Goal: Task Accomplishment & Management: Manage account settings

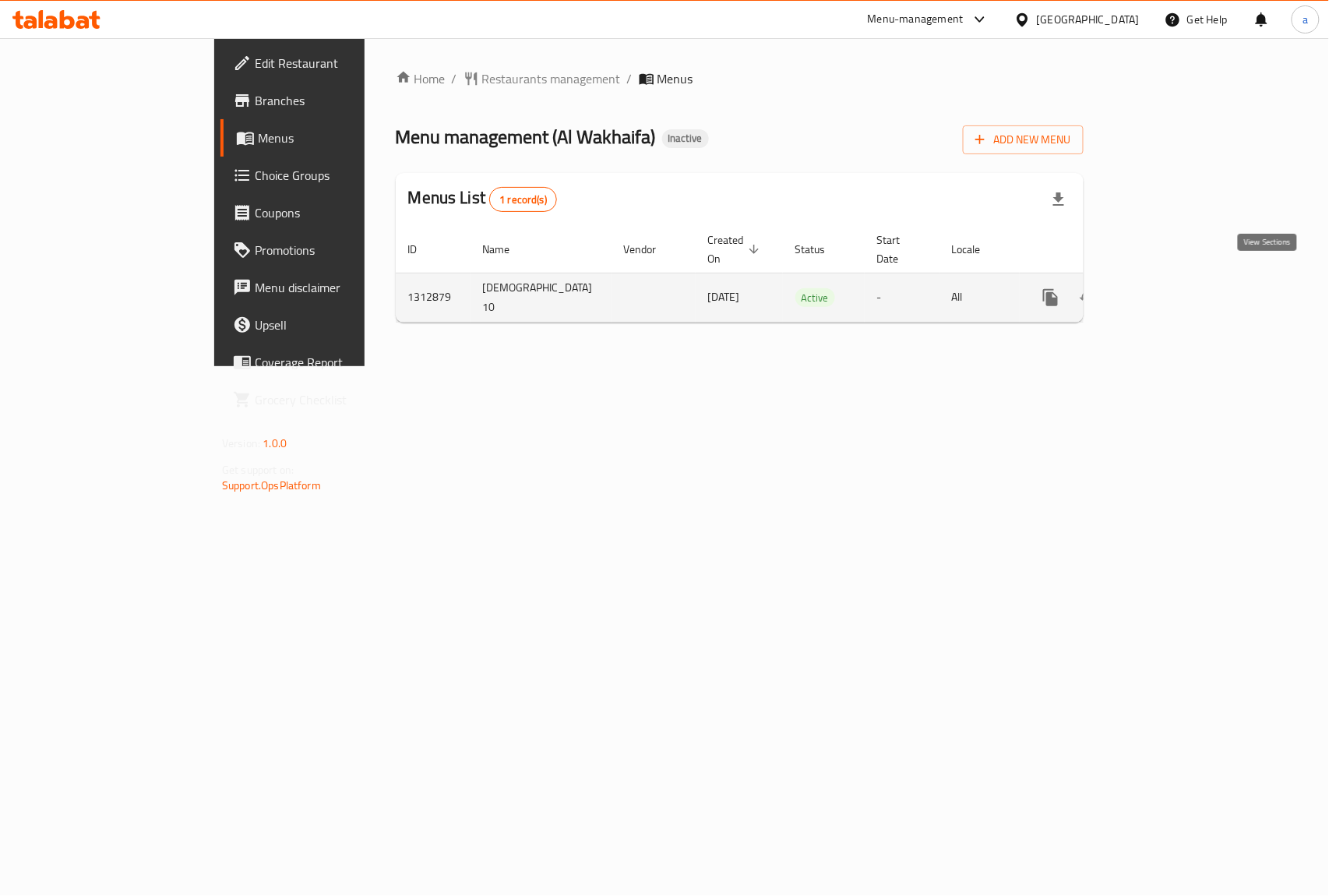
click at [1181, 290] on link "enhanced table" at bounding box center [1163, 298] width 38 height 38
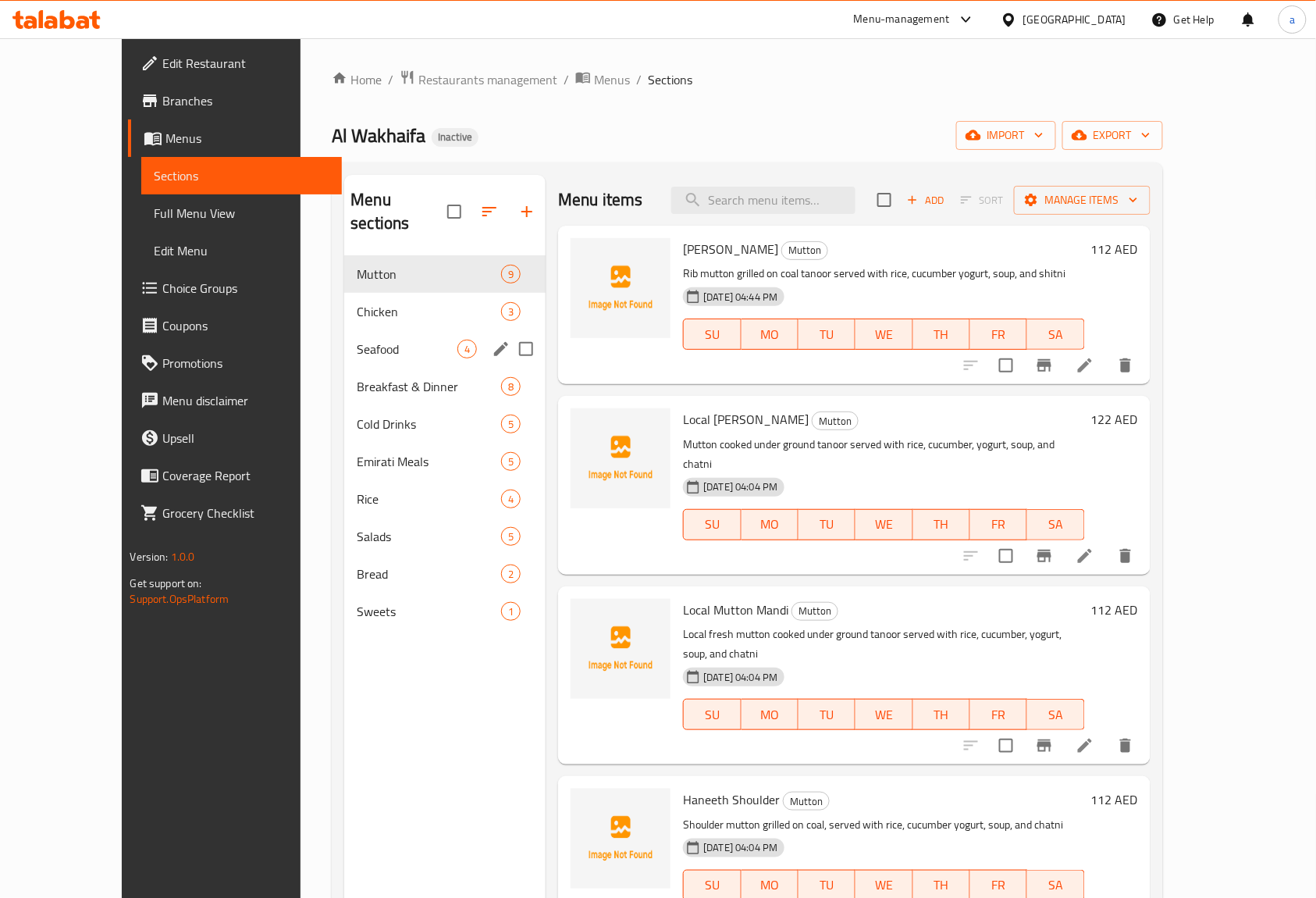
click at [356, 339] on span "Seafood" at bounding box center [406, 348] width 101 height 19
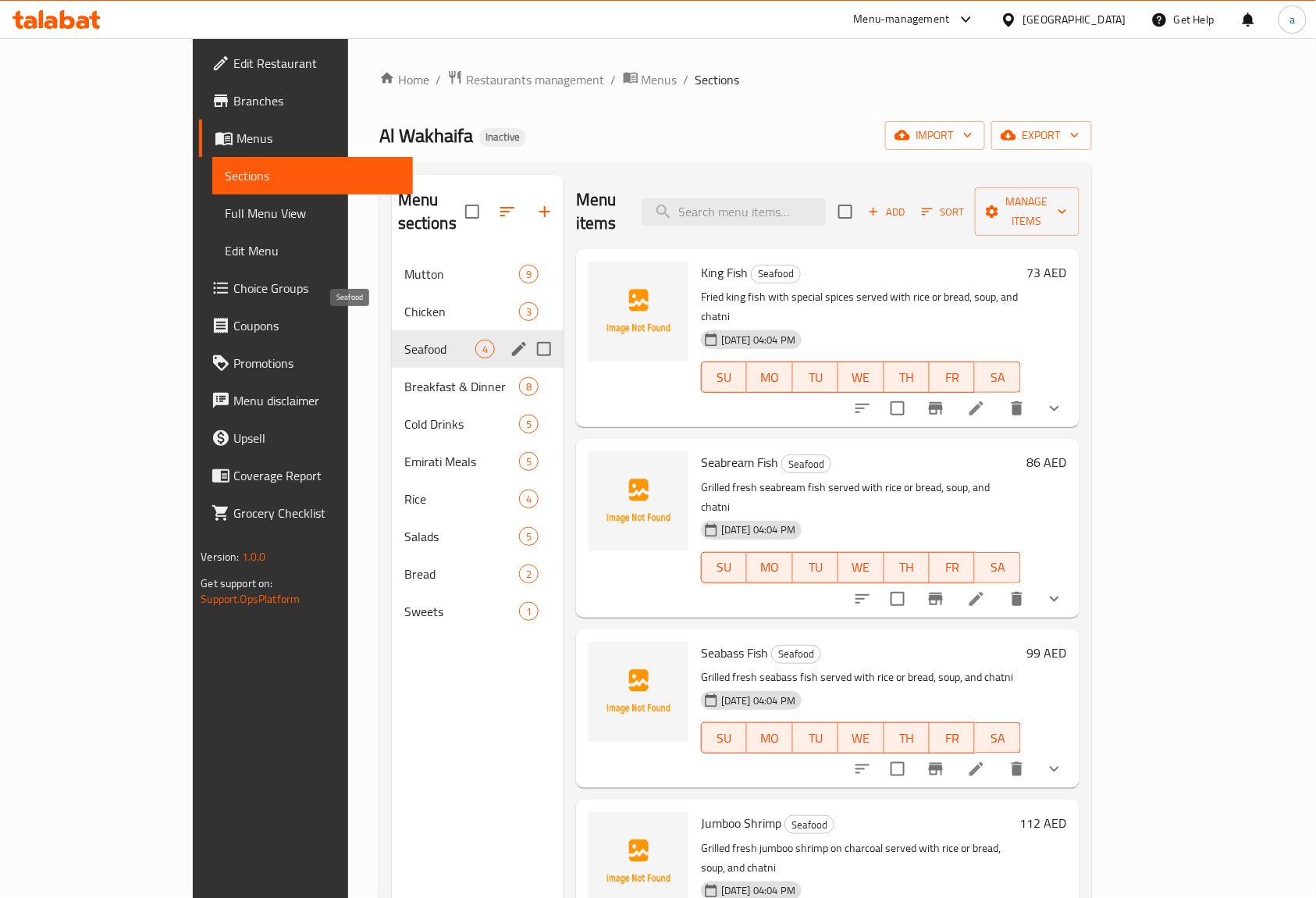
click at [404, 339] on span "Seafood" at bounding box center [439, 348] width 71 height 19
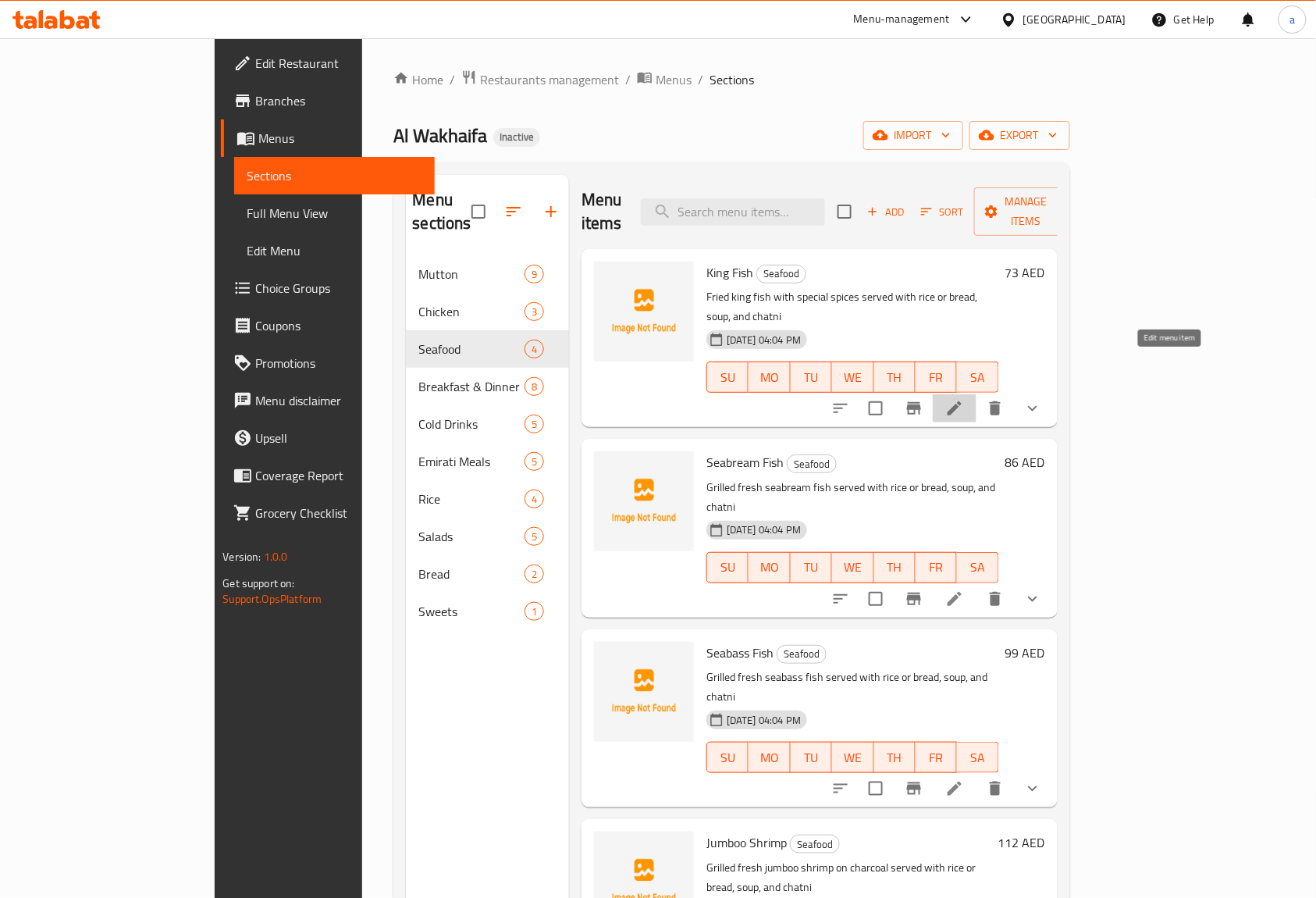
click at [964, 399] on icon at bounding box center [954, 408] width 19 height 19
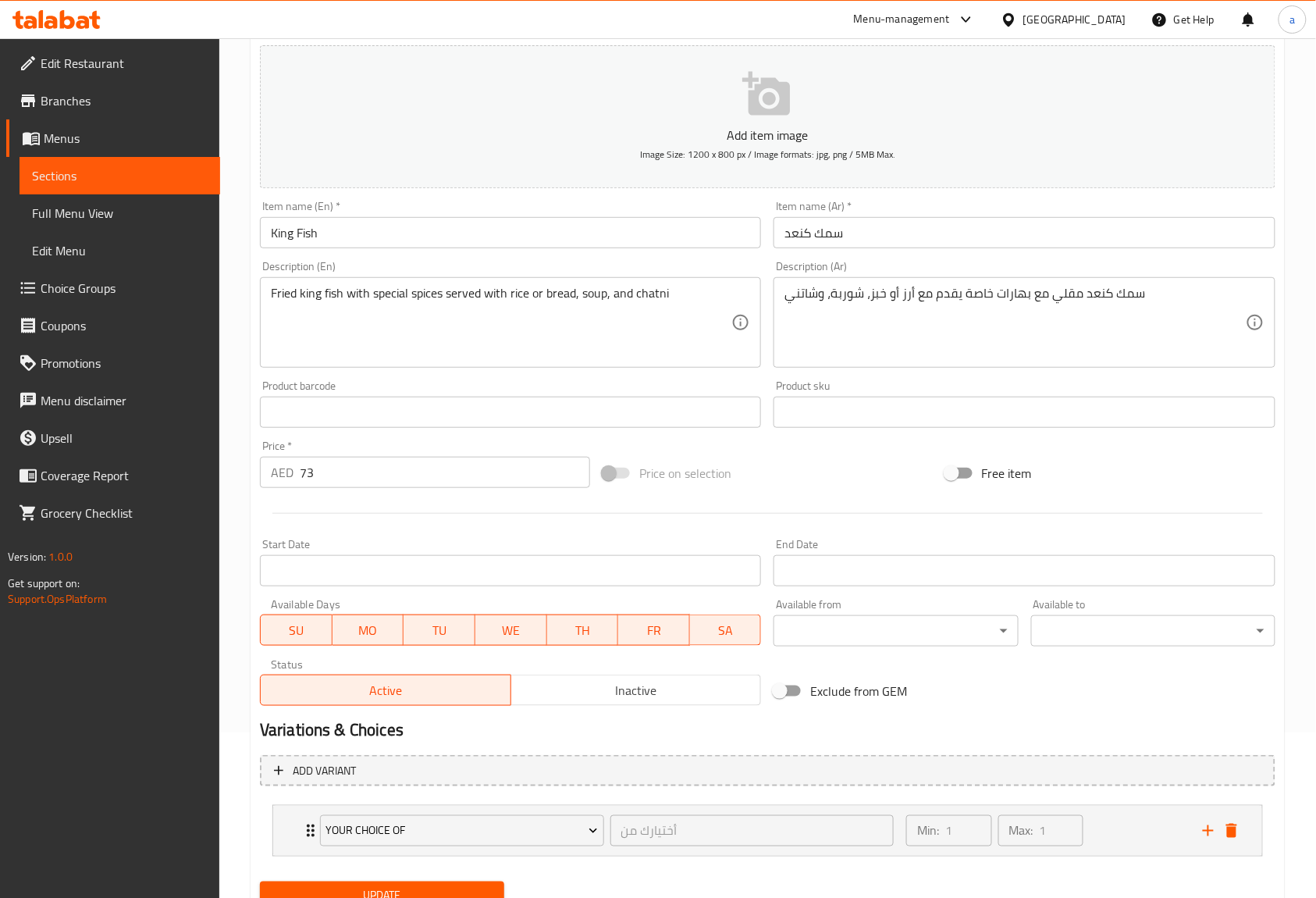
scroll to position [128, 0]
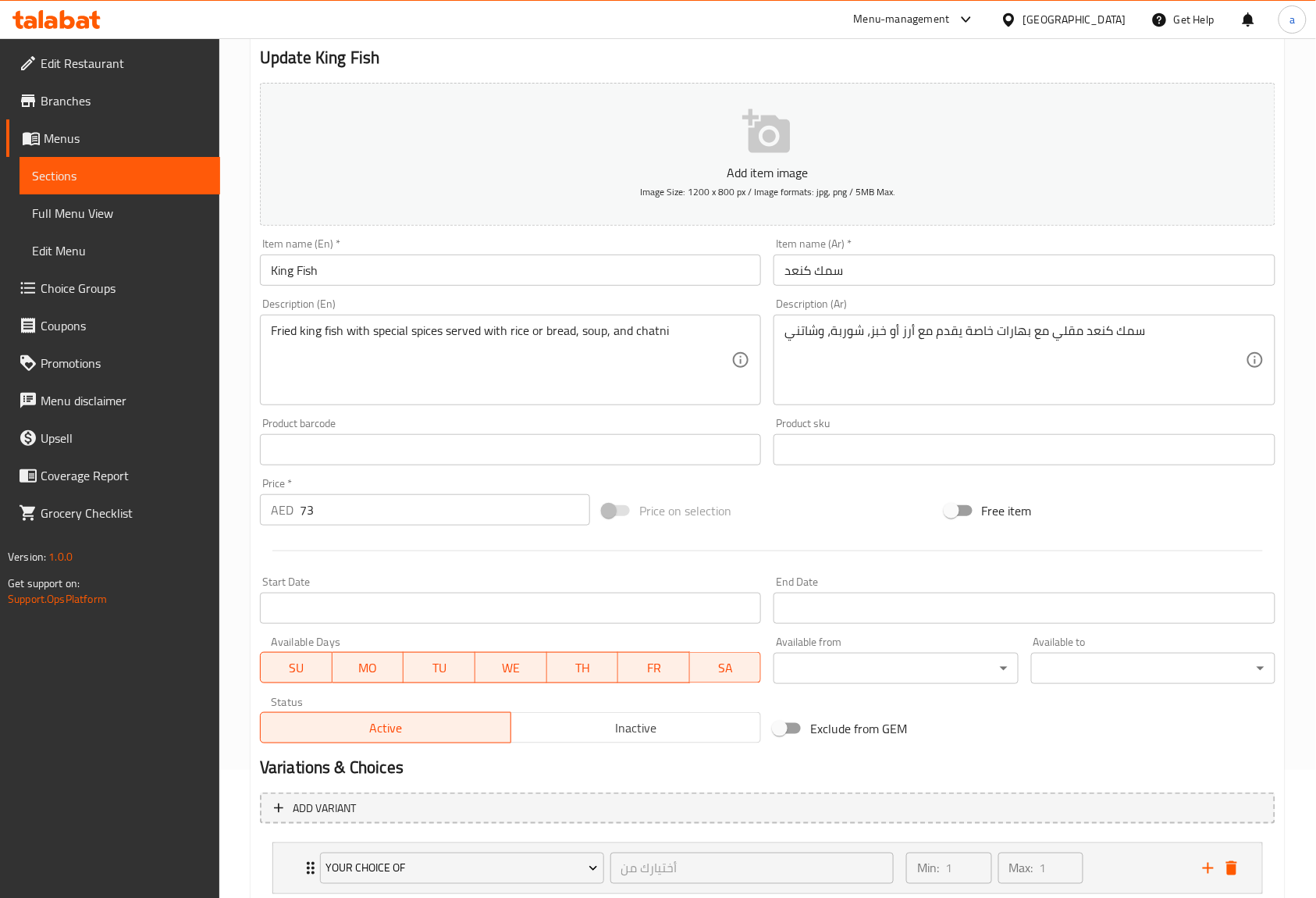
click at [104, 135] on span "Menus" at bounding box center [125, 137] width 164 height 19
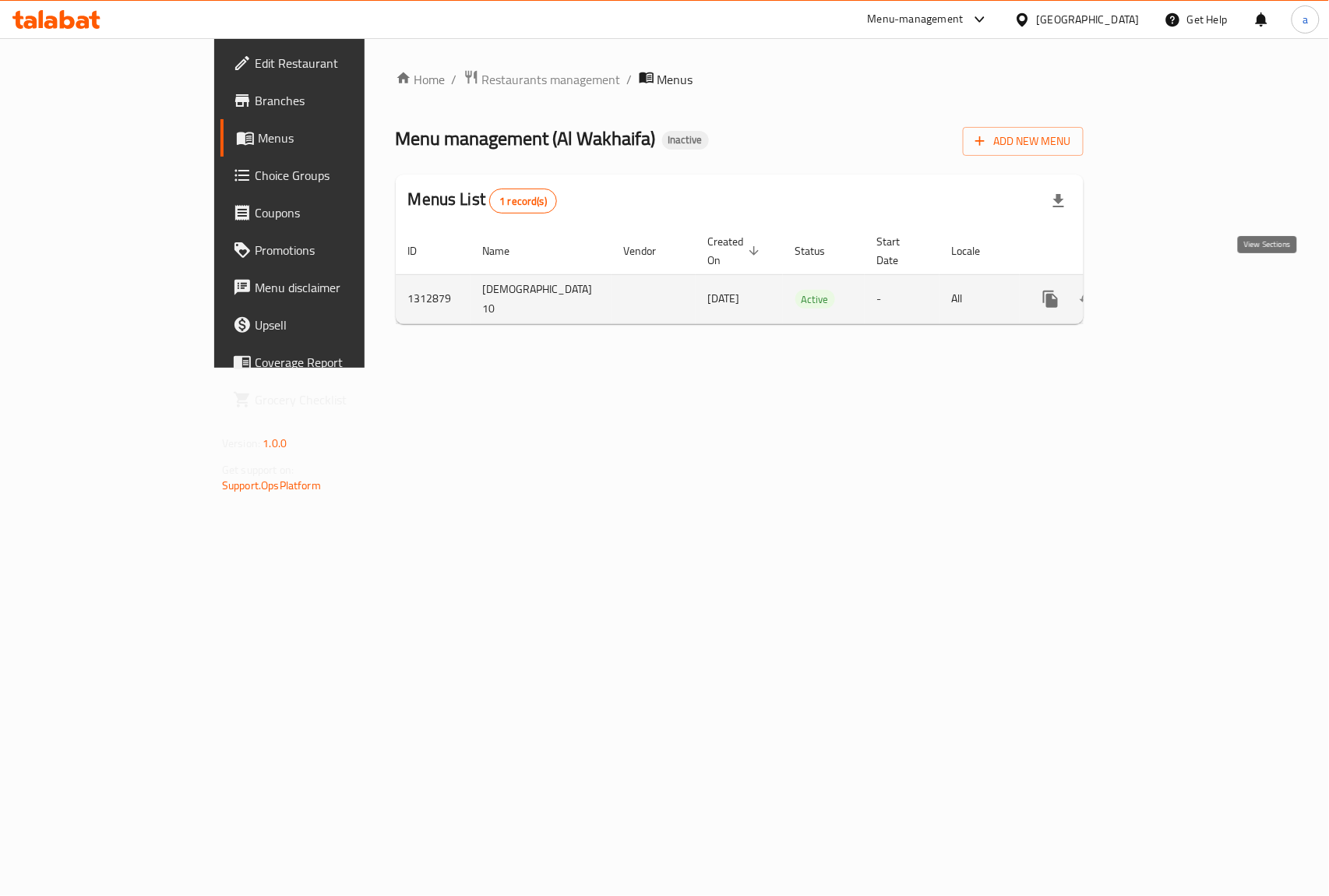
click at [1172, 290] on icon "enhanced table" at bounding box center [1162, 299] width 19 height 19
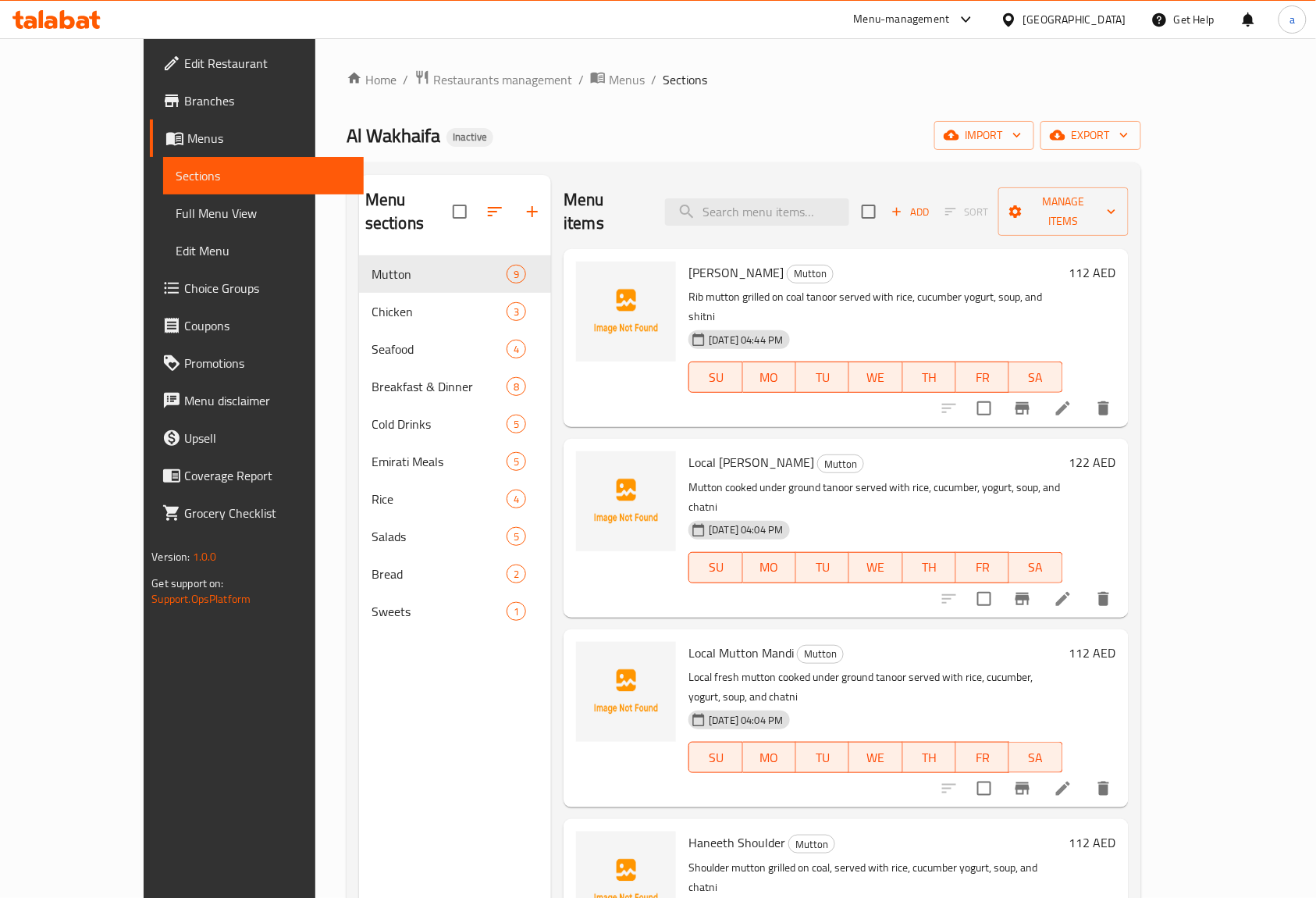
click at [1085, 394] on li at bounding box center [1063, 408] width 44 height 28
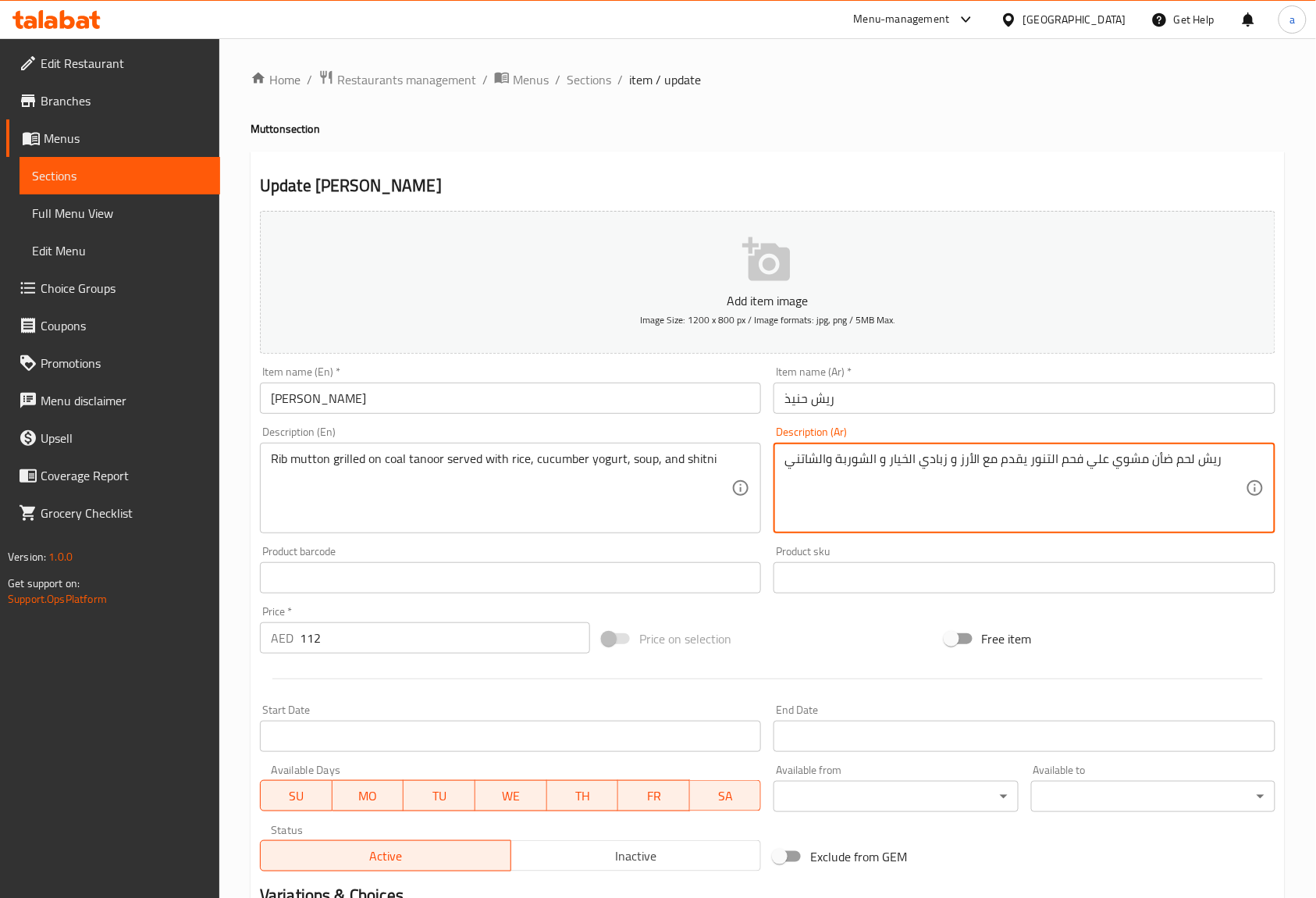
drag, startPoint x: 1147, startPoint y: 462, endPoint x: 1195, endPoint y: 472, distance: 49.0
paste textarea "لحم غنم"
click at [1144, 472] on textarea "ريش لحم غنم مشوي علي فحم التنور يقدم مع الأرز و زبادي الخيار و الشوربة والشاتني" at bounding box center [1014, 488] width 461 height 74
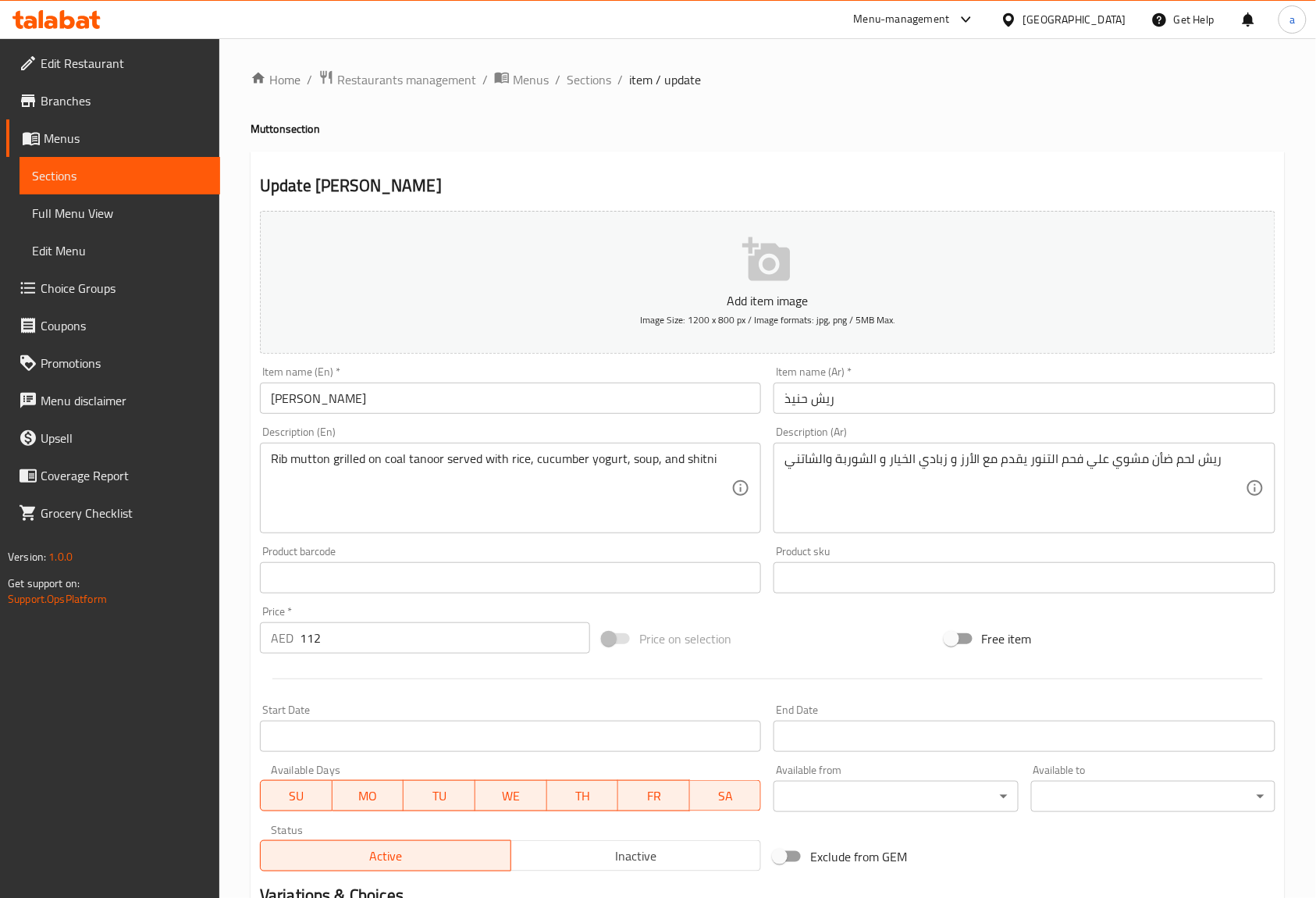
click at [1201, 419] on div "Item name (Ar)   * ريش حنيذ Item name (Ar) *" at bounding box center [1024, 389] width 514 height 60
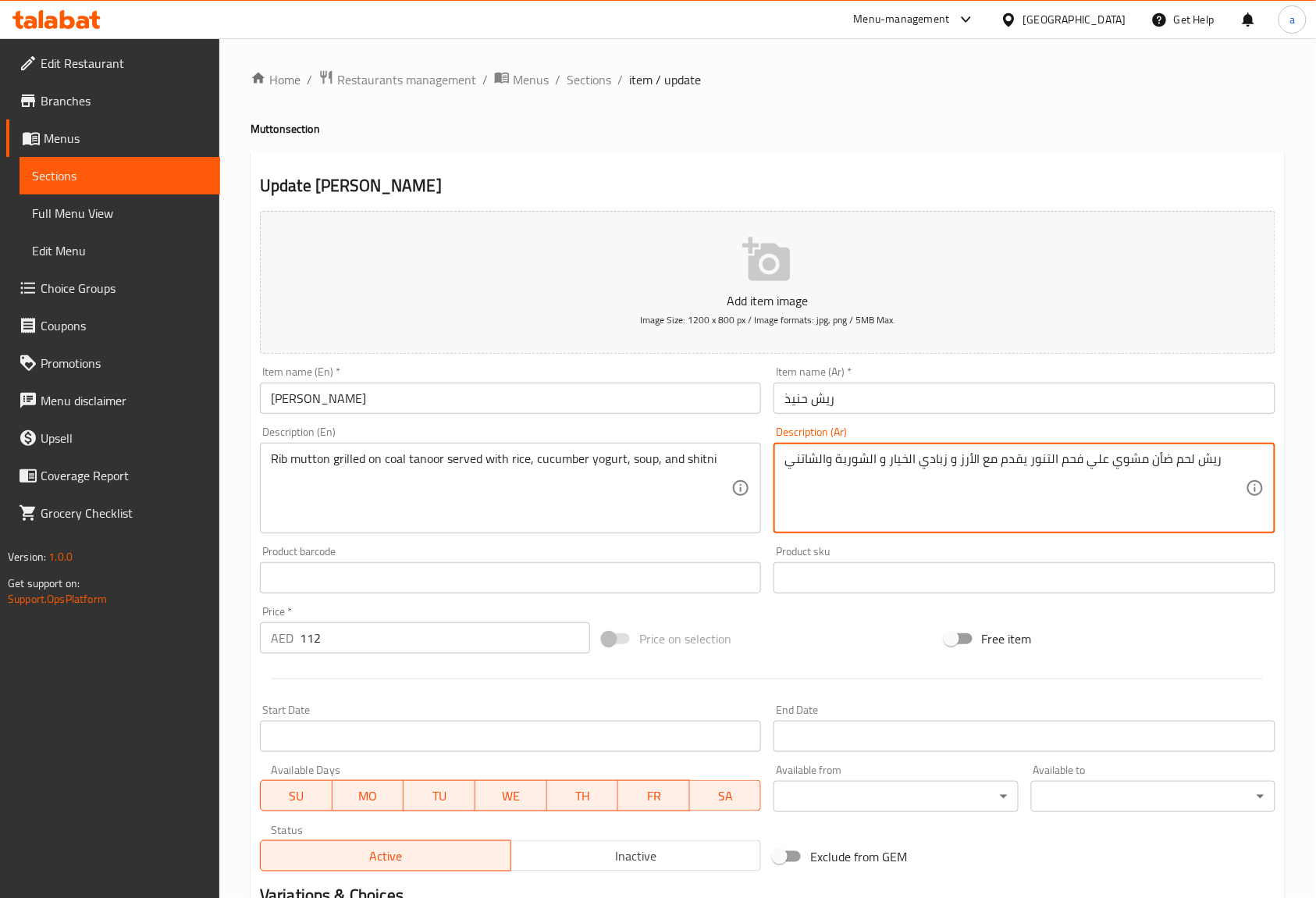
click at [1150, 464] on textarea "ريش لحم ضأن مشوي علي فحم التنور يقدم مع الأرز و زبادي الخيار و الشوربة والشاتني" at bounding box center [1014, 488] width 461 height 74
paste textarea "نم"
type textarea "ريش لحم غنم مشوي علي فحم التنور يقدم مع الأرز و زبادي الخيار و الشوربة والشاتني"
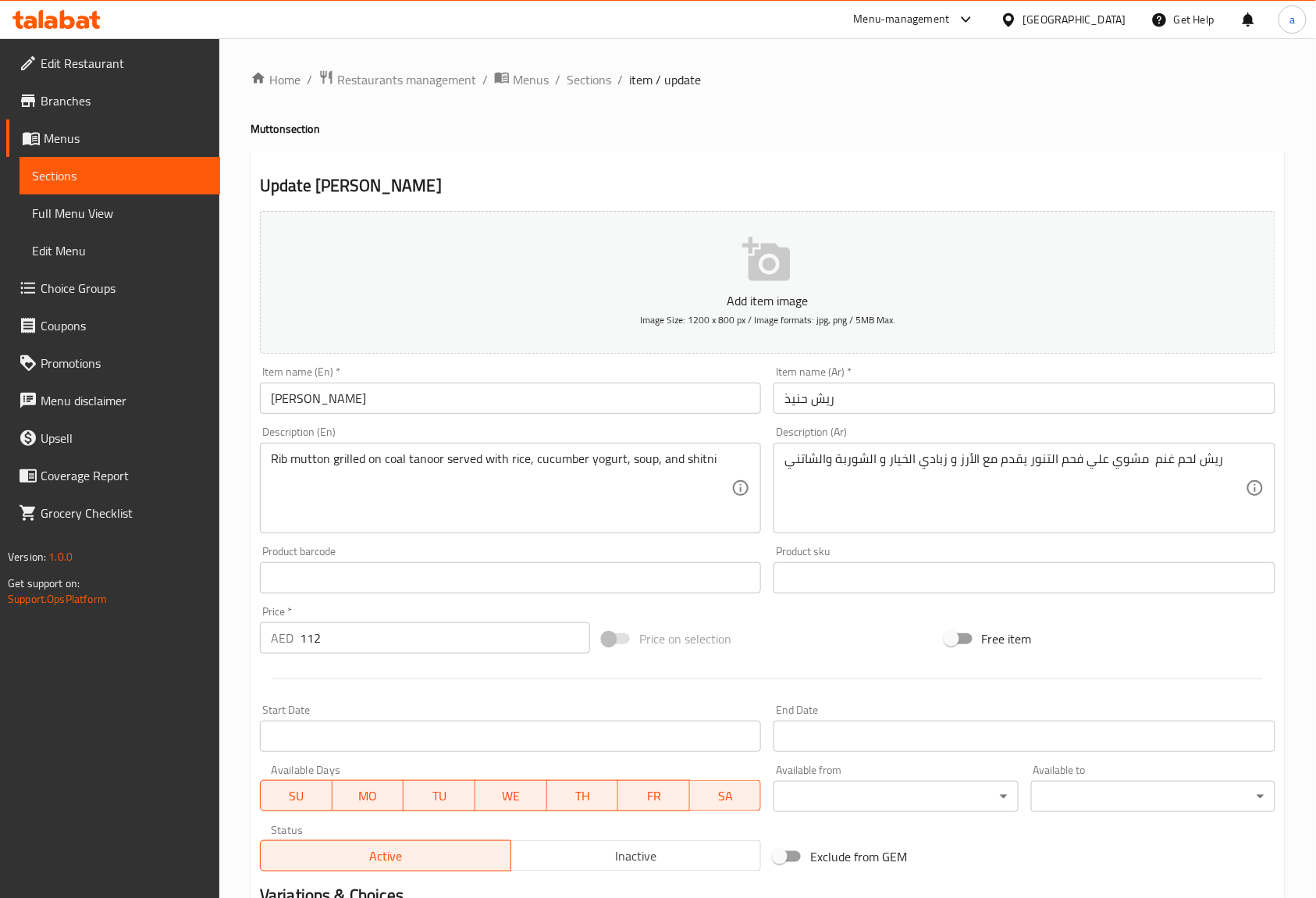
click at [1181, 441] on div "Description (Ar) ريش لحم غنم مشوي علي فحم التنور يقدم مع الأرز و زبادي الخيار و…" at bounding box center [1023, 479] width 501 height 107
click at [1184, 434] on div "Description (Ar) ريش لحم غنم مشوي علي فحم التنور يقدم مع الأرز و زبادي الخيار و…" at bounding box center [1023, 479] width 501 height 107
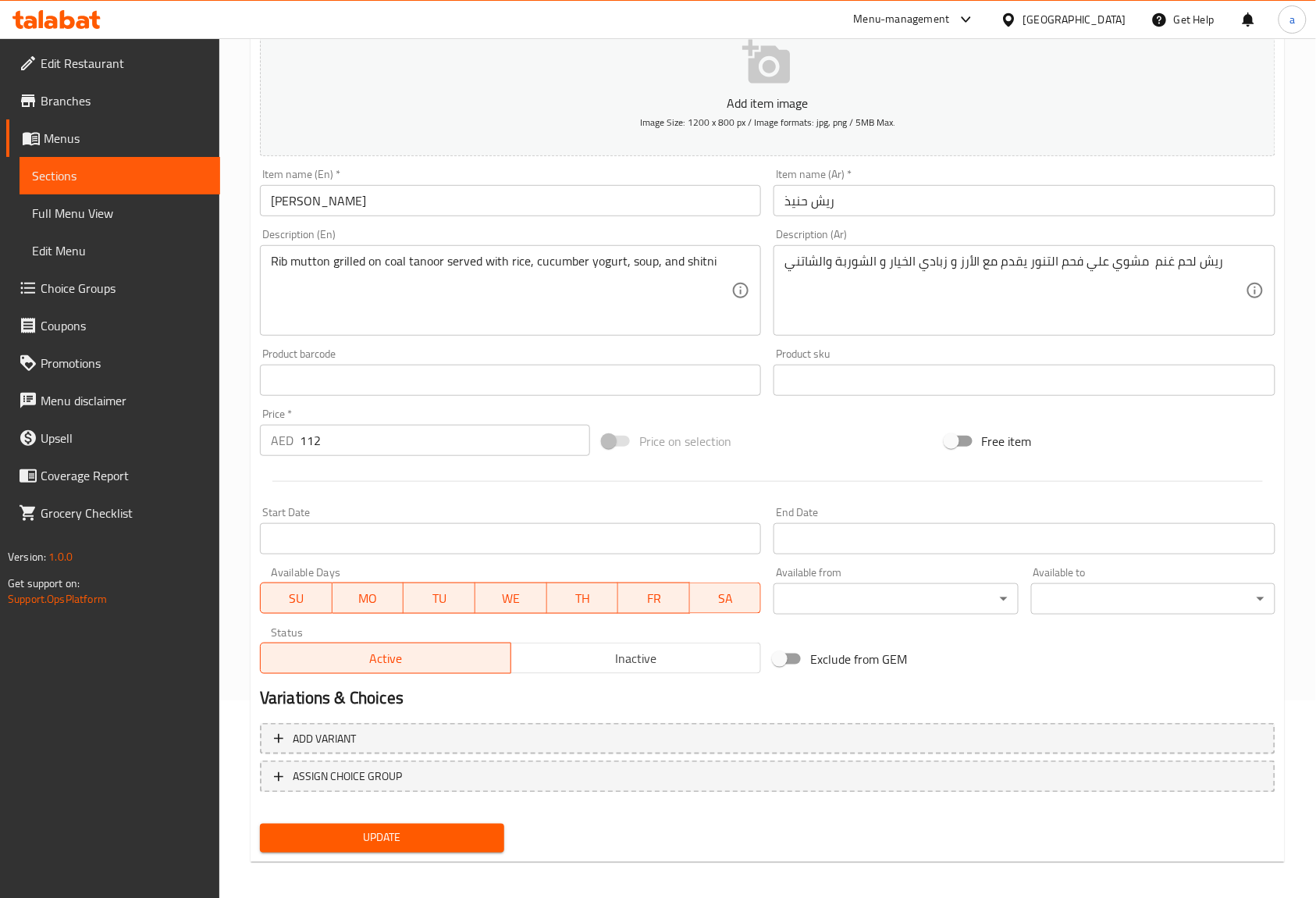
scroll to position [204, 0]
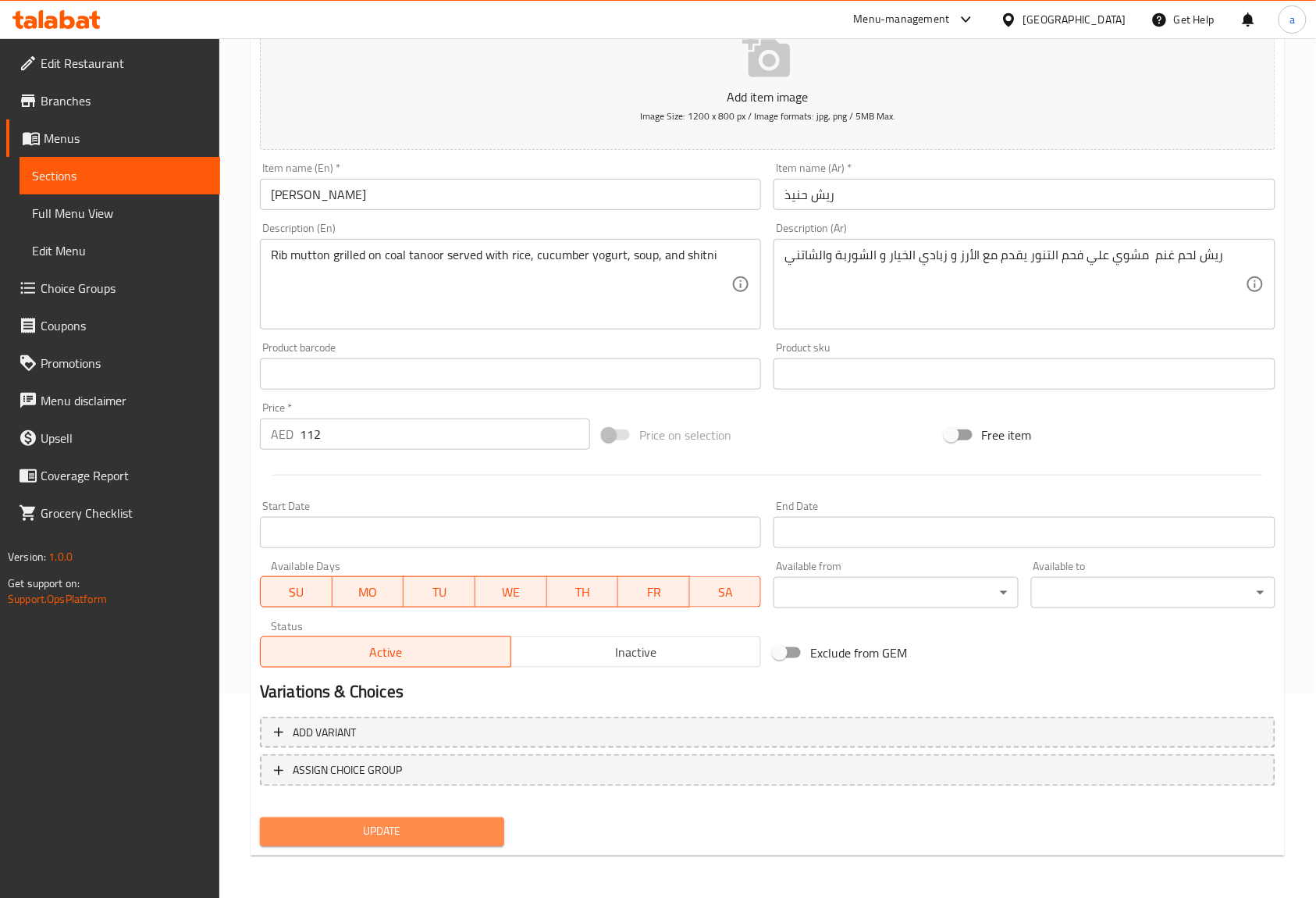
click at [425, 827] on span "Update" at bounding box center [382, 832] width 219 height 20
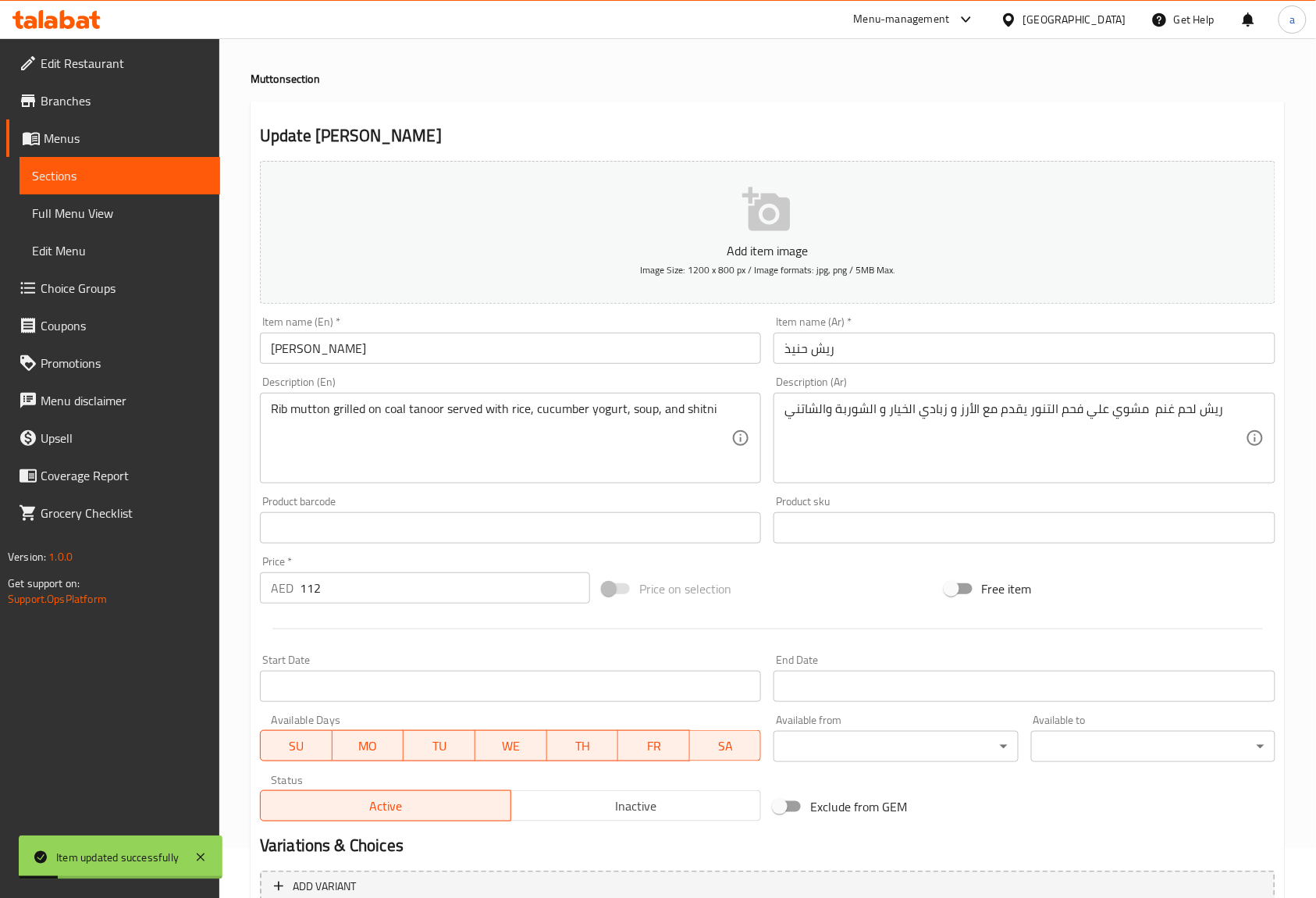
scroll to position [0, 0]
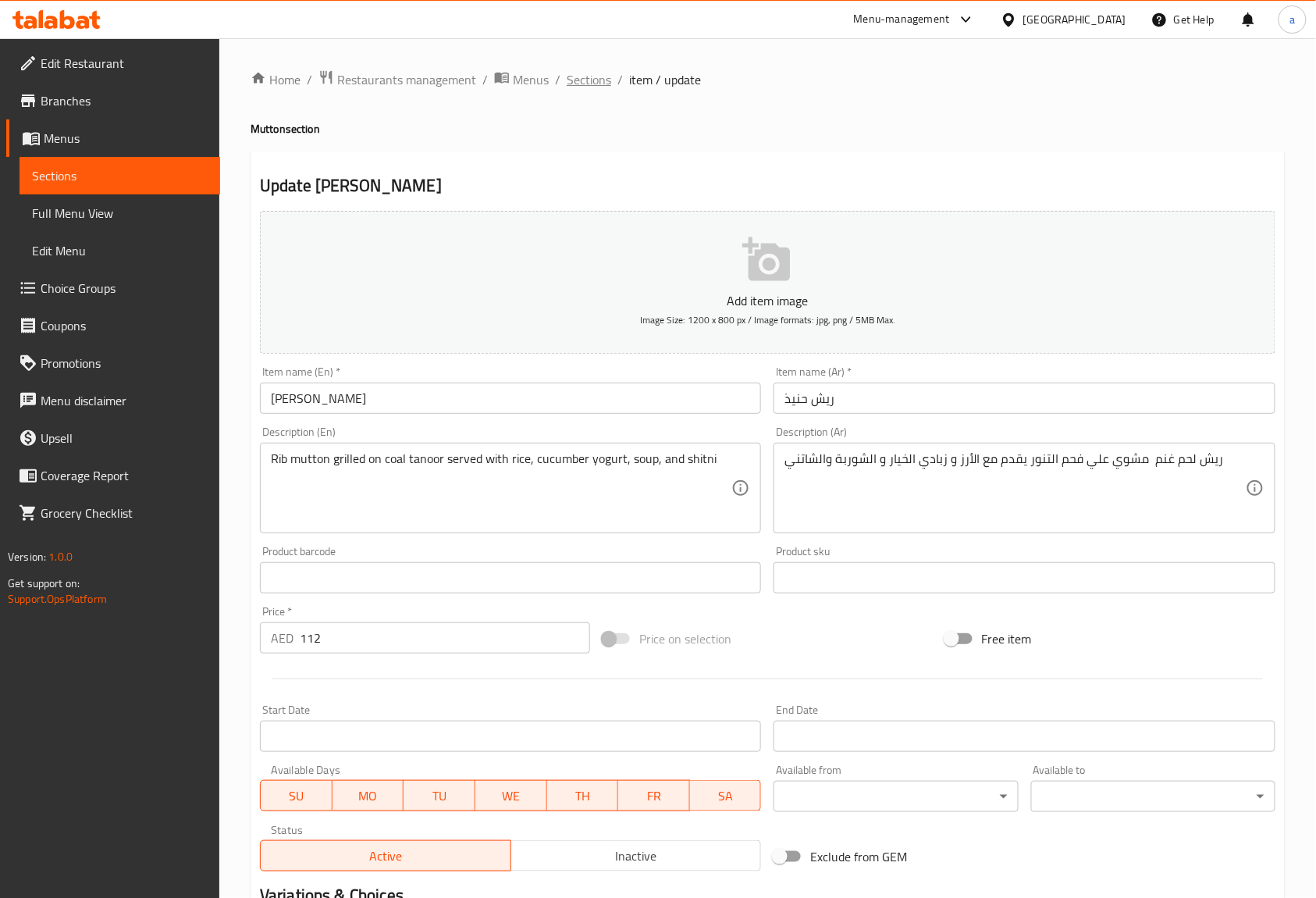
click at [604, 89] on span "Sections" at bounding box center [588, 80] width 45 height 19
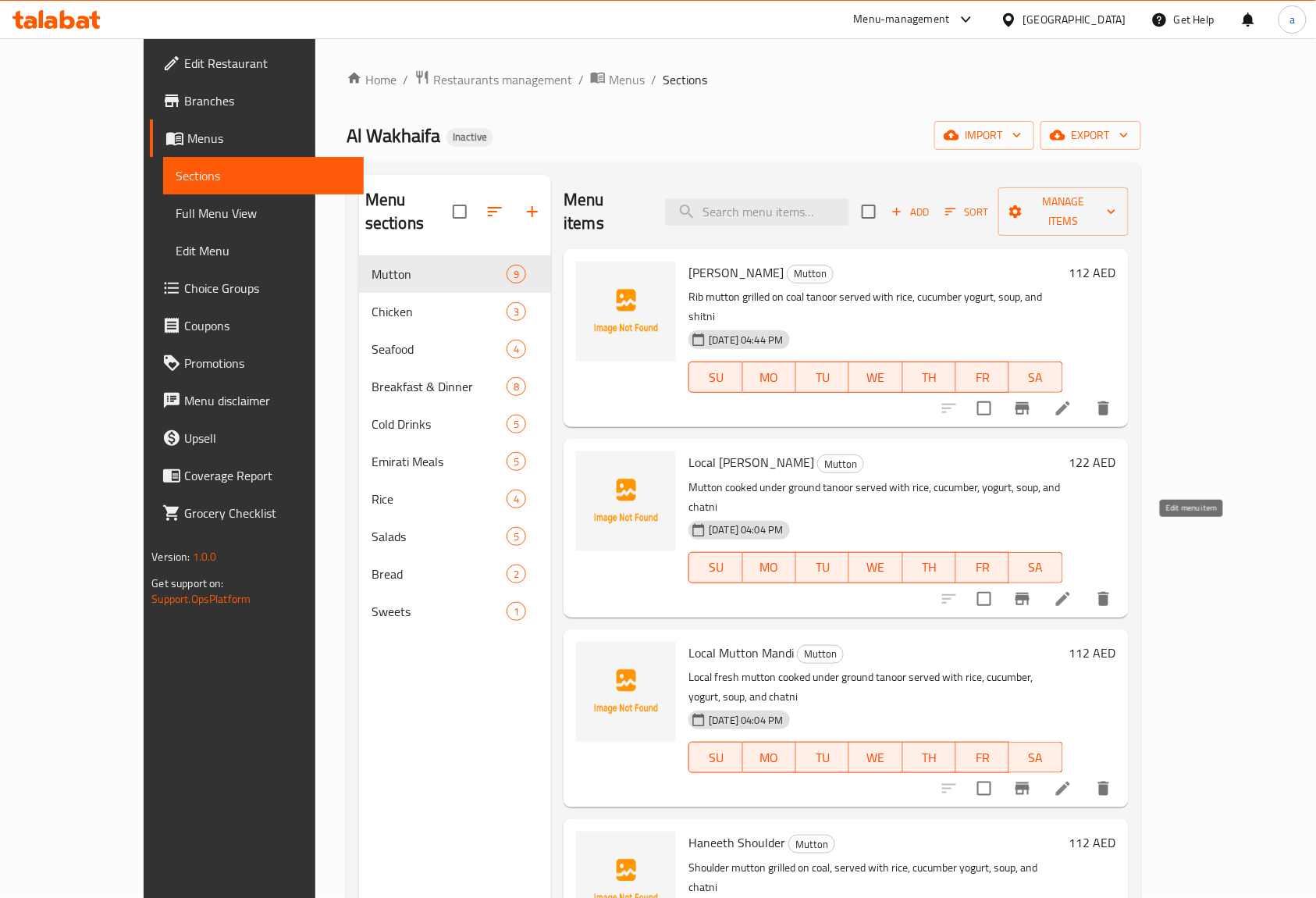
click at [1070, 591] on icon at bounding box center [1063, 598] width 14 height 14
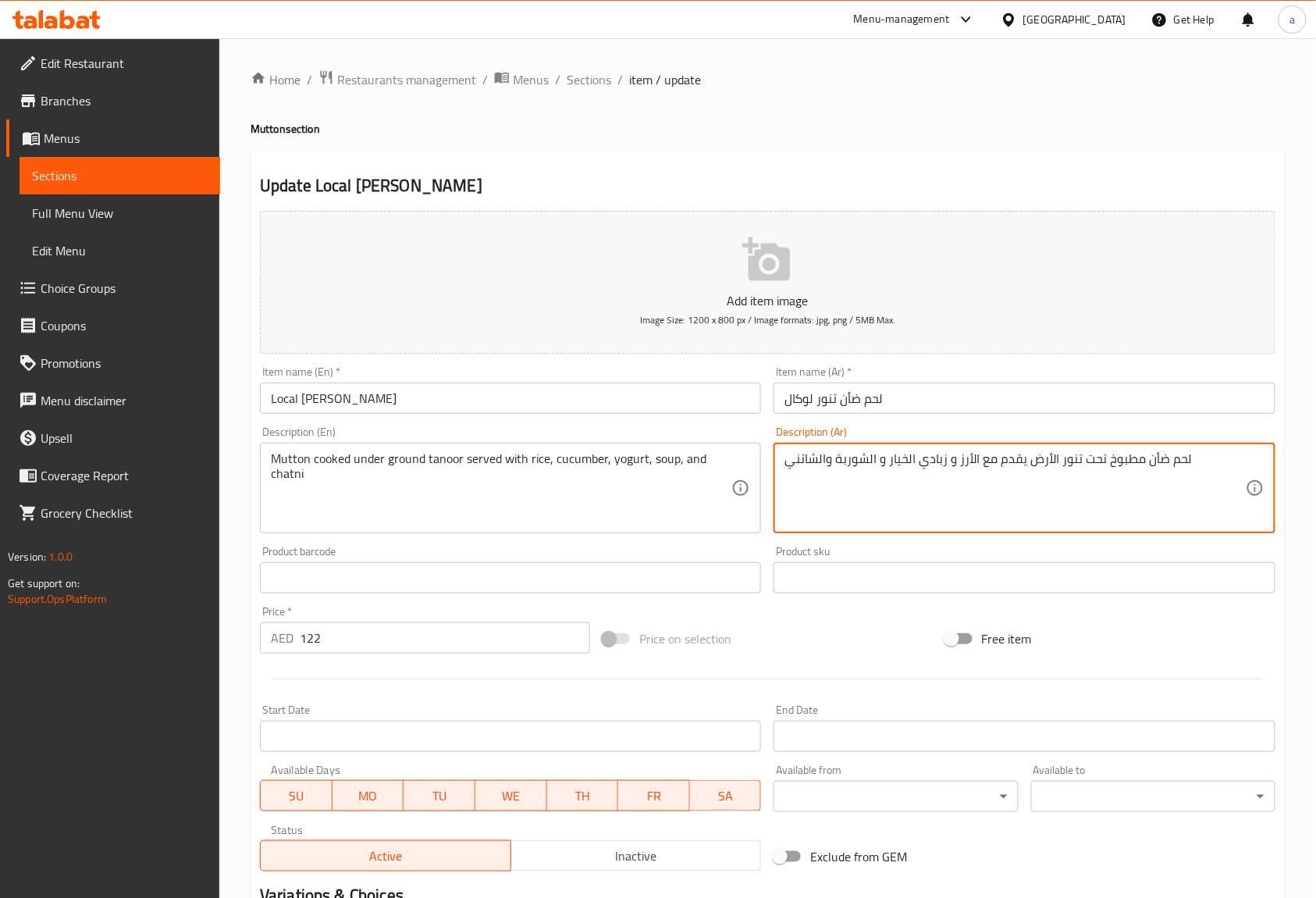
click at [1152, 454] on textarea "لحم ضأن مطبوخ تحت تنور الأرض يقدم مع الأرز و زبادي الخيار و الشوربة والشاتني" at bounding box center [1014, 488] width 461 height 74
paste textarea "نم"
type textarea "لحم غنم مطبوخ تحت تنور الأرض يقدم مع الأرز و زبادي الخيار و الشوربة والشاتني"
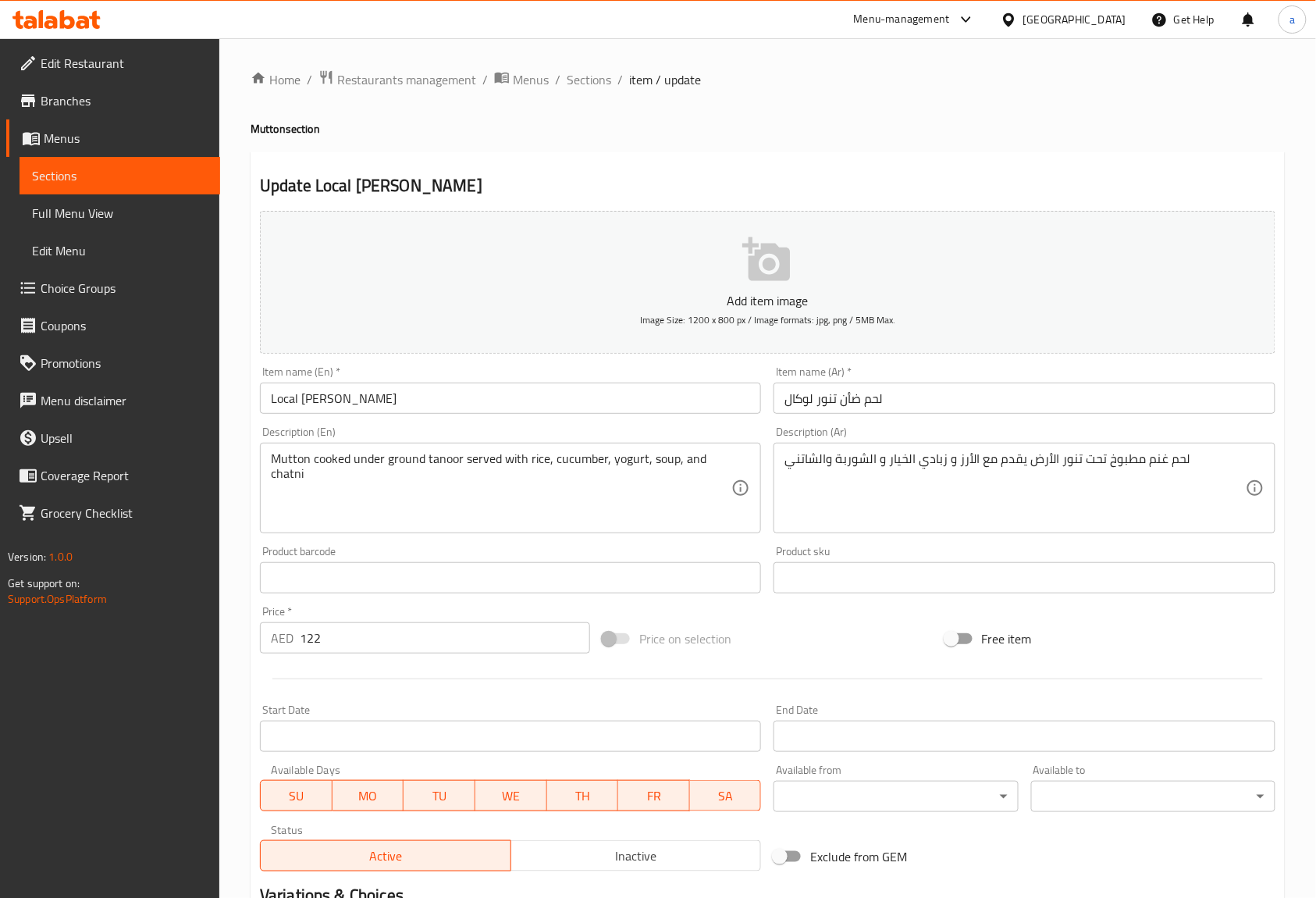
click at [1165, 428] on div "Description (Ar) لحم غنم مطبوخ تحت تنور الأرض يقدم مع الأرز و زبادي الخيار و ال…" at bounding box center [1023, 479] width 501 height 107
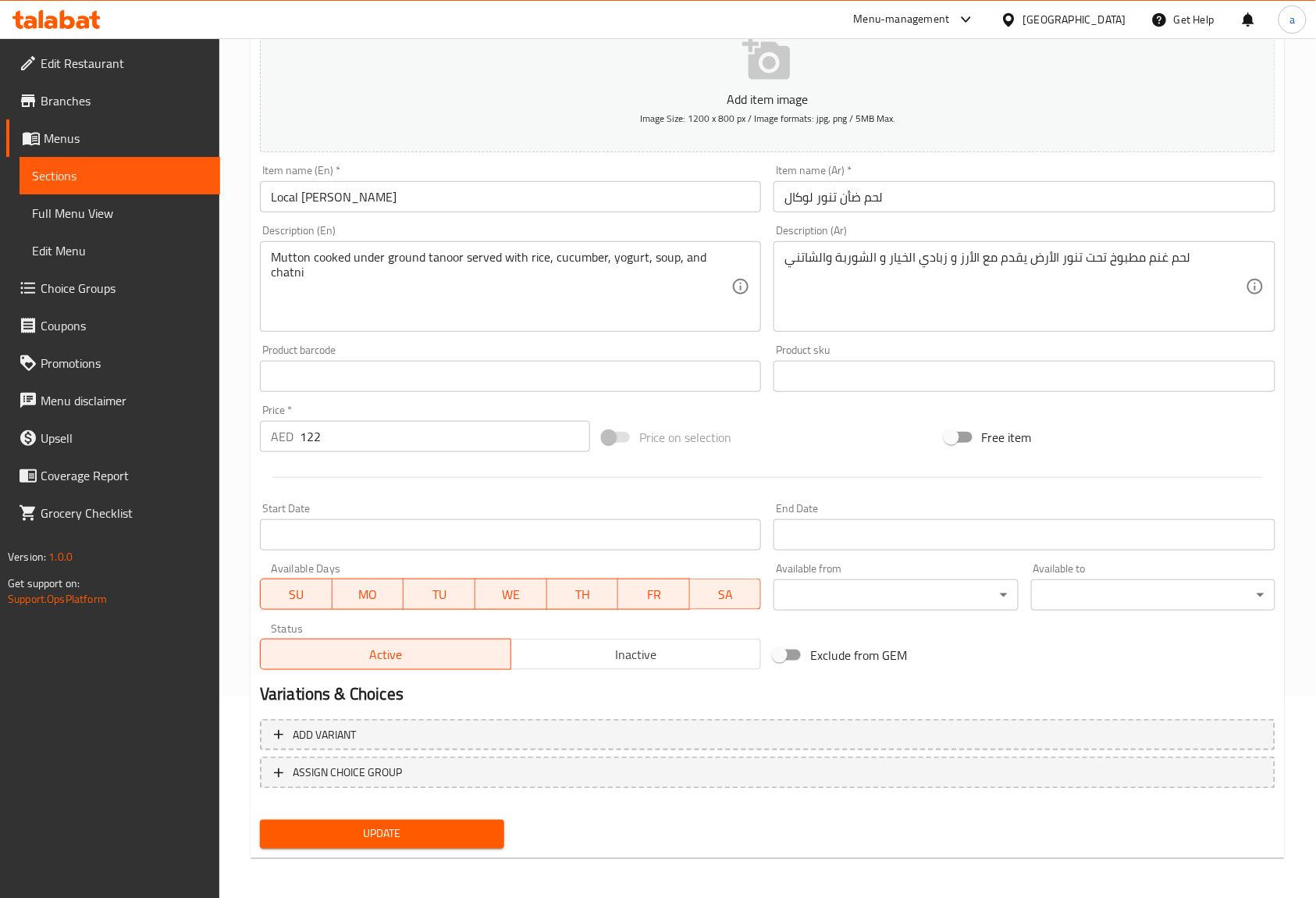
scroll to position [204, 0]
click at [844, 201] on input "لحم ضأن تنور لوكال" at bounding box center [1023, 194] width 501 height 31
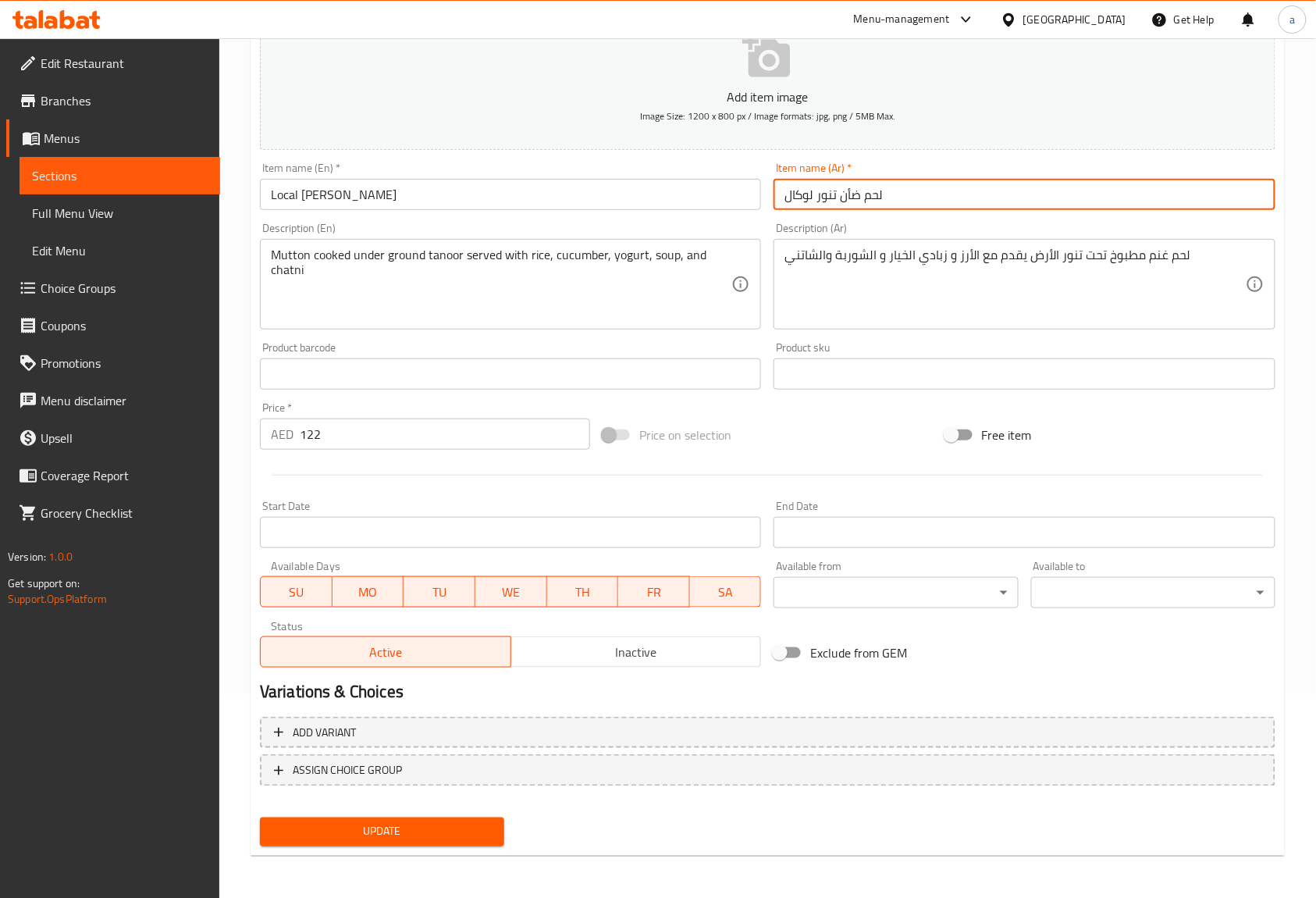
click at [844, 201] on input "لحم ضأن تنور لوكال" at bounding box center [1023, 194] width 501 height 31
paste input "نم"
type input "لحم غنم تنور لوكال"
click at [907, 220] on div "Description (Ar) لحم غنم مطبوخ تحت تنور الأرض يقدم مع الأرز و زبادي الخيار و ال…" at bounding box center [1024, 276] width 514 height 119
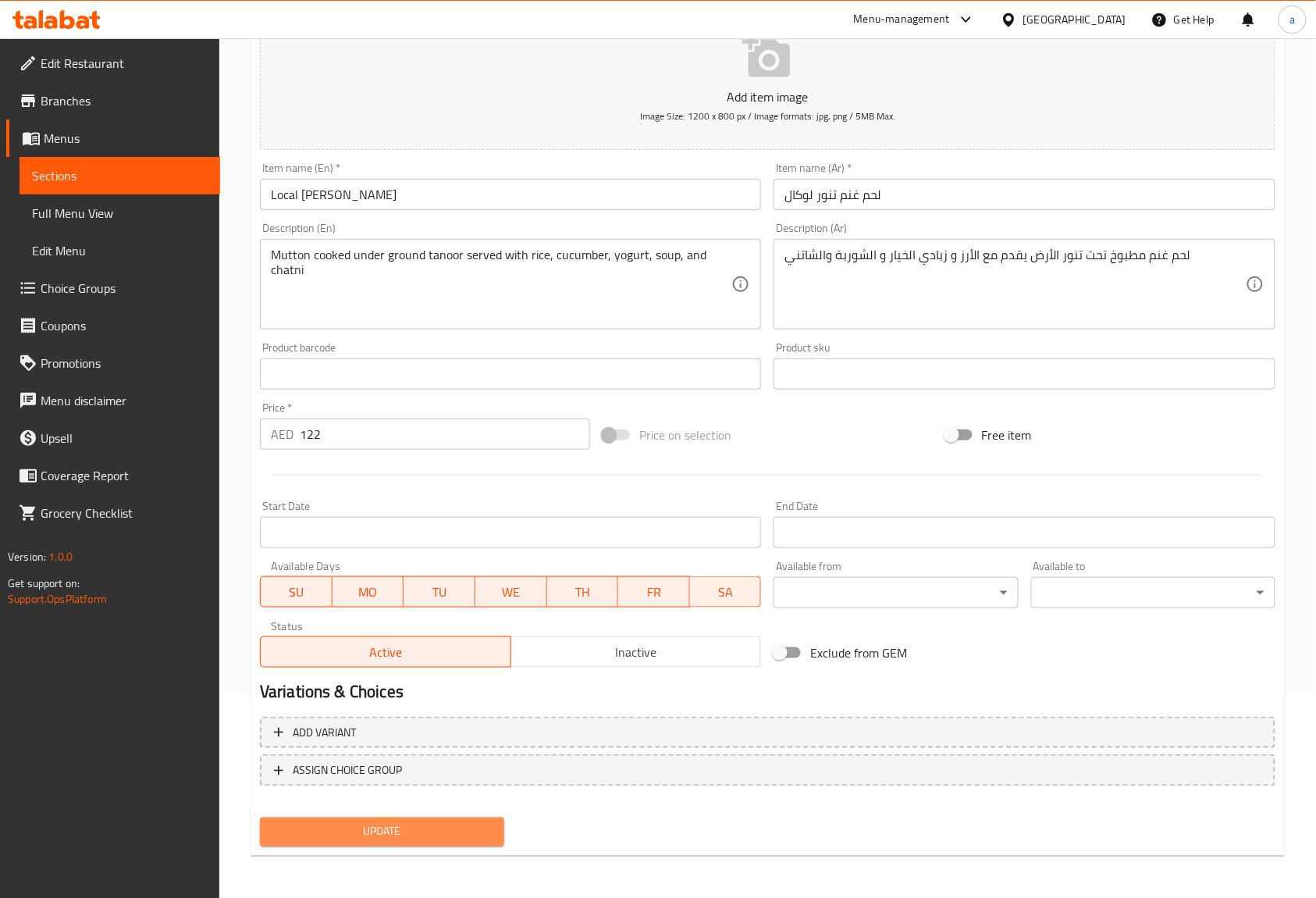
click at [396, 838] on span "Update" at bounding box center [382, 832] width 219 height 20
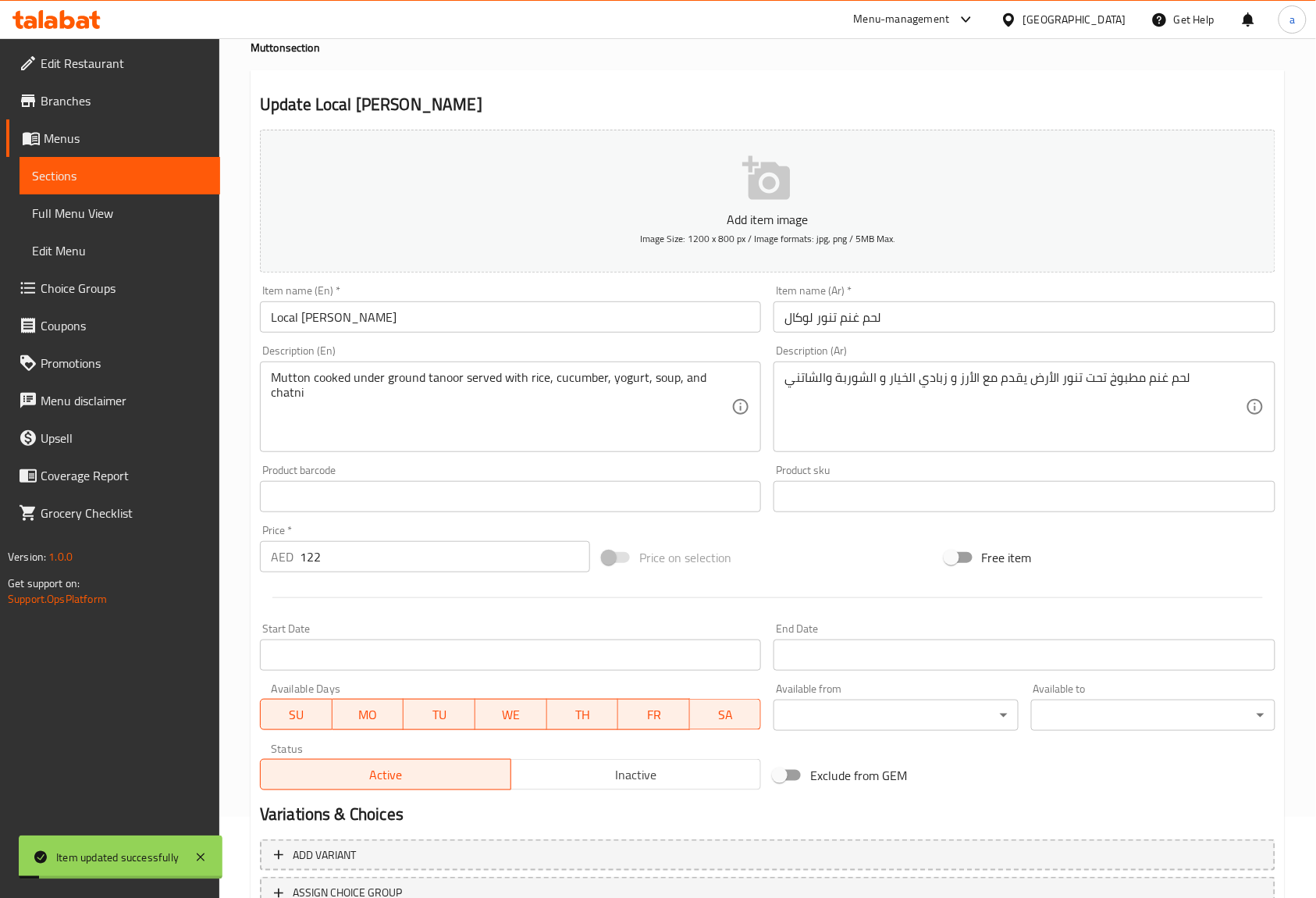
scroll to position [0, 0]
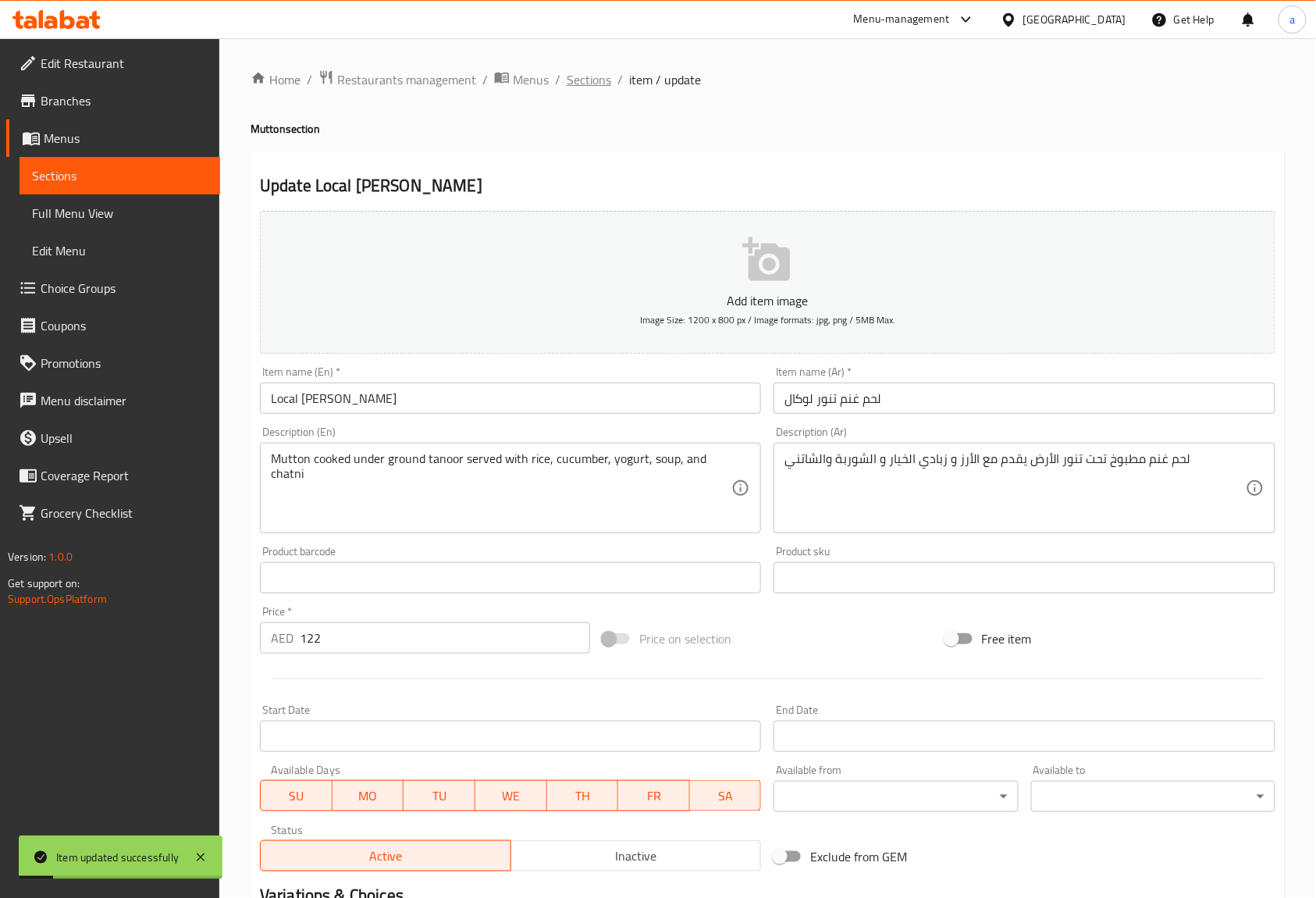
click at [605, 85] on span "Sections" at bounding box center [588, 80] width 45 height 19
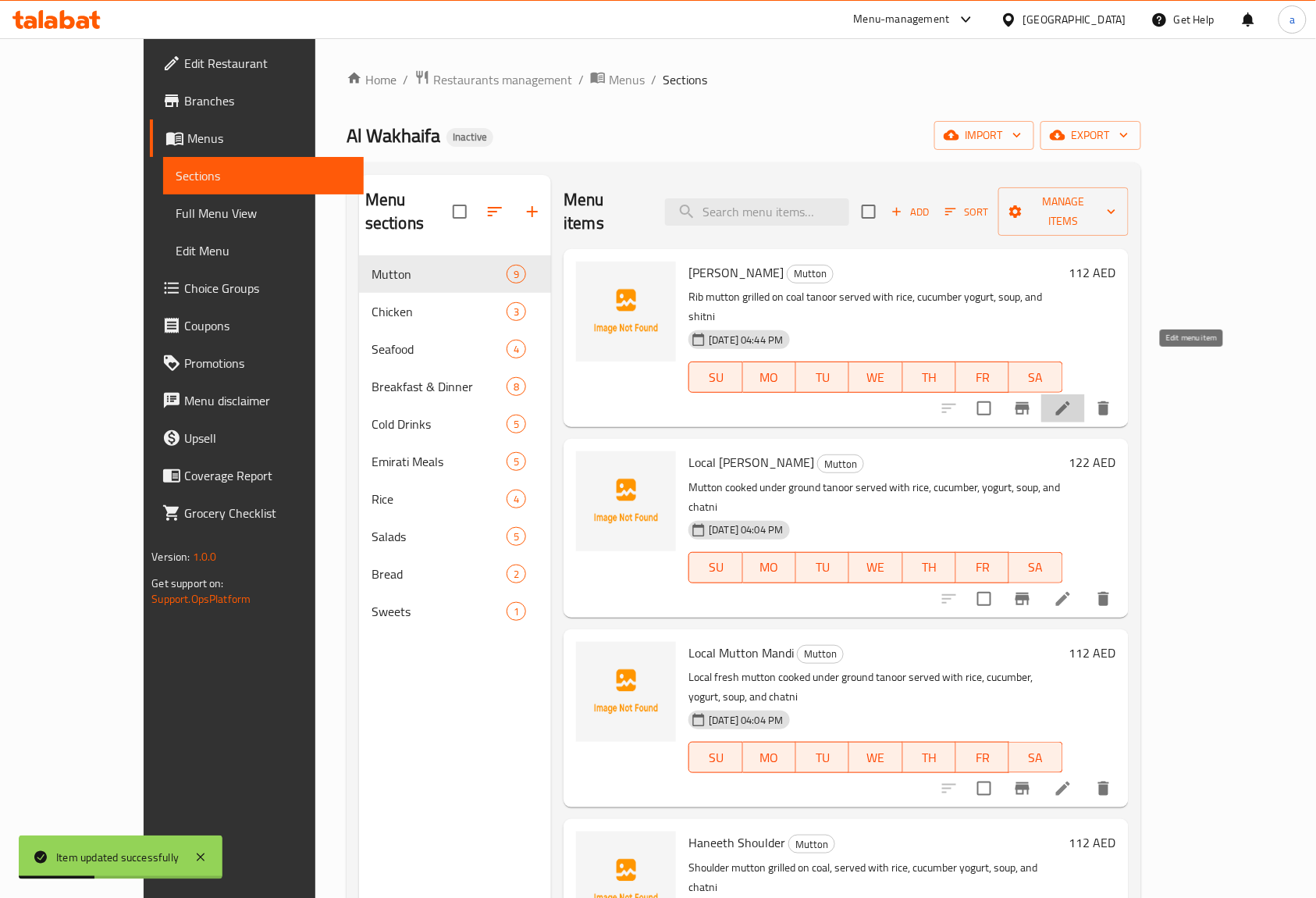
click at [1072, 399] on icon at bounding box center [1062, 408] width 19 height 19
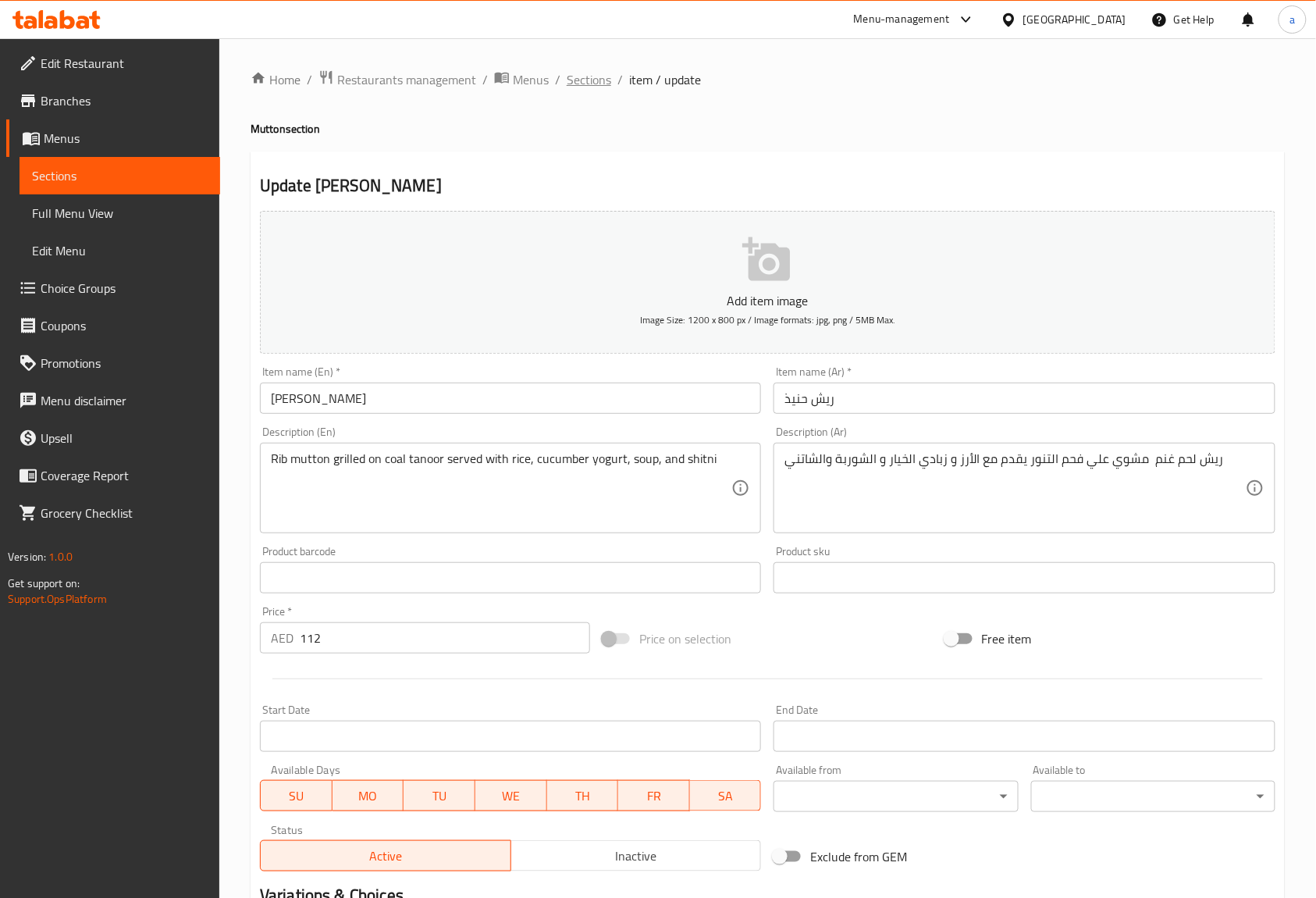
click at [600, 88] on span "Sections" at bounding box center [588, 80] width 45 height 19
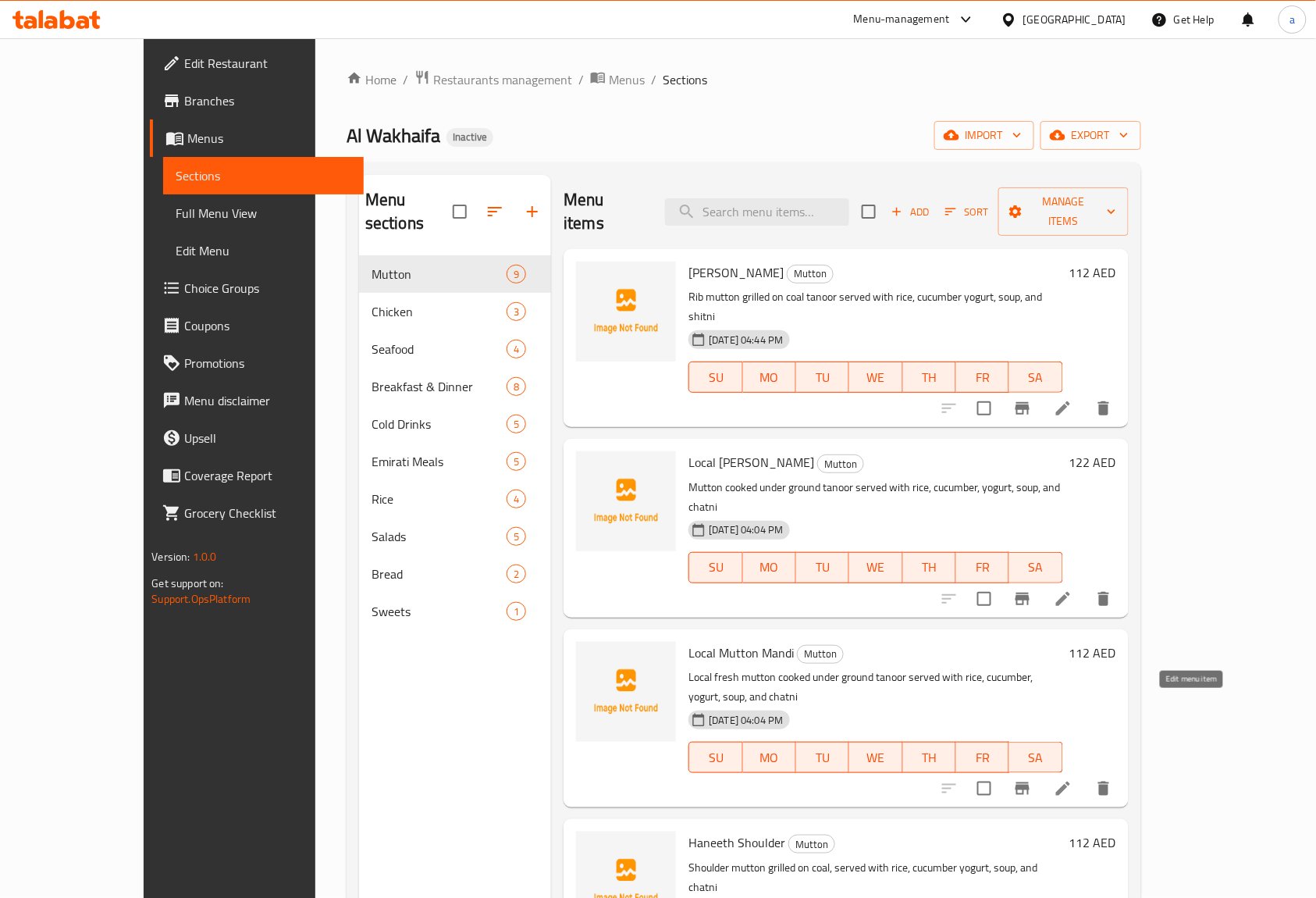
click at [1072, 779] on icon at bounding box center [1062, 787] width 19 height 19
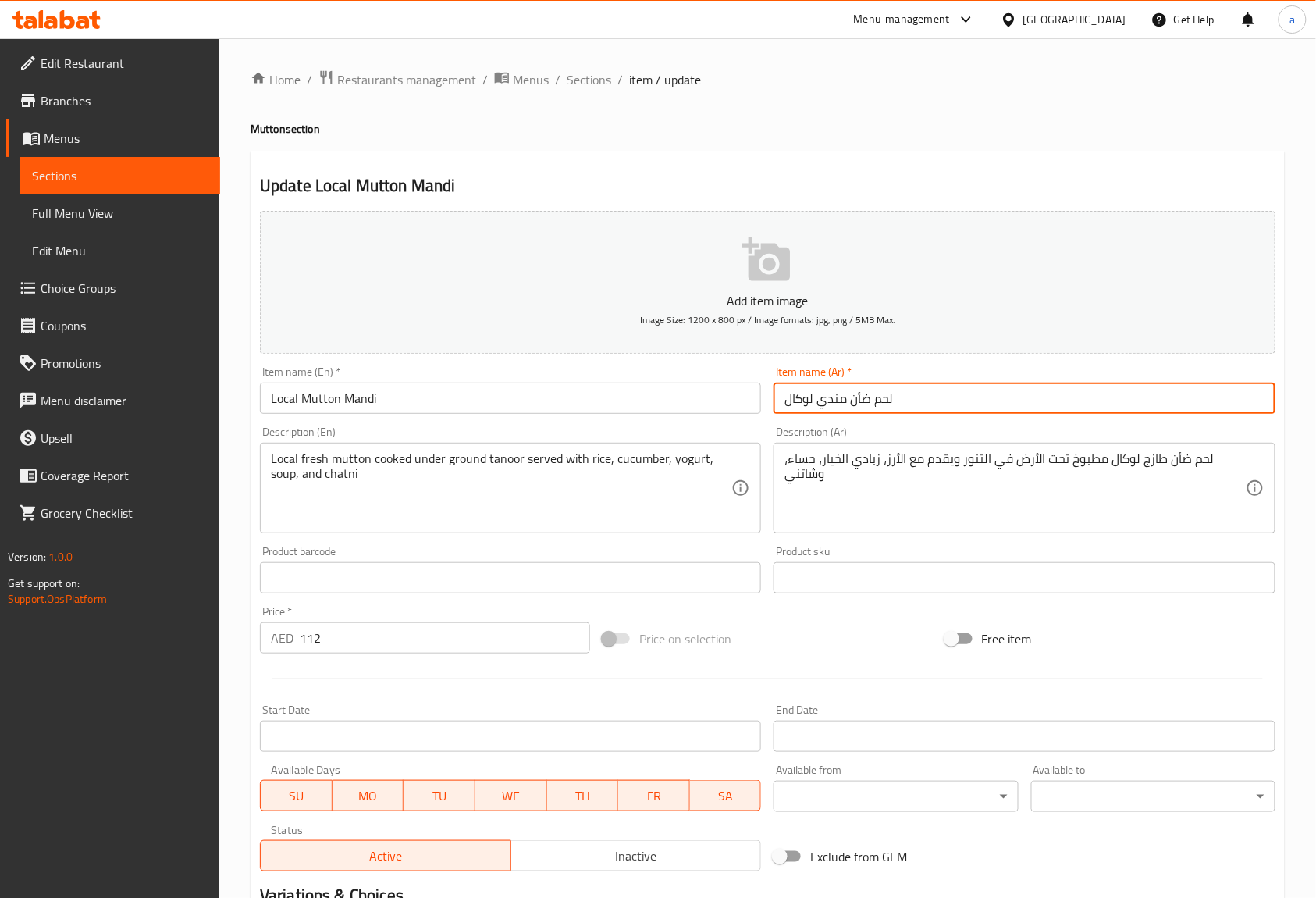
click at [857, 391] on input "لحم ضأن مندي لوكال" at bounding box center [1023, 397] width 501 height 31
paste input "نم"
type input "لحم غنم مندي لوكال"
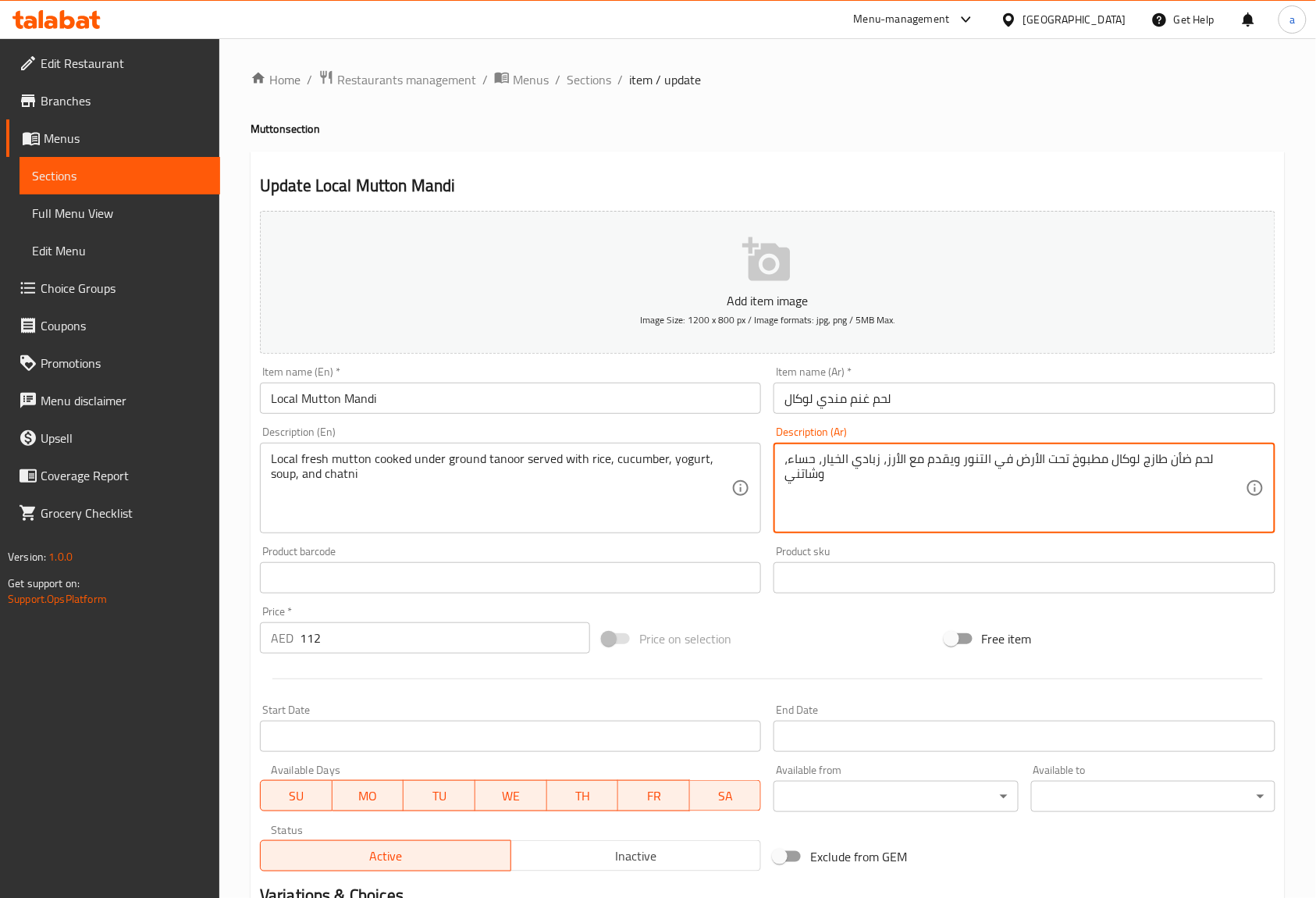
click at [1176, 466] on textarea "لحم ضأن طازج لوكال مطبوخ تحت الأرض في التنور ويقدم مع الأرز، زبادي الخيار، حساء…" at bounding box center [1014, 488] width 461 height 74
paste textarea "نم"
type textarea "لحم غنم طازج لوكال مطبوخ تحت الأرض في التنور ويقدم مع الأرز، زبادي الخيار، حساء…"
click at [1193, 434] on div "Description (Ar) لحم غنم طازج لوكال مطبوخ تحت الأرض في التنور ويقدم مع الأرز، ز…" at bounding box center [1023, 479] width 501 height 107
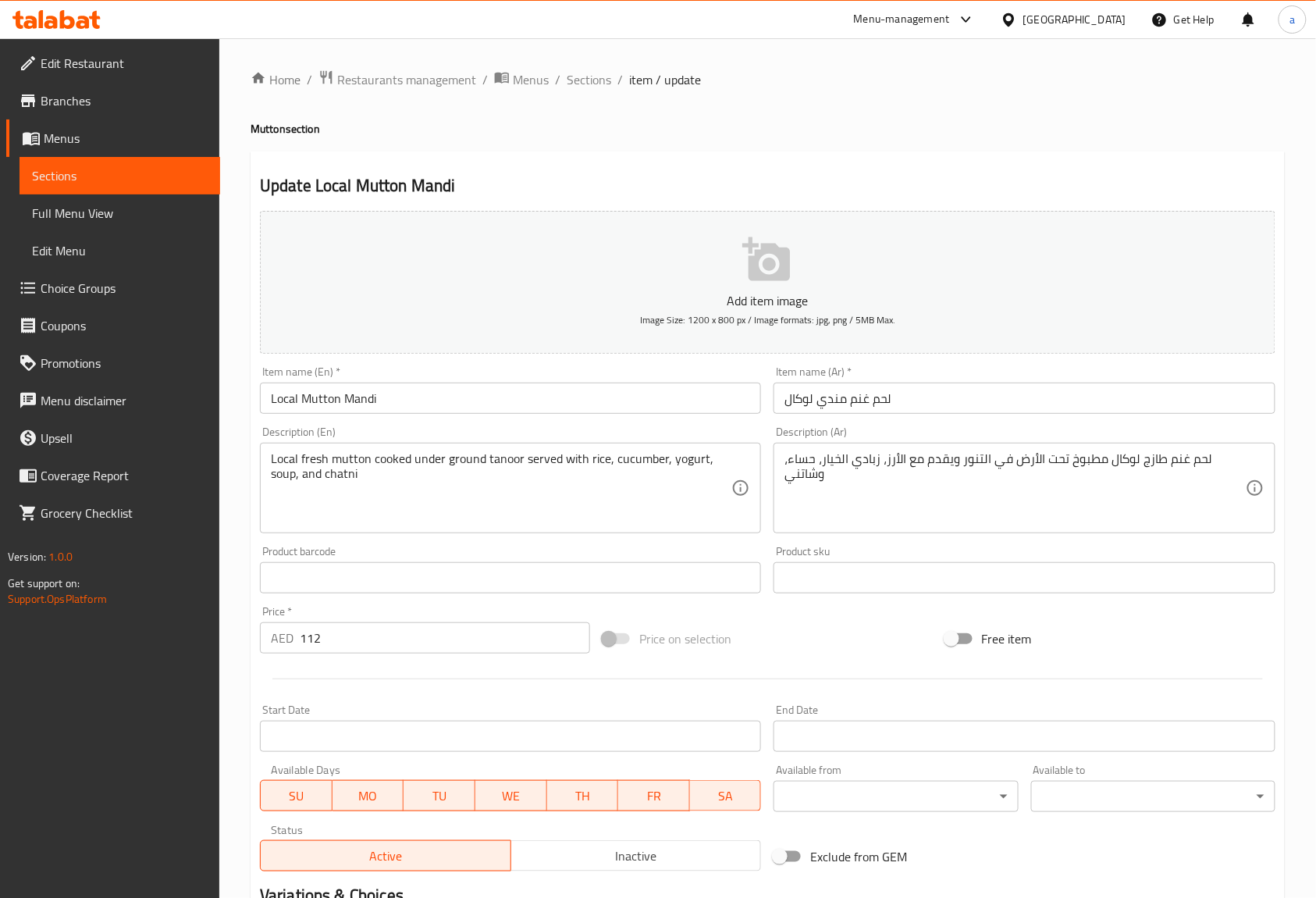
scroll to position [204, 0]
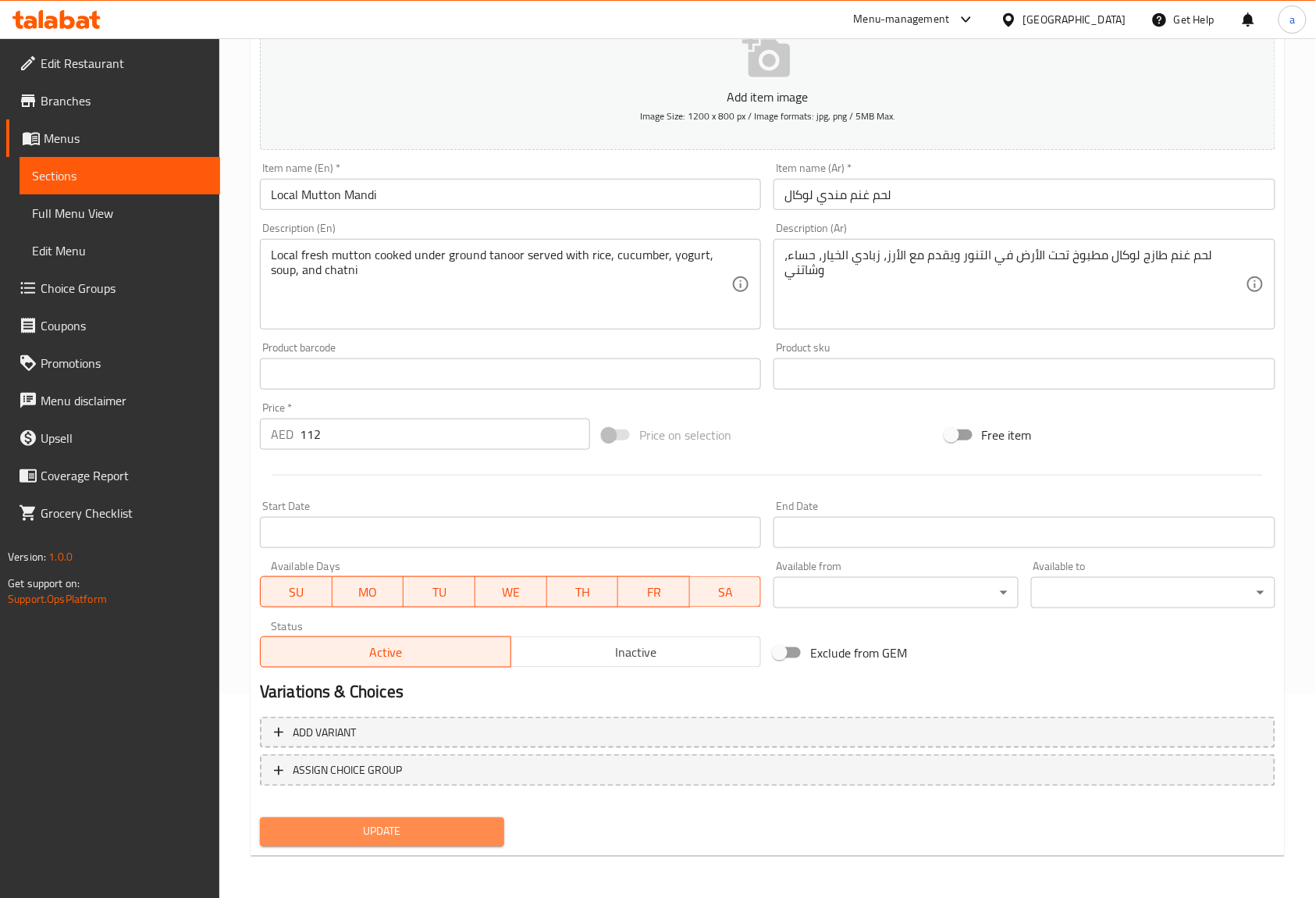
click at [497, 838] on button "Update" at bounding box center [381, 831] width 244 height 29
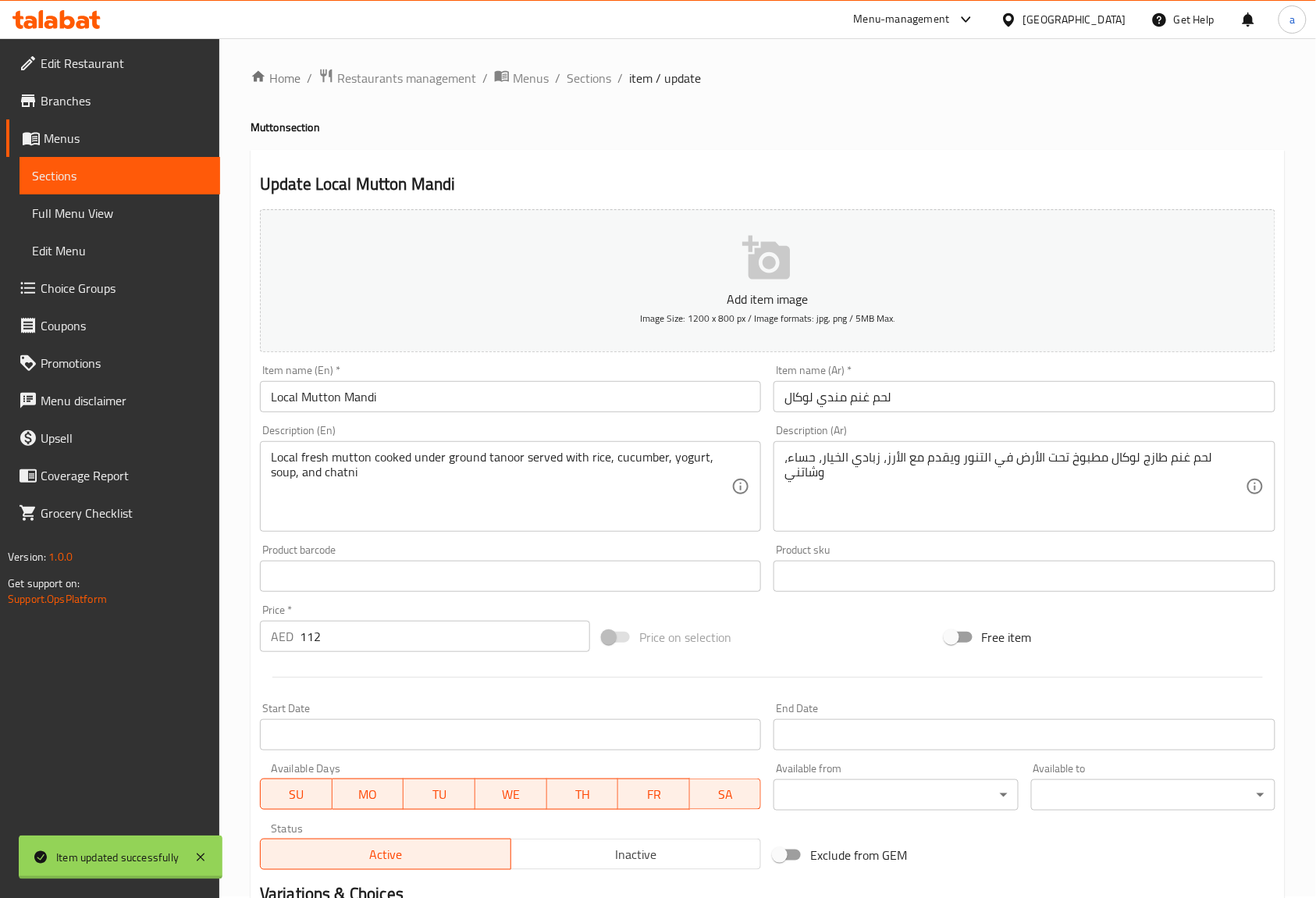
scroll to position [0, 0]
click at [593, 77] on span "Sections" at bounding box center [588, 80] width 45 height 19
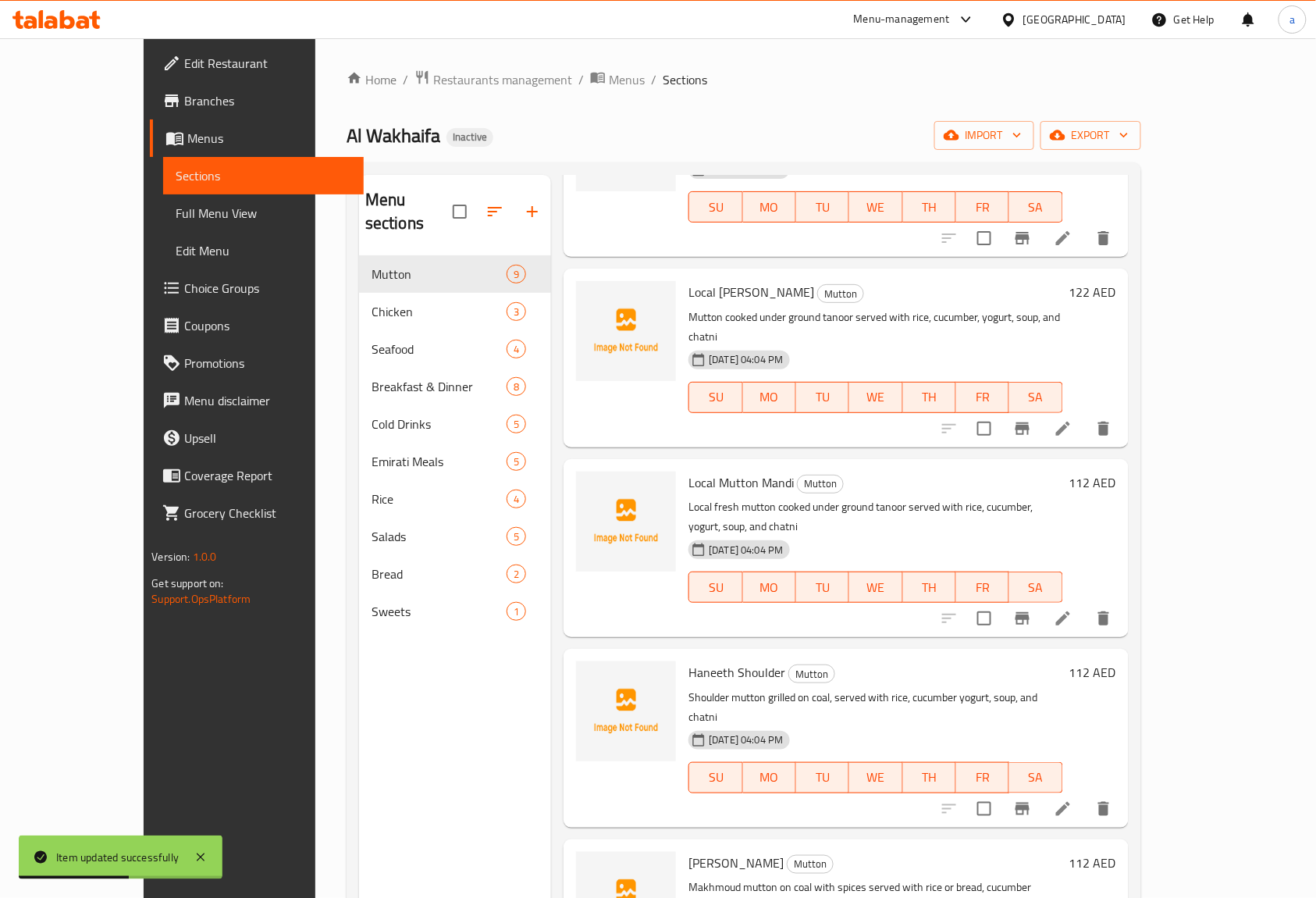
scroll to position [208, 0]
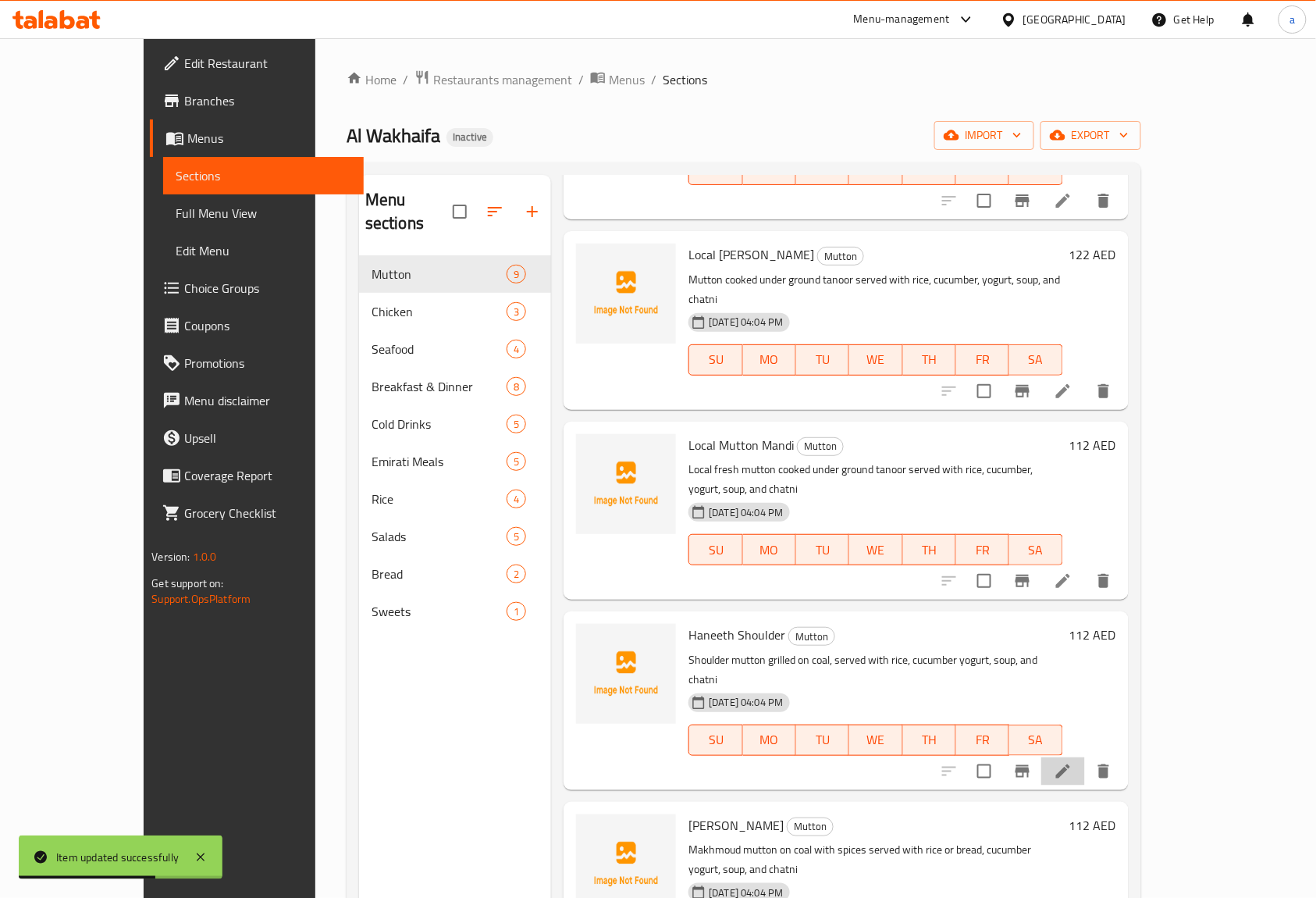
click at [1085, 757] on li at bounding box center [1063, 771] width 44 height 28
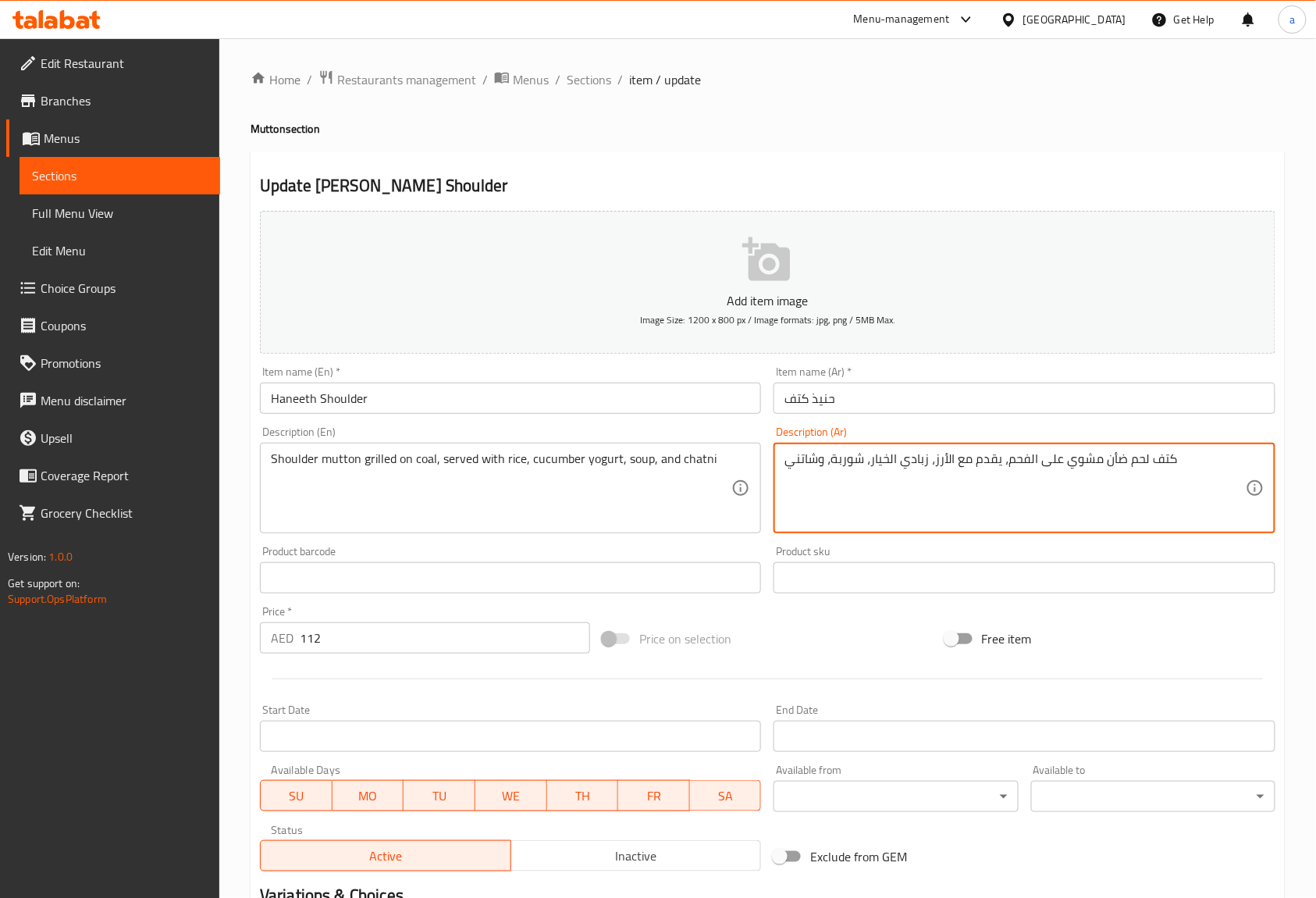
click at [1109, 459] on textarea "كتف لحم ضأن مشوي على الفحم، يقدم مع الأرز، زبادي الخيار، شوربة، وشاتني" at bounding box center [1014, 488] width 461 height 74
paste textarea "نم"
type textarea "كتف لحم غنم مشوي على الفحم، يقدم مع الأرز، زبادي الخيار، شوربة، وشاتني"
click at [1144, 422] on div "Description (Ar) كتف لحم غنم مشوي على الفحم، يقدم مع الأرز، زبادي الخيار، شوربة…" at bounding box center [1024, 480] width 514 height 119
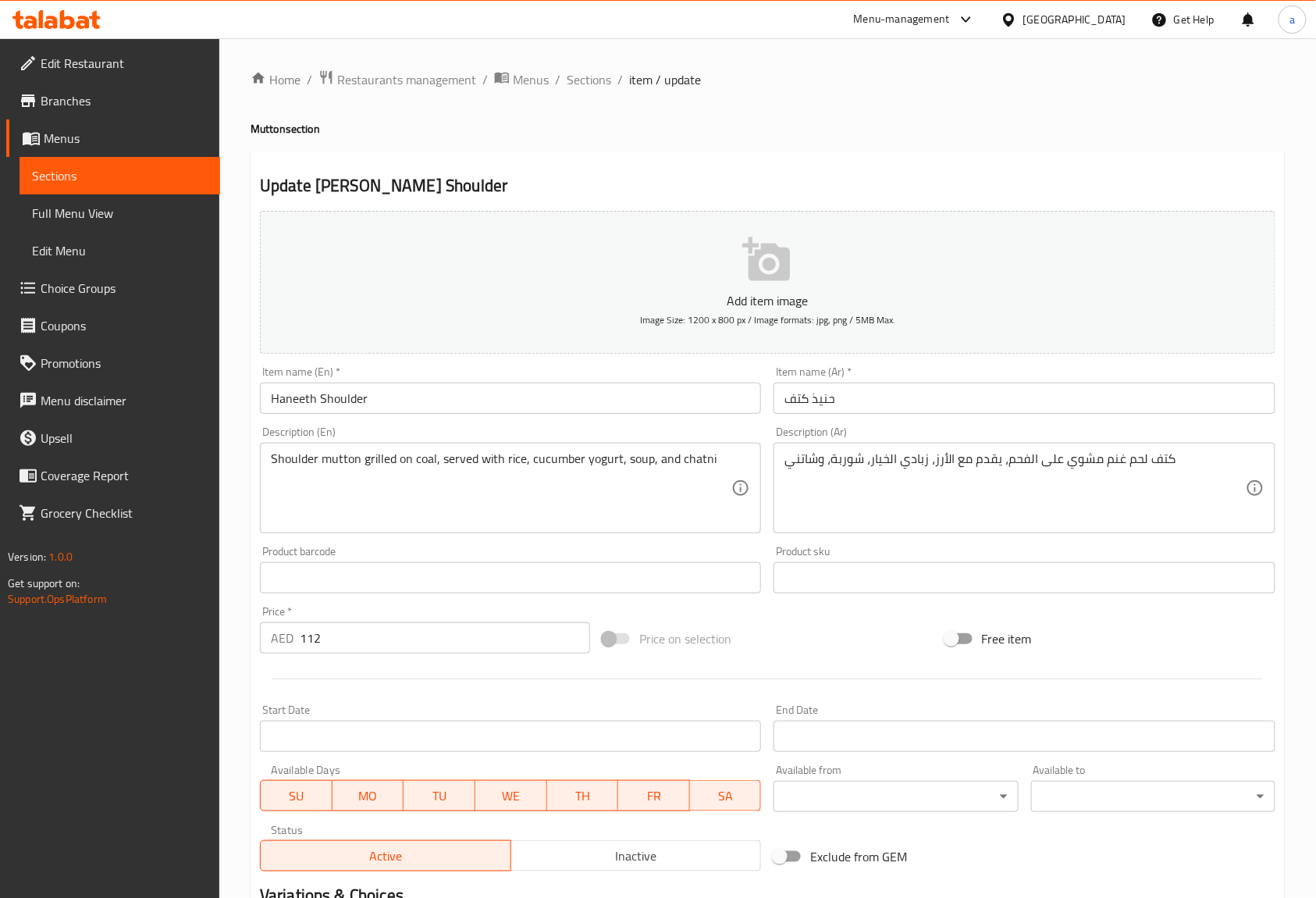
click at [1089, 431] on div "Description (Ar) كتف لحم غنم مشوي على الفحم، يقدم مع الأرز، زبادي الخيار، شوربة…" at bounding box center [1023, 479] width 501 height 107
click at [990, 428] on div "Description (Ar) كتف لحم غنم مشوي على الفحم، يقدم مع الأرز، زبادي الخيار، شوربة…" at bounding box center [1023, 479] width 501 height 107
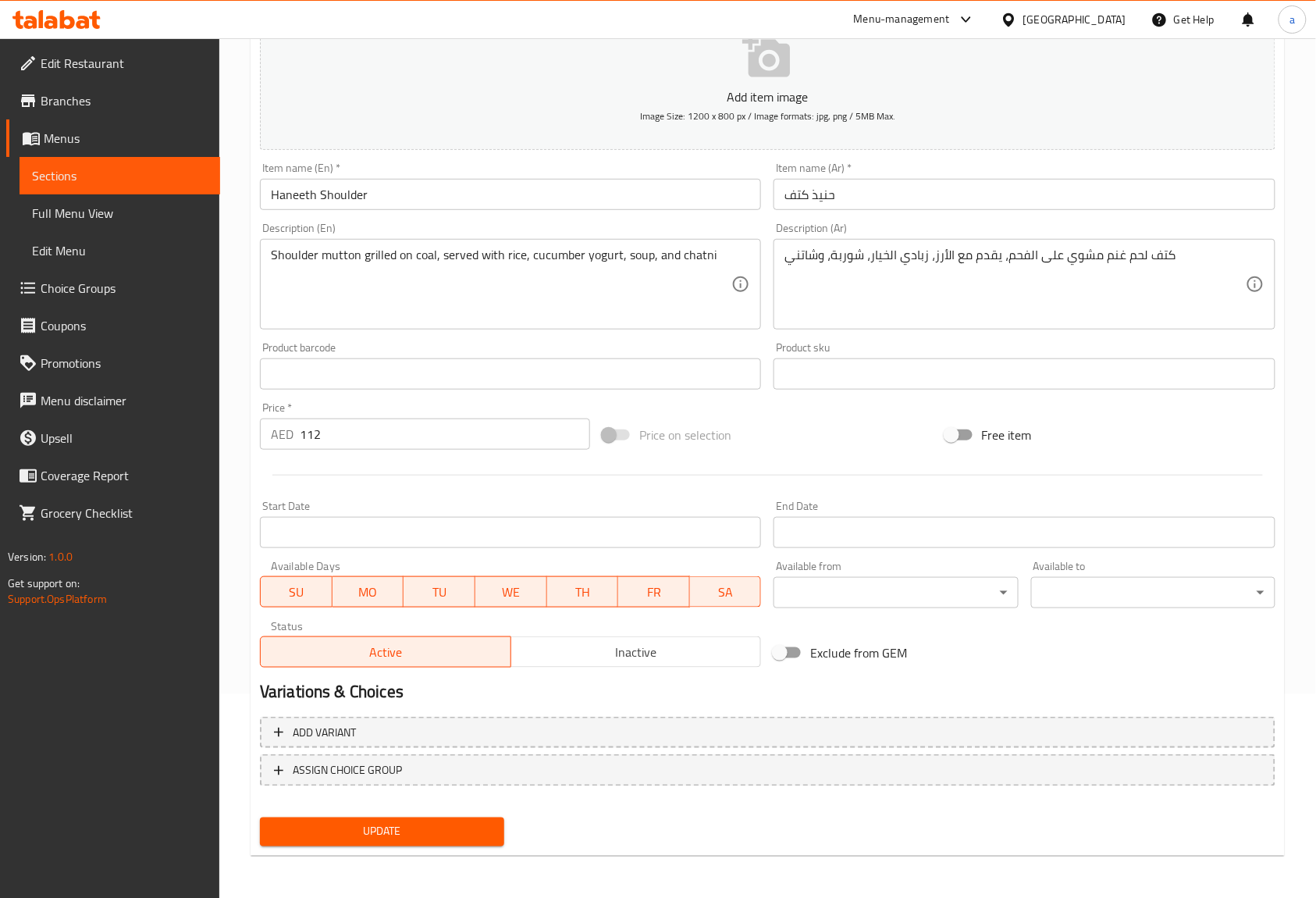
click at [327, 832] on span "Update" at bounding box center [382, 832] width 219 height 20
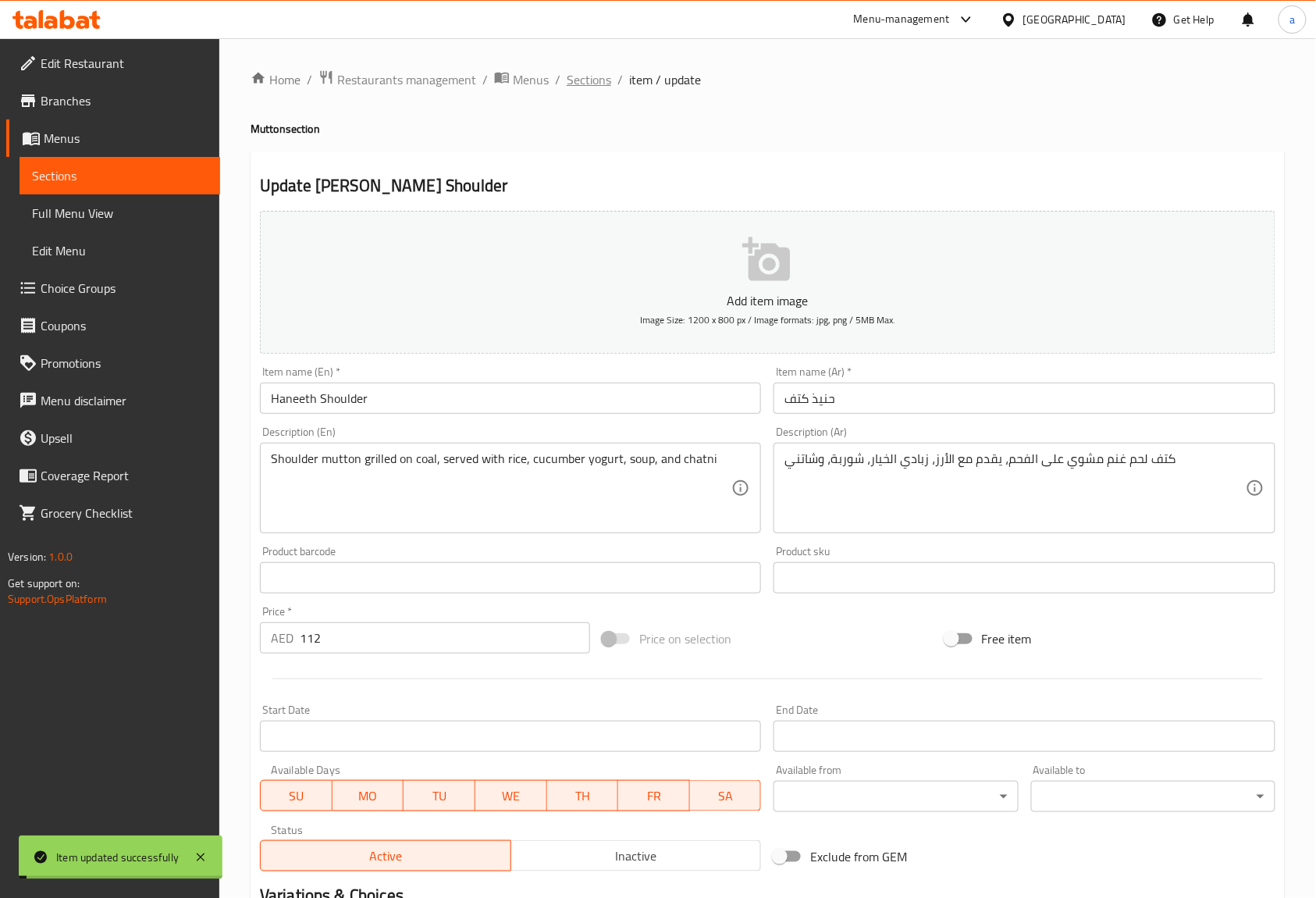
click at [588, 85] on span "Sections" at bounding box center [588, 80] width 45 height 19
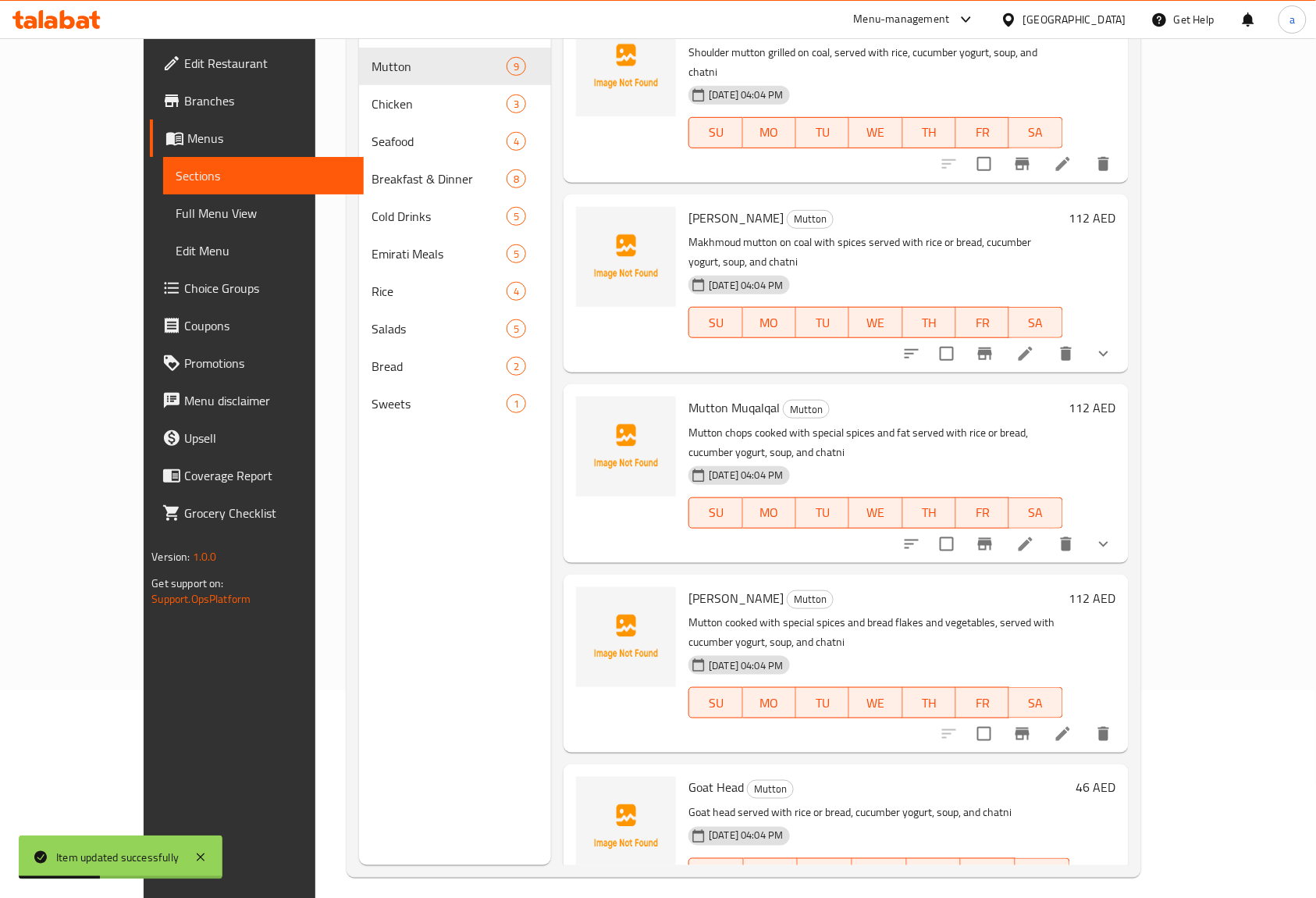
scroll to position [571, 0]
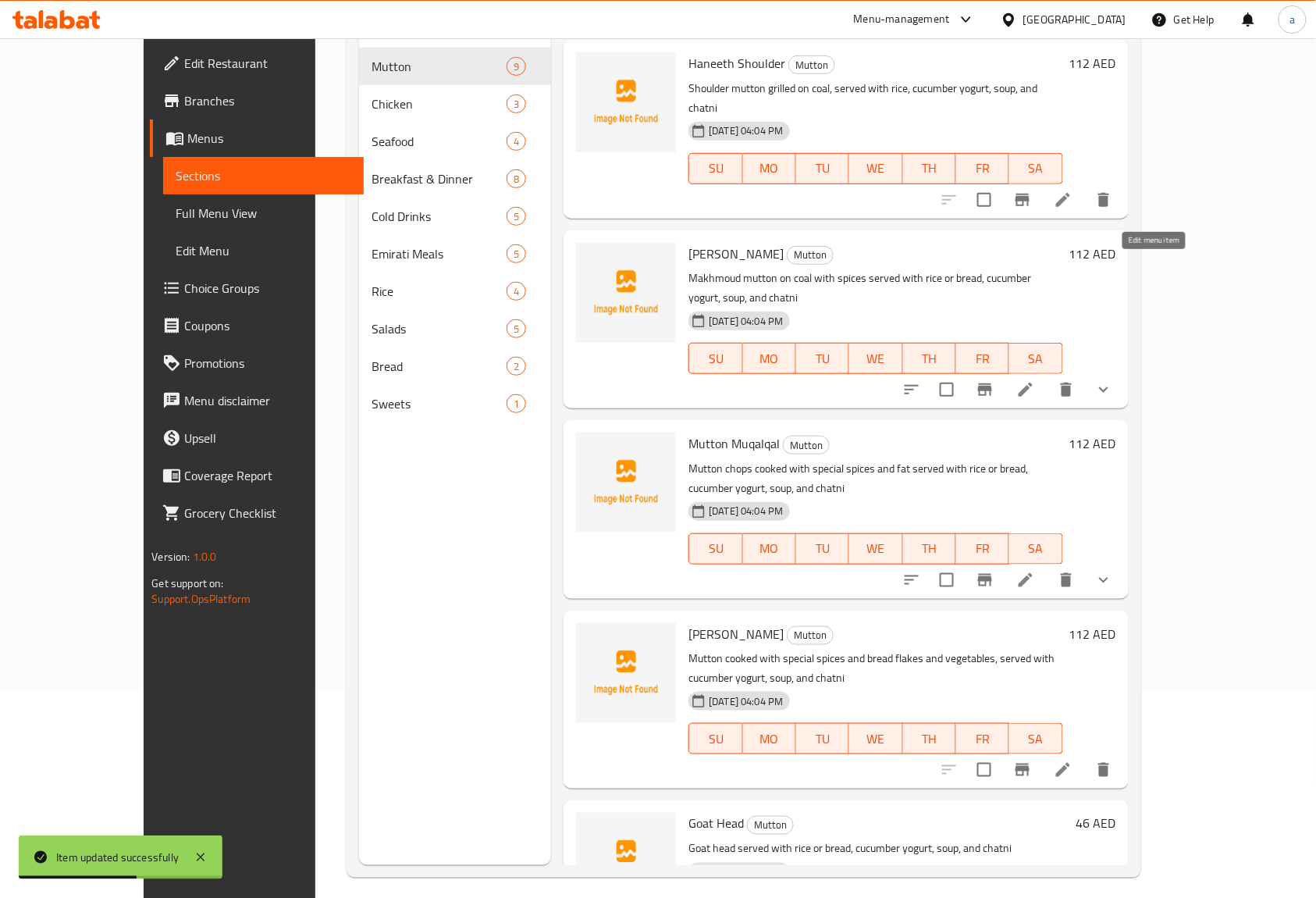
click at [1032, 382] on icon at bounding box center [1025, 389] width 14 height 14
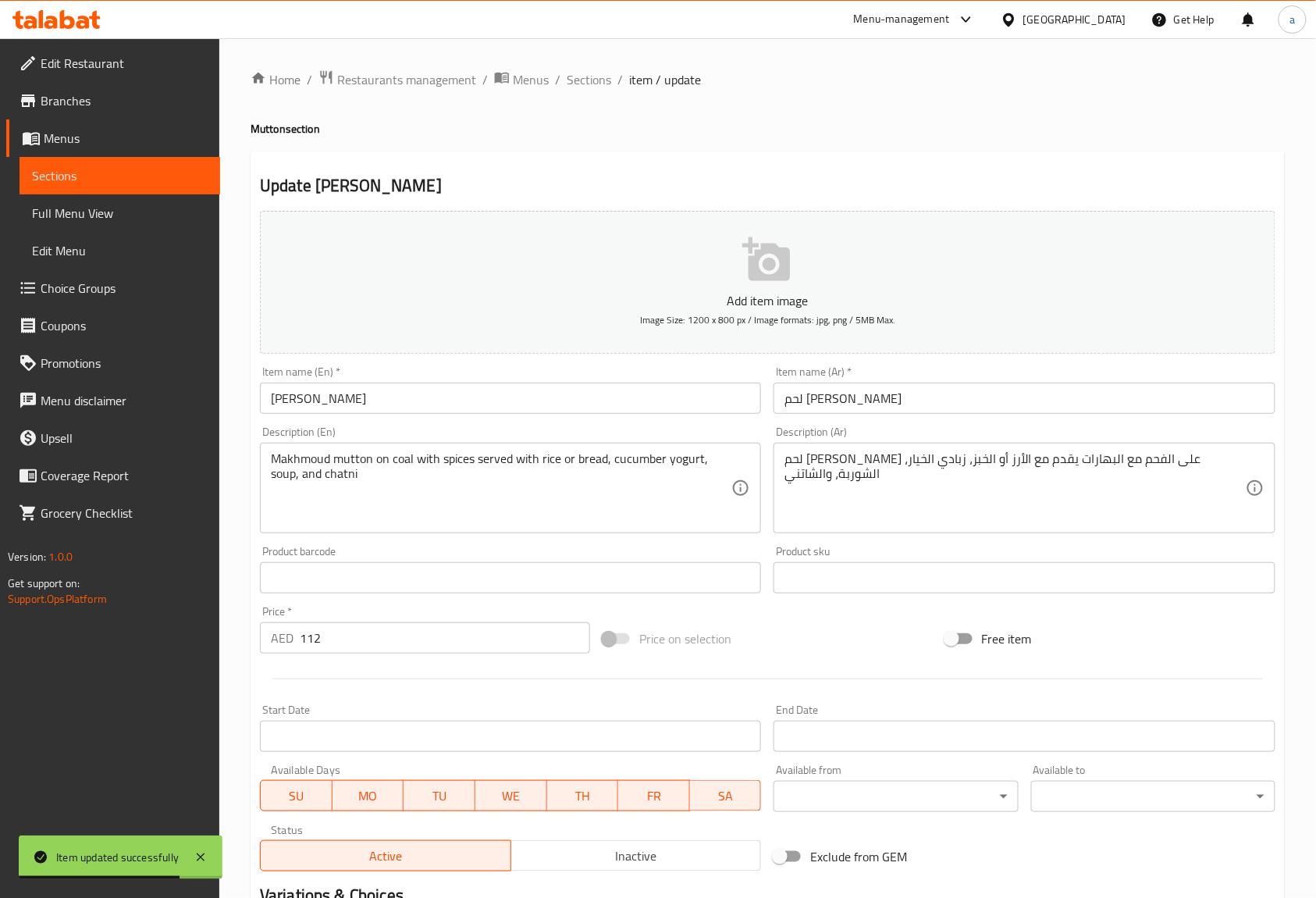
click at [832, 399] on input "لحم ضأن مخمود" at bounding box center [1023, 397] width 501 height 31
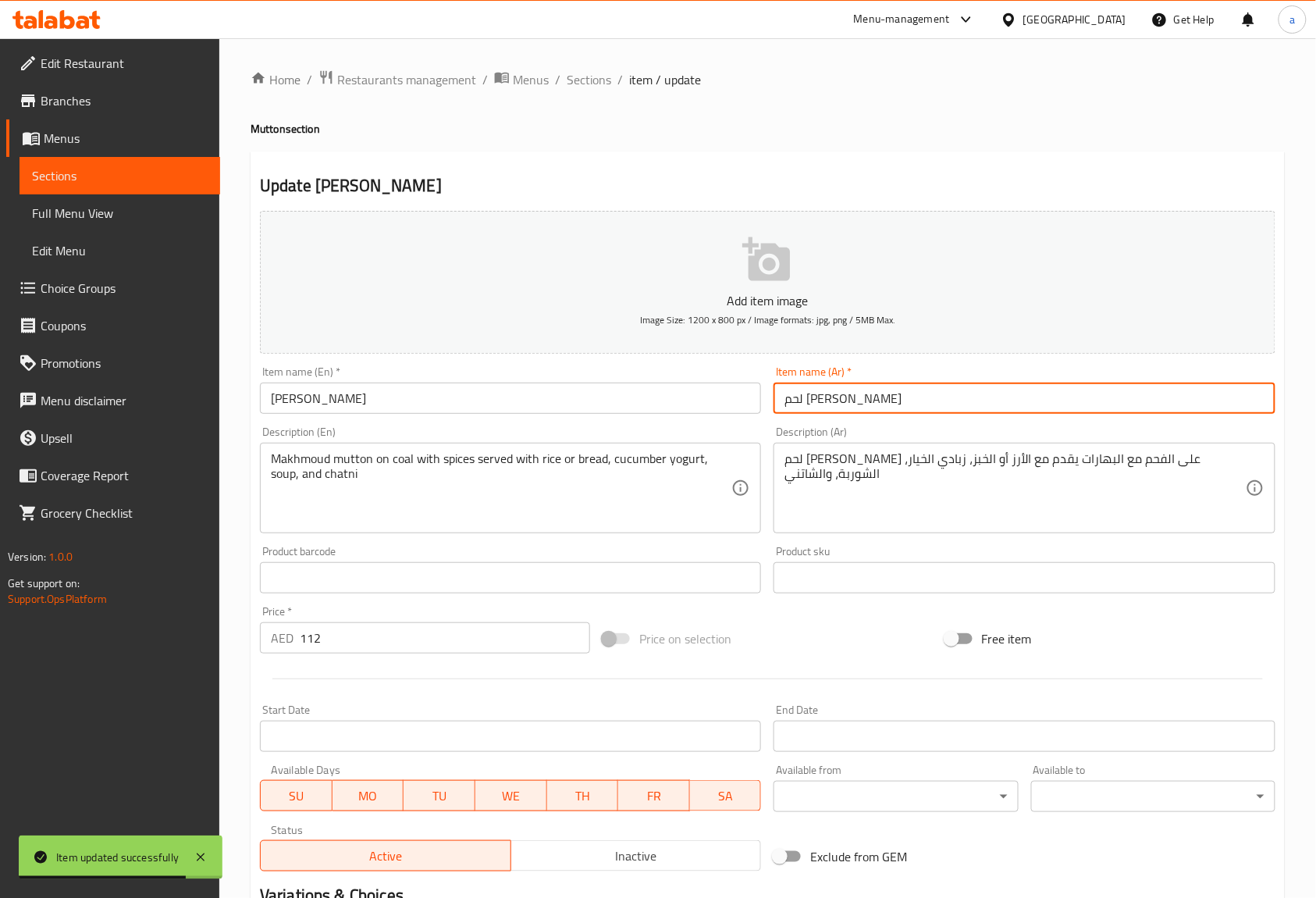
click at [832, 399] on input "لحم ضأن مخمود" at bounding box center [1023, 397] width 501 height 31
paste input "نم"
type input "لحم [PERSON_NAME]"
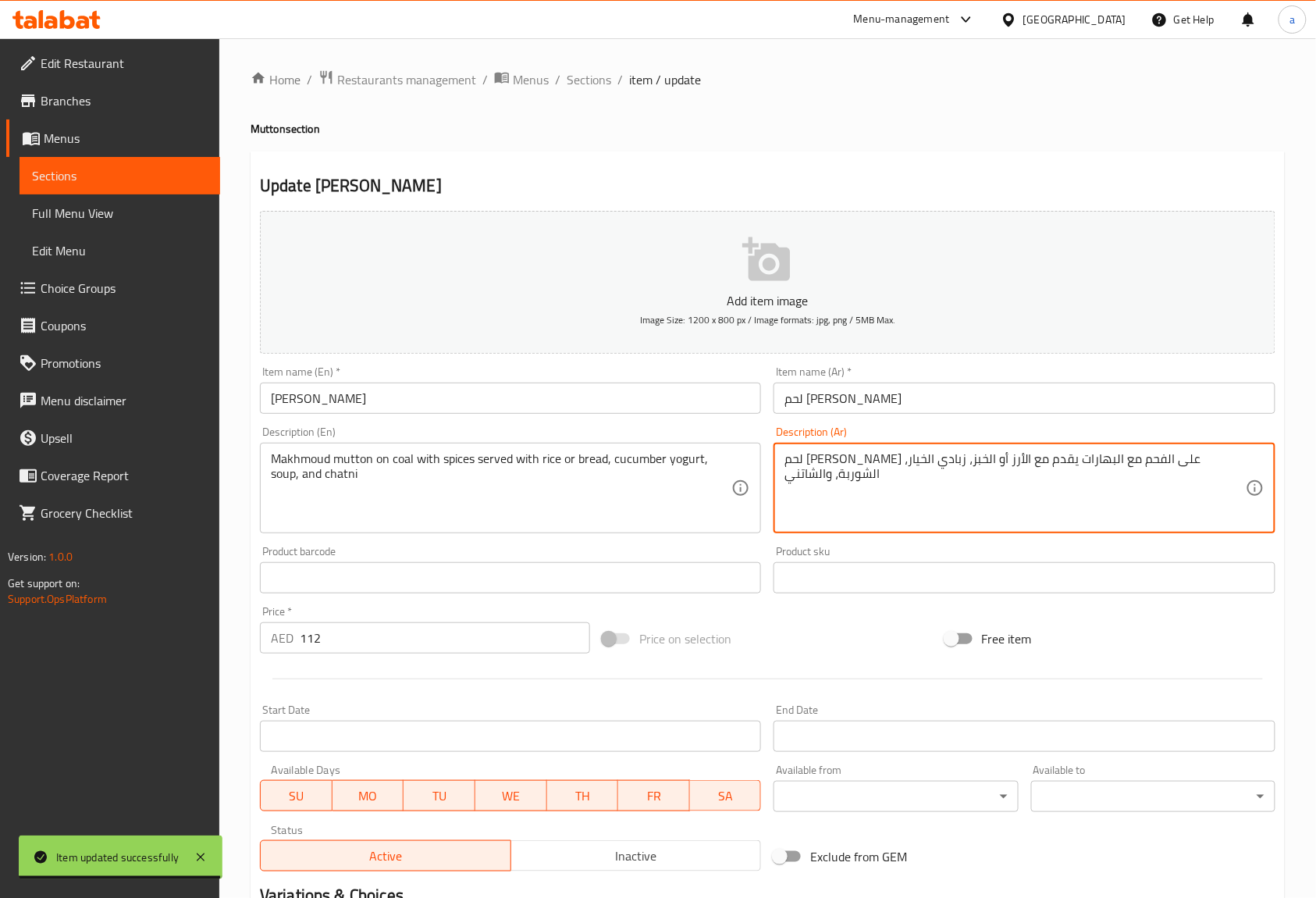
click at [1173, 460] on textarea "لحم ضأن مخمود على الفحم مع البهارات يقدم مع الأرز أو الخبز، زبادي الخيار، الشور…" at bounding box center [1014, 488] width 461 height 74
paste textarea "نم"
type textarea "لحم غنم [PERSON_NAME] الفحم مع البهارات يقدم مع الأرز أو الخبز، زبادي الخيار، ا…"
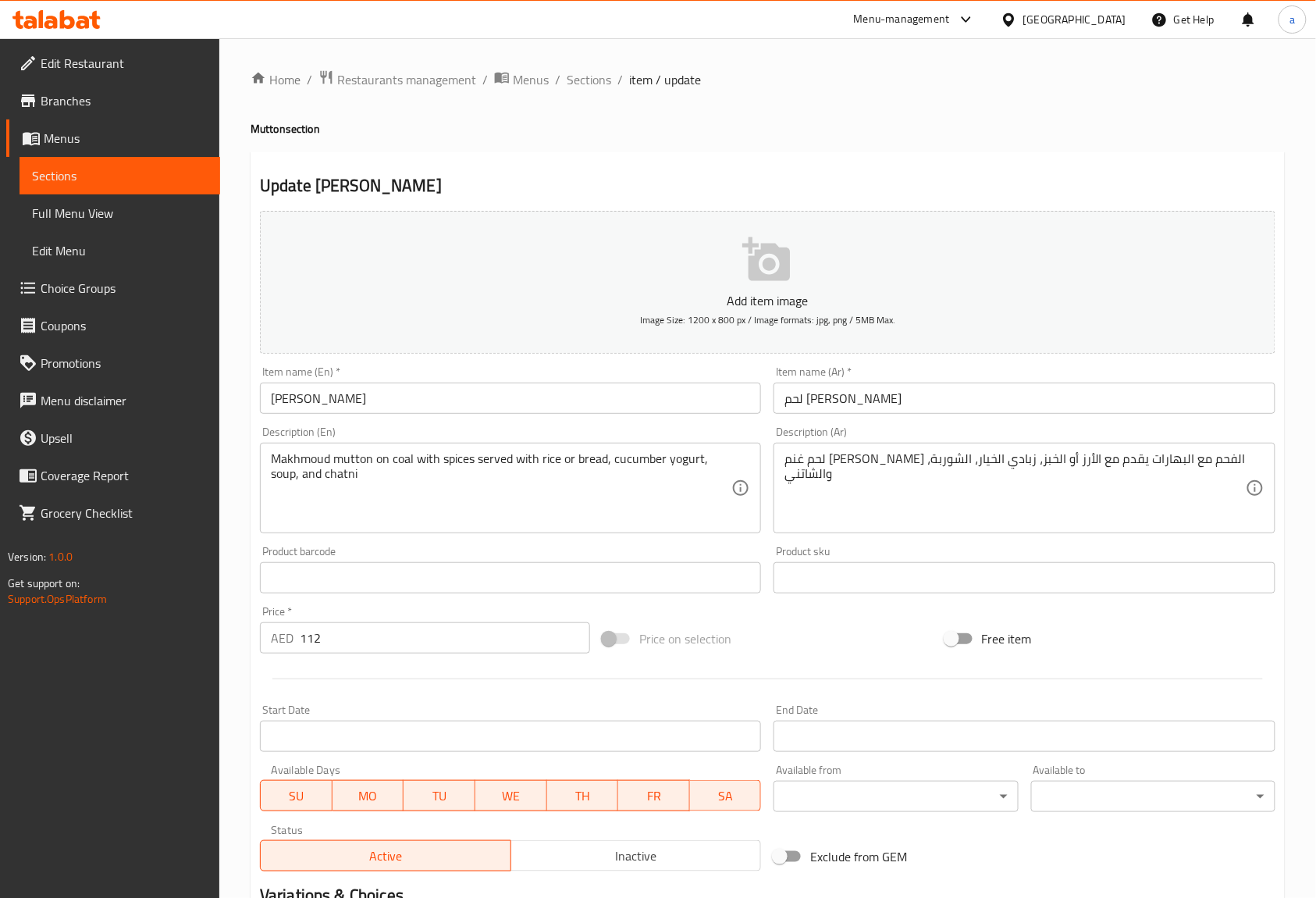
click at [1190, 441] on div "Description (Ar) لحم غنم مخمود على الفحم مع البهارات يقدم مع الأرز أو الخبز، زب…" at bounding box center [1023, 479] width 501 height 107
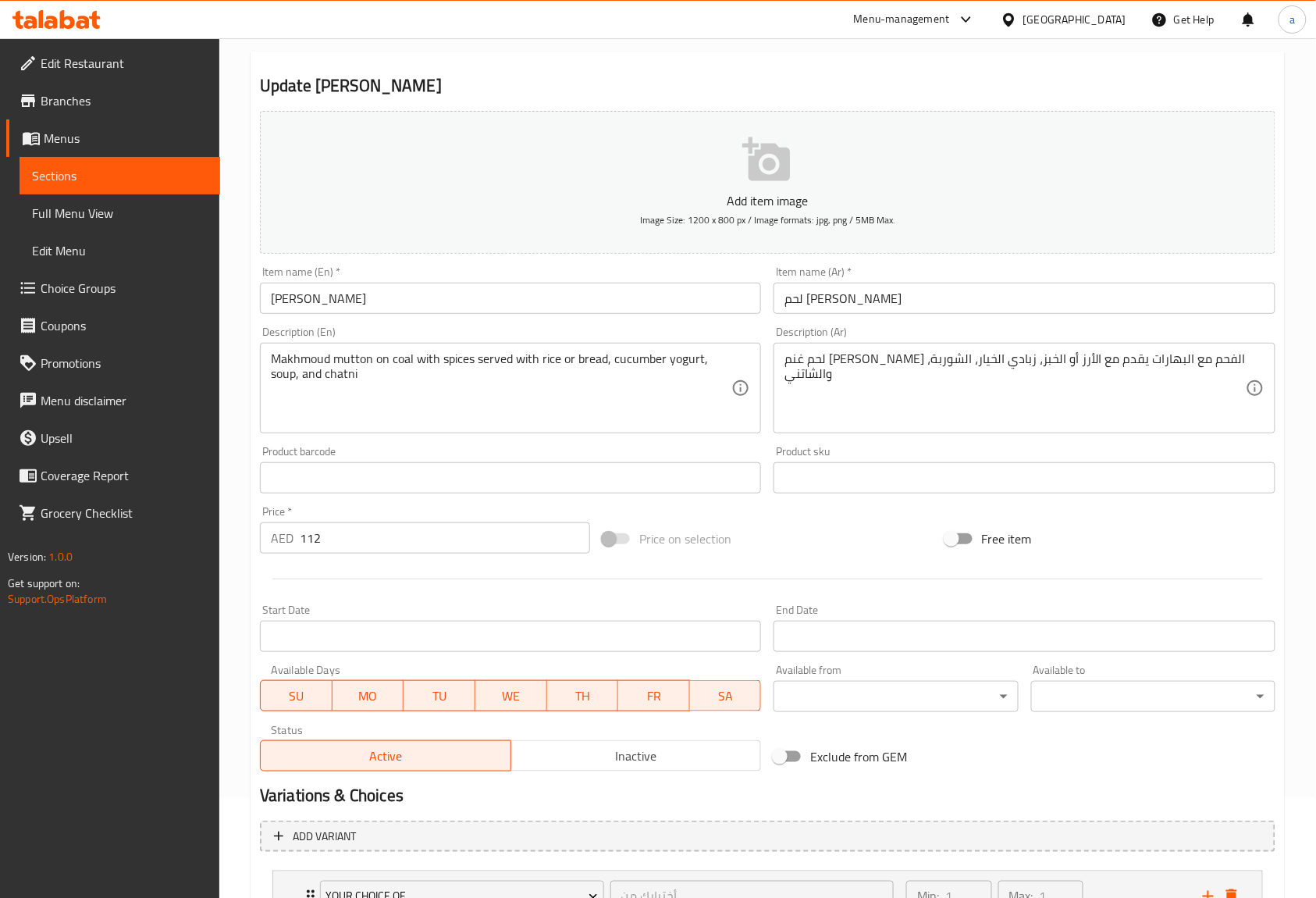
scroll to position [232, 0]
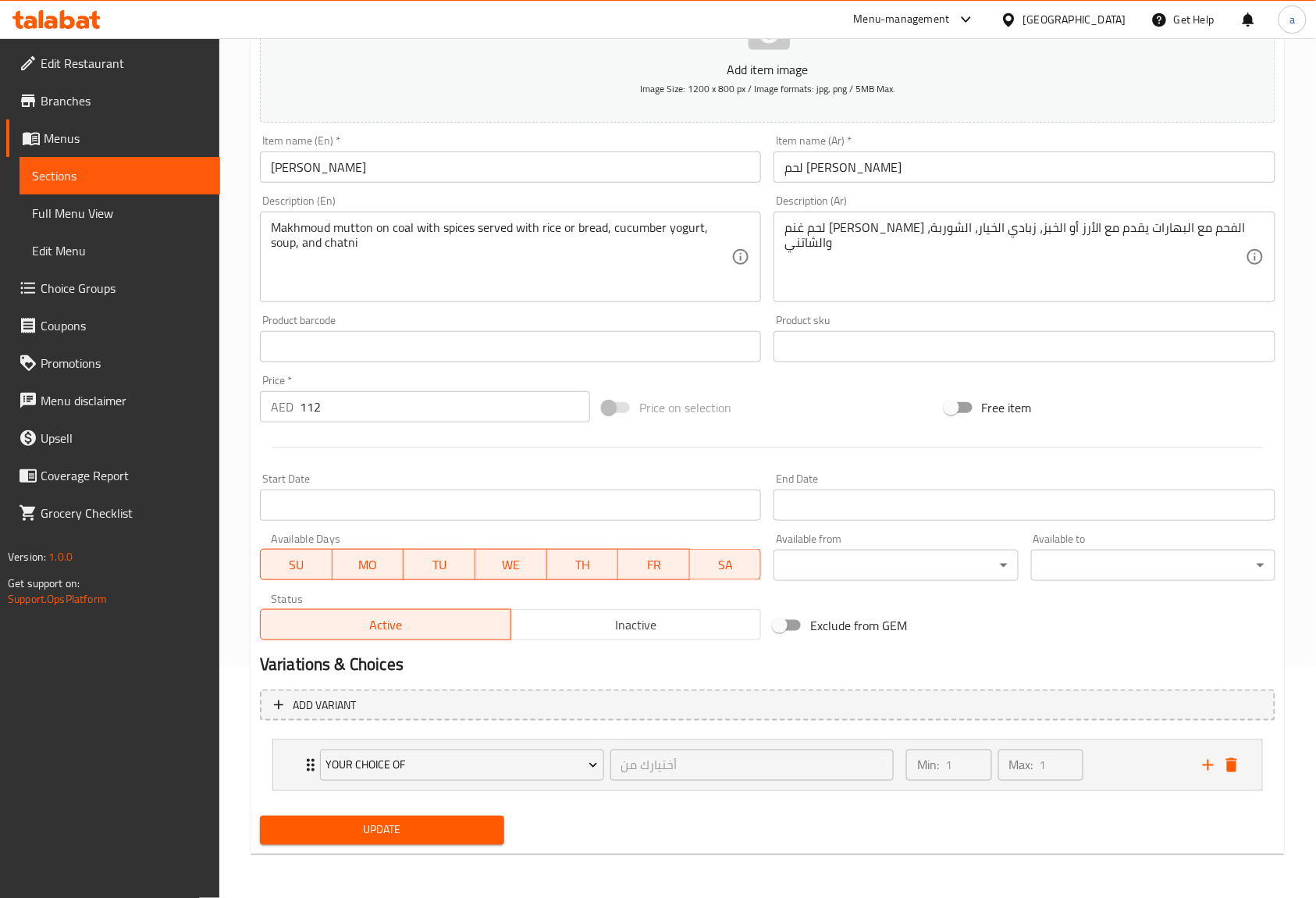
click at [476, 815] on div "Update" at bounding box center [382, 830] width 257 height 42
click at [470, 837] on span "Update" at bounding box center [382, 830] width 219 height 20
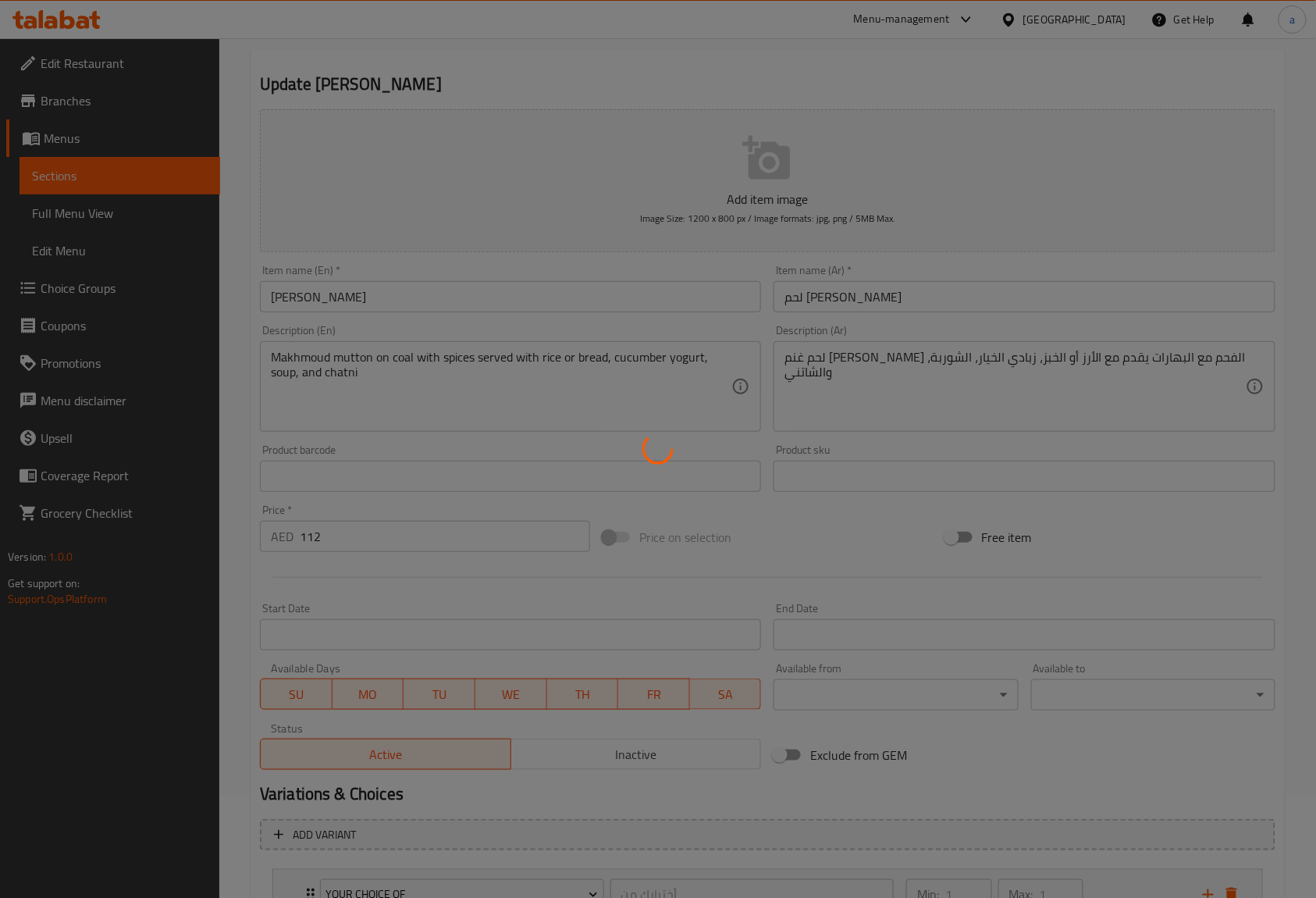
scroll to position [0, 0]
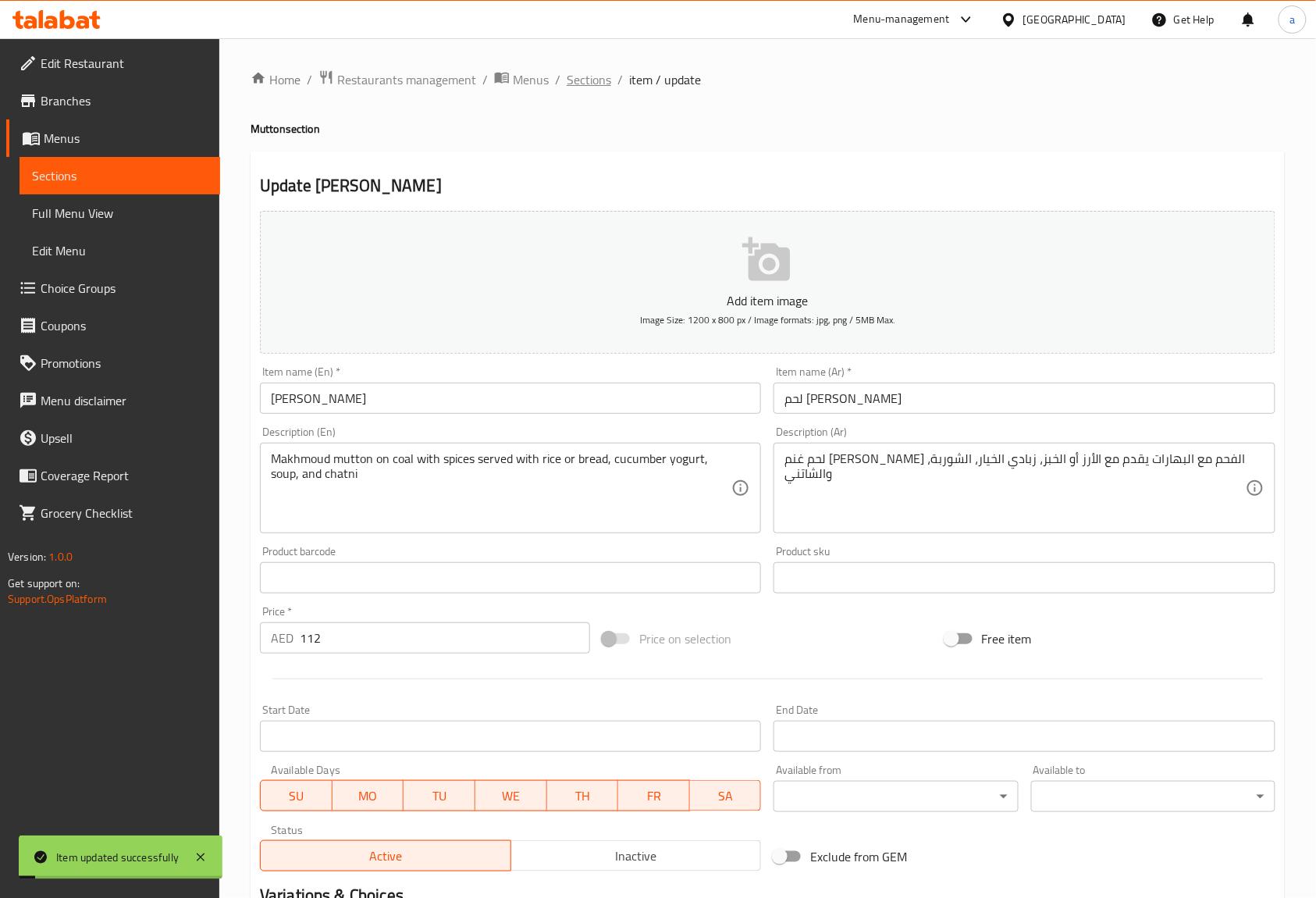
click at [596, 89] on span "Sections" at bounding box center [588, 80] width 45 height 19
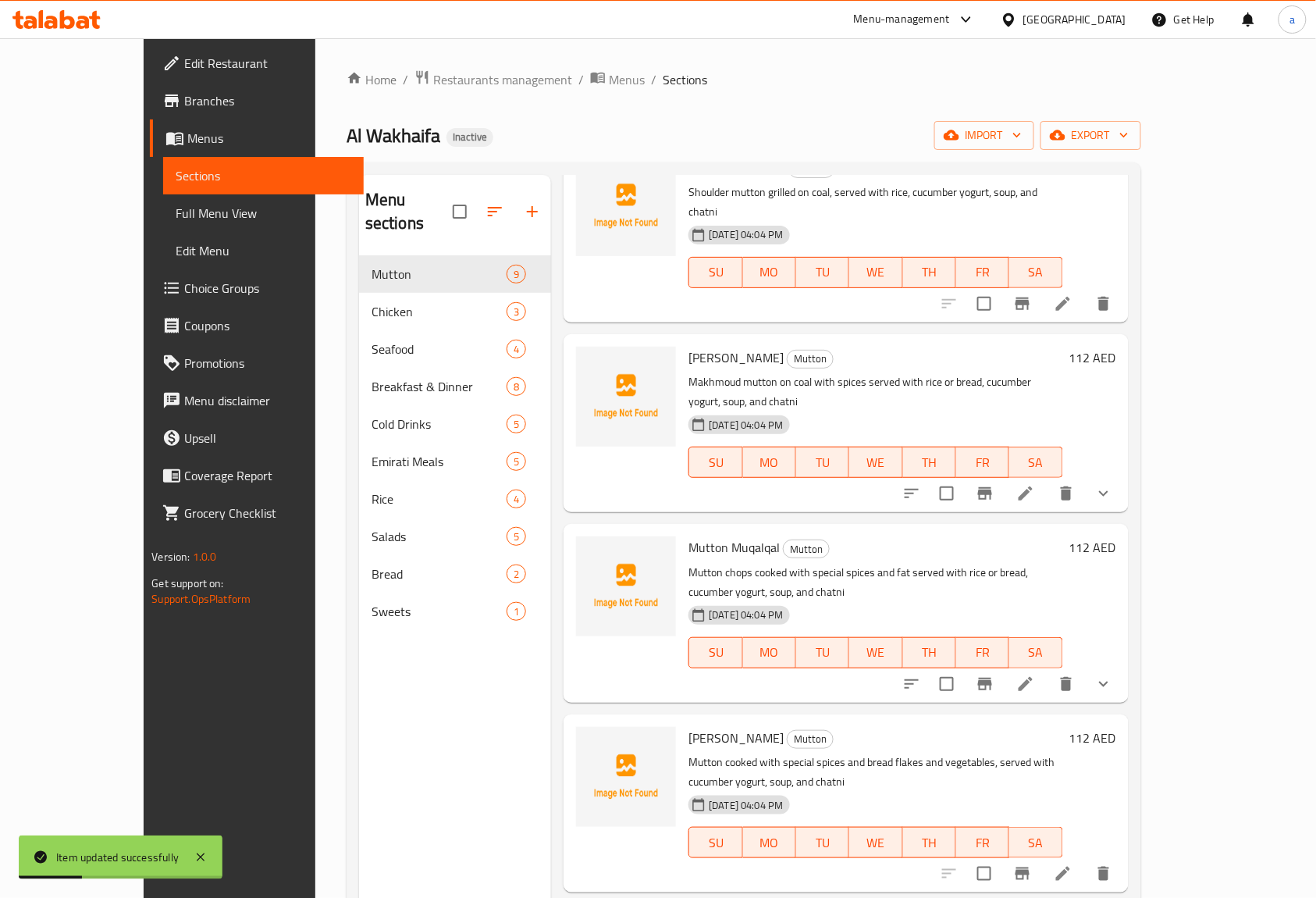
scroll to position [208, 0]
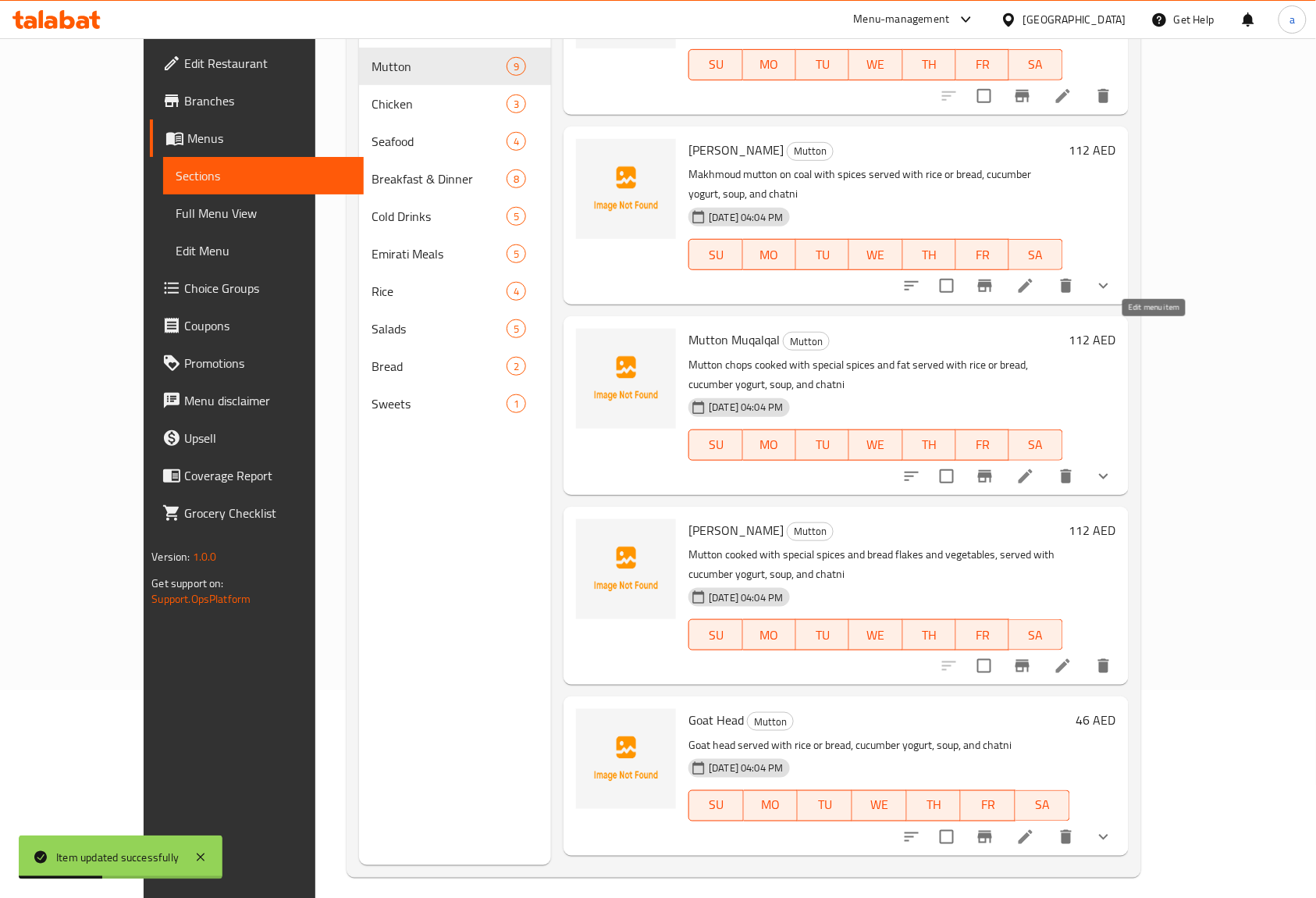
click at [1035, 467] on icon at bounding box center [1025, 476] width 19 height 19
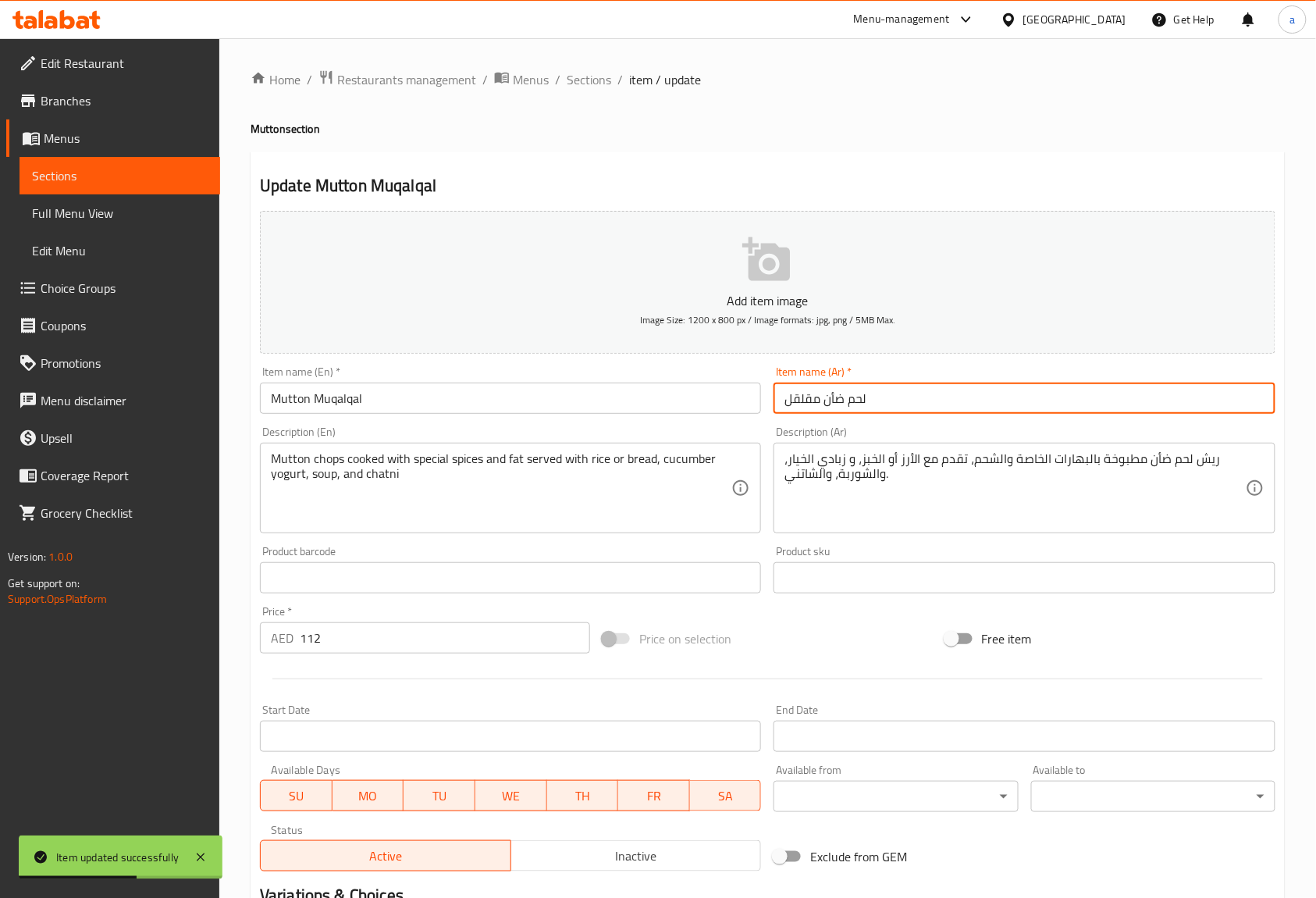
click at [827, 400] on input "لحم ضأن مقلقل" at bounding box center [1023, 397] width 501 height 31
paste input "نم"
type input "لحم غنم مقلقل"
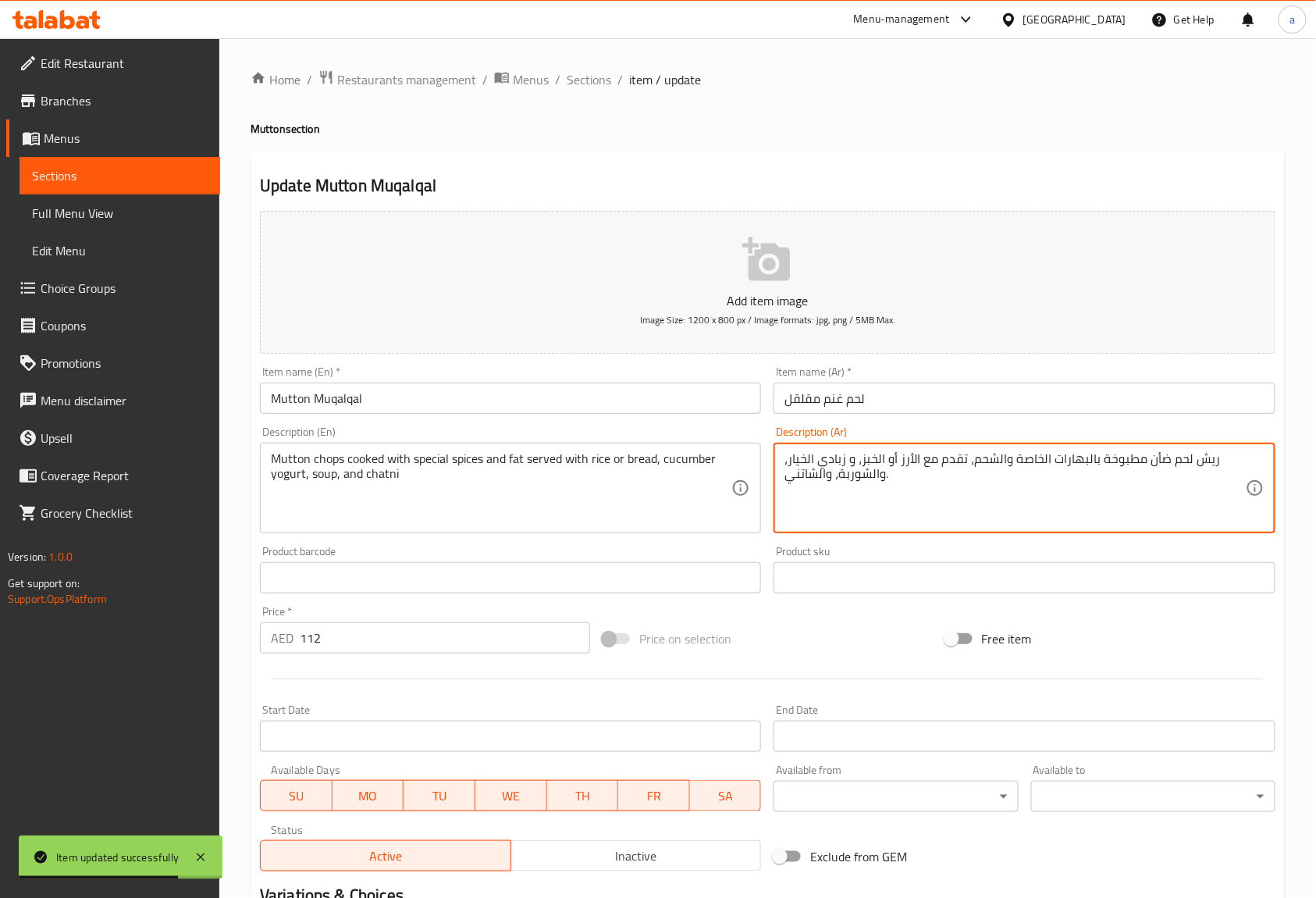
click at [1151, 457] on textarea "ريش لحم ضأن مطبوخة بالبهارات الخاصة والشحم، تقدم مع الأرز أو الخبز، و زبادي الخ…" at bounding box center [1014, 488] width 461 height 74
paste textarea "نم"
type textarea "ريش لحم غنم مطبوخة بالبهارات الخاصة والشحم، تقدم مع الأرز أو الخبز، و زبادي الخ…"
click at [1177, 428] on div "Description (Ar) ريش لحم غنم مطبوخة بالبهارات الخاصة والشحم، تقدم مع الأرز أو ا…" at bounding box center [1023, 479] width 501 height 107
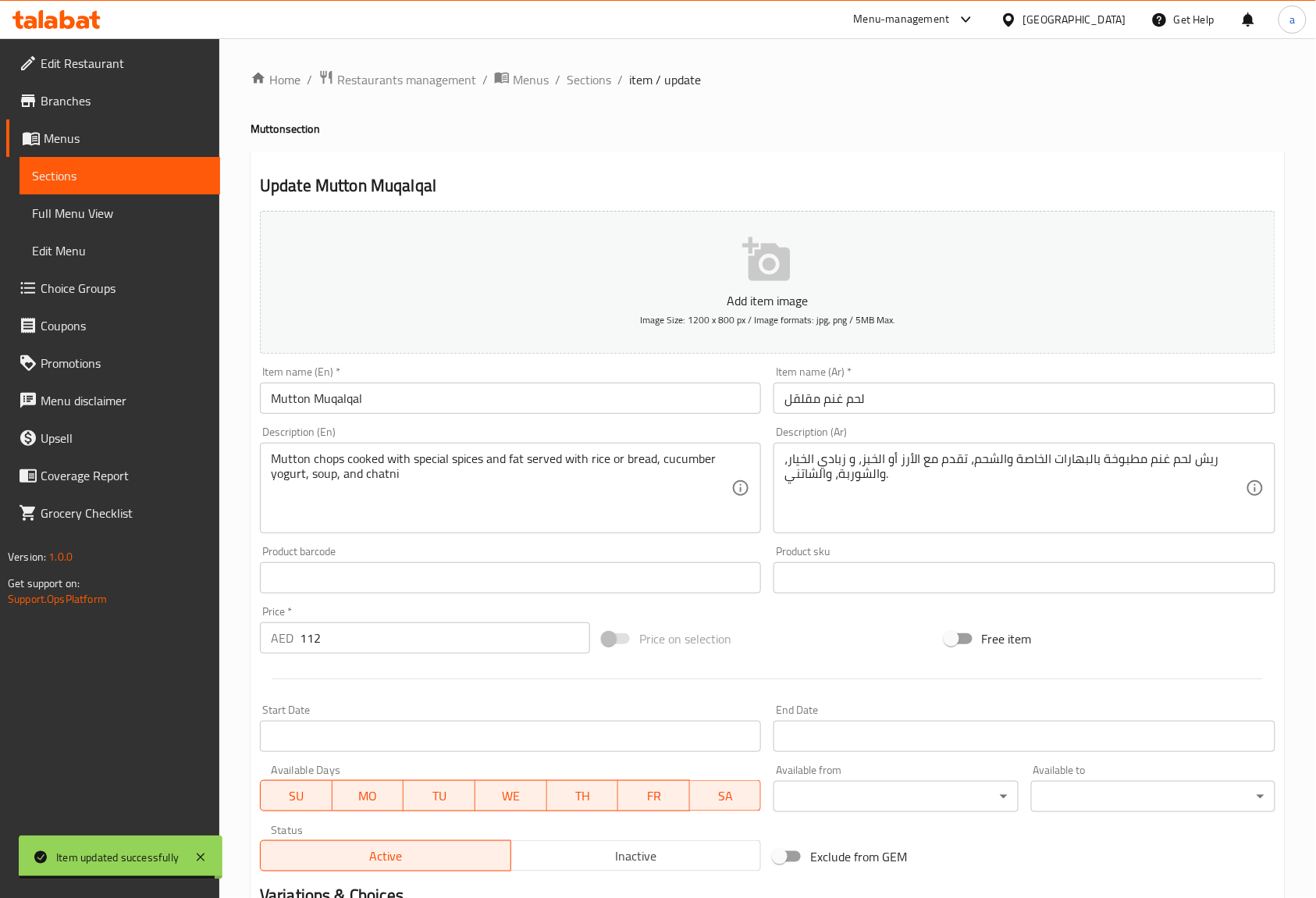
scroll to position [232, 0]
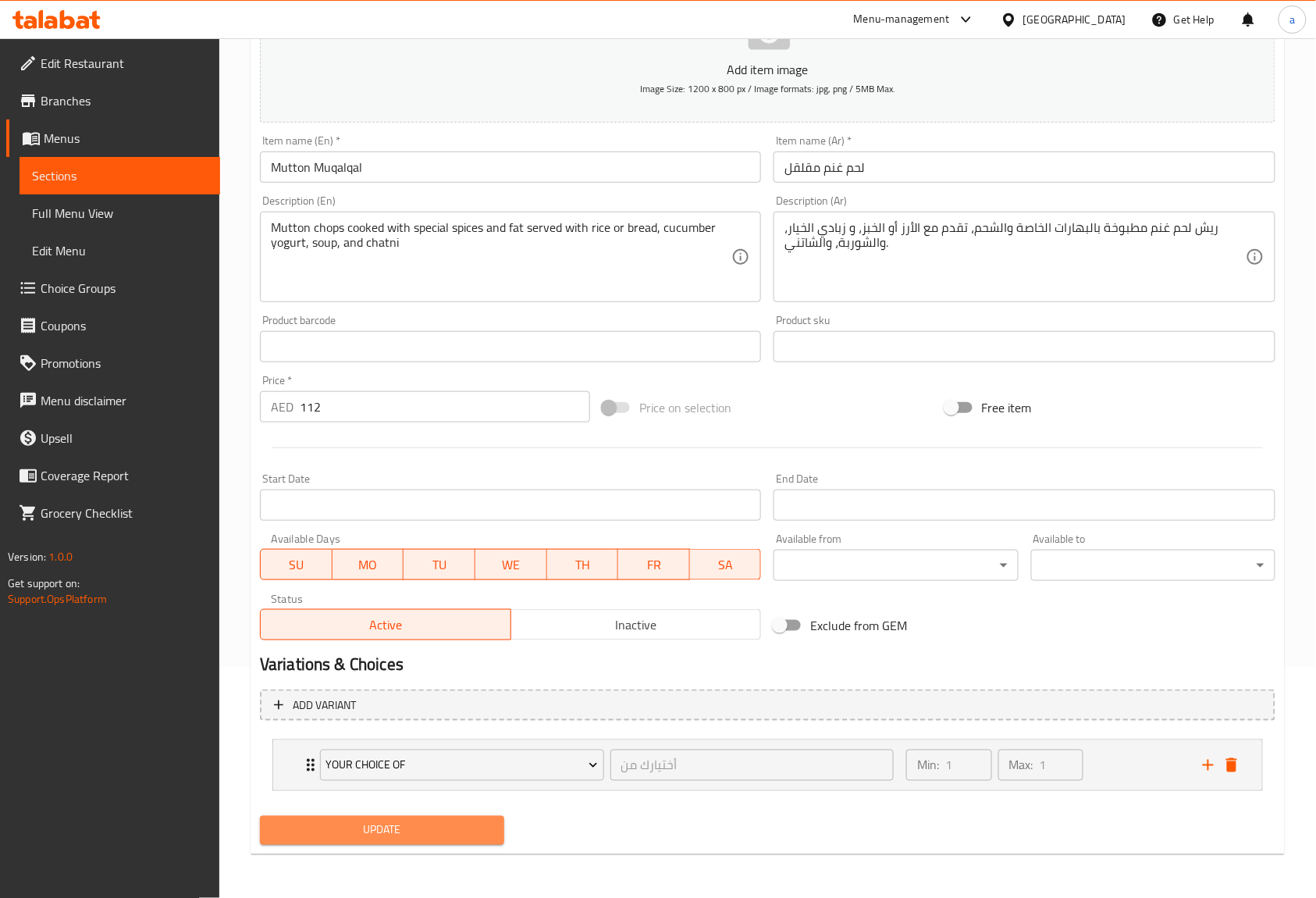
click at [483, 832] on span "Update" at bounding box center [382, 830] width 219 height 20
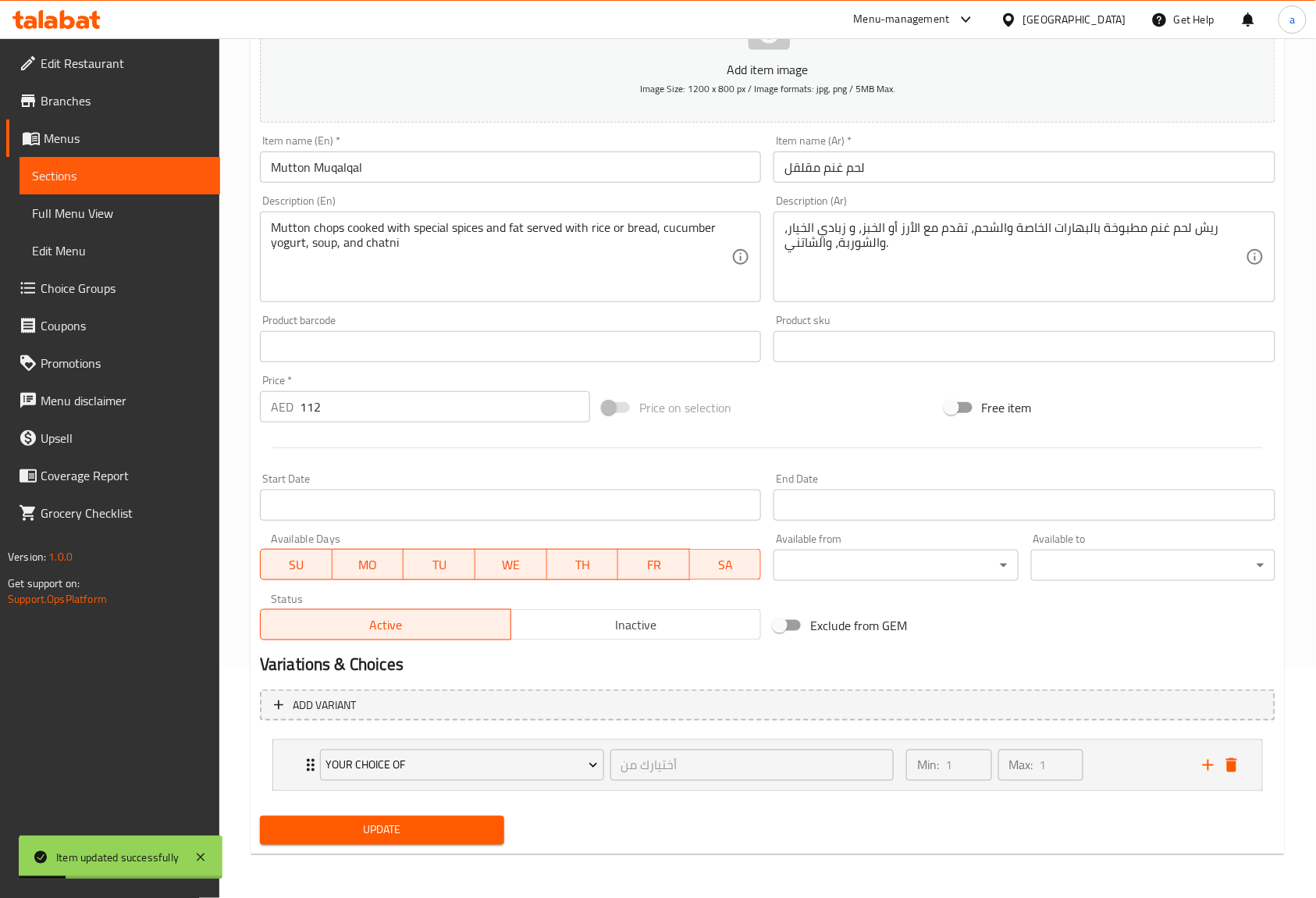
click at [669, 322] on div "Product barcode Product barcode" at bounding box center [510, 338] width 501 height 48
click at [678, 320] on div "Product barcode Product barcode" at bounding box center [510, 338] width 501 height 48
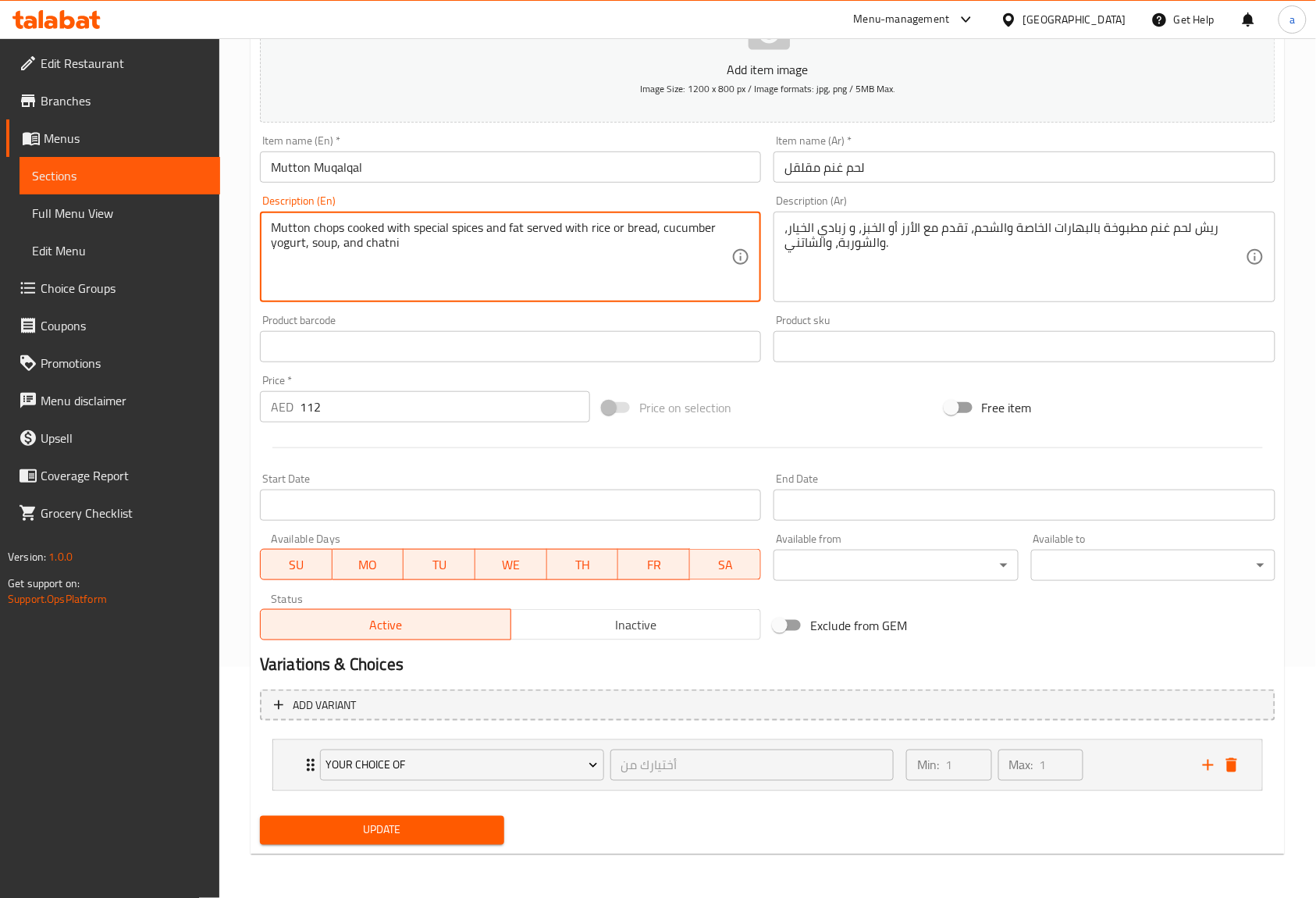
click at [337, 220] on textarea "Mutton chops cooked with special spices and fat served with rice or bread, cucu…" at bounding box center [501, 257] width 461 height 74
click at [282, 234] on textarea "Mutton chops cooked with special spices and fat served with rice or bread, cucu…" at bounding box center [501, 257] width 461 height 74
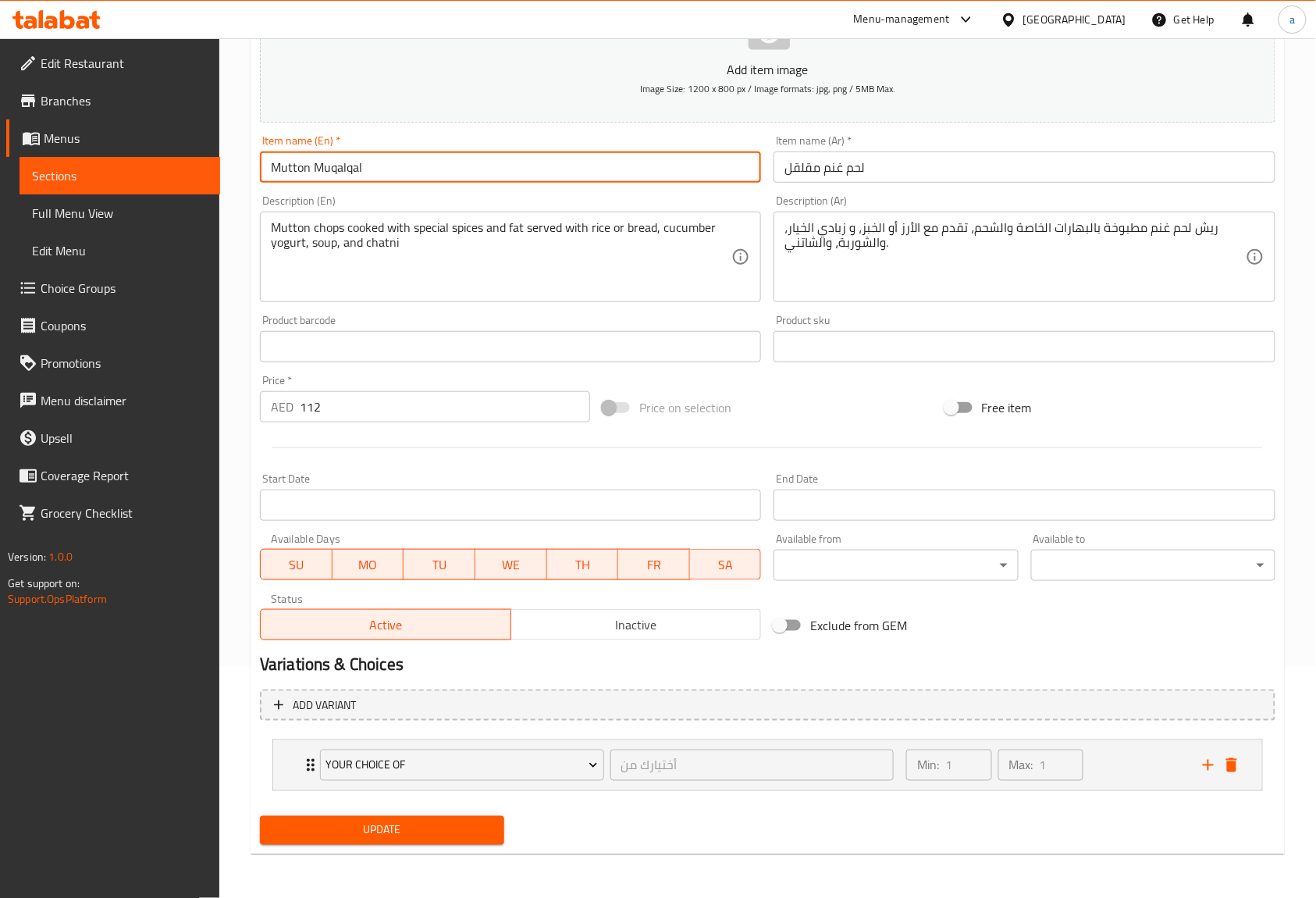
click at [273, 175] on input "Mutton Muqalqal" at bounding box center [510, 166] width 501 height 31
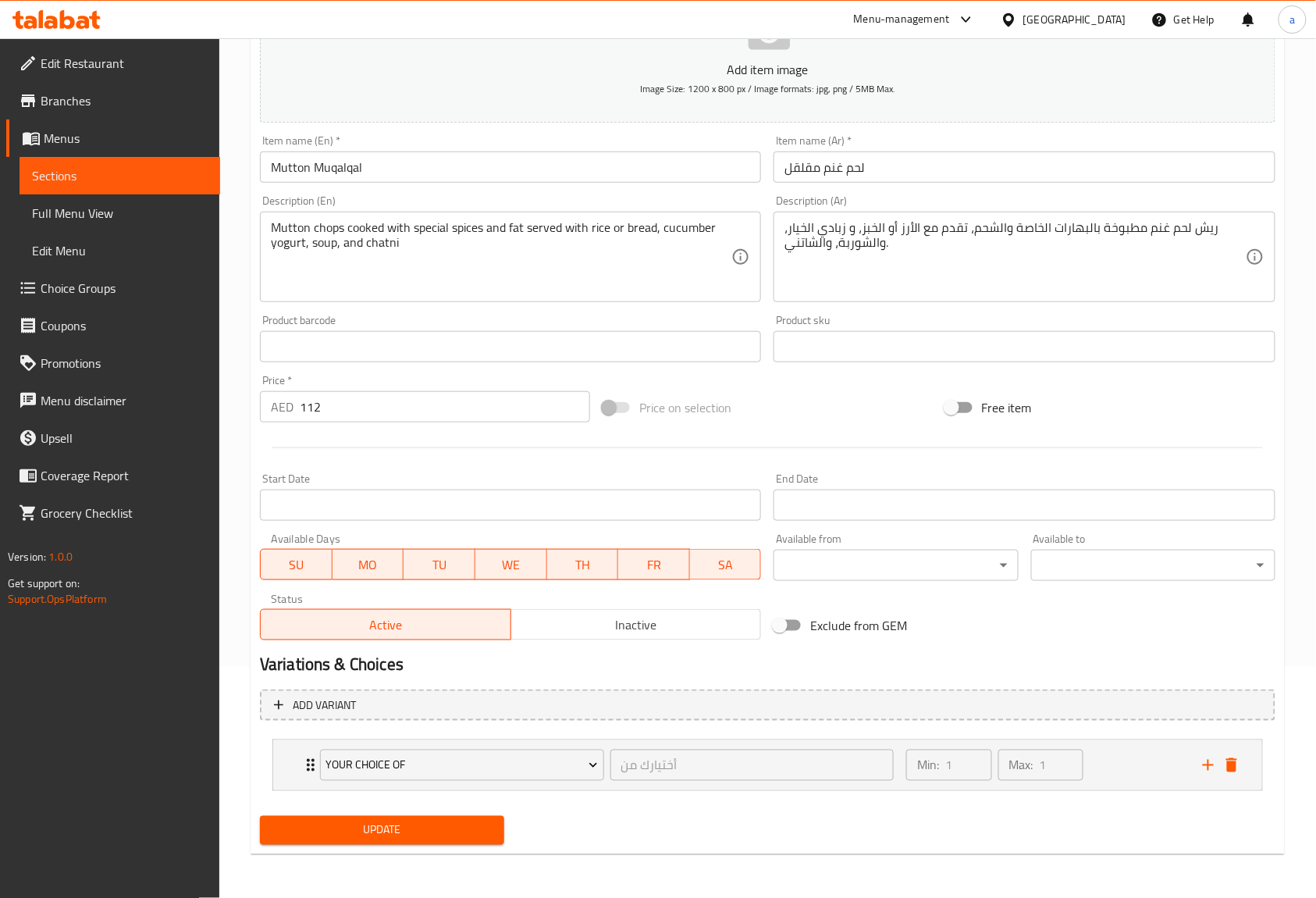
click at [1082, 172] on input "لحم غنم مقلقل" at bounding box center [1023, 166] width 501 height 31
click at [1075, 190] on div "Description (Ar) ريش لحم غنم مطبوخة بالبهارات الخاصة والشحم، تقدم مع الأرز أو ا…" at bounding box center [1024, 249] width 514 height 119
click at [479, 840] on button "Update" at bounding box center [381, 829] width 244 height 29
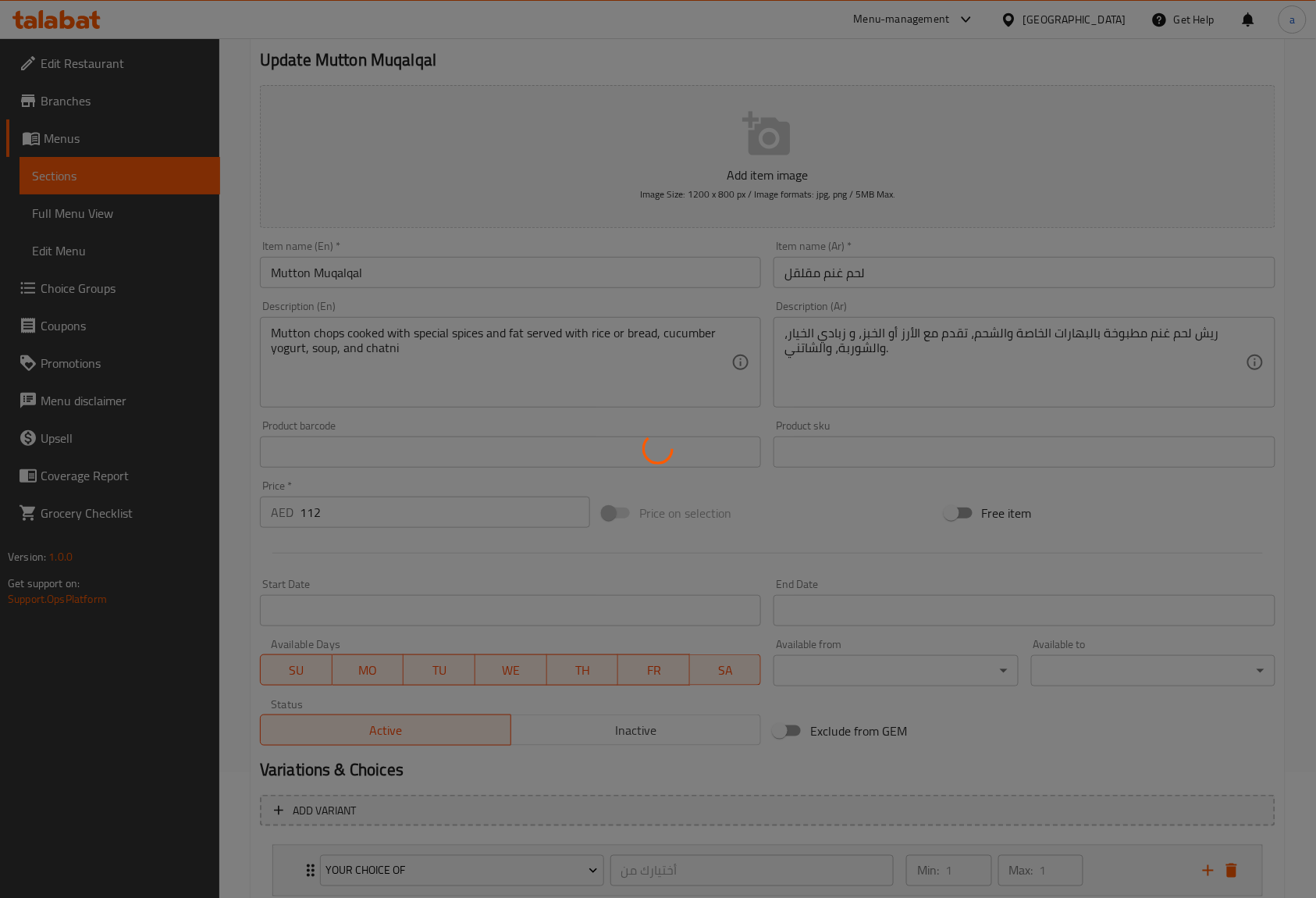
scroll to position [24, 0]
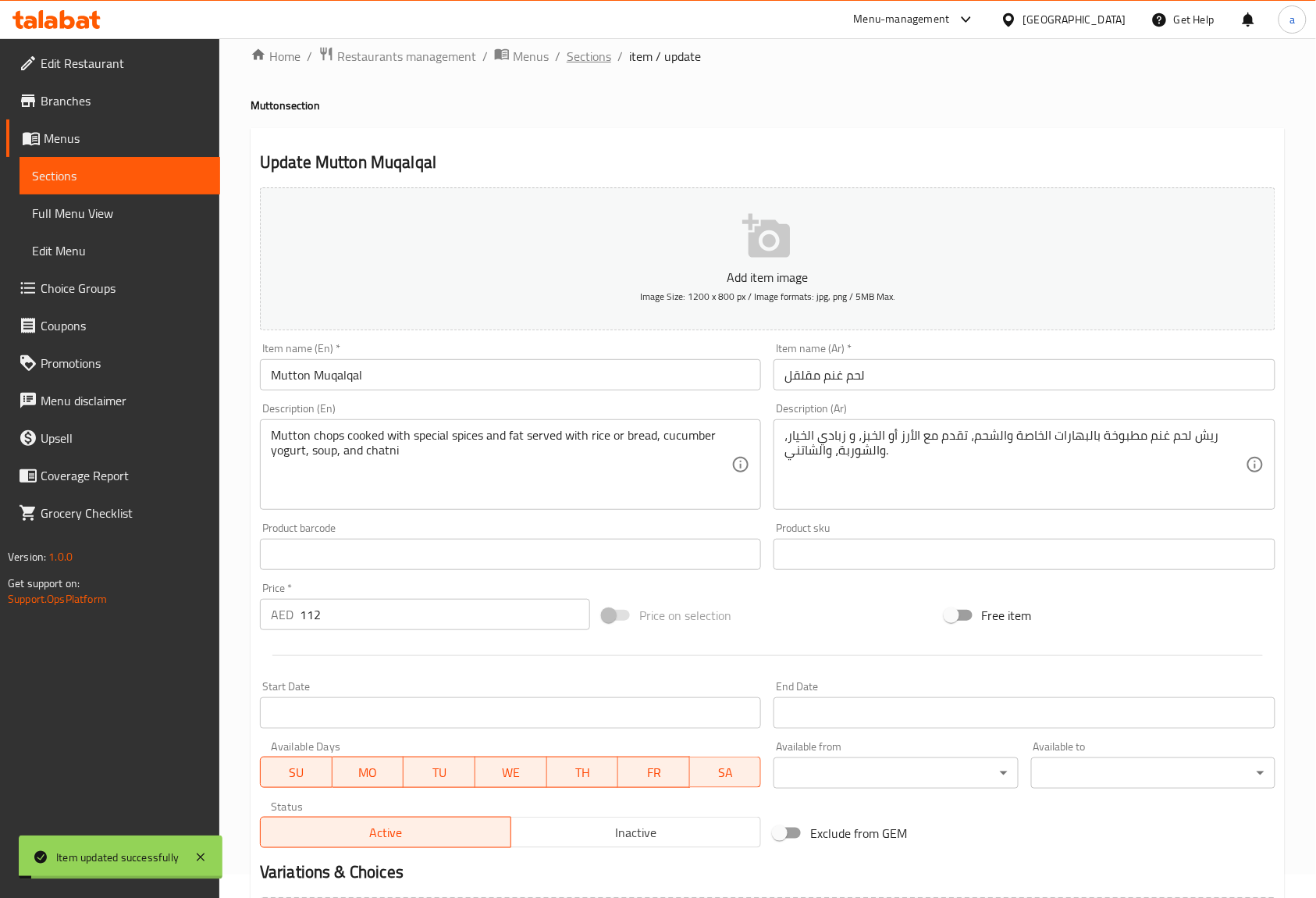
click at [607, 64] on span "Sections" at bounding box center [588, 56] width 45 height 19
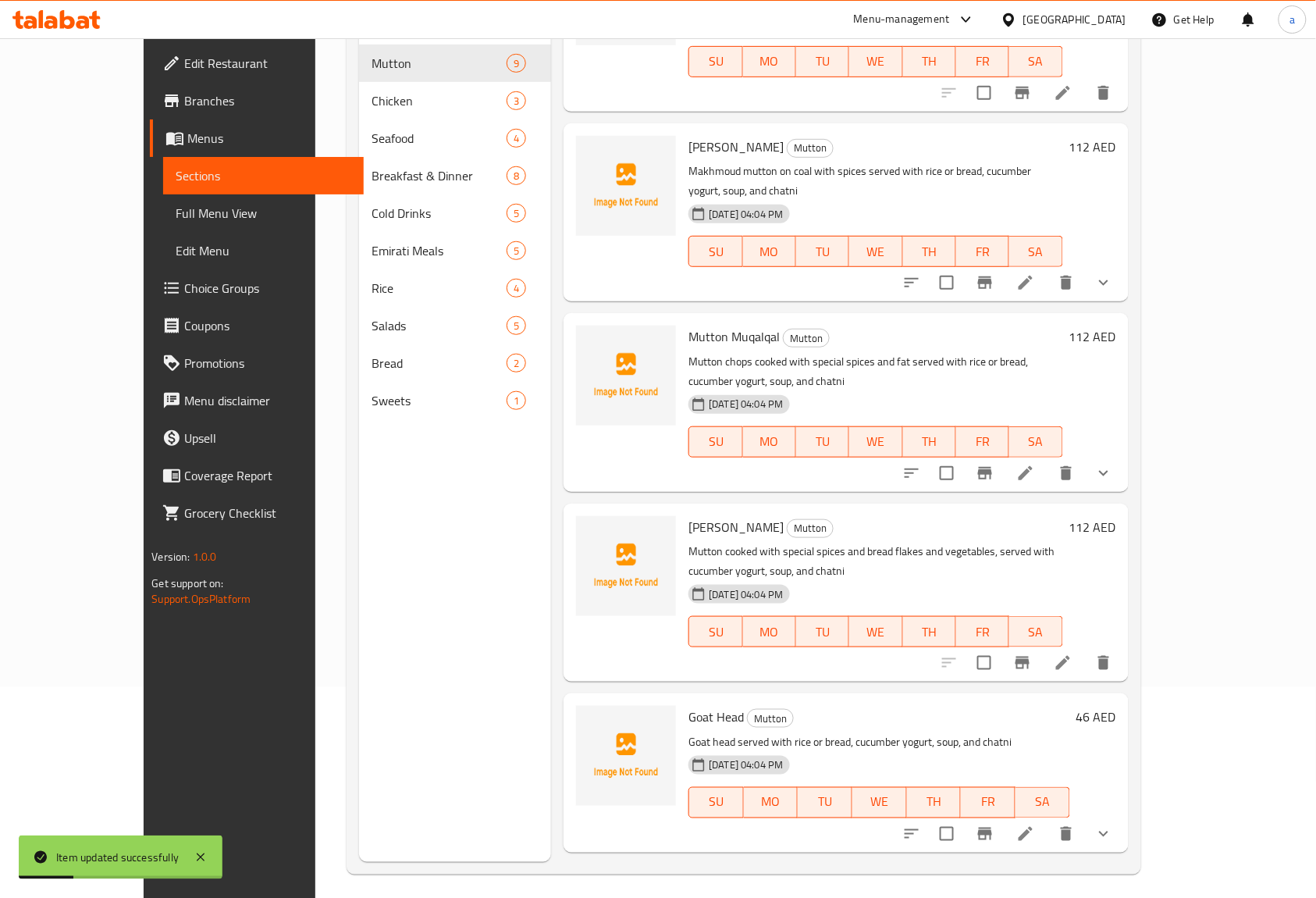
scroll to position [219, 0]
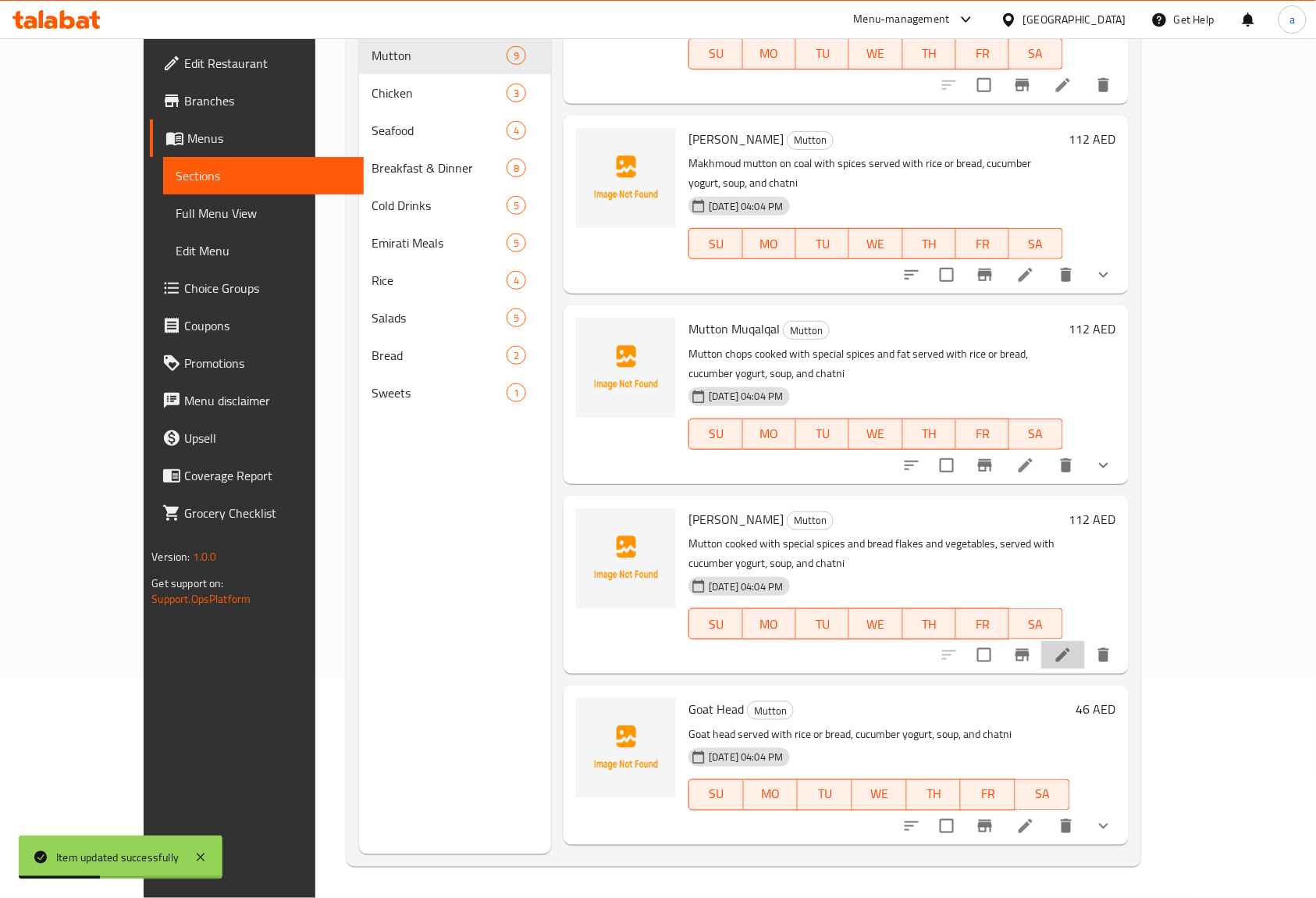
click at [1085, 641] on li at bounding box center [1063, 655] width 44 height 28
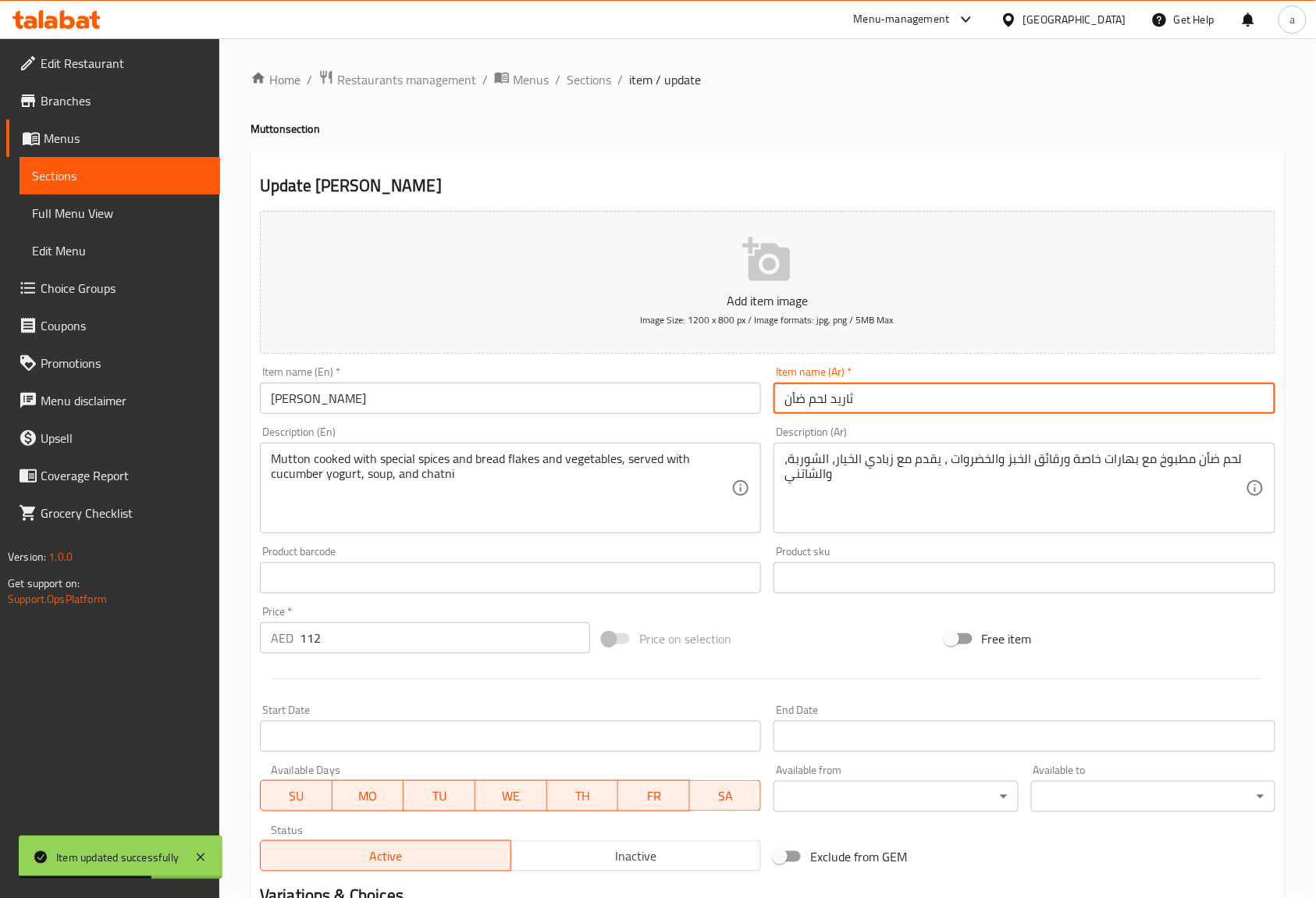
click at [793, 403] on input "ثاريد لحم ضأن" at bounding box center [1023, 397] width 501 height 31
paste input "نم"
type input "ثاريد لحم غنم"
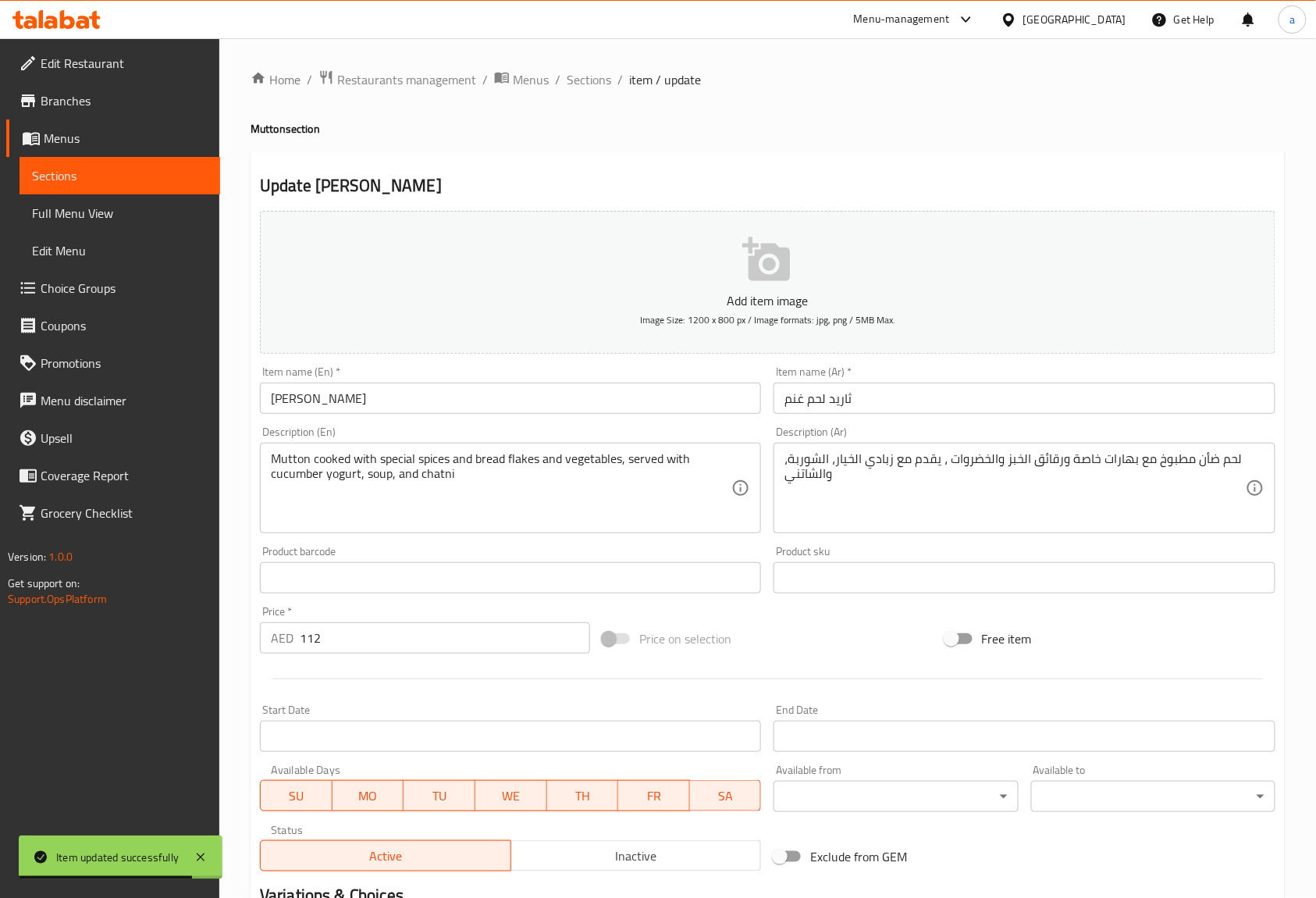
click at [1000, 429] on div "Description (Ar) لحم ضأن مطبوخ مع بهارات خاصة ورقائق الخبز والخضروات ، يقدم مع …" at bounding box center [1023, 479] width 501 height 107
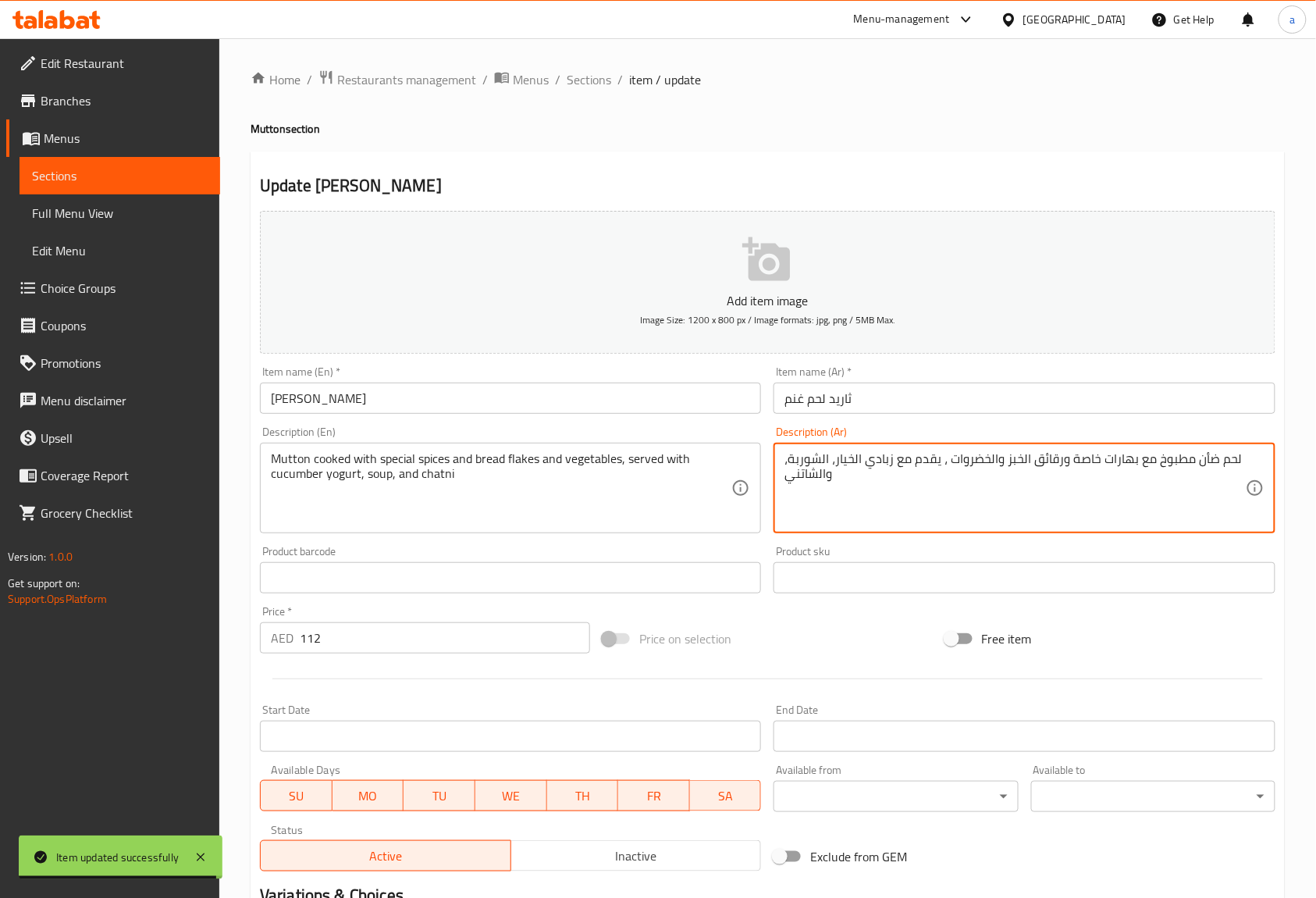
click at [1206, 457] on textarea "لحم ضأن مطبوخ مع بهارات خاصة ورقائق الخبز والخضروات ، يقدم مع زبادي الخيار، الش…" at bounding box center [1014, 488] width 461 height 74
paste textarea "نم"
type textarea "لحم غنم مطبوخ مع بهارات خاصة ورقائق الخبز والخضروات ، يقدم مع زبادي الخيار، الش…"
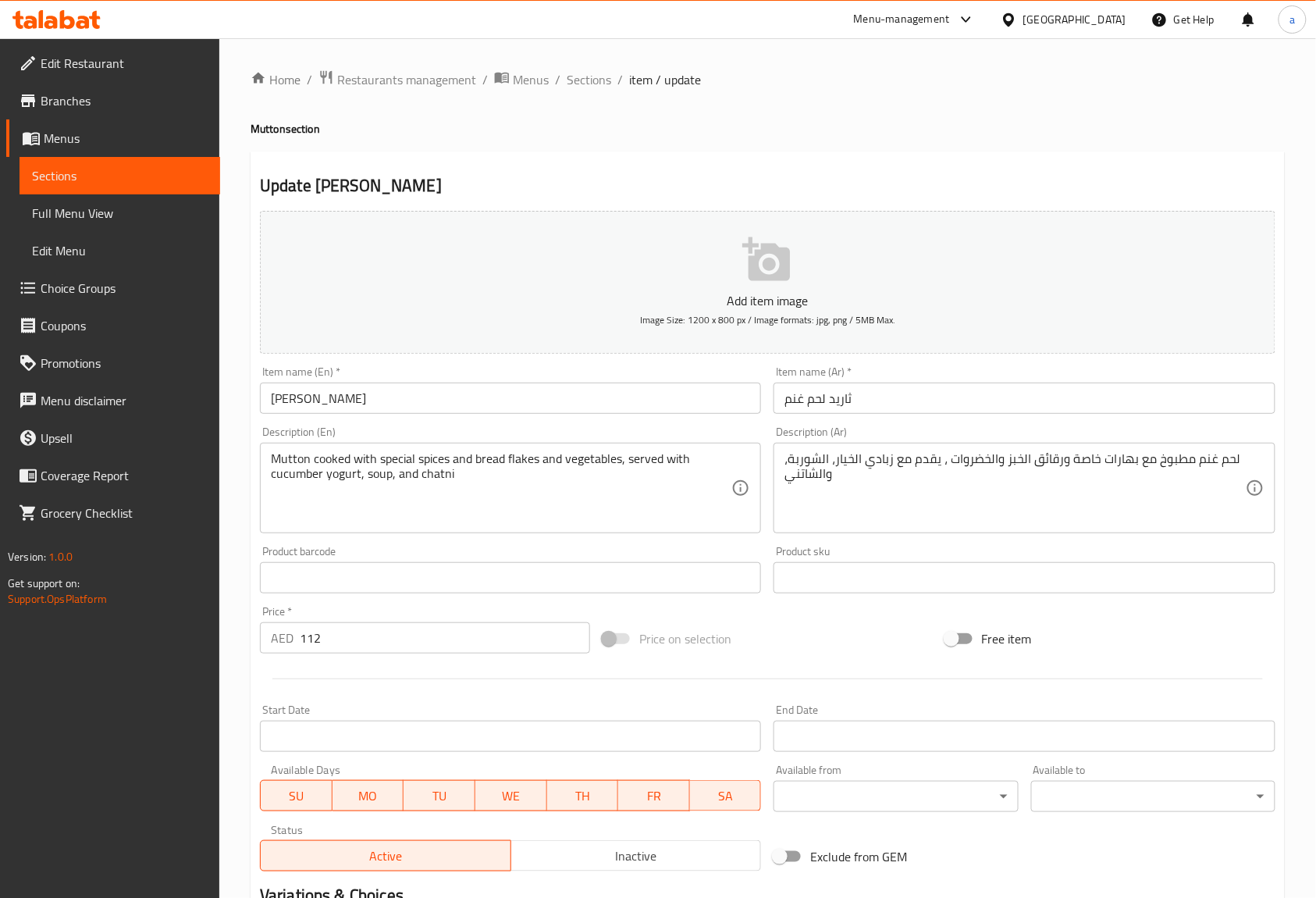
click at [1219, 437] on div "Description (Ar) لحم غنم مطبوخ مع بهارات خاصة ورقائق الخبز والخضروات ، يقدم مع …" at bounding box center [1023, 479] width 501 height 107
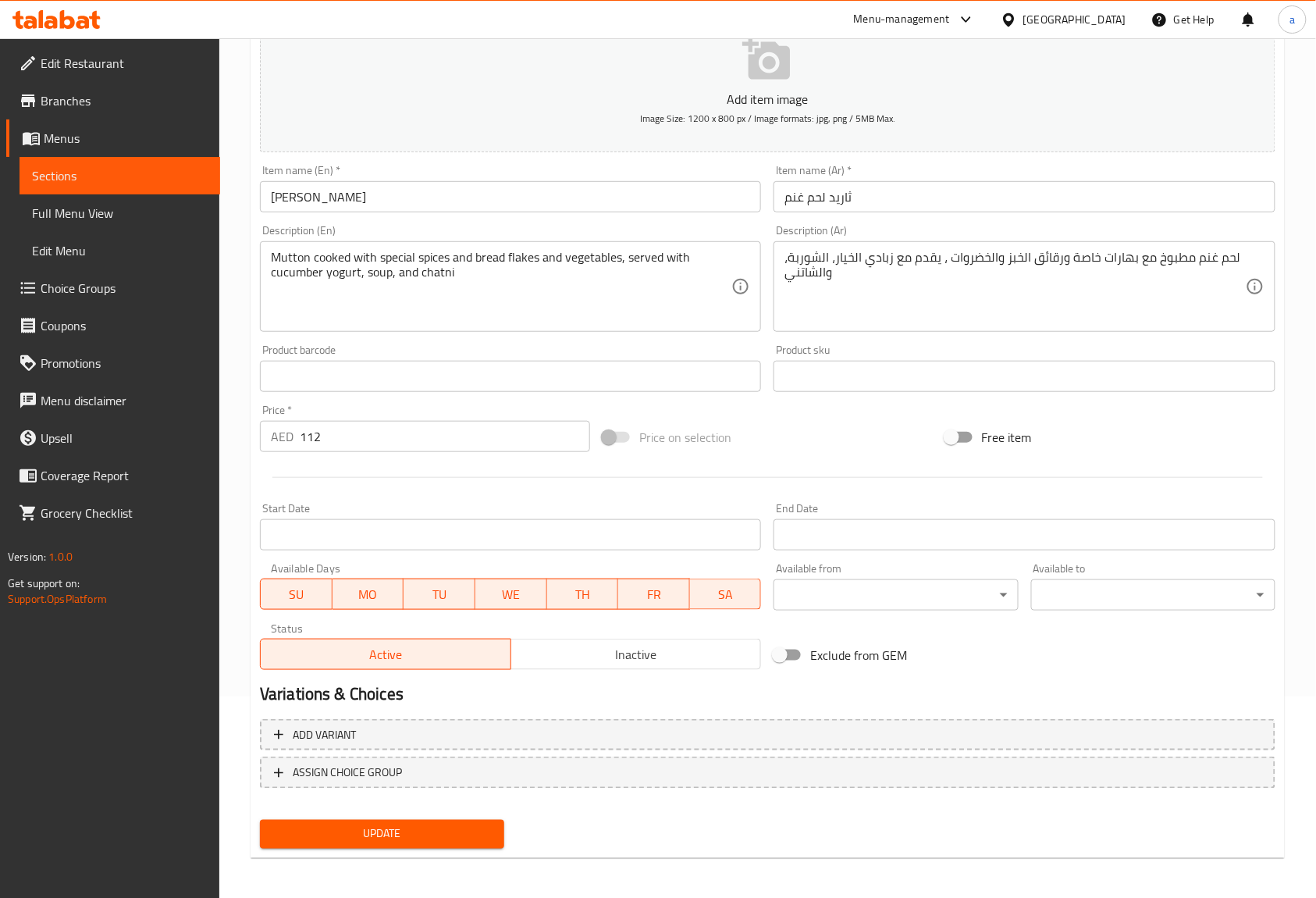
scroll to position [204, 0]
click at [363, 818] on button "Update" at bounding box center [381, 831] width 244 height 29
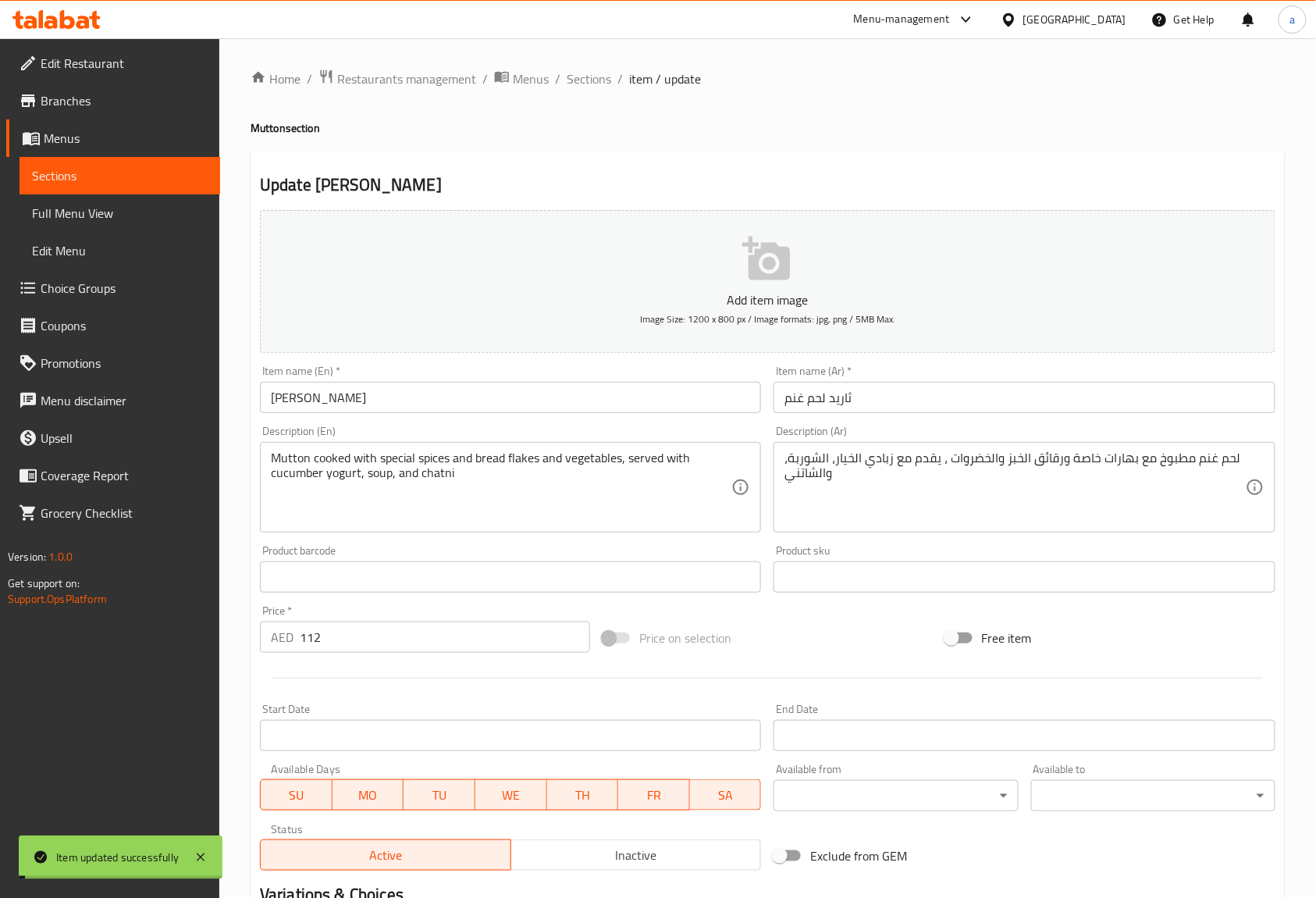
scroll to position [0, 0]
click at [581, 82] on span "Sections" at bounding box center [588, 80] width 45 height 19
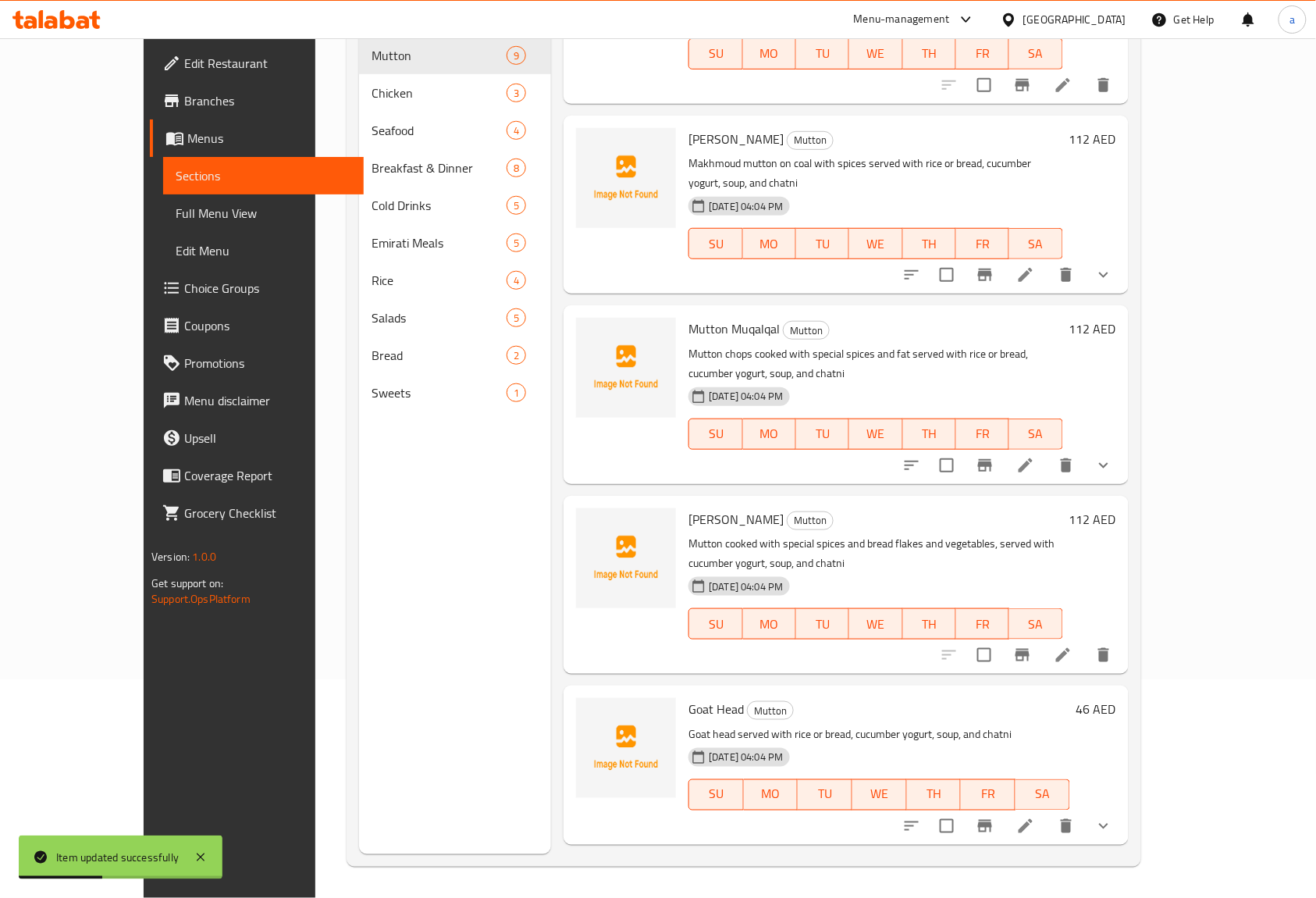
scroll to position [219, 0]
click at [1035, 816] on icon at bounding box center [1025, 825] width 19 height 19
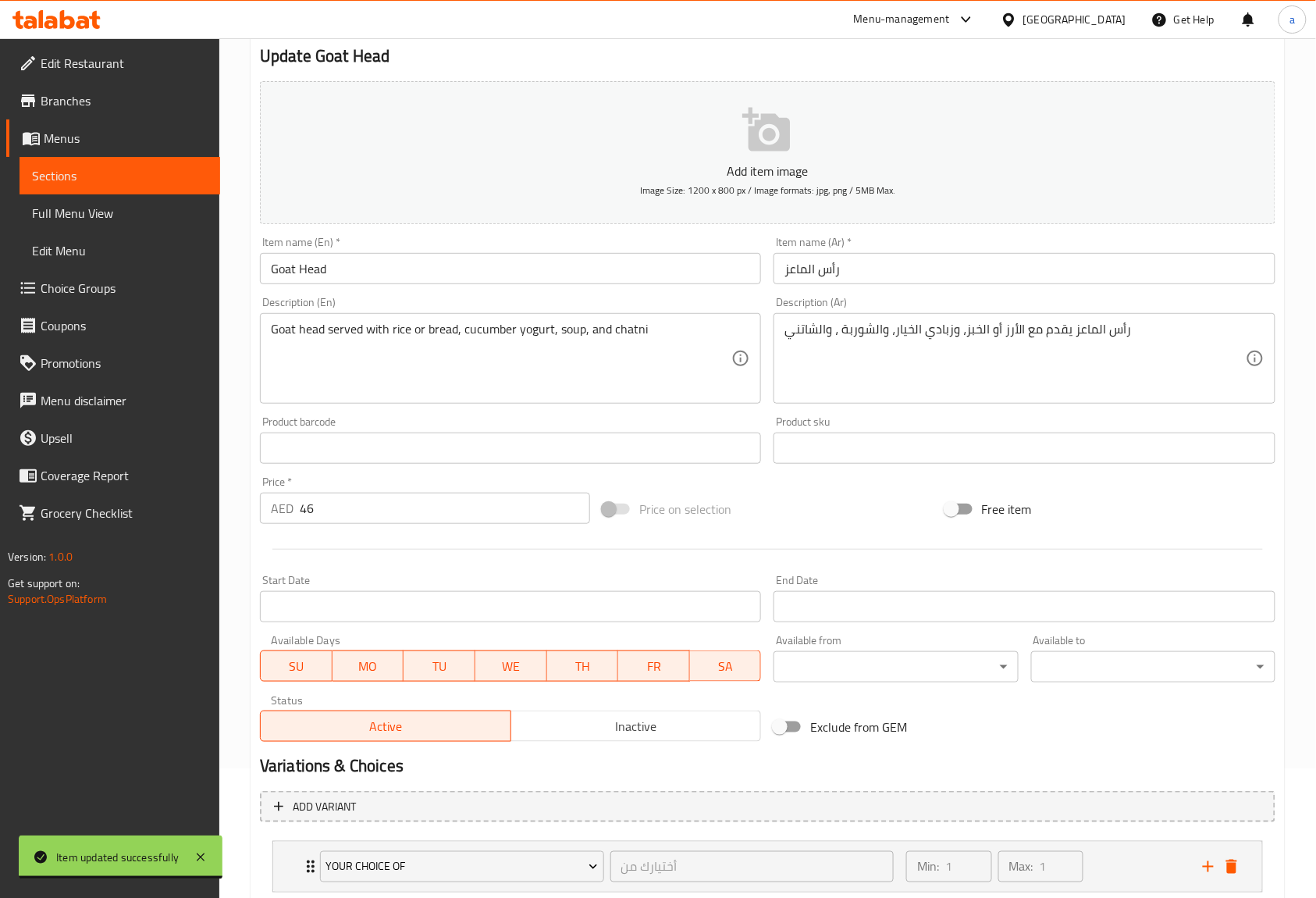
scroll to position [232, 0]
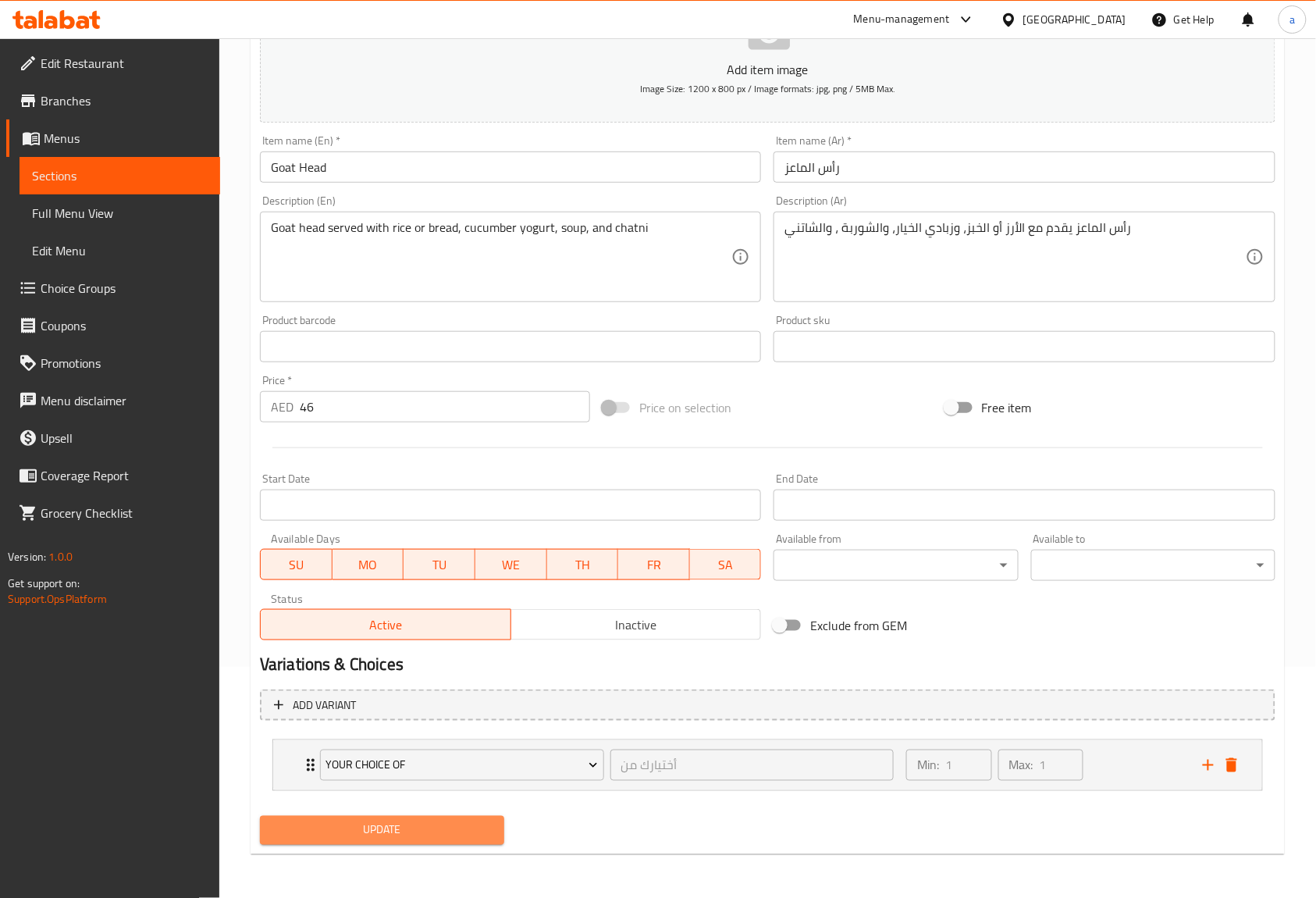
click at [465, 831] on span "Update" at bounding box center [382, 830] width 219 height 20
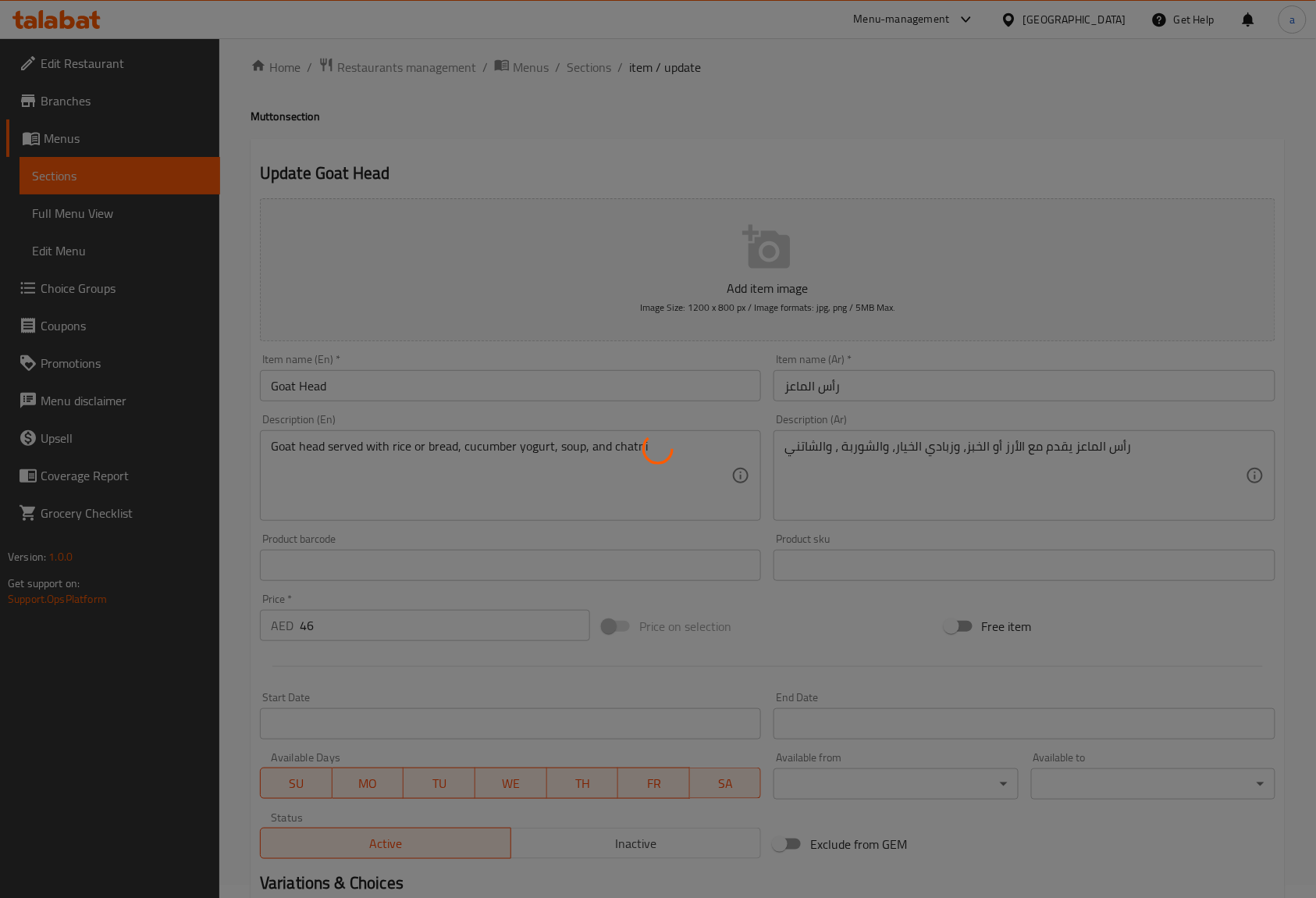
scroll to position [0, 0]
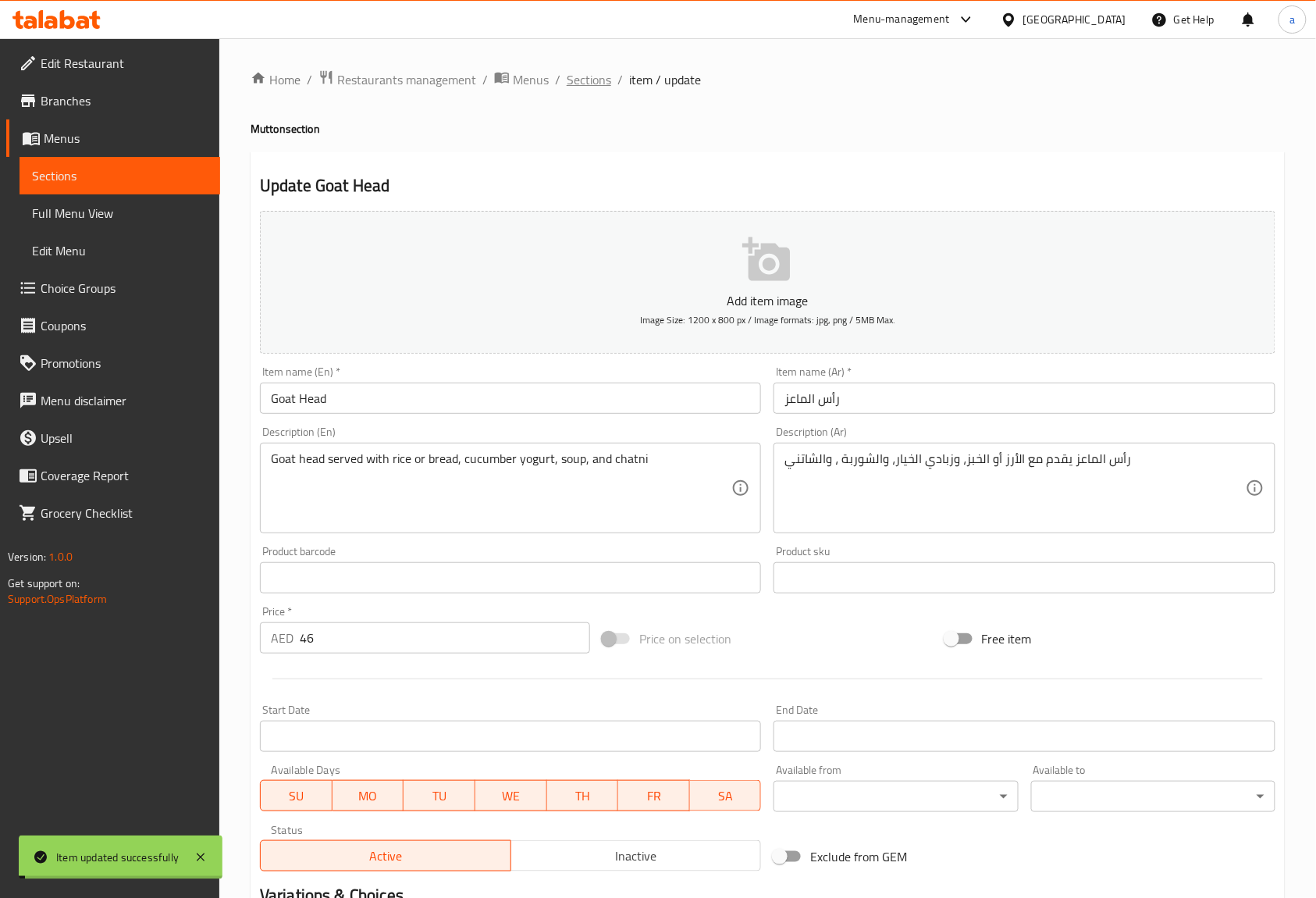
click at [599, 75] on span "Sections" at bounding box center [588, 80] width 45 height 19
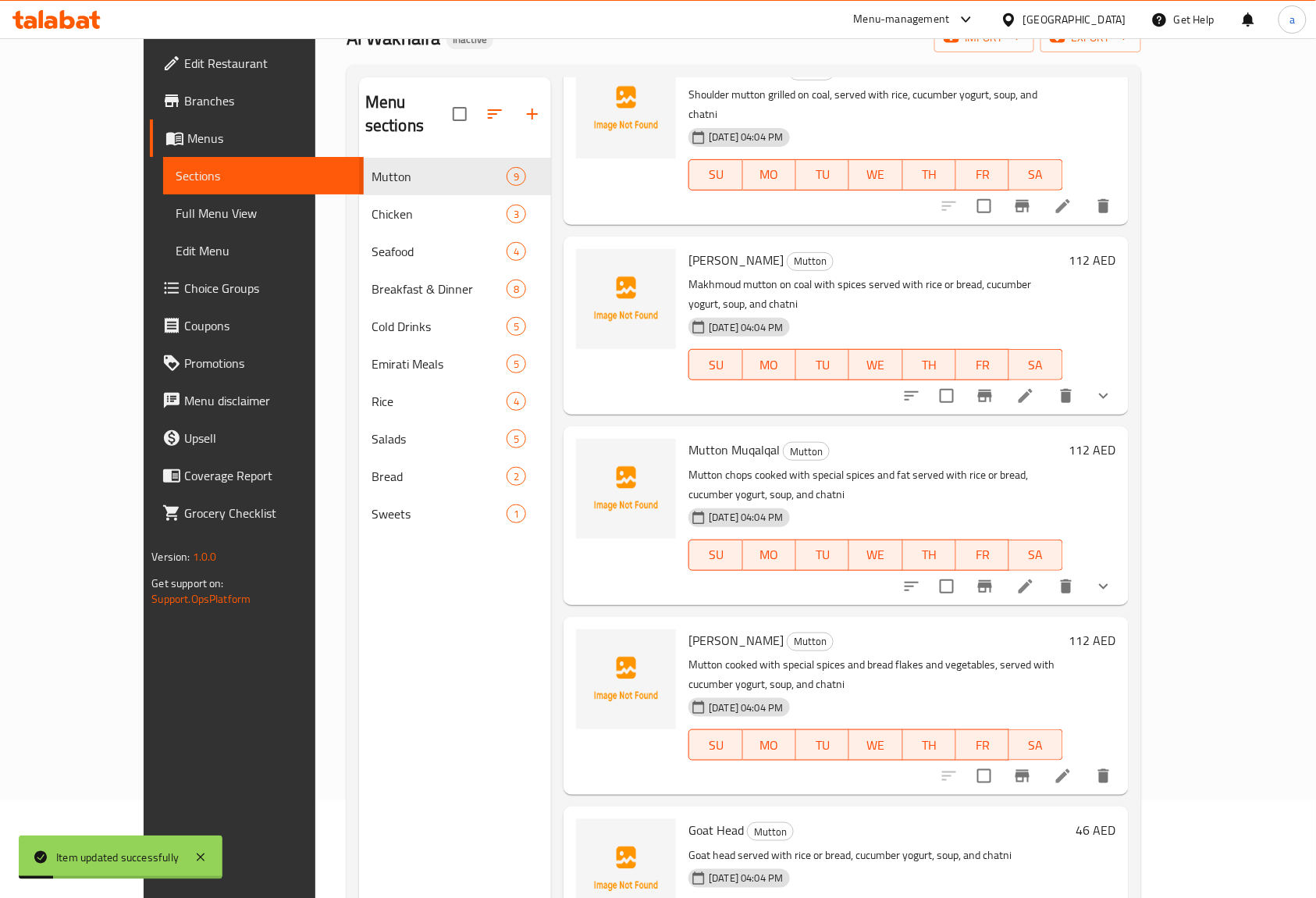
scroll to position [219, 0]
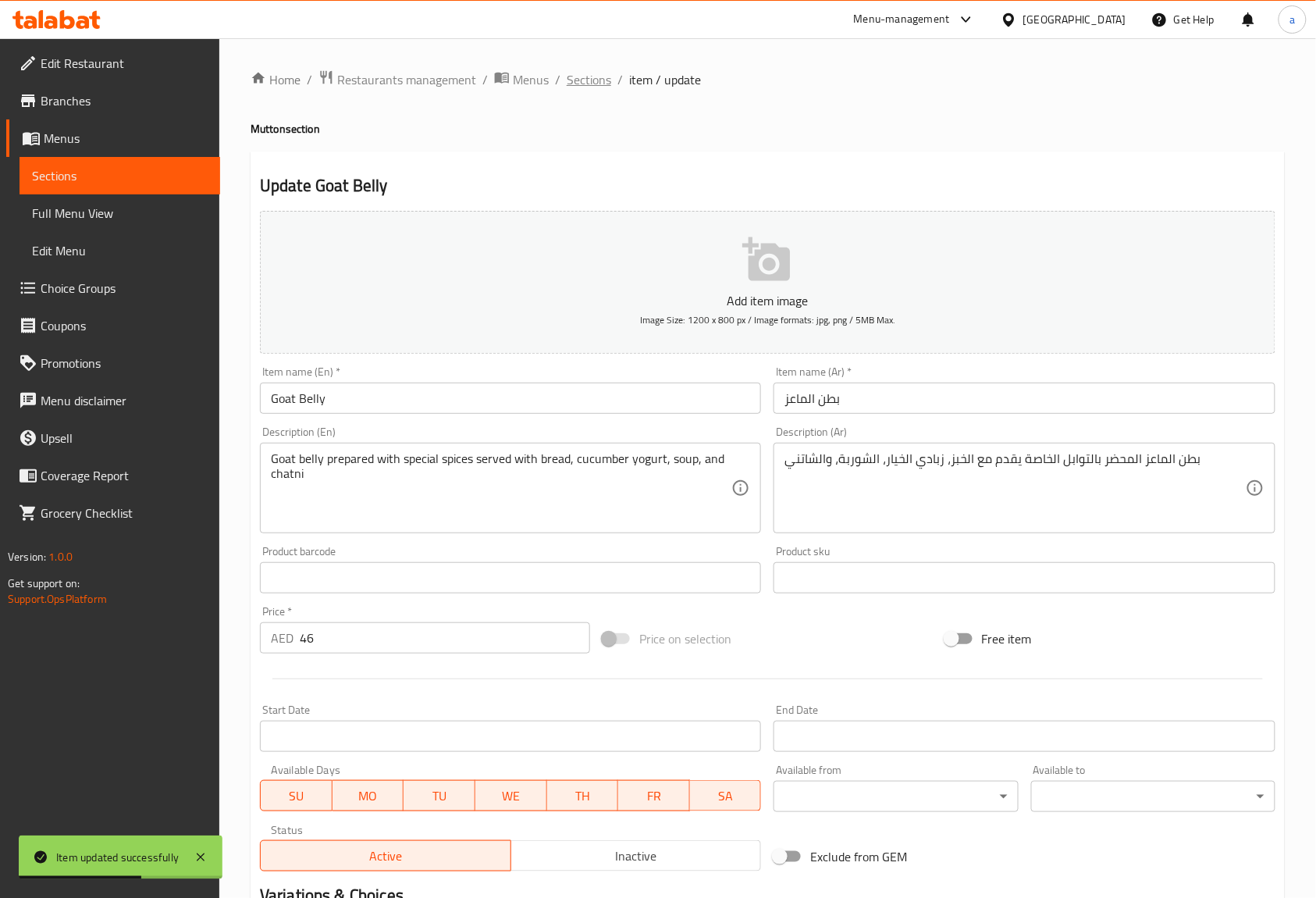
click at [581, 75] on span "Sections" at bounding box center [588, 80] width 45 height 19
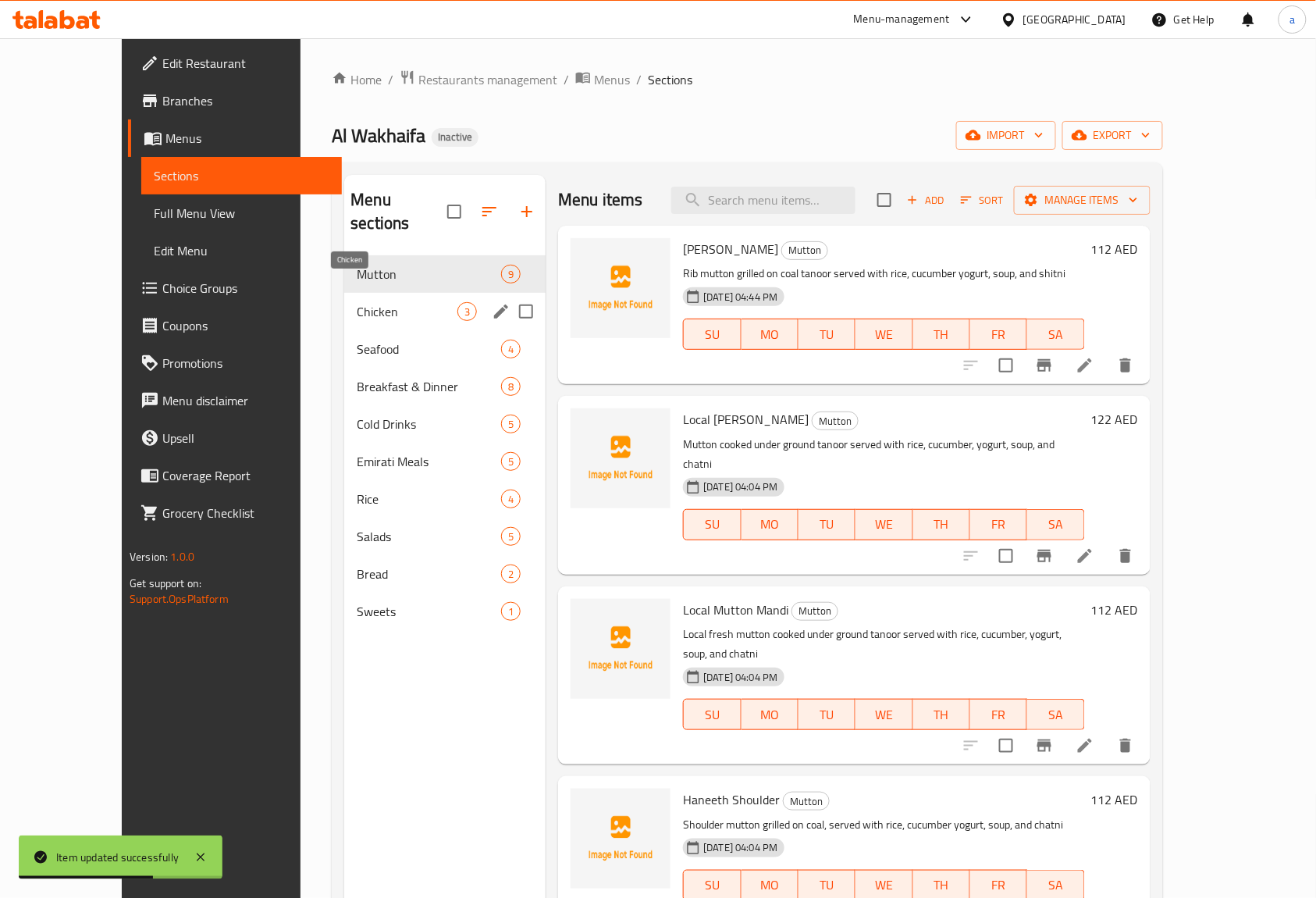
click at [356, 302] on span "Chicken" at bounding box center [406, 311] width 101 height 19
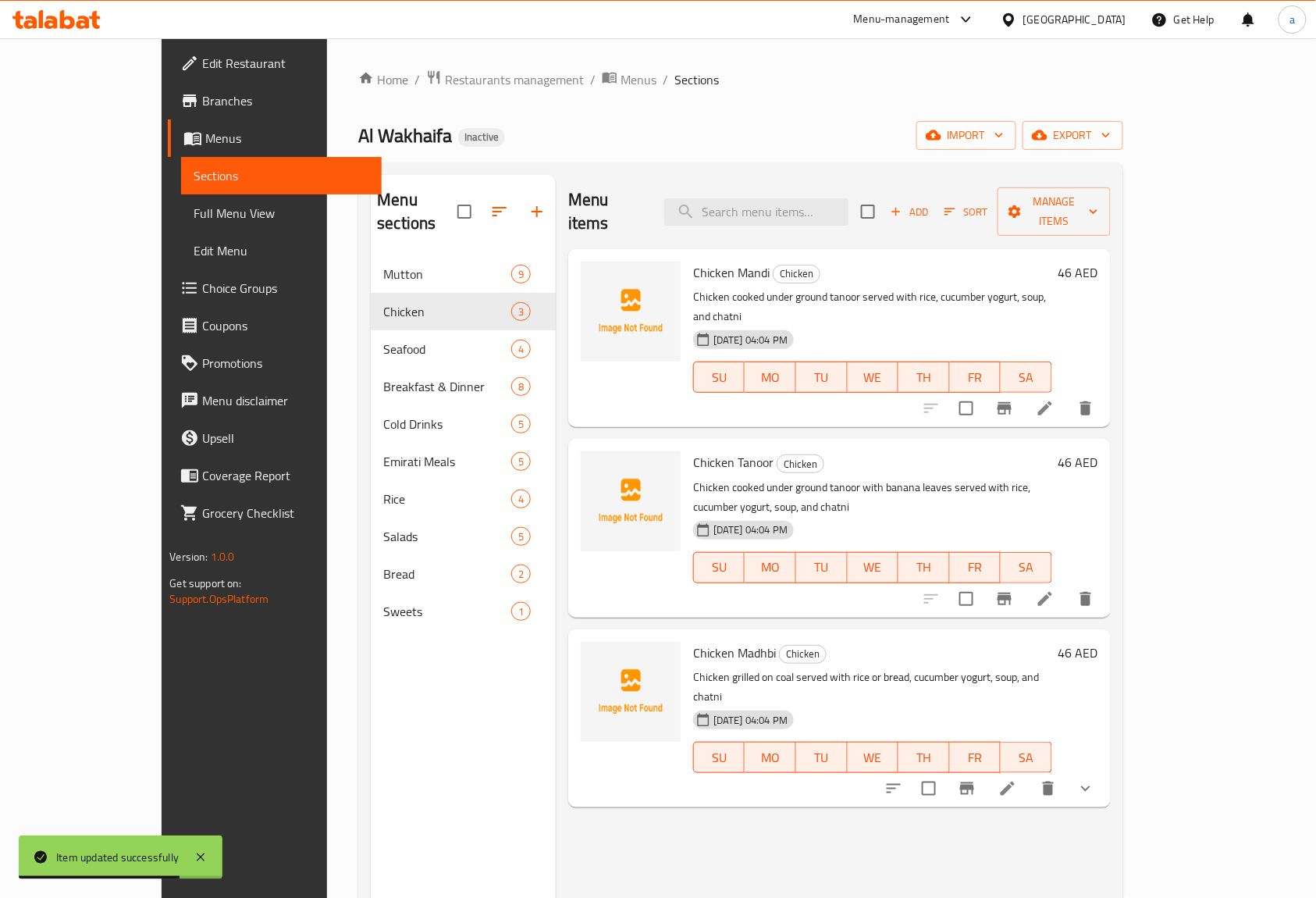
click at [1067, 394] on li at bounding box center [1045, 408] width 44 height 28
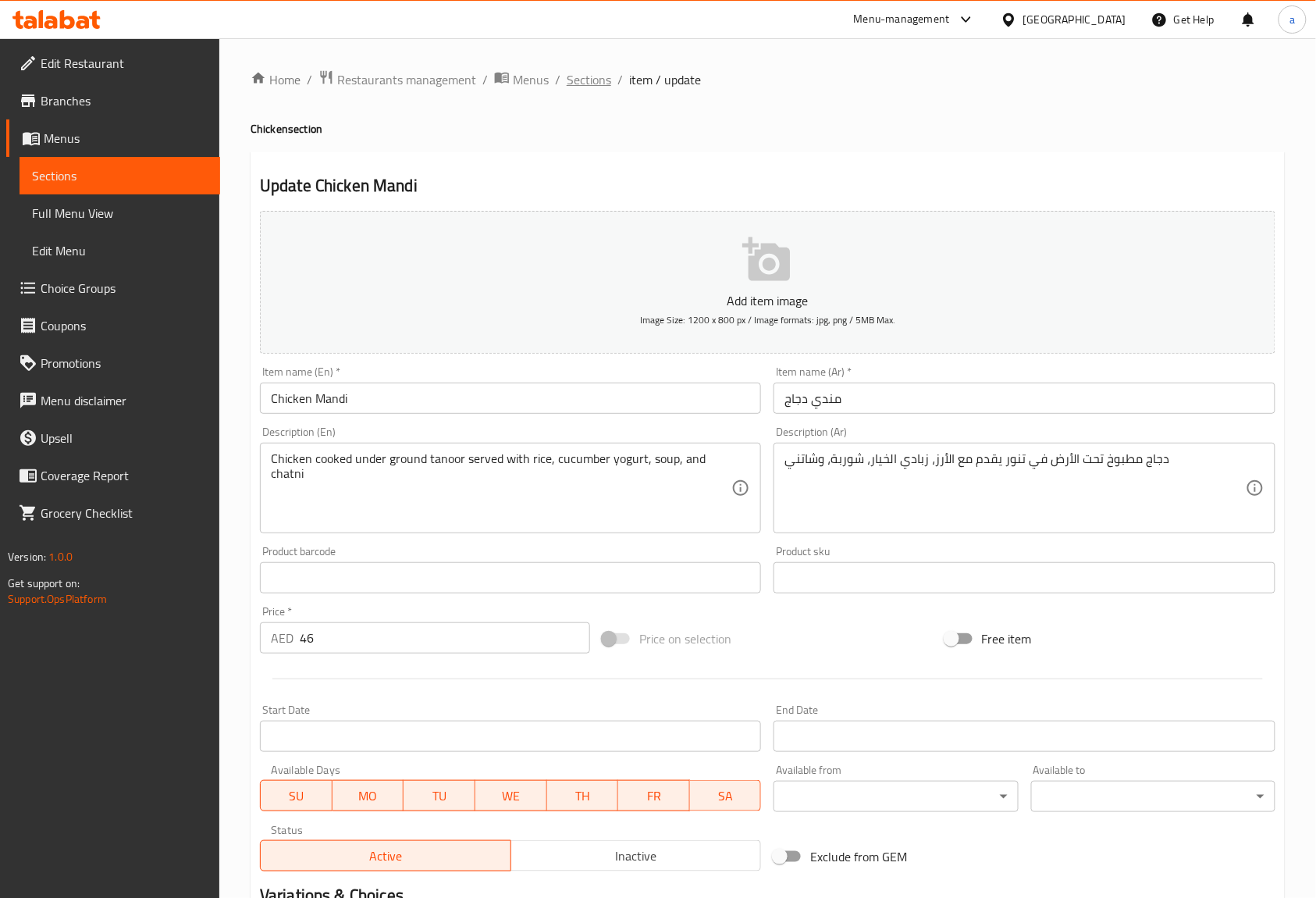
click at [605, 89] on span "Sections" at bounding box center [588, 80] width 45 height 19
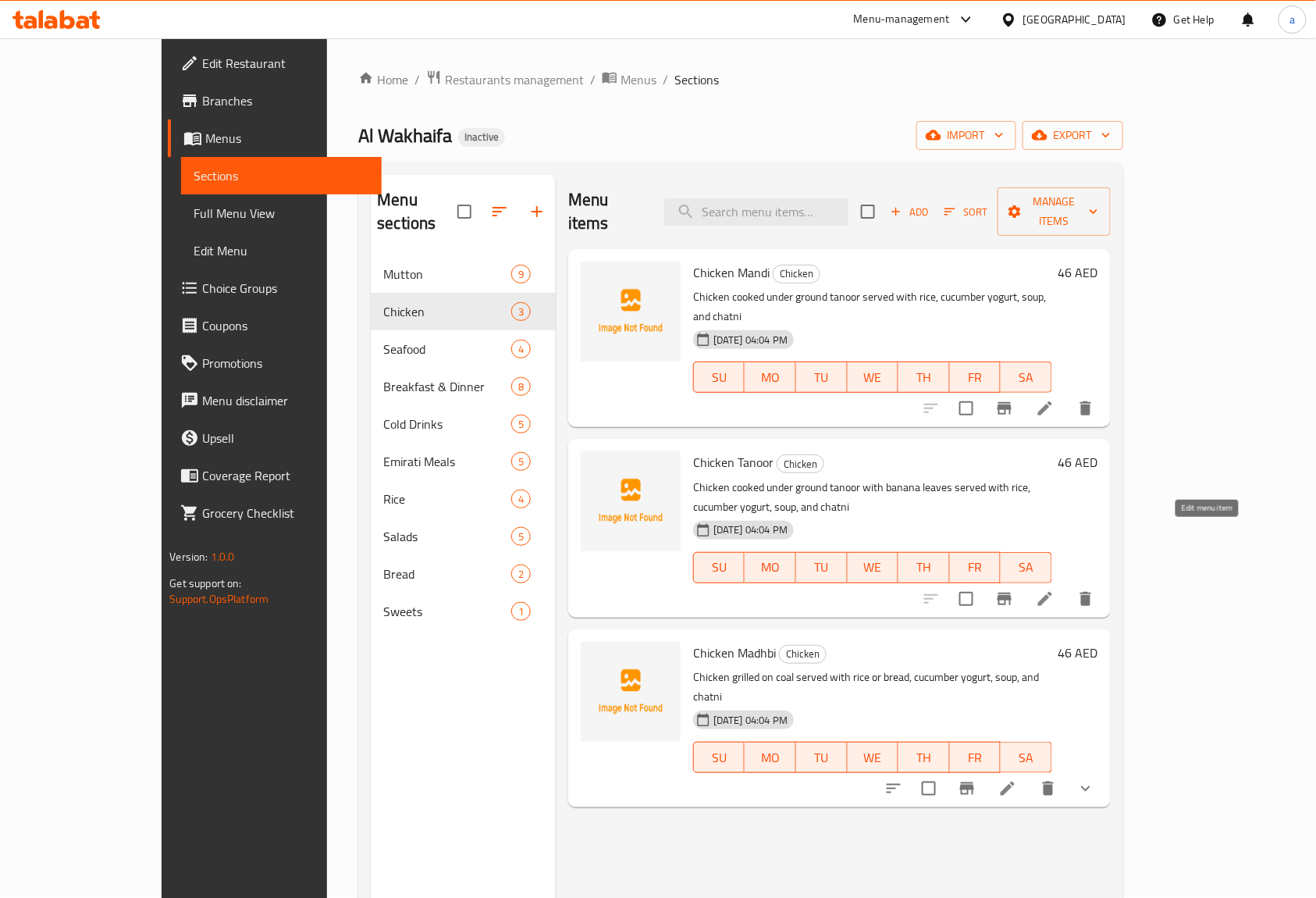
click at [1054, 589] on icon at bounding box center [1044, 598] width 19 height 19
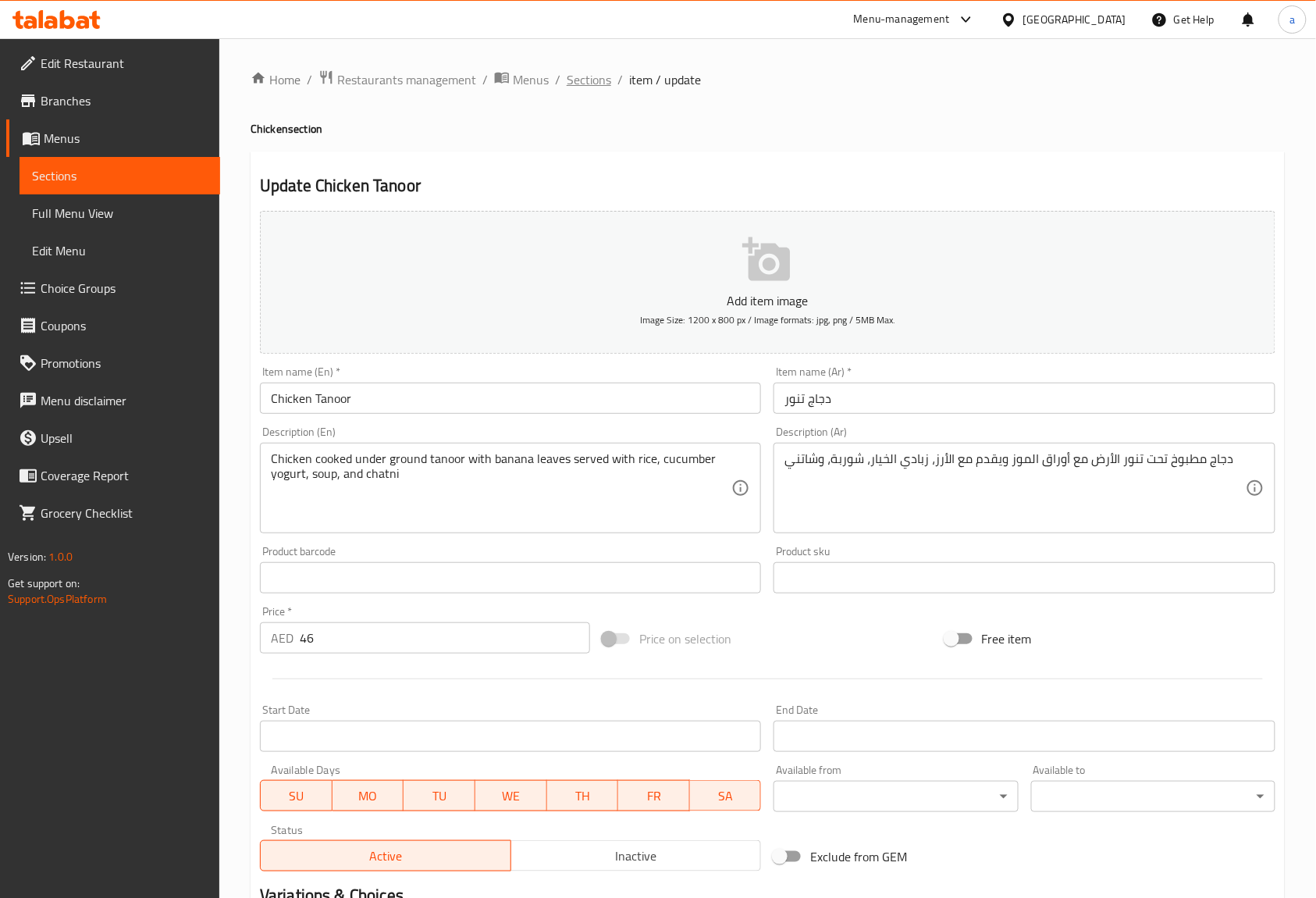
click at [591, 82] on span "Sections" at bounding box center [588, 80] width 45 height 19
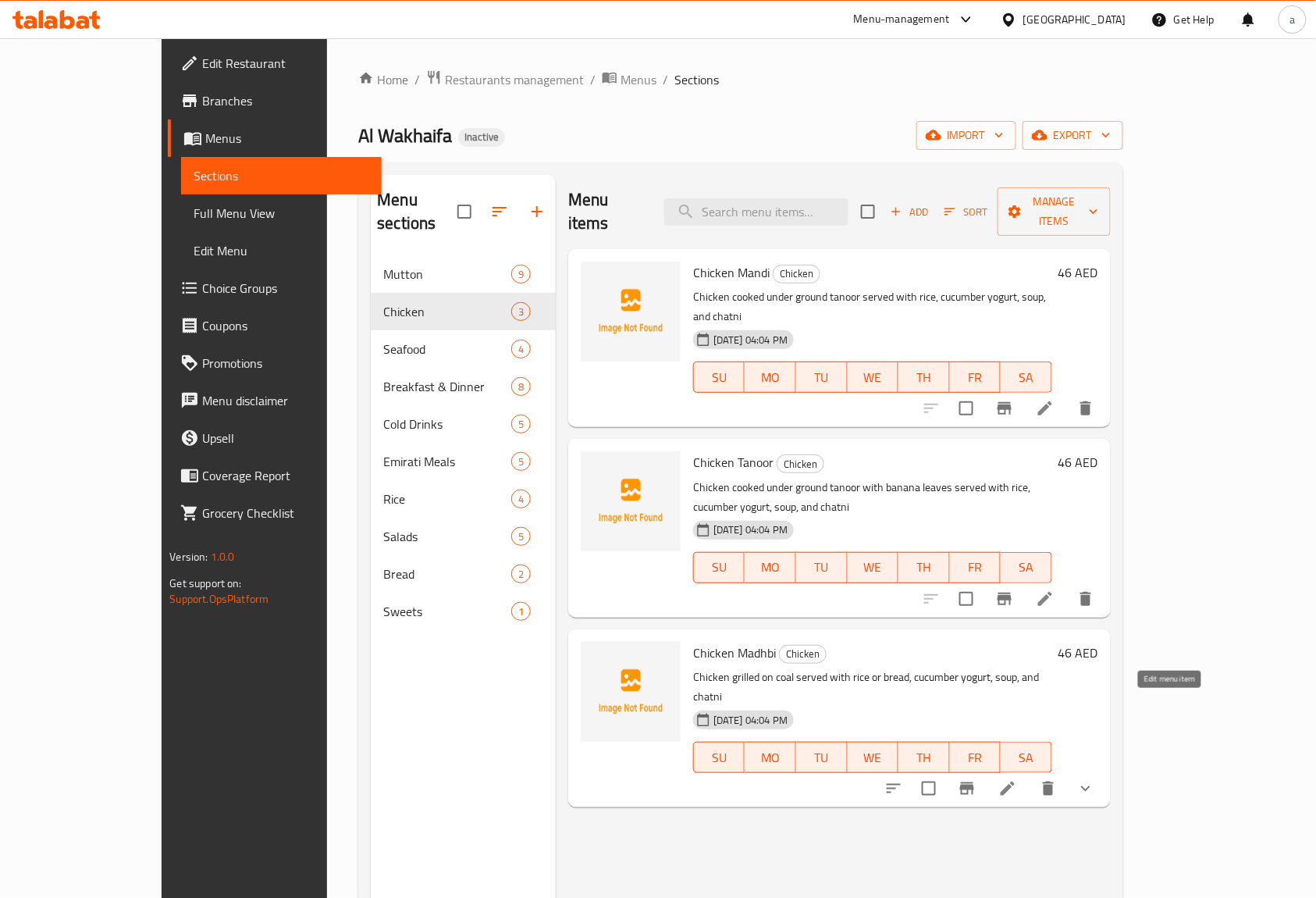
click at [1017, 779] on icon at bounding box center [1007, 787] width 19 height 19
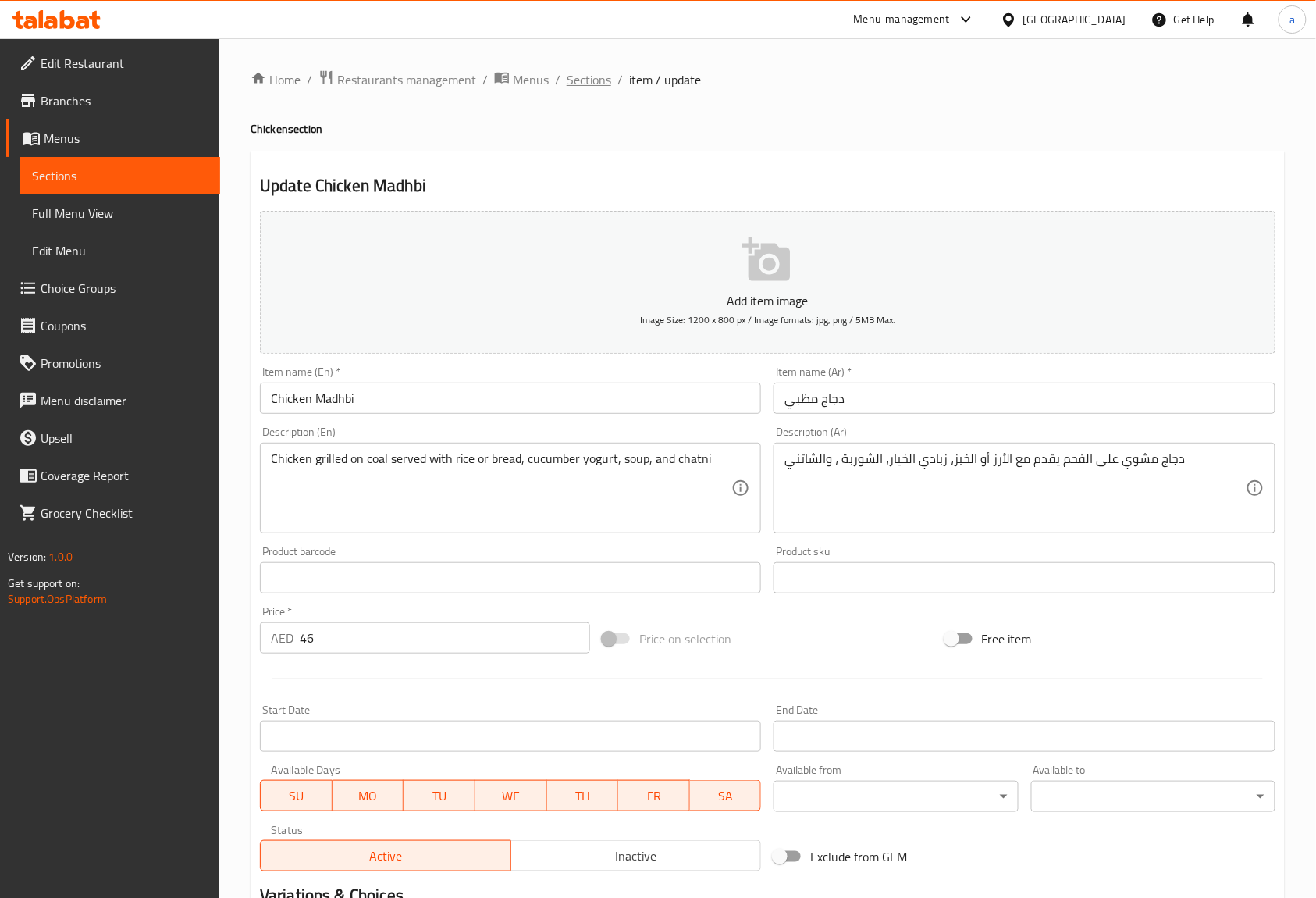
click at [580, 75] on span "Sections" at bounding box center [588, 80] width 45 height 19
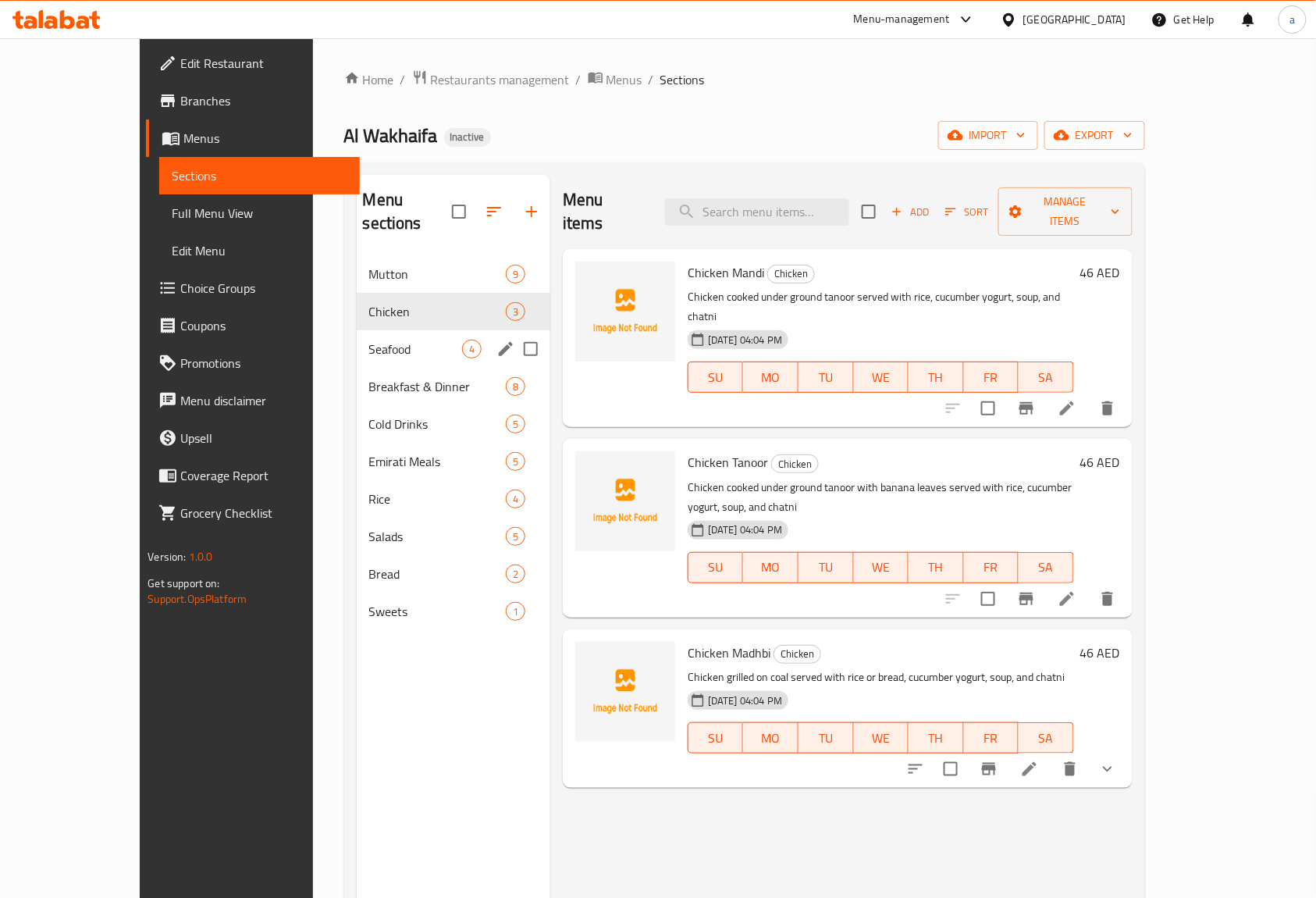
click at [356, 331] on div "Seafood 4" at bounding box center [453, 349] width 193 height 38
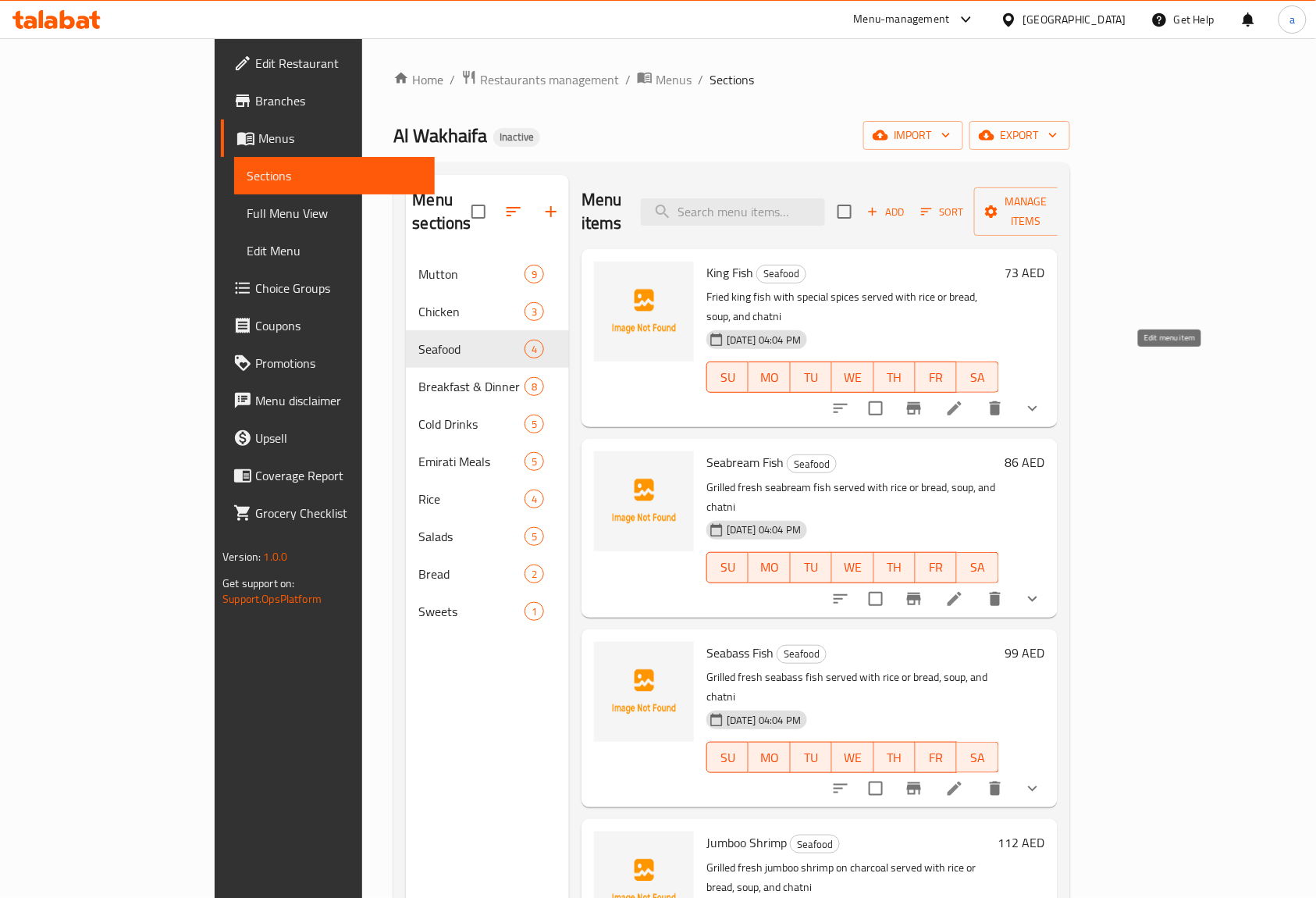
click at [962, 401] on icon at bounding box center [955, 408] width 14 height 14
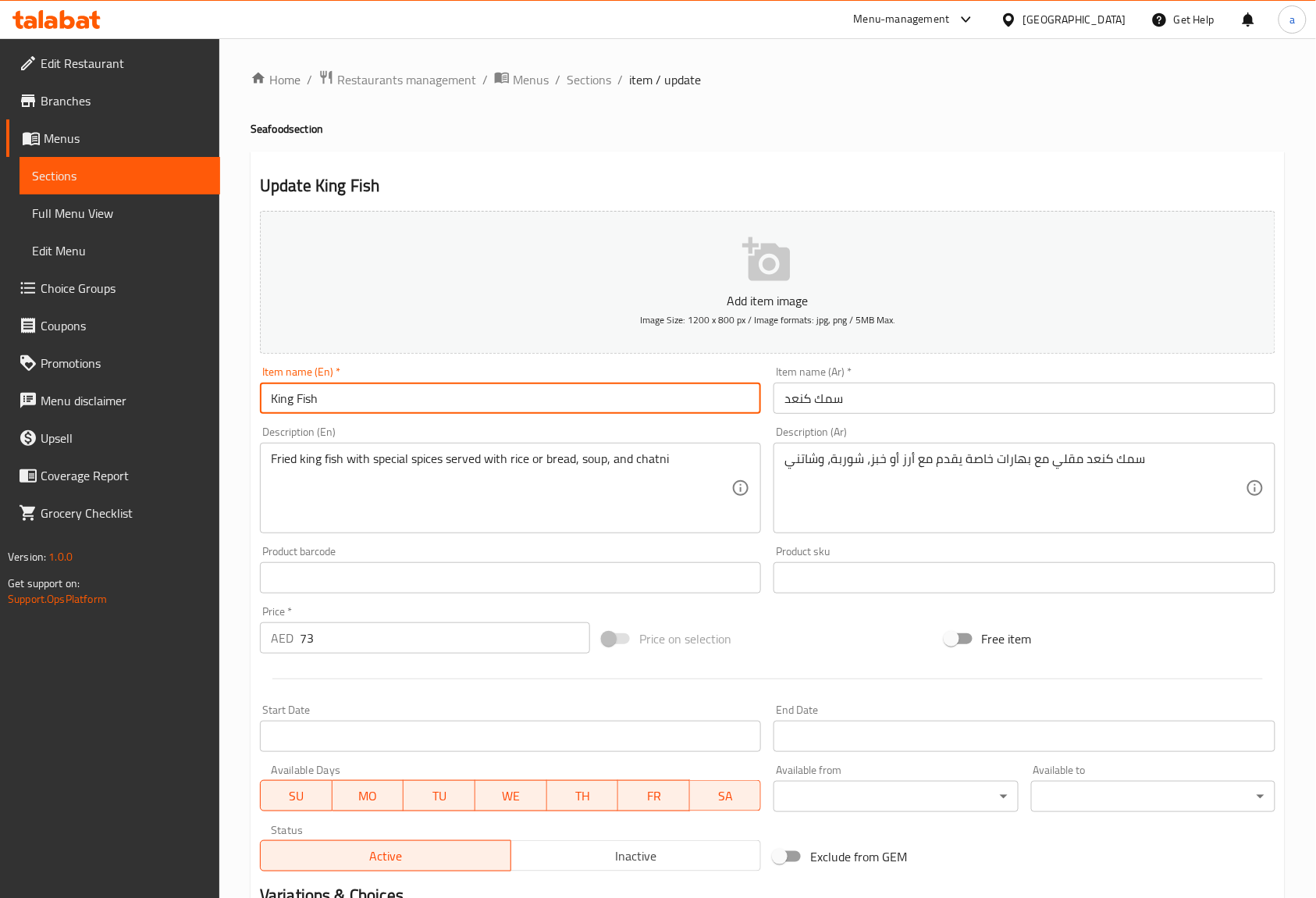
click at [415, 404] on input "King Fish" at bounding box center [510, 397] width 501 height 31
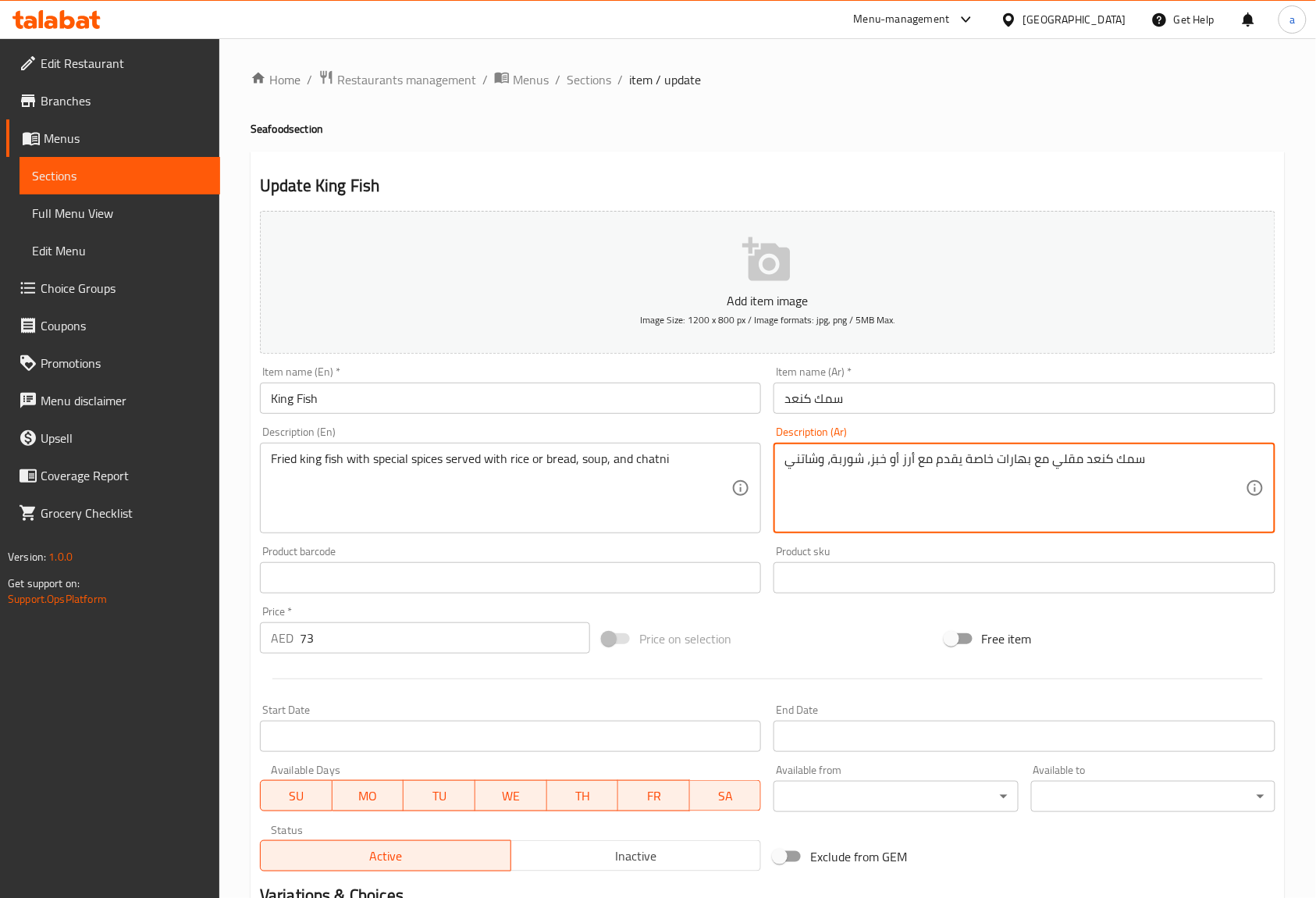
click at [973, 468] on textarea "سمك كنعد مقلي مع بهارات خاصة يقدم مع أرز أو خبز، شوربة، وشاتني" at bounding box center [1014, 488] width 461 height 74
type textarea "سمك كنعد مقلي مع بهارات سبيشال يقدم مع أرز أو خبز، شوربة، وشاتني"
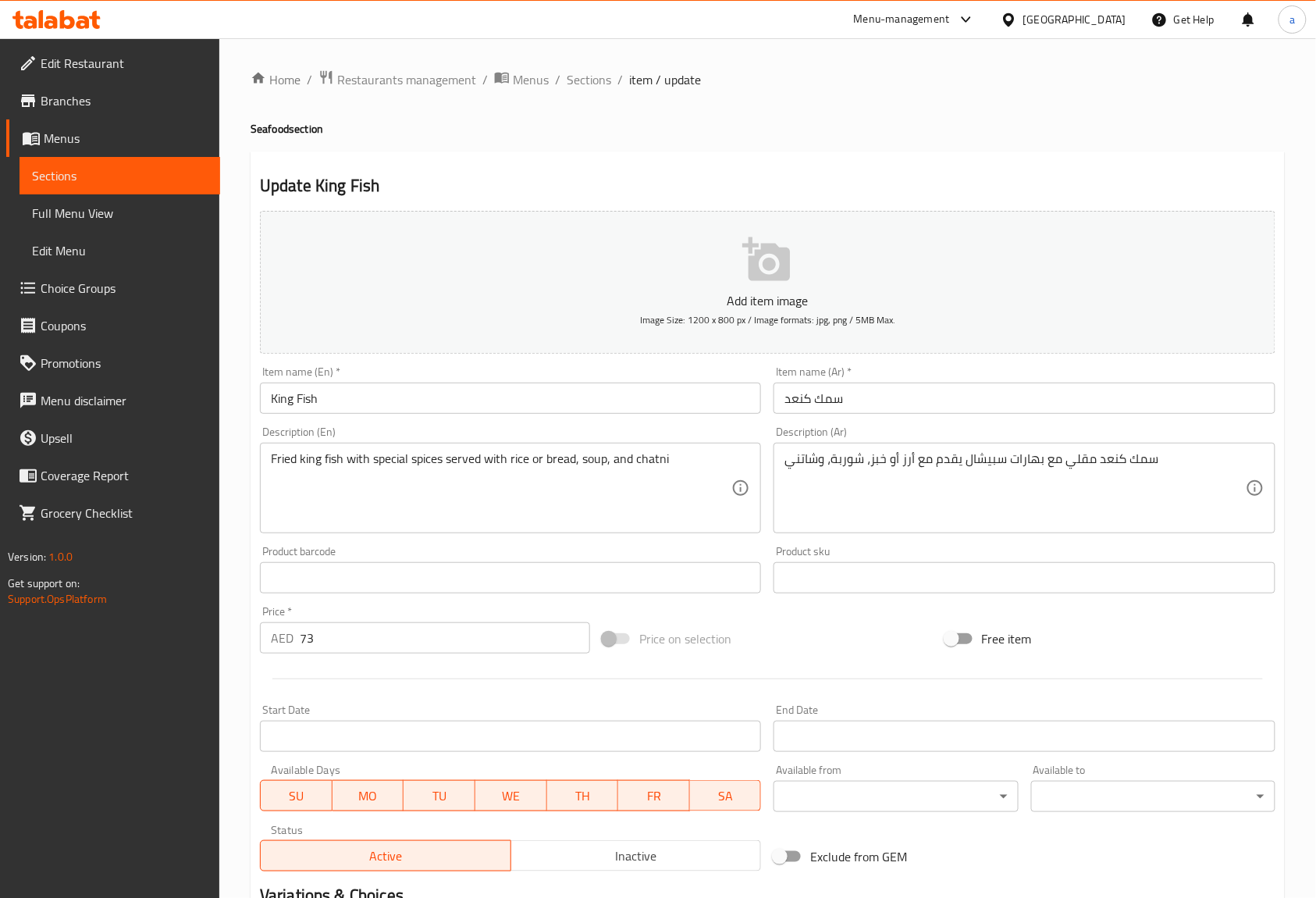
click at [1025, 442] on div "Description (Ar) سمك كنعد مقلي مع بهارات سبيشال يقدم مع أرز أو خبز، شوربة، وشات…" at bounding box center [1023, 479] width 501 height 107
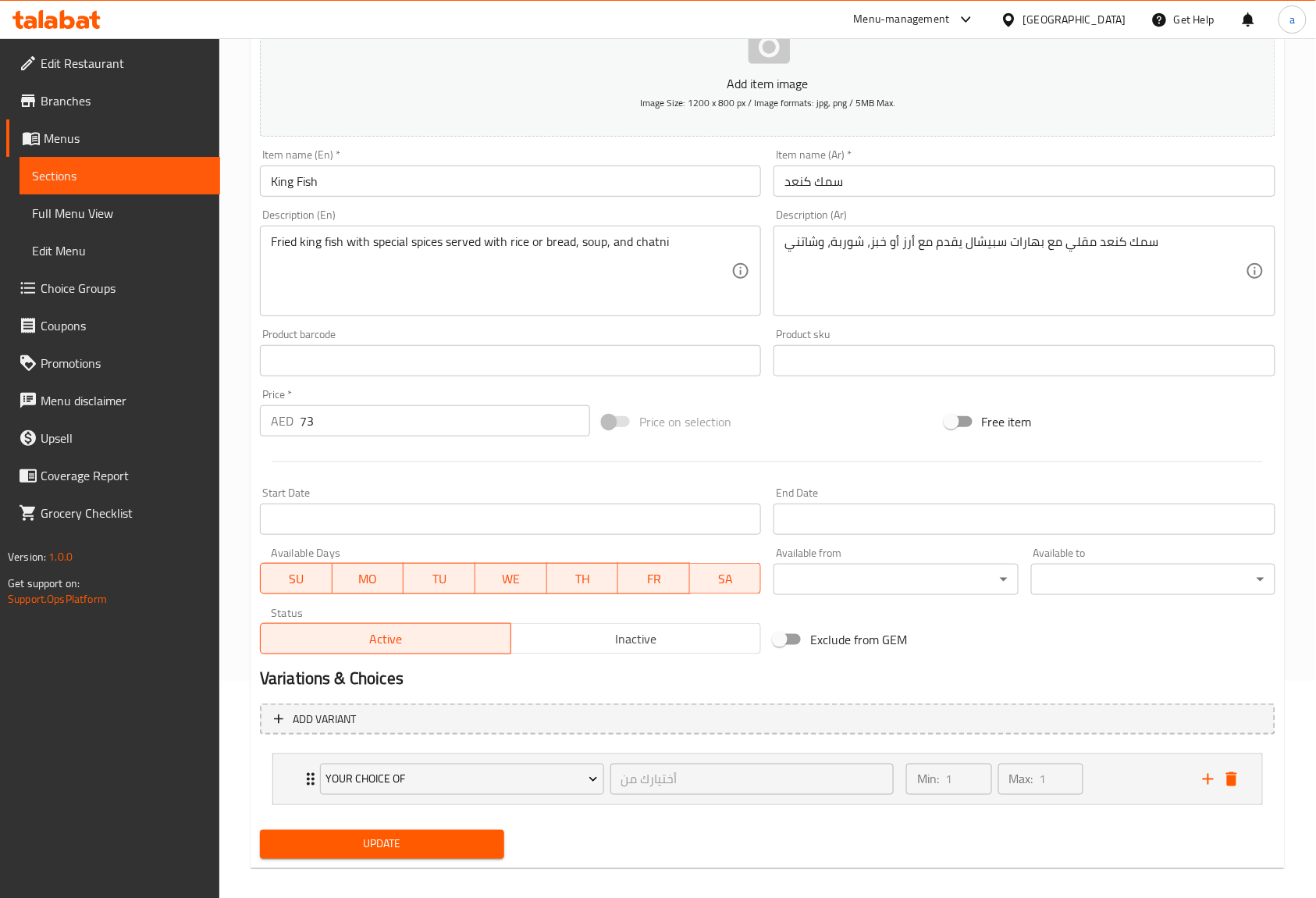
scroll to position [232, 0]
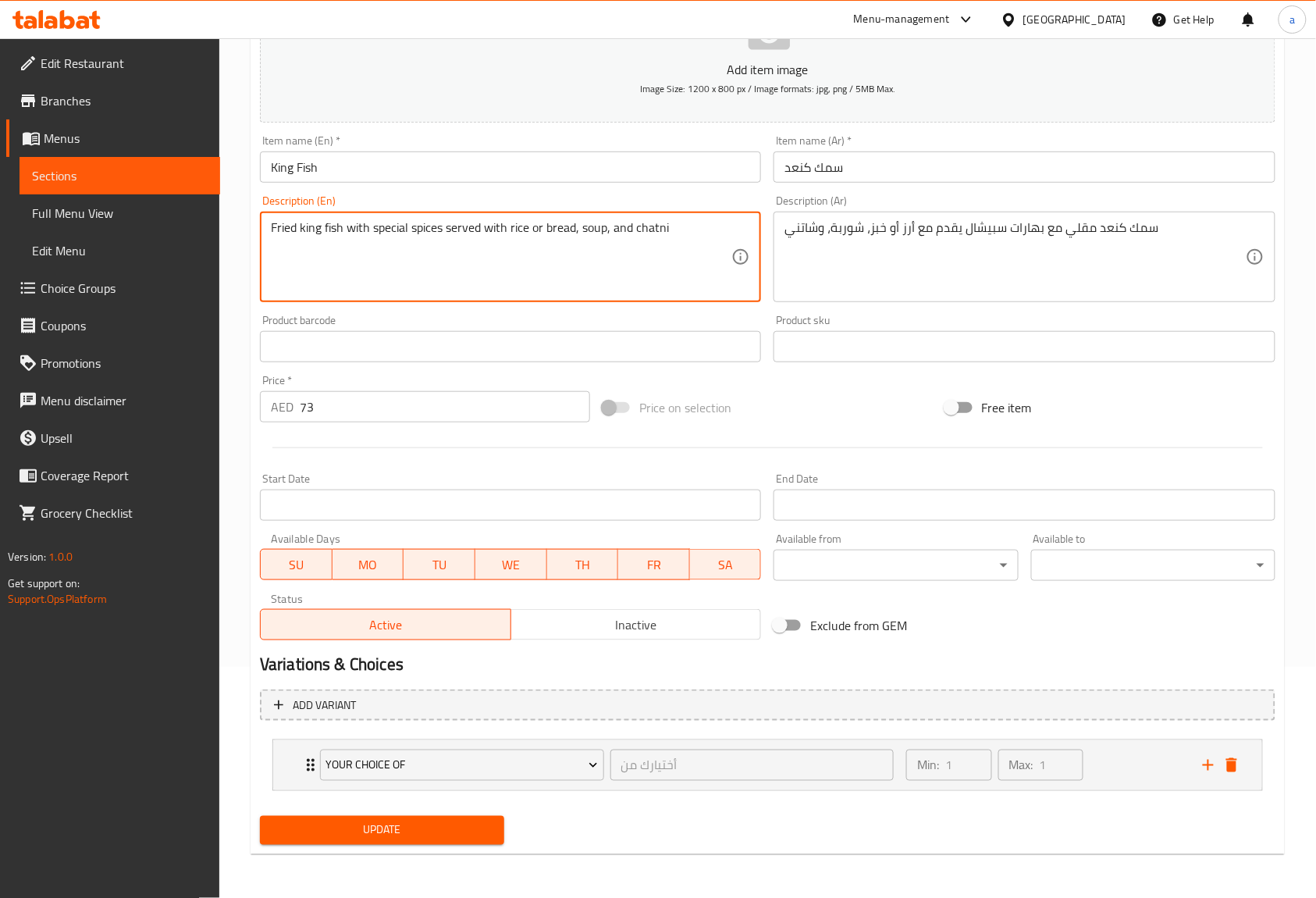
click at [660, 233] on textarea "Fried king fish with special spices served with rice or bread, soup, and chatni" at bounding box center [501, 257] width 461 height 74
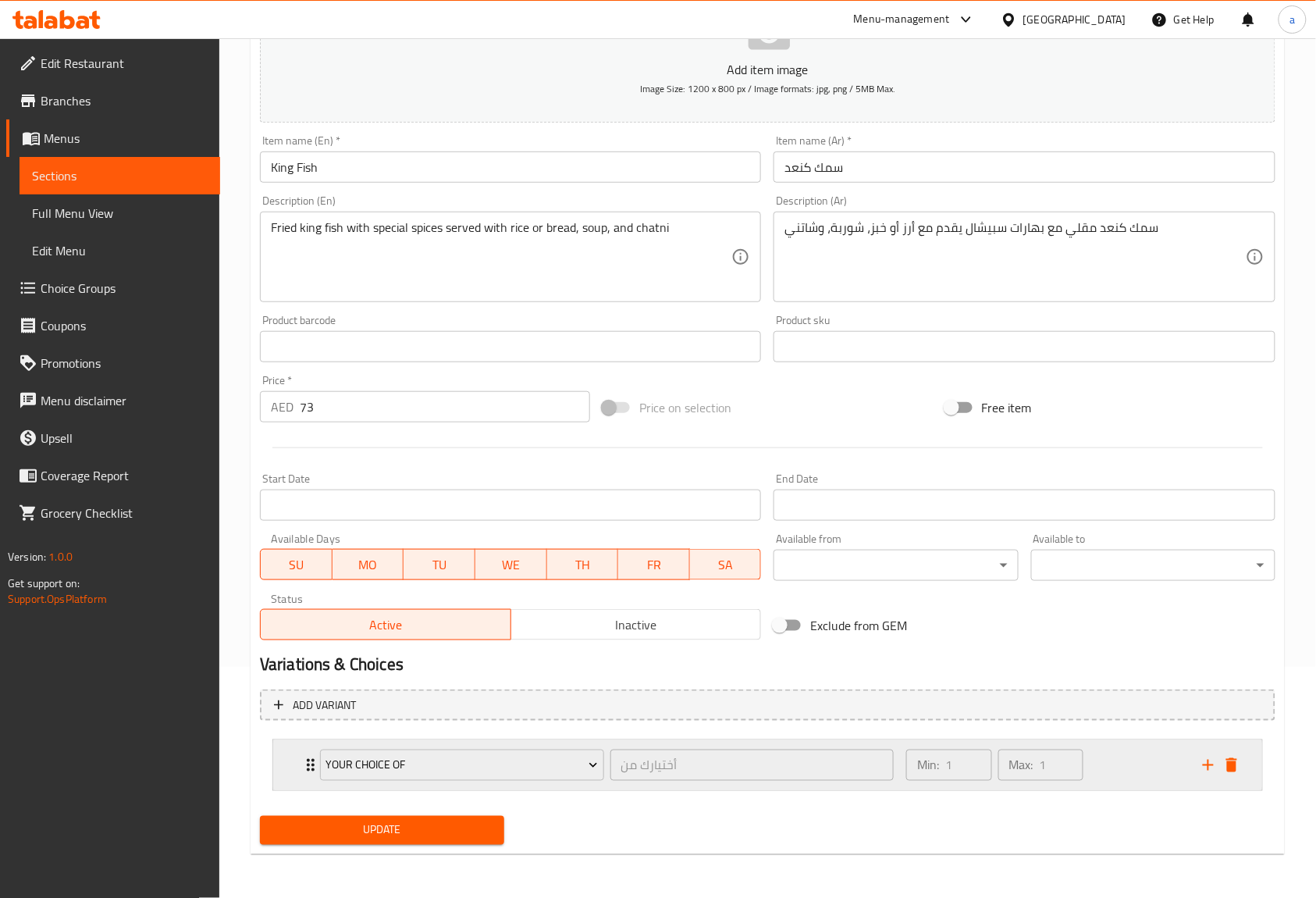
click at [306, 763] on icon "Expand" at bounding box center [311, 765] width 19 height 19
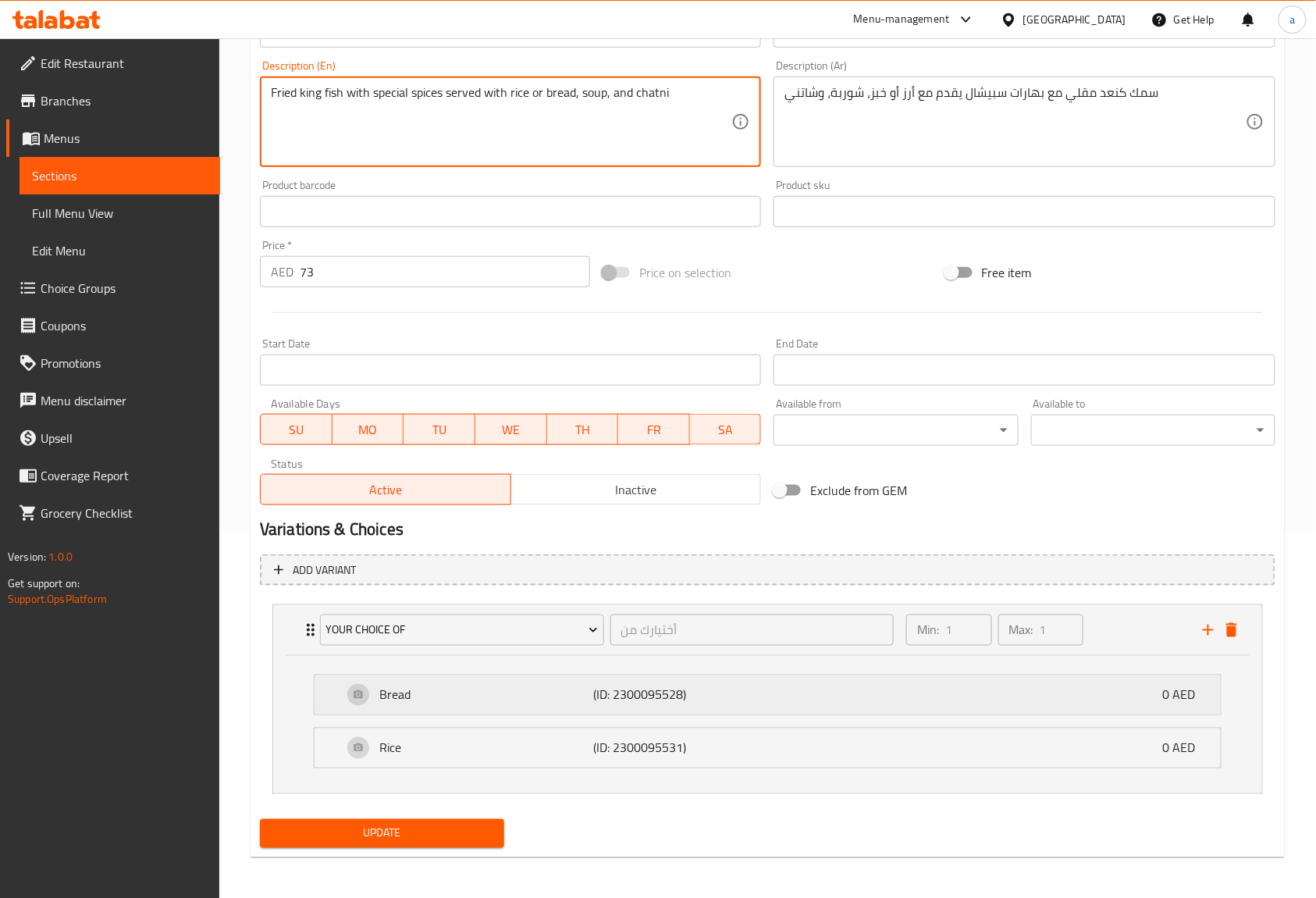
scroll to position [371, 0]
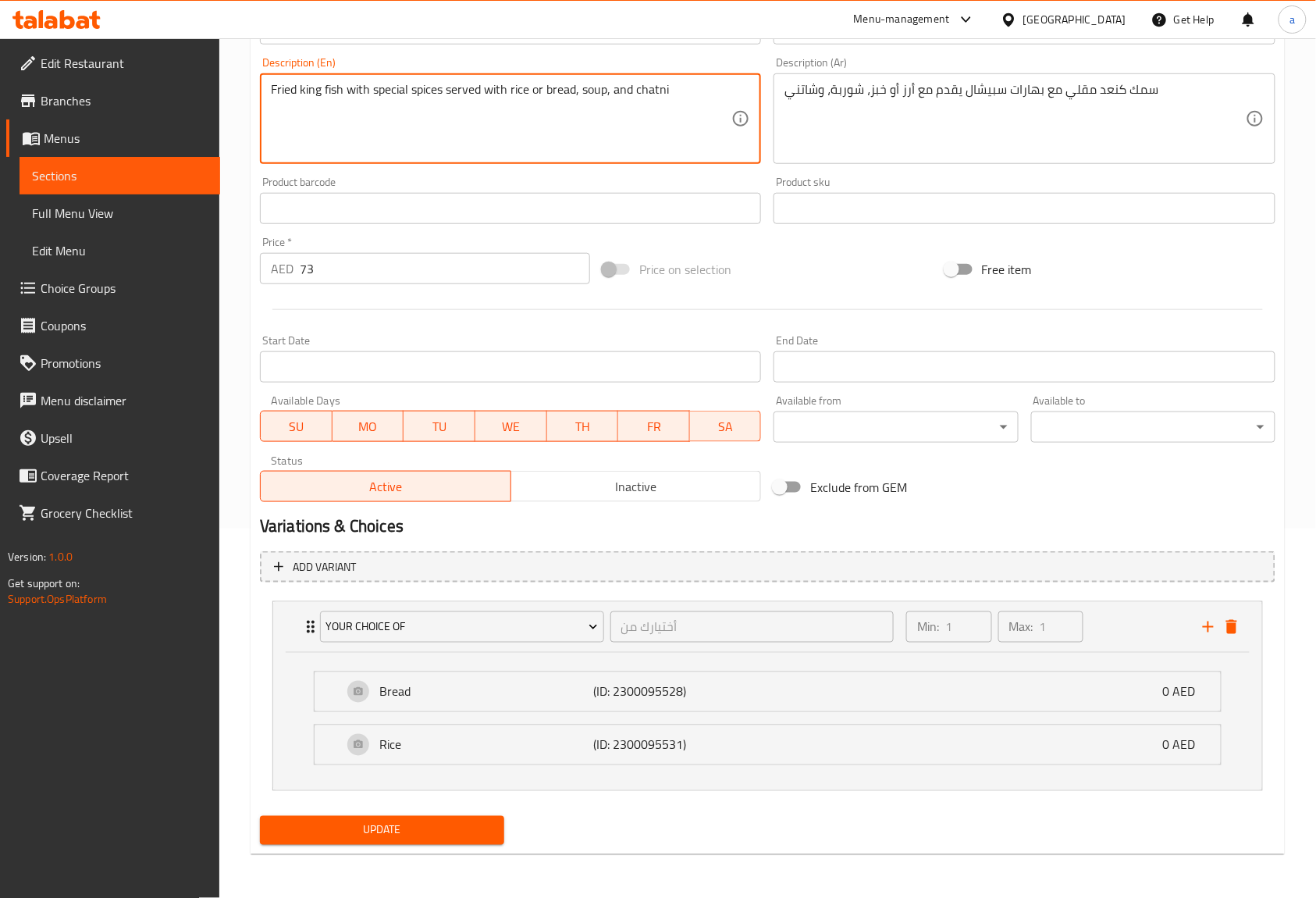
click at [443, 829] on span "Update" at bounding box center [382, 830] width 219 height 20
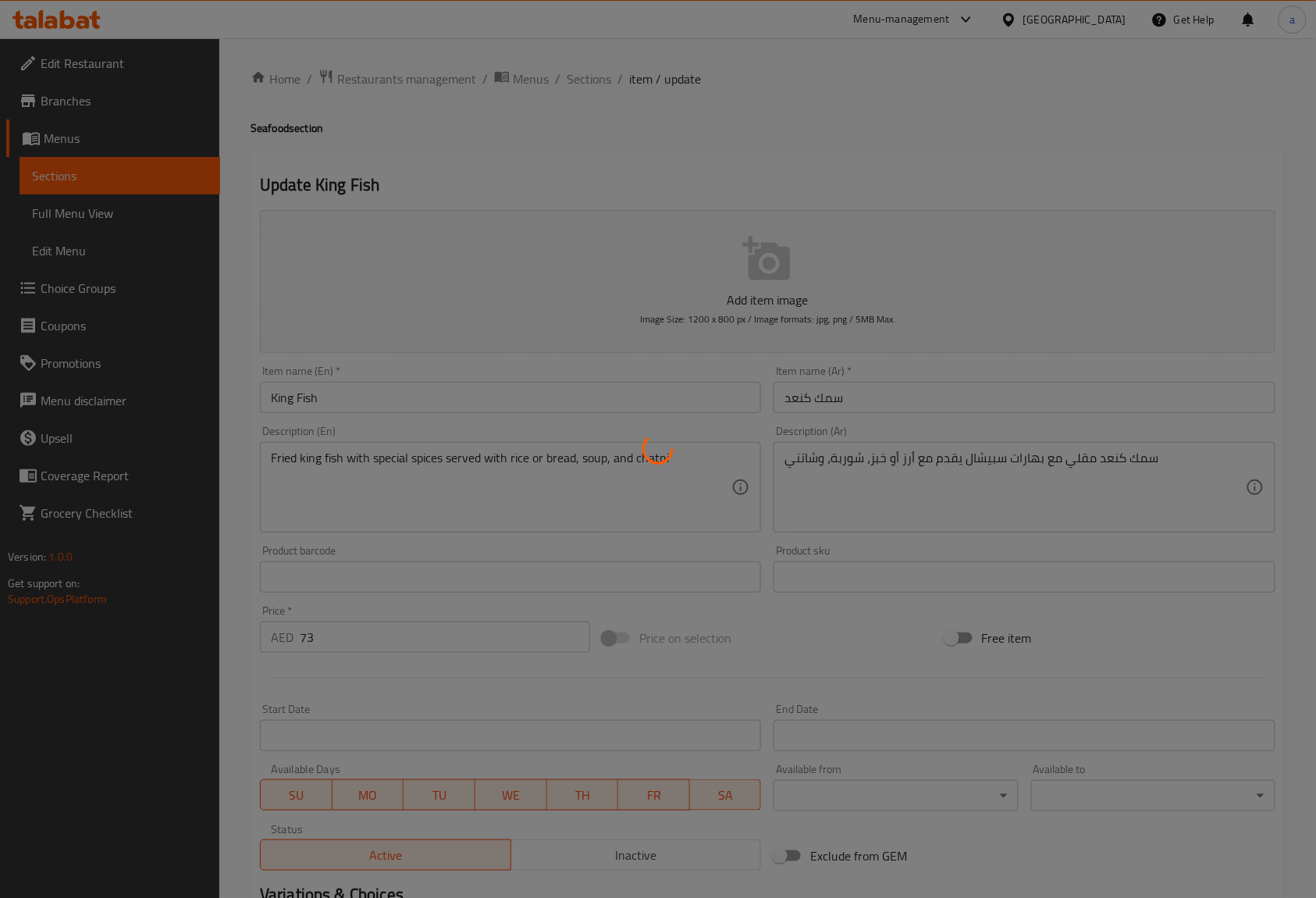
scroll to position [0, 0]
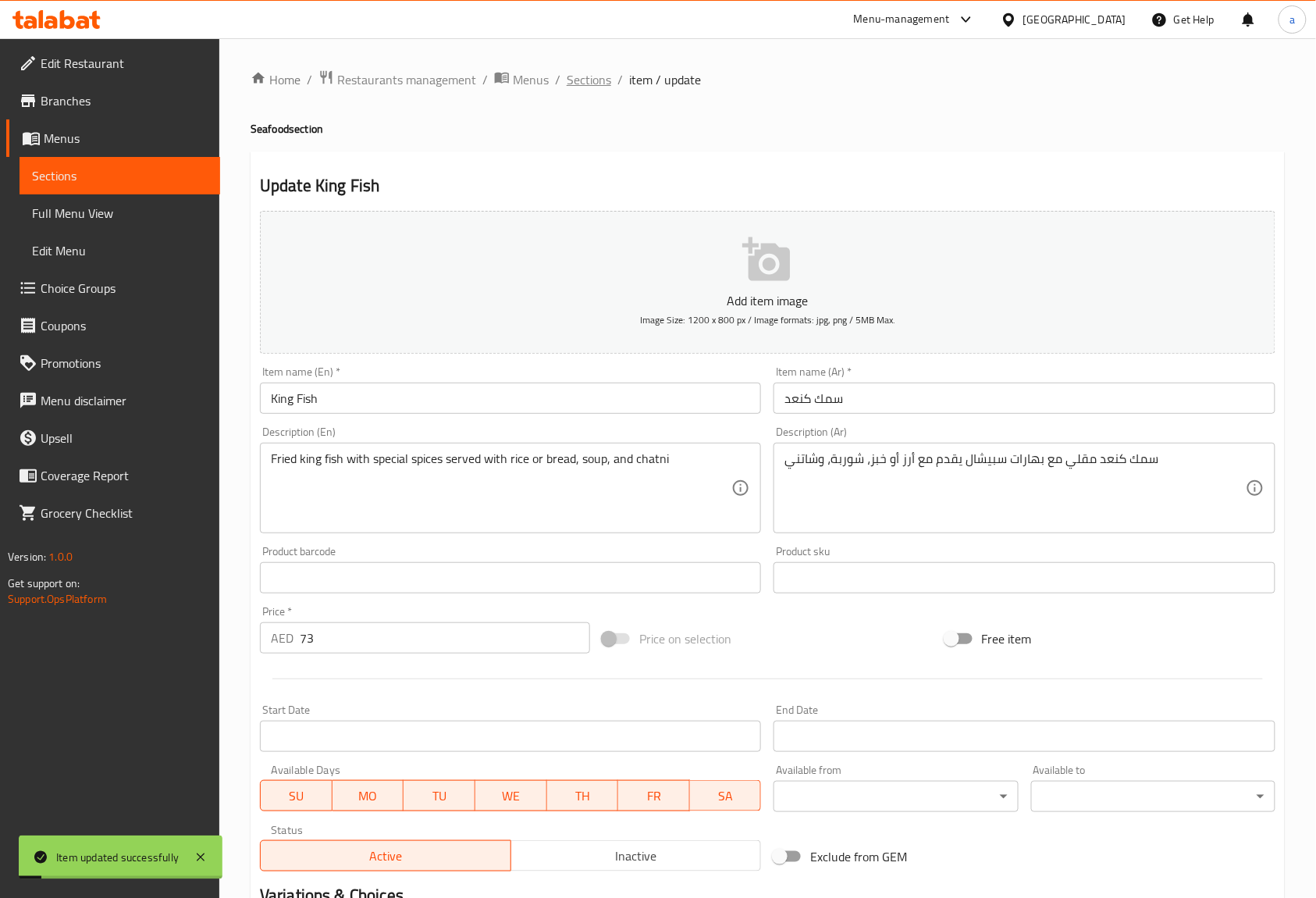
click at [599, 89] on span "Sections" at bounding box center [588, 80] width 45 height 19
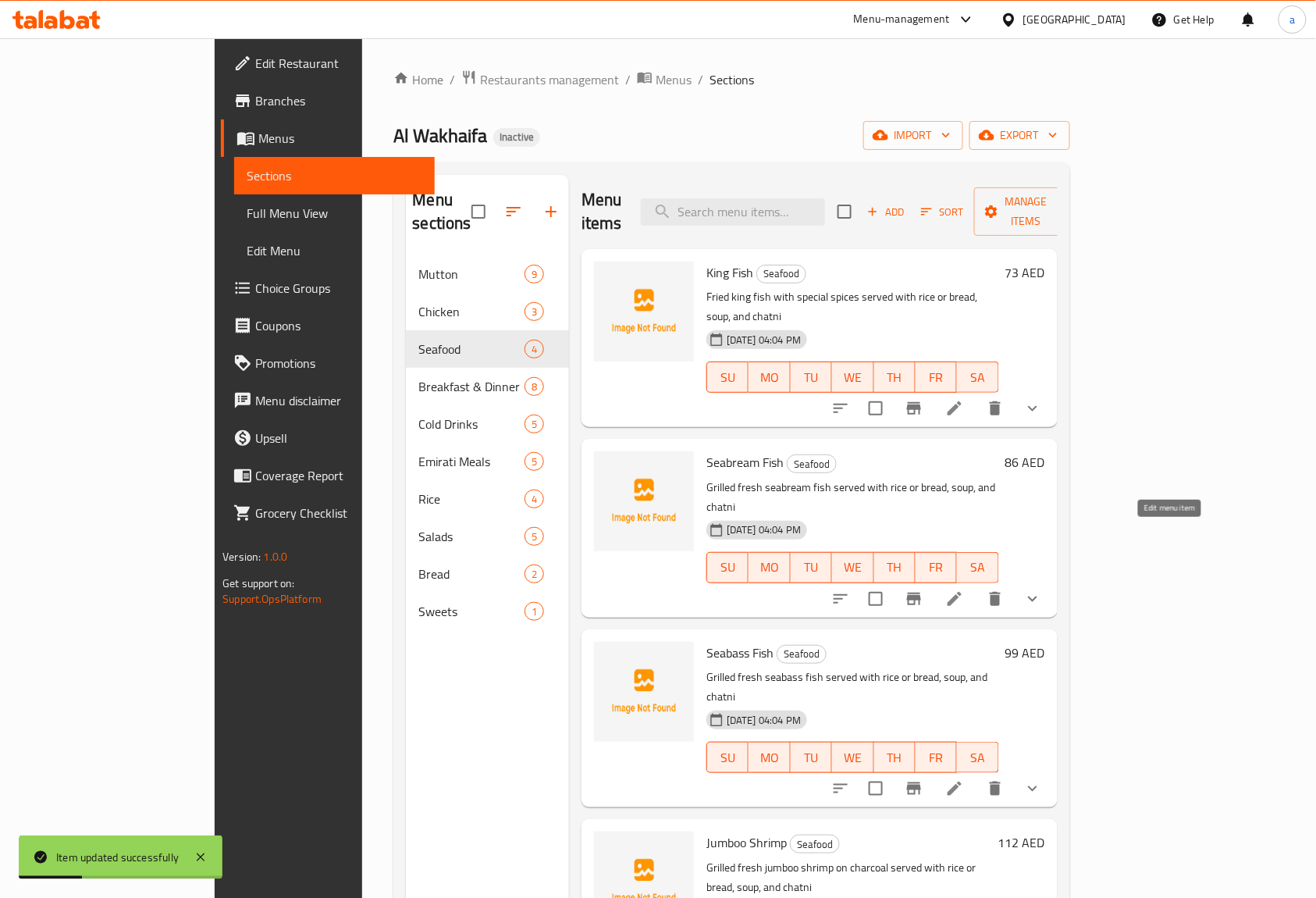
click at [964, 589] on icon at bounding box center [954, 598] width 19 height 19
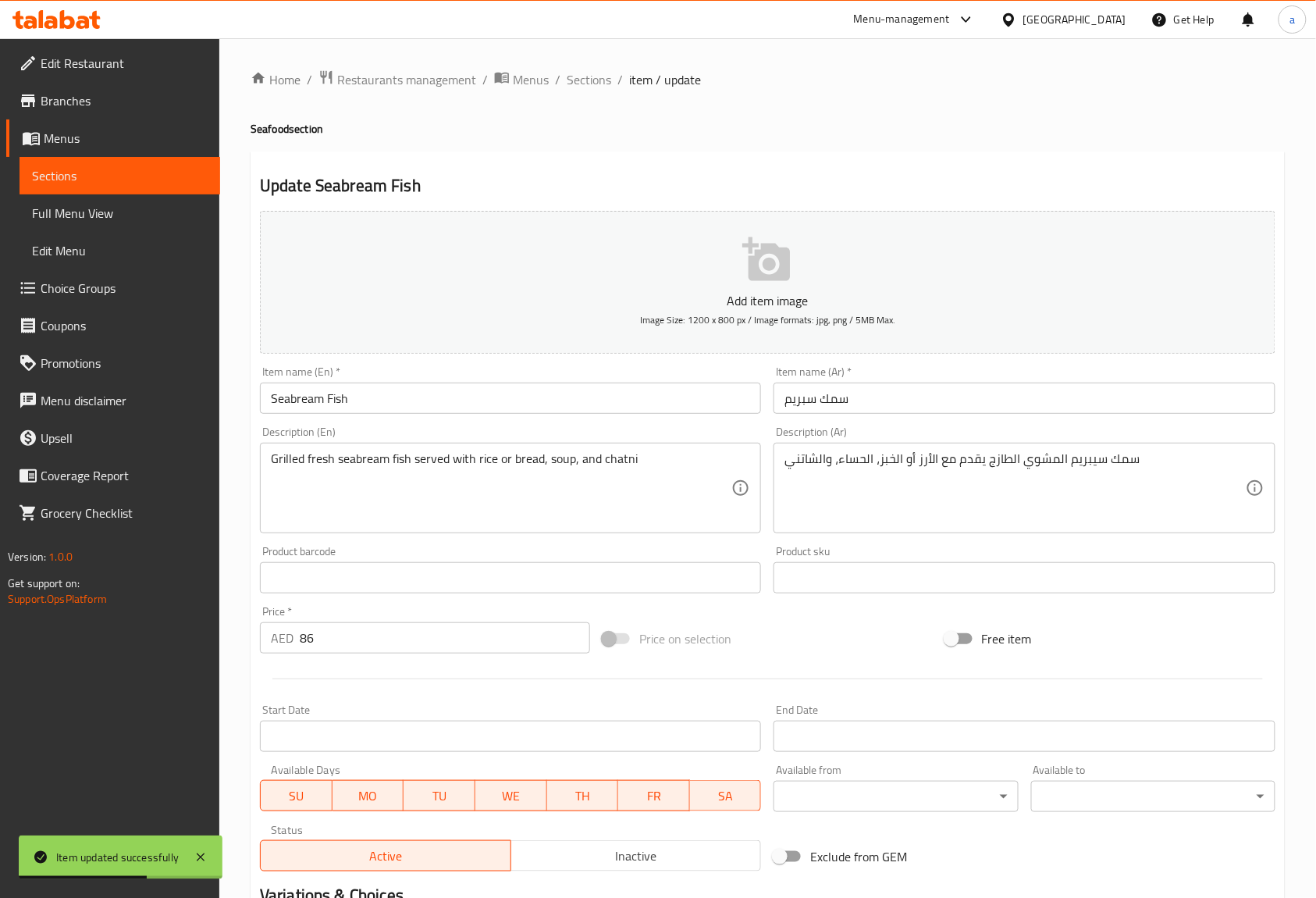
click at [305, 404] on input "Seabream Fish" at bounding box center [510, 397] width 501 height 31
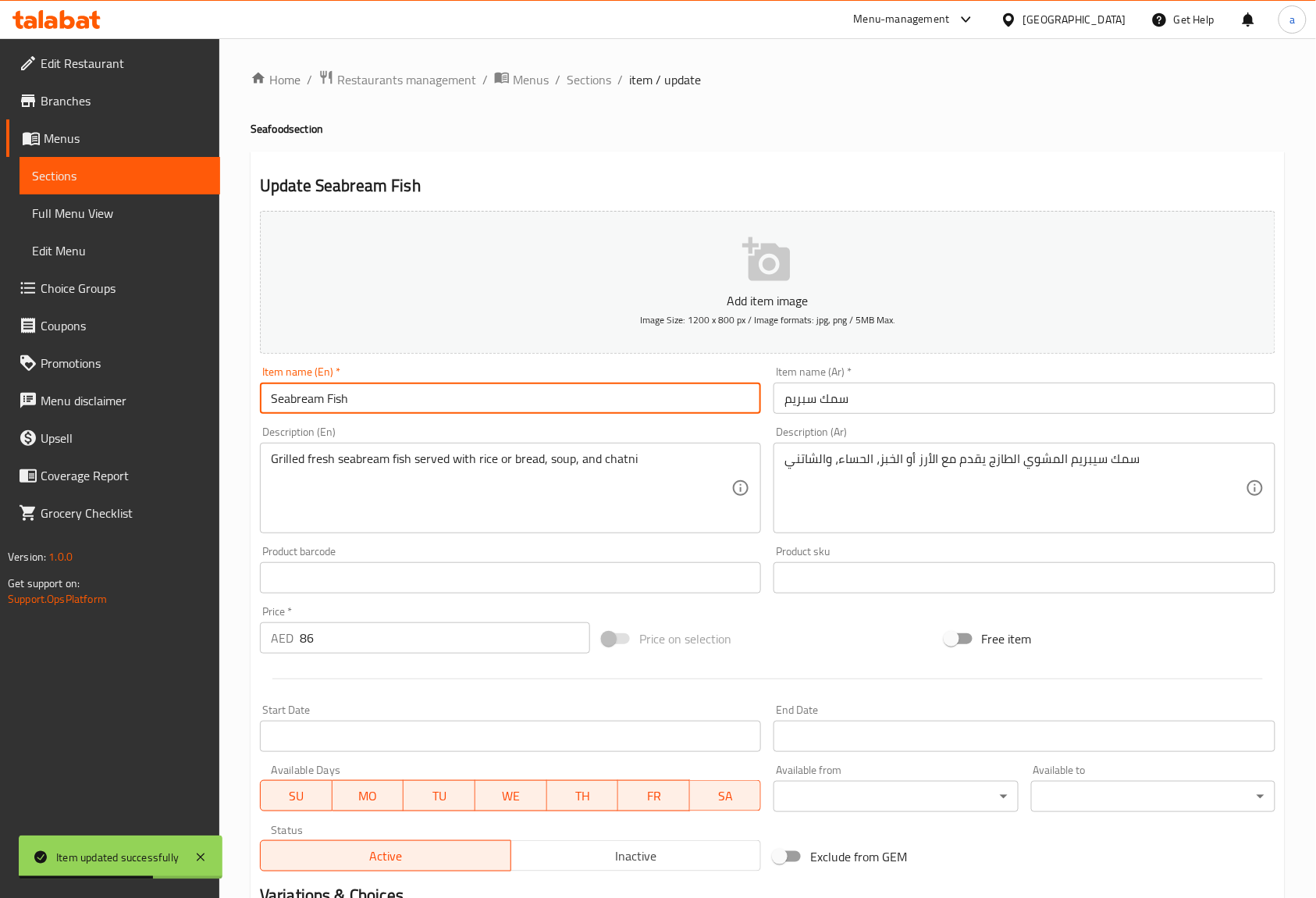
click at [305, 404] on input "Seabream Fish" at bounding box center [510, 397] width 501 height 31
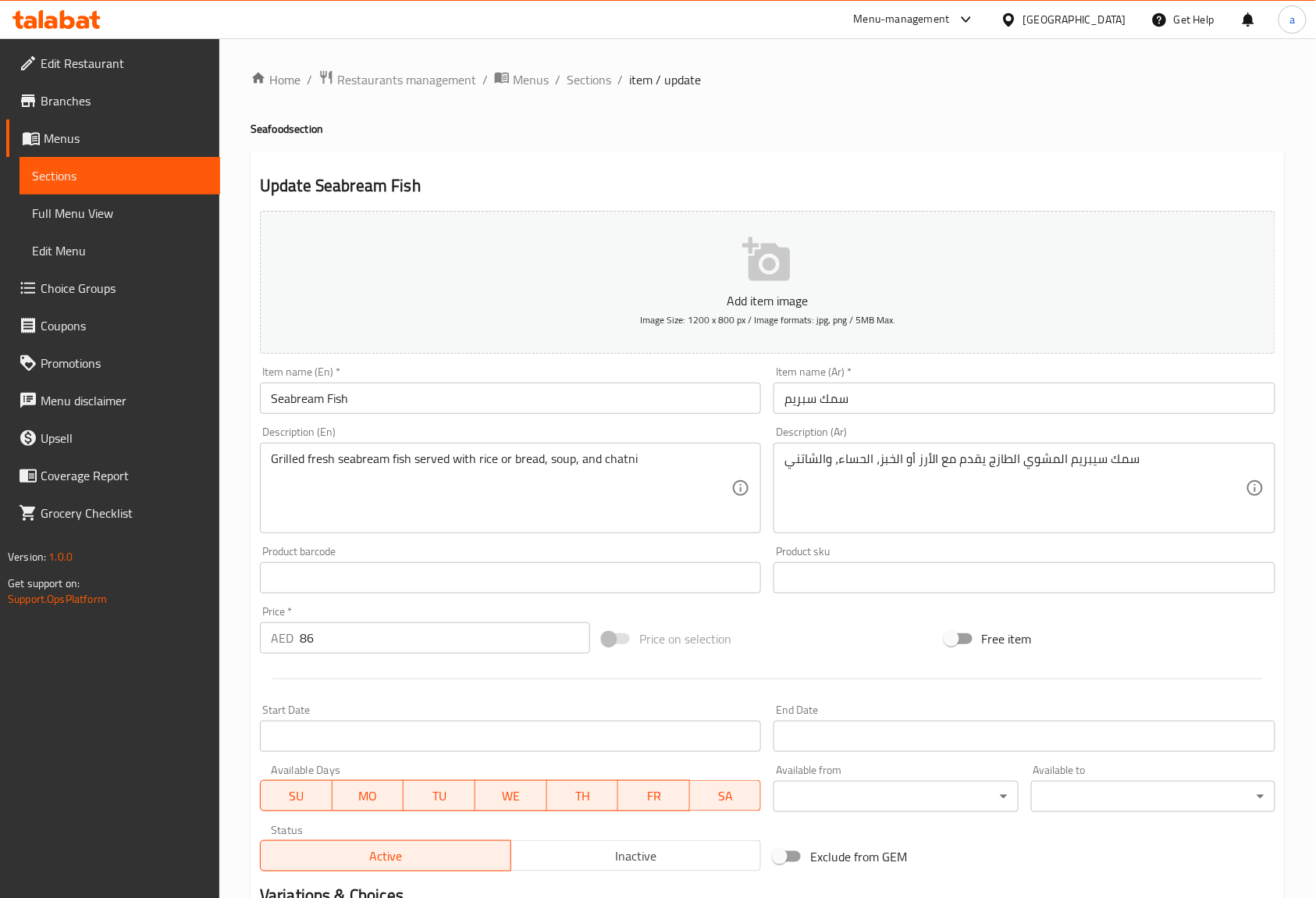
click at [703, 439] on div "Description (En) Grilled fresh seabream fish served with rice or bread, soup, a…" at bounding box center [510, 479] width 501 height 107
click at [715, 423] on div "Description (En) Grilled fresh seabream fish served with rice or bread, soup, a…" at bounding box center [511, 480] width 514 height 119
click at [490, 426] on div "Description (En) Grilled fresh seabream fish served with rice or bread, soup, a…" at bounding box center [511, 480] width 514 height 119
click at [558, 363] on div "Item name (En)   * Seabream Fish Item name (En) *" at bounding box center [511, 389] width 514 height 60
click at [523, 431] on div "Description (En) Grilled fresh seabream fish served with rice or bread, soup, a…" at bounding box center [510, 479] width 501 height 107
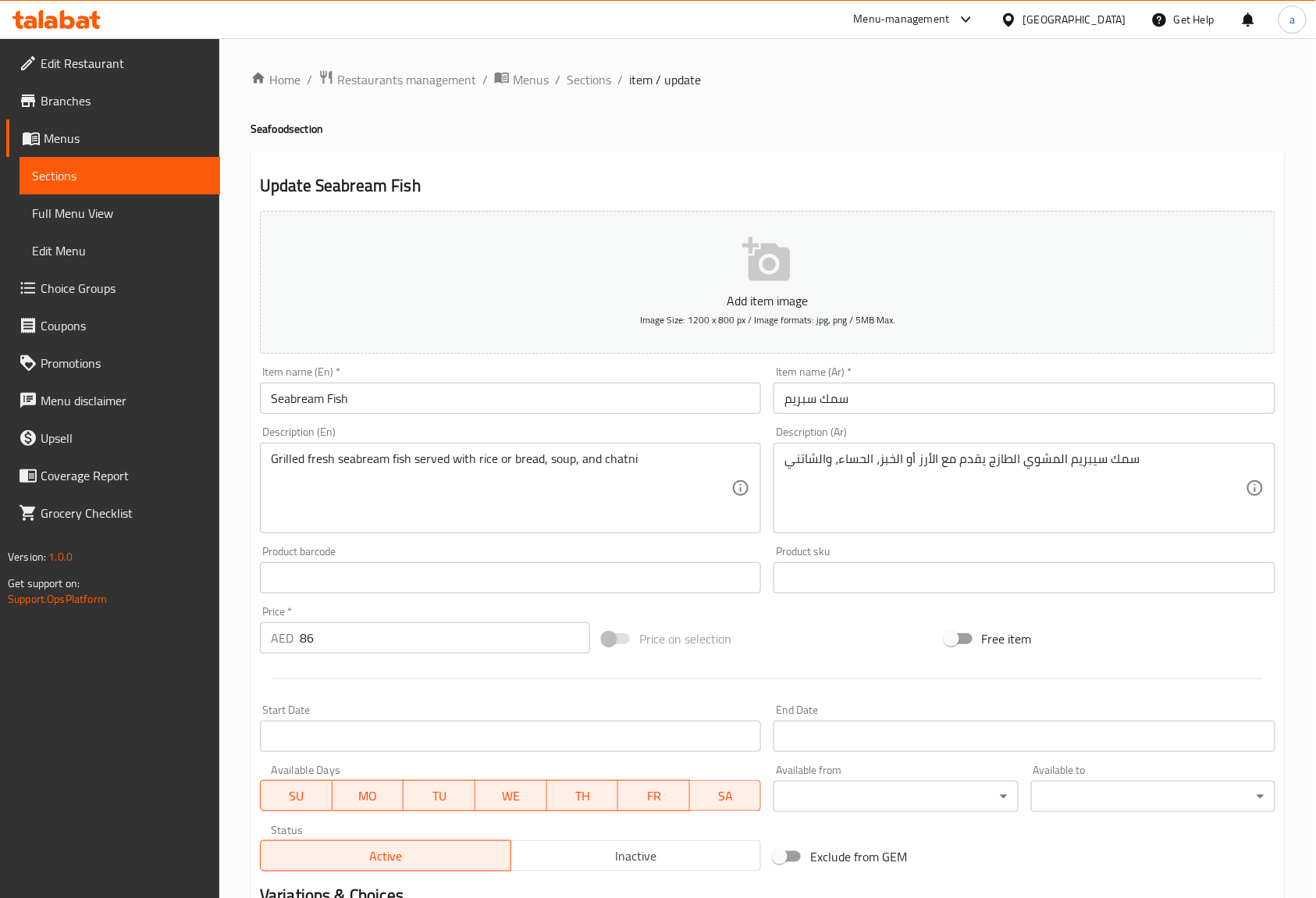
click at [747, 434] on div "Description (En) Grilled fresh seabream fish served with rice or bread, soup, a…" at bounding box center [510, 479] width 501 height 107
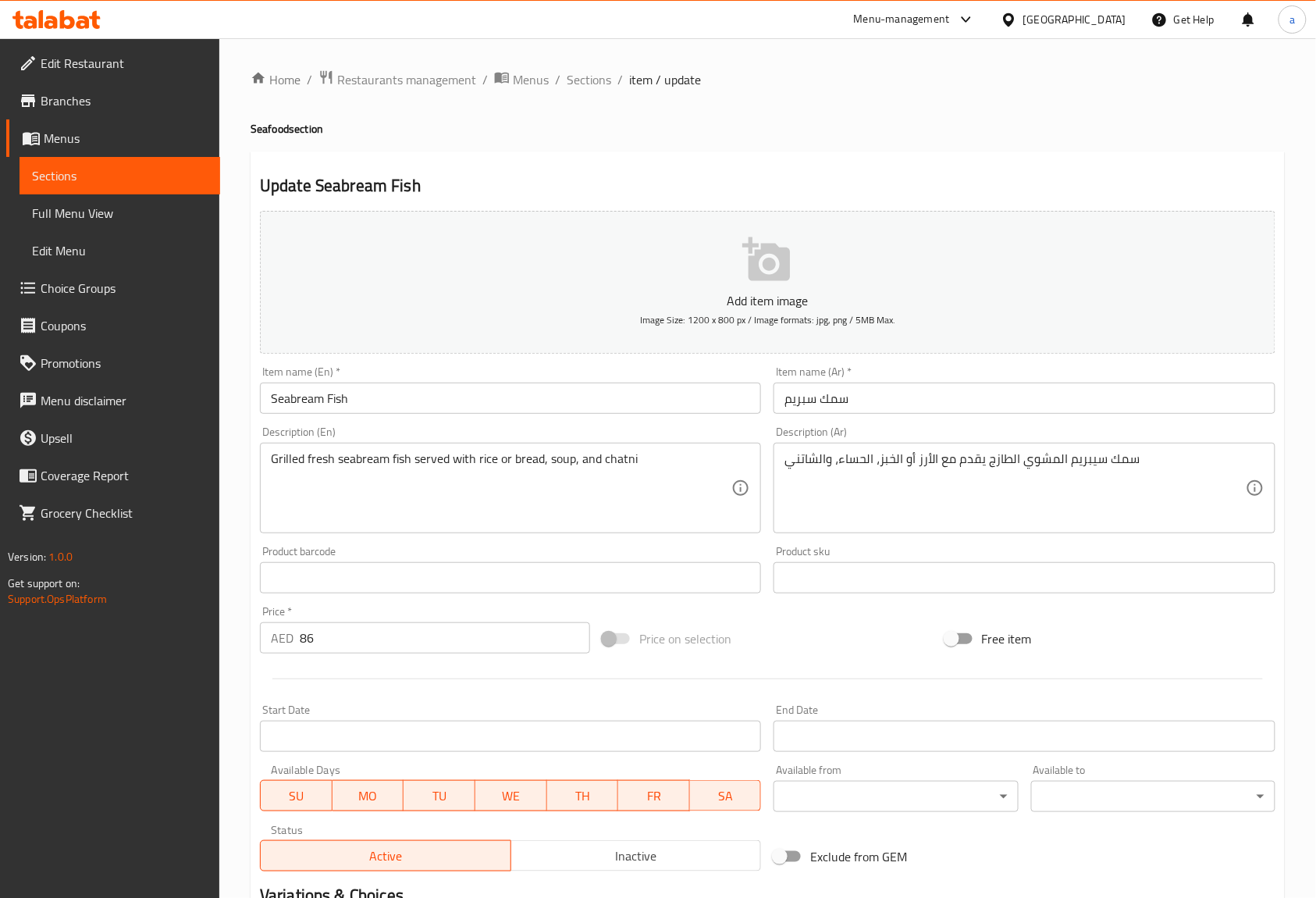
click at [748, 434] on div "Description (En) Grilled fresh seabream fish served with rice or bread, soup, a…" at bounding box center [510, 479] width 501 height 107
click at [460, 435] on div "Description (En) Grilled fresh seabream fish served with rice or bread, soup, a…" at bounding box center [510, 479] width 501 height 107
click at [463, 425] on div "Description (En) Grilled fresh seabream fish served with rice or bread, soup, a…" at bounding box center [511, 480] width 514 height 119
click at [482, 420] on div "Item name (En)   * Seabream Fish Item name (En) *" at bounding box center [511, 389] width 514 height 60
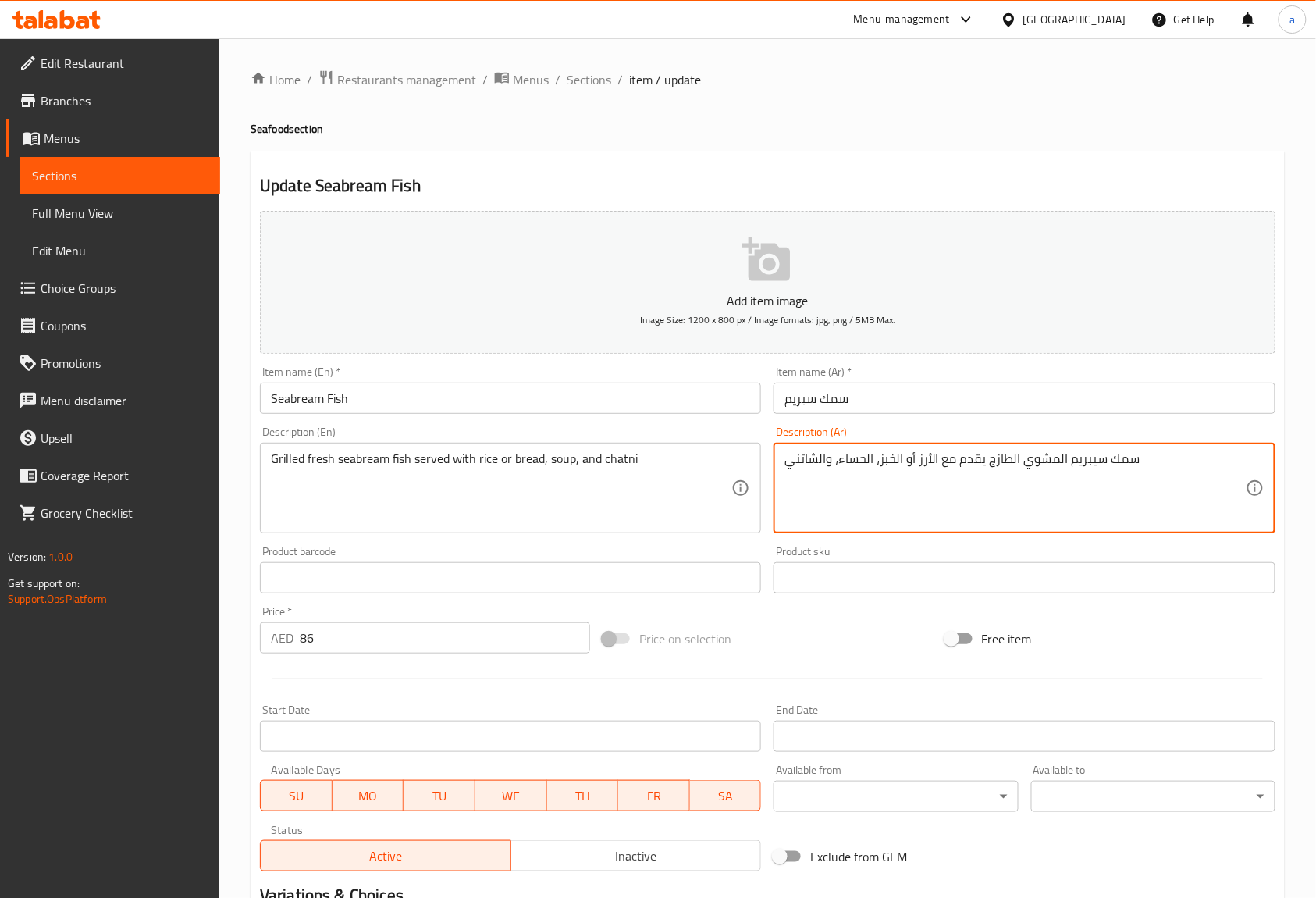
drag, startPoint x: 838, startPoint y: 454, endPoint x: 865, endPoint y: 482, distance: 38.9
type textarea "سمك سيبريم المشوي الطازج يقدم مع الأرز أو الخبز، الشوربة ، والشاتني"
click at [897, 435] on div "Description (Ar) سمك سيبريم المشوي الطازج يقدم مع الأرز أو الخبز، الشوربة ، وال…" at bounding box center [1023, 479] width 501 height 107
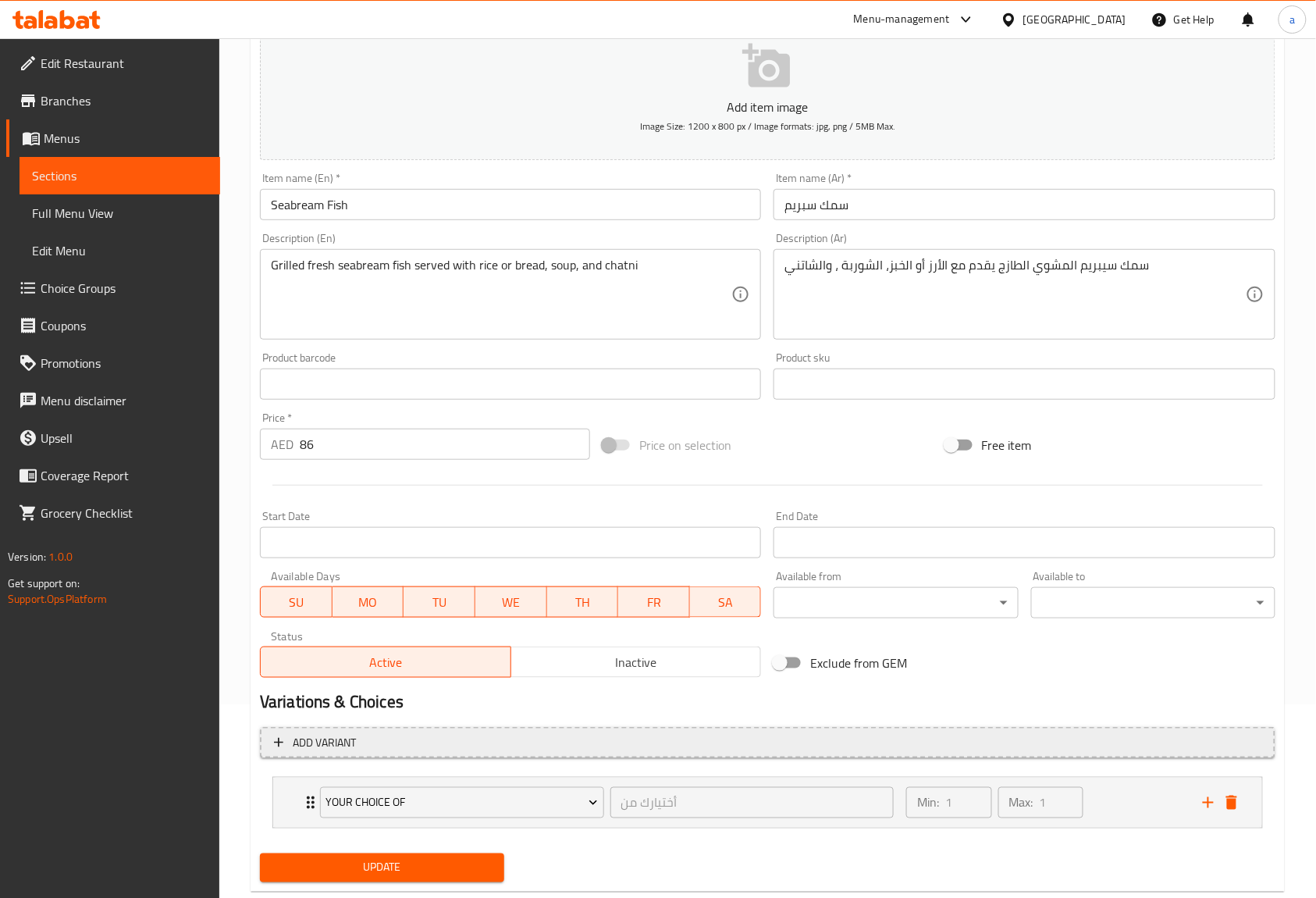
scroll to position [232, 0]
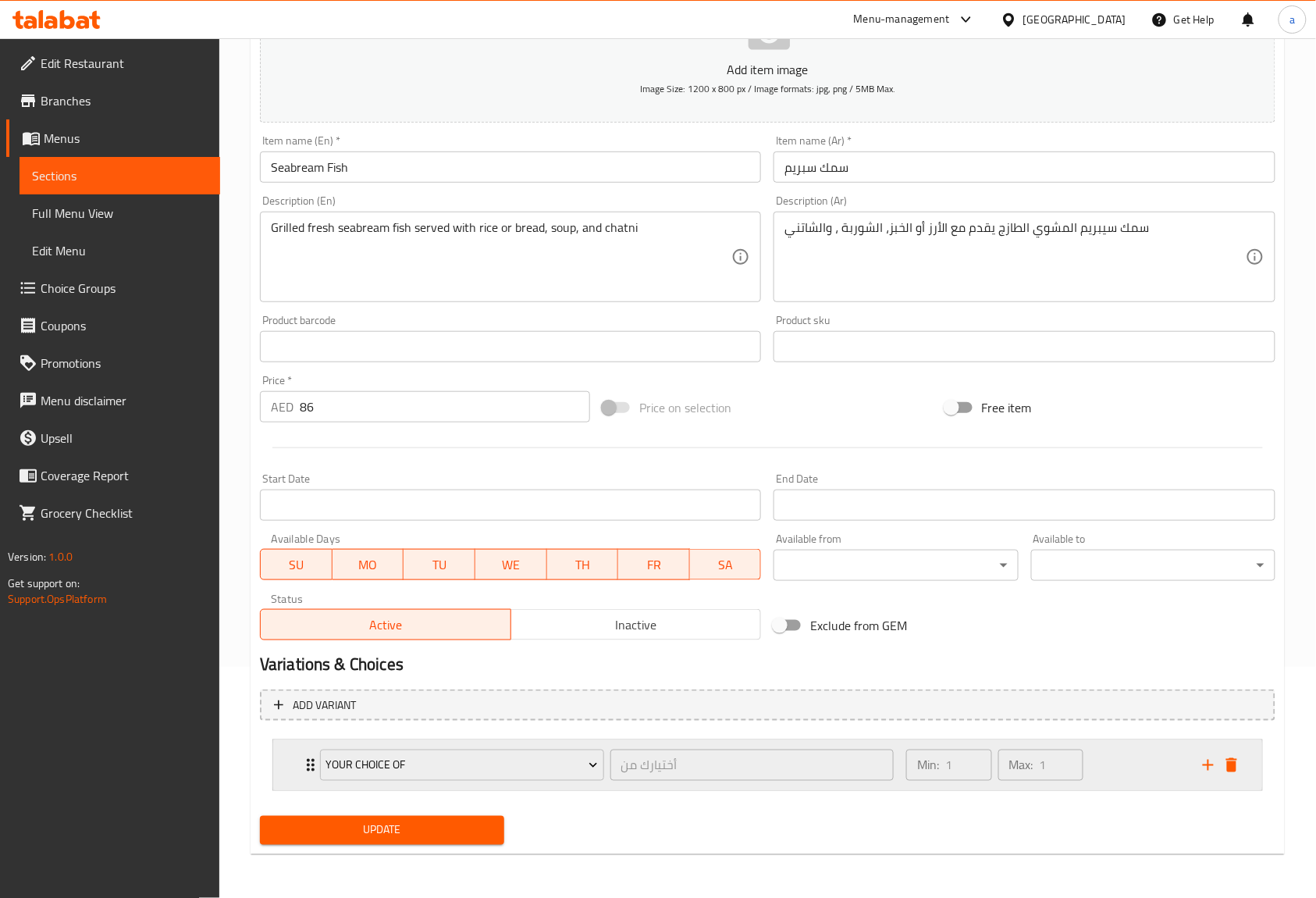
click at [311, 767] on div "your choice of أختيارك من ​" at bounding box center [606, 765] width 592 height 50
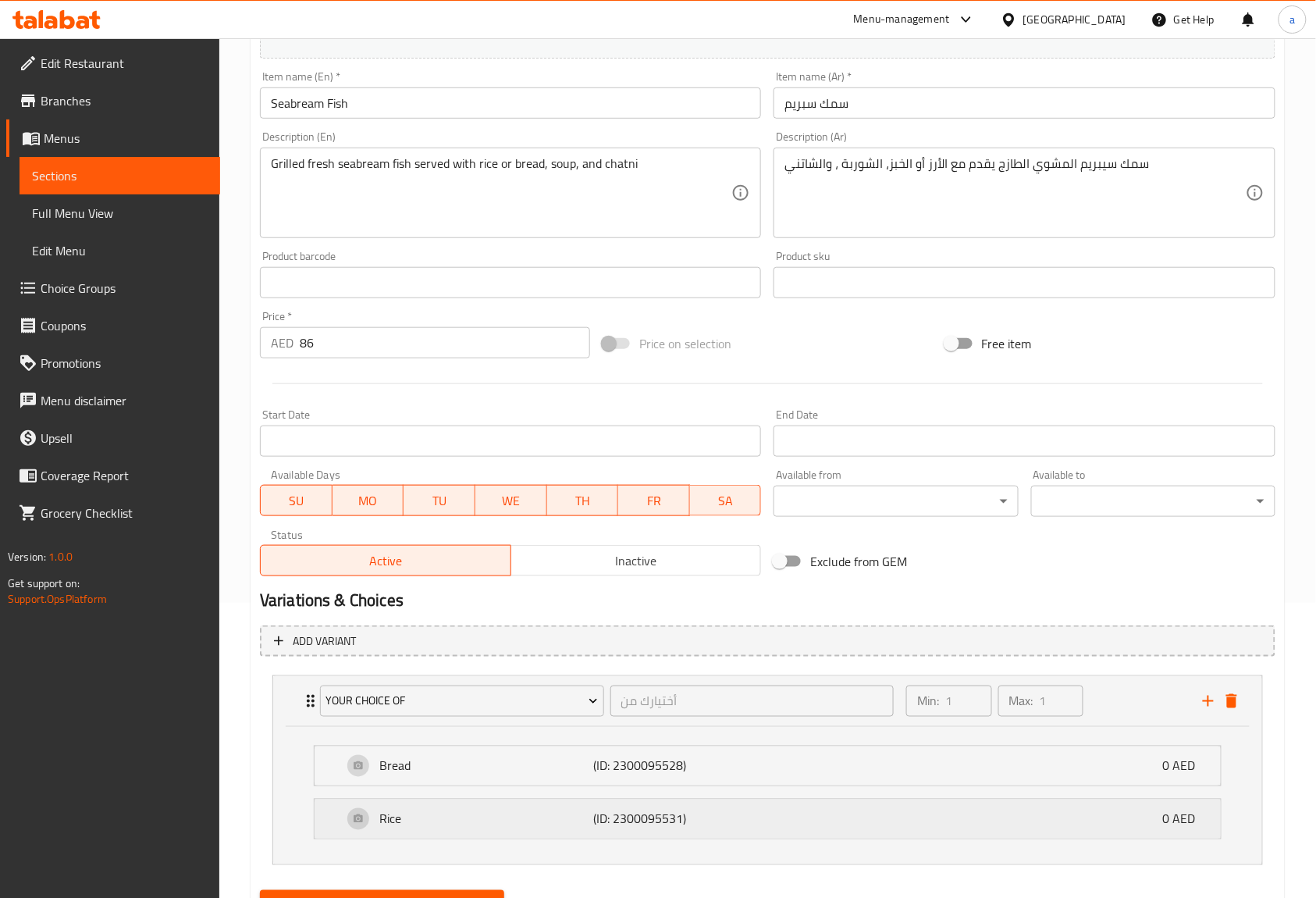
scroll to position [371, 0]
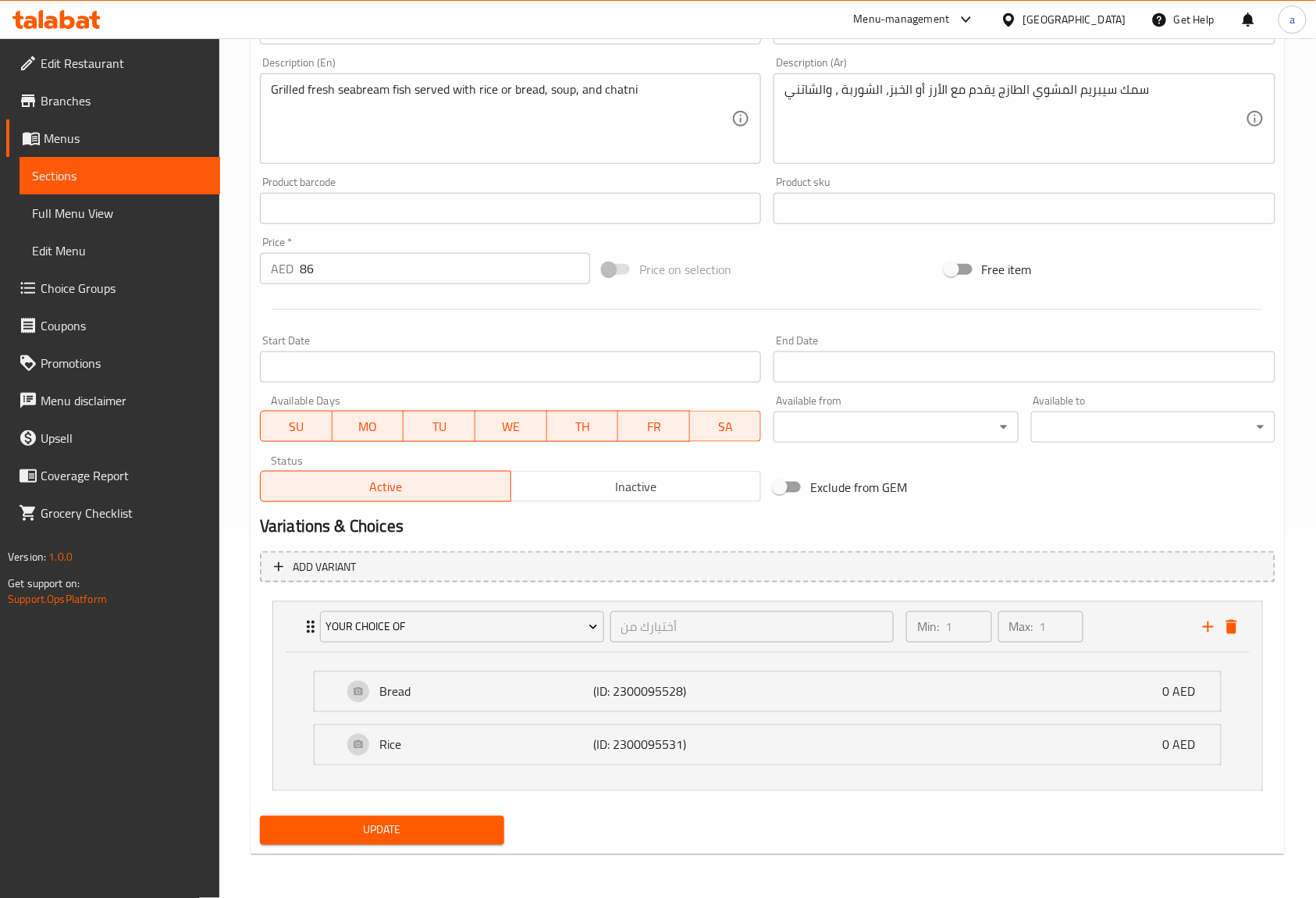
click at [344, 822] on span "Update" at bounding box center [382, 830] width 219 height 20
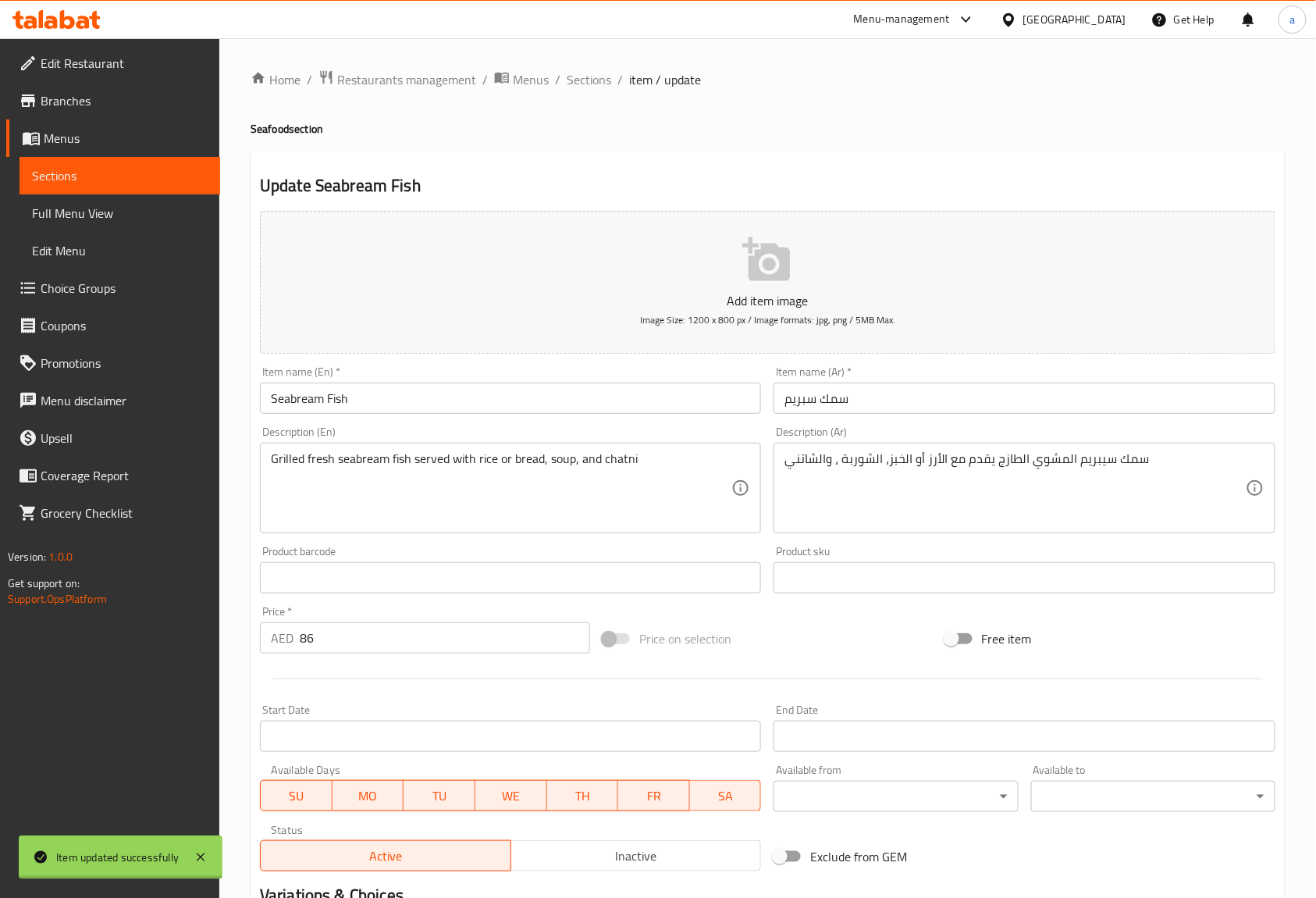
scroll to position [0, 0]
click at [584, 78] on span "Sections" at bounding box center [588, 80] width 45 height 19
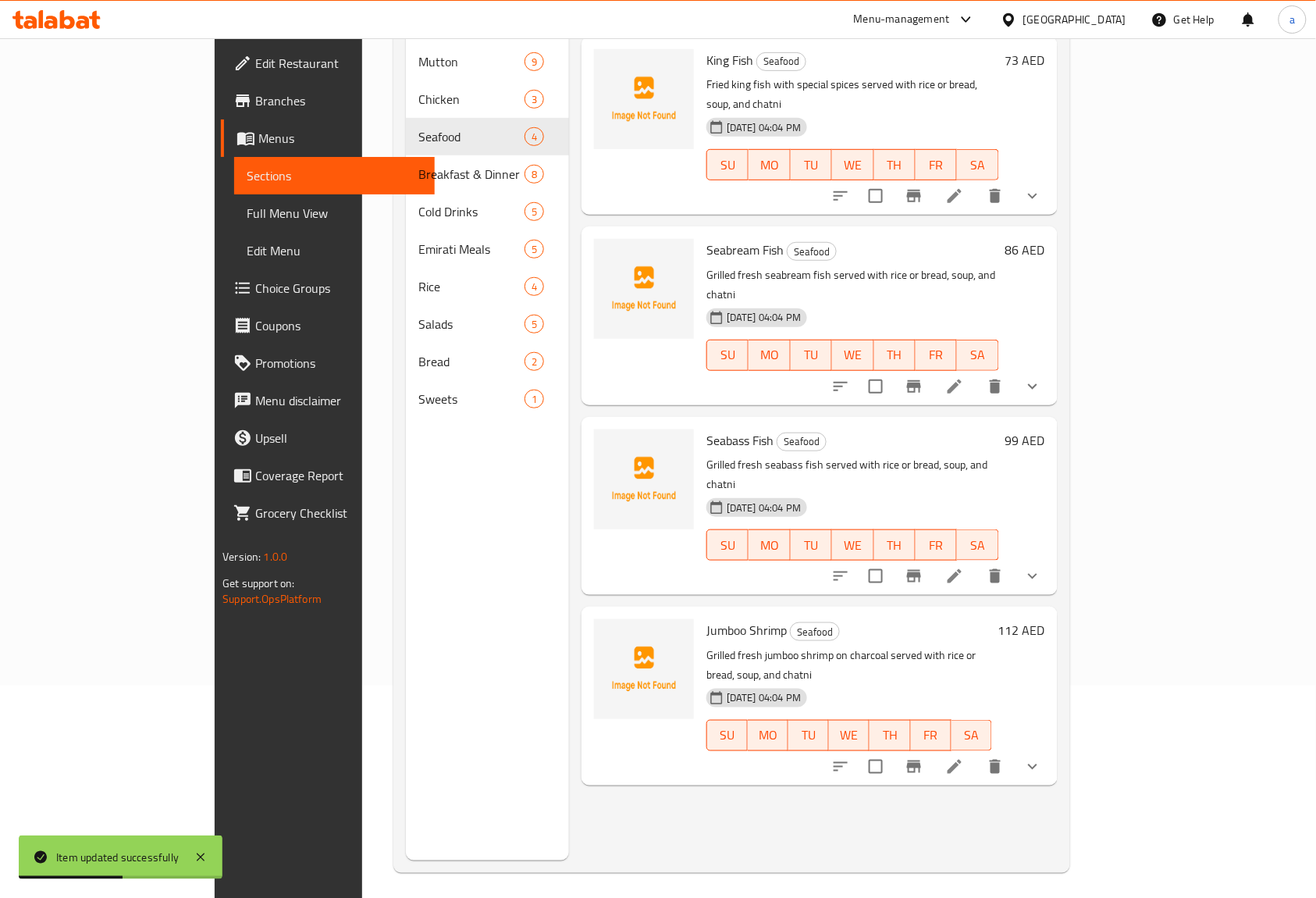
scroll to position [219, 0]
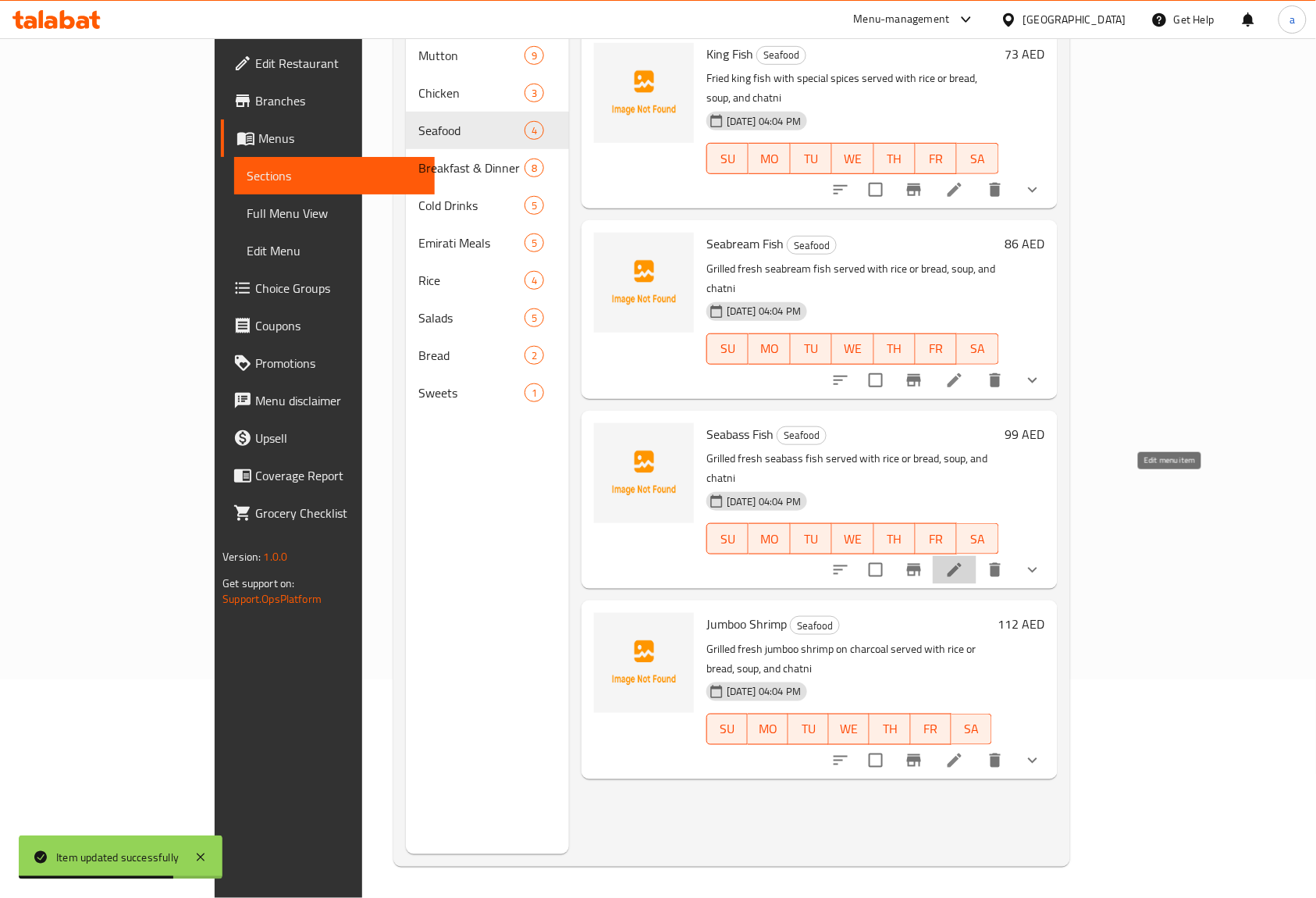
click at [964, 561] on icon at bounding box center [954, 569] width 19 height 19
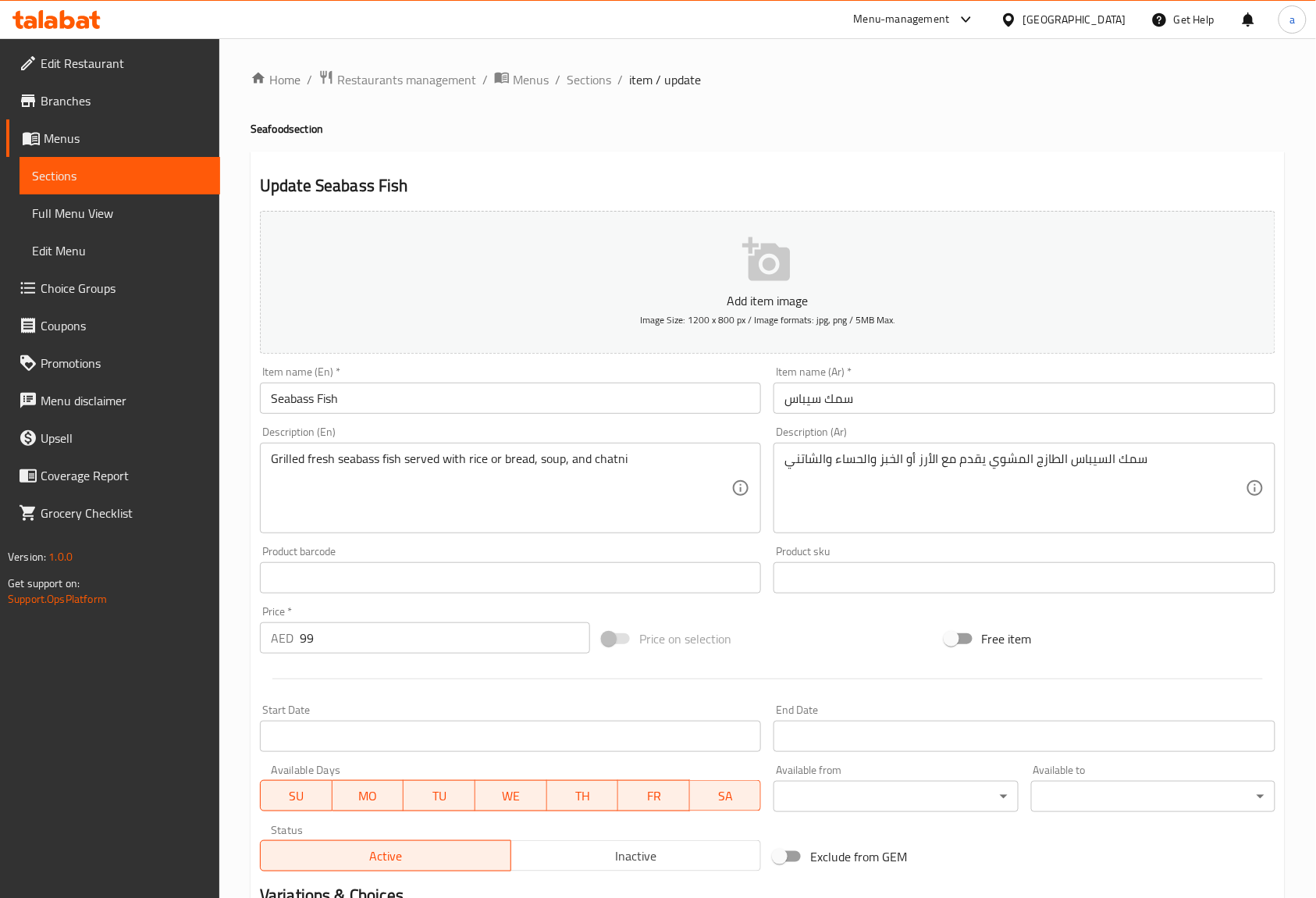
click at [300, 406] on input "Seabass Fish" at bounding box center [510, 397] width 501 height 31
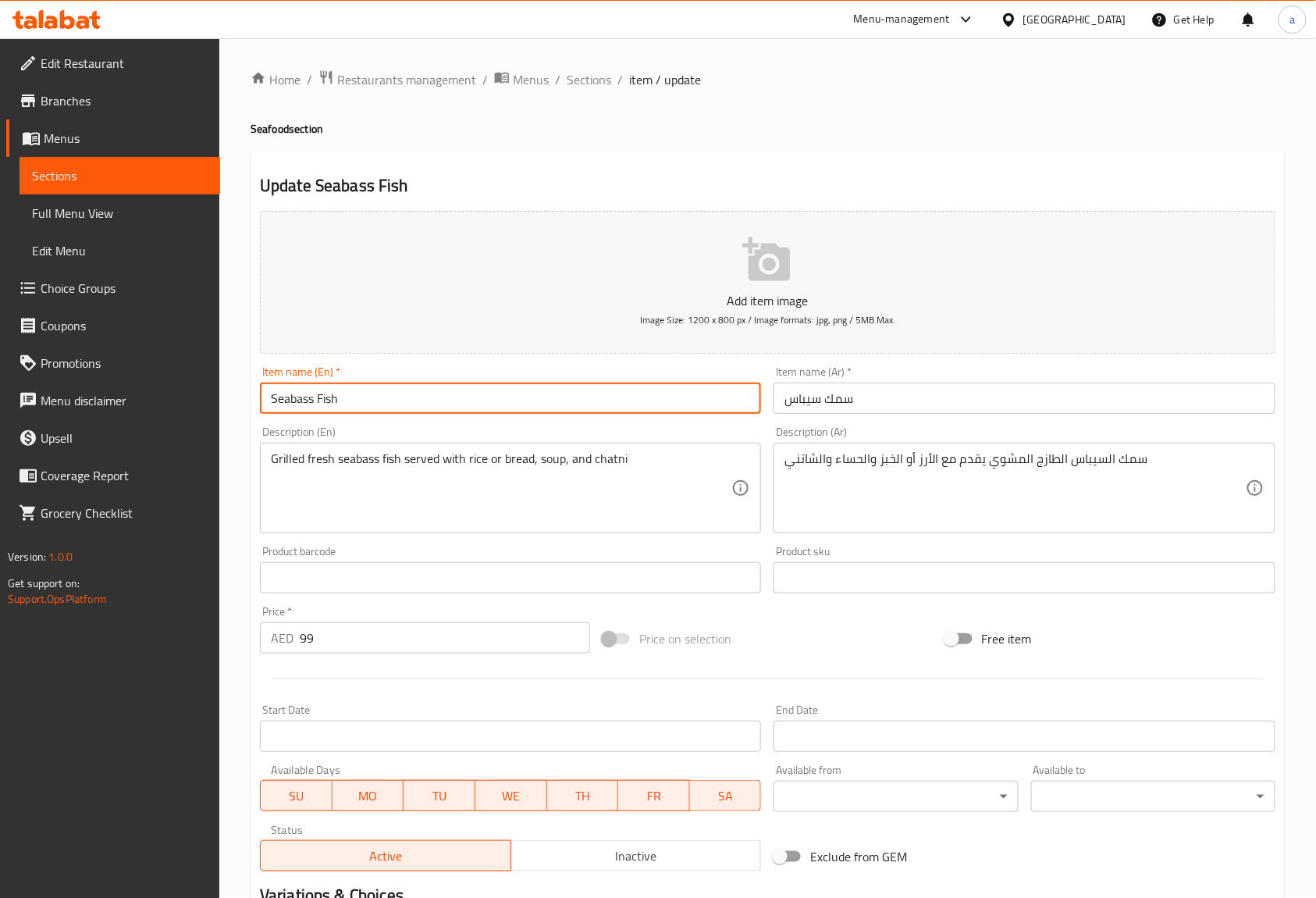
click at [300, 406] on input "Seabass Fish" at bounding box center [510, 397] width 501 height 31
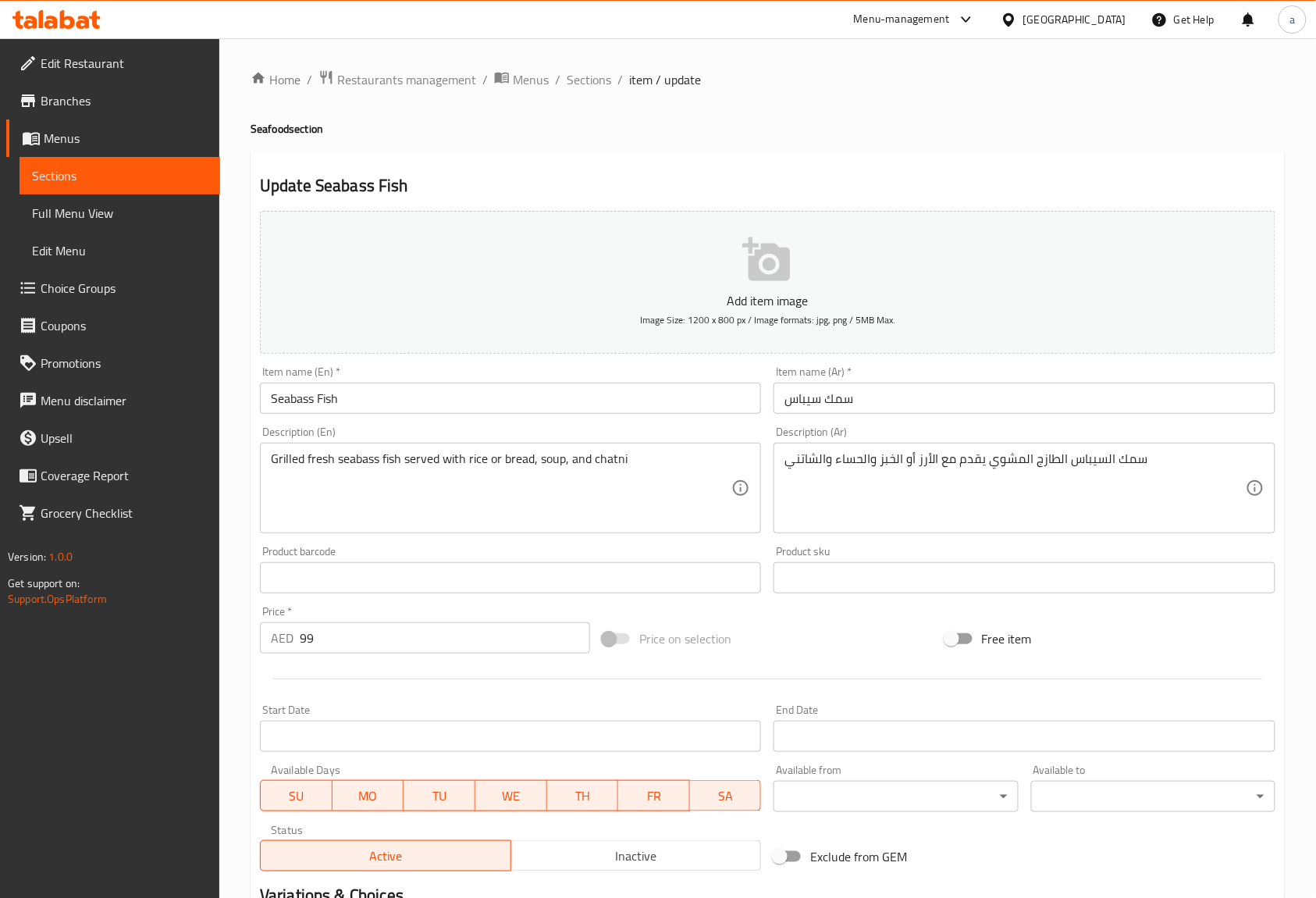
click at [650, 426] on div "Description (En) Grilled fresh seabass fish served with rice or bread, soup, an…" at bounding box center [511, 480] width 514 height 119
click at [310, 396] on input "Seabass Fish" at bounding box center [510, 397] width 501 height 31
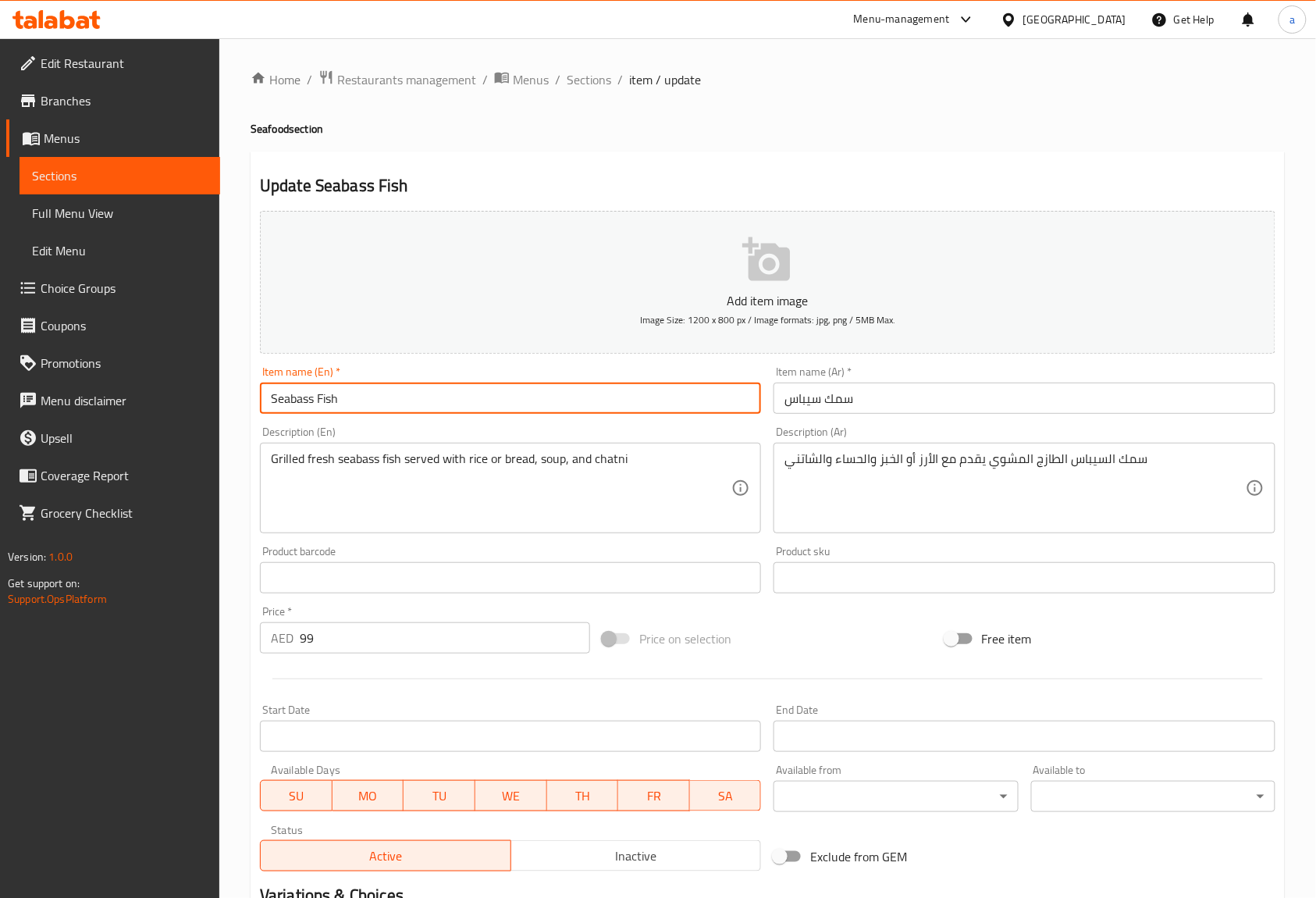
click at [310, 396] on input "Seabass Fish" at bounding box center [510, 397] width 501 height 31
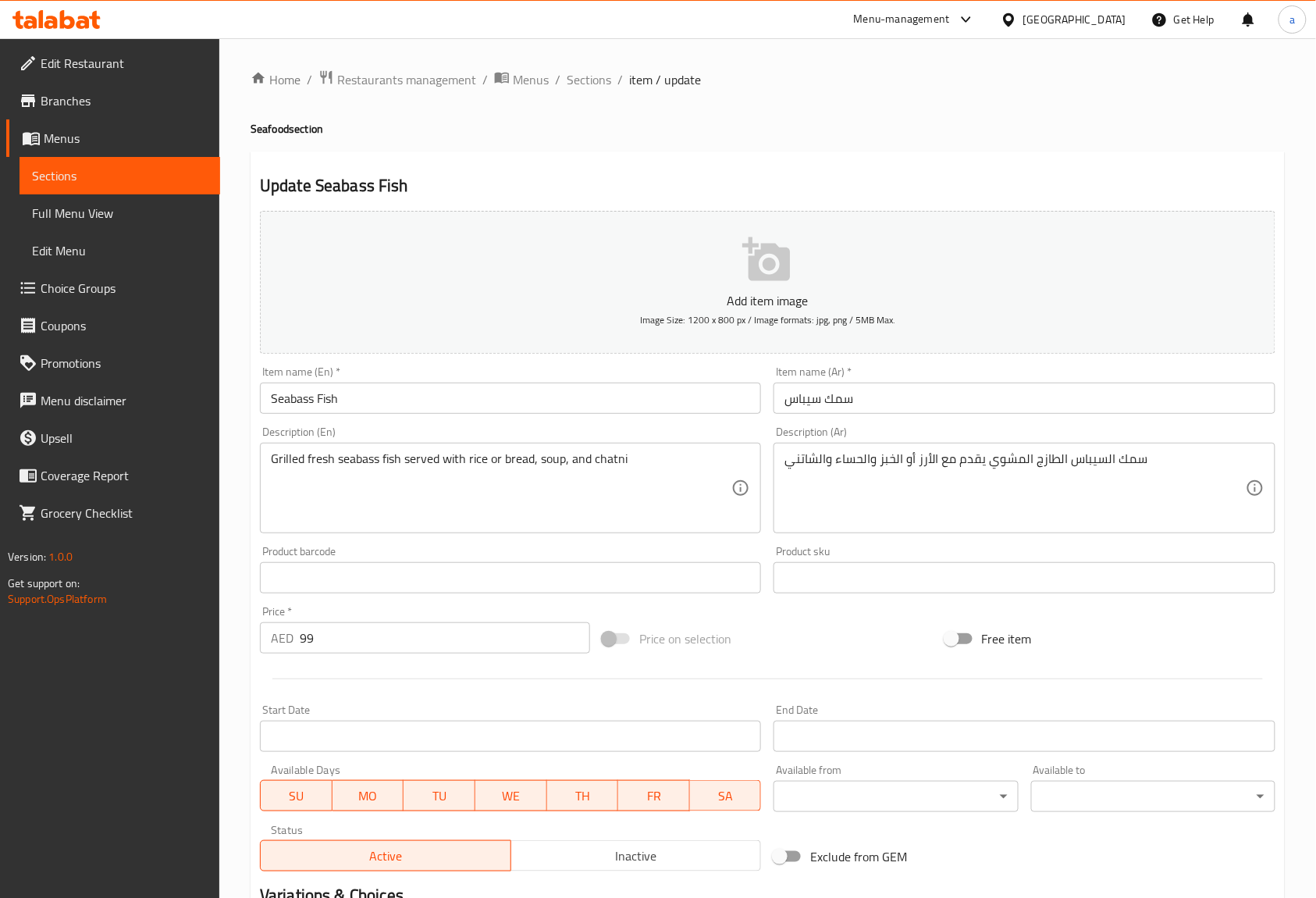
click at [743, 456] on div "Grilled fresh seabass fish served with rice or bread, soup, and chatni Descript…" at bounding box center [510, 488] width 501 height 91
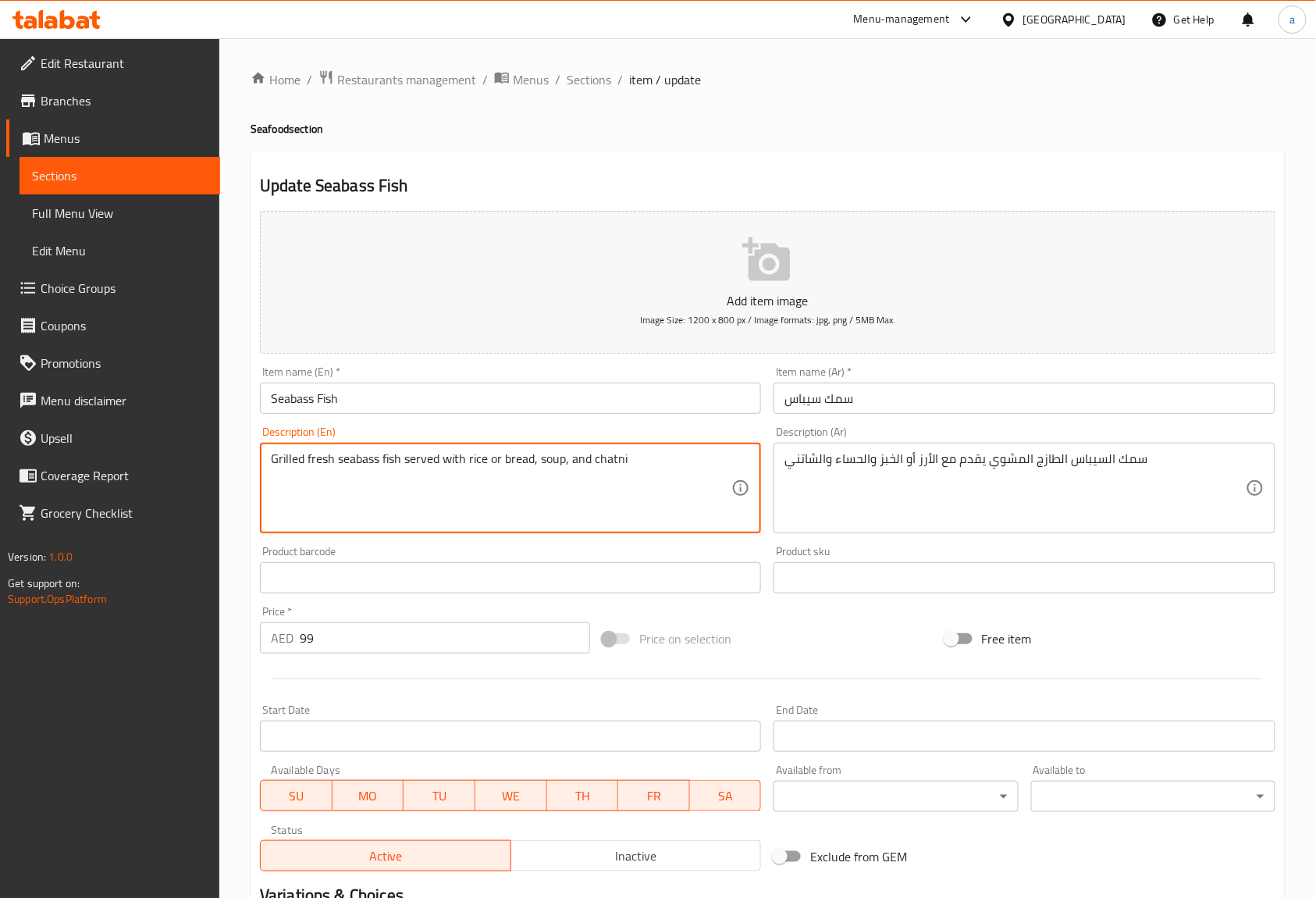
click at [735, 443] on div "Grilled fresh seabass fish served with rice or bread, soup, and chatni Descript…" at bounding box center [510, 488] width 501 height 91
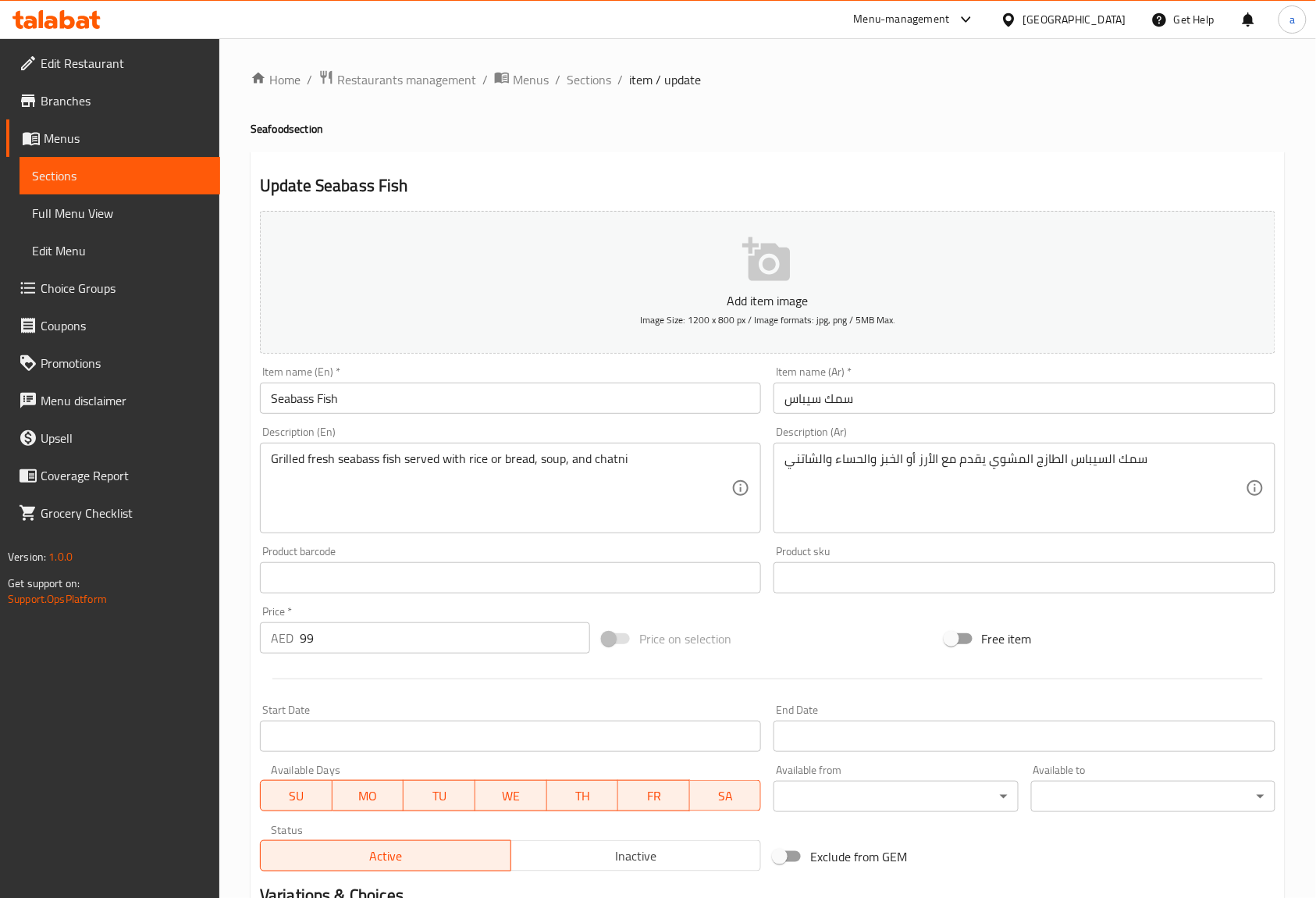
click at [735, 437] on div "Description (En) Grilled fresh seabass fish served with rice or bread, soup, an…" at bounding box center [510, 479] width 501 height 107
click at [735, 432] on div "Description (En) Grilled fresh seabass fish served with rice or bread, soup, an…" at bounding box center [510, 479] width 501 height 107
click at [1122, 431] on div "Description (Ar) سمك سيباس الطازج المشوي يقدم مع الأرز أو الخبز والحساء والشاتن…" at bounding box center [1023, 479] width 501 height 107
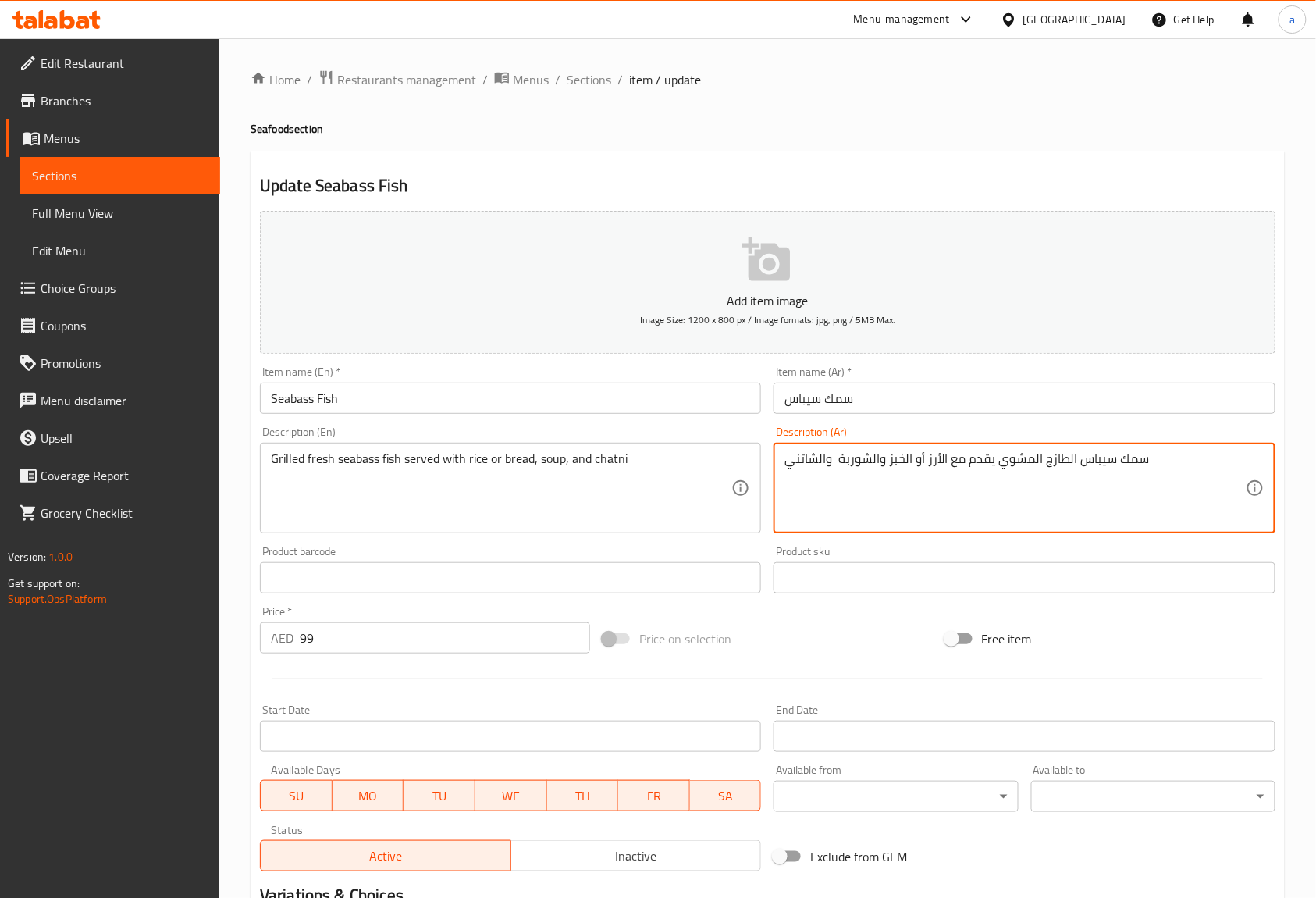
type textarea "سمك سيباس الطازج المشوي يقدم مع الأرز أو الخبز والشوربة والشاتني"
click at [919, 422] on div "Description (Ar) سمك سيباس الطازج المشوي يقدم مع الأرز أو الخبز والشوربة والشات…" at bounding box center [1024, 480] width 514 height 119
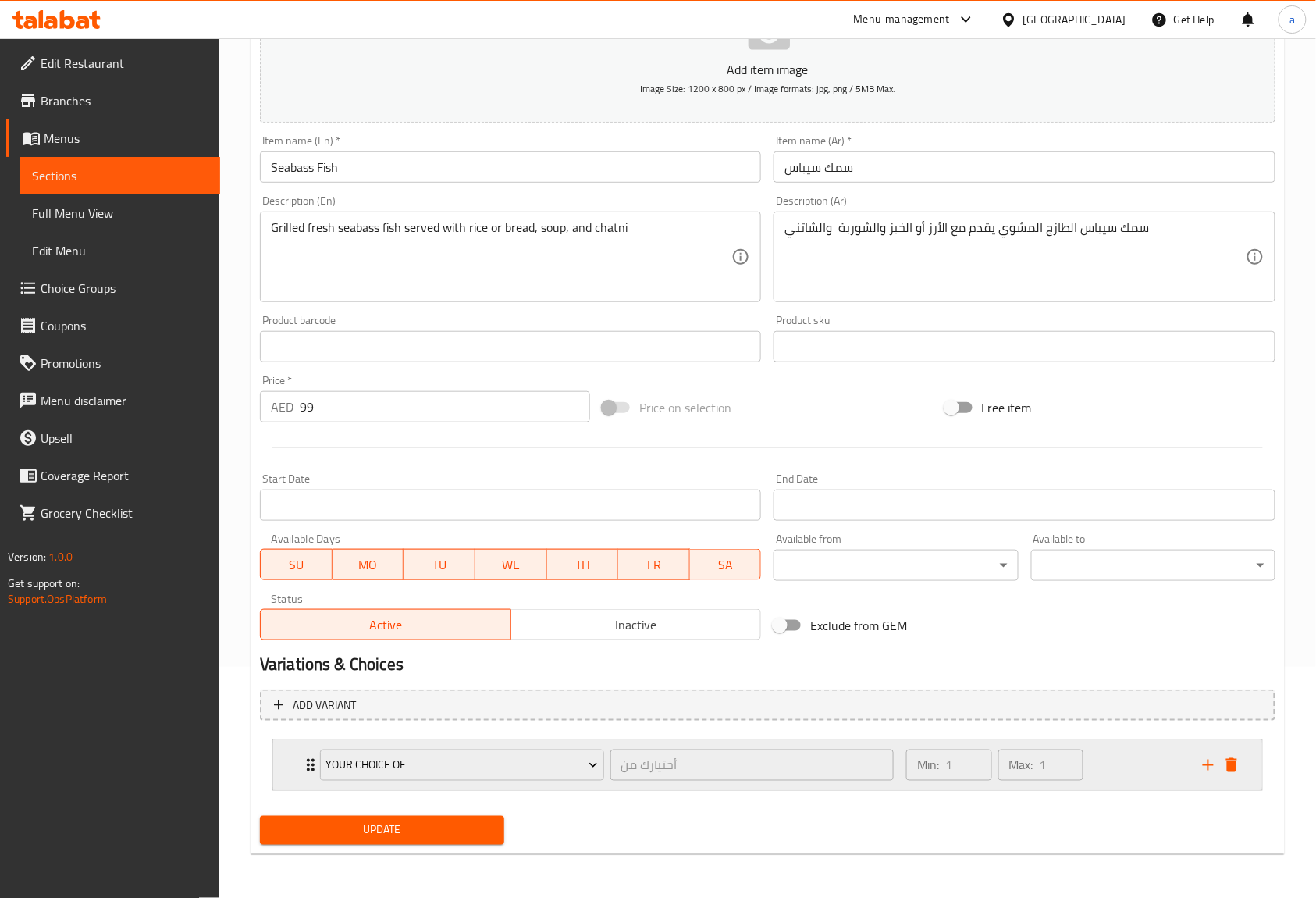
click at [314, 772] on div "your choice of أختيارك من ​" at bounding box center [606, 765] width 592 height 50
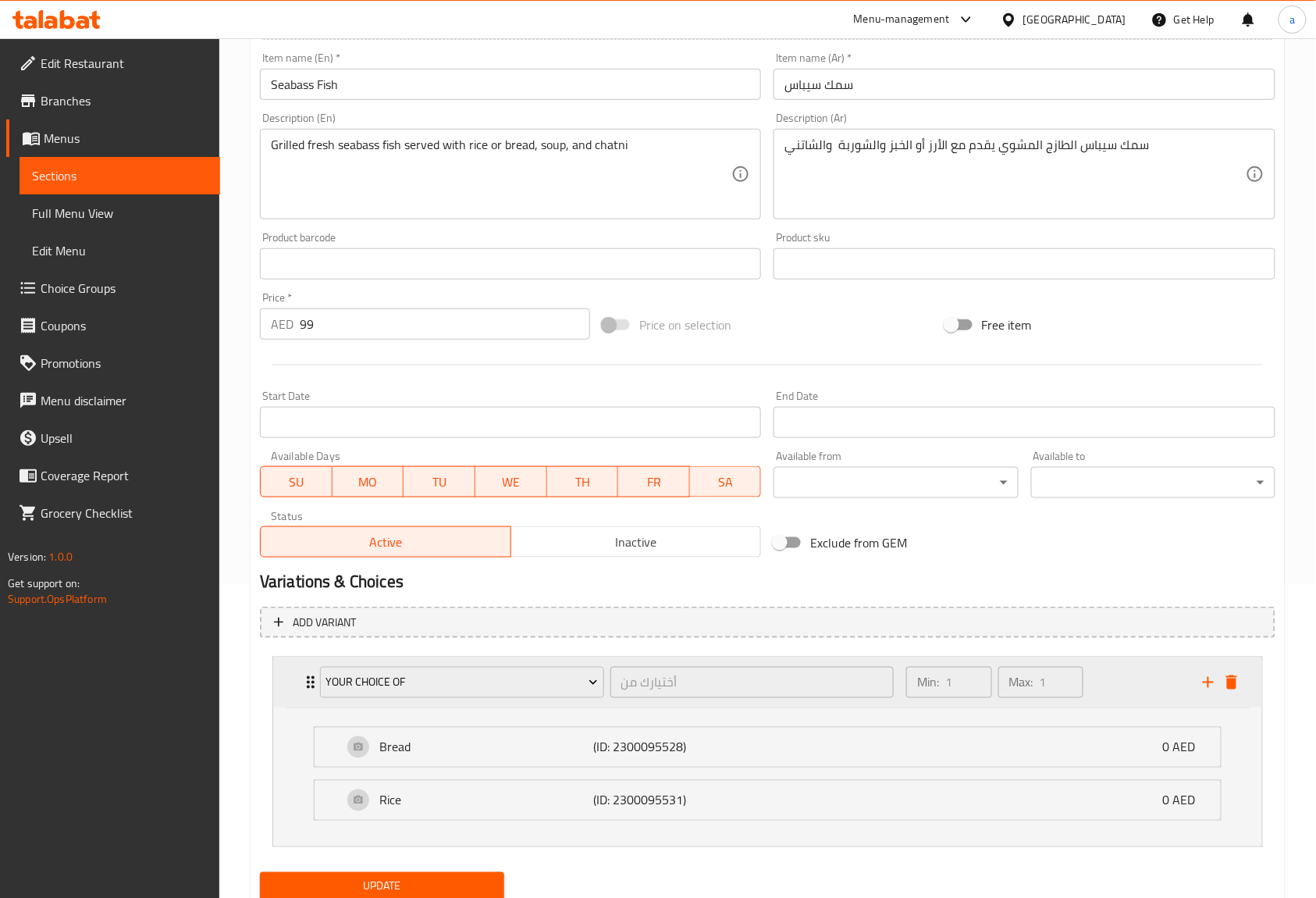
scroll to position [371, 0]
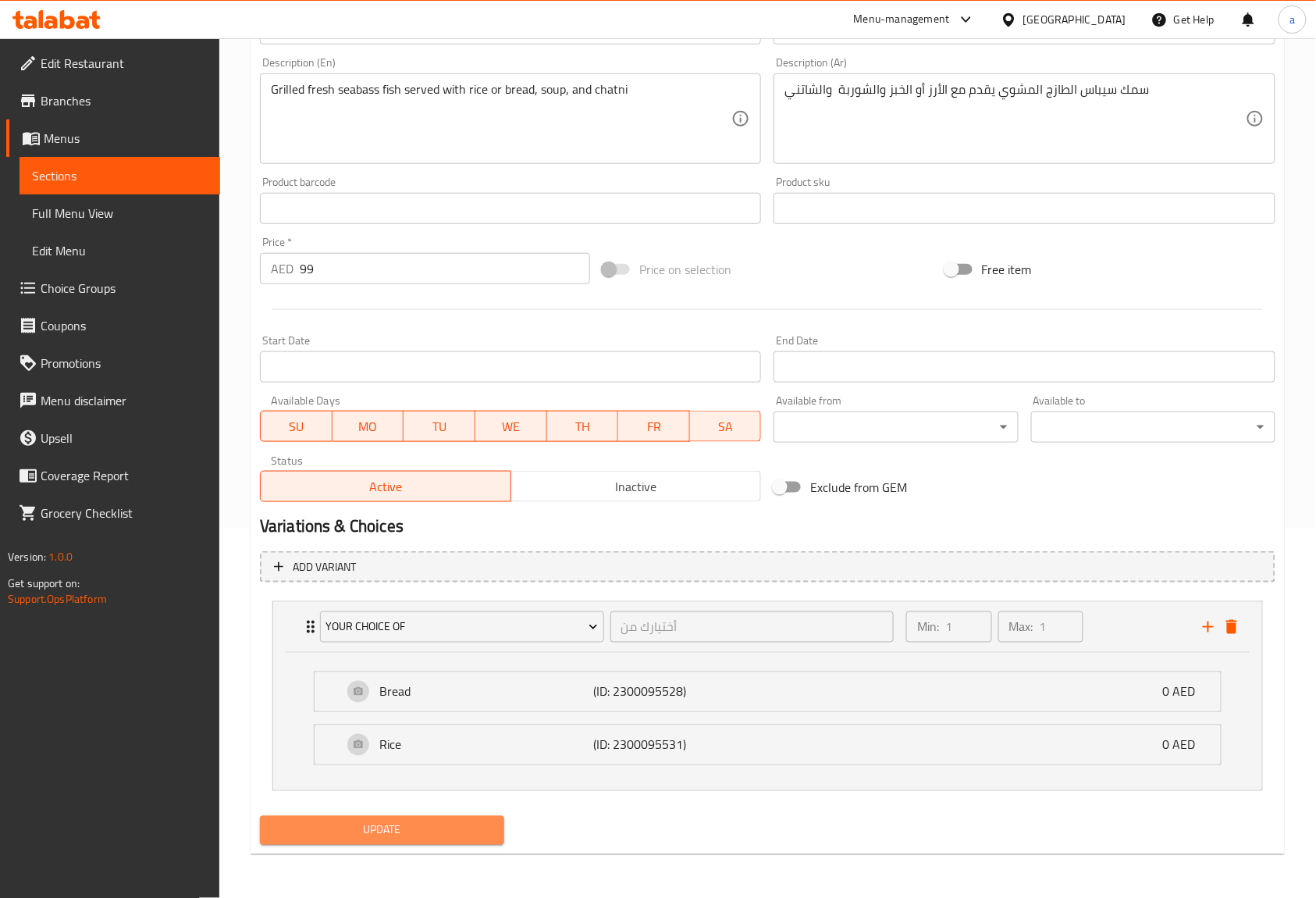
click at [385, 818] on button "Update" at bounding box center [381, 829] width 244 height 29
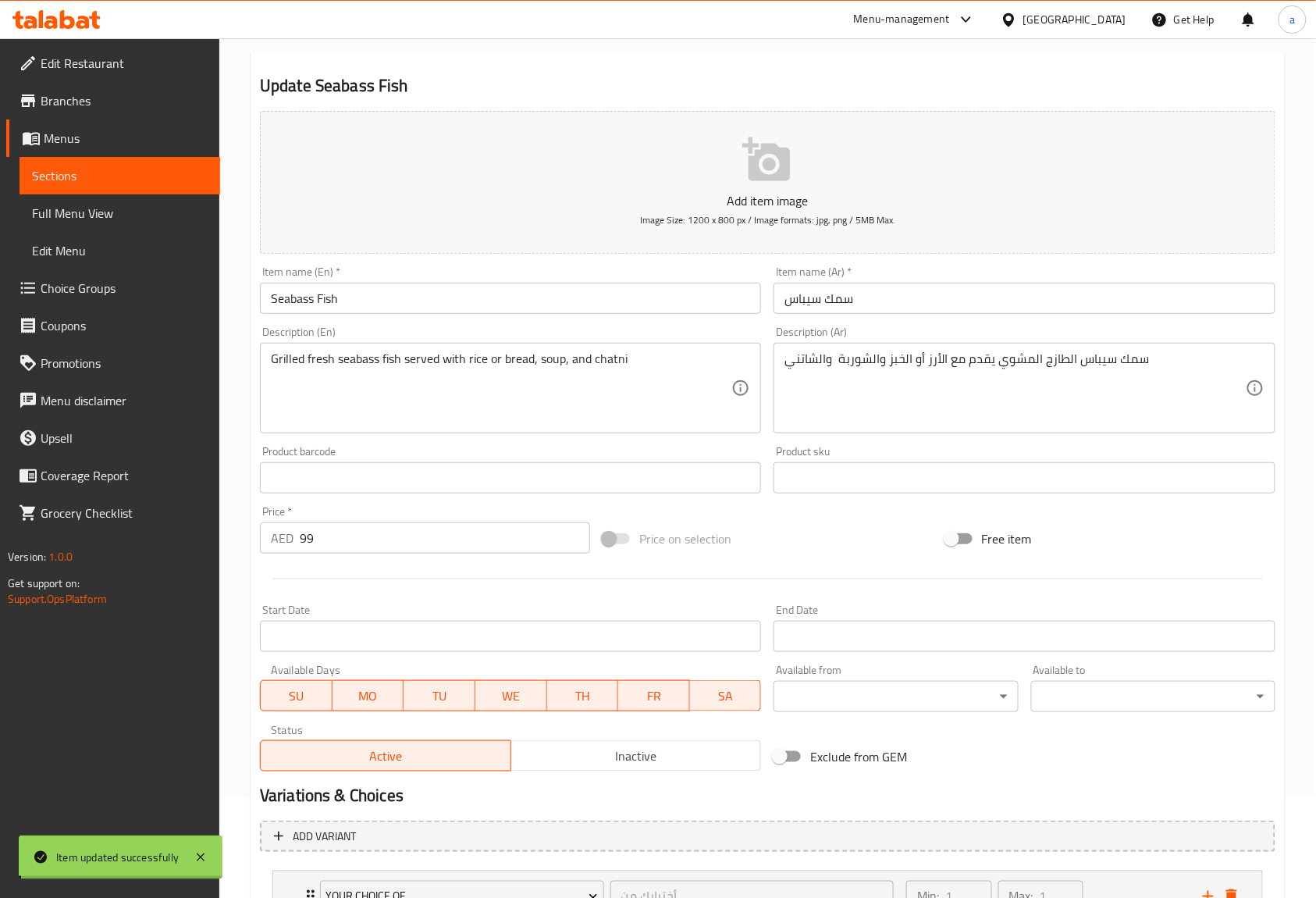
scroll to position [0, 0]
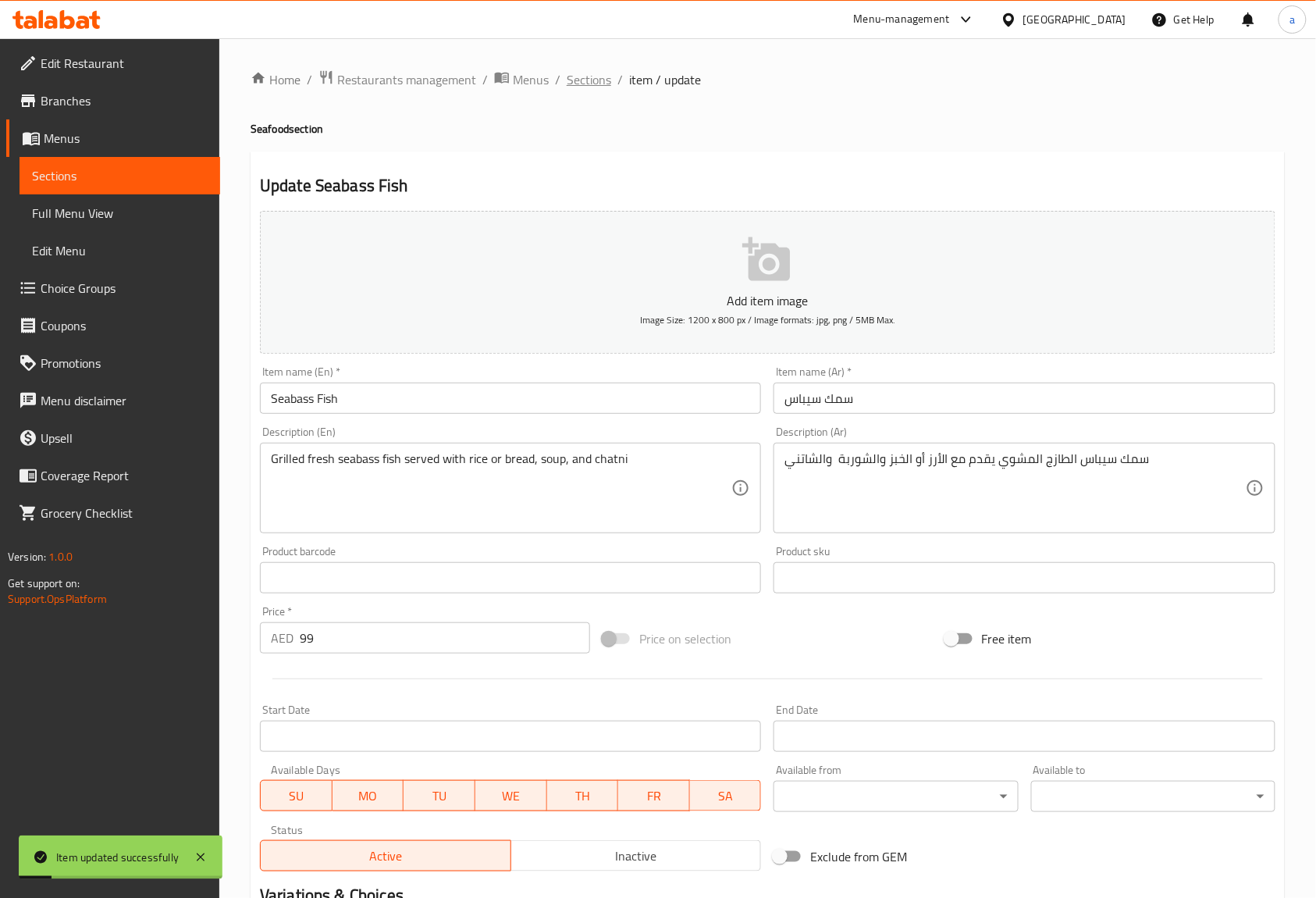
click at [594, 71] on span "Sections" at bounding box center [588, 80] width 45 height 19
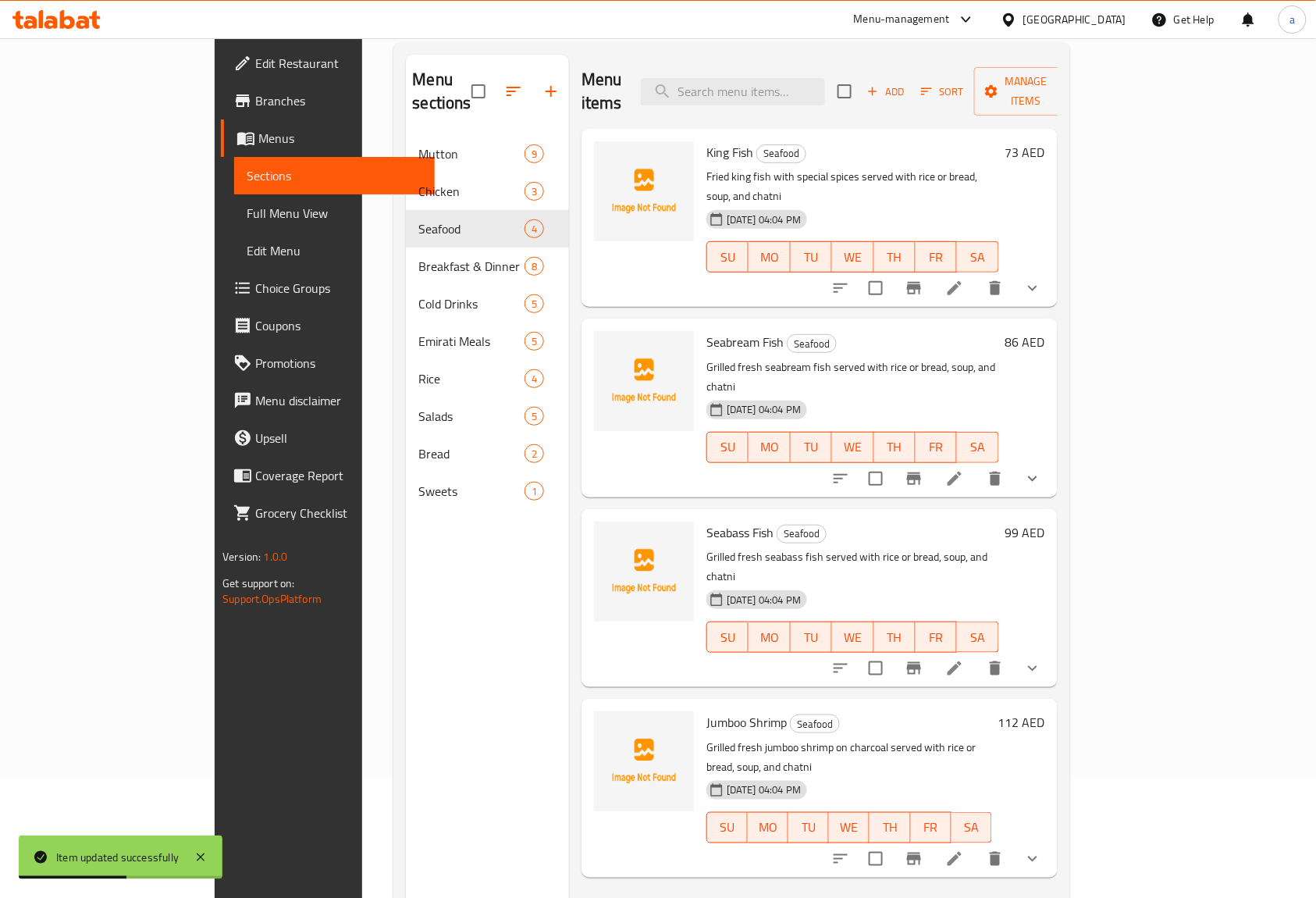
scroll to position [219, 0]
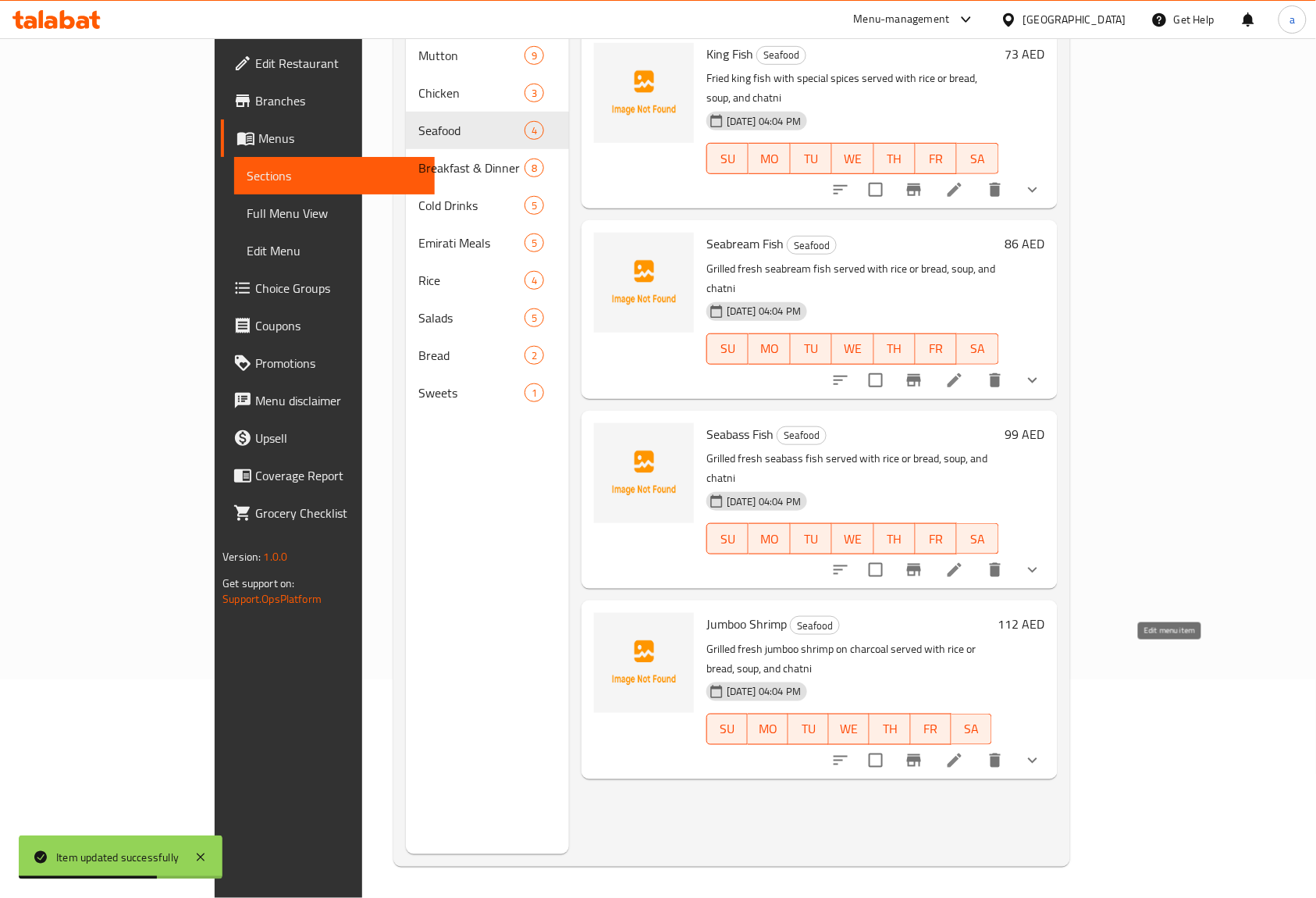
click at [964, 751] on icon at bounding box center [954, 760] width 19 height 19
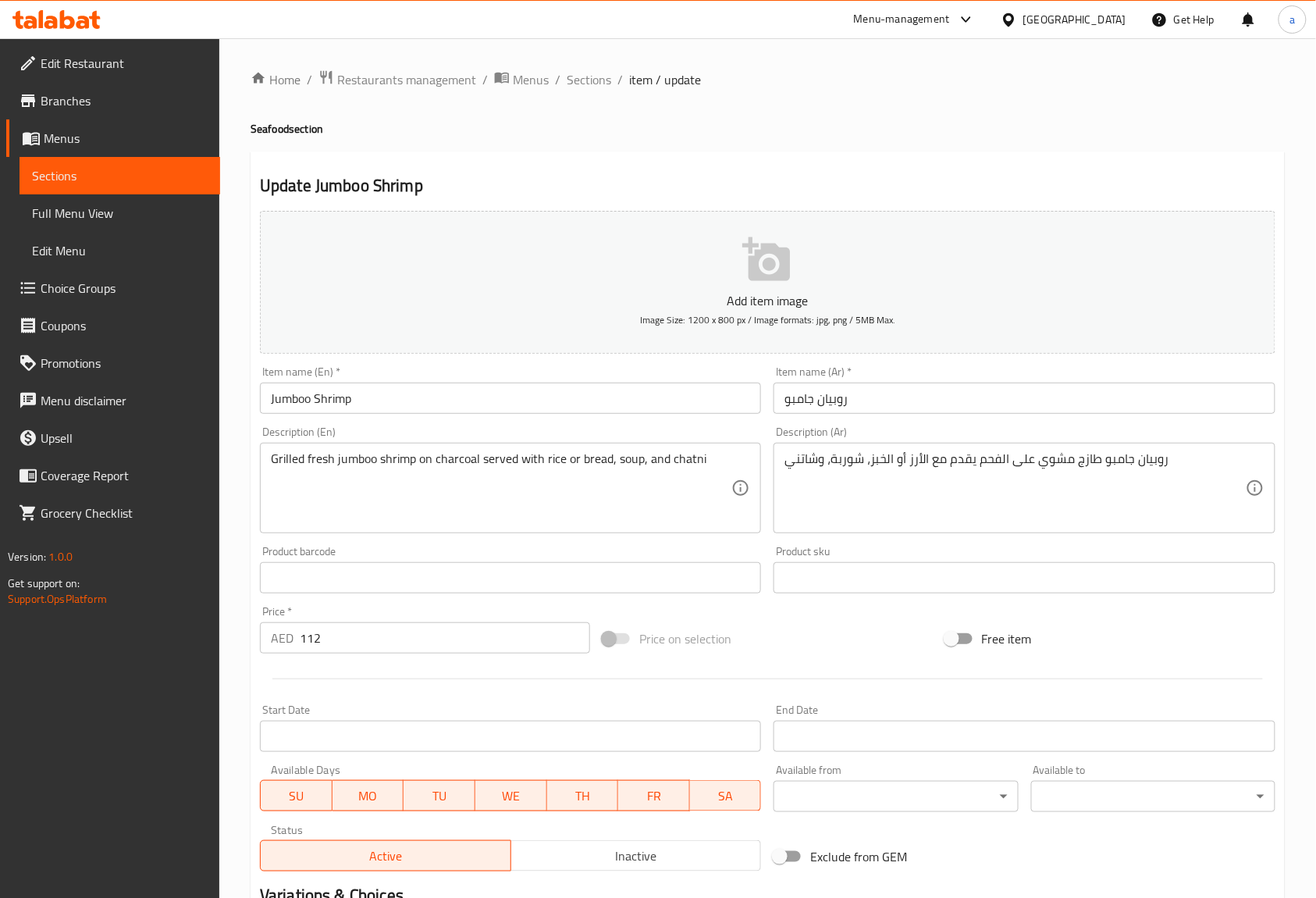
click at [363, 394] on input "Jumboo Shrimp" at bounding box center [510, 397] width 501 height 31
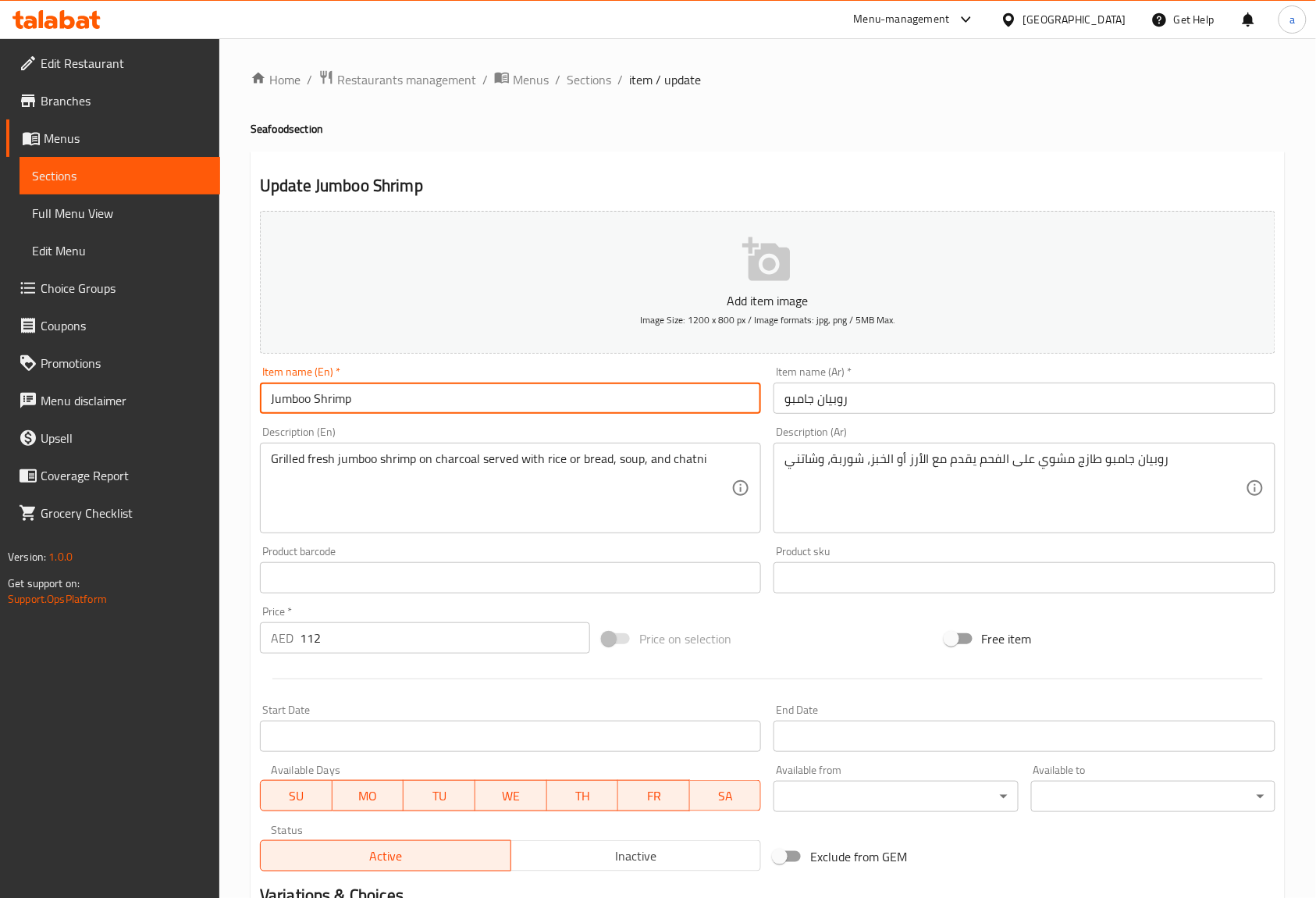
click at [277, 393] on input "Jumboo Shrimp" at bounding box center [510, 397] width 501 height 31
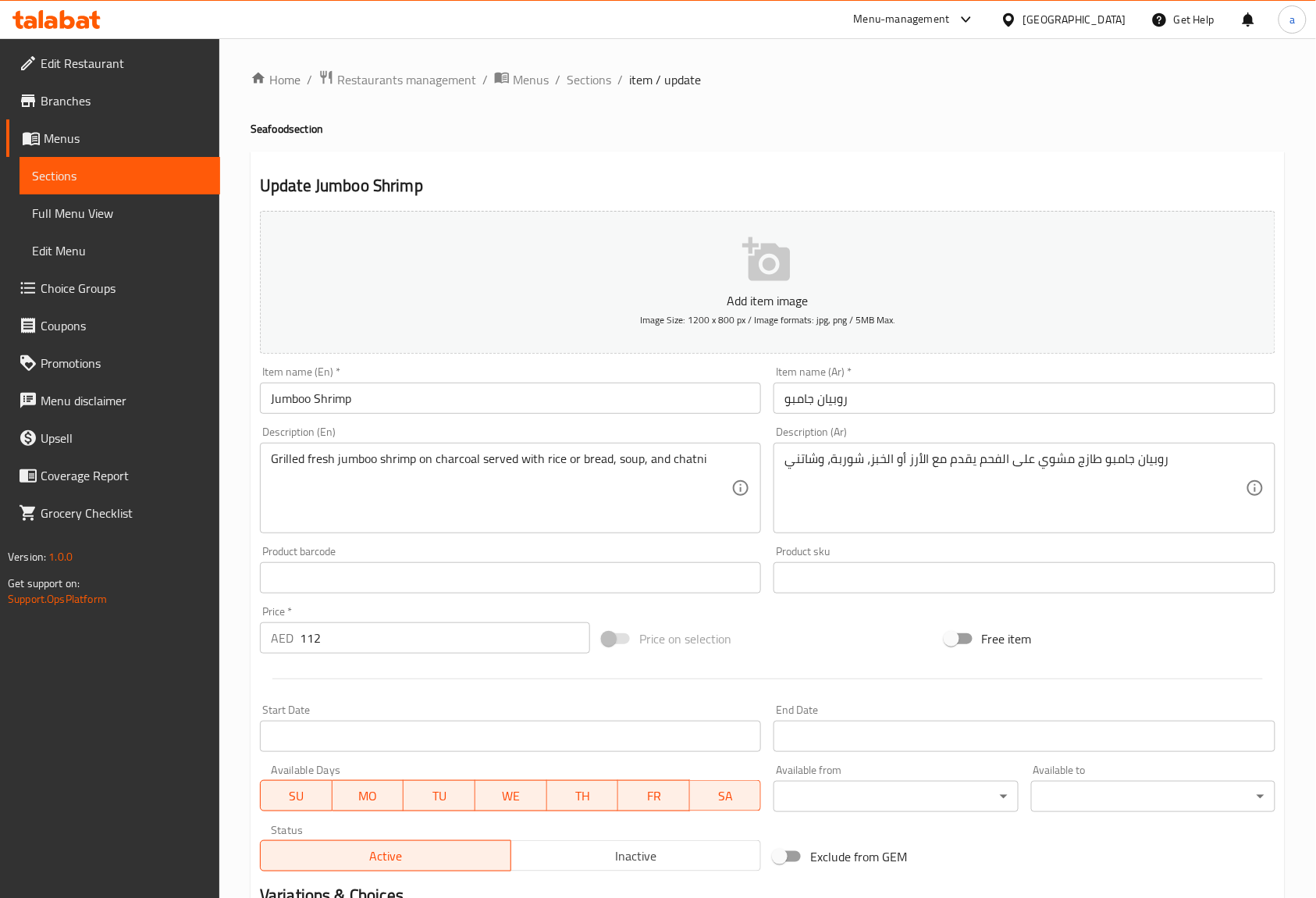
click at [809, 406] on input "روبيان جامبو" at bounding box center [1023, 397] width 501 height 31
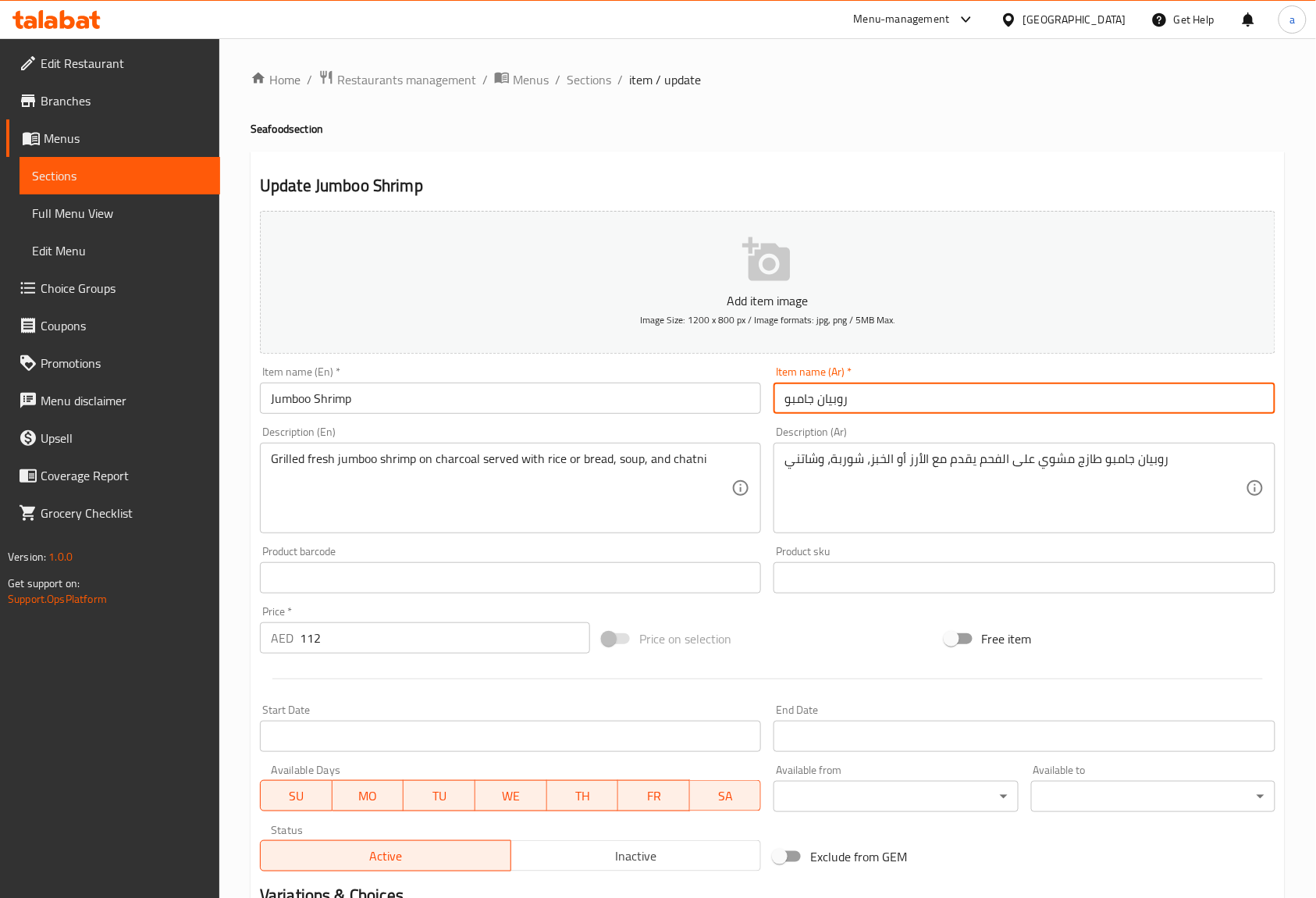
click at [809, 406] on input "روبيان جامبو" at bounding box center [1023, 397] width 501 height 31
click at [306, 406] on input "Jumboo Shrimp" at bounding box center [510, 397] width 501 height 31
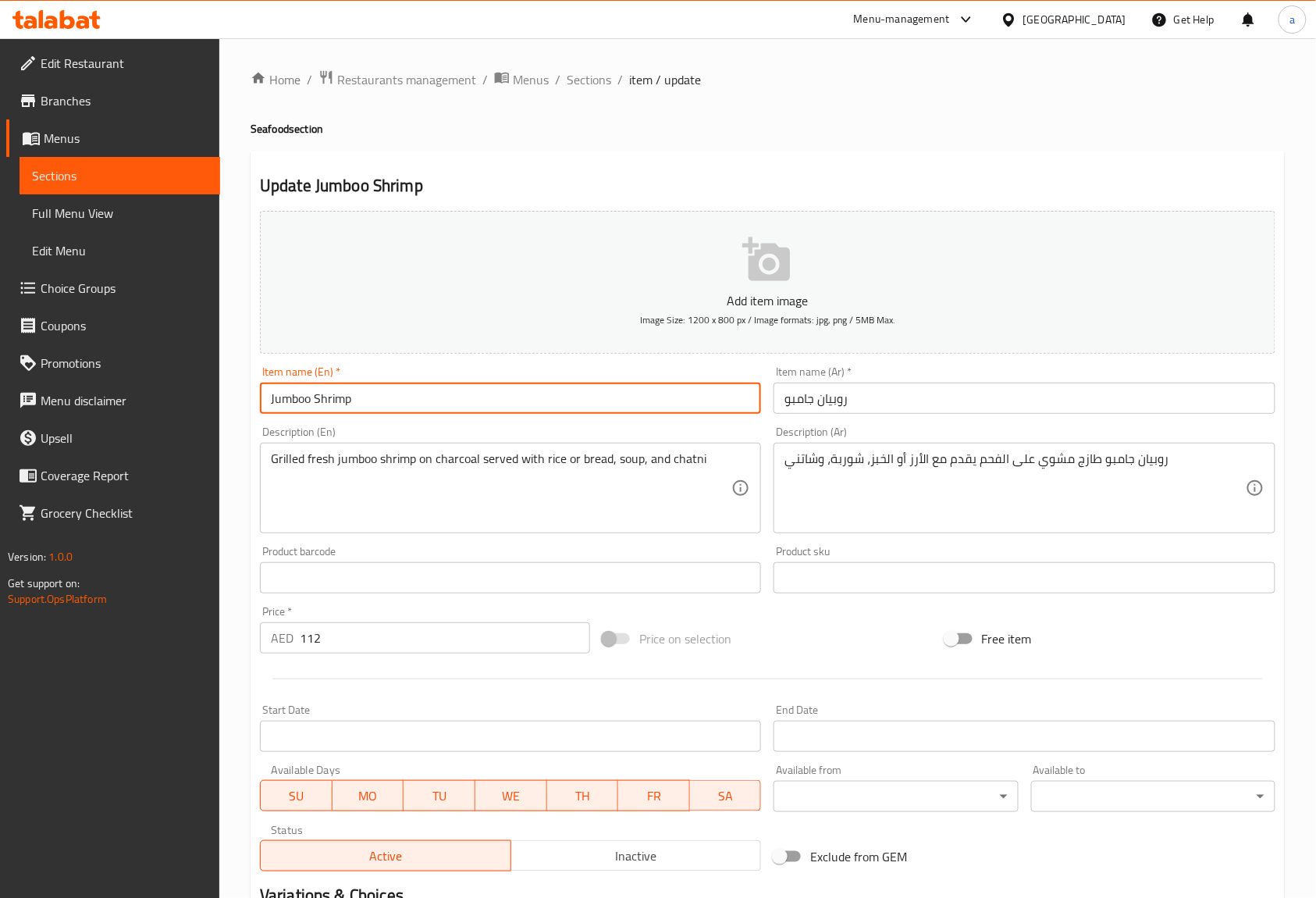
click at [306, 406] on input "Jumboo Shrimp" at bounding box center [510, 397] width 501 height 31
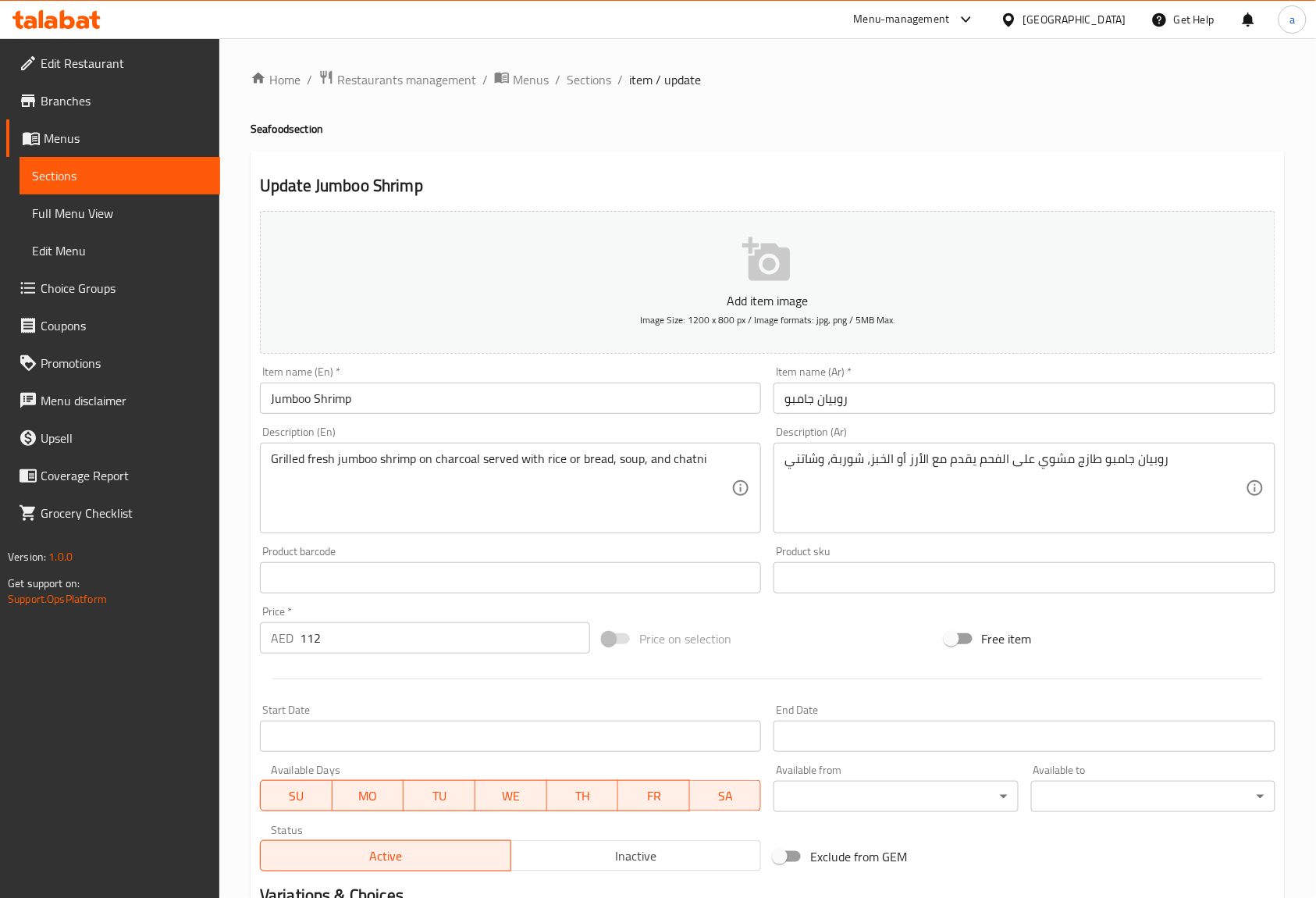
click at [604, 373] on div "Item name (En)   * Jumboo Shrimp Item name (En) *" at bounding box center [510, 390] width 501 height 48
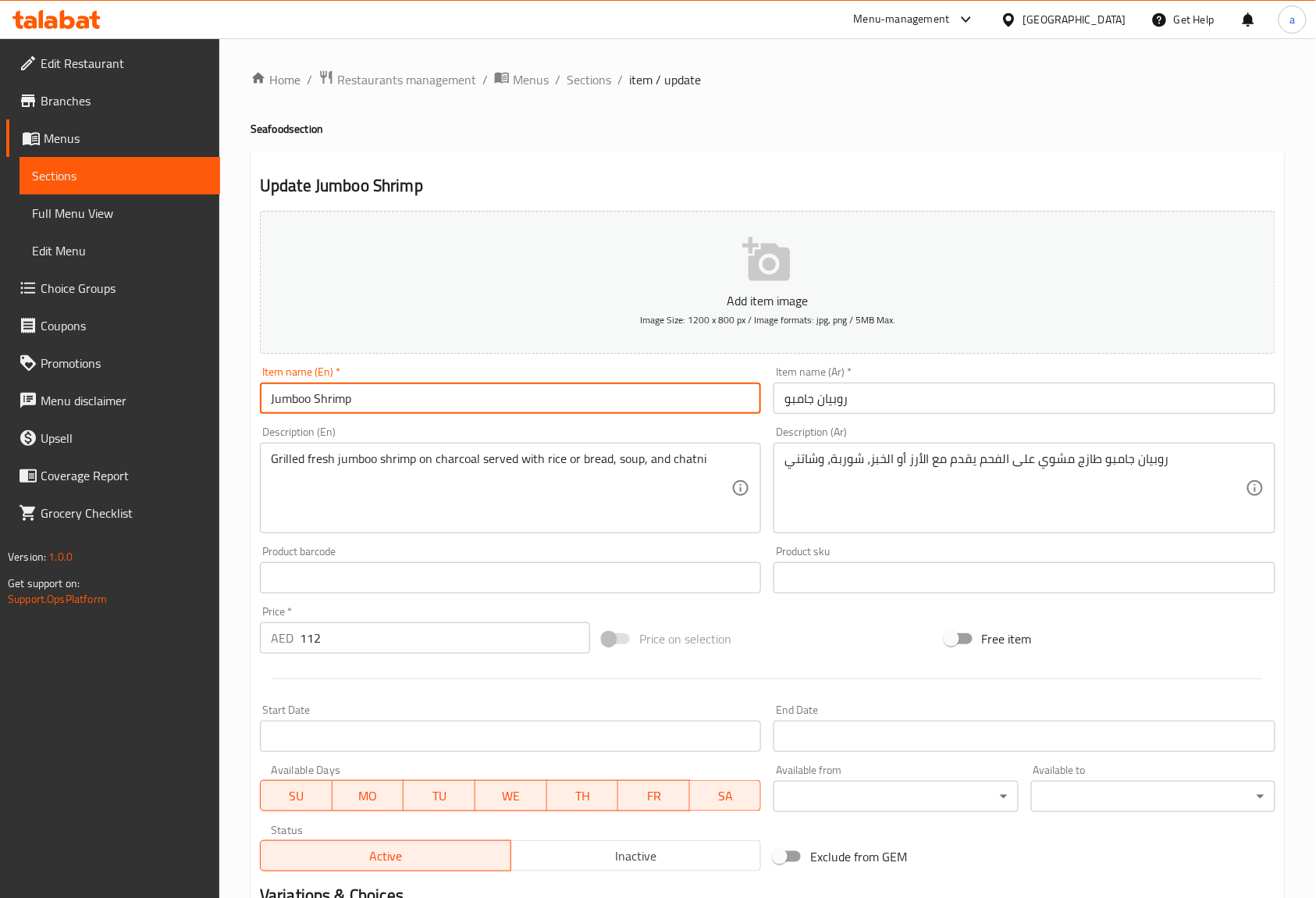
click at [295, 403] on input "Jumboo Shrimp" at bounding box center [510, 397] width 501 height 31
click at [298, 392] on input "Jumboo Shrimp" at bounding box center [510, 397] width 501 height 31
drag, startPoint x: 1112, startPoint y: 426, endPoint x: 1056, endPoint y: 428, distance: 56.0
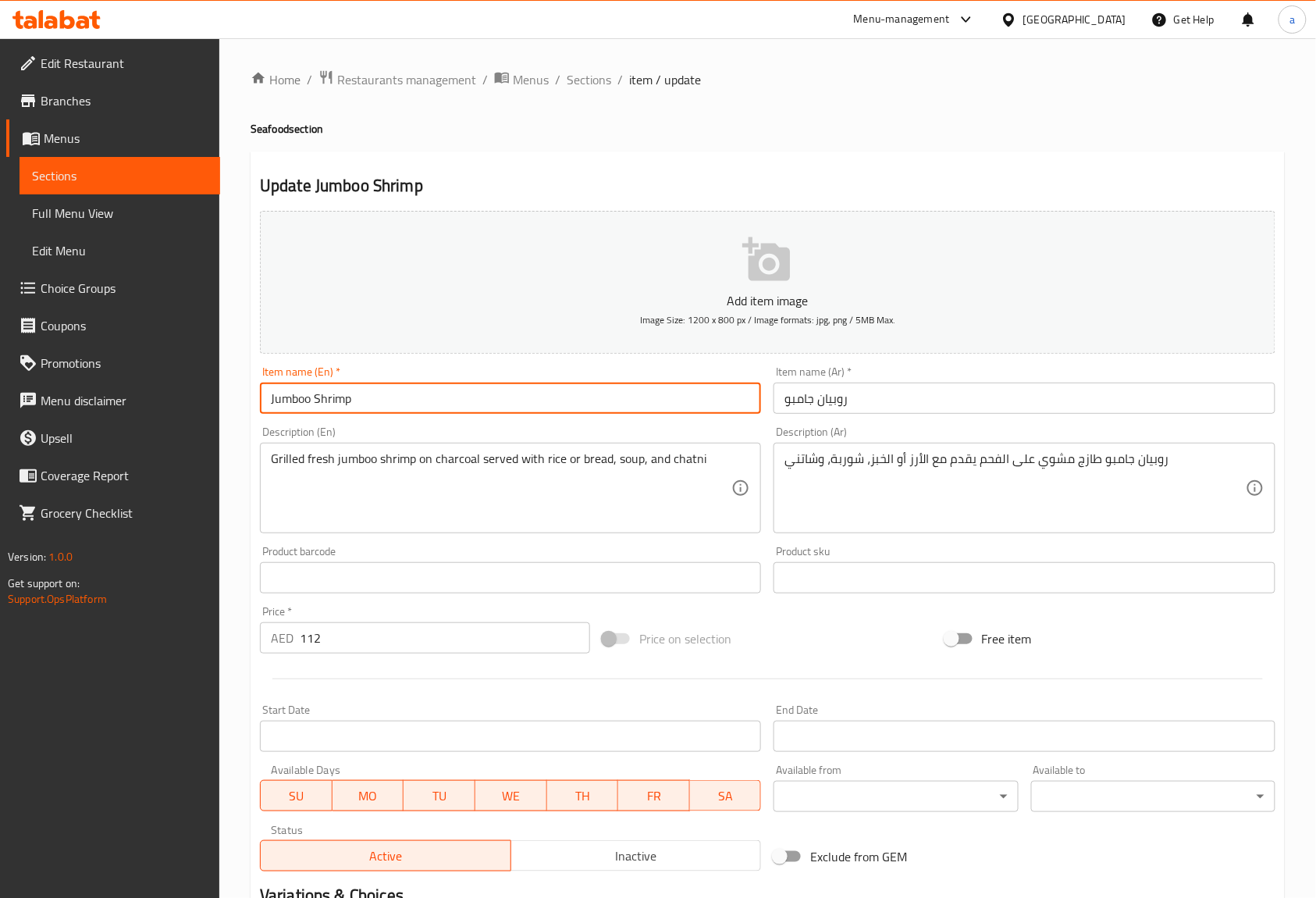
click at [1112, 426] on div "Description (Ar) روبيان جامبو طازج مشوي على الفحم يقدم مع الأرز أو الخبز، شوربة…" at bounding box center [1024, 480] width 514 height 119
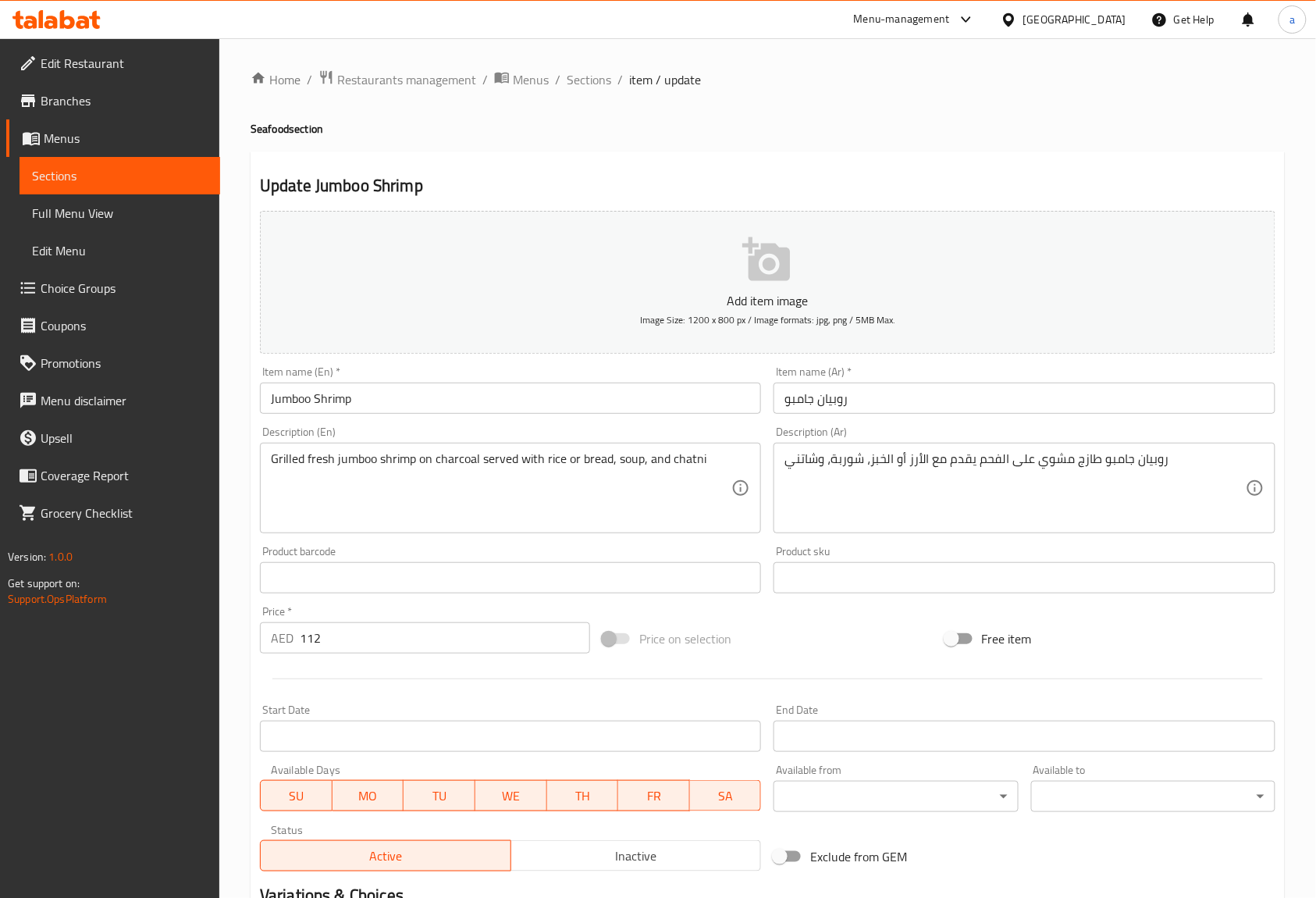
click at [347, 398] on input "Jumboo Shrimp" at bounding box center [510, 397] width 501 height 31
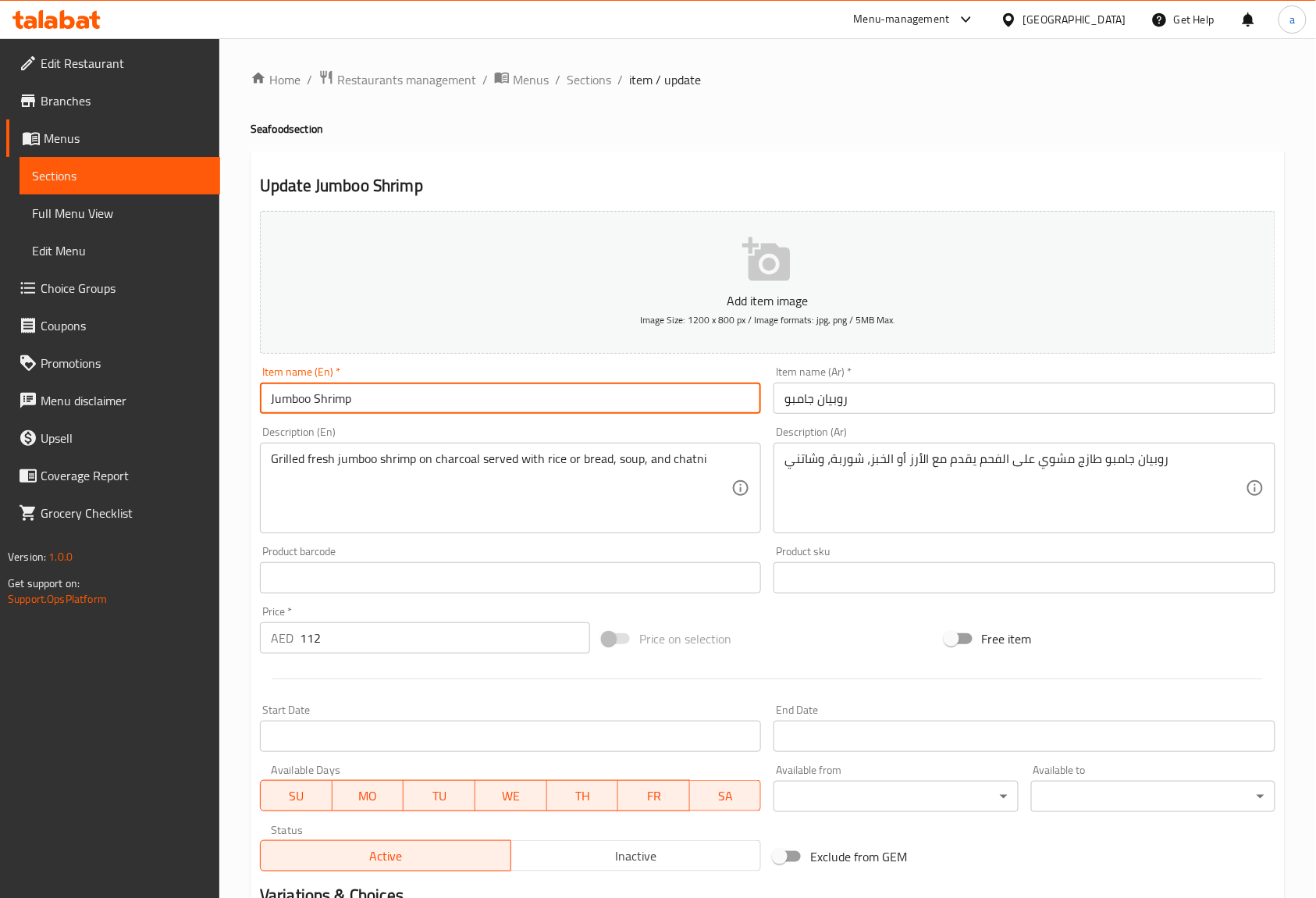
click at [347, 398] on input "Jumboo Shrimp" at bounding box center [510, 397] width 501 height 31
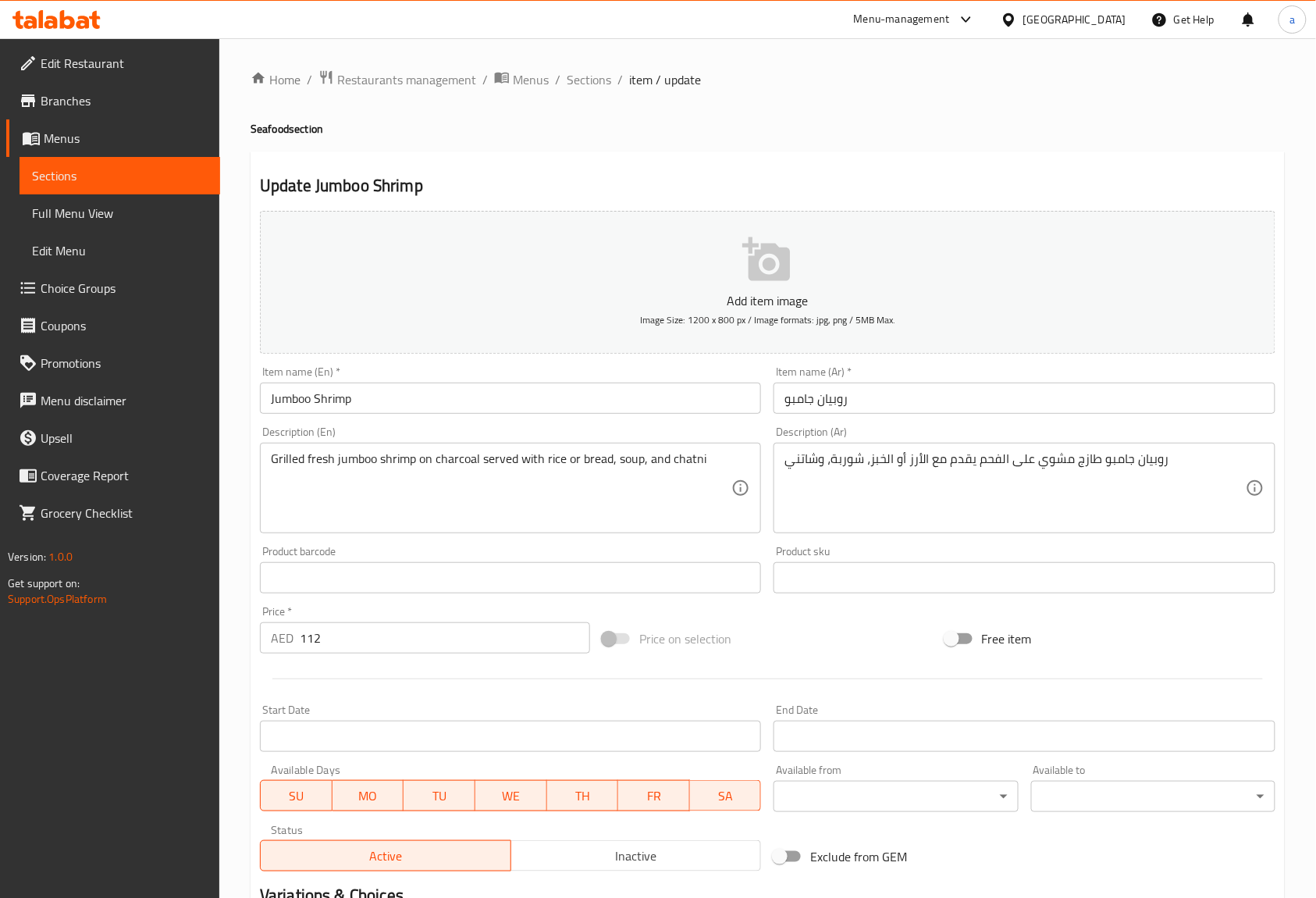
click at [742, 418] on div "Item name (En)   * Jumboo Shrimp Item name (En) *" at bounding box center [511, 389] width 514 height 60
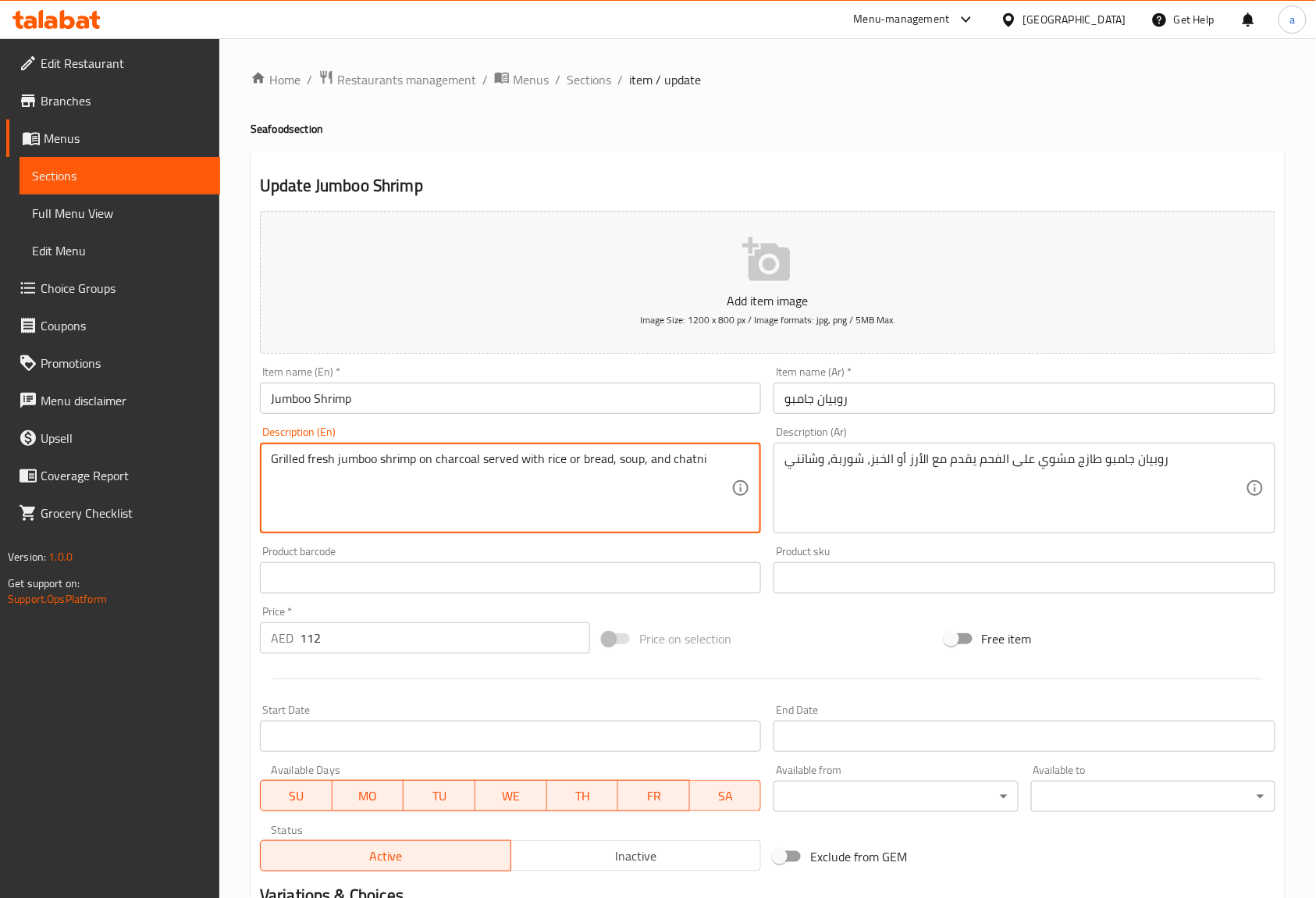
click at [460, 457] on textarea "Grilled fresh jumboo shrimp on charcoal served with rice or bread, soup, and ch…" at bounding box center [501, 488] width 461 height 74
click at [464, 492] on textarea "Grilled fresh jumboo shrimp on charcoal served with rice or bread, soup, and ch…" at bounding box center [501, 488] width 461 height 74
click at [483, 432] on div "Description (En) Grilled fresh jumboo shrimp on charcoal served with rice or br…" at bounding box center [510, 479] width 501 height 107
click at [356, 456] on textarea "Grilled fresh jumboo shrimp on charcoal served with rice or bread, soup, and ch…" at bounding box center [501, 488] width 461 height 74
drag, startPoint x: 356, startPoint y: 456, endPoint x: 329, endPoint y: 425, distance: 41.1
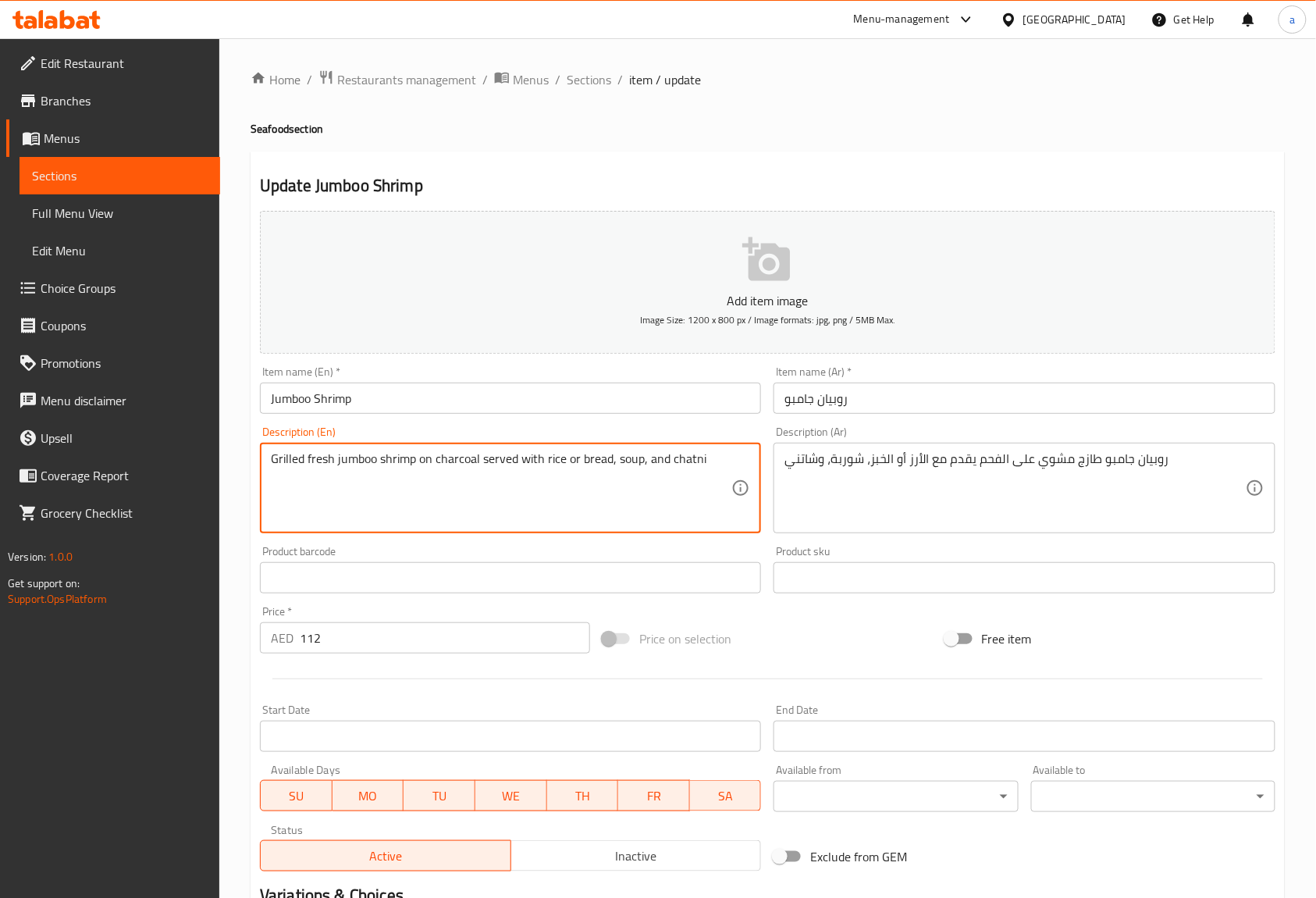
click at [329, 425] on div "Description (En) Grilled fresh jumboo shrimp on charcoal served with rice or br…" at bounding box center [511, 480] width 514 height 119
click at [356, 466] on textarea "Grilled fresh jumboo shrimp on charcoal served with rice or bread, soup, and ch…" at bounding box center [501, 488] width 461 height 74
type textarea "Grilled fresh jumbo shrimp on charcoal served with rice or bread, soup, and cha…"
click at [450, 428] on div "Description (En) Grilled fresh jumbo shrimp on charcoal served with rice or bre…" at bounding box center [510, 479] width 501 height 107
click at [435, 464] on textarea "Grilled fresh jumbo shrimp on charcoal served with rice or bread, soup, and cha…" at bounding box center [501, 488] width 461 height 74
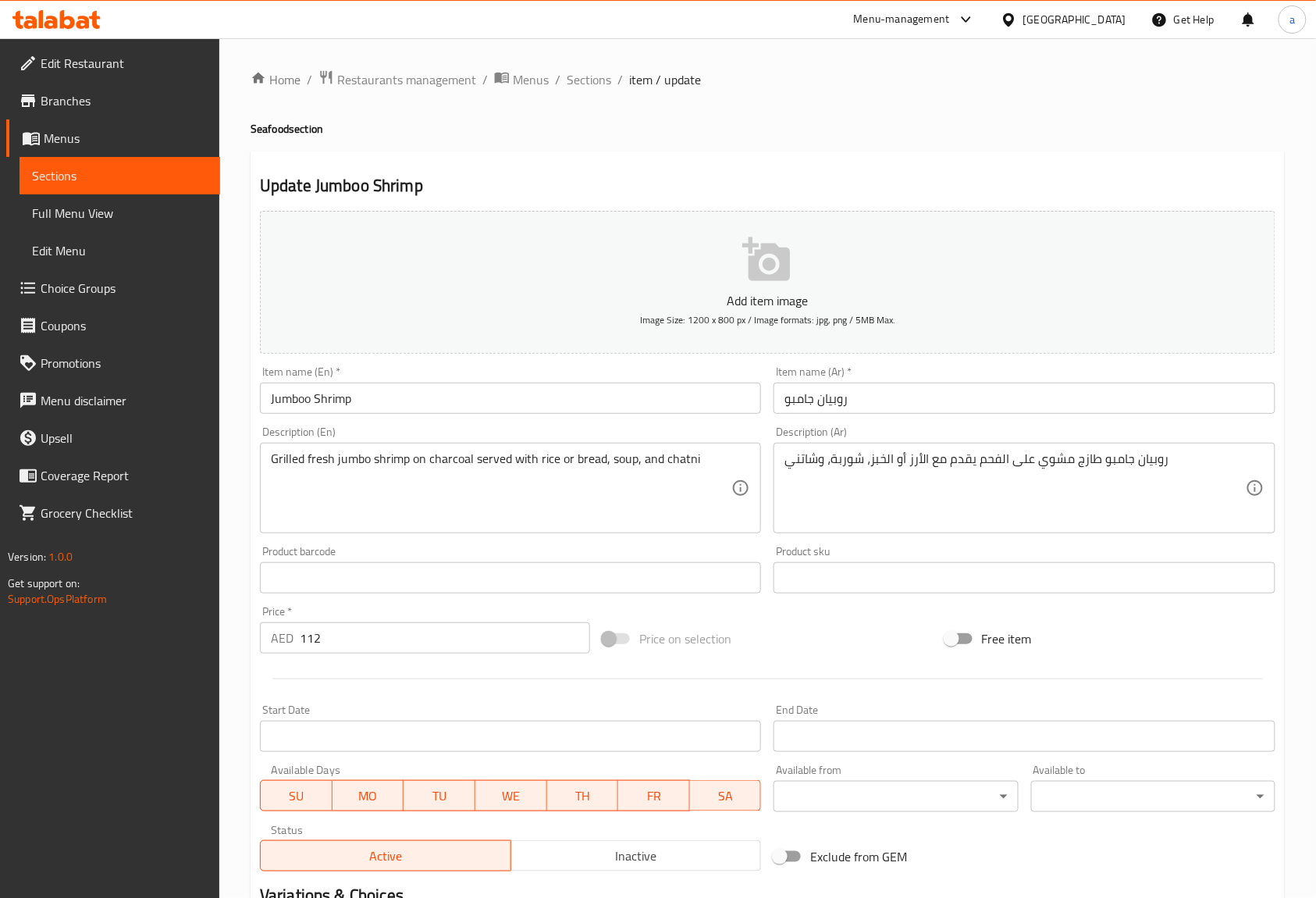
click at [1116, 422] on div "Description (Ar) روبيان جامبو طازج مشوي على الفحم يقدم مع الأرز أو الخبز، شوربة…" at bounding box center [1024, 480] width 514 height 119
click at [528, 553] on div "Product barcode Product barcode" at bounding box center [510, 569] width 501 height 48
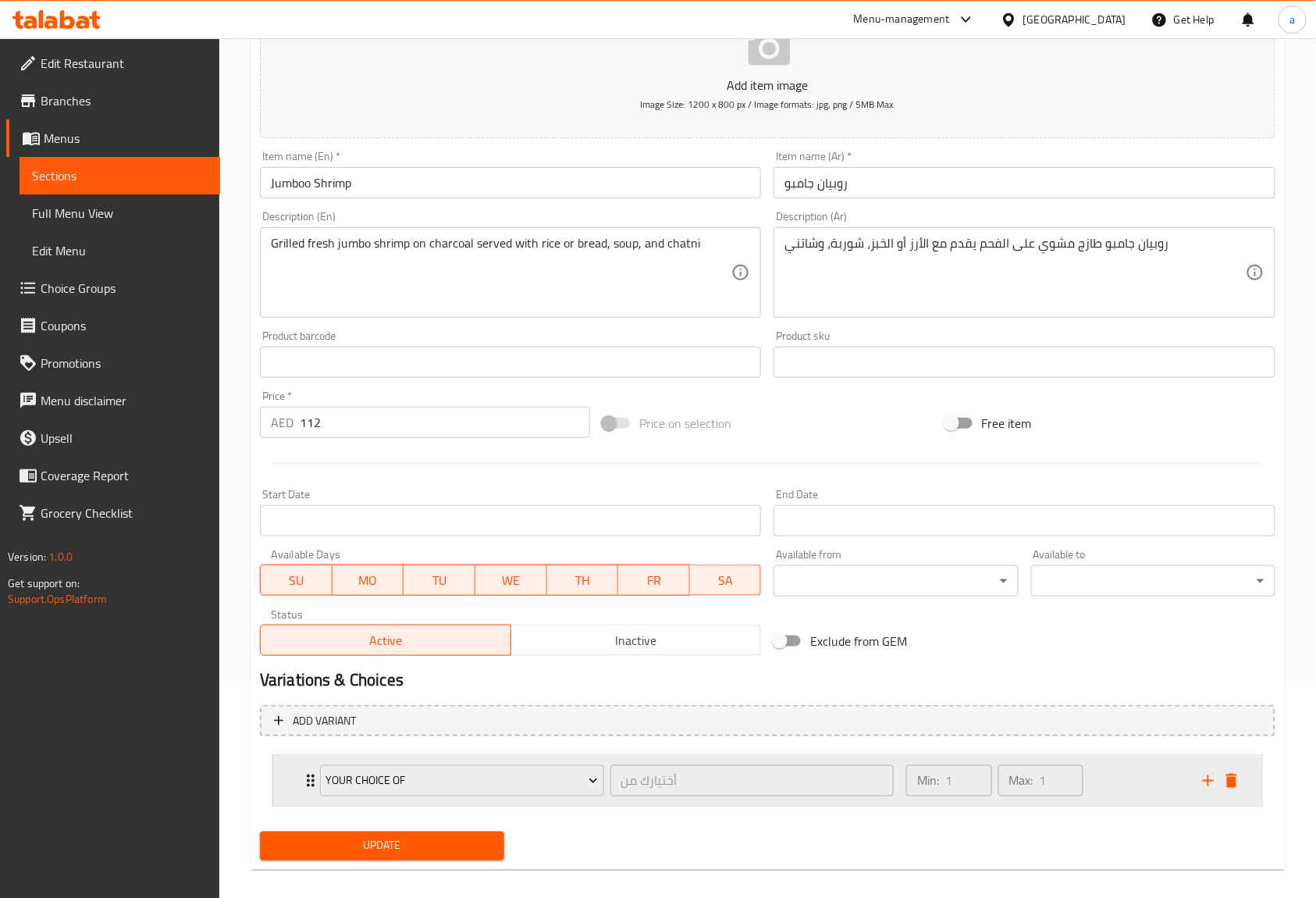
scroll to position [232, 0]
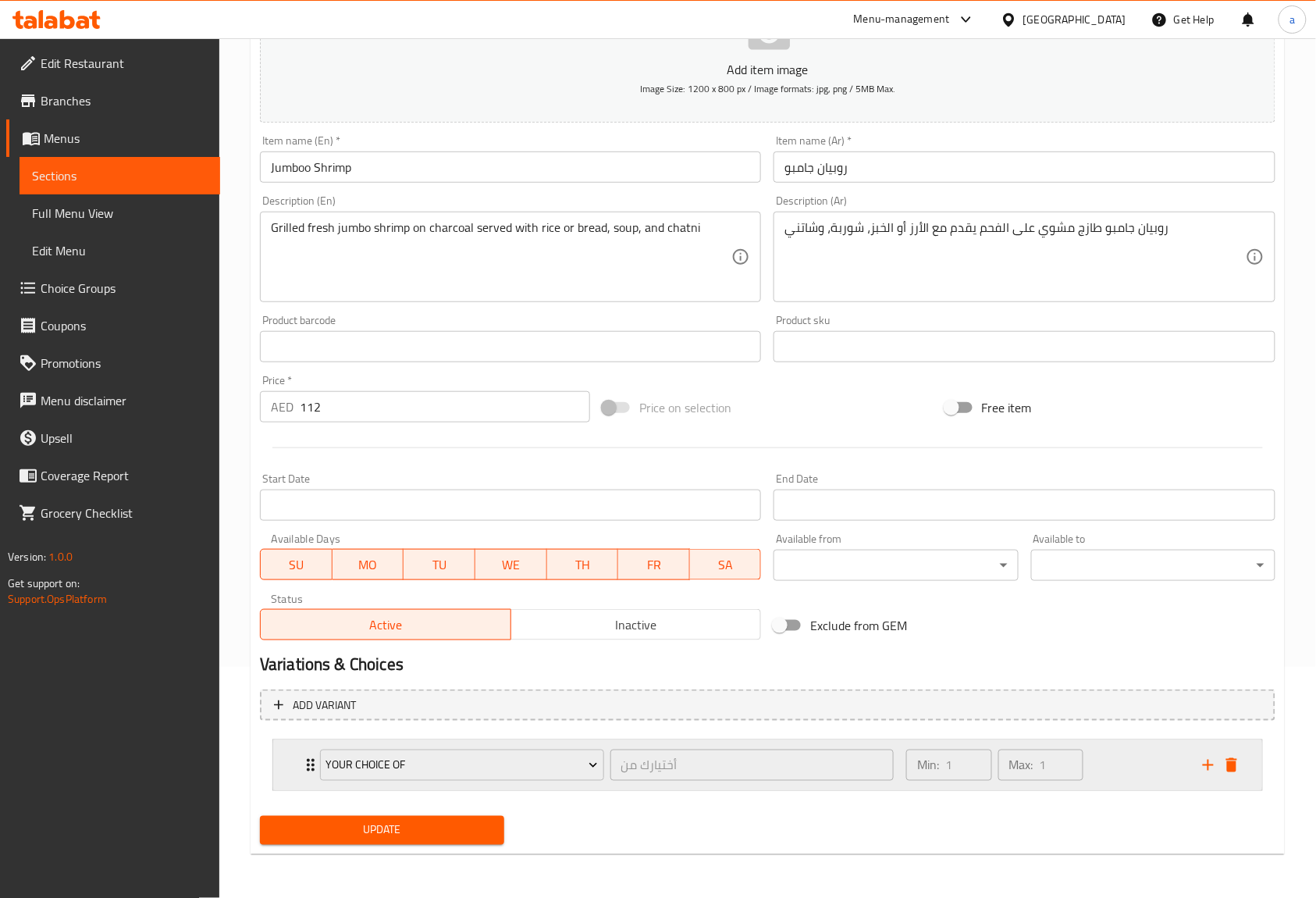
click at [306, 765] on icon "Expand" at bounding box center [311, 765] width 19 height 19
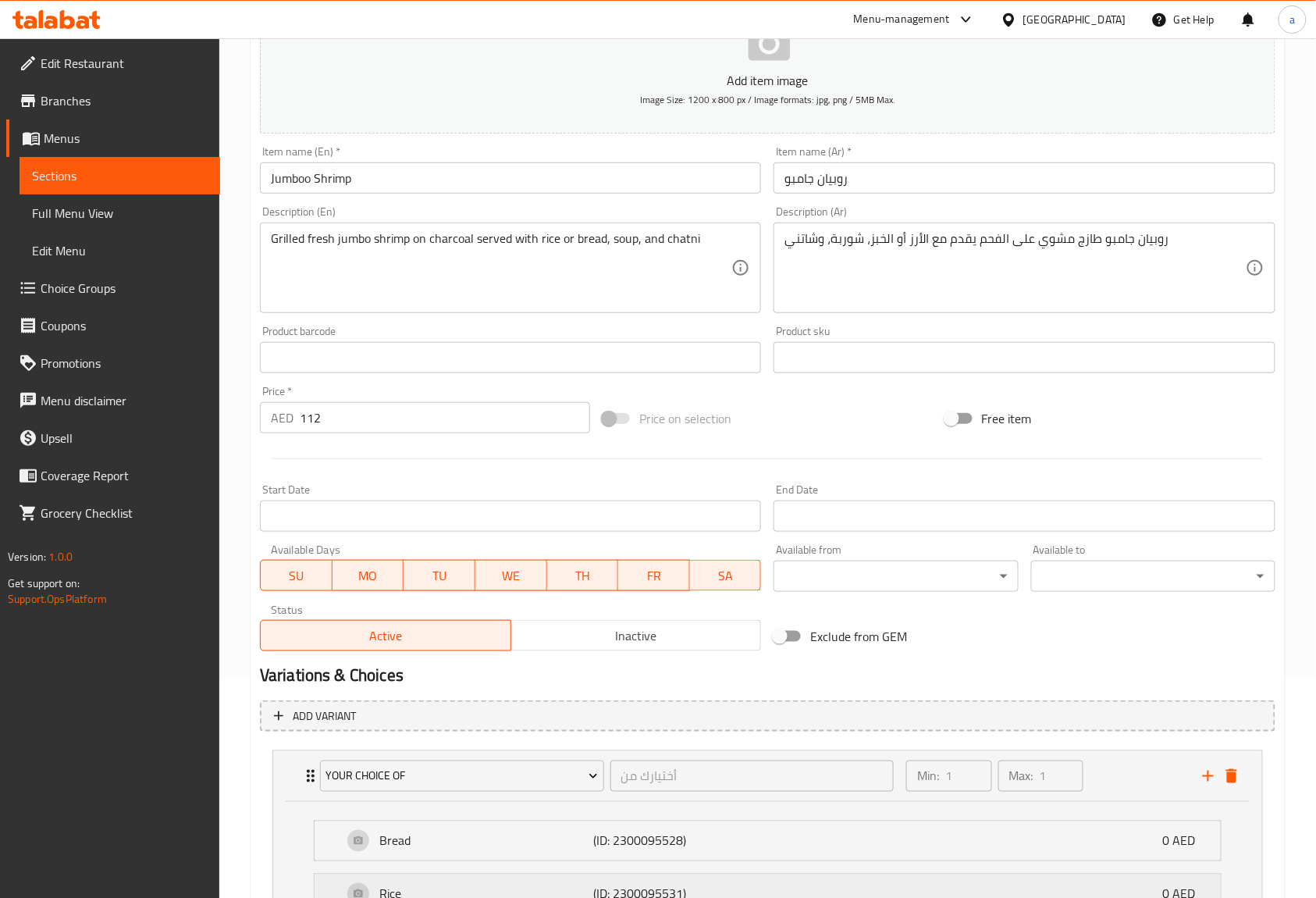
scroll to position [336, 0]
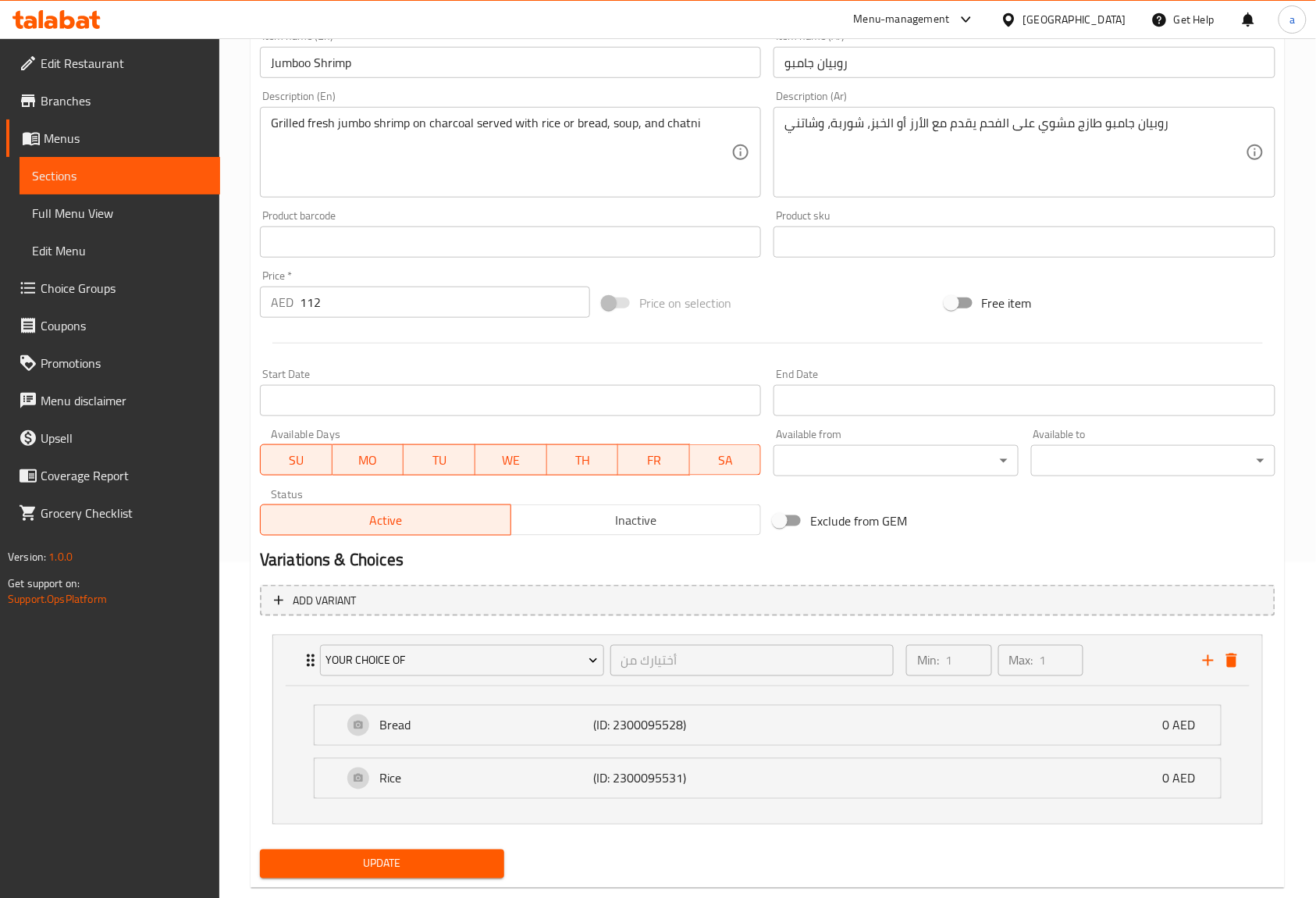
click at [434, 860] on span "Update" at bounding box center [382, 864] width 219 height 20
click at [302, 668] on icon "Expand" at bounding box center [311, 660] width 19 height 19
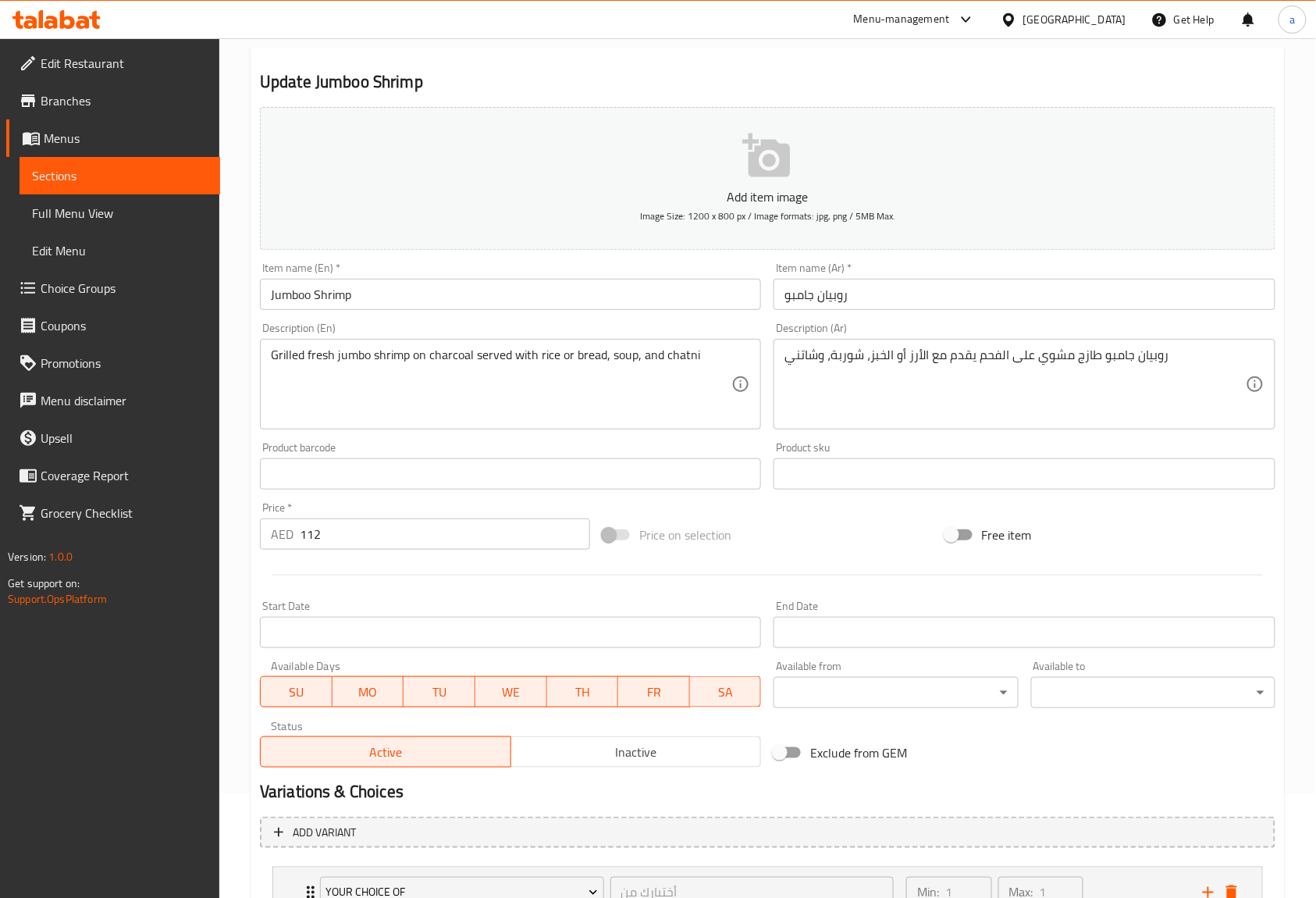
scroll to position [232, 0]
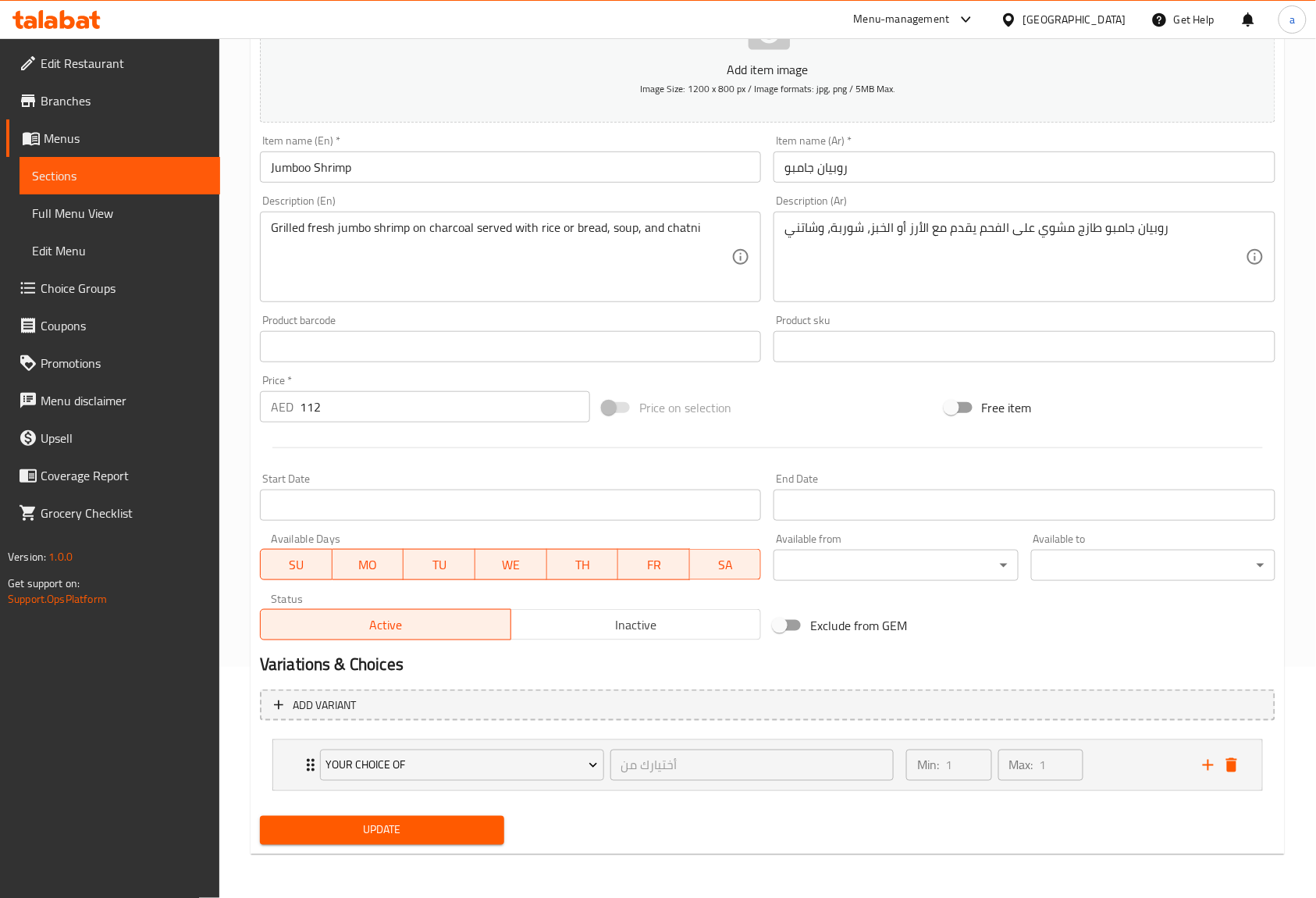
drag, startPoint x: 460, startPoint y: 853, endPoint x: 453, endPoint y: 846, distance: 9.9
click at [460, 853] on div "Update Jumboo Shrimp Add item image Image Size: 1200 x 800 px / Image formats: …" at bounding box center [768, 387] width 1034 height 934
click at [451, 840] on button "Update" at bounding box center [381, 829] width 244 height 29
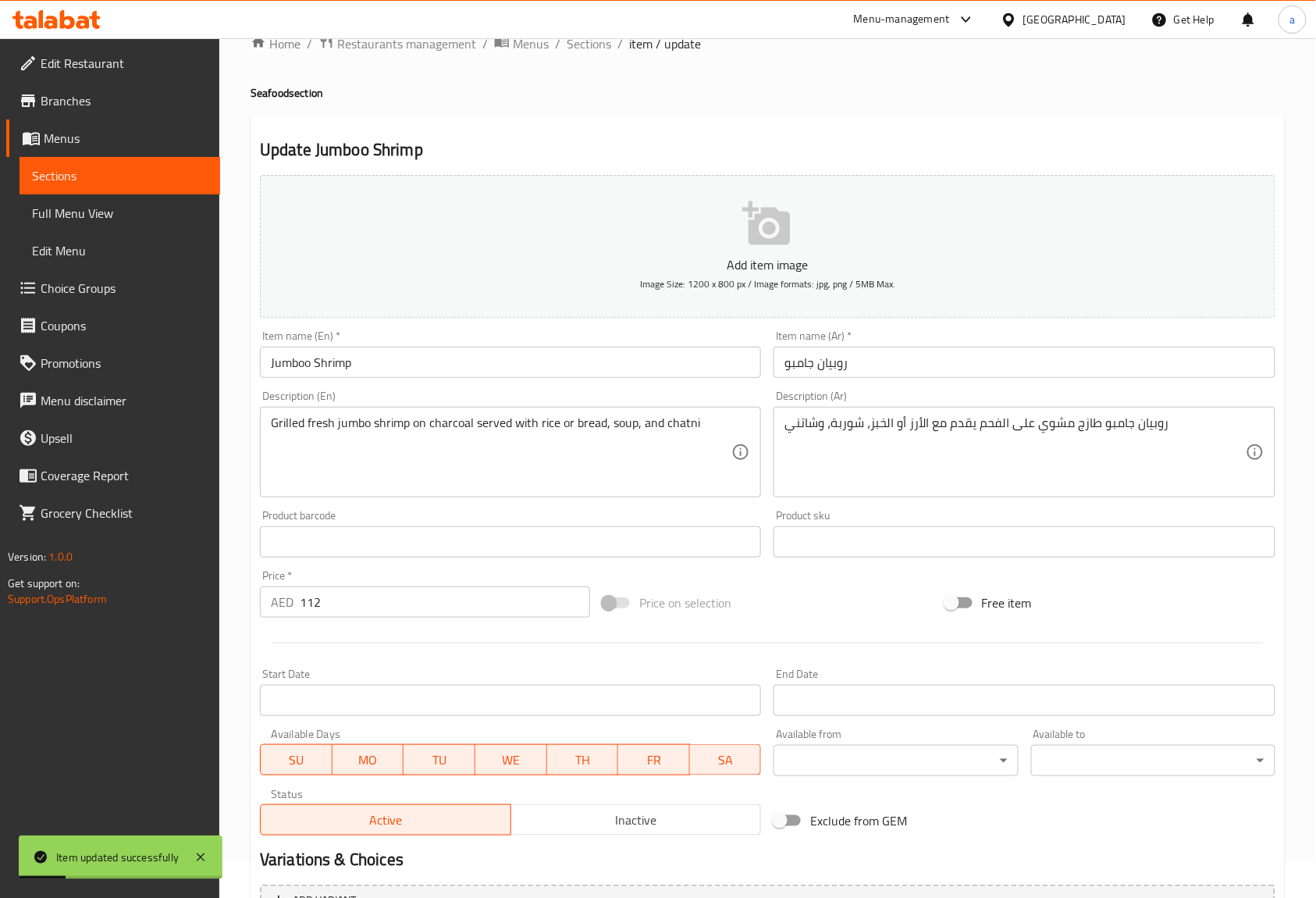
scroll to position [0, 0]
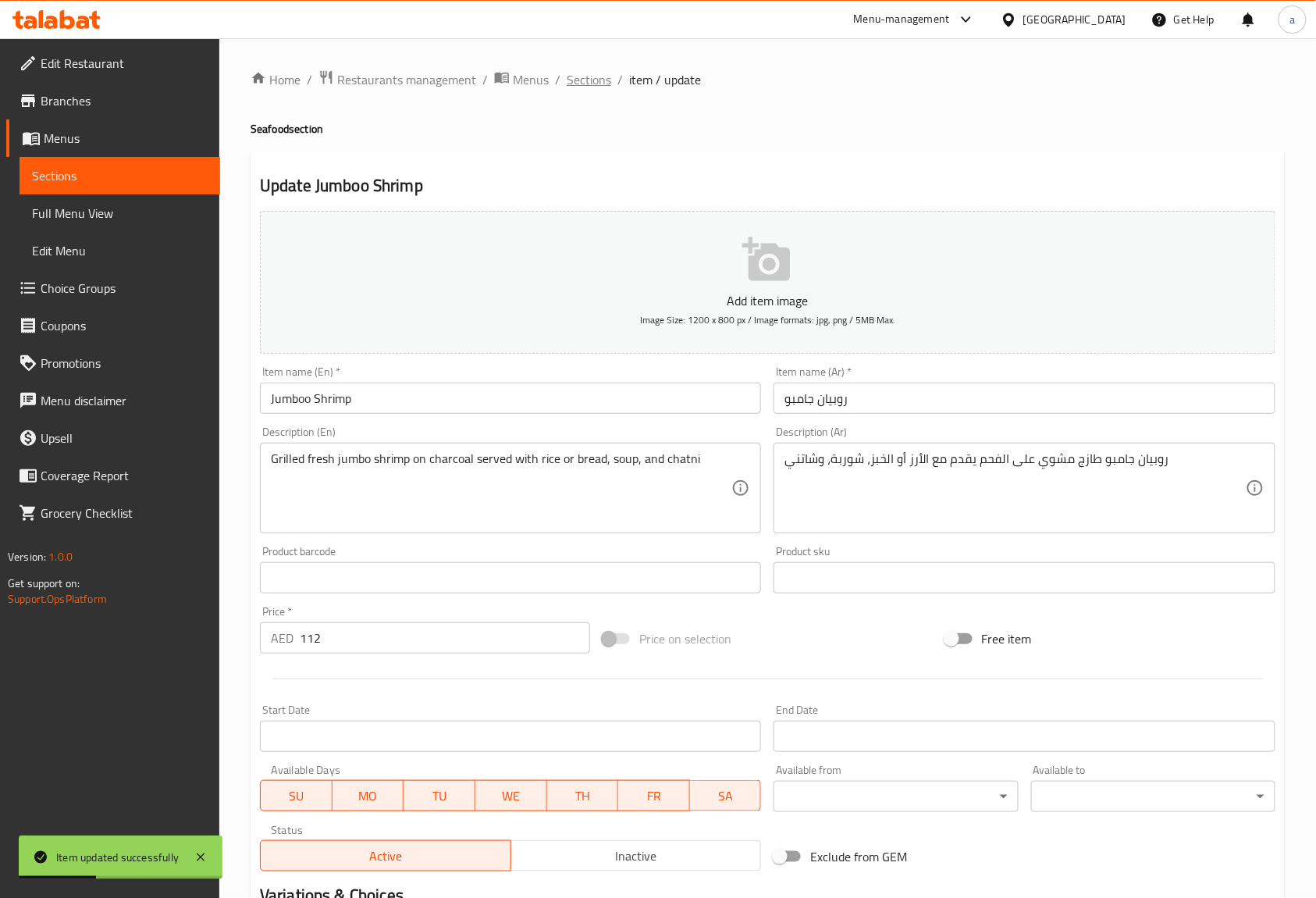
click at [602, 79] on span "Sections" at bounding box center [588, 80] width 45 height 19
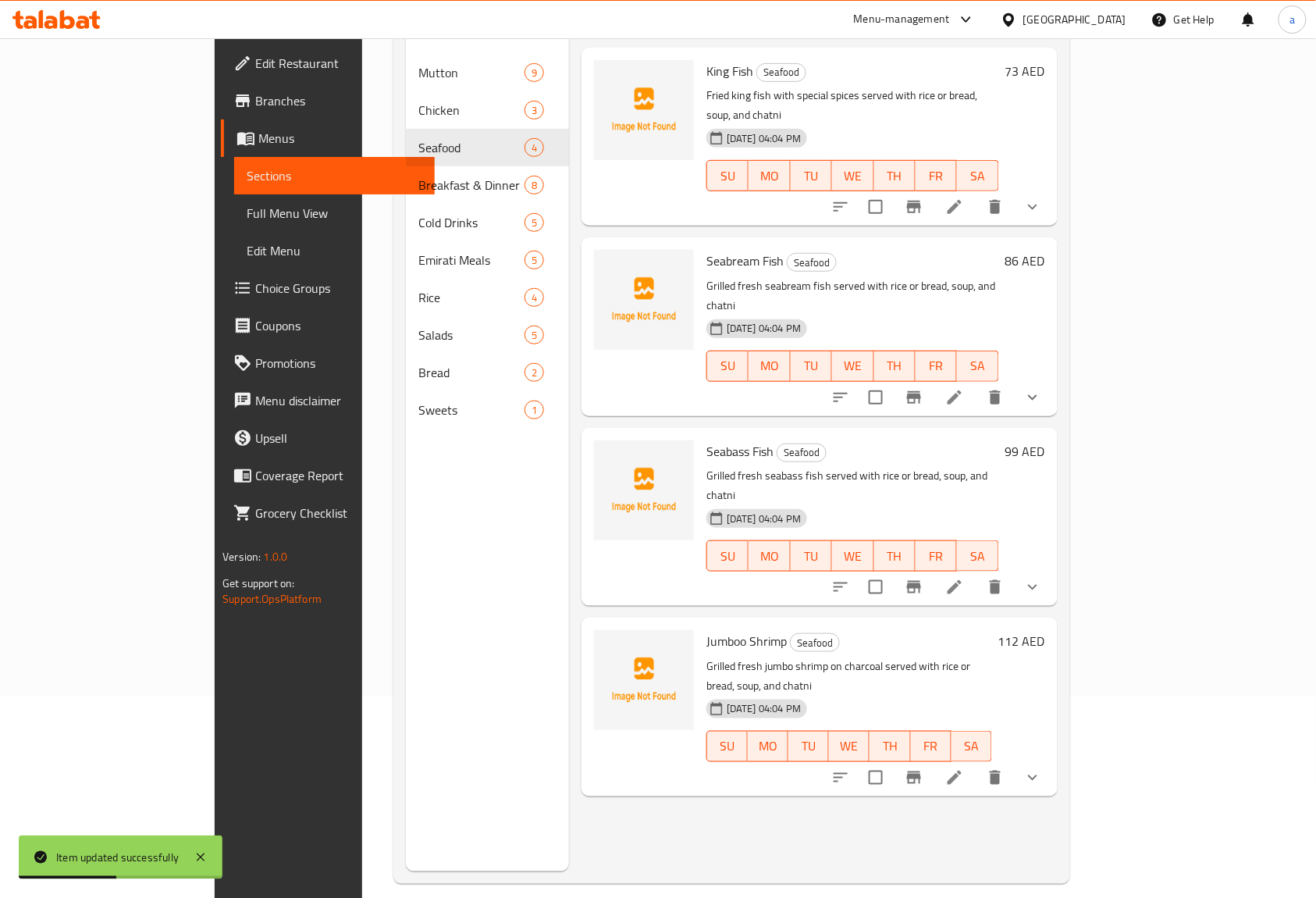
scroll to position [219, 0]
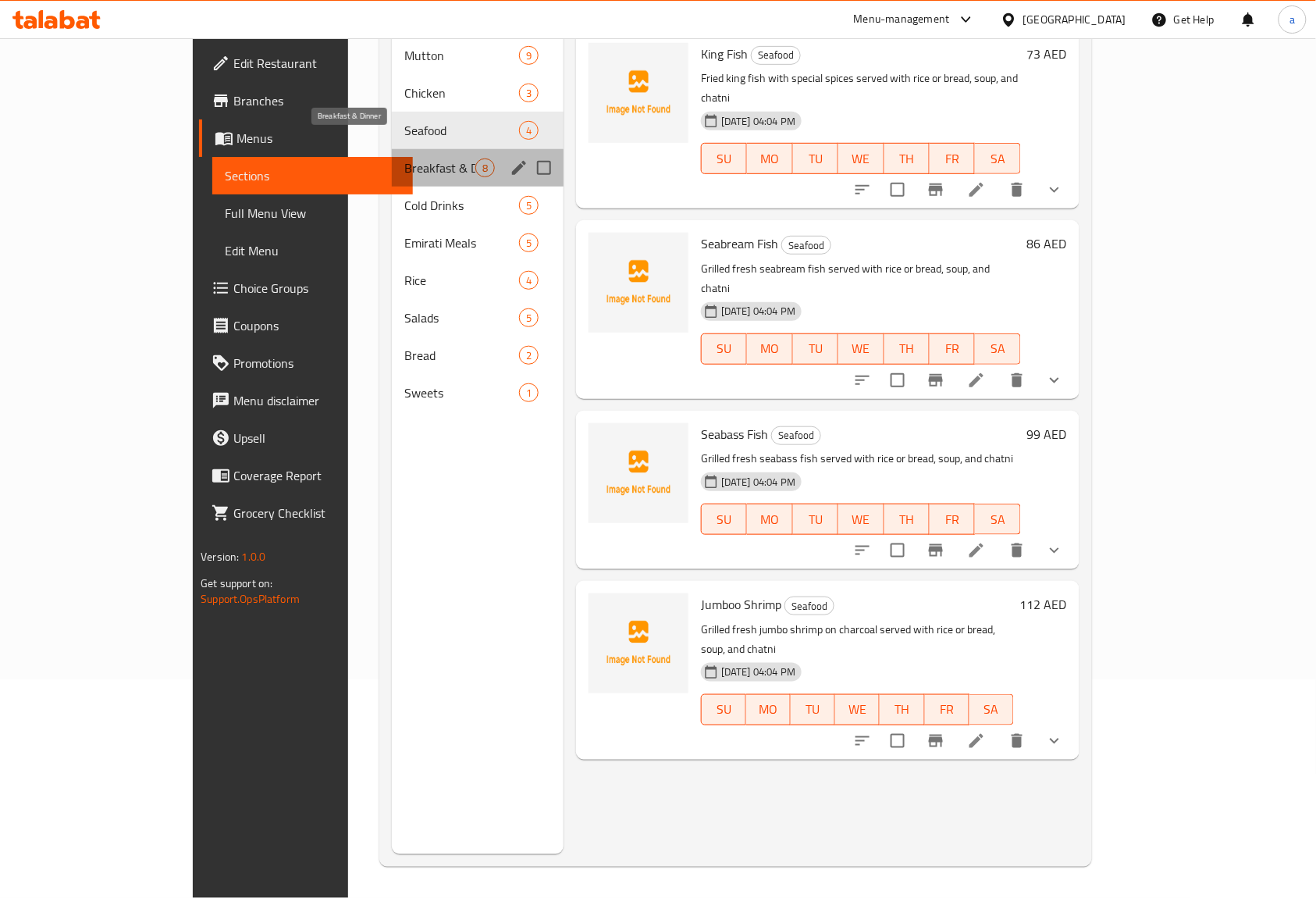
click at [404, 158] on span "Breakfast & Dinner" at bounding box center [439, 167] width 71 height 19
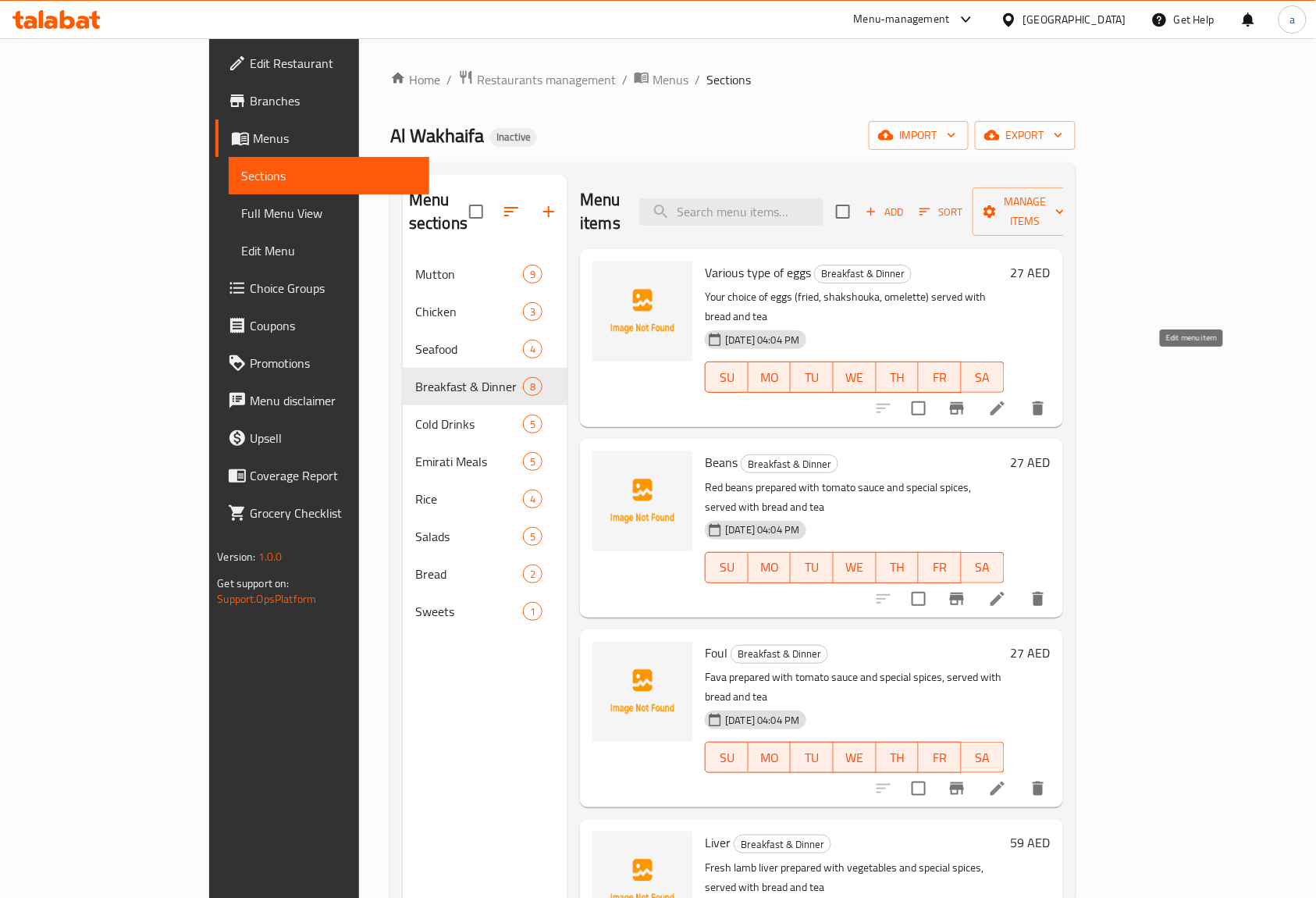
click at [1006, 399] on icon at bounding box center [997, 408] width 19 height 19
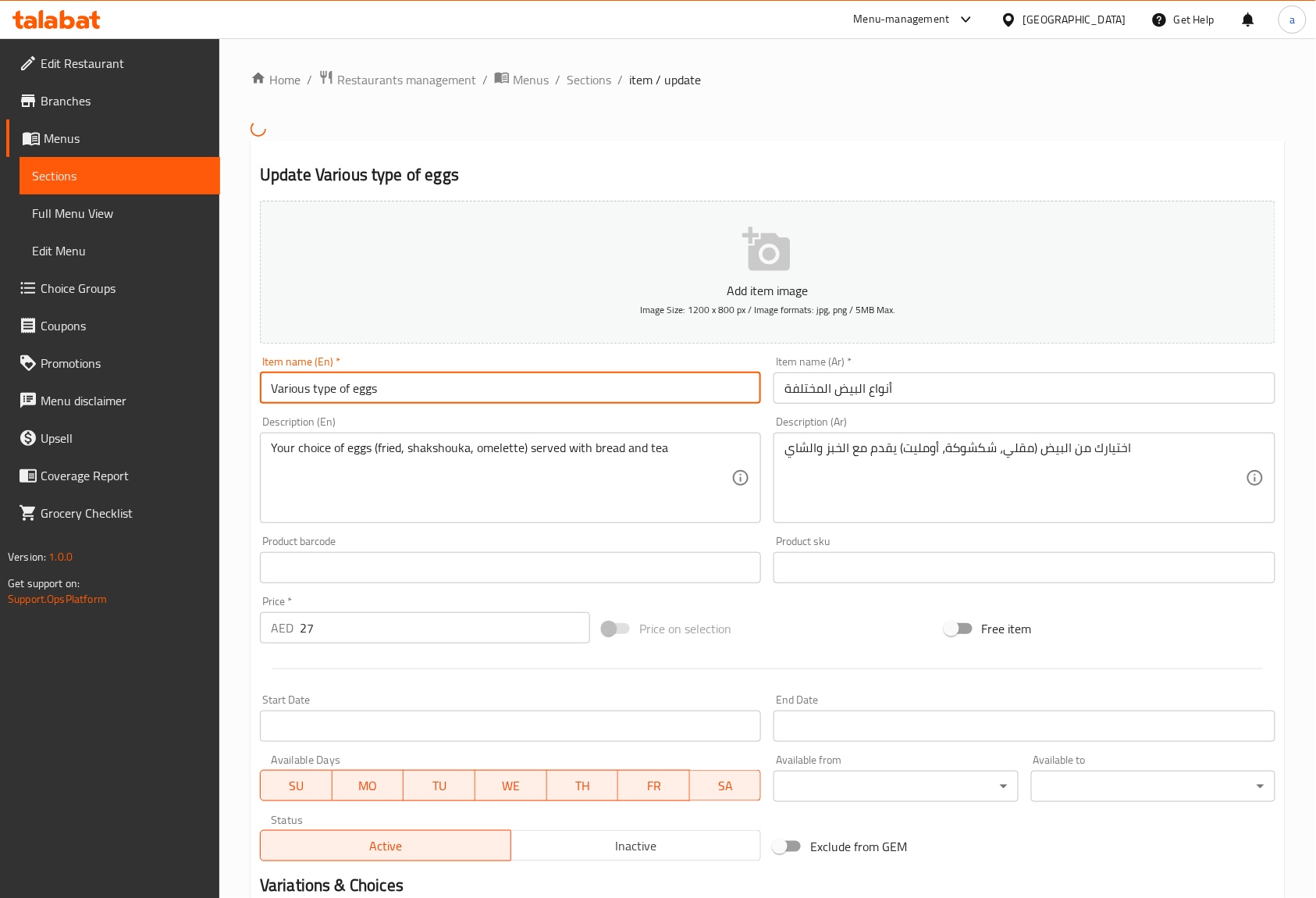
click at [285, 392] on input "Various type of eggs" at bounding box center [510, 387] width 501 height 31
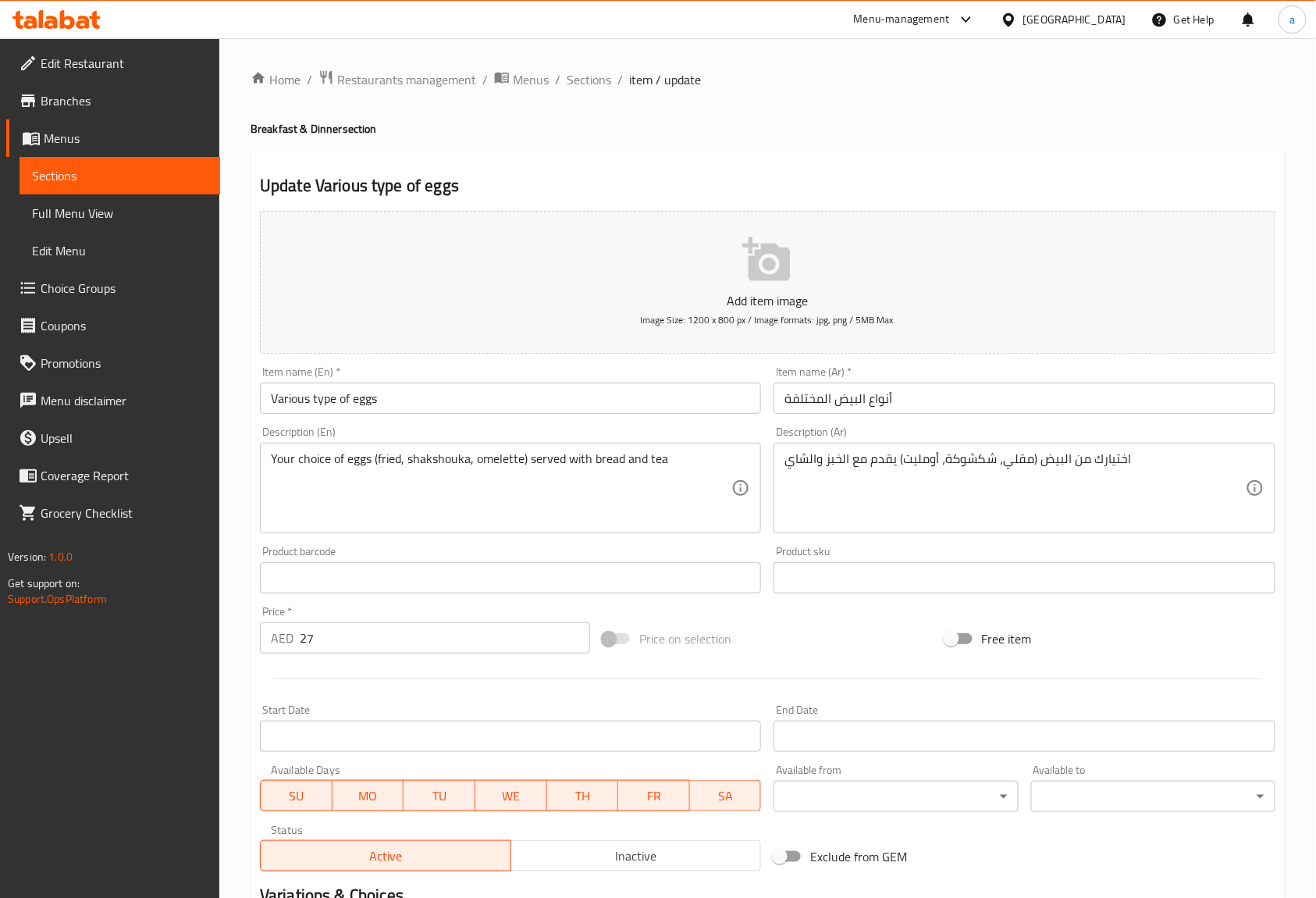
click at [410, 428] on div "Description (En) Your choice of eggs (fried, shakshouka, omelette) served with …" at bounding box center [510, 479] width 501 height 107
click at [328, 398] on input "Various type of eggs" at bounding box center [510, 397] width 501 height 31
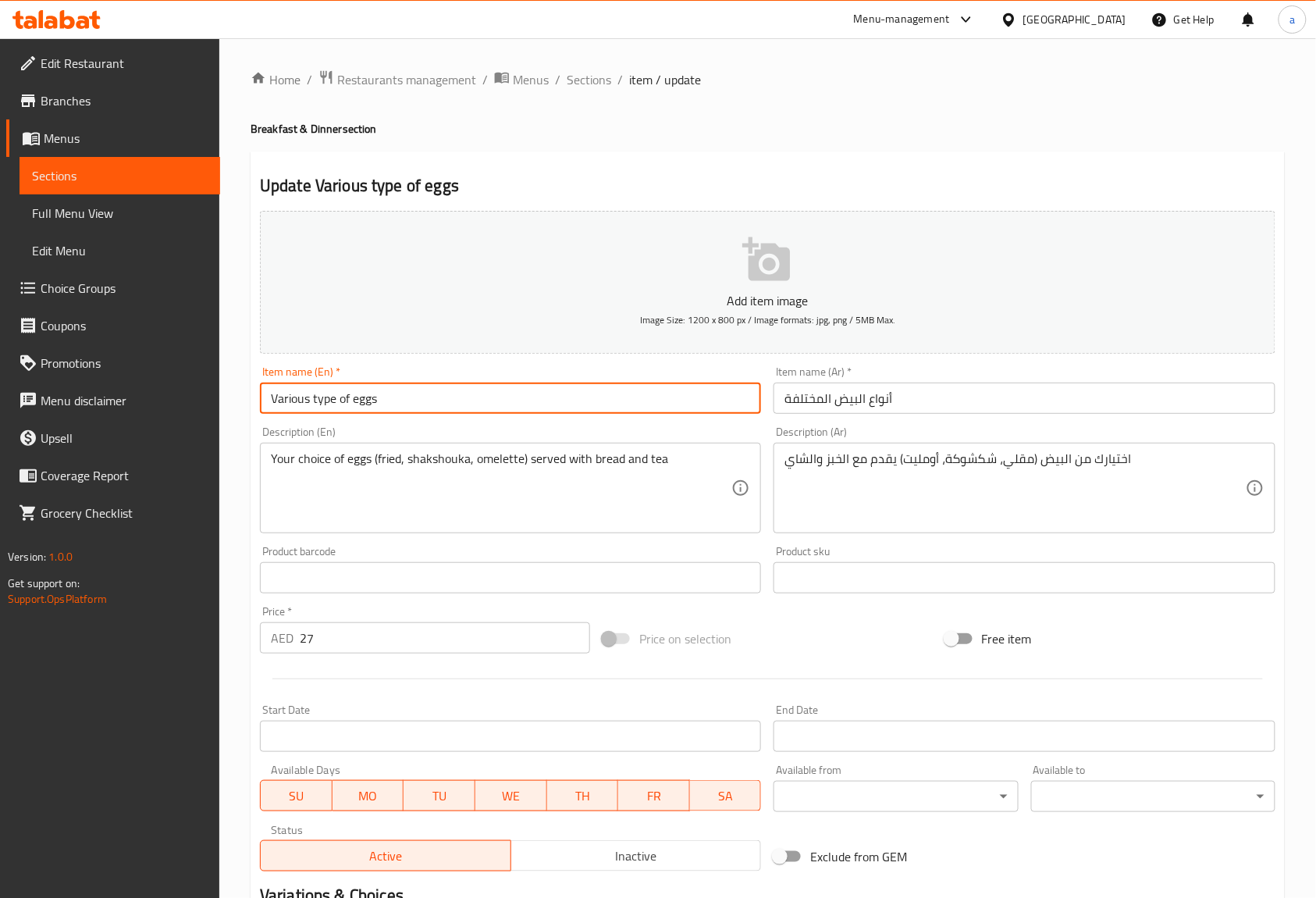
click at [328, 398] on input "Various type of eggs" at bounding box center [510, 397] width 501 height 31
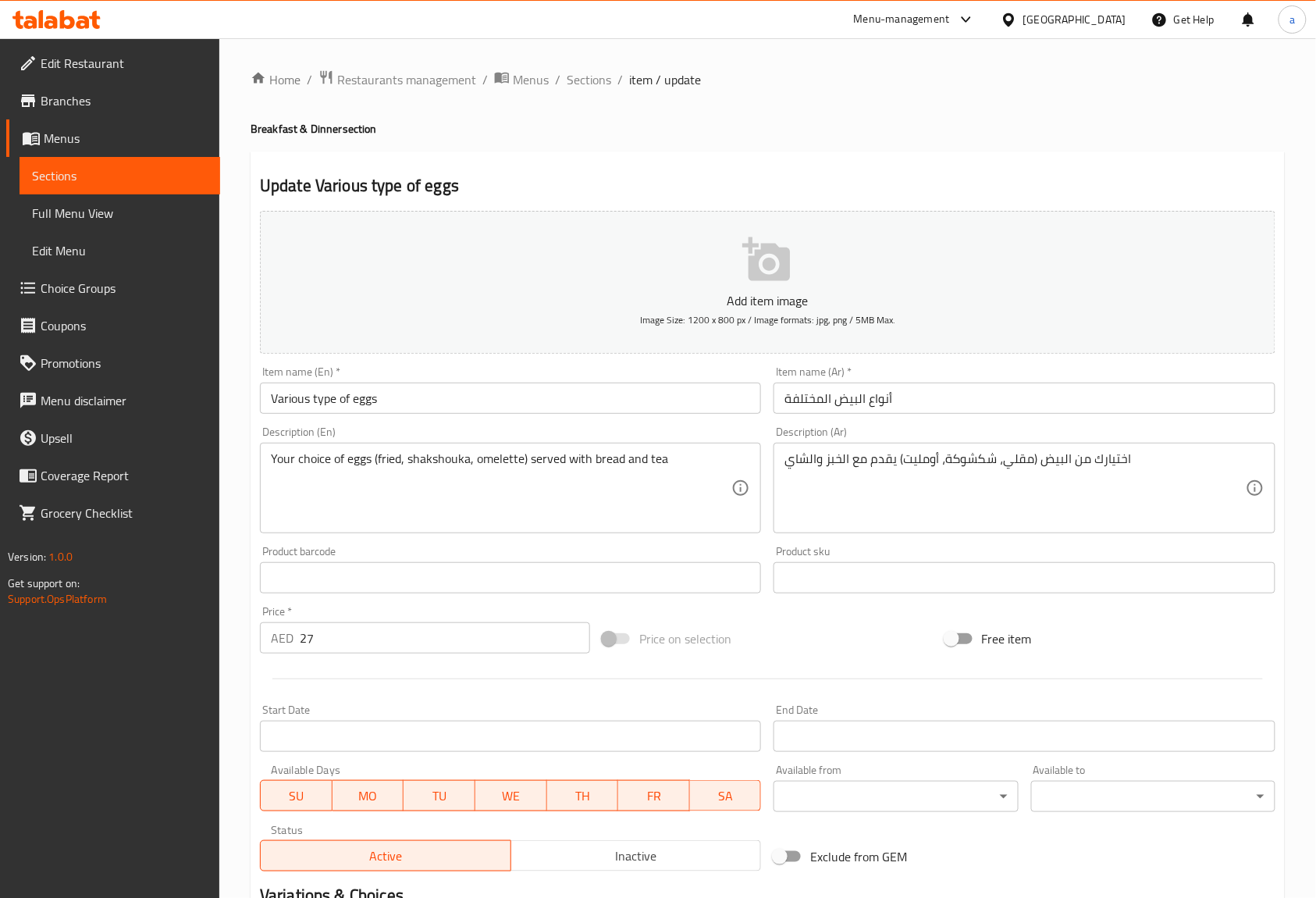
click at [431, 422] on div "Description (En) Your choice of eggs (fried, shakshouka, omelette) served with …" at bounding box center [511, 480] width 514 height 119
click at [329, 395] on input "Various type of eggs" at bounding box center [510, 397] width 501 height 31
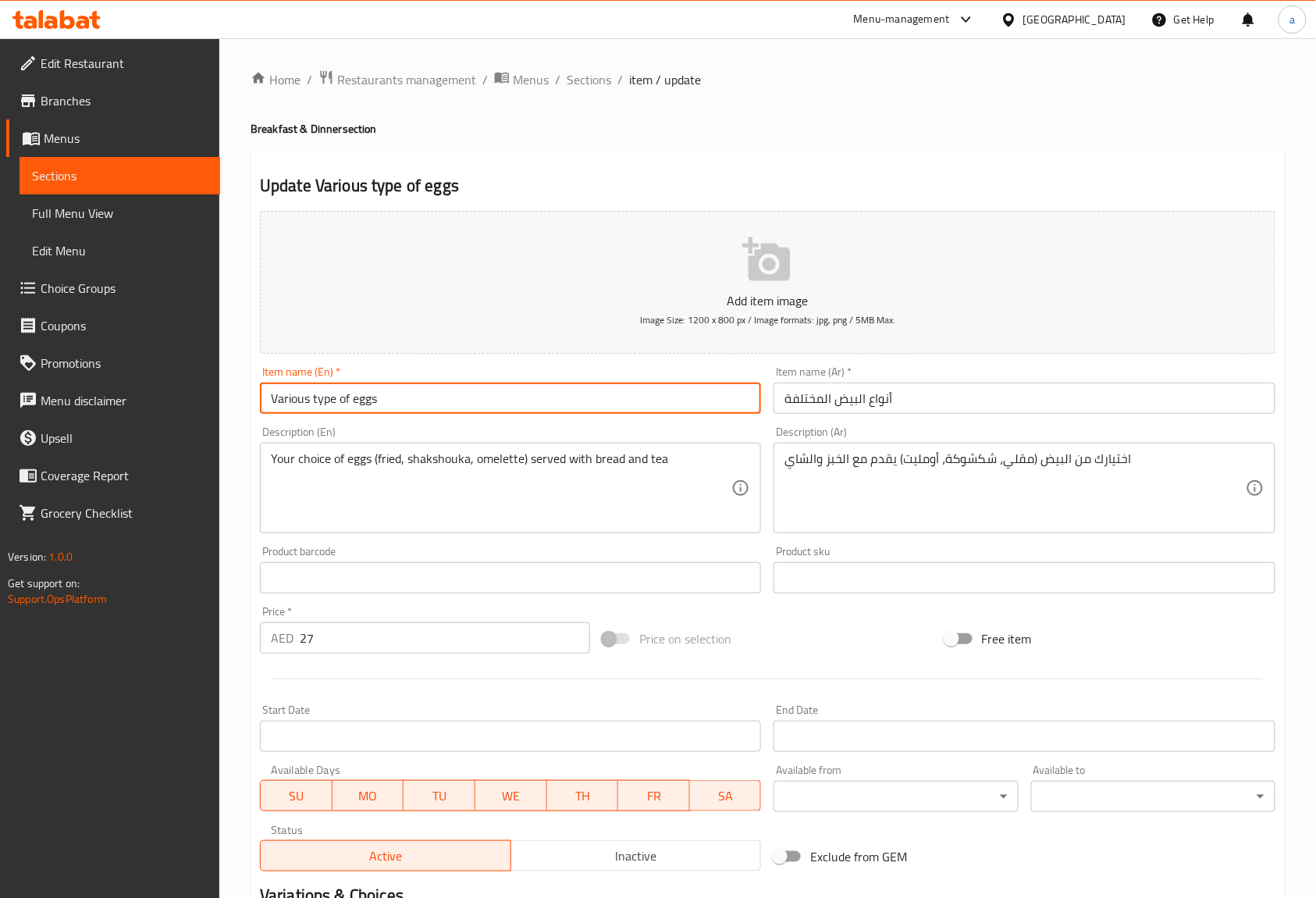
click at [329, 395] on input "Various type of eggs" at bounding box center [510, 397] width 501 height 31
click at [470, 440] on div "Description (En) Your choice of eggs (fried, shakshouka, omelette) served with …" at bounding box center [510, 479] width 501 height 107
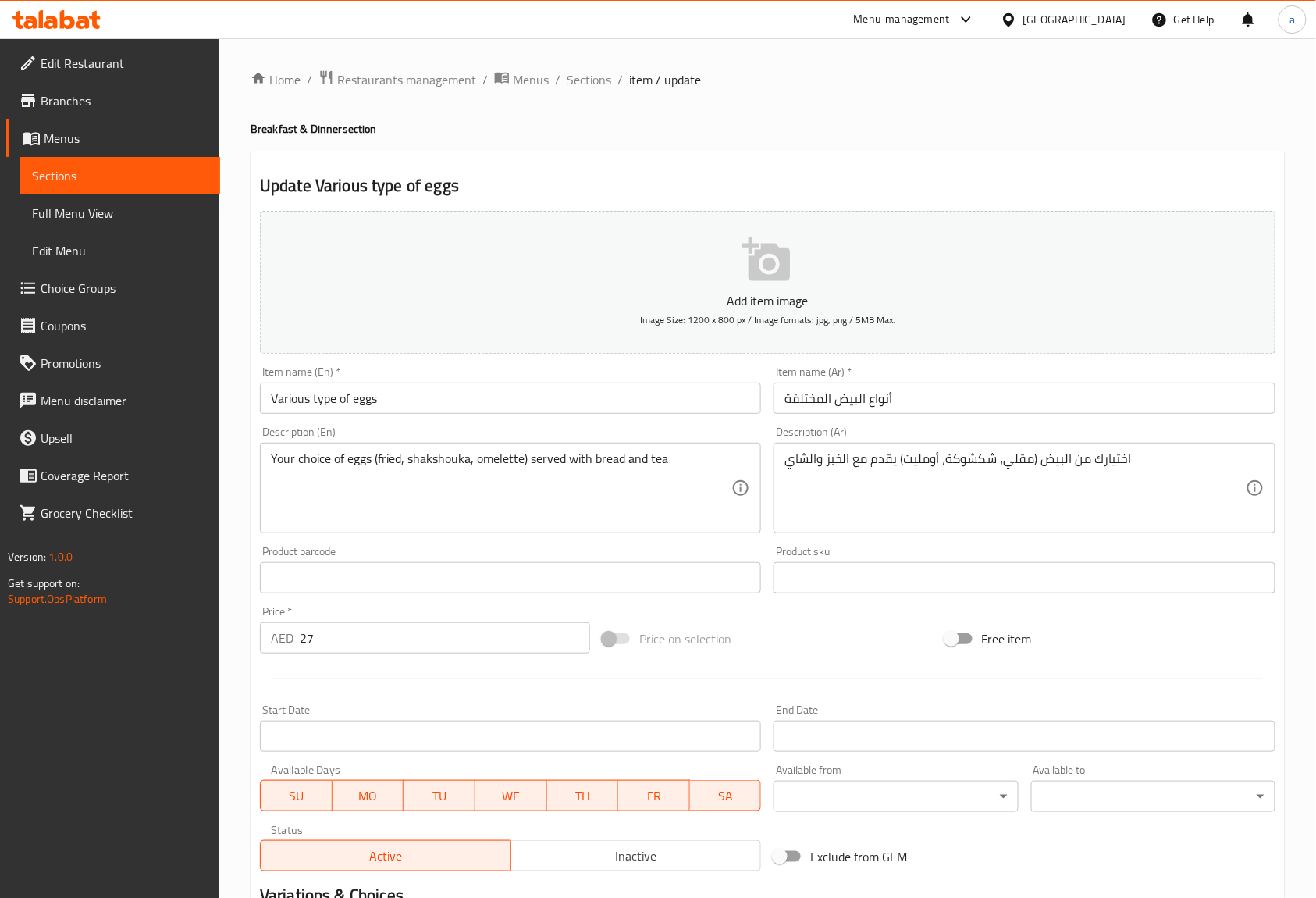
click at [495, 428] on div "Description (En) Your choice of eggs (fried, shakshouka, omelette) served with …" at bounding box center [510, 479] width 501 height 107
click at [1021, 428] on div "Description (Ar) اختيارك من البيض (مقلي، شكشوكة، أومليت) يقدم مع الخبز والشاي D…" at bounding box center [1023, 479] width 501 height 107
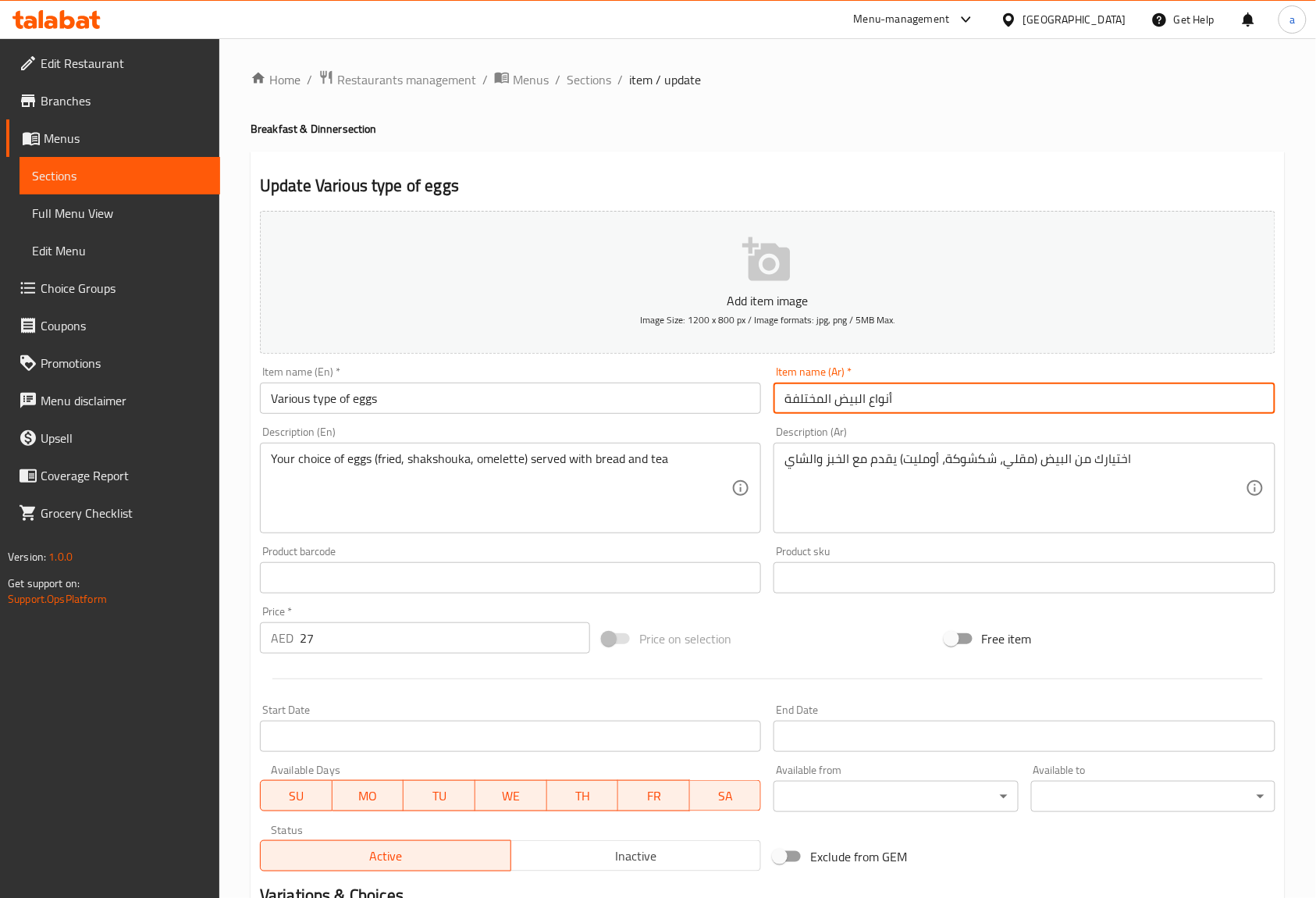
click at [796, 403] on input "أنواع البيض المختلفة" at bounding box center [1023, 397] width 501 height 31
click at [808, 400] on input "أنواع البيض المختلفة" at bounding box center [1023, 397] width 501 height 31
drag, startPoint x: 811, startPoint y: 400, endPoint x: 784, endPoint y: 406, distance: 27.7
click at [784, 406] on input "أنواع البيض المختلفة" at bounding box center [1023, 397] width 501 height 31
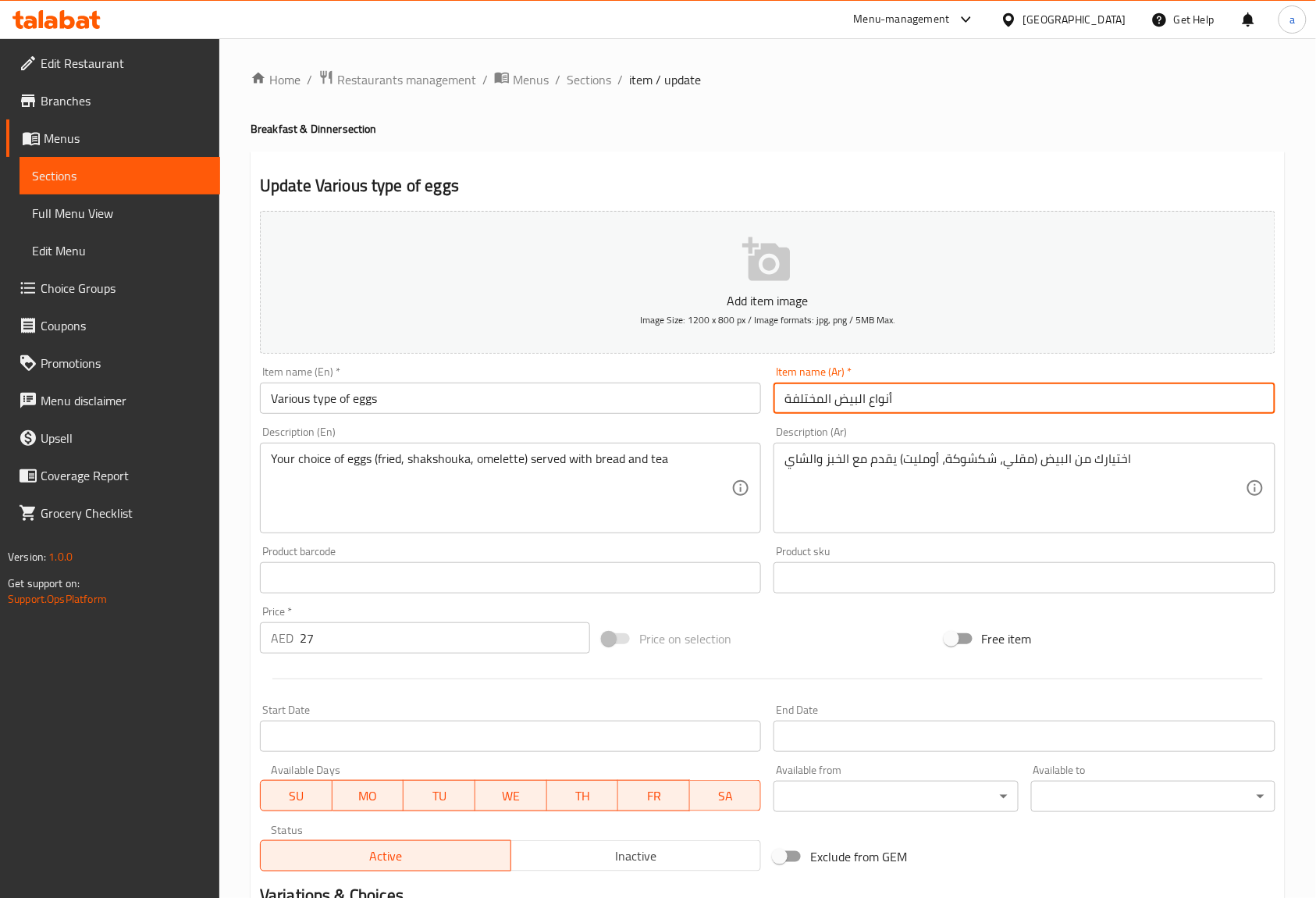
click at [809, 409] on input "أنواع البيض المختلفة" at bounding box center [1023, 397] width 501 height 31
drag, startPoint x: 815, startPoint y: 404, endPoint x: 784, endPoint y: 404, distance: 31.0
click at [784, 404] on input "أنواع البيض المختلفة" at bounding box center [1023, 397] width 501 height 31
type input "أنواع البيض المتعددة"
click at [754, 349] on button "Add item image Image Size: 1200 x 800 px / Image formats: jpg, png / 5MB Max." at bounding box center [768, 282] width 1015 height 142
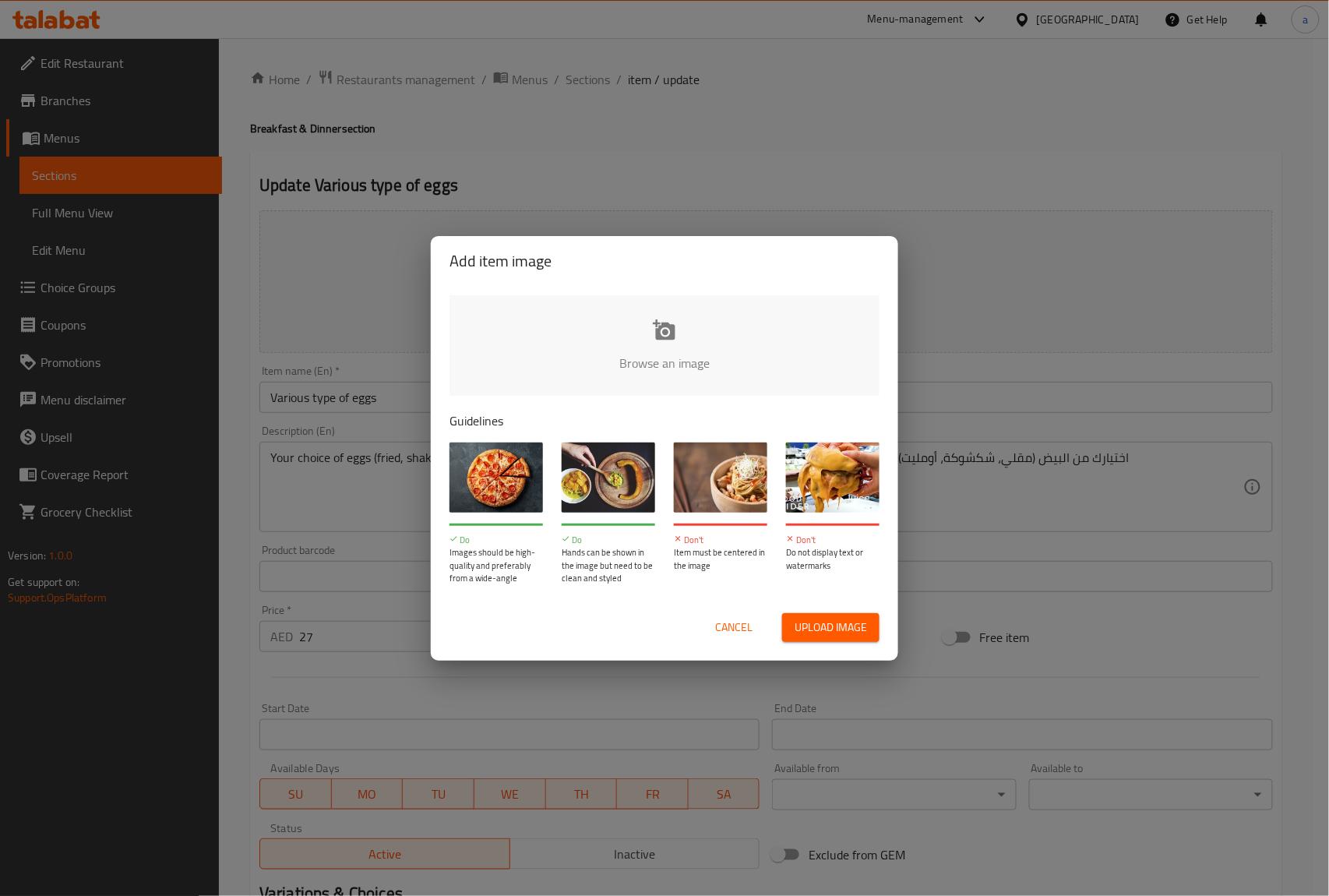
click at [979, 416] on div "Add item image Browse an image Guidelines Do Images should be high-quality and …" at bounding box center [664, 448] width 1329 height 896
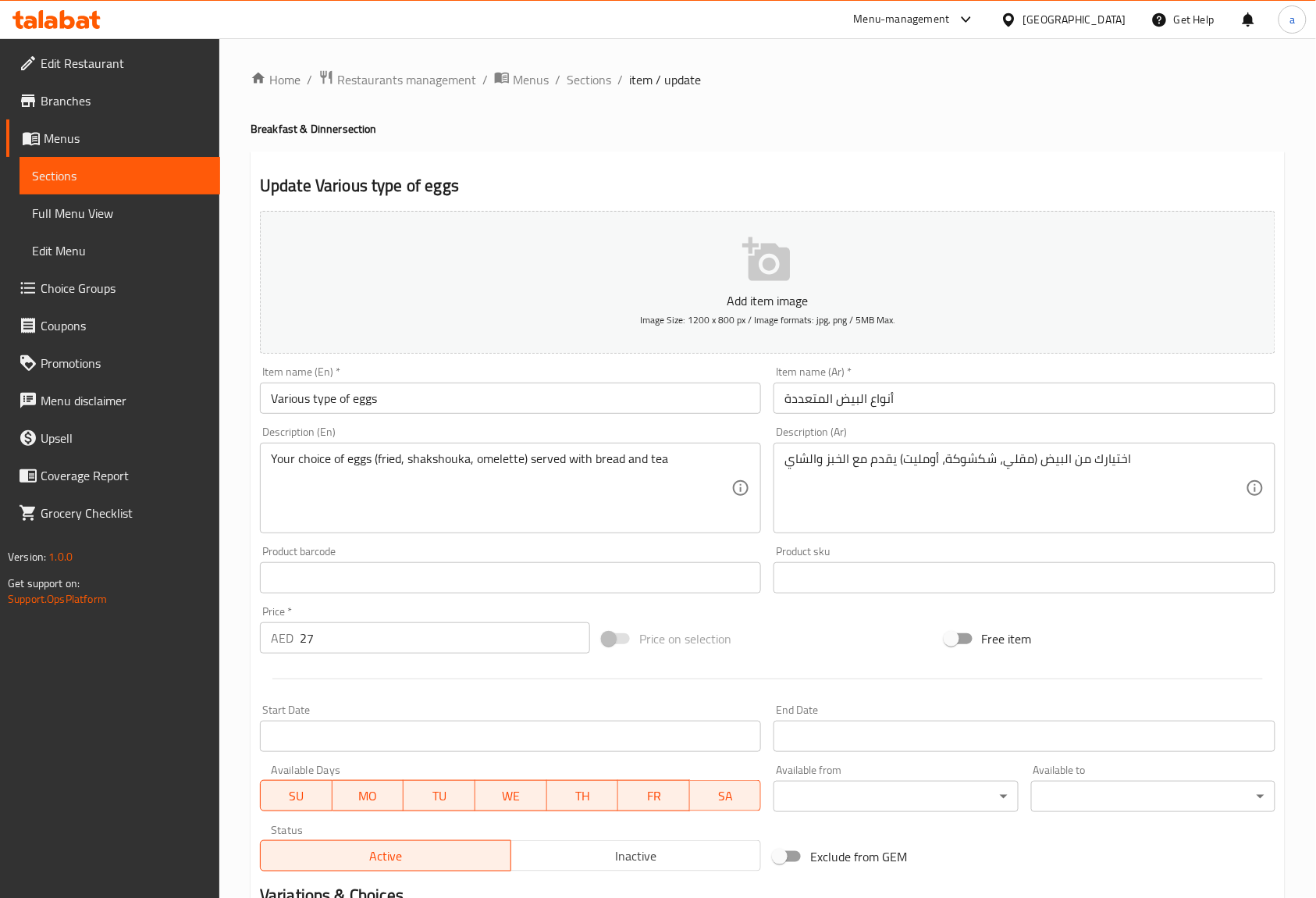
click at [292, 398] on input "Various type of eggs" at bounding box center [510, 397] width 501 height 31
click at [760, 428] on div "Description (En) Your choice of eggs (fried, shakshouka, omelette) served with …" at bounding box center [510, 479] width 501 height 107
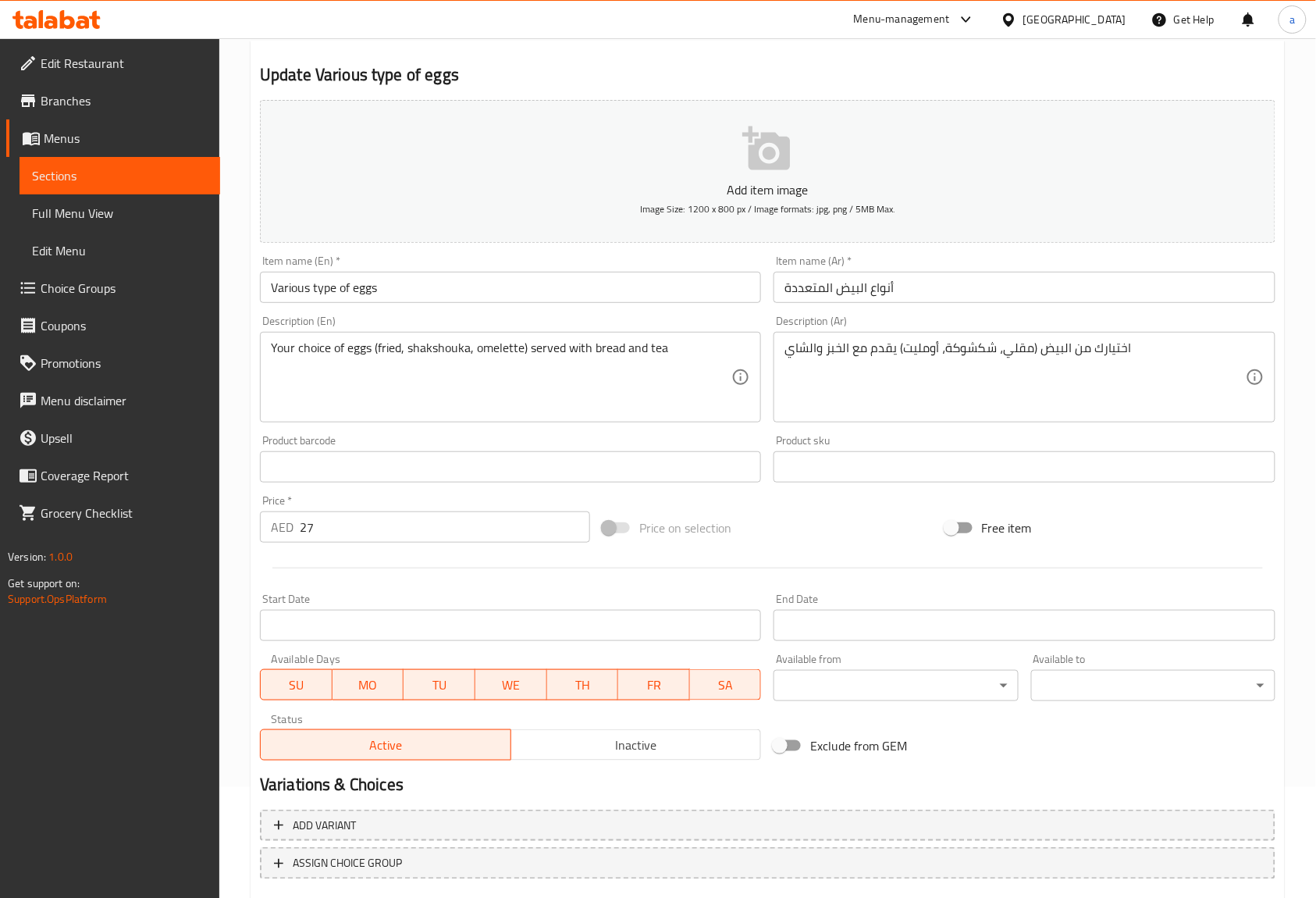
scroll to position [204, 0]
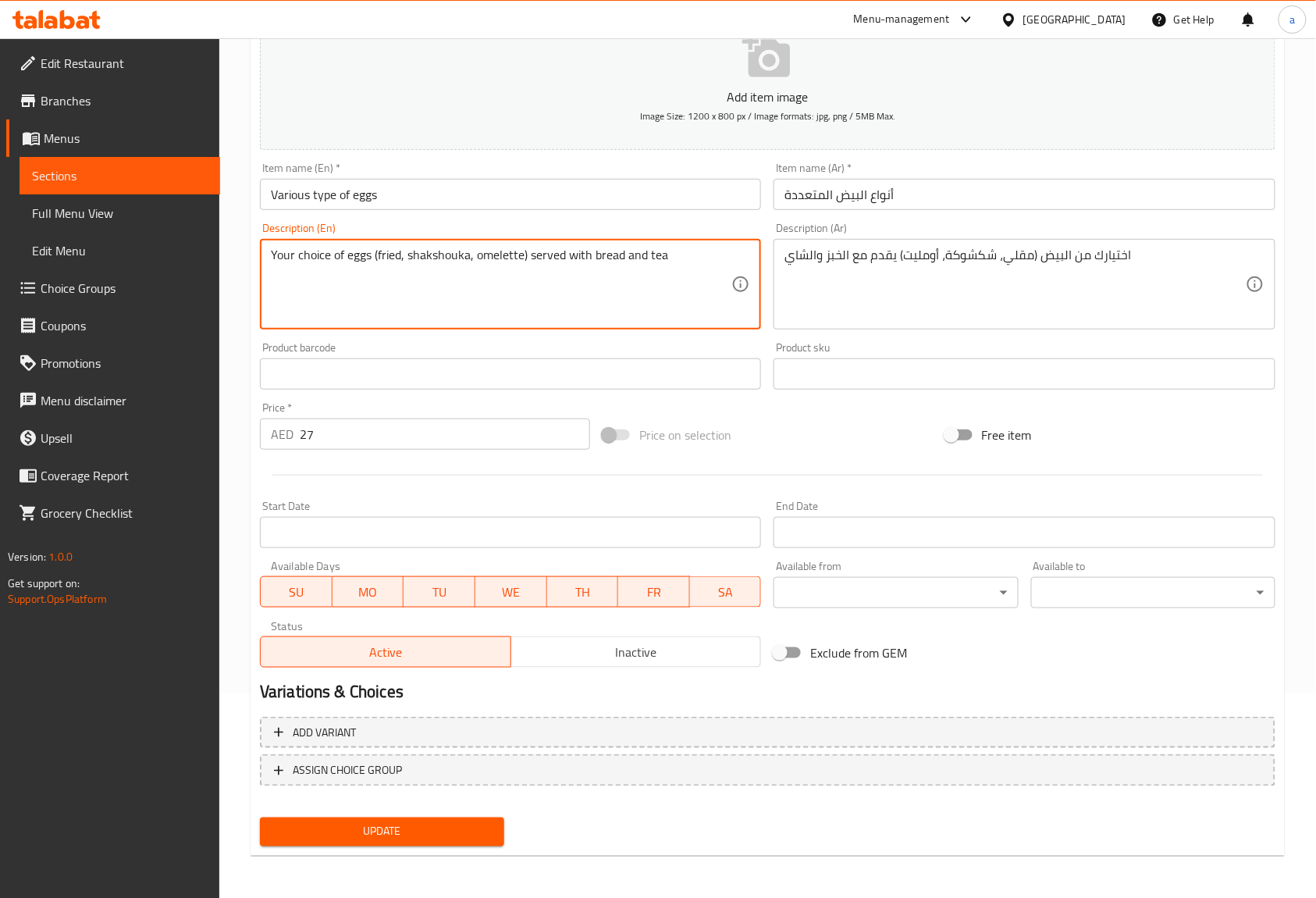
click at [428, 259] on textarea "Your choice of eggs (fried, shakshouka, omelette) served with bread and tea" at bounding box center [501, 285] width 461 height 74
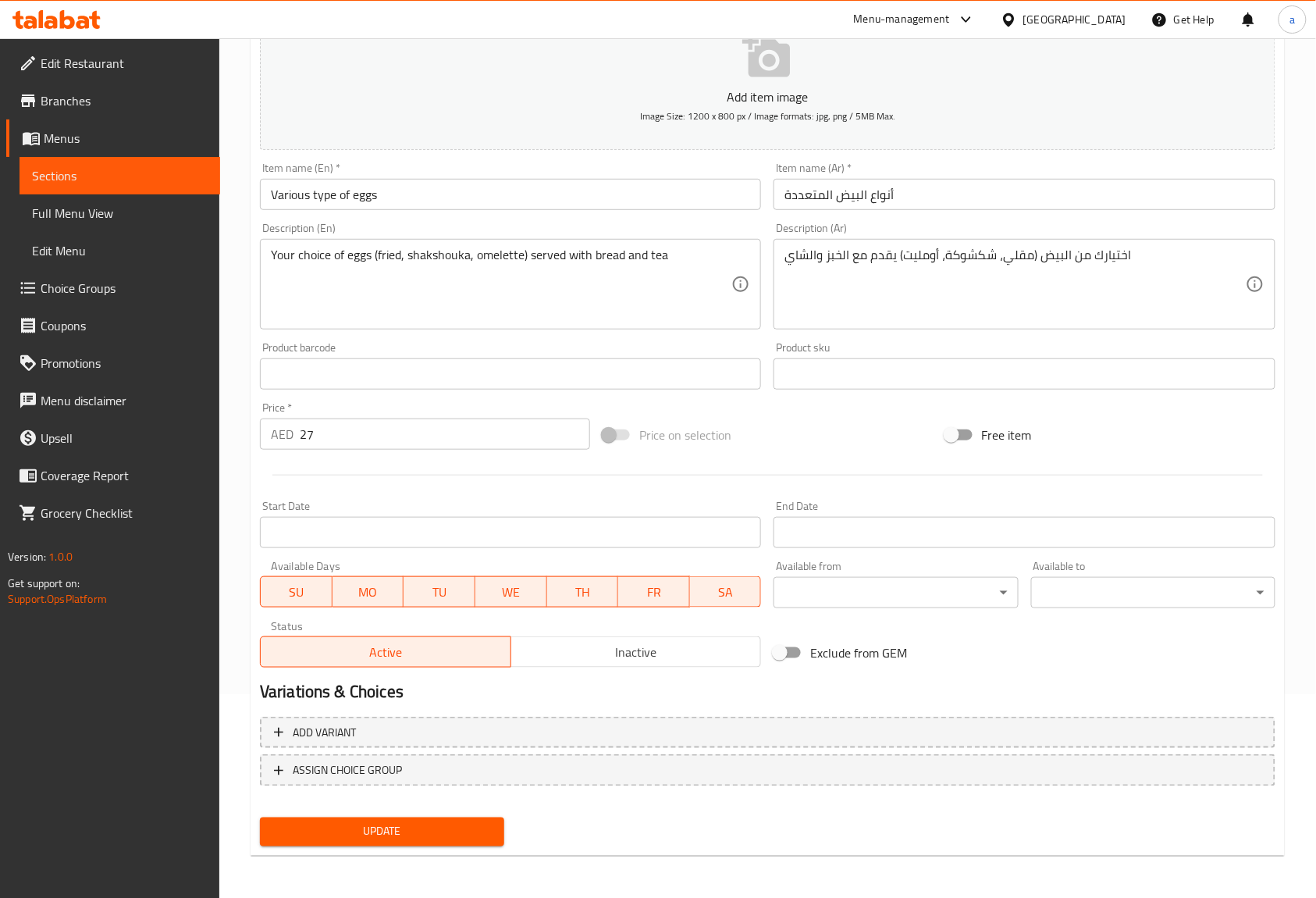
click at [506, 263] on textarea "Your choice of eggs (fried, shakshouka, omelette) served with bread and tea" at bounding box center [501, 285] width 461 height 74
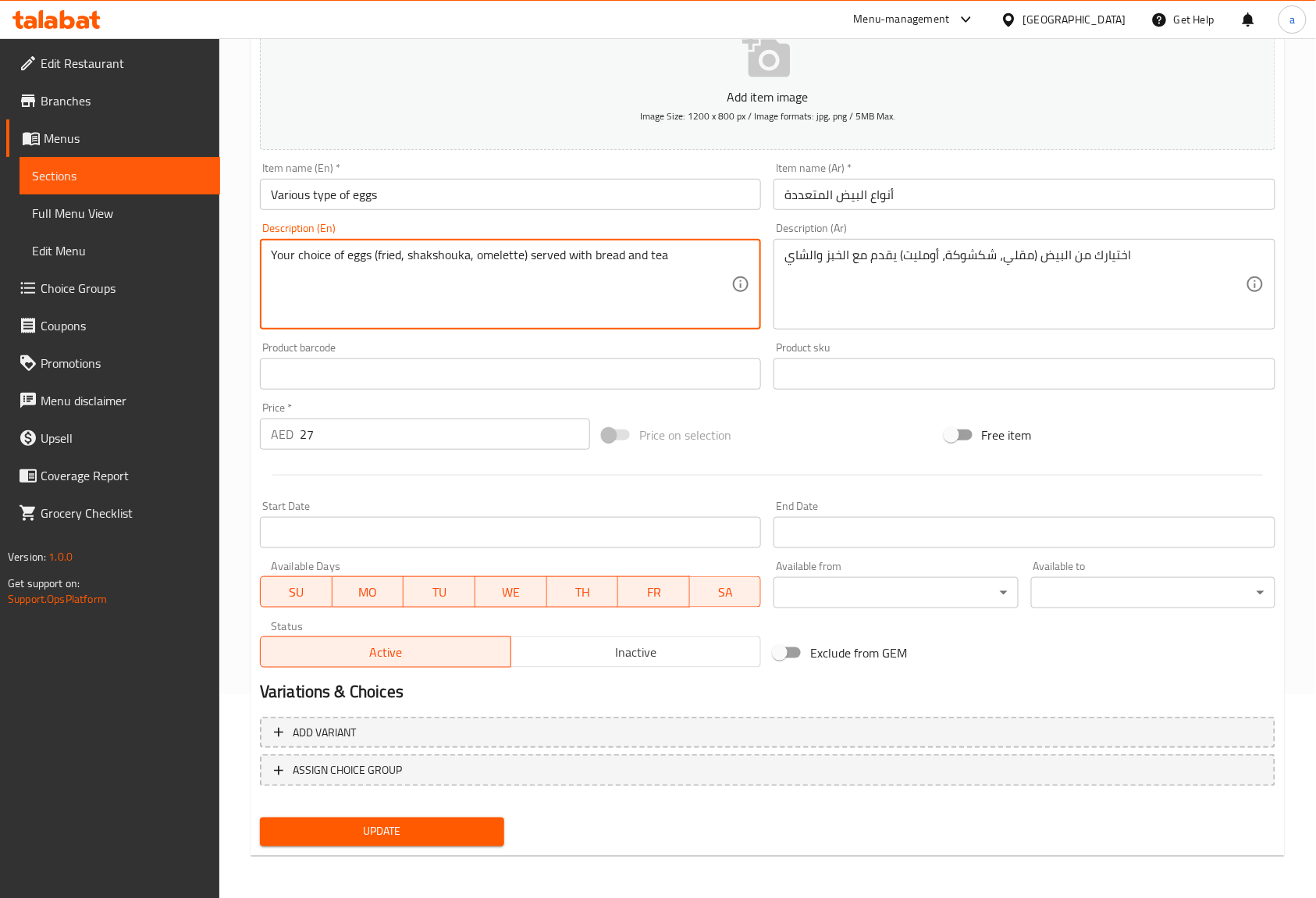
click at [506, 263] on textarea "Your choice of eggs (fried, shakshouka, omelette) served with bread and tea" at bounding box center [501, 285] width 461 height 74
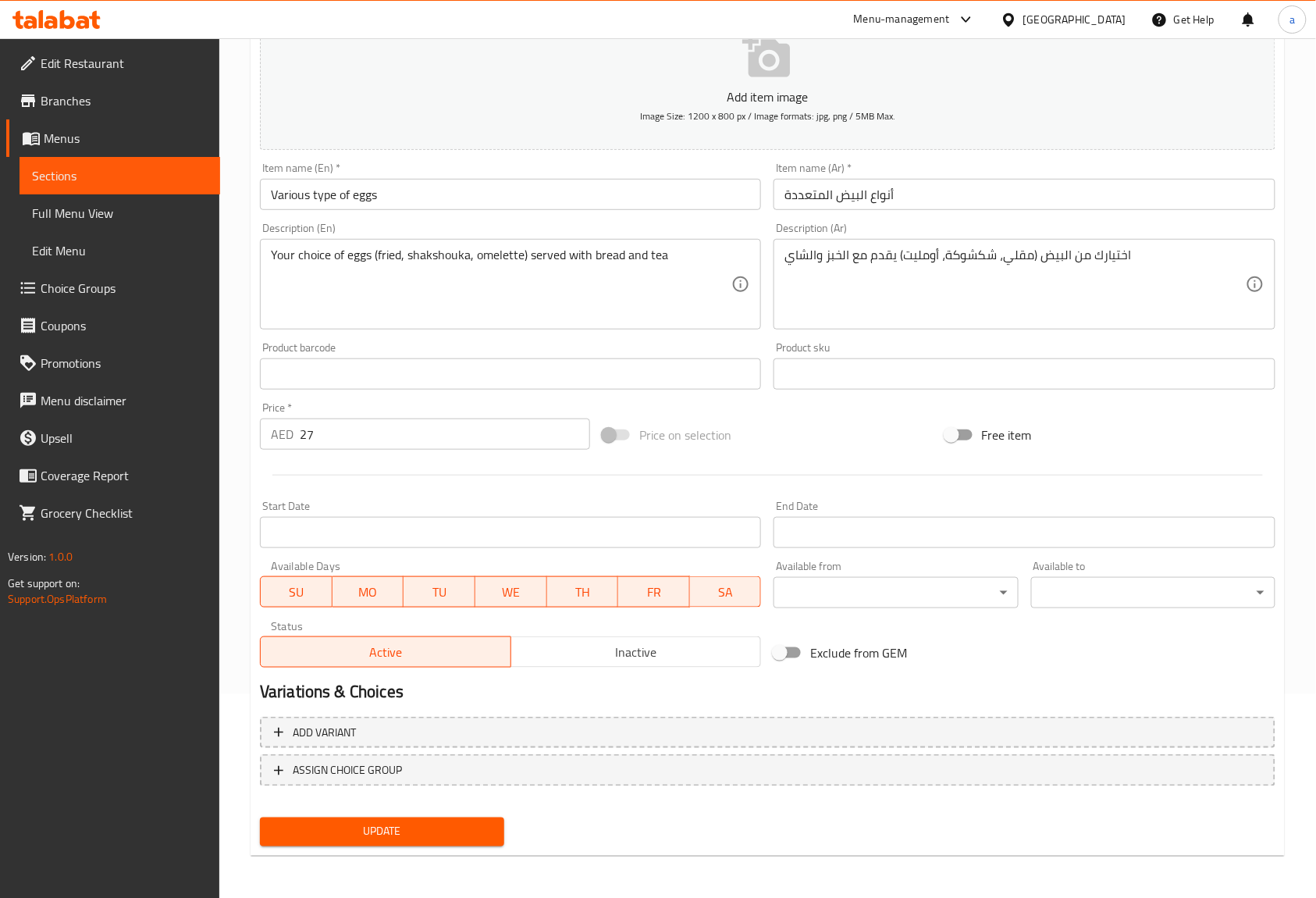
click at [759, 346] on div "Product barcode Product barcode" at bounding box center [510, 365] width 501 height 48
click at [728, 225] on div "Description (En) Your choice of eggs (fried, shakshouka, omelette) served with …" at bounding box center [510, 275] width 501 height 107
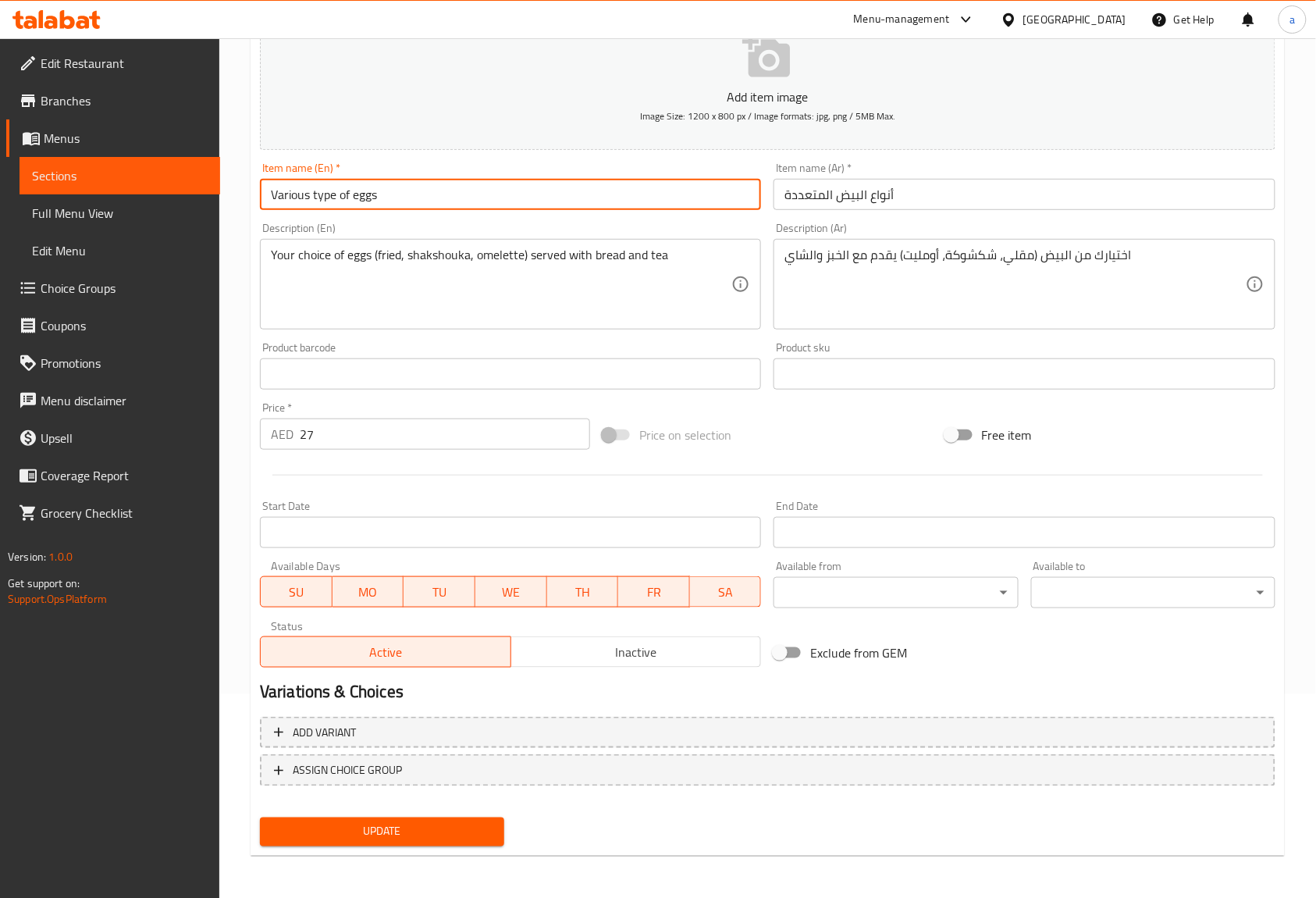
click at [320, 206] on input "Various type of eggs" at bounding box center [510, 194] width 501 height 31
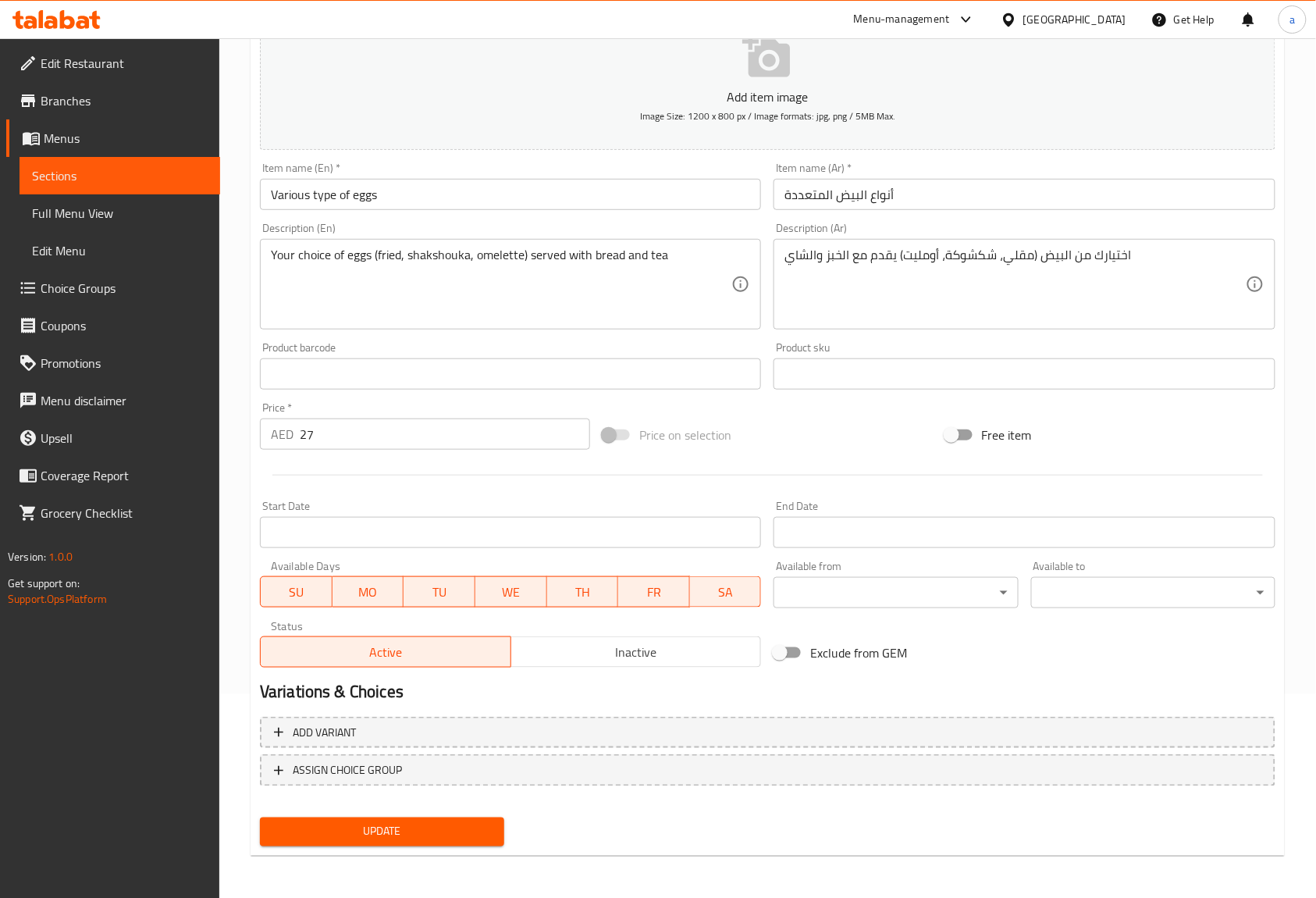
click at [676, 228] on div "Description (En) Your choice of eggs (fried, shakshouka, omelette) served with …" at bounding box center [510, 275] width 501 height 107
click at [494, 830] on button "Update" at bounding box center [381, 831] width 244 height 29
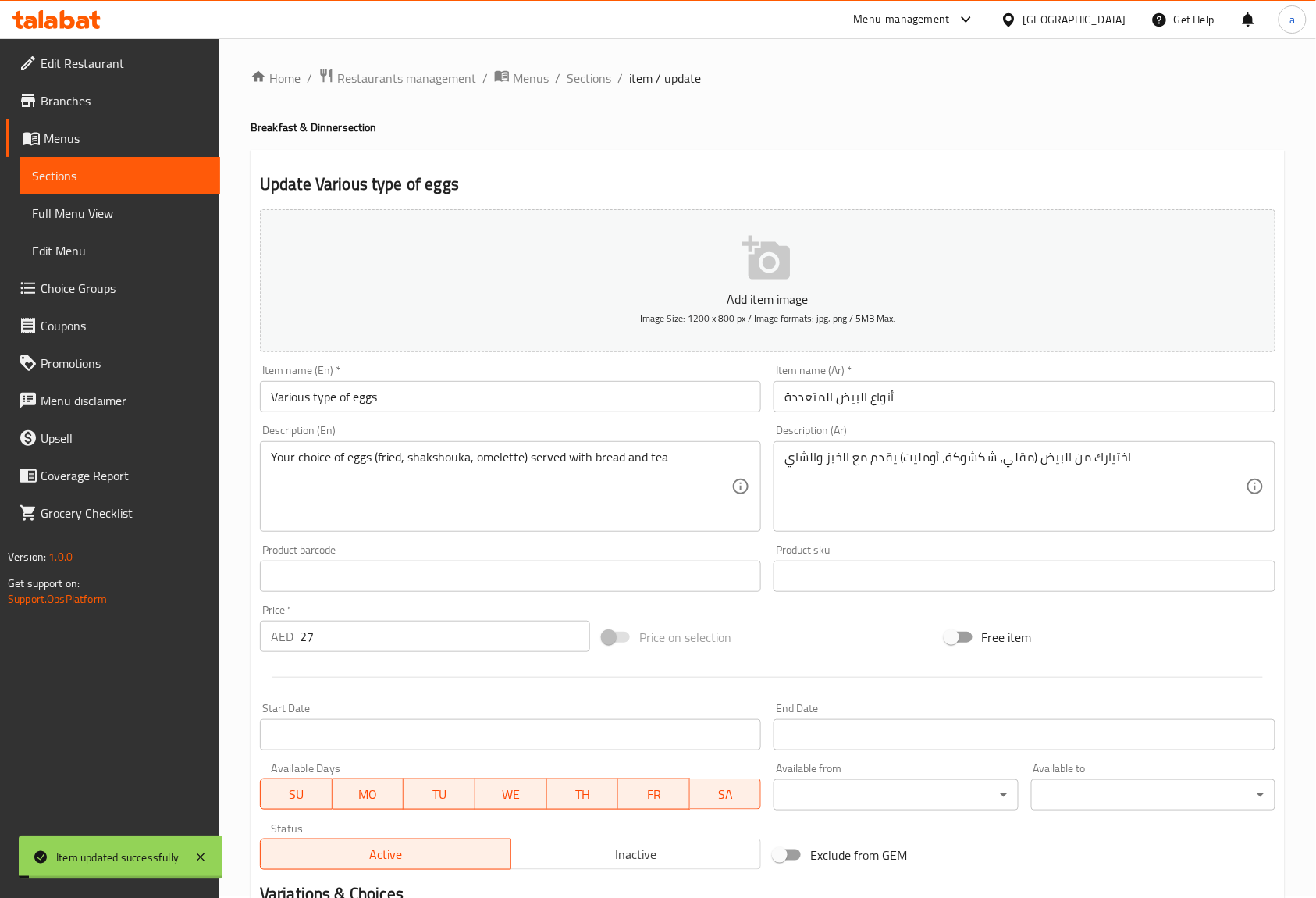
scroll to position [0, 0]
click at [154, 281] on span "Choice Groups" at bounding box center [124, 288] width 167 height 19
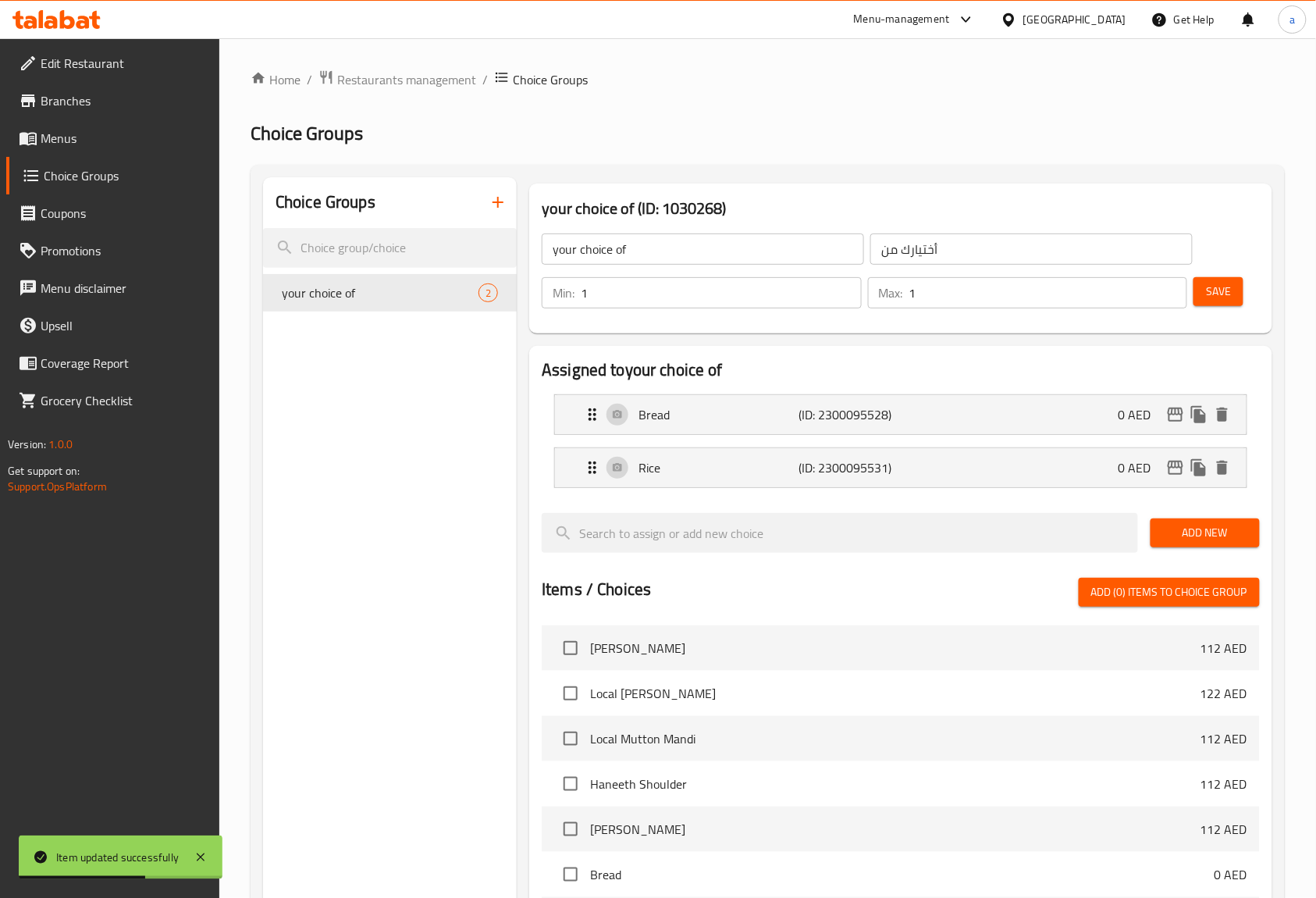
click at [500, 211] on icon "button" at bounding box center [498, 202] width 19 height 19
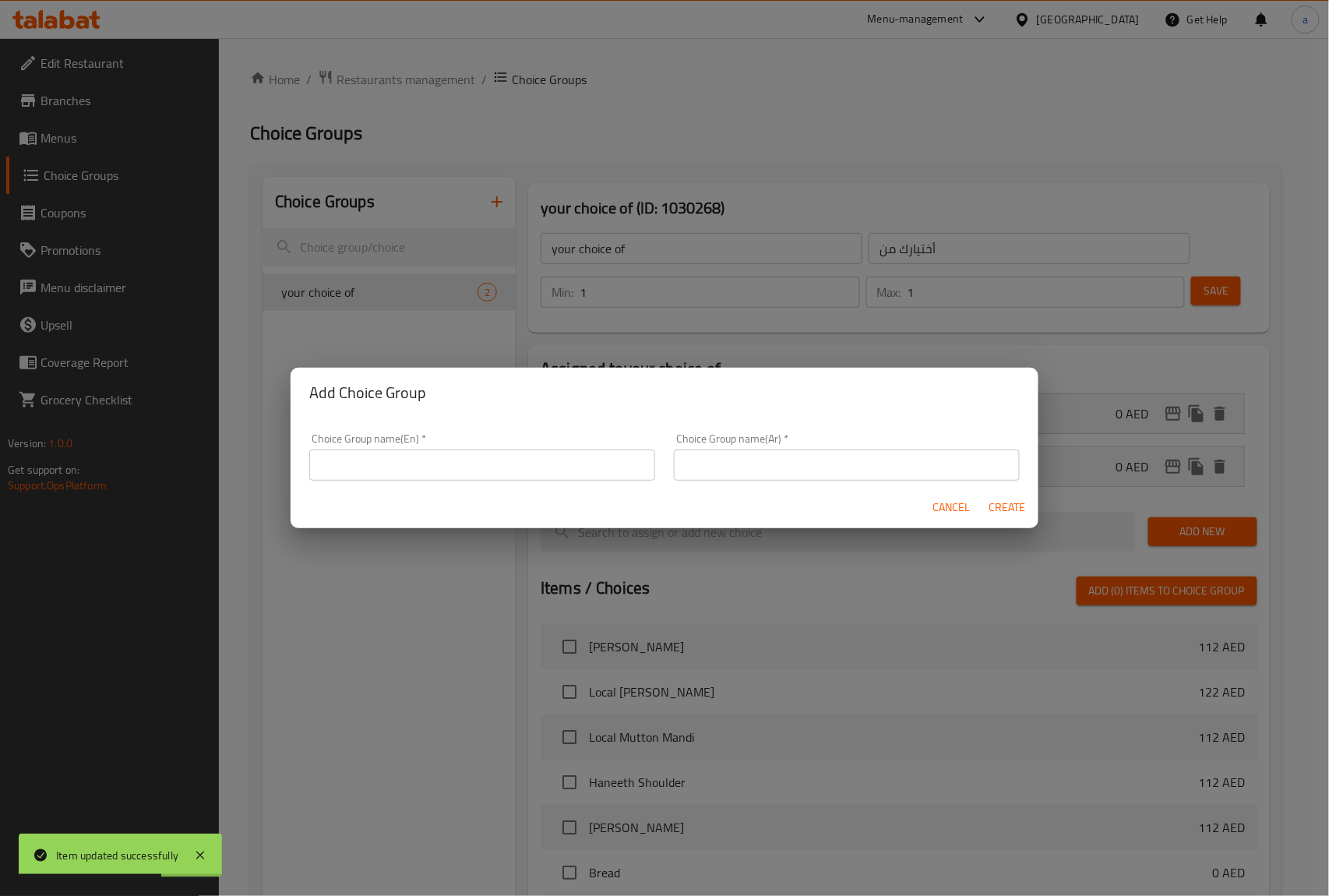
click at [554, 442] on div "Choice Group name(En)   * Choice Group name(En) *" at bounding box center [482, 457] width 346 height 48
click at [553, 472] on input "text" at bounding box center [482, 464] width 346 height 31
type input "your choice of 1"
click at [816, 466] on input "text" at bounding box center [846, 464] width 346 height 31
type input "أختيارك من 1"
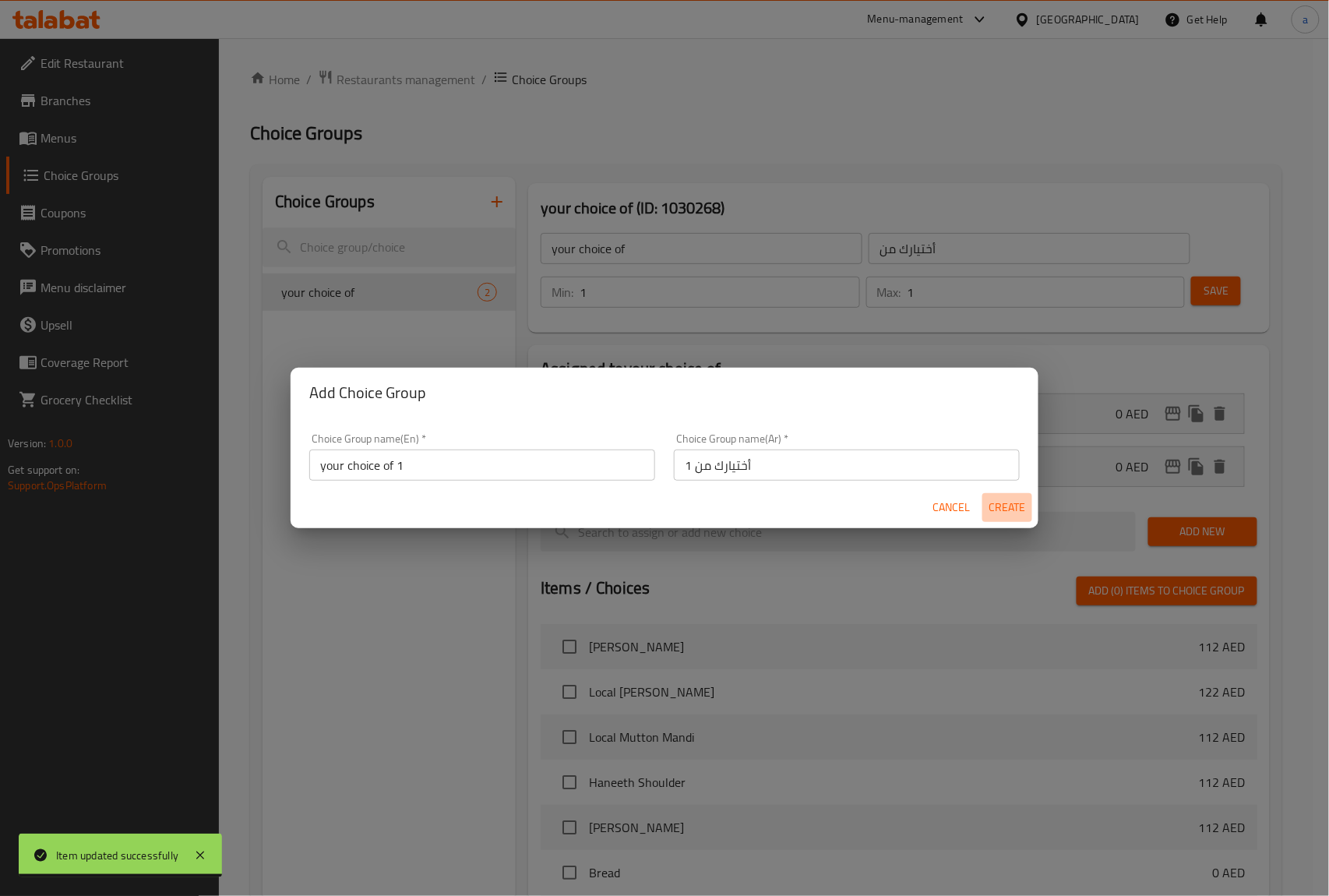
click at [1007, 505] on span "Create" at bounding box center [1007, 508] width 38 height 20
type input "your choice of 1"
type input "أختيارك من 1"
type input "0"
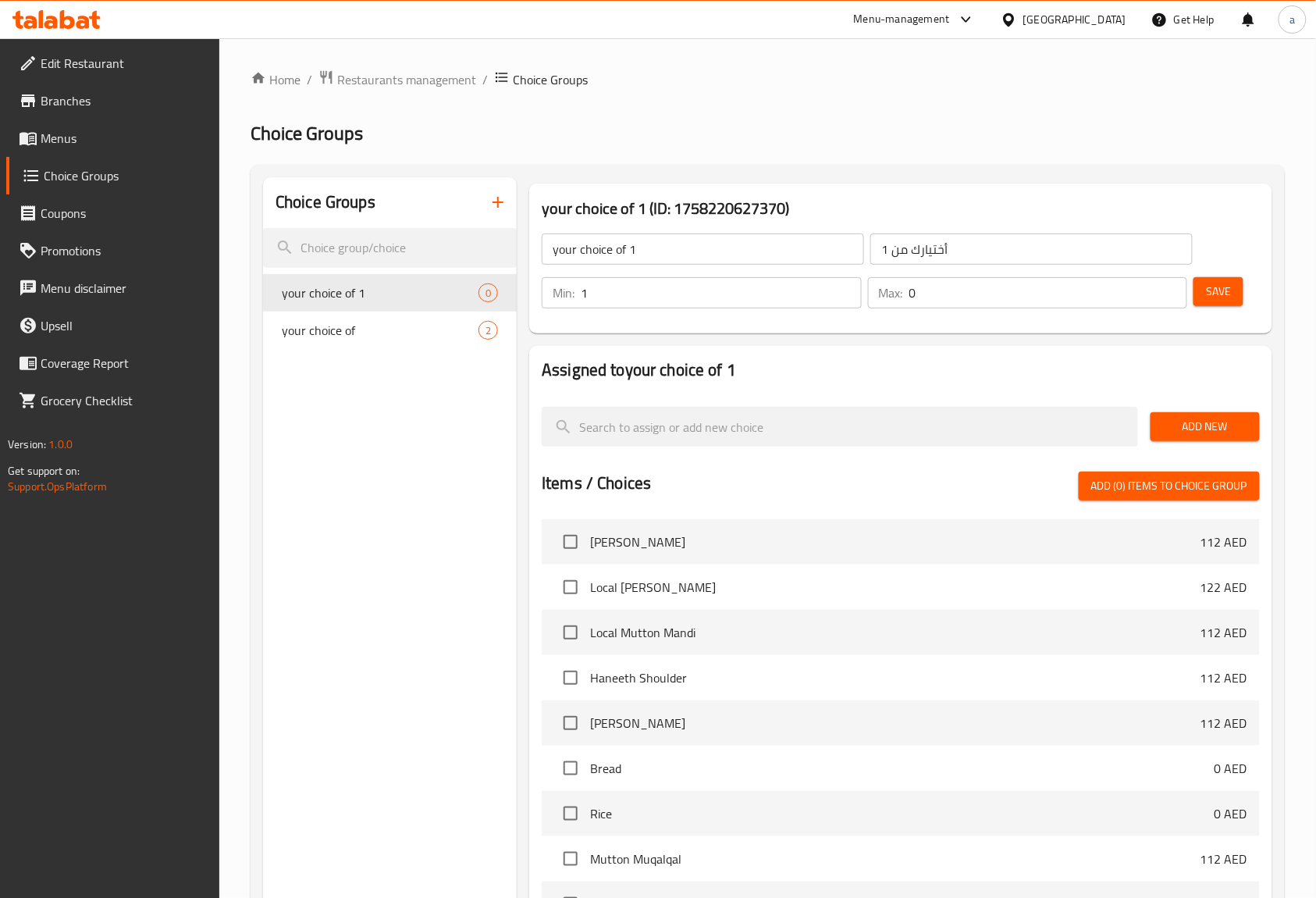
type input "1"
click at [840, 286] on input "1" at bounding box center [721, 292] width 281 height 31
type input "1"
click at [1169, 285] on input "1" at bounding box center [1048, 292] width 279 height 31
click at [1208, 426] on span "Add New" at bounding box center [1205, 427] width 85 height 20
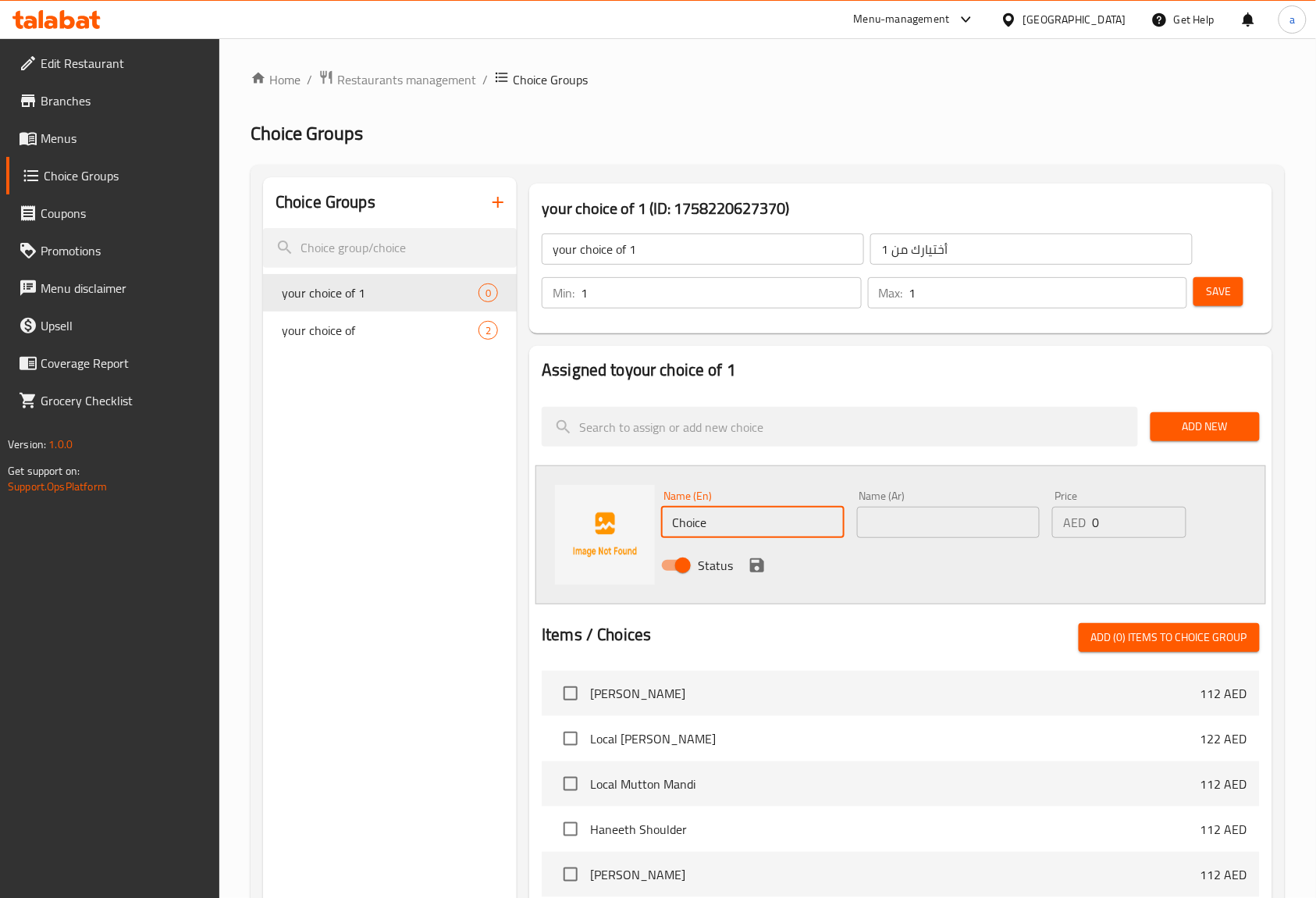
click at [742, 525] on input "Choice" at bounding box center [752, 522] width 182 height 31
paste input "fried"
type input "fried"
click at [934, 519] on input "text" at bounding box center [948, 522] width 182 height 31
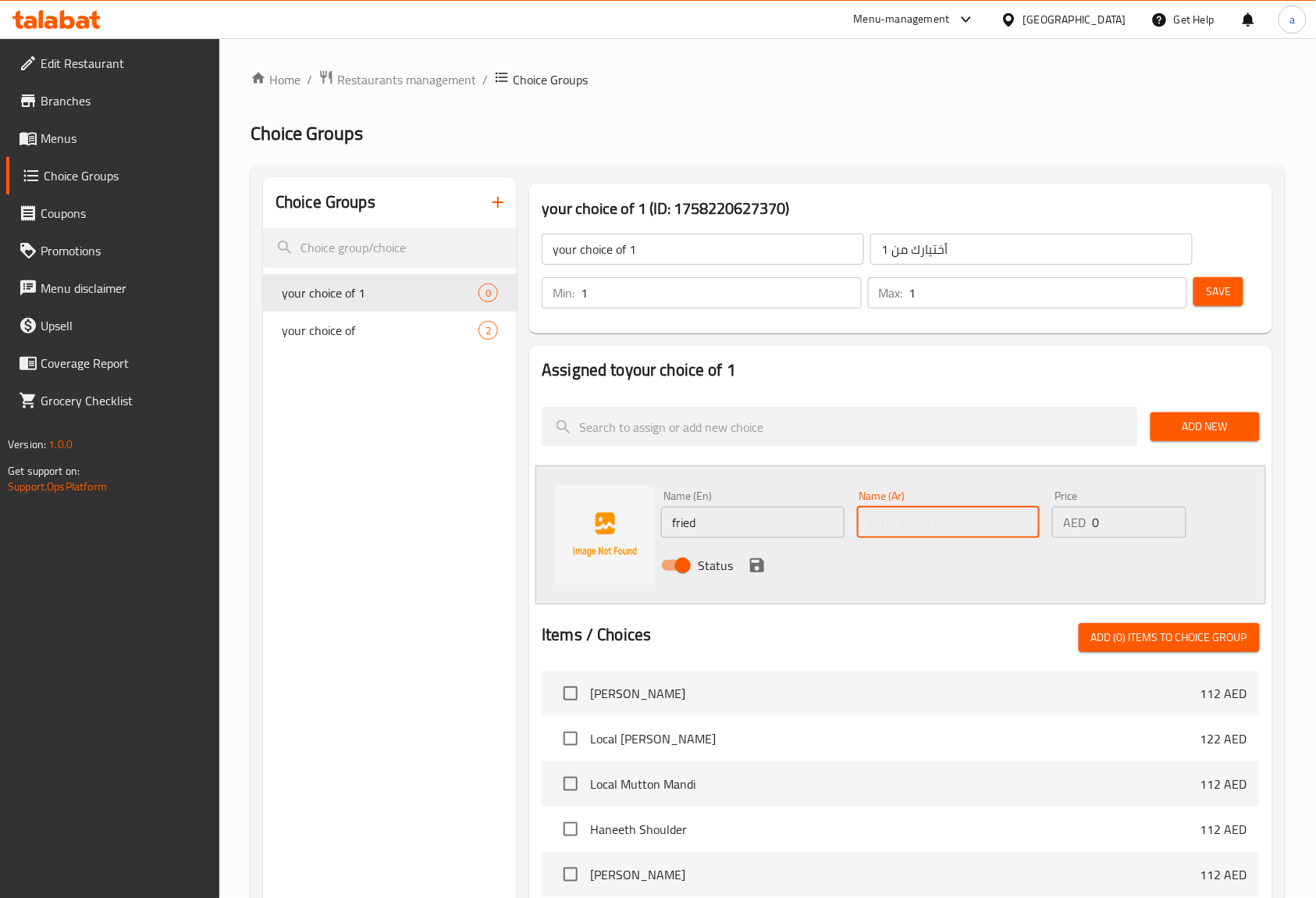
paste input "مقلي"
type input "مقلي"
click at [853, 575] on div "Status" at bounding box center [948, 564] width 586 height 42
click at [756, 565] on icon "save" at bounding box center [757, 565] width 14 height 14
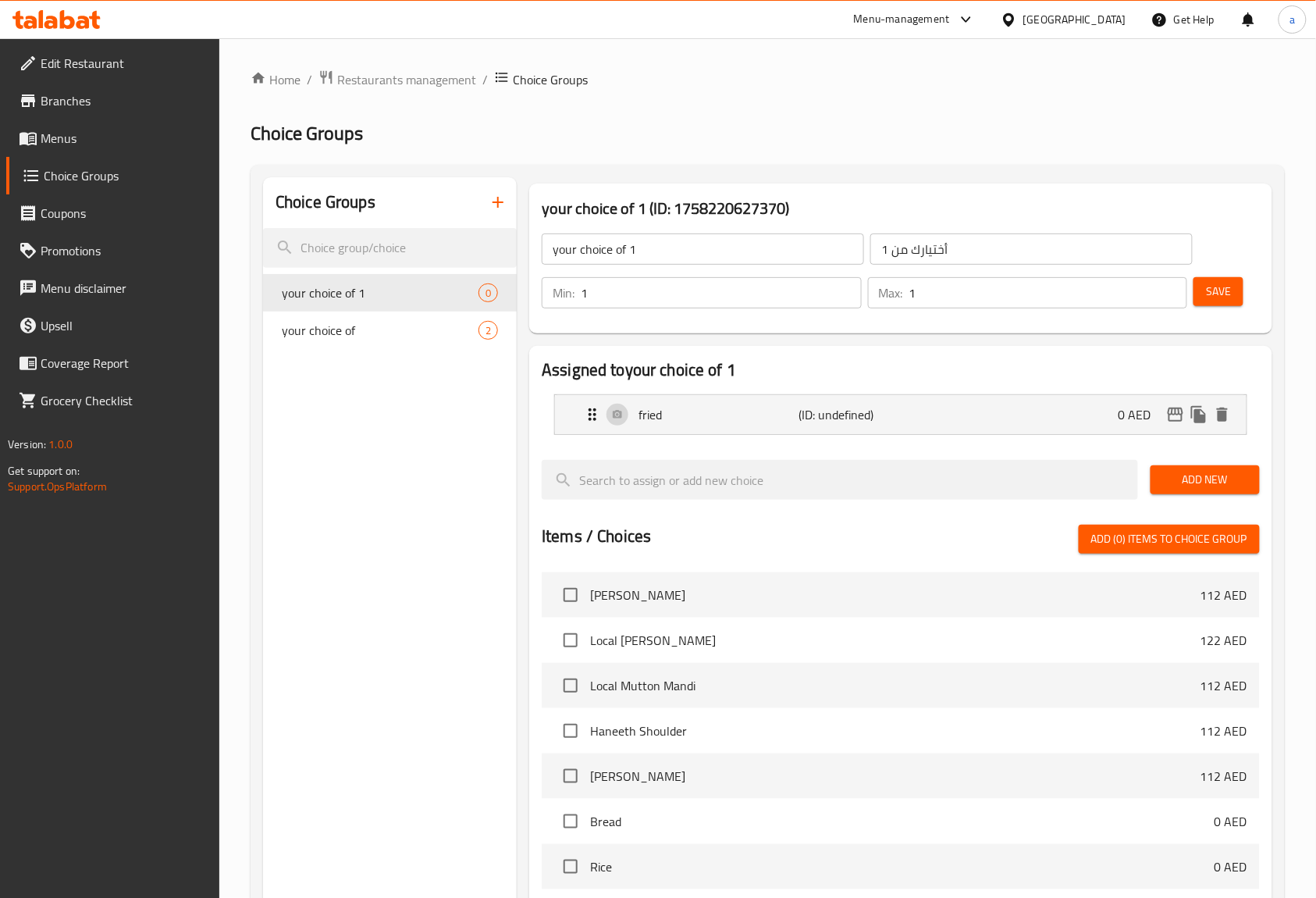
click at [1221, 295] on span "Save" at bounding box center [1217, 292] width 25 height 20
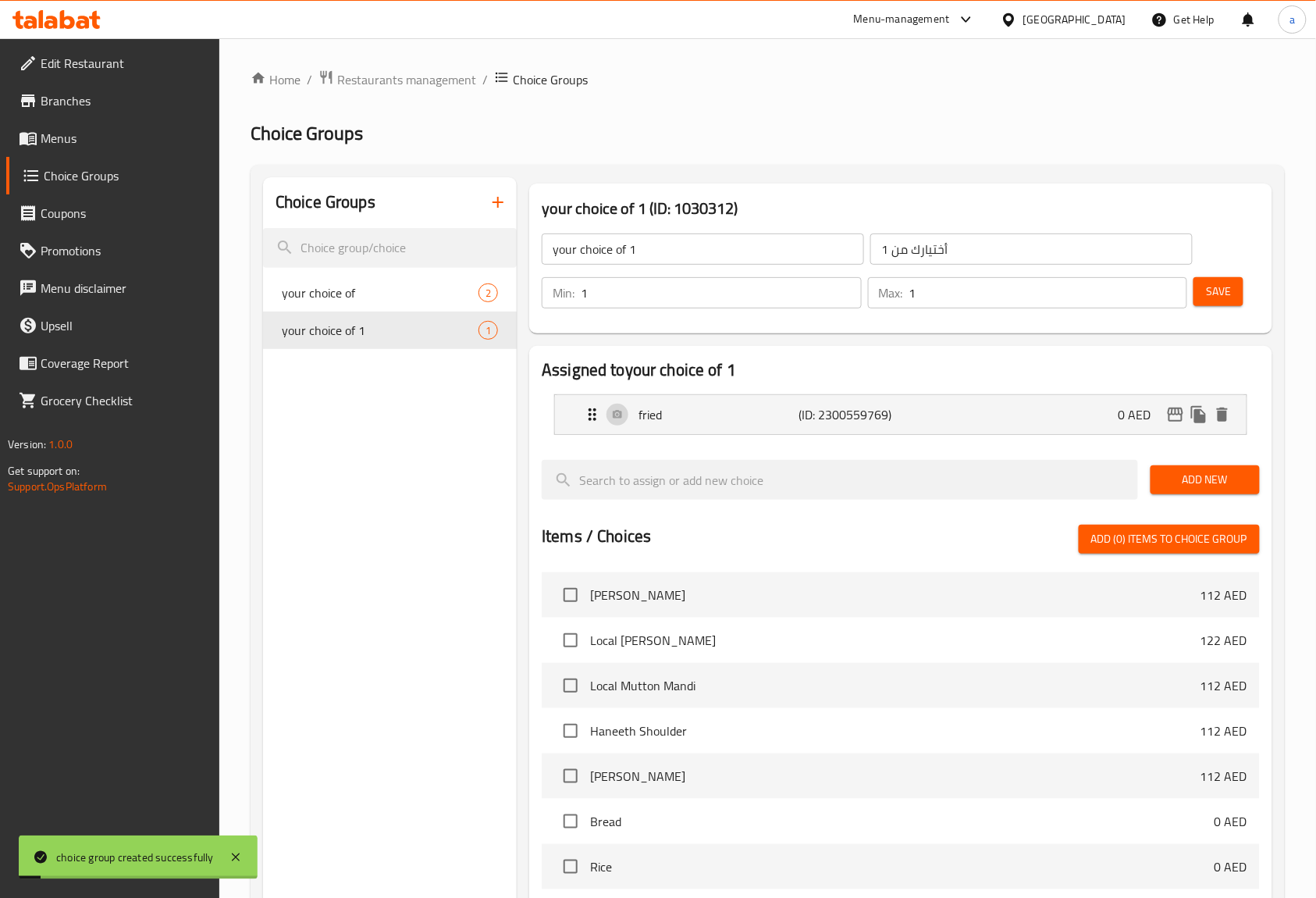
click at [1216, 470] on span "Add New" at bounding box center [1205, 480] width 85 height 20
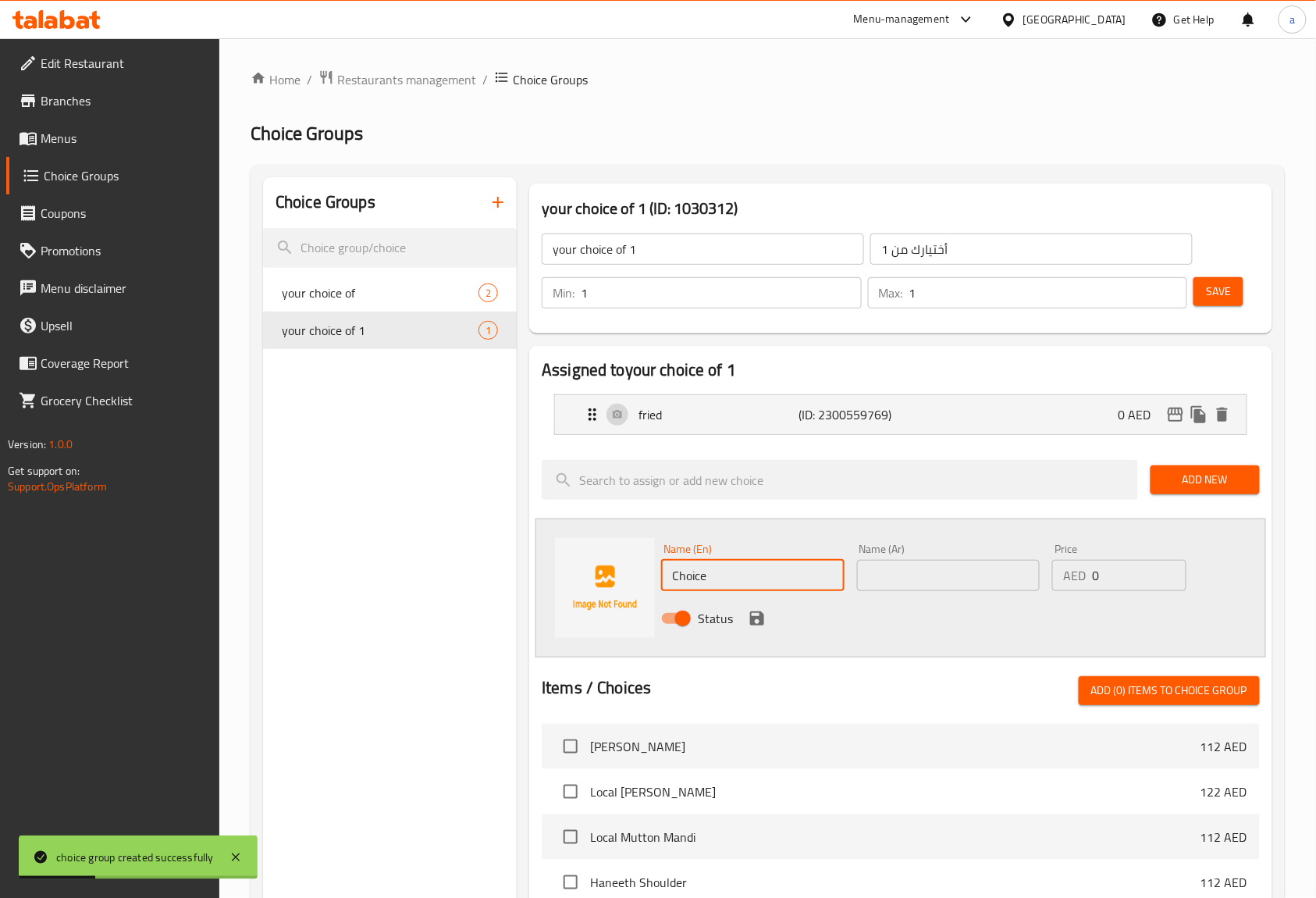
click at [804, 572] on input "Choice" at bounding box center [752, 574] width 182 height 31
paste input "shakshouka"
type input "shakshouka"
click at [929, 585] on input "text" at bounding box center [948, 574] width 182 height 31
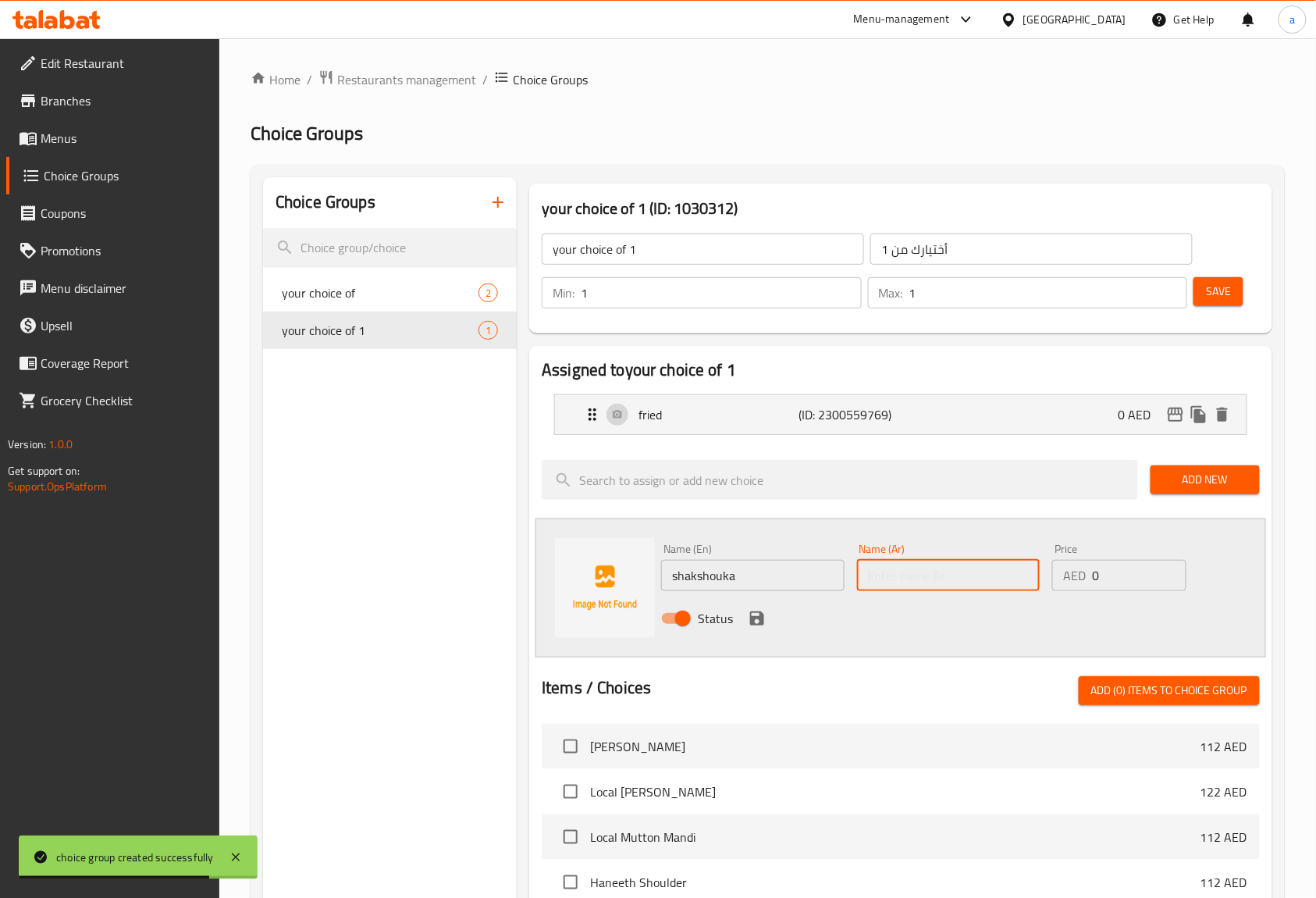
paste input "شكشوكة"
type input "شكشوكة"
click at [750, 616] on icon "save" at bounding box center [757, 618] width 14 height 14
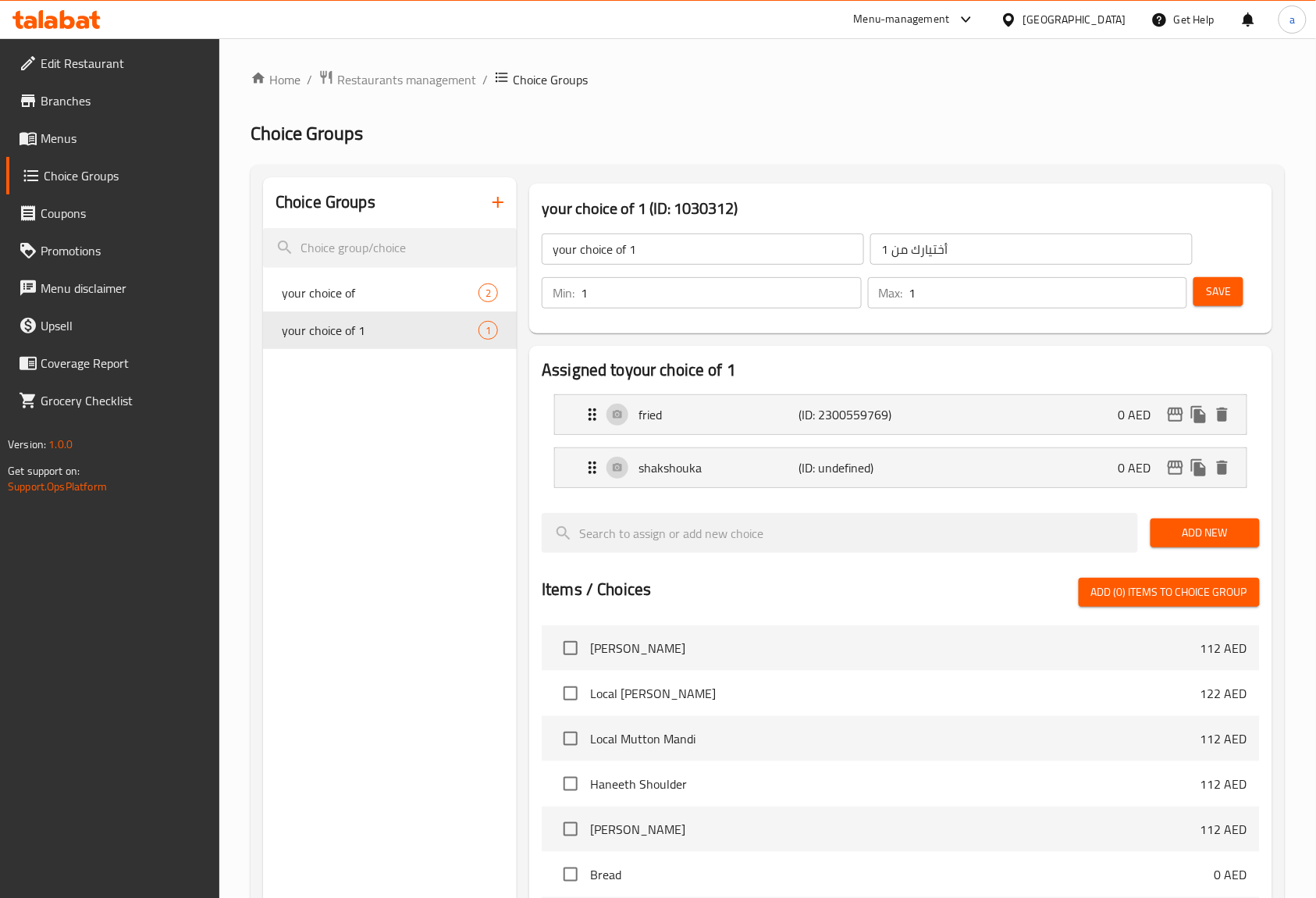
click at [1217, 288] on span "Save" at bounding box center [1217, 292] width 25 height 20
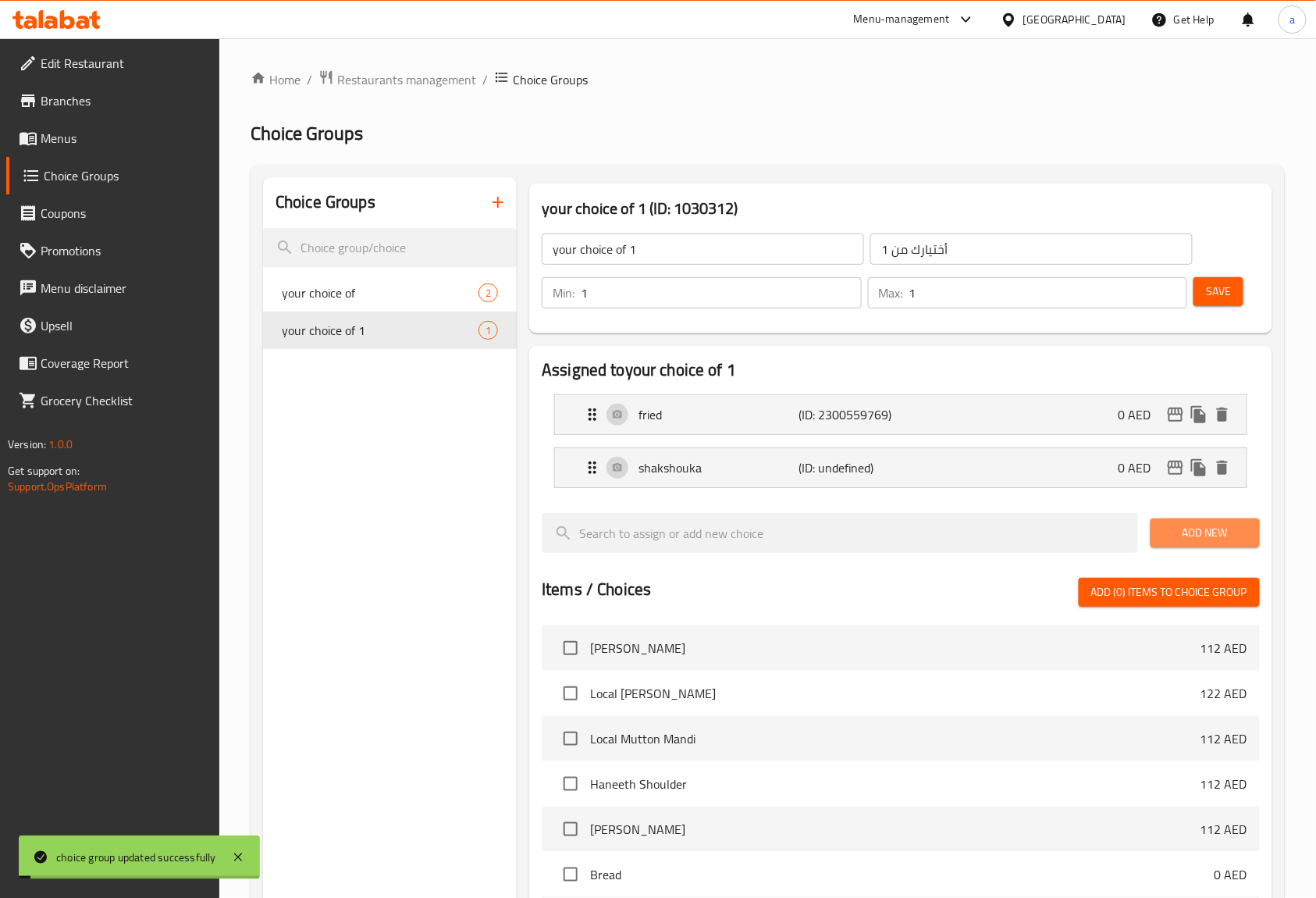
click at [1194, 532] on span "Add New" at bounding box center [1205, 533] width 85 height 20
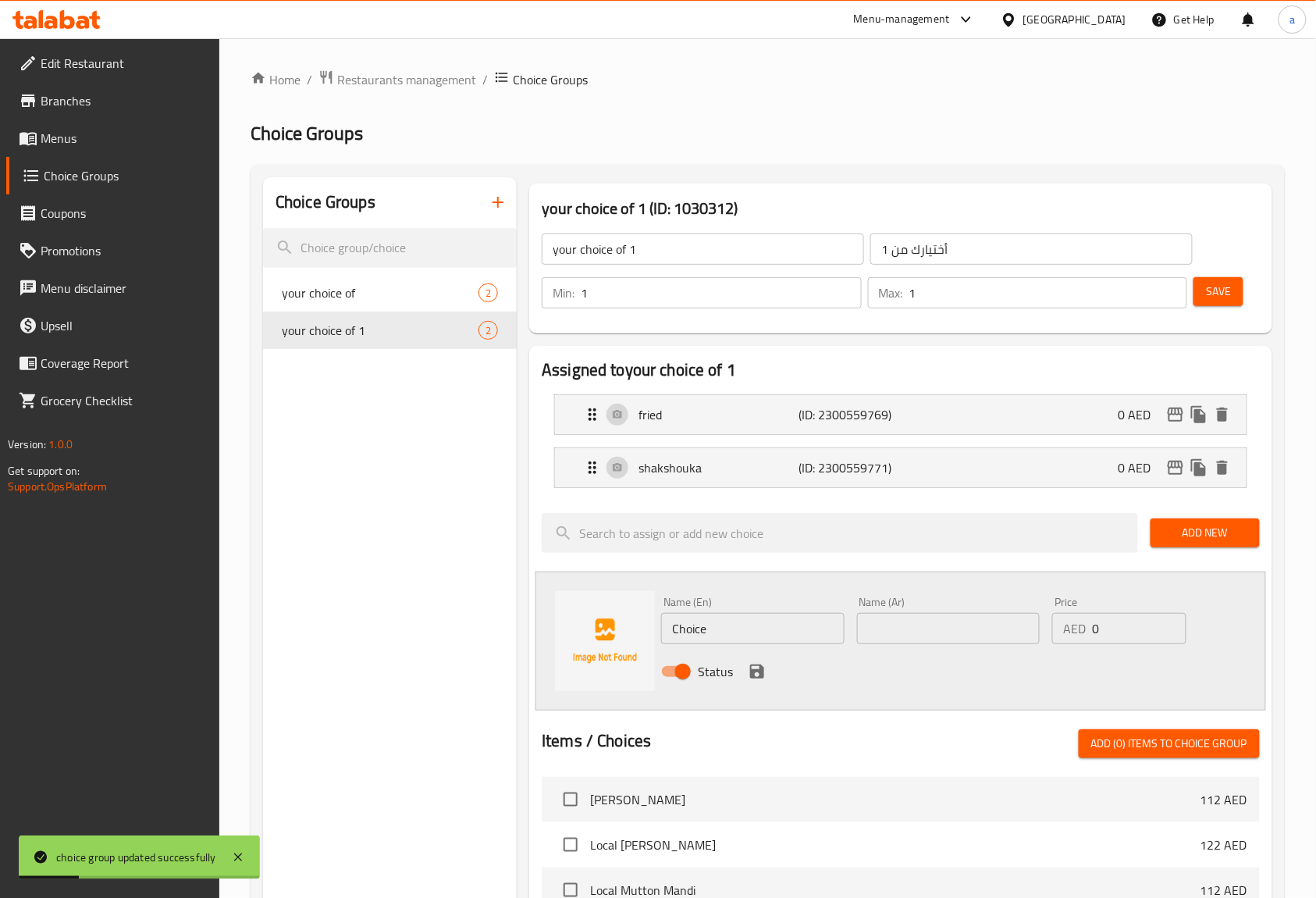
click at [768, 628] on input "Choice" at bounding box center [752, 627] width 182 height 31
paste input "omelett"
type input "omelette"
click at [966, 630] on input "text" at bounding box center [948, 627] width 182 height 31
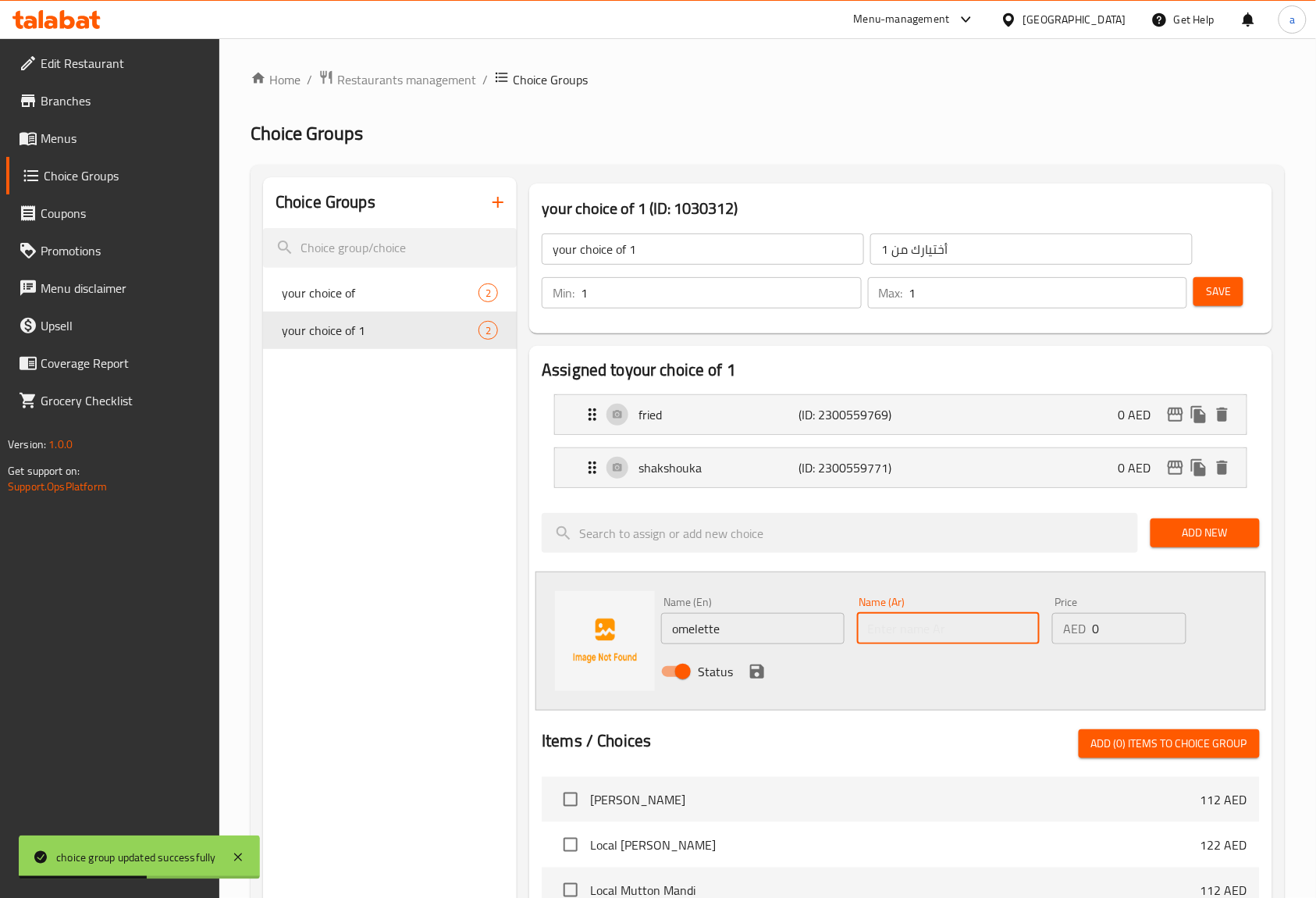
paste input "أومليت"
type input "أومليت"
click at [1071, 591] on div "Price AED 0 Price" at bounding box center [1119, 620] width 146 height 60
click at [768, 681] on div "Status" at bounding box center [948, 671] width 586 height 42
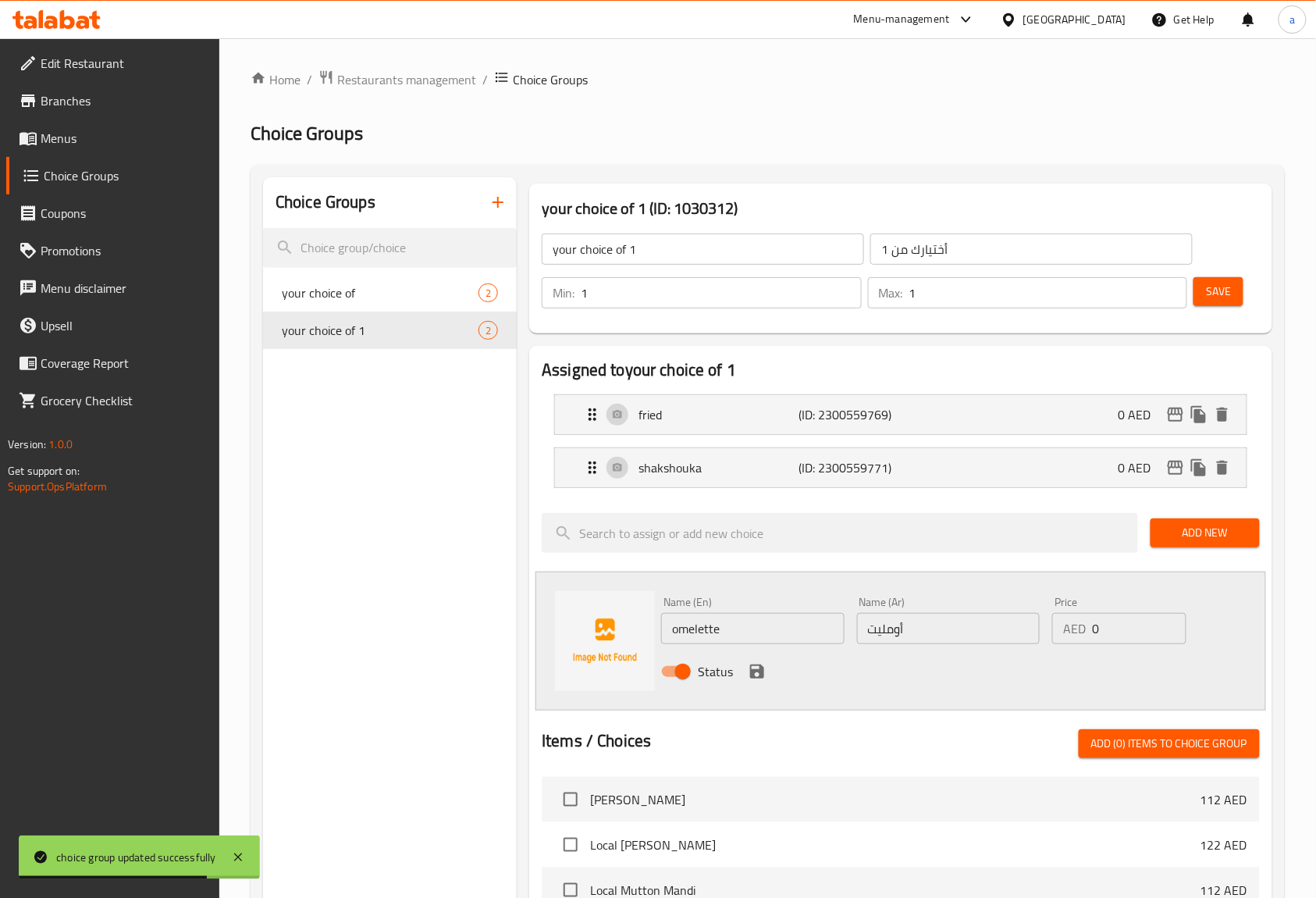
click at [761, 676] on icon "save" at bounding box center [757, 671] width 14 height 14
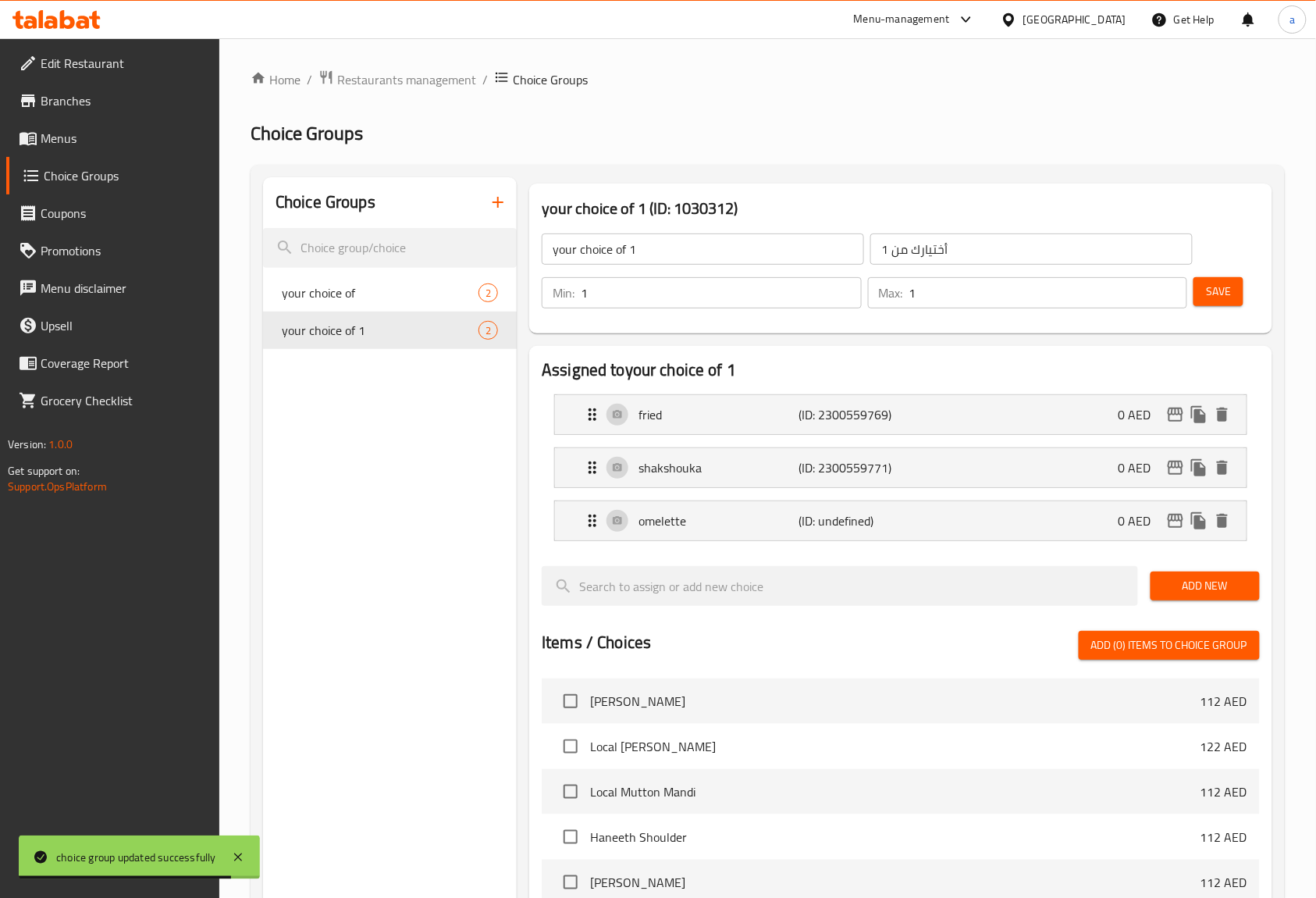
click at [1187, 595] on span "Add New" at bounding box center [1205, 586] width 85 height 20
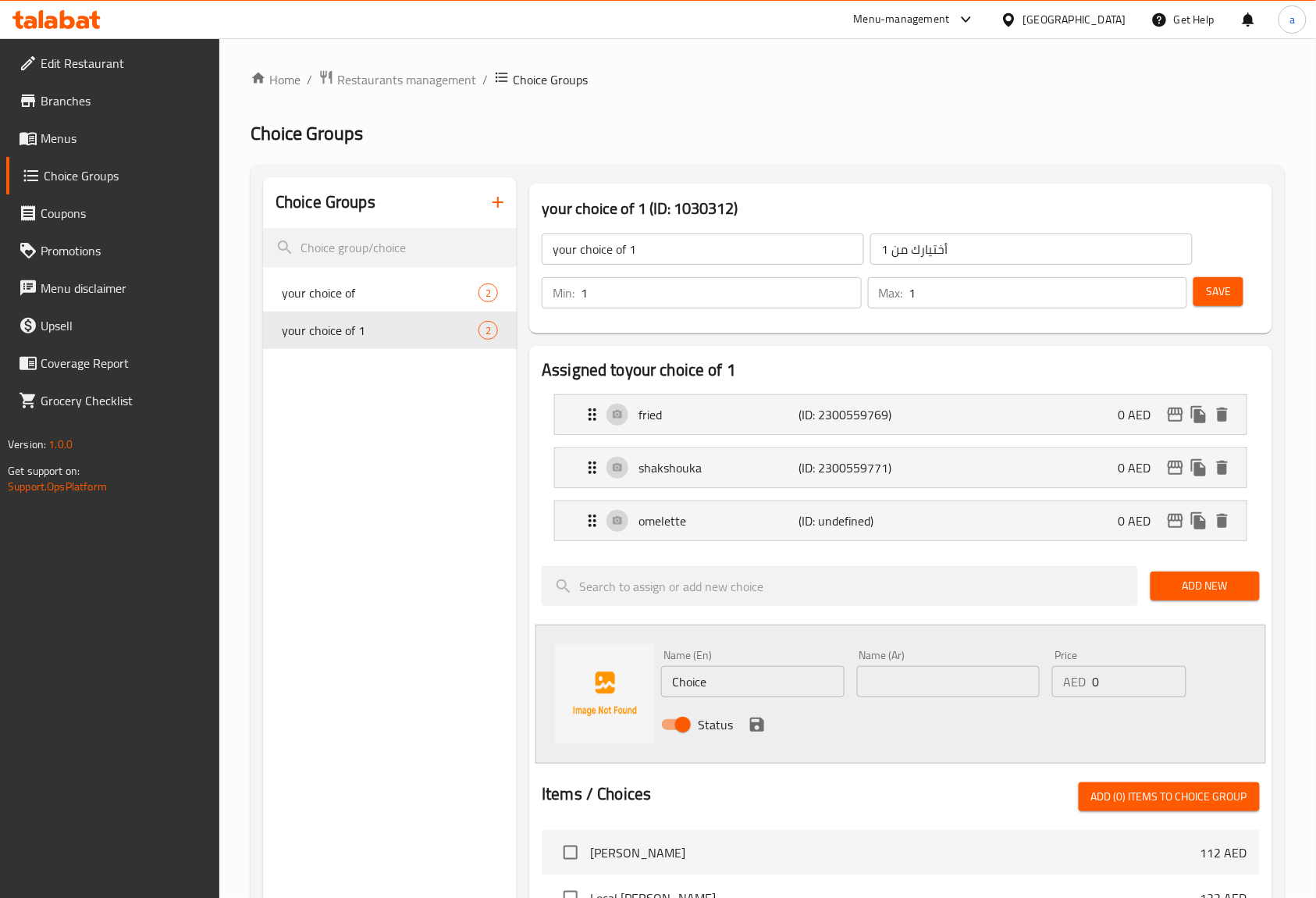
click at [1228, 288] on span "Save" at bounding box center [1217, 292] width 25 height 20
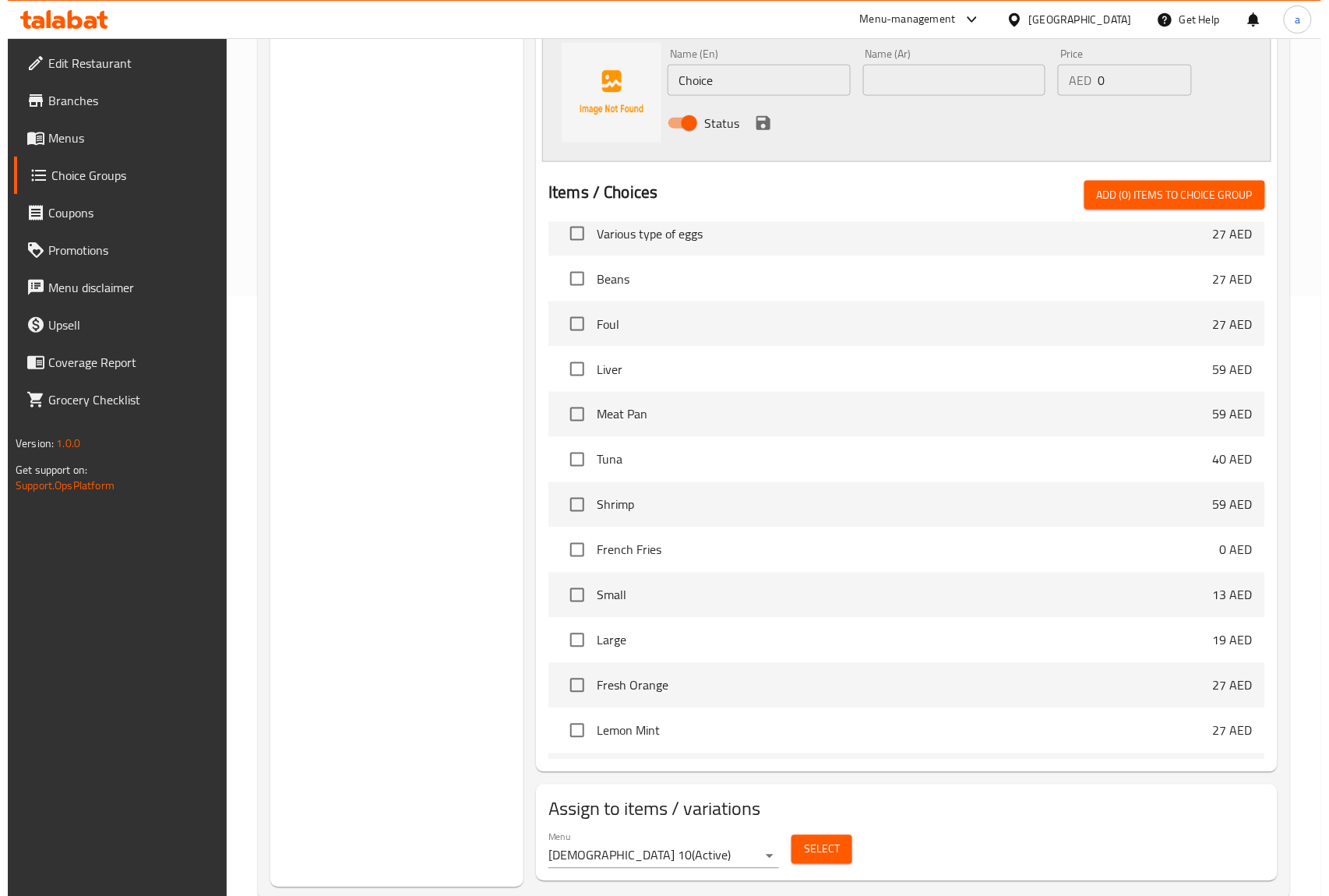
scroll to position [637, 0]
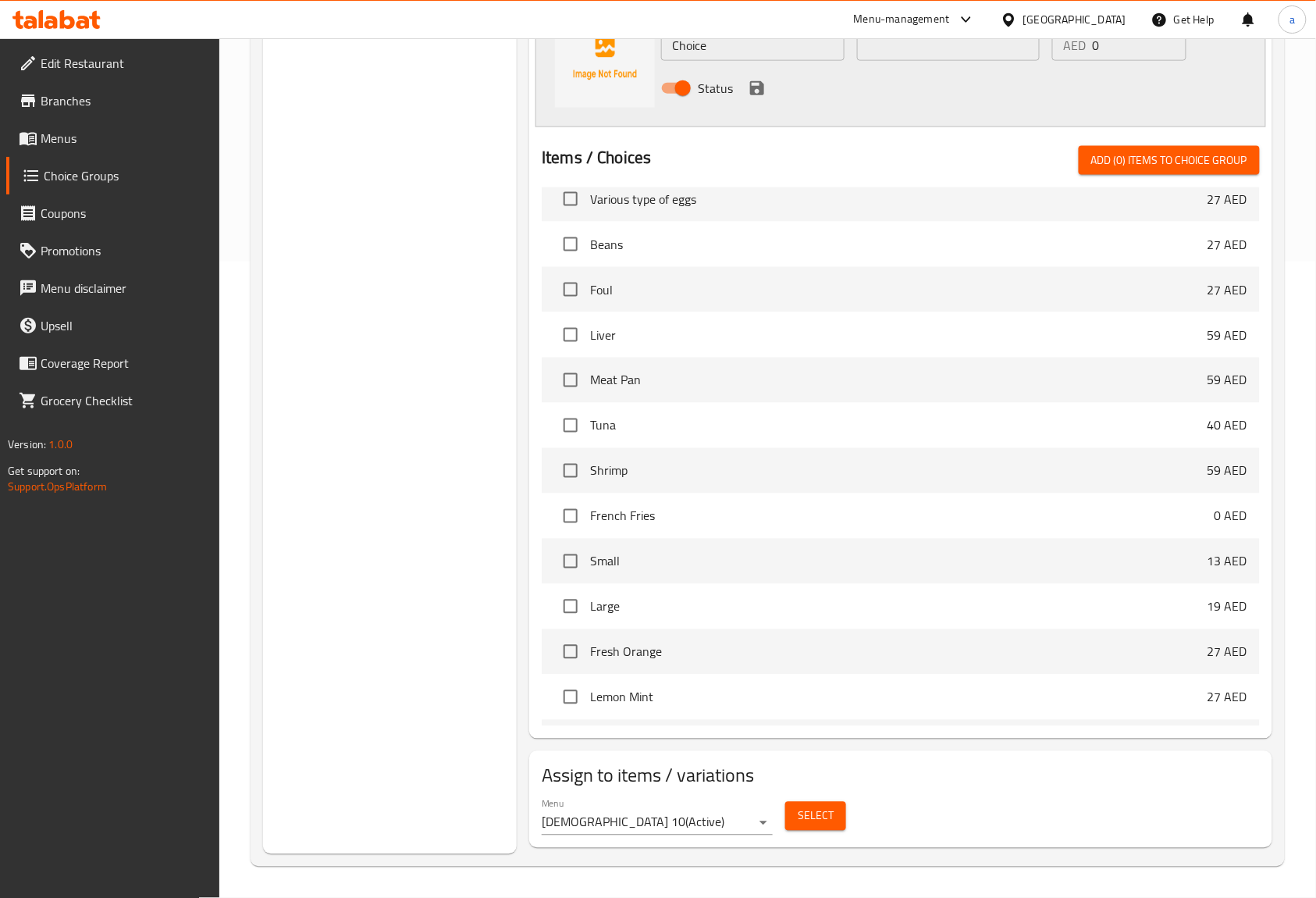
click at [844, 809] on button "Select" at bounding box center [815, 815] width 61 height 29
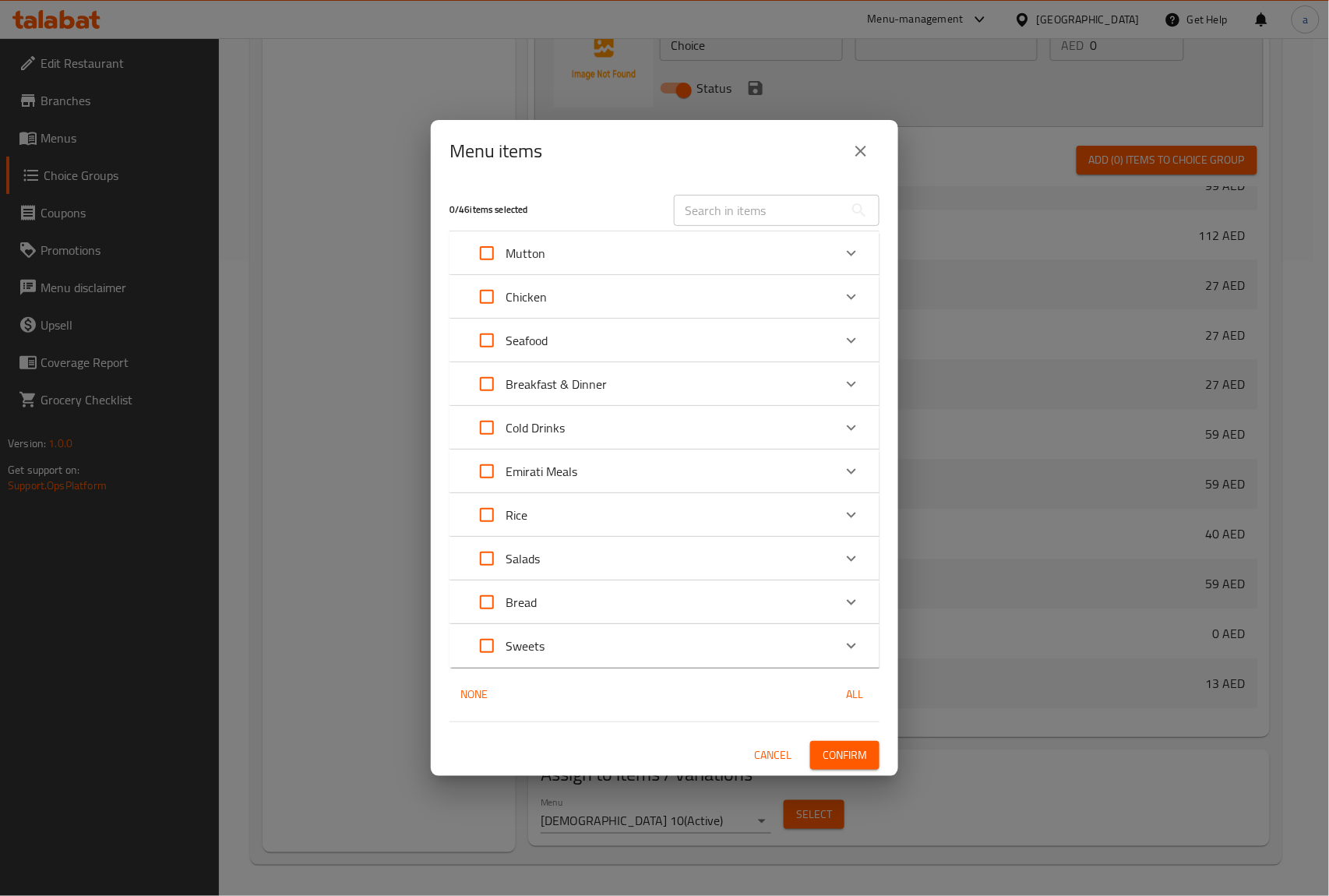
click at [863, 378] on div "Expand" at bounding box center [851, 384] width 38 height 38
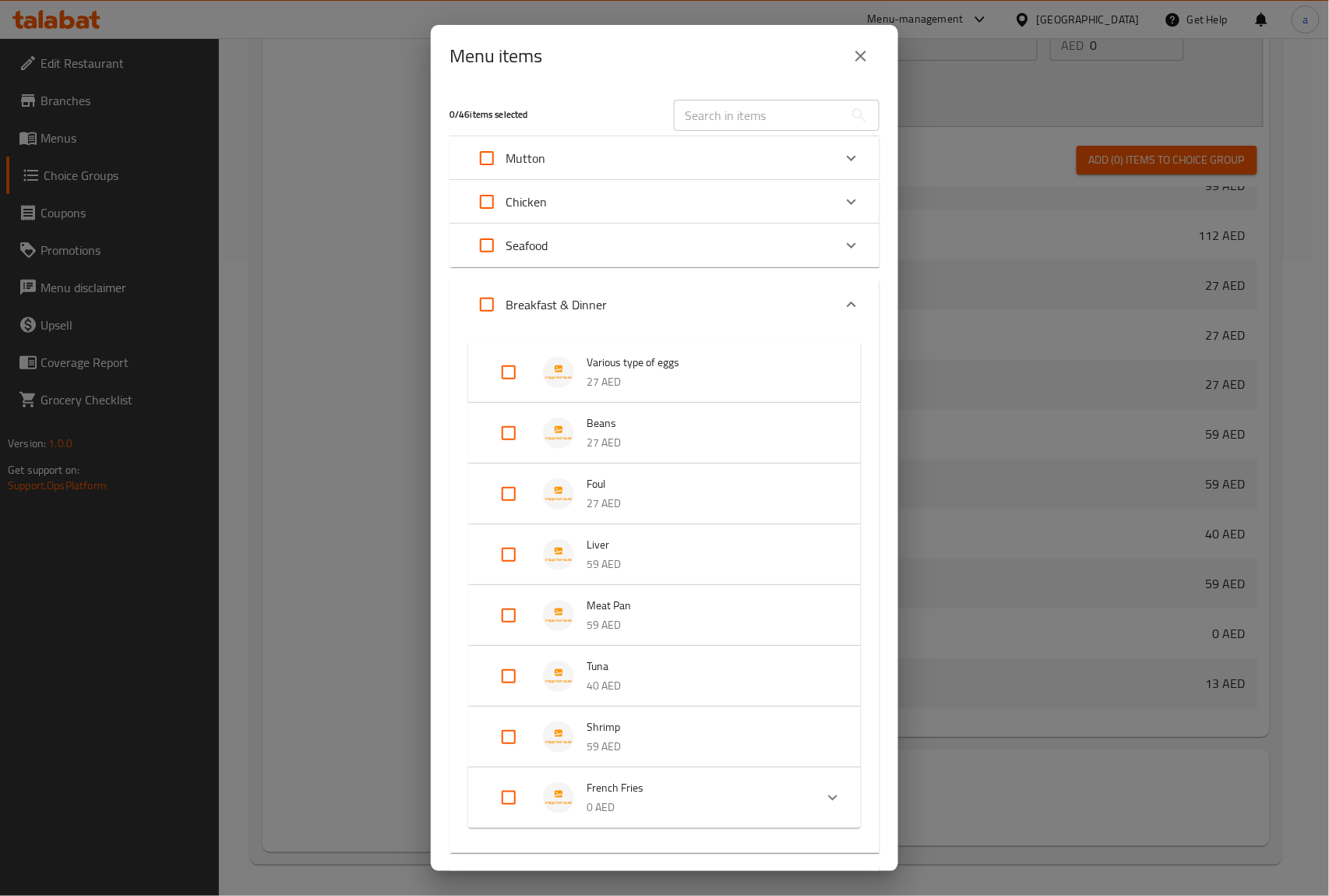
click at [508, 373] on input "Expand" at bounding box center [509, 373] width 38 height 38
checkbox input "true"
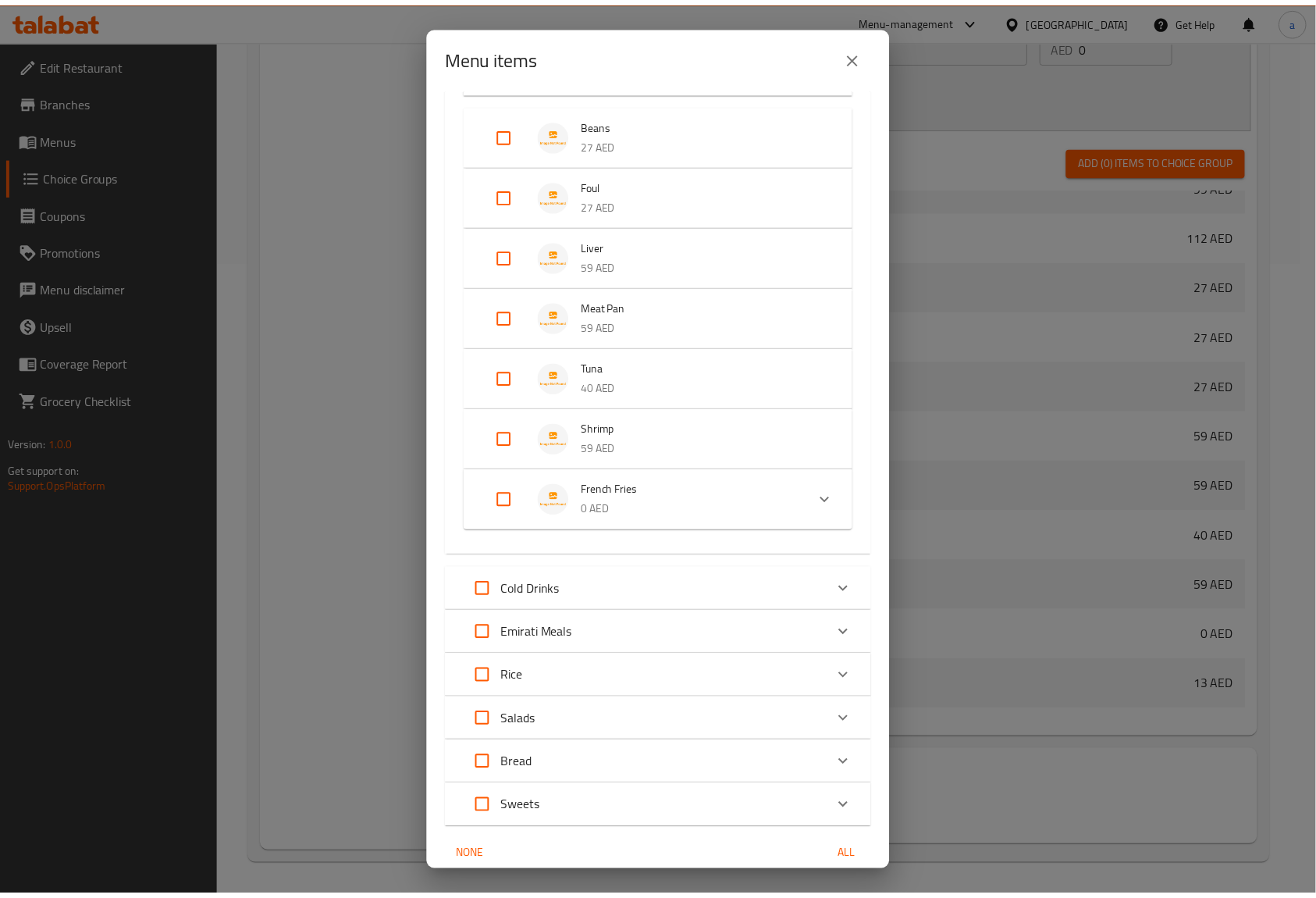
scroll to position [377, 0]
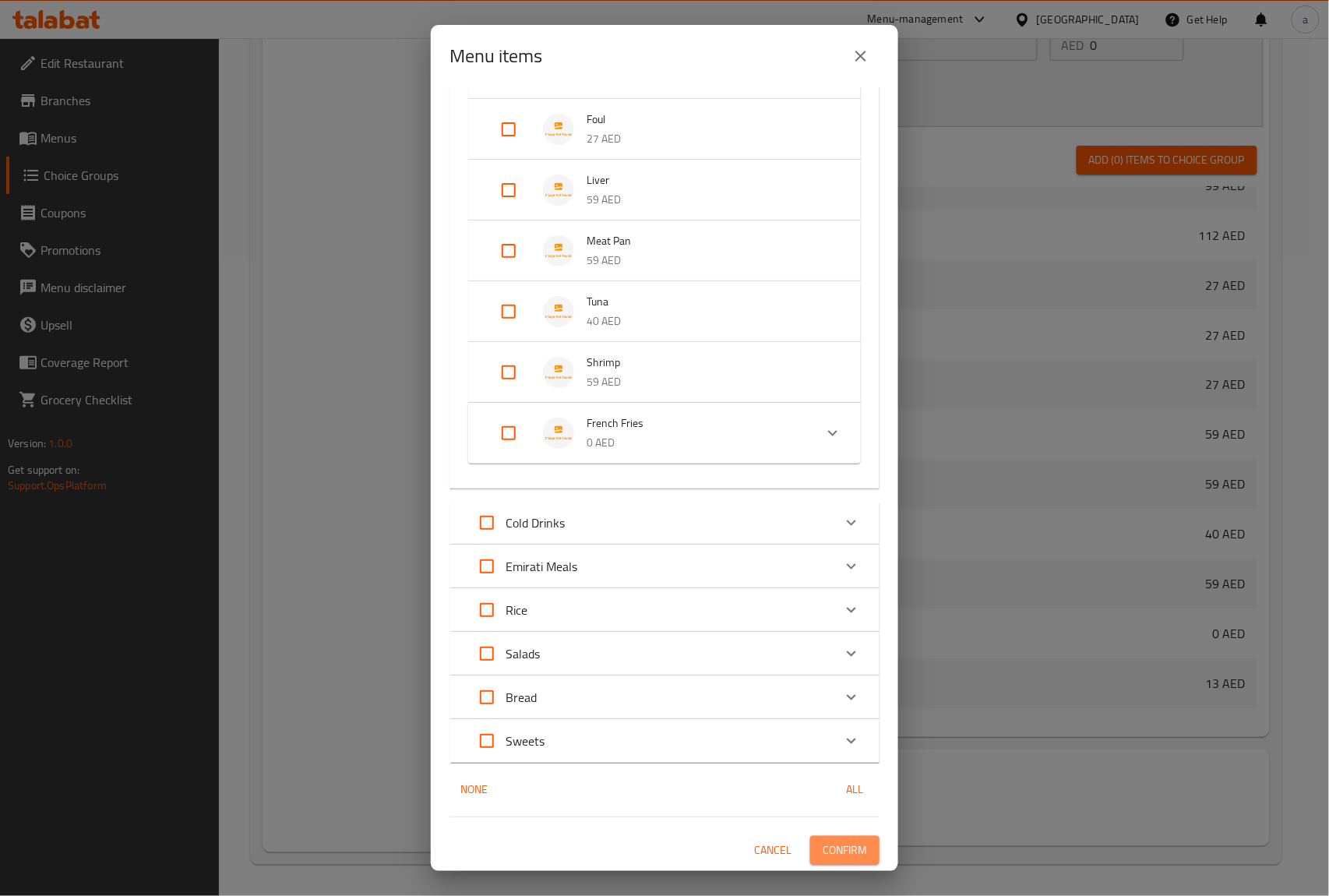
click at [836, 844] on span "Confirm" at bounding box center [844, 850] width 45 height 20
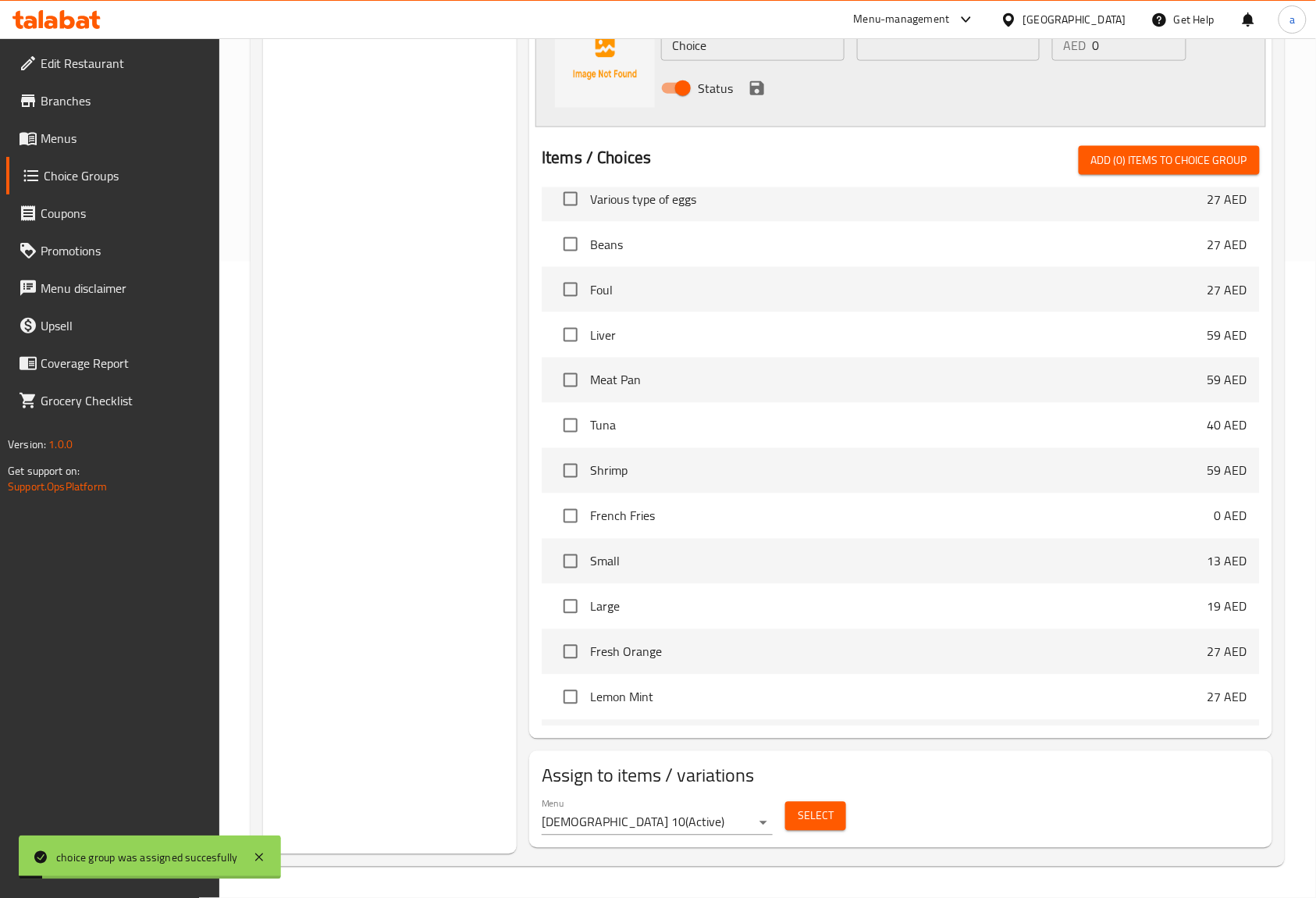
click at [94, 131] on span "Menus" at bounding box center [124, 137] width 167 height 19
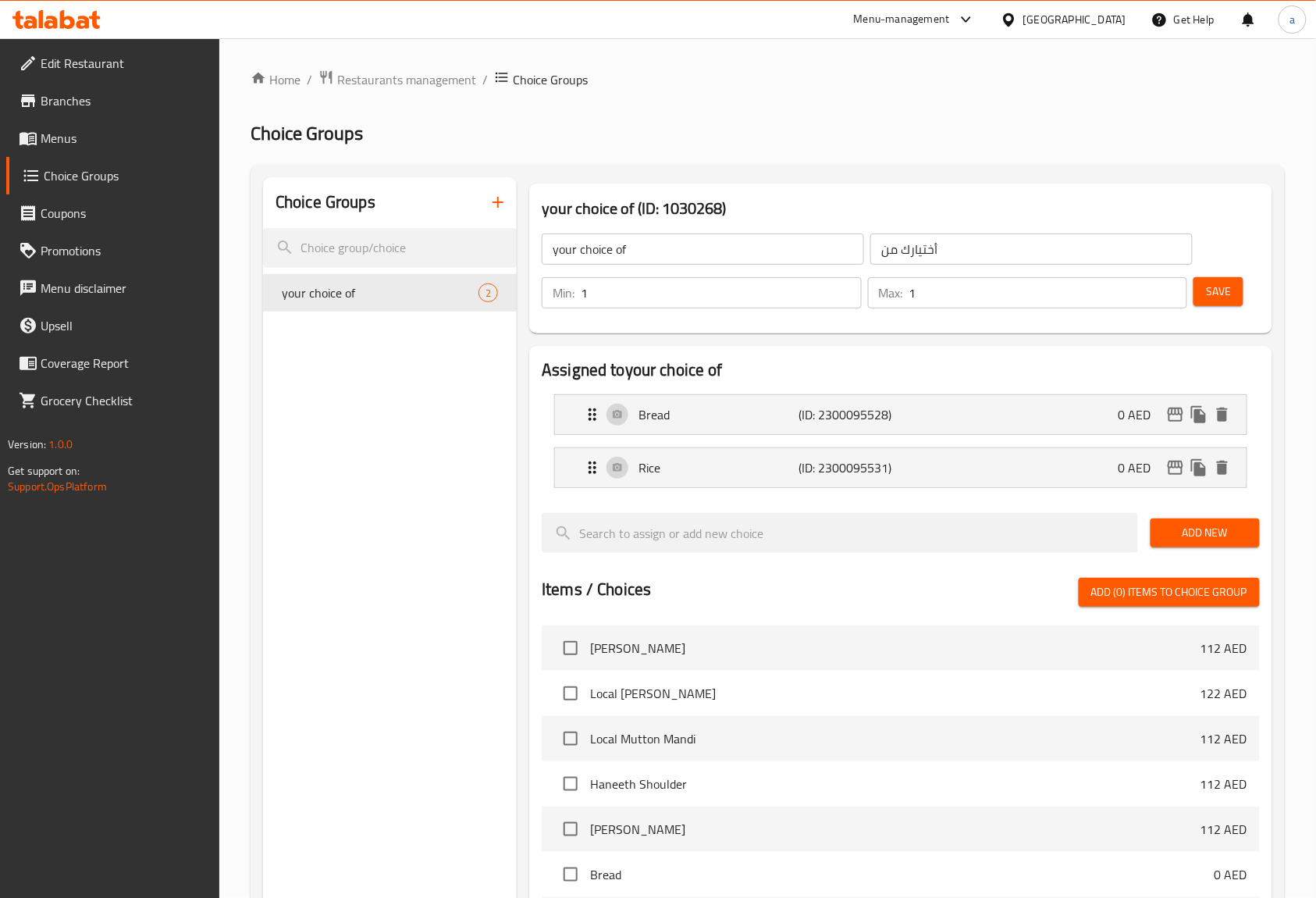
click at [96, 137] on span "Menus" at bounding box center [124, 137] width 167 height 19
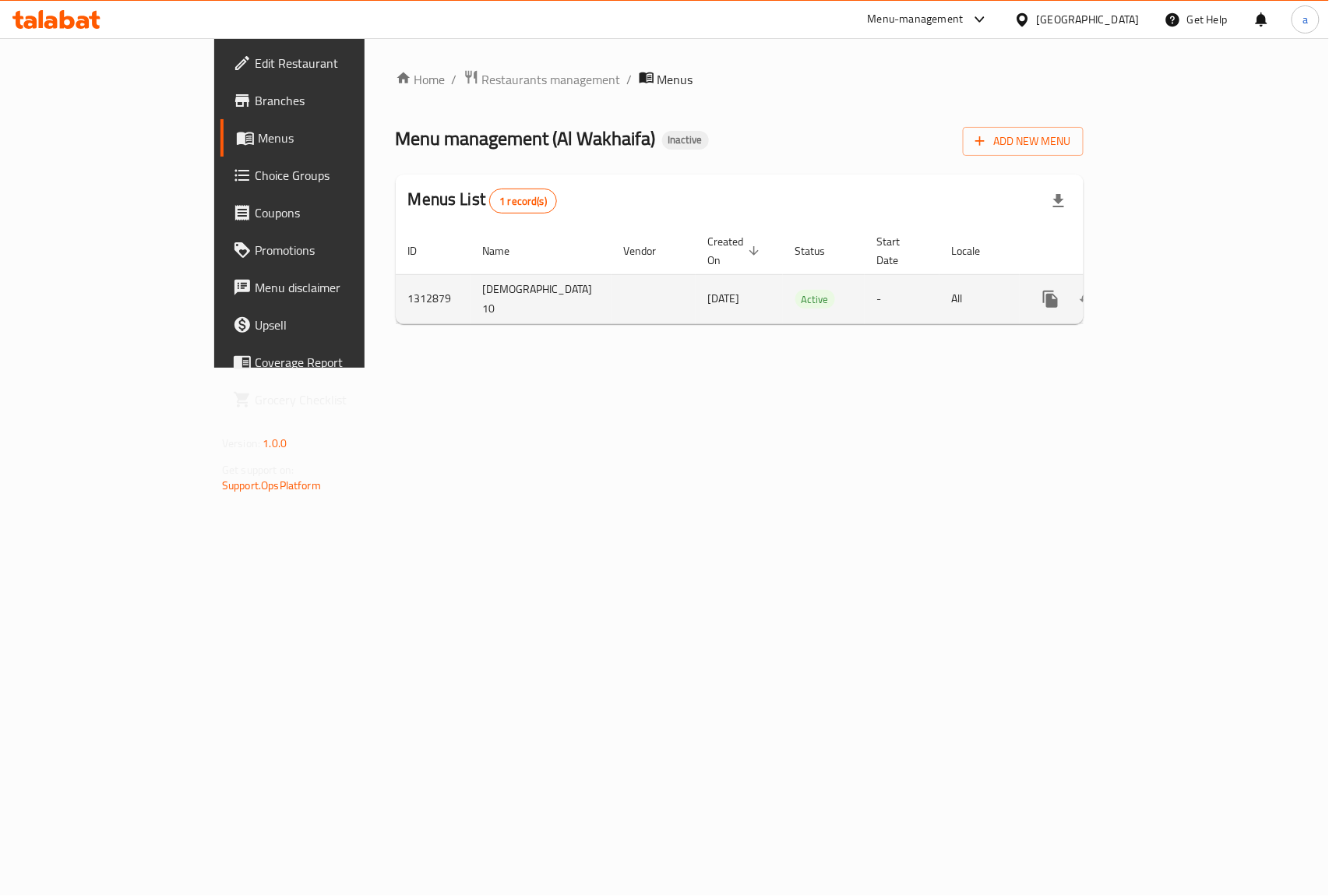
click at [1170, 292] on icon "enhanced table" at bounding box center [1162, 299] width 14 height 14
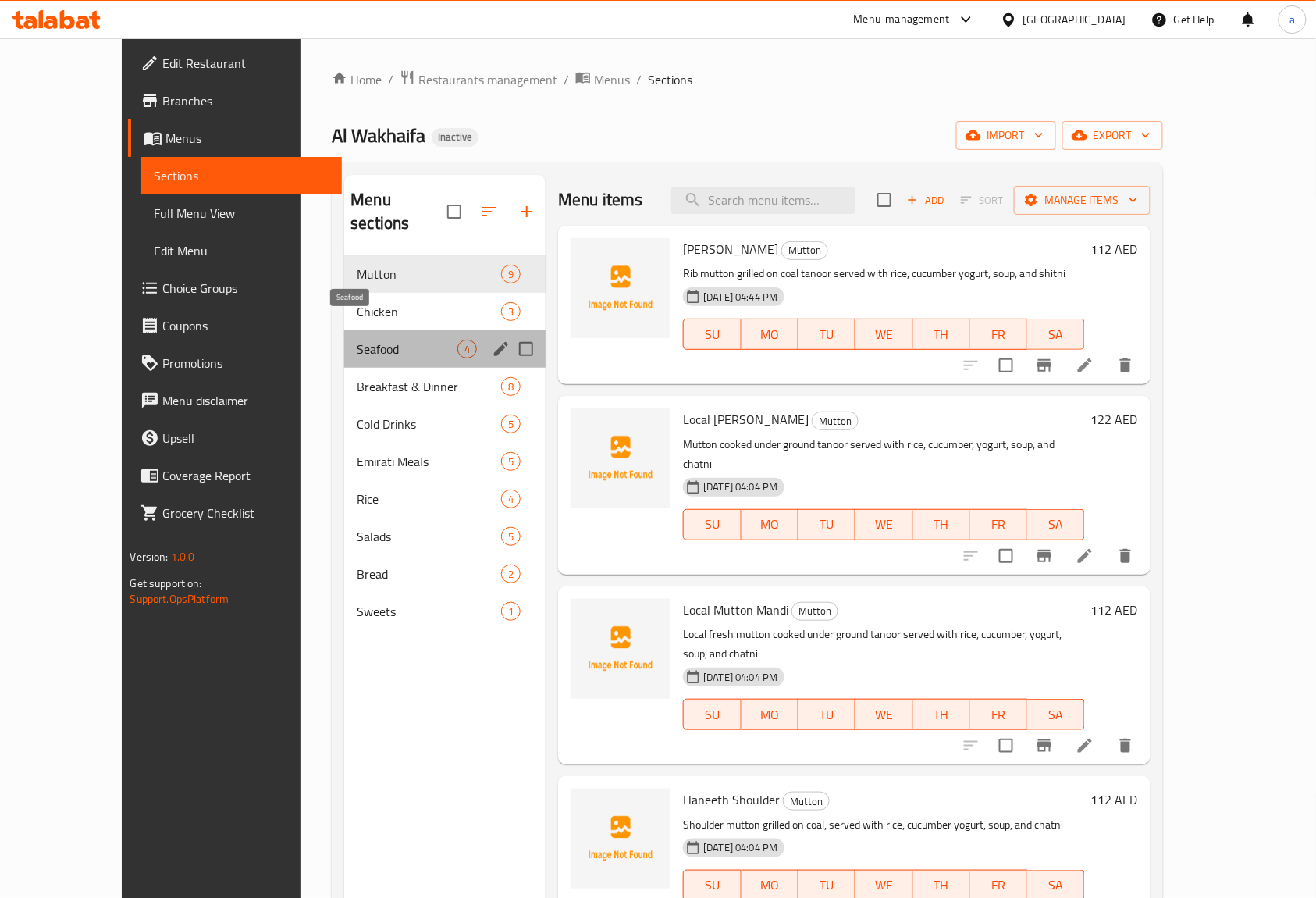
click at [356, 339] on span "Seafood" at bounding box center [406, 348] width 101 height 19
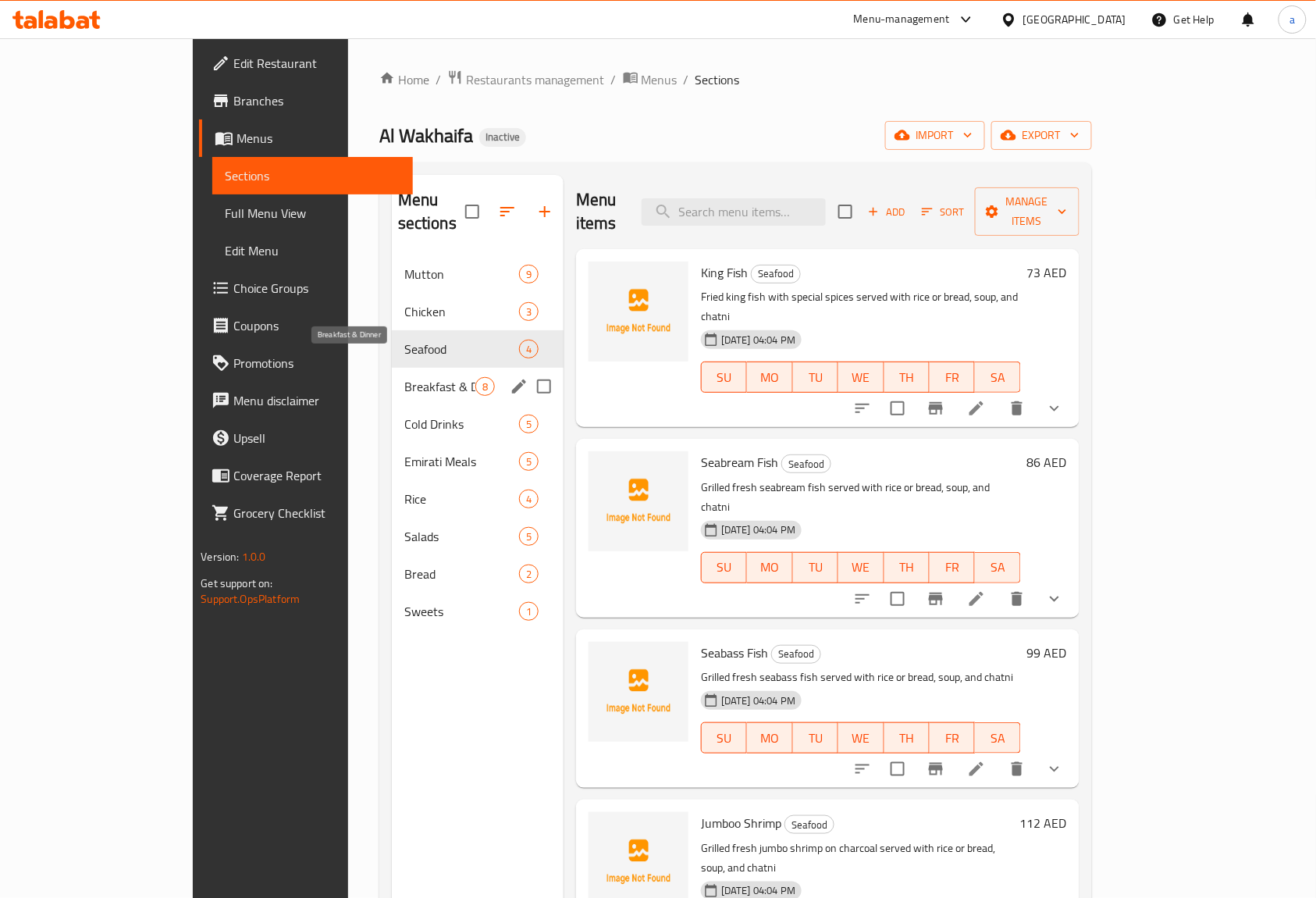
click at [404, 377] on span "Breakfast & Dinner" at bounding box center [439, 386] width 71 height 19
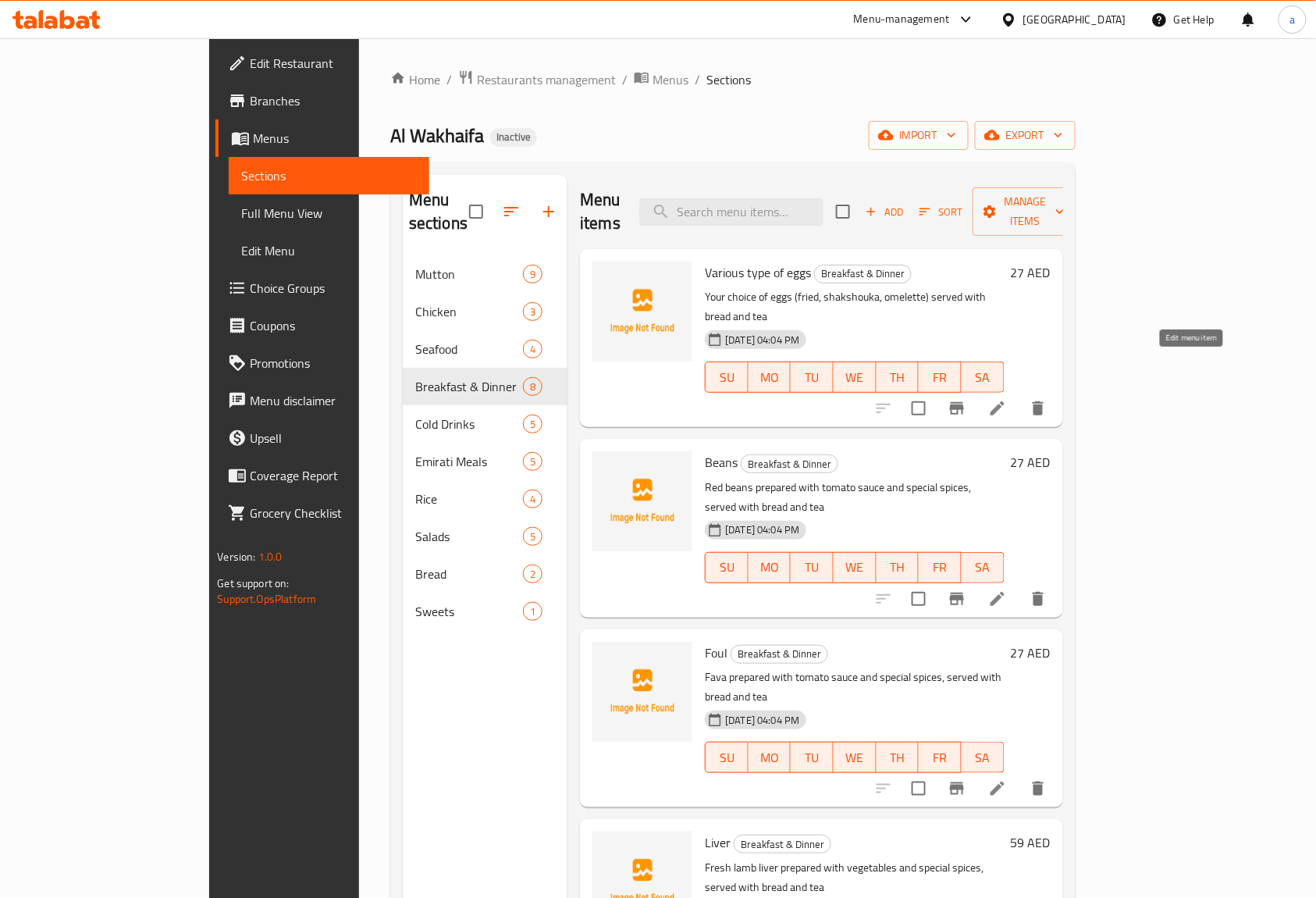
click at [1006, 399] on icon at bounding box center [997, 408] width 19 height 19
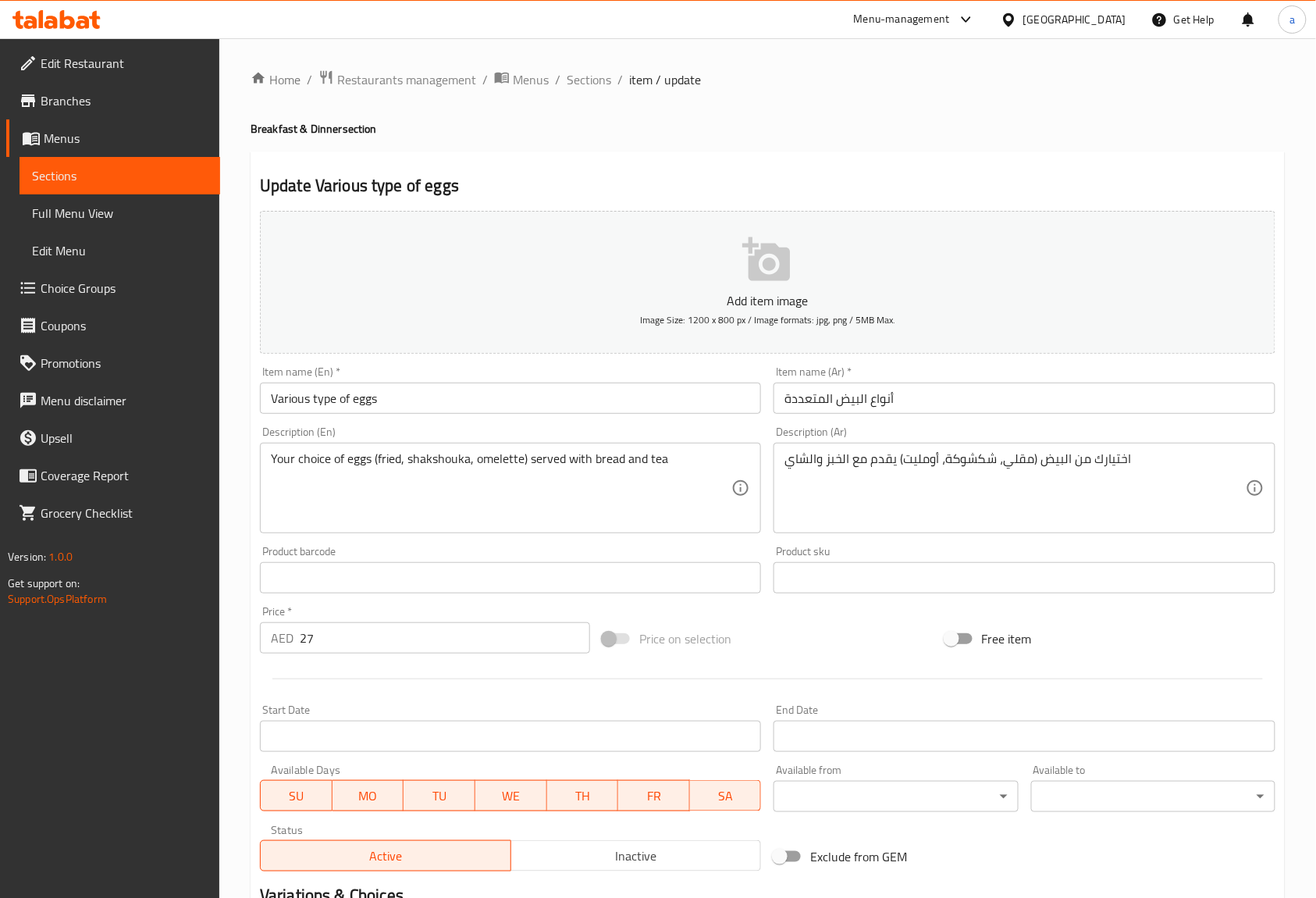
click at [388, 463] on textarea "Your choice of eggs (fried, shakshouka, omelette) served with bread and tea" at bounding box center [501, 488] width 461 height 74
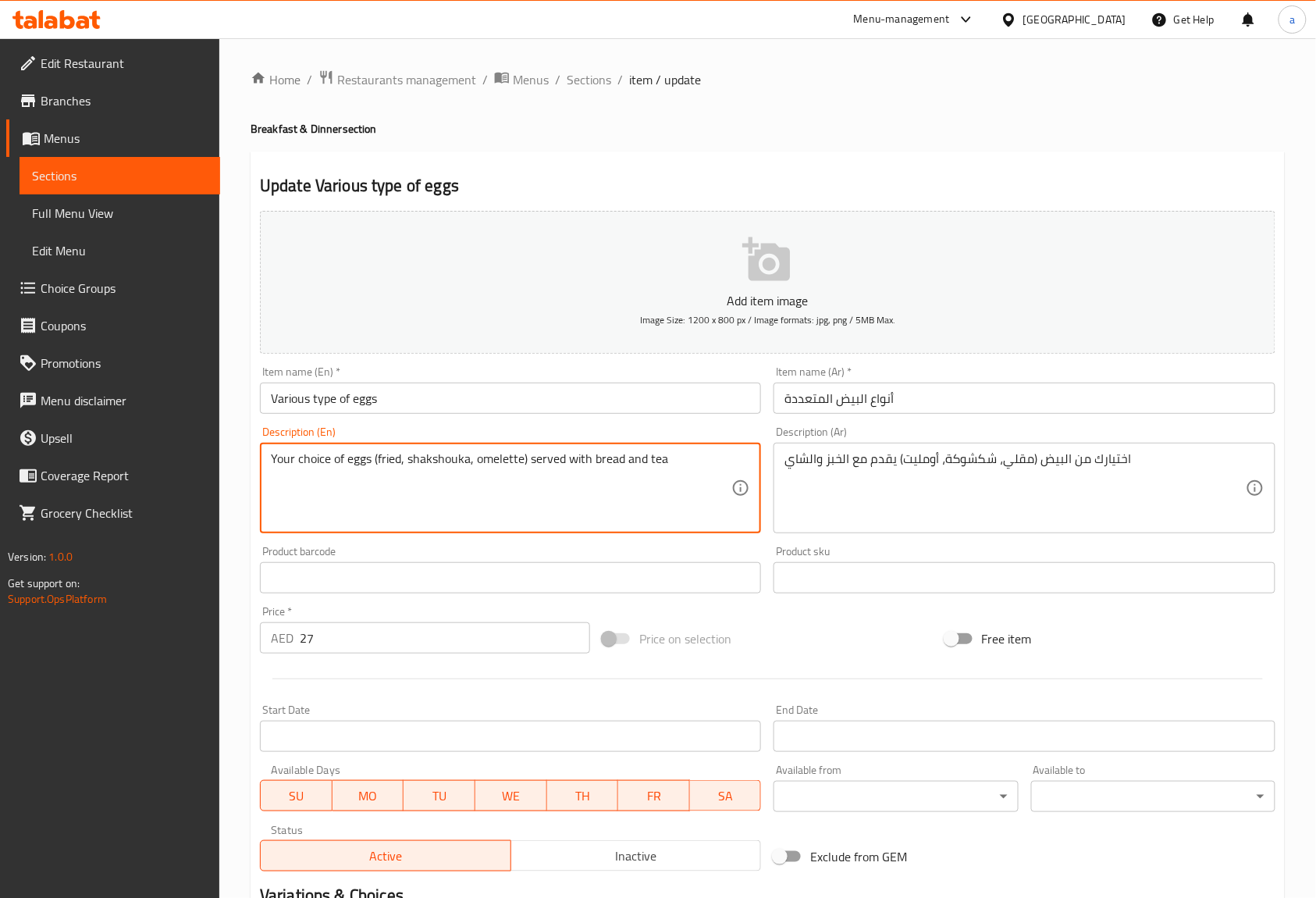
click at [1014, 465] on textarea "اختيارك من البيض (مقلي، شكشوكة، أومليت) يقدم مع الخبز والشاي" at bounding box center [1014, 488] width 461 height 74
click at [448, 464] on textarea "Your choice of eggs (fried, shakshouka, omelette) served with bread and tea" at bounding box center [501, 488] width 461 height 74
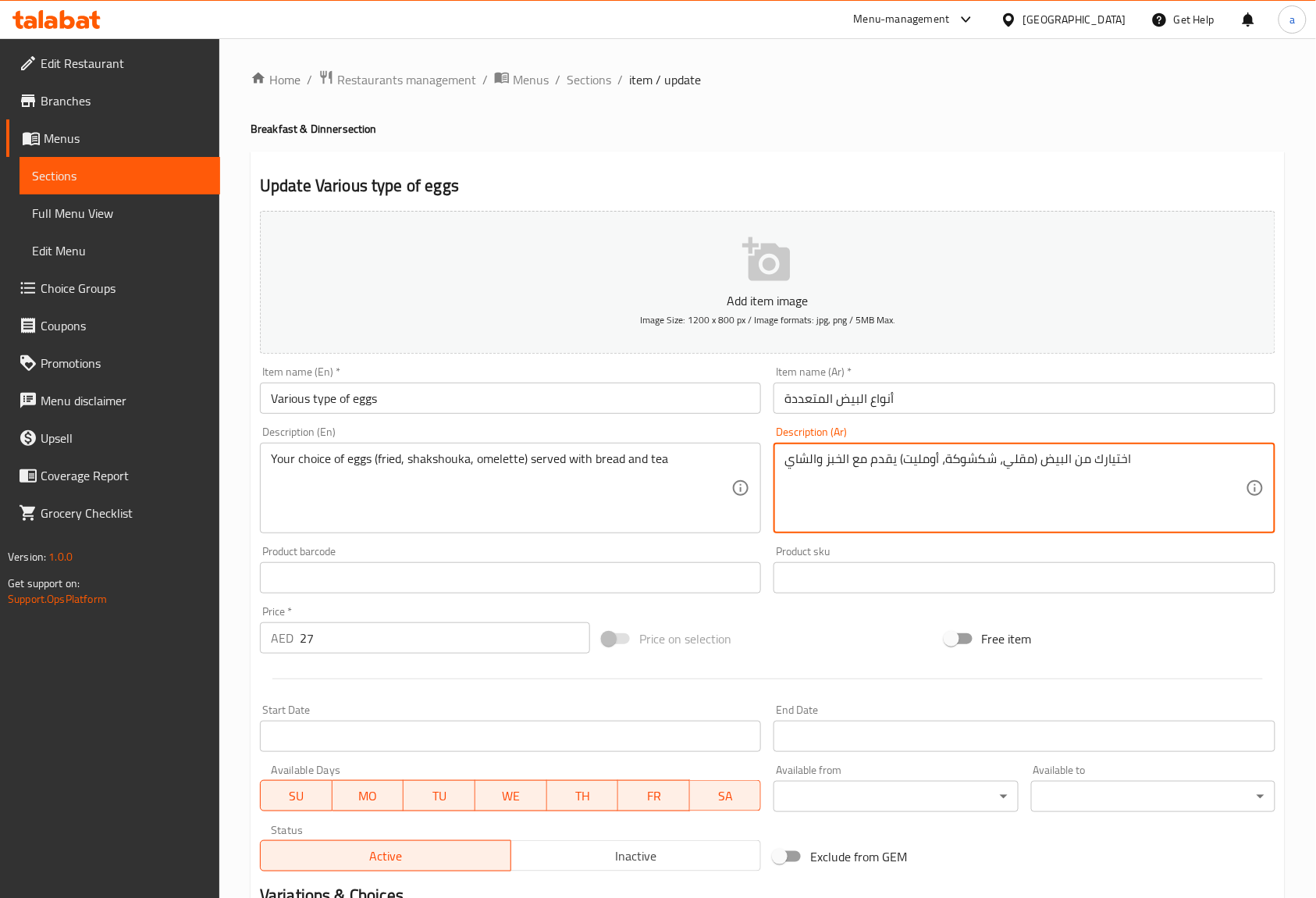
click at [974, 457] on textarea "اختيارك من البيض (مقلي، شكشوكة، أومليت) يقدم مع الخبز والشاي" at bounding box center [1014, 488] width 461 height 74
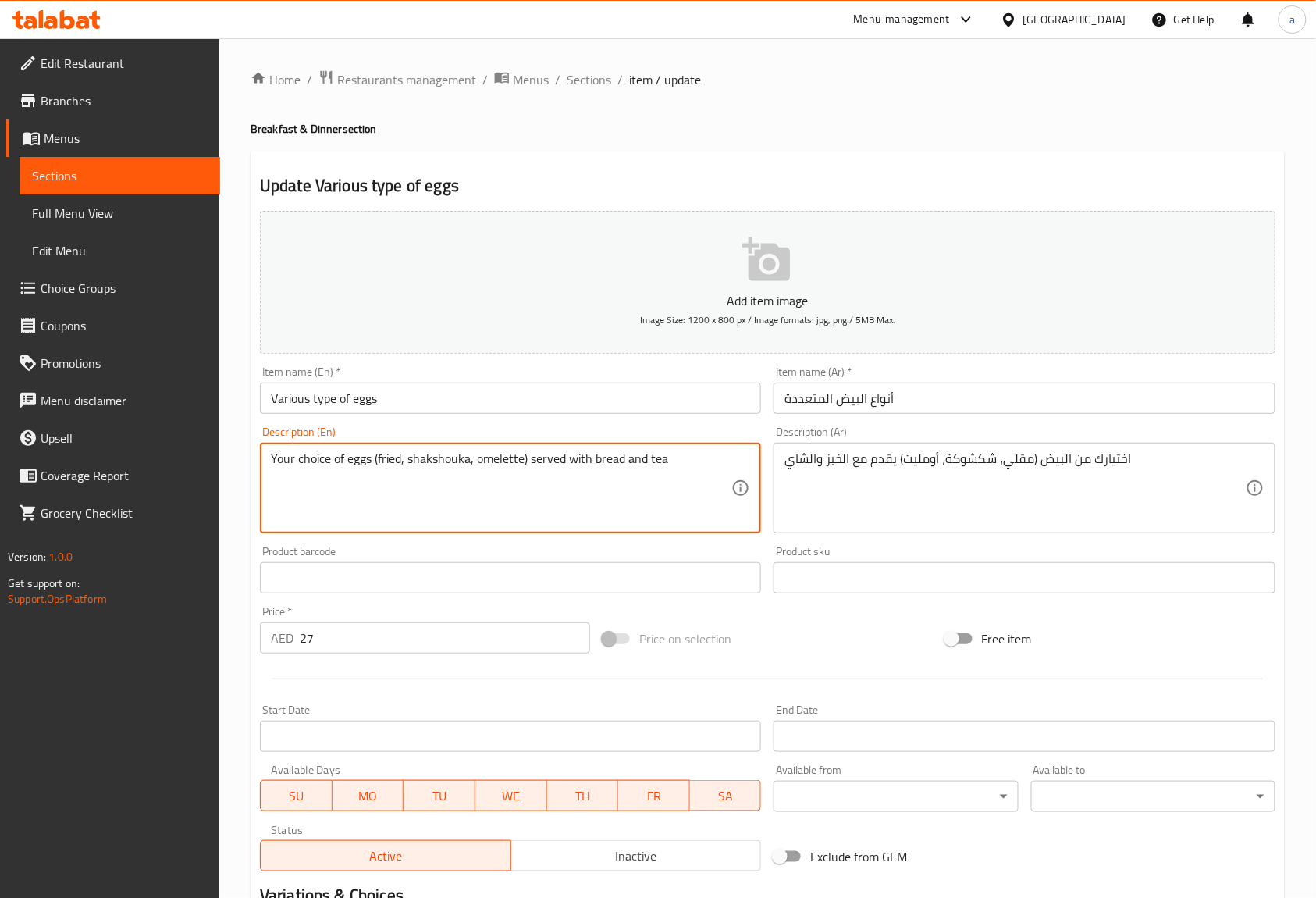
click at [503, 461] on textarea "Your choice of eggs (fried, shakshouka, omelette) served with bread and tea" at bounding box center [501, 488] width 461 height 74
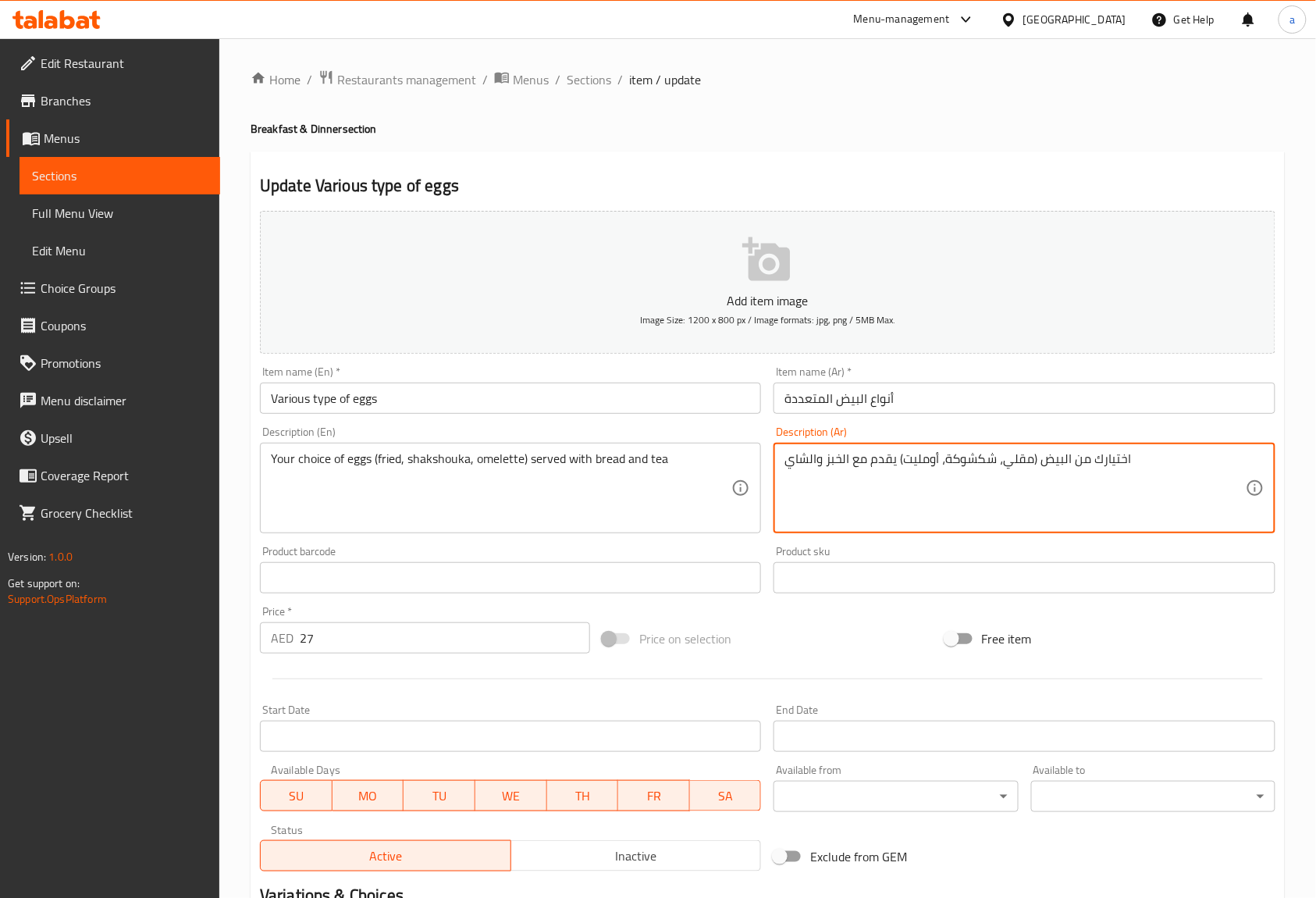
click at [922, 457] on textarea "اختيارك من البيض (مقلي، شكشوكة، أومليت) يقدم مع الخبز والشاي" at bounding box center [1014, 488] width 461 height 74
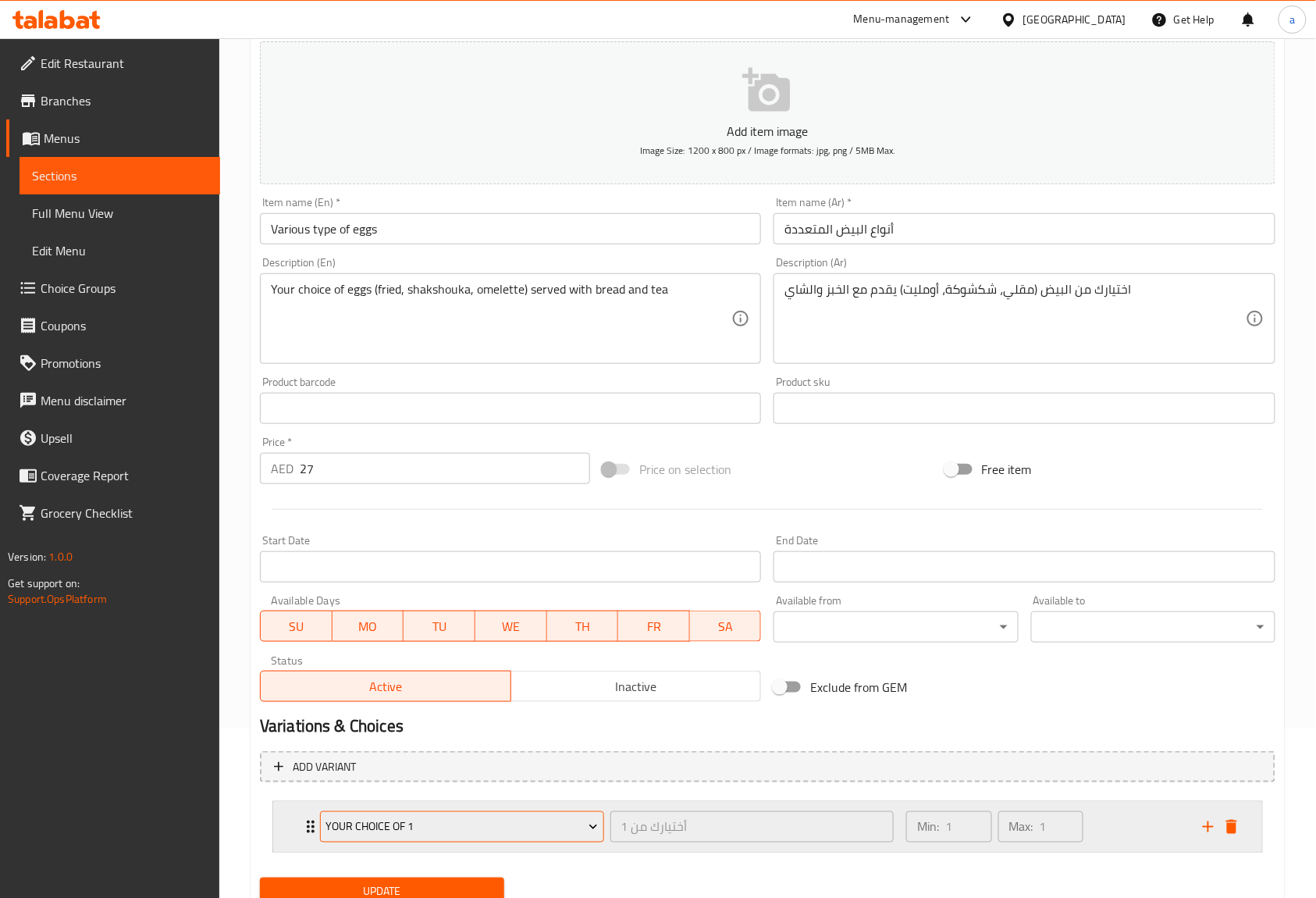
scroll to position [232, 0]
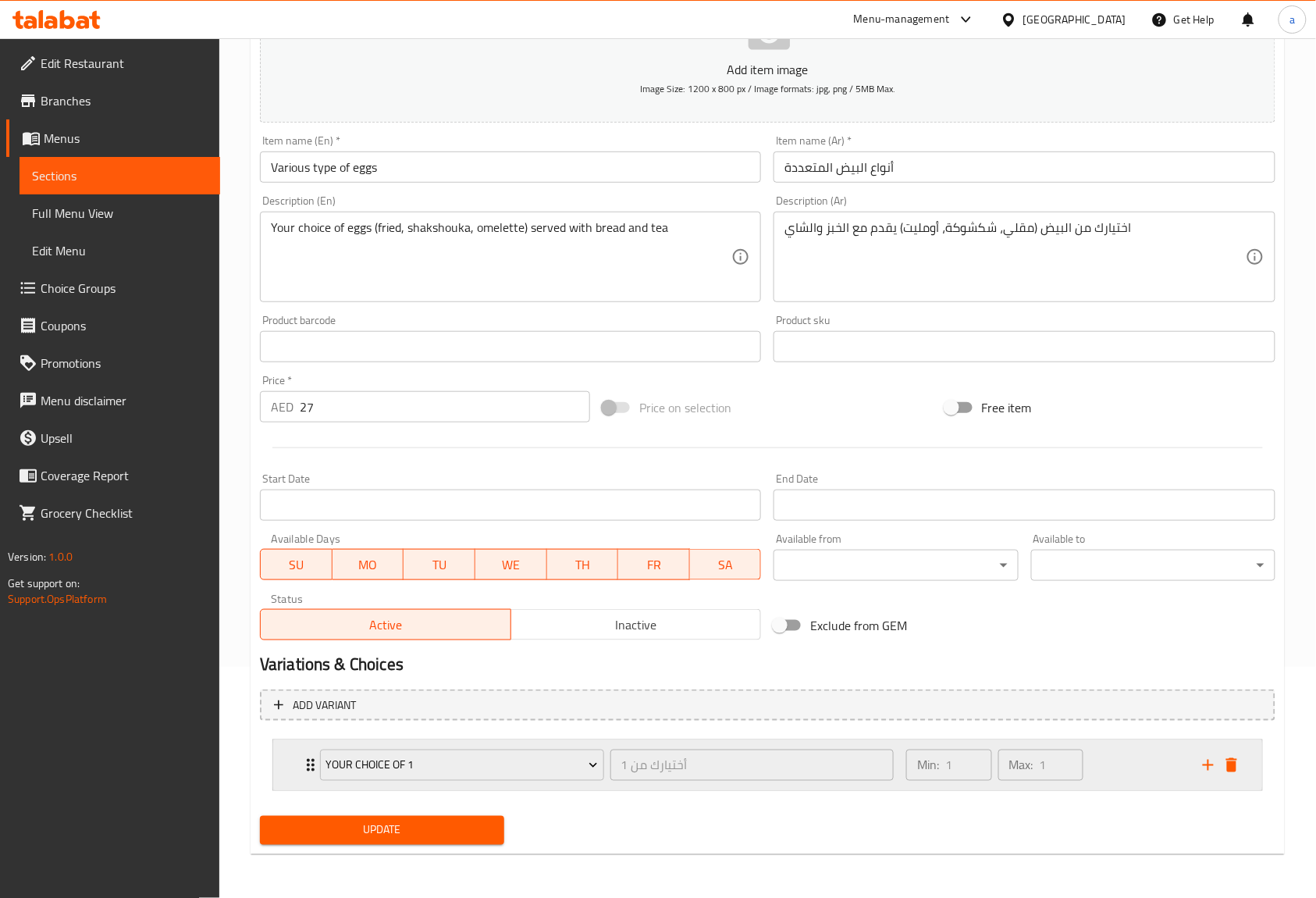
click at [309, 768] on icon "Expand" at bounding box center [311, 765] width 19 height 19
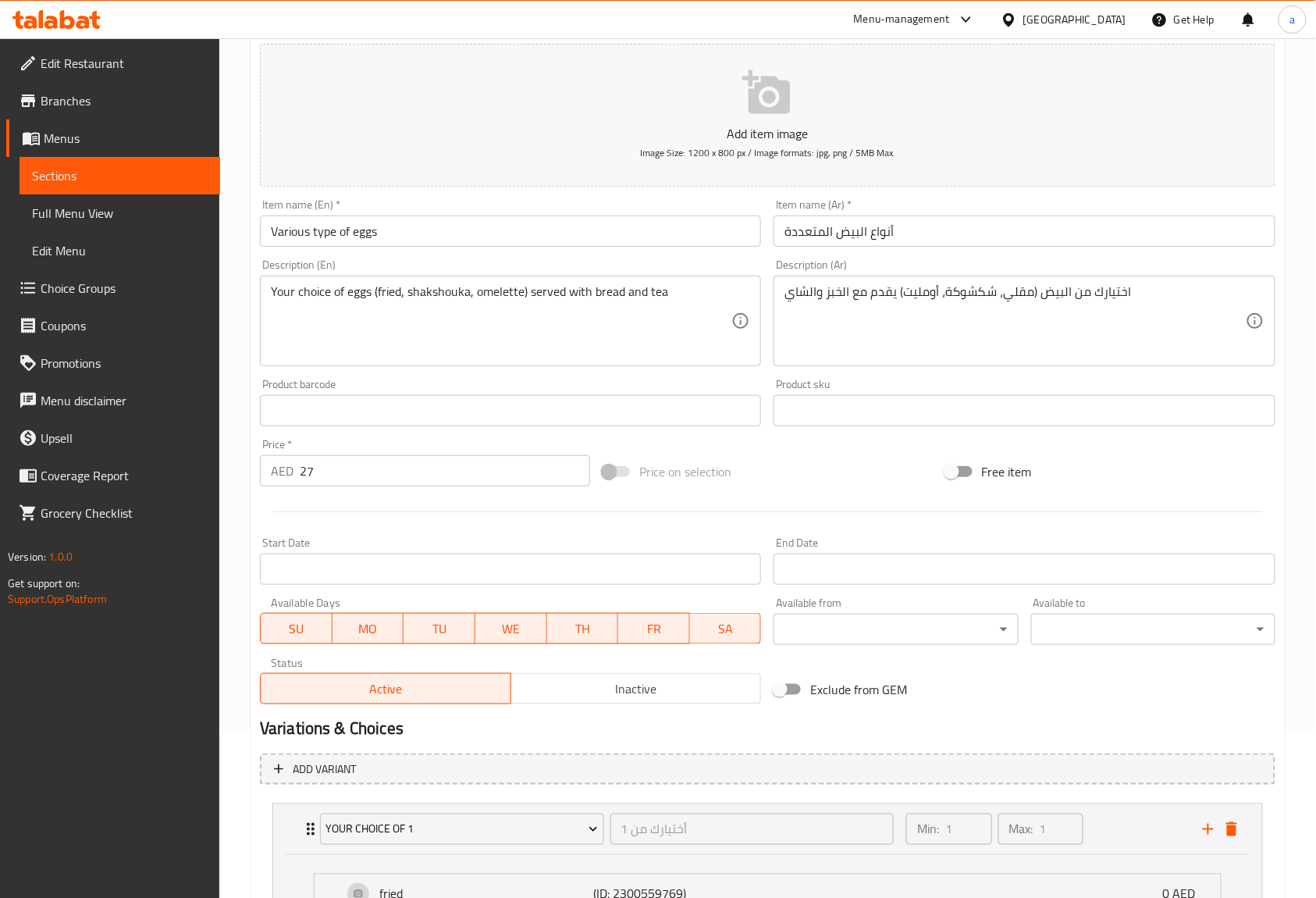
scroll to position [8, 0]
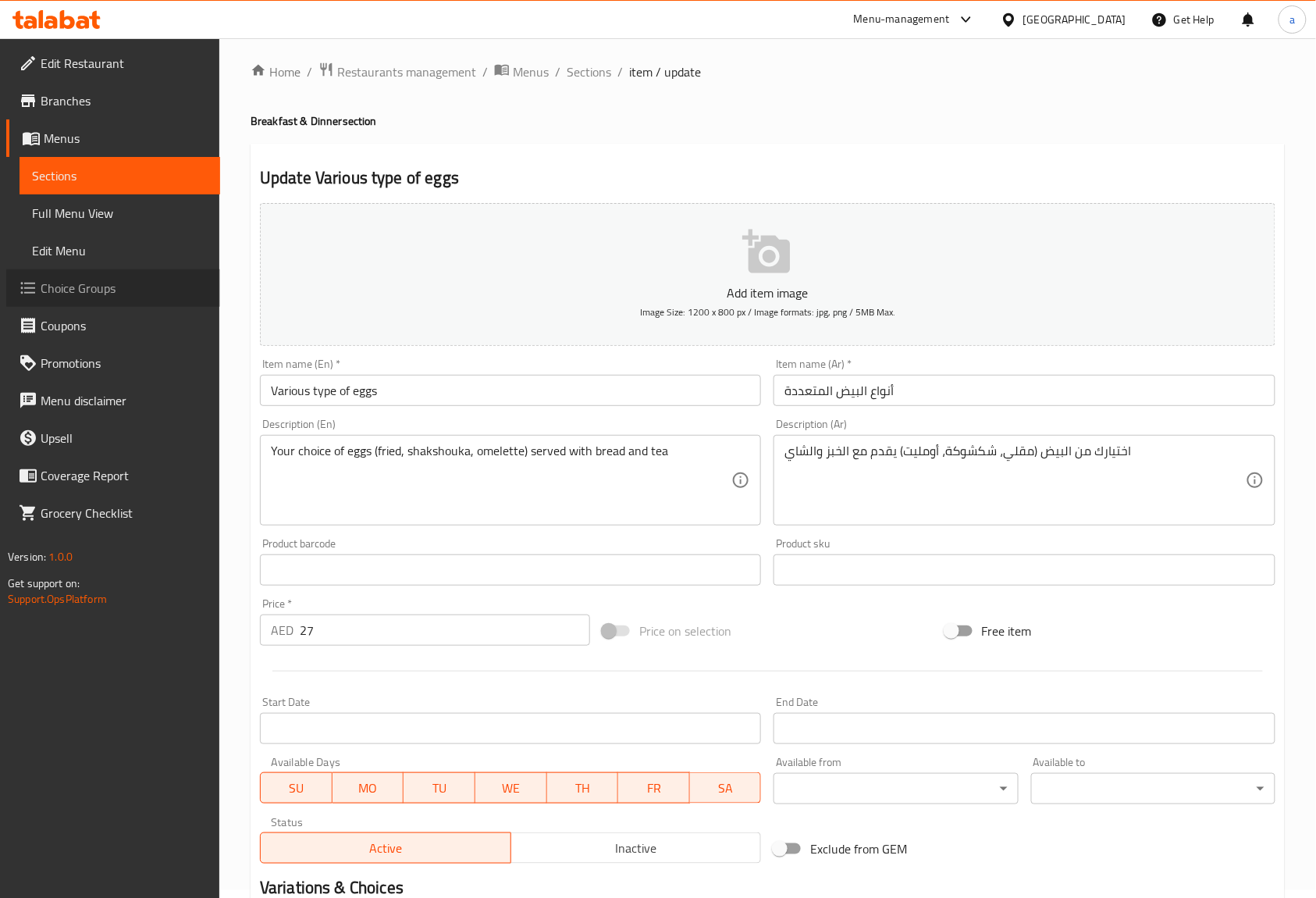
click at [128, 286] on span "Choice Groups" at bounding box center [124, 288] width 167 height 19
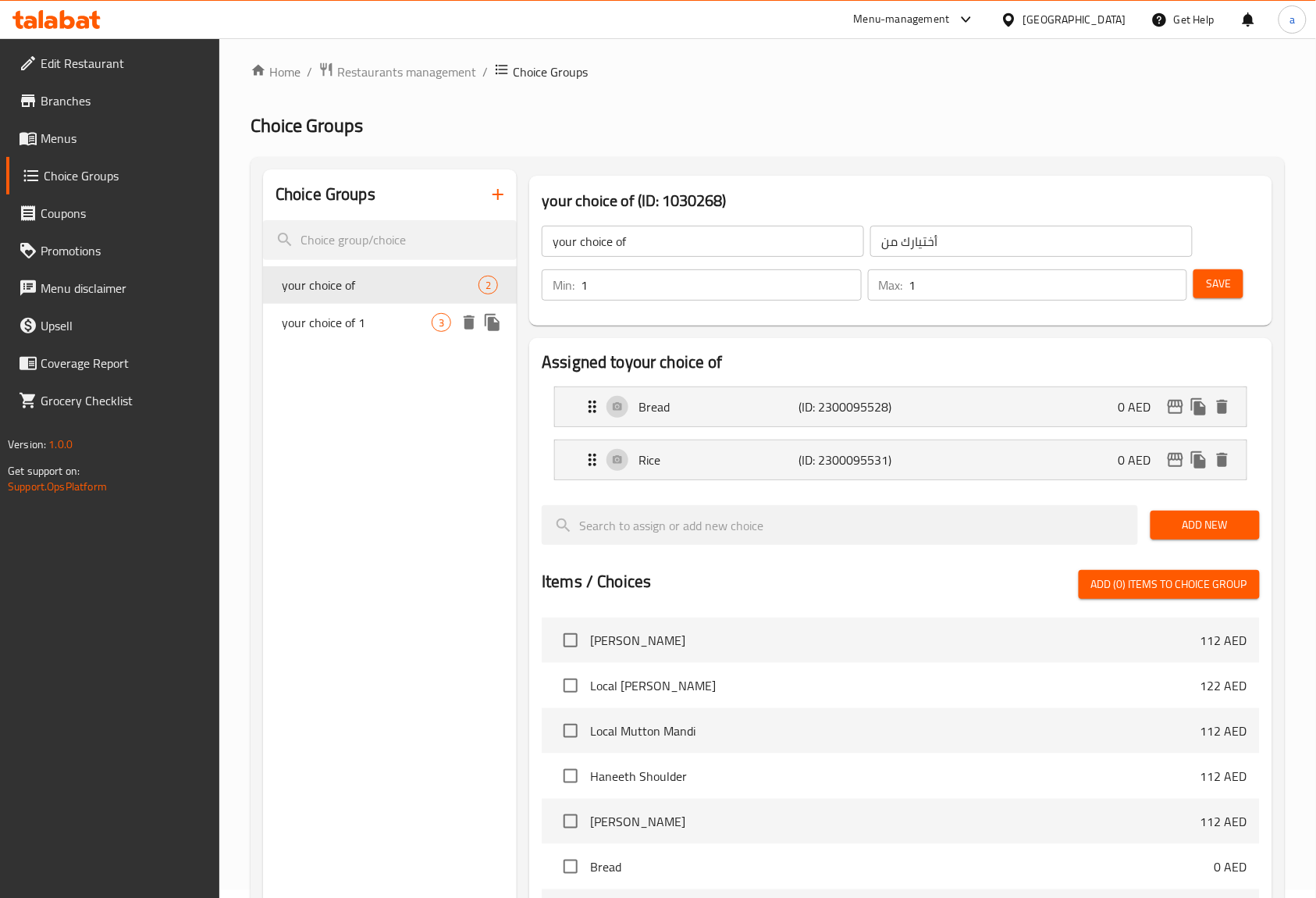
click at [410, 330] on span "your choice of 1" at bounding box center [356, 322] width 150 height 19
type input "your choice of 1"
type input "أختيارك من 1"
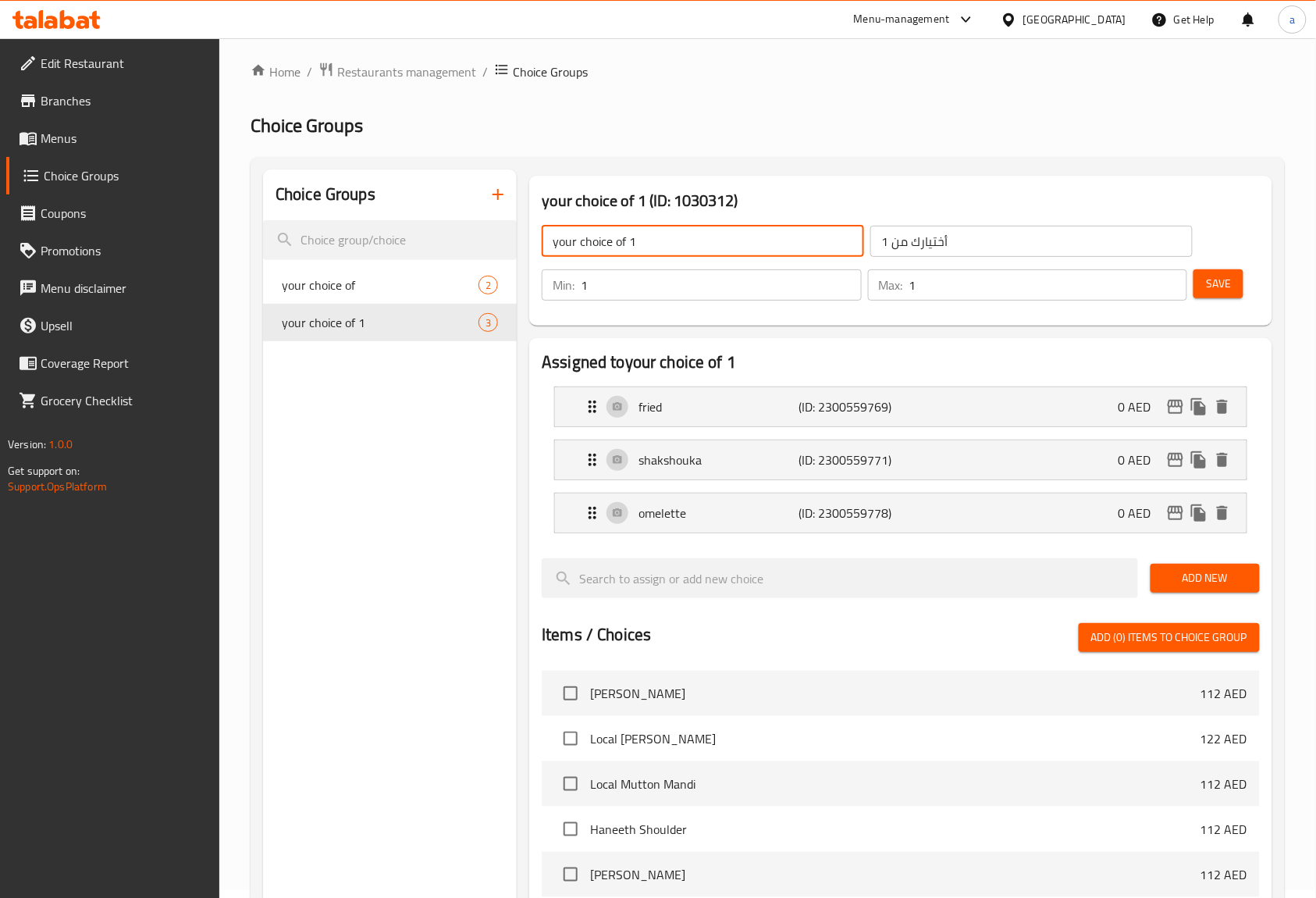
click at [660, 240] on input "your choice of 1" at bounding box center [703, 241] width 323 height 31
type input "your choice of"
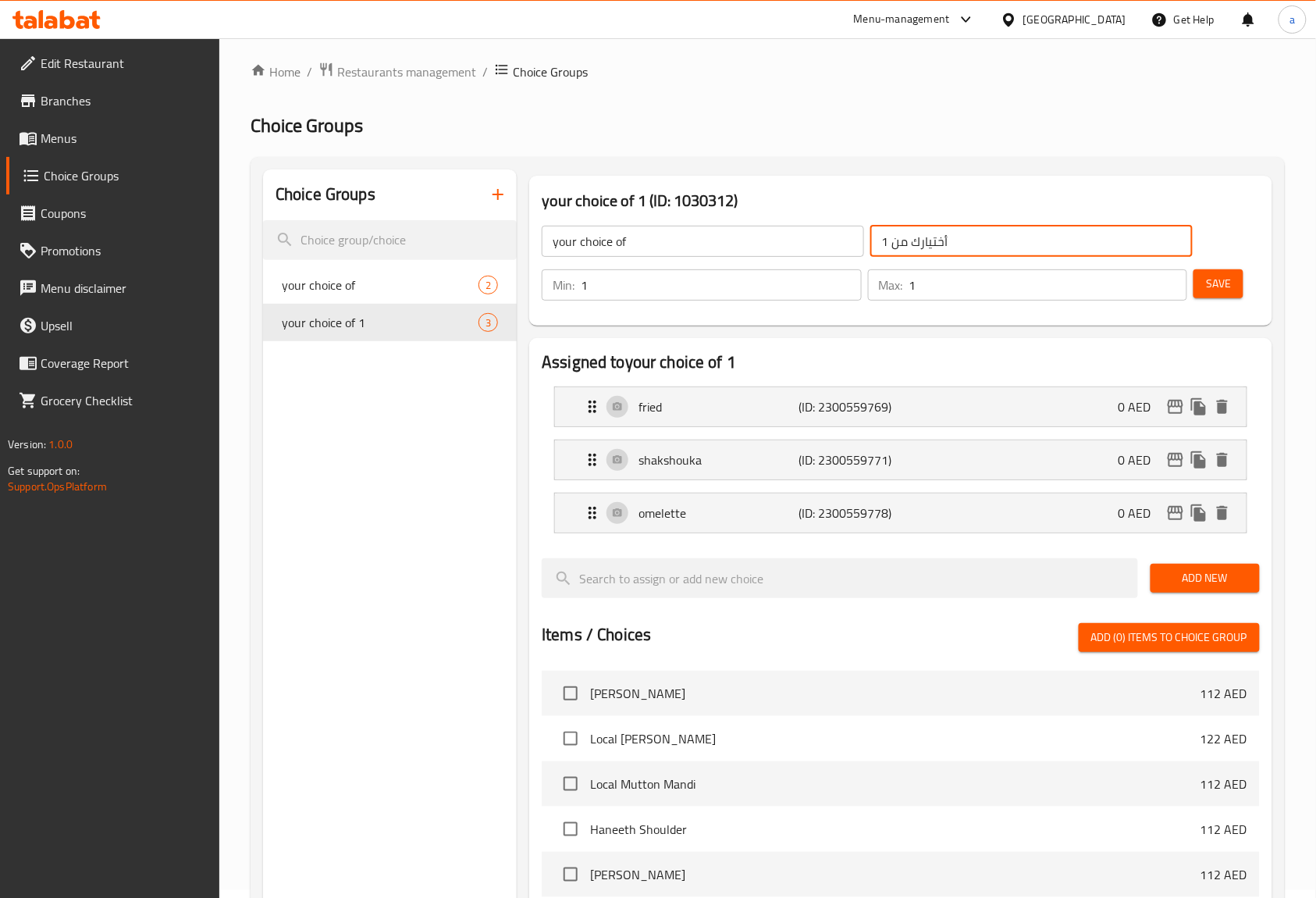
click at [871, 241] on input "أختيارك من 1" at bounding box center [1031, 241] width 323 height 31
click at [987, 241] on input "أختيارك من 1" at bounding box center [1031, 241] width 323 height 31
type input "أختيارك من"
click at [1216, 272] on button "Save" at bounding box center [1218, 283] width 50 height 29
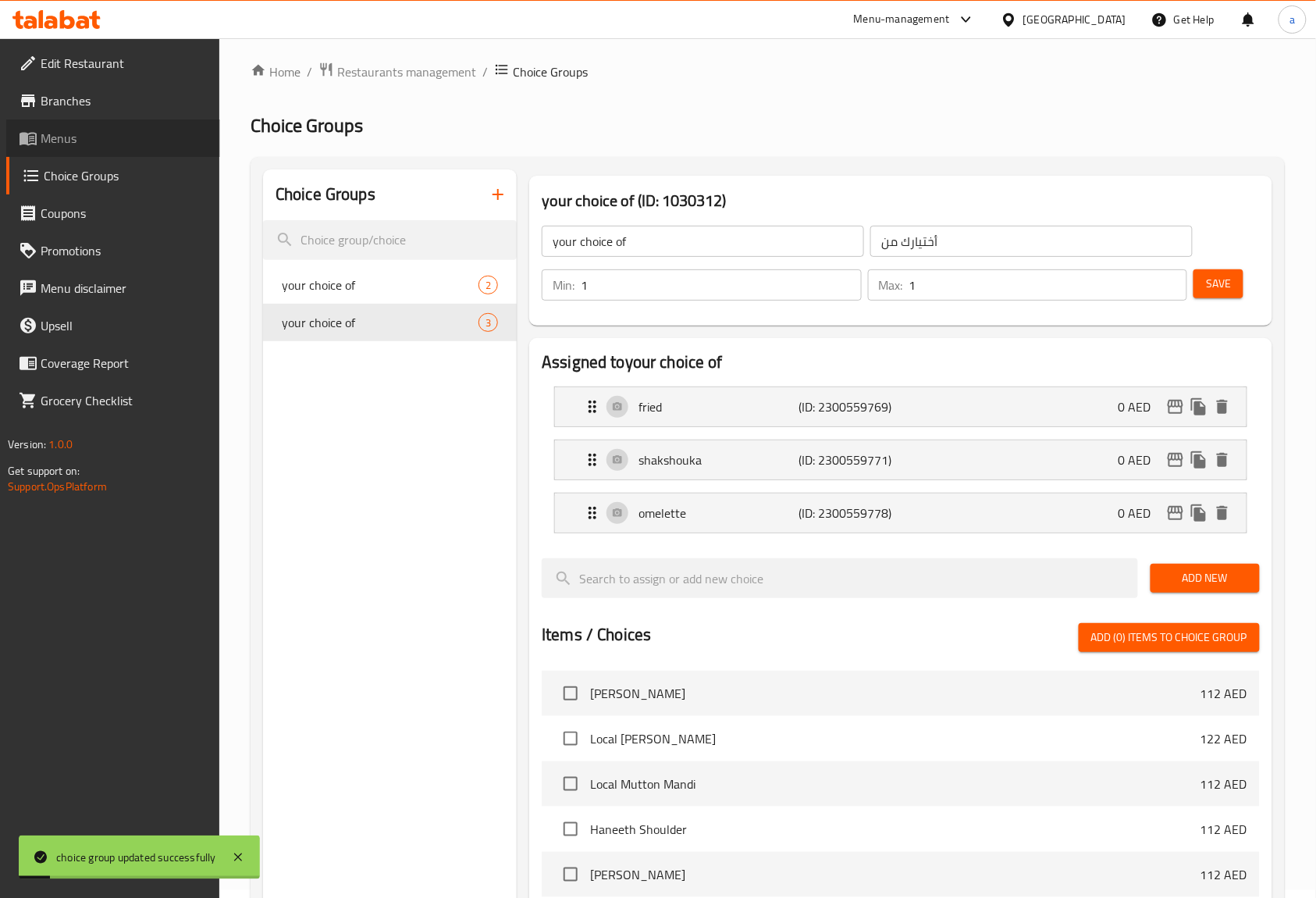
click at [85, 131] on span "Menus" at bounding box center [124, 137] width 167 height 19
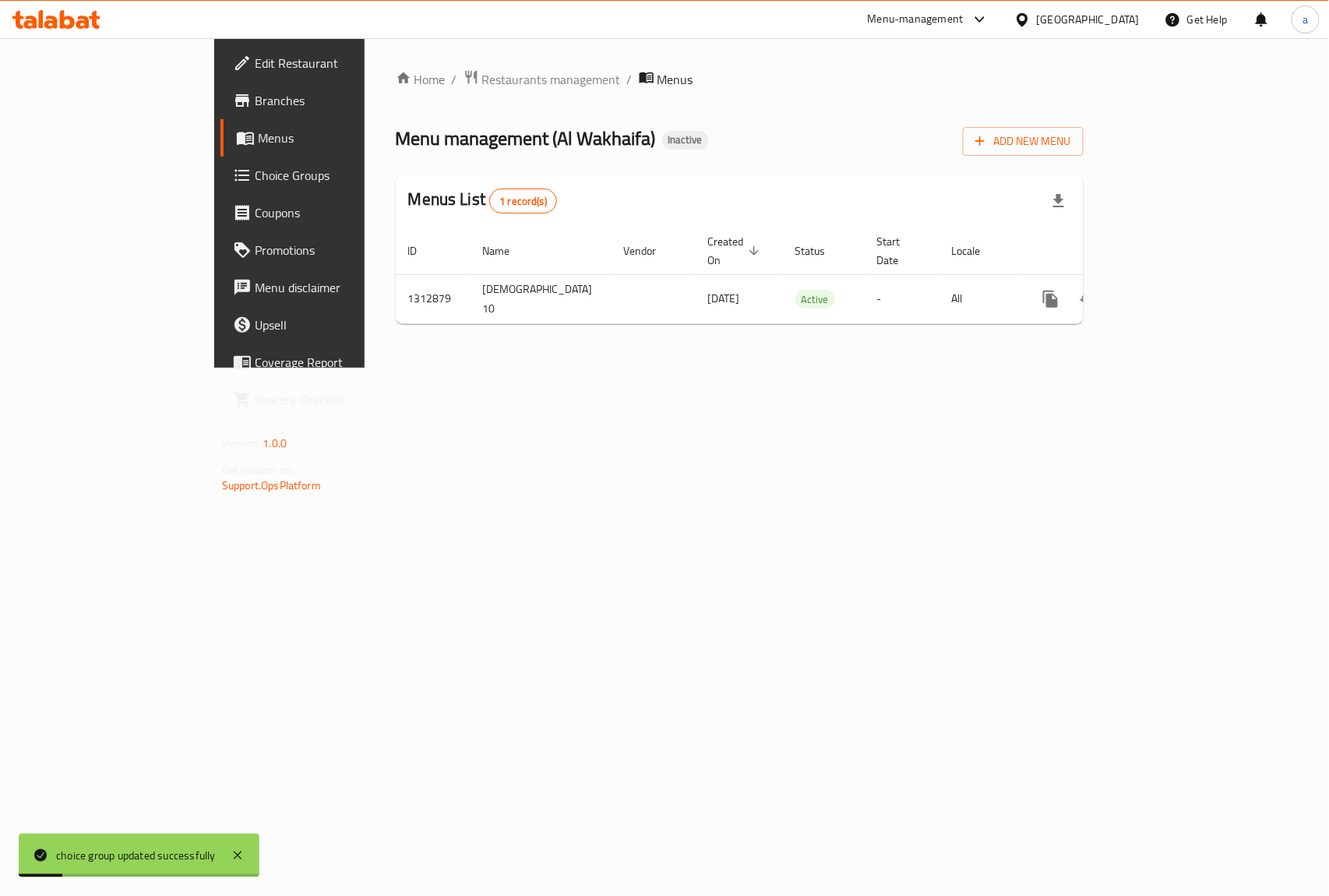
click at [258, 131] on span "Menus" at bounding box center [341, 137] width 166 height 19
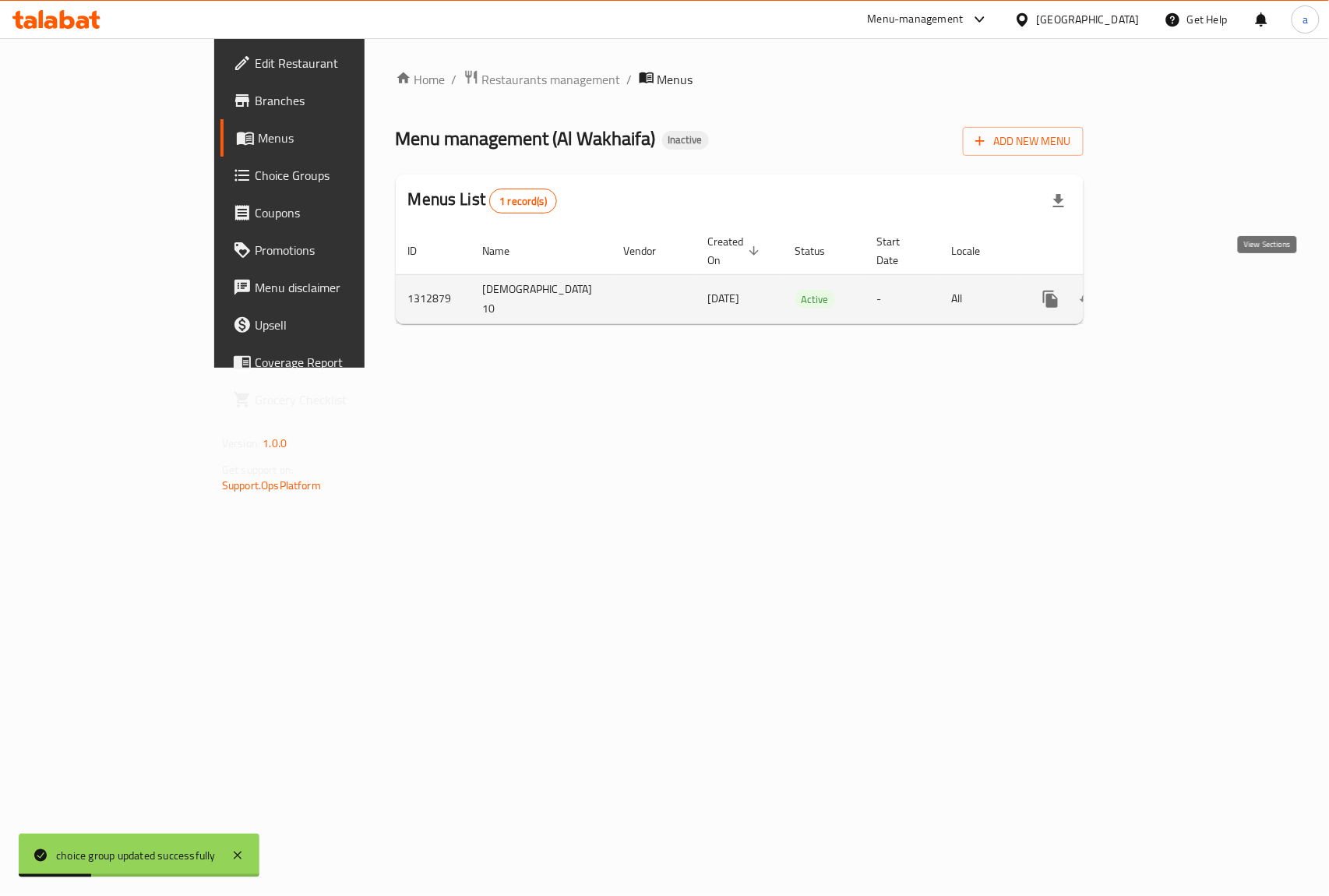
click at [1181, 296] on link "enhanced table" at bounding box center [1163, 299] width 38 height 38
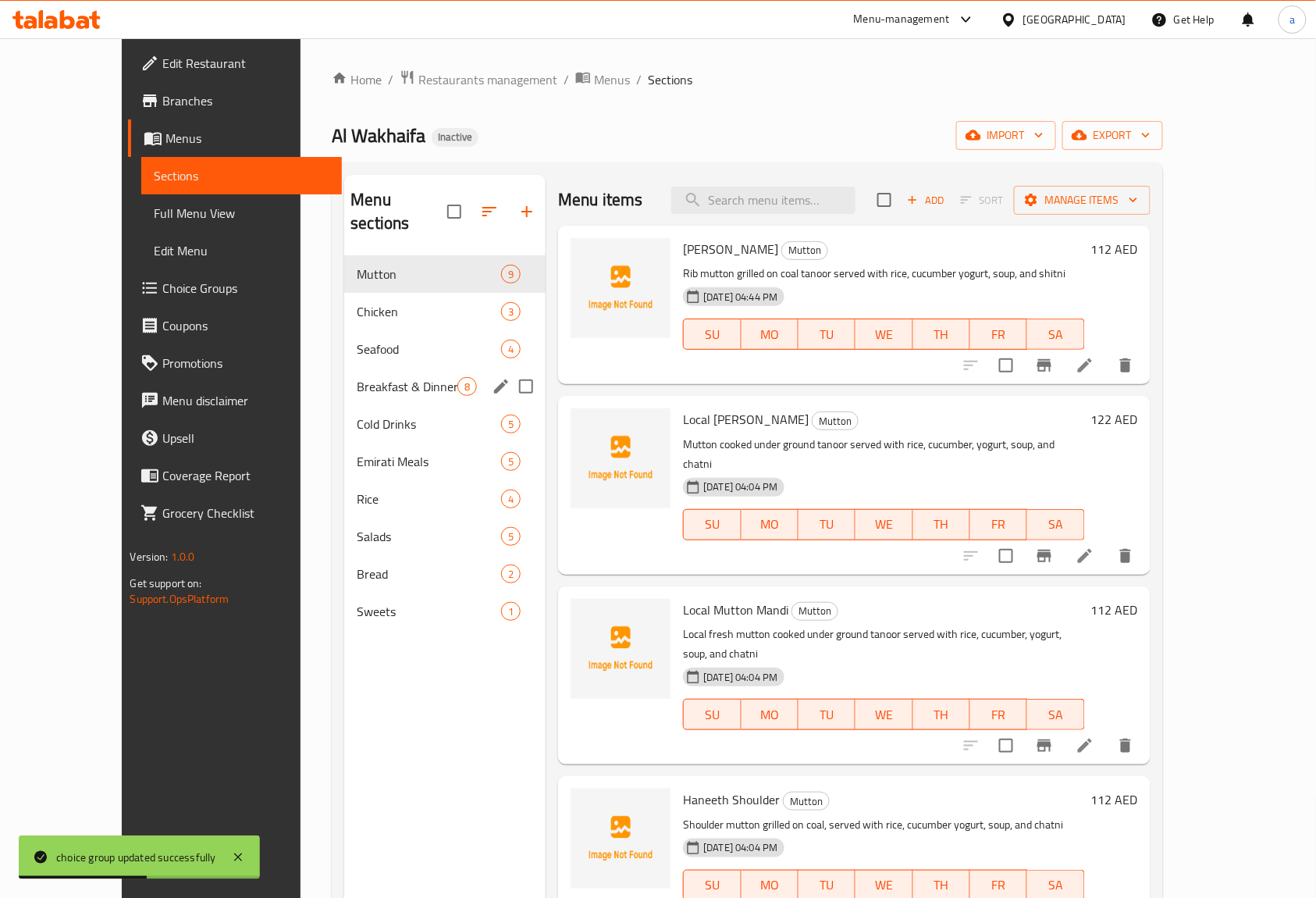
click at [344, 367] on div "Breakfast & Dinner 8" at bounding box center [445, 386] width 201 height 38
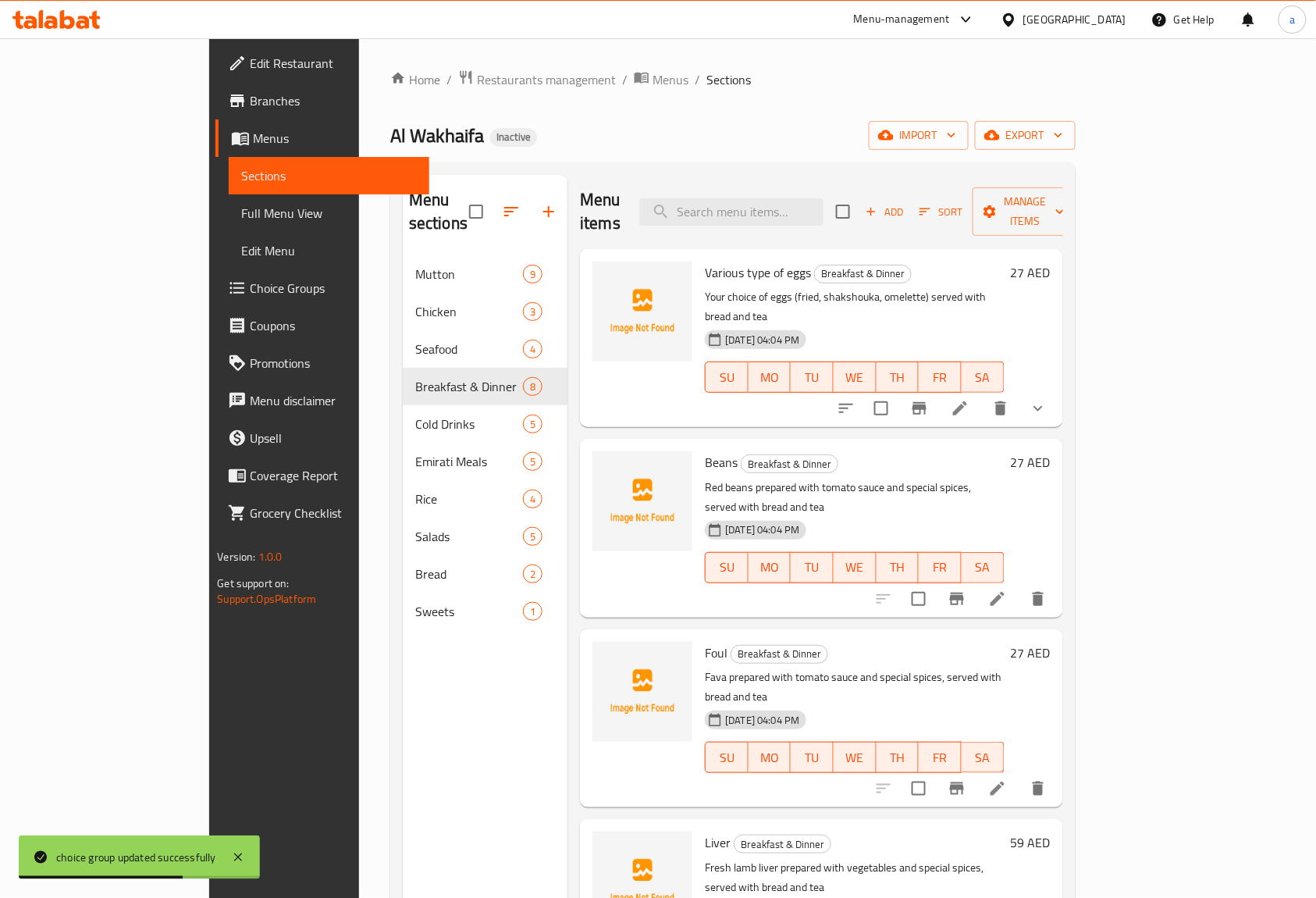
click at [982, 394] on li at bounding box center [960, 408] width 44 height 28
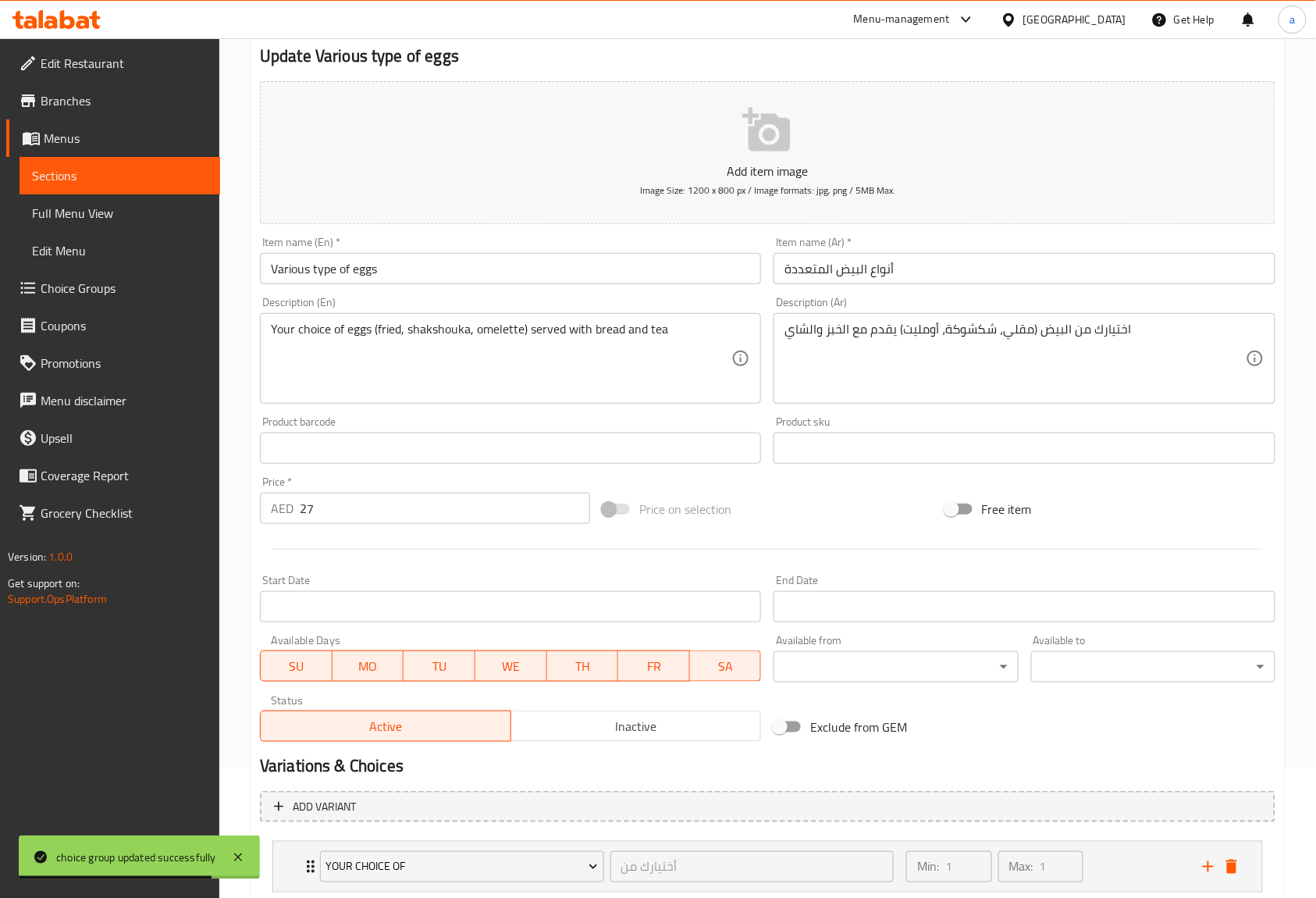
scroll to position [232, 0]
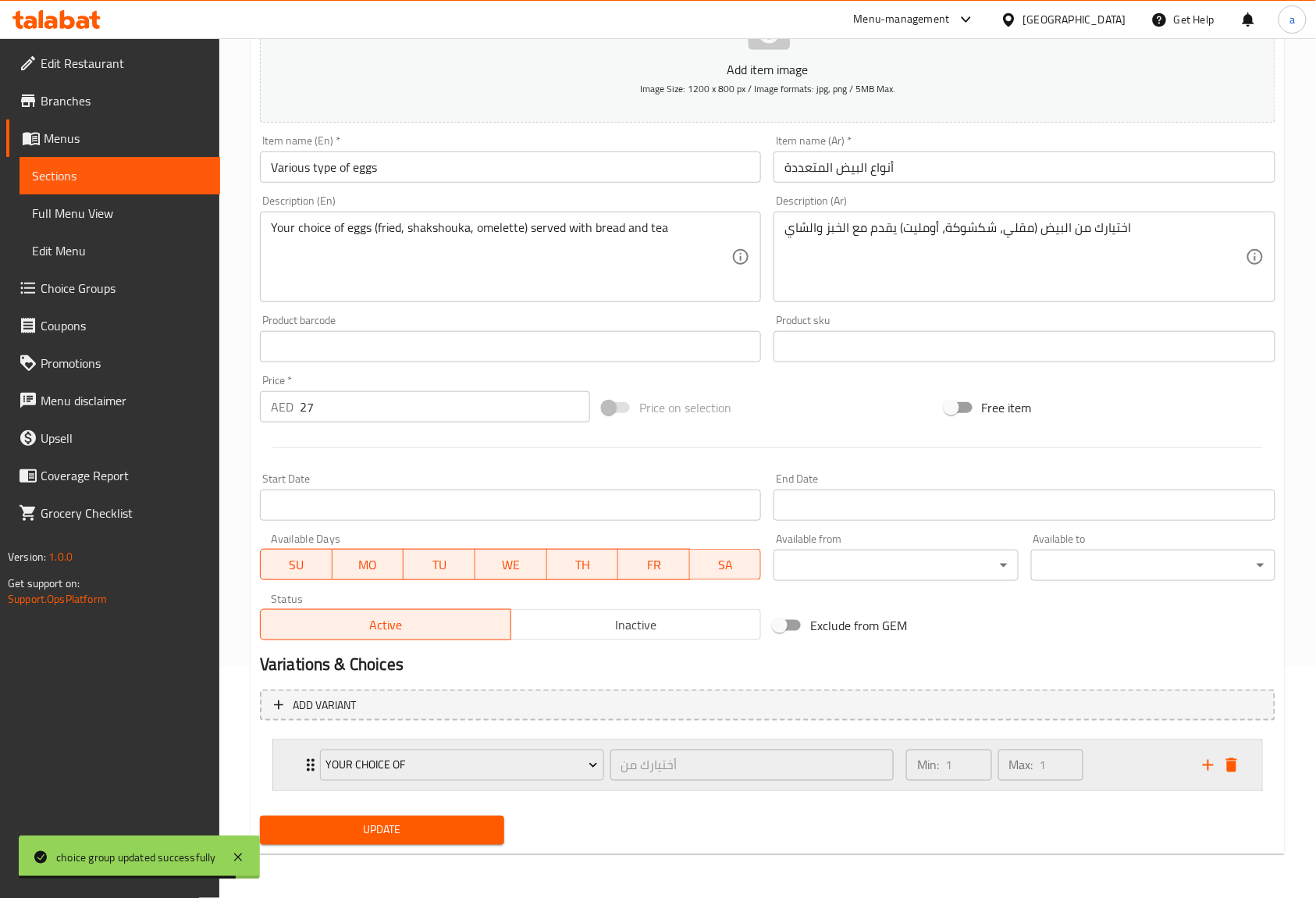
click at [291, 762] on div "your choice of أختيارك من ​ Min: 1 ​ Max: 1 ​" at bounding box center [767, 765] width 988 height 50
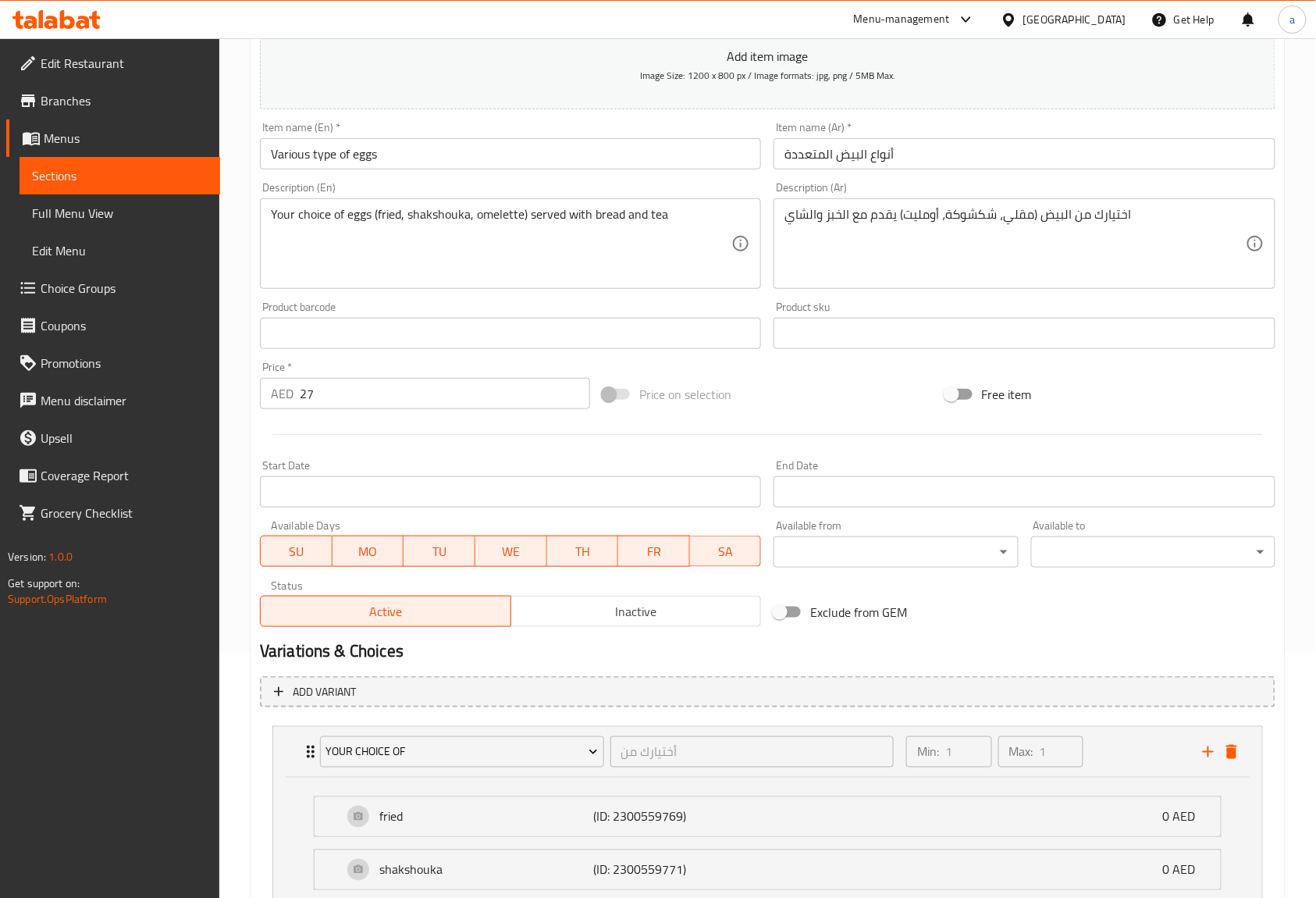
scroll to position [425, 0]
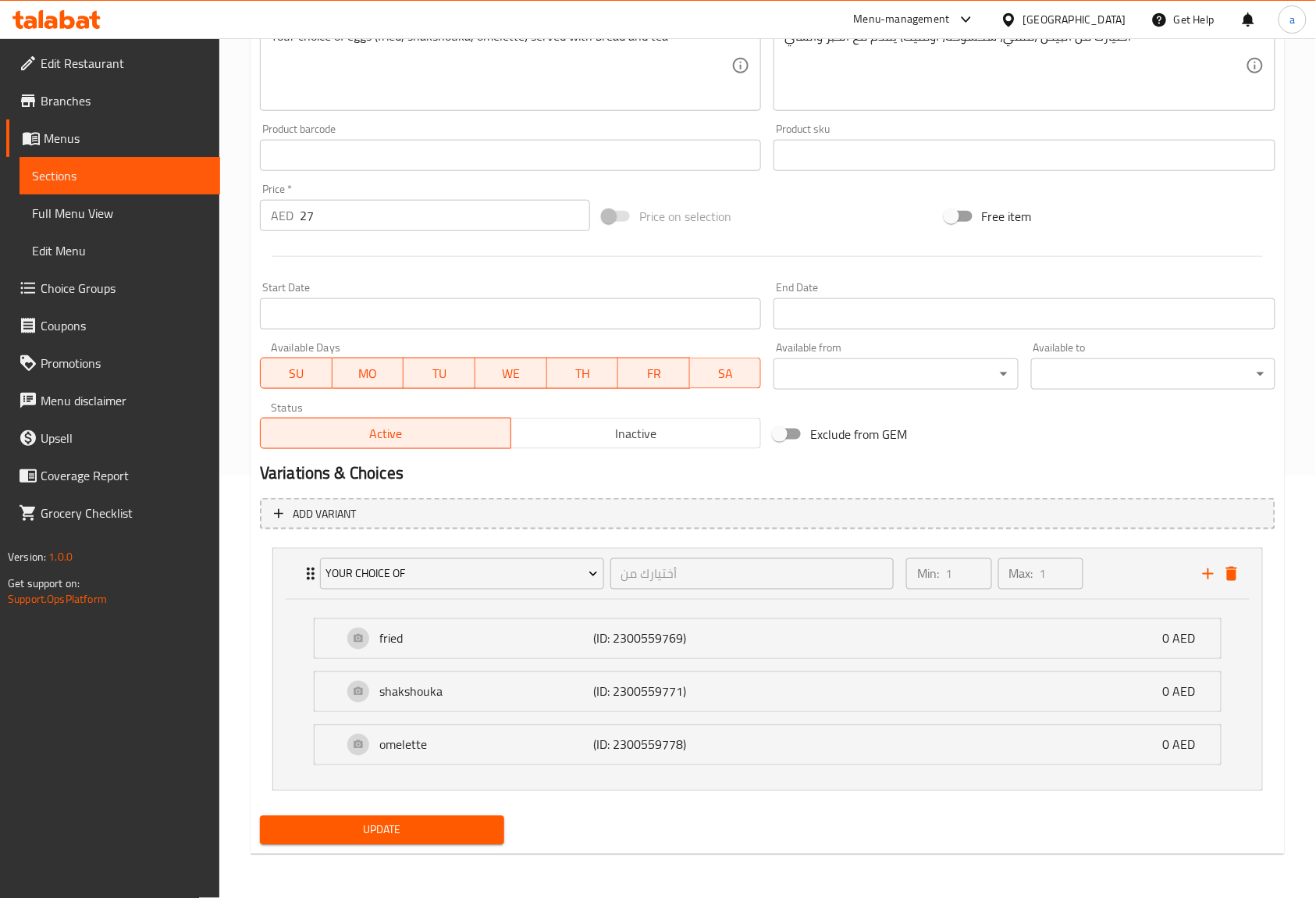
click at [382, 827] on span "Update" at bounding box center [382, 830] width 219 height 20
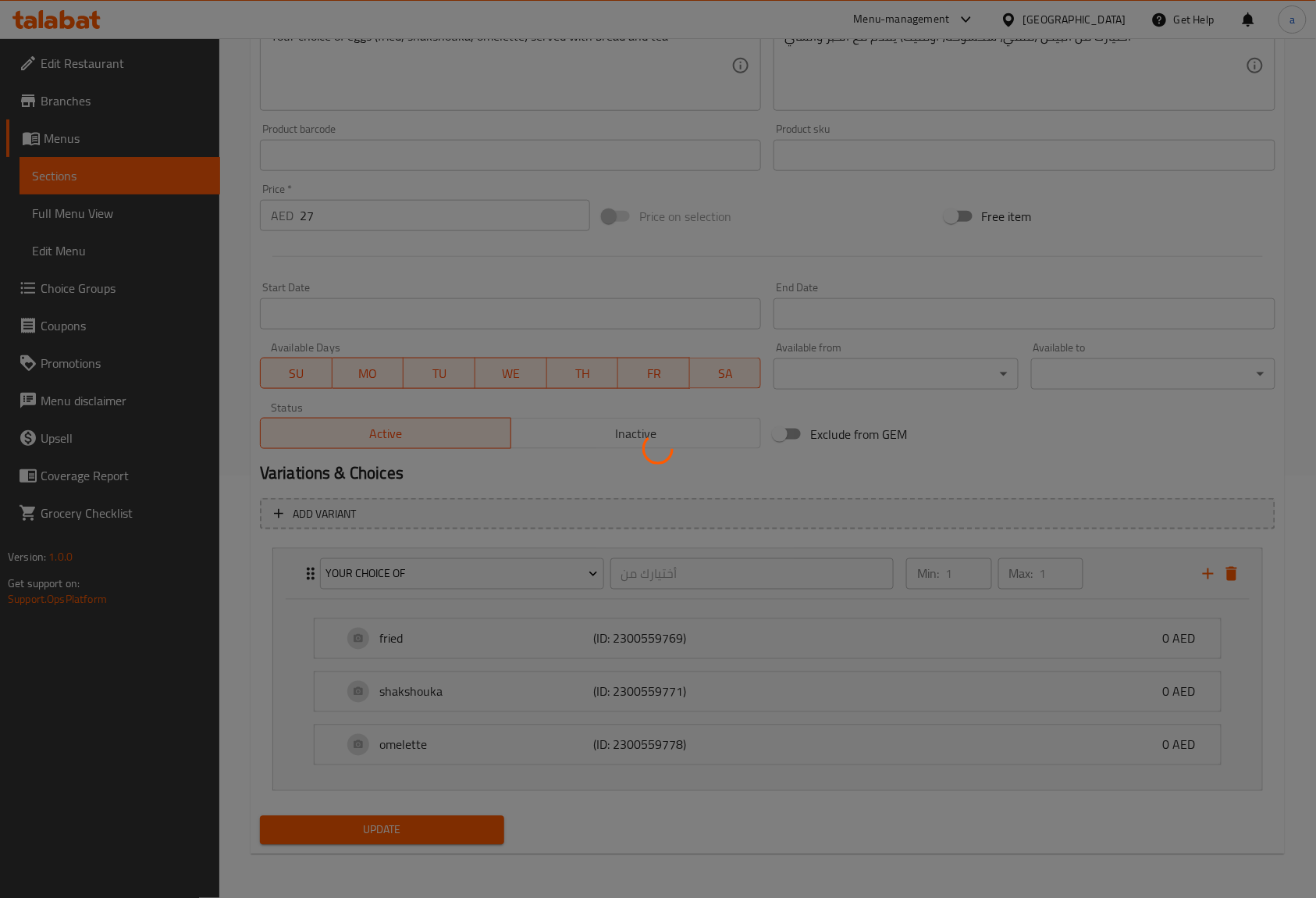
scroll to position [0, 0]
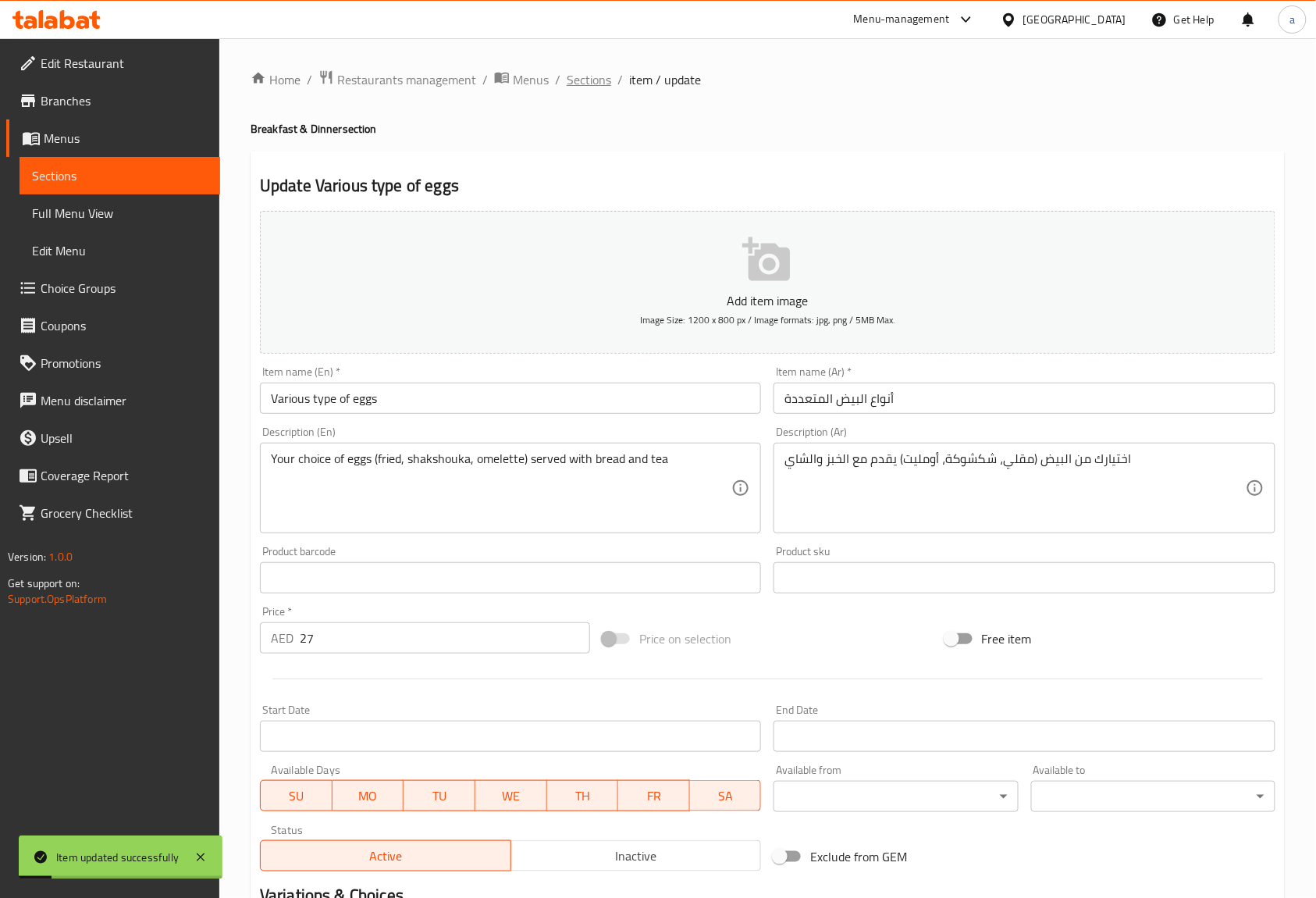
click at [598, 85] on span "Sections" at bounding box center [588, 80] width 45 height 19
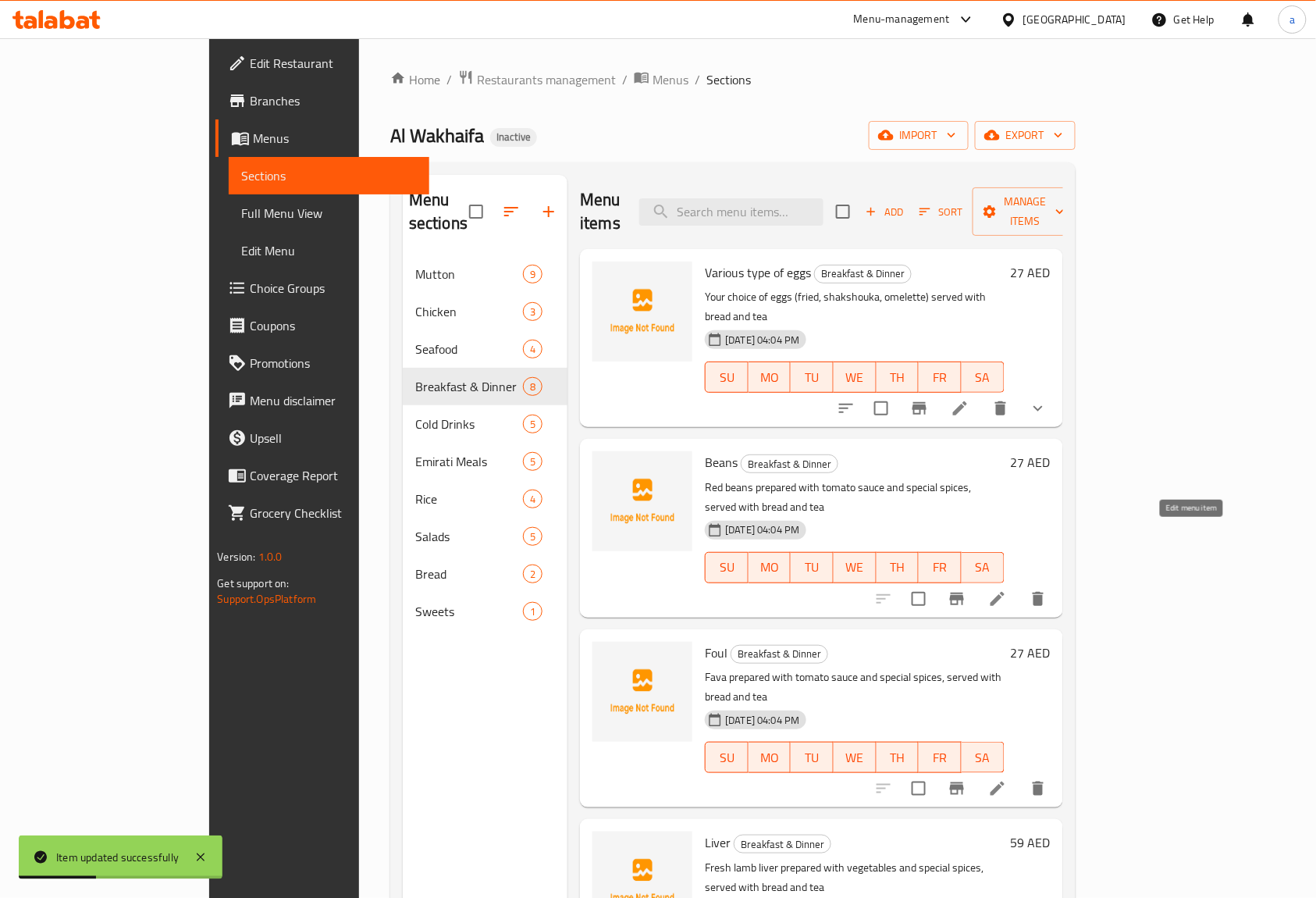
click at [1004, 591] on icon at bounding box center [997, 598] width 14 height 14
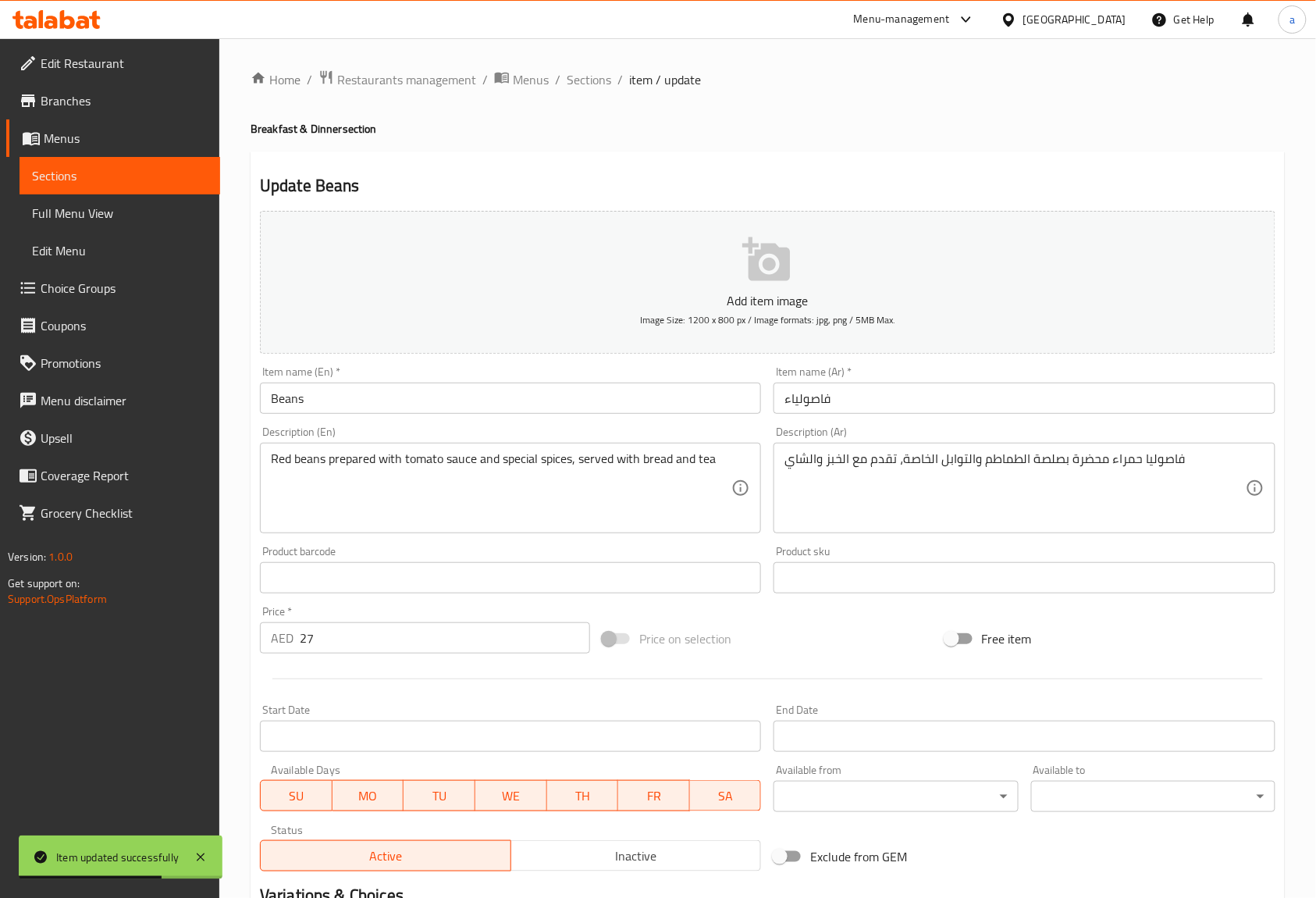
click at [609, 406] on input "Beans" at bounding box center [510, 397] width 501 height 31
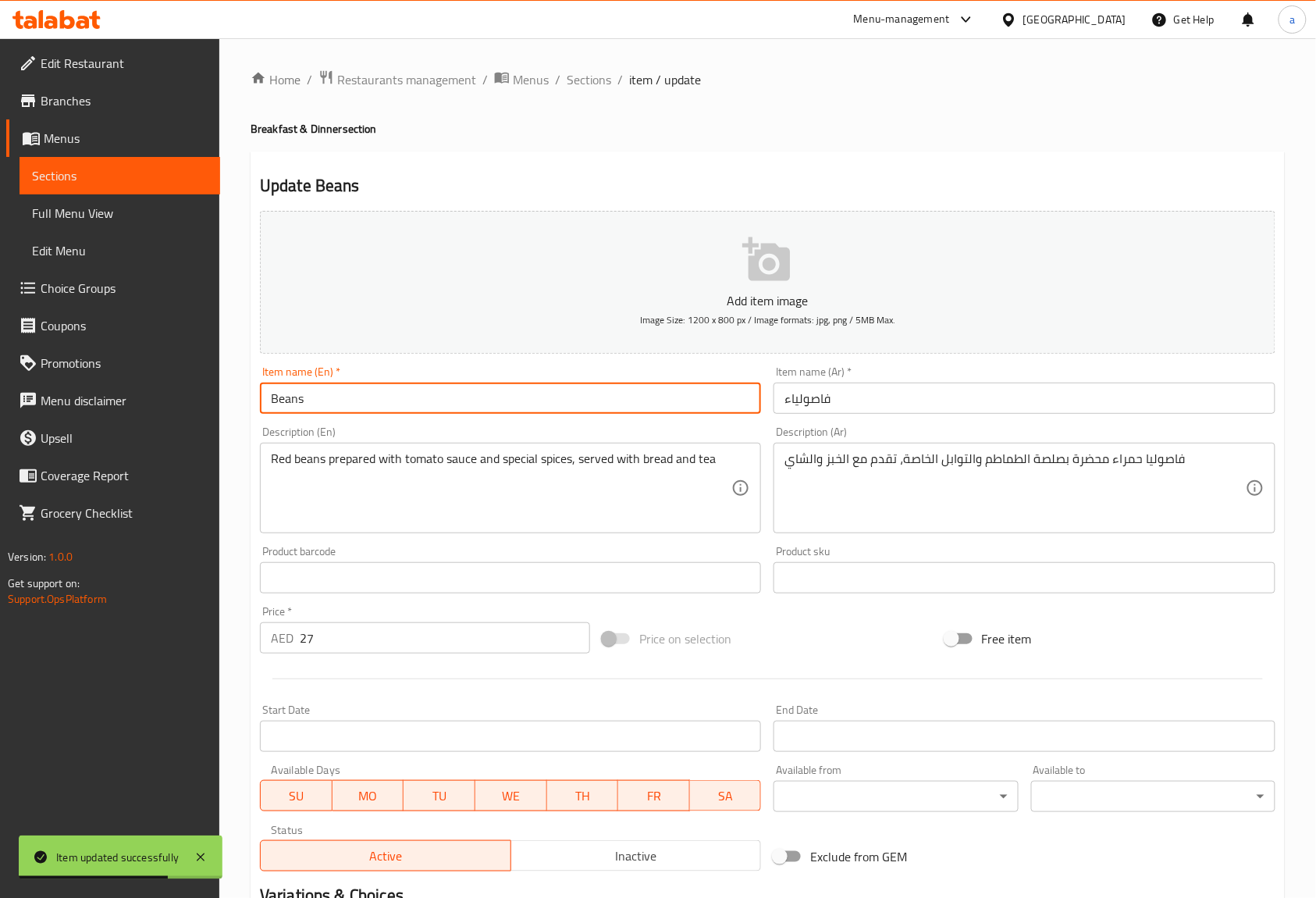
click at [609, 406] on input "Beans" at bounding box center [510, 397] width 501 height 31
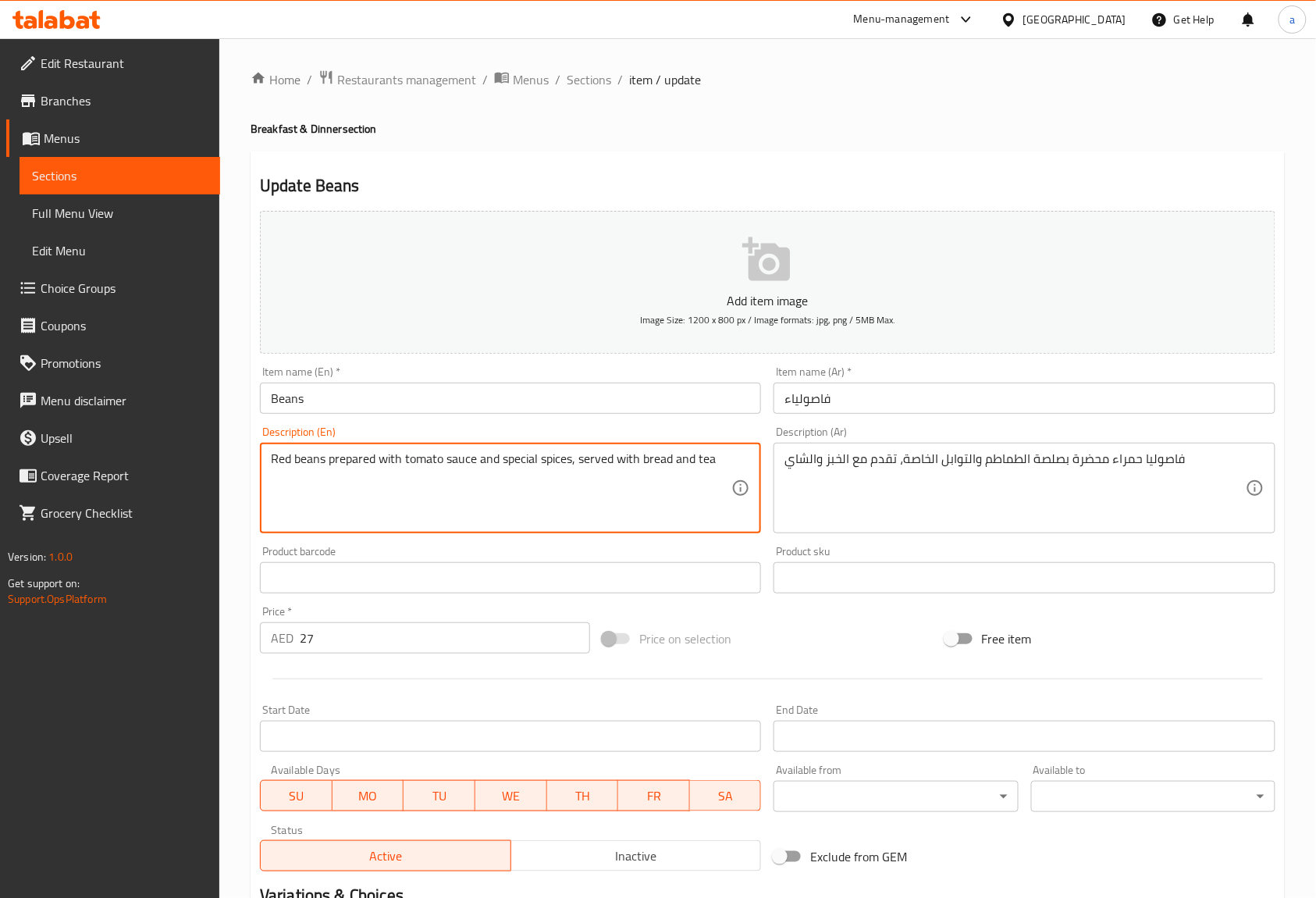
click at [363, 454] on textarea "Red beans prepared with tomato sauce and special spices, served with bread and …" at bounding box center [501, 488] width 461 height 74
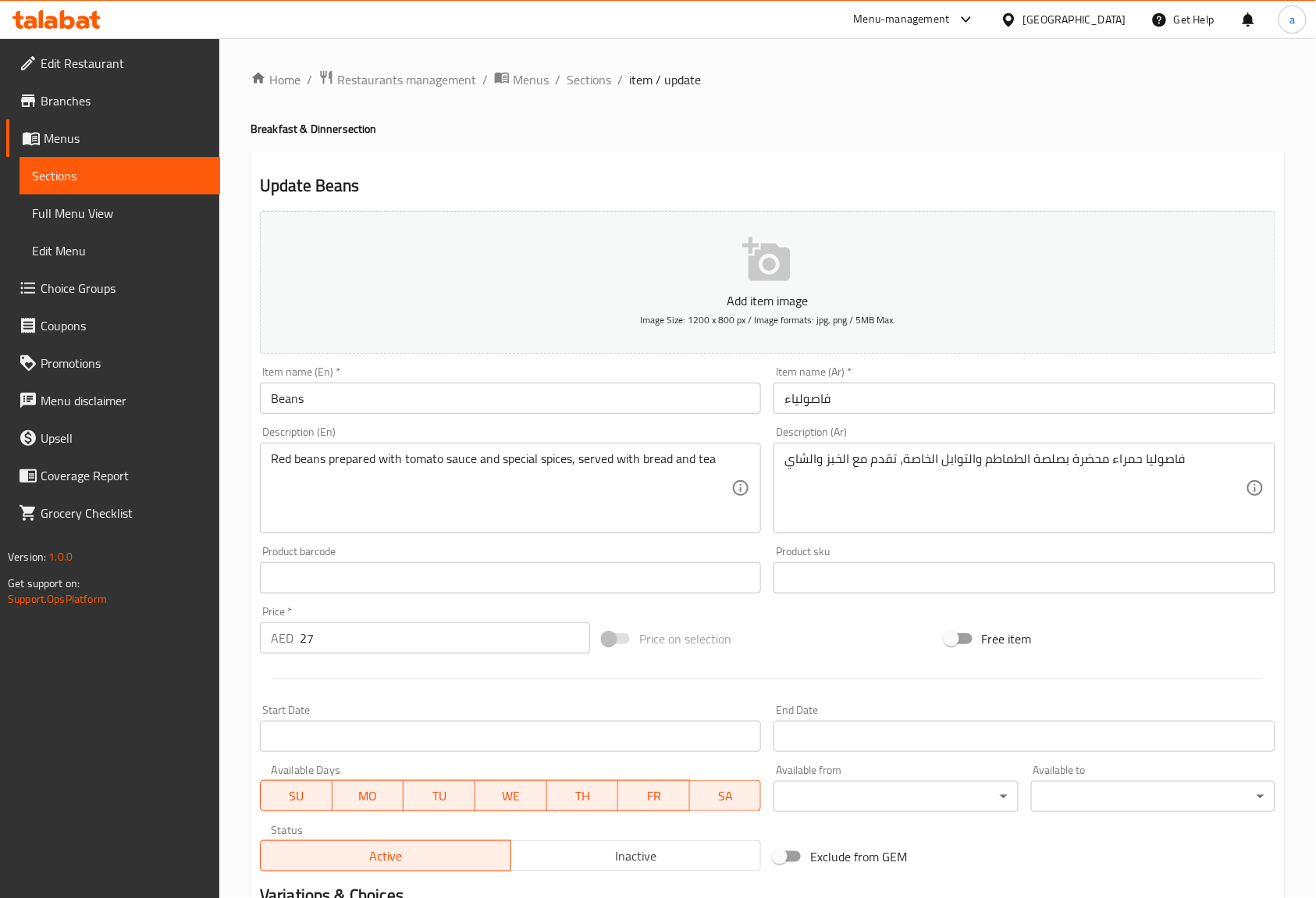
click at [368, 470] on textarea "Red beans prepared with tomato sauce and special spices, served with bread and …" at bounding box center [501, 488] width 461 height 74
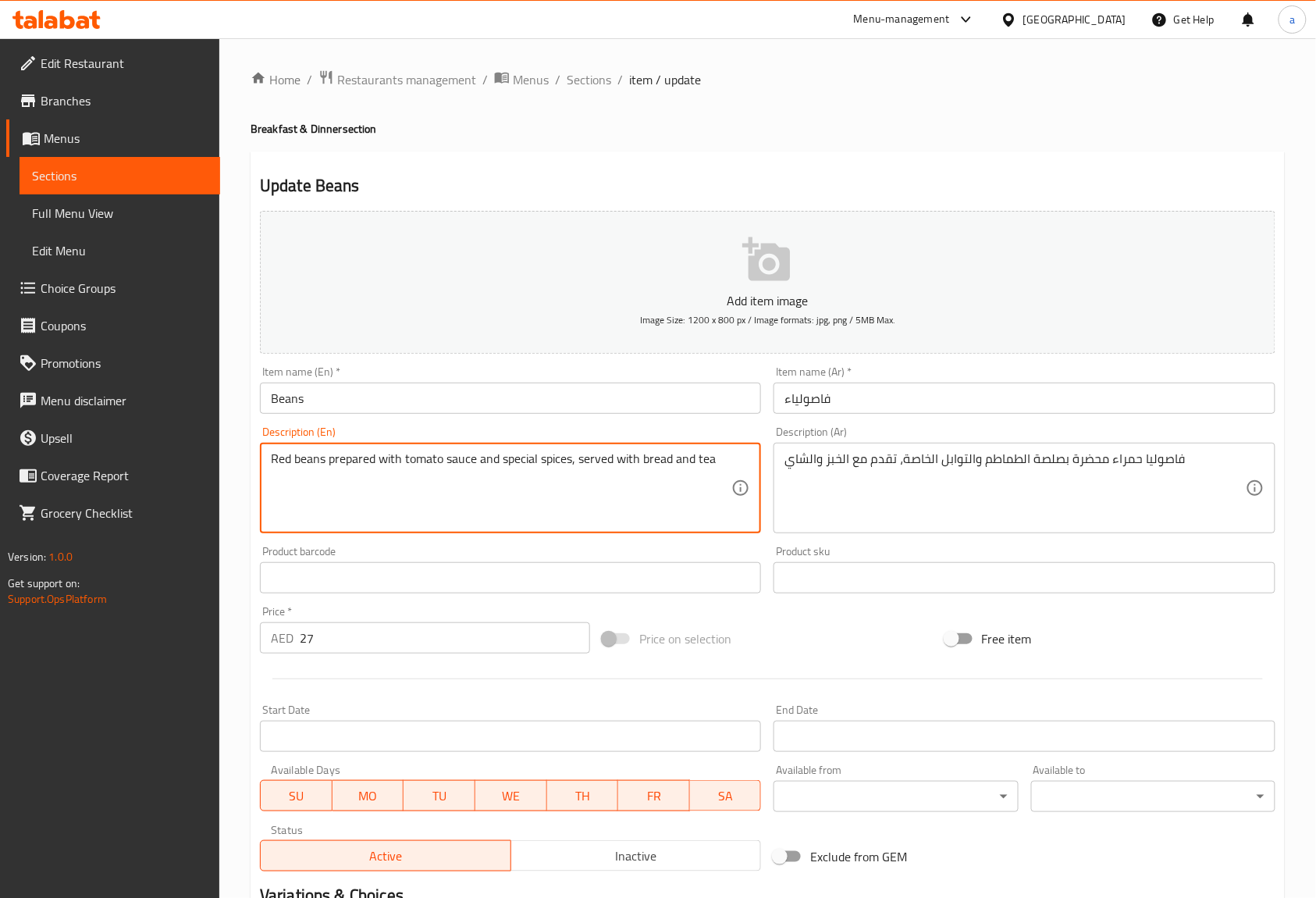
click at [368, 470] on textarea "Red beans prepared with tomato sauce and special spices, served with bread and …" at bounding box center [501, 488] width 461 height 74
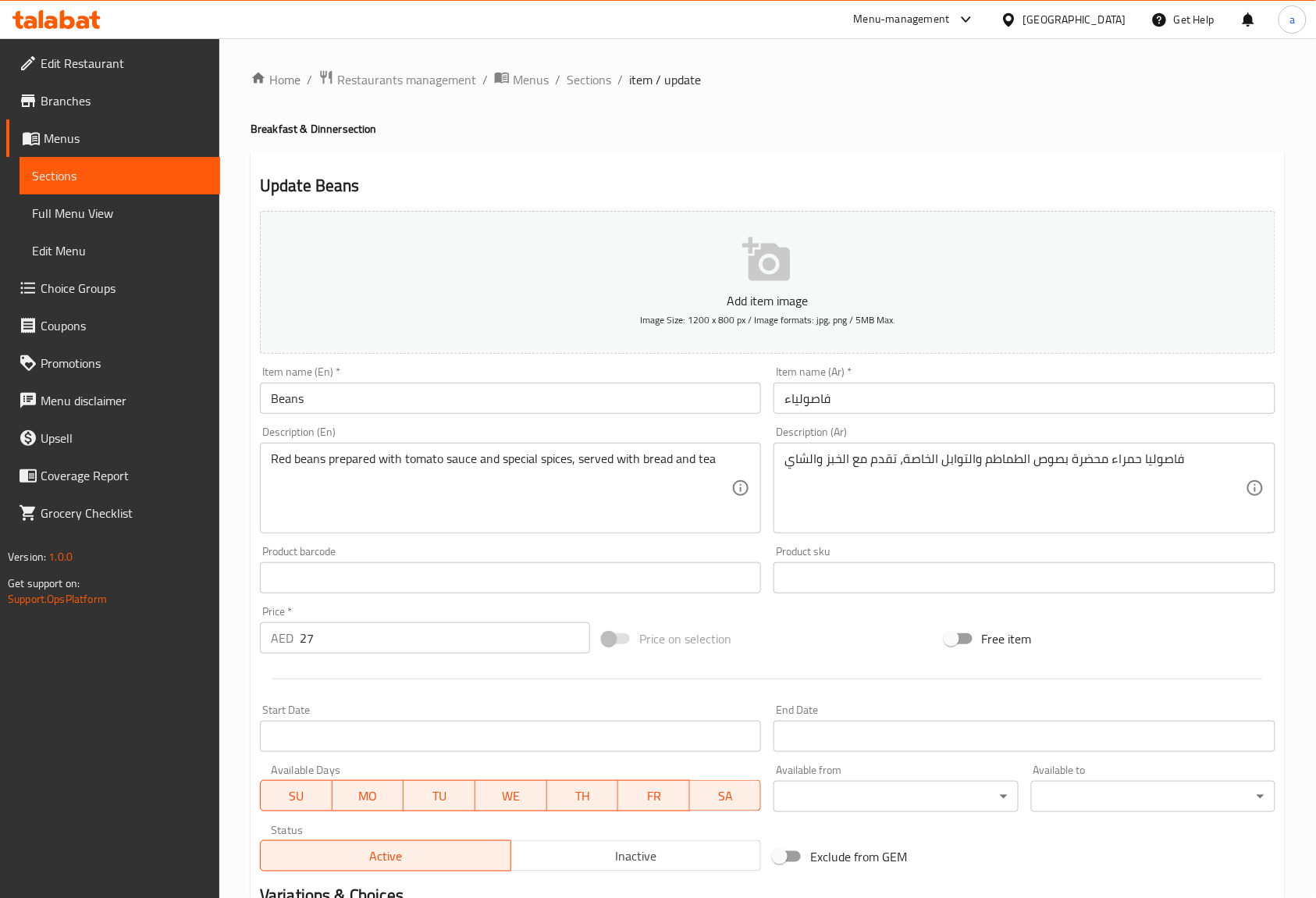
click at [1078, 425] on div "Description (Ar) فاصوليا حمراء محضرة بصوص الطماطم والتوابل الخاصة، تقدم مع الخب…" at bounding box center [1024, 480] width 514 height 119
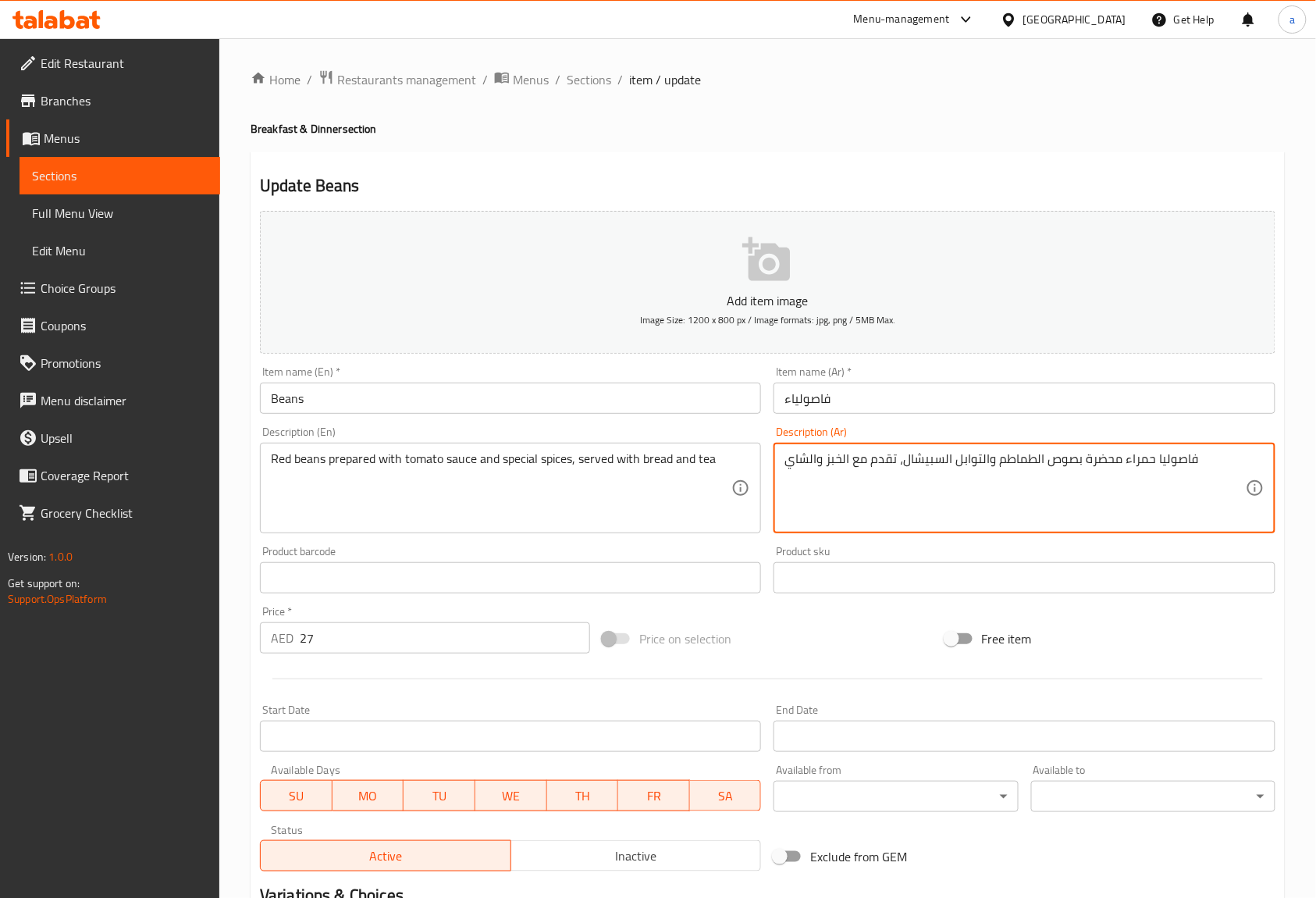
type textarea "فاصوليا حمراء محضرة بصوص الطماطم والتوابل السبيشال، تقدم مع الخبز والشاي"
click at [1033, 428] on div "Description (Ar) فاصوليا حمراء محضرة بصوص الطماطم والتوابل السبيشال، تقدم مع ال…" at bounding box center [1023, 479] width 501 height 107
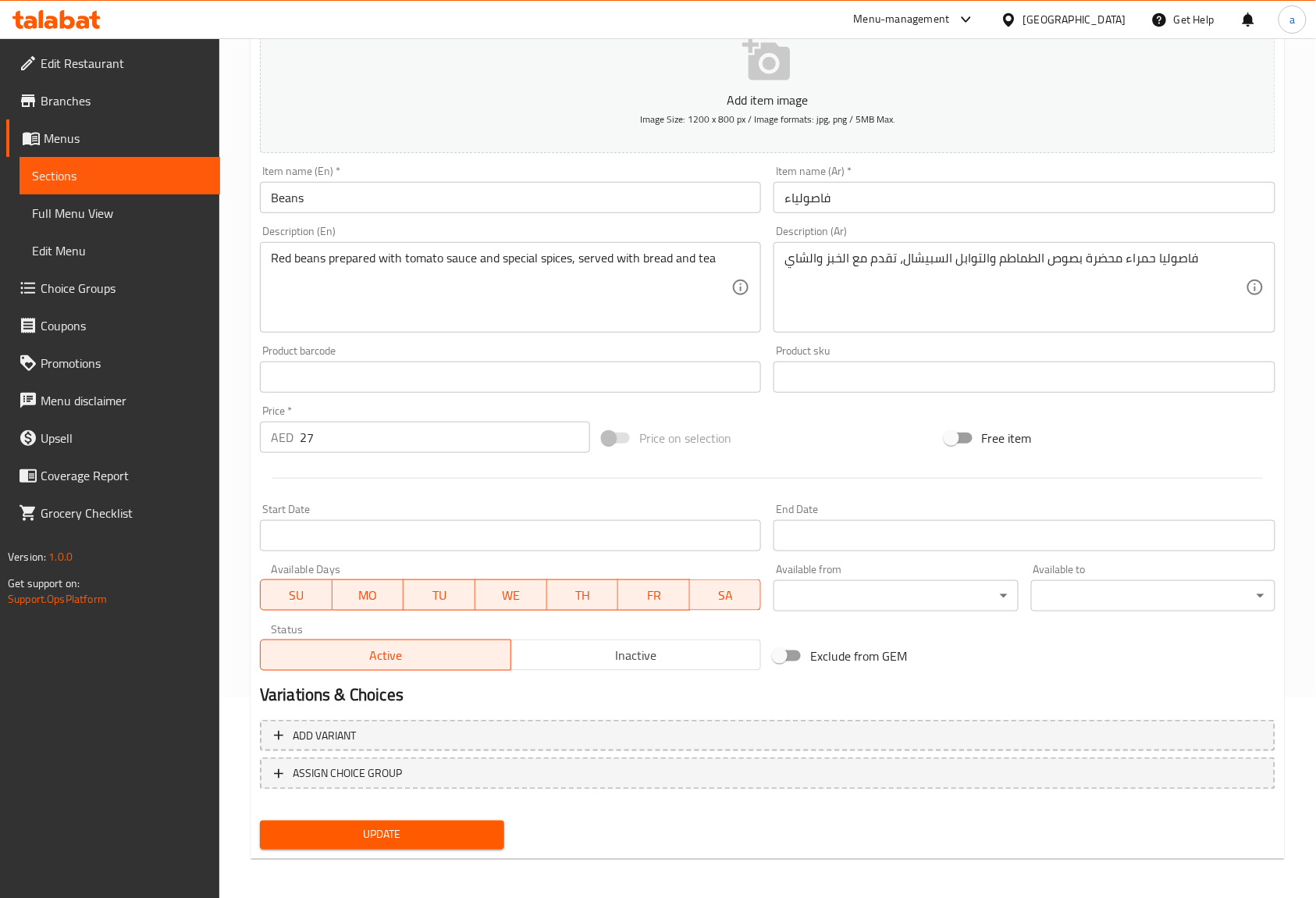
scroll to position [204, 0]
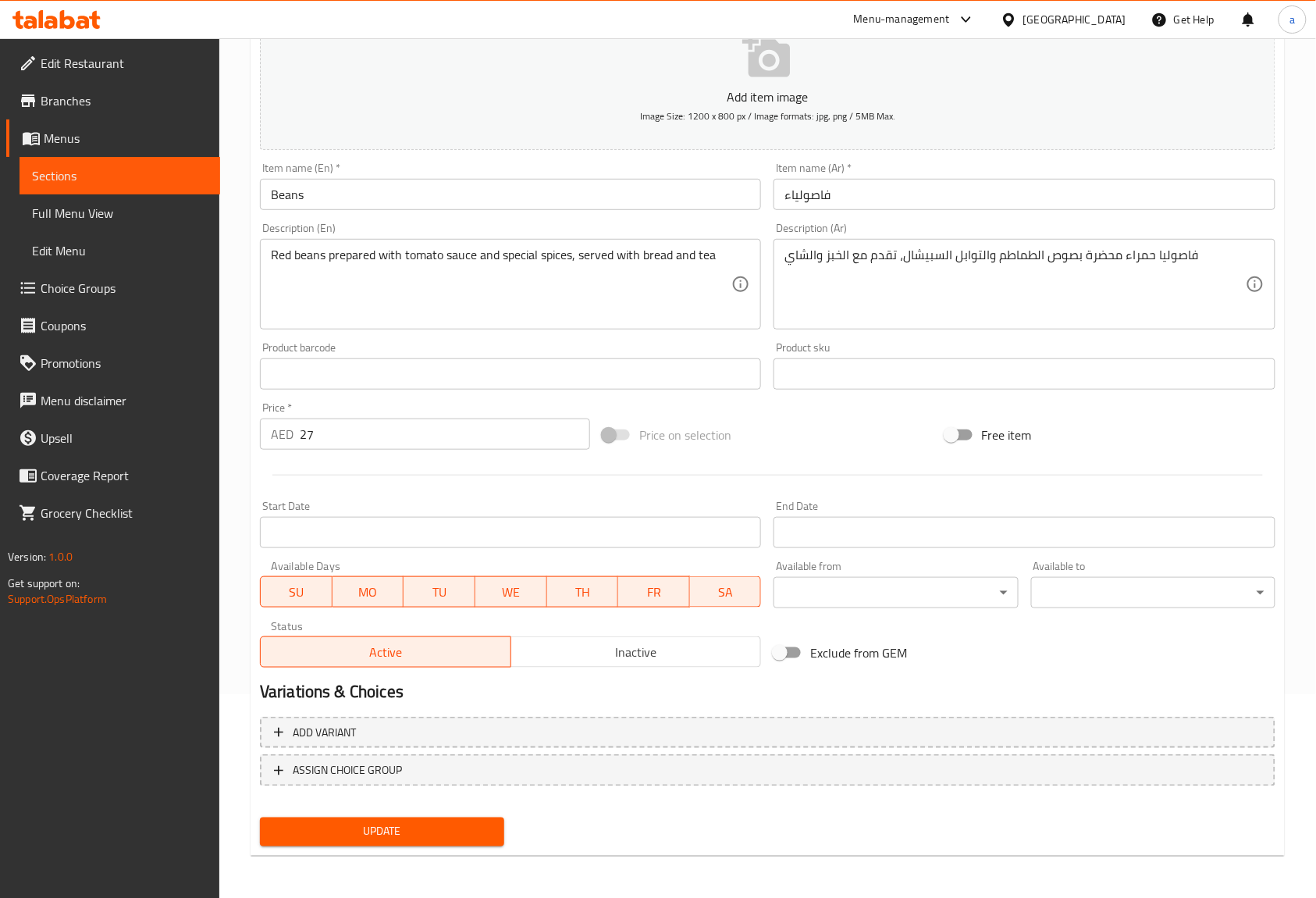
click at [351, 822] on span "Update" at bounding box center [382, 832] width 219 height 20
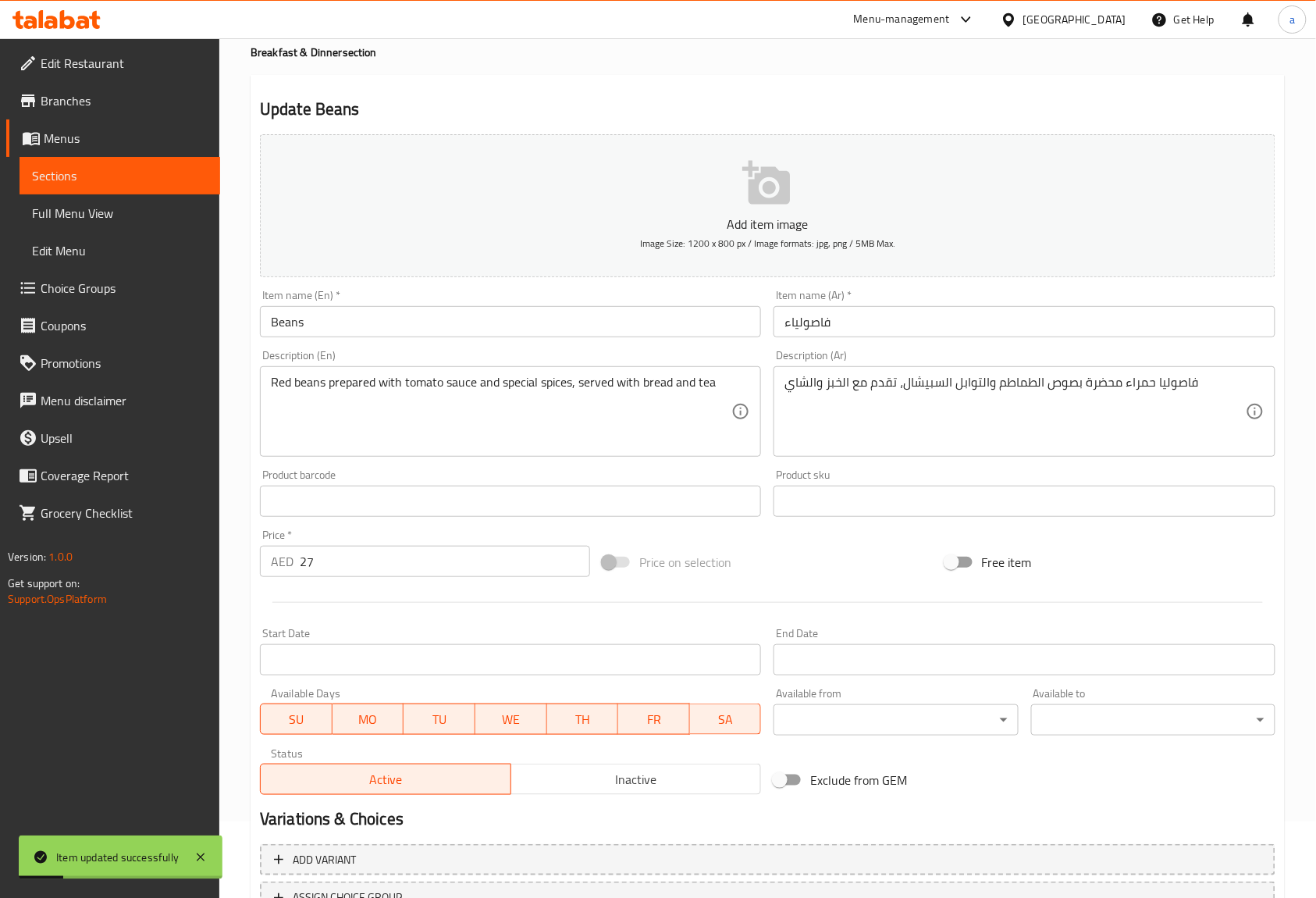
scroll to position [0, 0]
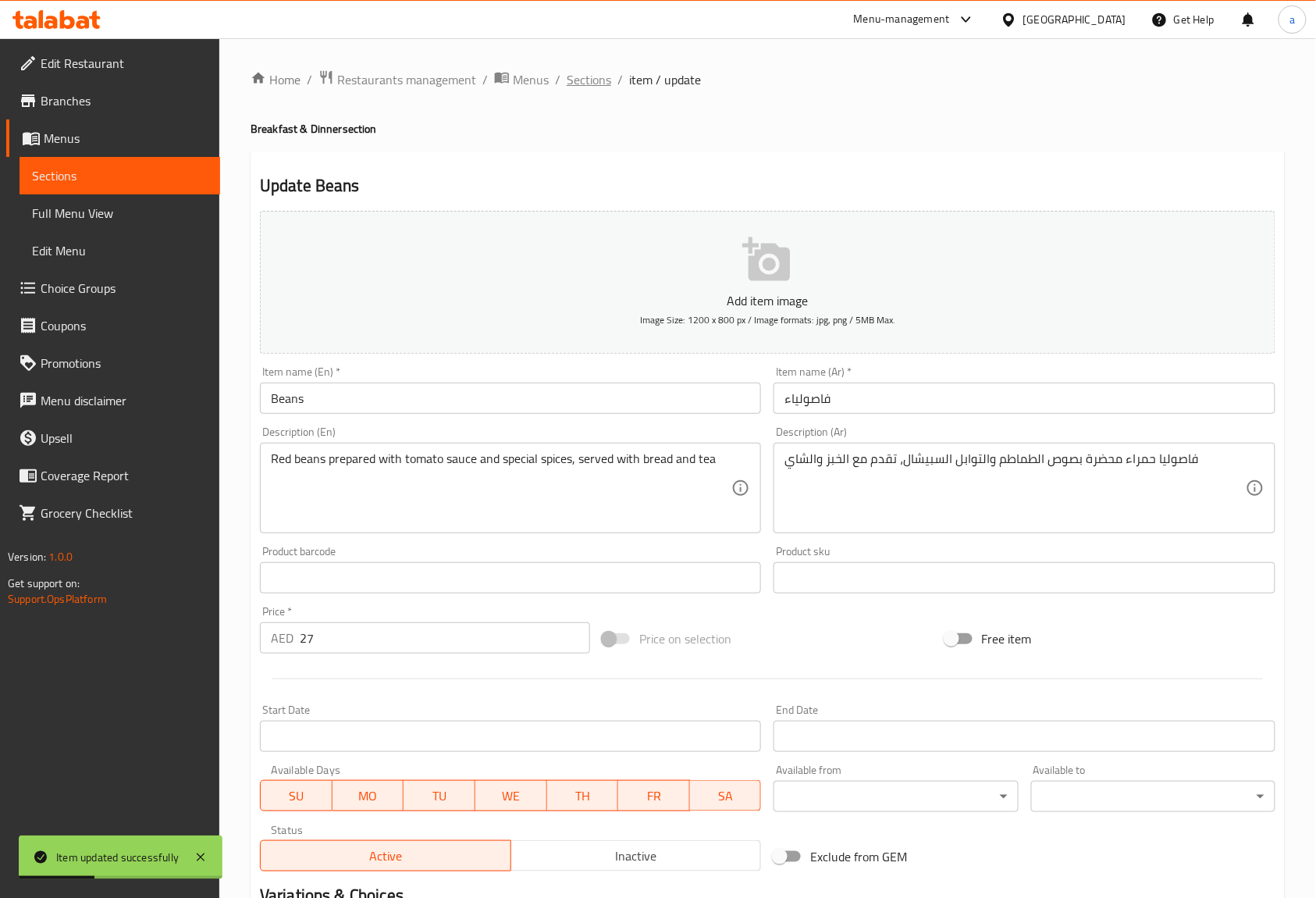
click at [590, 79] on span "Sections" at bounding box center [588, 80] width 45 height 19
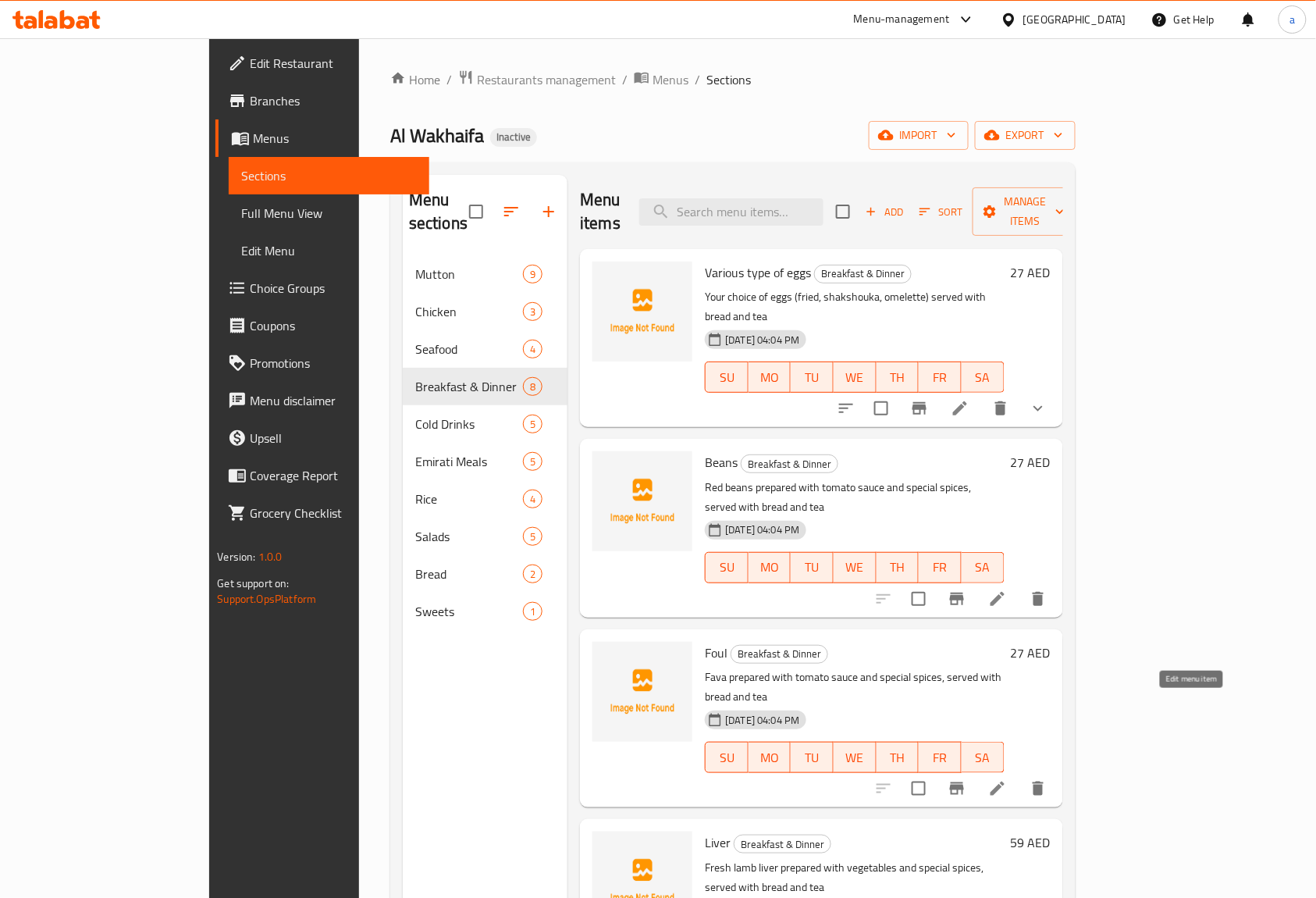
click at [1006, 779] on icon at bounding box center [997, 787] width 19 height 19
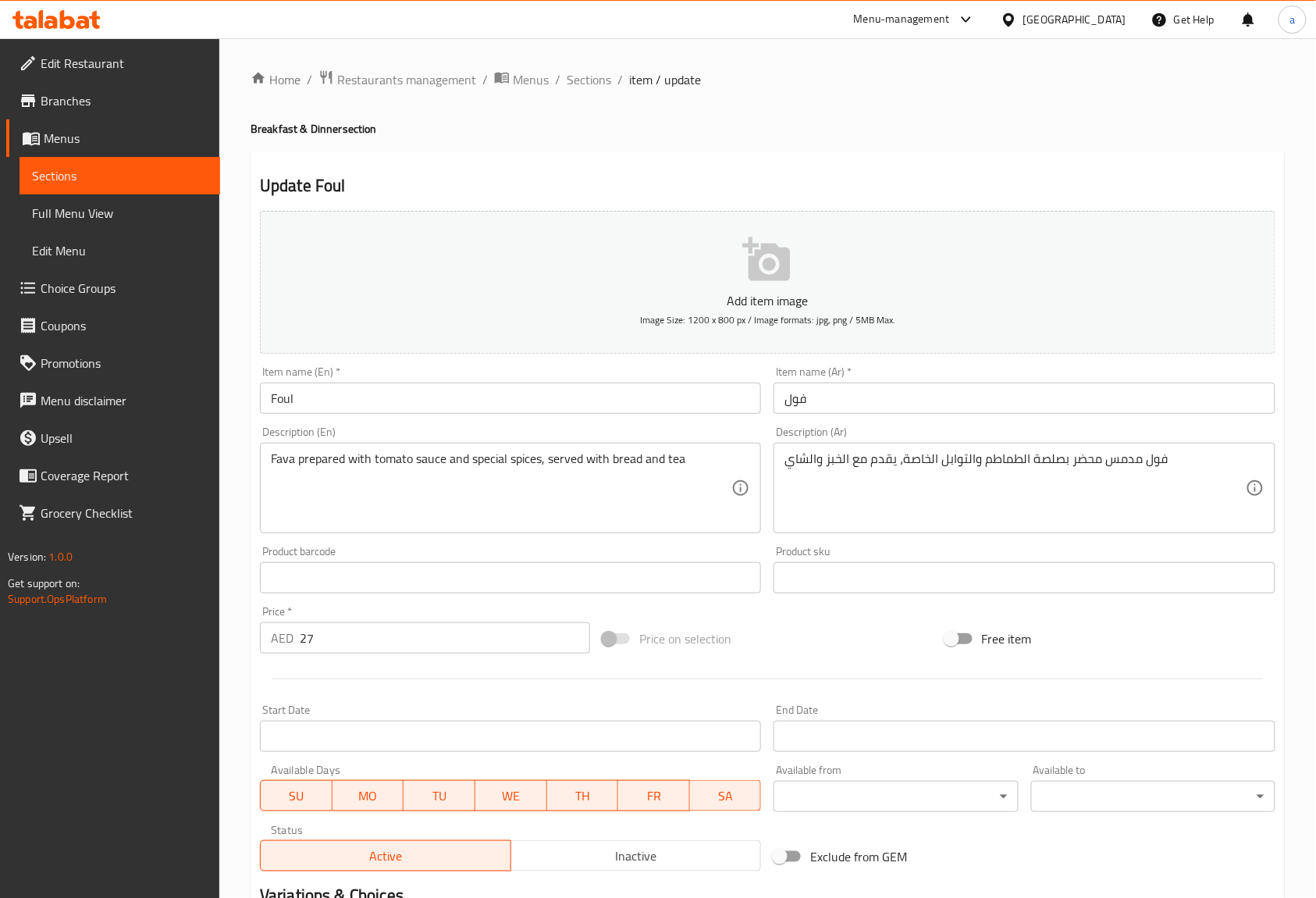
click at [300, 400] on input "Foul" at bounding box center [510, 397] width 501 height 31
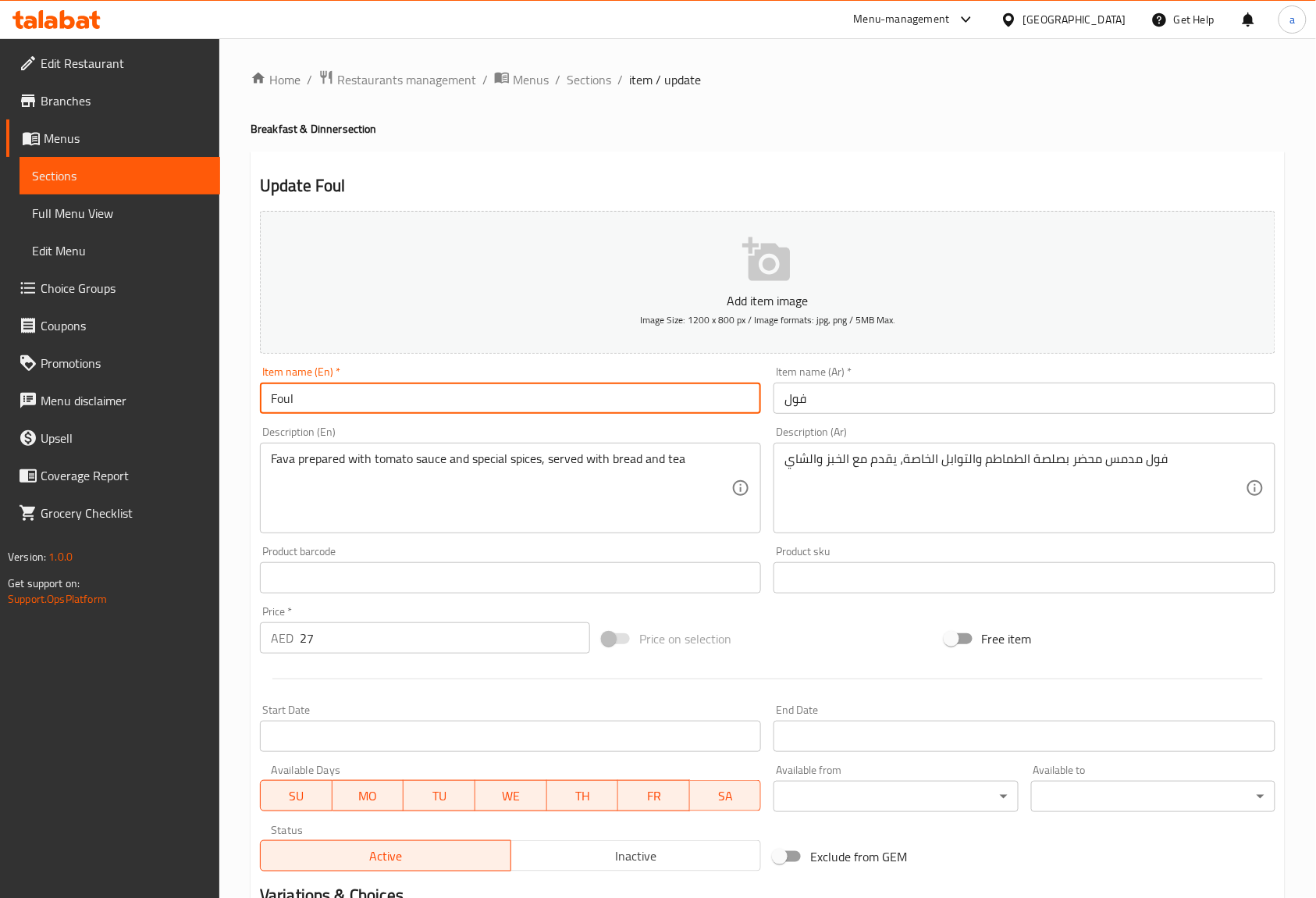
click at [300, 400] on input "Foul" at bounding box center [510, 397] width 501 height 31
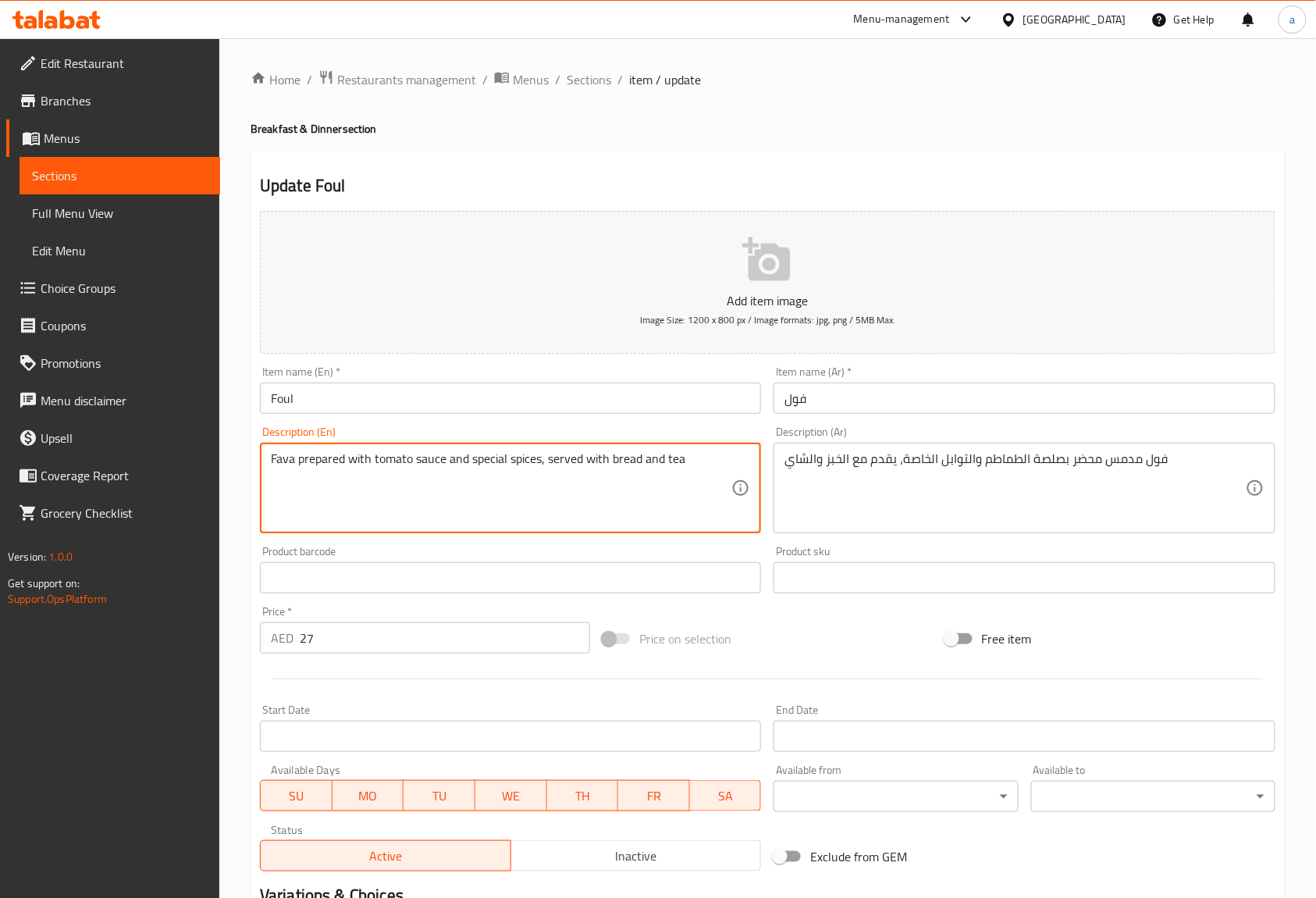
click at [295, 465] on textarea "Fava prepared with tomato sauce and special spices, served with bread and tea" at bounding box center [501, 488] width 461 height 74
click at [285, 462] on textarea "Fava prepared with tomato sauce and special spices, served with bread and tea" at bounding box center [501, 488] width 461 height 74
click at [288, 462] on textarea "Fava prepared with tomato sauce and special spices, served with bread and tea" at bounding box center [501, 488] width 461 height 74
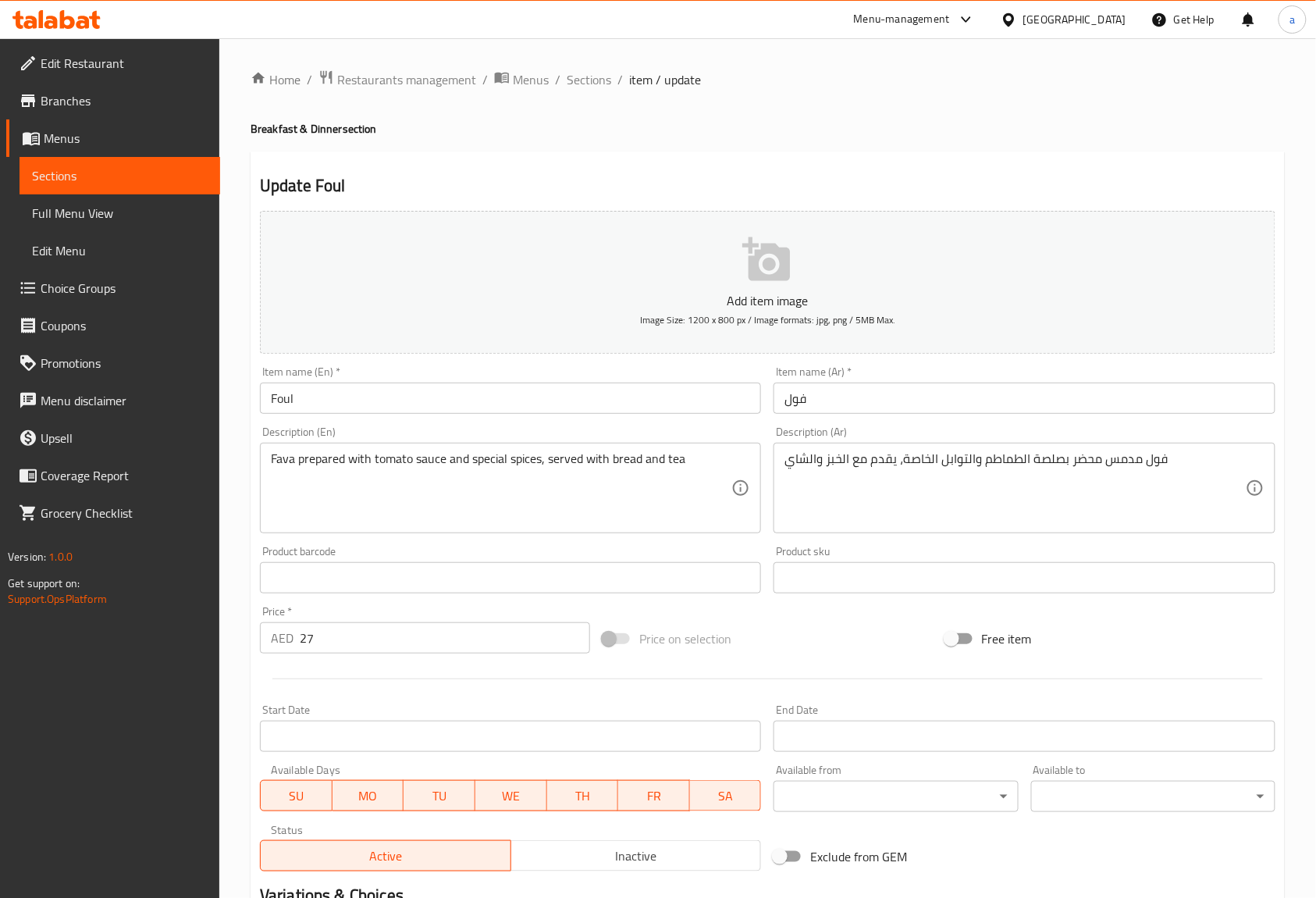
click at [1214, 435] on div "Description (Ar) فول مدمس محضر بصلصة الطماطم والتوابل الخاصة، يقدم مع الخبز وال…" at bounding box center [1023, 479] width 501 height 107
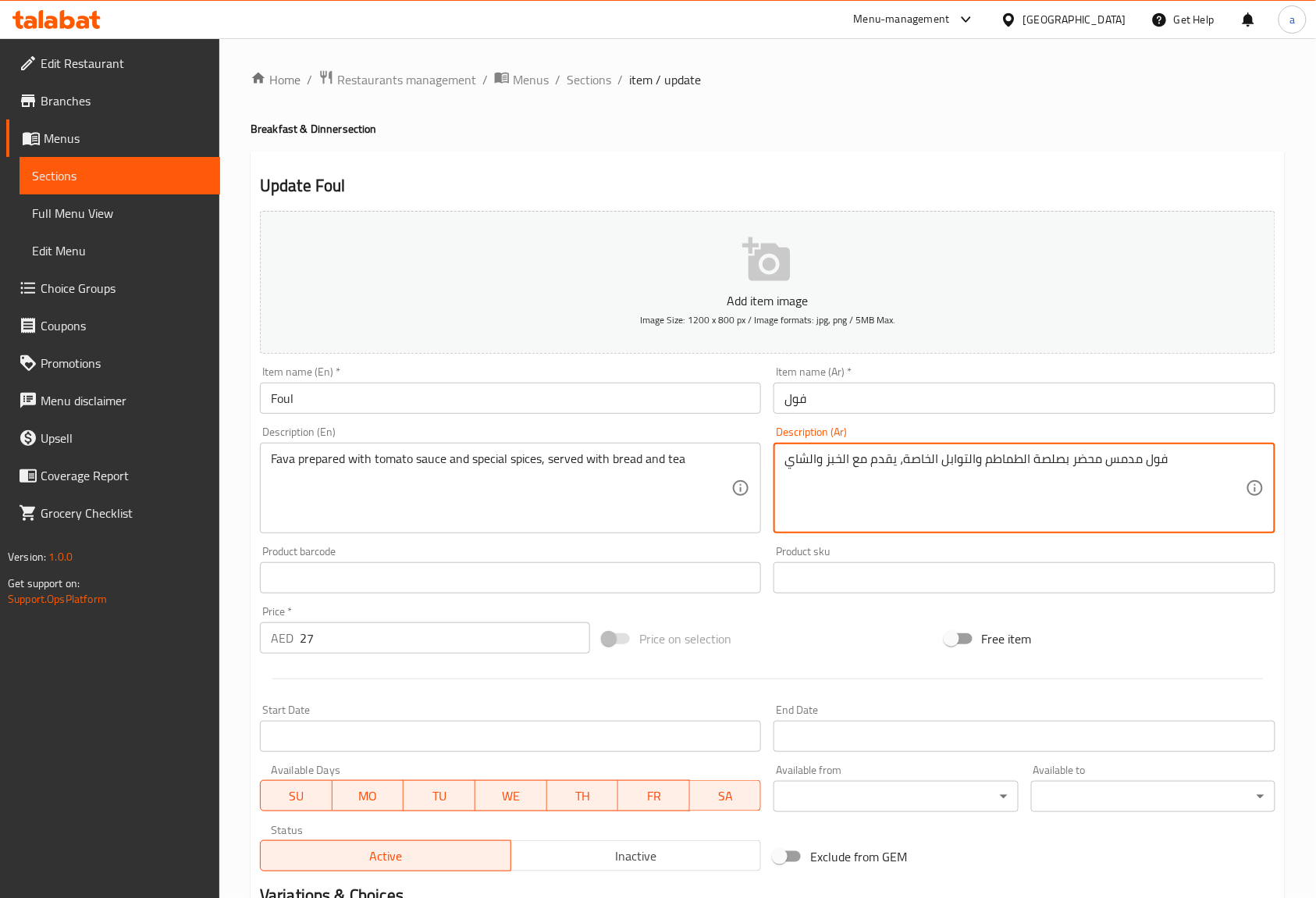
click at [1033, 457] on textarea "فول مدمس محضر بصلصة الطماطم والتوابل الخاصة، يقدم مع الخبز والشاي" at bounding box center [1014, 488] width 461 height 74
click at [904, 463] on textarea "فول مدمس محضر بصوص الطماطم والتوابل الخاصة، يقدم مع الخبز والشاي" at bounding box center [1014, 488] width 461 height 74
type textarea "فول مدمس محضر بصوص الطماطم والتوابل السبيشال، يقدم مع الخبز والشاي"
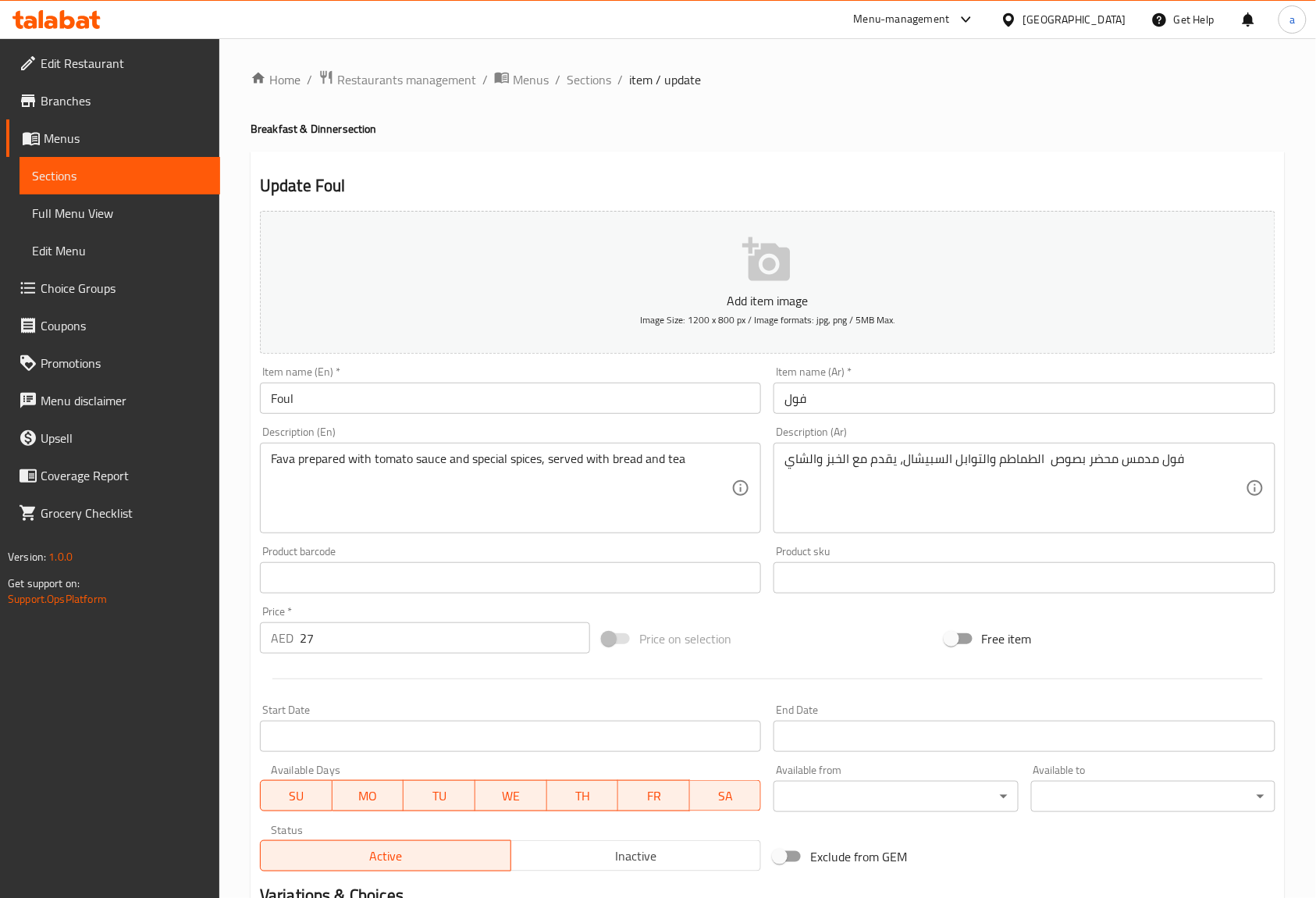
click at [973, 426] on div "Description (Ar) فول مدمس محضر بصوص الطماطم والتوابل السبيشال، يقدم مع الخبز وا…" at bounding box center [1024, 480] width 514 height 119
click at [298, 462] on textarea "Fava prepared with tomato sauce and special spices, served with bread and tea" at bounding box center [501, 488] width 461 height 74
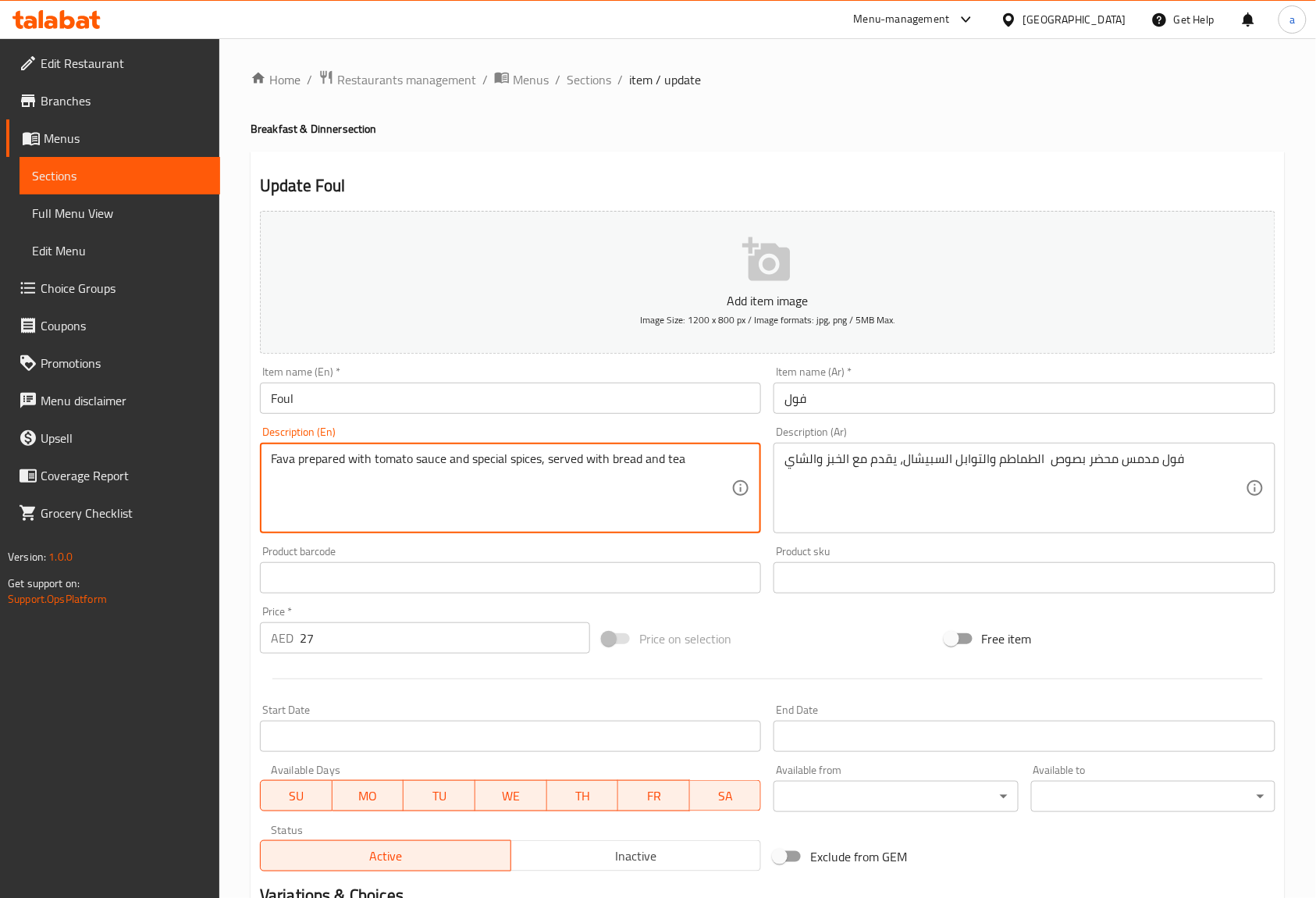
paste textarea "Beans"
type textarea "Fava Beans prepared with tomato sauce and special spices, served with bread and…"
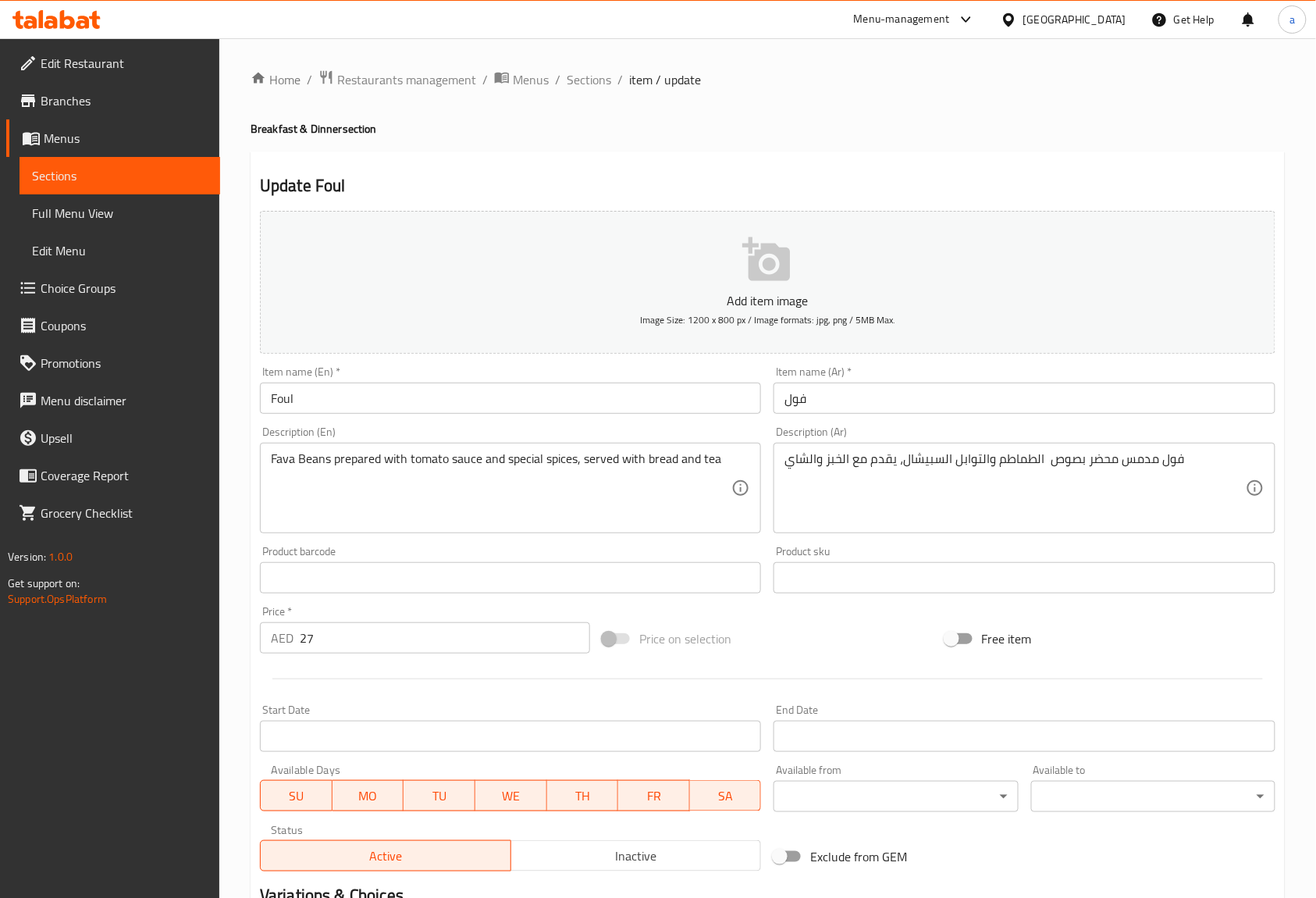
click at [450, 428] on div "Description (En) Fava Beans prepared with tomato sauce and special spices, serv…" at bounding box center [510, 479] width 501 height 107
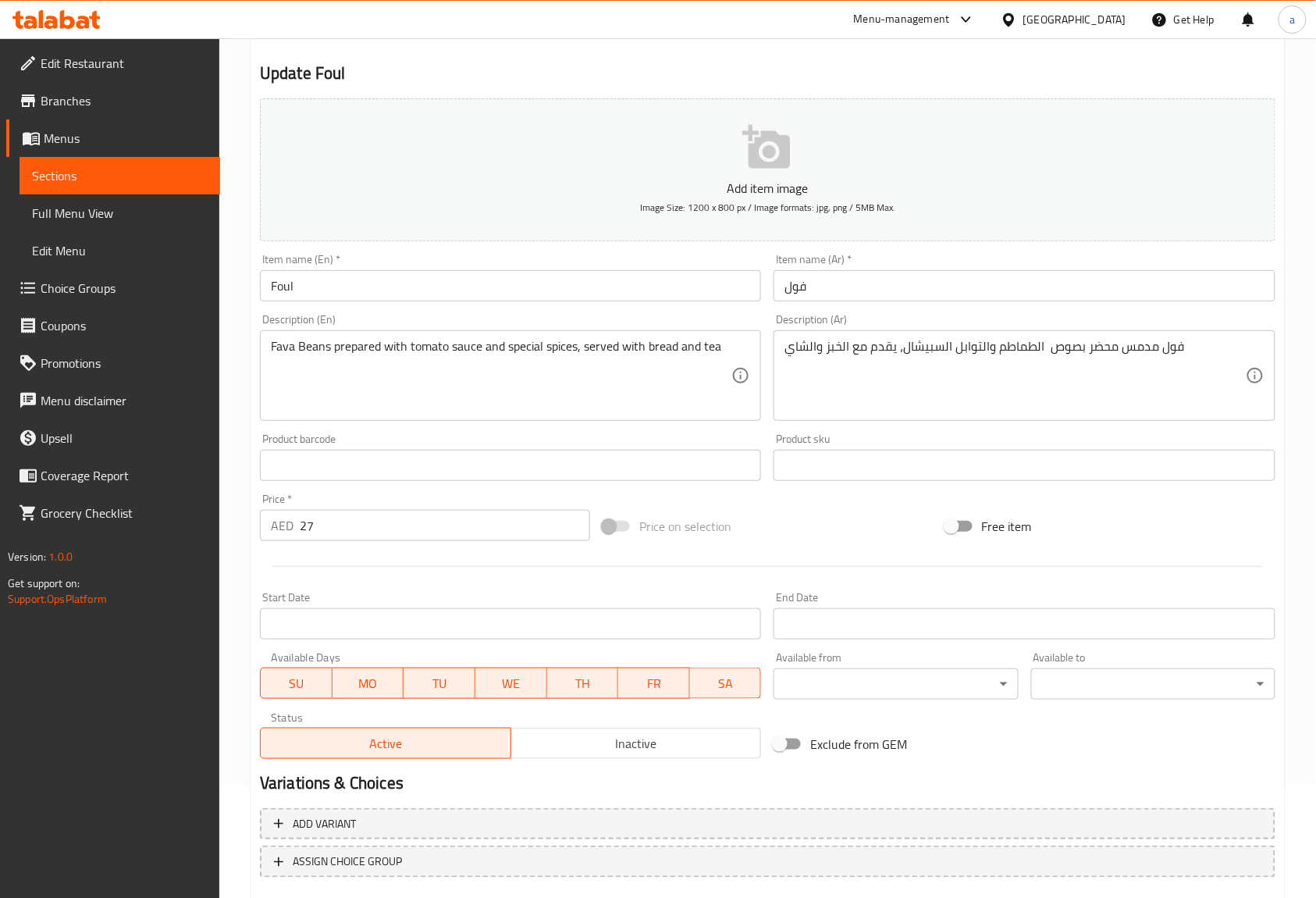
scroll to position [204, 0]
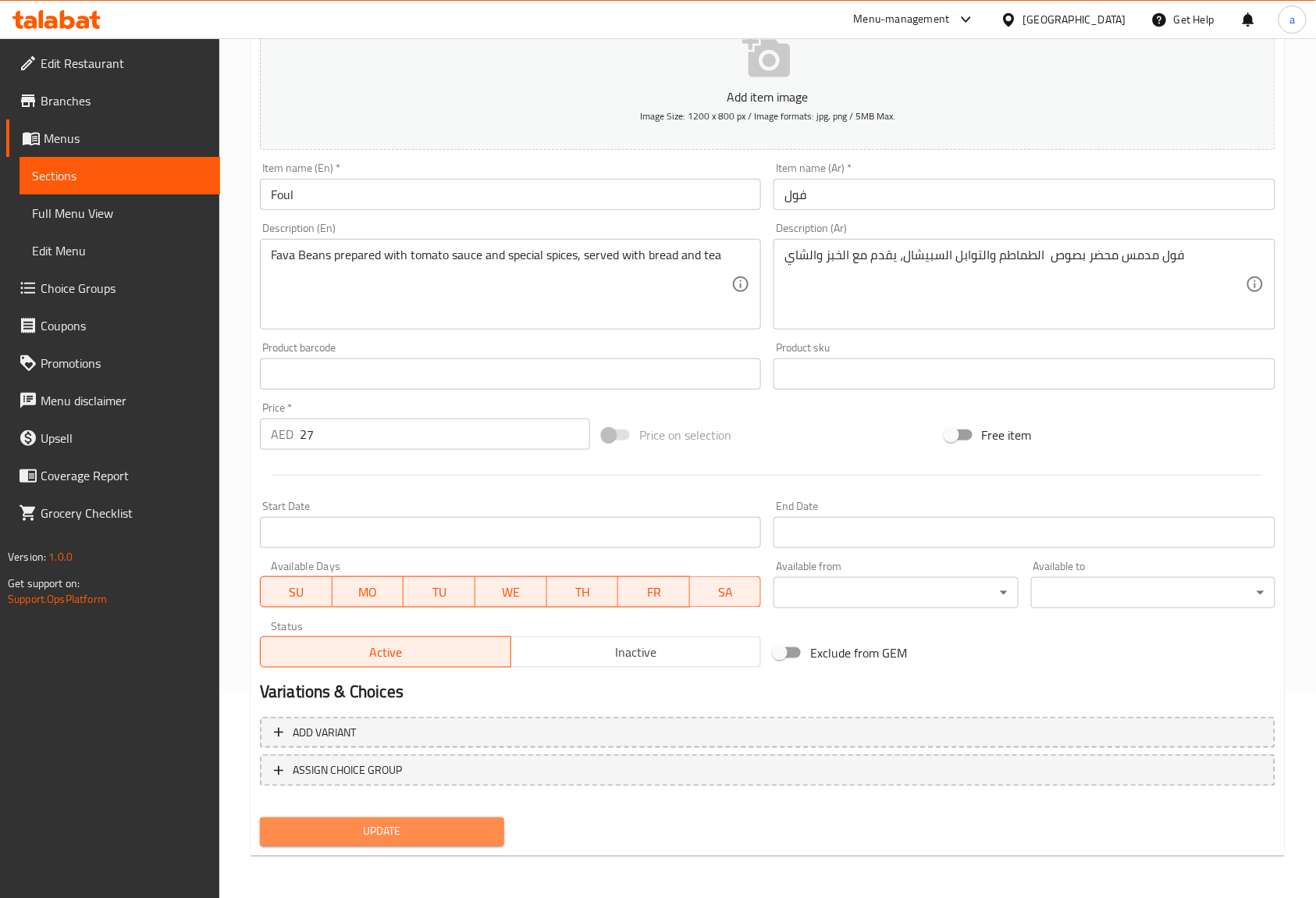
click at [440, 841] on button "Update" at bounding box center [381, 831] width 244 height 29
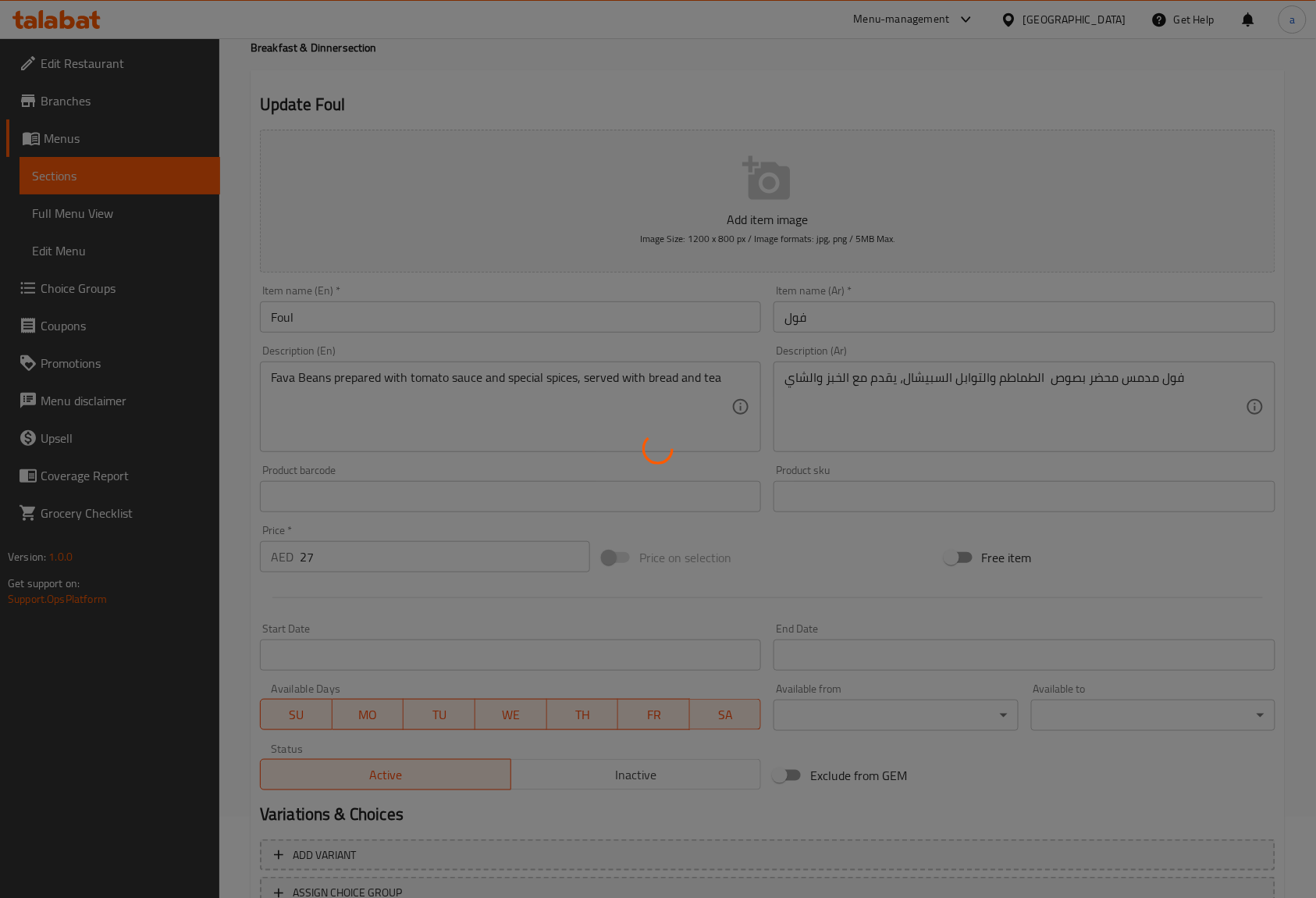
scroll to position [0, 0]
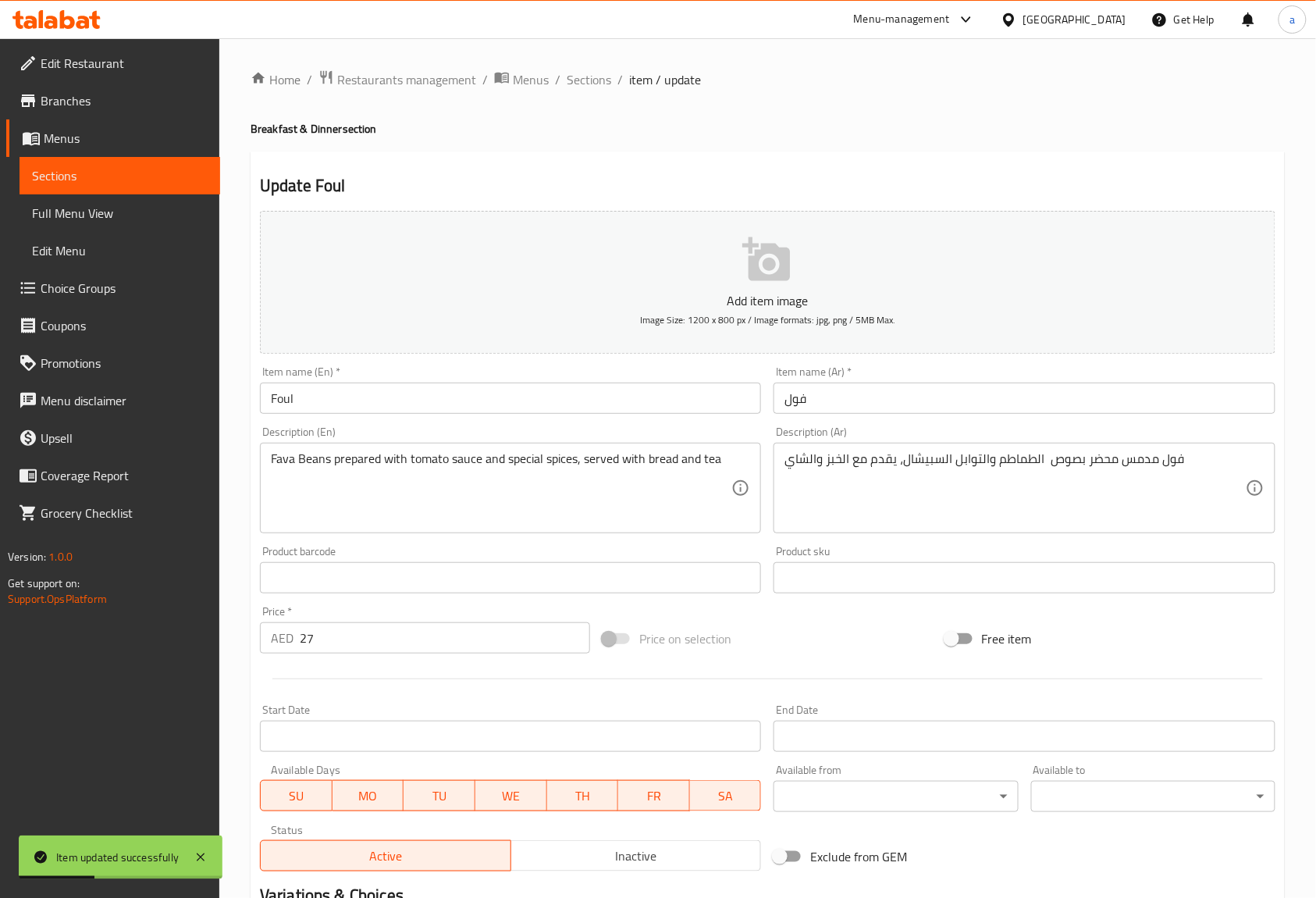
drag, startPoint x: 598, startPoint y: 74, endPoint x: 603, endPoint y: 157, distance: 83.2
click at [598, 74] on span "Sections" at bounding box center [588, 80] width 45 height 19
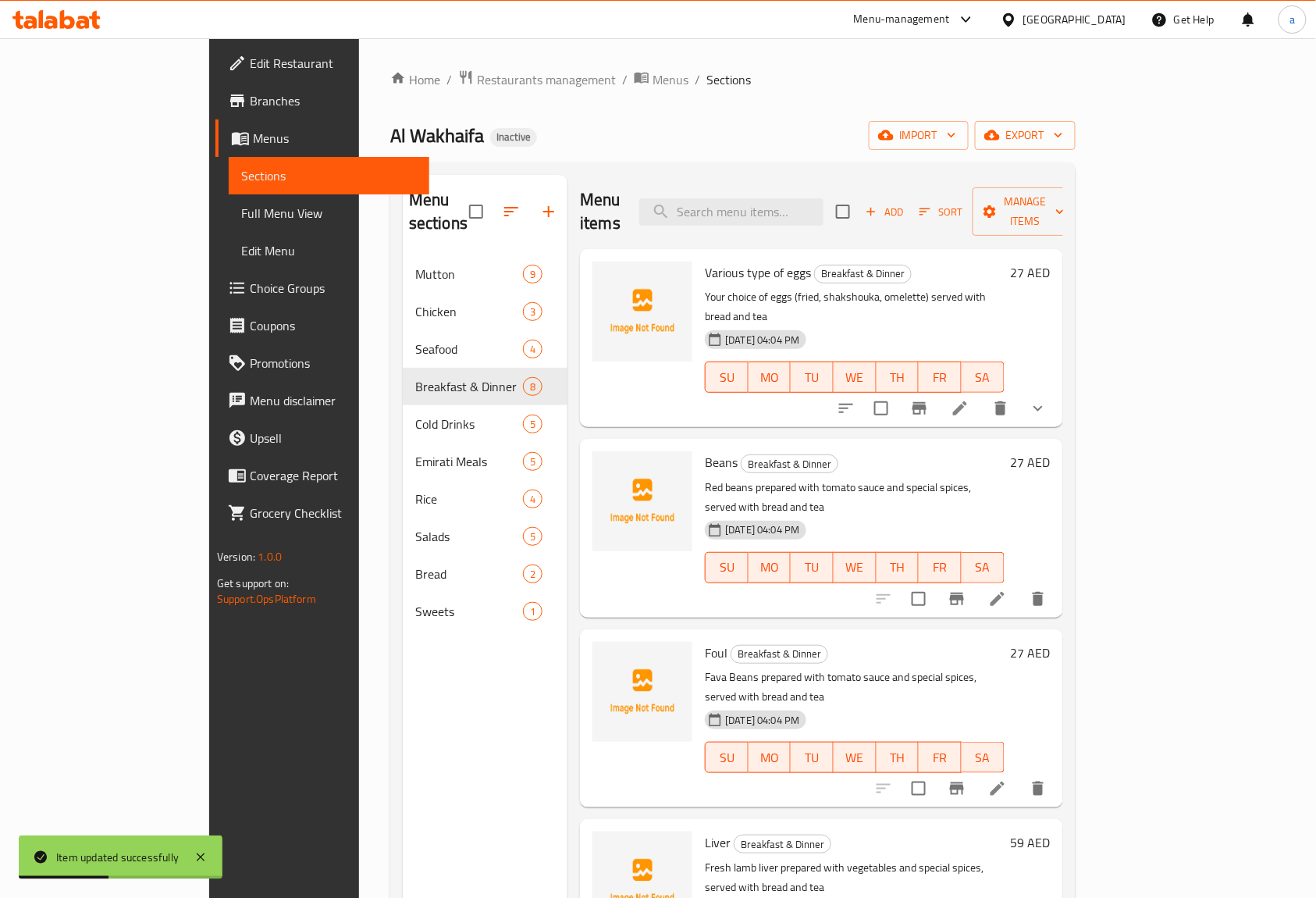
scroll to position [504, 0]
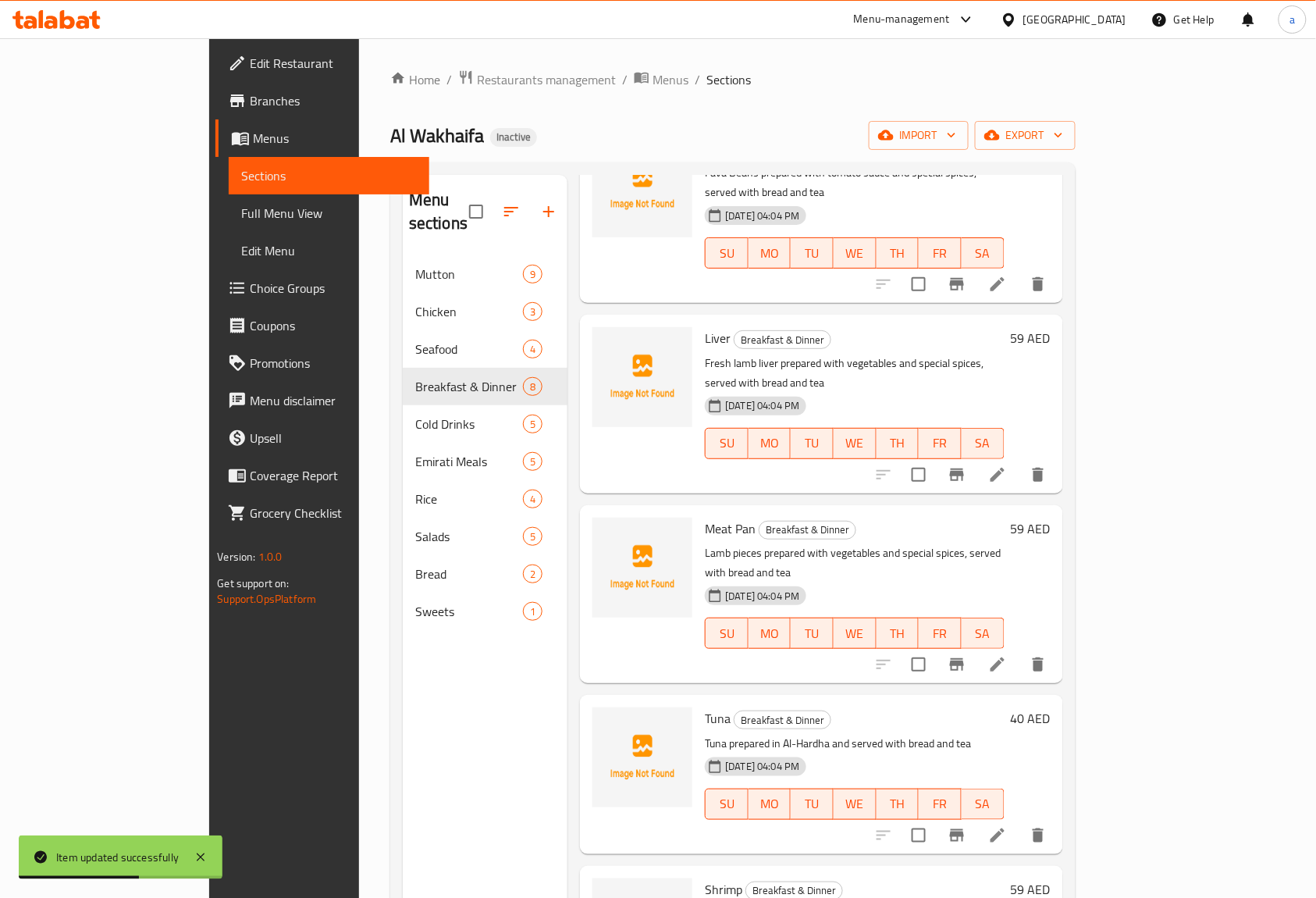
click at [1006, 465] on icon at bounding box center [997, 474] width 19 height 19
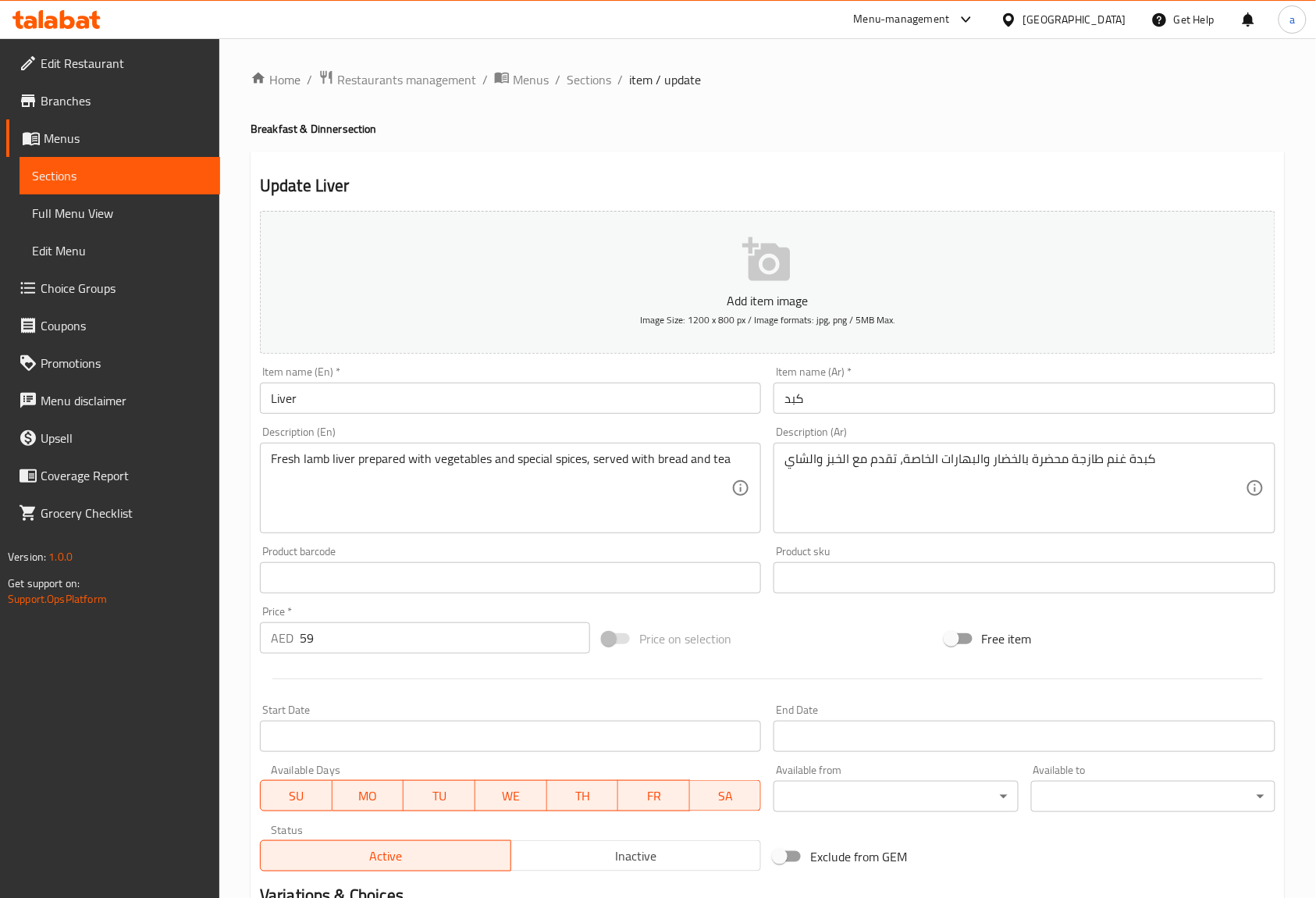
click at [307, 404] on input "Liver" at bounding box center [510, 397] width 501 height 31
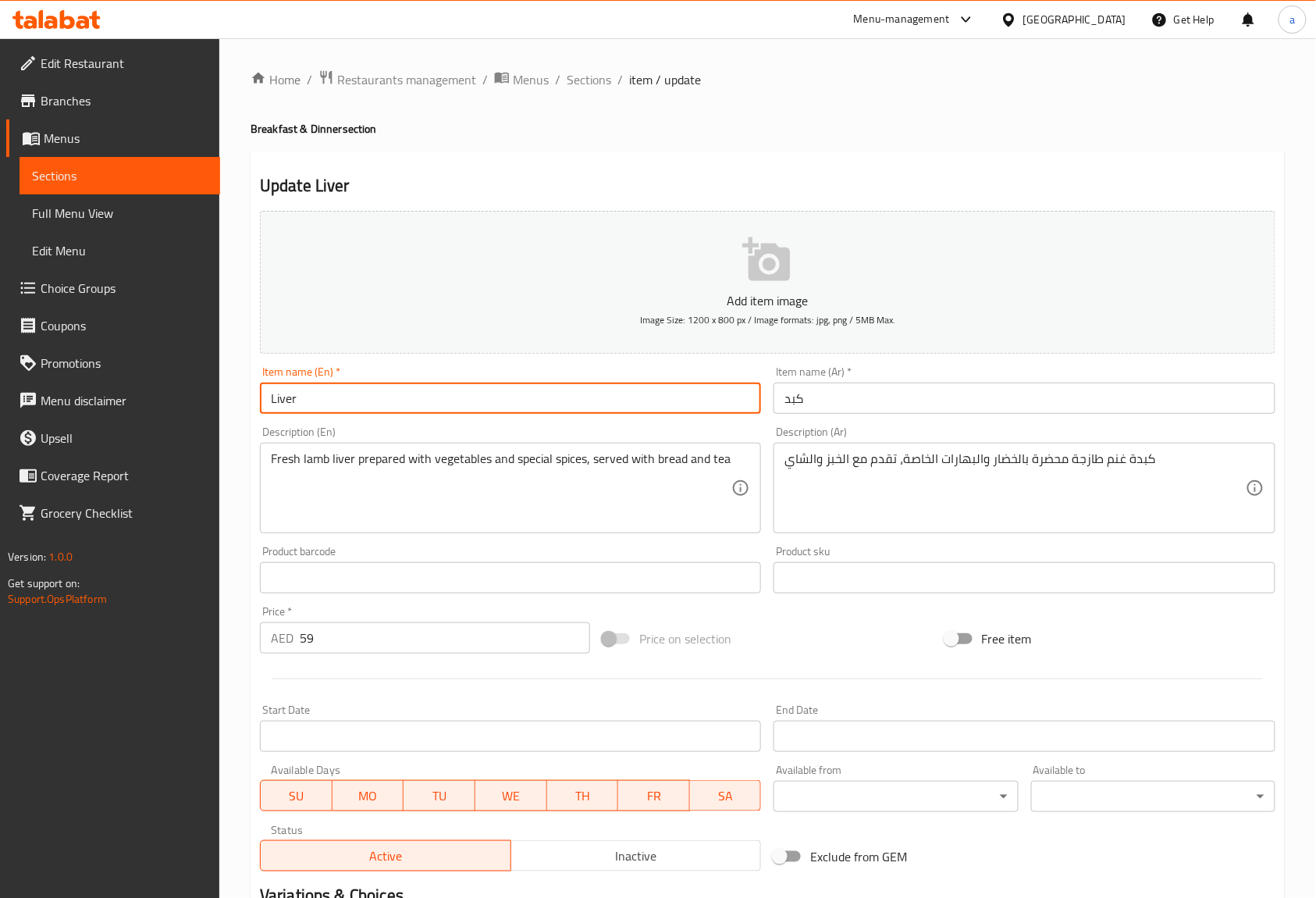
click at [307, 404] on input "Liver" at bounding box center [510, 397] width 501 height 31
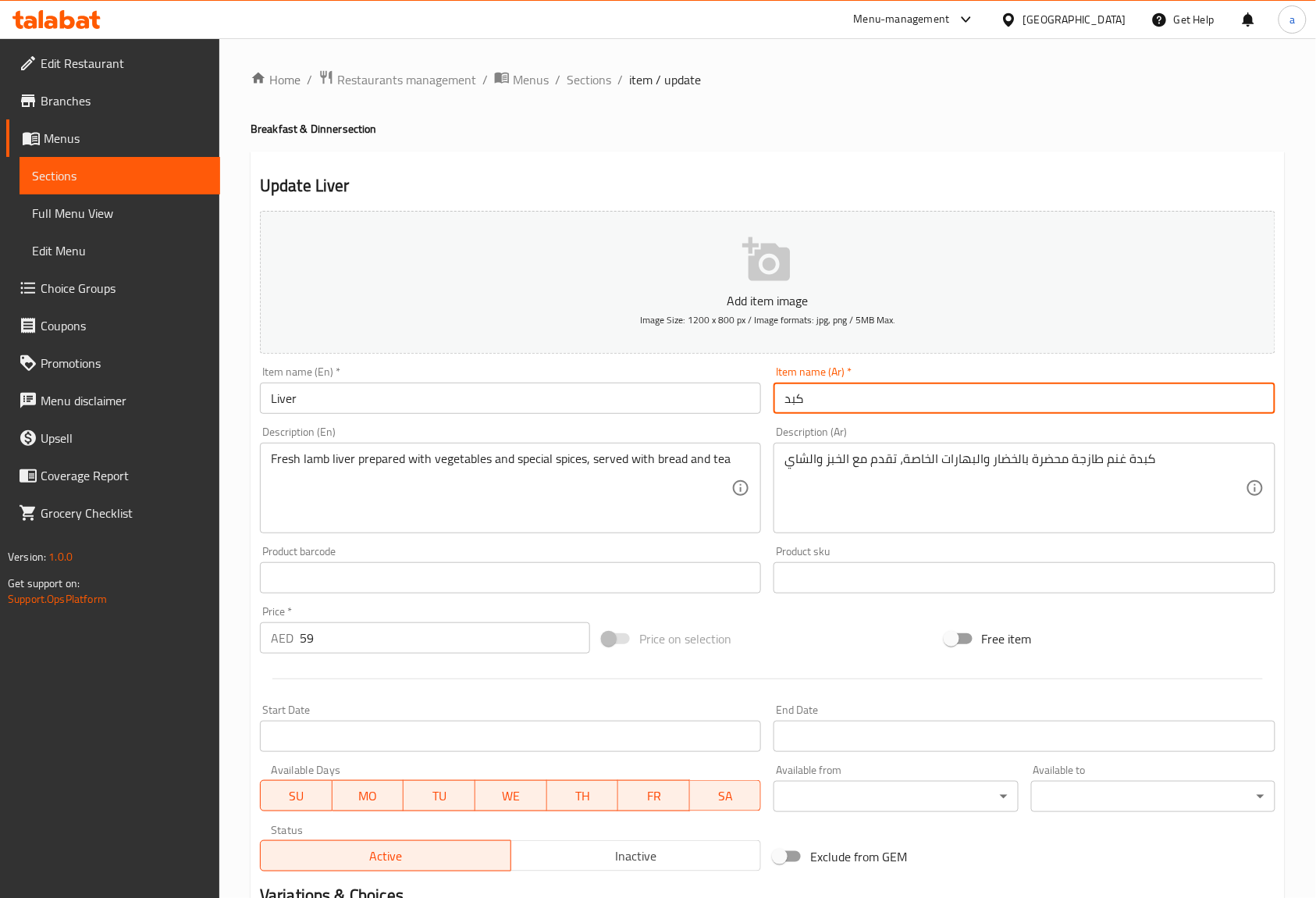
click at [840, 406] on input "كبد" at bounding box center [1023, 397] width 501 height 31
paste input "ة"
type input "كبدة"
click at [875, 422] on div "Description (Ar) كبدة غنم طازجة محضرة بالخضار والبهارات الخاصة، تقدم مع الخبز و…" at bounding box center [1024, 480] width 514 height 119
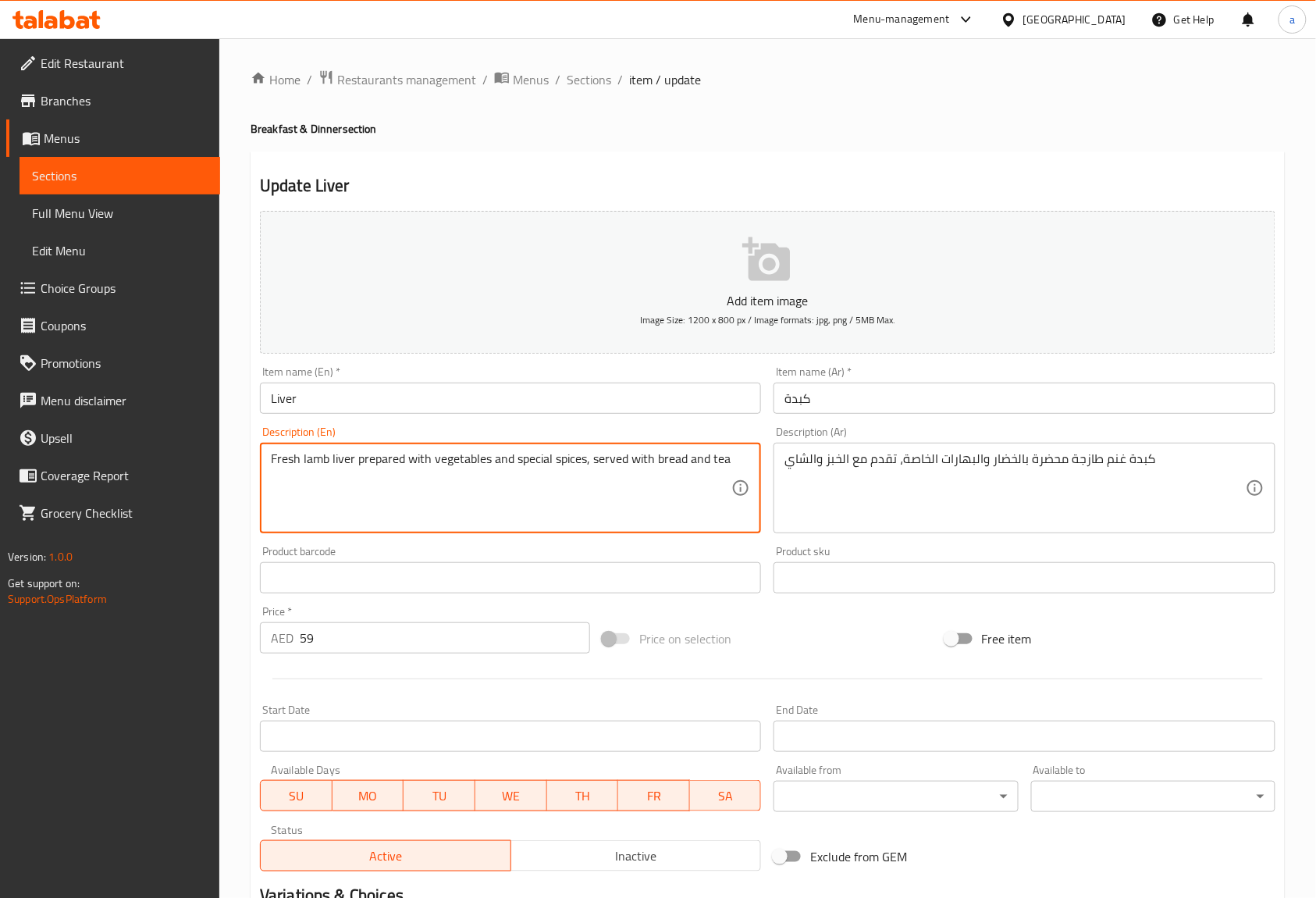
click at [313, 457] on textarea "Fresh lamb liver prepared with vegetables and special spices, served with bread…" at bounding box center [501, 488] width 461 height 74
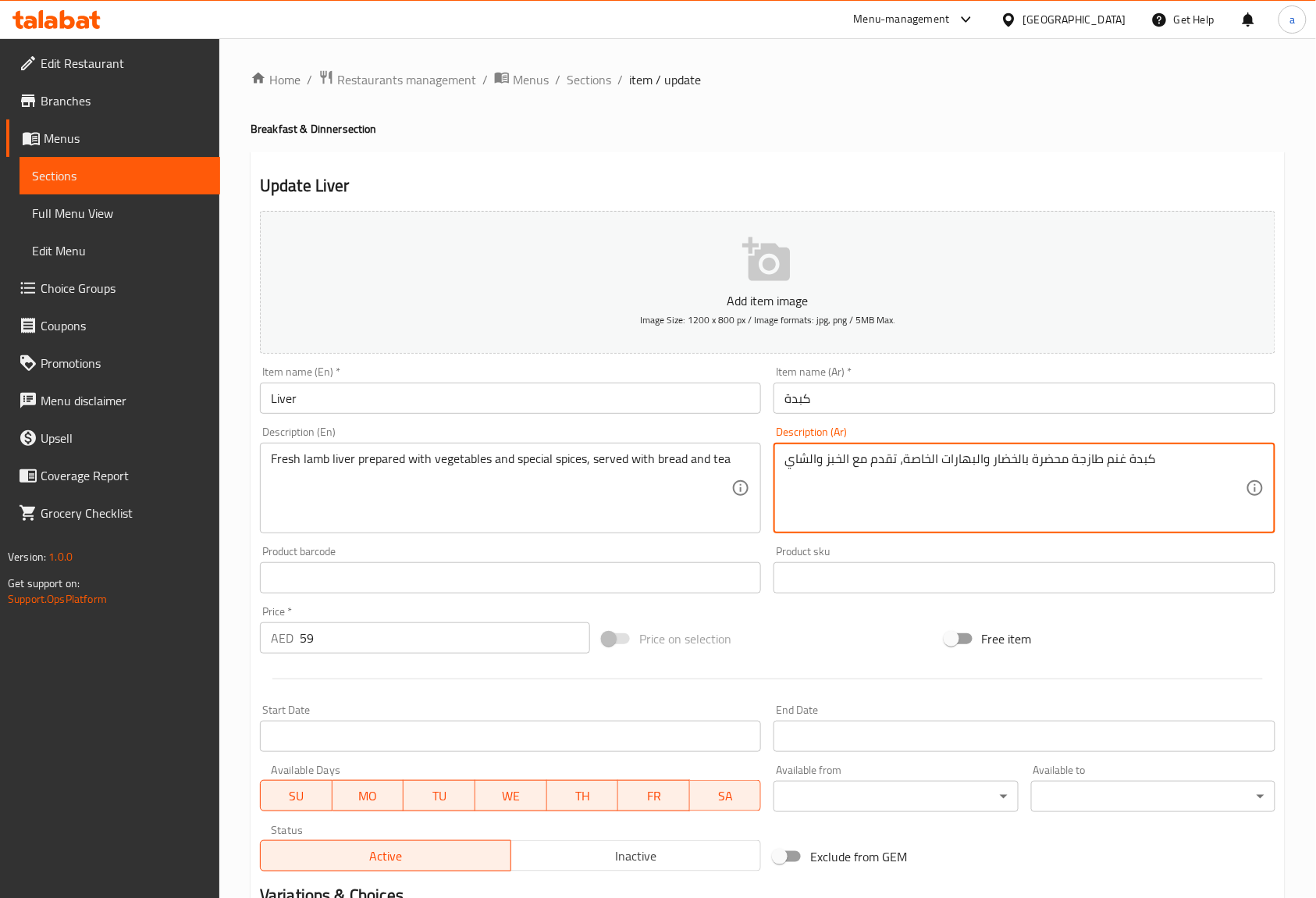
click at [1119, 472] on textarea "كبدة غنم طازجة محضرة بالخضار والبهارات الخاصة، تقدم مع الخبز والشاي" at bounding box center [1014, 488] width 461 height 74
paste textarea "أن"
click at [1168, 423] on div "Description (Ar) كبدة ضأن طازجة محضرة بالخضار والبهارات الخاصة، تقدم مع الخبز و…" at bounding box center [1024, 480] width 514 height 119
click at [1066, 435] on div "Description (Ar) كبدة ضأن طازجة محضرة بالخضاراوت والبهارات الخاصة، تقدم مع الخب…" at bounding box center [1023, 479] width 501 height 107
click at [915, 463] on textarea "كبدة ضأن طازجة محضرة بالخضاراوت والبهارات الخاصة، تقدم مع الخبز والشاي" at bounding box center [1014, 488] width 461 height 74
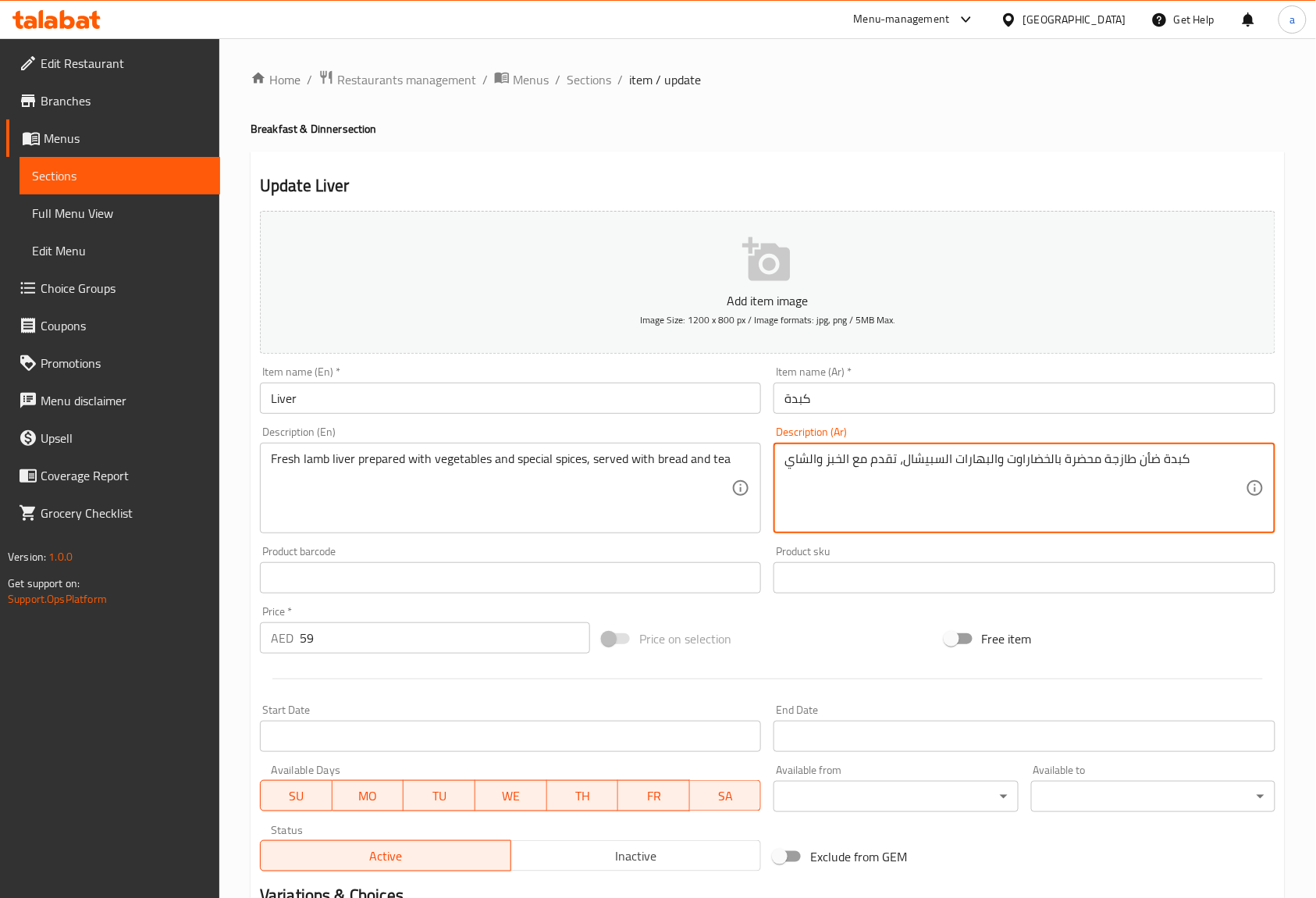
type textarea "كبدة ضأن طازجة محضرة بالخضاراوت والبهارات السبيشال، تقدم مع الخبز والشاي"
click at [934, 435] on div "Description (Ar) كبدة ضأن طازجة محضرة بالخضاراوت والبهارات السبيشال، تقدم مع ال…" at bounding box center [1023, 479] width 501 height 107
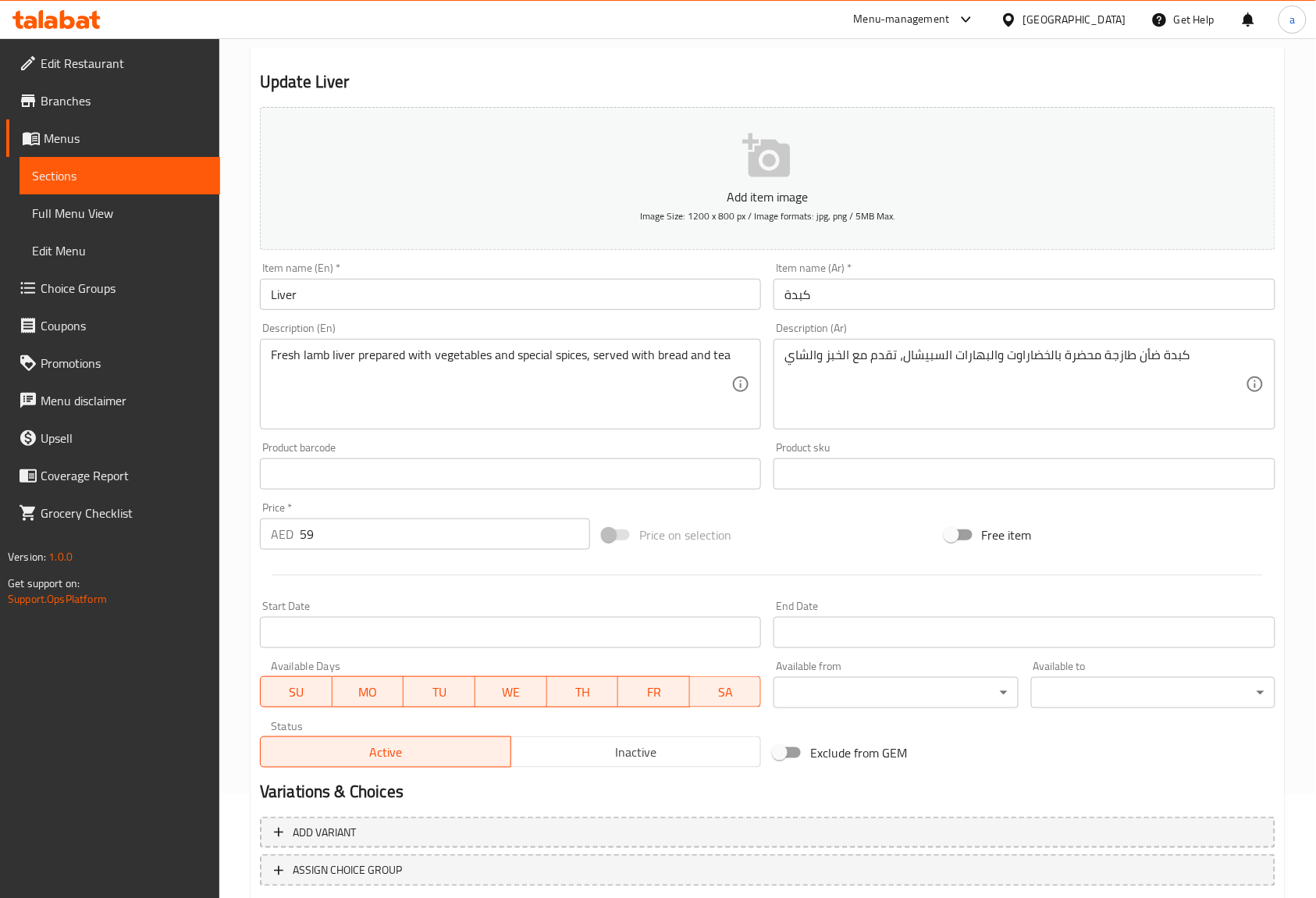
scroll to position [204, 0]
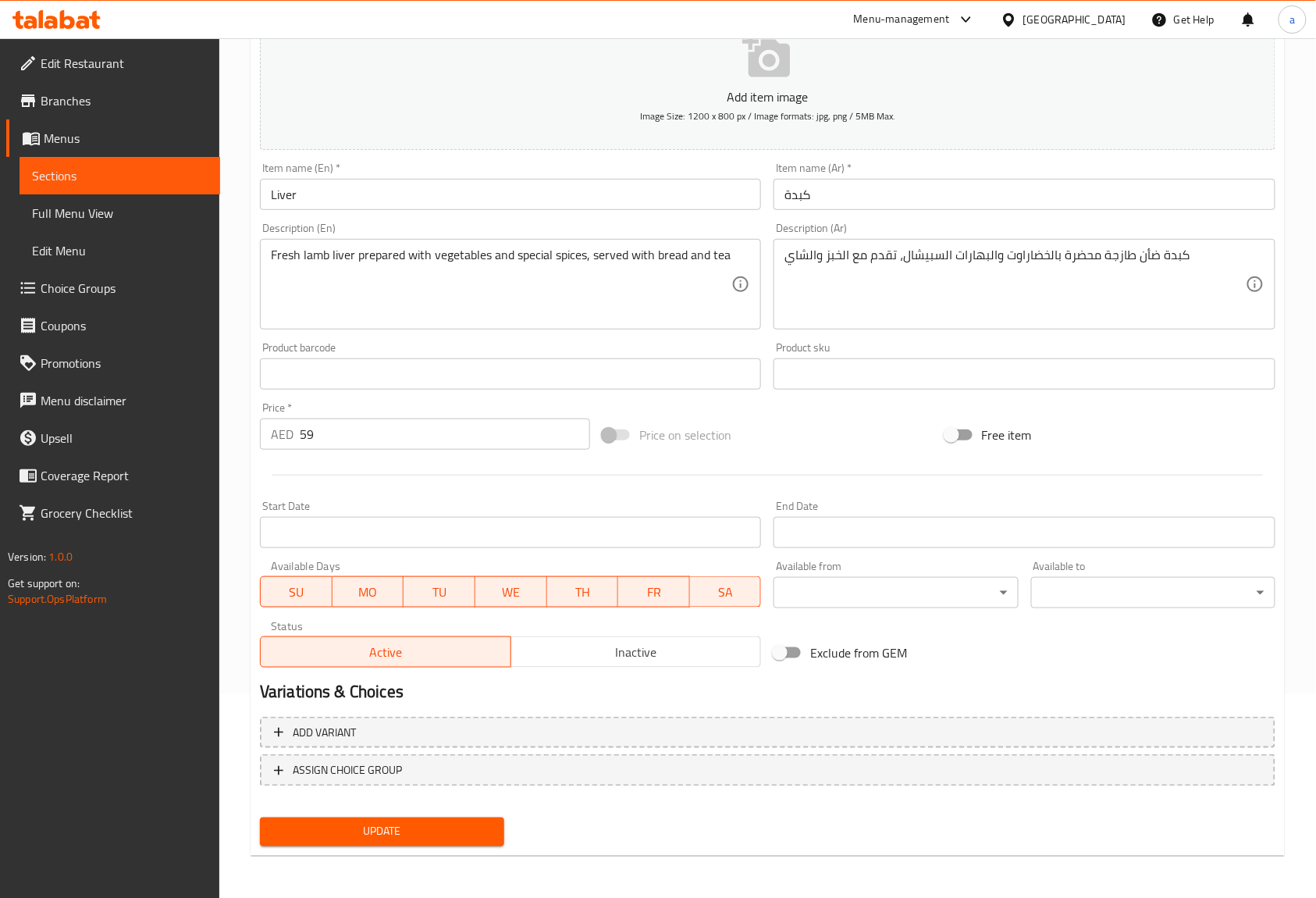
click at [423, 822] on span "Update" at bounding box center [382, 832] width 219 height 20
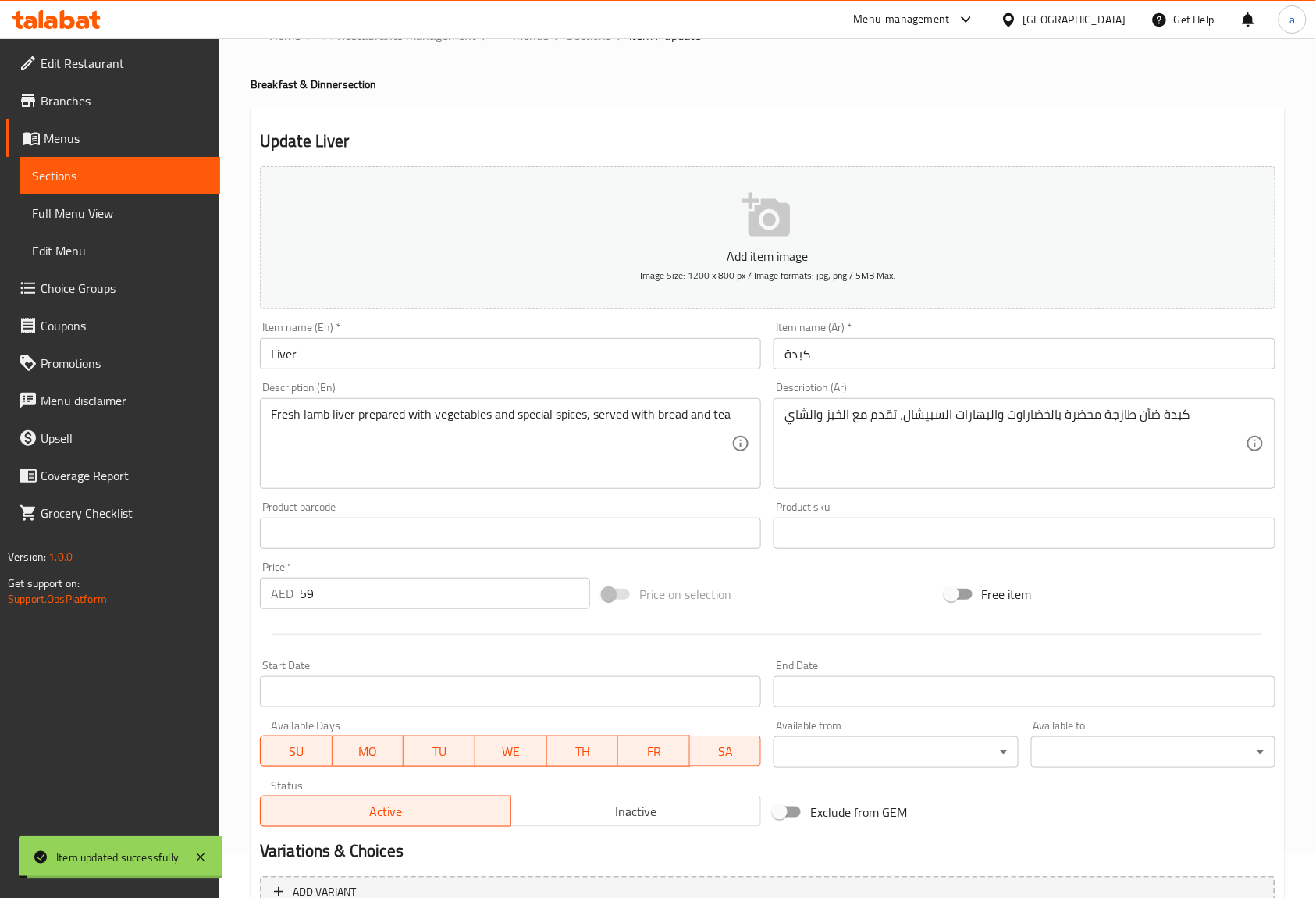
scroll to position [0, 0]
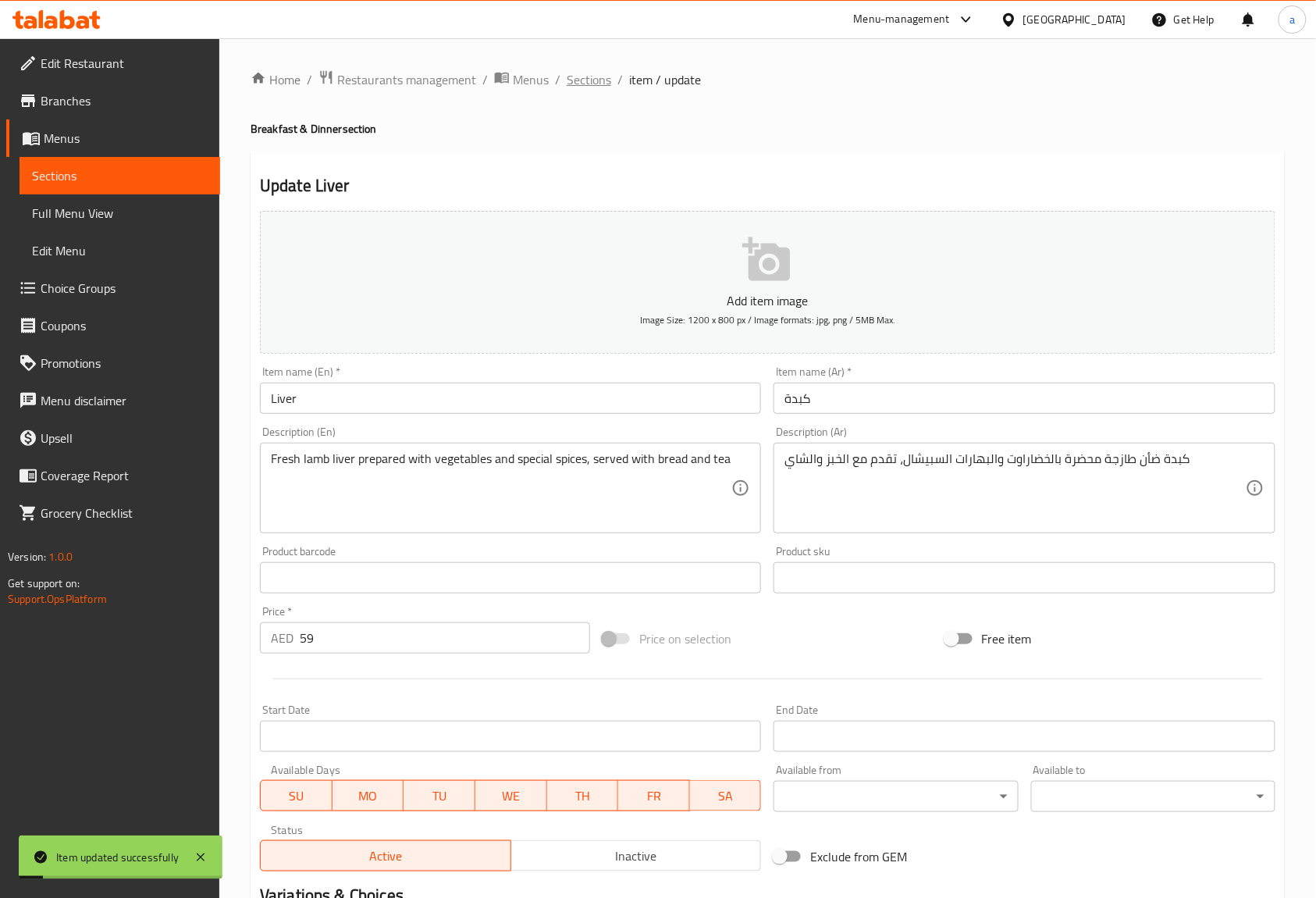
click at [578, 77] on span "Sections" at bounding box center [588, 80] width 45 height 19
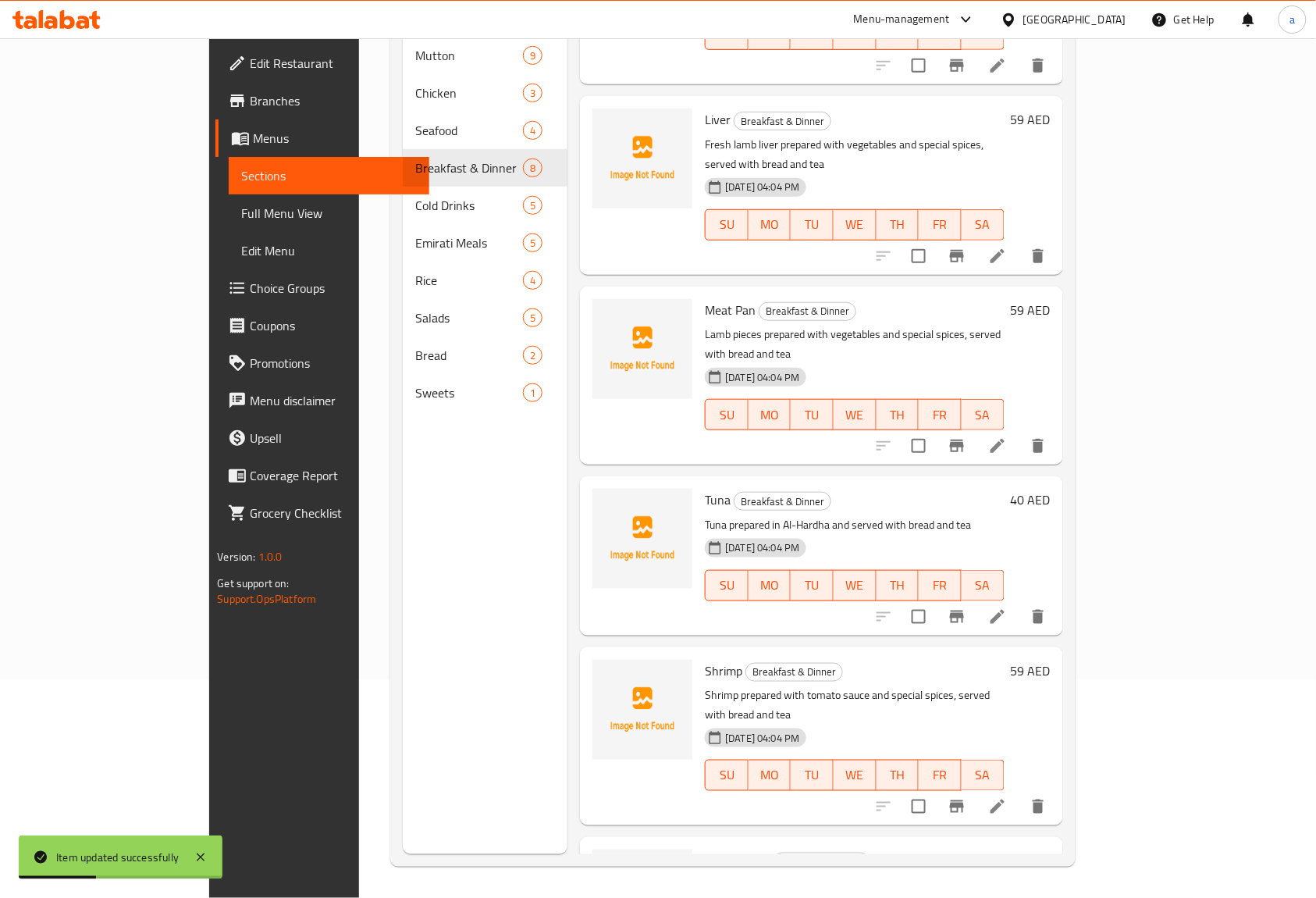
scroll to position [400, 0]
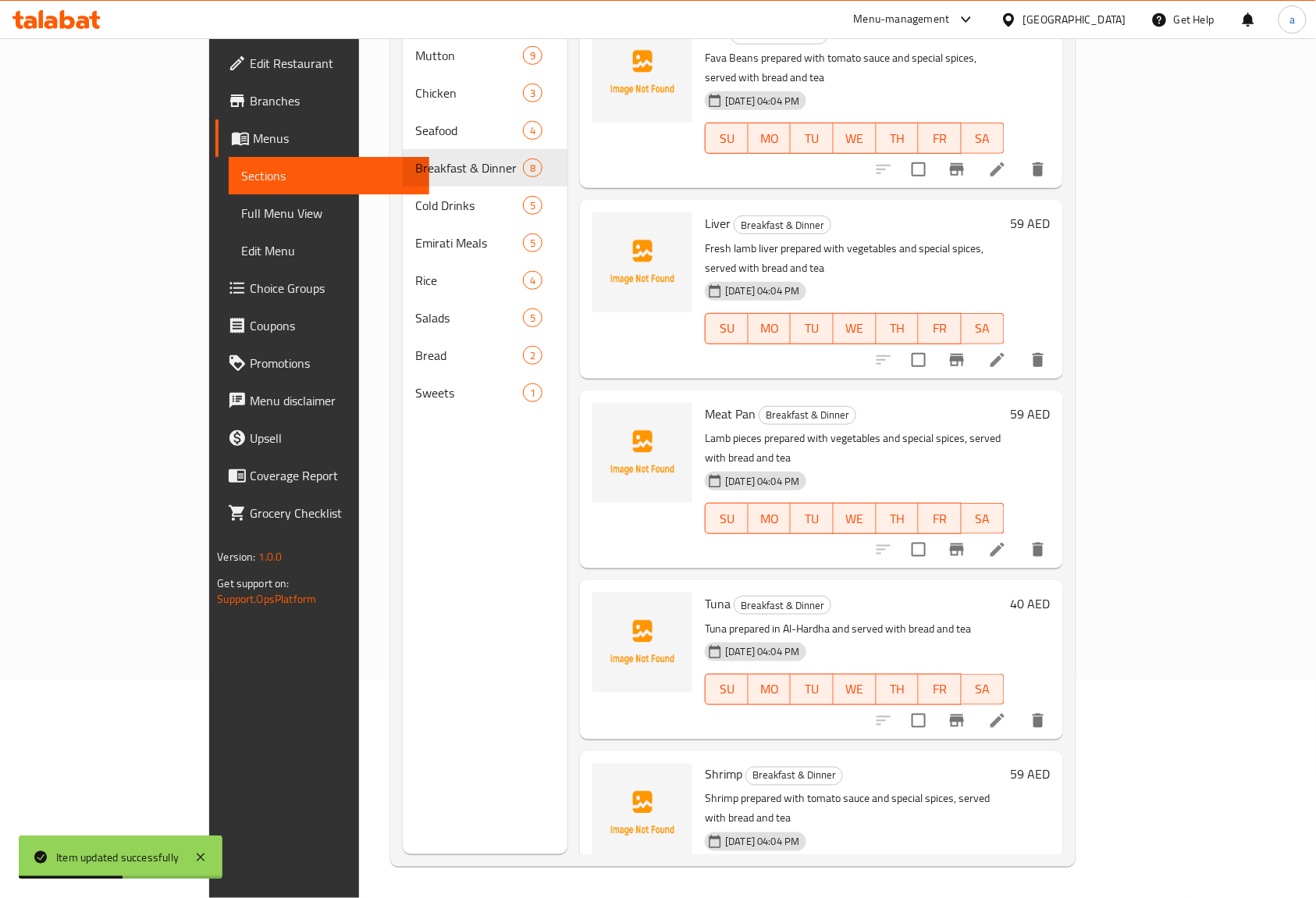
click at [1006, 541] on icon at bounding box center [997, 550] width 19 height 19
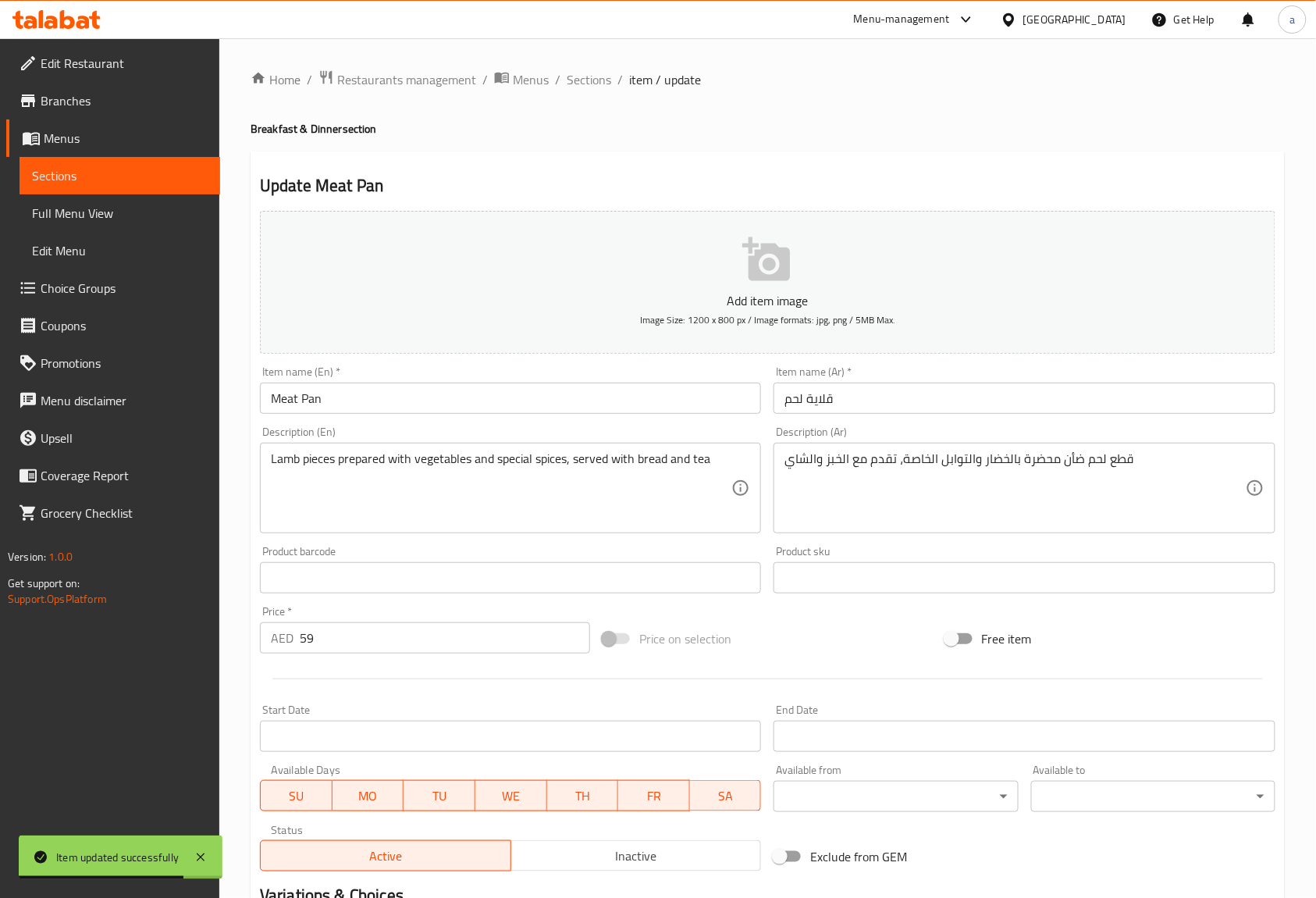
click at [490, 401] on input "Meat Pan" at bounding box center [510, 397] width 501 height 31
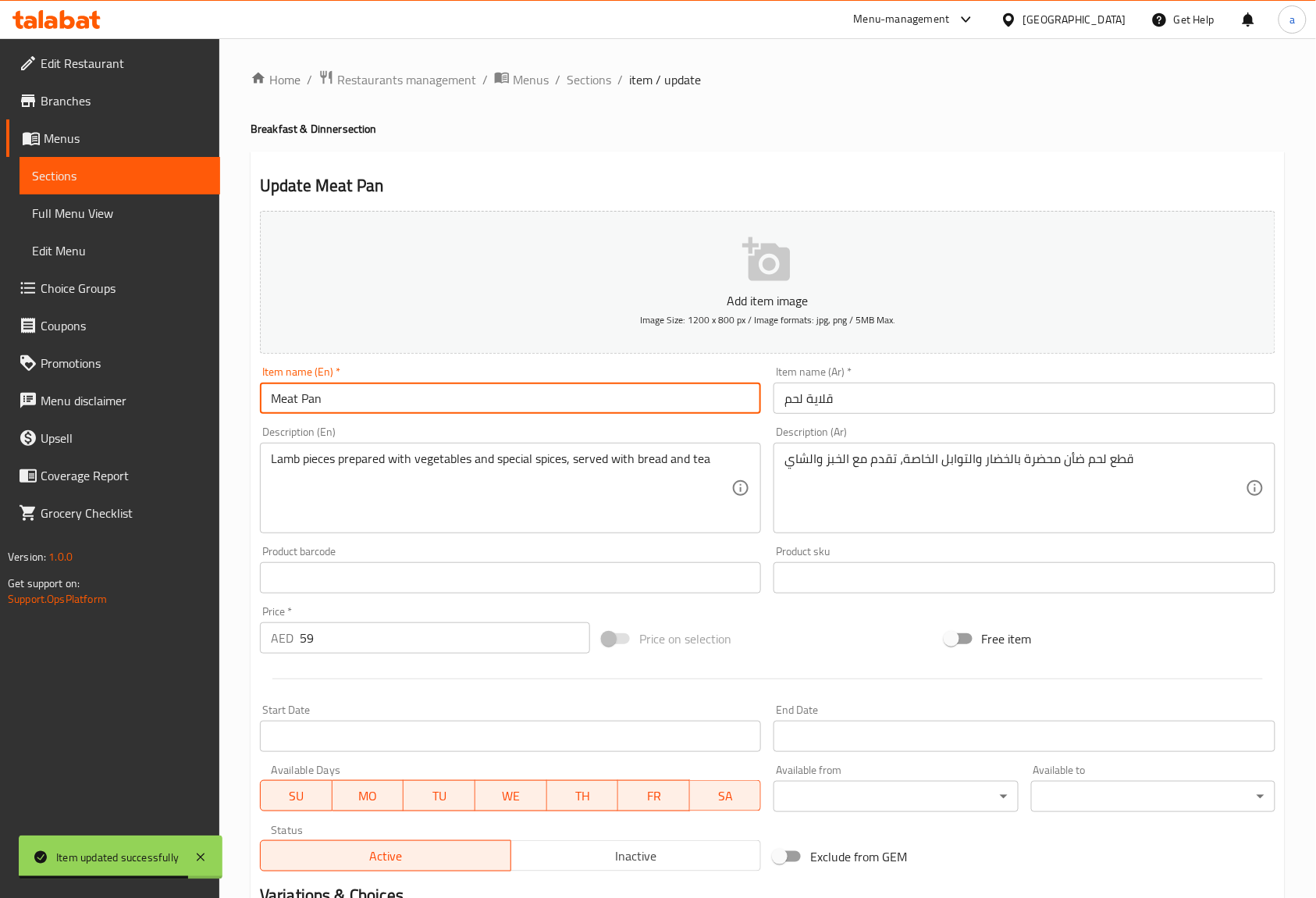
click at [490, 401] on input "Meat Pan" at bounding box center [510, 397] width 501 height 31
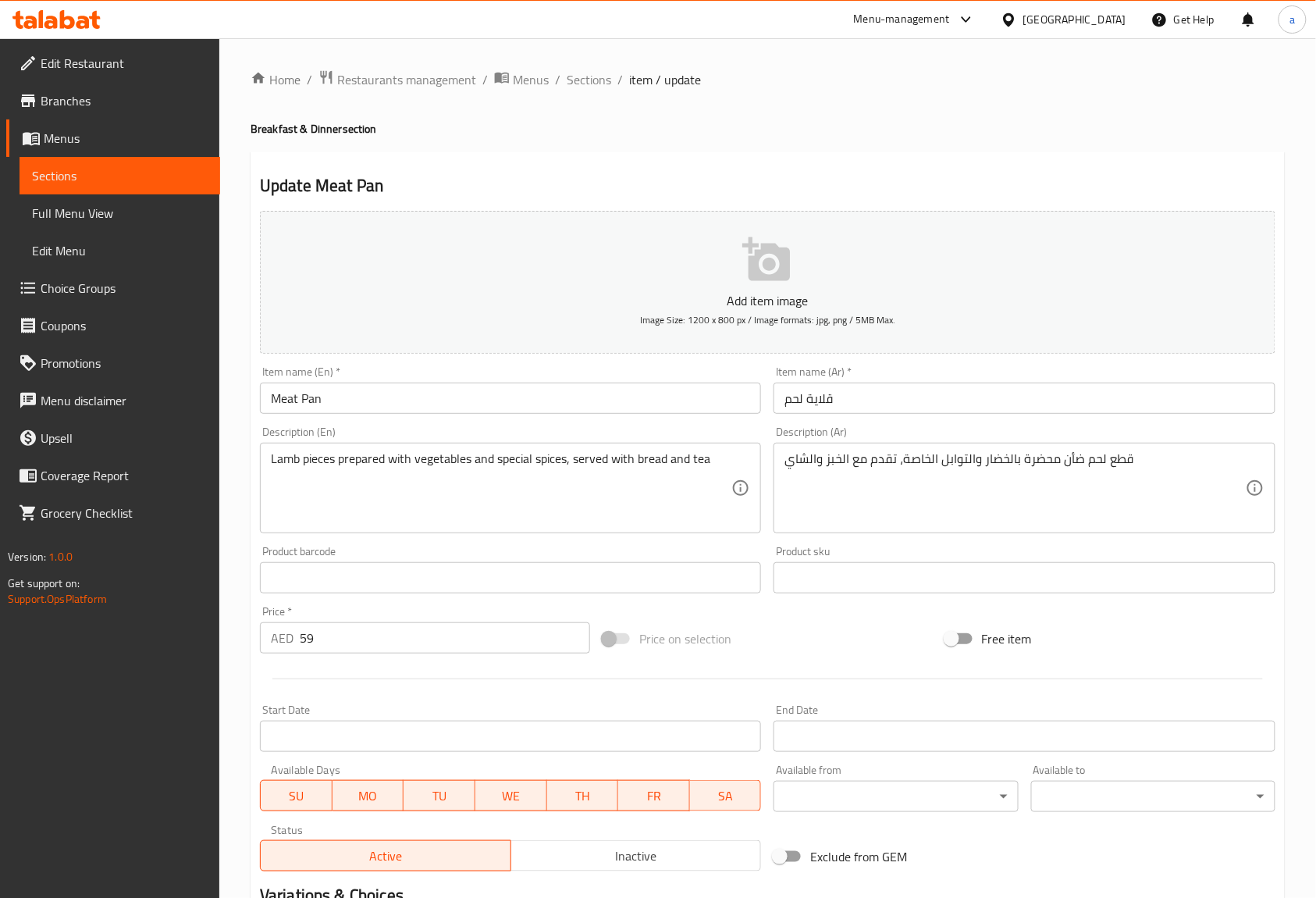
click at [815, 397] on input "قلاية لحم" at bounding box center [1023, 397] width 501 height 31
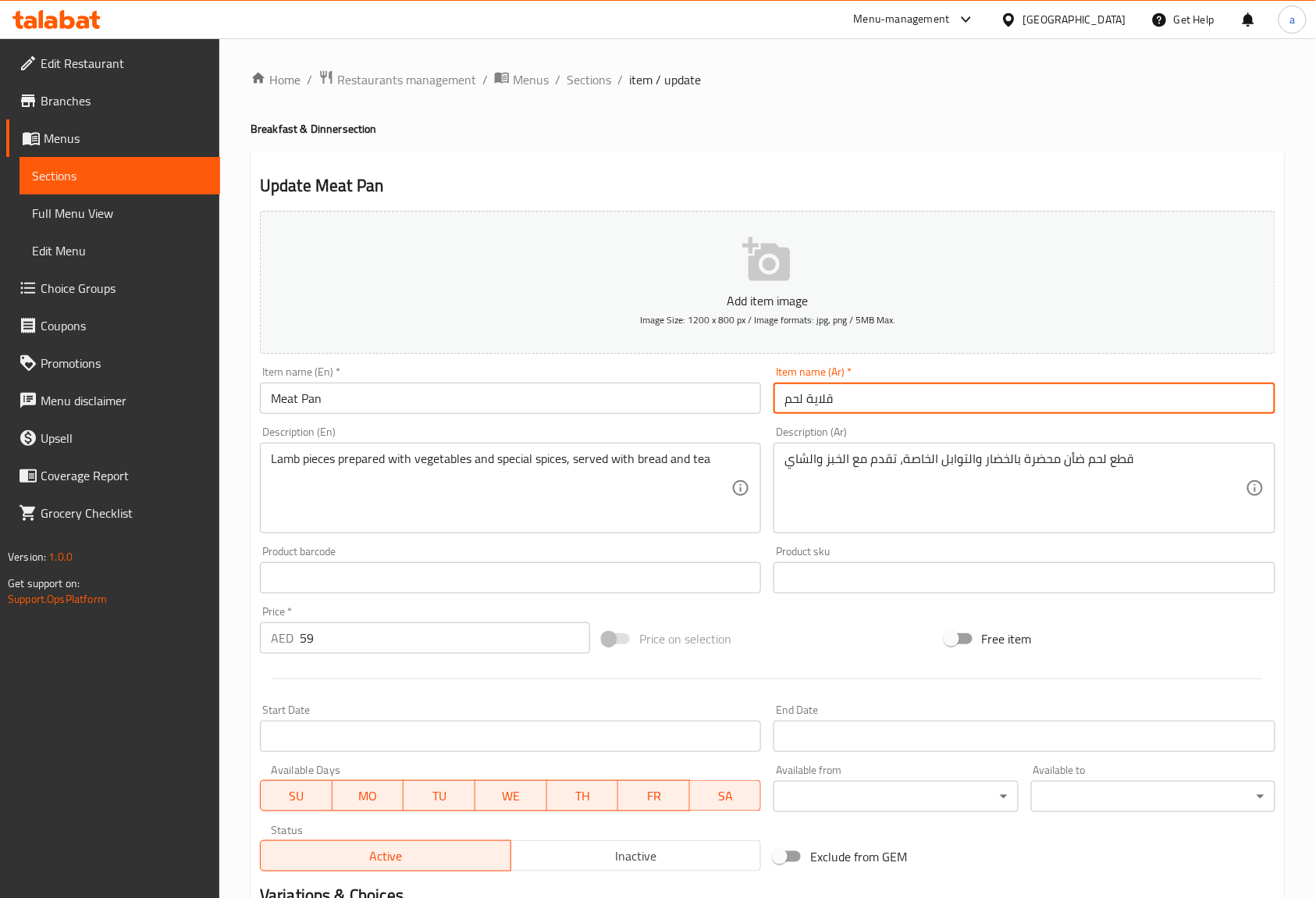
click at [815, 397] on input "قلاية لحم" at bounding box center [1023, 397] width 501 height 31
click at [363, 388] on input "Meat Pan" at bounding box center [510, 397] width 501 height 31
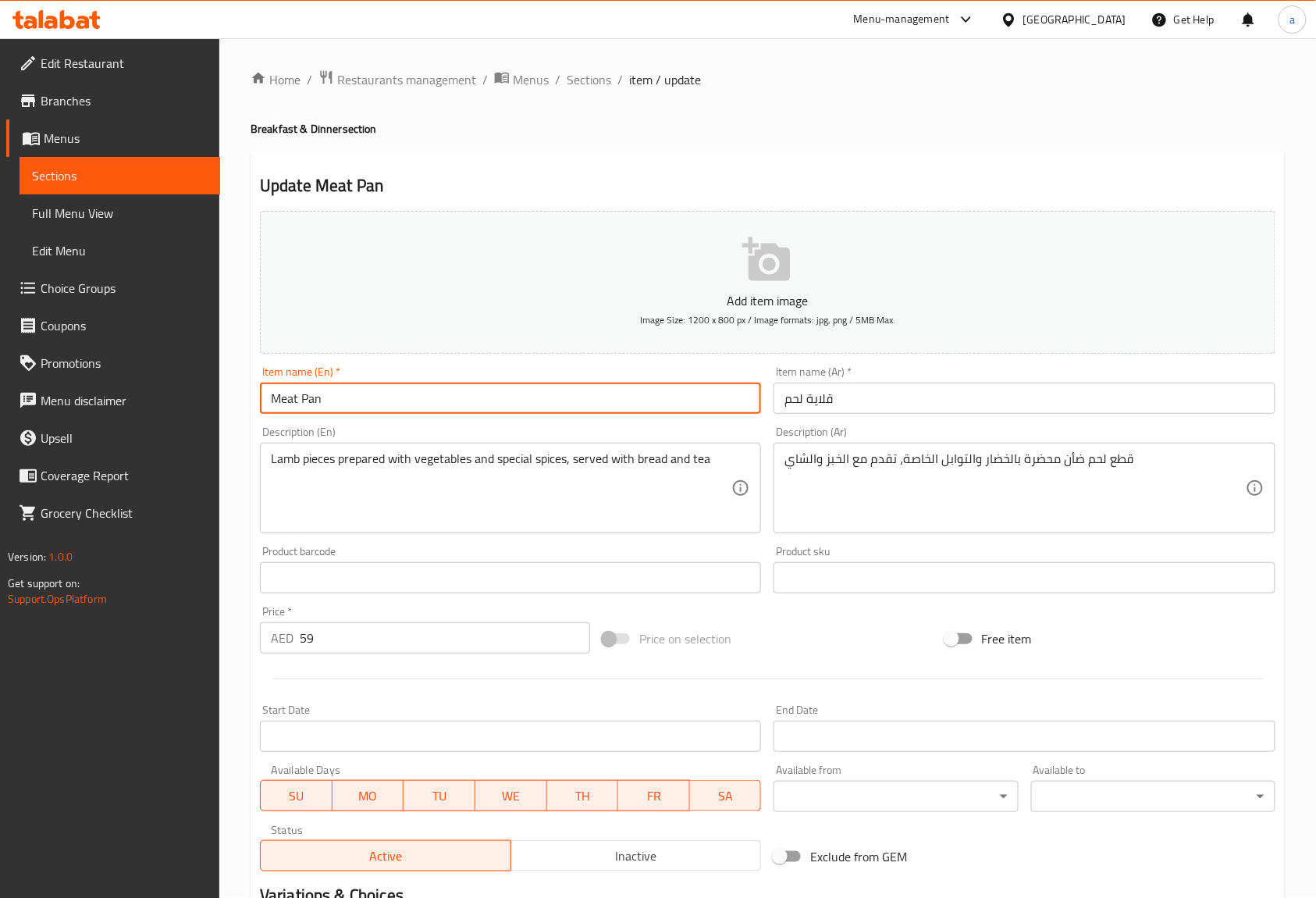
click at [363, 388] on input "Meat Pan" at bounding box center [510, 397] width 501 height 31
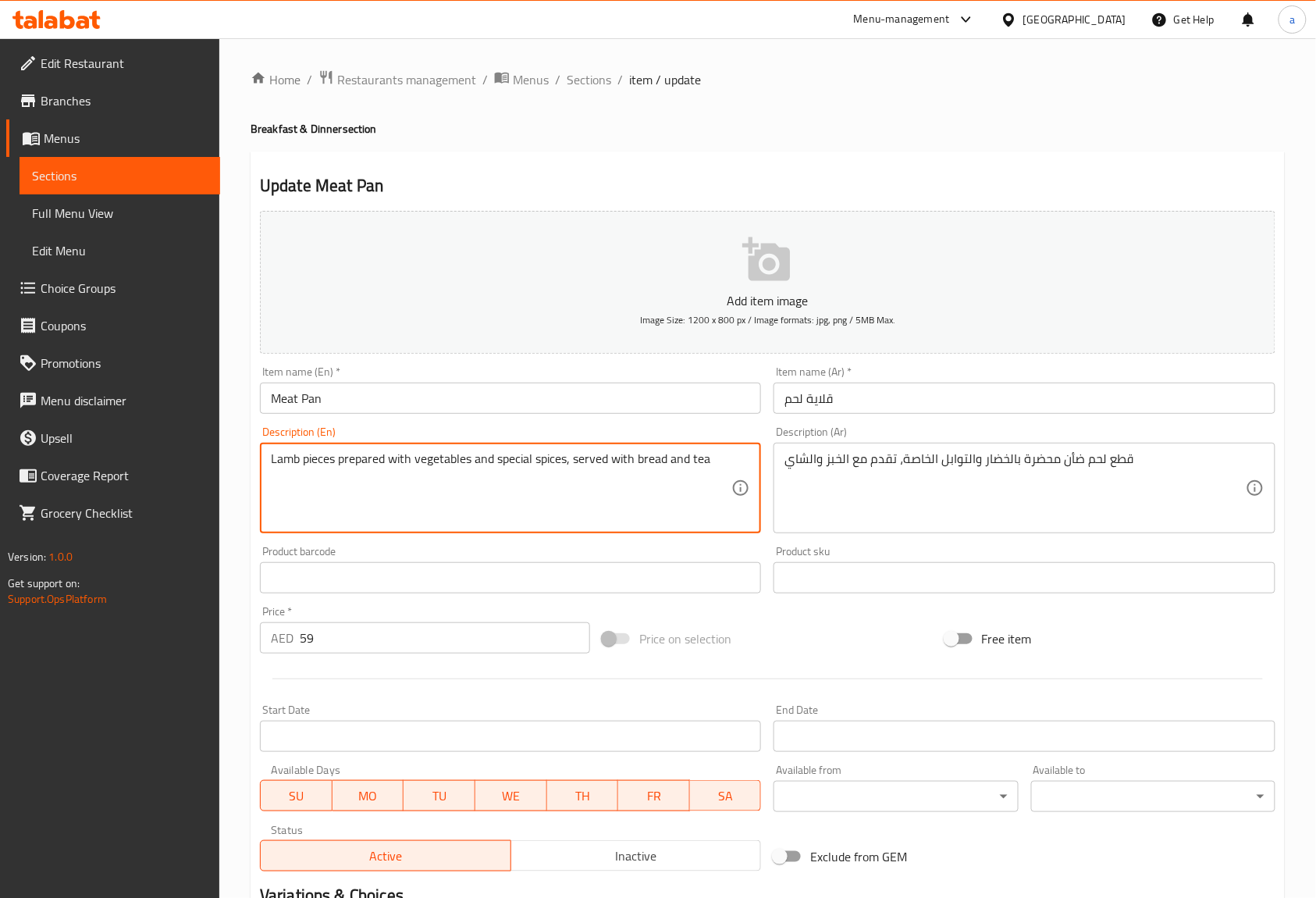
click at [323, 466] on textarea "Lamb pieces prepared with vegetables and special spices, served with bread and …" at bounding box center [501, 488] width 461 height 74
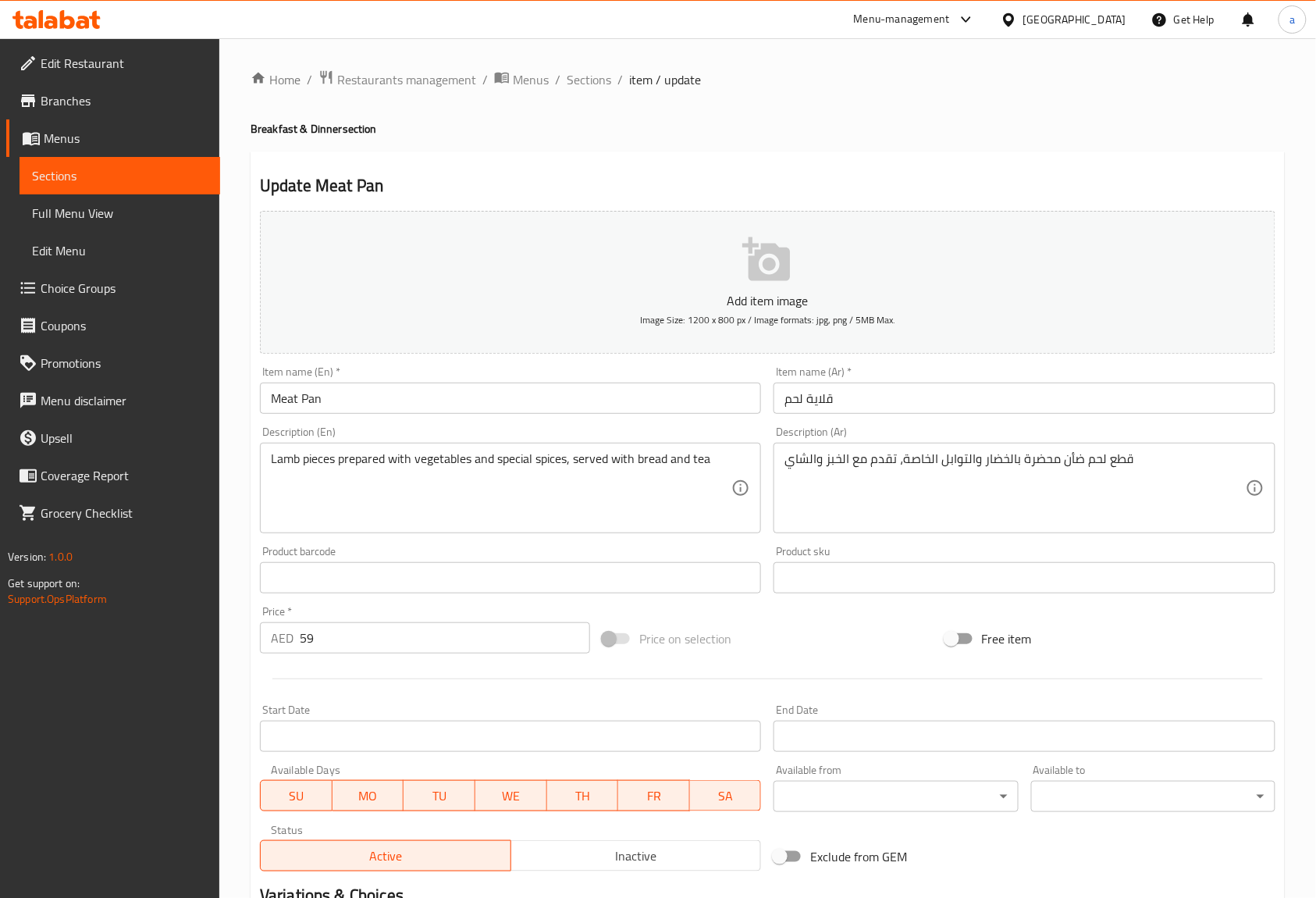
drag, startPoint x: 1199, startPoint y: 541, endPoint x: 1175, endPoint y: 545, distance: 24.3
click at [1199, 541] on div "Product sku Product sku" at bounding box center [1024, 569] width 514 height 60
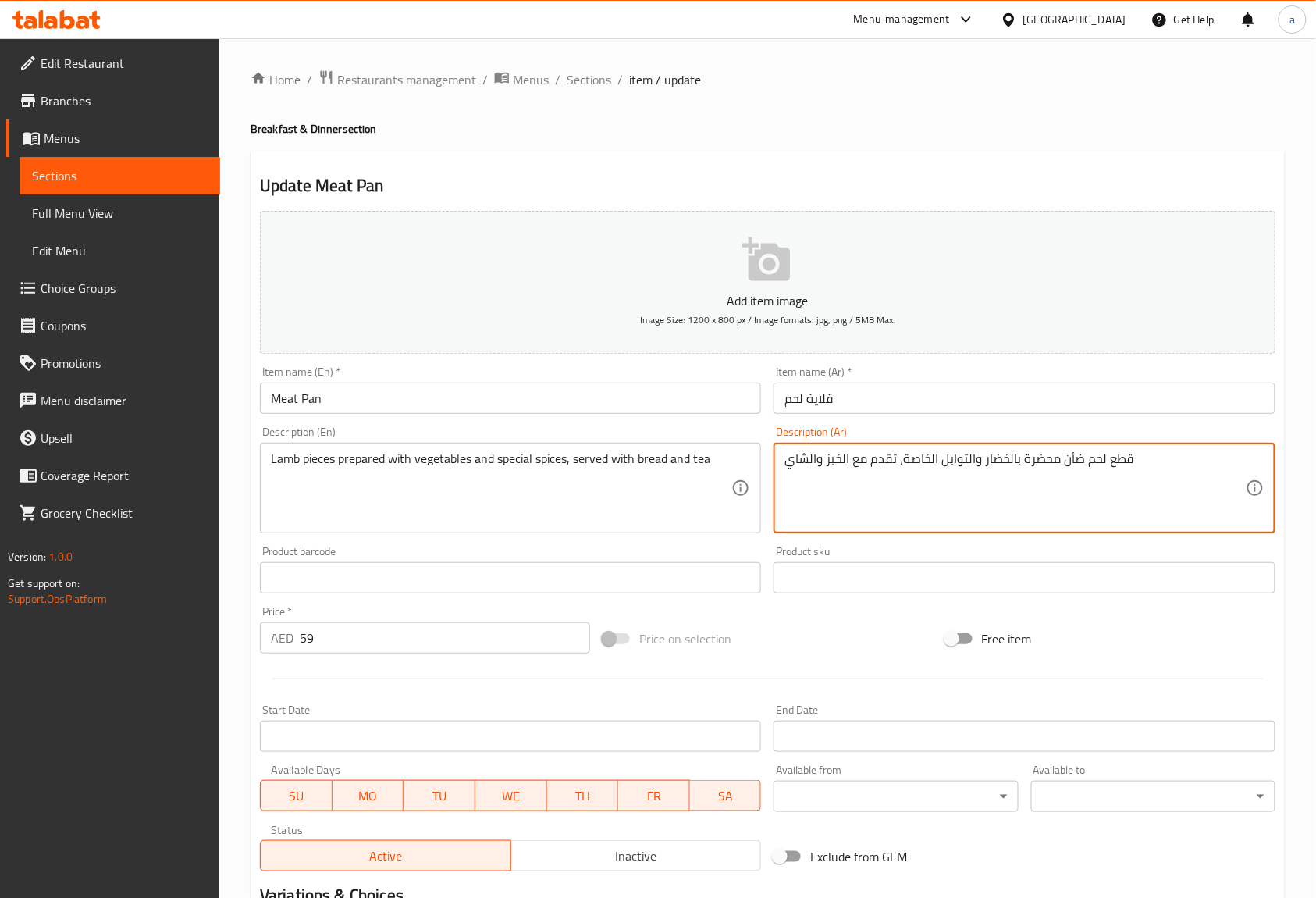
click at [1096, 462] on textarea "قطع لحم ضأن محضرة بالخضار والتوابل الخاصة، تقدم مع الخبز والشاي" at bounding box center [1014, 488] width 461 height 74
click at [1100, 441] on div "Description (Ar) قطع لحم ضأن محضرة بالخضار والتوابل الخاصة، تقدم مع الخبز والشا…" at bounding box center [1023, 479] width 501 height 107
click at [1093, 465] on textarea "قطع لحم ضأن محضرة بالخضار والتوابل الخاصة، تقدم مع الخبز والشاي" at bounding box center [1014, 488] width 461 height 74
click at [1068, 464] on textarea "قطع لحم ضأن محضرة بالخضار والتوابل الخاصة، تقدم مع الخبز والشاي" at bounding box center [1014, 488] width 461 height 74
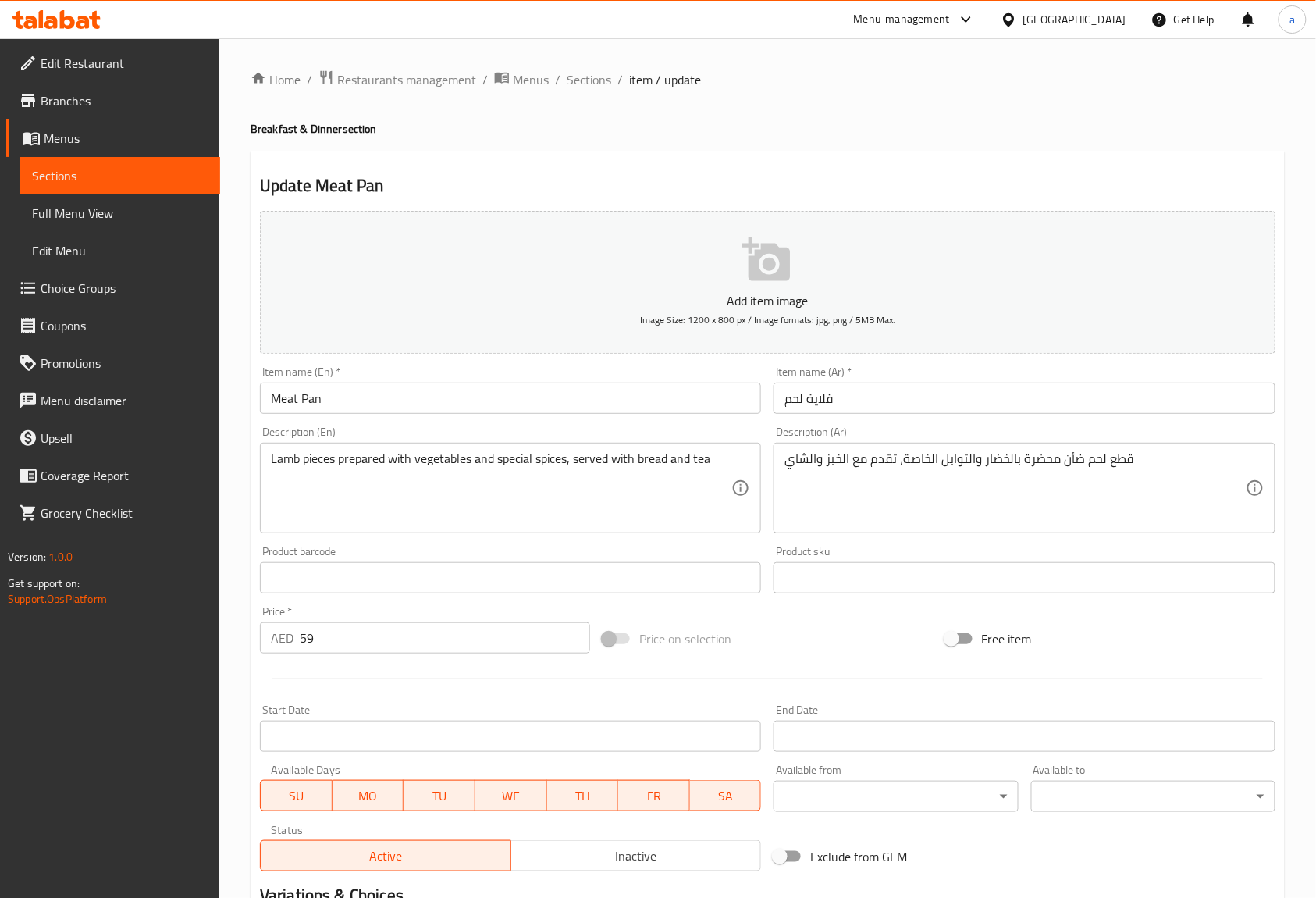
click at [1135, 421] on div "Description (Ar) قطع لحم ضأن محضرة بالخضار والتوابل الخاصة، تقدم مع الخبز والشا…" at bounding box center [1024, 480] width 514 height 119
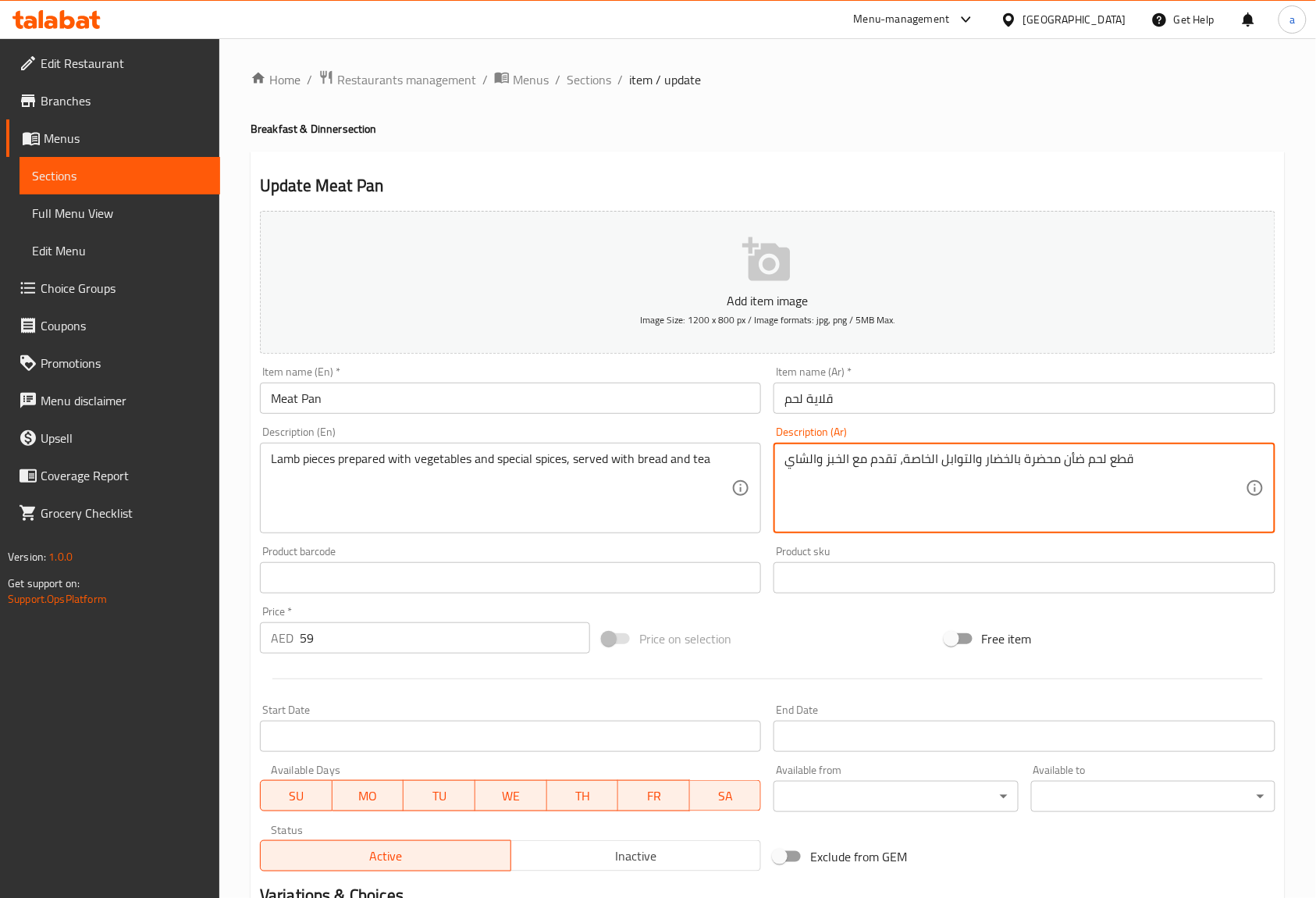
click at [1093, 461] on textarea "قطع لحم ضأن محضرة بالخضار والتوابل الخاصة، تقدم مع الخبز والشاي" at bounding box center [1014, 488] width 461 height 74
click at [1090, 443] on div "قطع ضأن محضرة بالخضار والتوابل الخاصة، تقدم مع الخبز والشاي Description (Ar)" at bounding box center [1023, 488] width 501 height 91
click at [1097, 442] on div "Description (Ar) قطع ضأن محضرة بالخضار والتوابل الخاصة، تقدم مع الخبز والشاي De…" at bounding box center [1023, 479] width 501 height 107
type textarea "قطع لحم ضأن محضرة بالخضار والتوابل الخاصة، تقدم مع الخبز والشاي"
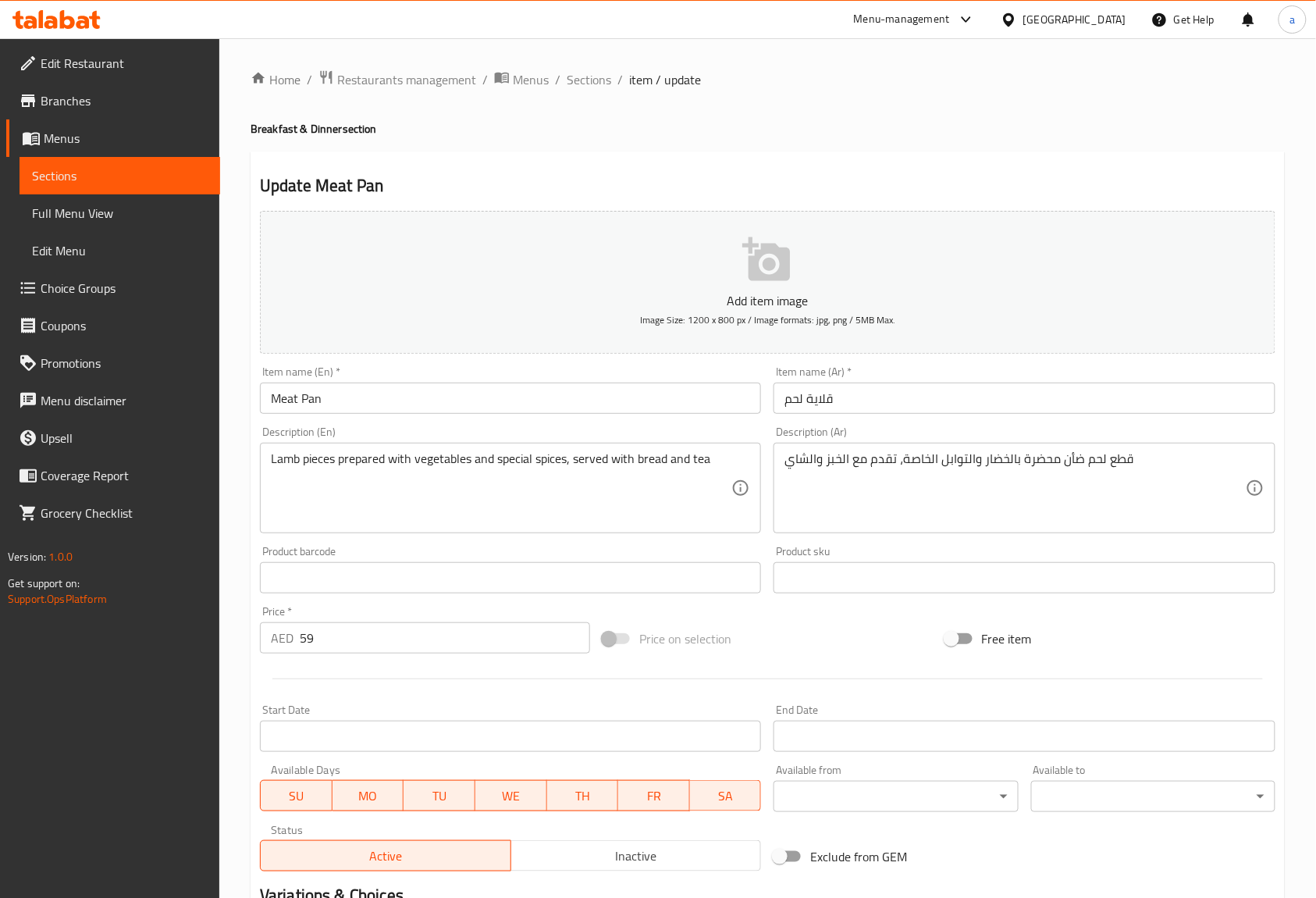
click at [1119, 439] on div "Description (Ar) قطع لحم ضأن محضرة بالخضار والتوابل الخاصة، تقدم مع الخبز والشا…" at bounding box center [1023, 479] width 501 height 107
click at [302, 450] on div "Lamb pieces prepared with vegetables and special spices, served with bread and …" at bounding box center [510, 488] width 501 height 91
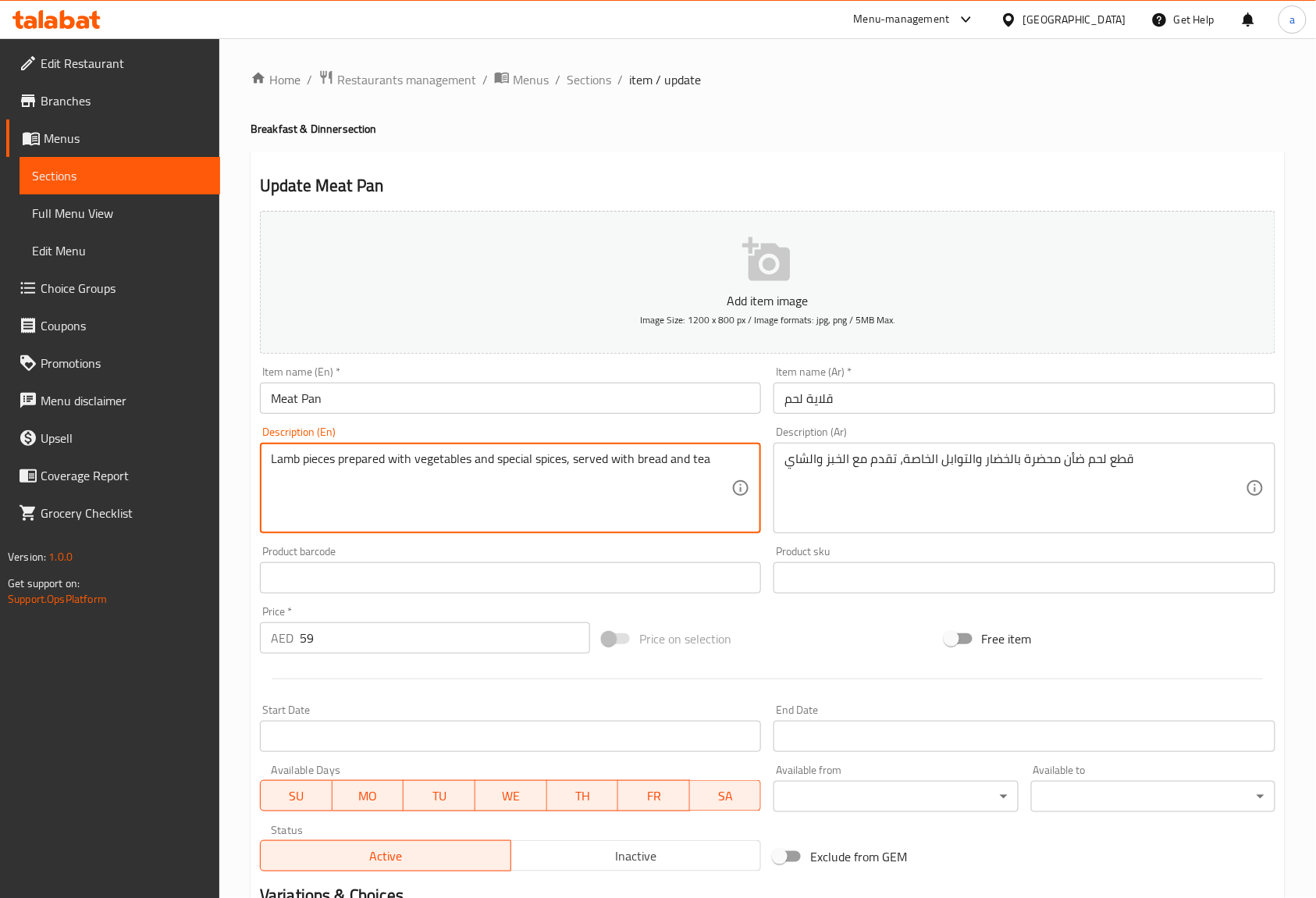
click at [303, 457] on textarea "Lamb pieces prepared with vegetables and special spices, served with bread and …" at bounding box center [501, 488] width 461 height 74
type textarea "Lamb meat pieces prepared with vegetables and special spices, served with bread…"
click at [532, 425] on div "Description (En) Lamb meat pieces prepared with vegetables and special spices, …" at bounding box center [511, 480] width 514 height 119
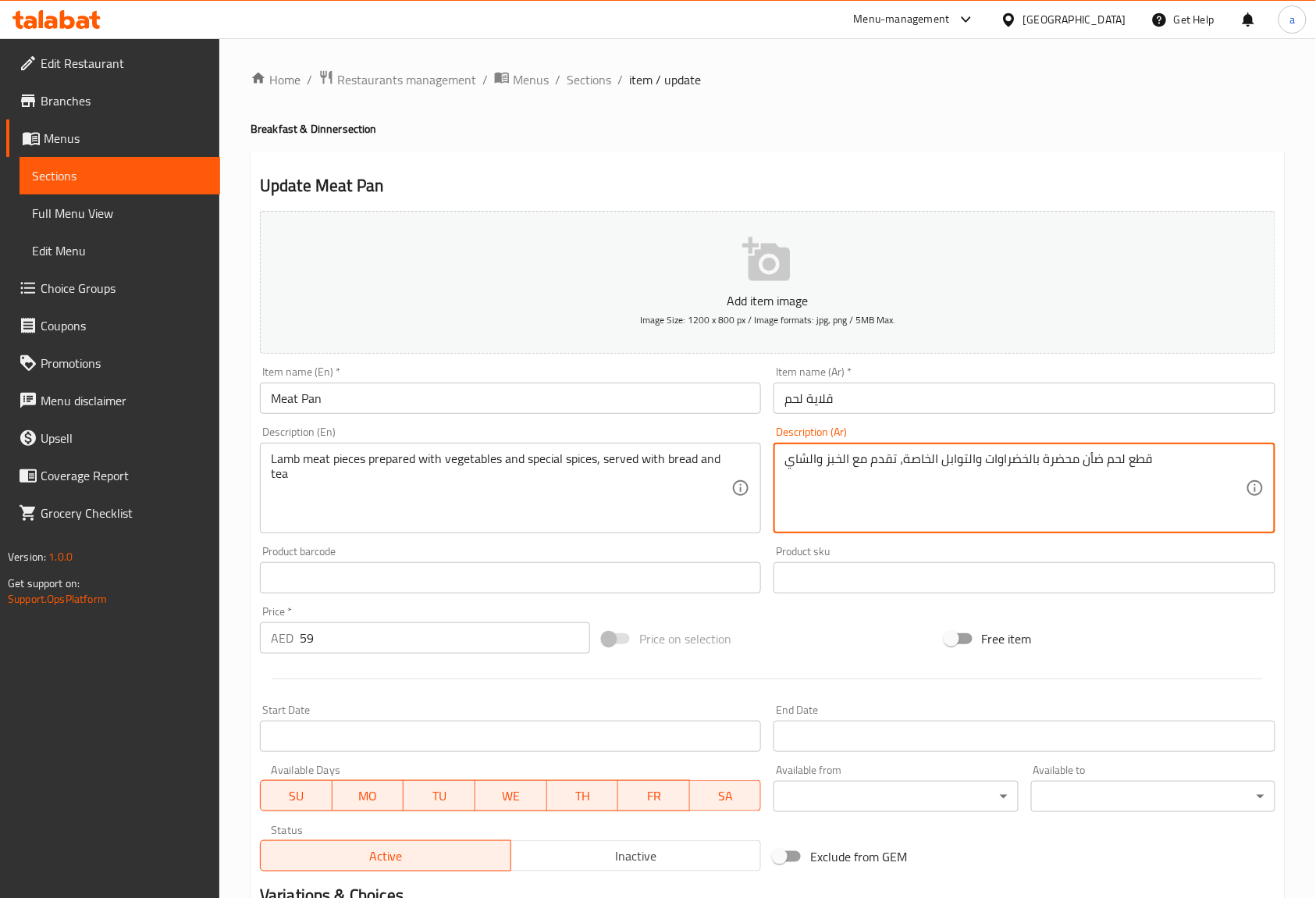
click at [915, 450] on div "قطع لحم ضأن محضرة بالخضراوات والتوابل الخاصة، تقدم مع الخبز والشاي Description …" at bounding box center [1023, 488] width 501 height 91
click at [909, 450] on div "قطع لحم ضأن محضرة بالخضراوات والتوابل الخاصة، تقدم مع الخبز والشاي Description …" at bounding box center [1023, 488] width 501 height 91
click at [920, 464] on textarea "قطع لحم ضأن محضرة بالخضراوات والتوابل الخاصة، تقدم مع الخبز والشاي" at bounding box center [1014, 488] width 461 height 74
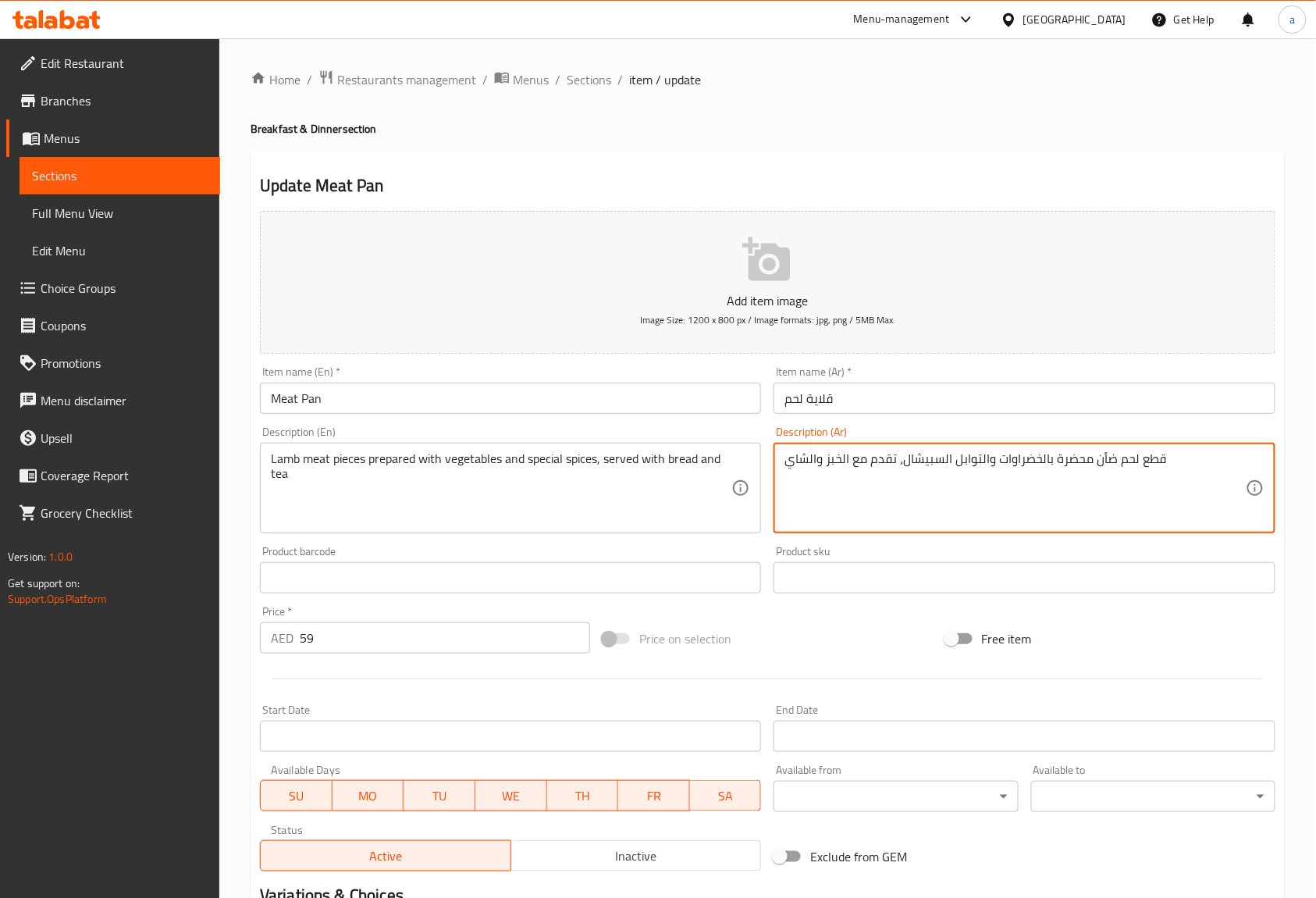
type textarea "قطع لحم ضأن محضرة بالخضراوات والتوابل السبيشال، تقدم مع الخبز والشاي"
click at [982, 434] on div "Description (Ar) قطع لحم ضأن محضرة بالخضراوات والتوابل السبيشال، تقدم مع الخبز …" at bounding box center [1023, 479] width 501 height 107
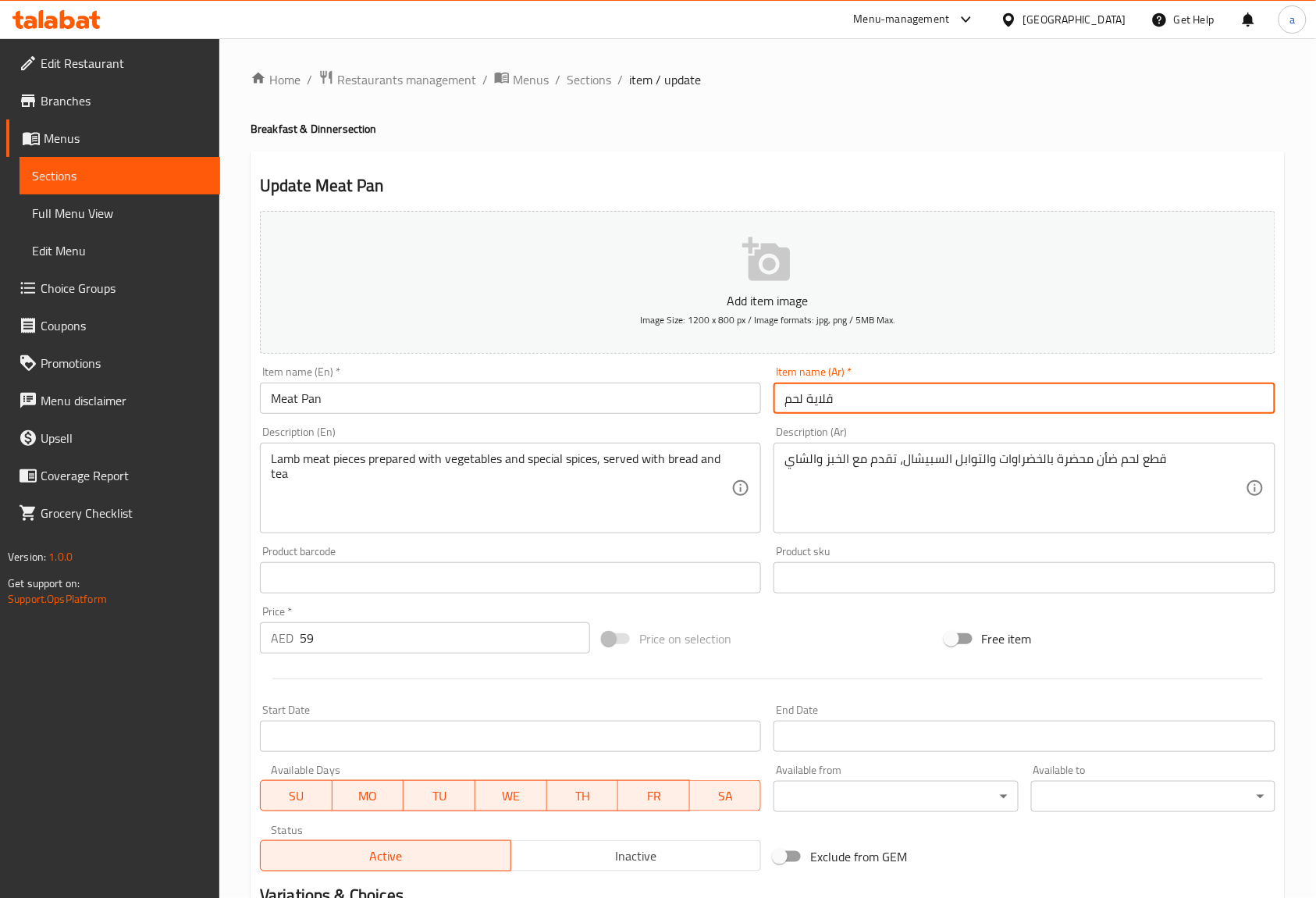
click at [809, 399] on input "قلاية لحم" at bounding box center [1023, 397] width 501 height 31
click at [818, 400] on input "قلاية لحم" at bounding box center [1023, 397] width 501 height 31
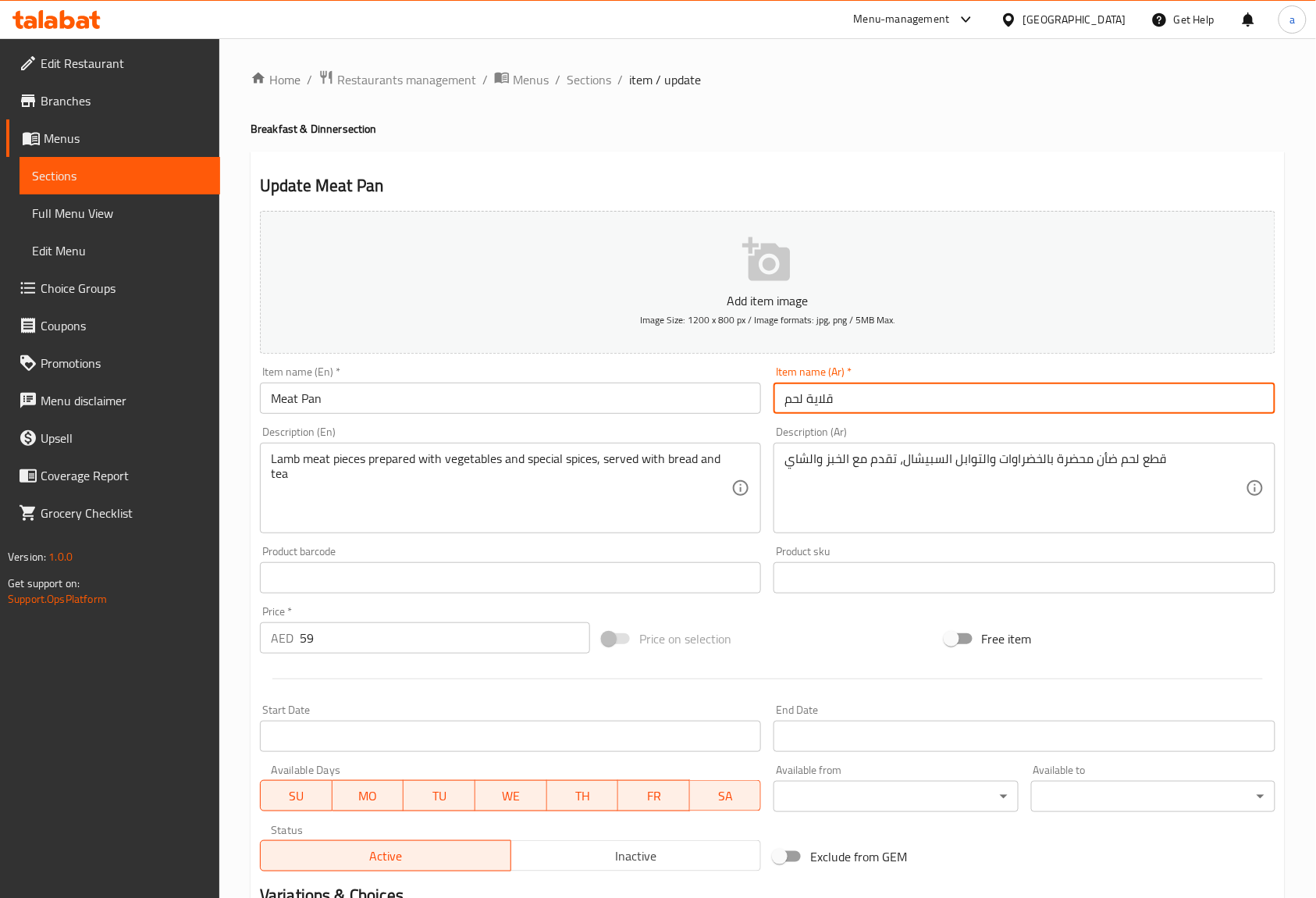
click at [824, 400] on input "قلاية لحم" at bounding box center [1023, 397] width 501 height 31
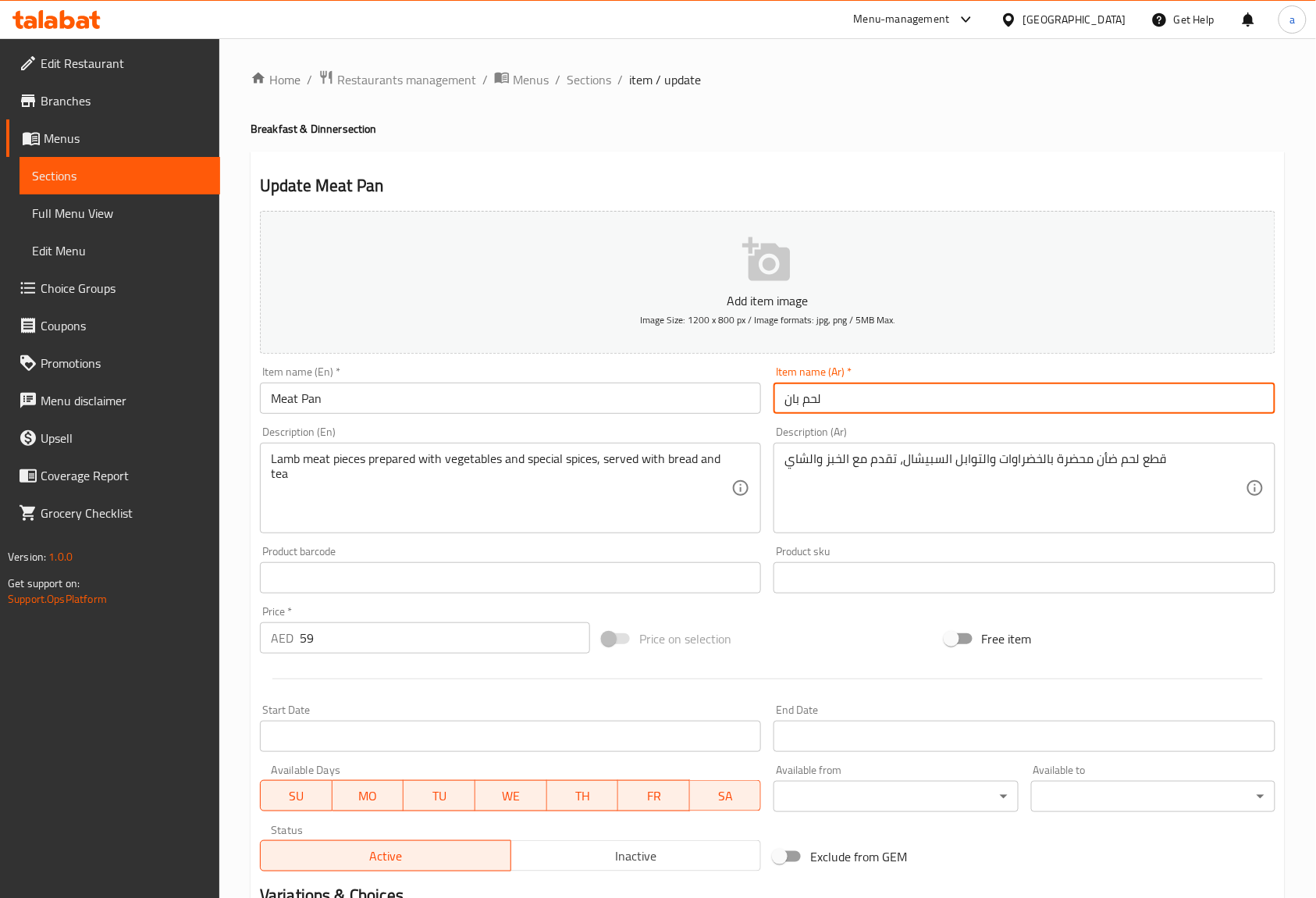
click at [879, 381] on div "Item name (Ar)   * لحم بان Item name (Ar) *" at bounding box center [1023, 390] width 501 height 48
click at [816, 409] on input "لحم بان" at bounding box center [1023, 397] width 501 height 31
click at [788, 406] on input "لحم بان" at bounding box center [1023, 397] width 501 height 31
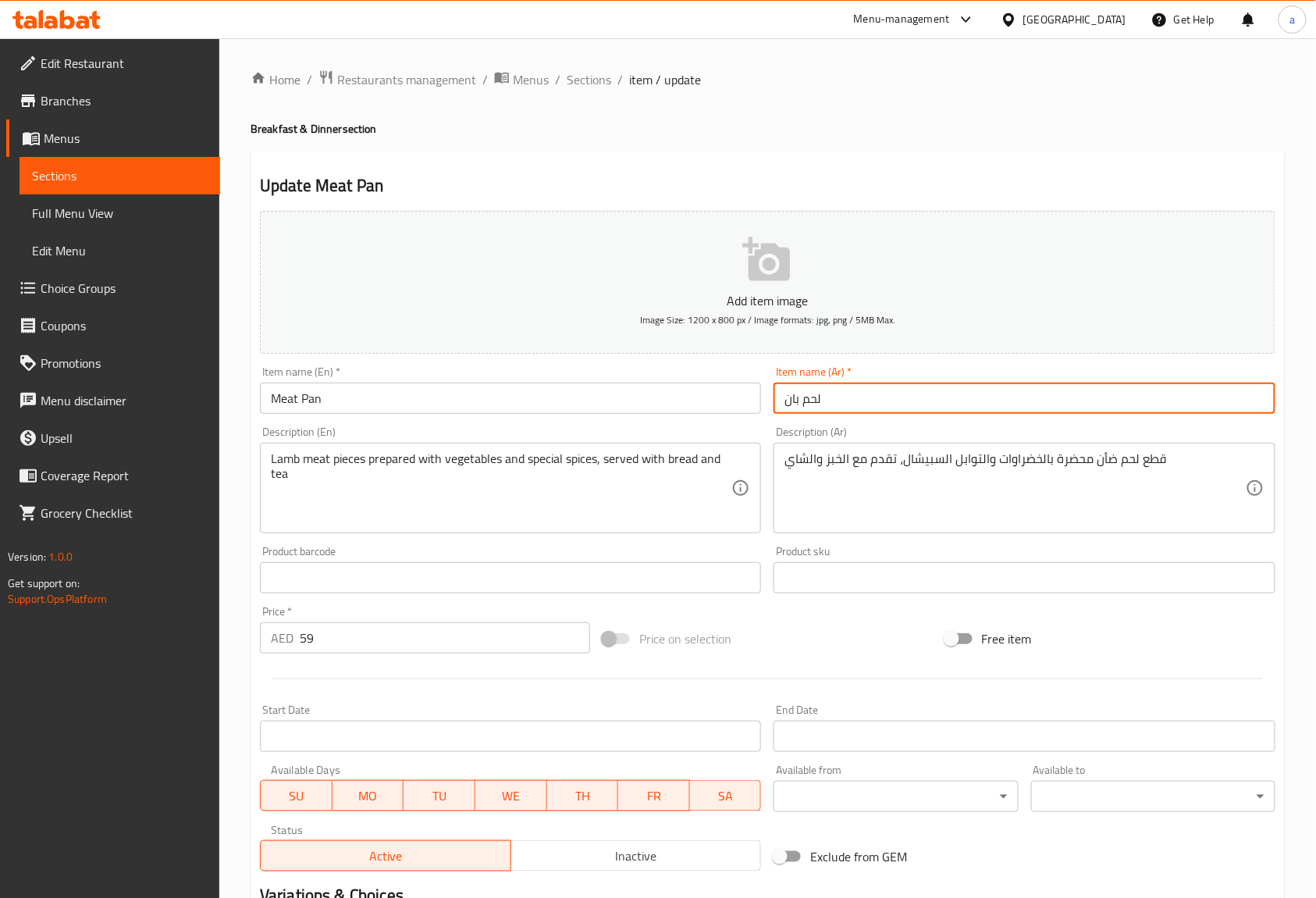
click at [788, 406] on input "لحم بان" at bounding box center [1023, 397] width 501 height 31
click at [879, 369] on div "Item name (Ar)   * لحم بان Item name (Ar) *" at bounding box center [1023, 390] width 501 height 48
click at [791, 399] on input "لحم بان" at bounding box center [1023, 397] width 501 height 31
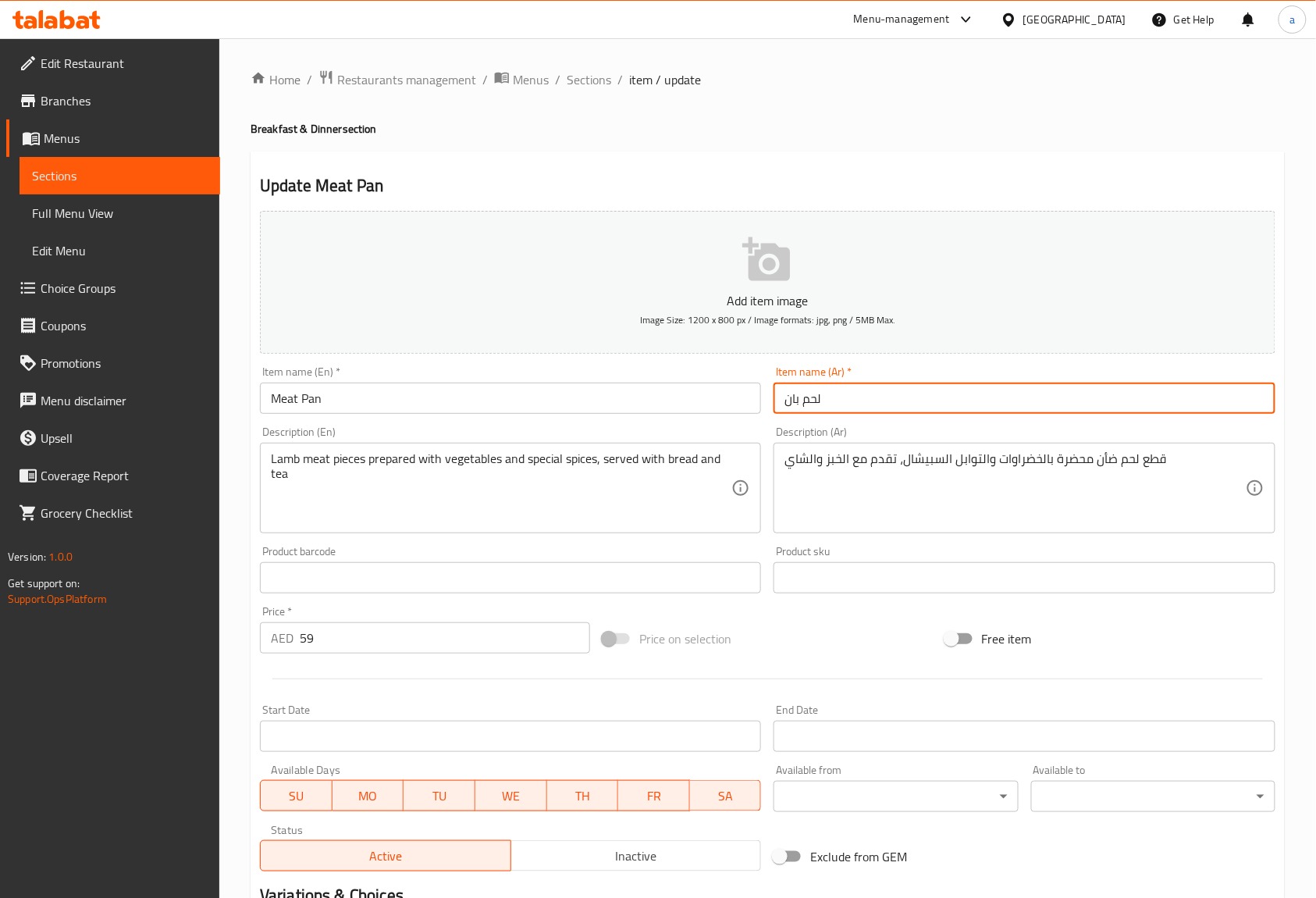
click at [887, 368] on div "Item name (Ar)   * لحم بان Item name (Ar) *" at bounding box center [1023, 390] width 501 height 48
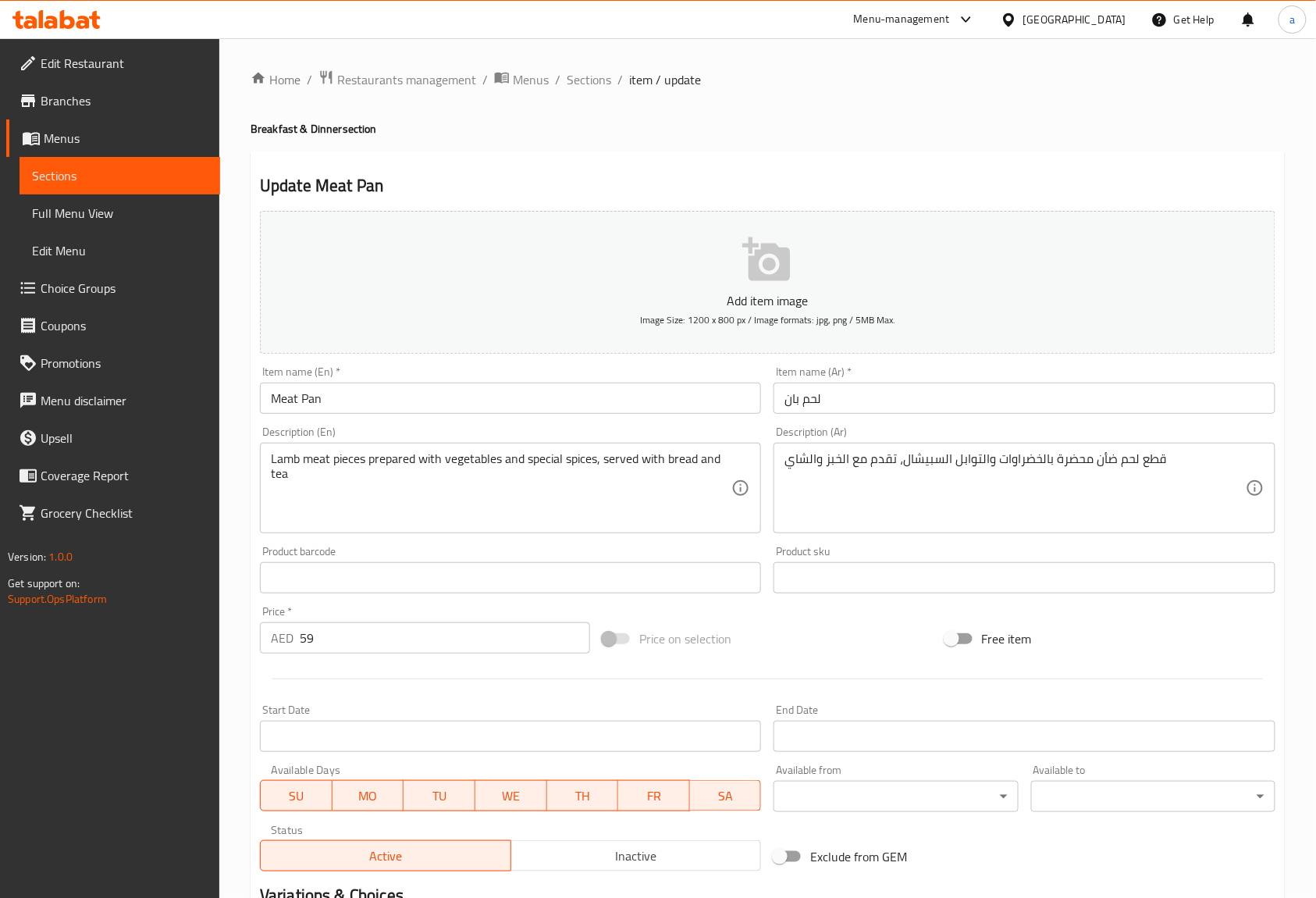
click at [739, 419] on div "Item name (En)   * Meat Pan Item name (En) *" at bounding box center [511, 389] width 514 height 60
click at [309, 406] on input "Meat Pan" at bounding box center [510, 397] width 501 height 31
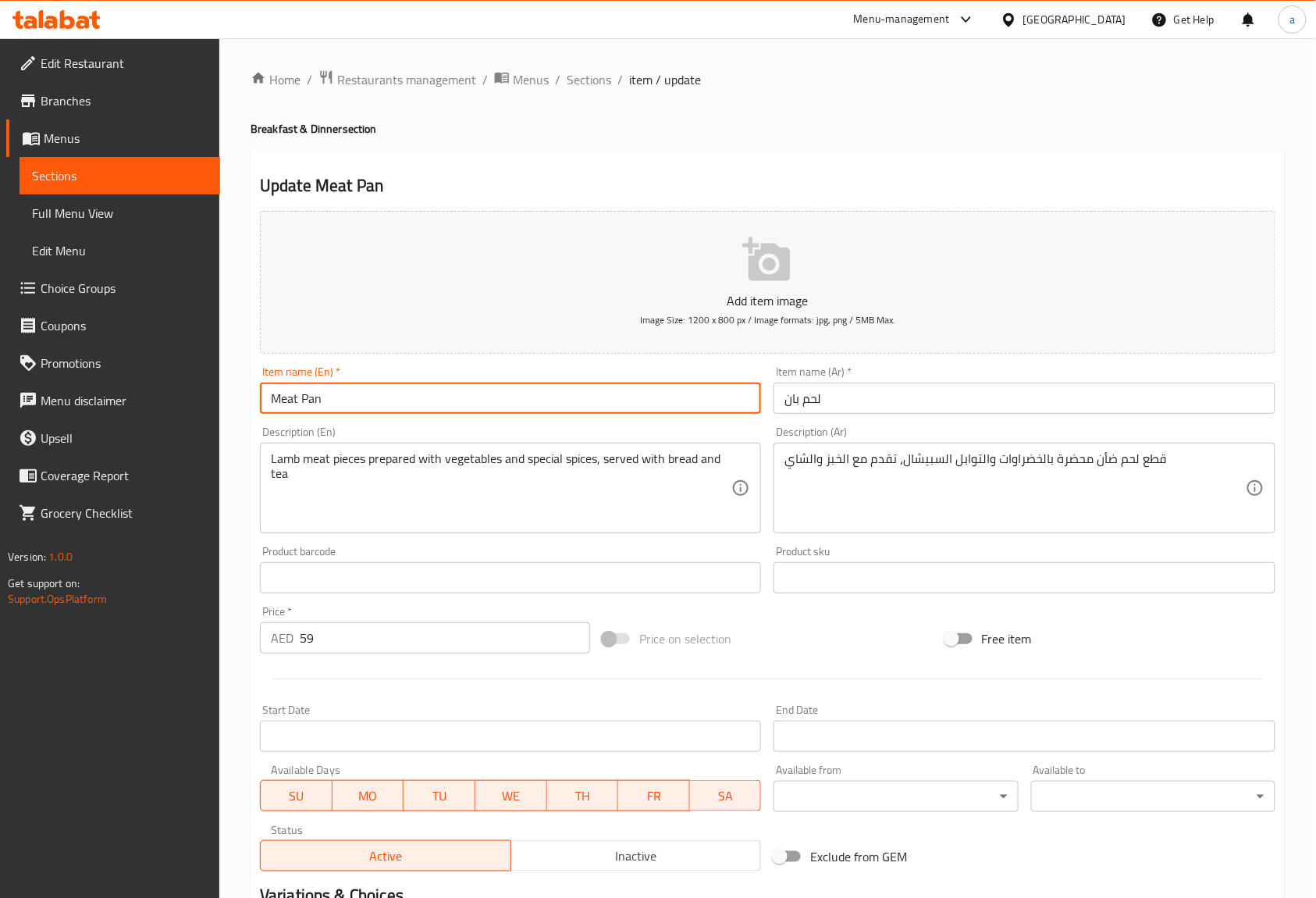
click at [309, 406] on input "Meat Pan" at bounding box center [510, 397] width 501 height 31
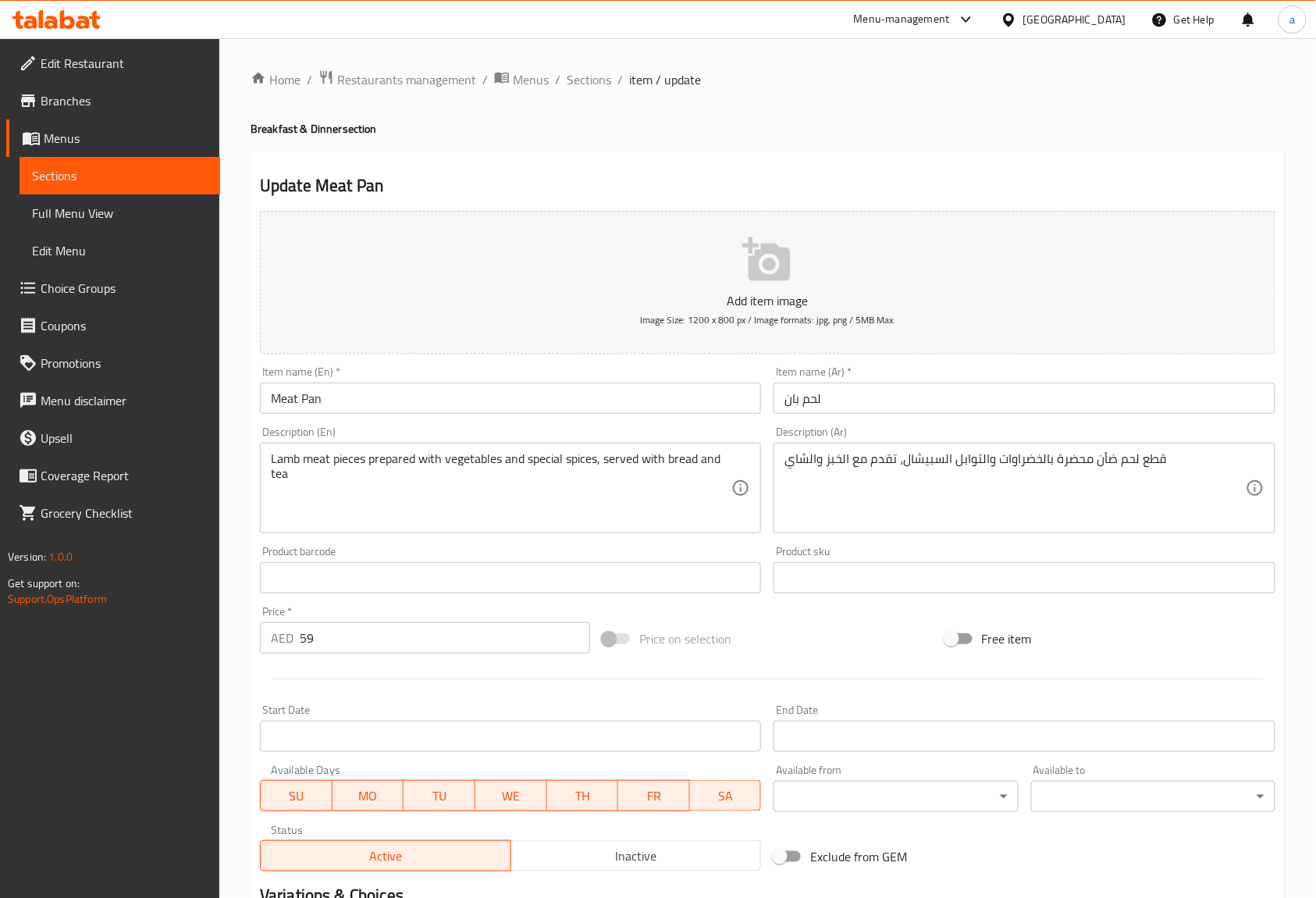
click at [778, 400] on input "لحم بان" at bounding box center [1023, 397] width 501 height 31
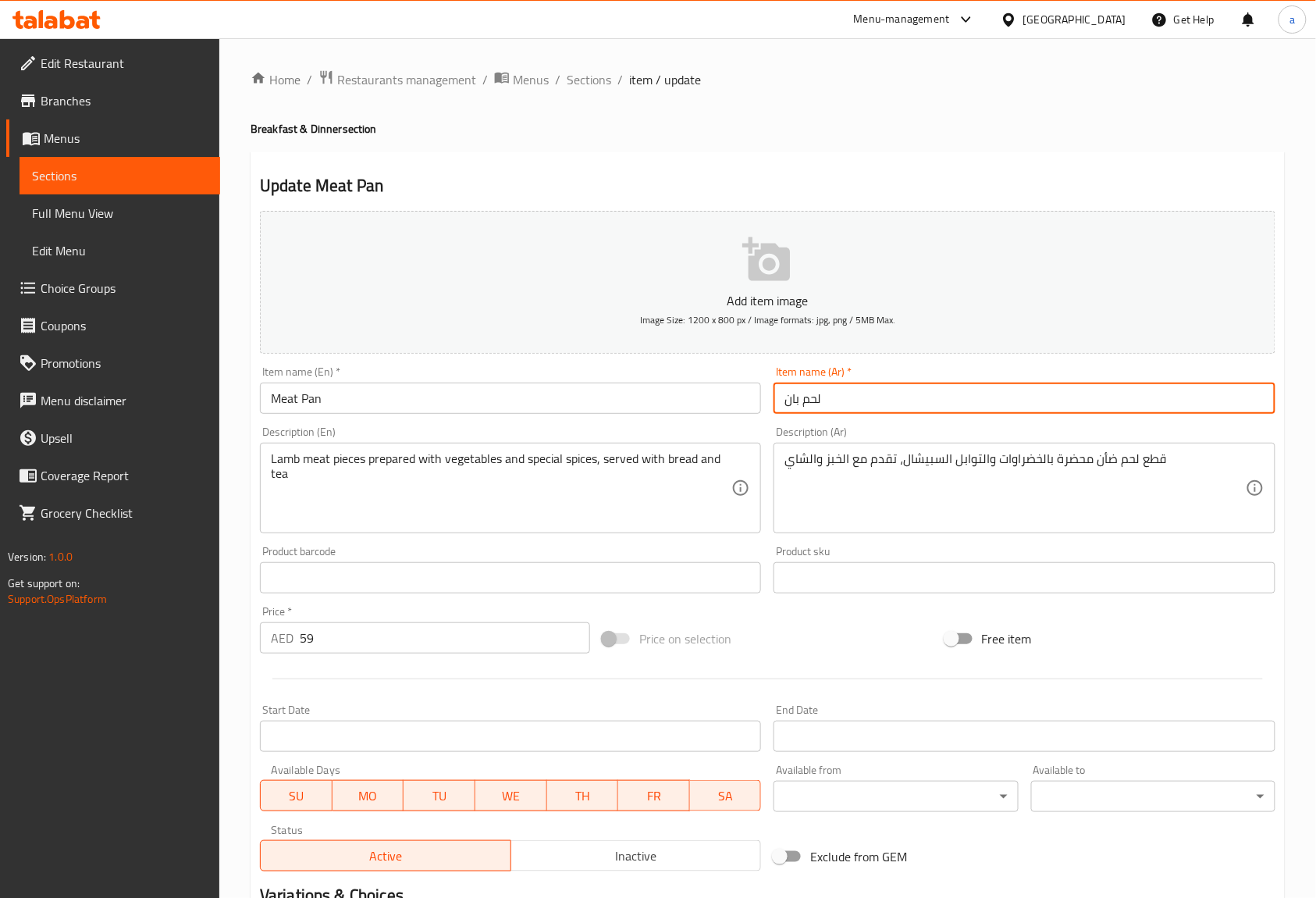
click at [778, 400] on input "لحم بان" at bounding box center [1023, 397] width 501 height 31
click at [789, 400] on input "لحم بان" at bounding box center [1023, 397] width 501 height 31
paste input "طاسة"
type input "لحم بالطاسة"
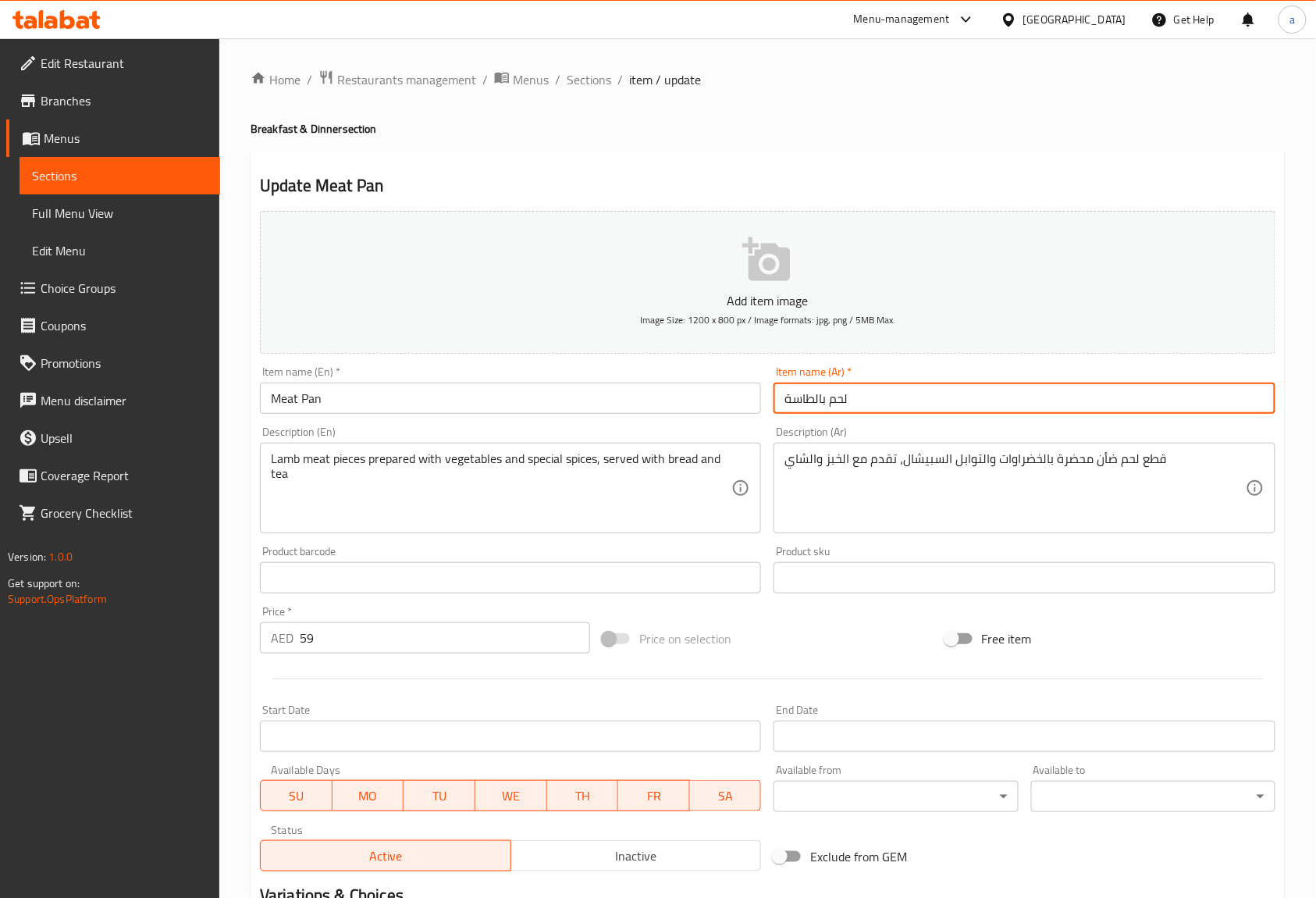
click at [916, 373] on div "Item name (Ar)   * لحم بالطاسة Item name (Ar) *" at bounding box center [1023, 390] width 501 height 48
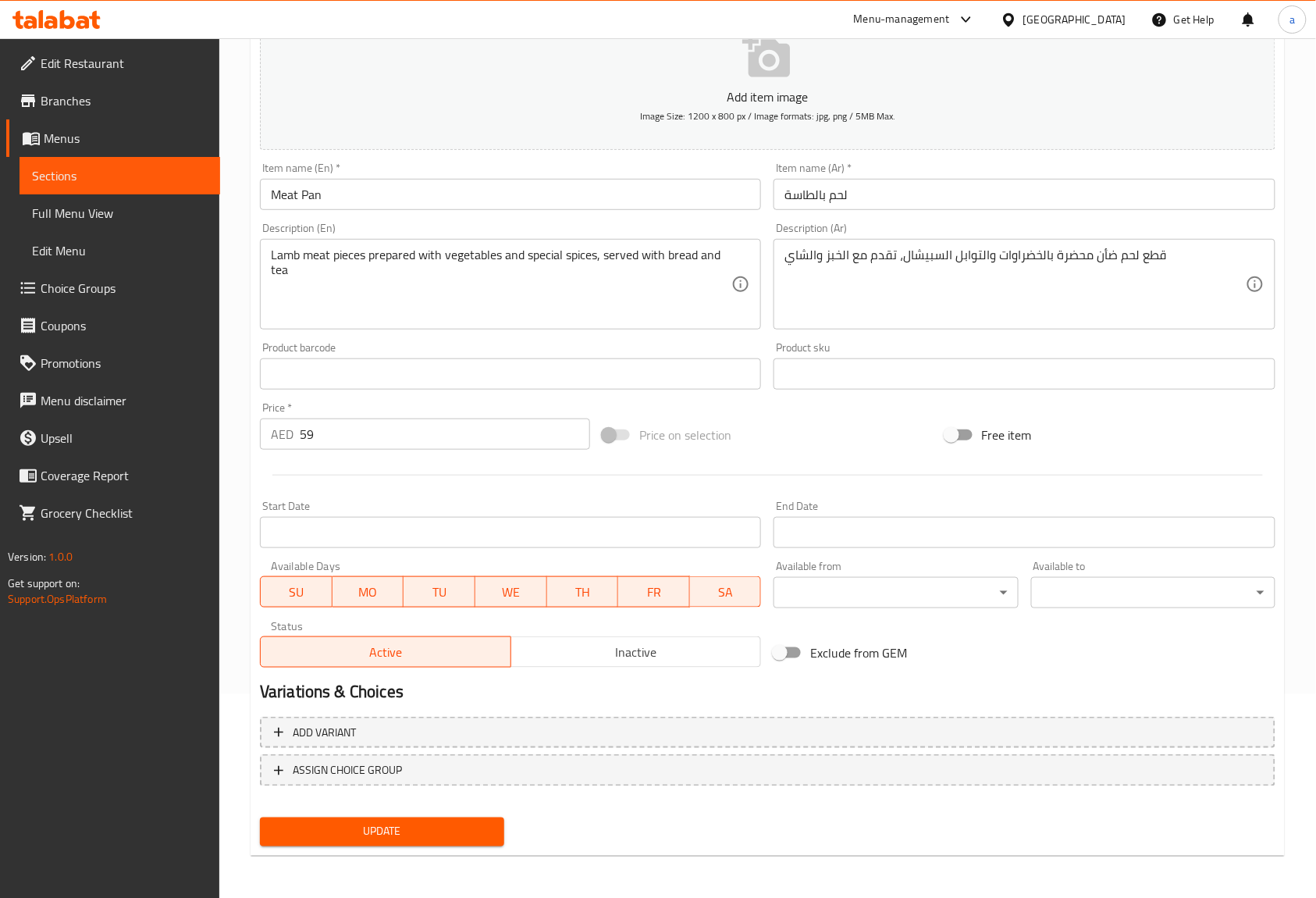
click at [442, 830] on span "Update" at bounding box center [382, 832] width 219 height 20
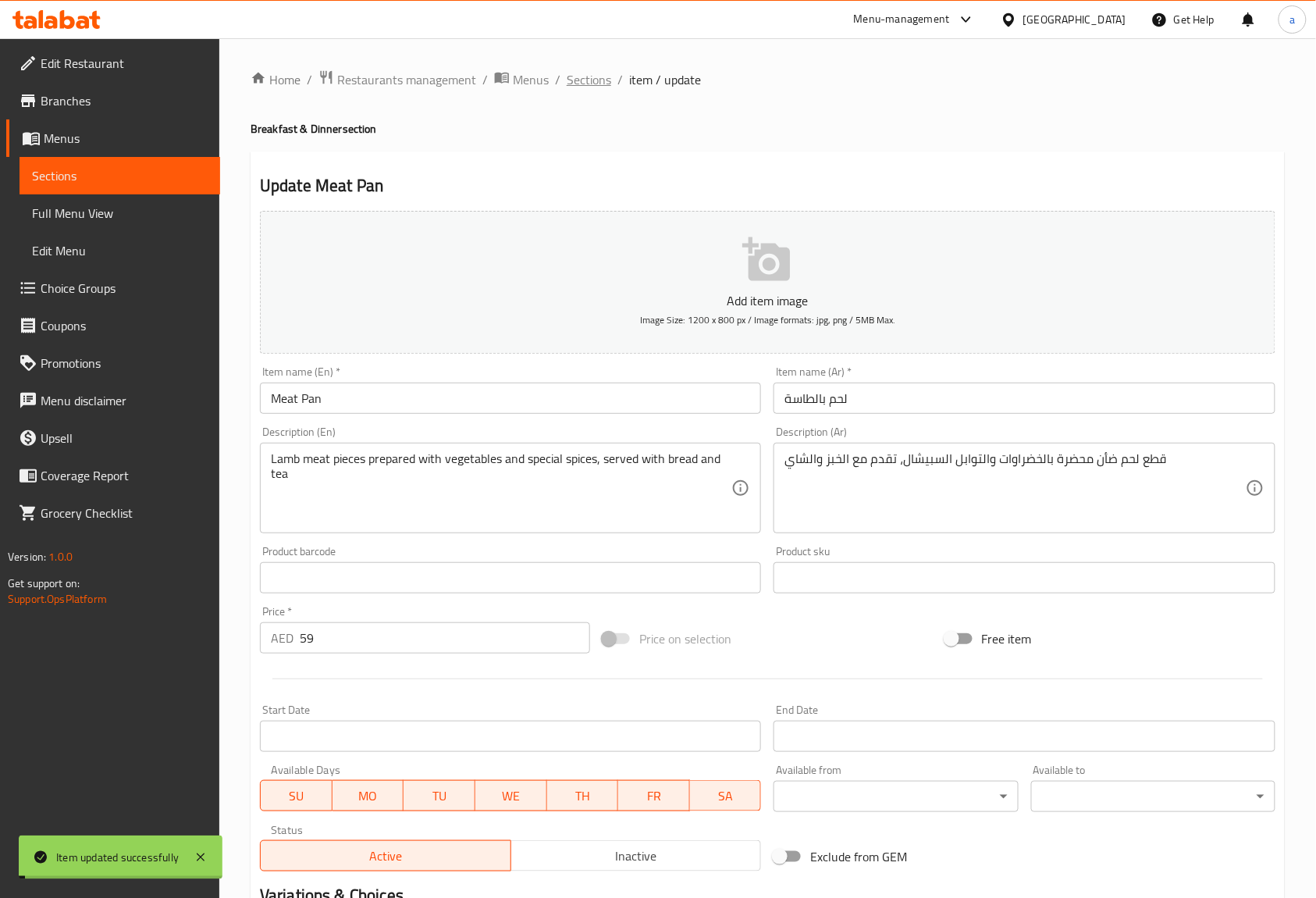
click at [594, 78] on span "Sections" at bounding box center [588, 80] width 45 height 19
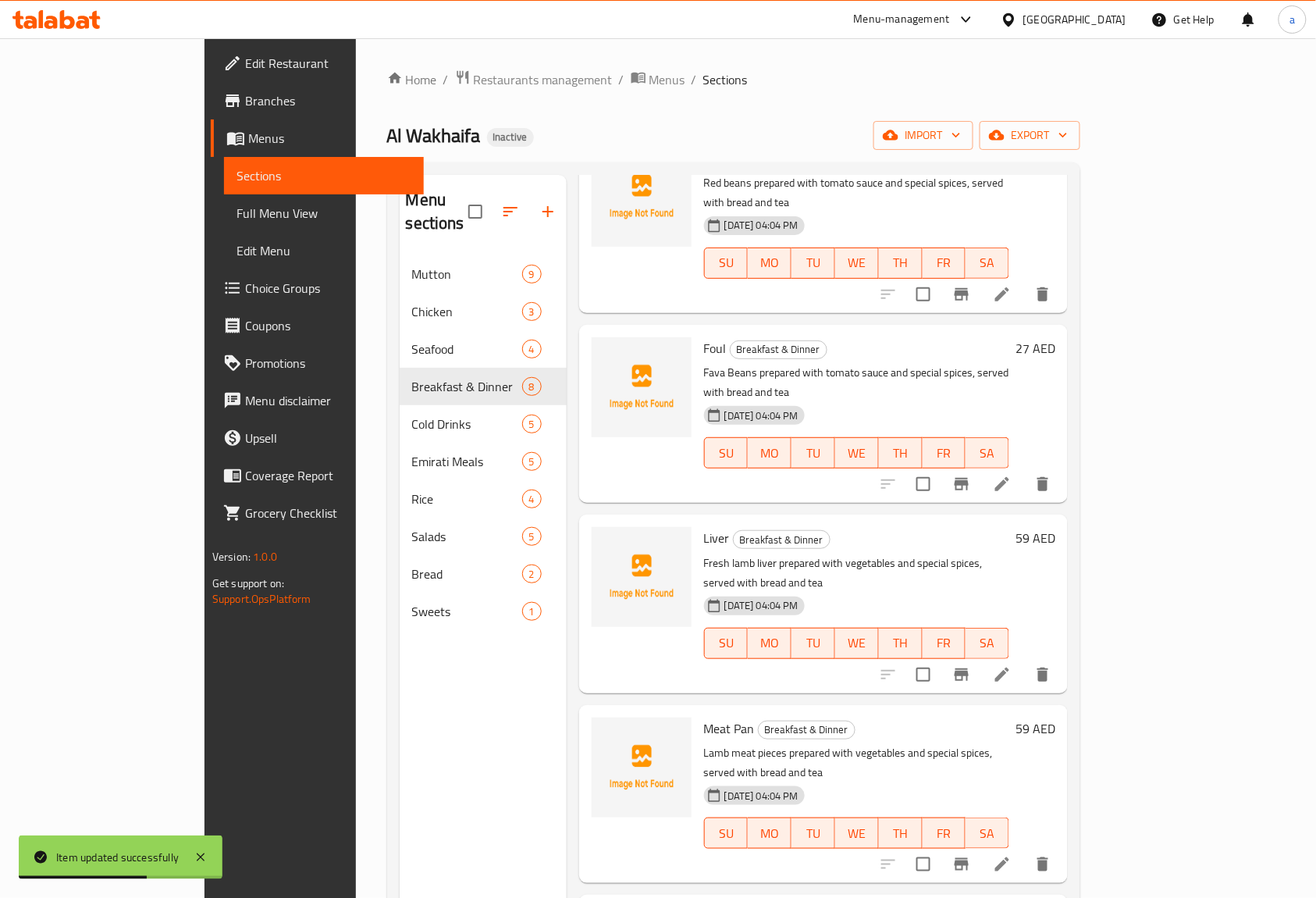
scroll to position [504, 0]
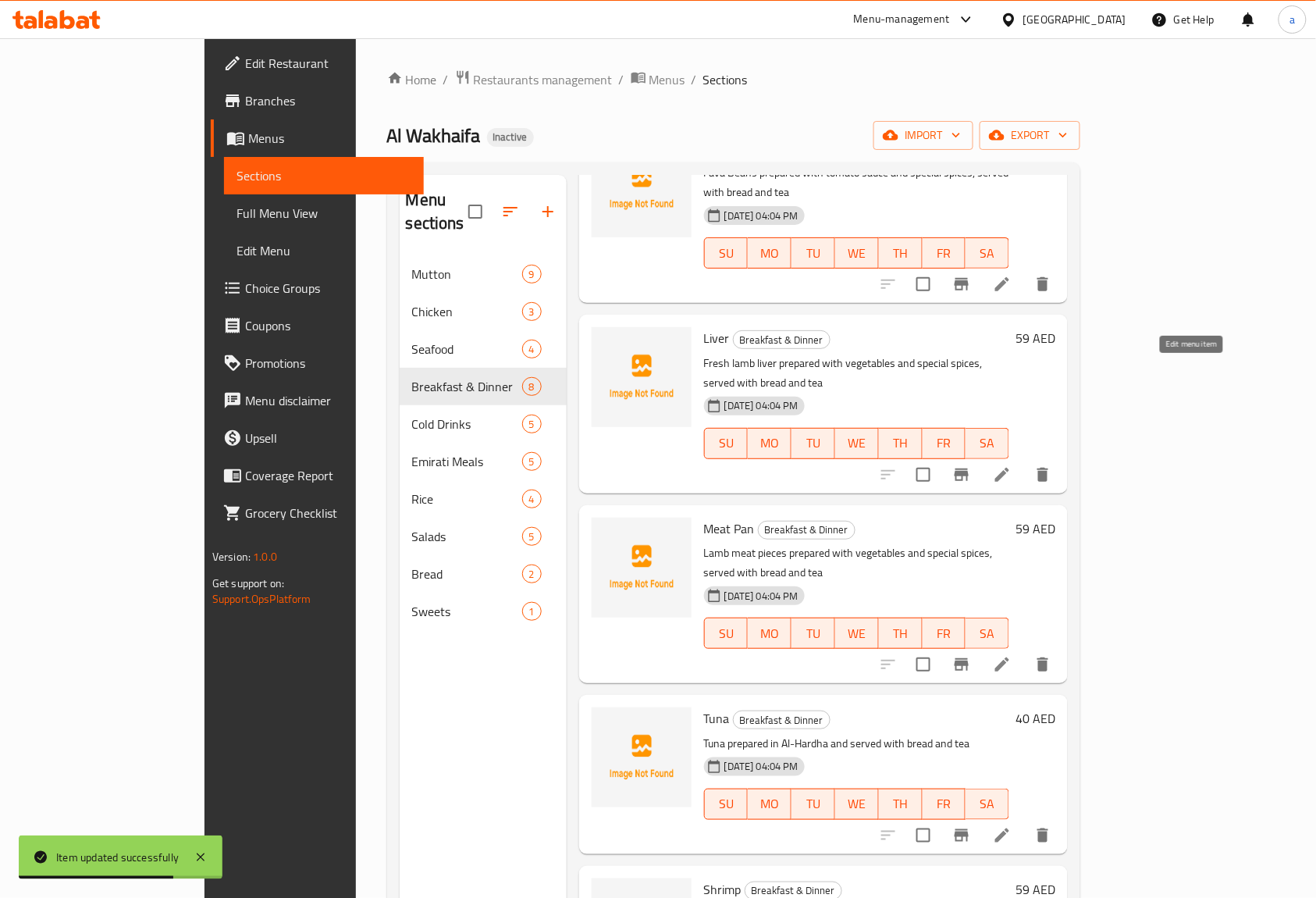
click at [1009, 468] on icon at bounding box center [1002, 475] width 14 height 14
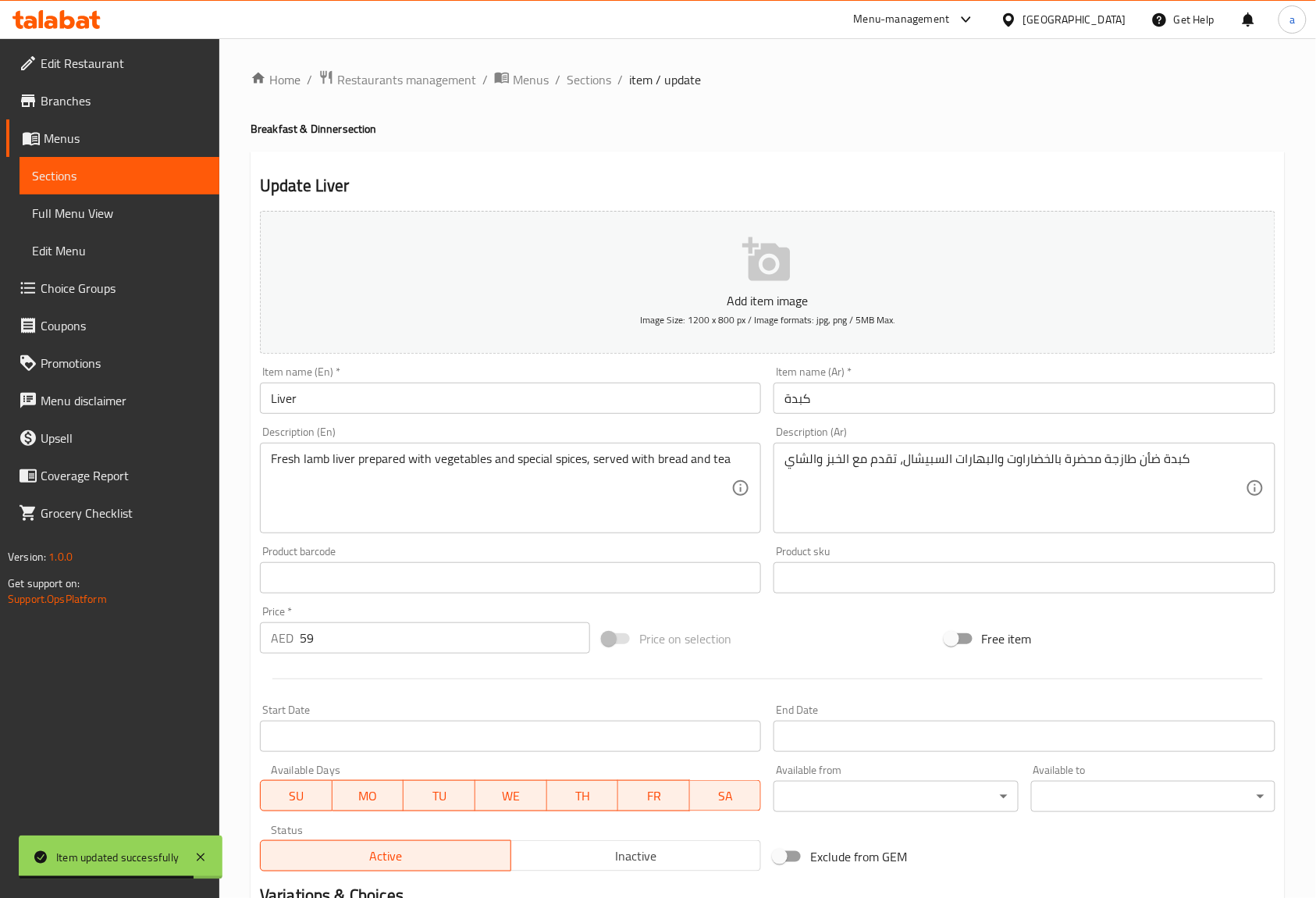
scroll to position [104, 0]
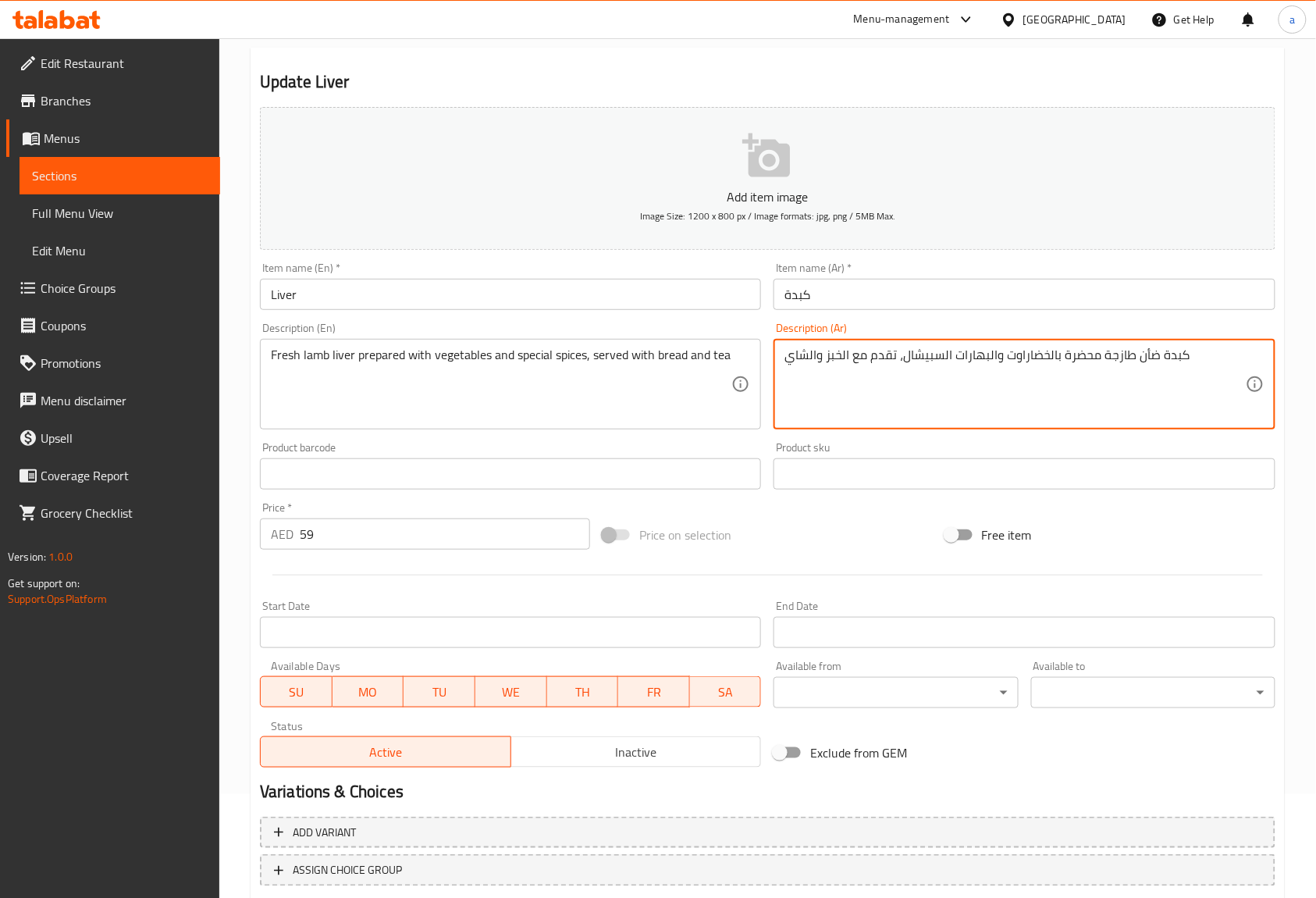
click at [1147, 328] on div "Description (Ar) كبدة ضأن طازجة محضرة بالخضاراوت والبهارات السبيشال، تقدم مع ال…" at bounding box center [1023, 375] width 501 height 107
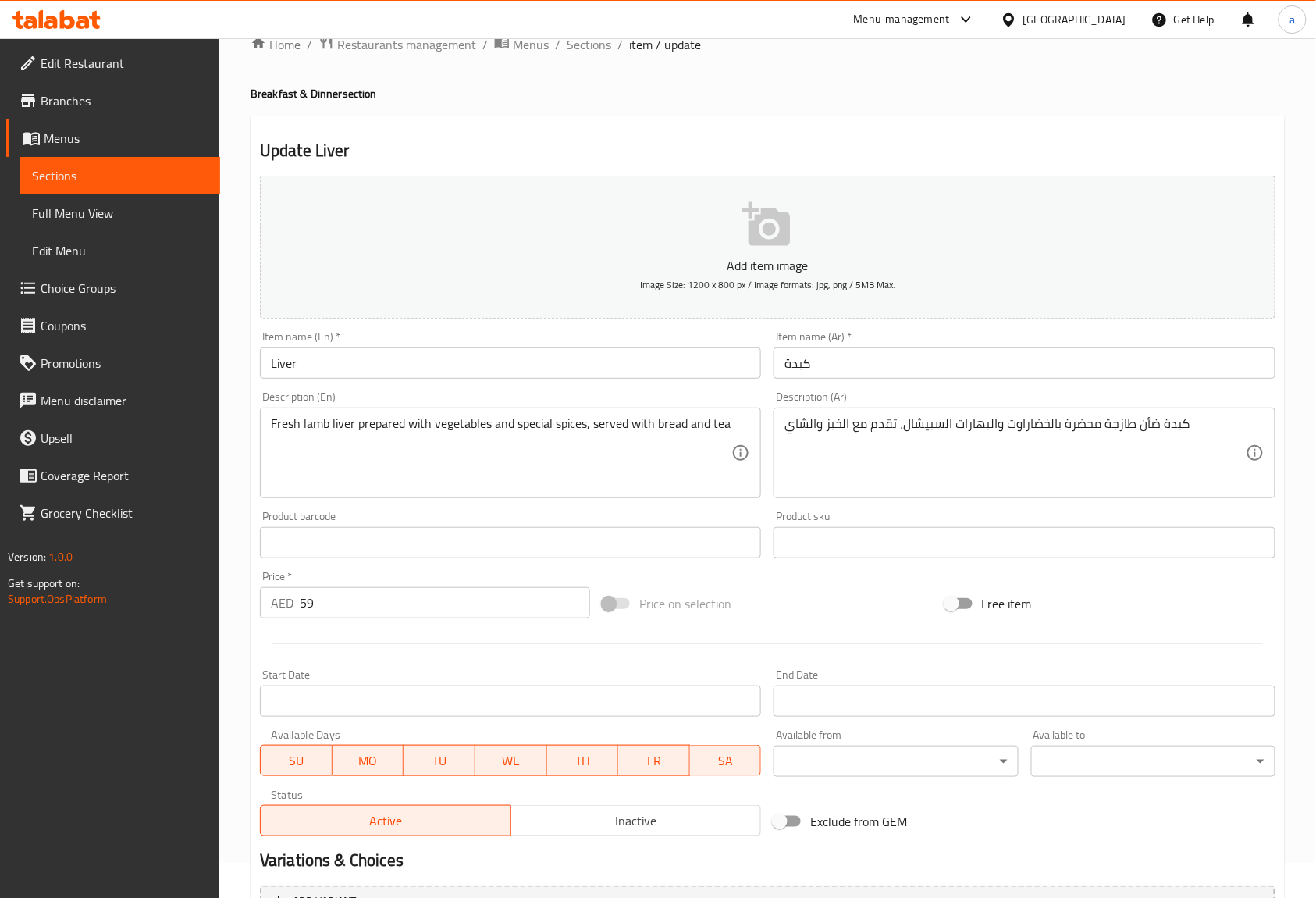
scroll to position [0, 0]
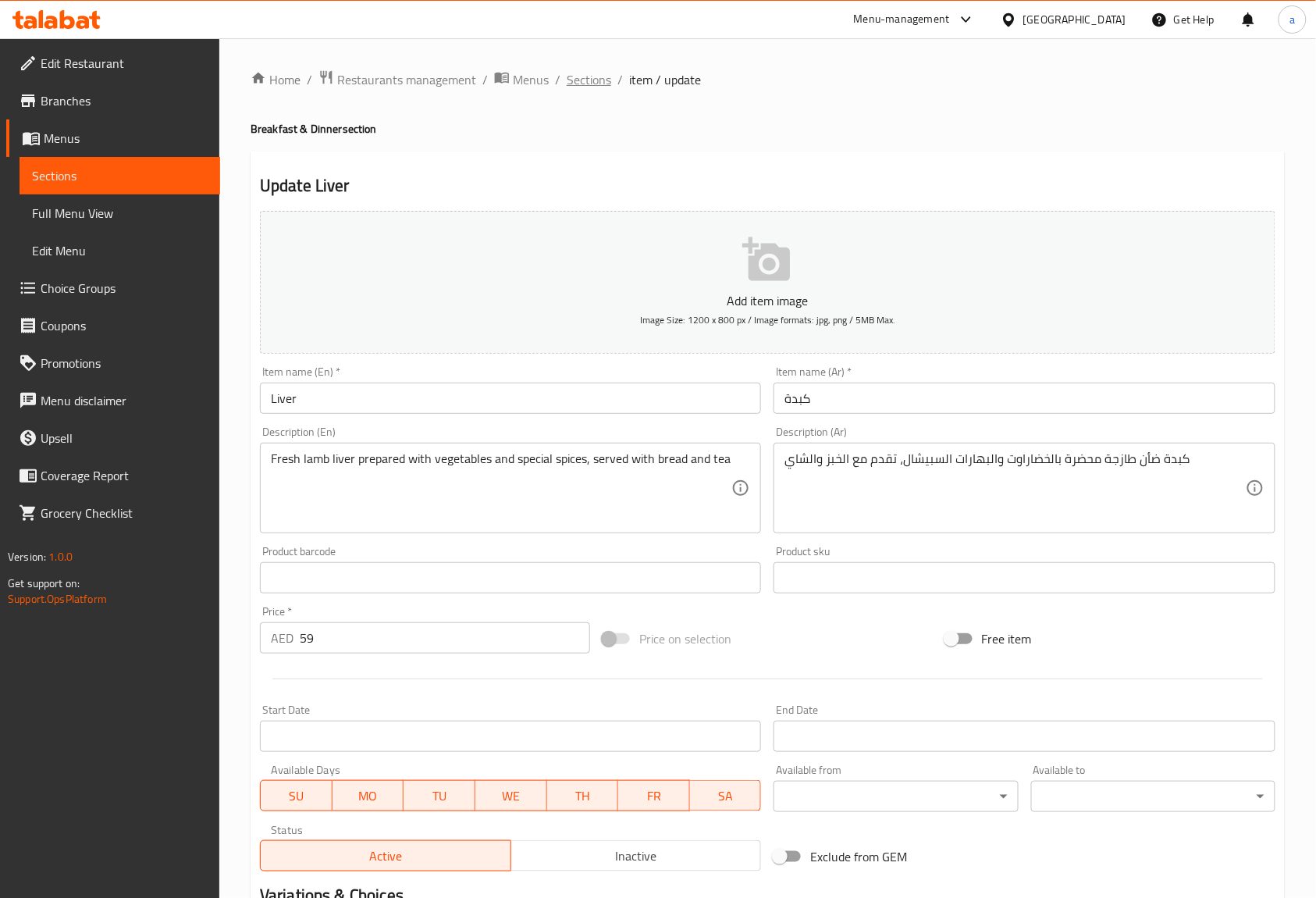
click at [593, 74] on span "Sections" at bounding box center [588, 80] width 45 height 19
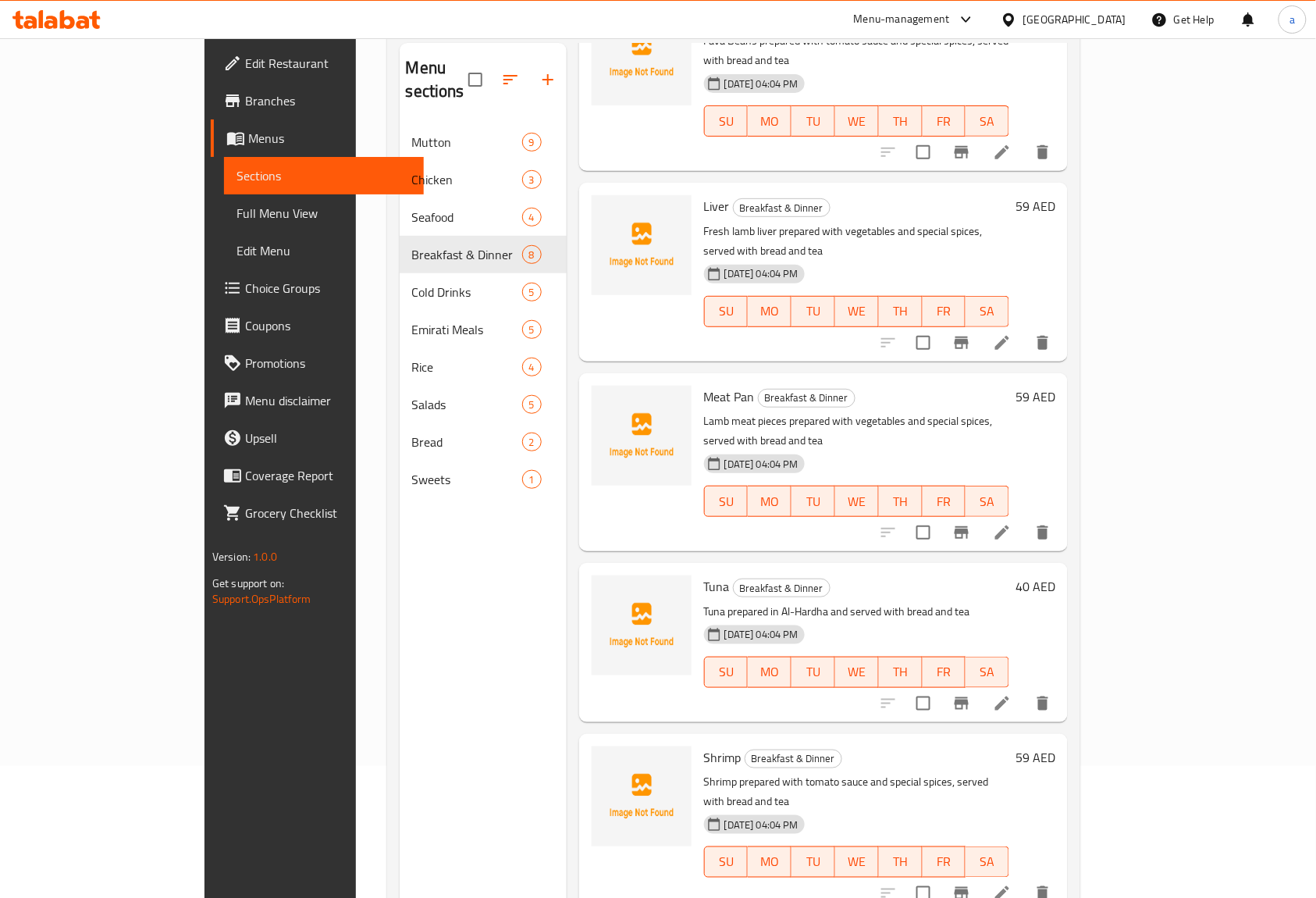
scroll to position [208, 0]
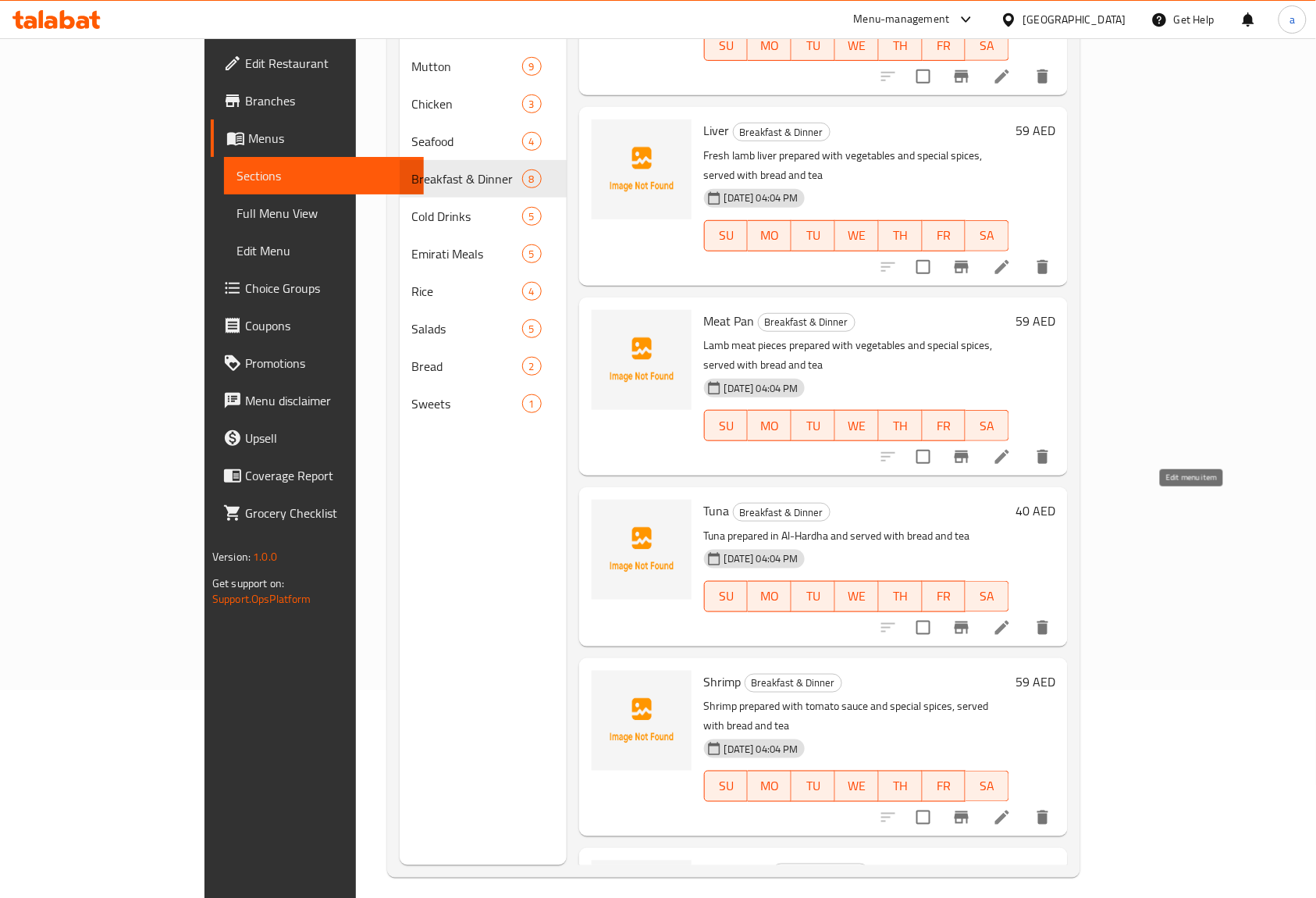
click at [1011, 618] on icon at bounding box center [1001, 627] width 19 height 19
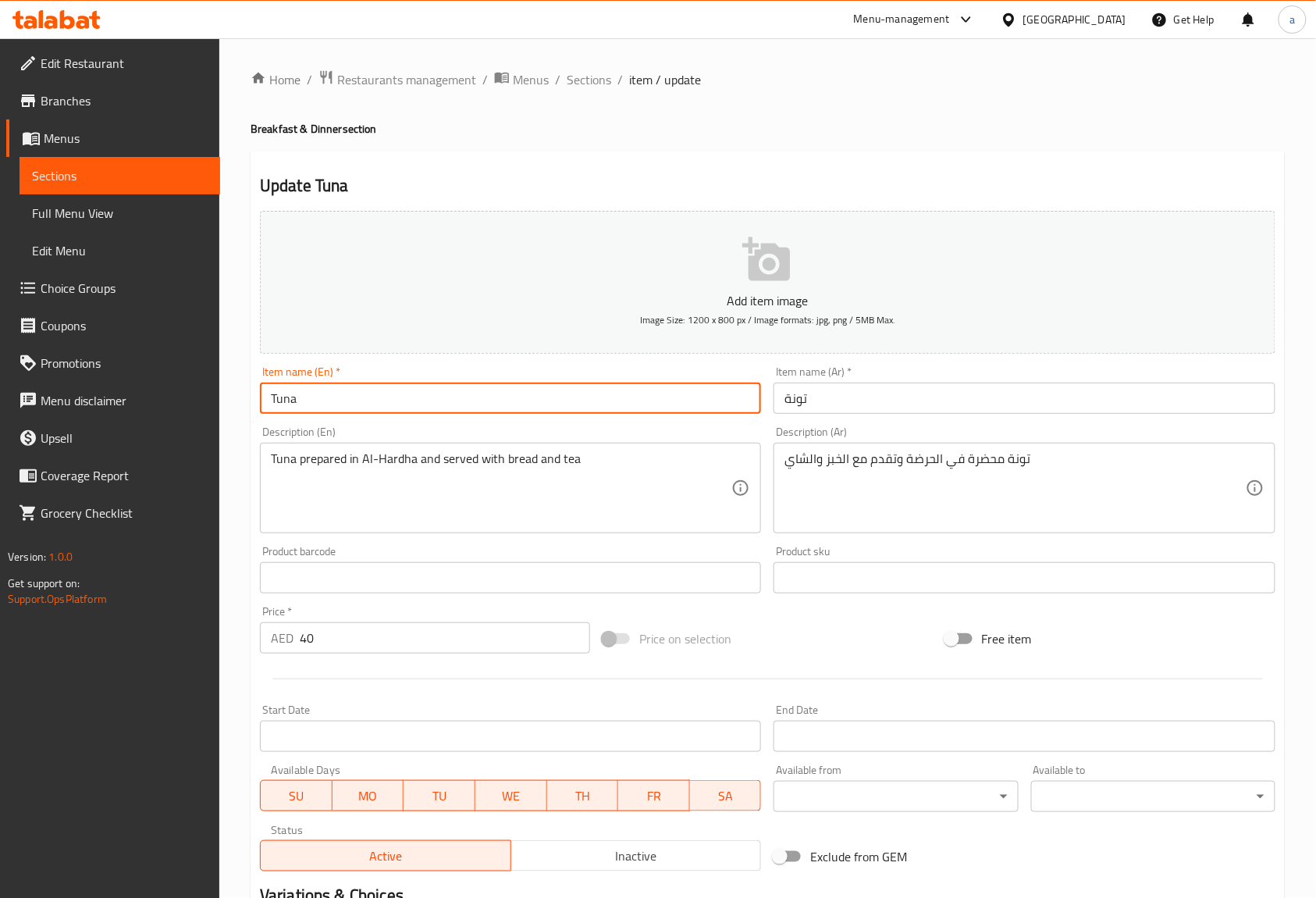
click at [590, 398] on input "Tuna" at bounding box center [510, 397] width 501 height 31
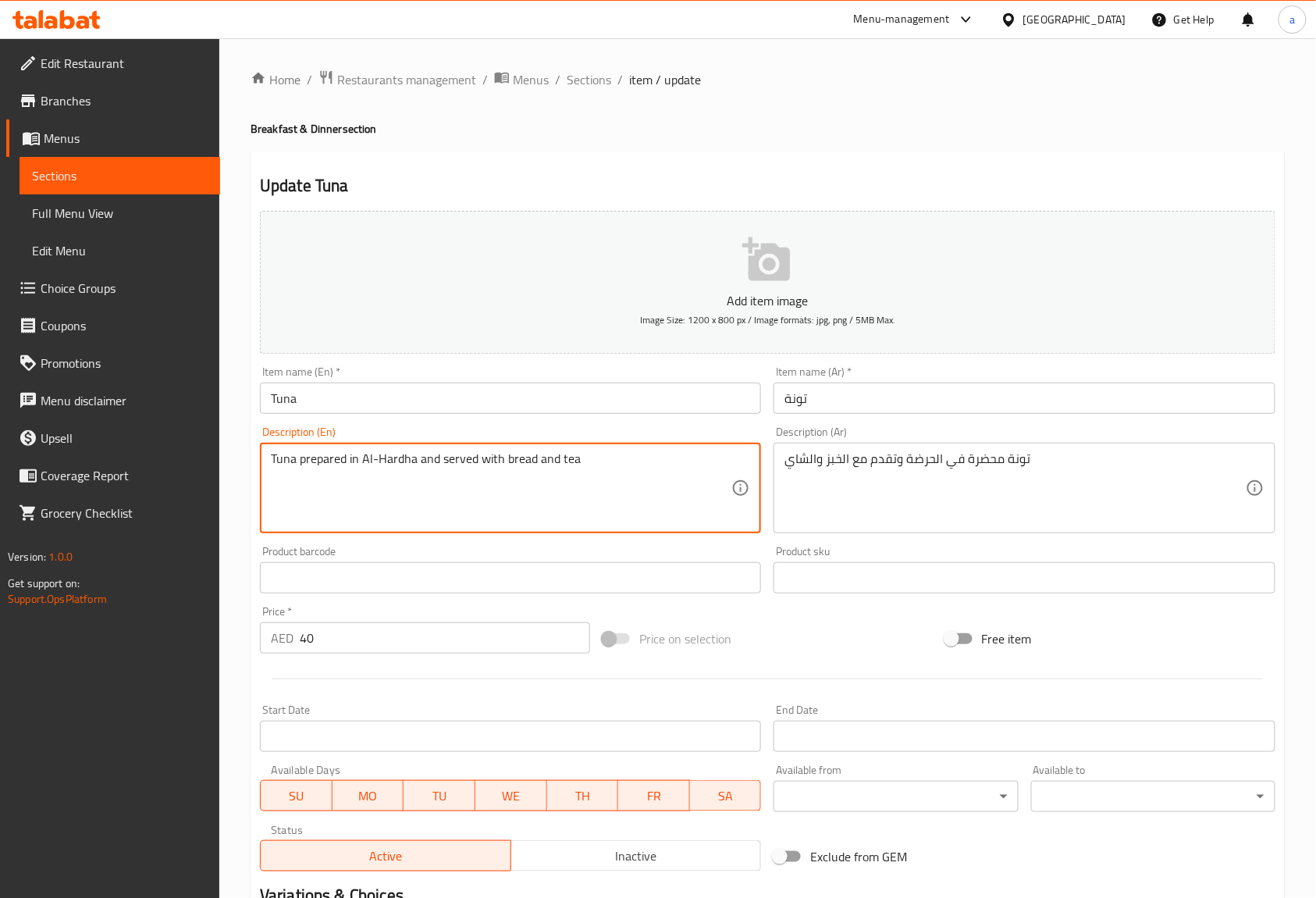
drag, startPoint x: 360, startPoint y: 460, endPoint x: 413, endPoint y: 470, distance: 53.9
click at [632, 428] on div "Description (En) Tuna prepared in Al-Hardha and served with bread and tea Descr…" at bounding box center [510, 479] width 501 height 107
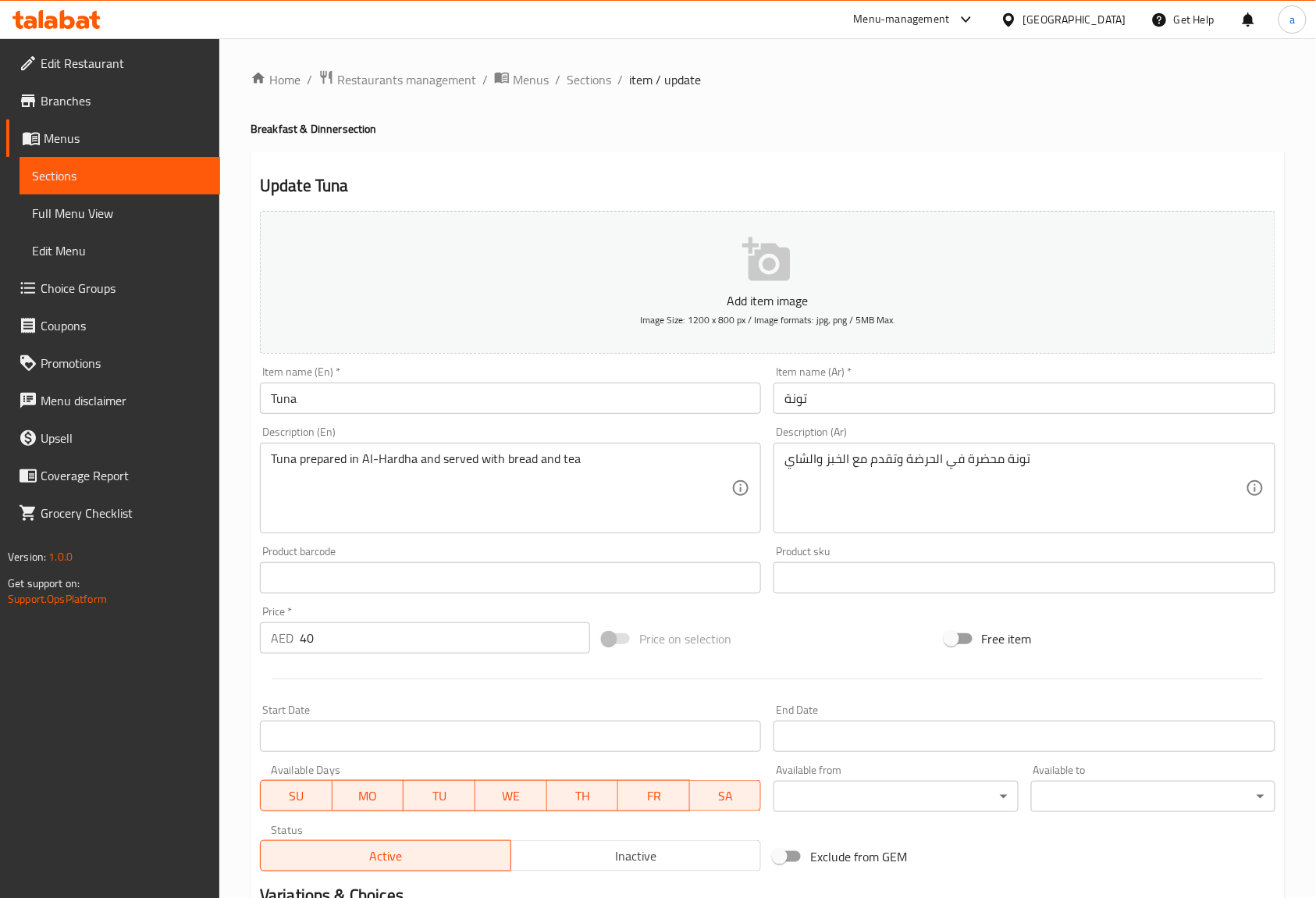
click at [741, 423] on div "Description (En) Tuna prepared in Al-Hardha and served with bread and tea Descr…" at bounding box center [511, 480] width 514 height 119
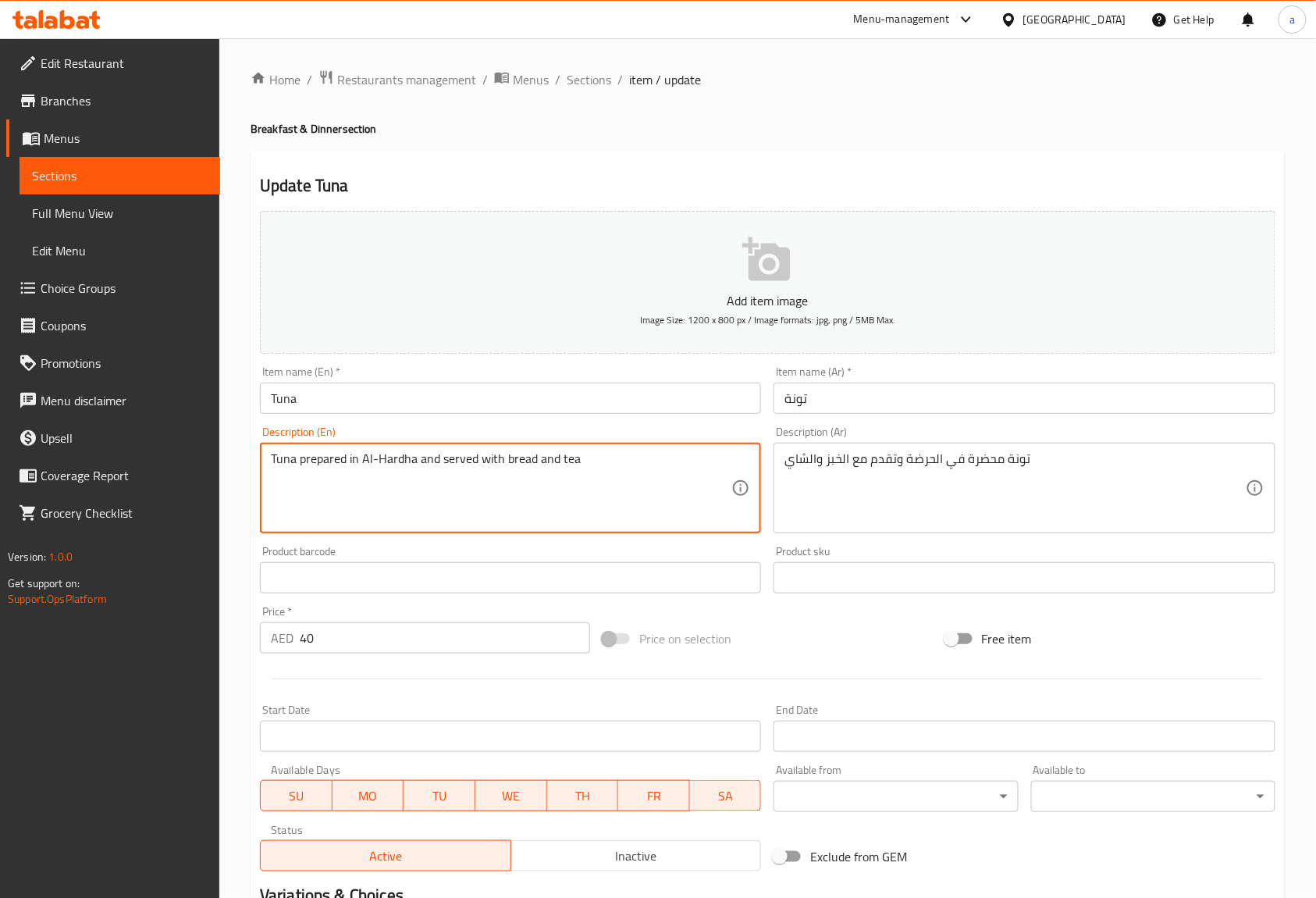
click at [407, 462] on textarea "Tuna prepared in Al-Hardha and served with bread and tea" at bounding box center [501, 488] width 461 height 74
click at [395, 464] on textarea "Tuna prepared in Al-Hardha and served with bread and tea" at bounding box center [501, 488] width 461 height 74
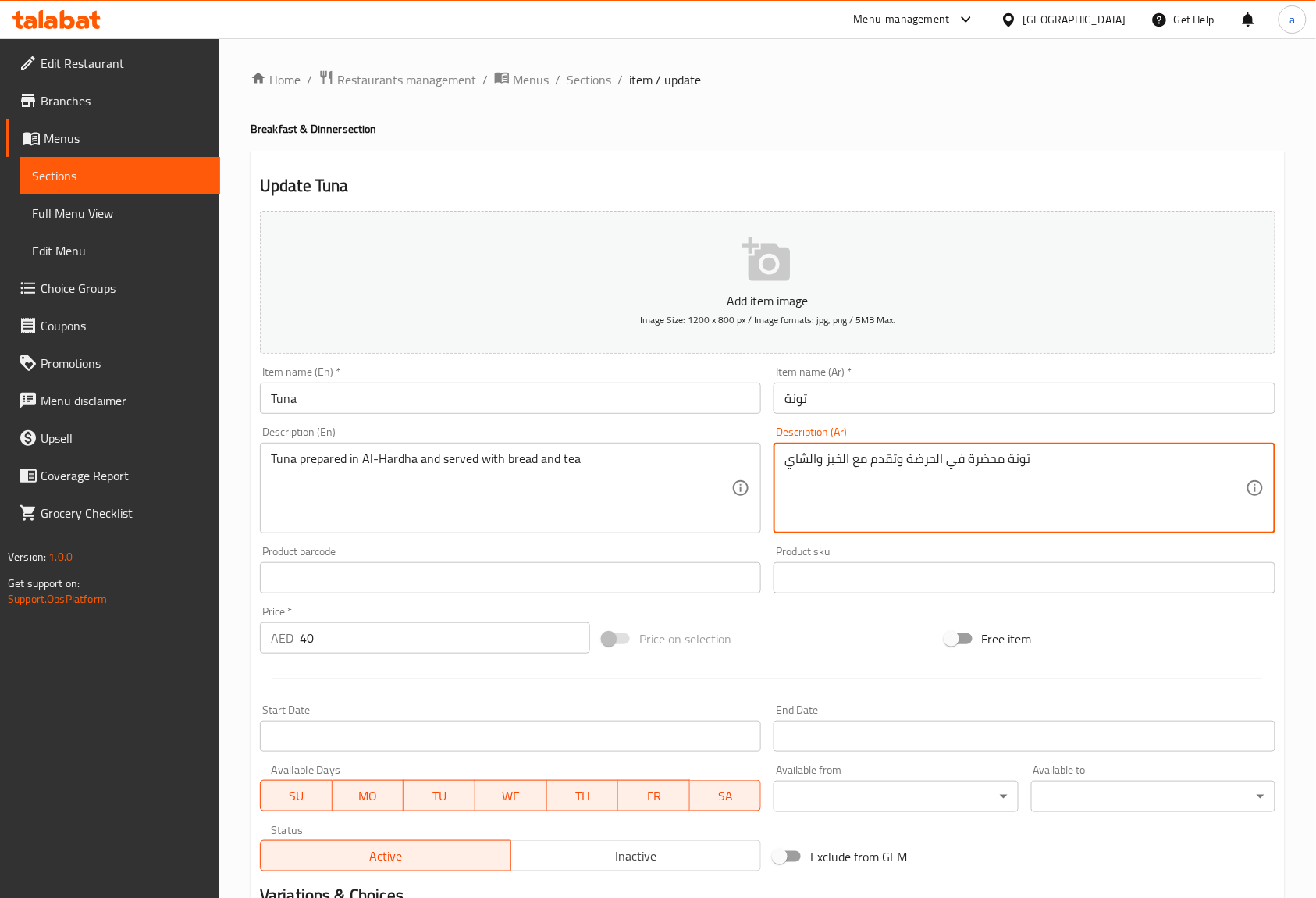
click at [927, 457] on textarea "تونة محضرة في الحرضة وتقدم مع الخبز والشاي" at bounding box center [1014, 488] width 461 height 74
paste textarea "ة"
type textarea "تونة محضرة في الحردة وتقدم مع الخبز والشاي"
click at [1034, 425] on div "Description (Ar) تونة محضرة في الحردة وتقدم مع الخبز والشاي Description (Ar)" at bounding box center [1024, 480] width 514 height 119
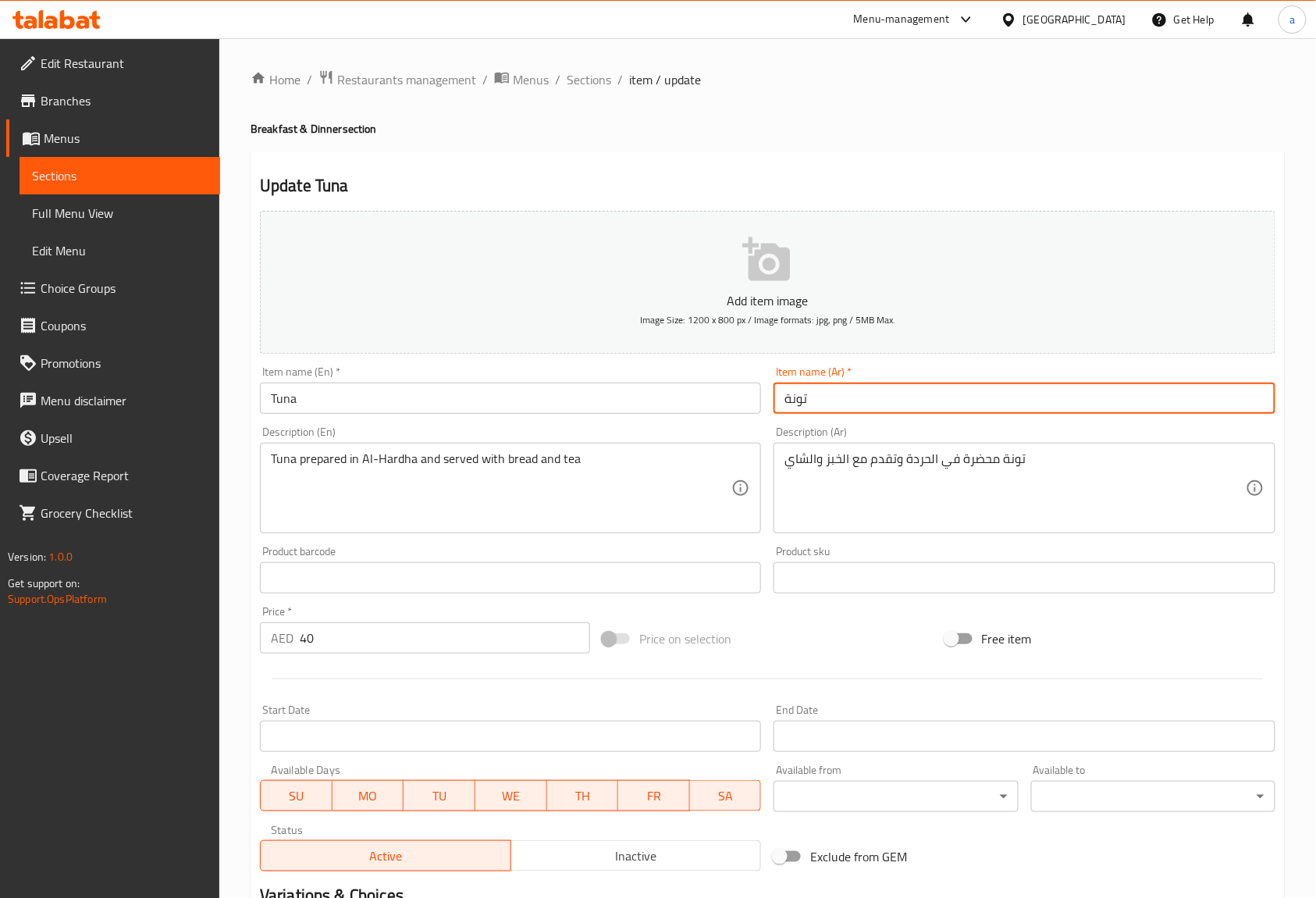
click at [940, 412] on input "تونة" at bounding box center [1023, 397] width 501 height 31
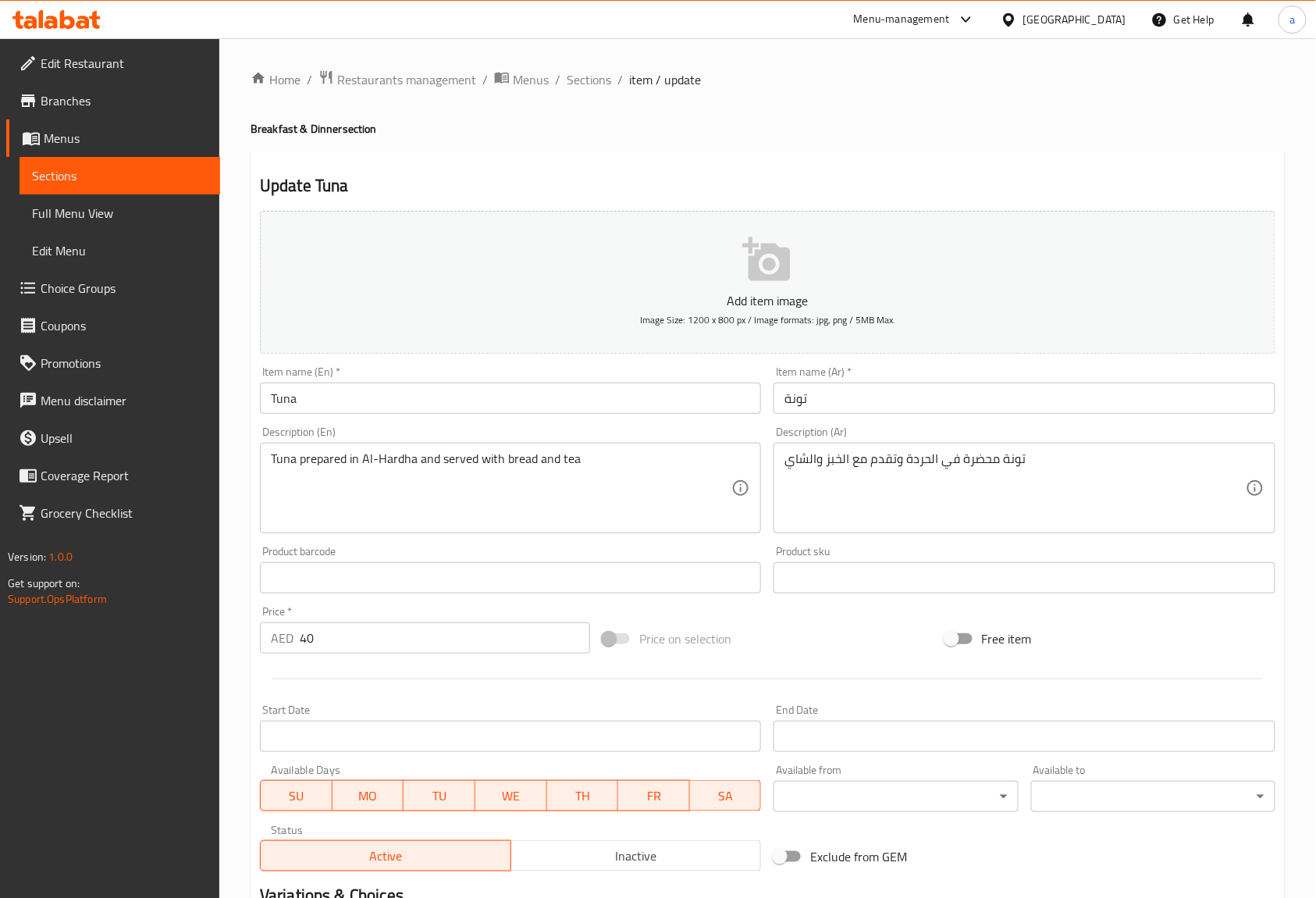
click at [732, 425] on div "Description (En) Tuna prepared in Al-Hardha and served with bread and tea Descr…" at bounding box center [511, 480] width 514 height 119
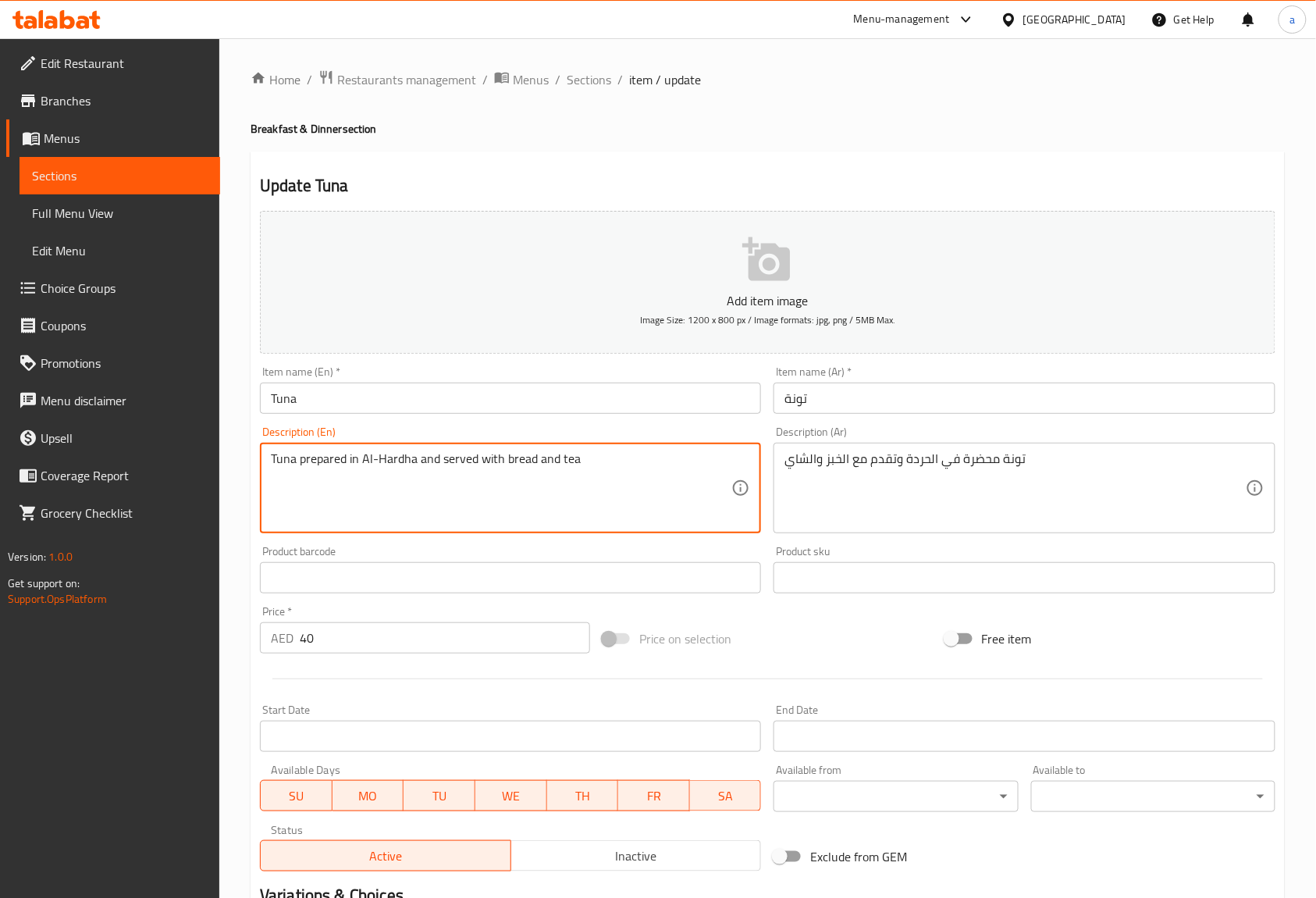
click at [635, 482] on textarea "Tuna prepared in Al-Hardha and served with bread and tea" at bounding box center [501, 488] width 461 height 74
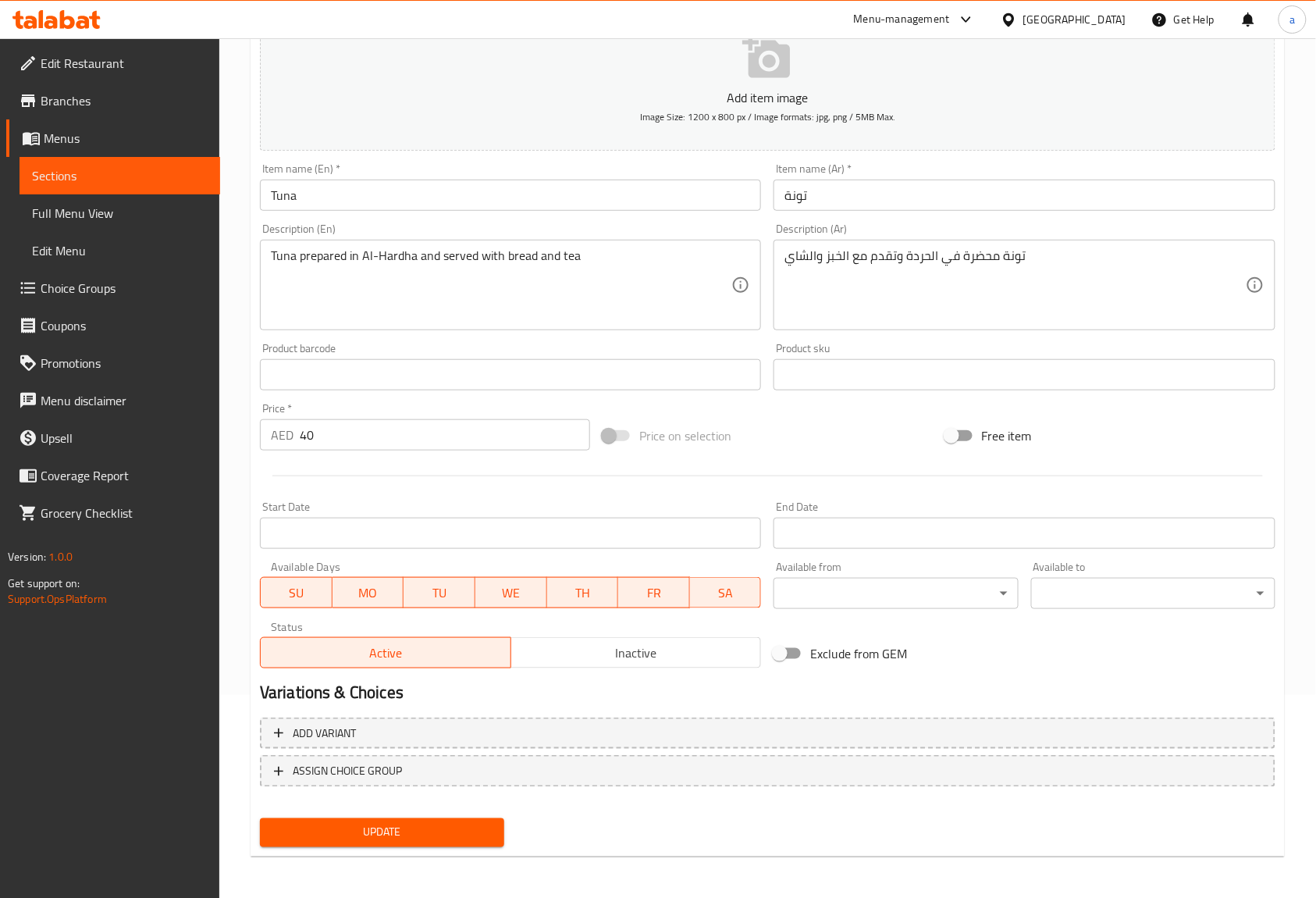
scroll to position [204, 0]
click at [435, 827] on span "Update" at bounding box center [382, 832] width 219 height 20
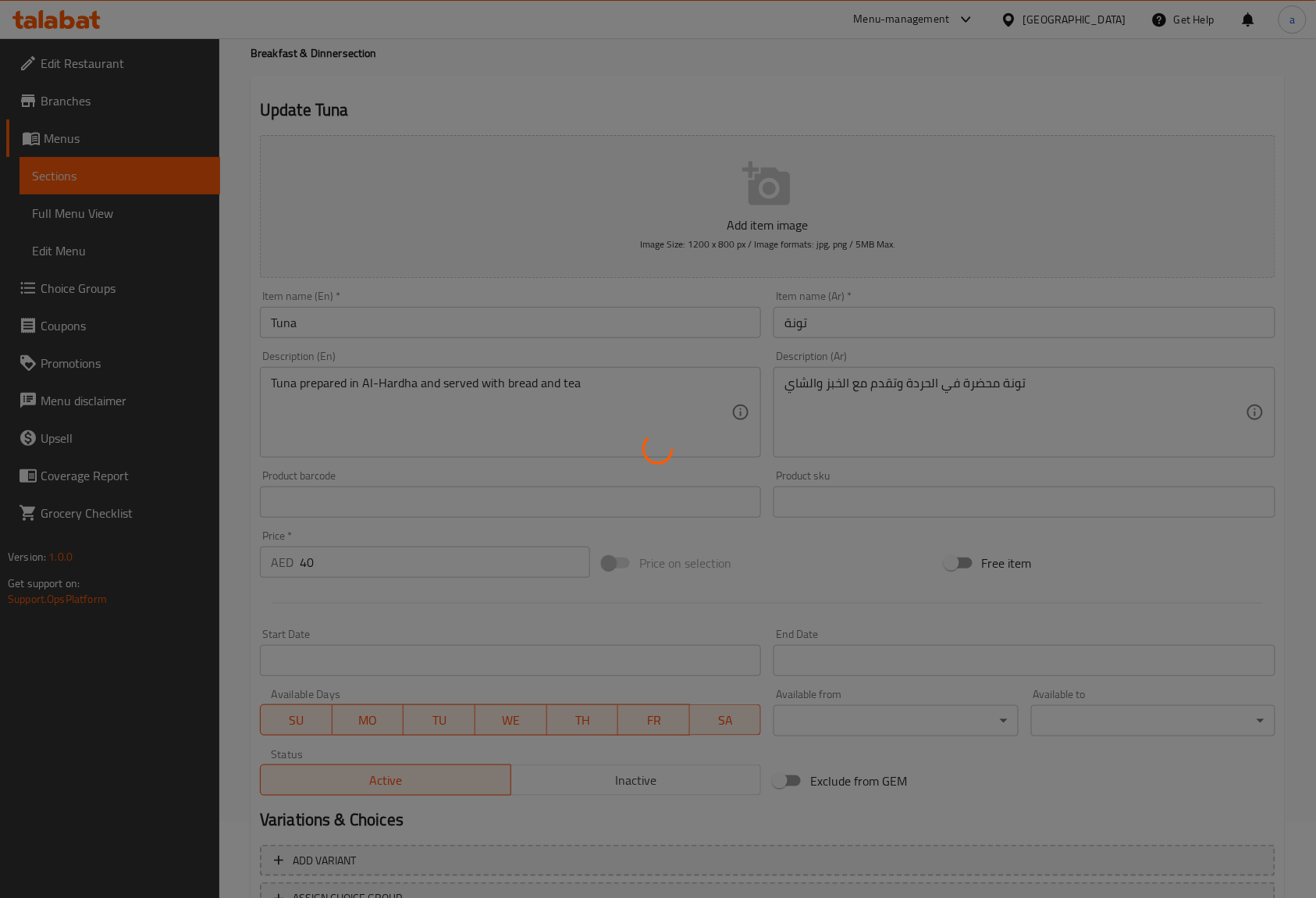
scroll to position [0, 0]
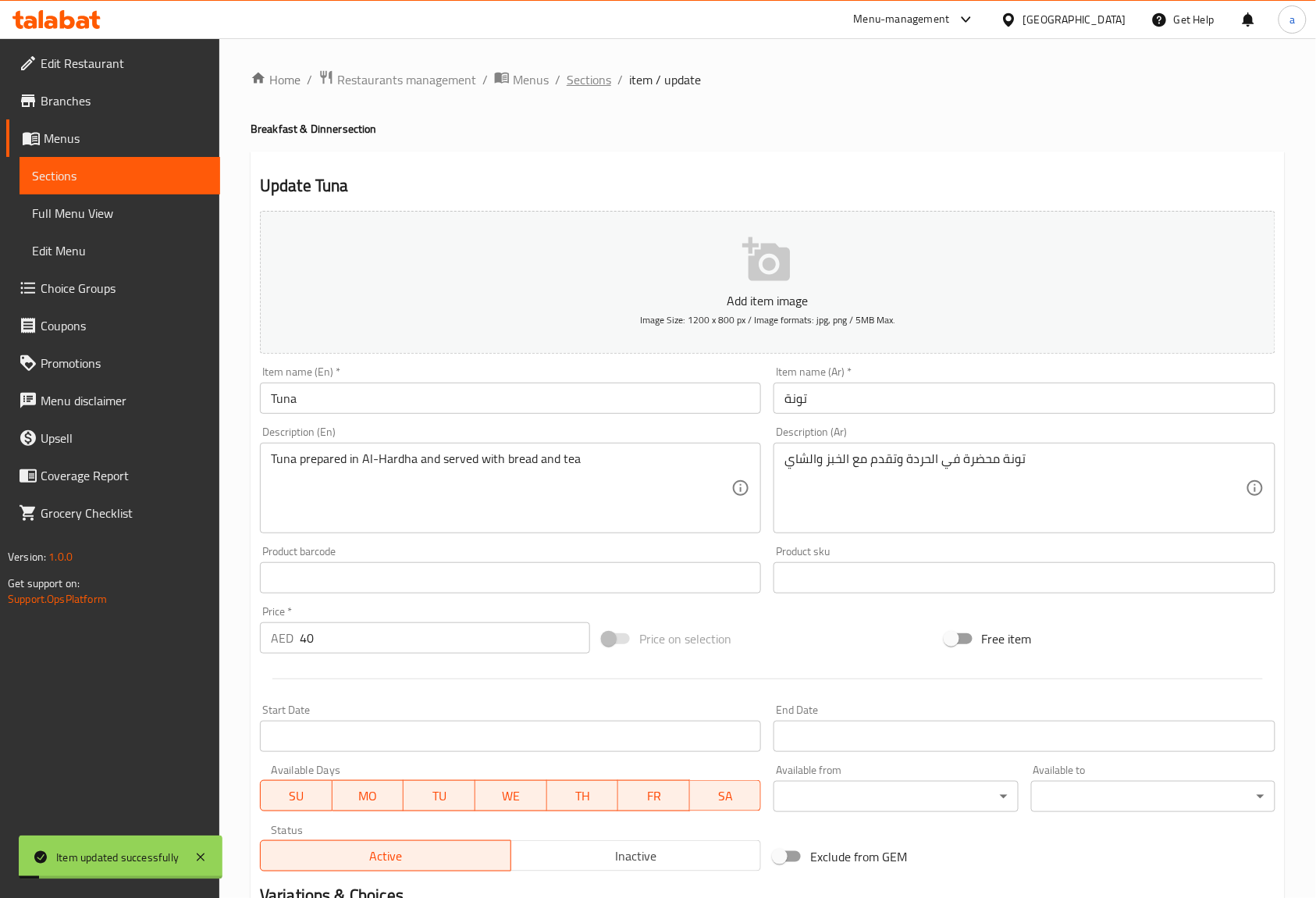
click at [572, 85] on span "Sections" at bounding box center [588, 80] width 45 height 19
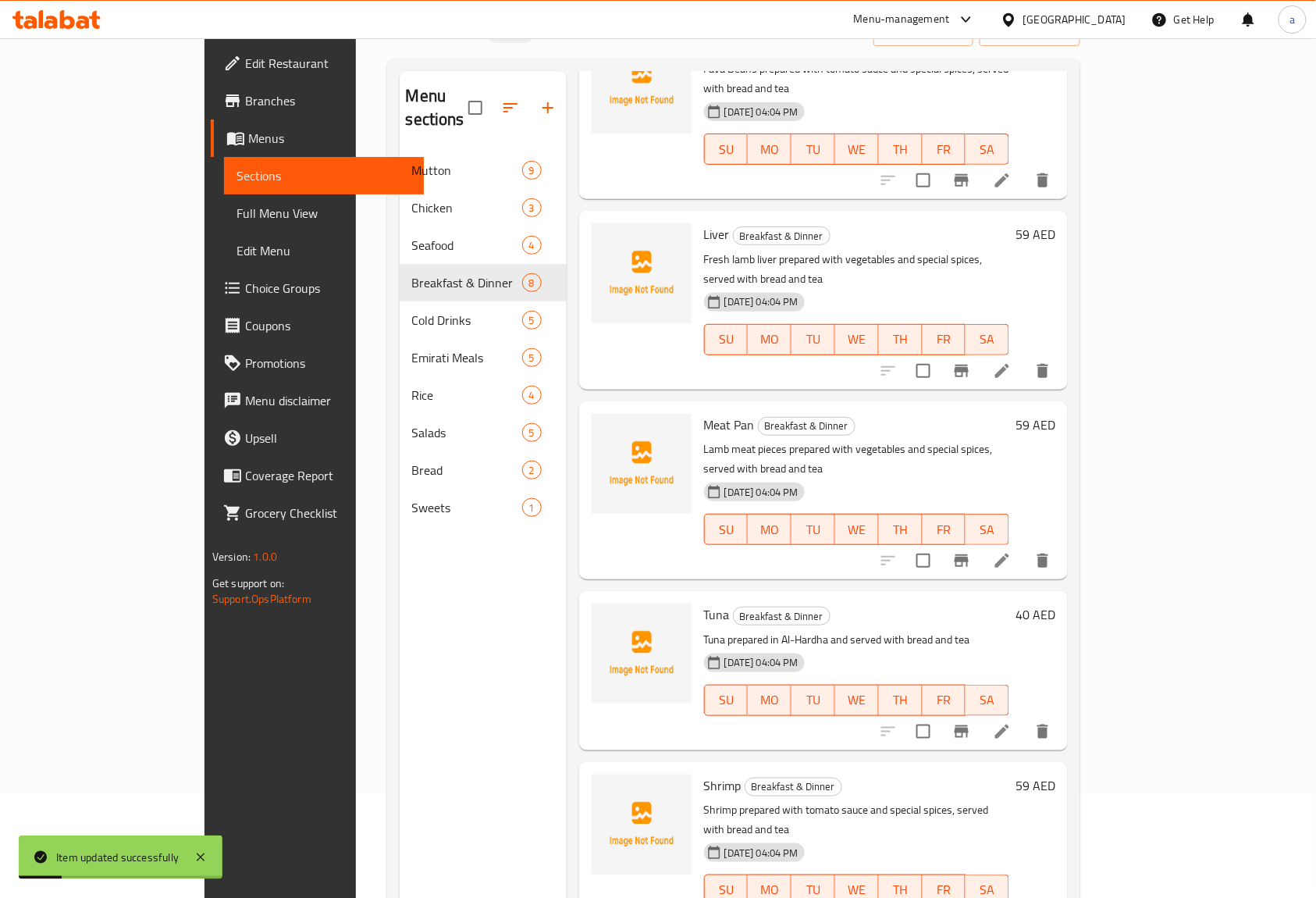
scroll to position [219, 0]
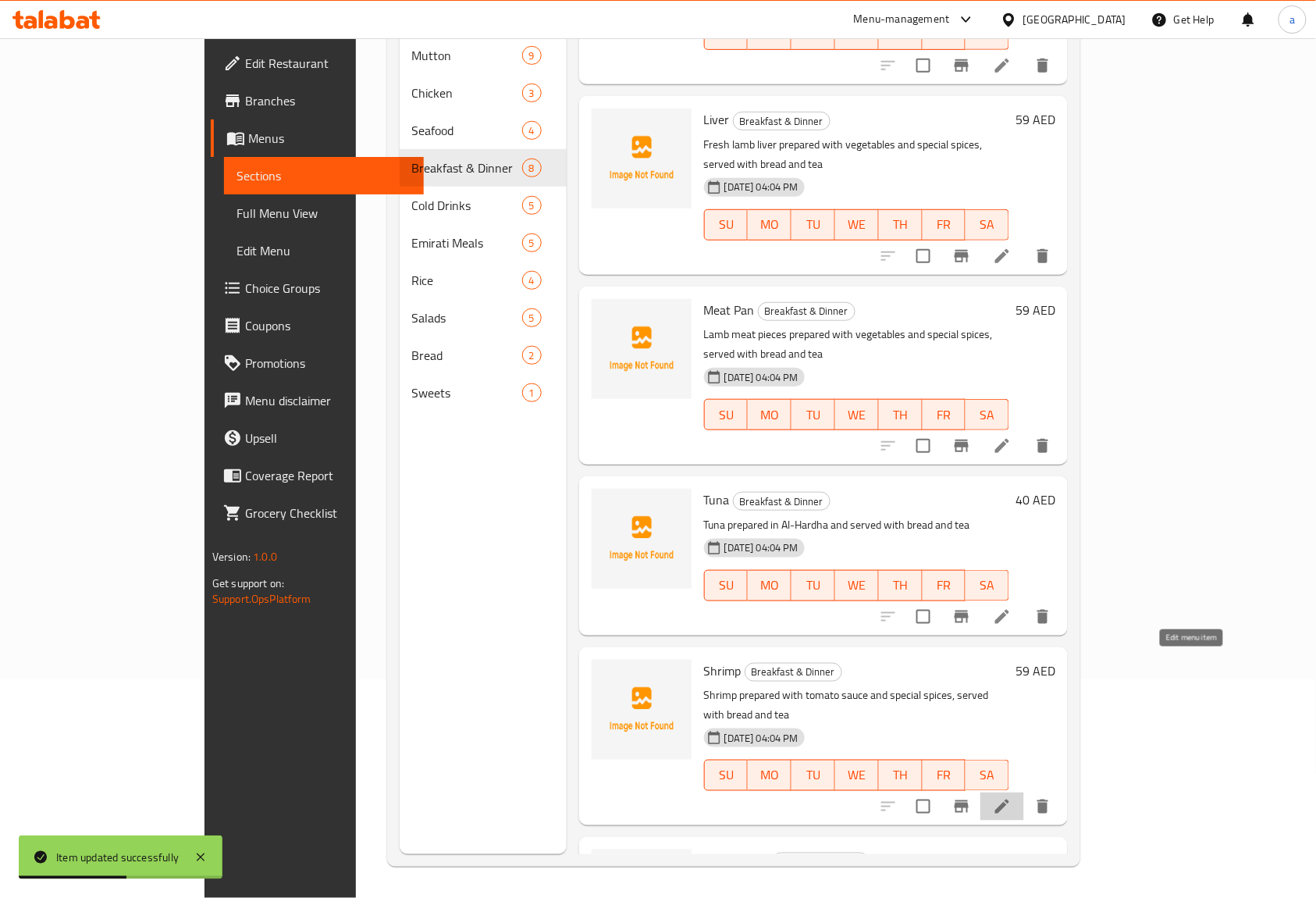
click at [1011, 796] on icon at bounding box center [1001, 805] width 19 height 19
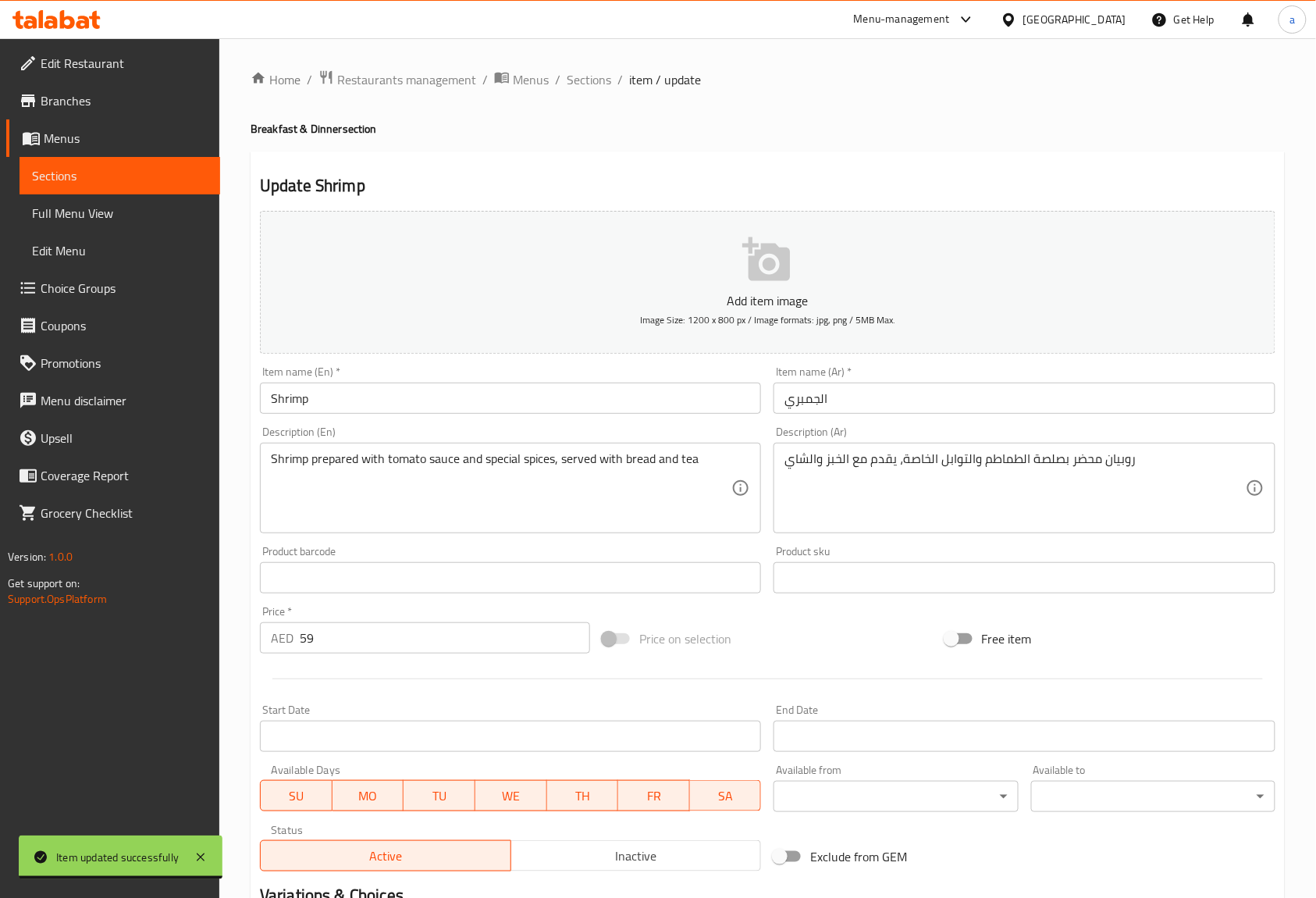
click at [822, 398] on input "الجمبري" at bounding box center [1023, 397] width 501 height 31
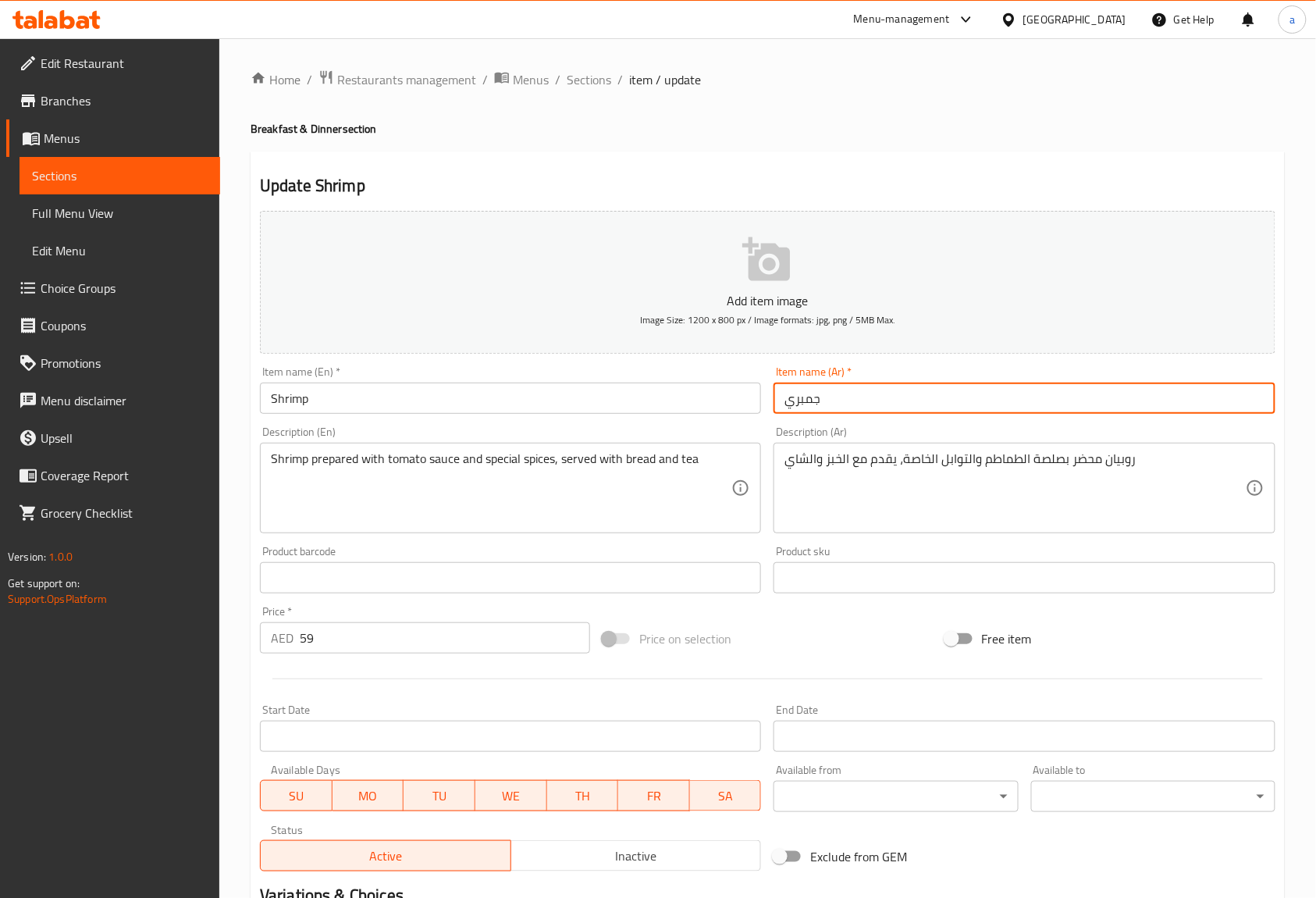
type input "جمبري"
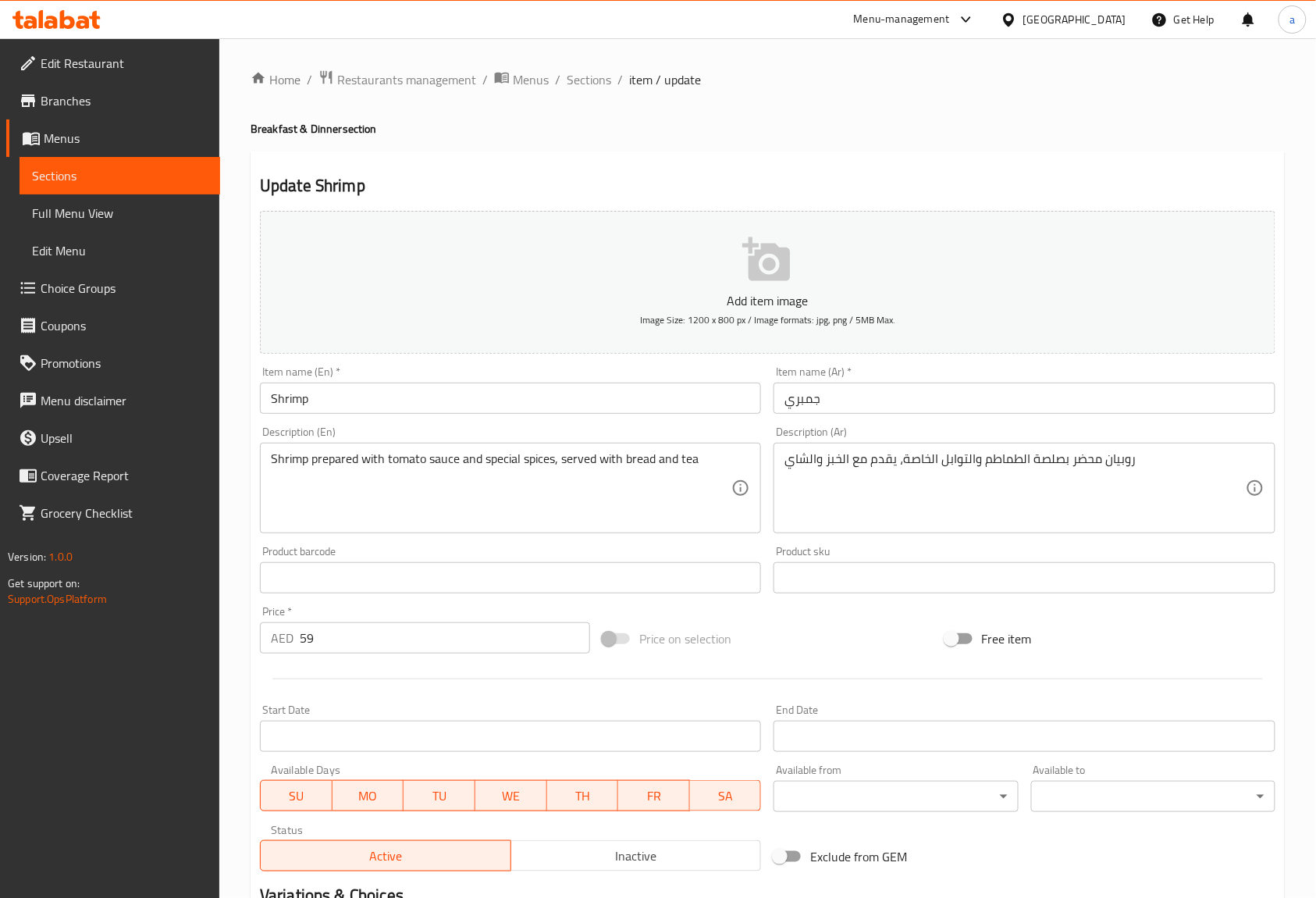
click at [847, 425] on div "Description (Ar) روبيان محضر بصلصة الطماطم والتوابل الخاصة، يقدم مع الخبز والشا…" at bounding box center [1024, 480] width 514 height 119
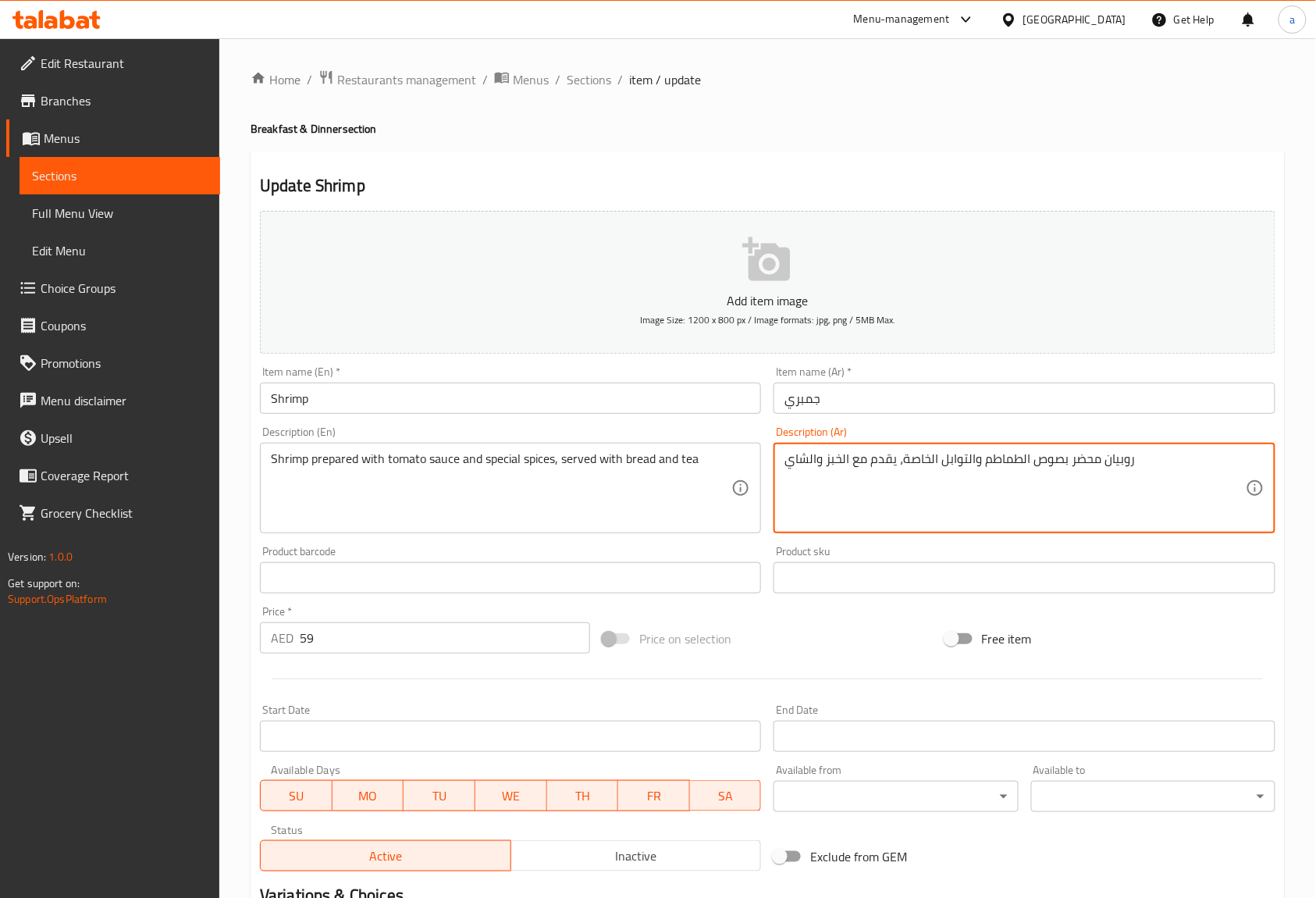
click at [918, 451] on textarea "روبيان محضر بصوص الطماطم والتوابل الخاصة، يقدم مع الخبز والشاي" at bounding box center [1014, 488] width 461 height 74
type textarea "روبيان محضر بصوص الطماطم والتوابل السبيشال، يقدم مع الخبز والشاي"
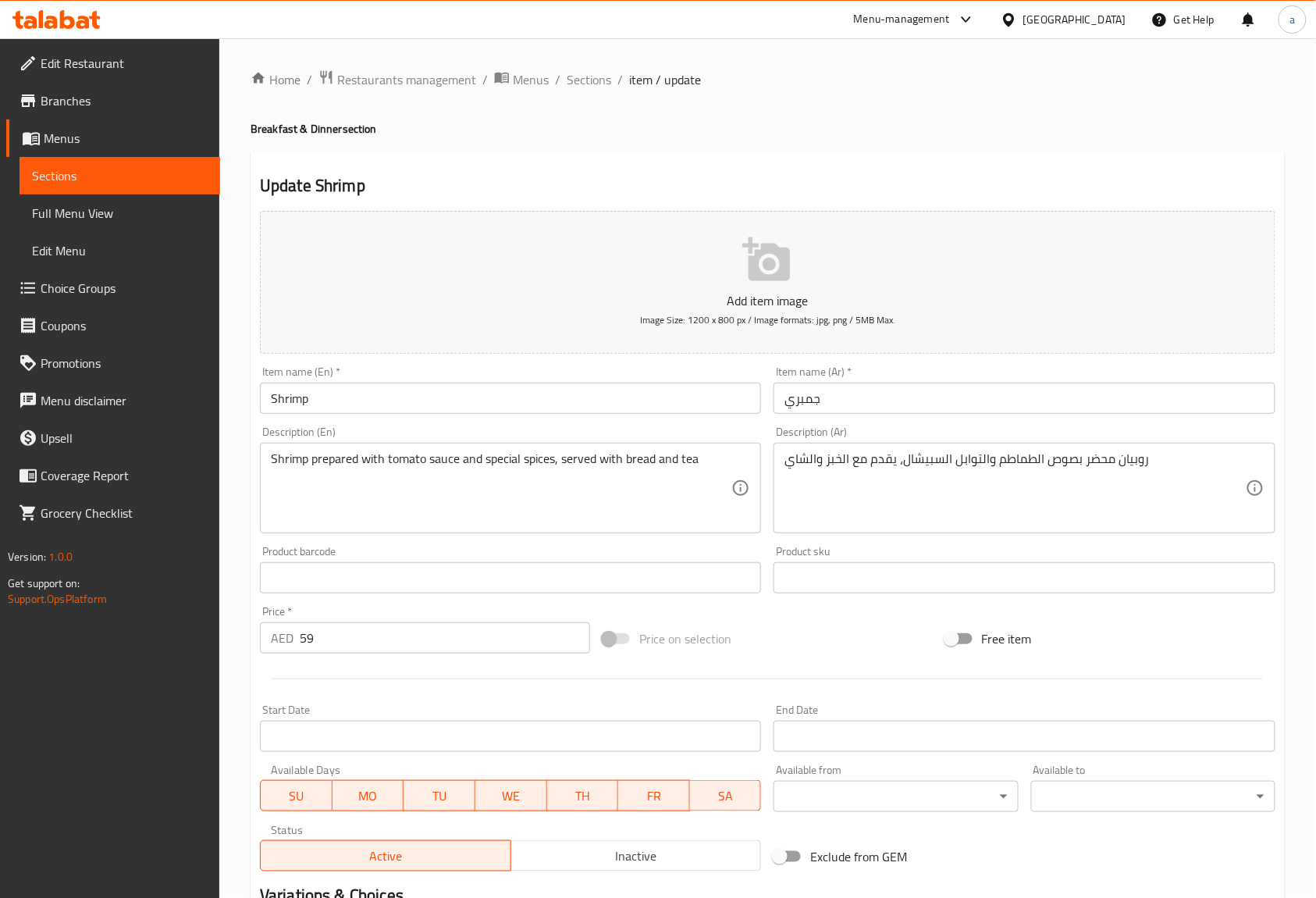
click at [924, 444] on div "روبيان محضر بصوص الطماطم والتوابل السبيشال، يقدم مع الخبز والشاي Description (A…" at bounding box center [1023, 488] width 501 height 91
click at [932, 435] on div "Description (Ar) روبيان محضر بصوص الطماطم والتوابل السبيشال، يقدم مع الخبز والش…" at bounding box center [1023, 479] width 501 height 107
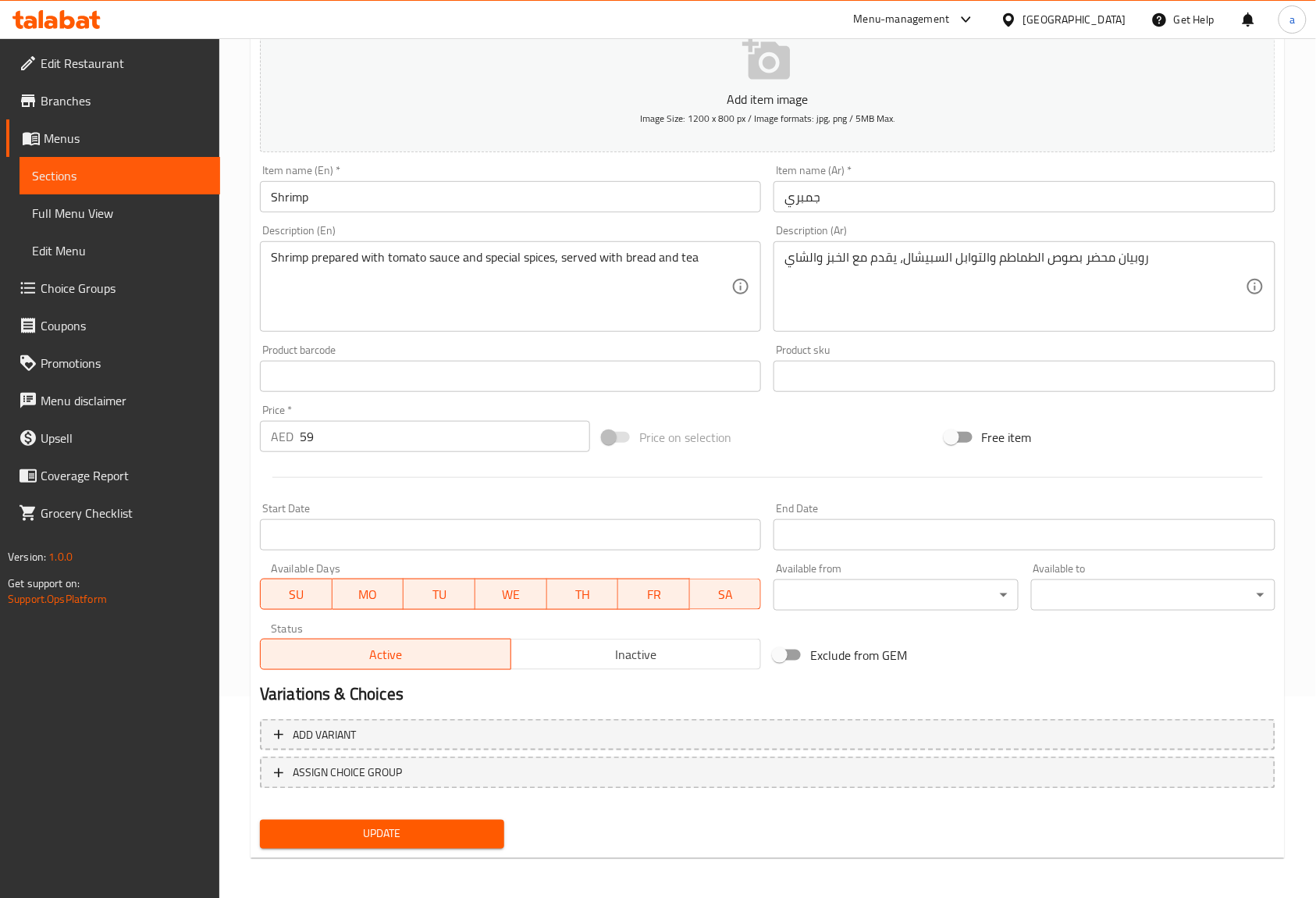
scroll to position [204, 0]
click at [413, 846] on div "Update" at bounding box center [382, 832] width 257 height 42
click at [443, 811] on div "Update" at bounding box center [382, 832] width 257 height 42
click at [442, 822] on span "Update" at bounding box center [382, 832] width 219 height 20
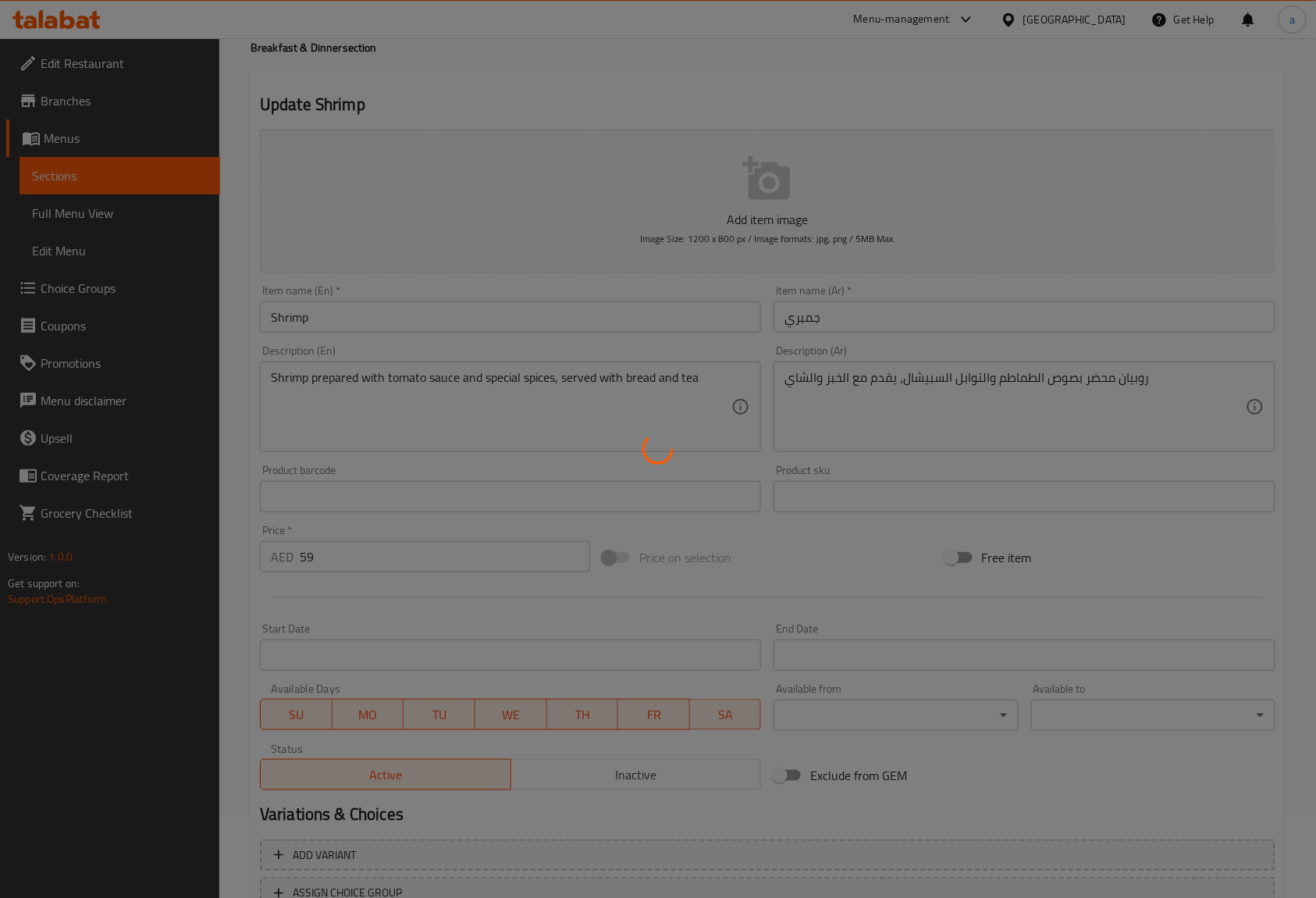
scroll to position [0, 0]
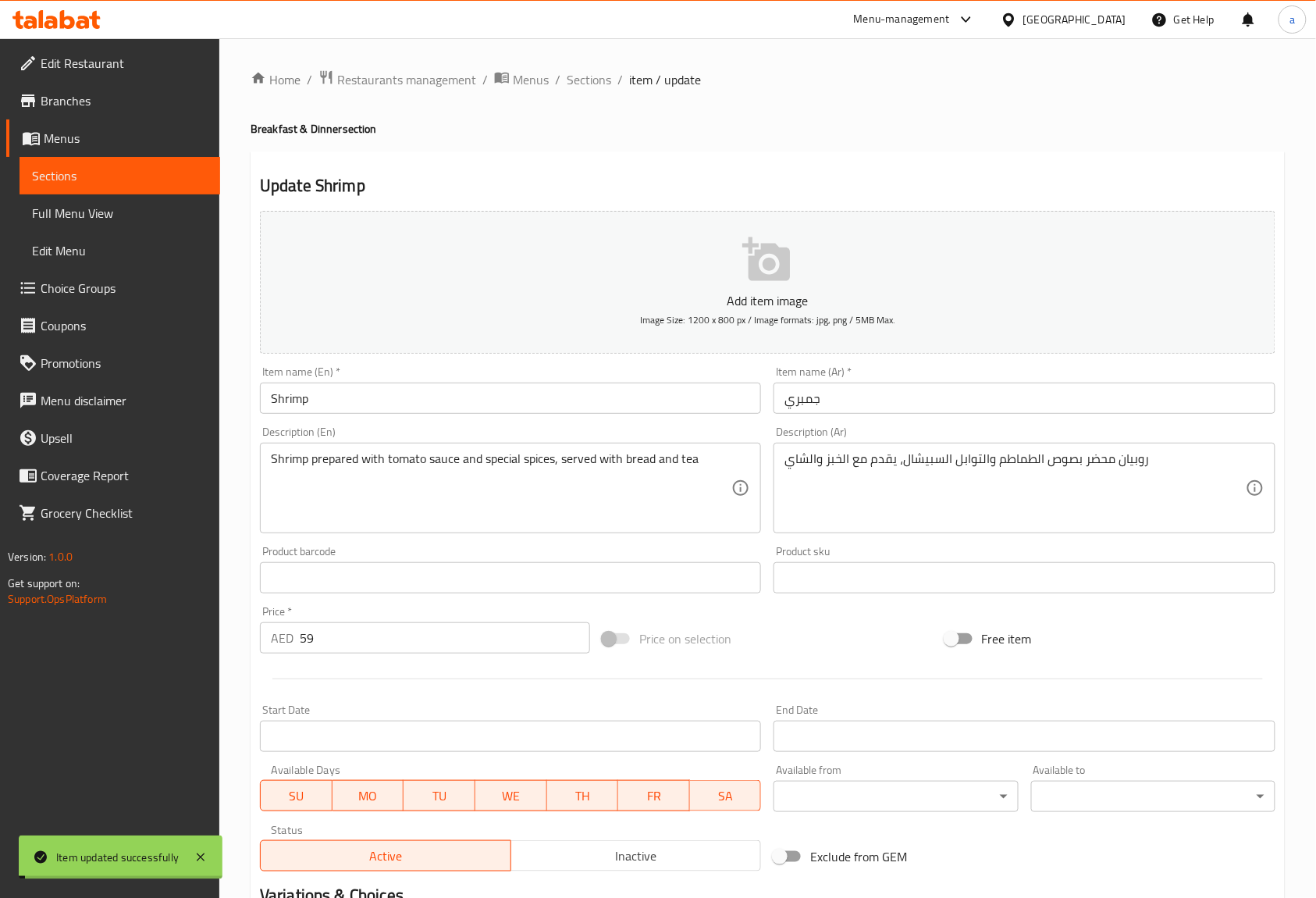
click at [591, 83] on span "Sections" at bounding box center [588, 80] width 45 height 19
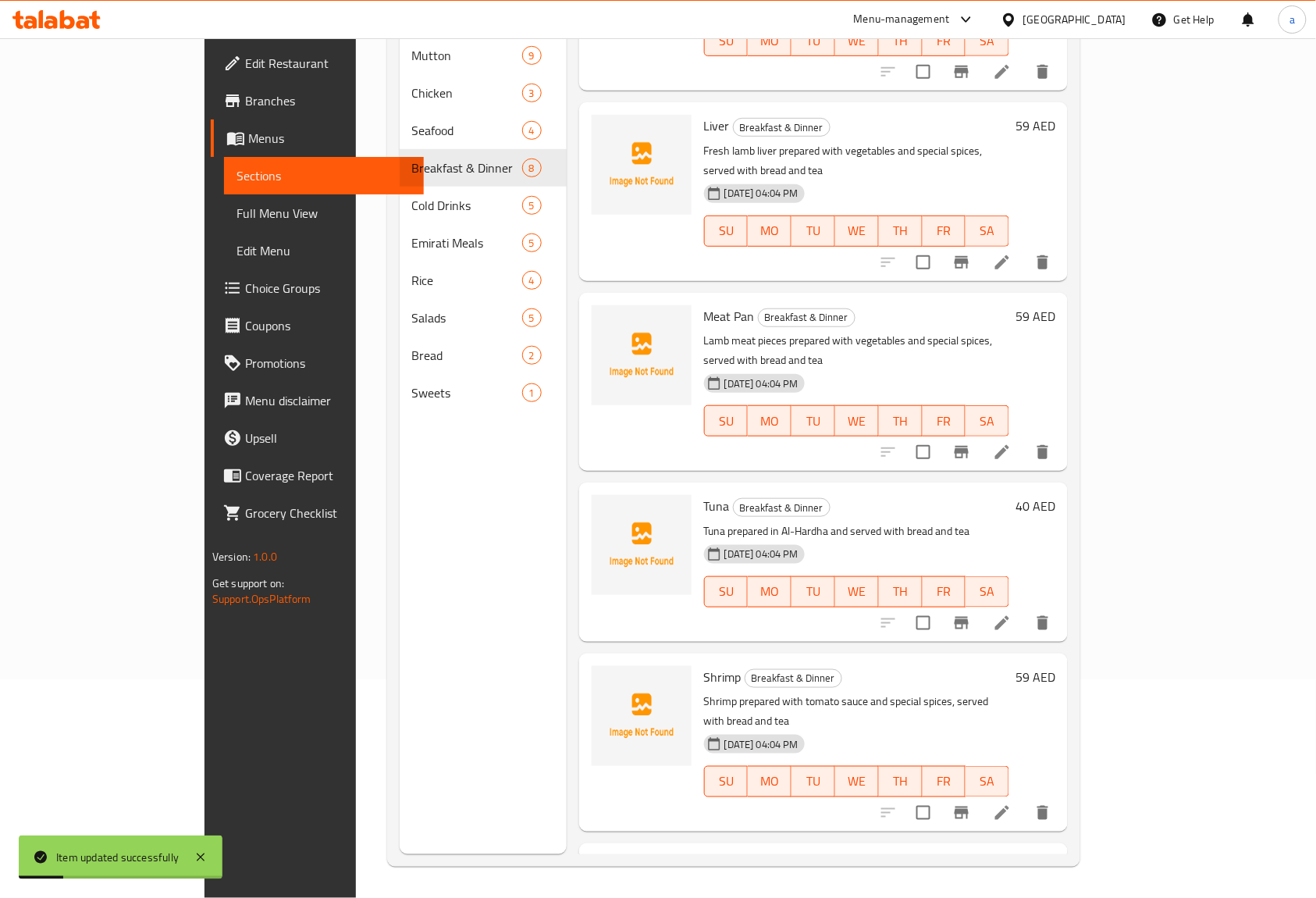
scroll to position [504, 0]
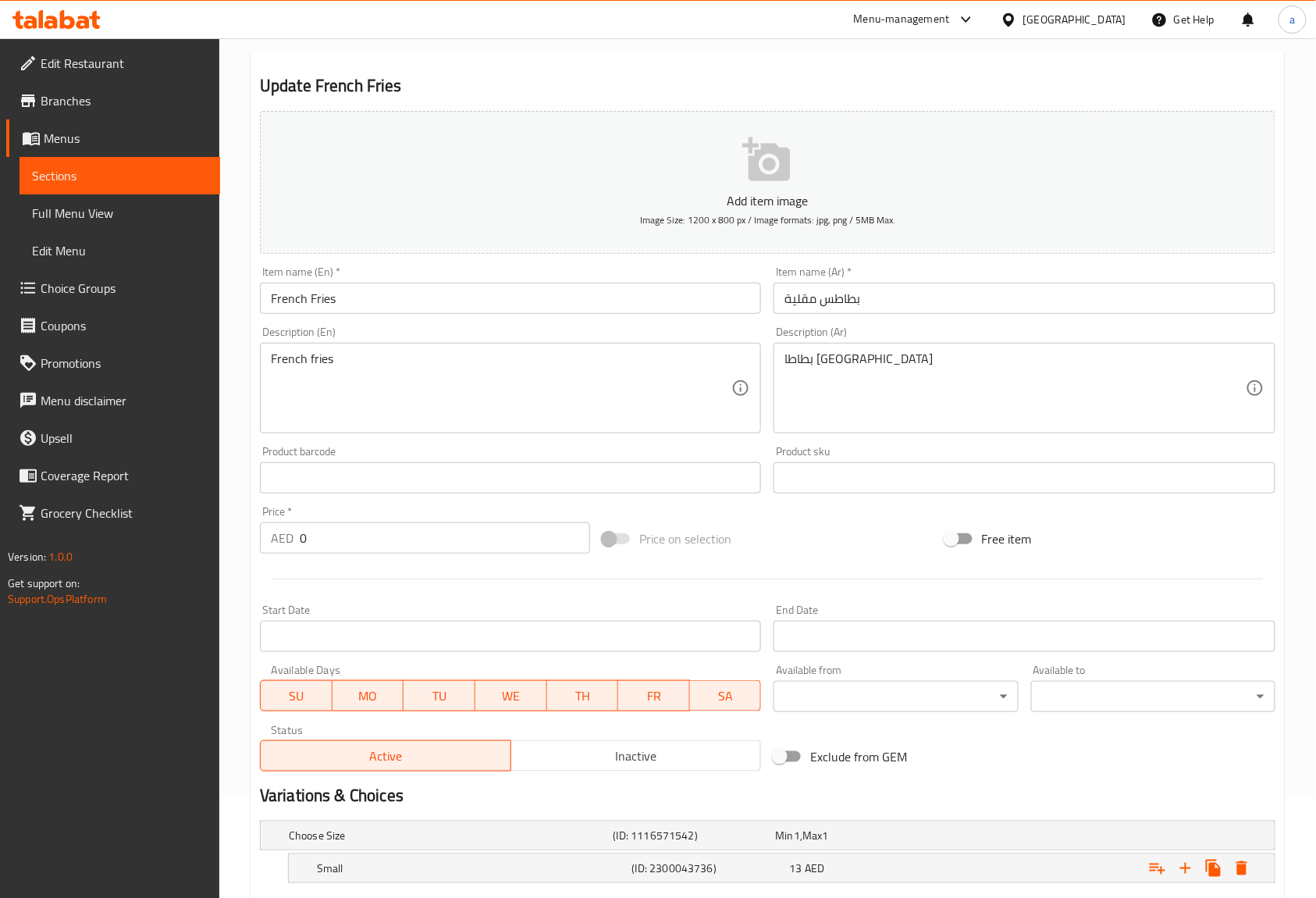
scroll to position [242, 0]
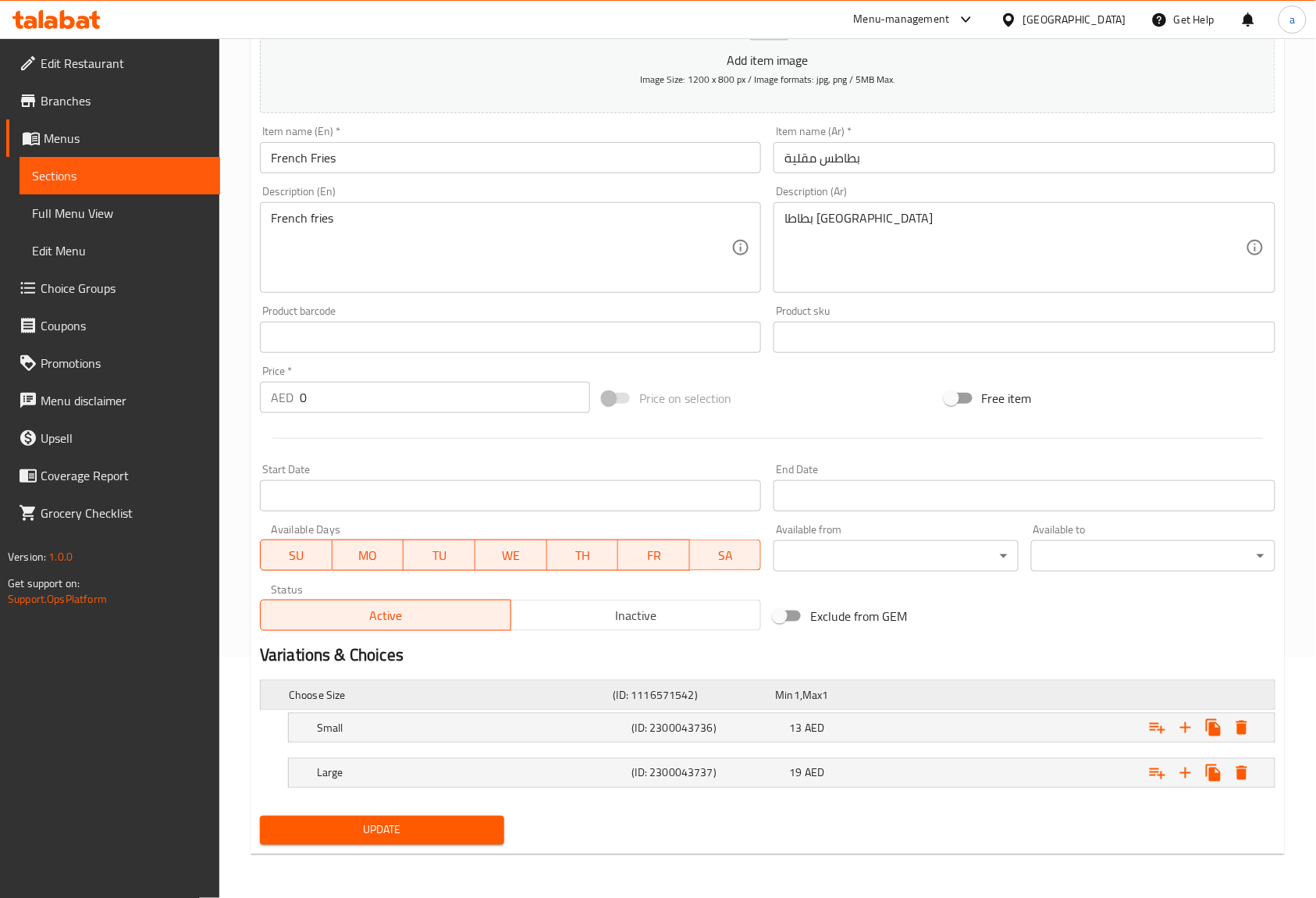
click at [277, 696] on div "Choose Size (ID: 1116571542) Min 1 , Max 1" at bounding box center [768, 695] width 1013 height 28
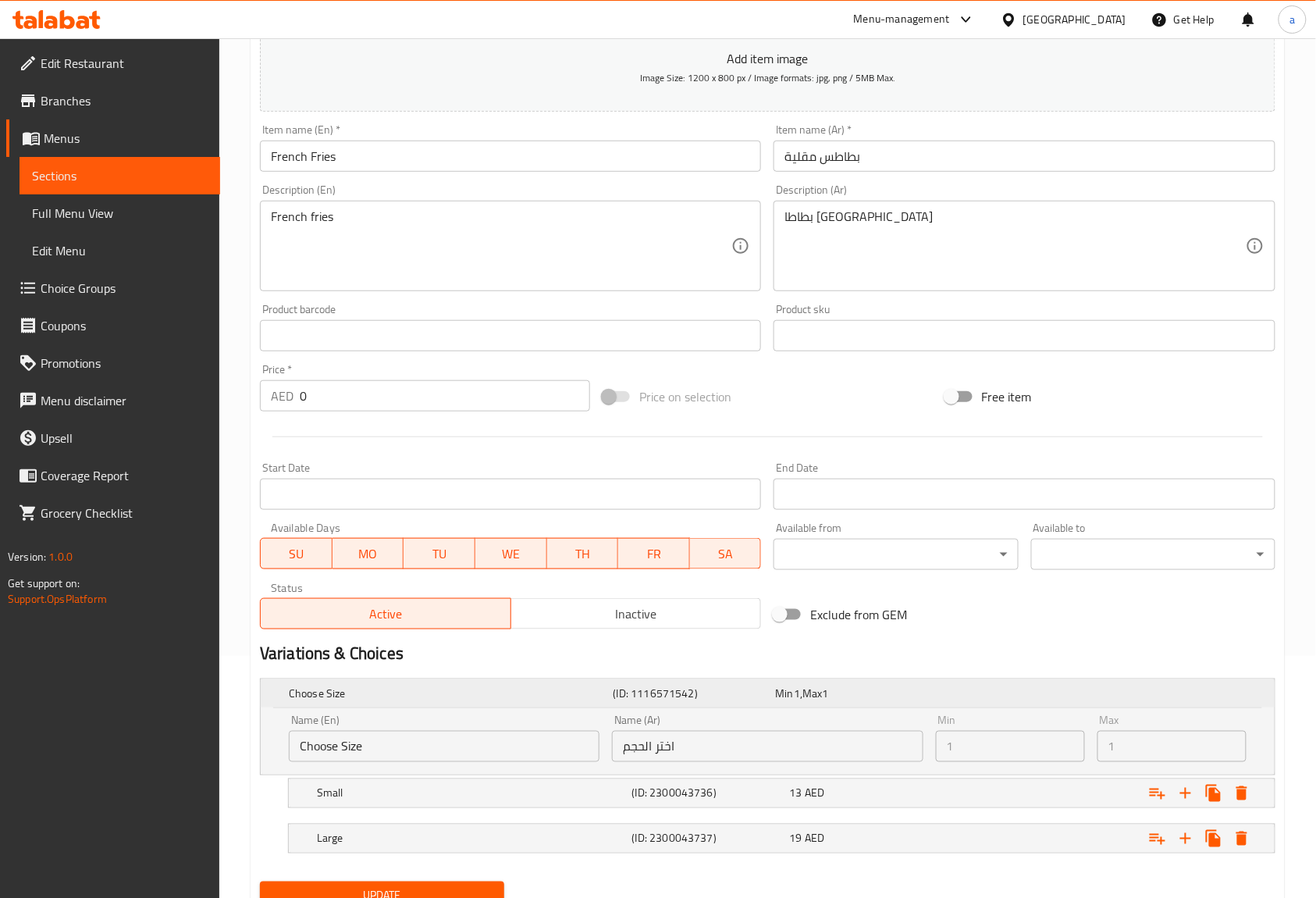
click at [277, 696] on div "Choose Size (ID: 1116571542) Min 1 , Max 1" at bounding box center [768, 693] width 1013 height 28
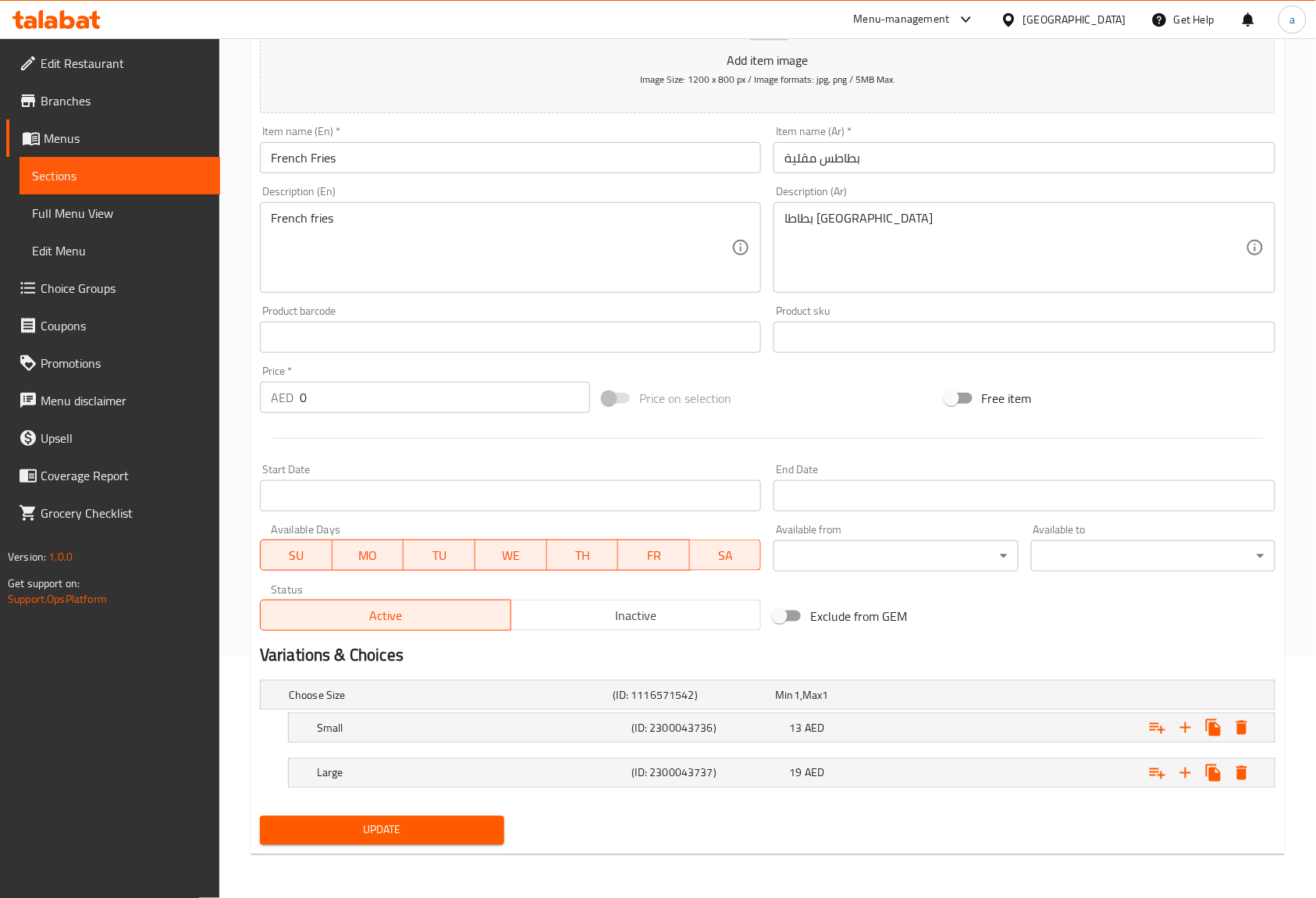
click at [350, 829] on span "Update" at bounding box center [382, 830] width 219 height 20
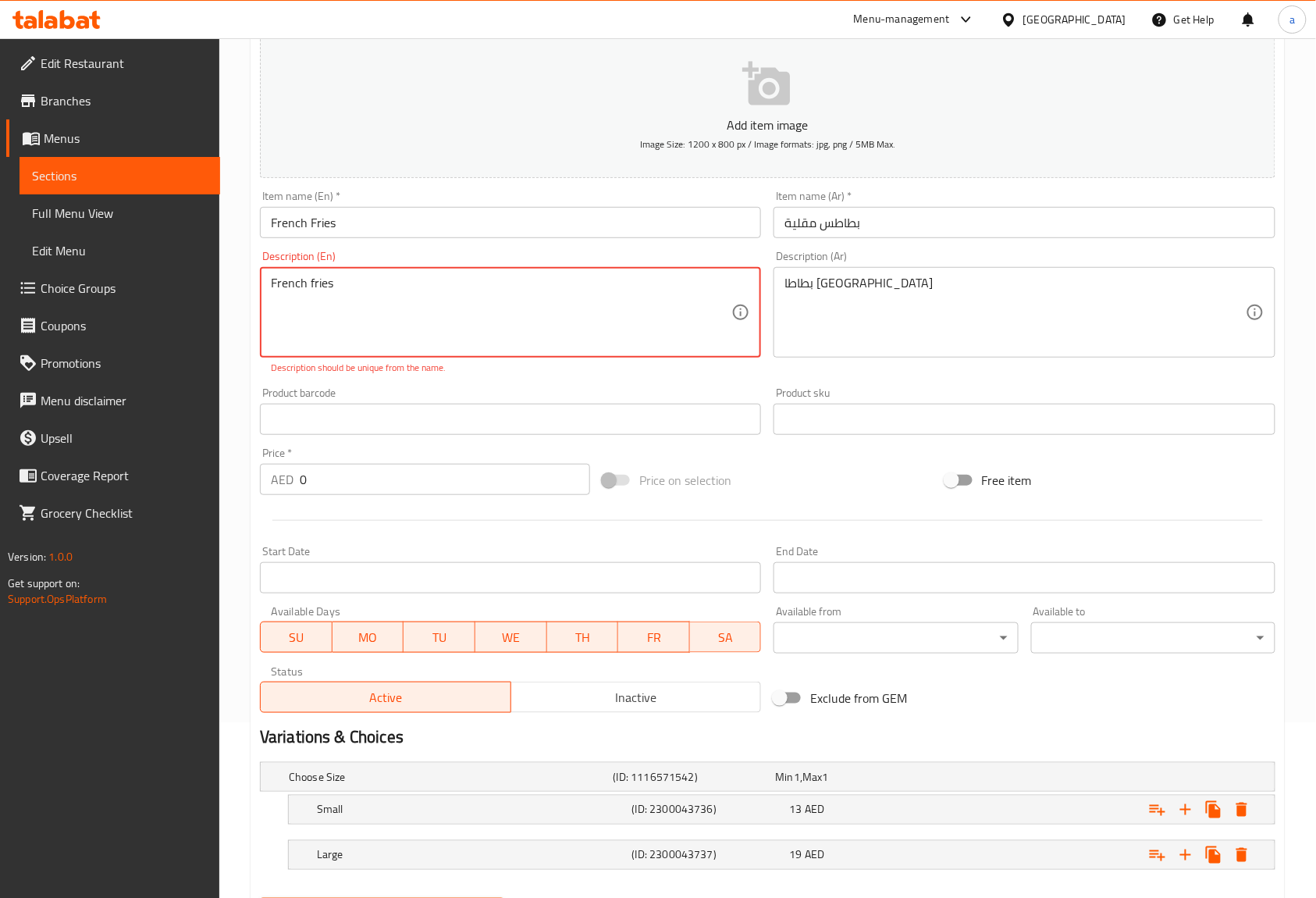
scroll to position [138, 0]
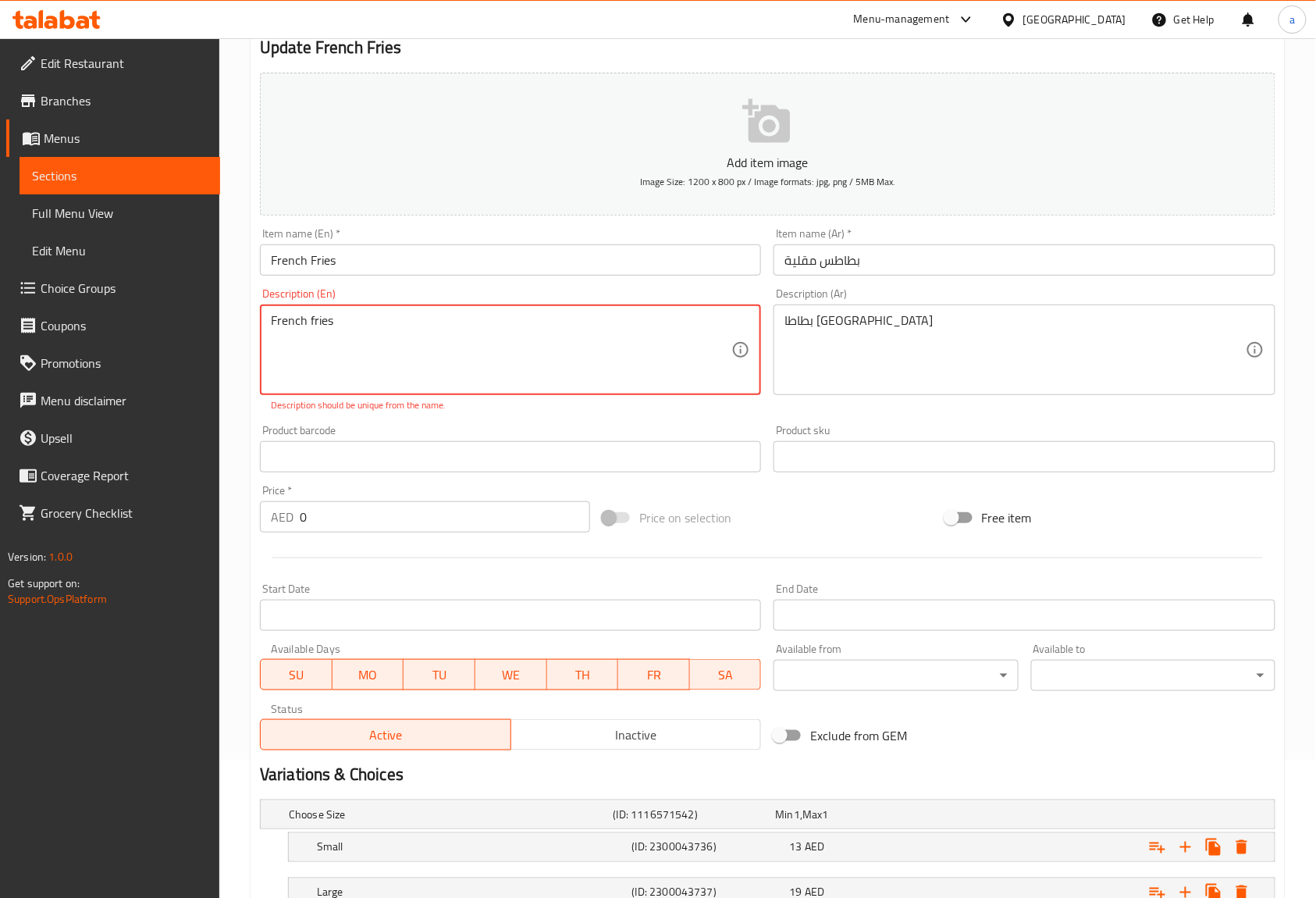
click at [538, 363] on textarea "French fries" at bounding box center [501, 349] width 461 height 74
click at [956, 410] on div "Description (Ar) بطاطا مقلية Description (Ar)" at bounding box center [1024, 349] width 514 height 136
click at [598, 340] on textarea "French fries" at bounding box center [501, 349] width 461 height 74
click at [417, 275] on input "French Fries" at bounding box center [510, 259] width 501 height 31
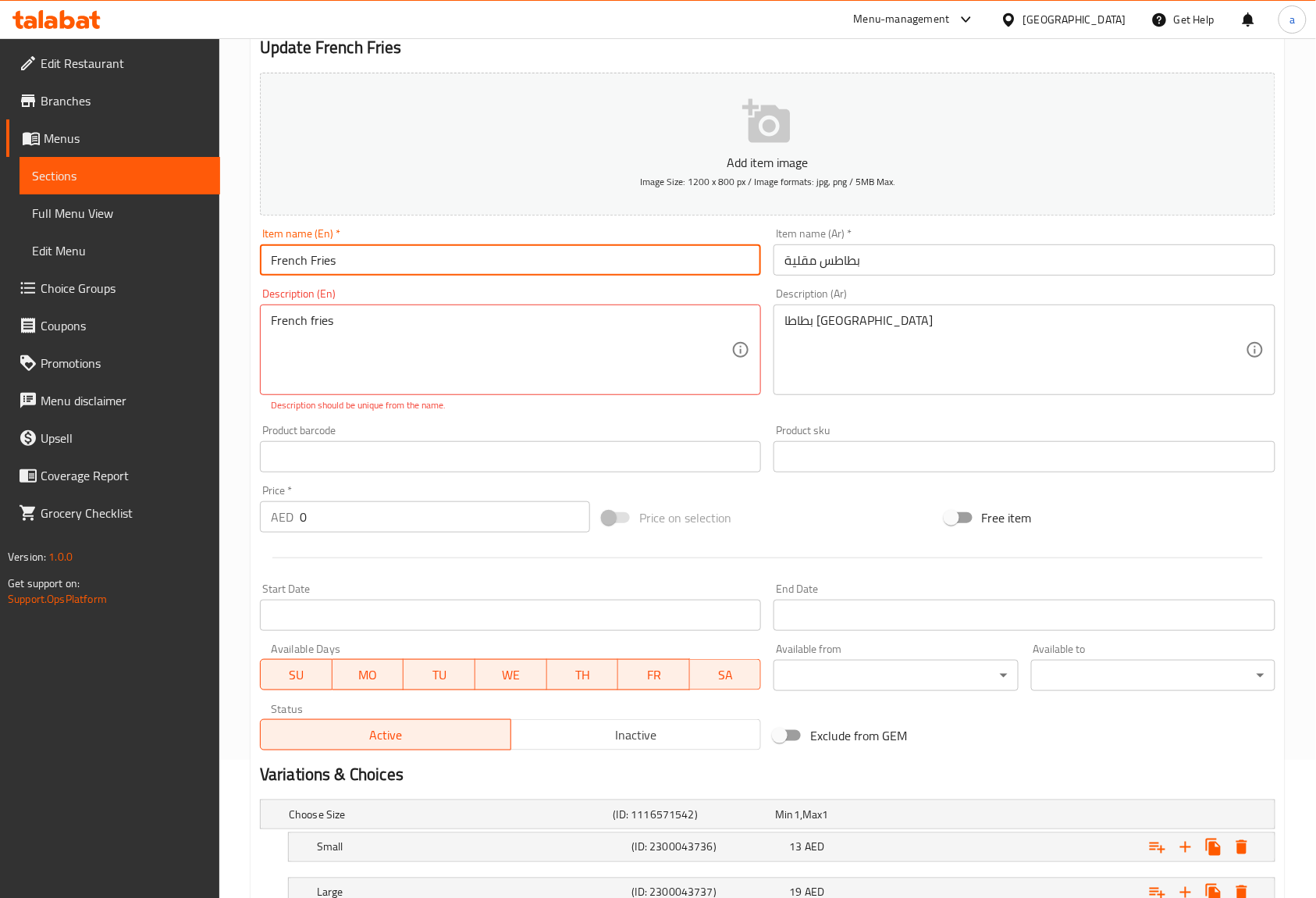
click at [419, 264] on input "French Fries" at bounding box center [510, 259] width 501 height 31
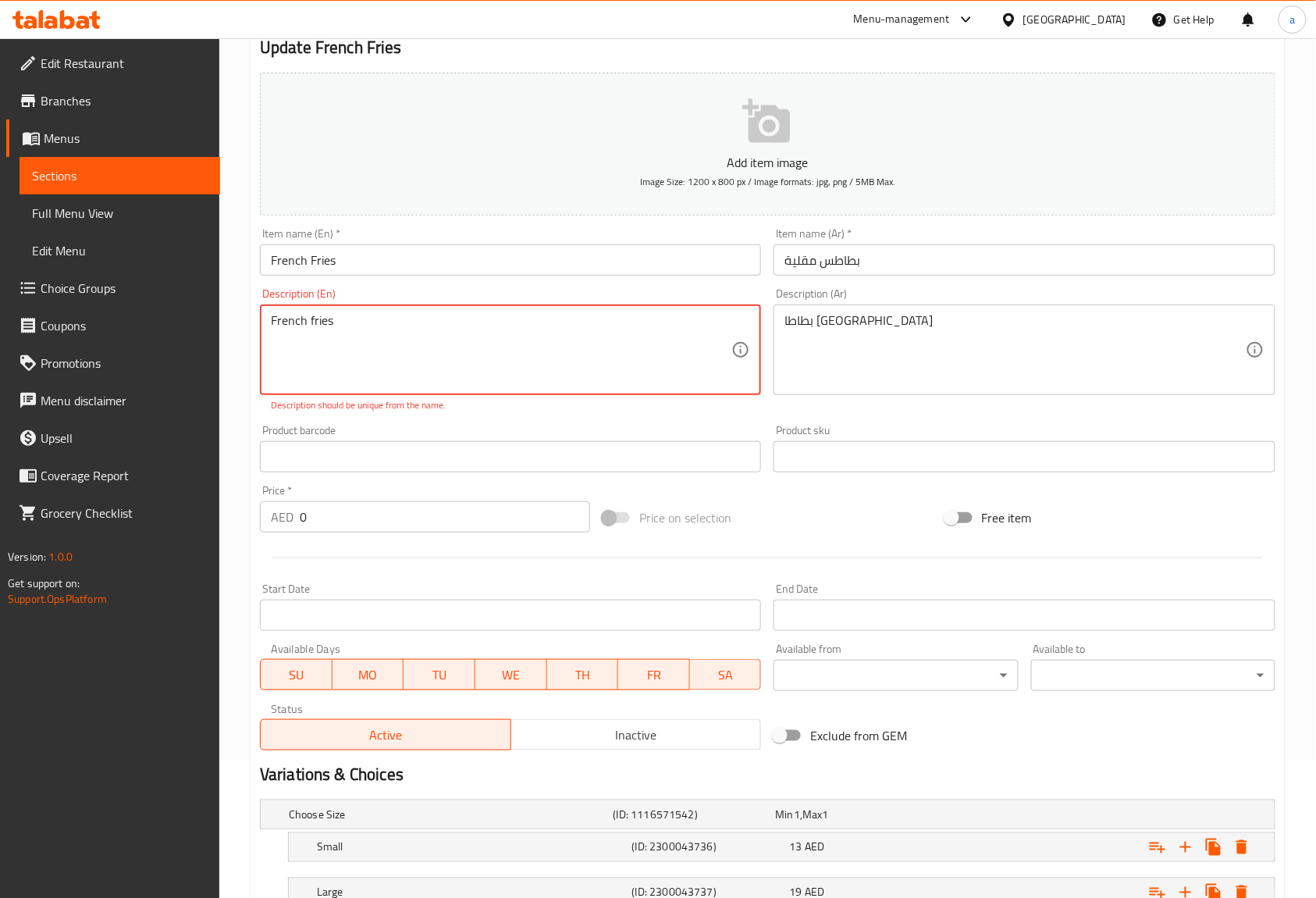
click at [628, 359] on textarea "French fries" at bounding box center [501, 349] width 461 height 74
paste textarea "ied to a golden crisp perfection and seasoned"
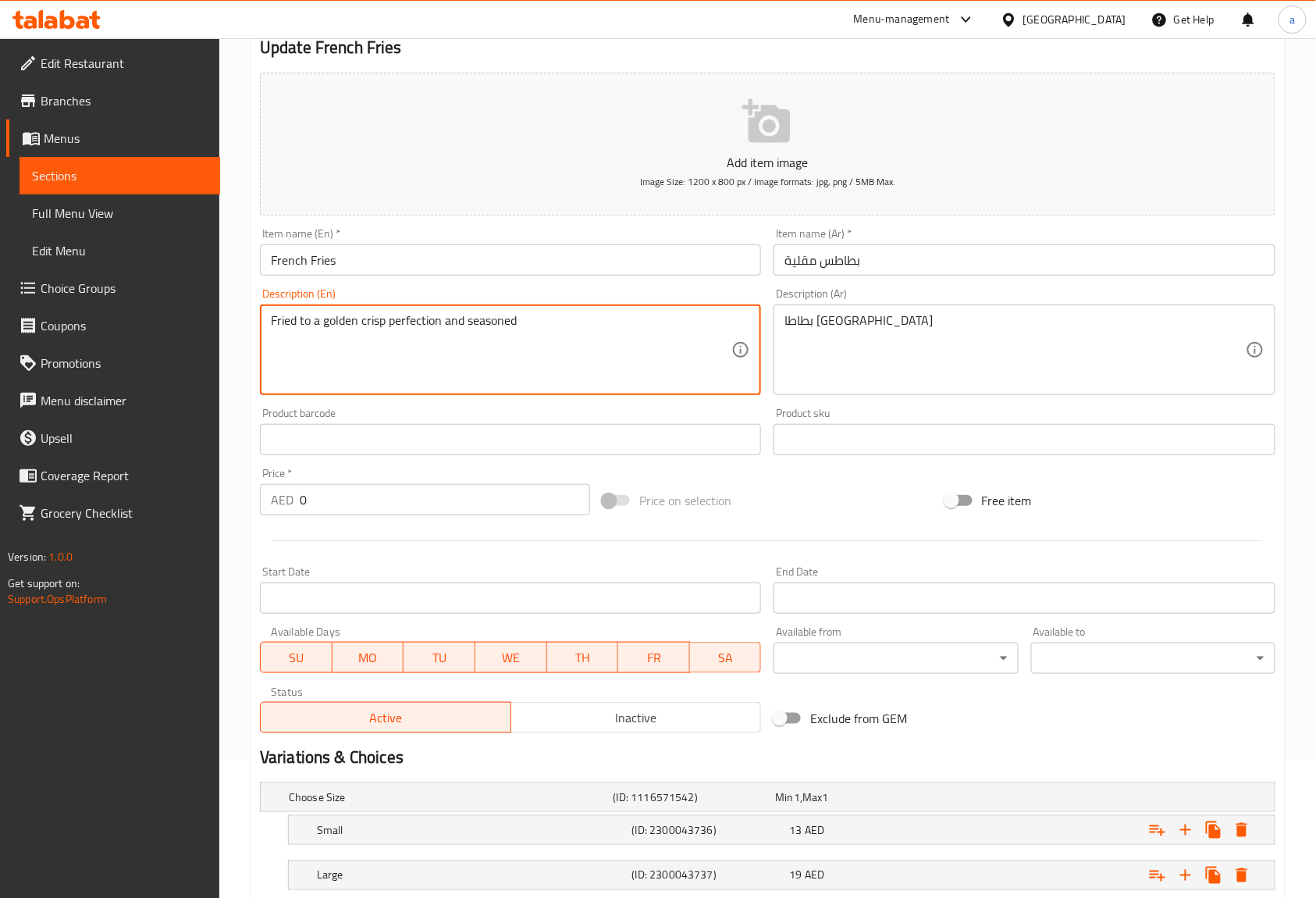
type textarea "Fried to a golden crisp perfection and seasoned"
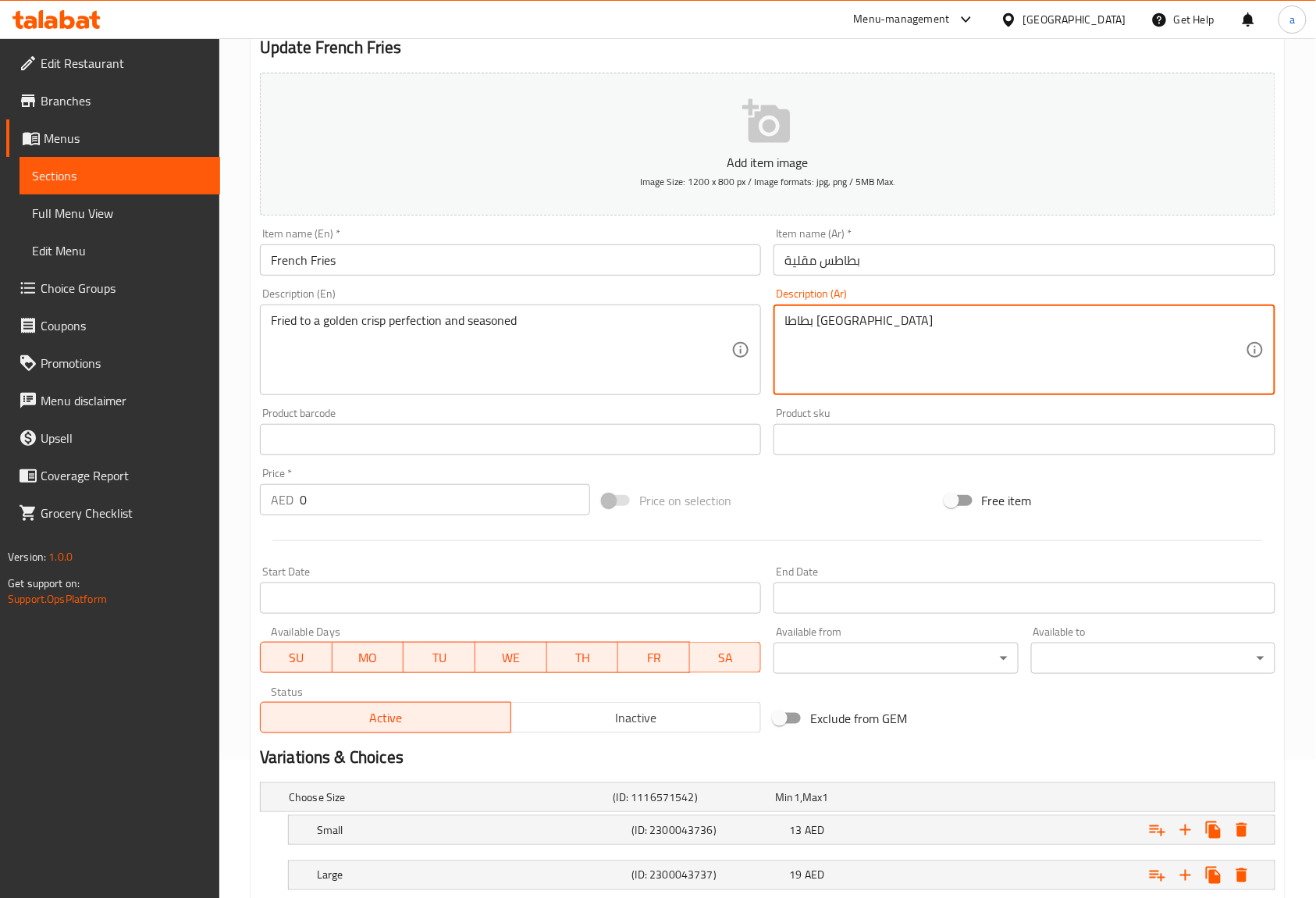
click at [959, 330] on textarea "بطاطا مقلية" at bounding box center [1014, 349] width 461 height 74
paste textarea "مقلي إلى درجة ذهبية مقرمشة ومتبل"
type textarea "مقلي إلى درجة ذهبية مقرمشة ومتبلة"
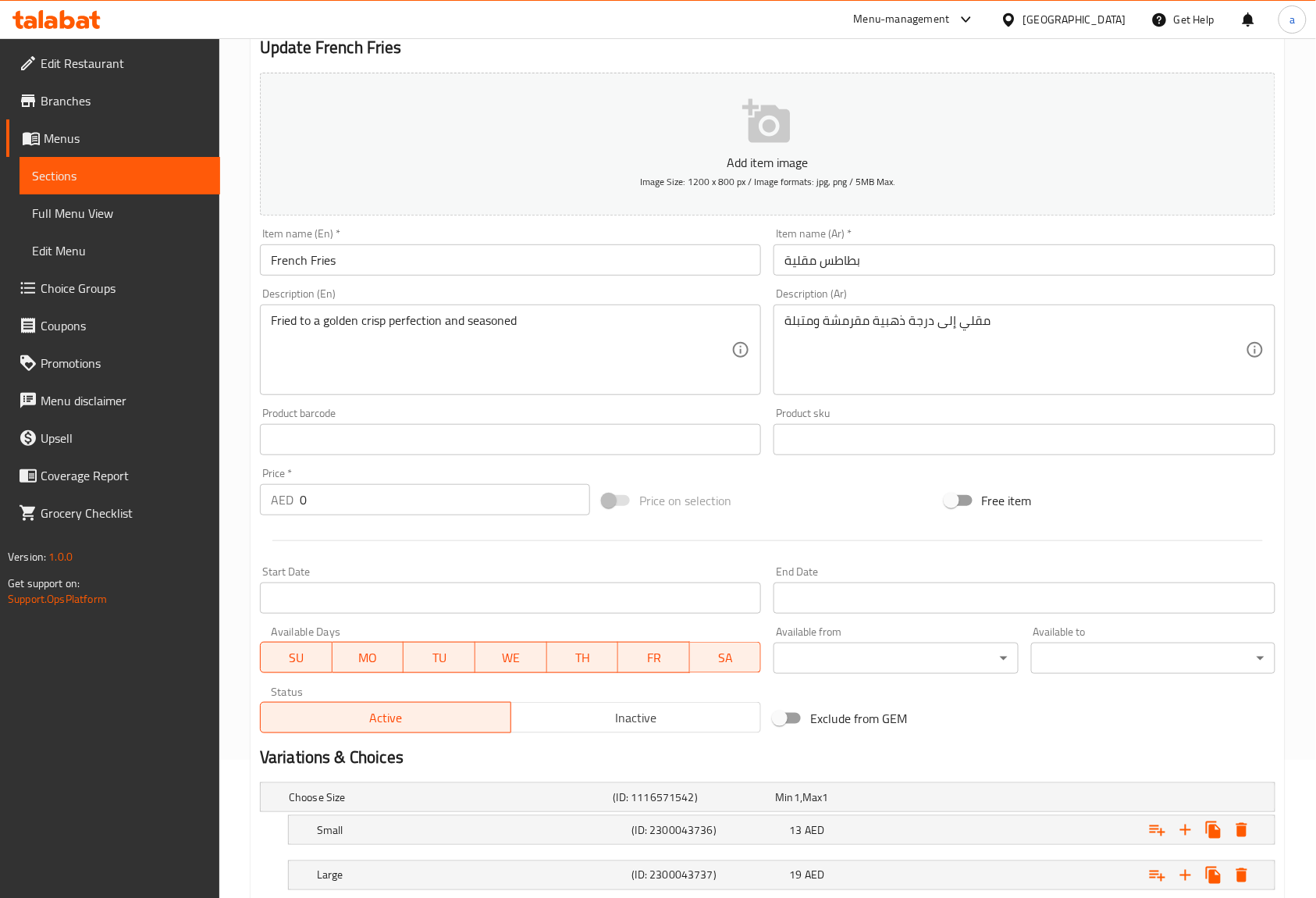
click at [1069, 289] on div "Description (Ar) مقلي إلى درجة ذهبية مقرمشة ومتبلة Description (Ar)" at bounding box center [1023, 340] width 501 height 107
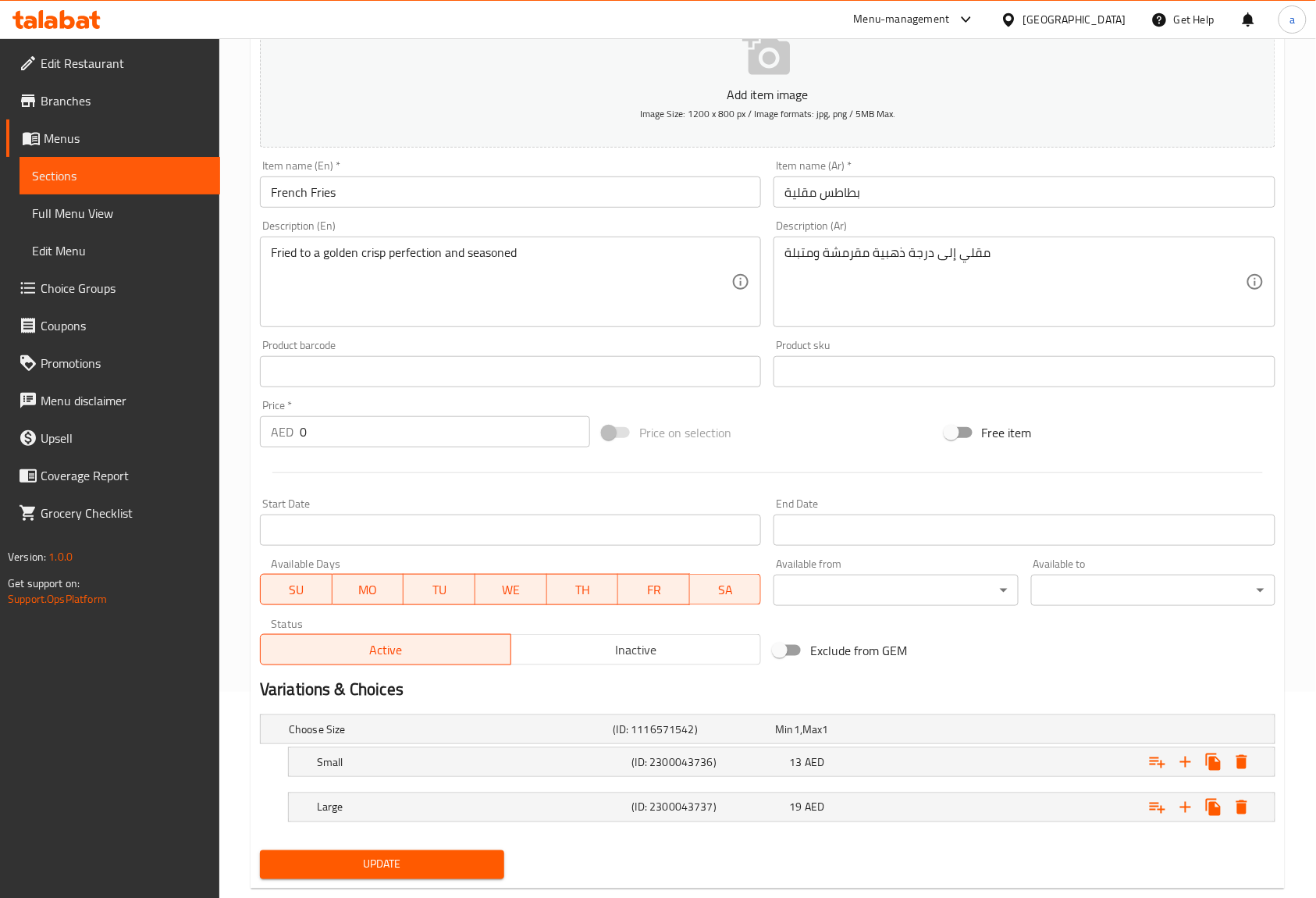
scroll to position [242, 0]
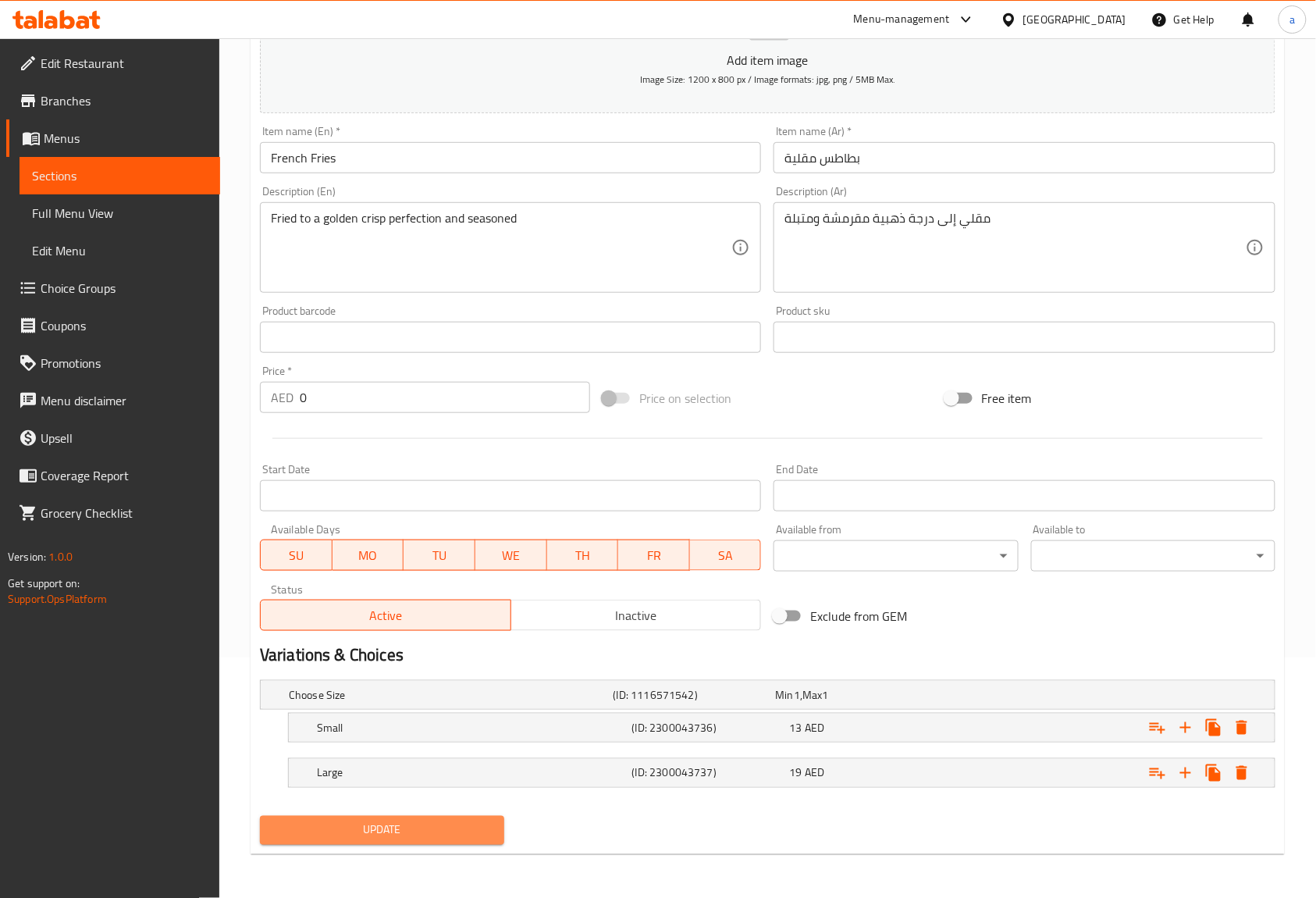
click at [418, 843] on button "Update" at bounding box center [381, 829] width 244 height 29
click at [459, 835] on span "Update" at bounding box center [382, 830] width 219 height 20
click at [597, 306] on div "Product barcode Product barcode" at bounding box center [510, 330] width 501 height 48
click at [444, 820] on span "Update" at bounding box center [382, 830] width 219 height 20
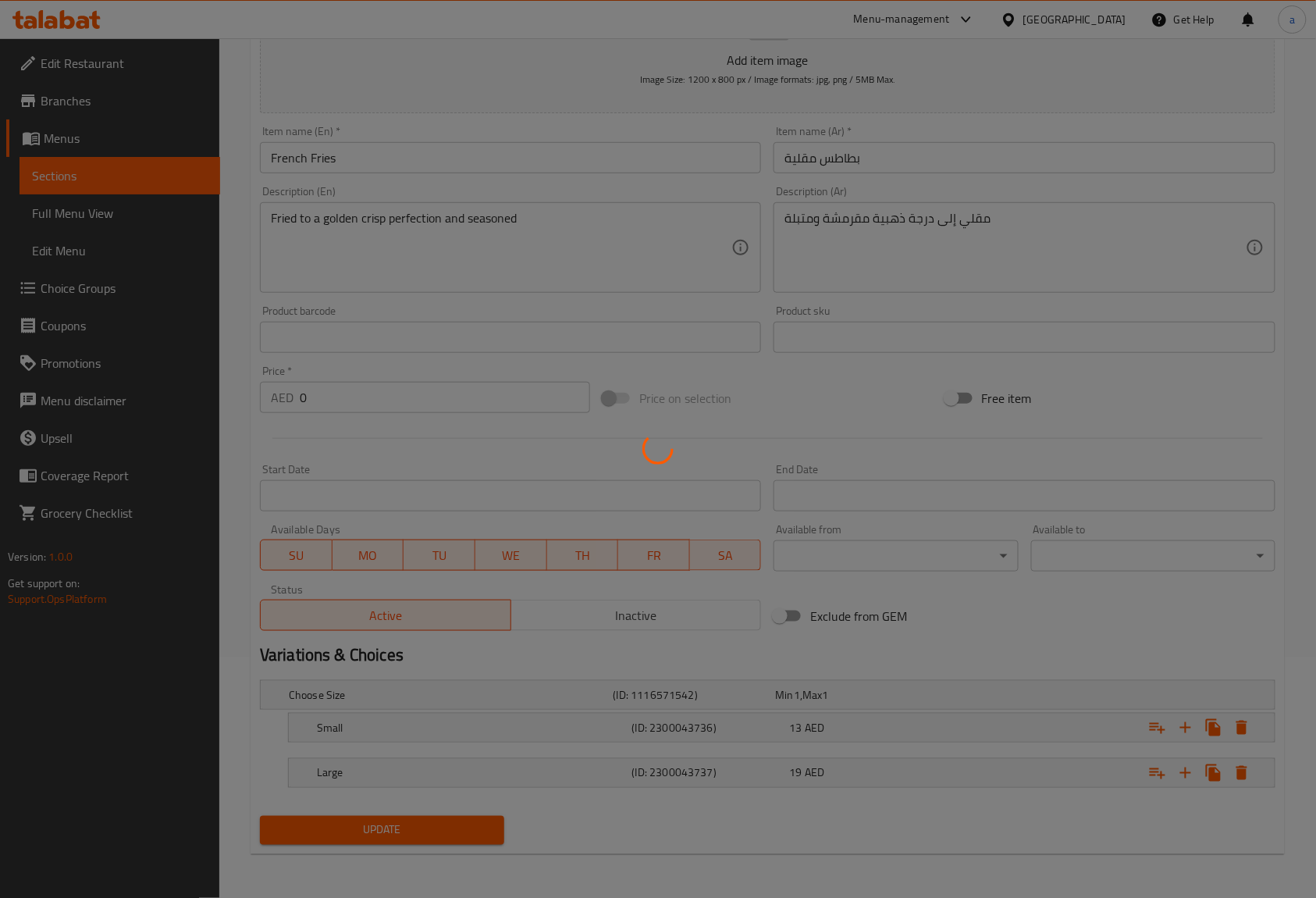
scroll to position [0, 0]
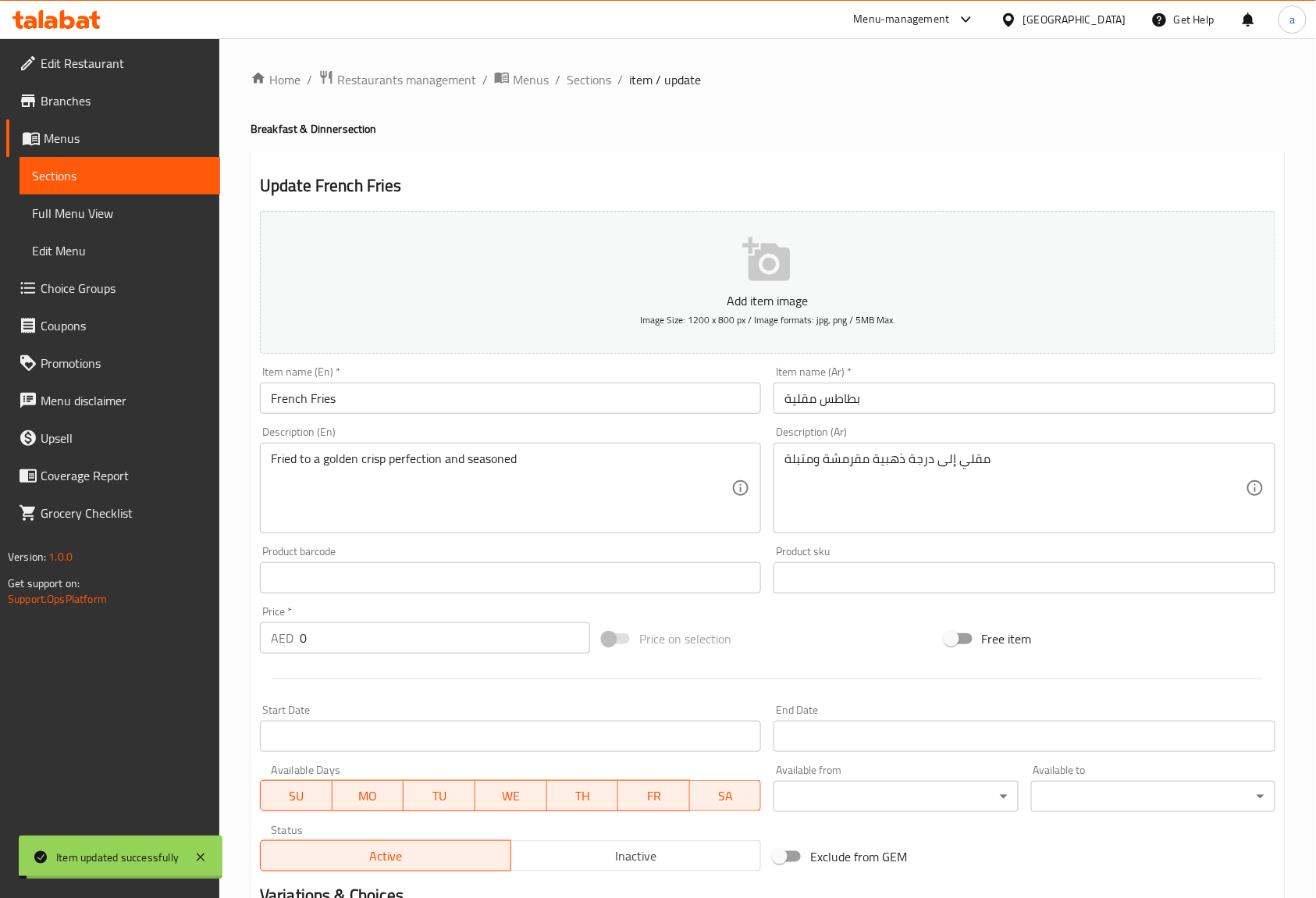
click at [584, 89] on span "Sections" at bounding box center [588, 80] width 45 height 19
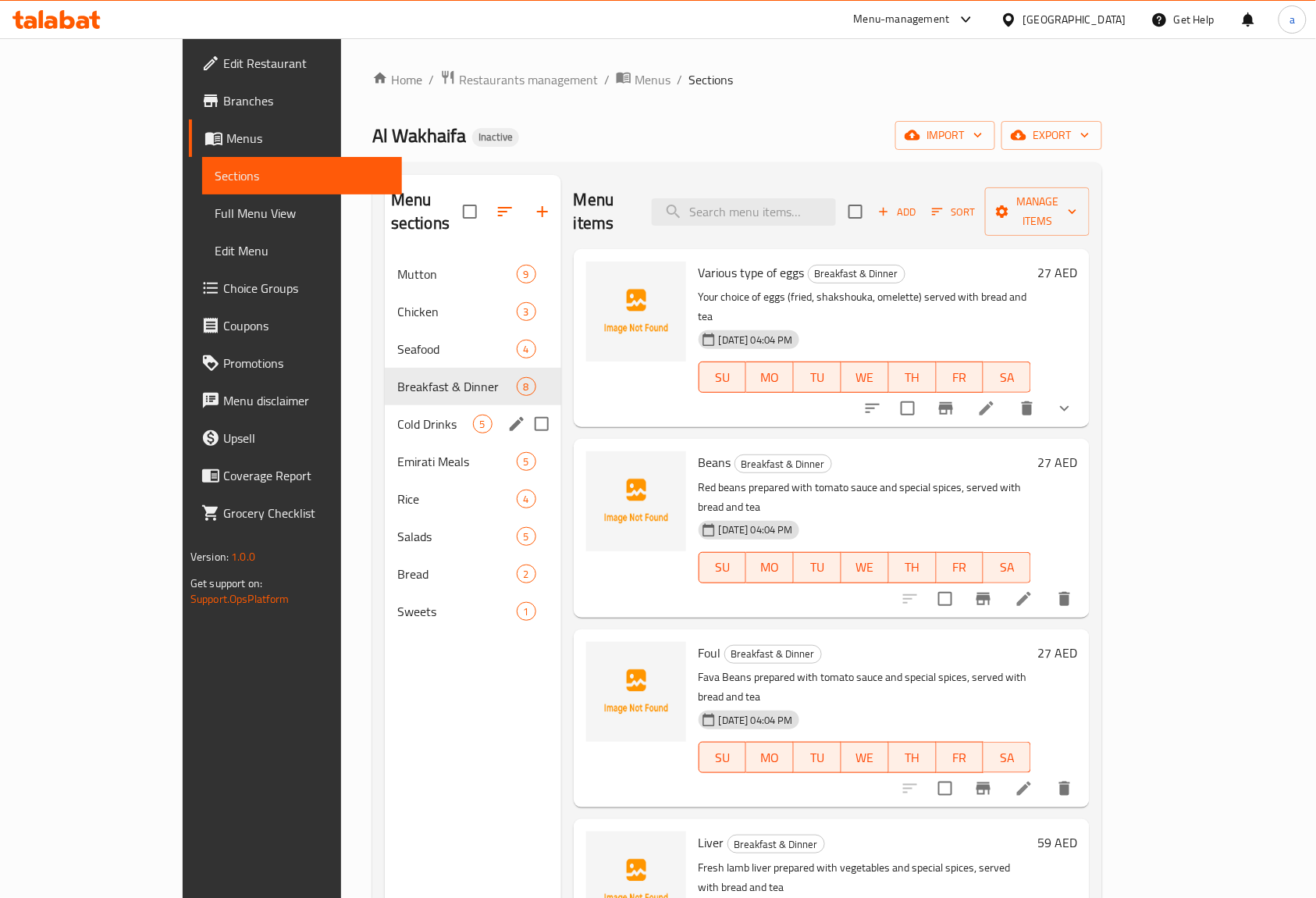
click at [385, 414] on div "Cold Drinks 5" at bounding box center [473, 424] width 176 height 38
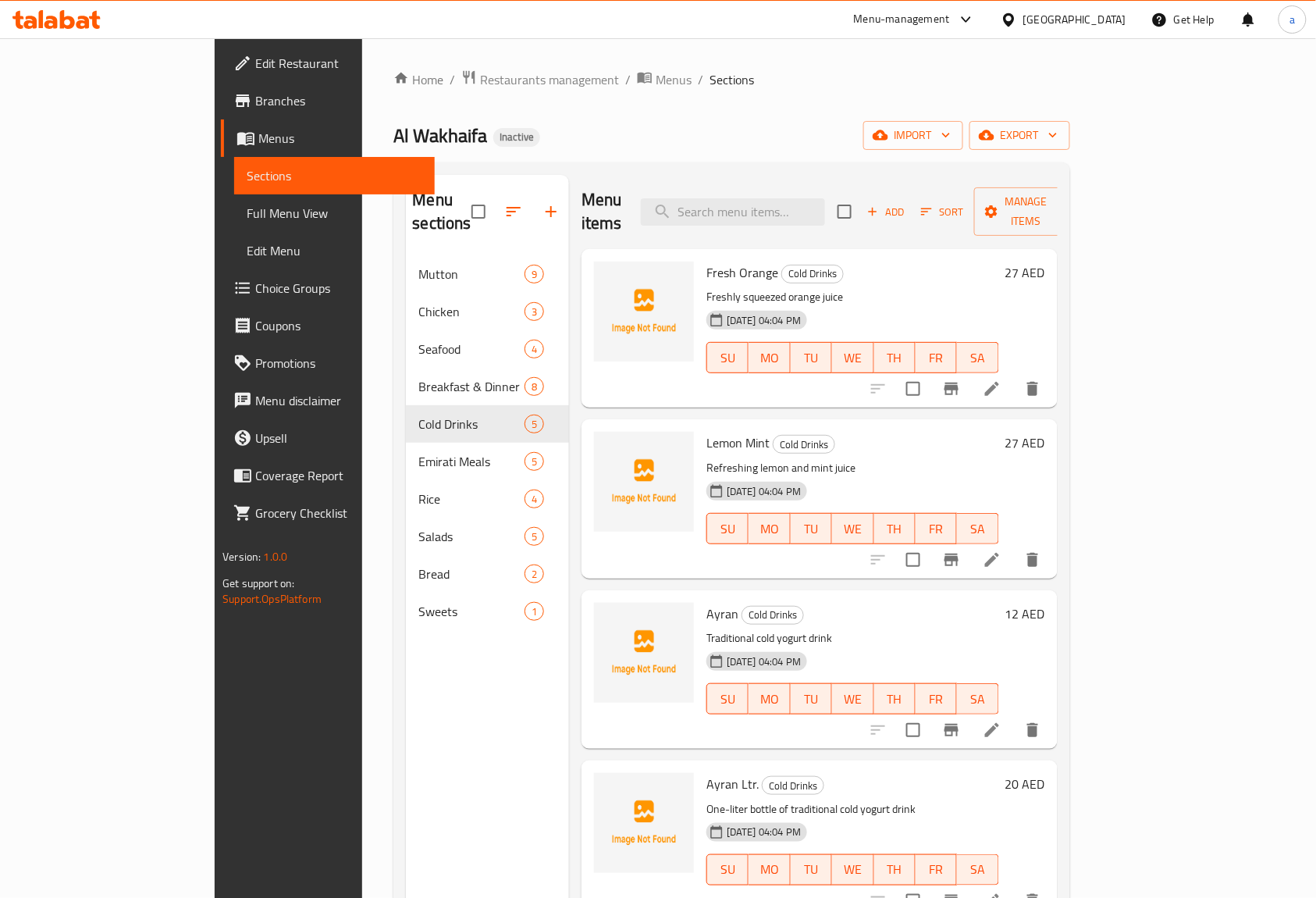
click at [1013, 374] on li at bounding box center [992, 388] width 44 height 28
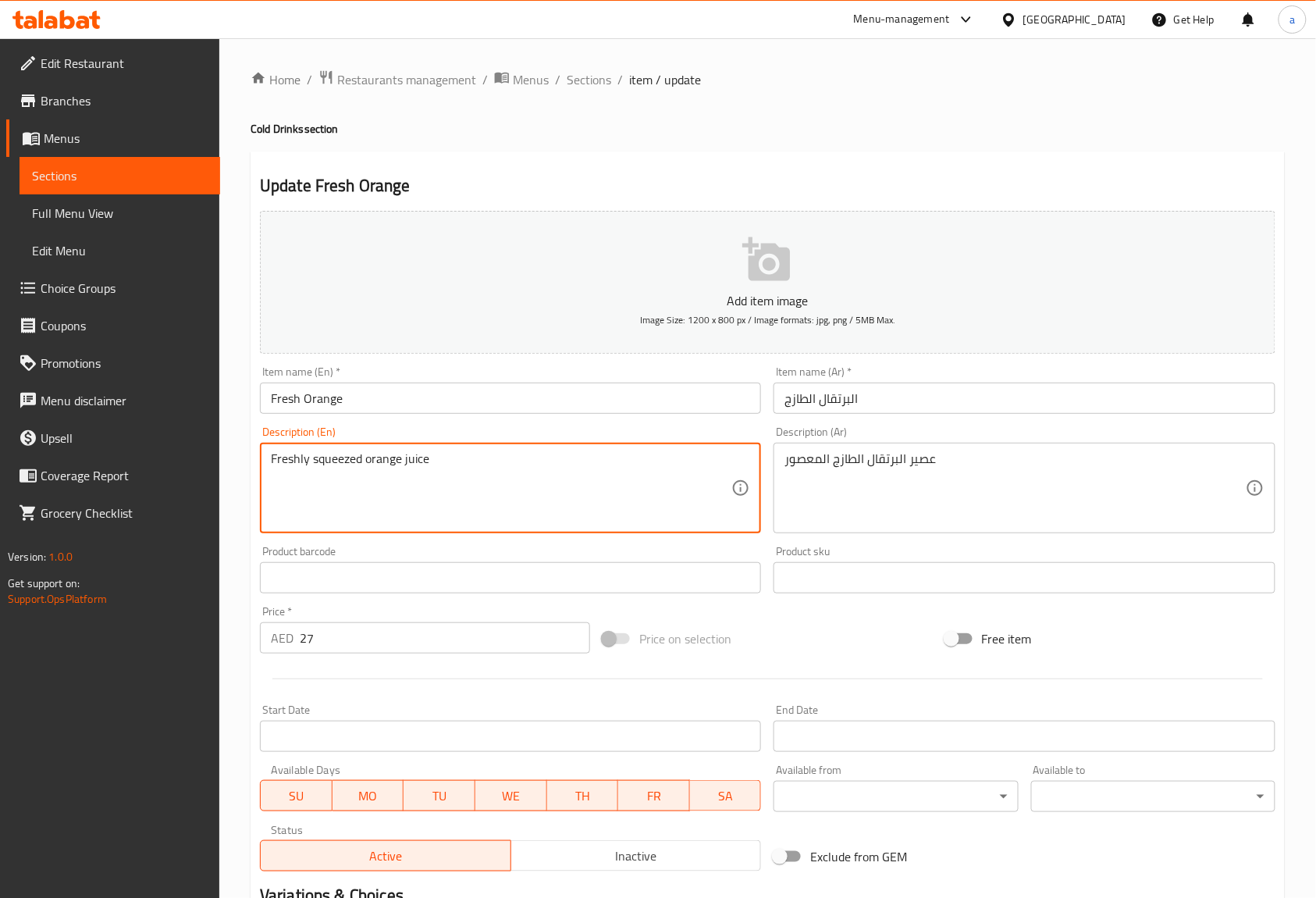
click at [351, 465] on textarea "Freshly squeezed orange juice" at bounding box center [501, 488] width 461 height 74
click at [344, 459] on textarea "Freshly squeezed orange juice" at bounding box center [501, 488] width 461 height 74
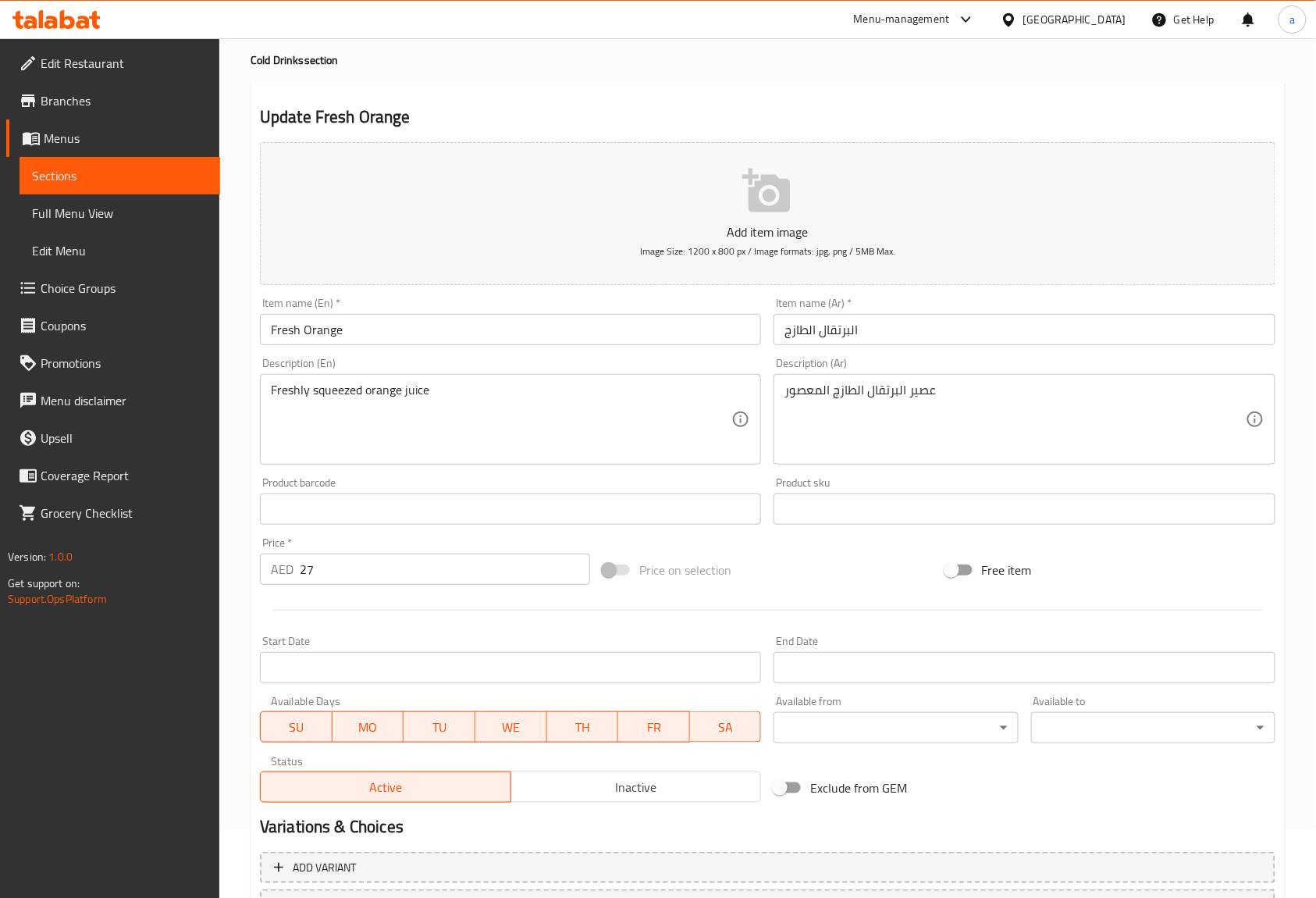
scroll to position [204, 0]
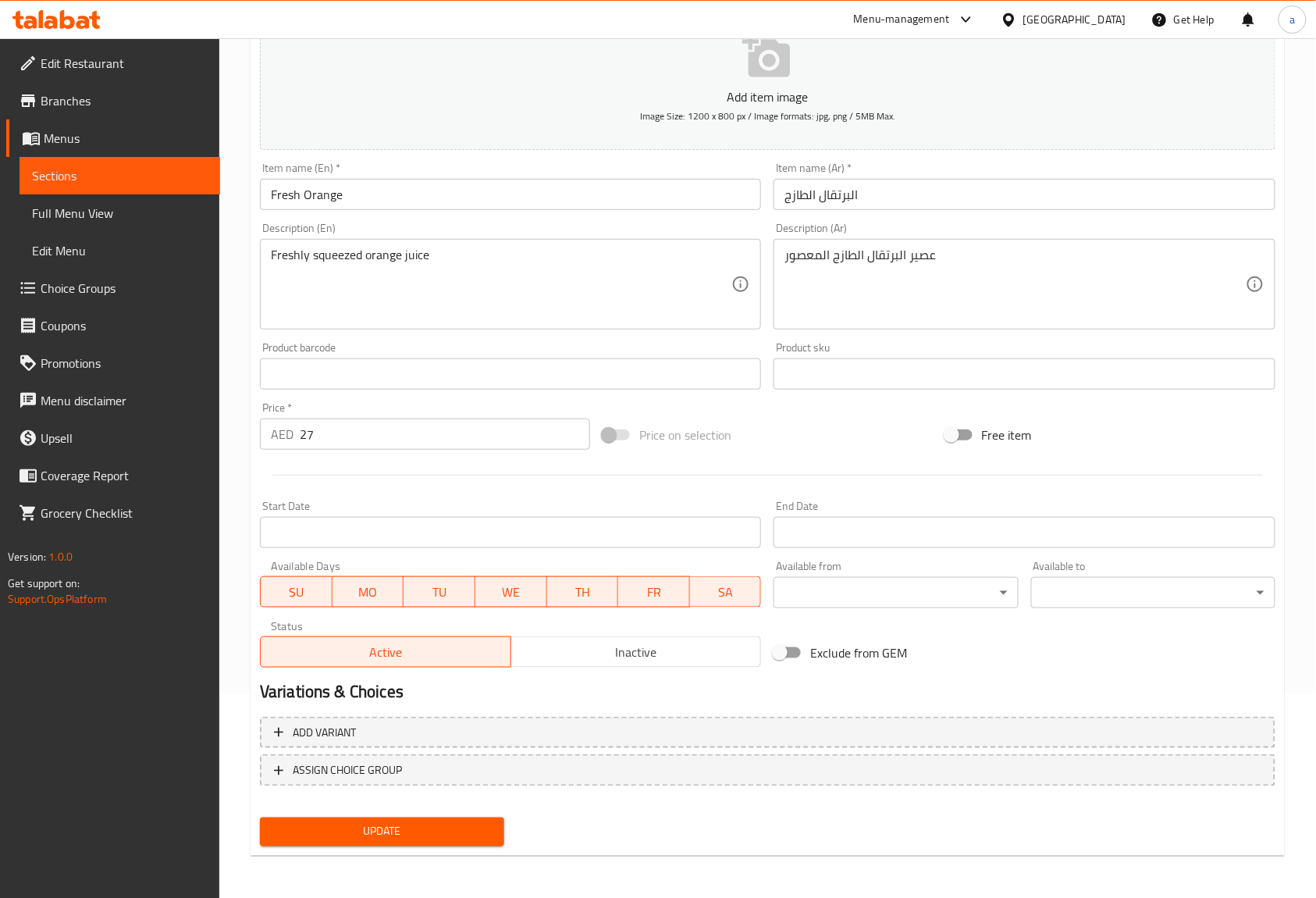
click at [453, 819] on button "Update" at bounding box center [381, 831] width 244 height 29
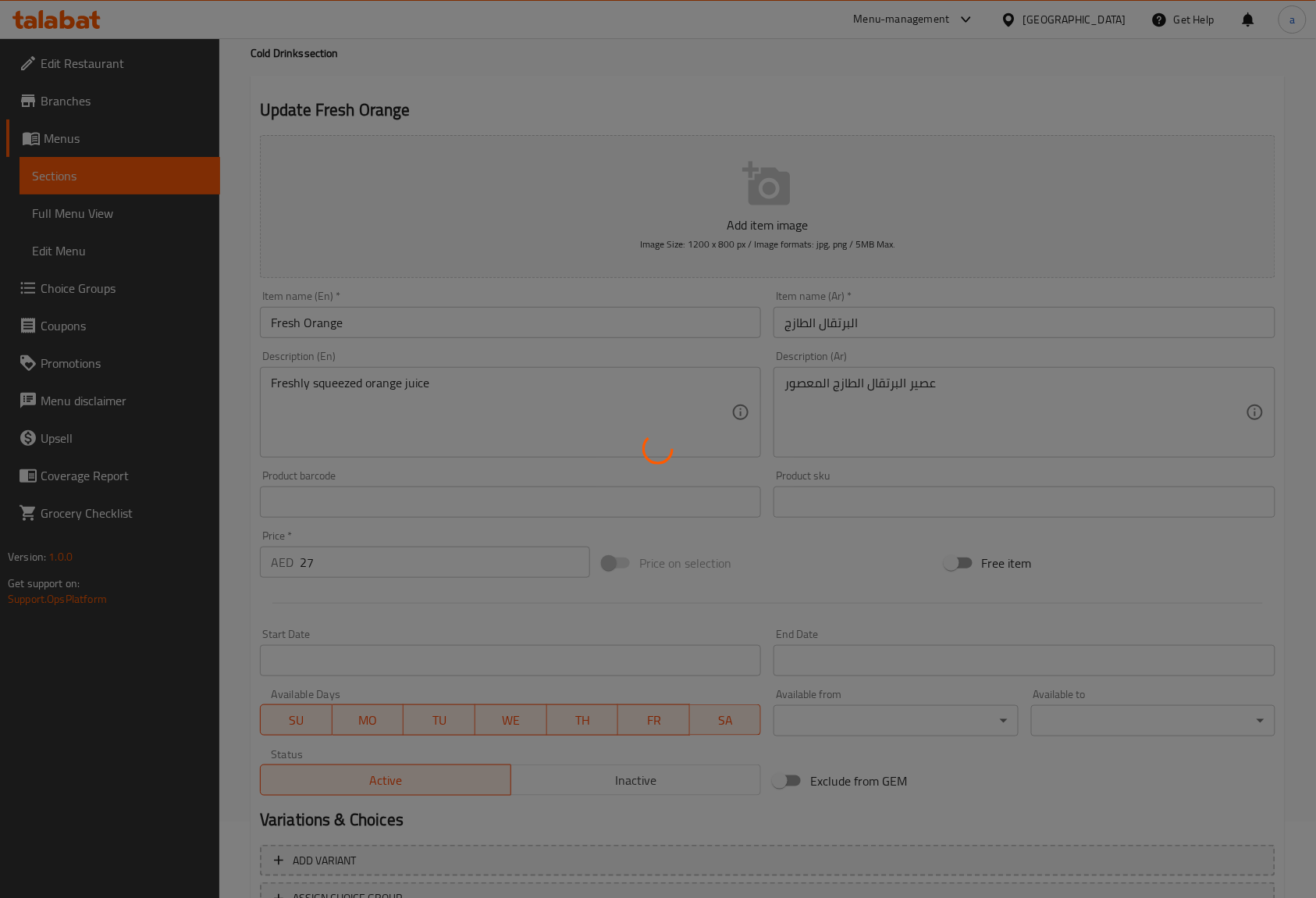
scroll to position [0, 0]
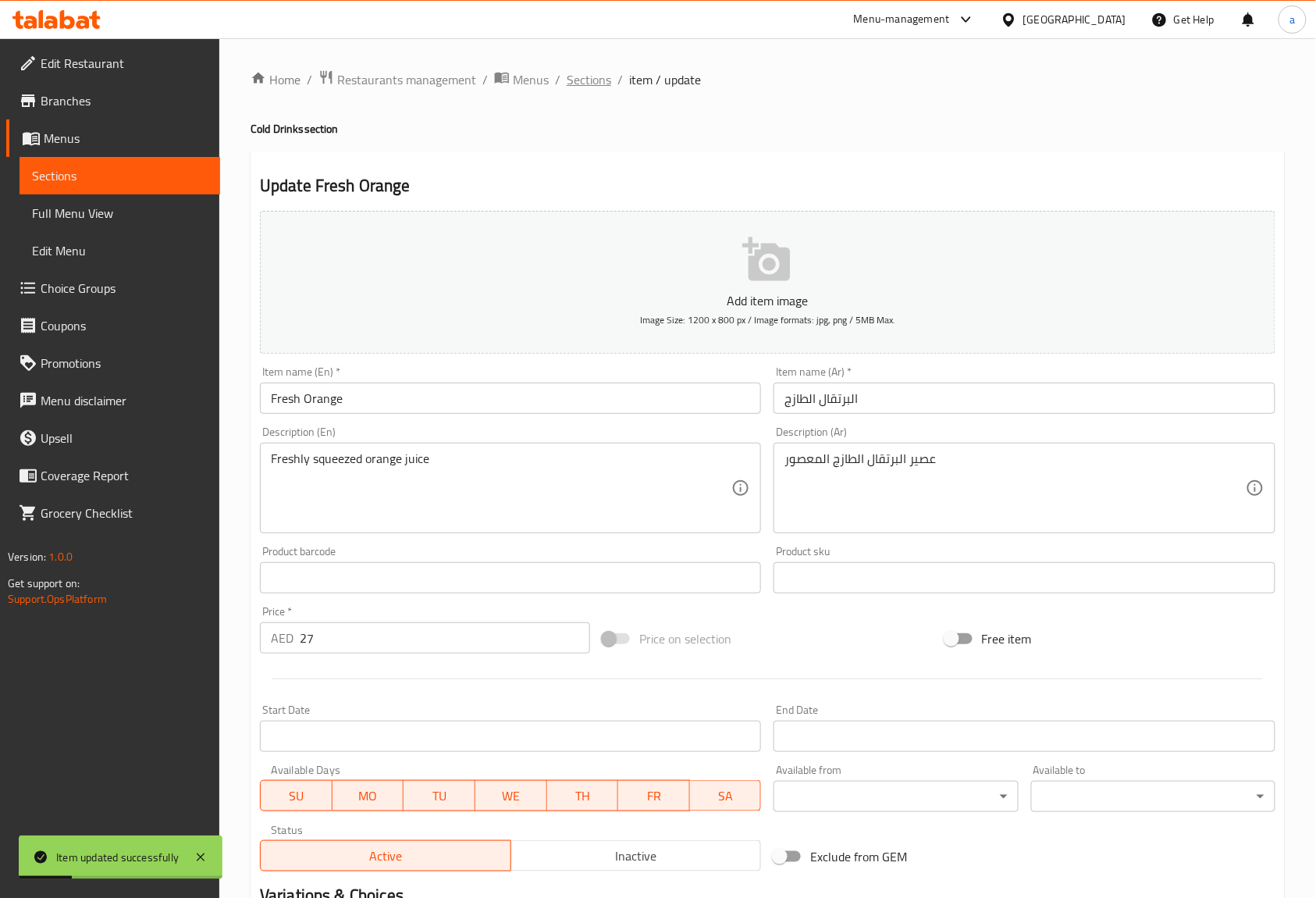
click at [598, 76] on span "Sections" at bounding box center [588, 80] width 45 height 19
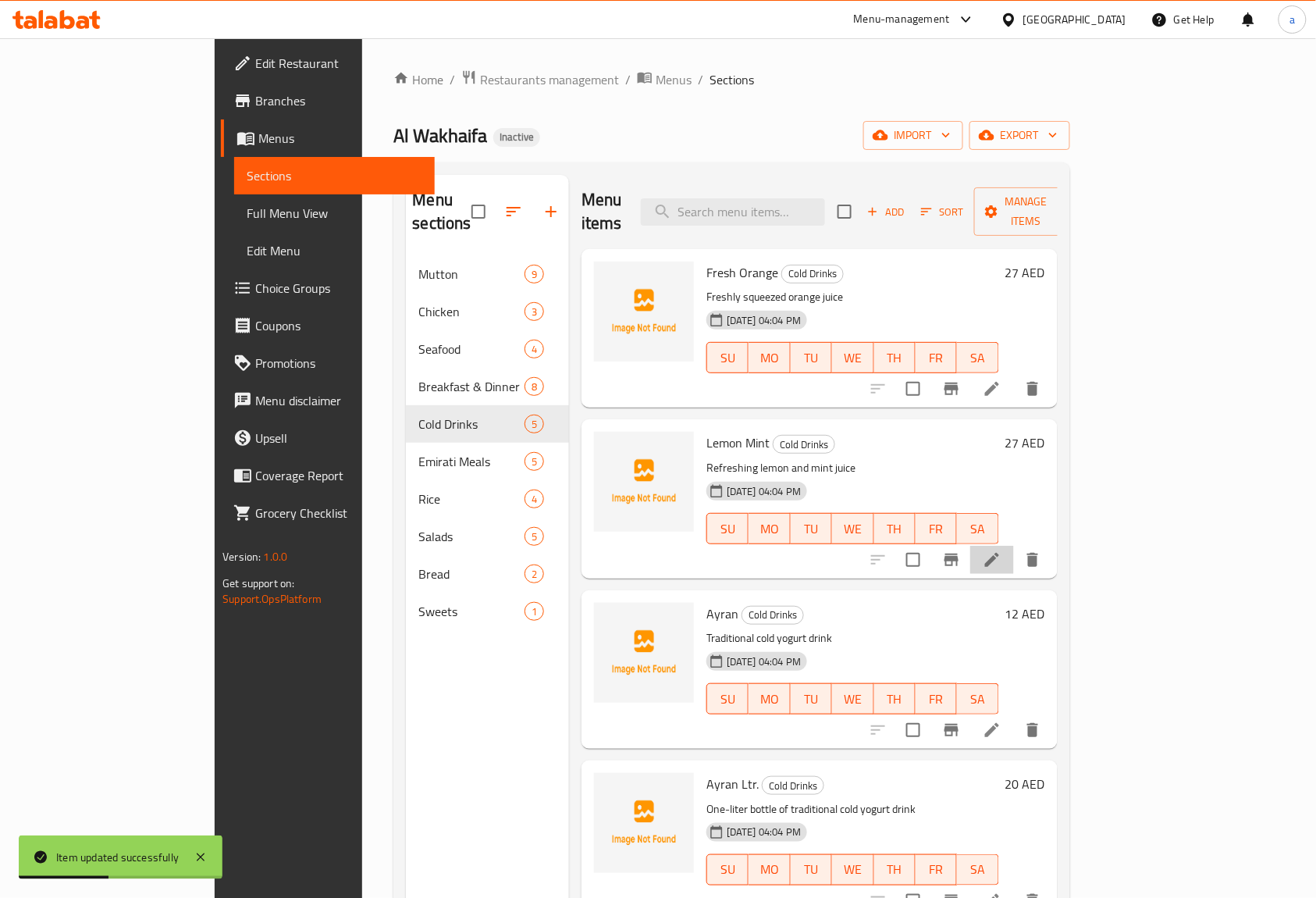
click at [1013, 546] on li at bounding box center [992, 560] width 44 height 28
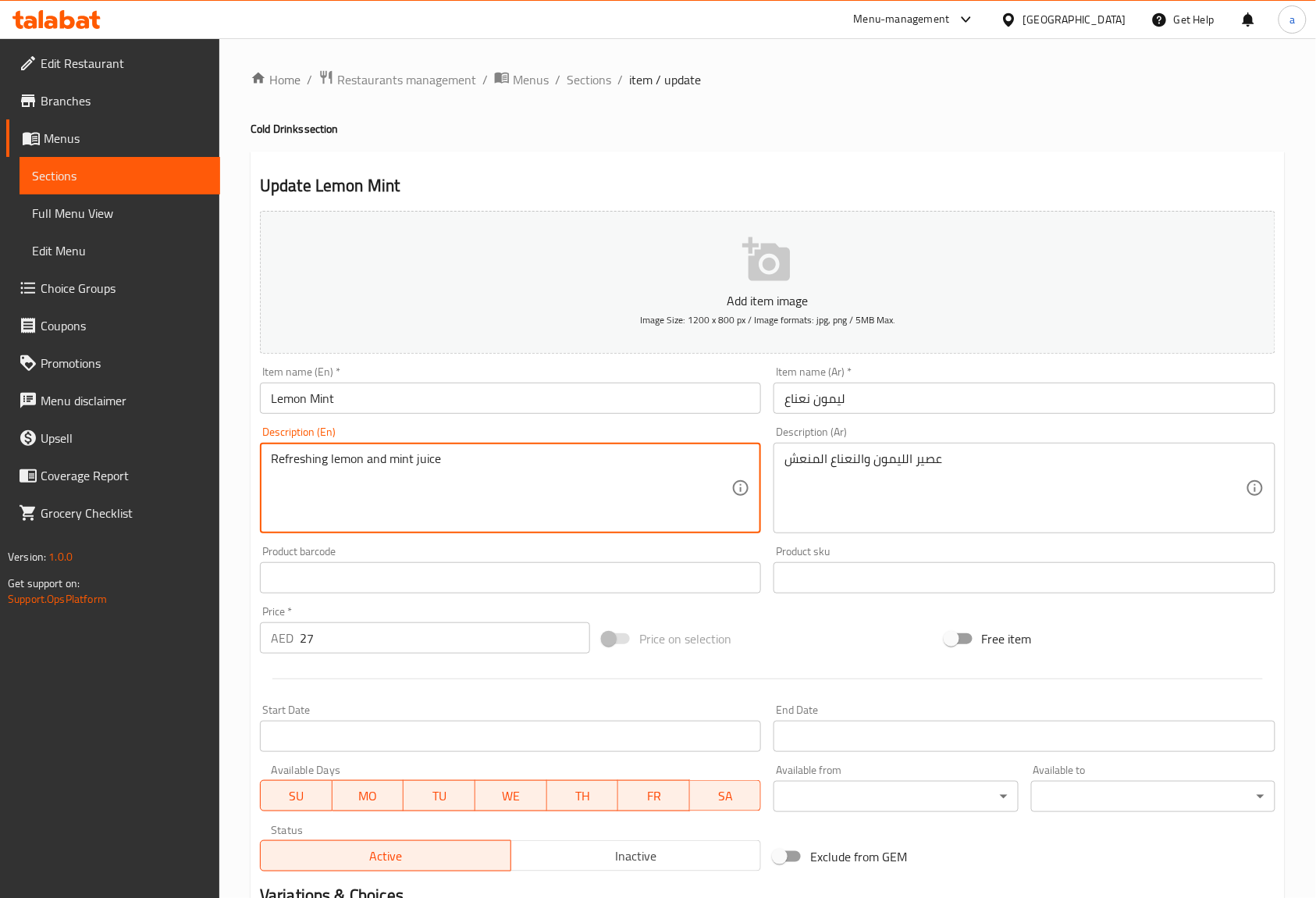
click at [298, 457] on textarea "Refreshing lemon and mint juice" at bounding box center [501, 488] width 461 height 74
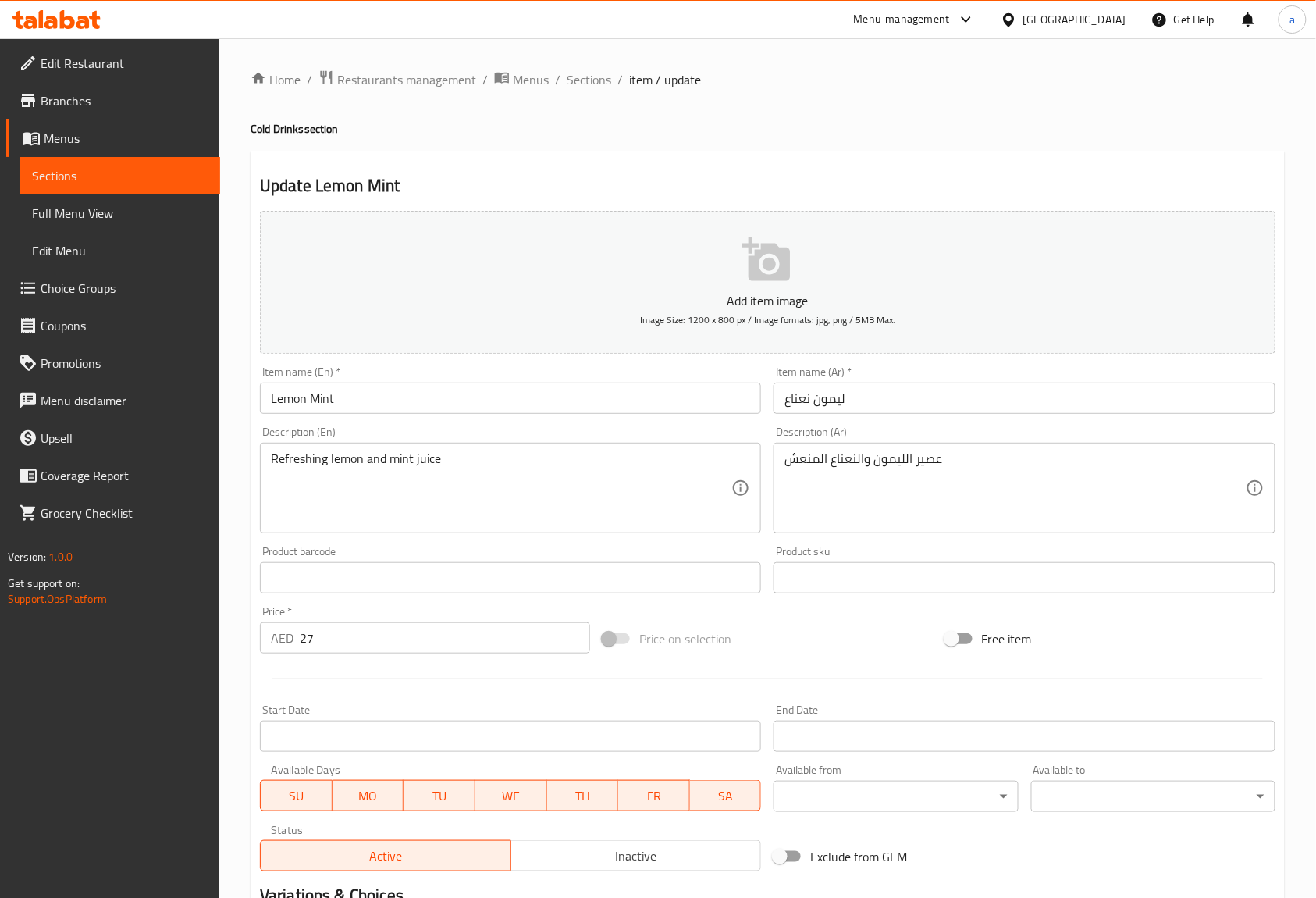
click at [541, 432] on div "Description (En) Refreshing lemon and mint juice Description (En)" at bounding box center [510, 479] width 501 height 107
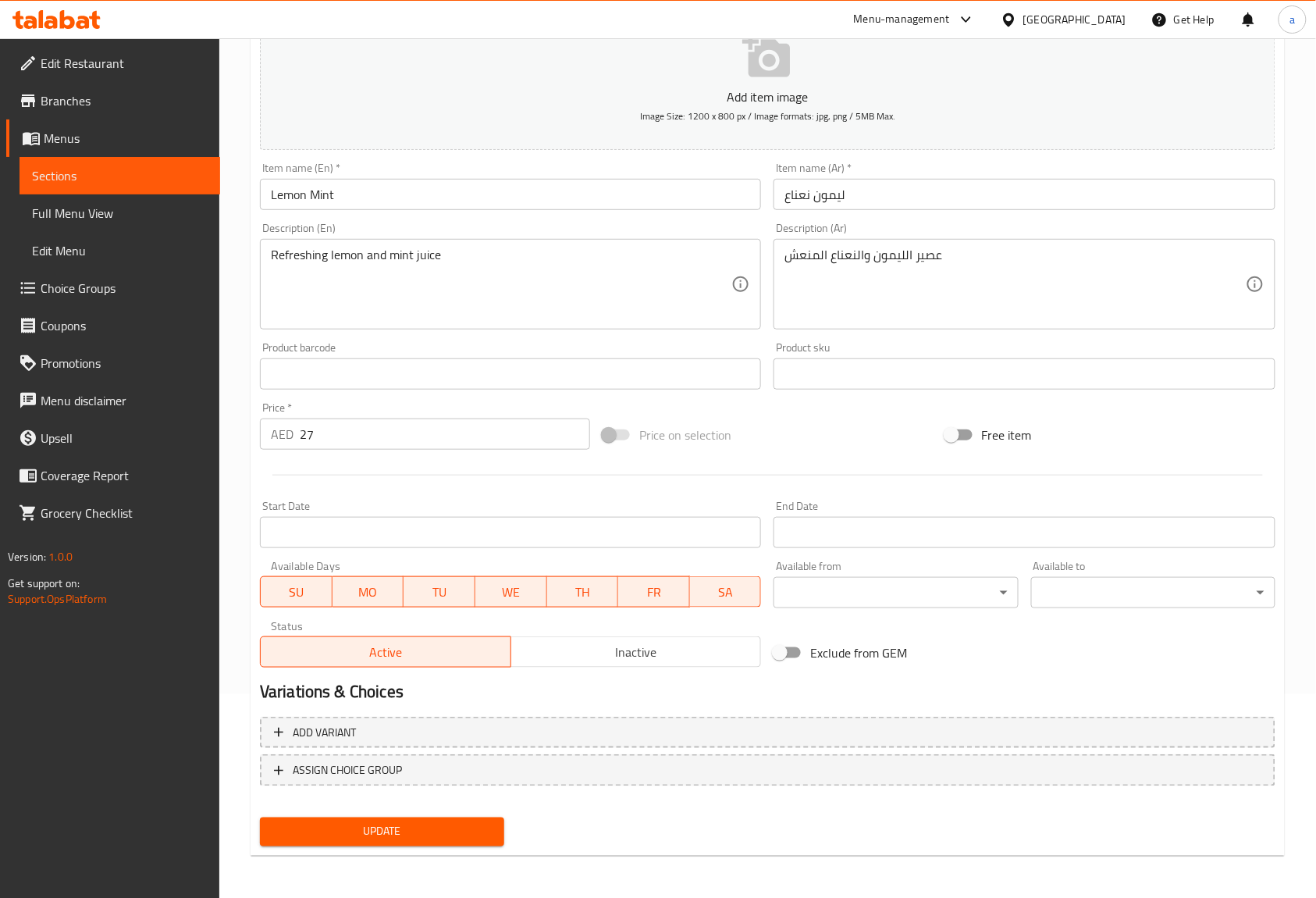
click at [463, 817] on button "Update" at bounding box center [381, 831] width 244 height 29
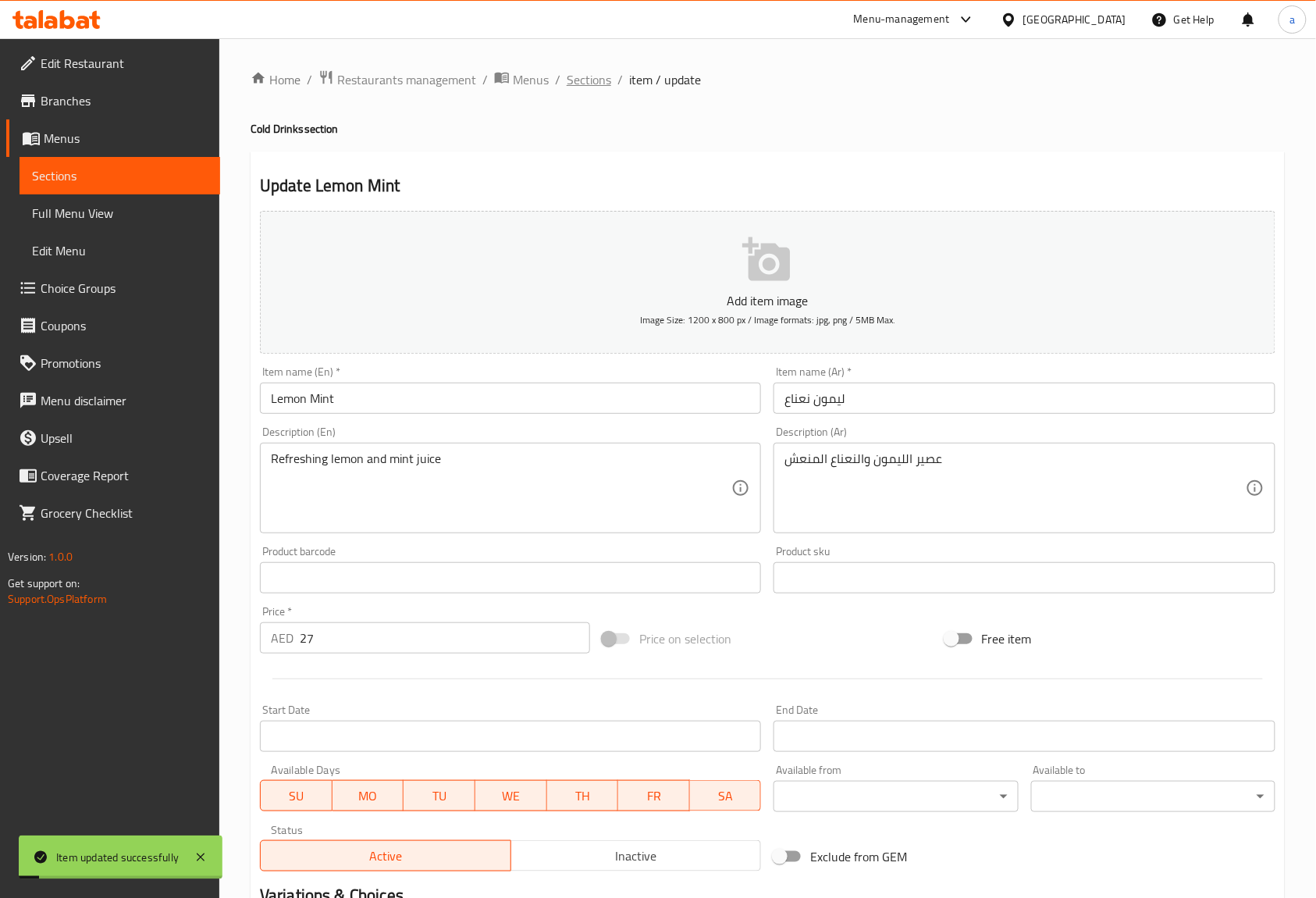
click at [602, 82] on span "Sections" at bounding box center [588, 80] width 45 height 19
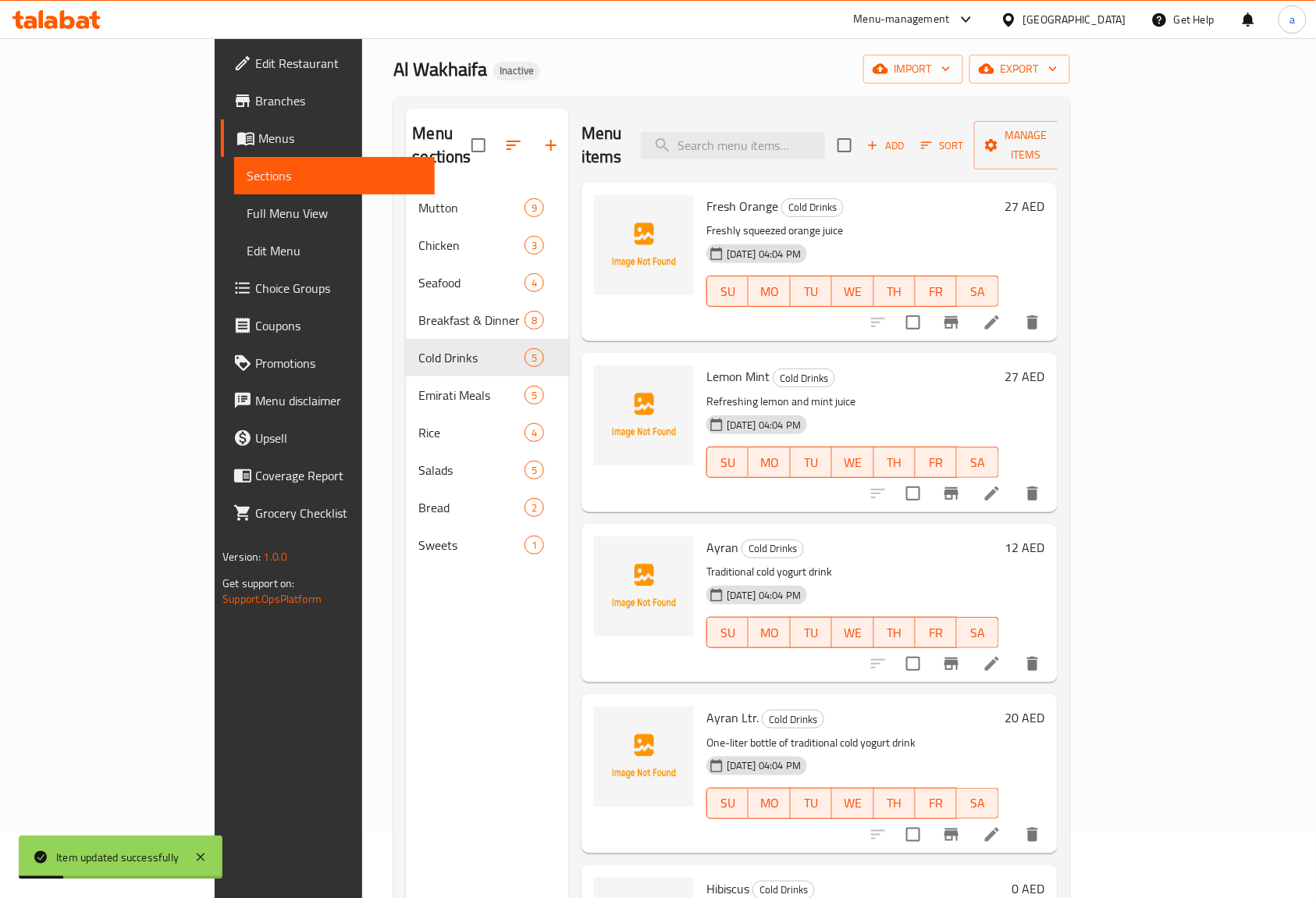
scroll to position [104, 0]
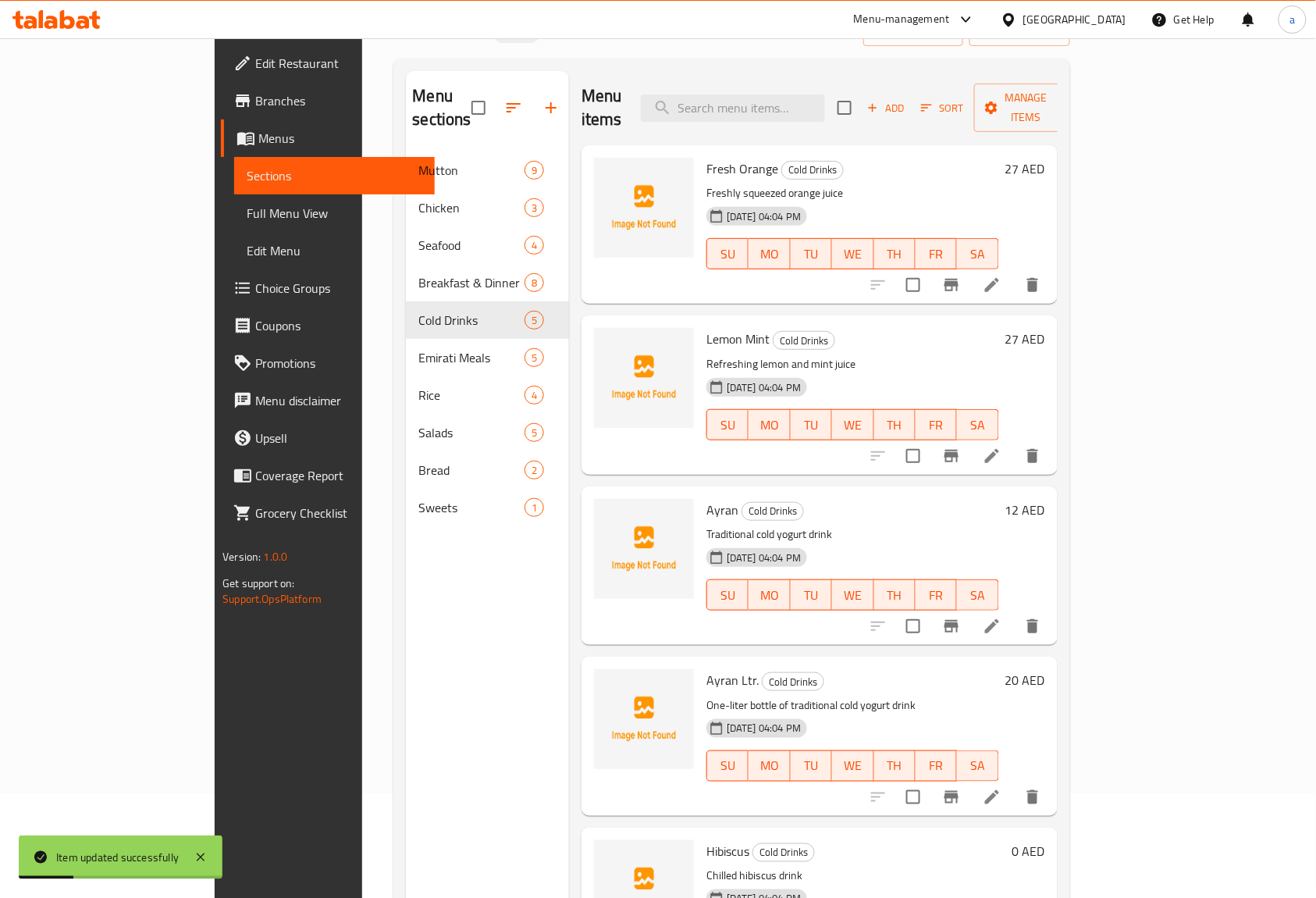
click at [1013, 612] on li at bounding box center [992, 626] width 44 height 28
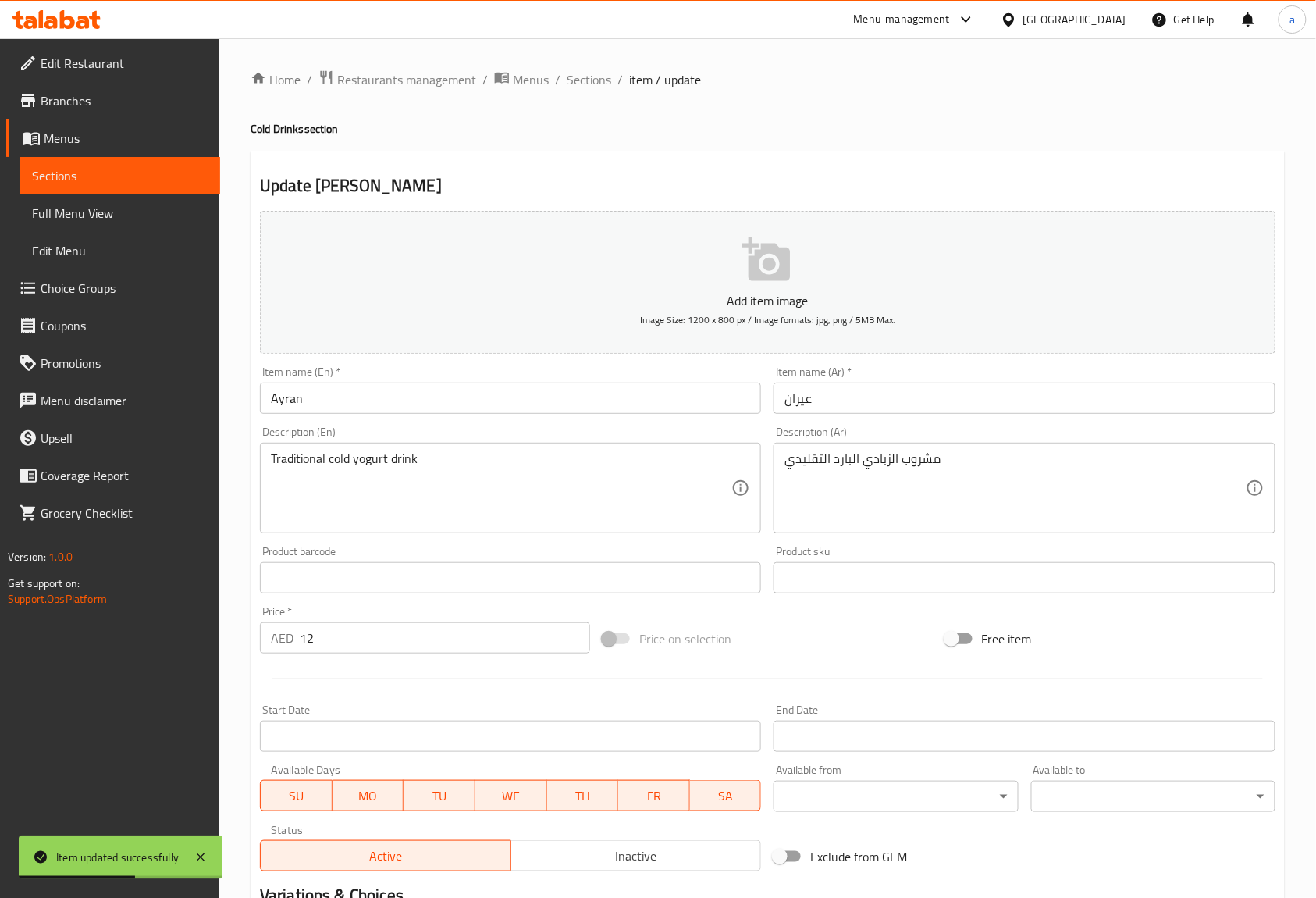
click at [534, 378] on div "Item name (En)   * Ayran Item name (En) *" at bounding box center [510, 390] width 501 height 48
click at [515, 388] on input "Ayran" at bounding box center [510, 397] width 501 height 31
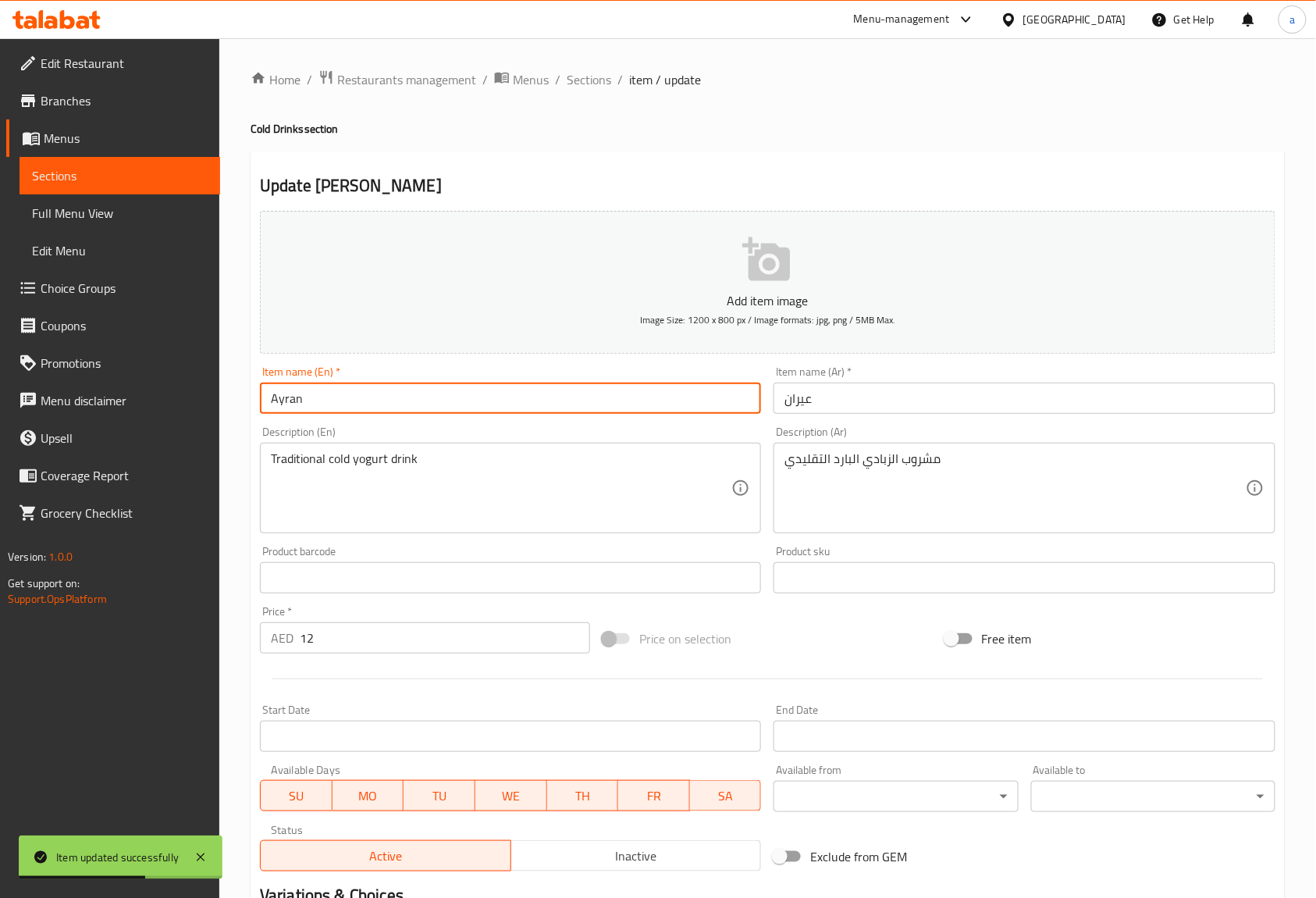
click at [515, 388] on input "Ayran" at bounding box center [510, 397] width 501 height 31
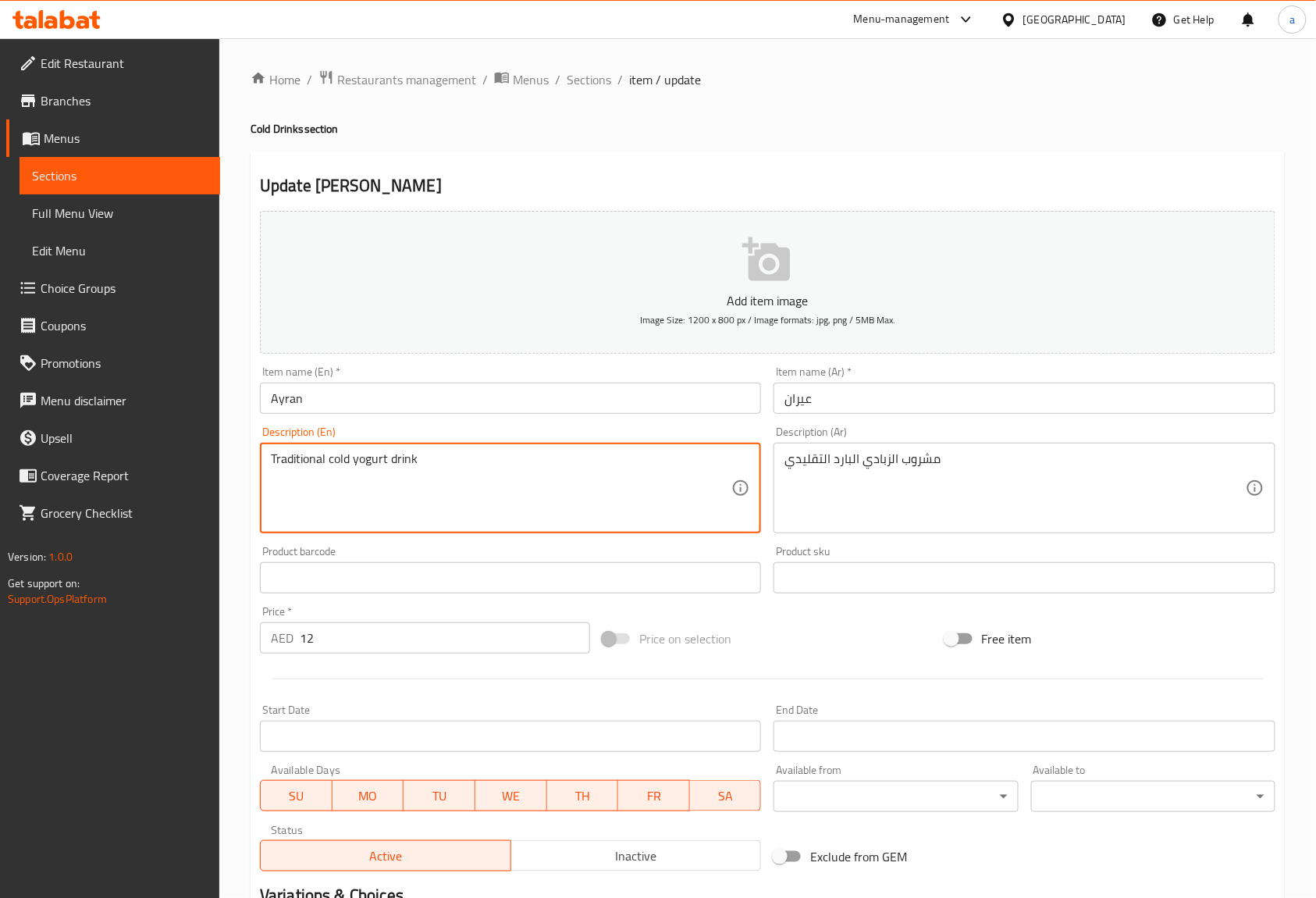
click at [309, 456] on textarea "Traditional cold yogurt drink" at bounding box center [501, 488] width 461 height 74
click at [407, 460] on textarea "Traditional cold yogurt drink" at bounding box center [501, 488] width 461 height 74
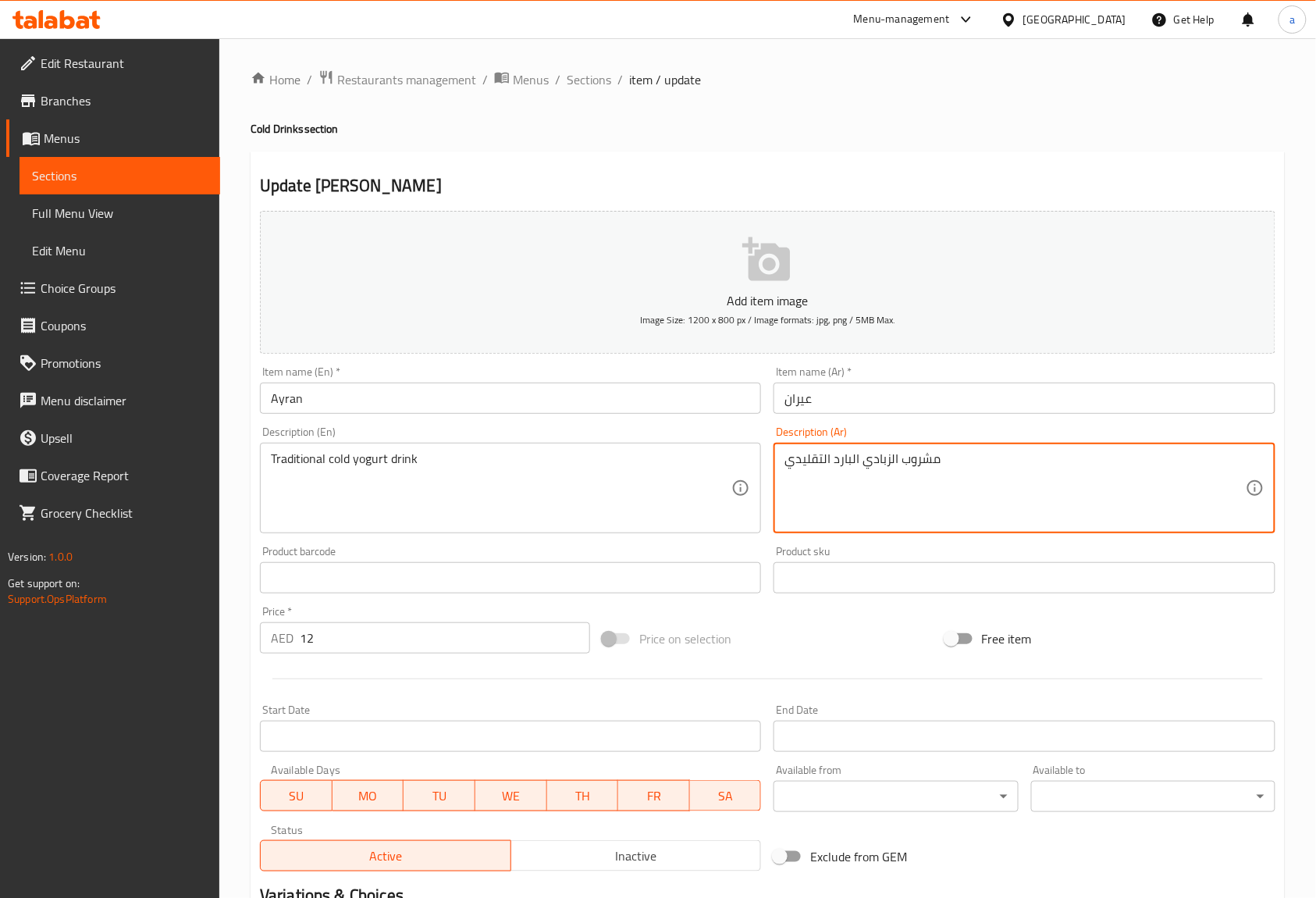
click at [890, 463] on textarea "مشروب الزبادي البارد التقليدي" at bounding box center [1014, 488] width 461 height 74
click at [851, 457] on textarea "مشروب زبادي البارد التقليدي" at bounding box center [1014, 488] width 461 height 74
click at [822, 456] on textarea "مشروب زبادي بارد التقليدي" at bounding box center [1014, 488] width 461 height 74
type textarea "مشروب زبادي بارد تقليدي"
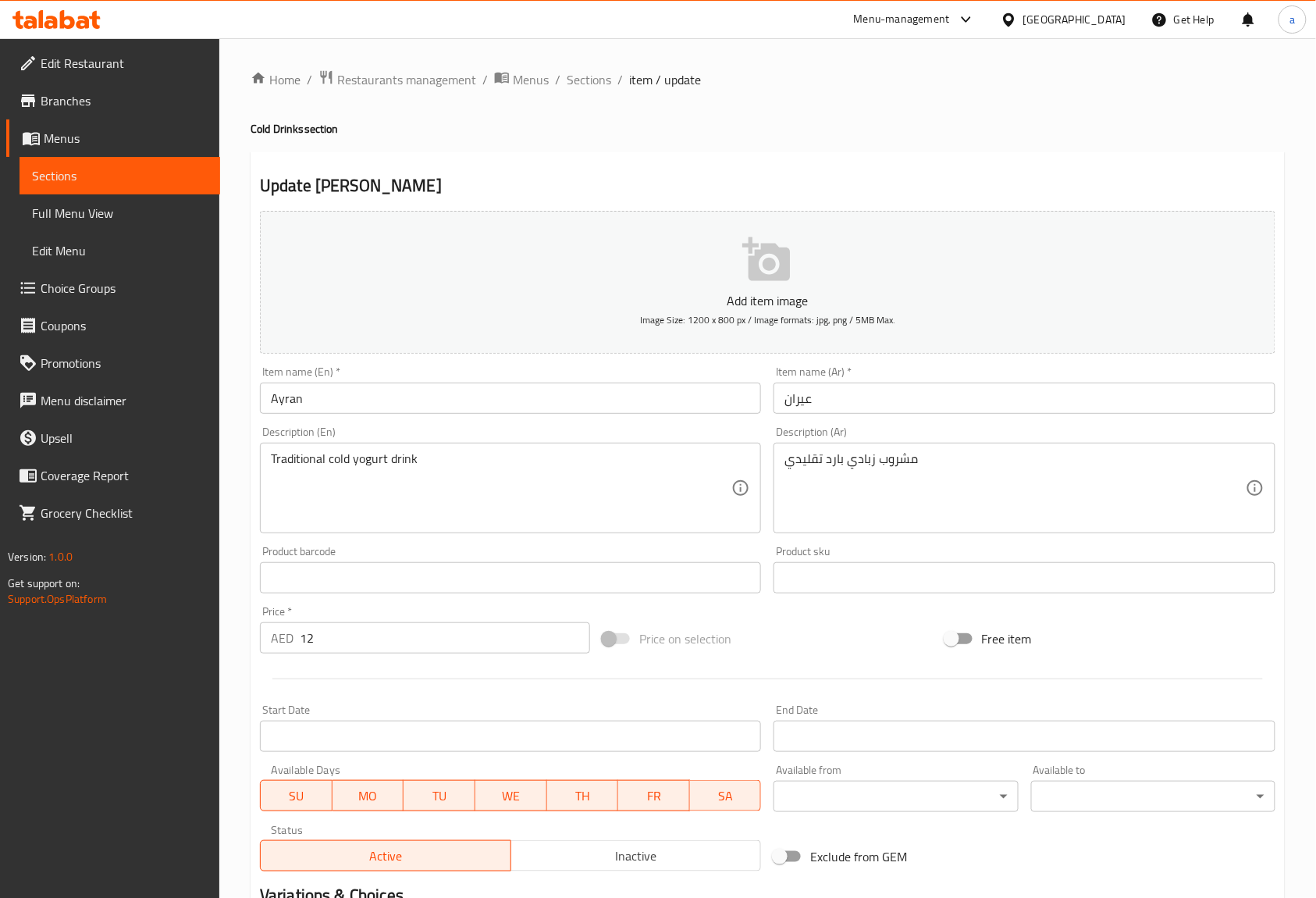
click at [904, 440] on div "Description (Ar) مشروب زبادي بارد تقليدي Description (Ar)" at bounding box center [1023, 479] width 501 height 107
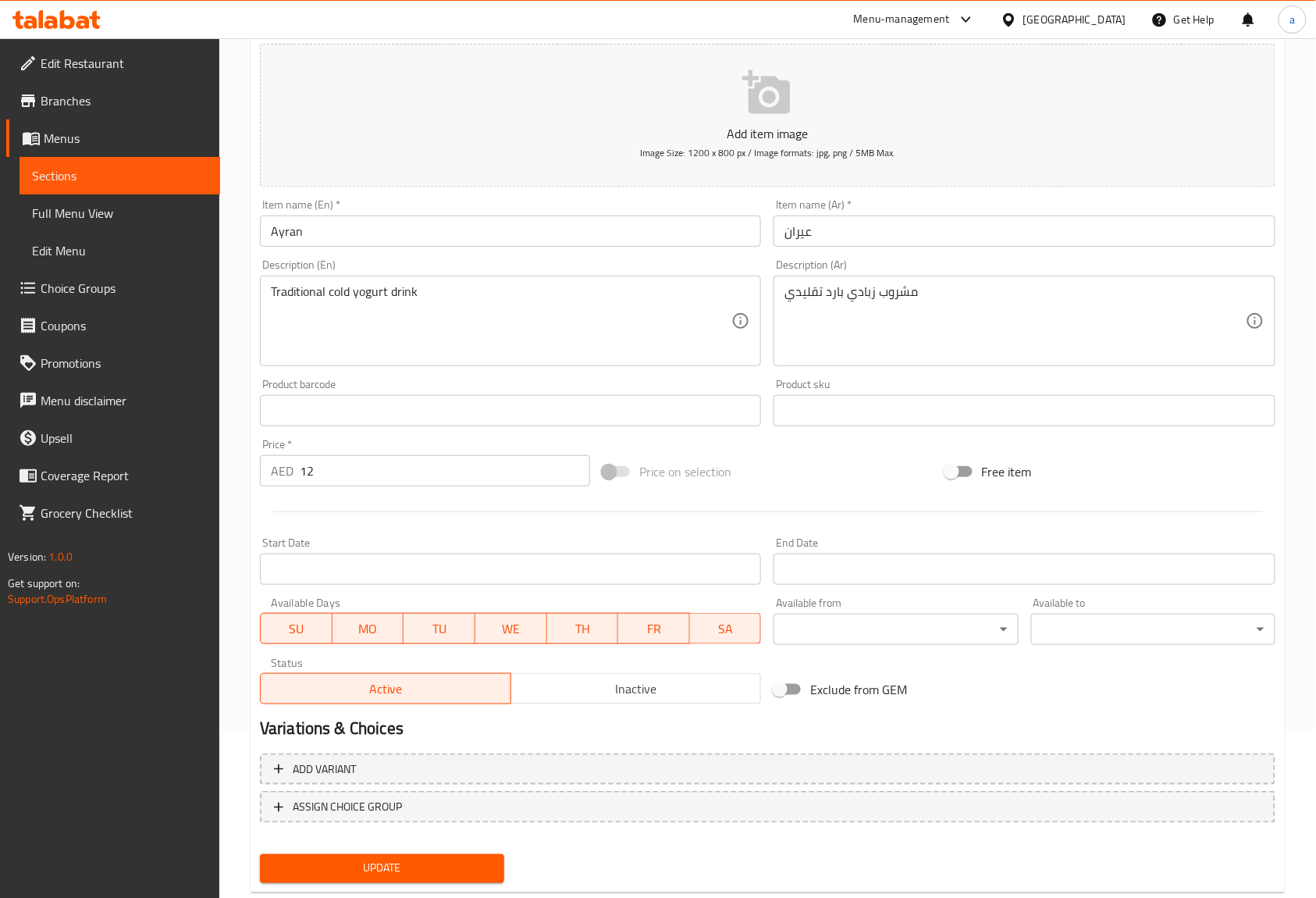
scroll to position [204, 0]
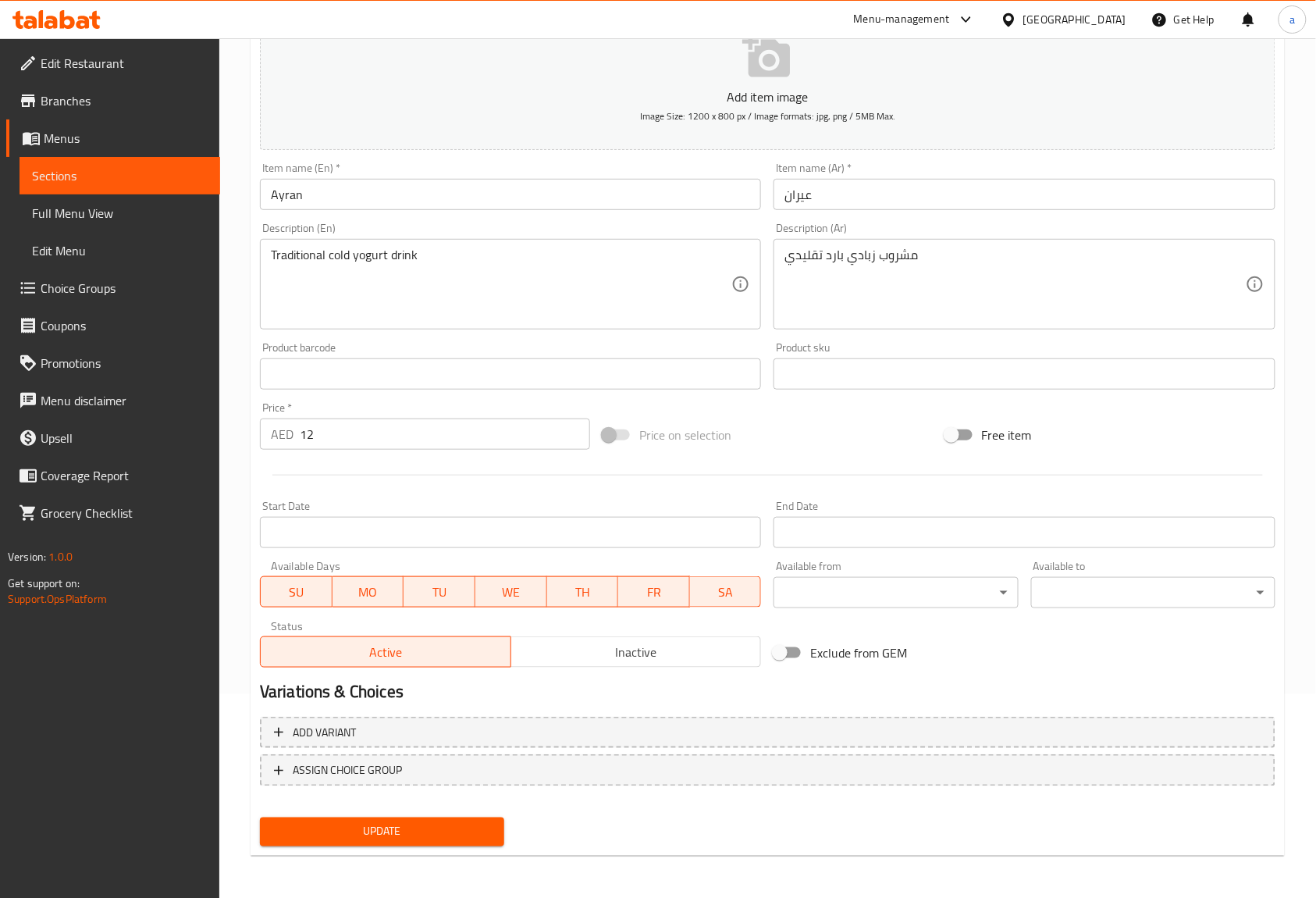
click at [482, 825] on span "Update" at bounding box center [382, 832] width 219 height 20
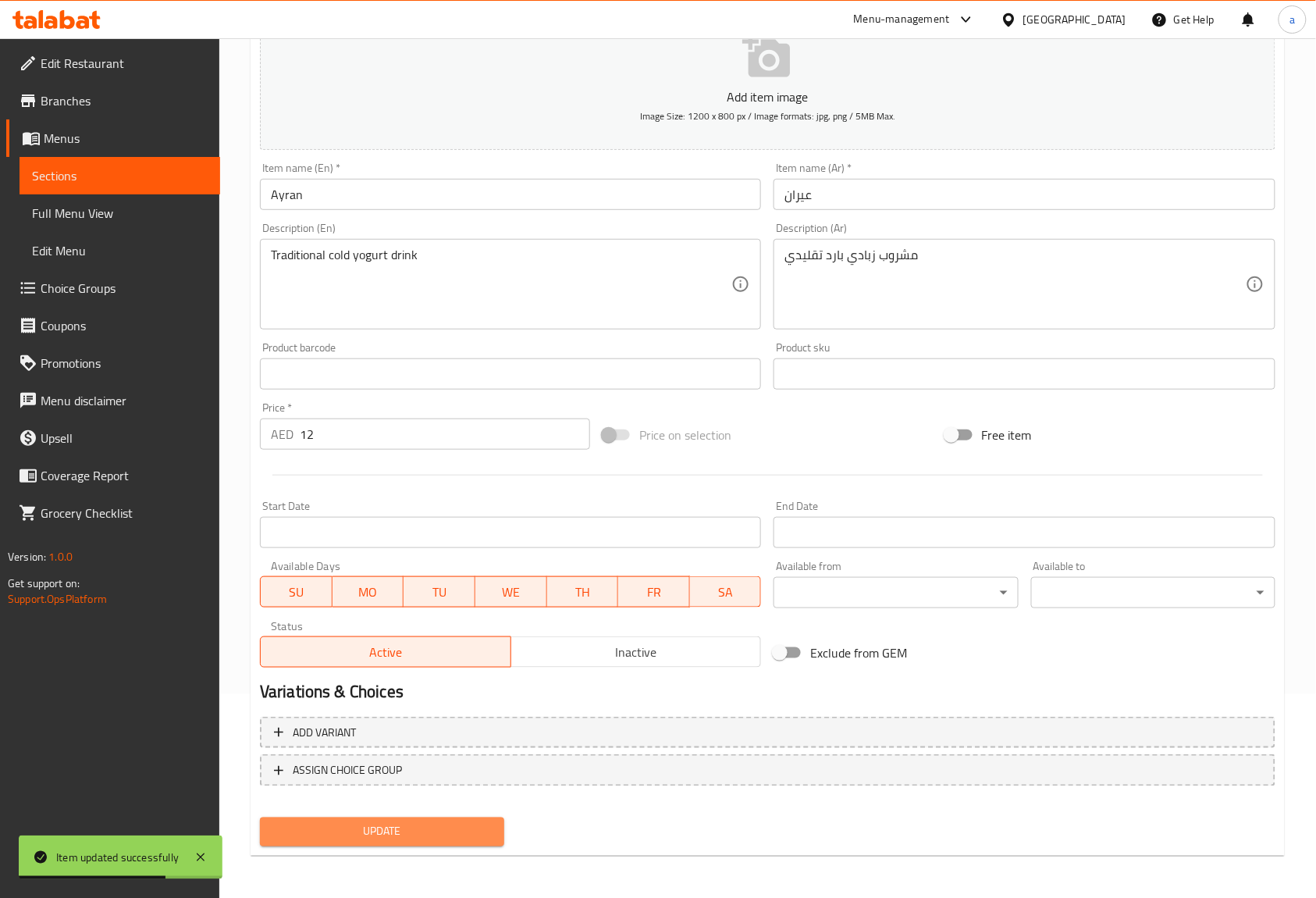
click at [448, 830] on span "Update" at bounding box center [382, 832] width 219 height 20
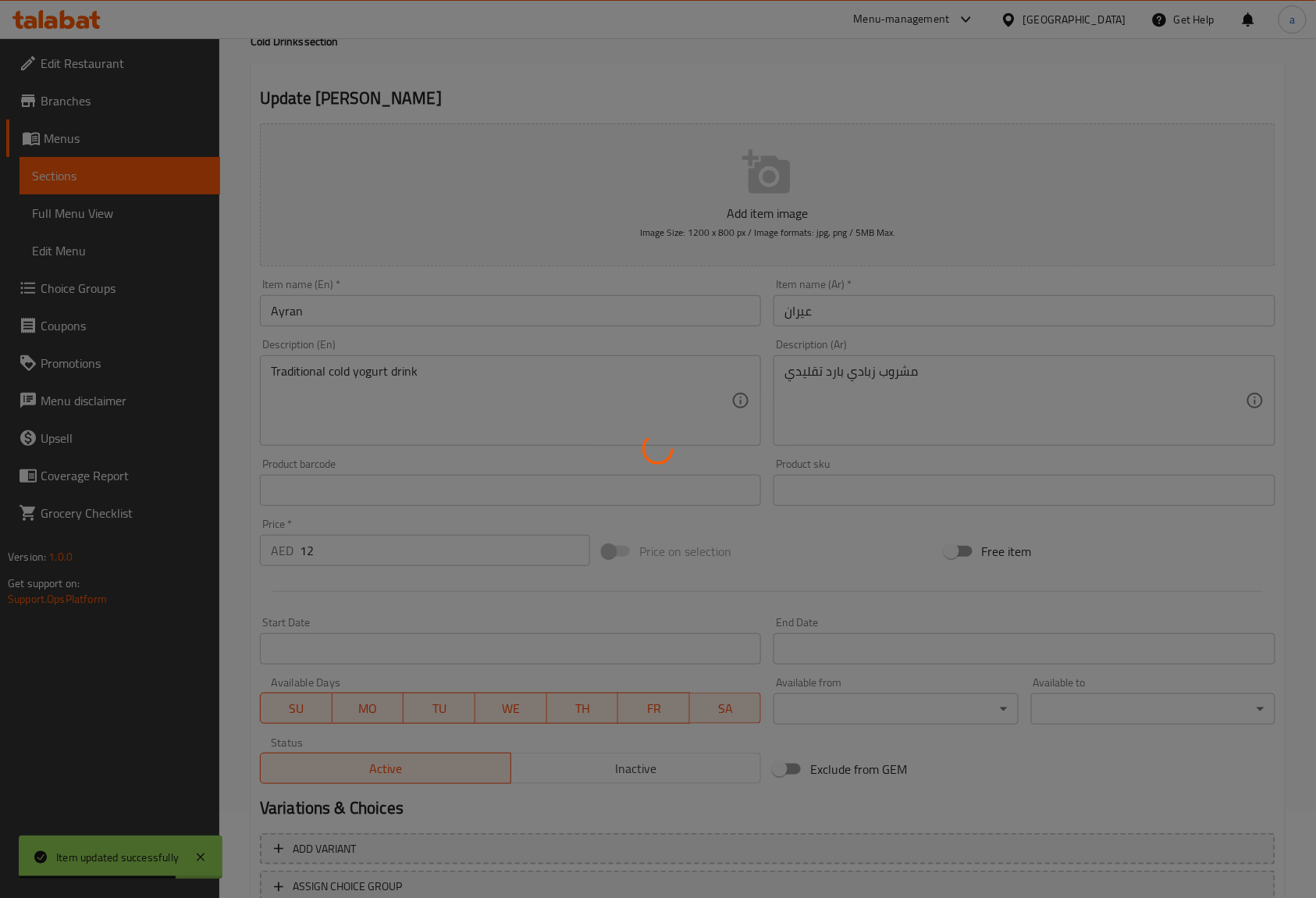
scroll to position [0, 0]
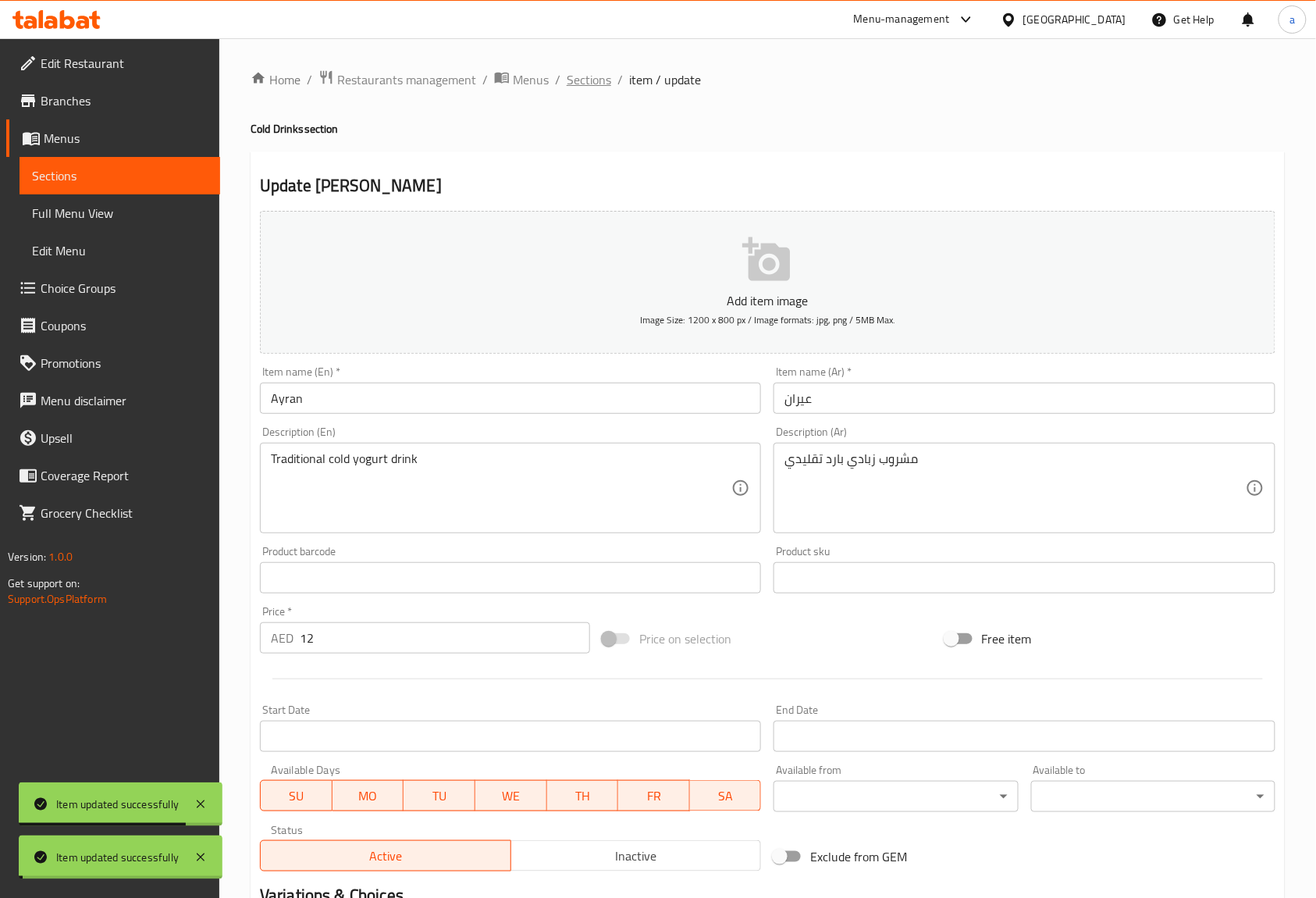
click at [594, 82] on span "Sections" at bounding box center [588, 80] width 45 height 19
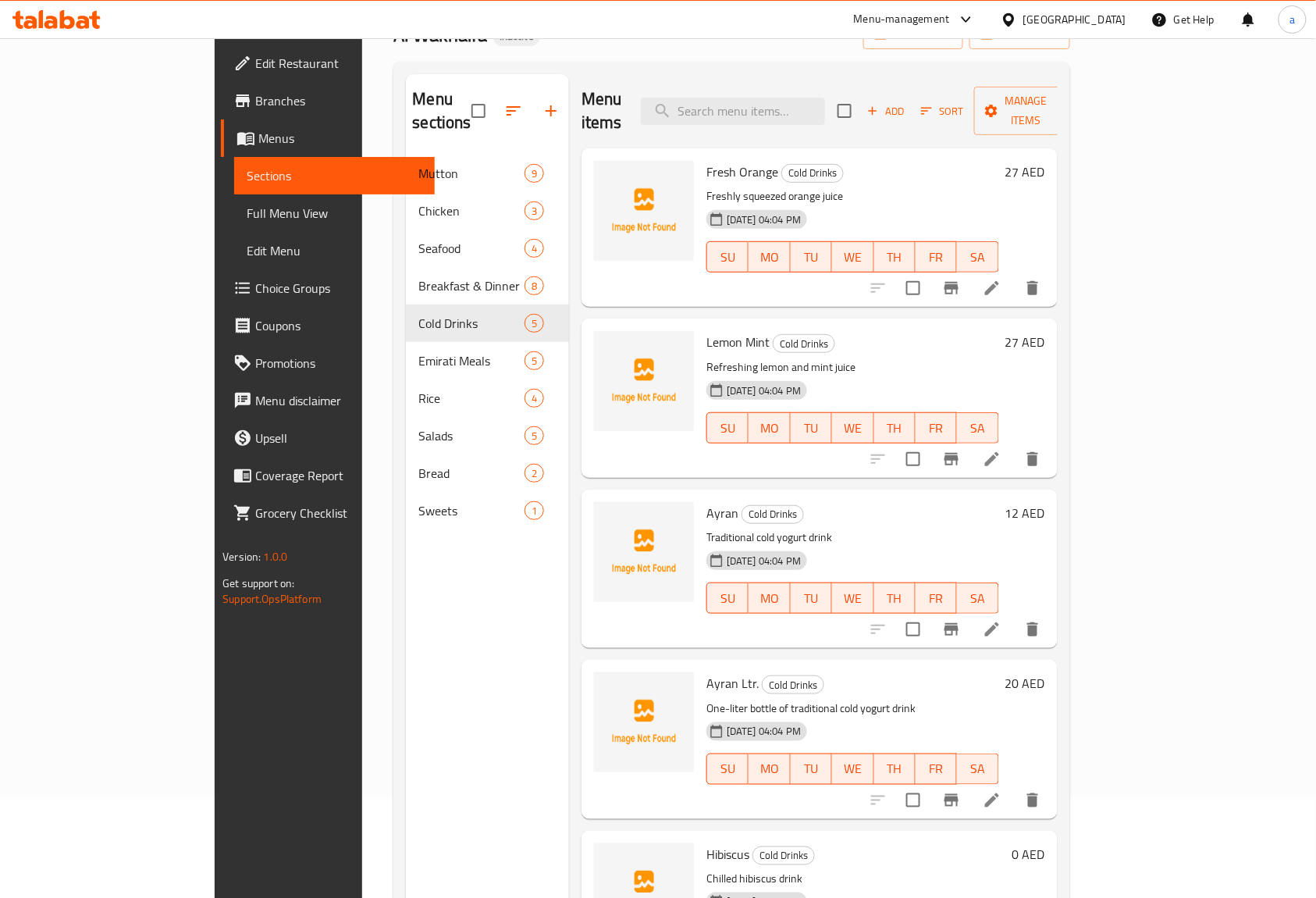
scroll to position [219, 0]
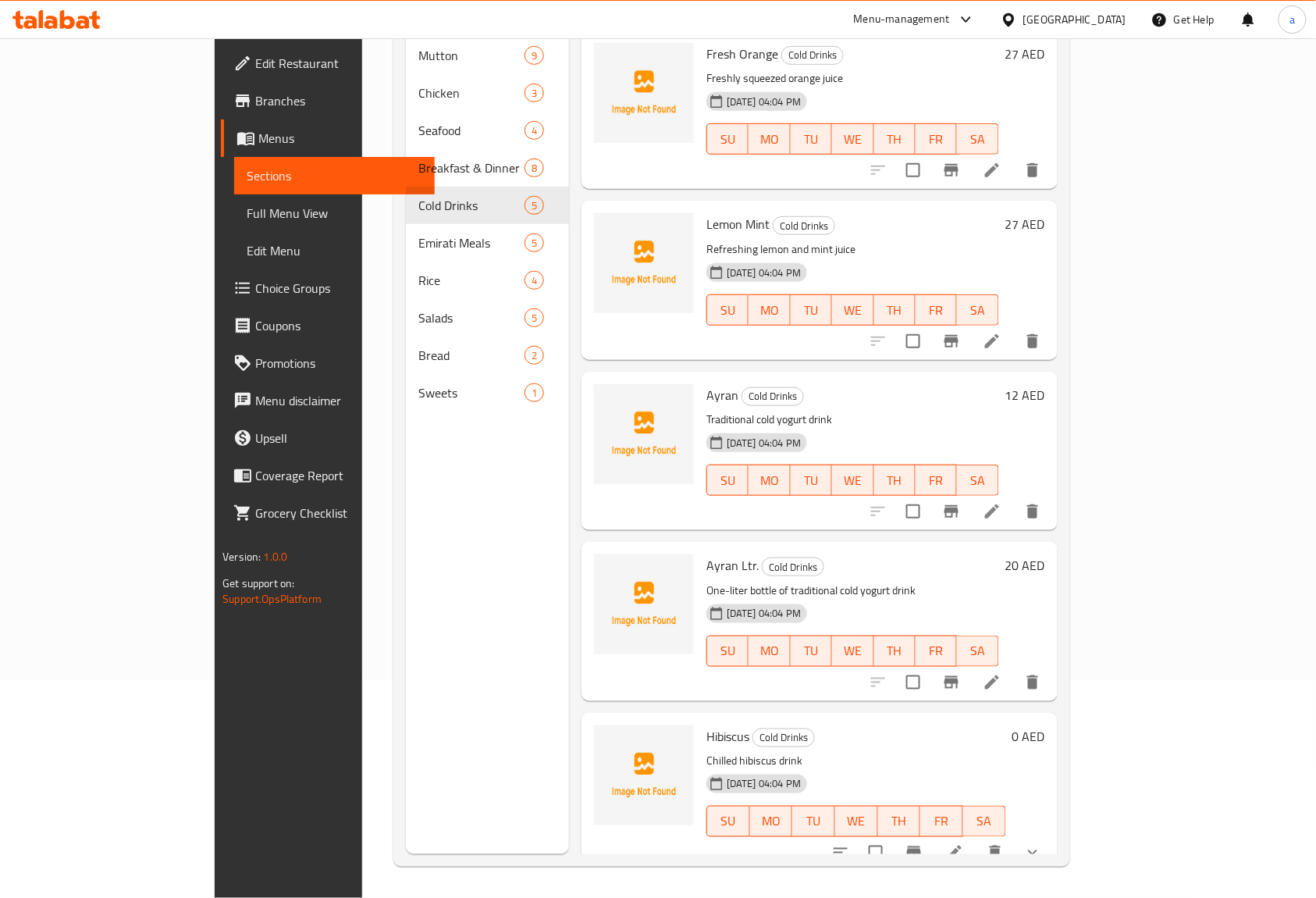
click at [1013, 668] on li at bounding box center [992, 682] width 44 height 28
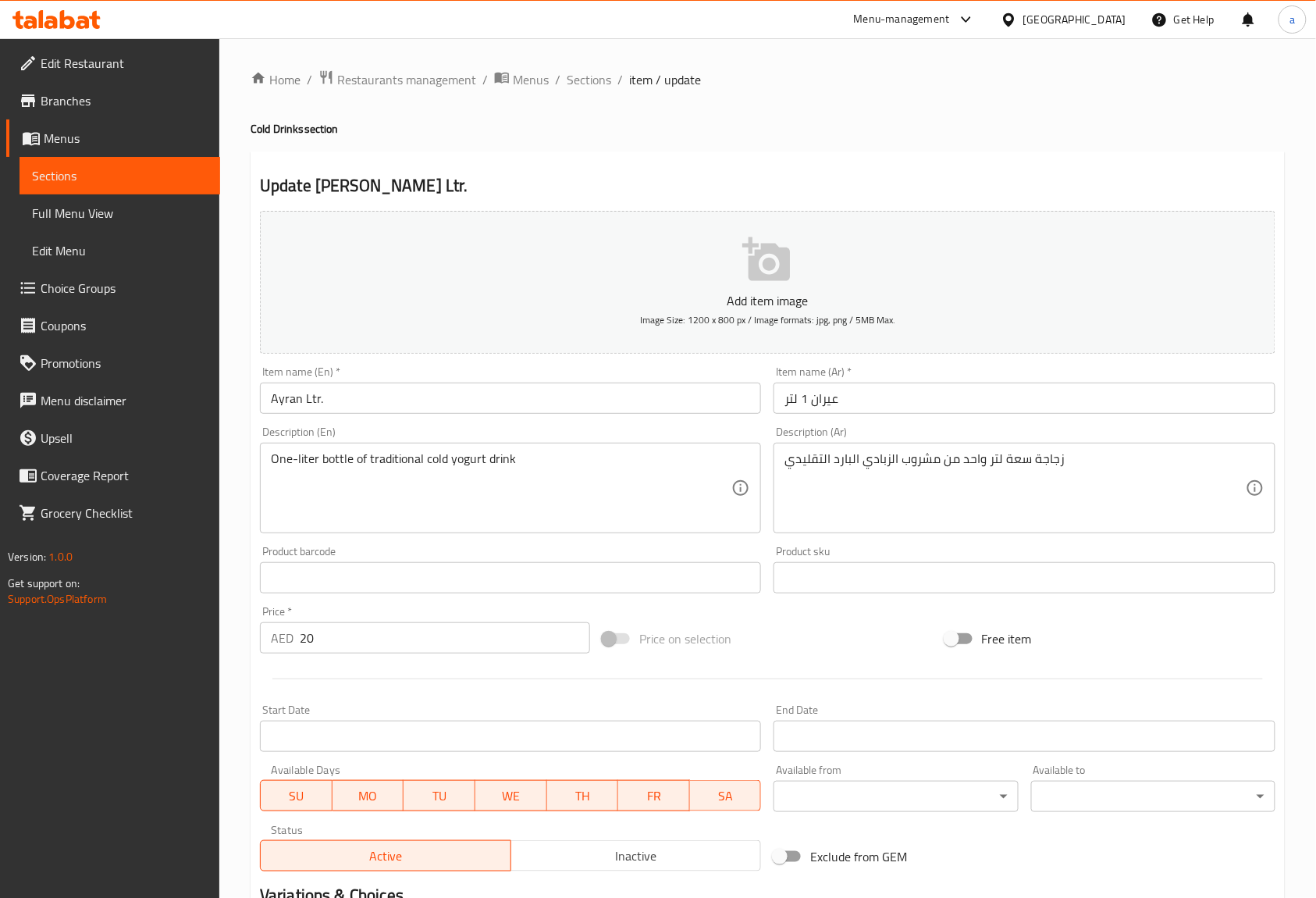
click at [313, 400] on input "Ayran Ltr." at bounding box center [510, 397] width 501 height 31
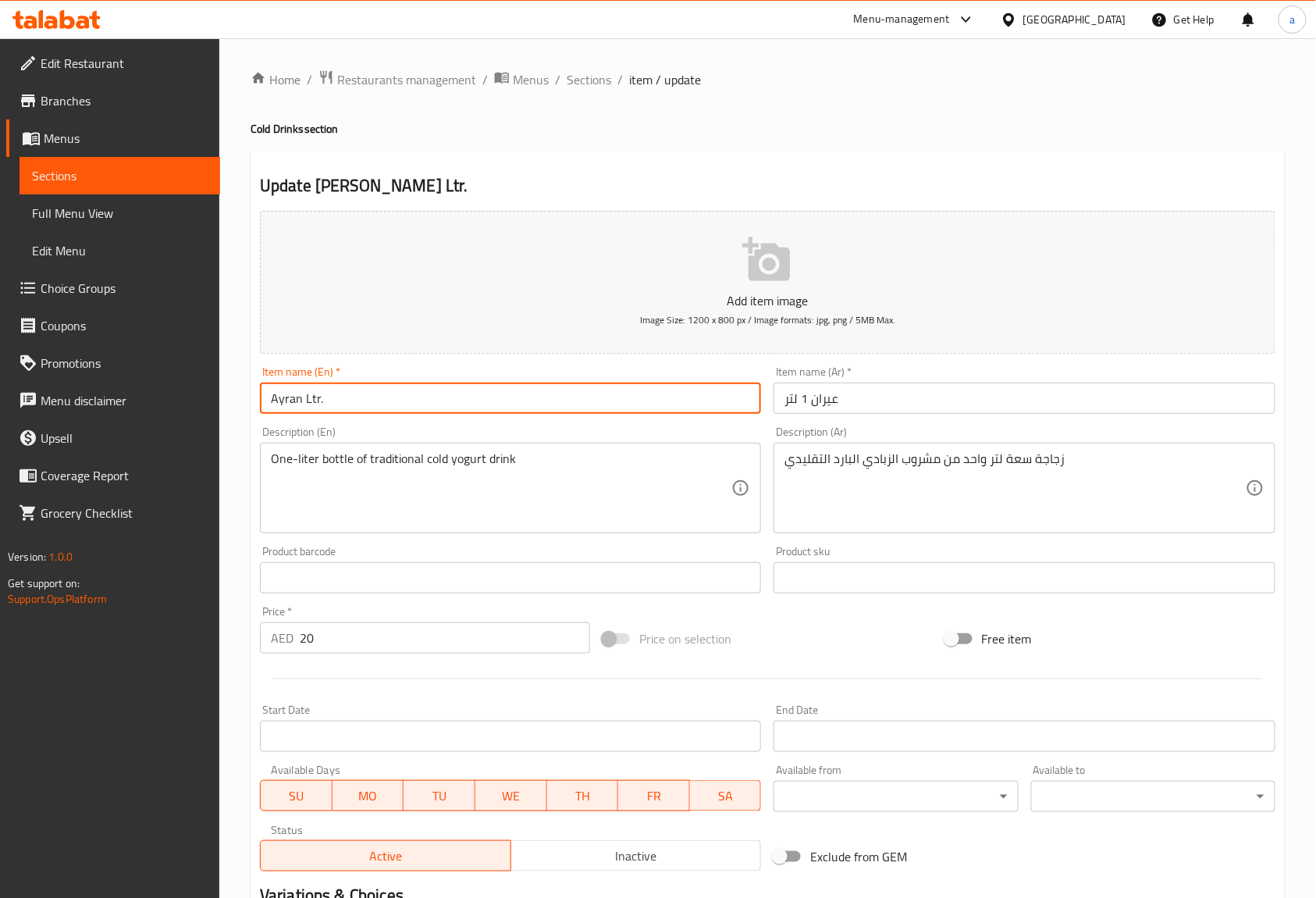
click at [328, 396] on input "Ayran Ltr." at bounding box center [510, 397] width 501 height 31
click at [313, 399] on input "Ayran Ltr" at bounding box center [510, 397] width 501 height 31
type input "Ayran Ltr"
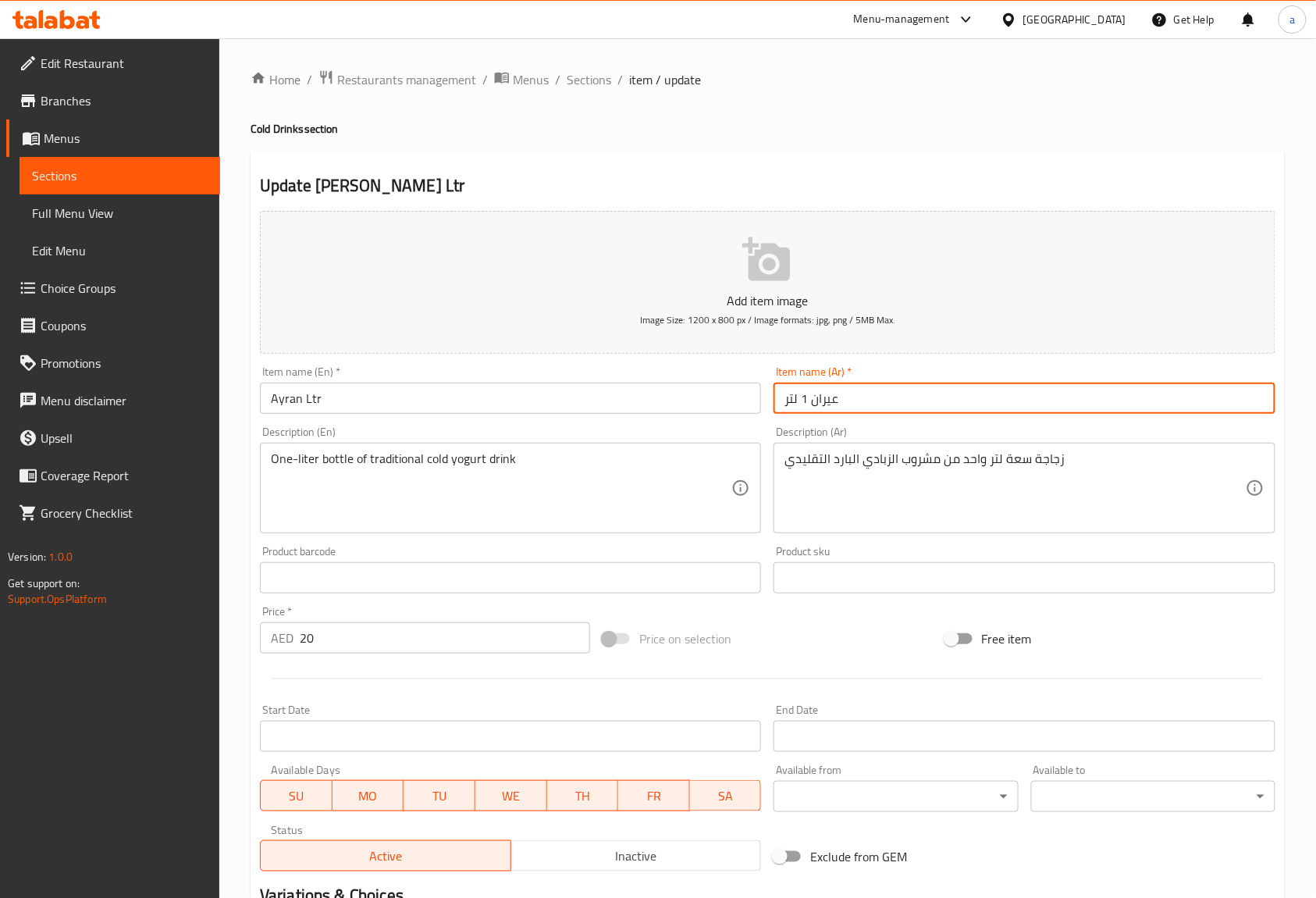
click at [803, 401] on input "عيران 1 لتر" at bounding box center [1023, 397] width 501 height 31
click at [810, 397] on input "عيران 1 لتر" at bounding box center [1023, 397] width 501 height 31
click at [808, 399] on input "عيران 1 لتر" at bounding box center [1023, 397] width 501 height 31
click at [799, 396] on input "عيران 1 لتر" at bounding box center [1023, 397] width 501 height 31
click at [800, 398] on input "عيران 1 لتر" at bounding box center [1023, 397] width 501 height 31
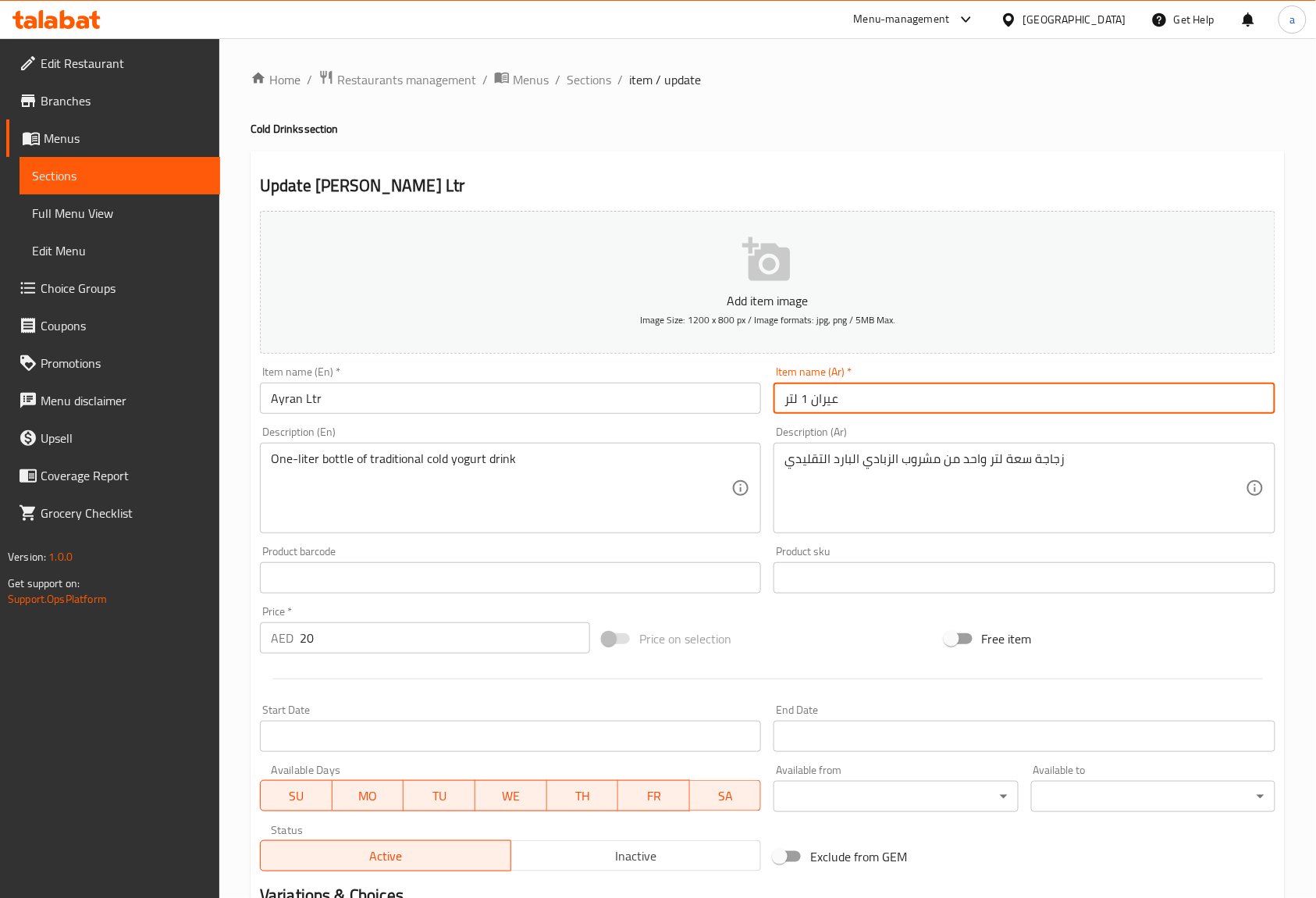
click at [800, 398] on input "عيران 1 لتر" at bounding box center [1023, 397] width 501 height 31
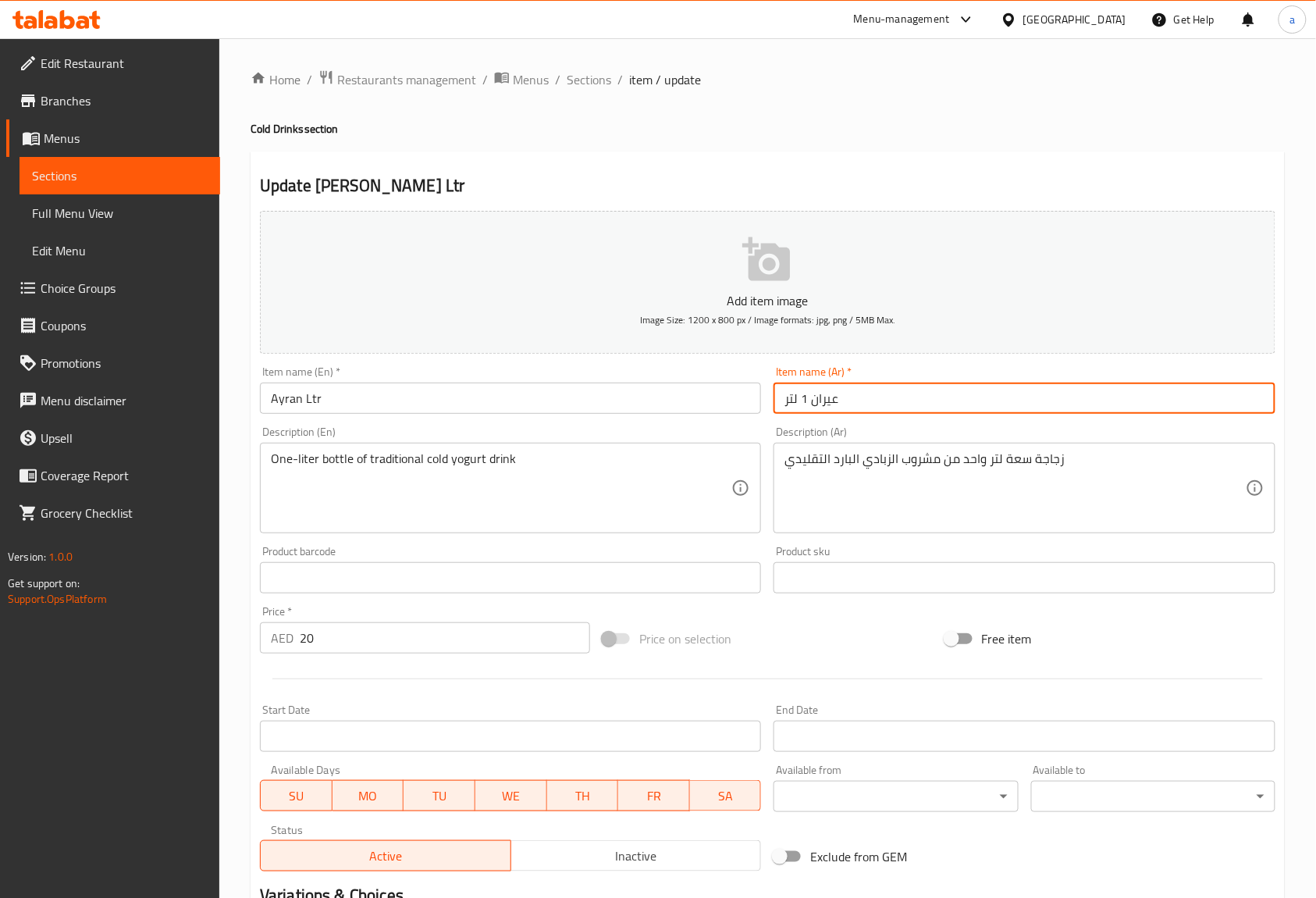
click at [800, 398] on input "عيران 1 لتر" at bounding box center [1023, 397] width 501 height 31
click at [805, 400] on input "عيران 1 لتر" at bounding box center [1023, 397] width 501 height 31
click at [854, 398] on input "عيران لتر" at bounding box center [1023, 397] width 501 height 31
type input "عيران لتر"
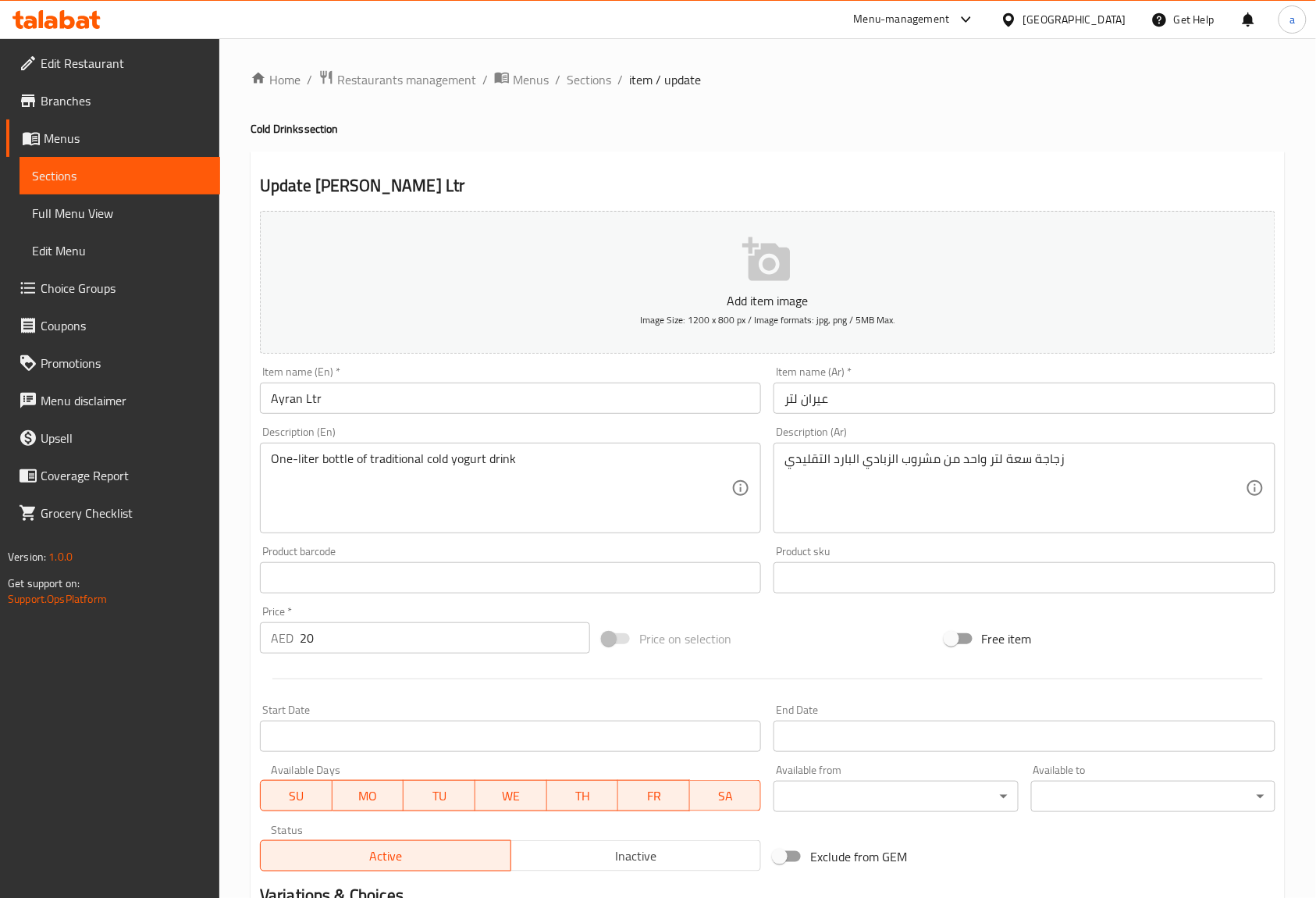
click at [879, 428] on div "Description (Ar) زجاجة سعة لتر واحد من مشروب الزبادي البارد التقليدي Descriptio…" at bounding box center [1023, 479] width 501 height 107
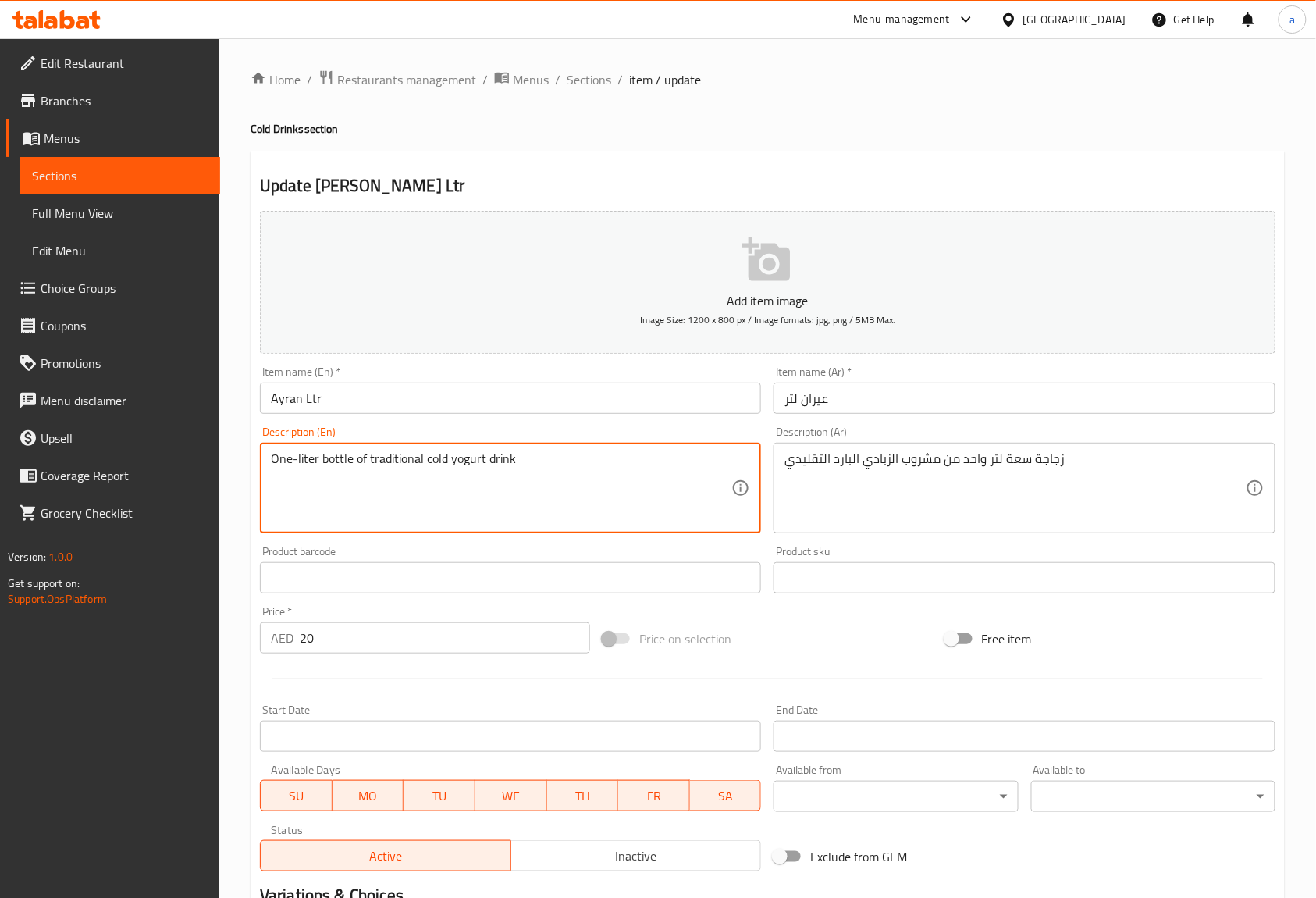
click at [327, 463] on textarea "One-liter bottle of traditional cold yogurt drink" at bounding box center [501, 488] width 461 height 74
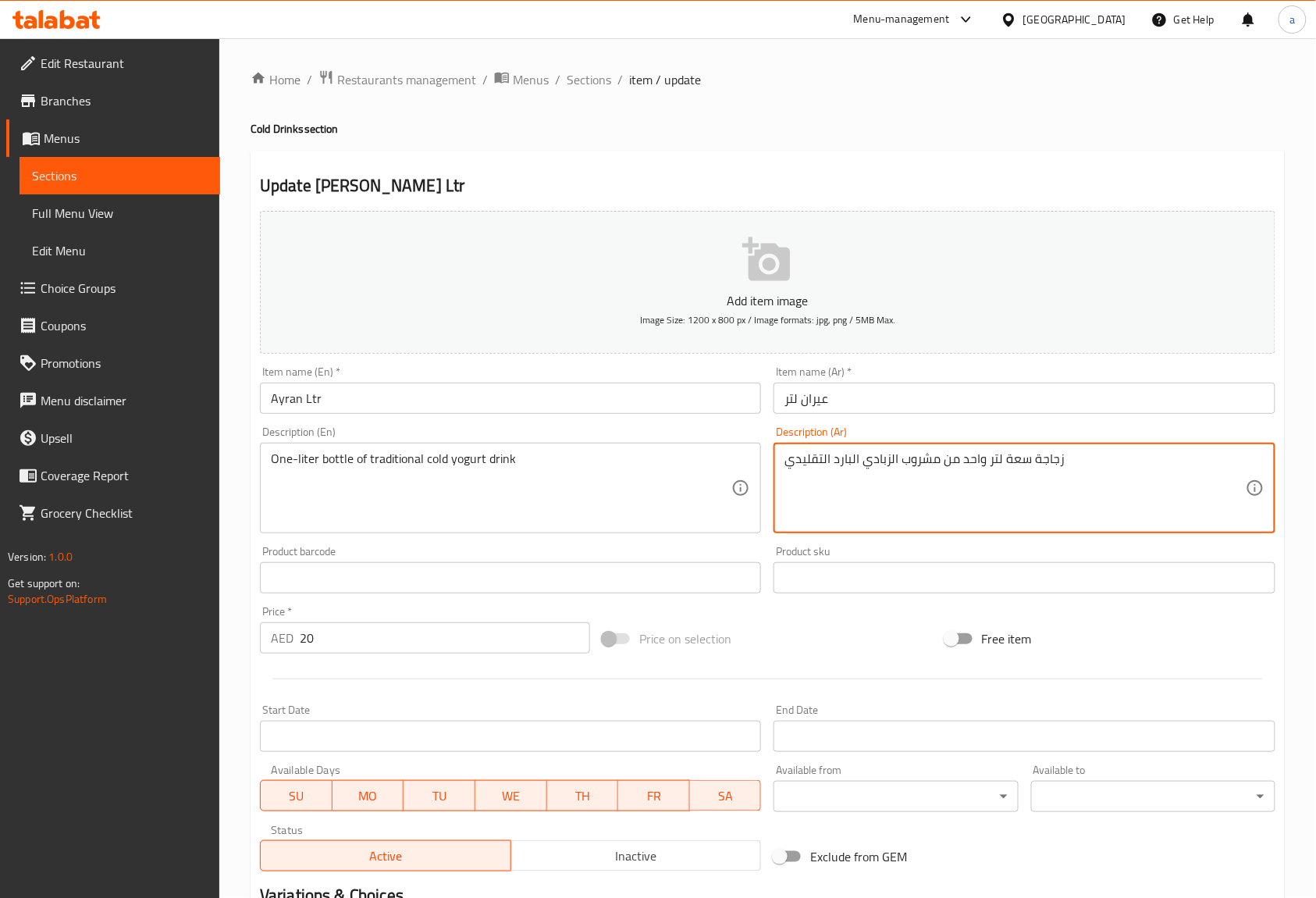
click at [1019, 460] on textarea "زجاجة سعة لتر واحد من مشروب الزبادي البارد التقليدي" at bounding box center [1014, 488] width 461 height 74
click at [1090, 434] on div "Description (Ar) زجاجة لتر واحد من مشروب الزبادي البارد التقليدي Description (A…" at bounding box center [1023, 479] width 501 height 107
click at [852, 457] on textarea "زجاجة لتر واحد من مشروب زبادي البارد التقليدي" at bounding box center [1014, 488] width 461 height 74
click at [824, 456] on textarea "زجاجة لتر واحد من مشروب زبادي بارد التقليدي" at bounding box center [1014, 488] width 461 height 74
type textarea "زجاجة لتر واحد من مشروب زبادي بارد تقليدي"
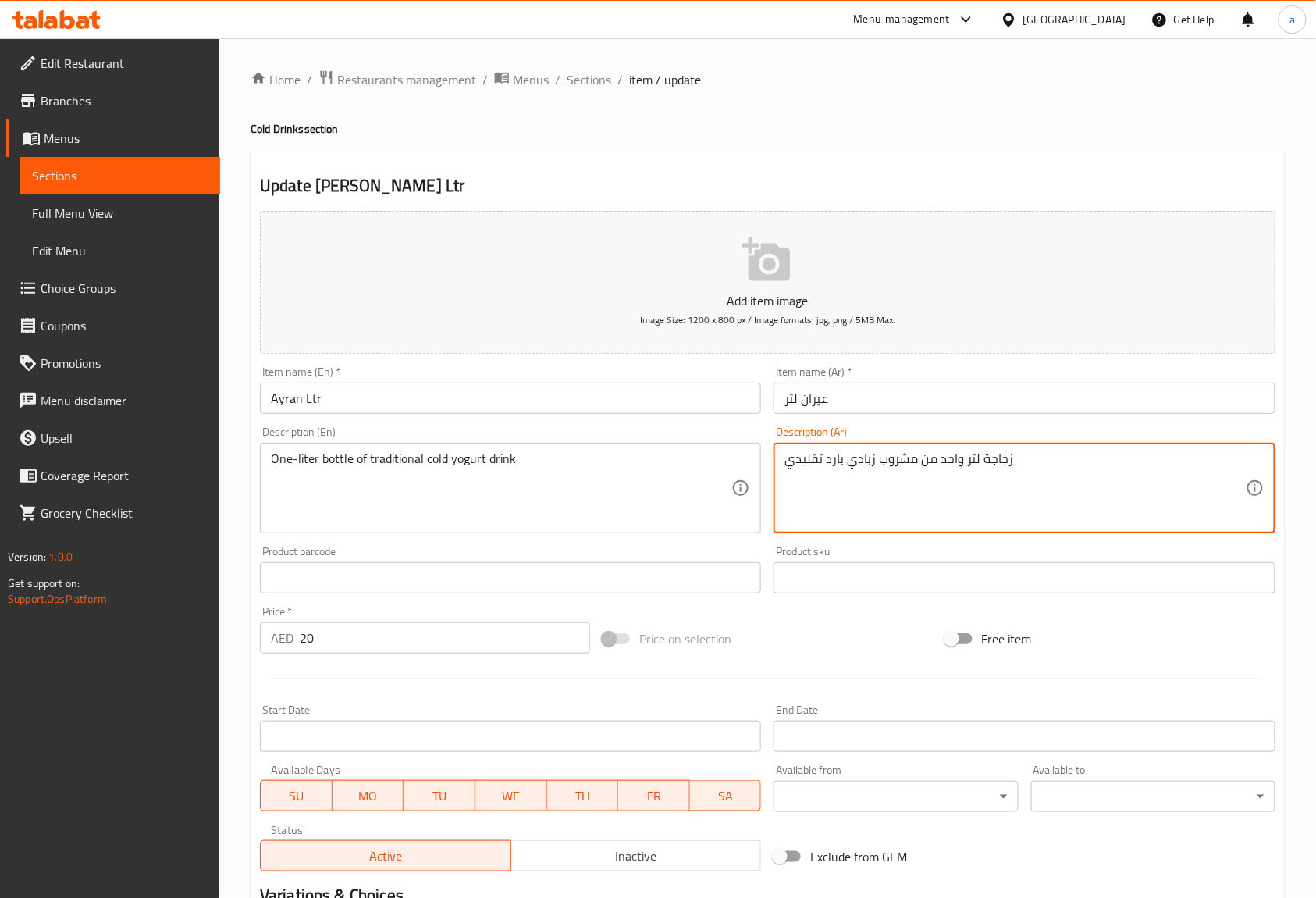
click at [878, 428] on div "Description (Ar) زجاجة لتر واحد من مشروب زبادي بارد تقليدي Description (Ar)" at bounding box center [1023, 479] width 501 height 107
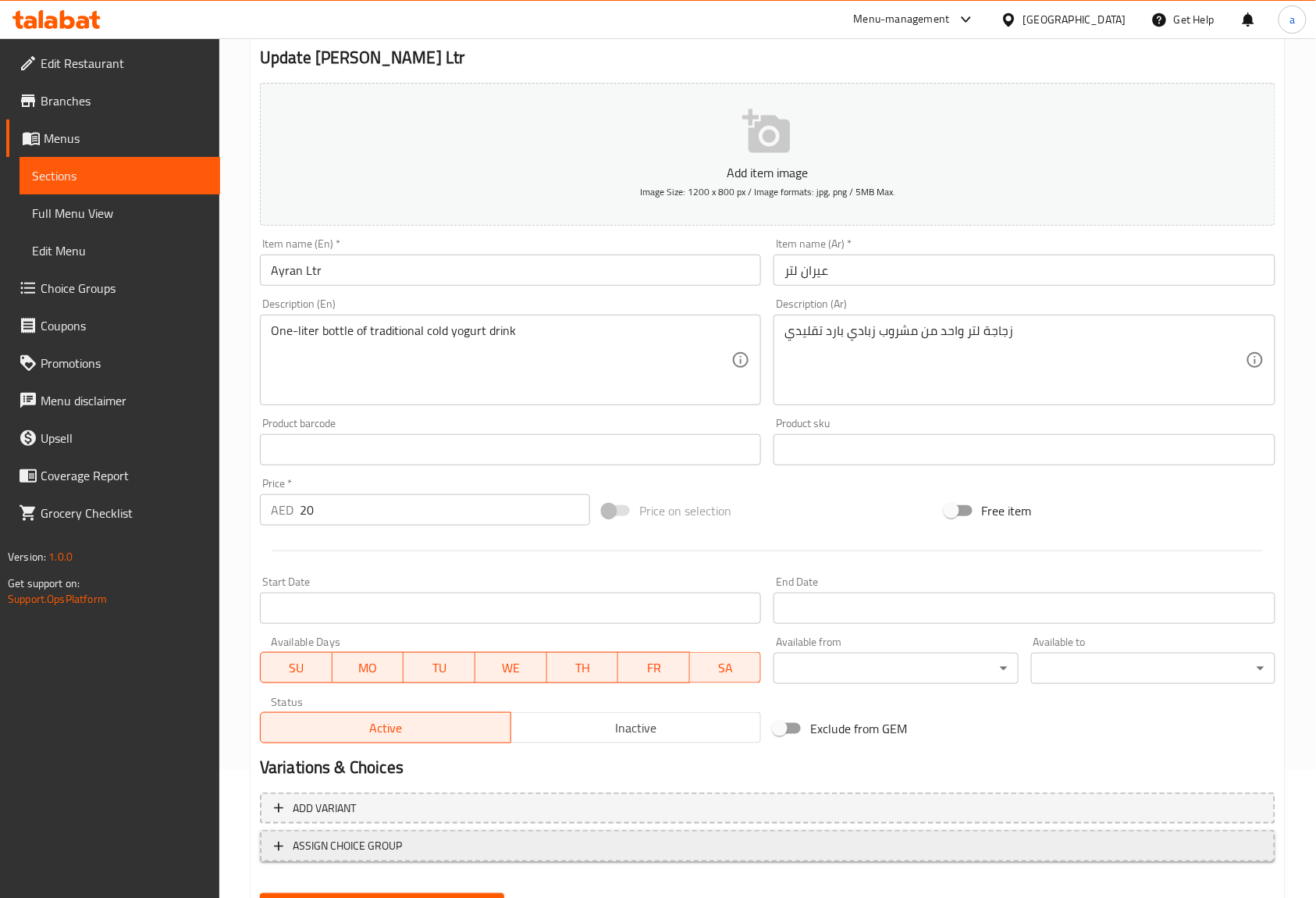
scroll to position [204, 0]
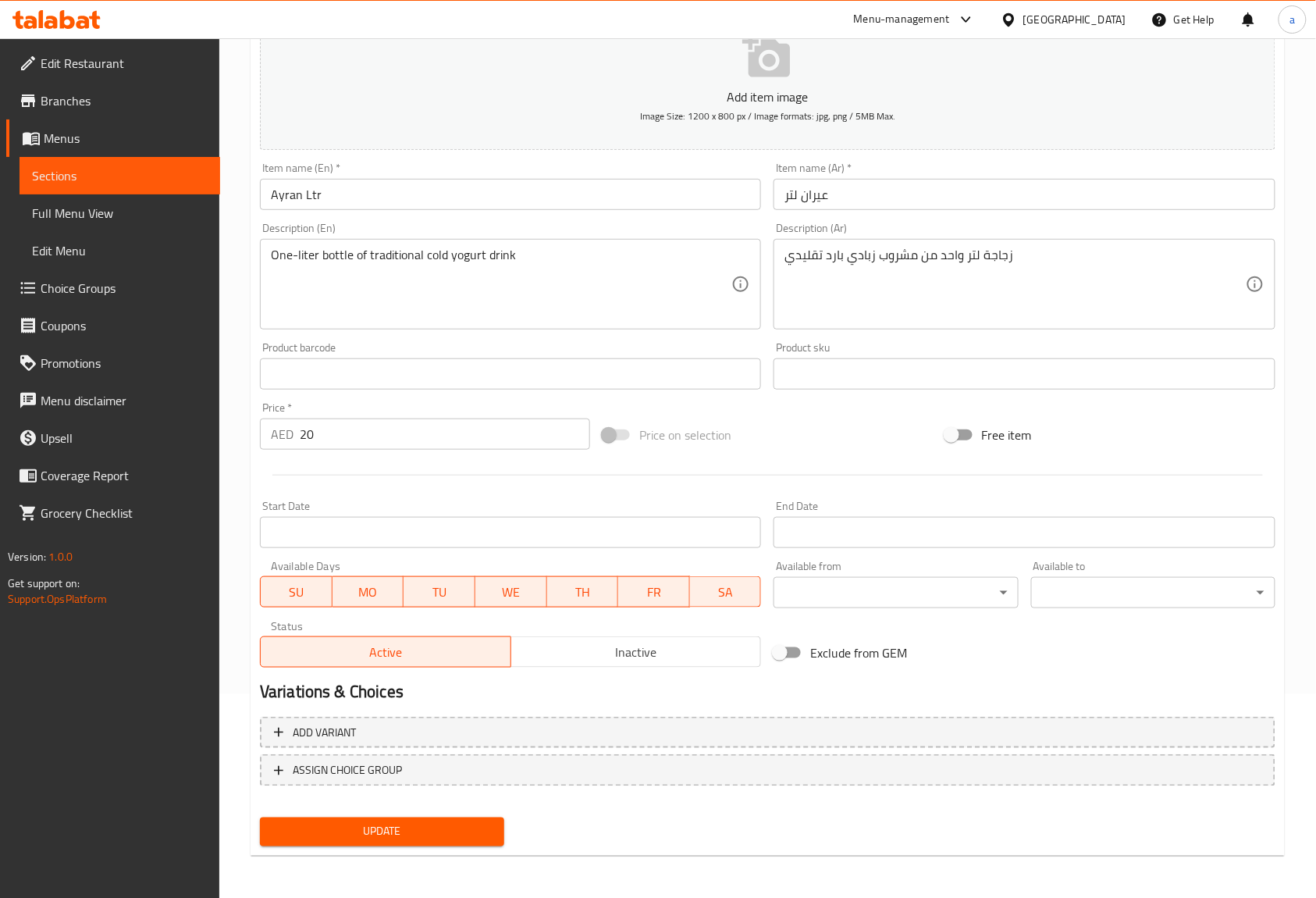
click at [457, 812] on div "Update" at bounding box center [382, 832] width 257 height 42
click at [459, 825] on span "Update" at bounding box center [382, 832] width 219 height 20
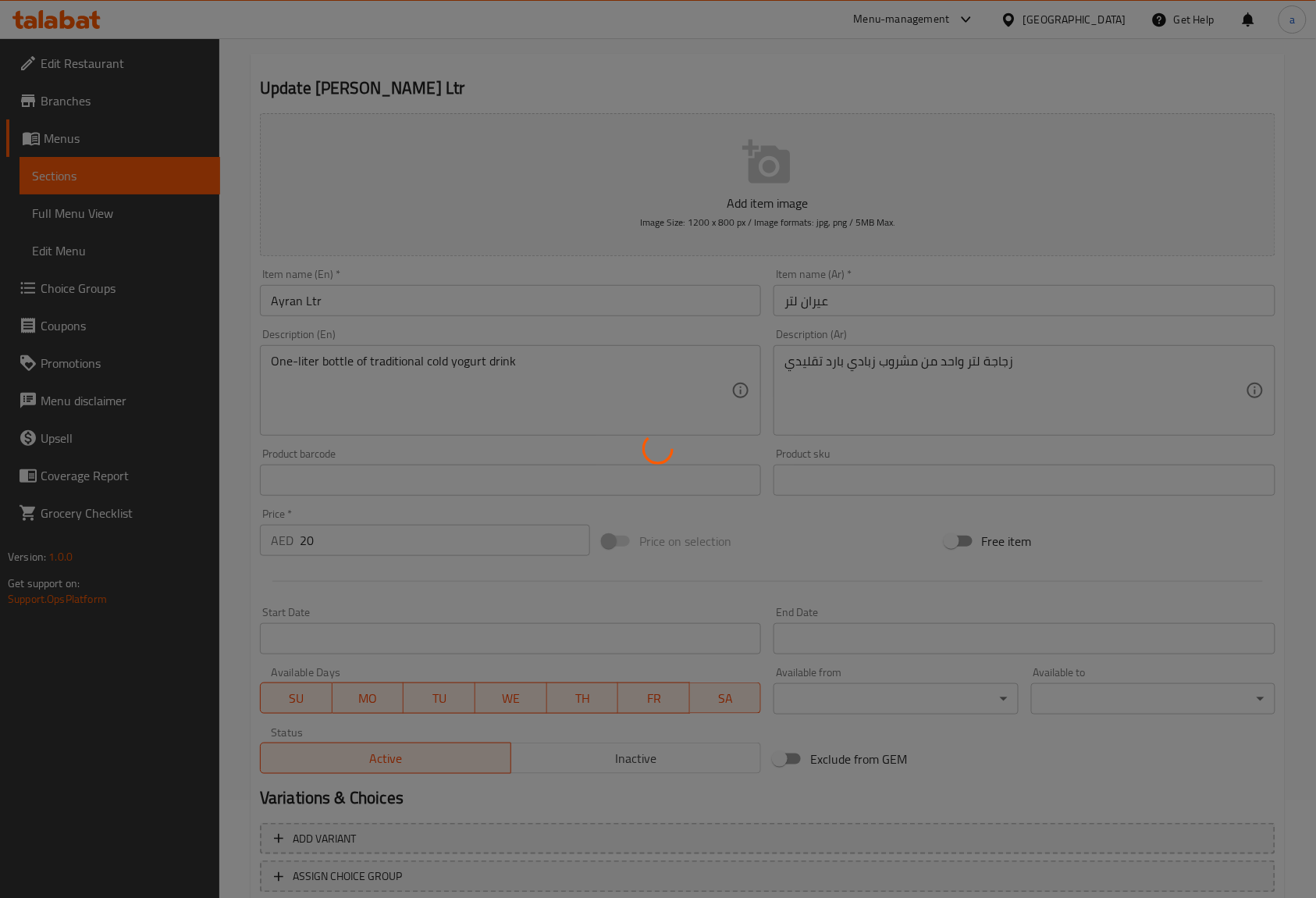
scroll to position [0, 0]
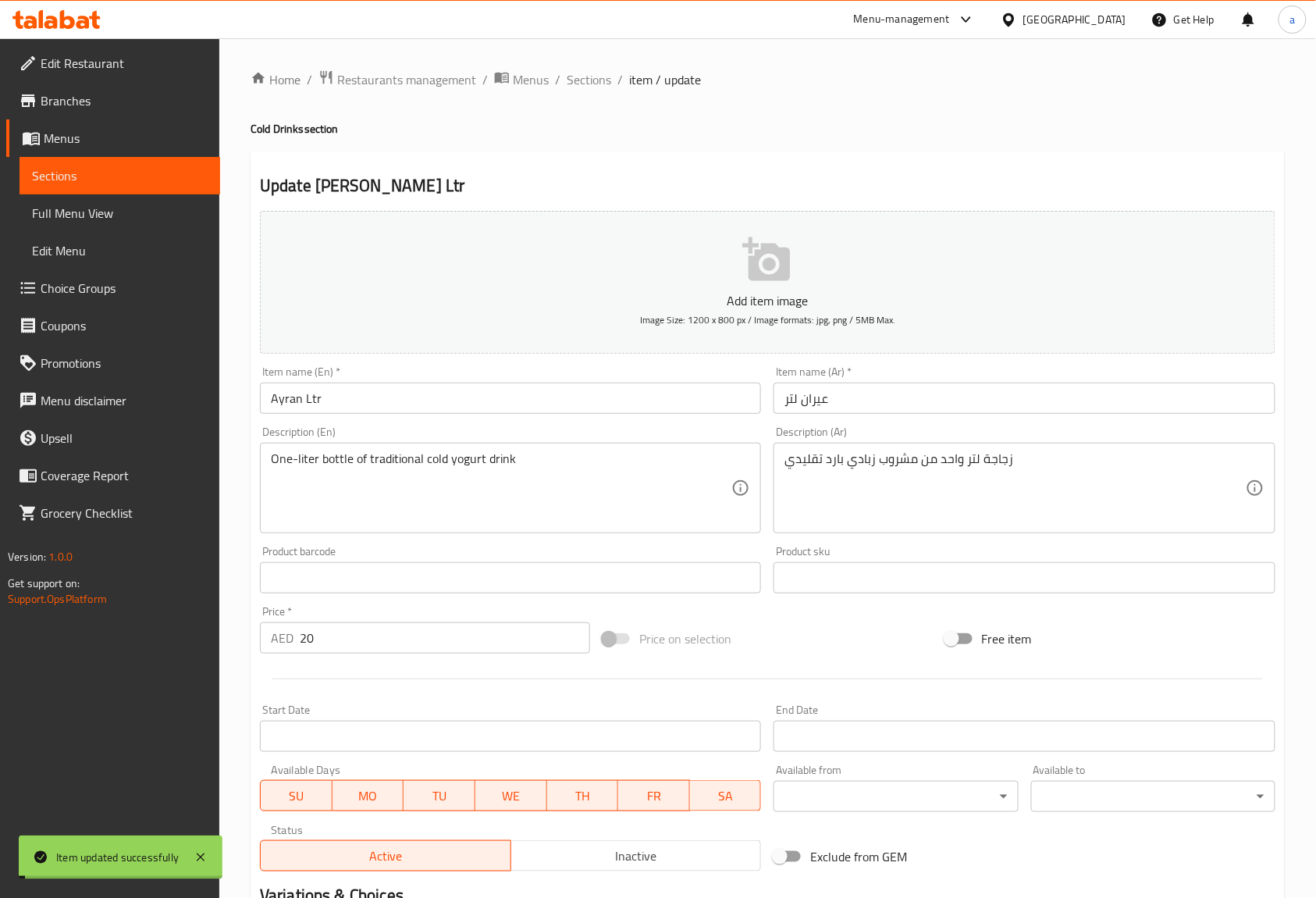
click at [591, 82] on span "Sections" at bounding box center [588, 80] width 45 height 19
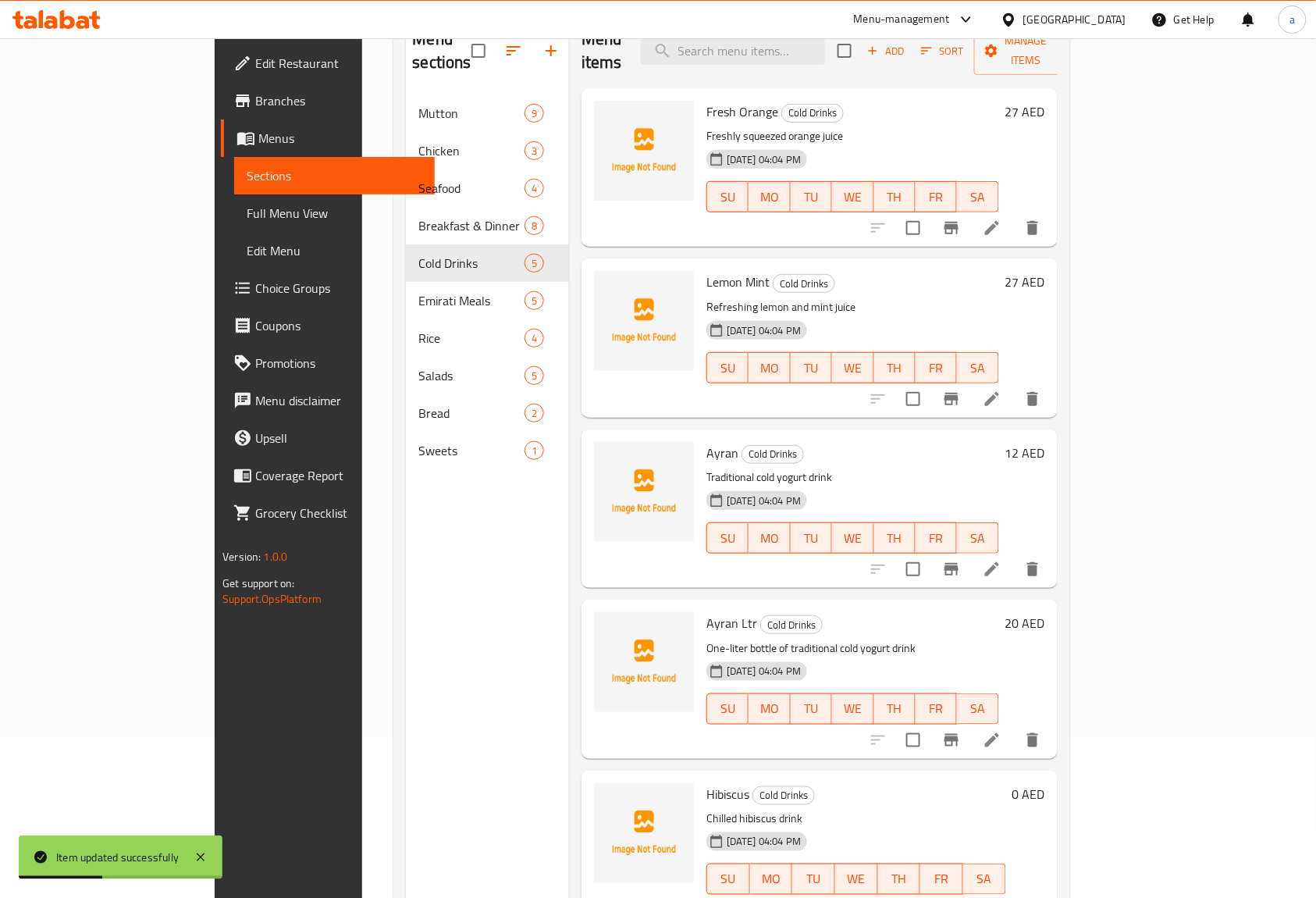
scroll to position [219, 0]
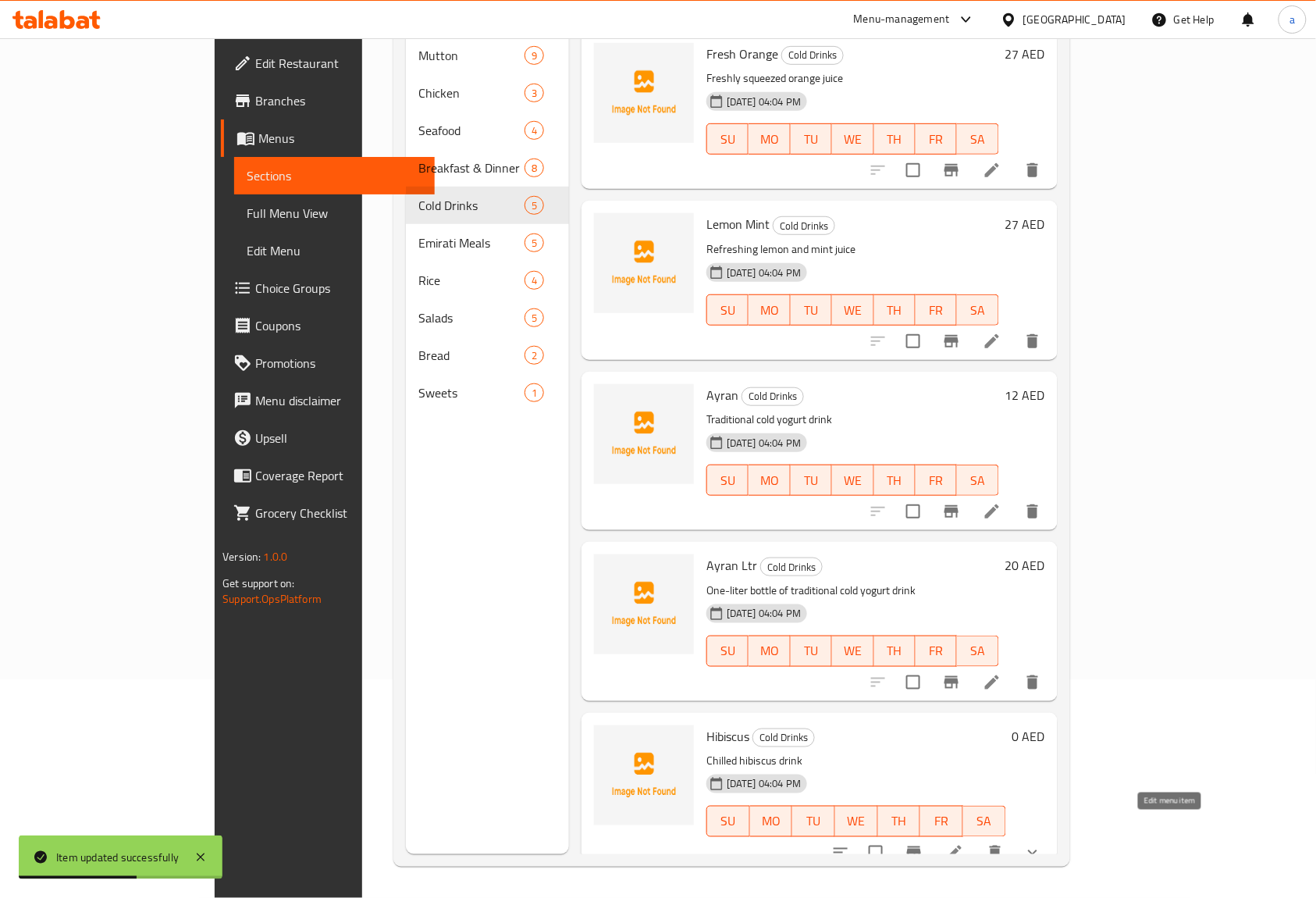
click at [964, 843] on icon at bounding box center [954, 852] width 19 height 19
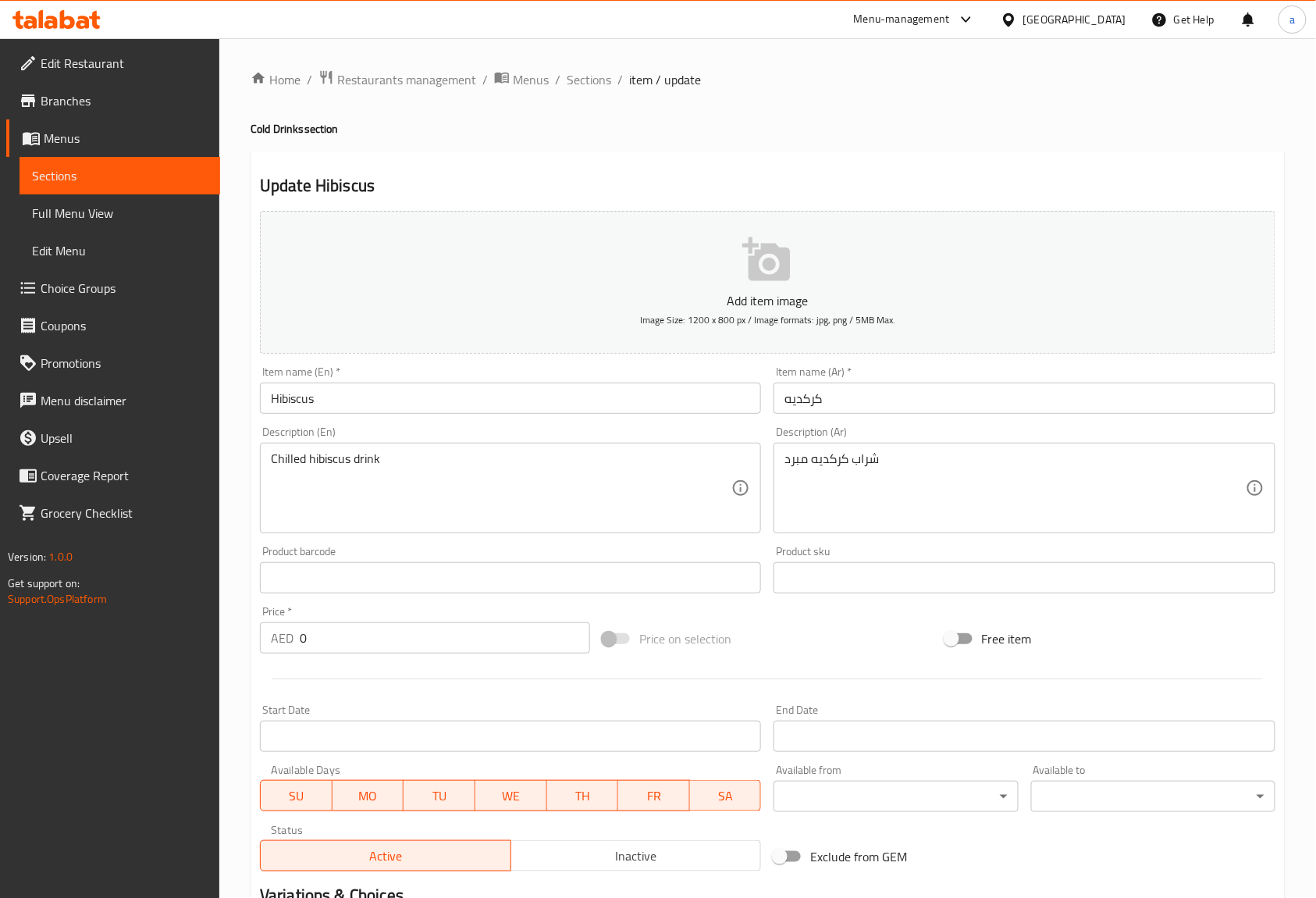
click at [523, 418] on div "Item name (En)   * Hibiscus Item name (En) *" at bounding box center [511, 389] width 514 height 60
click at [426, 399] on input "Hibiscus" at bounding box center [510, 397] width 501 height 31
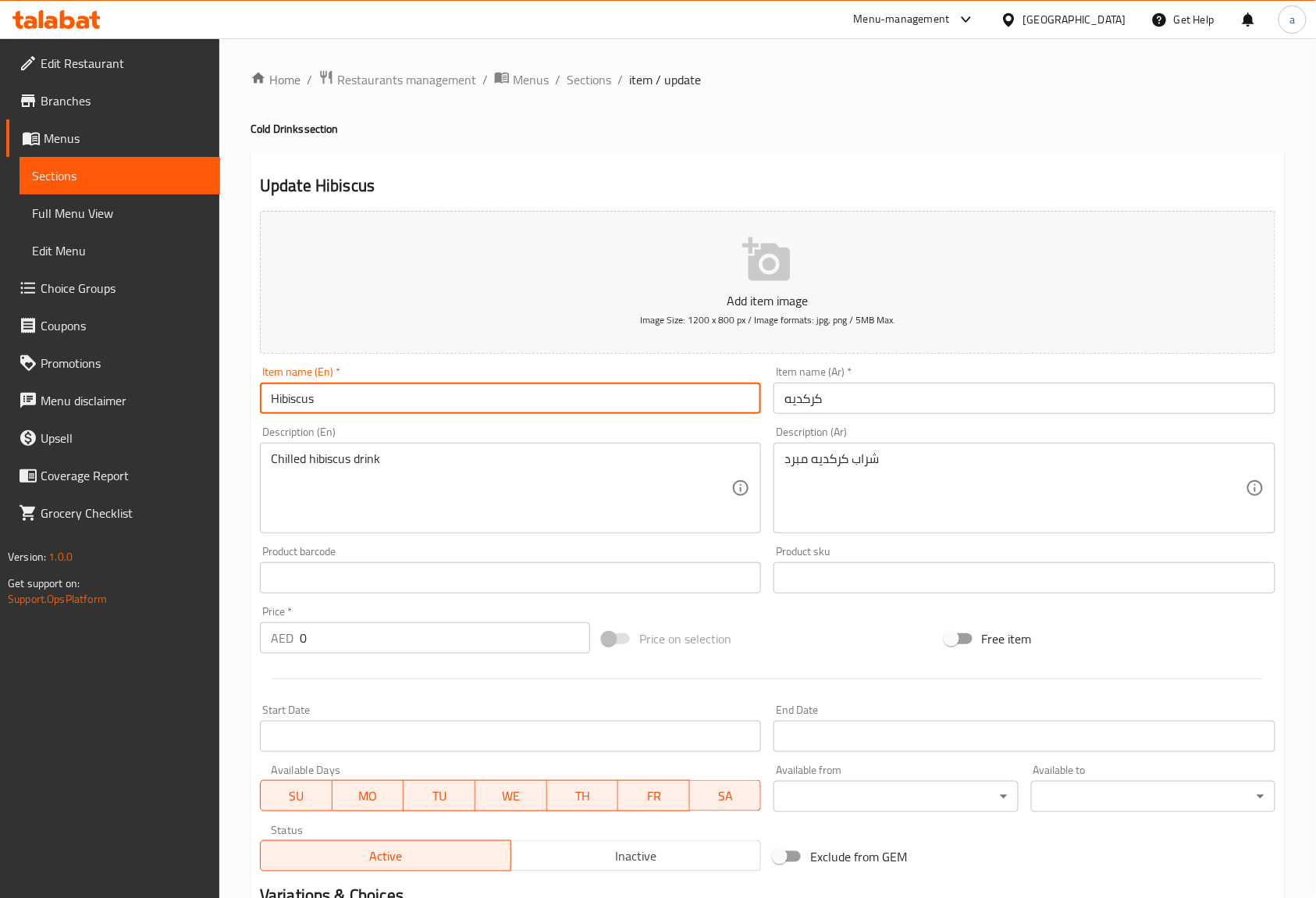
click at [426, 399] on input "Hibiscus" at bounding box center [510, 397] width 501 height 31
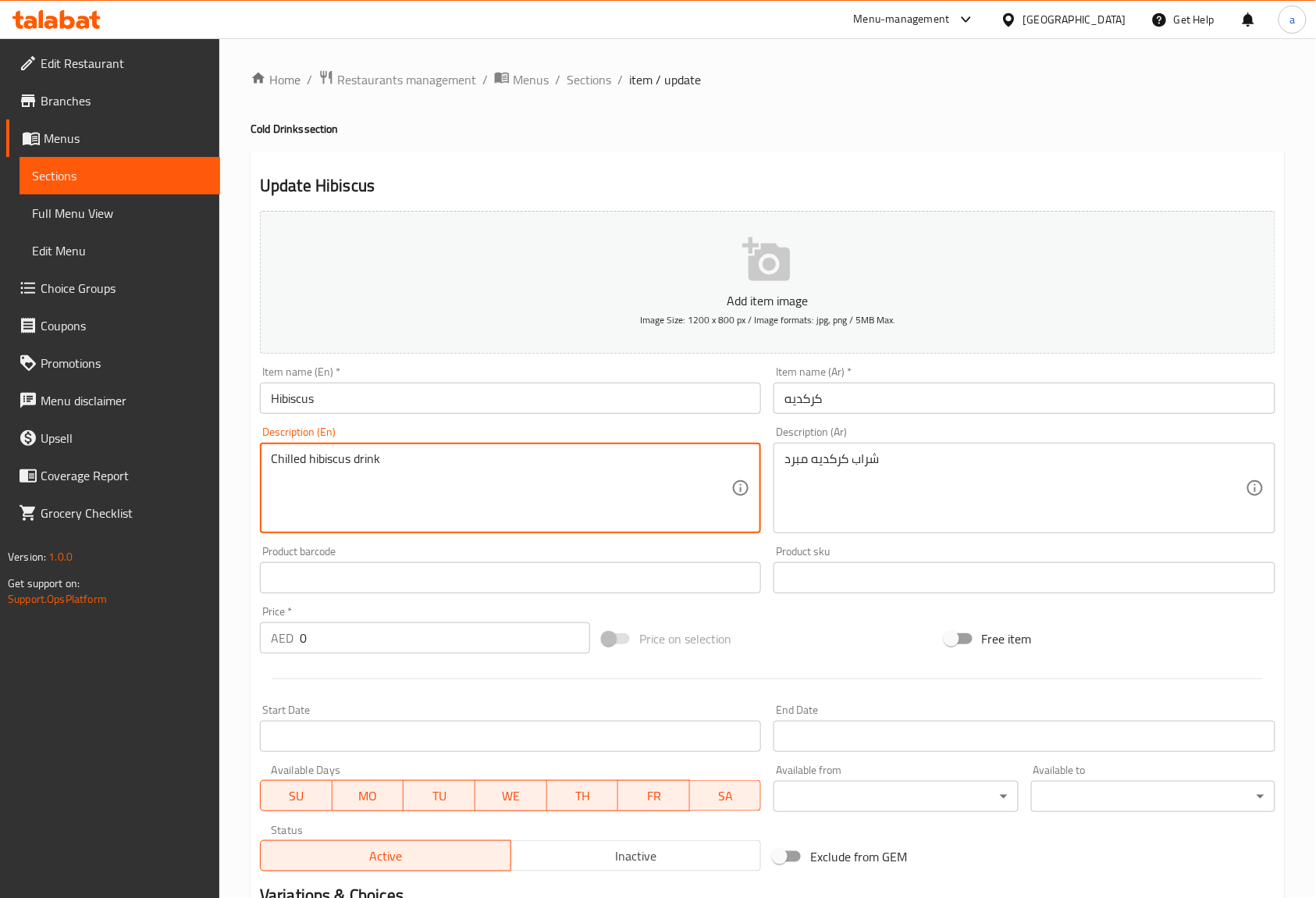
click at [292, 465] on textarea "Chilled hibiscus drink" at bounding box center [501, 488] width 461 height 74
click at [464, 417] on div "Item name (En)   * Hibiscus Item name (En) *" at bounding box center [511, 389] width 514 height 60
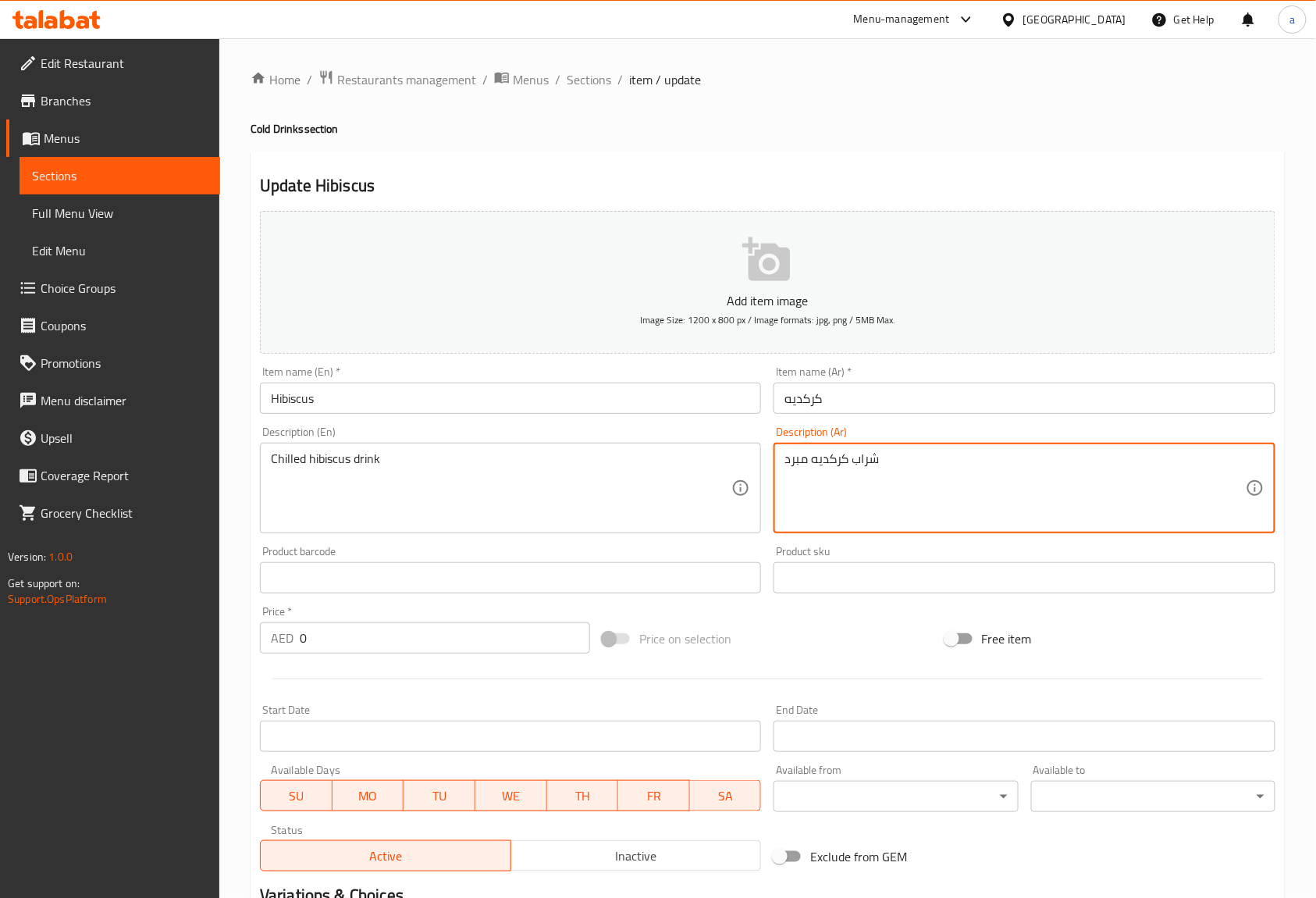
click at [873, 457] on textarea "شراب كركديه مبرد" at bounding box center [1014, 488] width 461 height 74
type textarea "مشروب كركديه مبرد"
drag, startPoint x: 904, startPoint y: 444, endPoint x: 905, endPoint y: 435, distance: 9.1
click at [905, 435] on div "Description (Ar) مشروب كركديه مبرد Description (Ar)" at bounding box center [1023, 479] width 501 height 107
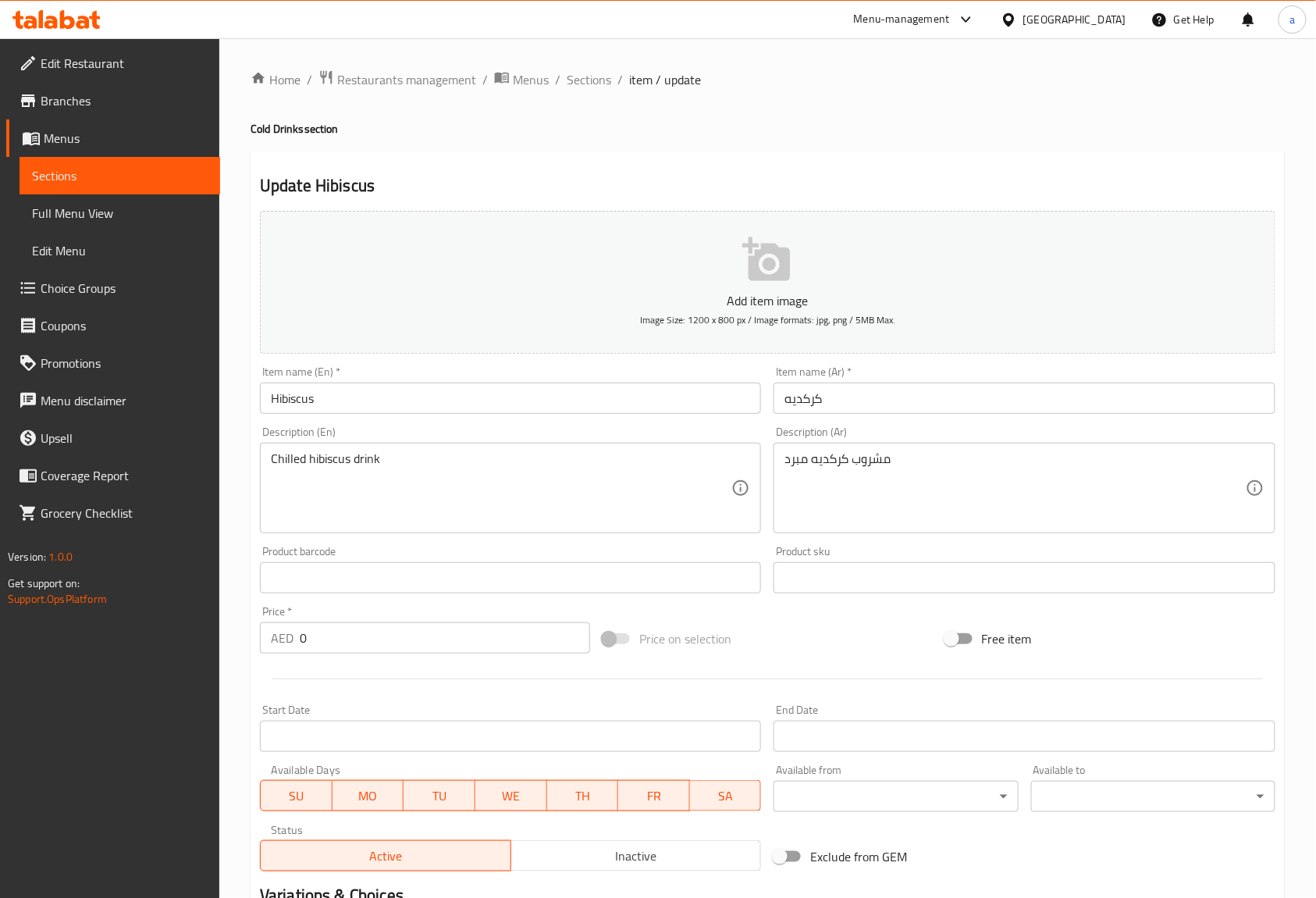
click at [906, 432] on div "Description (Ar) مشروب كركديه مبرد Description (Ar)" at bounding box center [1023, 479] width 501 height 107
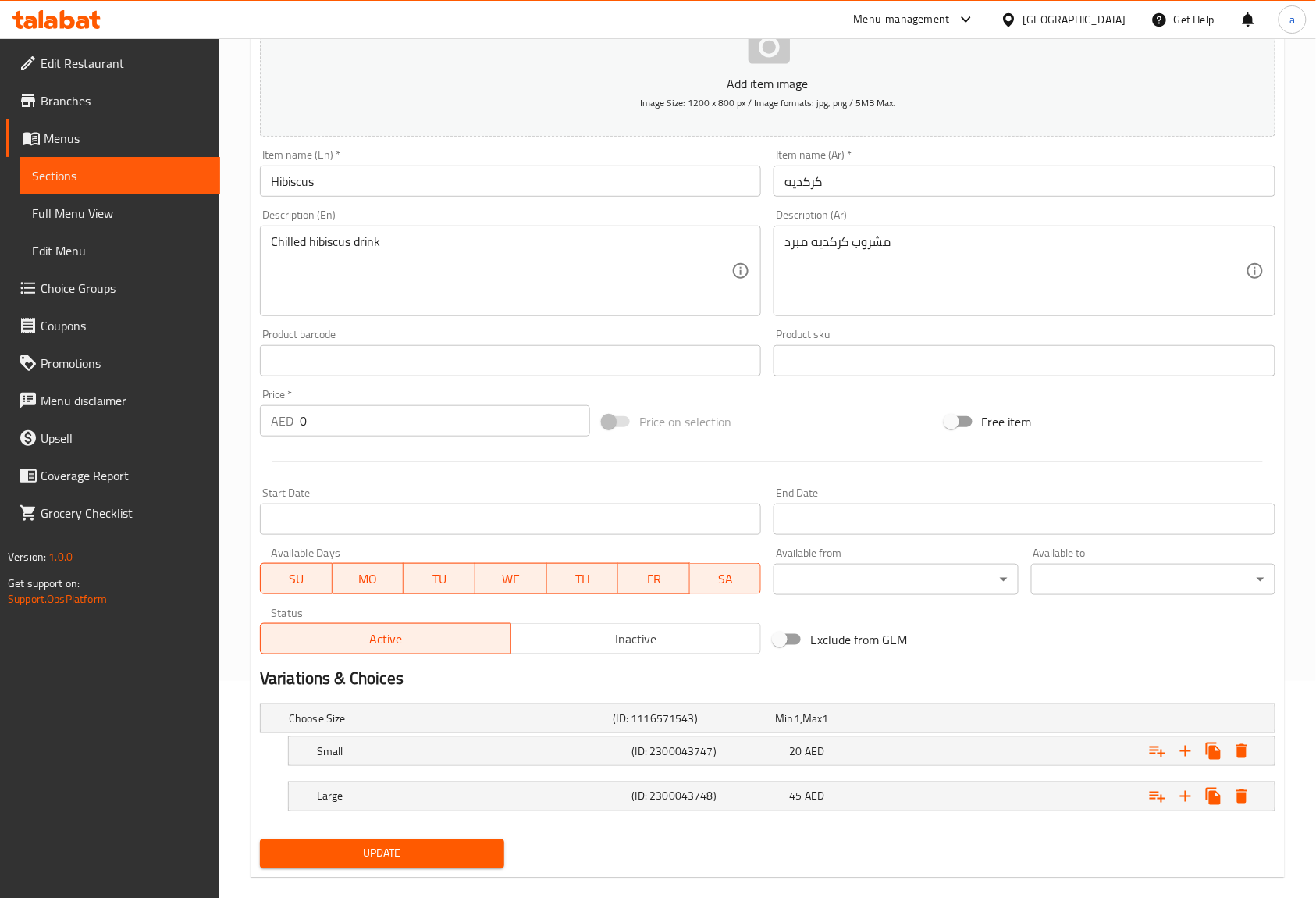
scroll to position [242, 0]
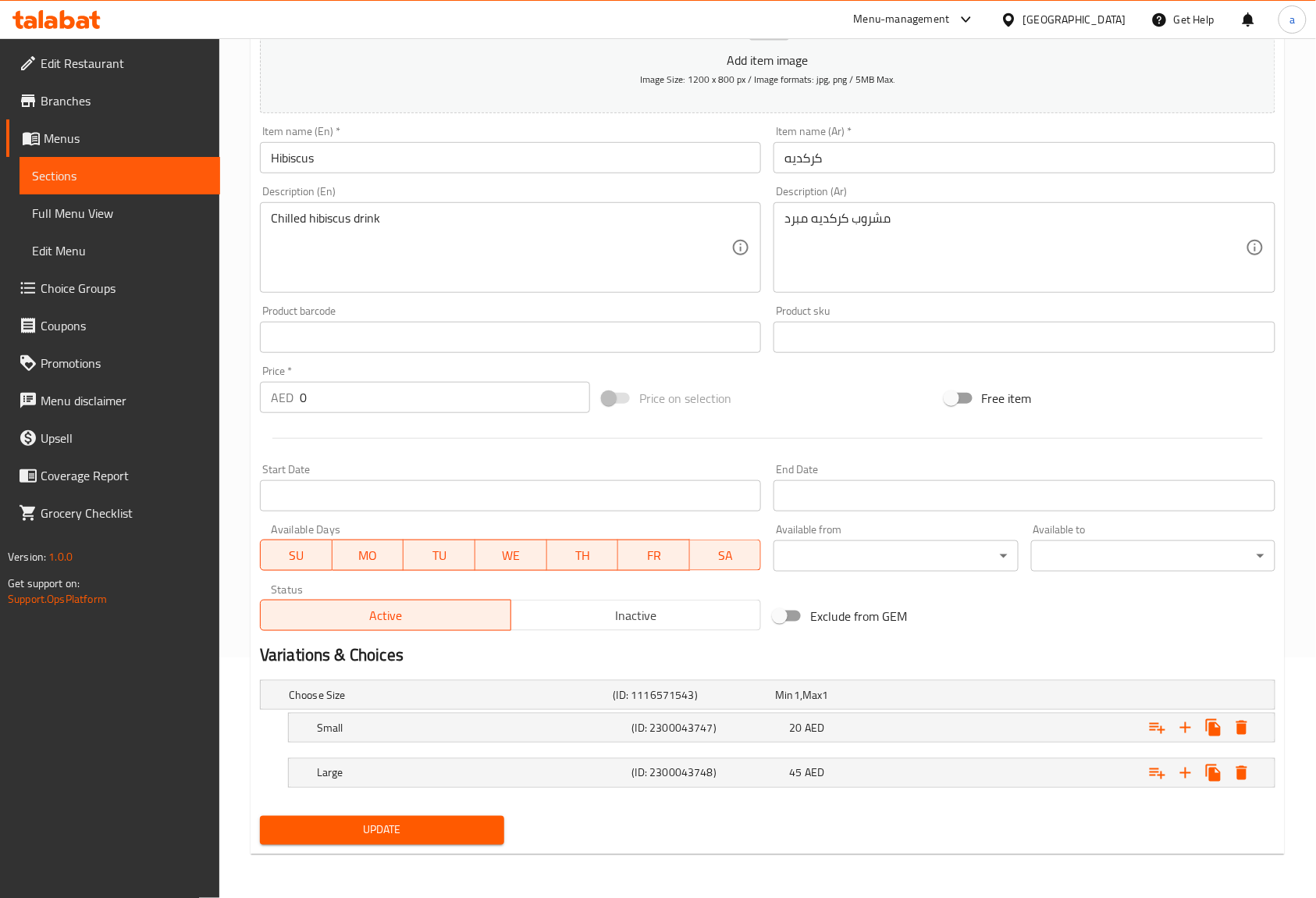
click at [432, 832] on span "Update" at bounding box center [382, 830] width 219 height 20
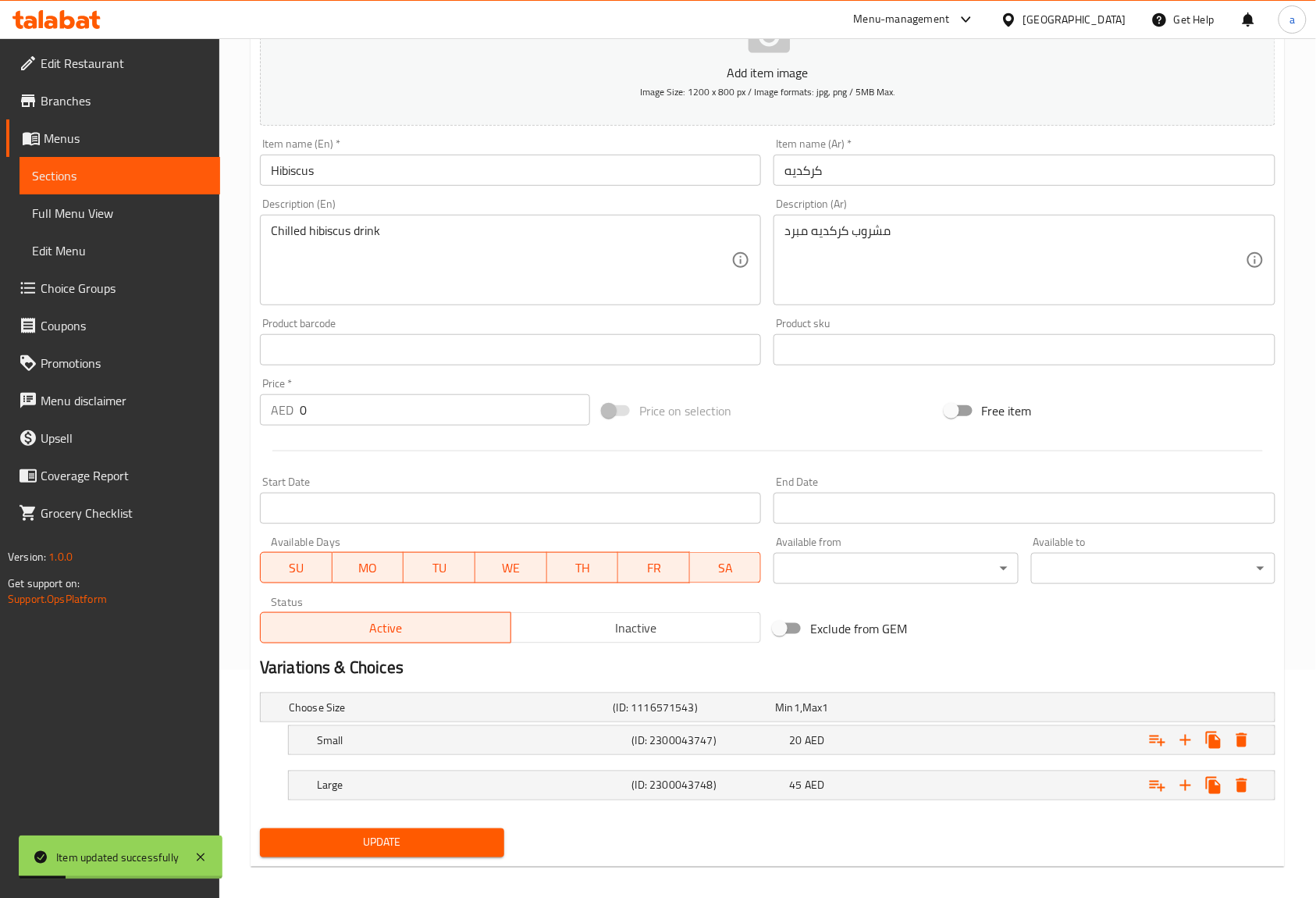
scroll to position [0, 0]
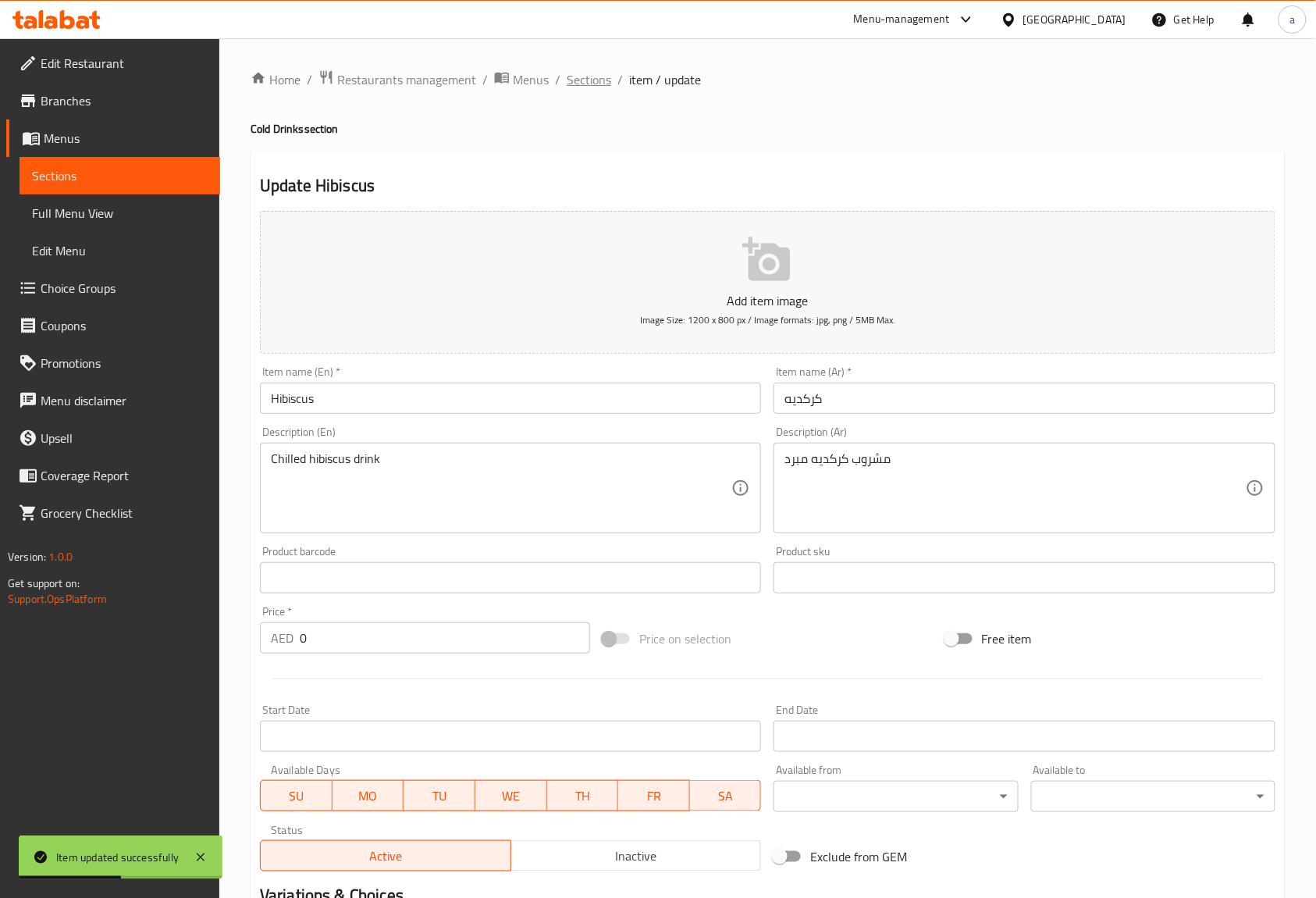
click at [594, 86] on span "Sections" at bounding box center [588, 80] width 45 height 19
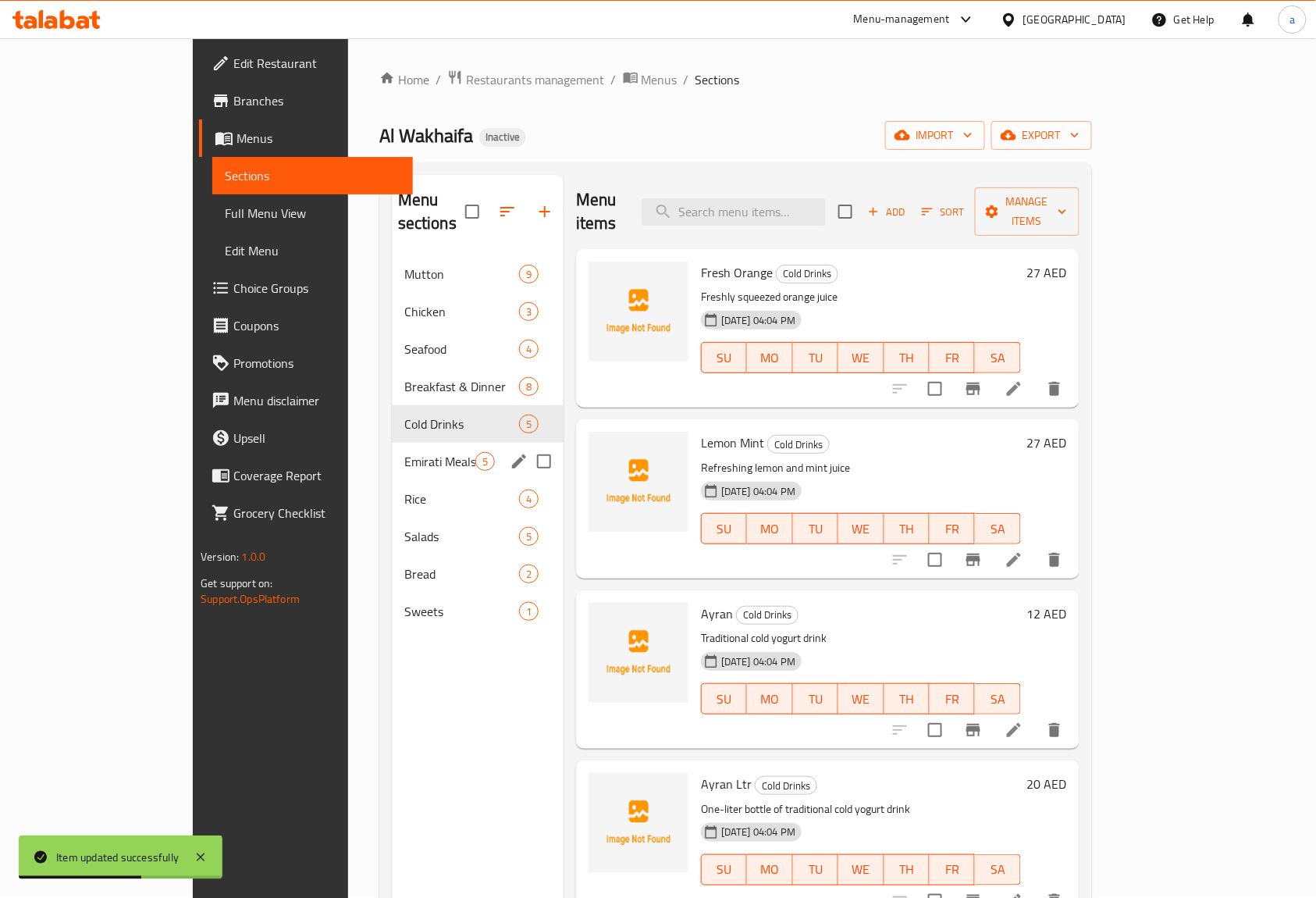
click at [392, 443] on div "Emirati Meals 5" at bounding box center [478, 462] width 171 height 38
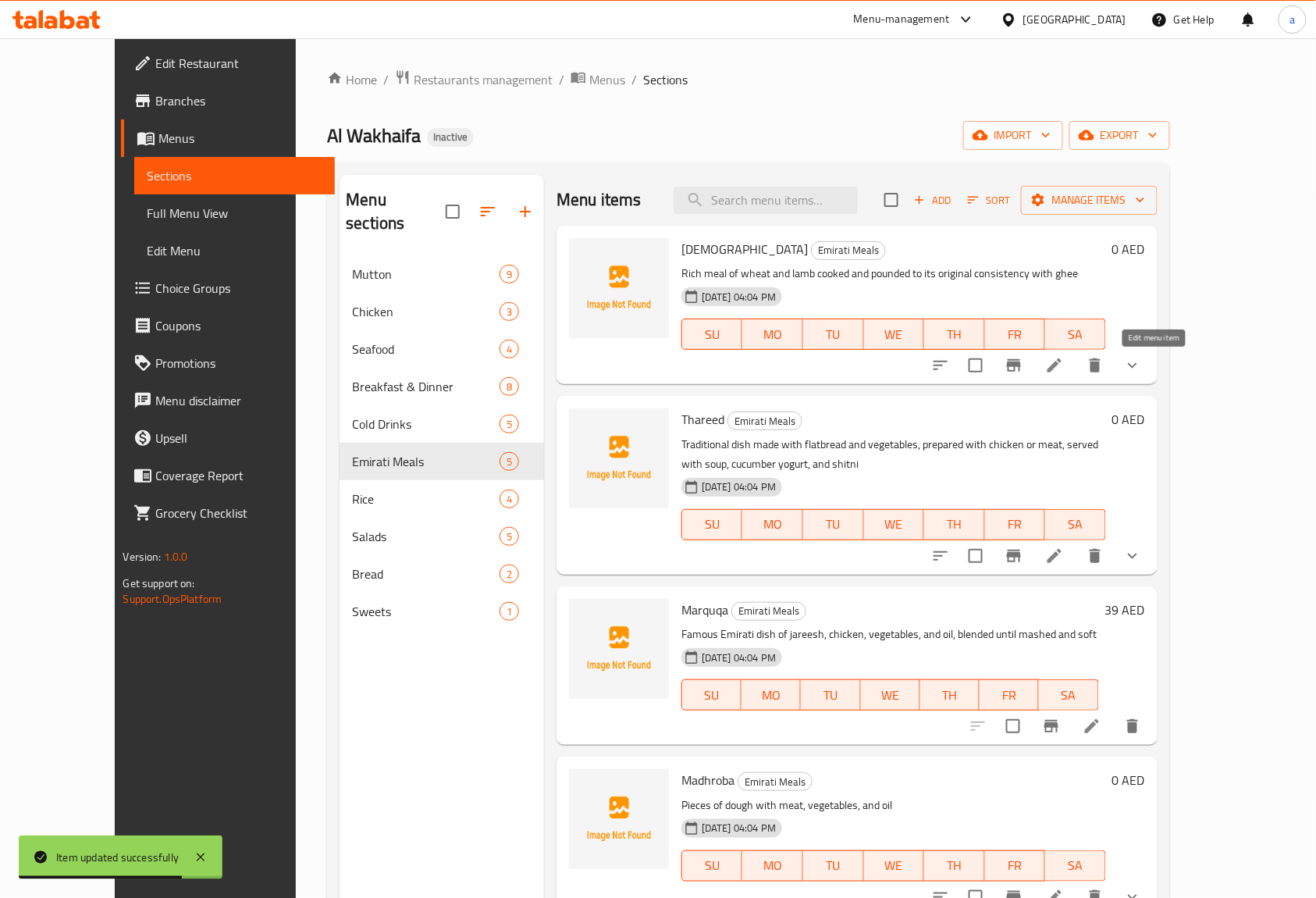
click at [1064, 368] on icon at bounding box center [1054, 365] width 19 height 19
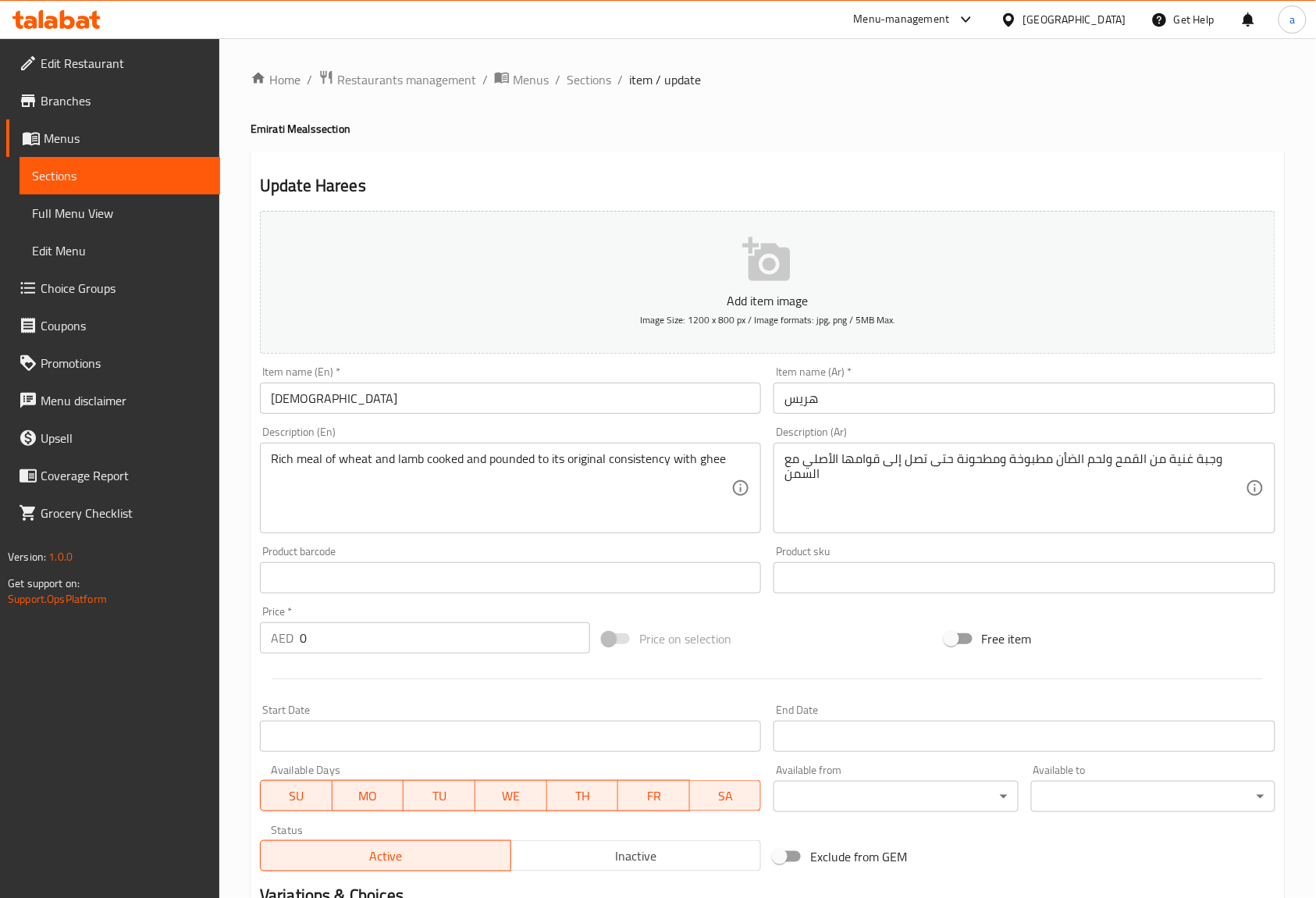
click at [443, 398] on input "[DEMOGRAPHIC_DATA]" at bounding box center [510, 397] width 501 height 31
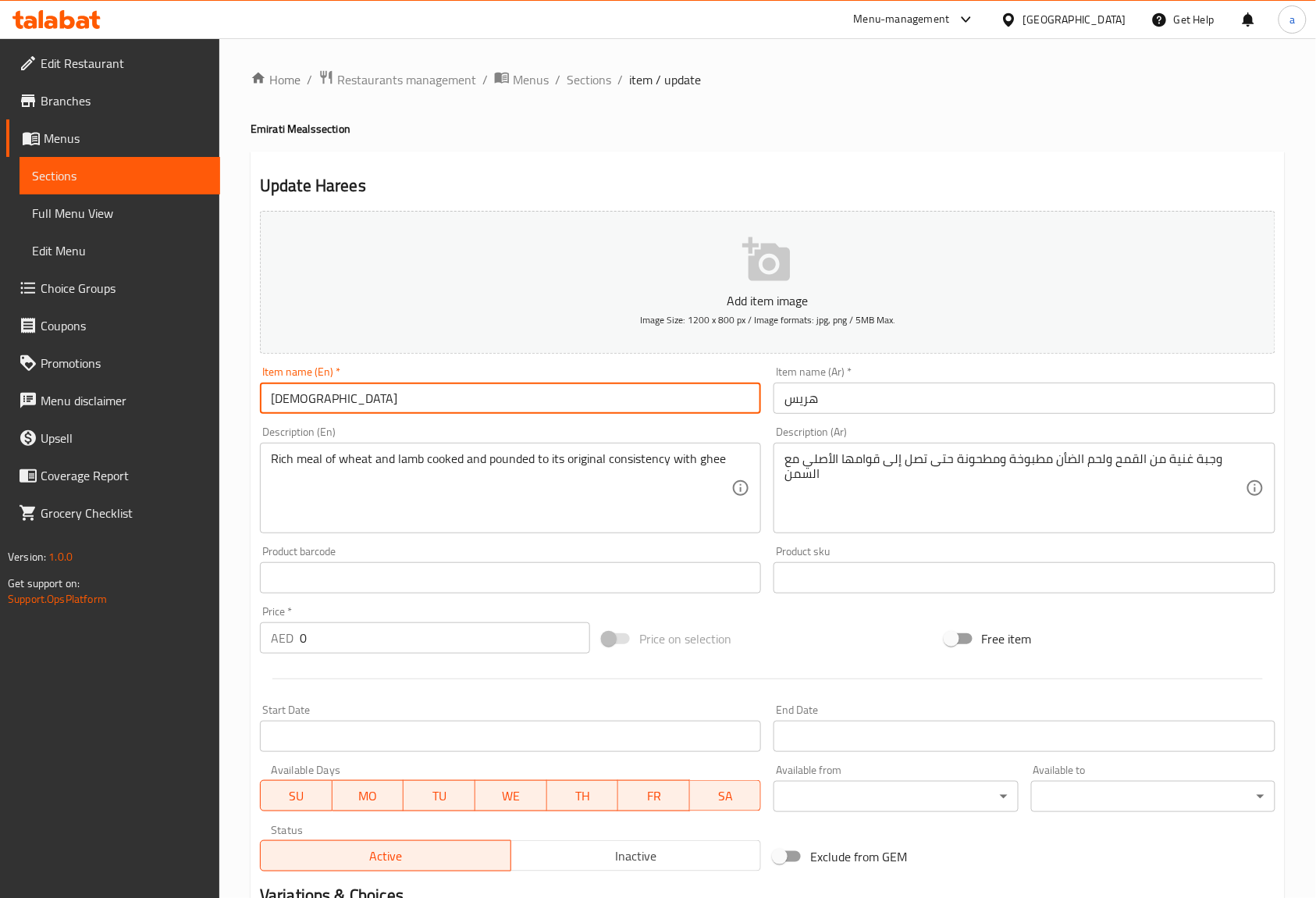
click at [443, 398] on input "[DEMOGRAPHIC_DATA]" at bounding box center [510, 397] width 501 height 31
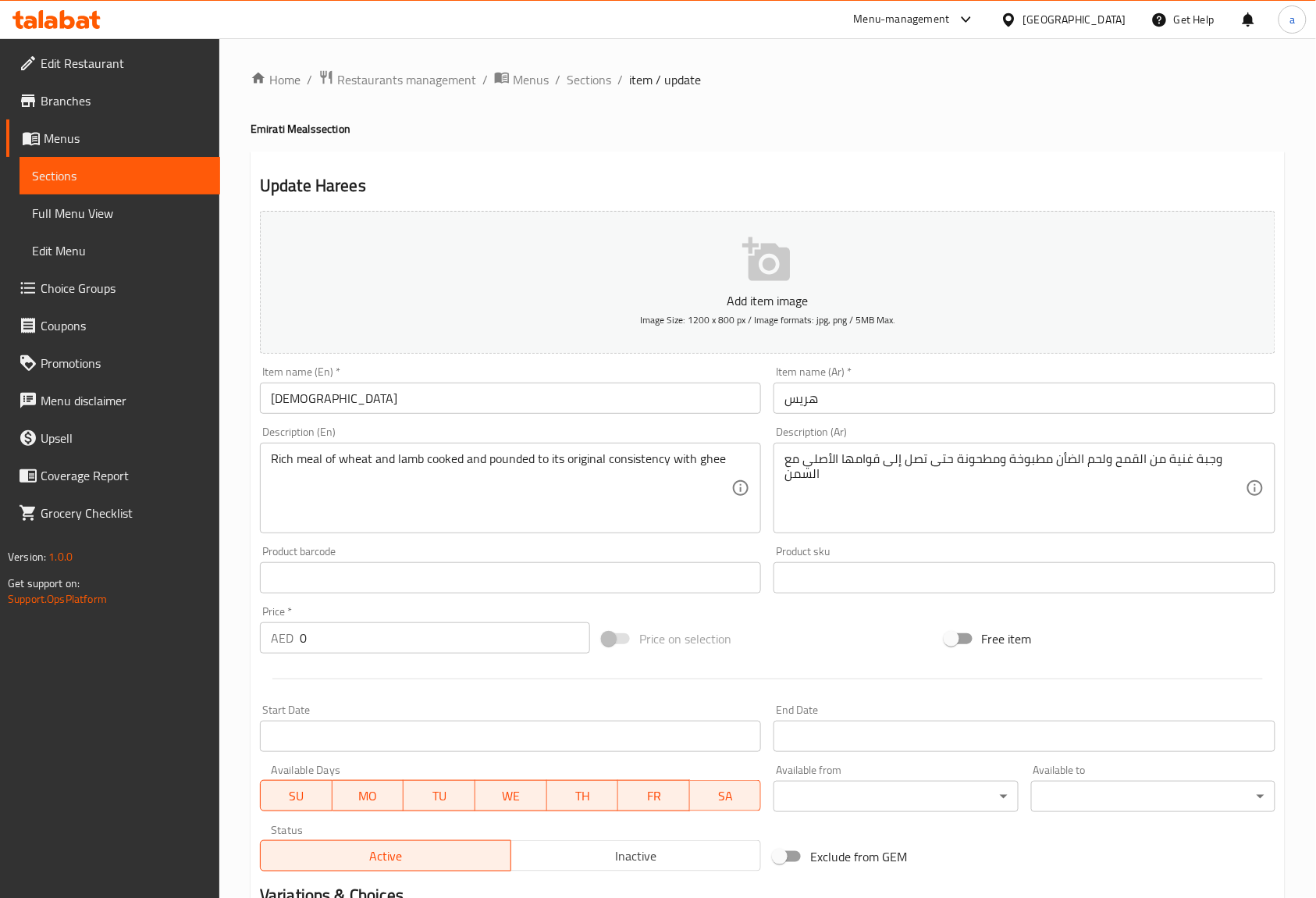
click at [725, 429] on div "Description (En) Rich meal of wheat and lamb cooked and pounded to its original…" at bounding box center [510, 479] width 501 height 107
click at [272, 450] on div "Rich meal of wheat and lamb cooked and pounded to its original consistency with…" at bounding box center [510, 488] width 501 height 91
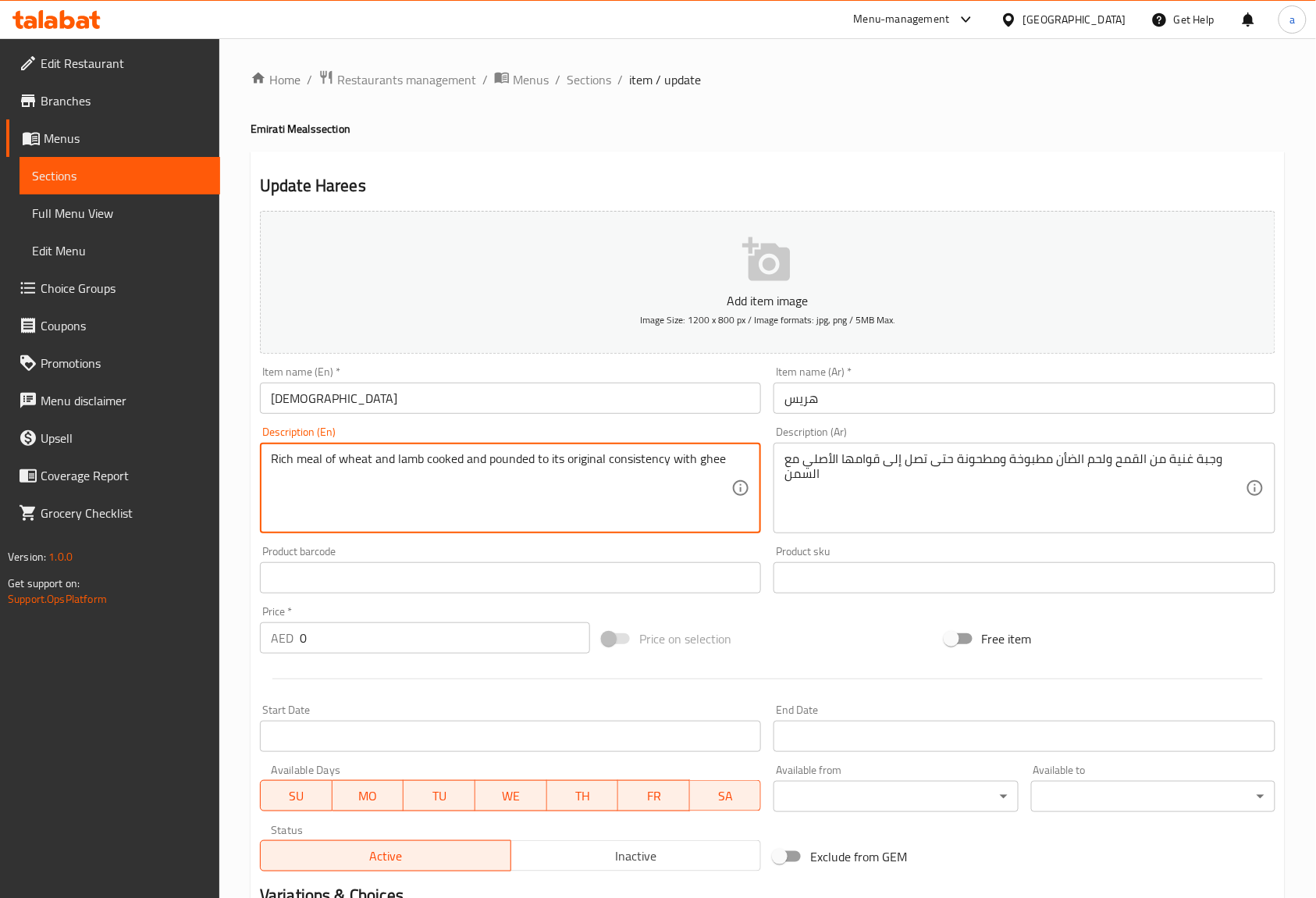
click at [285, 459] on textarea "Rich meal of wheat and lamb cooked and pounded to its original consistency with…" at bounding box center [501, 488] width 461 height 74
click at [344, 466] on textarea "Rich meal of wheat and lamb cooked and pounded to its original consistency with…" at bounding box center [501, 488] width 461 height 74
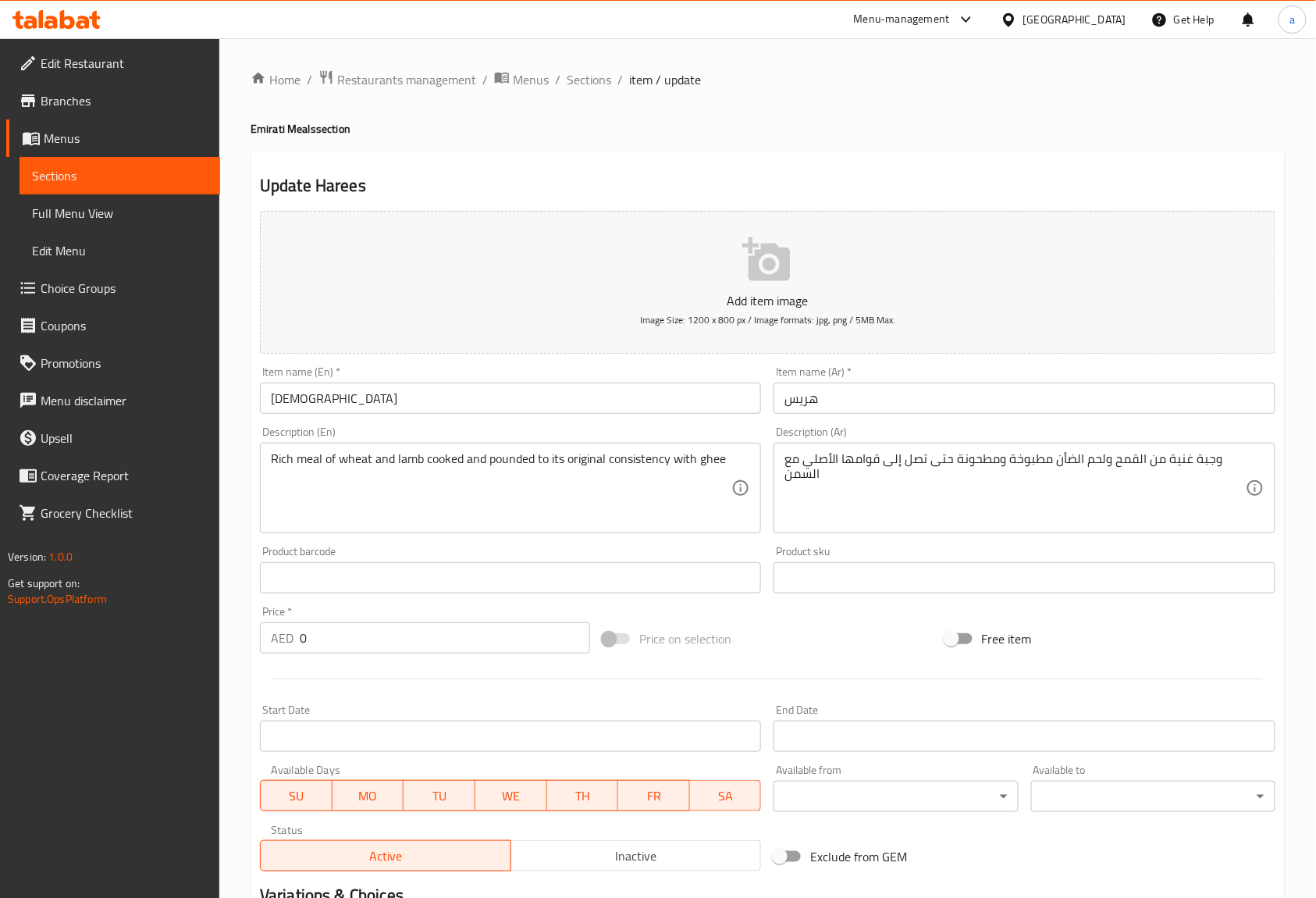
click at [616, 435] on div "Description (En) Rich meal of wheat and lamb cooked and pounded to its original…" at bounding box center [510, 479] width 501 height 107
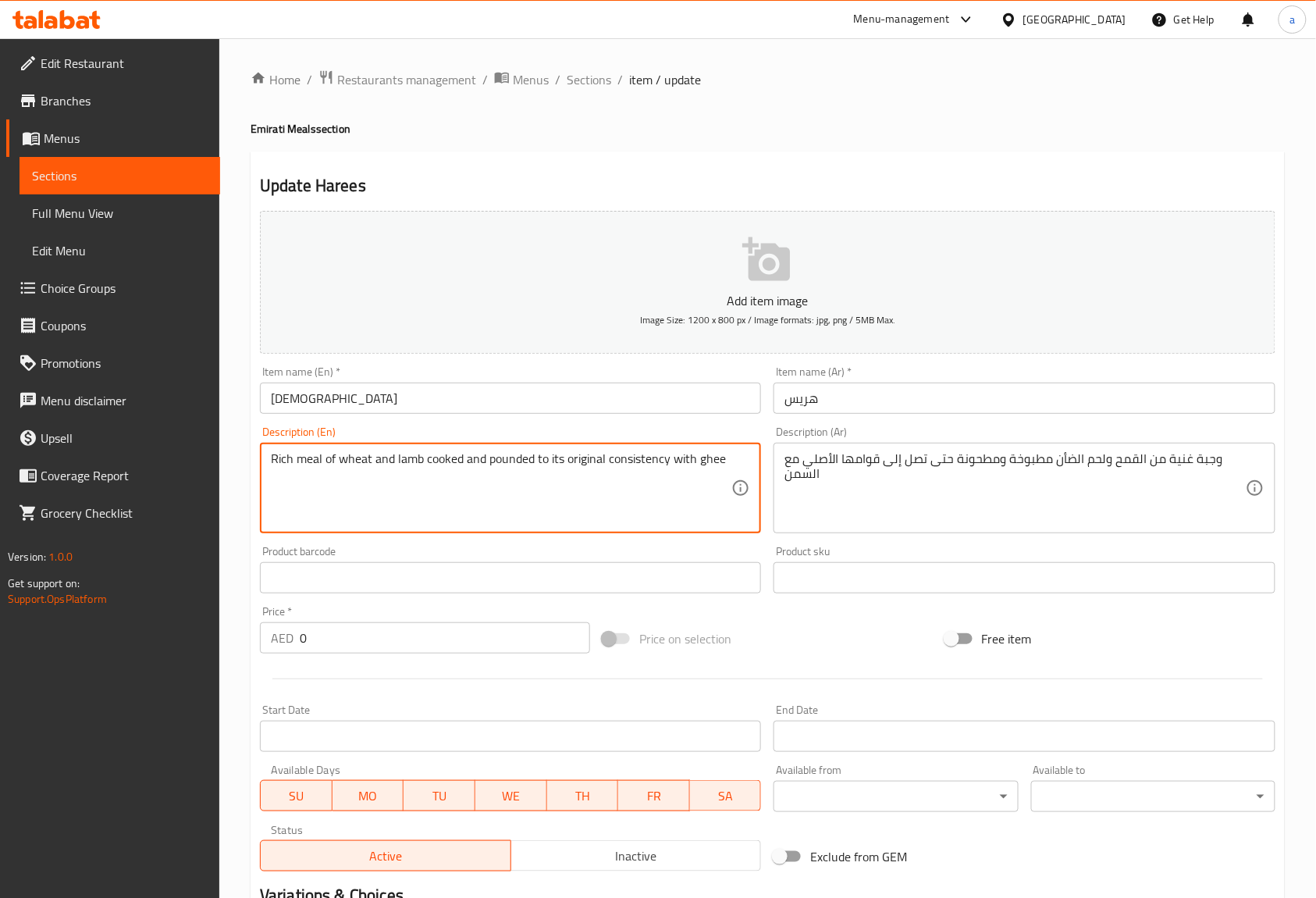
click at [501, 457] on textarea "Rich meal of wheat and lamb cooked and pounded to its original consistency with…" at bounding box center [501, 488] width 461 height 74
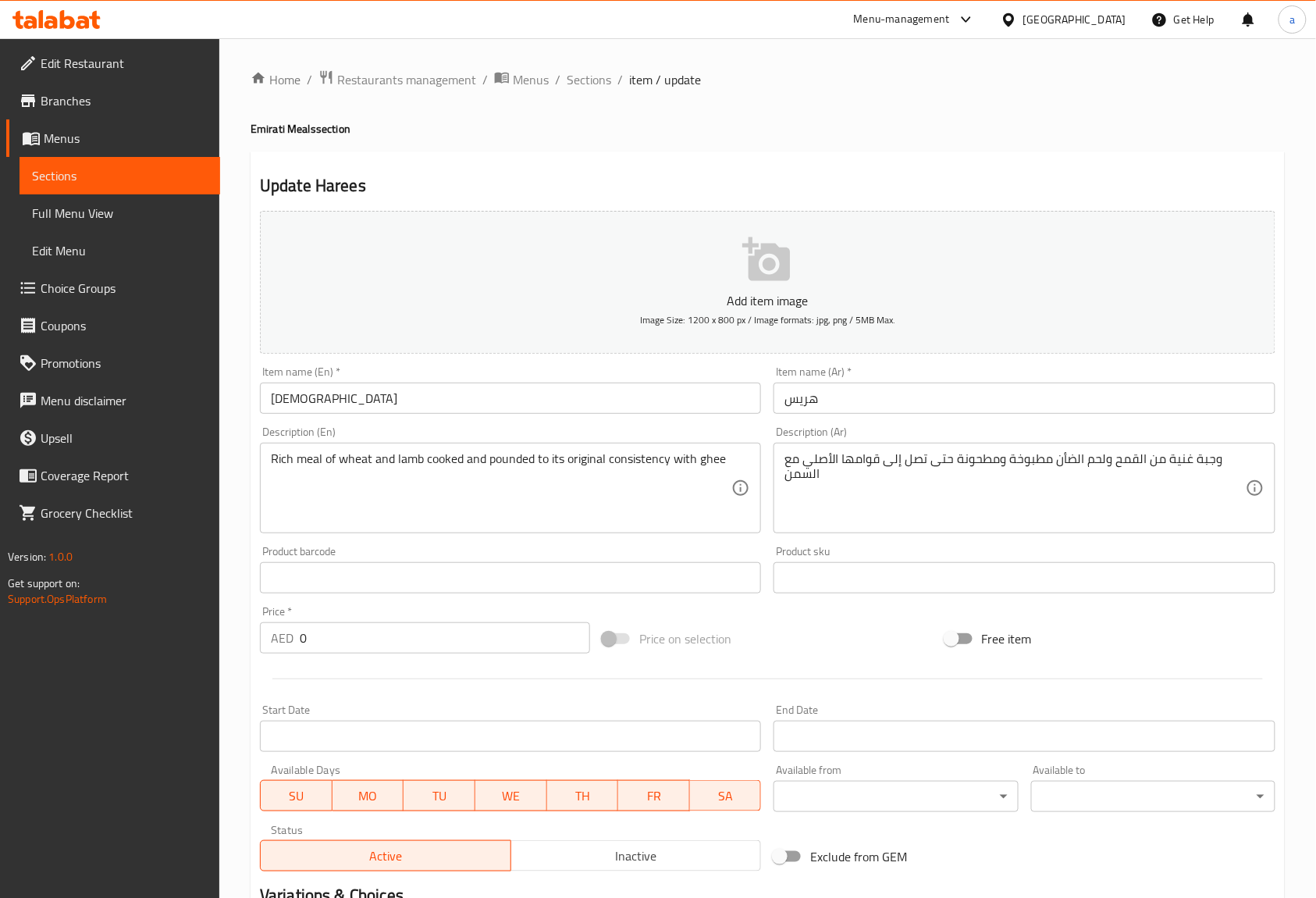
click at [1293, 659] on div "Home / Restaurants management / Menus / Sections / item / update Emirati Meals …" at bounding box center [768, 610] width 1097 height 1145
click at [1242, 100] on div "Home / Restaurants management / Menus / Sections / item / update Emirati Meals …" at bounding box center [768, 610] width 1034 height 1082
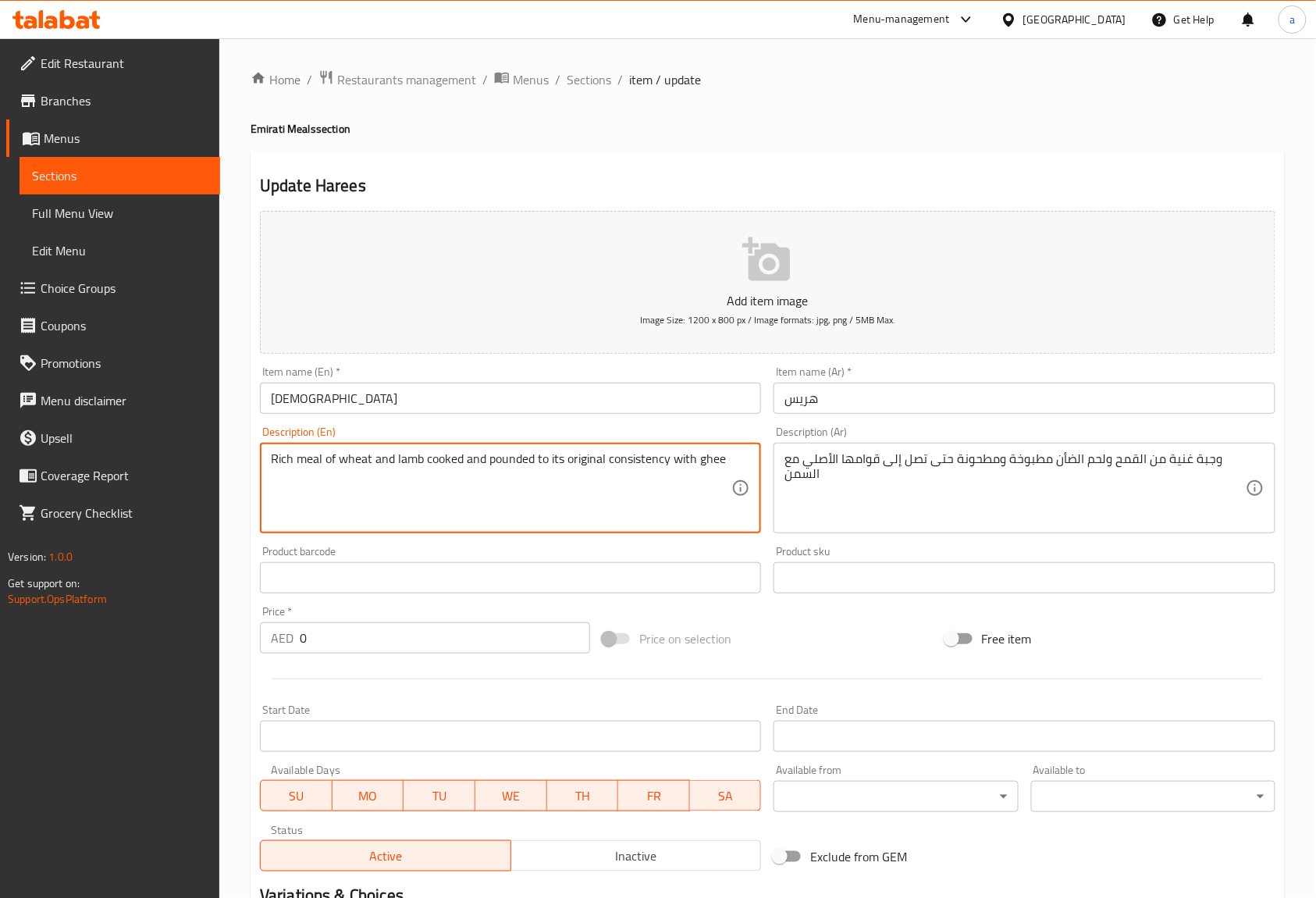
click at [525, 465] on textarea "Rich meal of wheat and lamb cooked and pounded to its original consistency with…" at bounding box center [501, 488] width 461 height 74
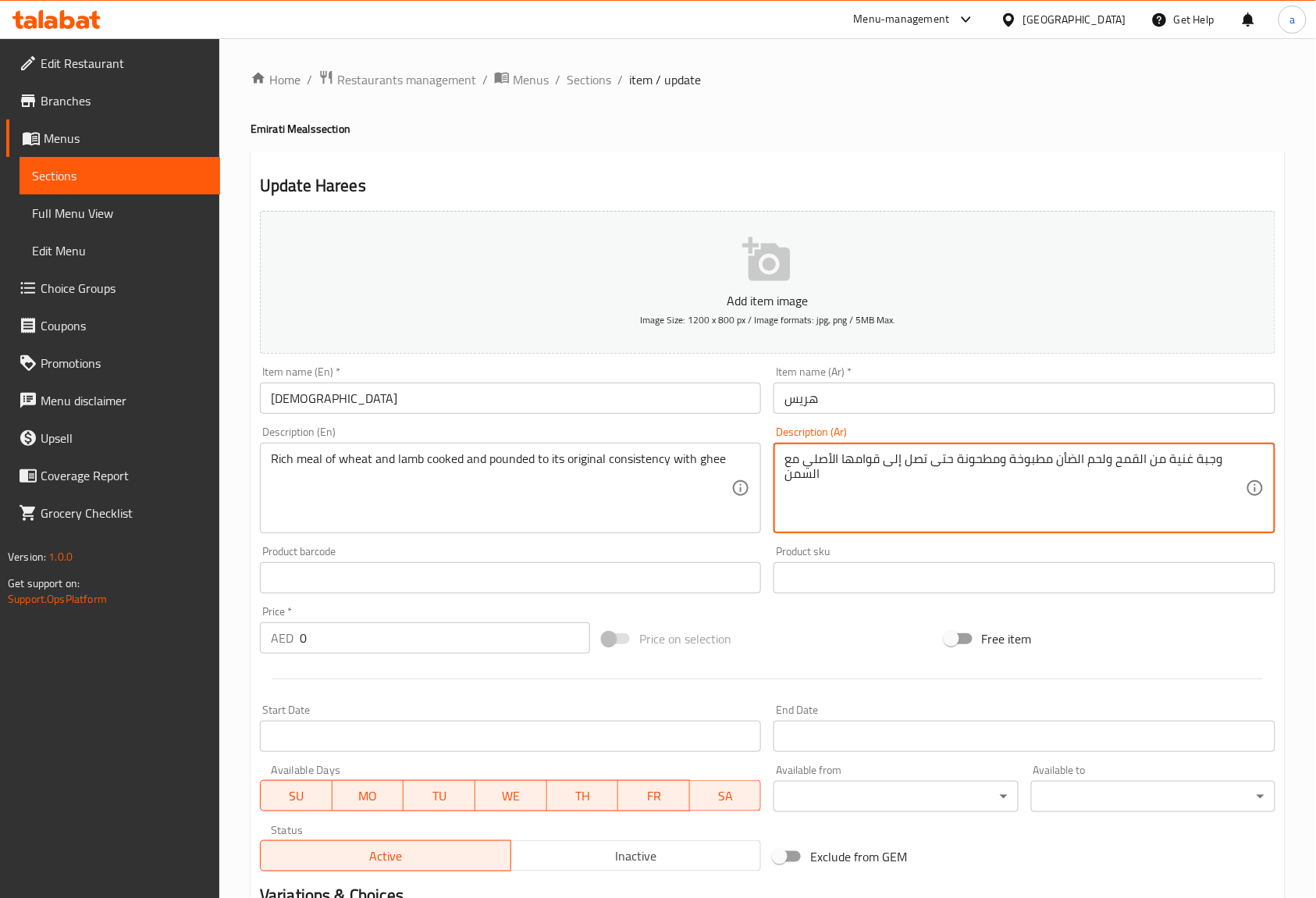
click at [979, 459] on textarea "وجبة غنية من القمح ولحم الضأن مطبوخة ومطحونة حتى تصل إلى قوامها الأصلي مع السمن" at bounding box center [1014, 488] width 461 height 74
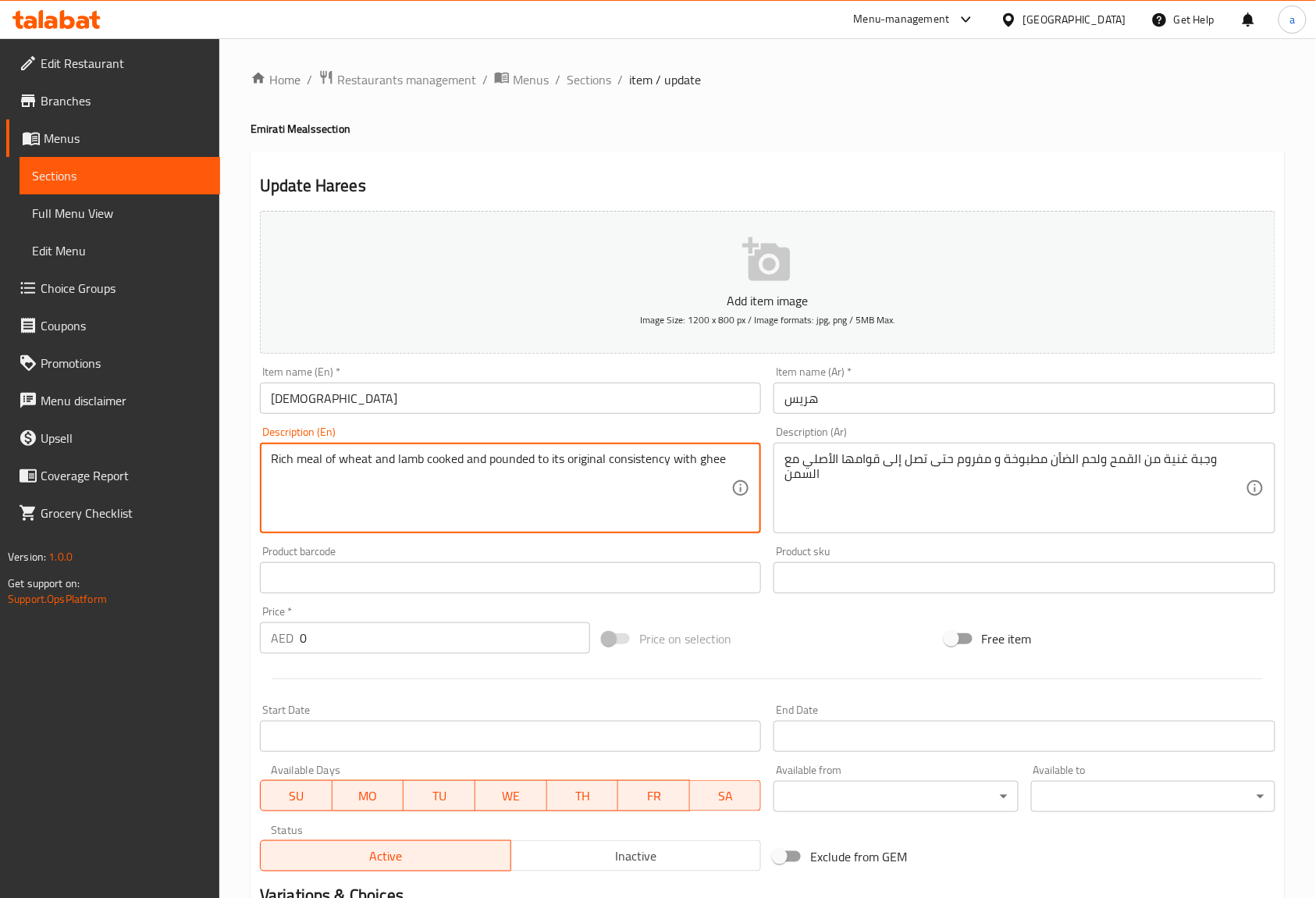
click at [619, 462] on textarea "Rich meal of wheat and lamb cooked and pounded to its original consistency with…" at bounding box center [501, 488] width 461 height 74
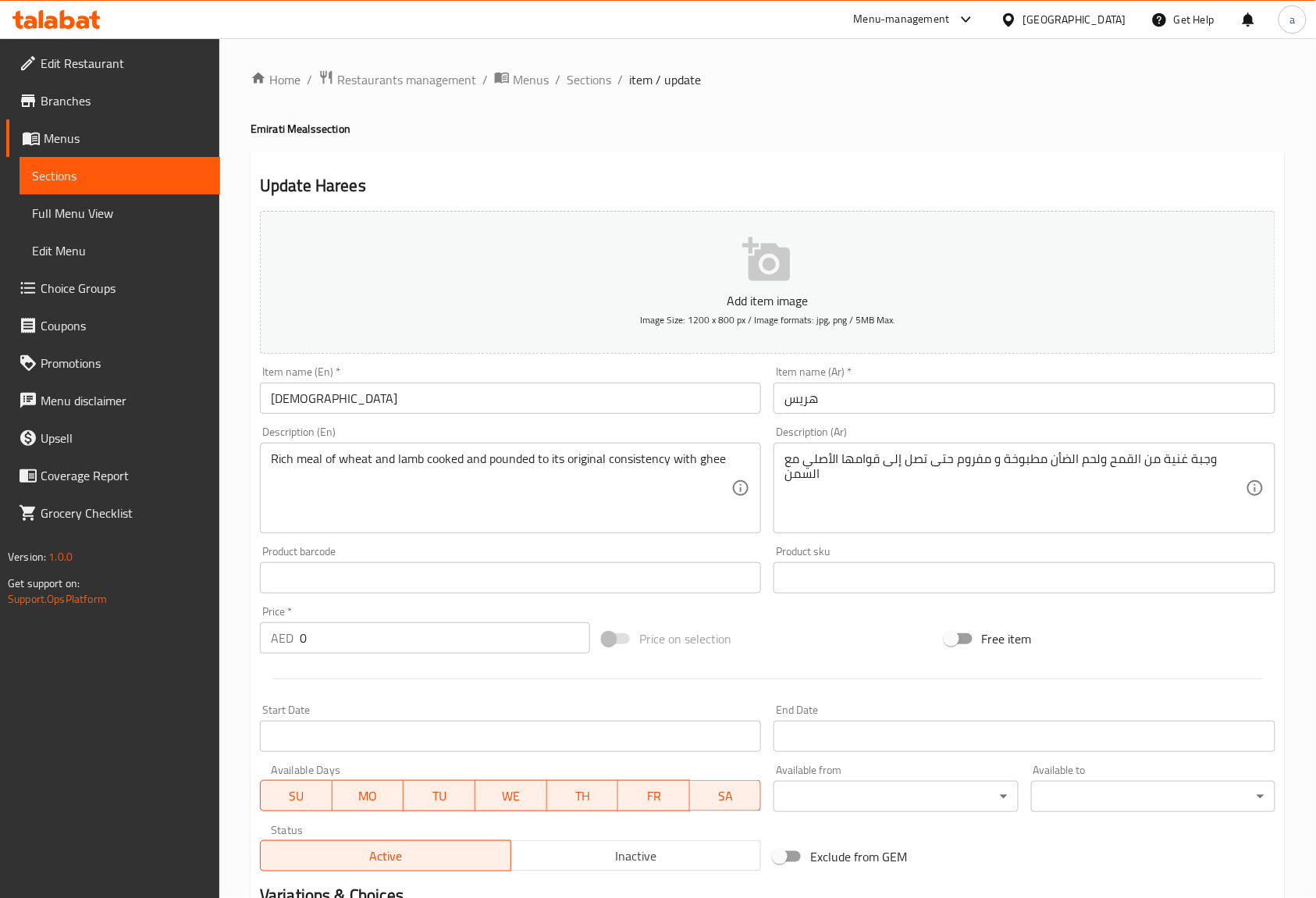
click at [713, 459] on textarea "Rich meal of wheat and lamb cooked and pounded to its original consistency with…" at bounding box center [501, 488] width 461 height 74
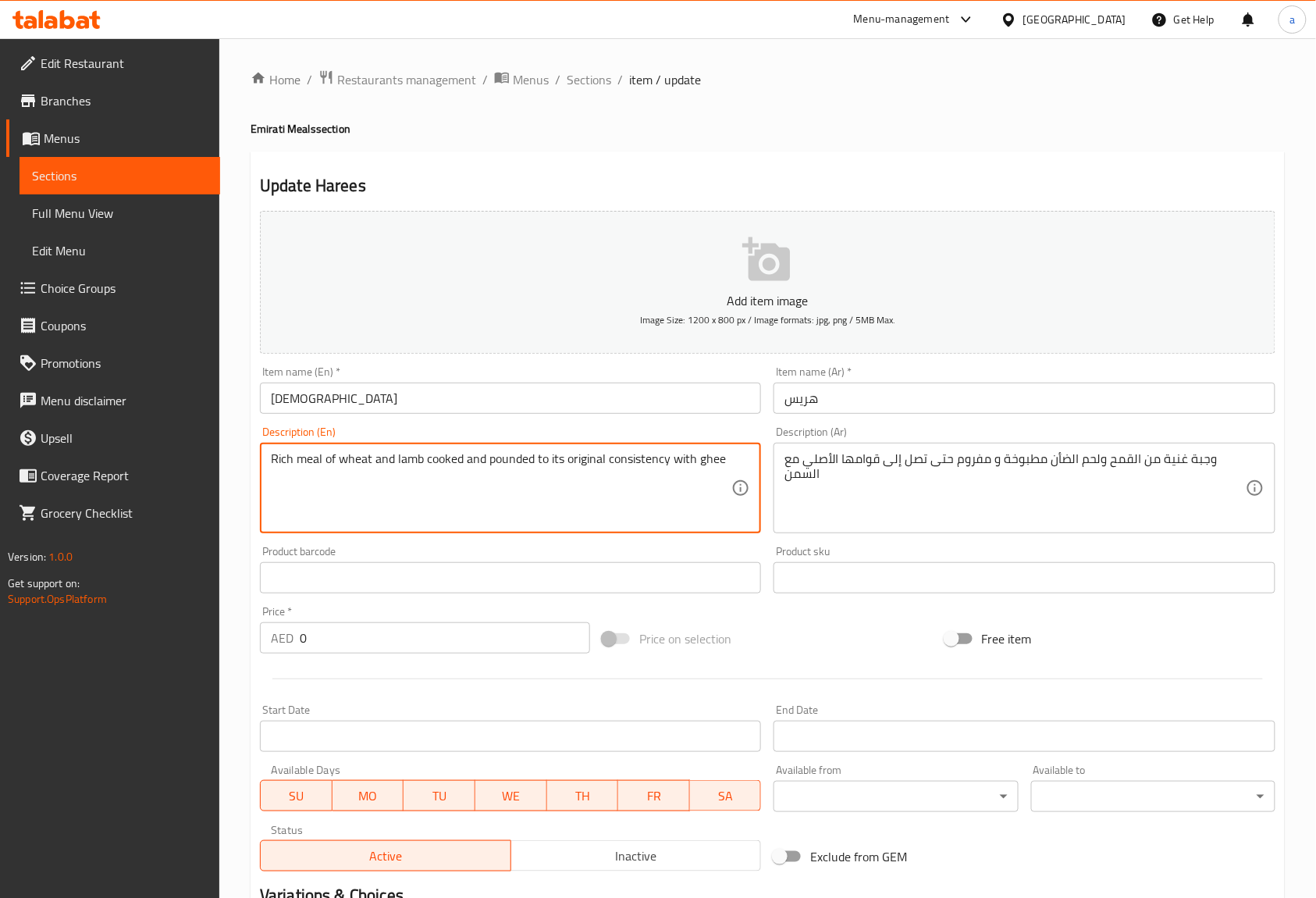
click at [713, 459] on textarea "Rich meal of wheat and lamb cooked and pounded to its original consistency with…" at bounding box center [501, 488] width 461 height 74
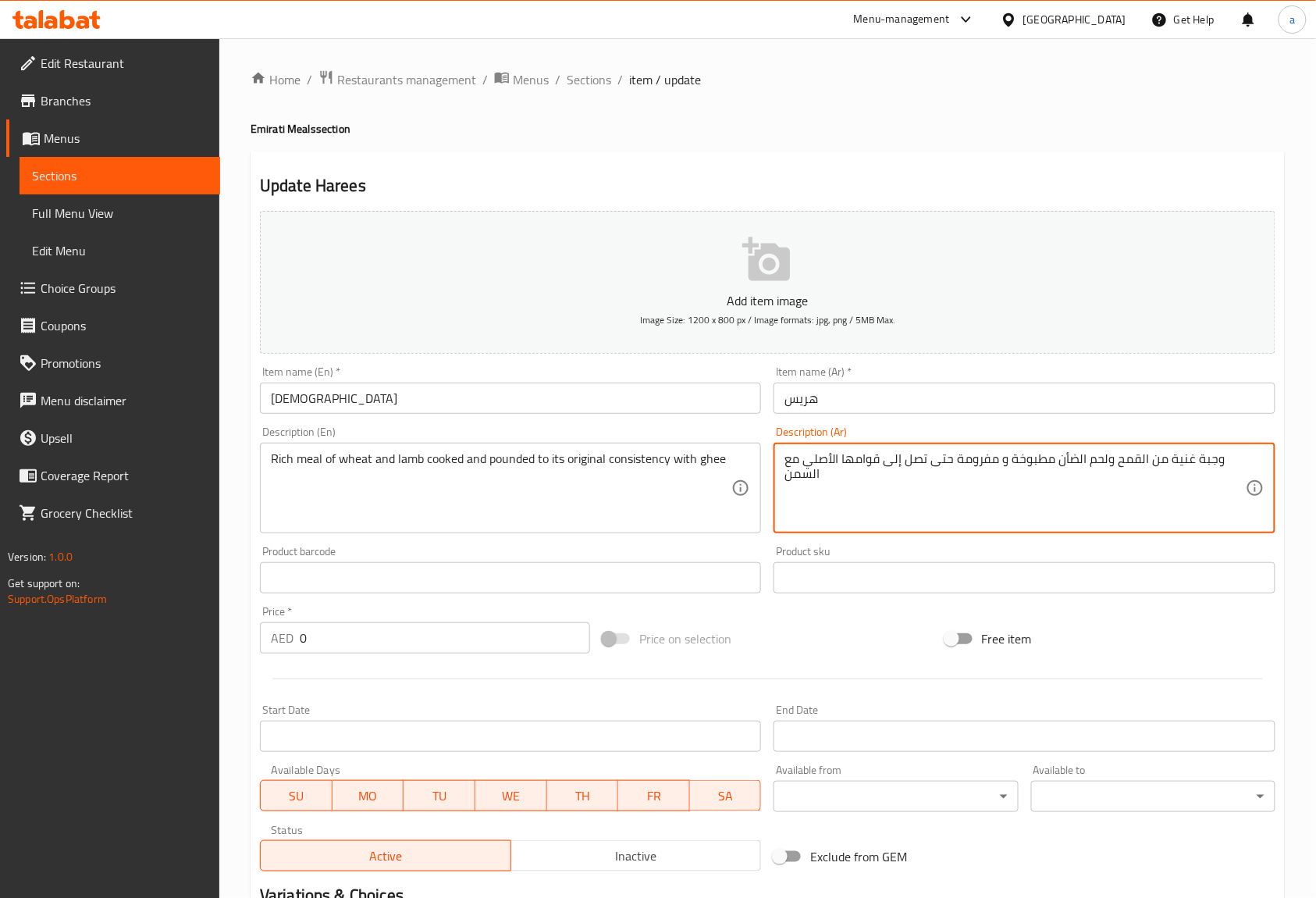
type textarea "وجبة غنية من القمح ولحم الضأن مطبوخة و مفرومة حتى تصل إلى قوامها الأصلي مع السمن"
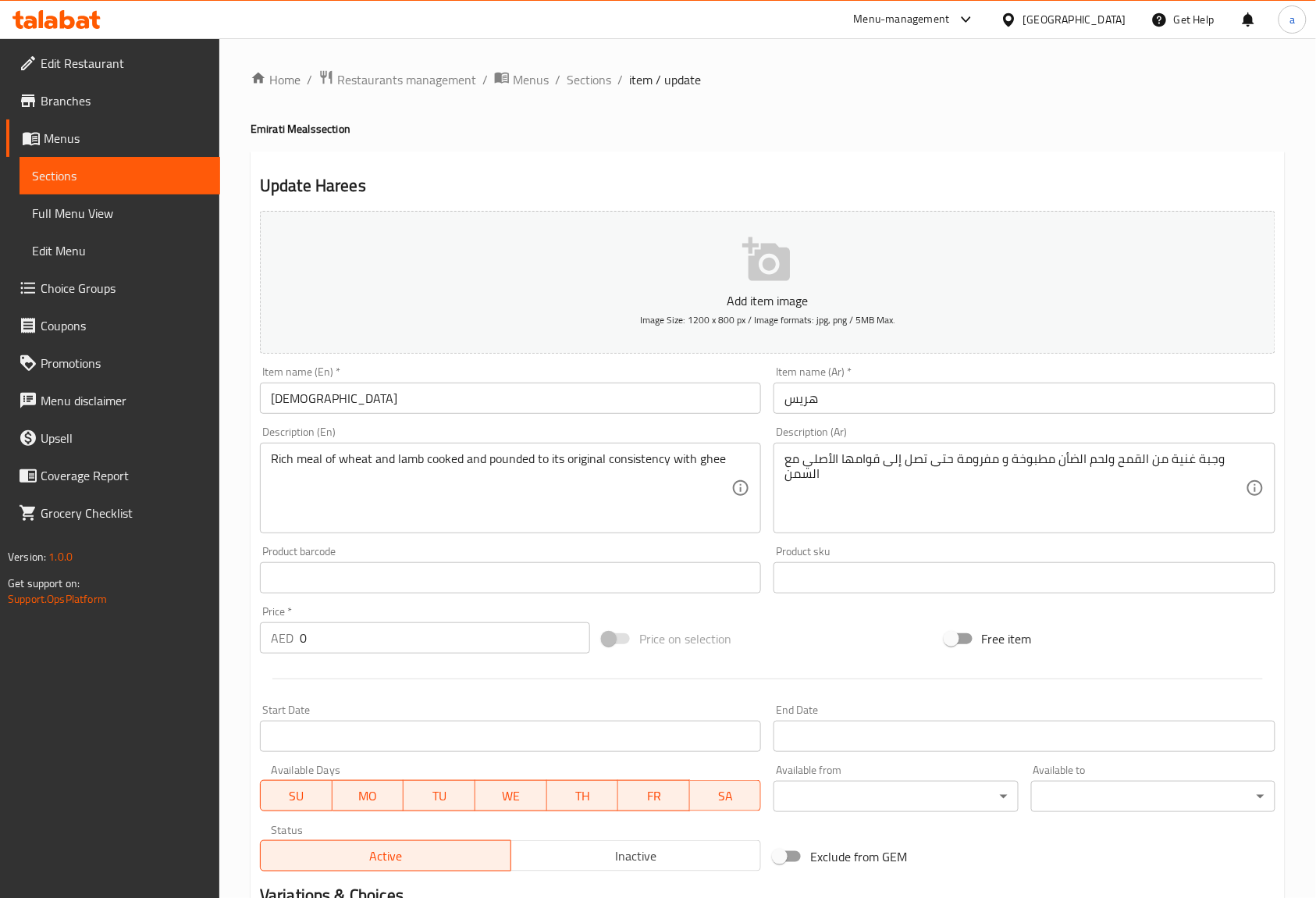
click at [982, 431] on div "Description (Ar) وجبة غنية من القمح ولحم الضأن مطبوخة و مفرومة حتى تصل إلى قوام…" at bounding box center [1023, 479] width 501 height 107
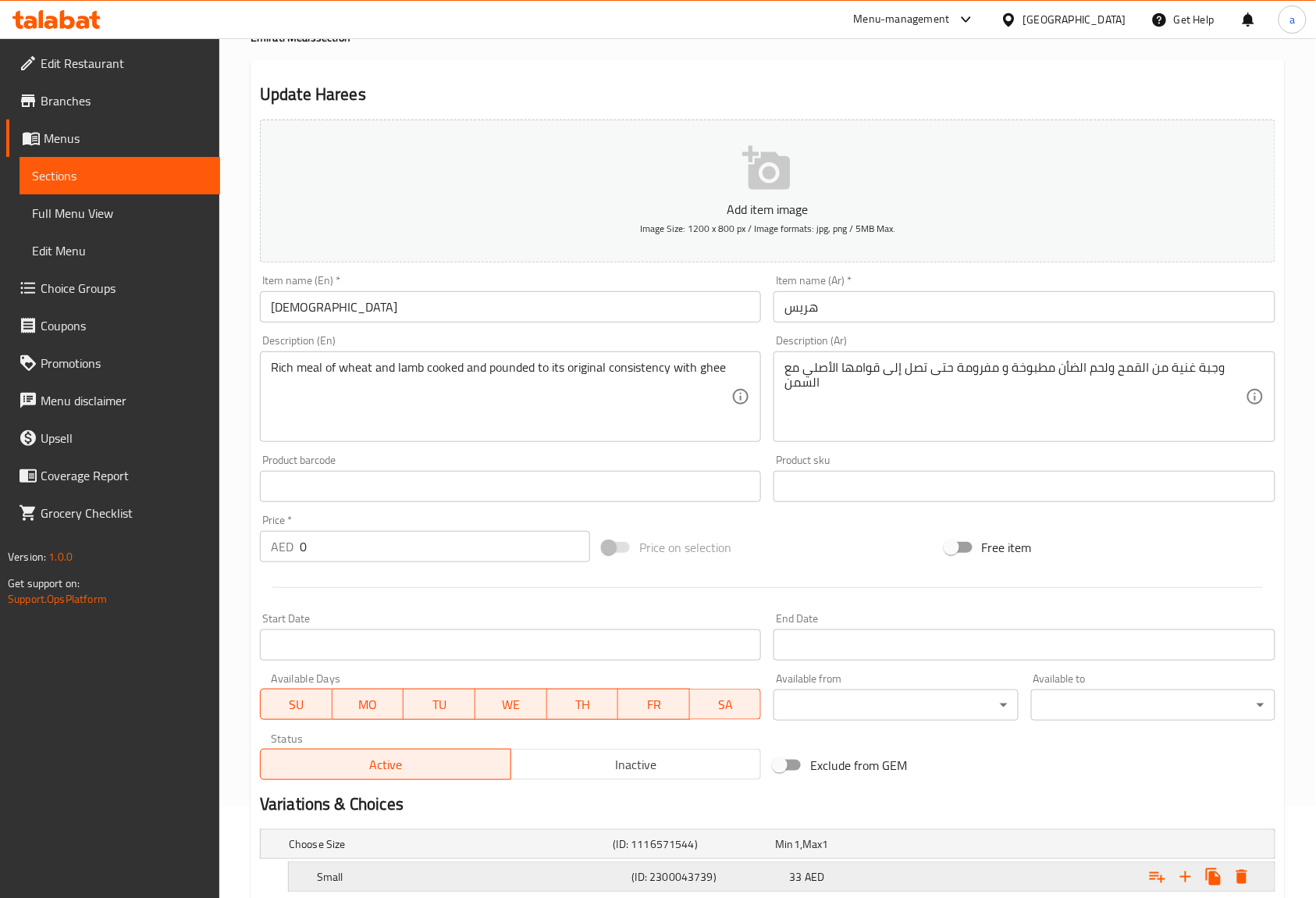
scroll to position [288, 0]
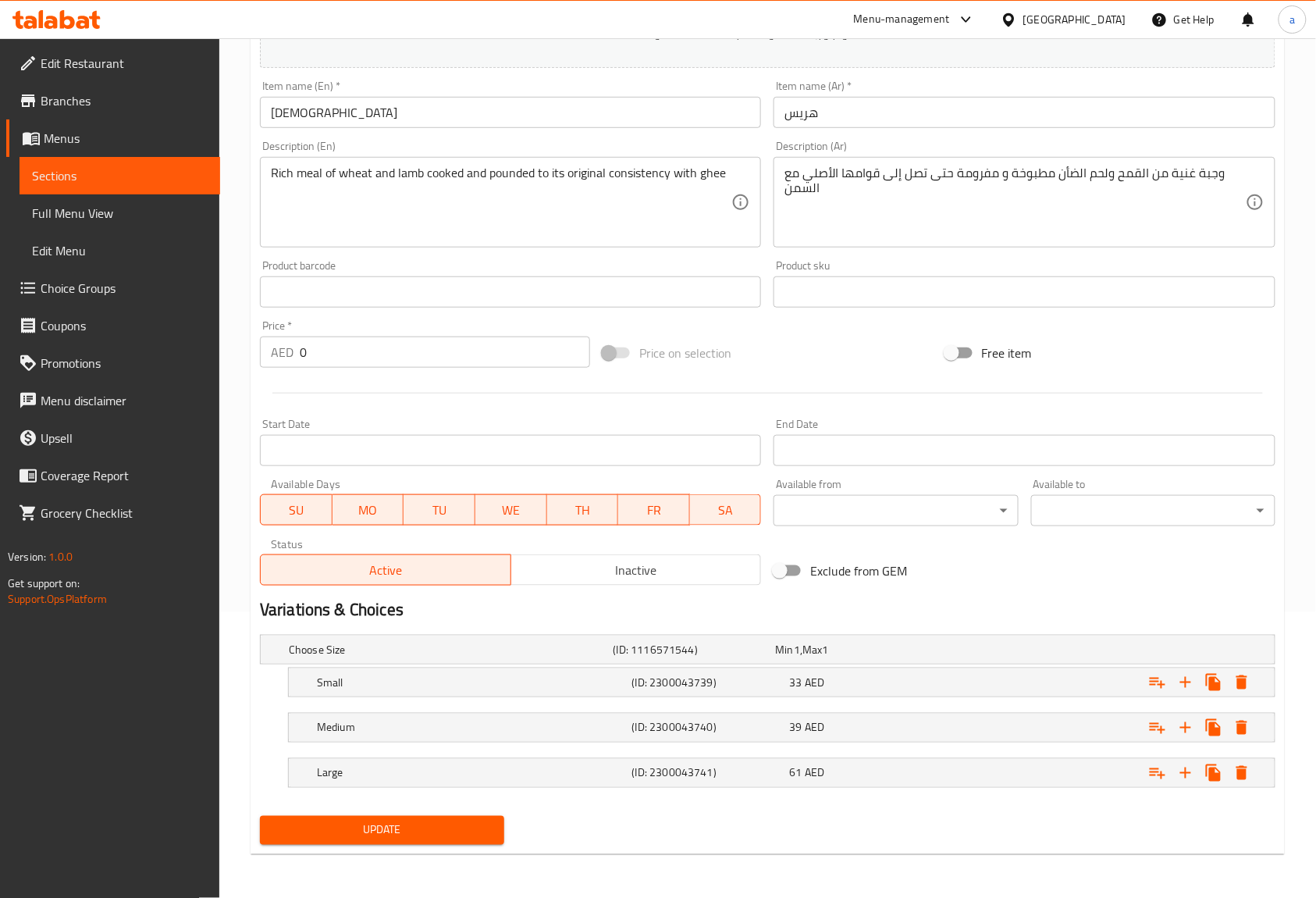
click at [459, 830] on span "Update" at bounding box center [382, 830] width 219 height 20
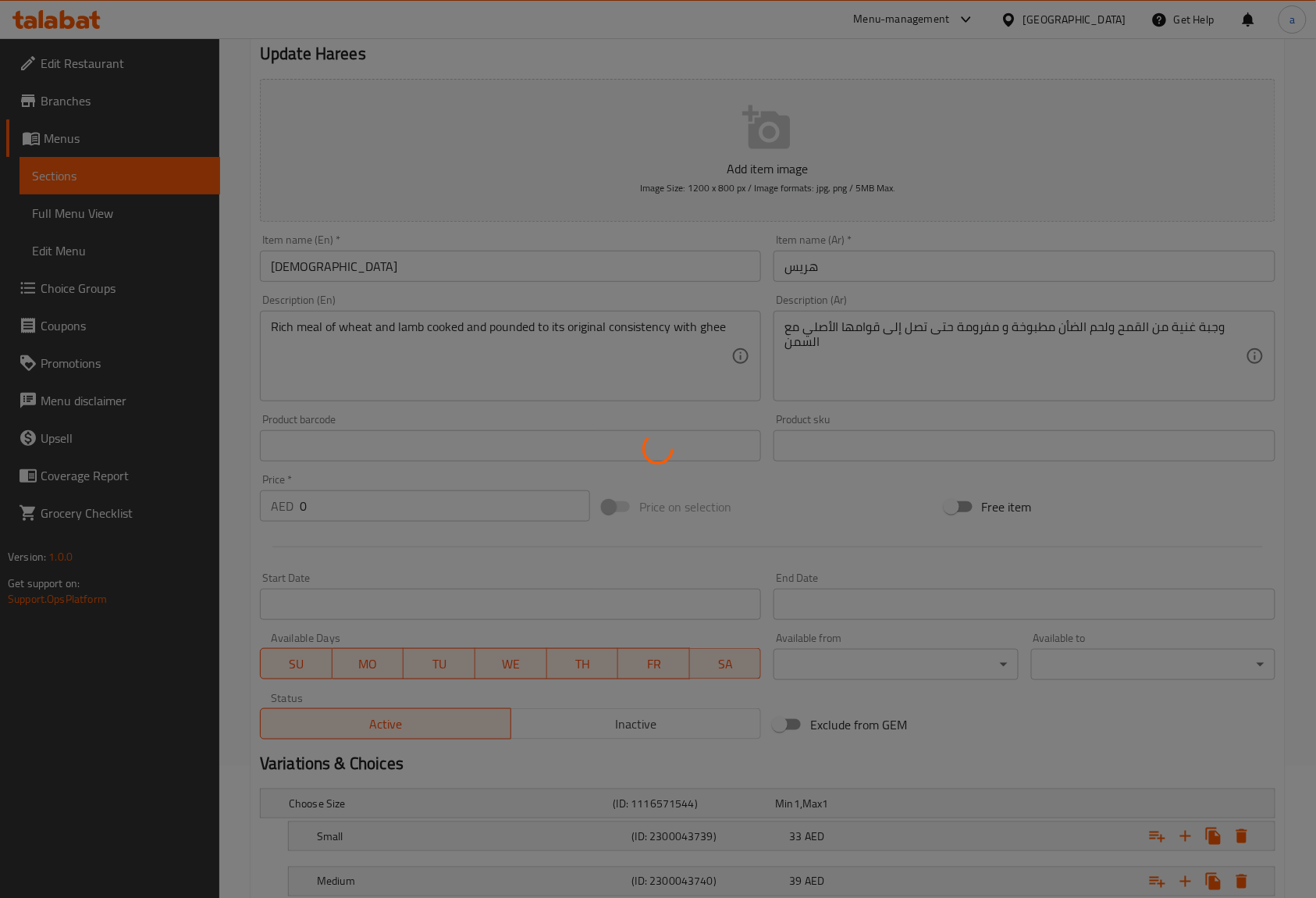
scroll to position [0, 0]
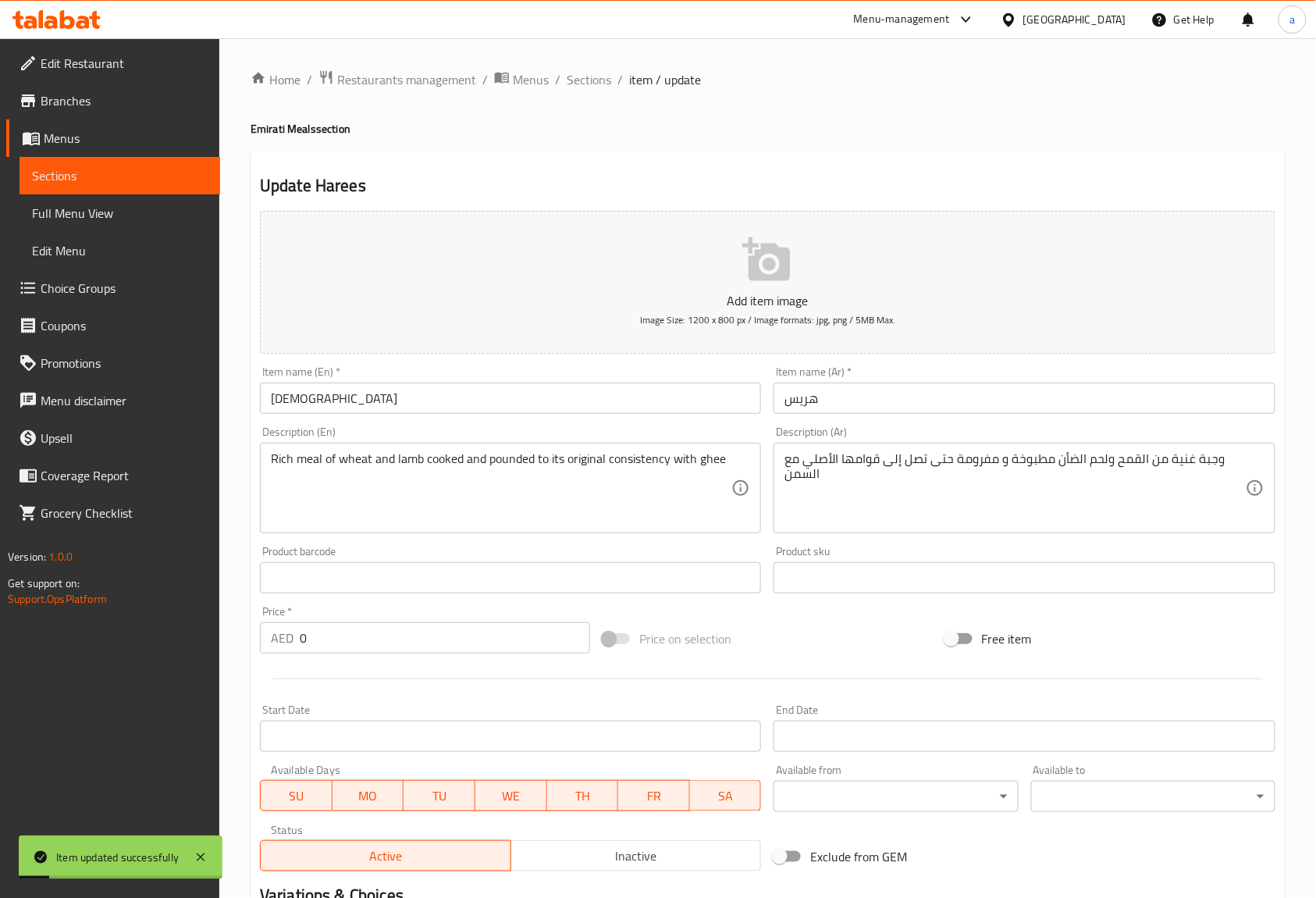
click at [953, 421] on div "Description (Ar) وجبة غنية من القمح ولحم الضأن مطبوخة و مفرومة حتى تصل إلى قوام…" at bounding box center [1024, 480] width 514 height 119
click at [898, 431] on div "Description (Ar) وجبة غنية من القمح ولحم الضأن مطبوخة و مفرومة حتى تصل إلى قوام…" at bounding box center [1023, 479] width 501 height 107
click at [831, 428] on div "Description (Ar) وجبة غنية من القمح ولحم الضأن مطبوخة و مفرومة حتى تصل إلى قوام…" at bounding box center [1023, 479] width 501 height 107
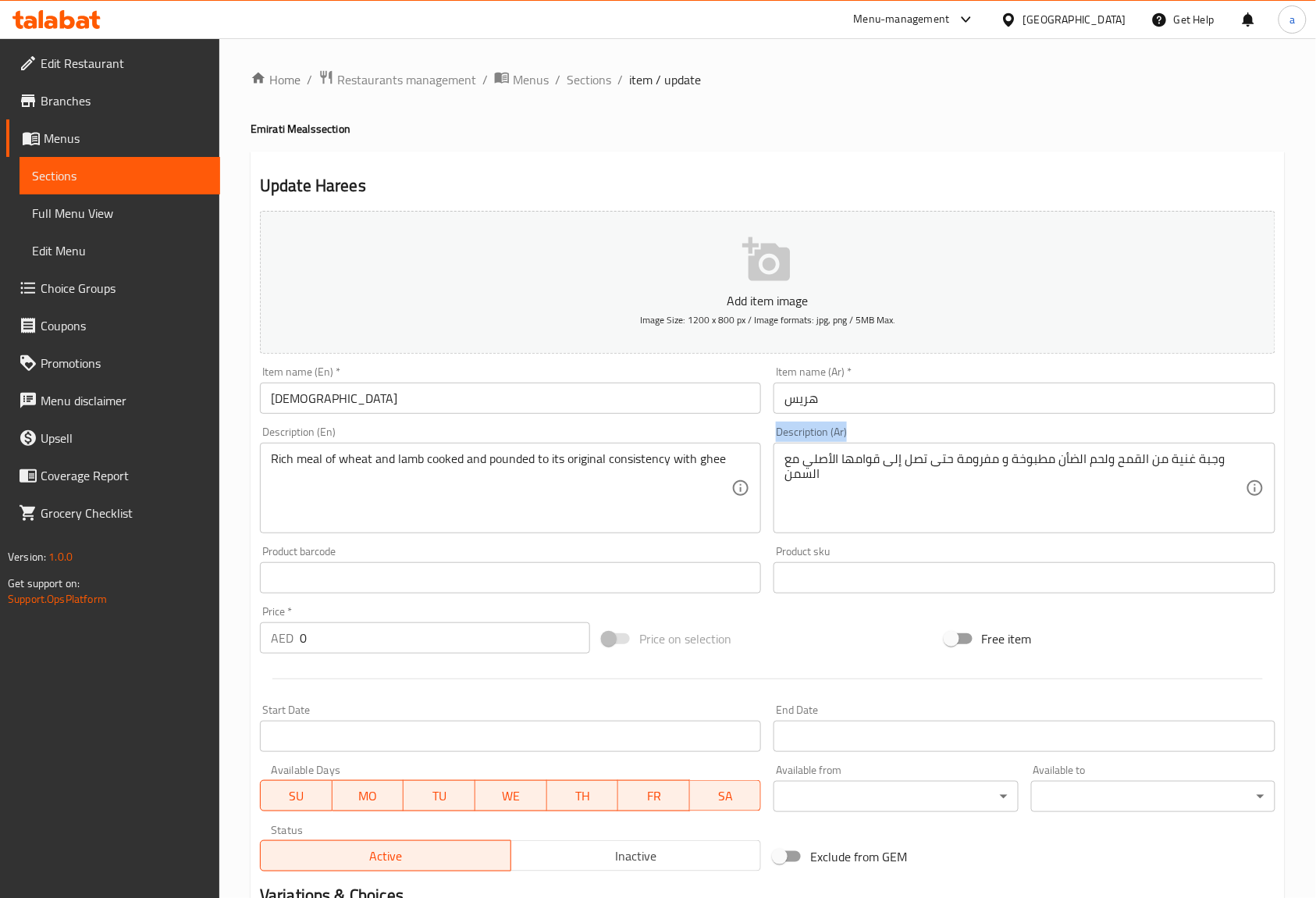
click at [831, 428] on div "Description (Ar) وجبة غنية من القمح ولحم الضأن مطبوخة و مفرومة حتى تصل إلى قوام…" at bounding box center [1023, 479] width 501 height 107
click at [869, 421] on div "Description (Ar) وجبة غنية من القمح ولحم الضأن مطبوخة و مفرومة حتى تصل إلى قوام…" at bounding box center [1024, 480] width 514 height 119
click at [844, 425] on div "Description (Ar) وجبة غنية من القمح ولحم الضأن مطبوخة و مفرومة حتى تصل إلى قوام…" at bounding box center [1024, 480] width 514 height 119
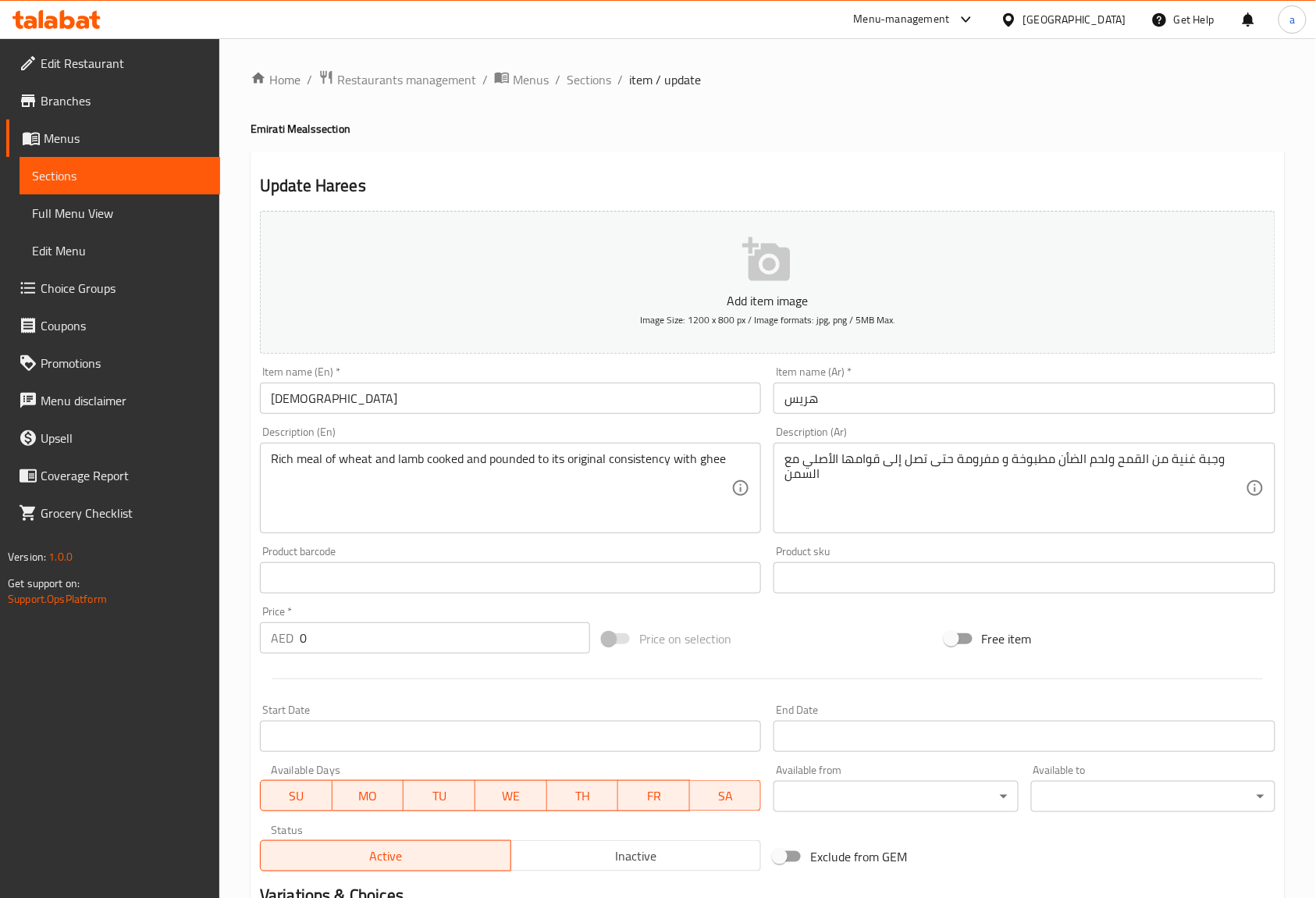
click at [862, 419] on div "Item name (Ar)   * هريس Item name (Ar) *" at bounding box center [1024, 389] width 514 height 60
click at [847, 428] on div "Description (Ar) وجبة غنية من القمح ولحم الضأن مطبوخة و مفرومة حتى تصل إلى قوام…" at bounding box center [1023, 479] width 501 height 107
click at [865, 428] on div "Description (Ar) وجبة غنية من القمح ولحم الضأن مطبوخة و مفرومة حتى تصل إلى قوام…" at bounding box center [1023, 479] width 501 height 107
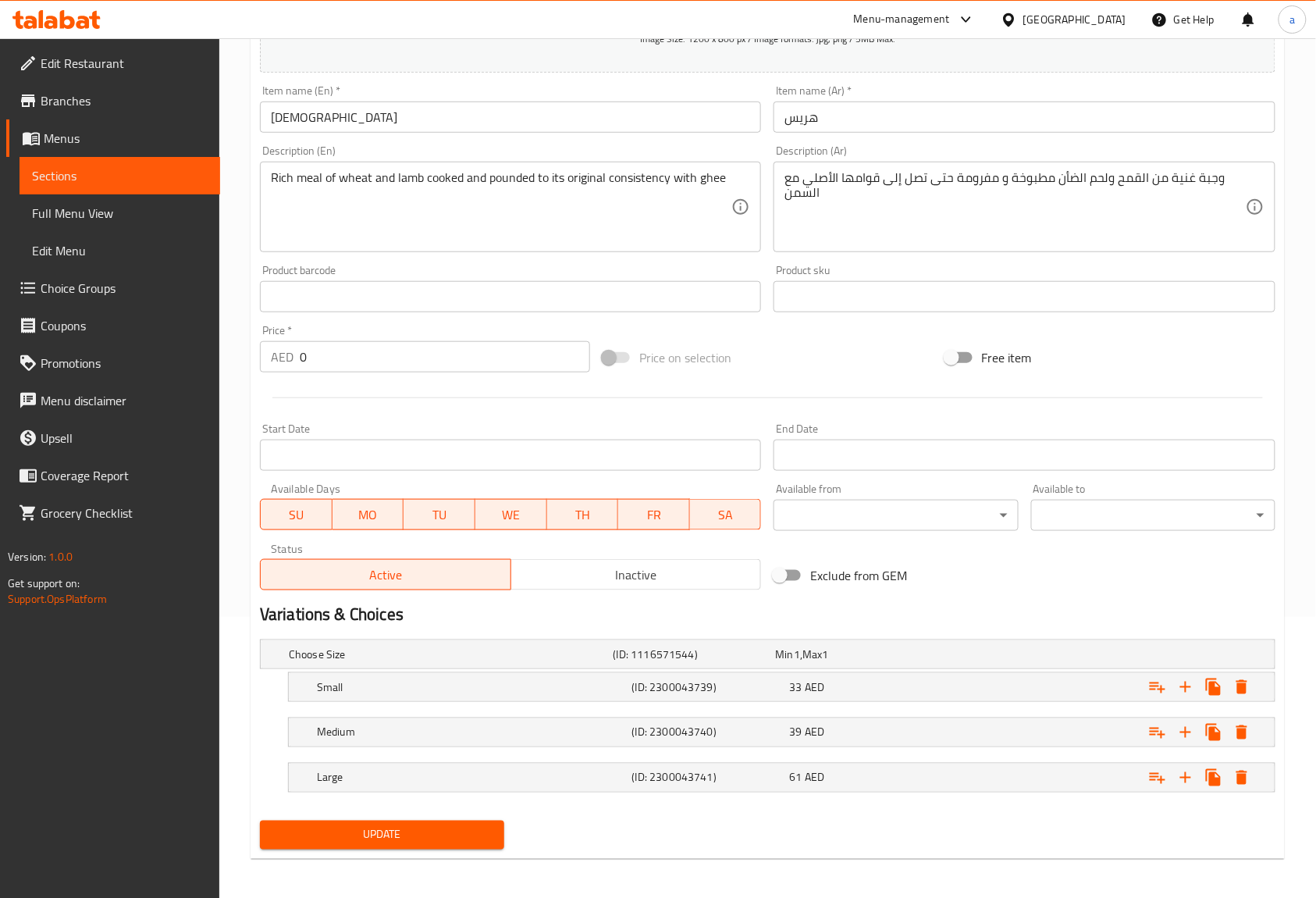
scroll to position [288, 0]
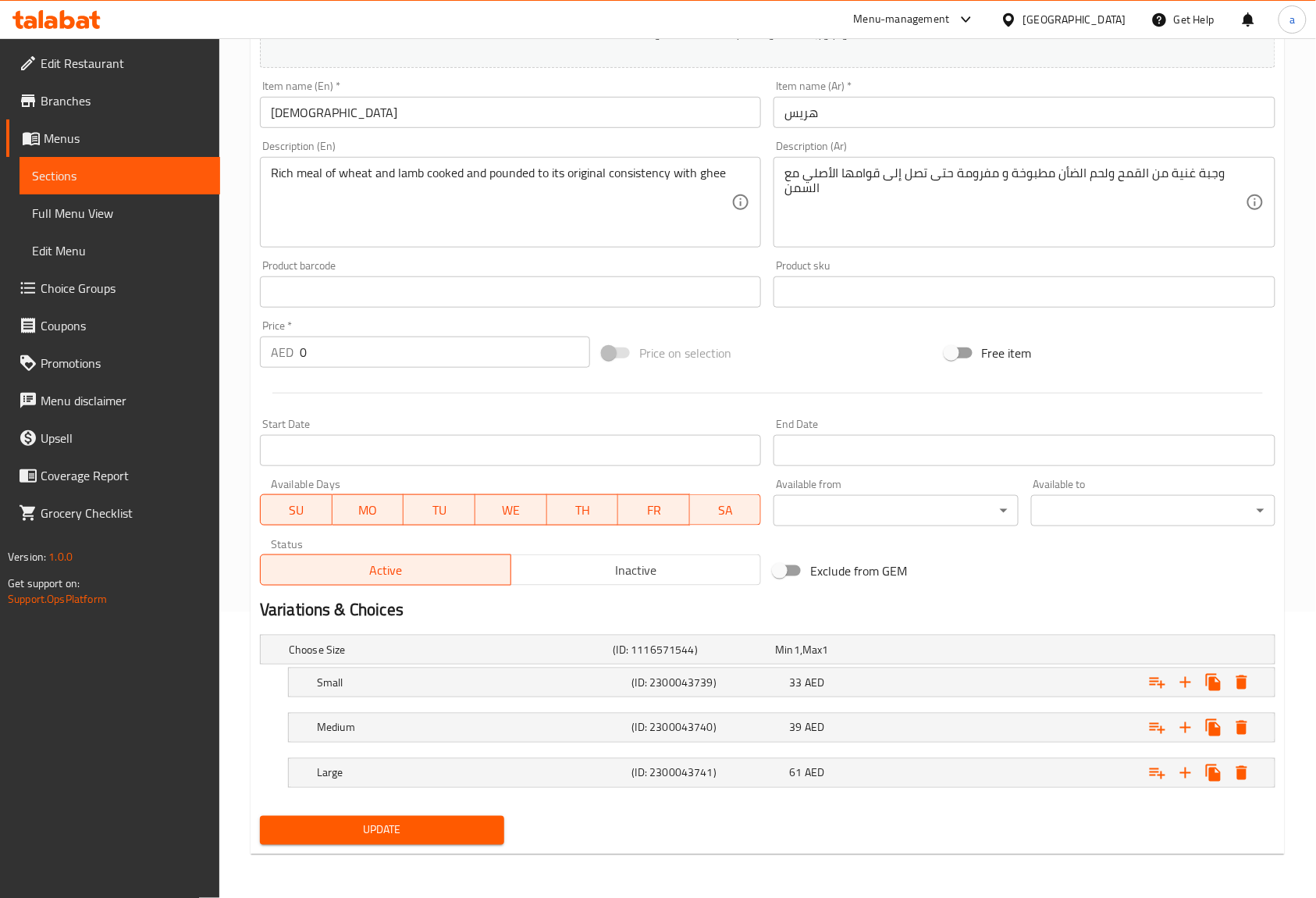
click at [420, 830] on span "Update" at bounding box center [382, 830] width 219 height 20
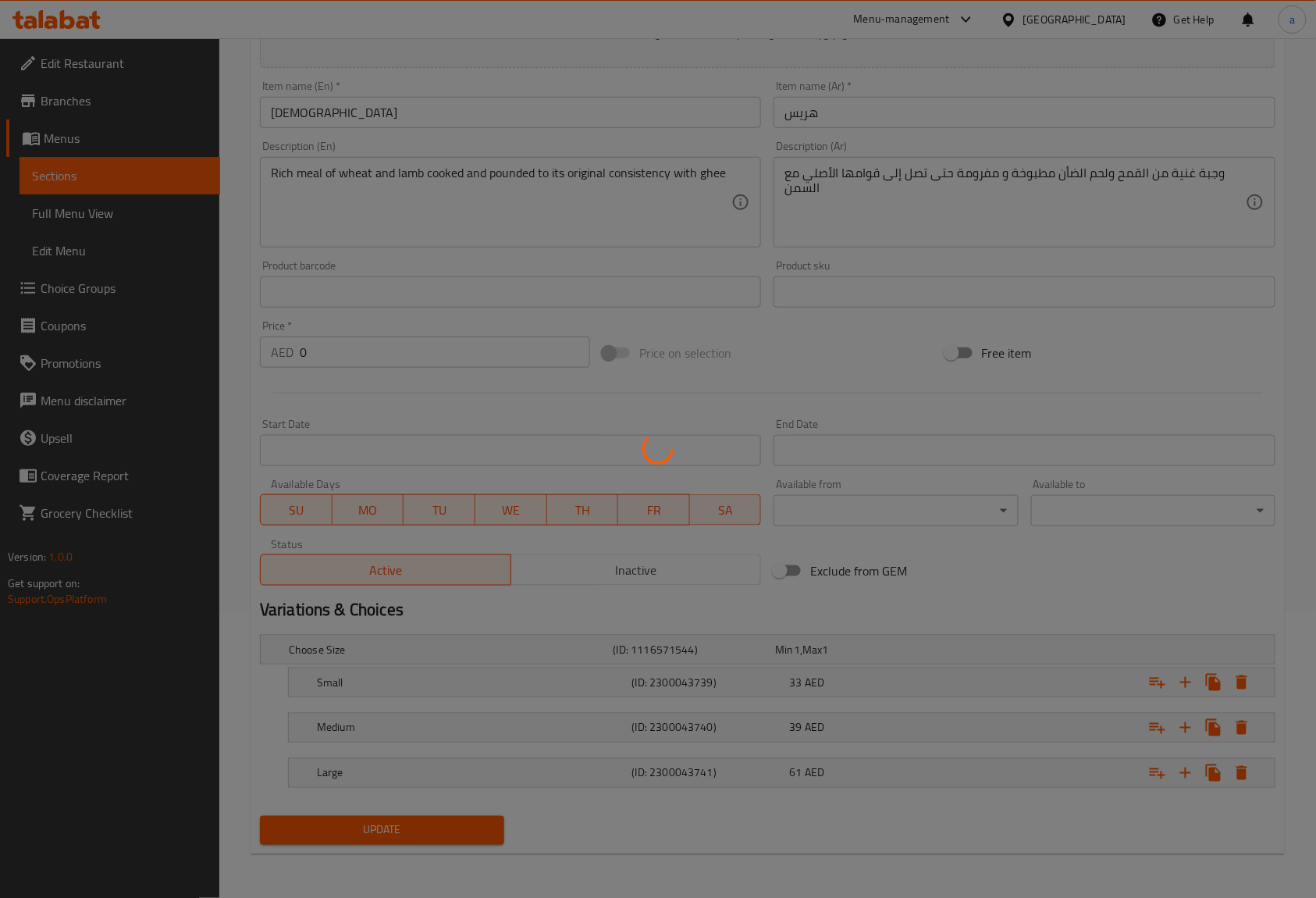
scroll to position [0, 0]
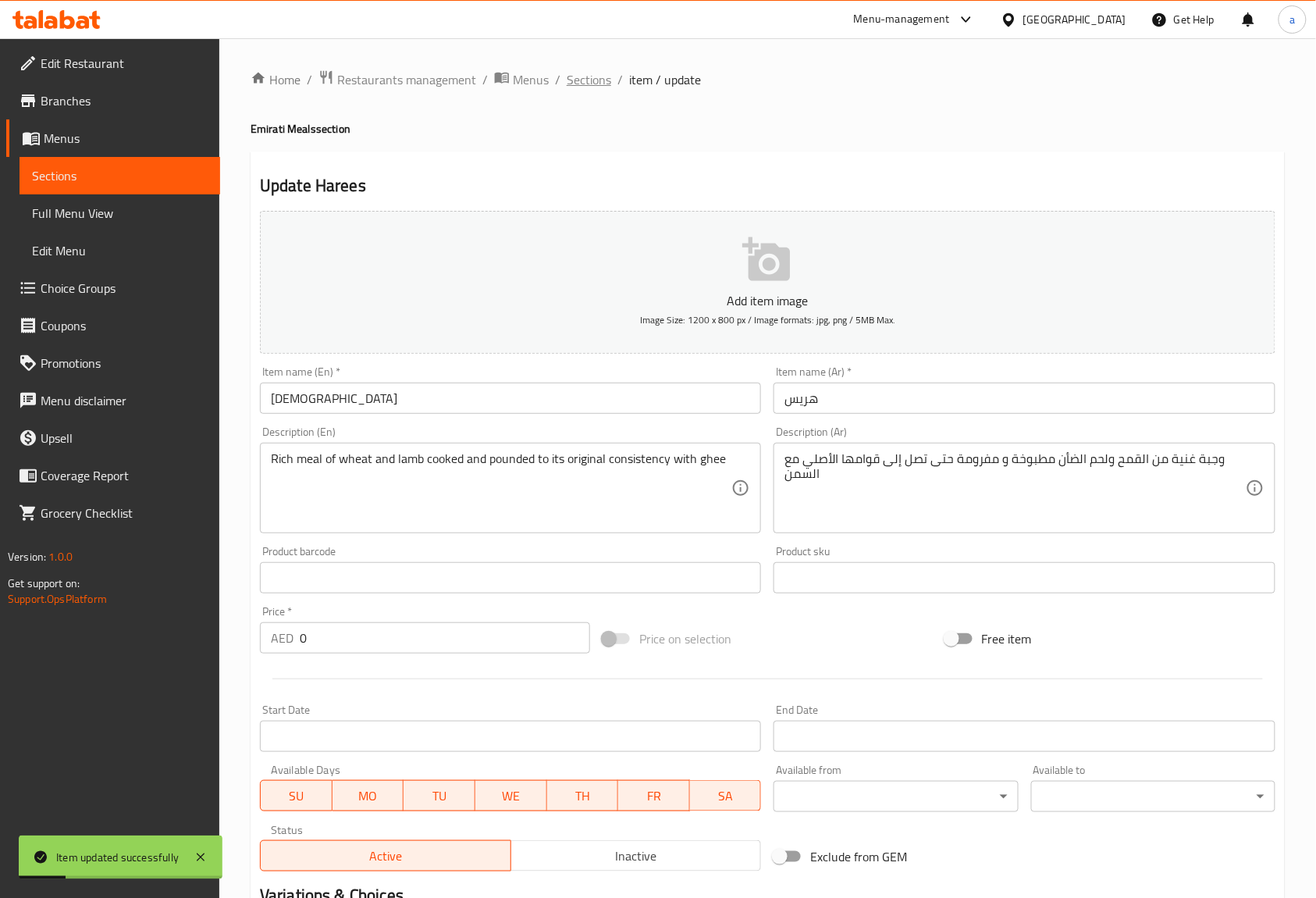
click at [600, 89] on span "Sections" at bounding box center [588, 80] width 45 height 19
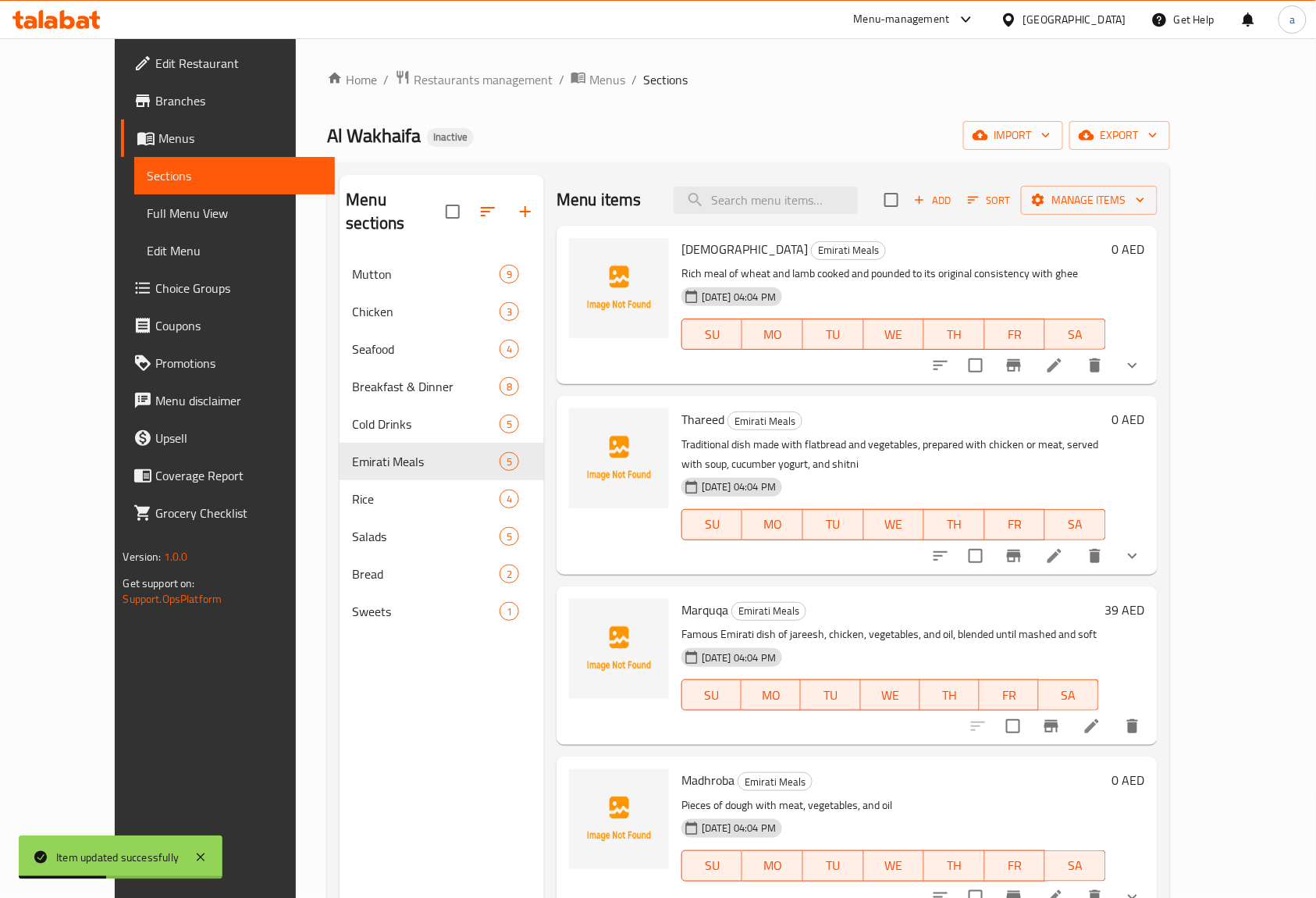
scroll to position [13, 0]
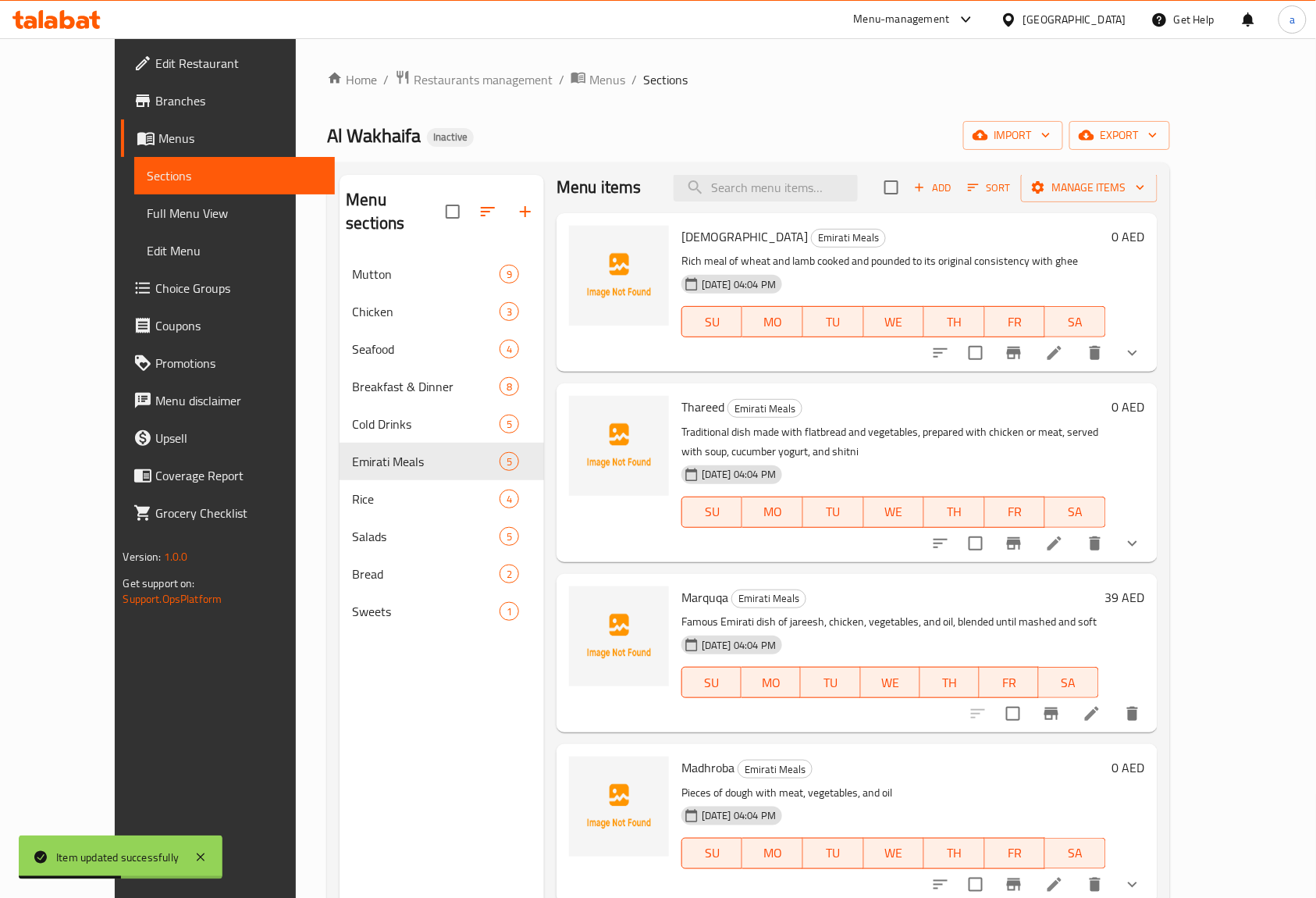
click at [1064, 537] on icon at bounding box center [1054, 543] width 19 height 19
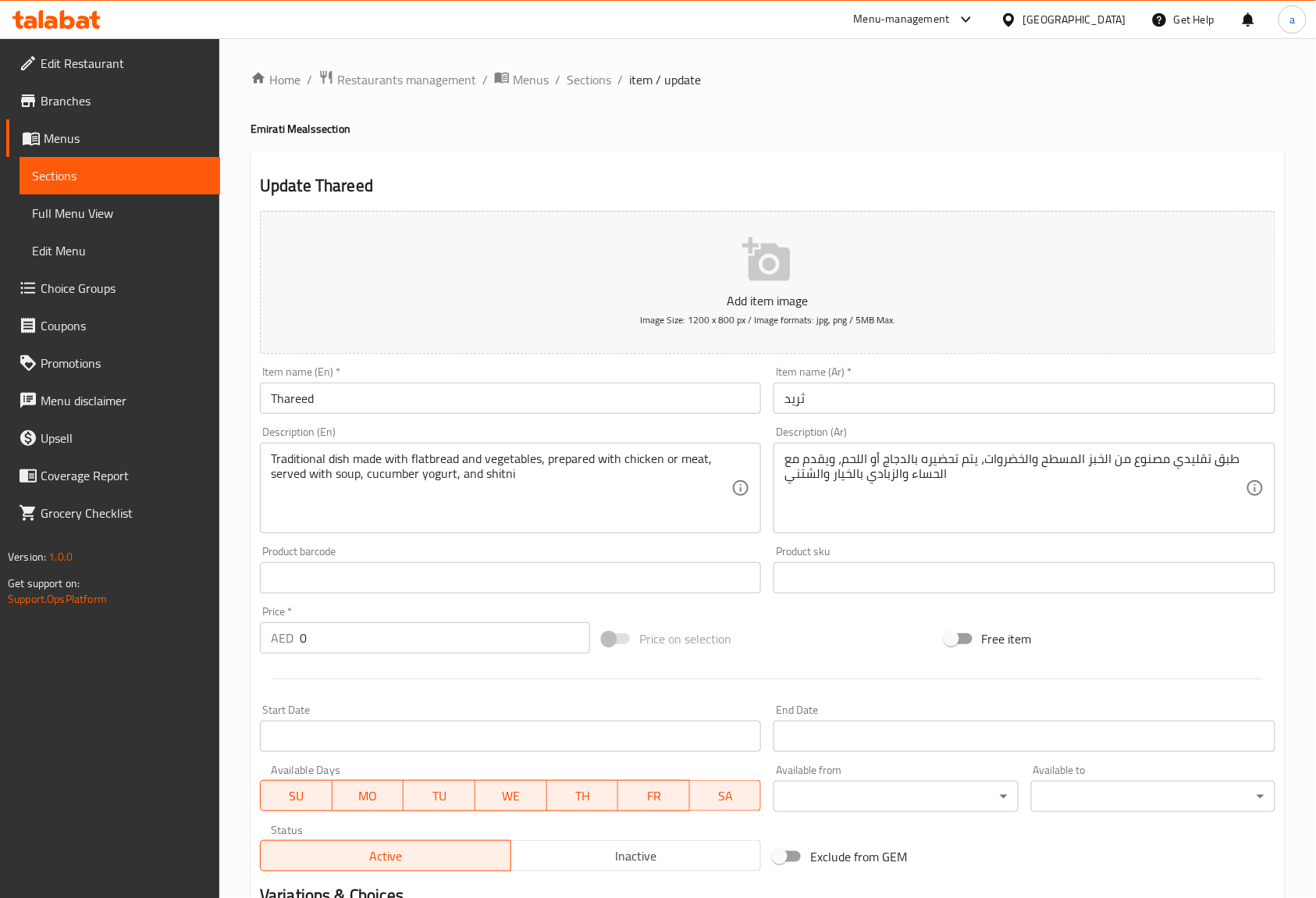
click at [457, 423] on div "Description (En) Traditional dish made with flatbread and vegetables, prepared …" at bounding box center [511, 480] width 514 height 119
click at [444, 410] on input "Thareed" at bounding box center [510, 397] width 501 height 31
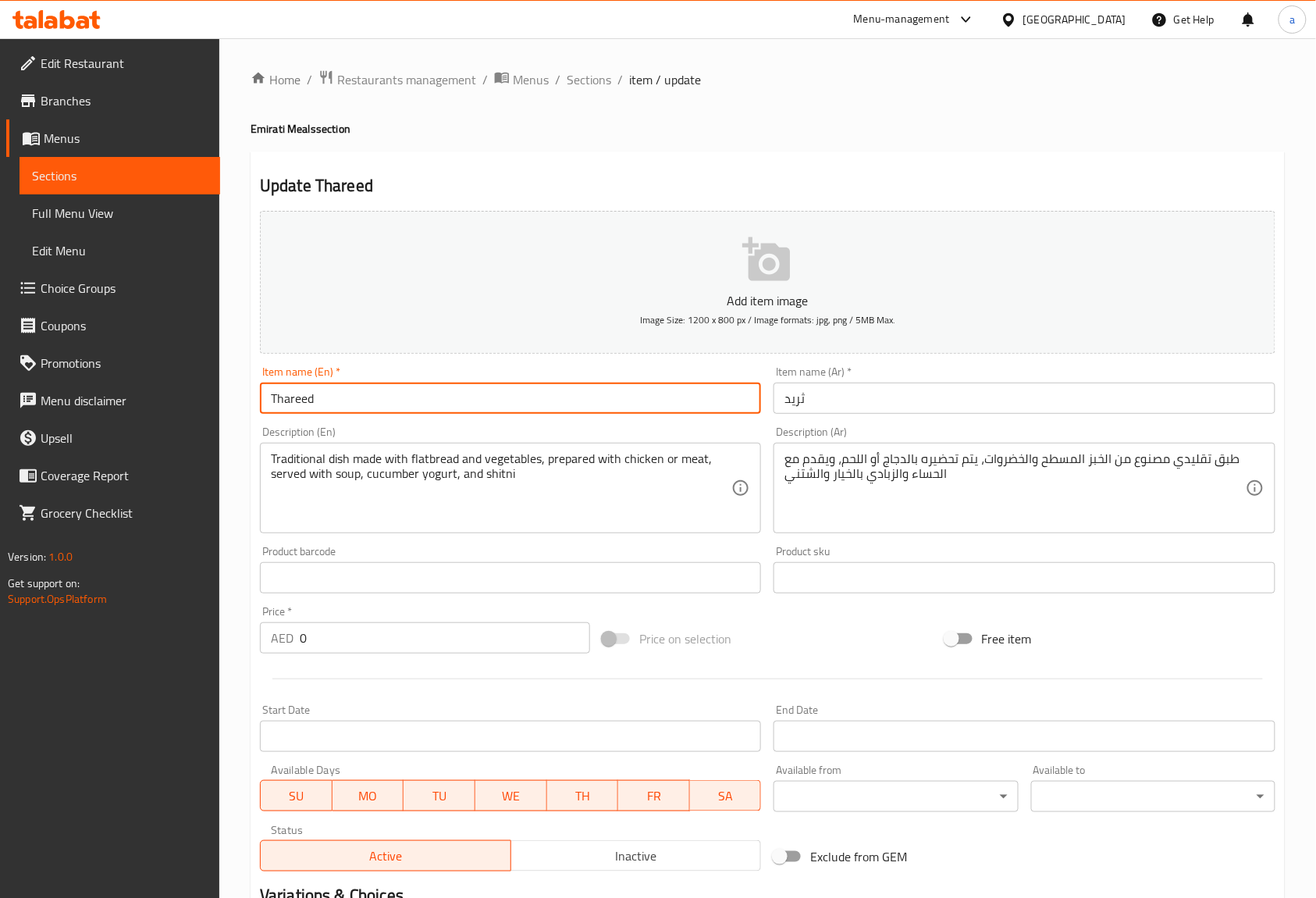
click at [444, 410] on input "Thareed" at bounding box center [510, 397] width 501 height 31
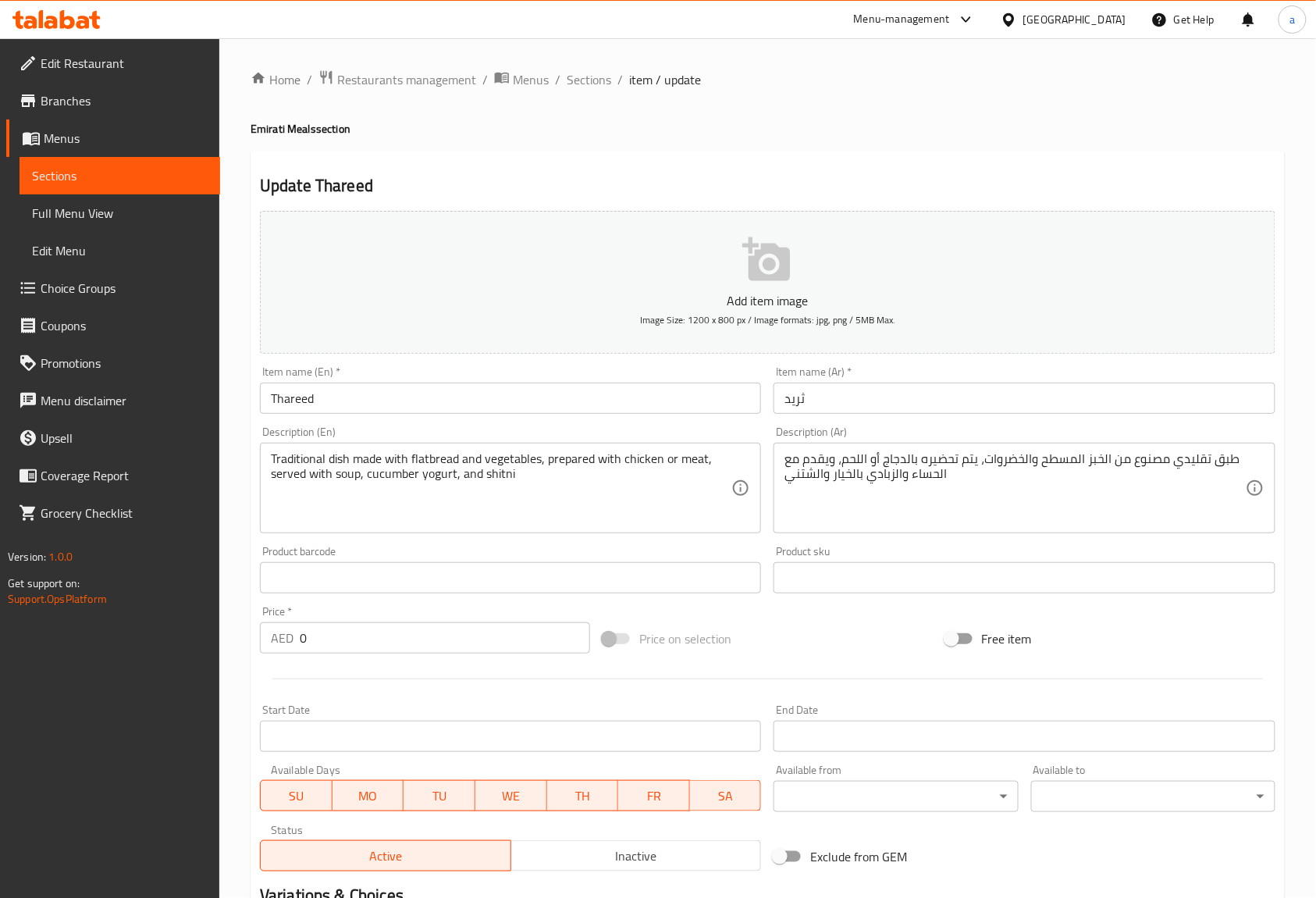
click at [443, 378] on div "Item name (En)   * Thareed Item name (En) *" at bounding box center [510, 390] width 501 height 48
click at [447, 366] on div "Item name (En)   * Thareed Item name (En) *" at bounding box center [511, 389] width 514 height 60
click at [580, 407] on input "Thareed" at bounding box center [510, 397] width 501 height 31
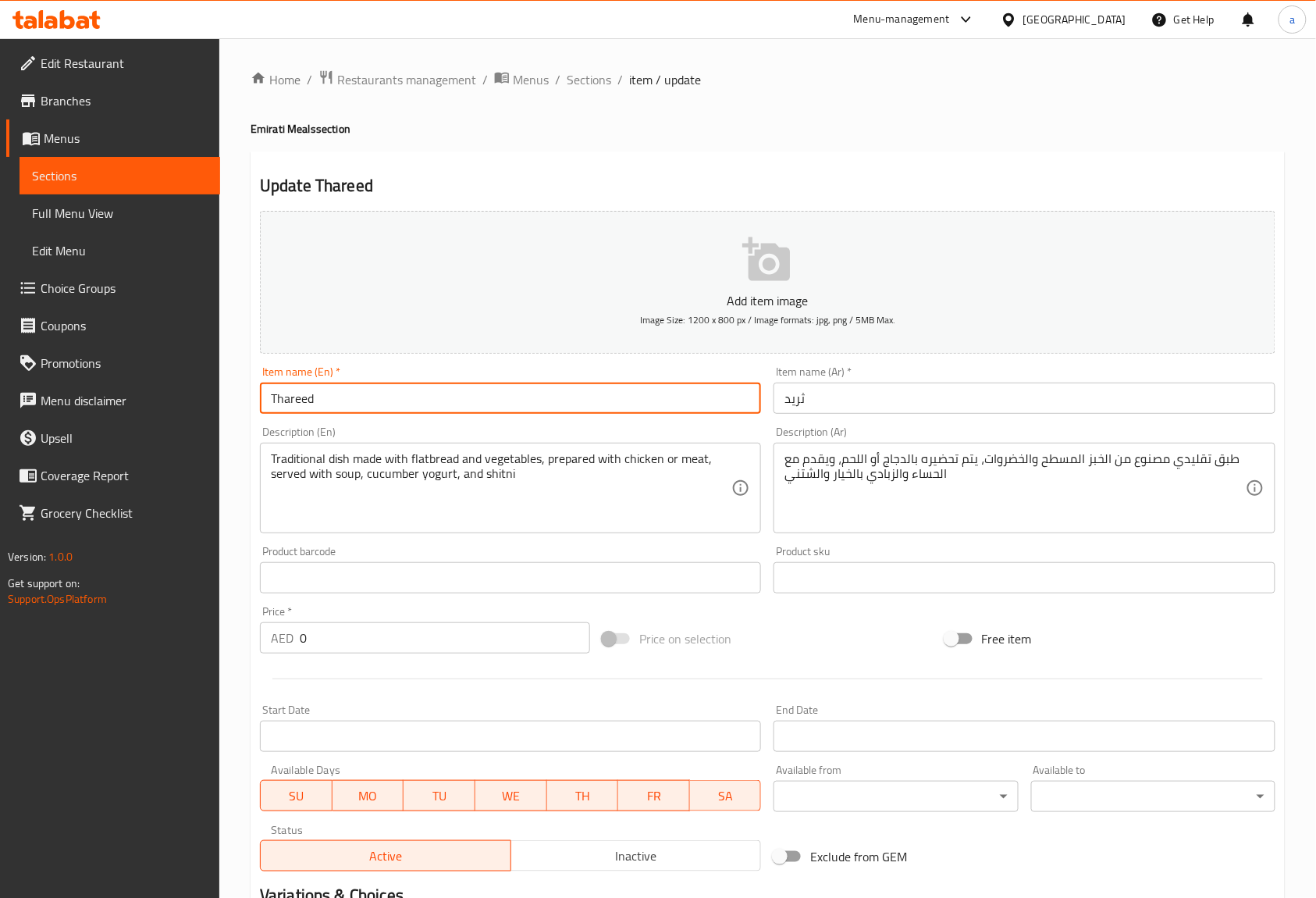
click at [580, 407] on input "Thareed" at bounding box center [510, 397] width 501 height 31
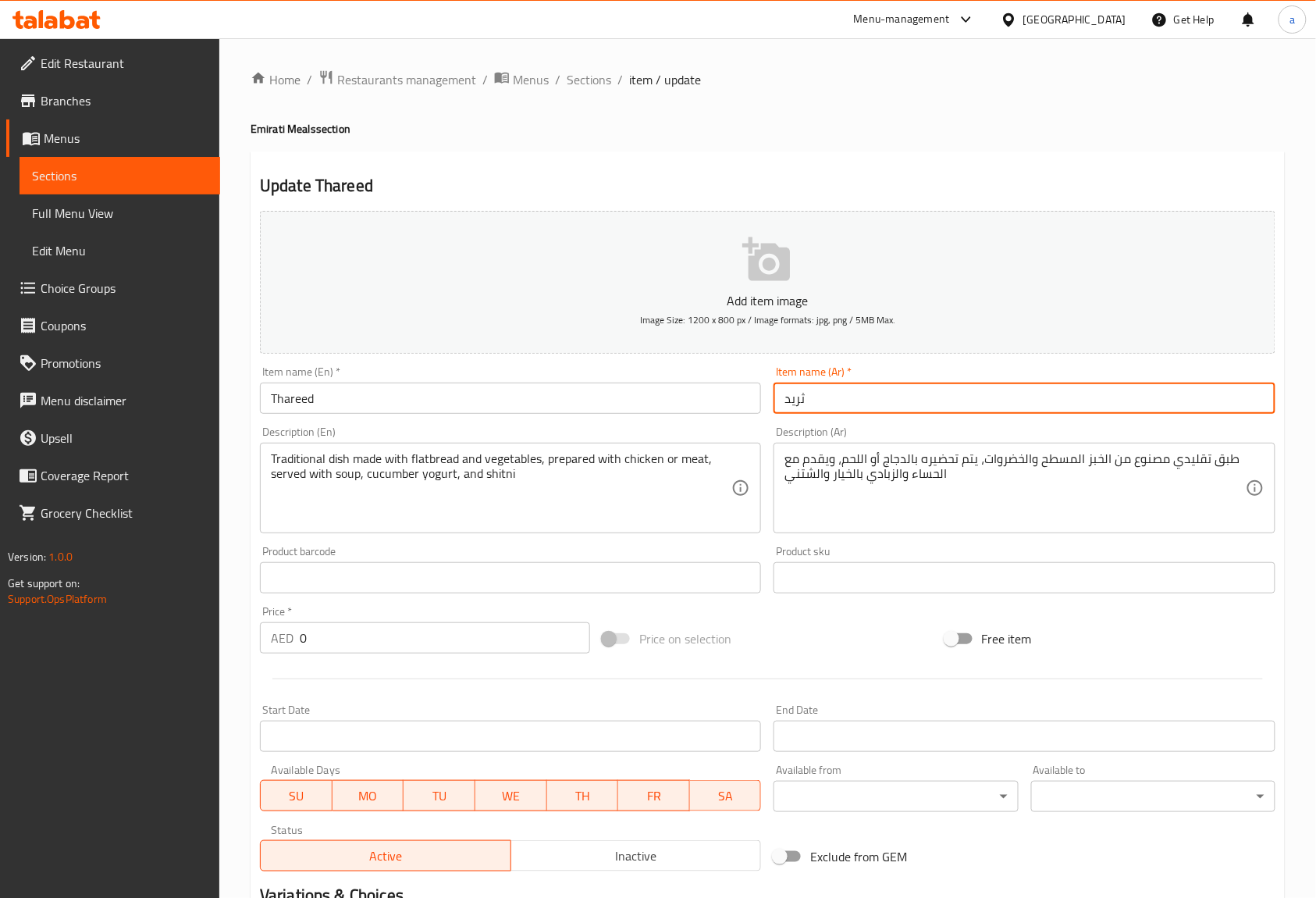
click at [841, 400] on input "ثريد" at bounding box center [1023, 397] width 501 height 31
paste input "text"
type input "ثاريد"
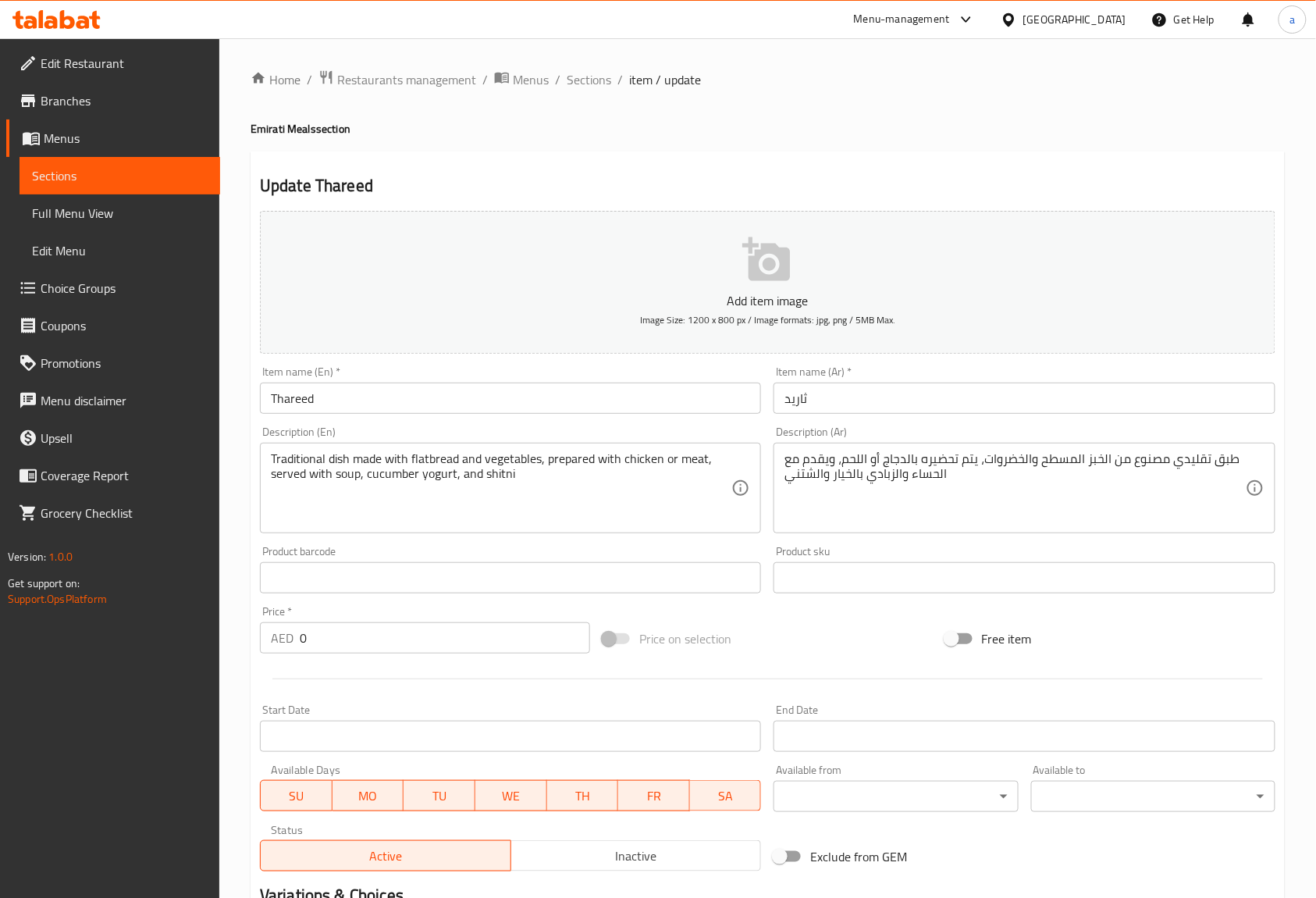
click at [739, 419] on div "Item name (En)   * Thareed Item name (En) *" at bounding box center [511, 389] width 514 height 60
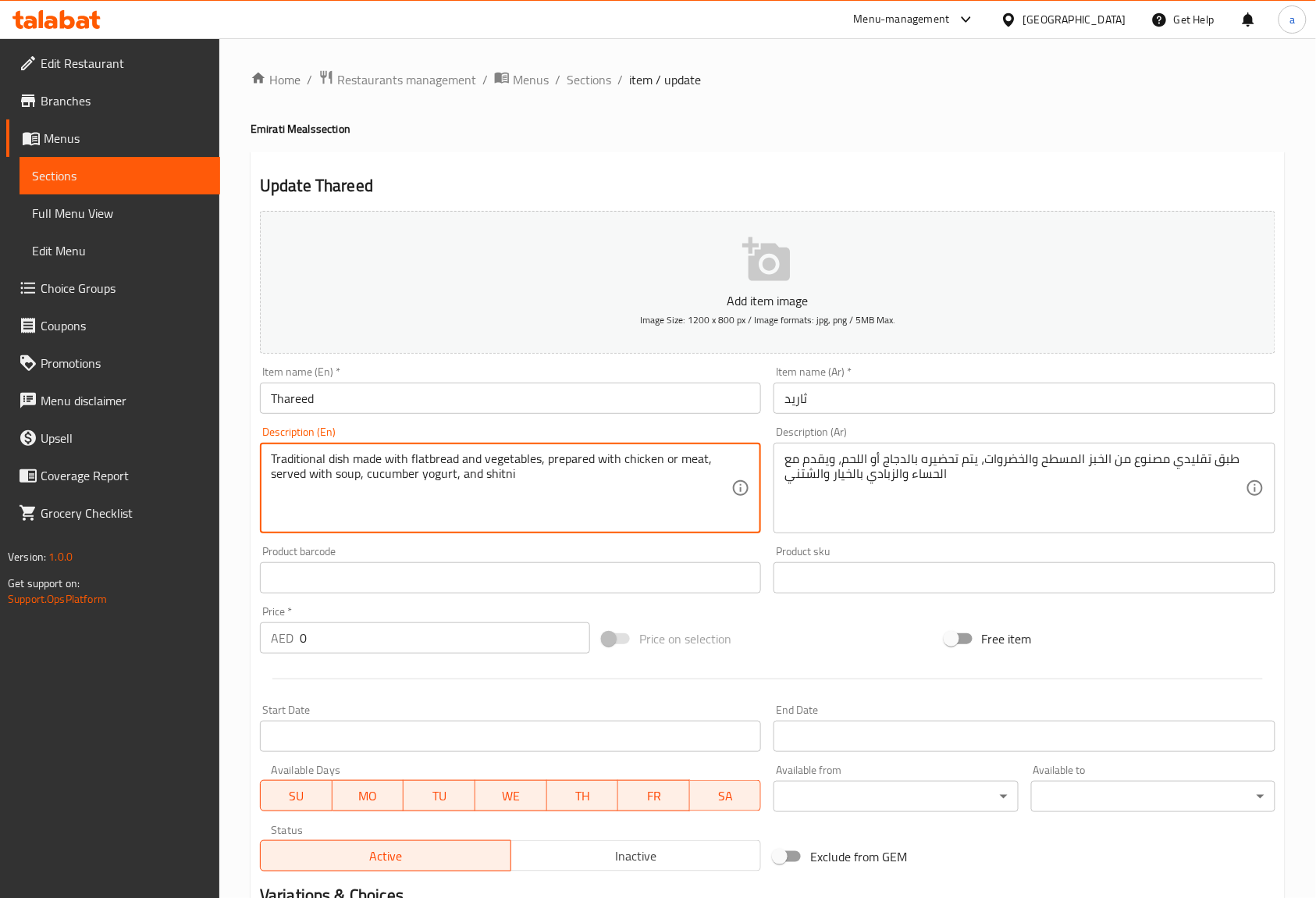
click at [435, 454] on textarea "Traditional dish made with flatbread and vegetables, prepared with chicken or m…" at bounding box center [501, 488] width 461 height 74
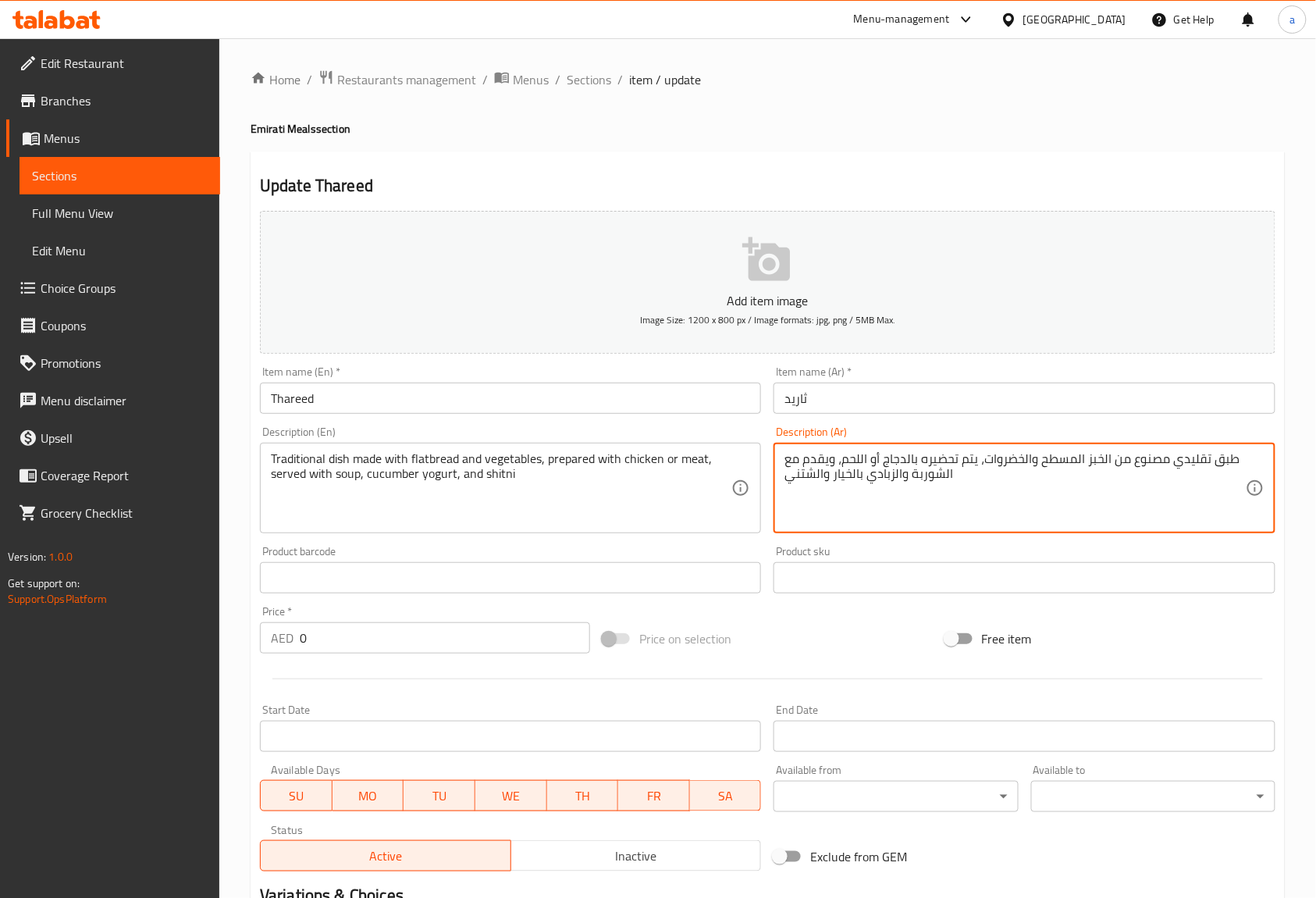
click at [858, 472] on textarea "طبق تقليدي مصنوع من الخبز المسطح والخضروات، يتم تحضيره بالدجاج أو اللحم، ويقدم …" at bounding box center [1014, 488] width 461 height 74
click at [893, 479] on textarea "طبق تقليدي مصنوع من الخبز المسطح والخضروات، يتم تحضيره بالدجاج أو اللحم، ويقدم …" at bounding box center [1014, 488] width 461 height 74
click at [928, 475] on textarea "طبق تقليدي مصنوع من الخبز المسطح والخضروات، يتم تحضيره بالدجاج أو اللحم، ويقدم …" at bounding box center [1014, 488] width 461 height 74
click at [813, 476] on textarea "طبق تقليدي مصنوع من الخبز المسطح والخضروات، يتم تحضيره بالدجاج أو اللحم، ويقدم …" at bounding box center [1014, 488] width 461 height 74
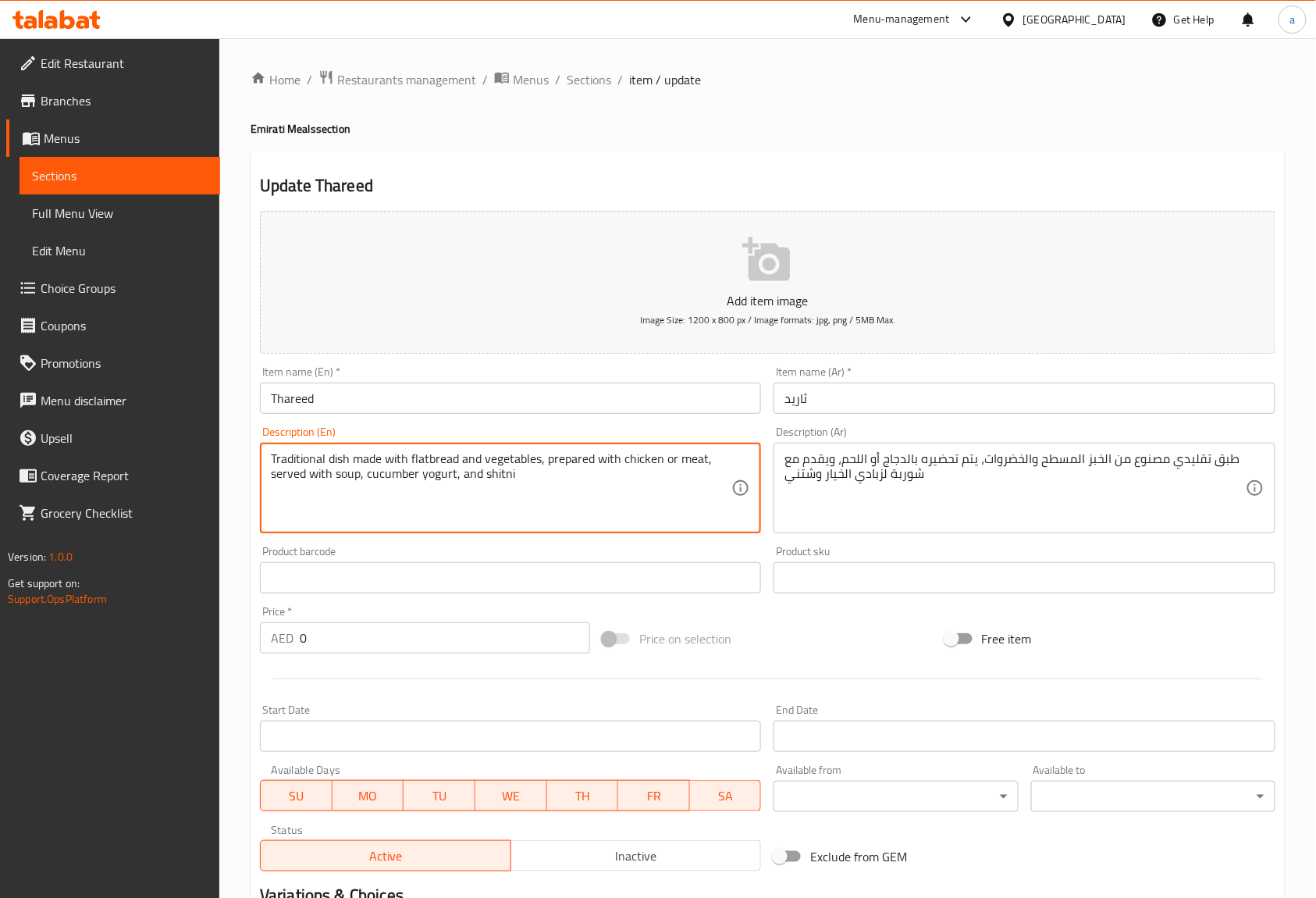
click at [503, 489] on textarea "Traditional dish made with flatbread and vegetables, prepared with chicken or m…" at bounding box center [501, 488] width 461 height 74
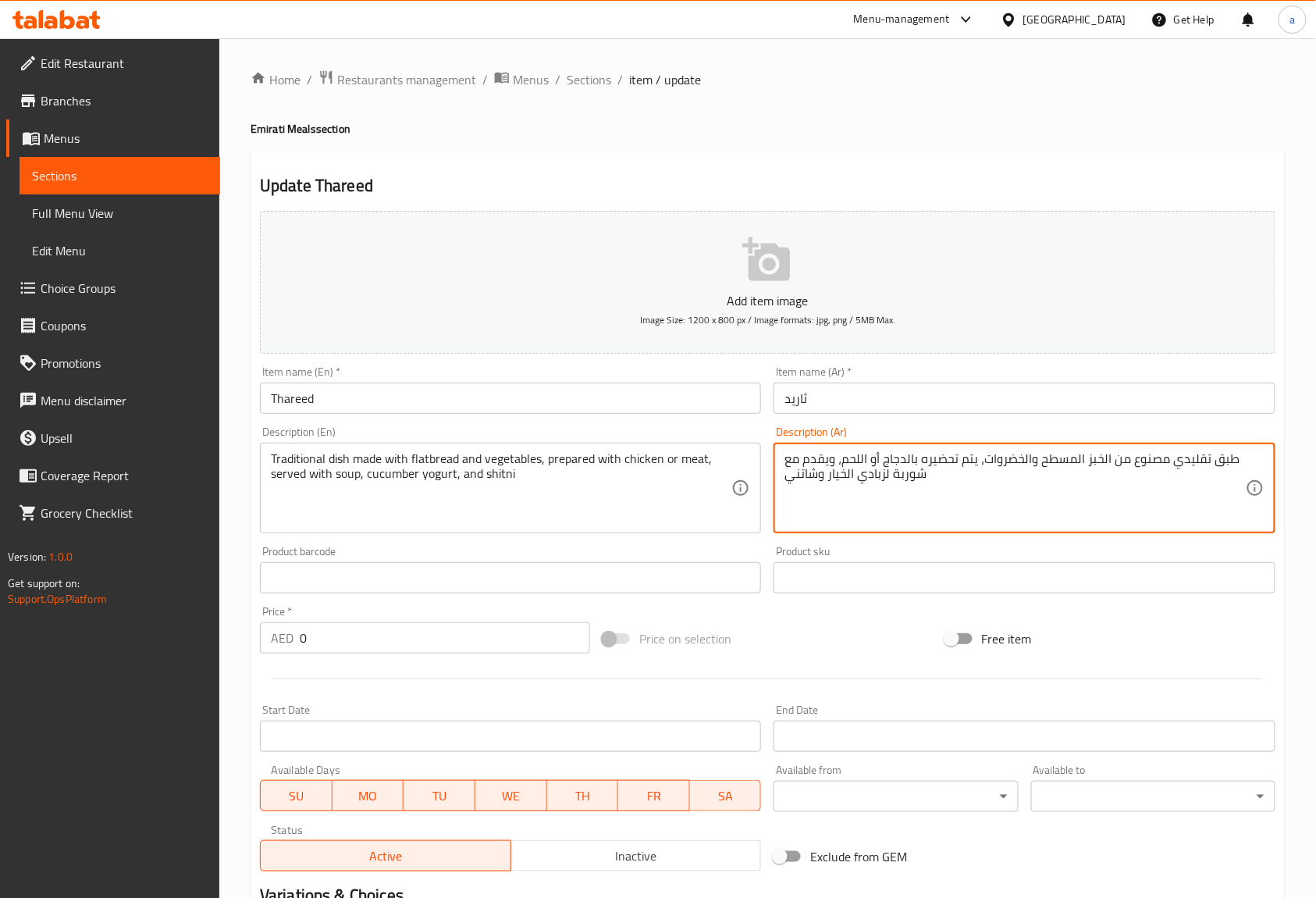
click at [631, 443] on div "Traditional dish made with flatbread and vegetables, prepared with chicken or m…" at bounding box center [510, 488] width 501 height 91
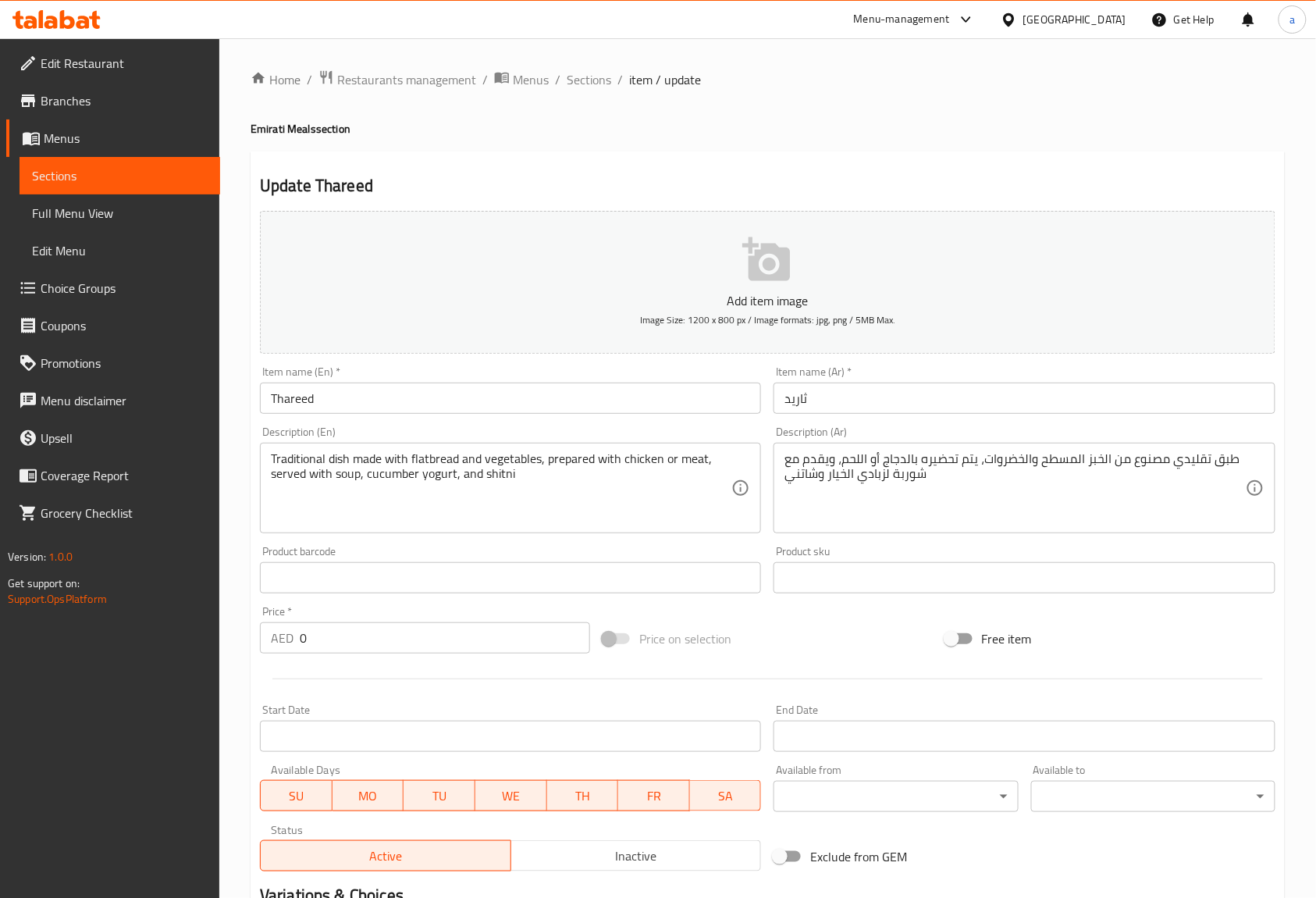
click at [500, 478] on textarea "Traditional dish made with flatbread and vegetables, prepared with chicken or m…" at bounding box center [501, 488] width 461 height 74
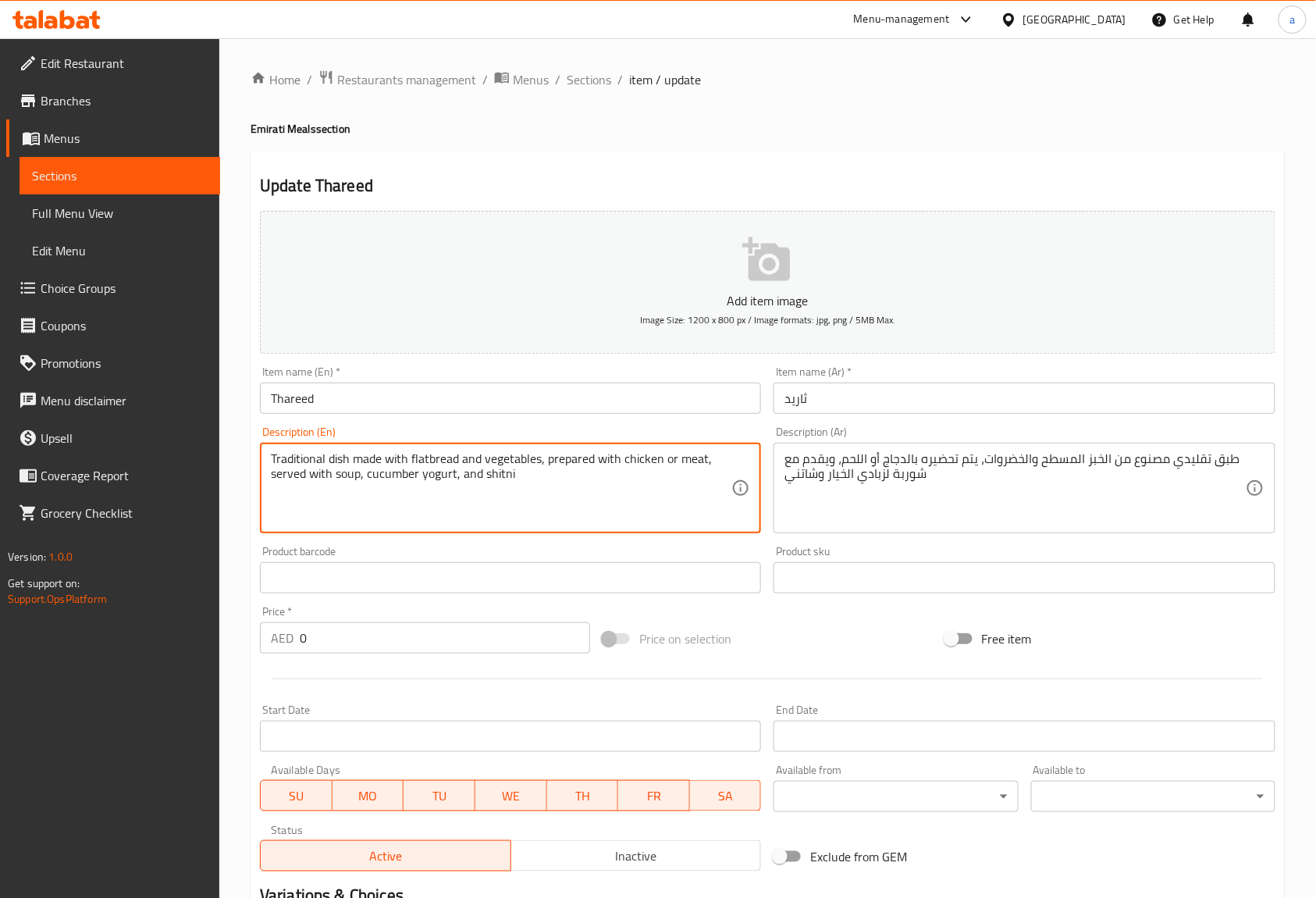
click at [500, 478] on textarea "Traditional dish made with flatbread and vegetables, prepared with chicken or m…" at bounding box center [501, 488] width 461 height 74
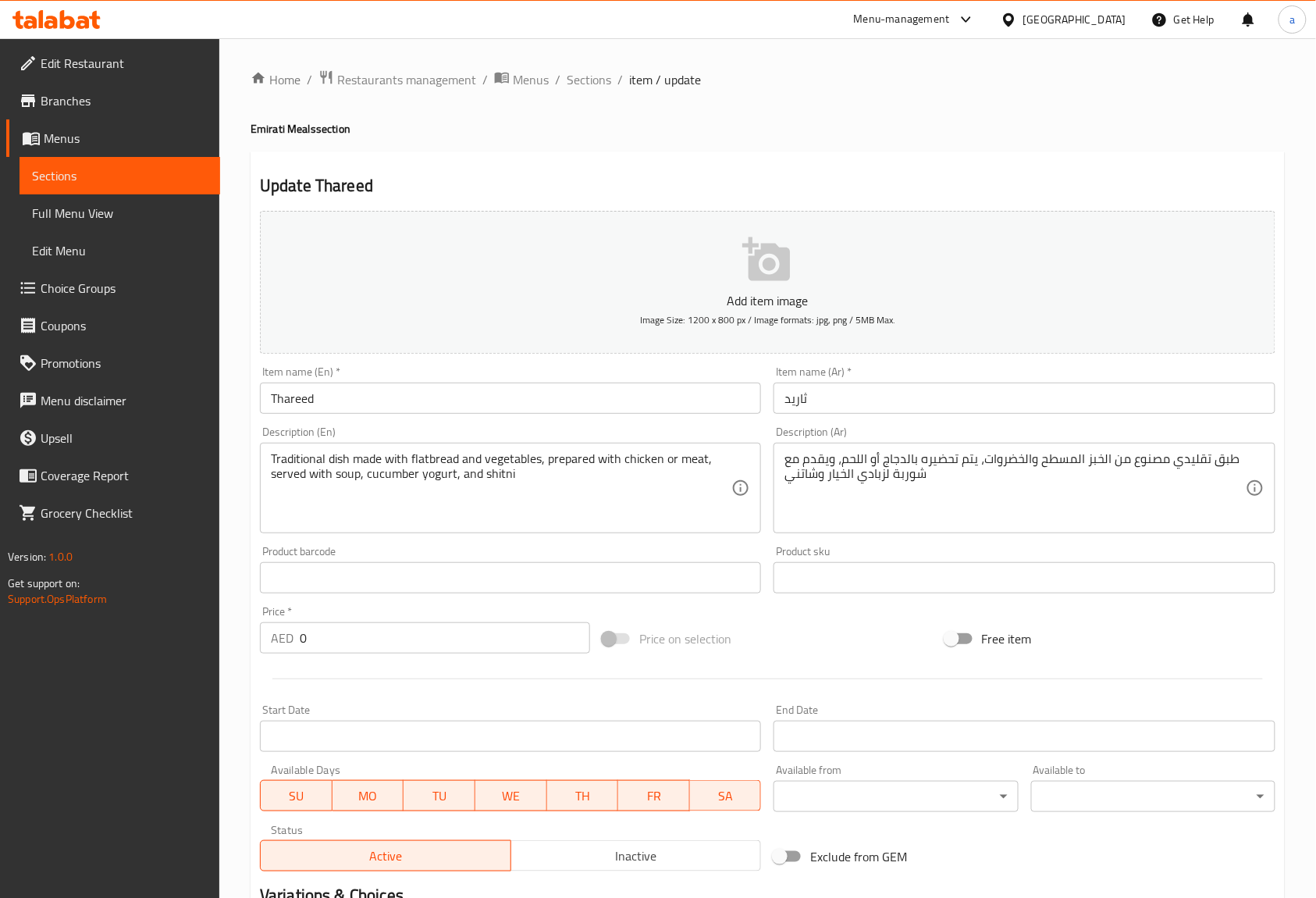
click at [504, 489] on textarea "Traditional dish made with flatbread and vegetables, prepared with chicken or m…" at bounding box center [501, 488] width 461 height 74
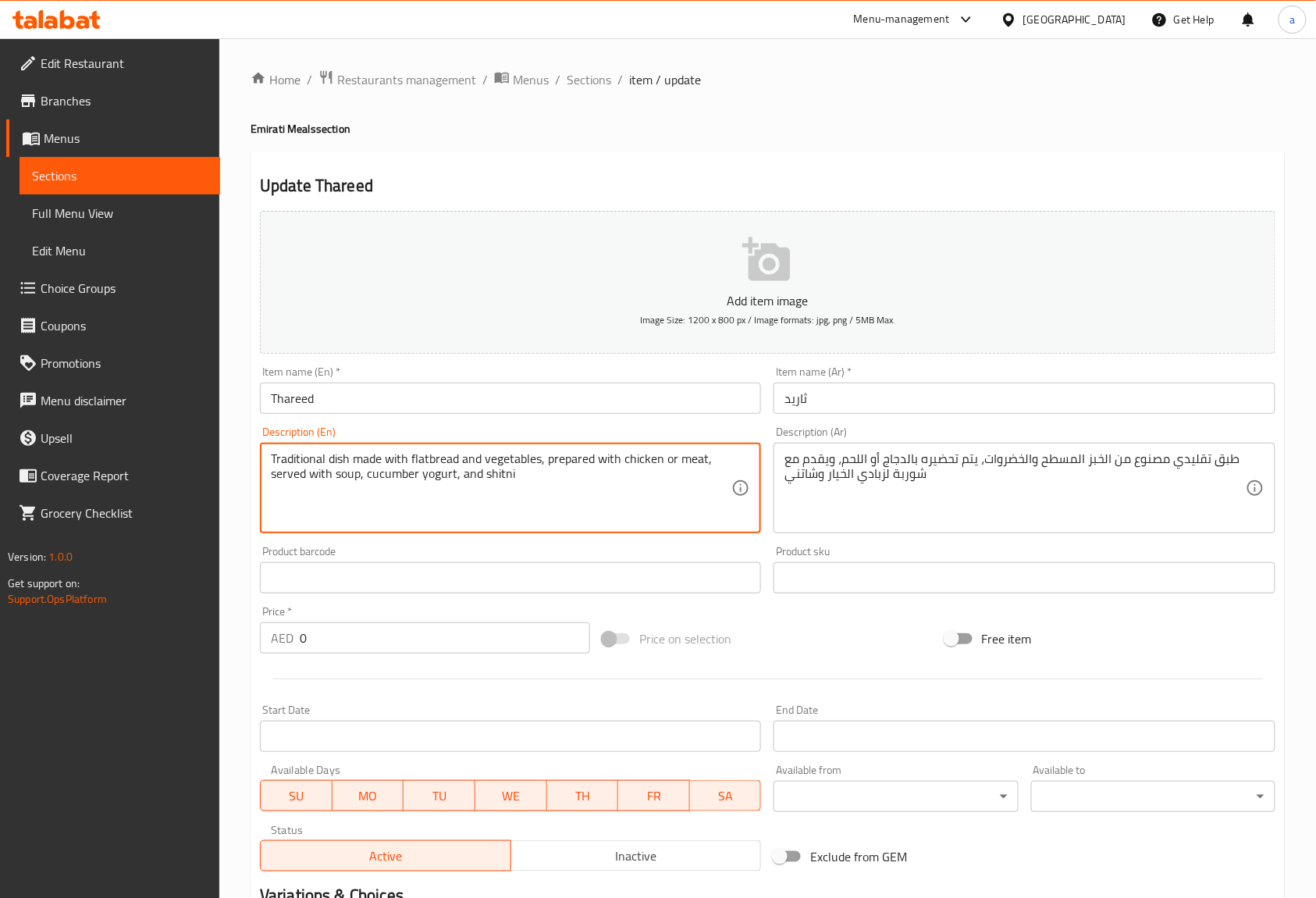
click at [504, 489] on textarea "Traditional dish made with flatbread and vegetables, prepared with chicken or m…" at bounding box center [501, 488] width 461 height 74
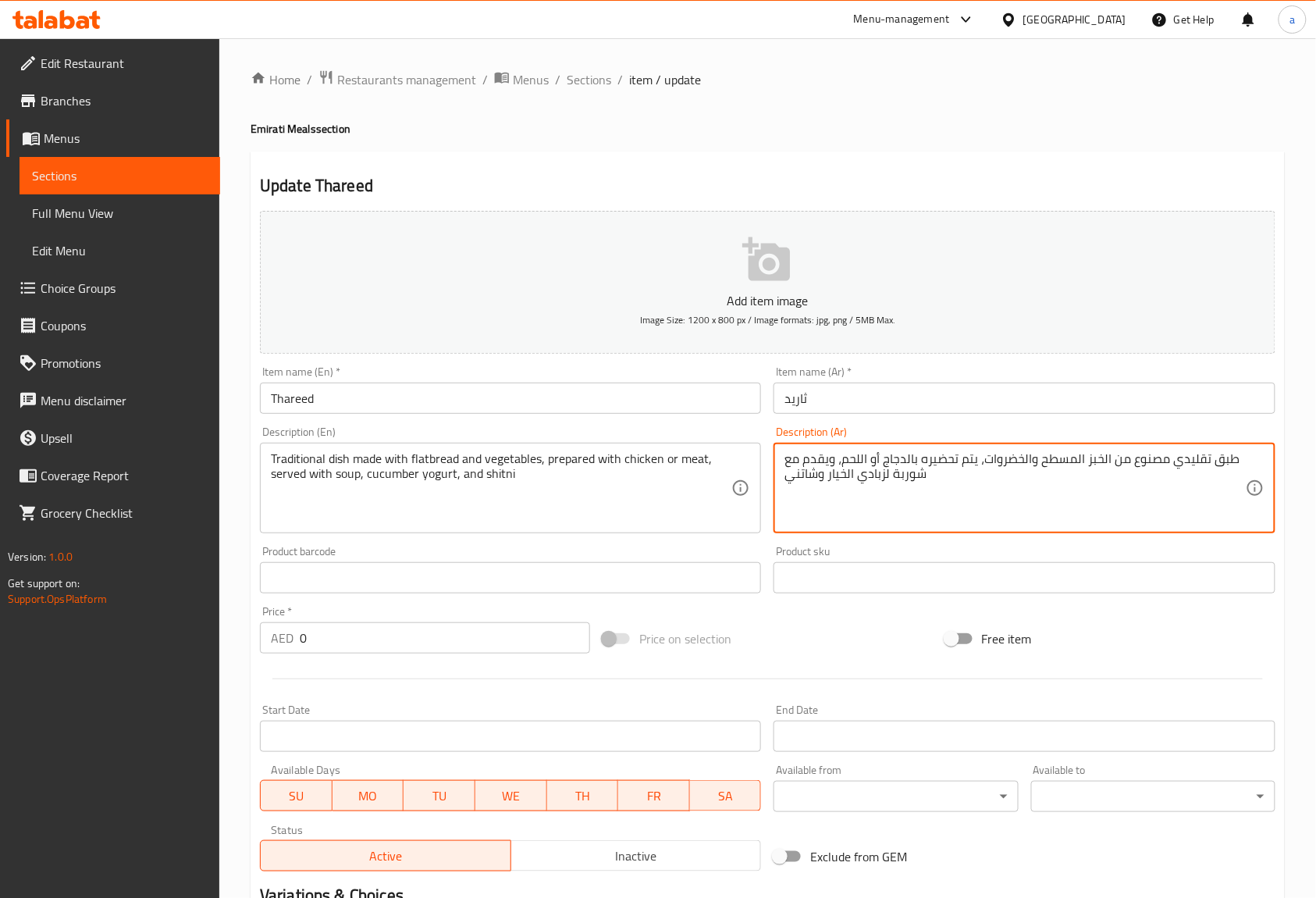
click at [786, 478] on textarea "طبق تقليدي مصنوع من الخبز المسطح والخضروات، يتم تحضيره بالدجاج أو اللحم، ويقدم …" at bounding box center [1014, 488] width 461 height 74
click at [800, 478] on textarea "طبق تقليدي مصنوع من الخبز المسطح والخضروات، يتم تحضيره بالدجاج أو اللحم، ويقدم …" at bounding box center [1014, 488] width 461 height 74
click at [818, 473] on textarea "طبق تقليدي مصنوع من الخبز المسطح والخضروات، يتم تحضيره بالدجاج أو اللحم، ويقدم …" at bounding box center [1014, 488] width 461 height 74
drag, startPoint x: 818, startPoint y: 473, endPoint x: 796, endPoint y: 470, distance: 22.2
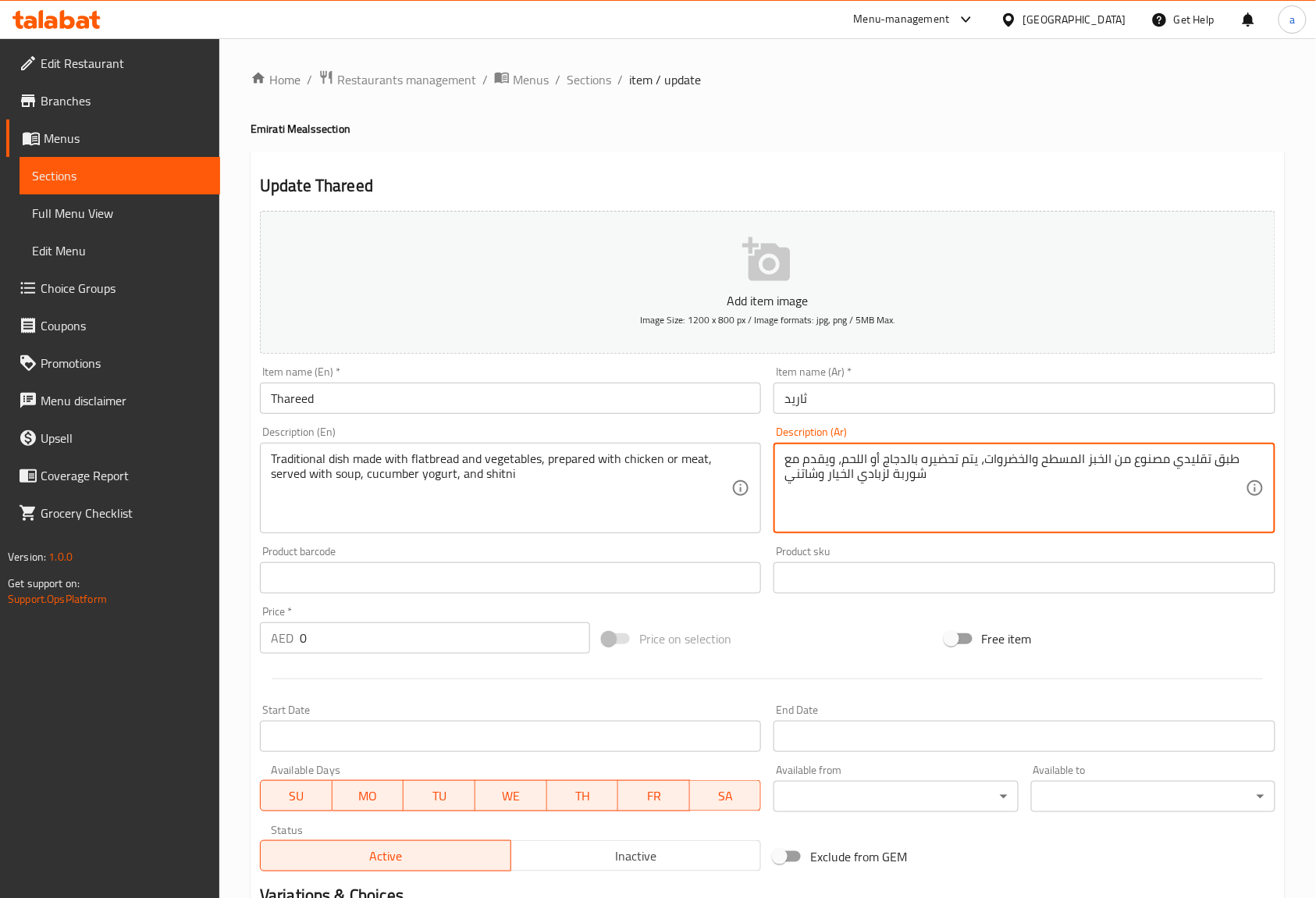
click at [796, 470] on textarea "طبق تقليدي مصنوع من الخبز المسطح والخضروات، يتم تحضيره بالدجاج أو اللحم، ويقدم …" at bounding box center [1014, 488] width 461 height 74
click at [803, 475] on textarea "طبق تقليدي مصنوع من الخبز المسطح والخضروات، يتم تحضيره بالدجاج أو اللحم، ويقدم …" at bounding box center [1014, 488] width 461 height 74
click at [813, 478] on textarea "طبق تقليدي مصنوع من الخبز المسطح والخضروات، يتم تحضيره بالدجاج أو اللحم، ويقدم …" at bounding box center [1014, 488] width 461 height 74
click at [807, 478] on textarea "طبق تقليدي مصنوع من الخبز المسطح والخضروات، يتم تحضيره بالدجاج أو اللحم، ويقدم …" at bounding box center [1014, 488] width 461 height 74
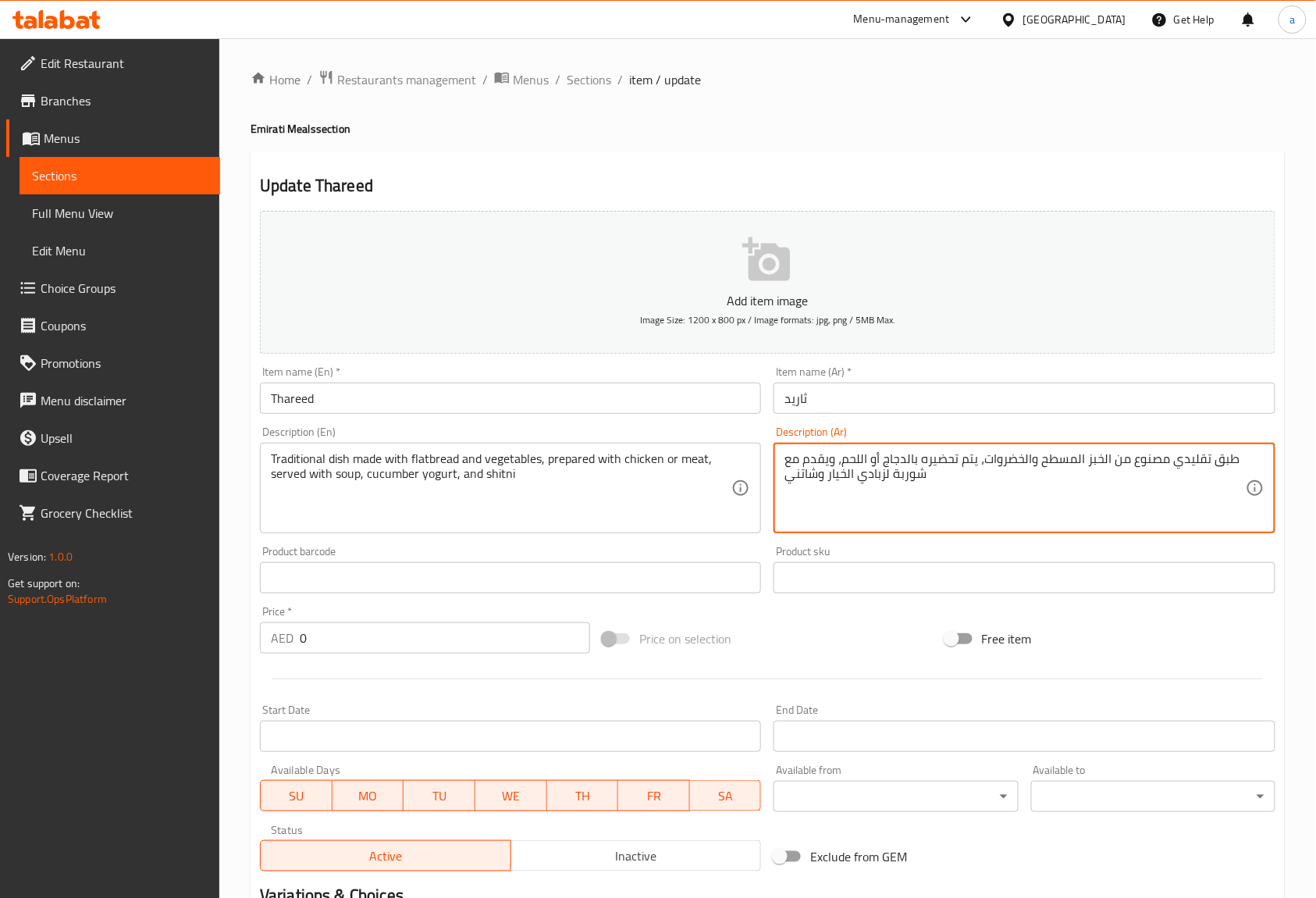
drag, startPoint x: 813, startPoint y: 475, endPoint x: 784, endPoint y: 482, distance: 29.8
click at [784, 482] on textarea "طبق تقليدي مصنوع من الخبز المسطح والخضروات، يتم تحضيره بالدجاج أو اللحم، ويقدم …" at bounding box center [1014, 488] width 461 height 74
paste textarea "ي"
type textarea "طبق تقليدي مصنوع من الخبز المسطح والخضروات، يتم تحضيره بالدجاج أو اللحم، ويقدم …"
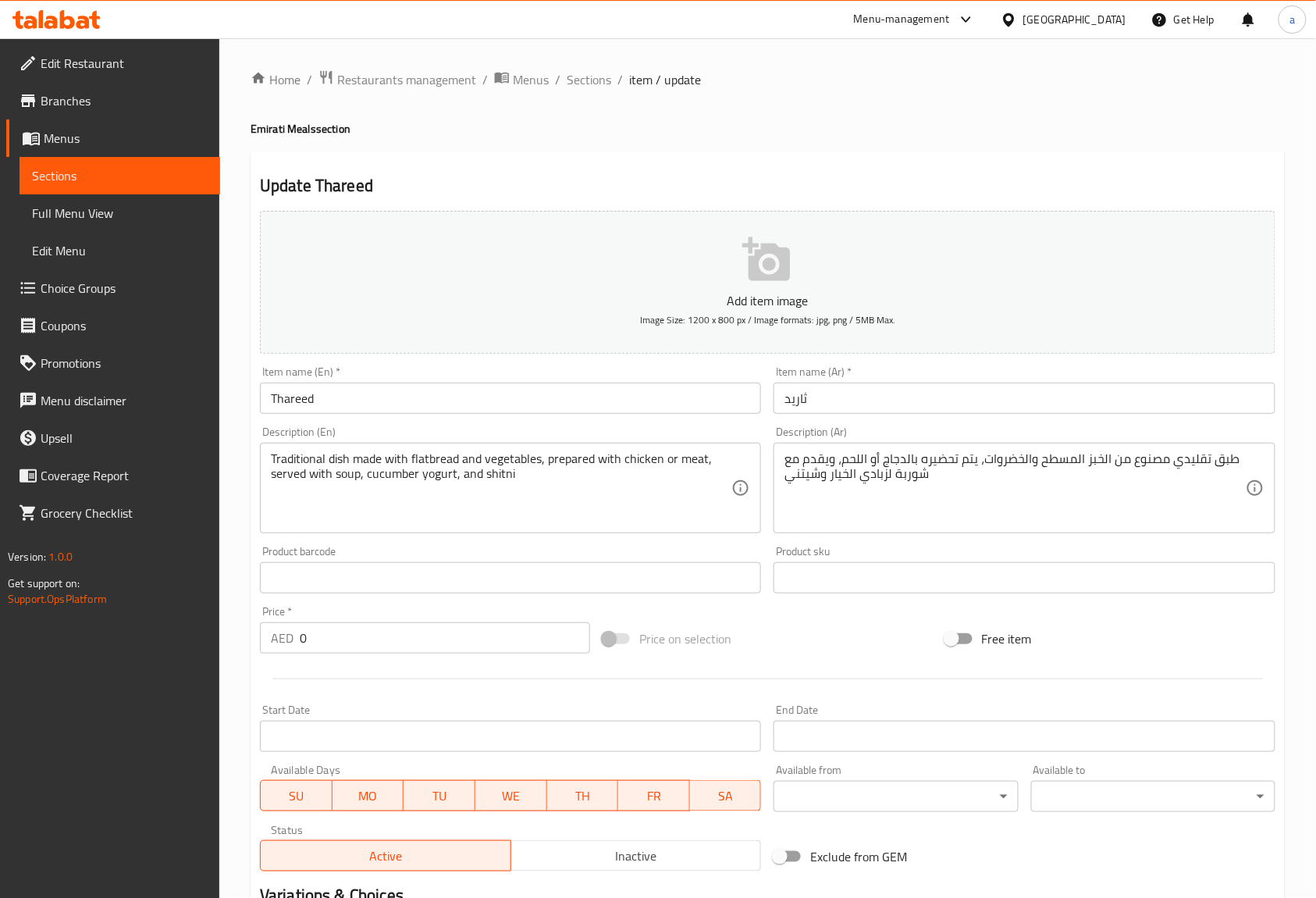
click at [898, 428] on div "Description (Ar) طبق تقليدي مصنوع من الخبز المسطح والخضروات، يتم تحضيره بالدجاج…" at bounding box center [1023, 479] width 501 height 107
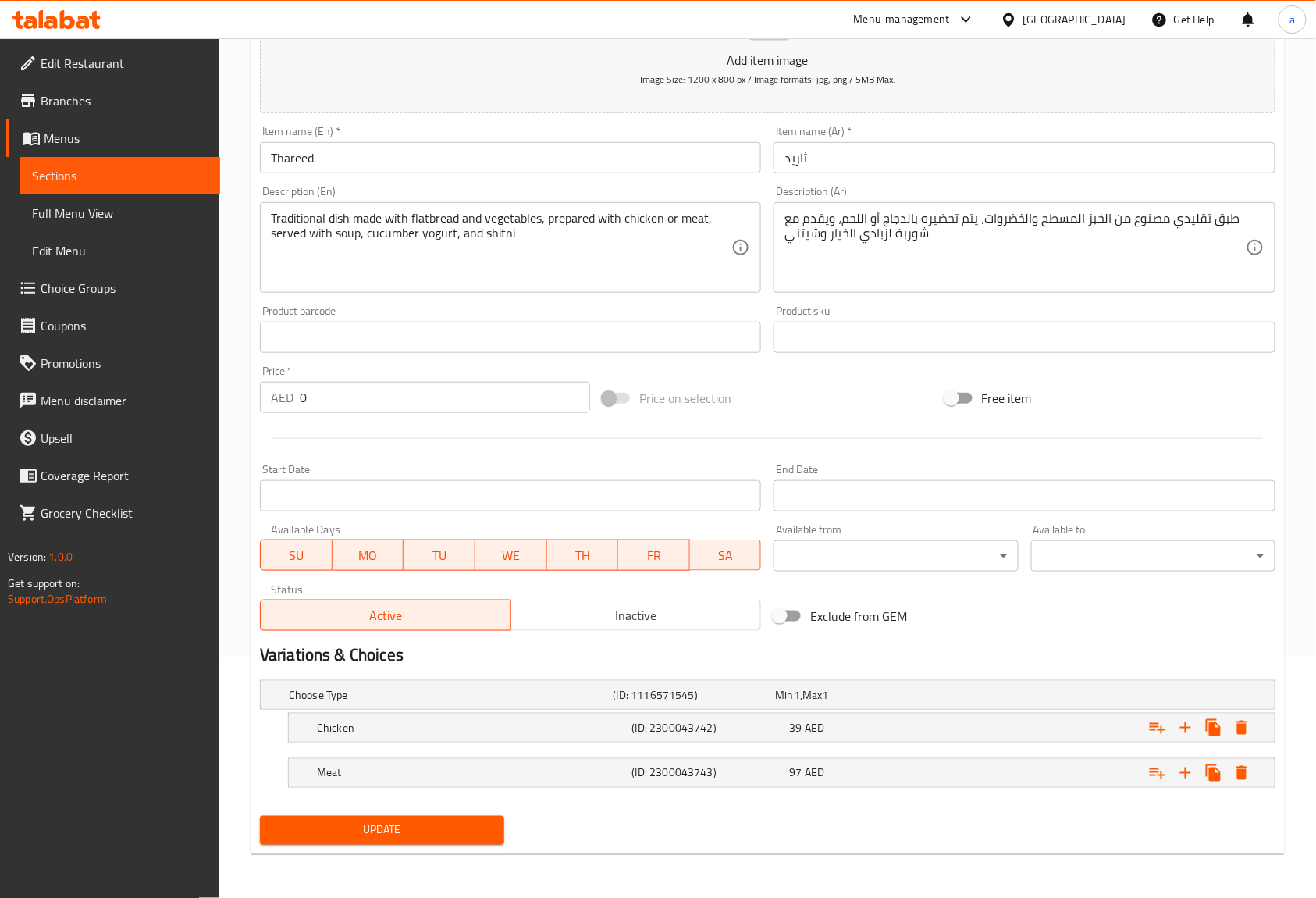
click at [417, 829] on span "Update" at bounding box center [382, 830] width 219 height 20
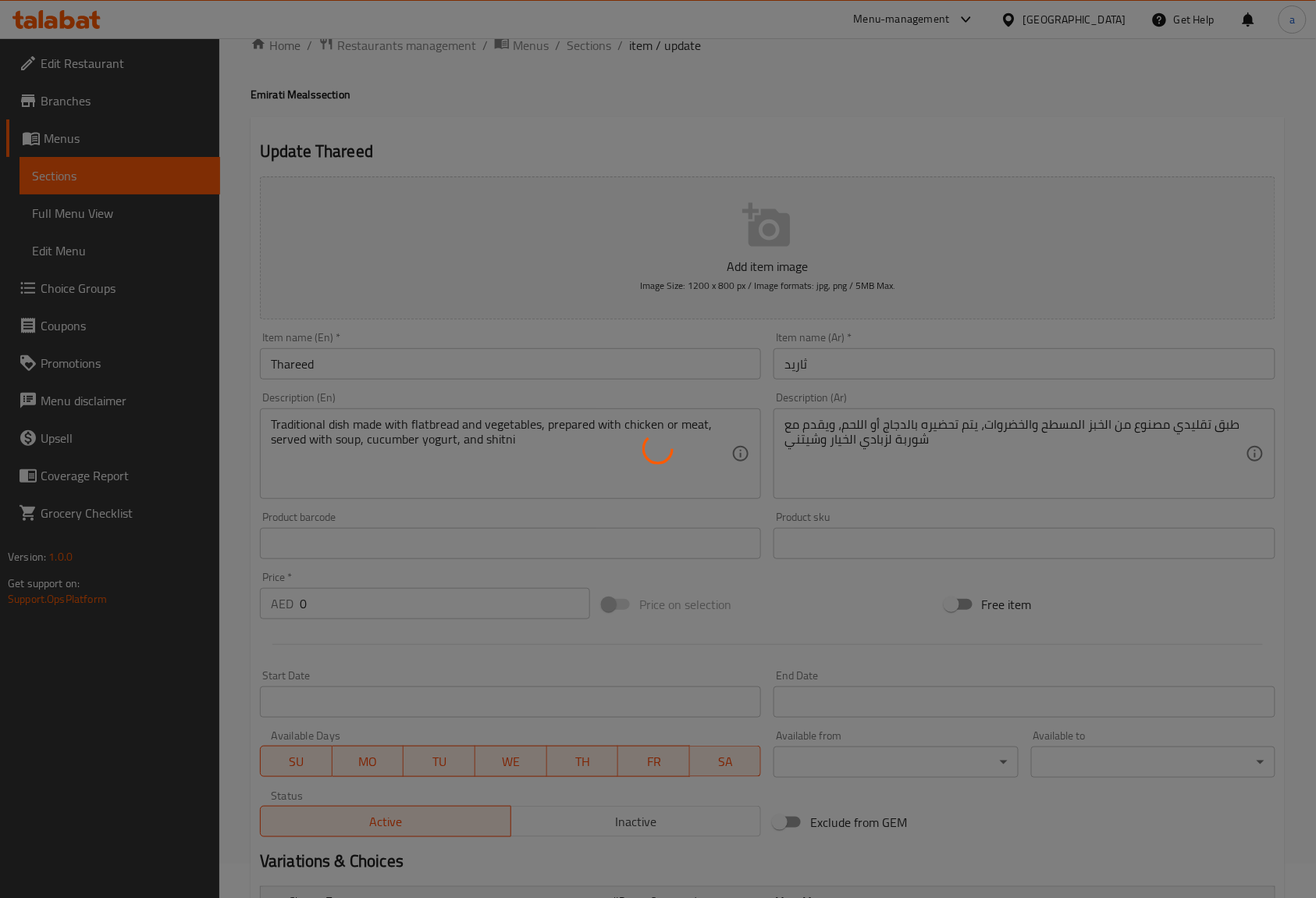
scroll to position [0, 0]
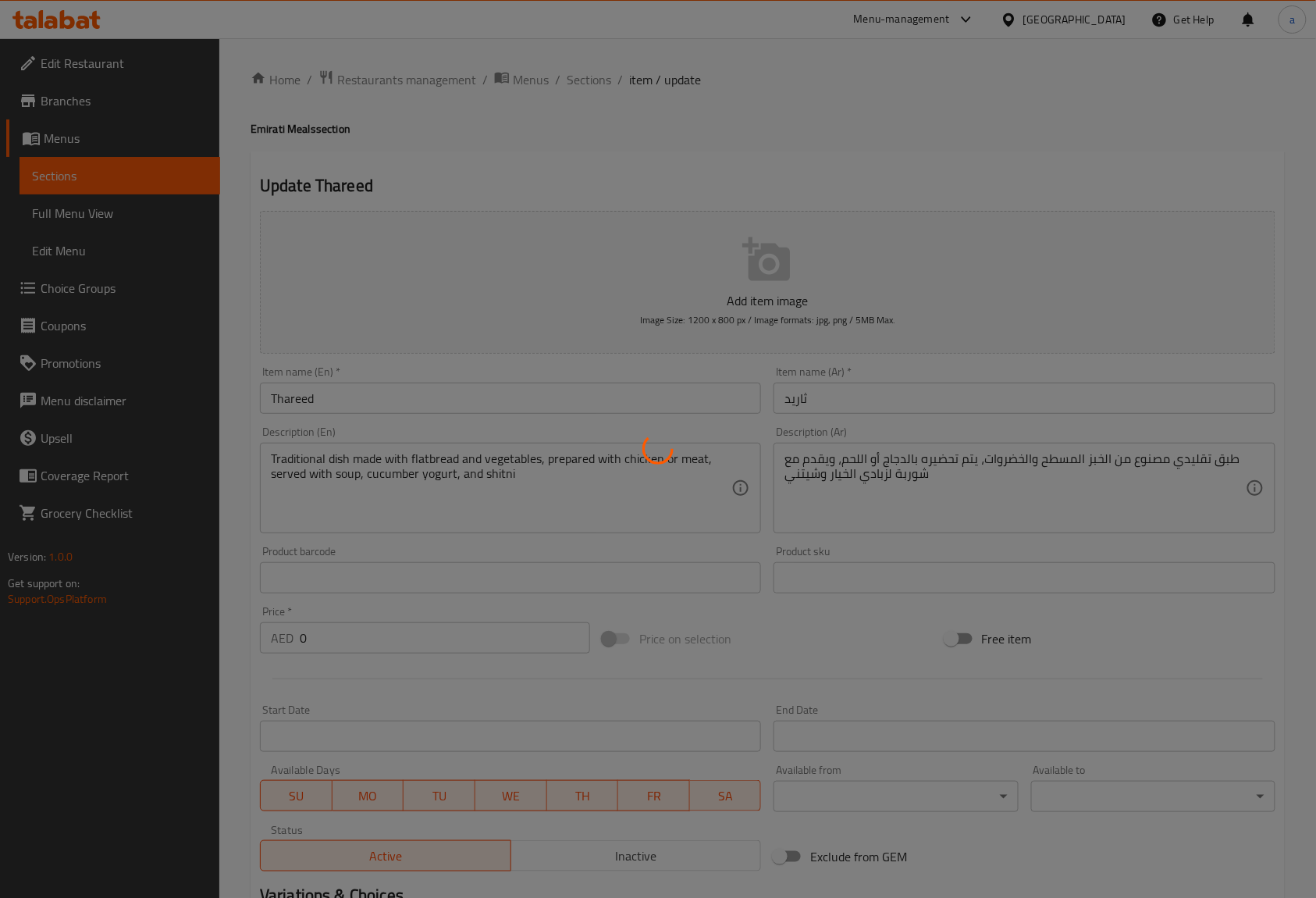
click at [588, 78] on div at bounding box center [658, 449] width 1316 height 898
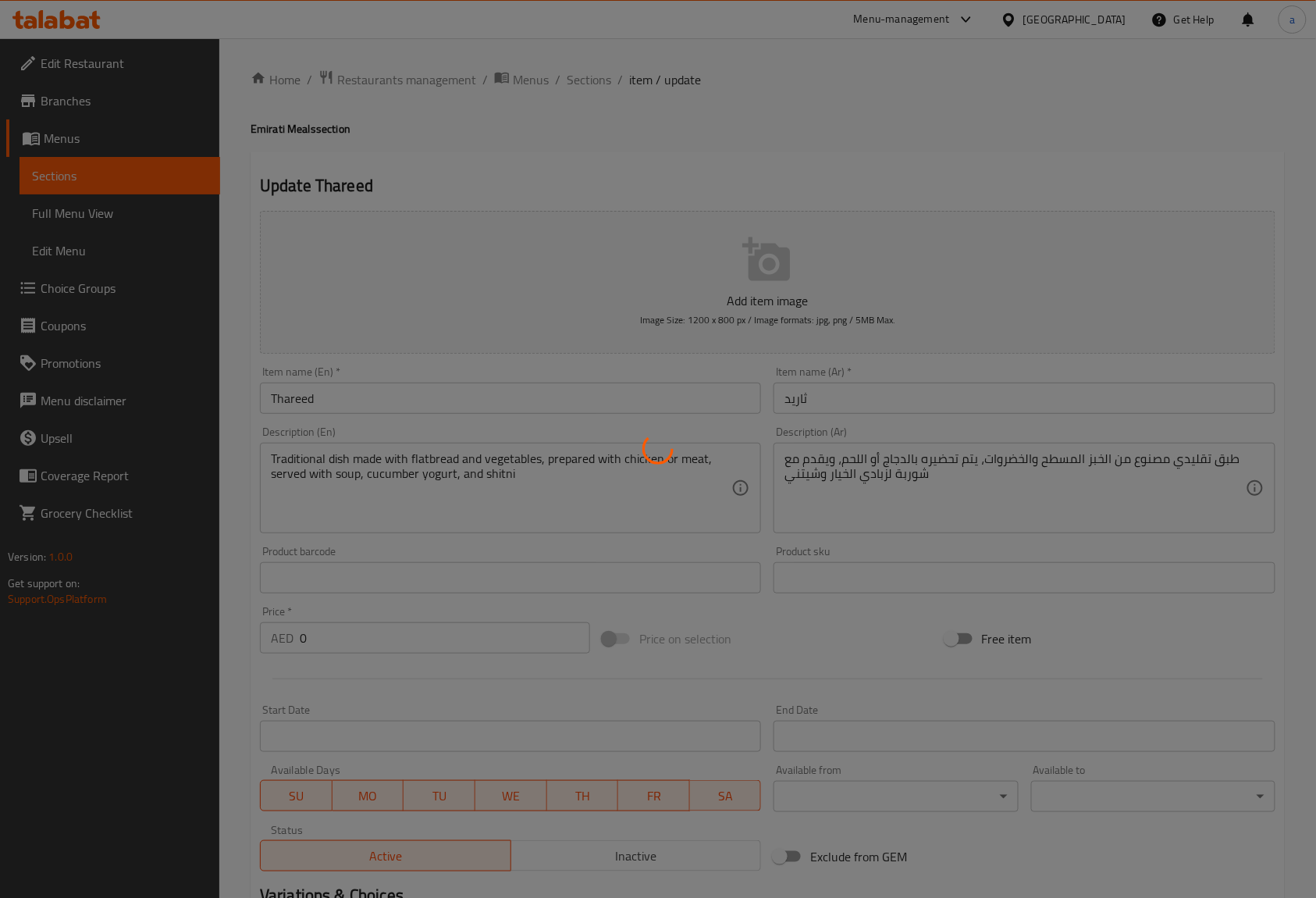
click at [588, 78] on div at bounding box center [658, 449] width 1316 height 898
click at [600, 111] on div at bounding box center [658, 449] width 1316 height 898
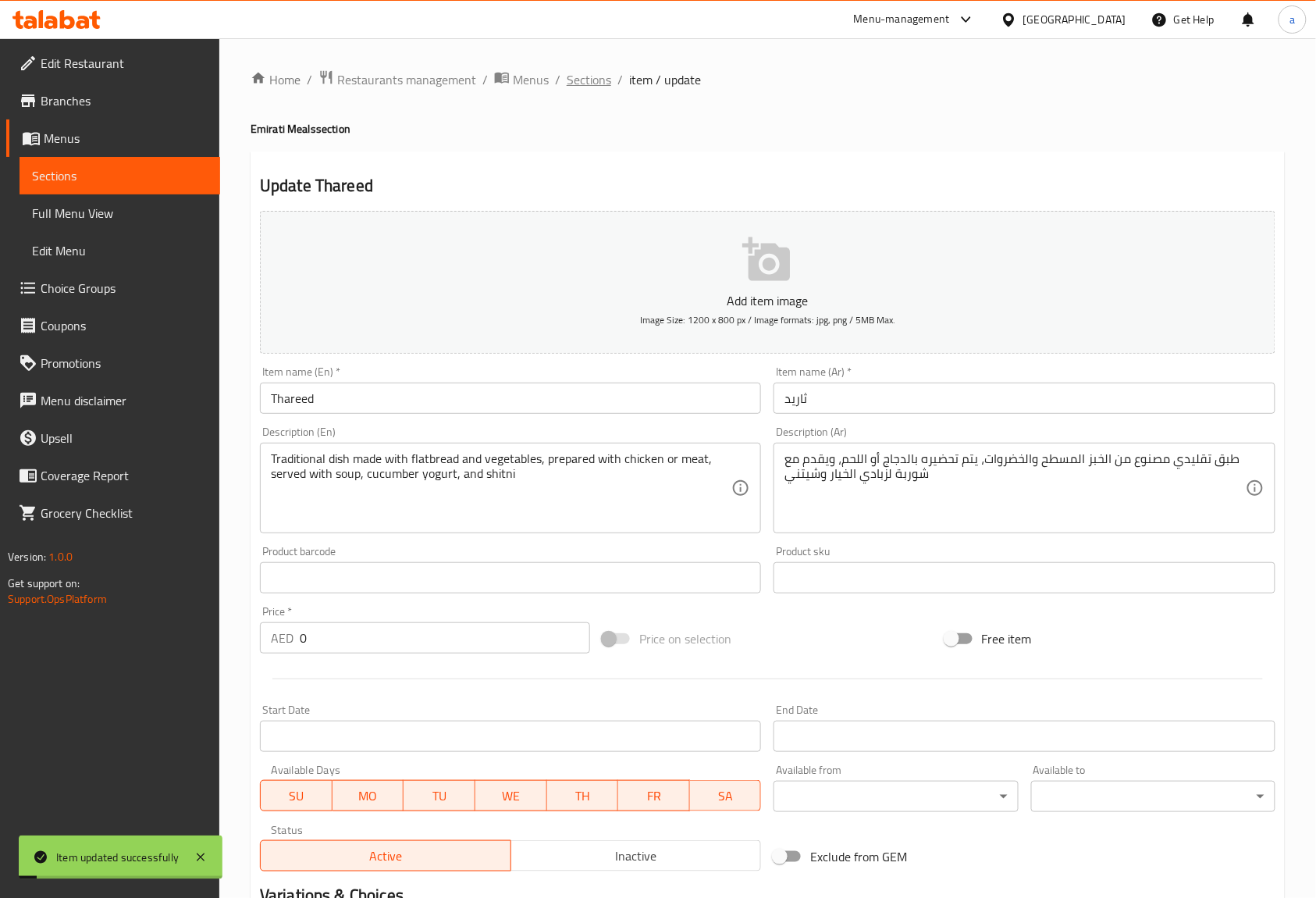
click at [590, 89] on span "Sections" at bounding box center [588, 80] width 45 height 19
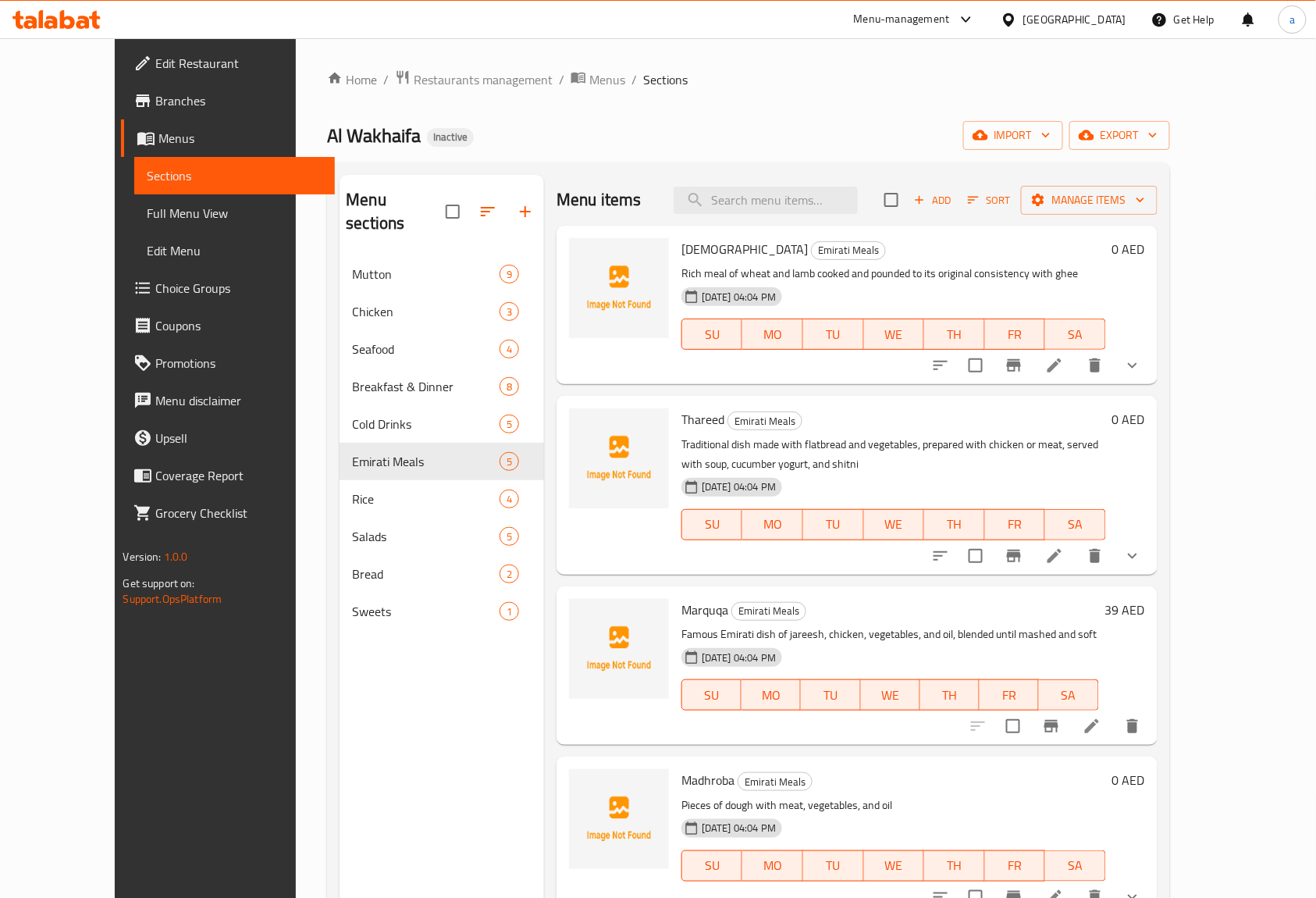
click at [1099, 726] on icon at bounding box center [1092, 726] width 14 height 14
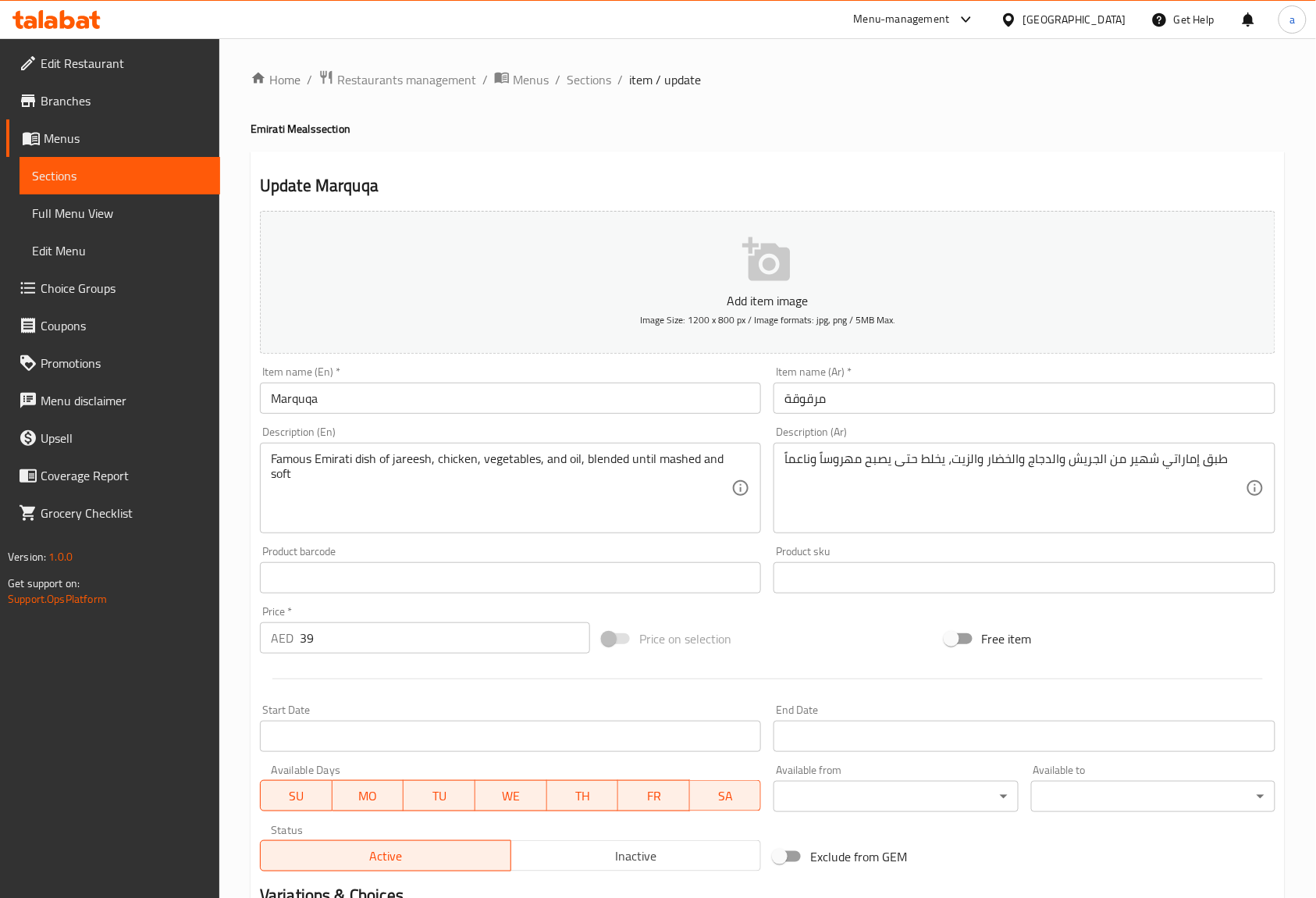
click at [406, 404] on input "Marquqa" at bounding box center [510, 397] width 501 height 31
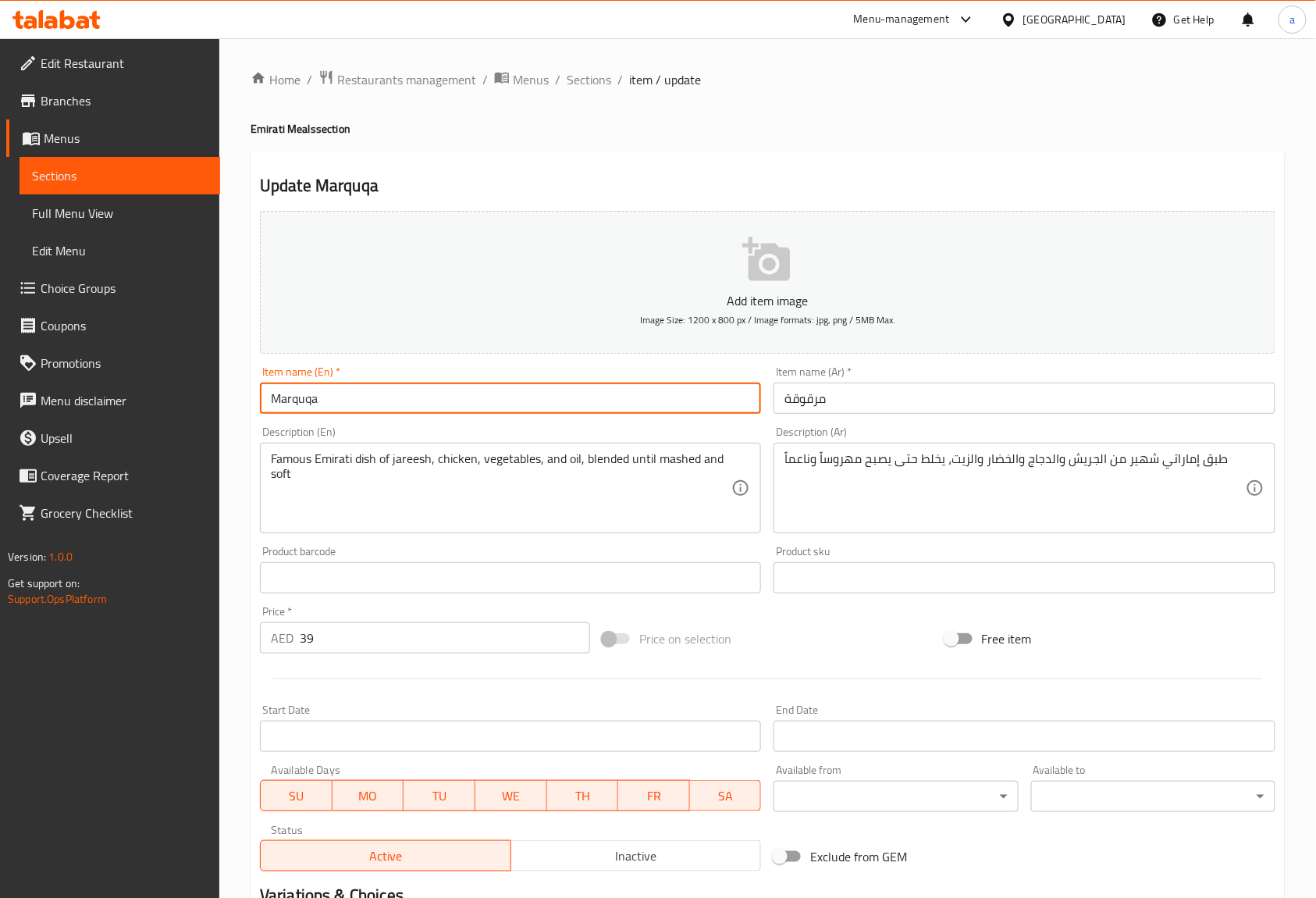
click at [406, 404] on input "Marquqa" at bounding box center [510, 397] width 501 height 31
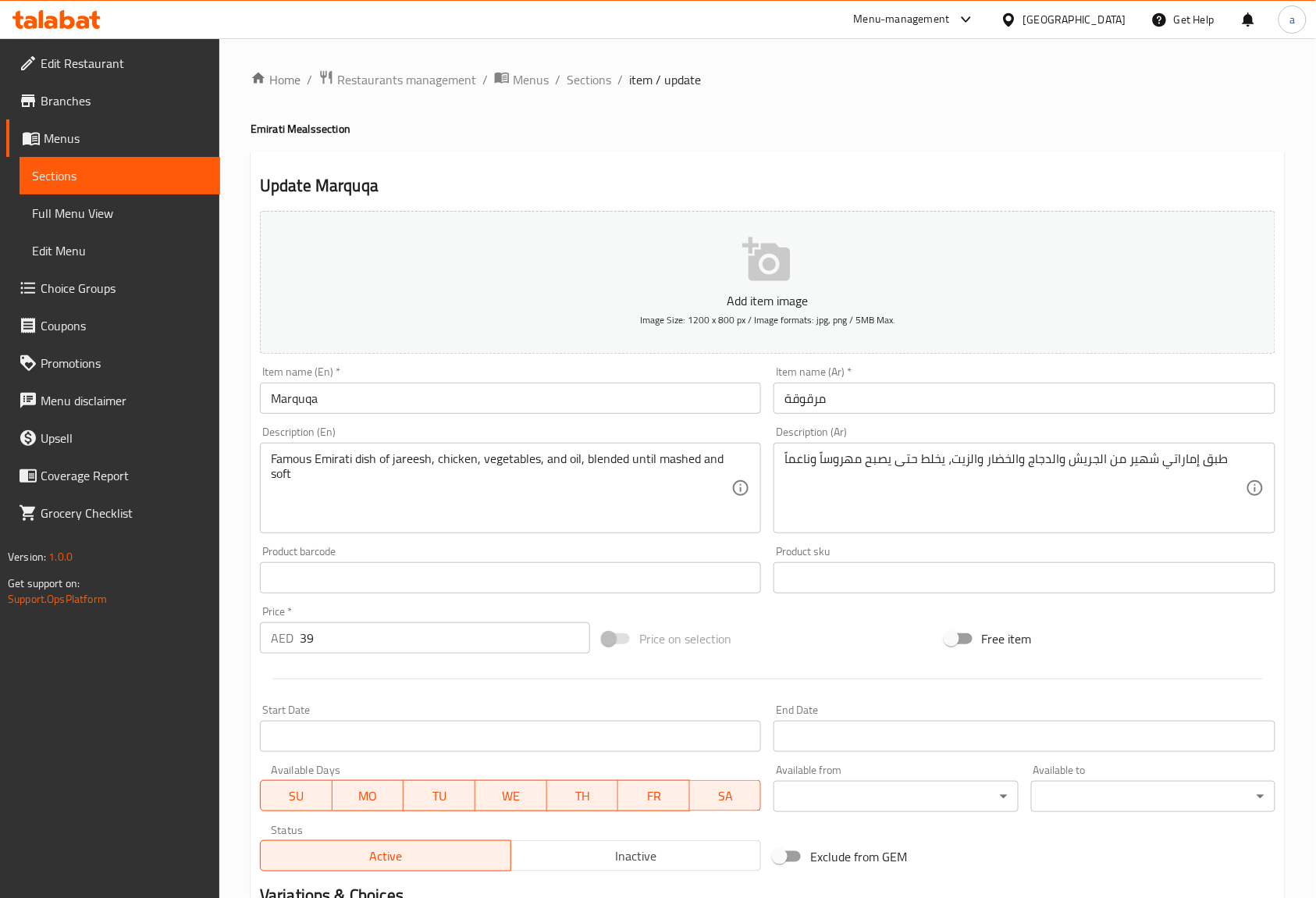
click at [949, 432] on div "Description (Ar) طبق إماراتي شهير من الجريش والدجاج والخضار والزيت، يخلط حتى يص…" at bounding box center [1023, 479] width 501 height 107
click at [800, 175] on h2 "Update Marquqa" at bounding box center [768, 186] width 1015 height 24
click at [1240, 428] on div "Description (Ar) طبق إماراتي شهير من الجريش والدجاج والخضار والزيت، يخلط حتى يص…" at bounding box center [1023, 479] width 501 height 107
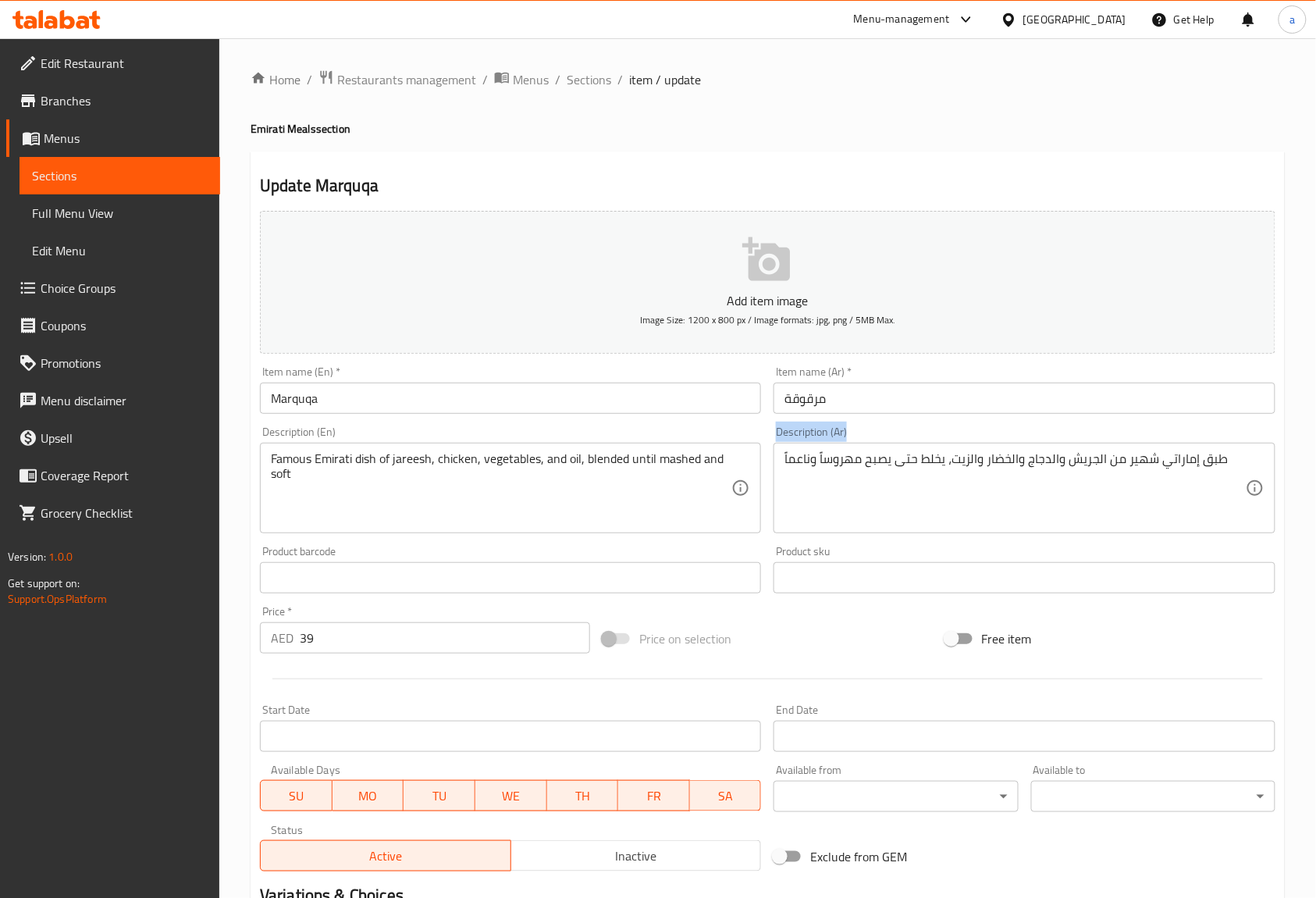
click at [1240, 428] on div "Description (Ar) طبق إماراتي شهير من الجريش والدجاج والخضار والزيت، يخلط حتى يص…" at bounding box center [1023, 479] width 501 height 107
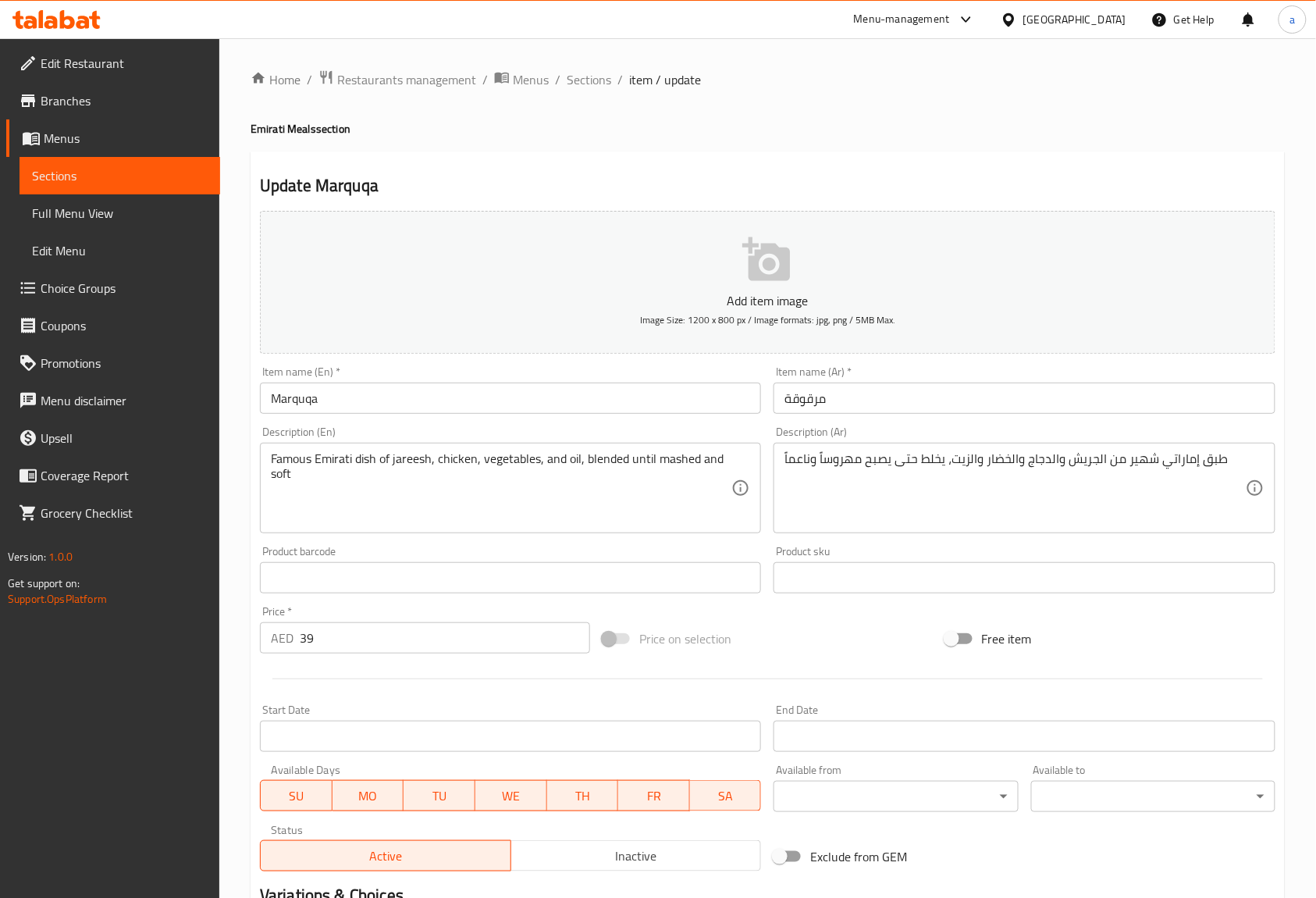
click at [1240, 428] on div "Description (Ar) طبق إماراتي شهير من الجريش والدجاج والخضار والزيت، يخلط حتى يص…" at bounding box center [1023, 479] width 501 height 107
click at [634, 428] on div "Description (En) Famous Emirati dish of jareesh, chicken, vegetables, and oil, …" at bounding box center [510, 479] width 501 height 107
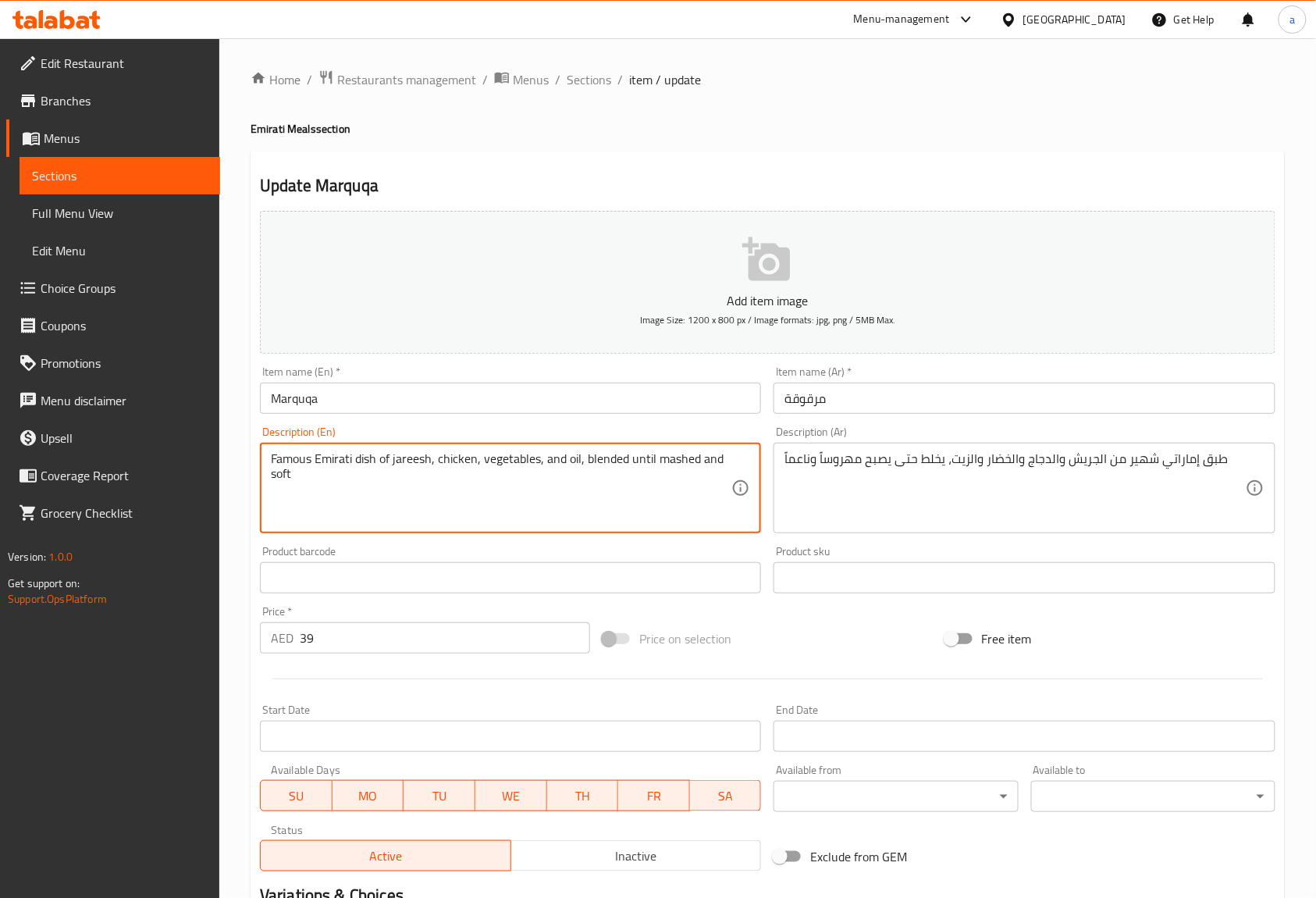
click at [407, 460] on textarea "Famous Emirati dish of jareesh, chicken, vegetables, and oil, blended until mas…" at bounding box center [501, 488] width 461 height 74
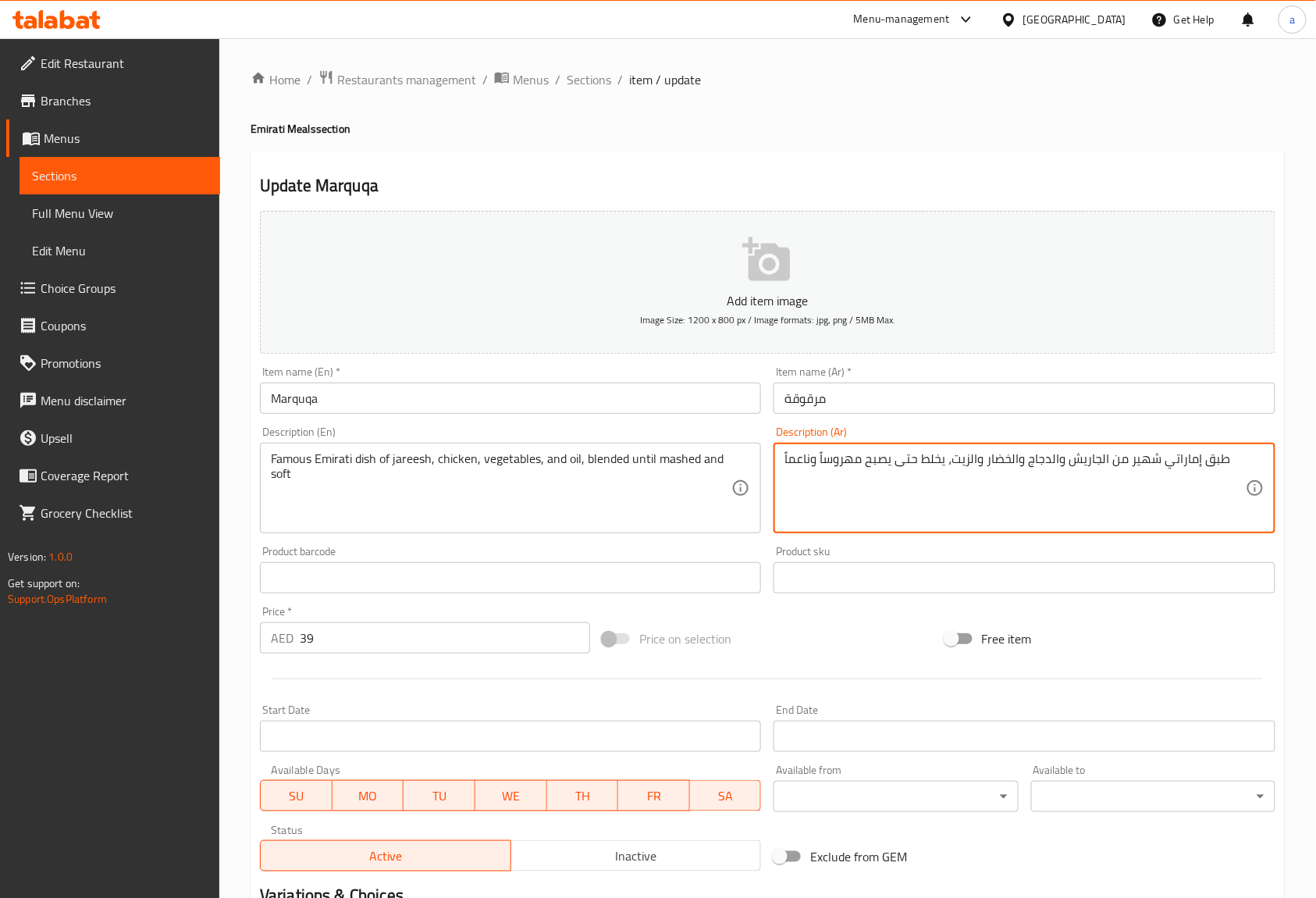
click at [1157, 432] on div "Description (Ar) طبق إماراتي شهير من الجاريش والدجاج والخضار والزيت، يخلط حتى ي…" at bounding box center [1023, 479] width 501 height 107
click at [988, 465] on textarea "طبق إماراتي شهير من الجاريش والدجاج والخضار والزيت، يخلط حتى يصبح مهروساً وناعم…" at bounding box center [1014, 488] width 461 height 74
click at [988, 461] on textarea "طبق إماراتي شهير من الجاريش والدجاج والخضار والزيت، يخلط حتى يصبح مهروساً وناعم…" at bounding box center [1014, 488] width 461 height 74
click at [985, 457] on textarea "طبق إماراتي شهير من الجاريش والدجاج والخضار والزيت، يخلط حتى يصبح مهروساً وناعم…" at bounding box center [1014, 488] width 461 height 74
type textarea "طبق إماراتي شهير من الجاريش والدجاج والخضراوات والزيت، يخلط حتى يصبح مهروساً ون…"
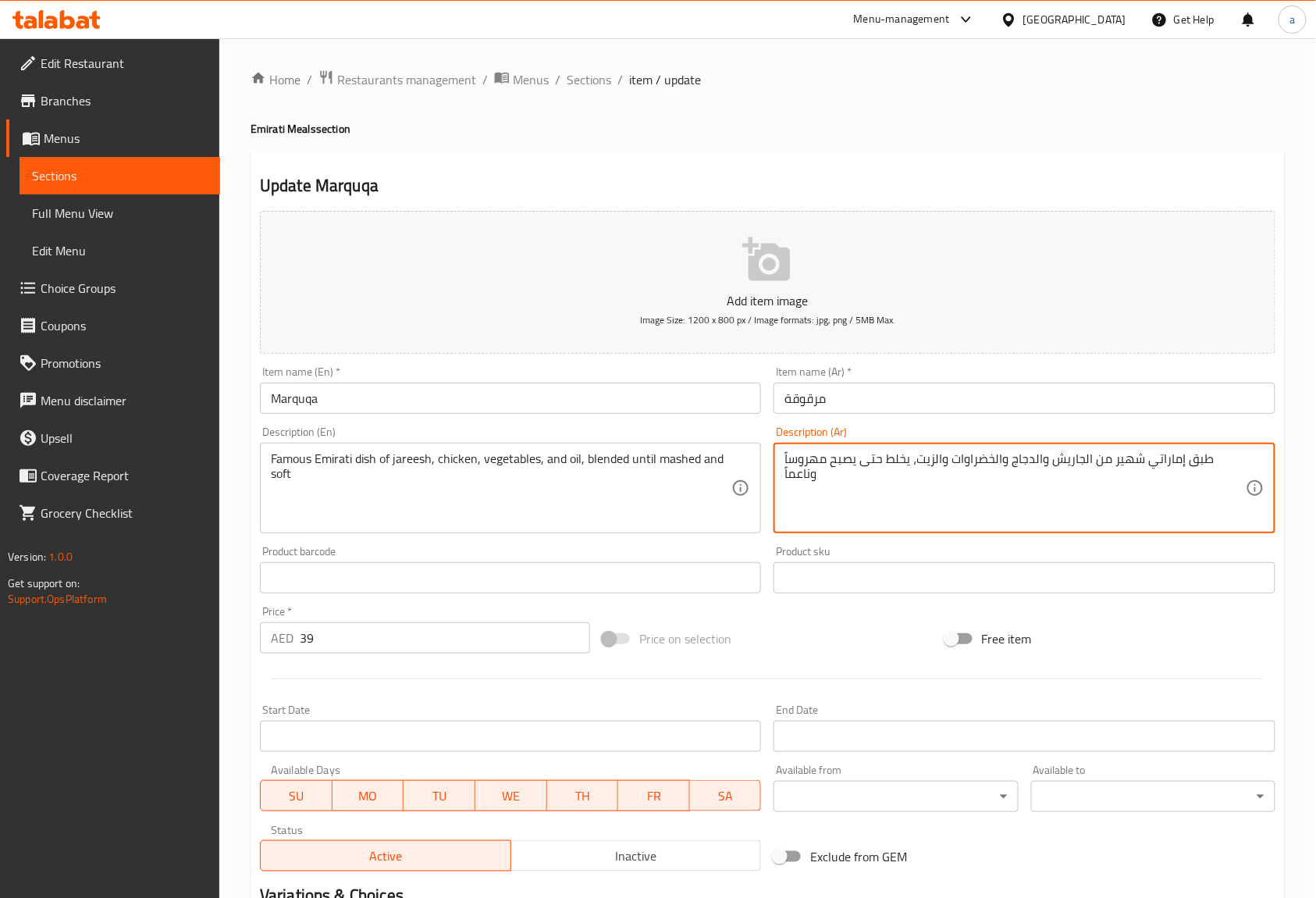
click at [1031, 435] on div "Description (Ar) طبق إماراتي شهير من الجاريش والدجاج والخضراوات والزيت، يخلط حت…" at bounding box center [1023, 479] width 501 height 107
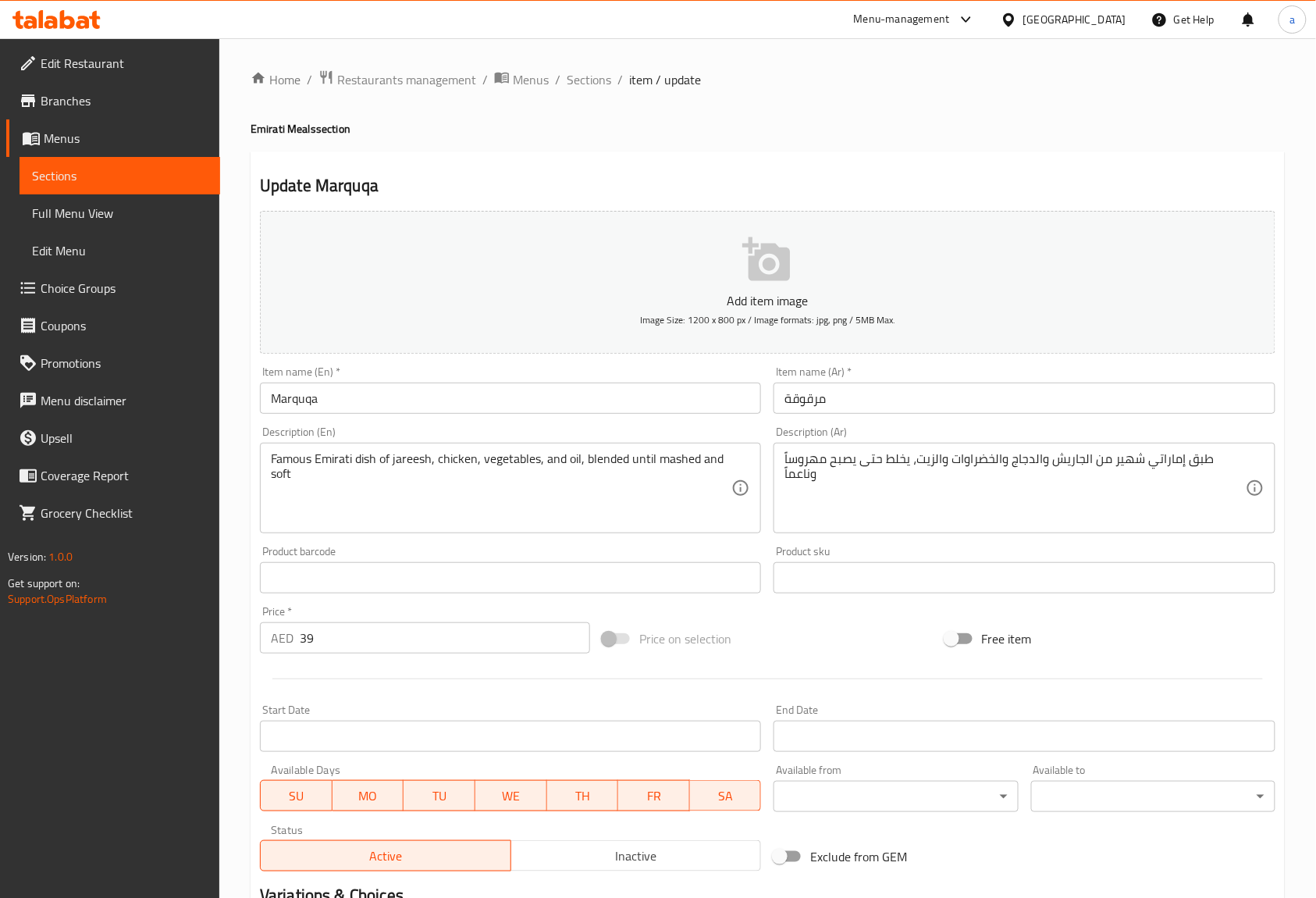
click at [604, 462] on textarea "Famous Emirati dish of jareesh, chicken, vegetables, and oil, blended until mas…" at bounding box center [501, 488] width 461 height 74
click at [678, 466] on textarea "Famous Emirati dish of jareesh, chicken, vegetables, and oil, blended until mas…" at bounding box center [501, 488] width 461 height 74
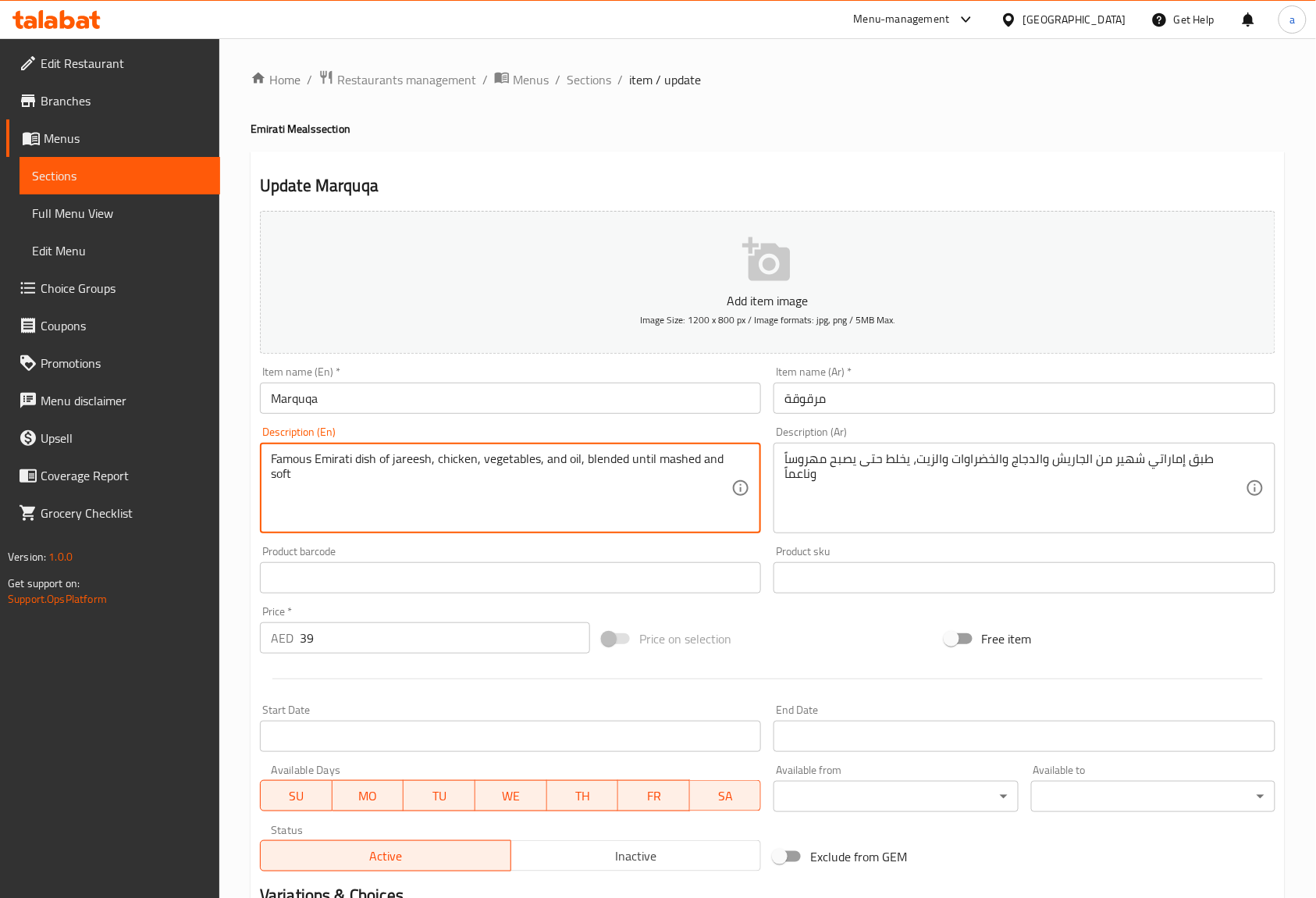
click at [678, 466] on textarea "Famous Emirati dish of jareesh, chicken, vegetables, and oil, blended until mas…" at bounding box center [501, 488] width 461 height 74
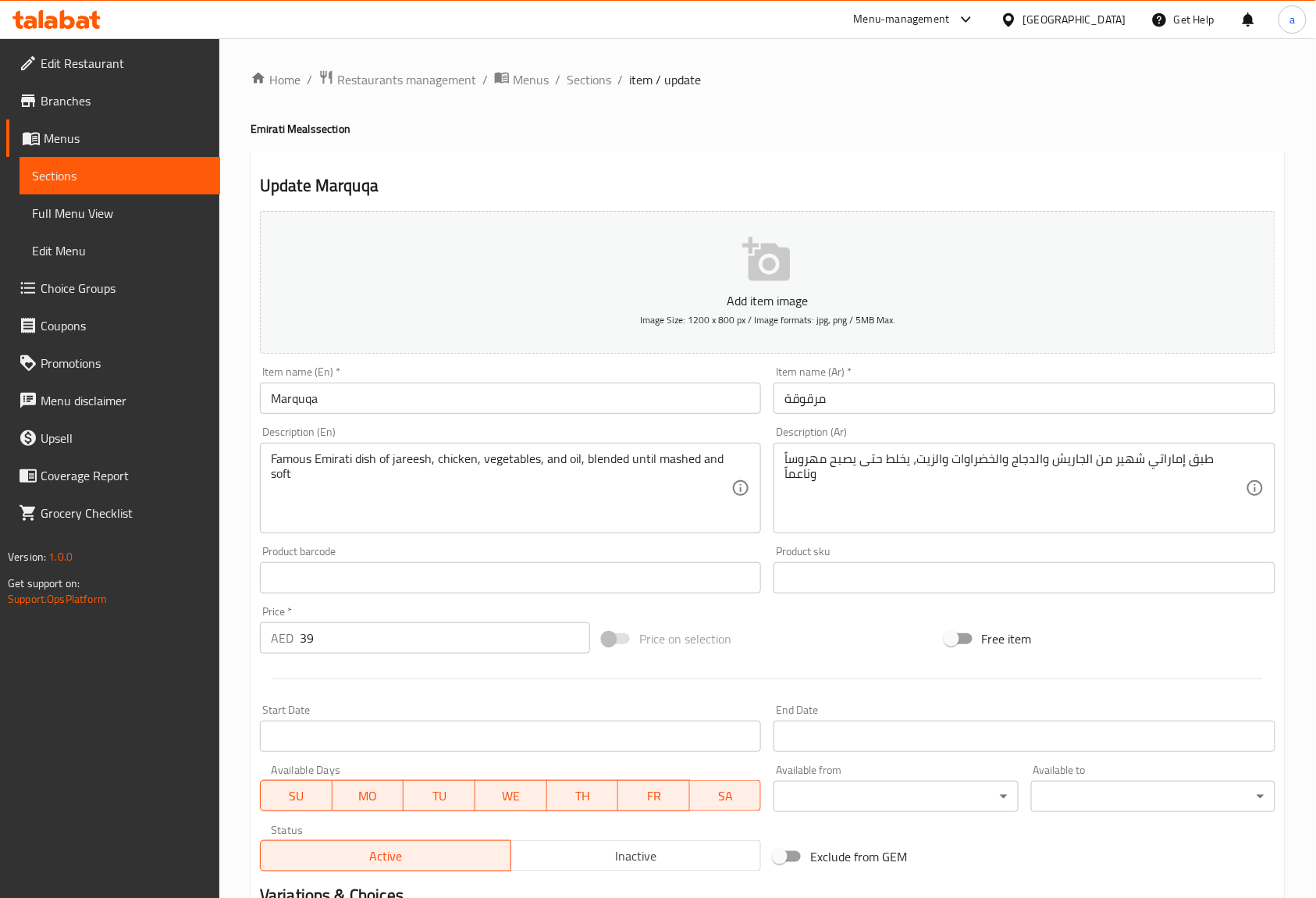
click at [281, 472] on textarea "Famous Emirati dish of jareesh, chicken, vegetables, and oil, blended until mas…" at bounding box center [501, 488] width 461 height 74
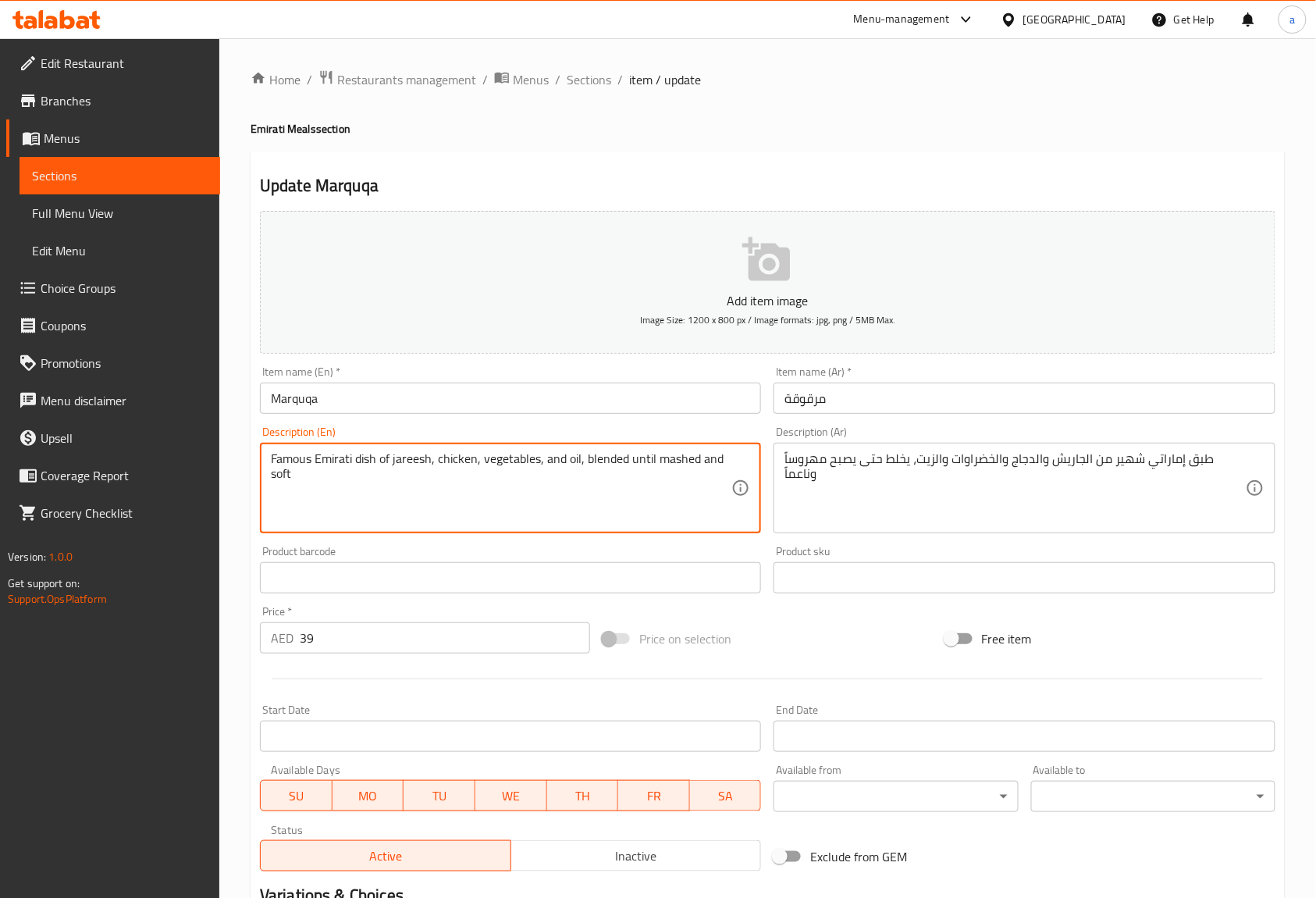
click at [281, 472] on textarea "Famous Emirati dish of jareesh, chicken, vegetables, and oil, blended until mas…" at bounding box center [501, 488] width 461 height 74
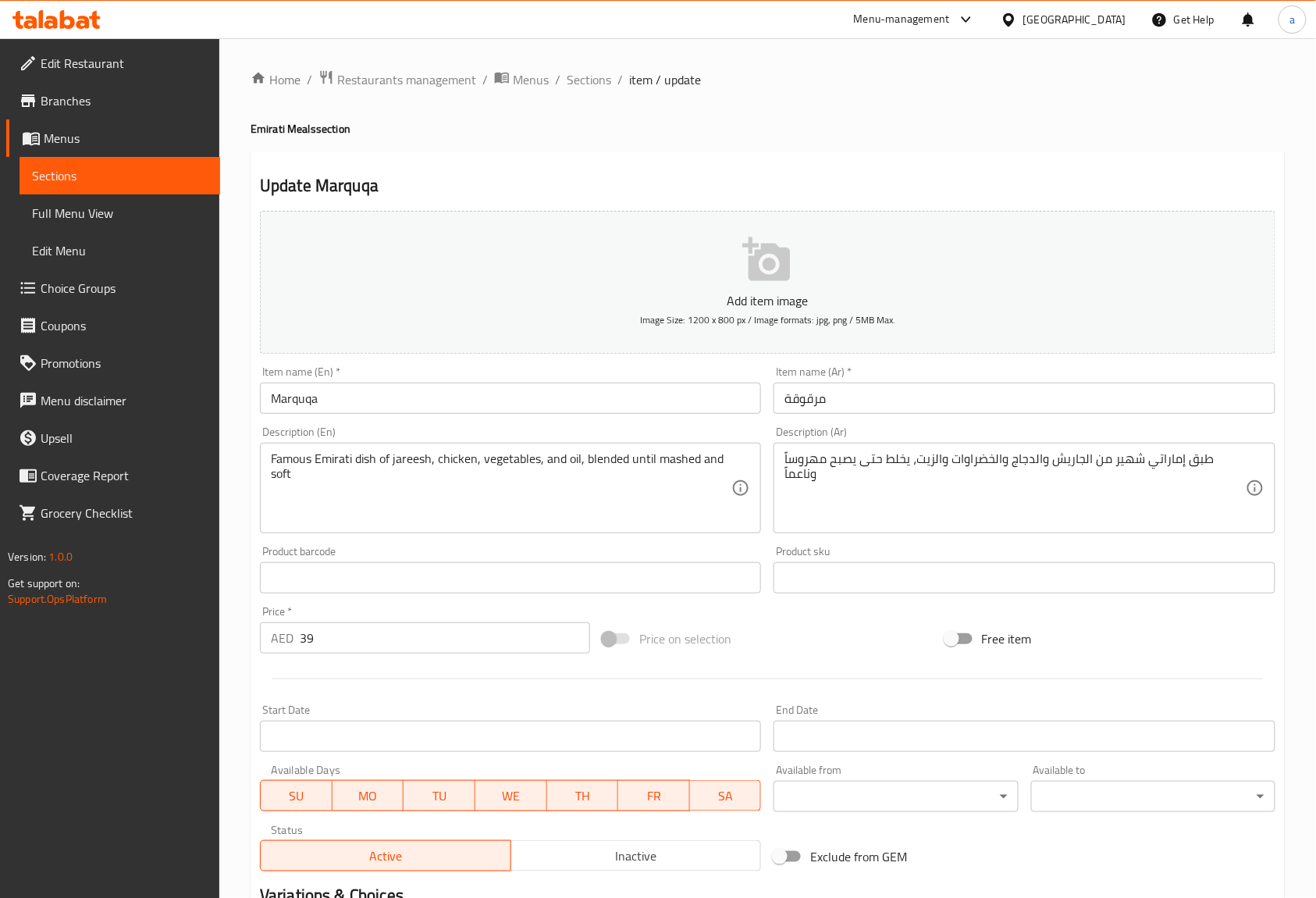
click at [769, 537] on div "Description (Ar) طبق إماراتي شهير من الجاريش والدجاج والخضراوات والزيت، يخلط حت…" at bounding box center [1024, 480] width 514 height 119
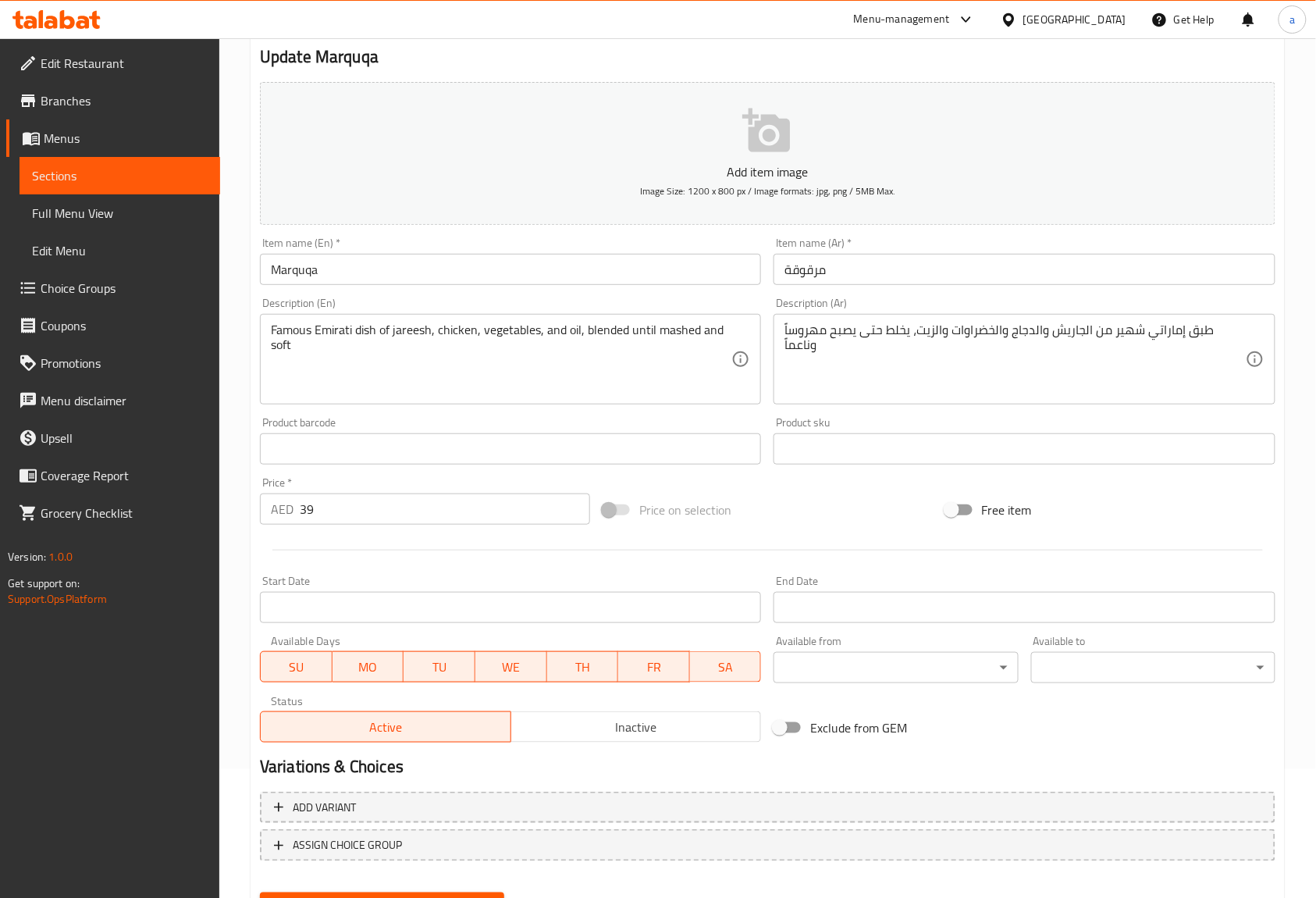
scroll to position [204, 0]
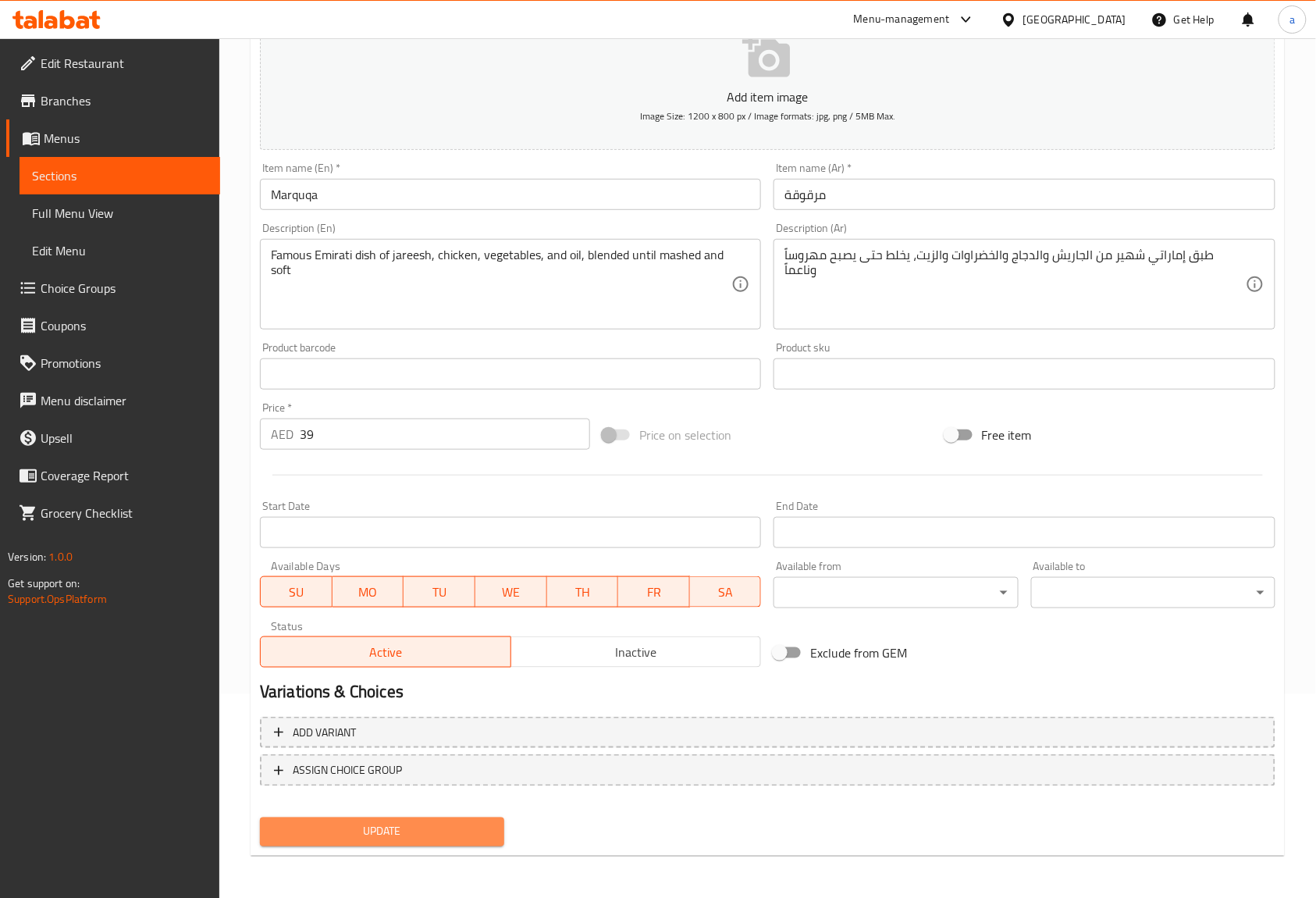
click at [469, 829] on span "Update" at bounding box center [382, 832] width 219 height 20
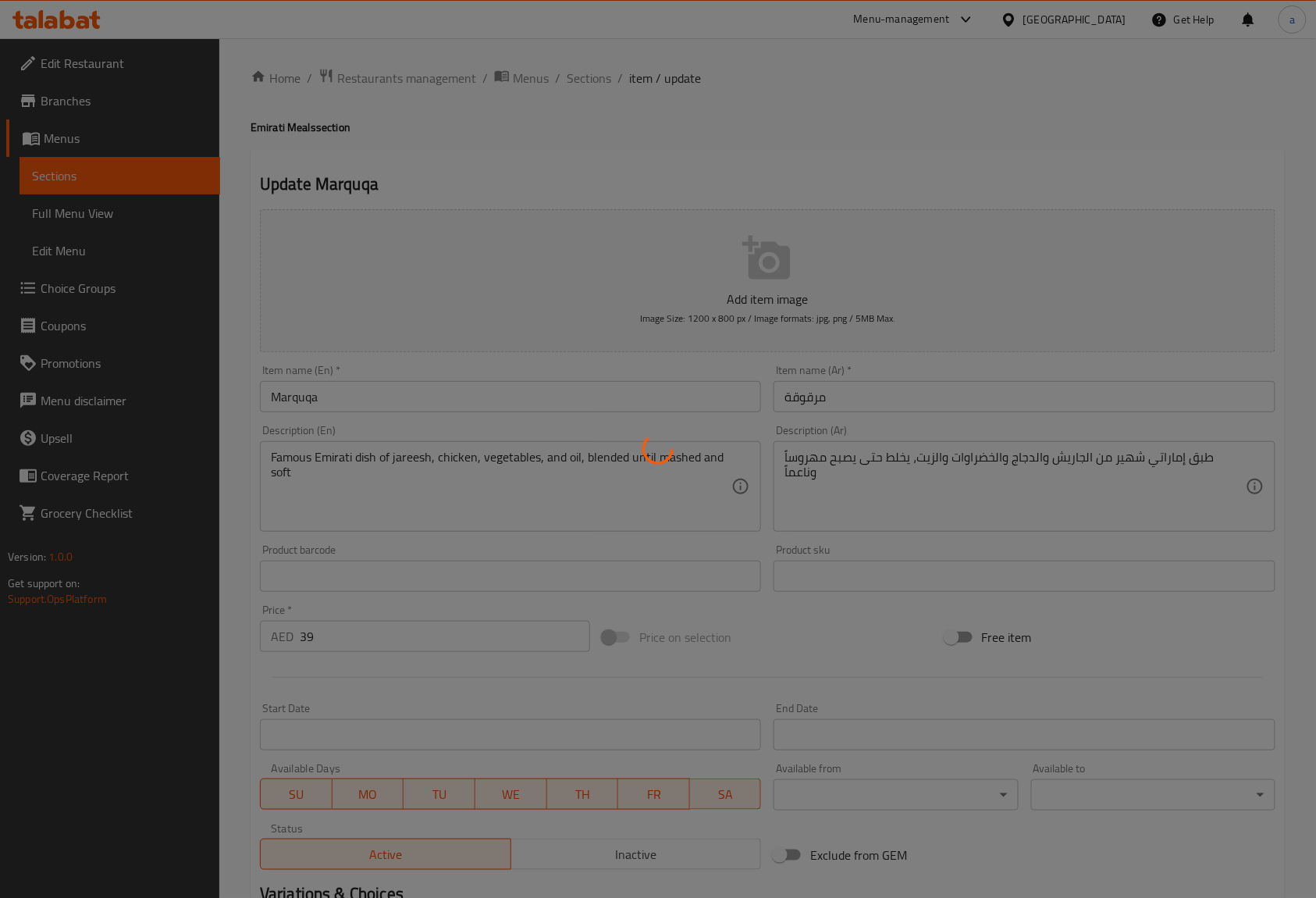
scroll to position [0, 0]
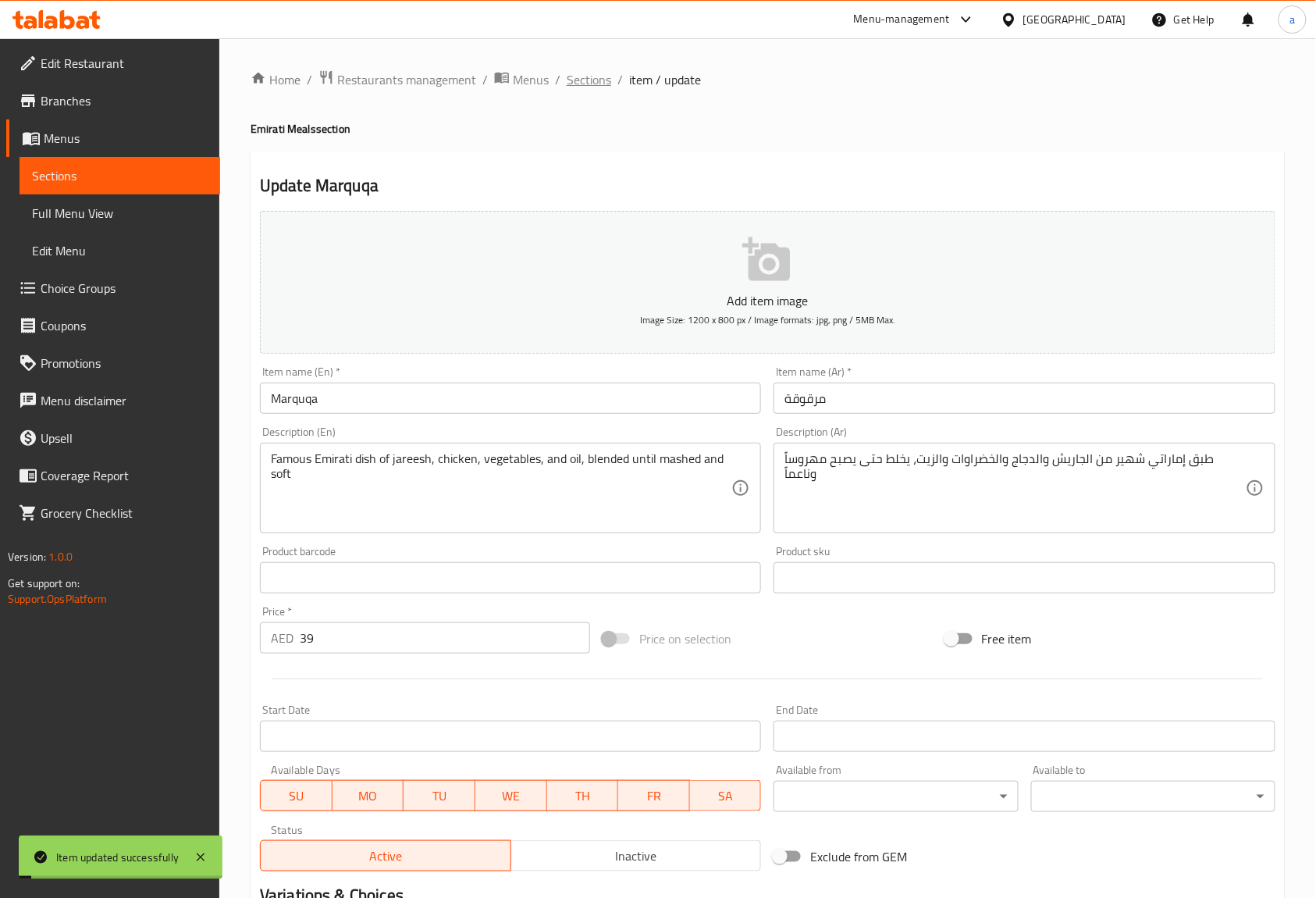
click at [594, 85] on span "Sections" at bounding box center [588, 80] width 45 height 19
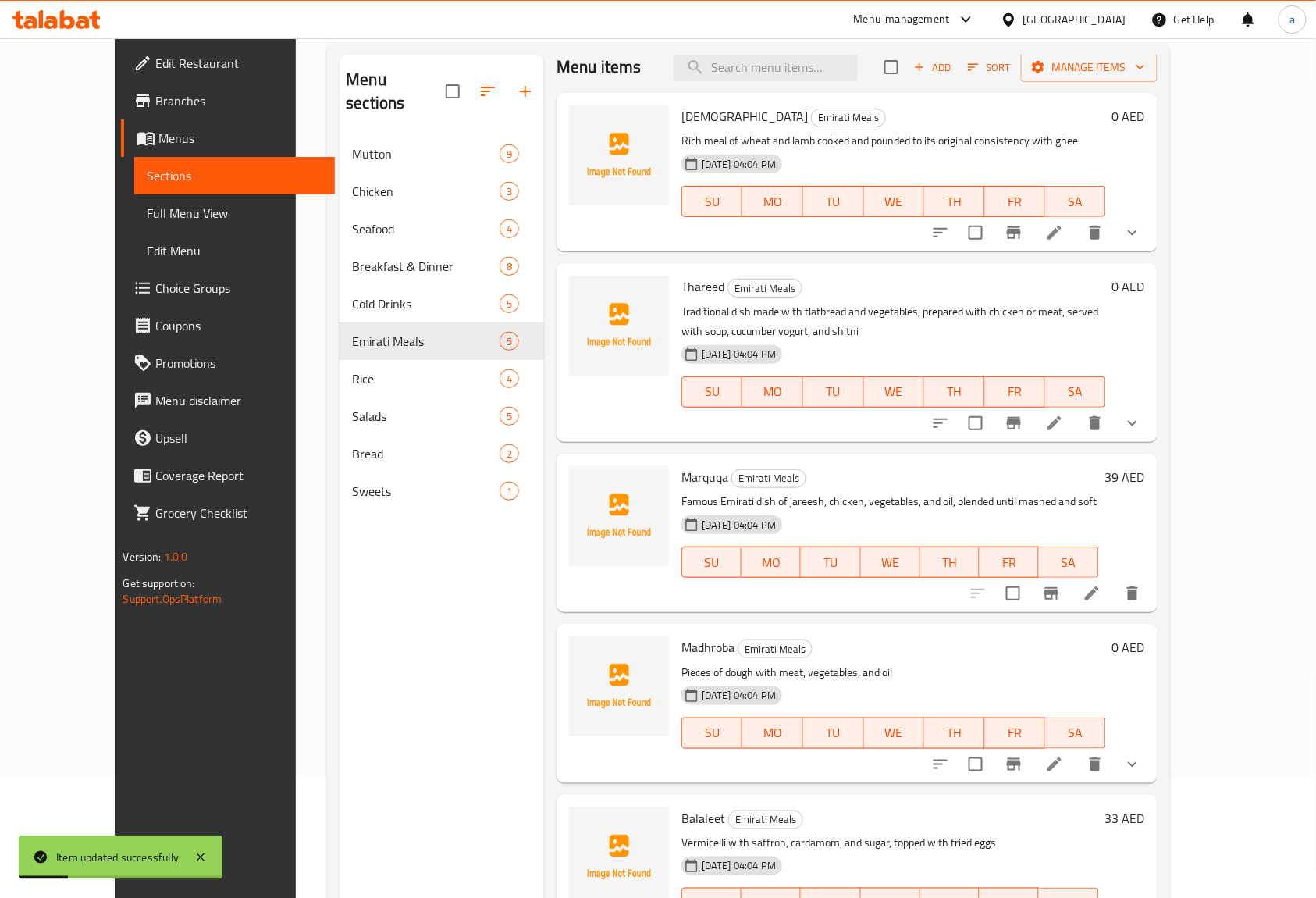
scroll to position [219, 0]
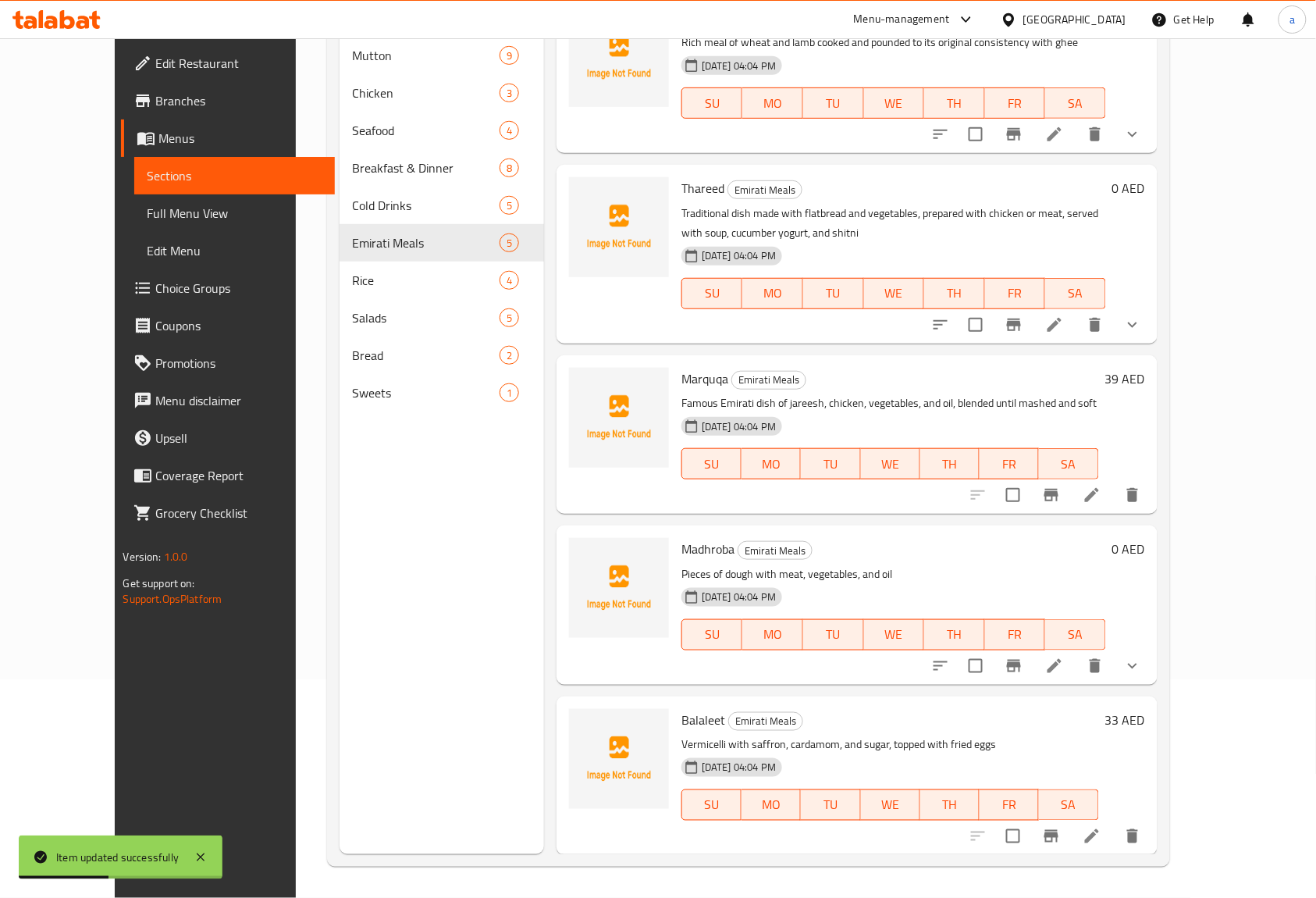
click at [1064, 673] on icon at bounding box center [1054, 665] width 19 height 19
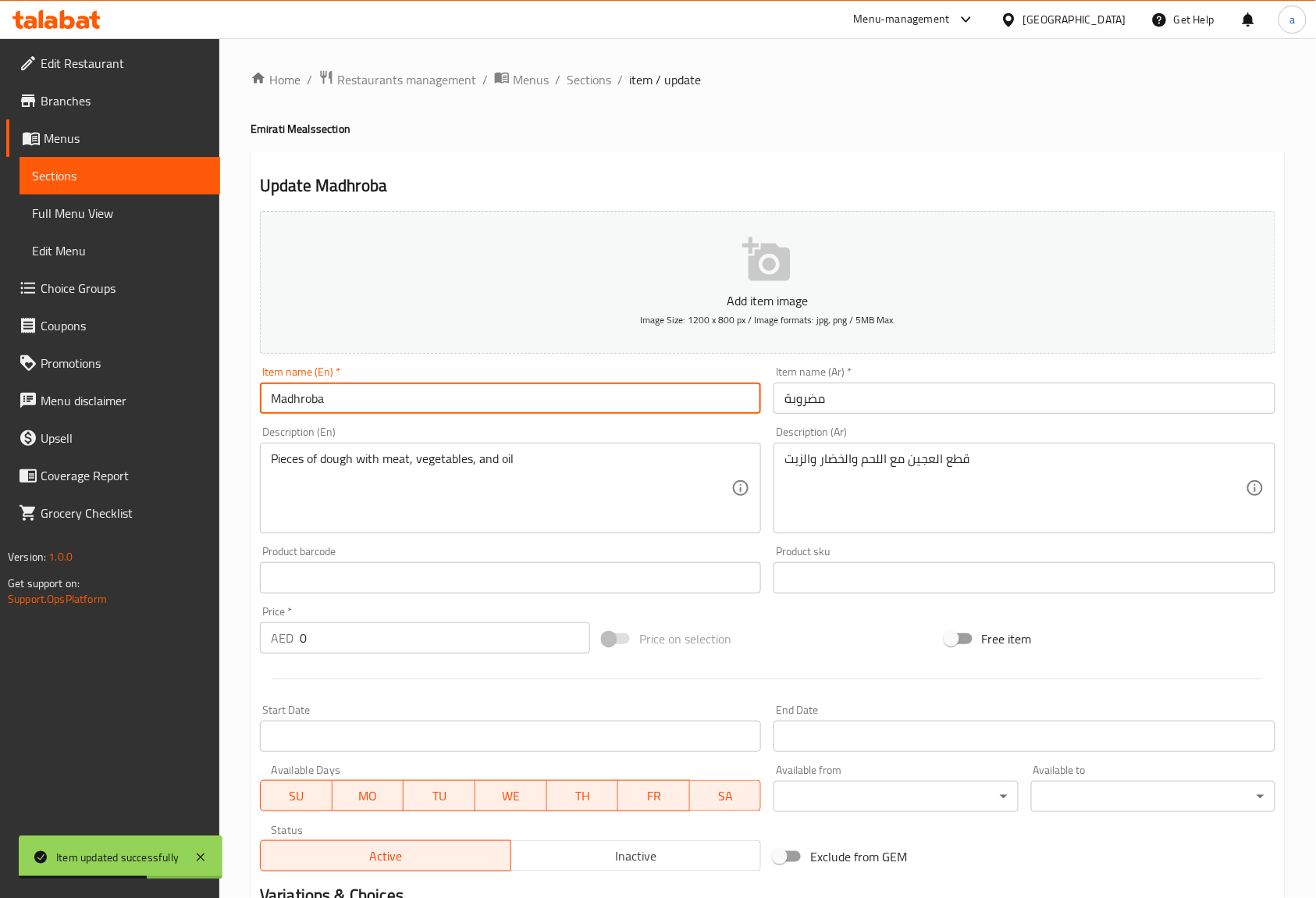
click at [492, 398] on input "Madhroba" at bounding box center [510, 397] width 501 height 31
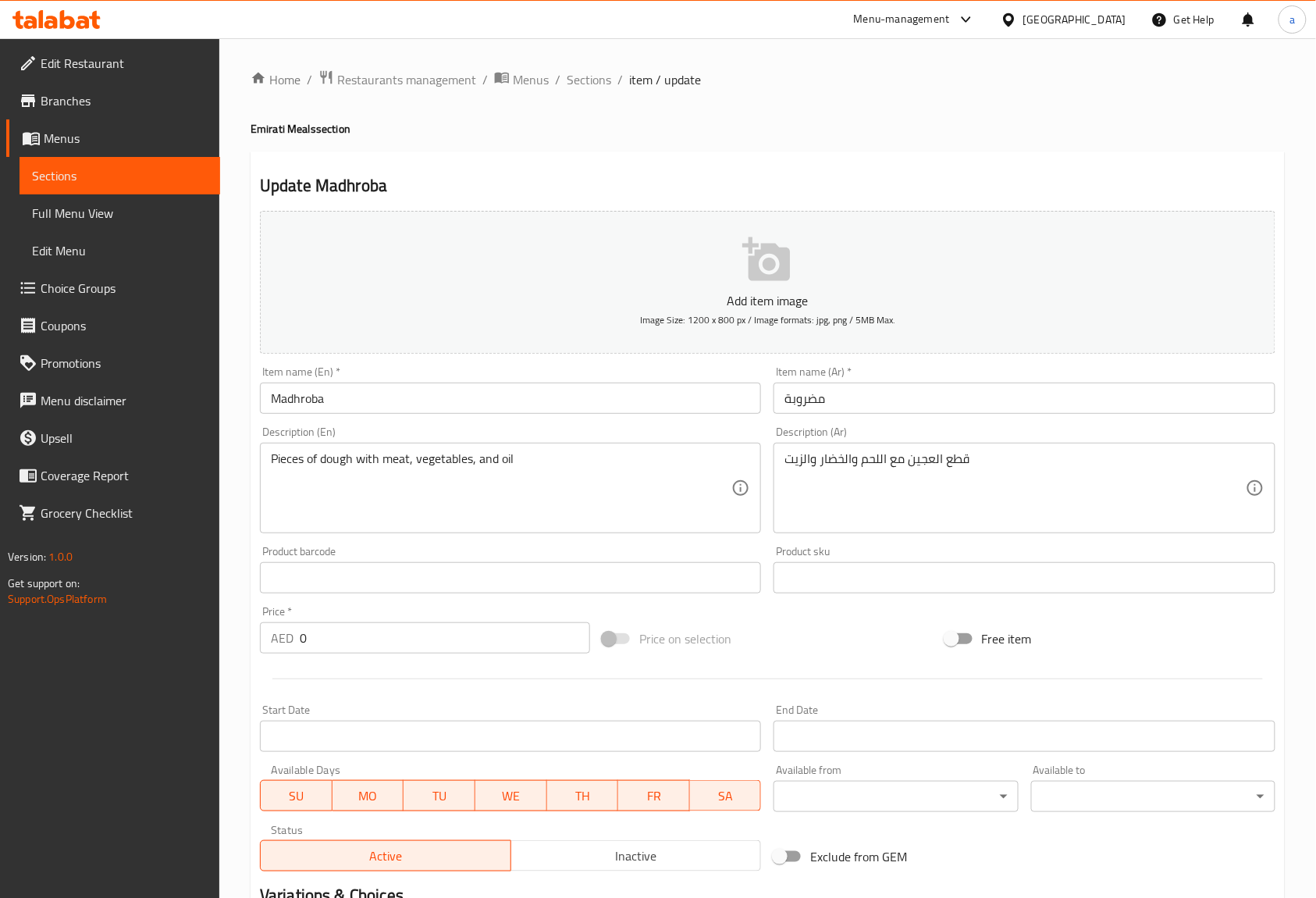
click at [834, 398] on input "مضروبة" at bounding box center [1023, 397] width 501 height 31
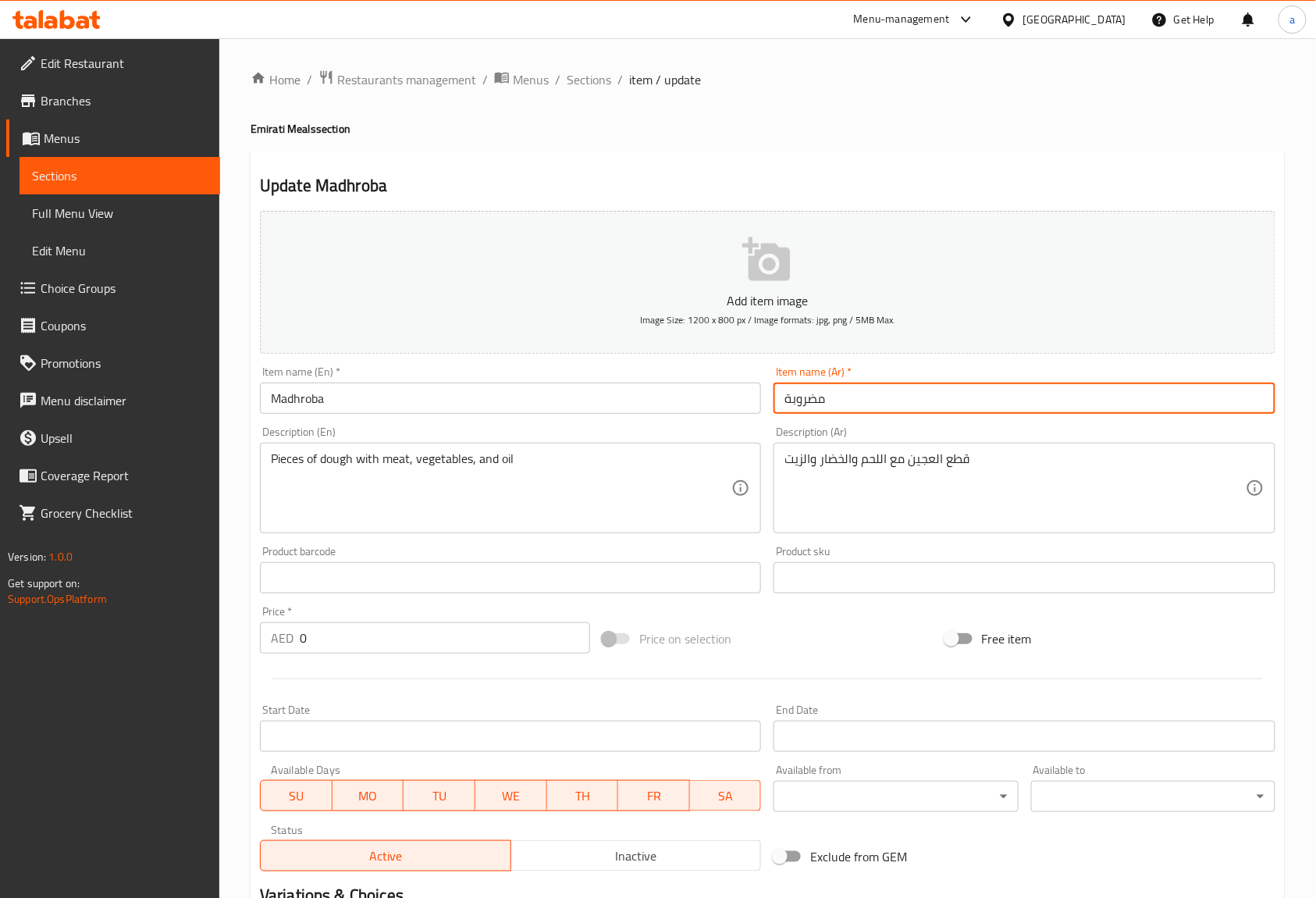
click at [834, 398] on input "مضروبة" at bounding box center [1023, 397] width 501 height 31
paste input "دروبا"
type input "مادروبا"
click at [893, 374] on div "Item name (Ar)   * مادروبا Item name (Ar) *" at bounding box center [1023, 390] width 501 height 48
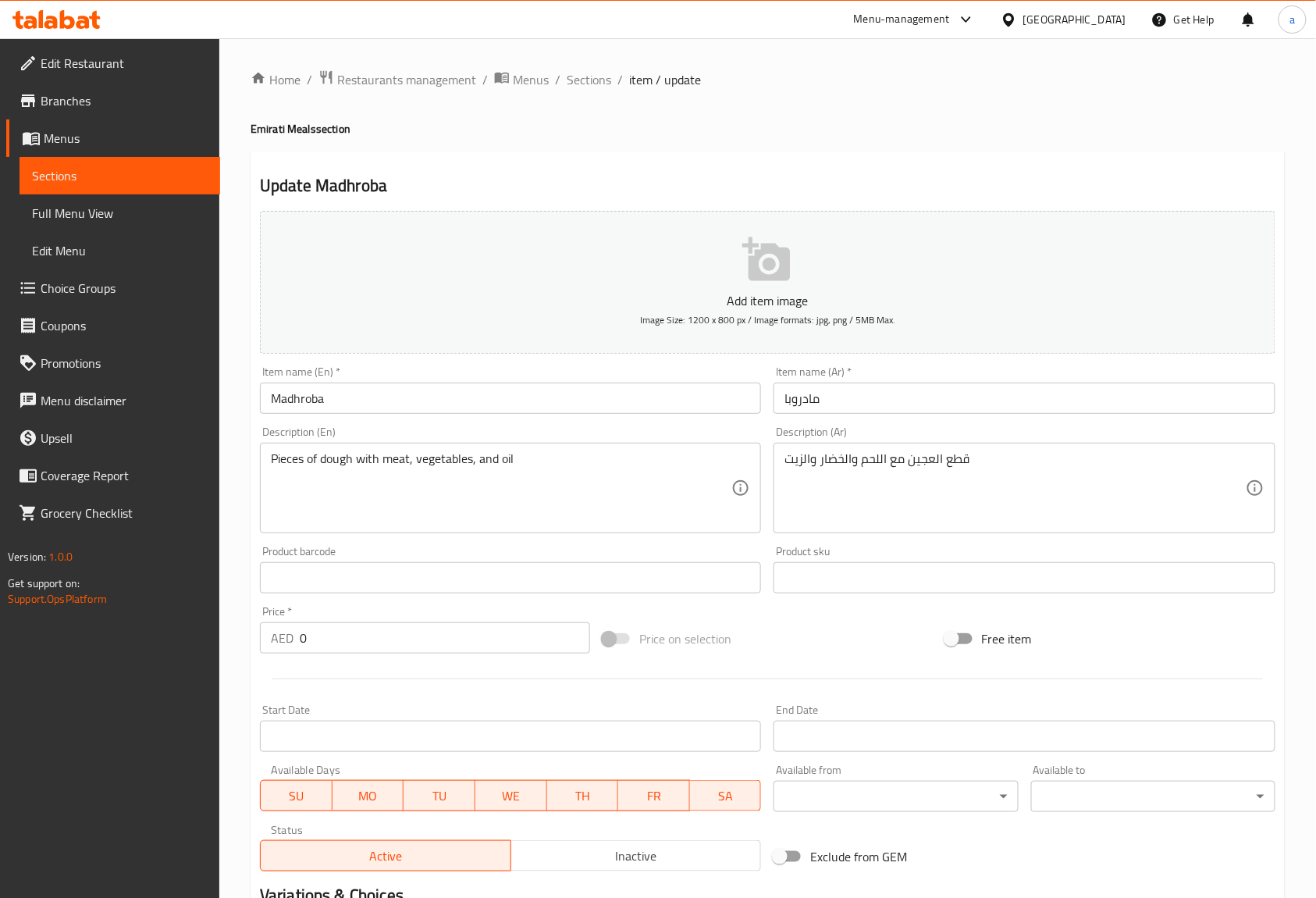
click at [600, 432] on div "Description (En) Pieces of dough with meat, vegetables, and oil Description (En)" at bounding box center [510, 479] width 501 height 107
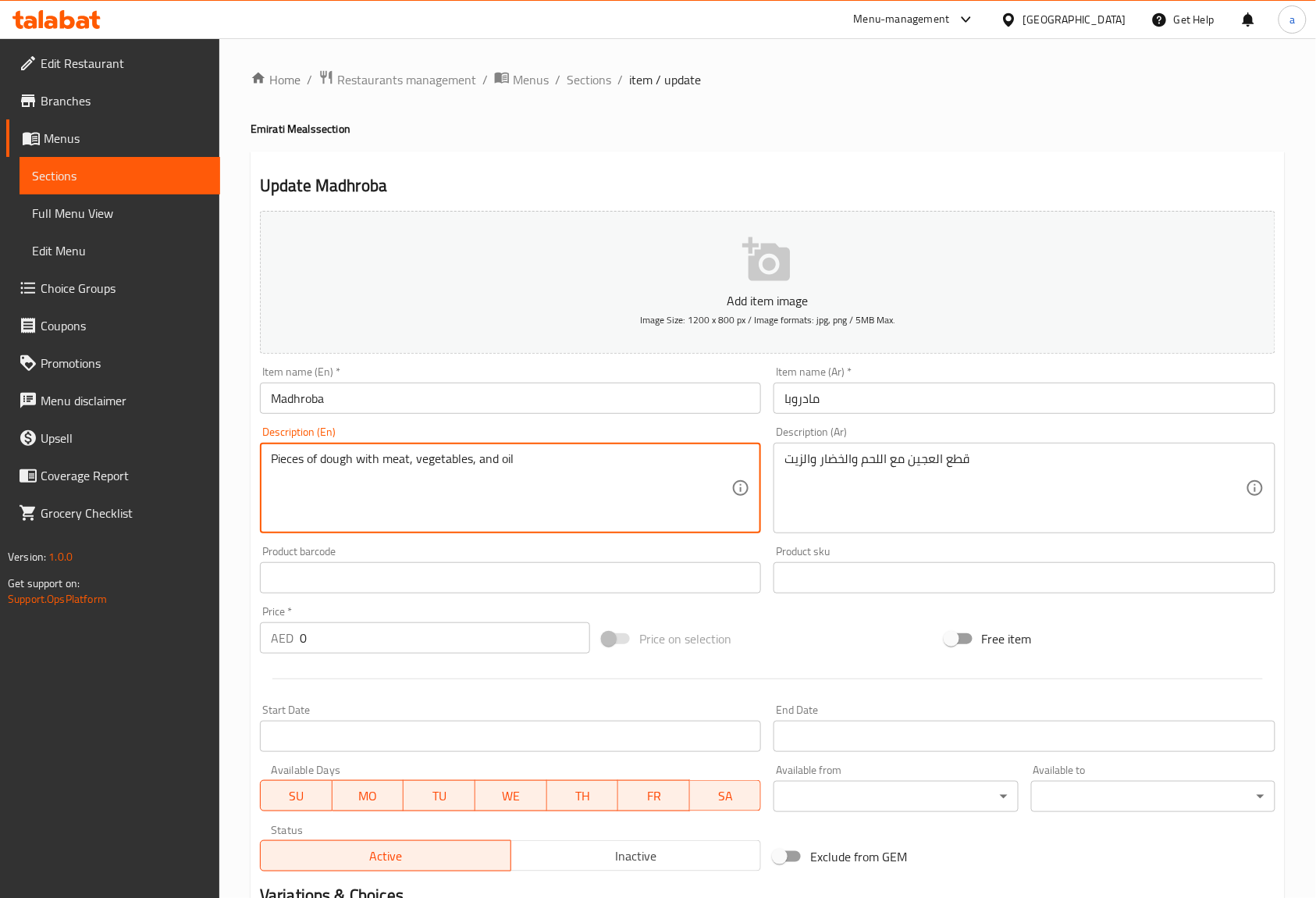
click at [344, 465] on textarea "Pieces of dough with meat, vegetables, and oil" at bounding box center [501, 488] width 461 height 74
click at [291, 468] on textarea "Pieces of dough with meat, vegetables, and oil" at bounding box center [501, 488] width 461 height 74
click at [344, 465] on textarea "Pieces of dough with meat, vegetables, and oil" at bounding box center [501, 488] width 461 height 74
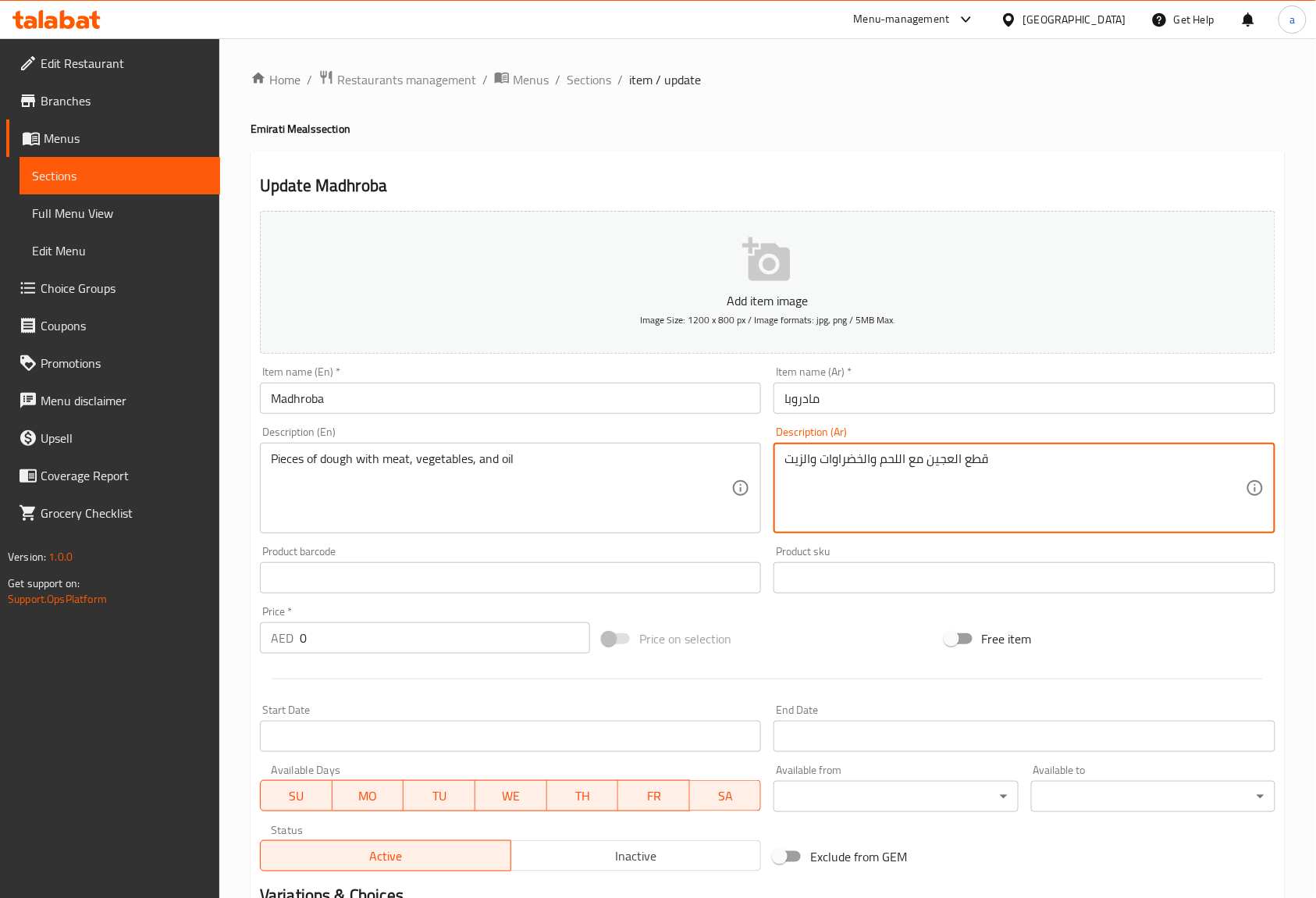
type textarea "قطع العجين مع اللحم والخضراوات والزيت"
click at [723, 429] on div "Description (En) Pieces of dough with meat, vegetables, and oil Description (En)" at bounding box center [510, 479] width 501 height 107
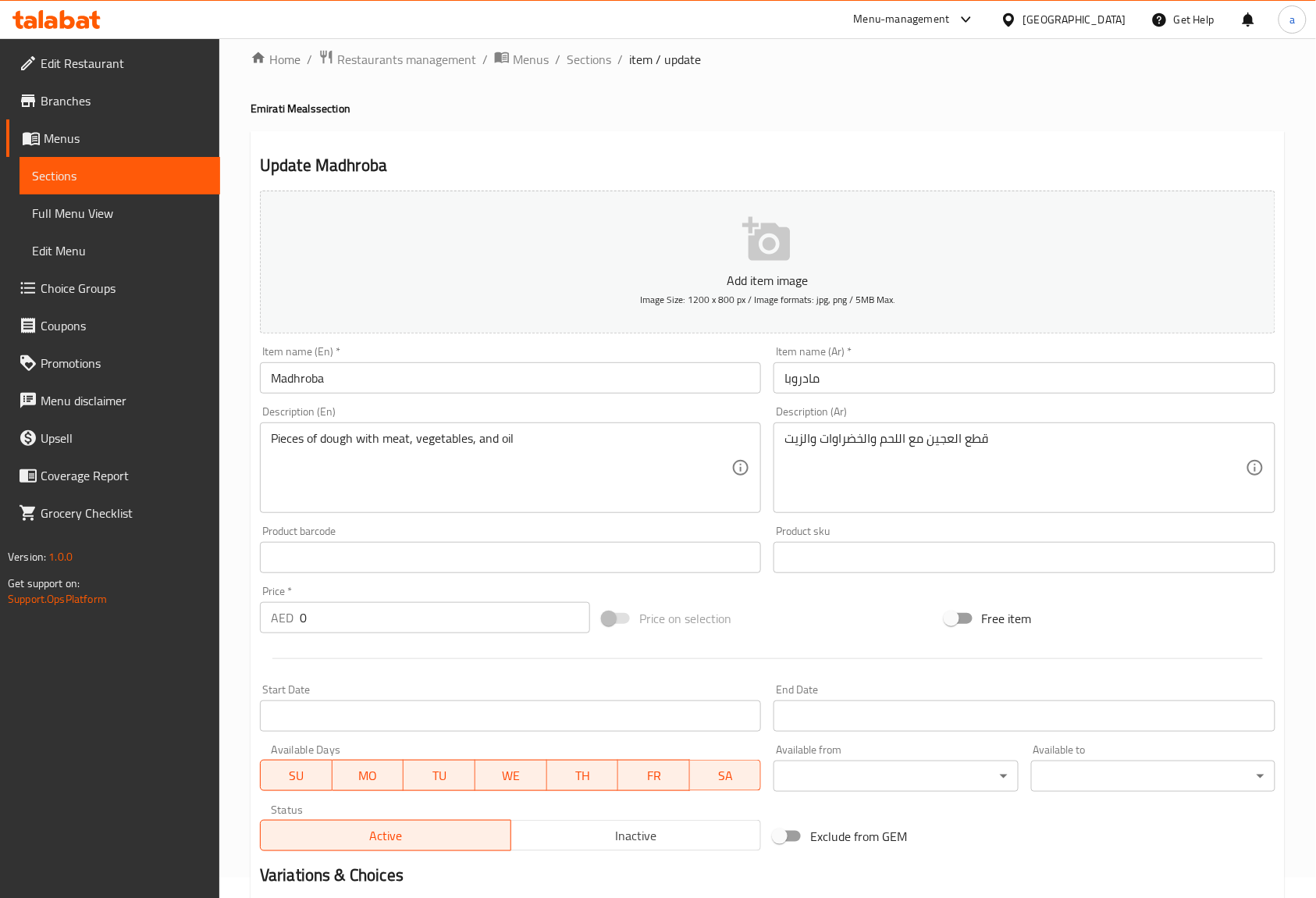
scroll to position [288, 0]
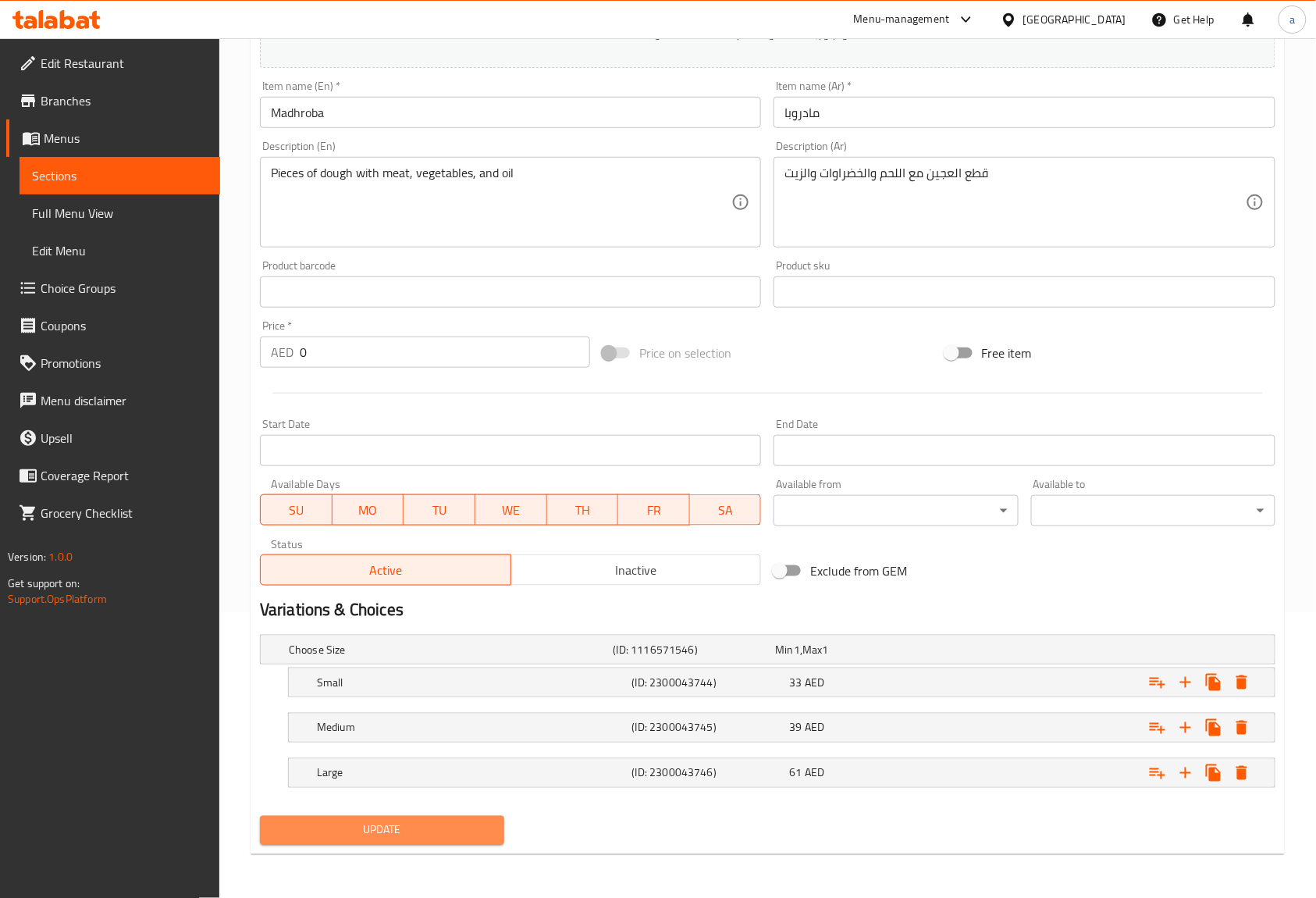
click at [466, 828] on span "Update" at bounding box center [382, 830] width 219 height 20
click at [450, 835] on span "Update" at bounding box center [382, 830] width 219 height 20
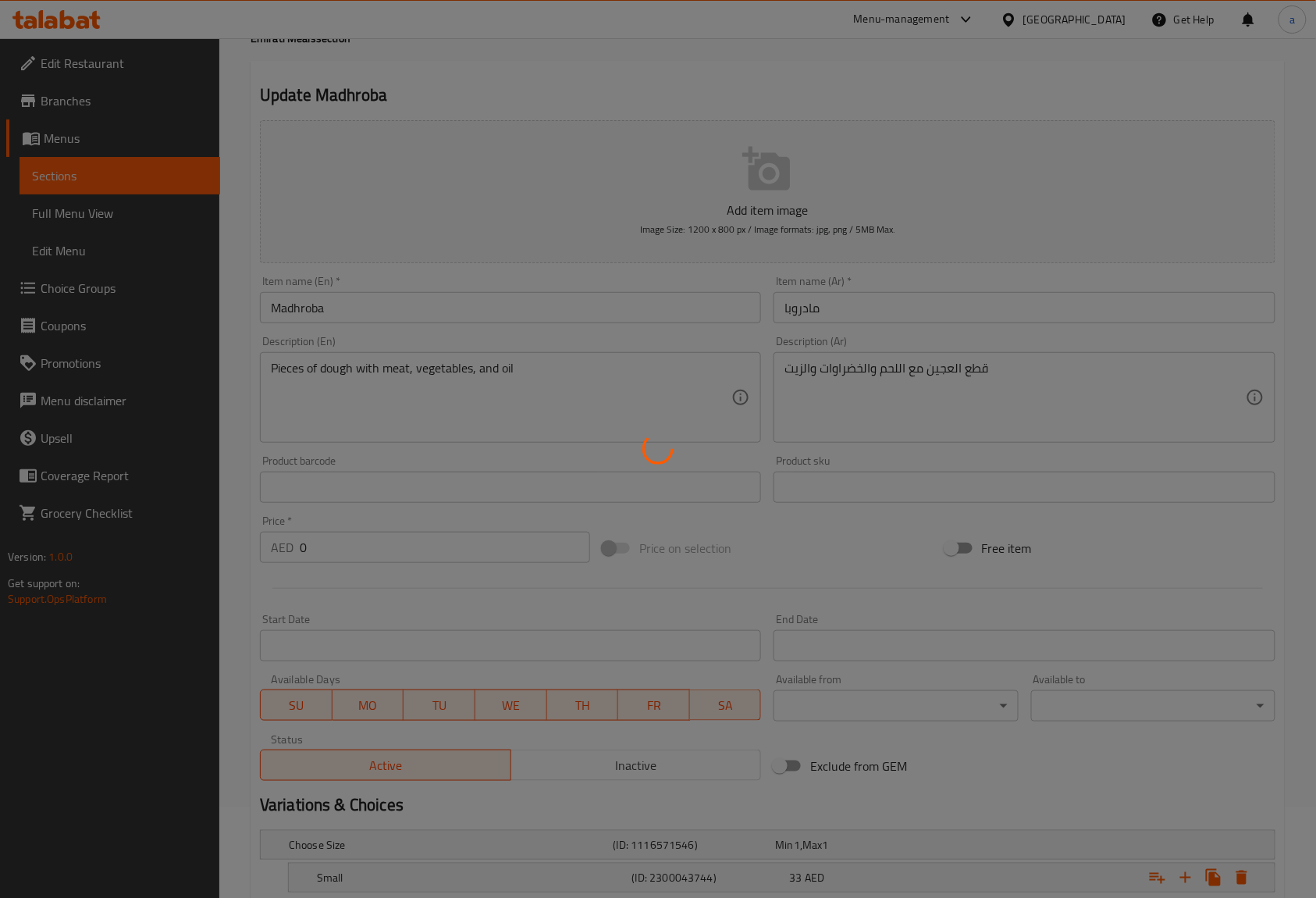
scroll to position [0, 0]
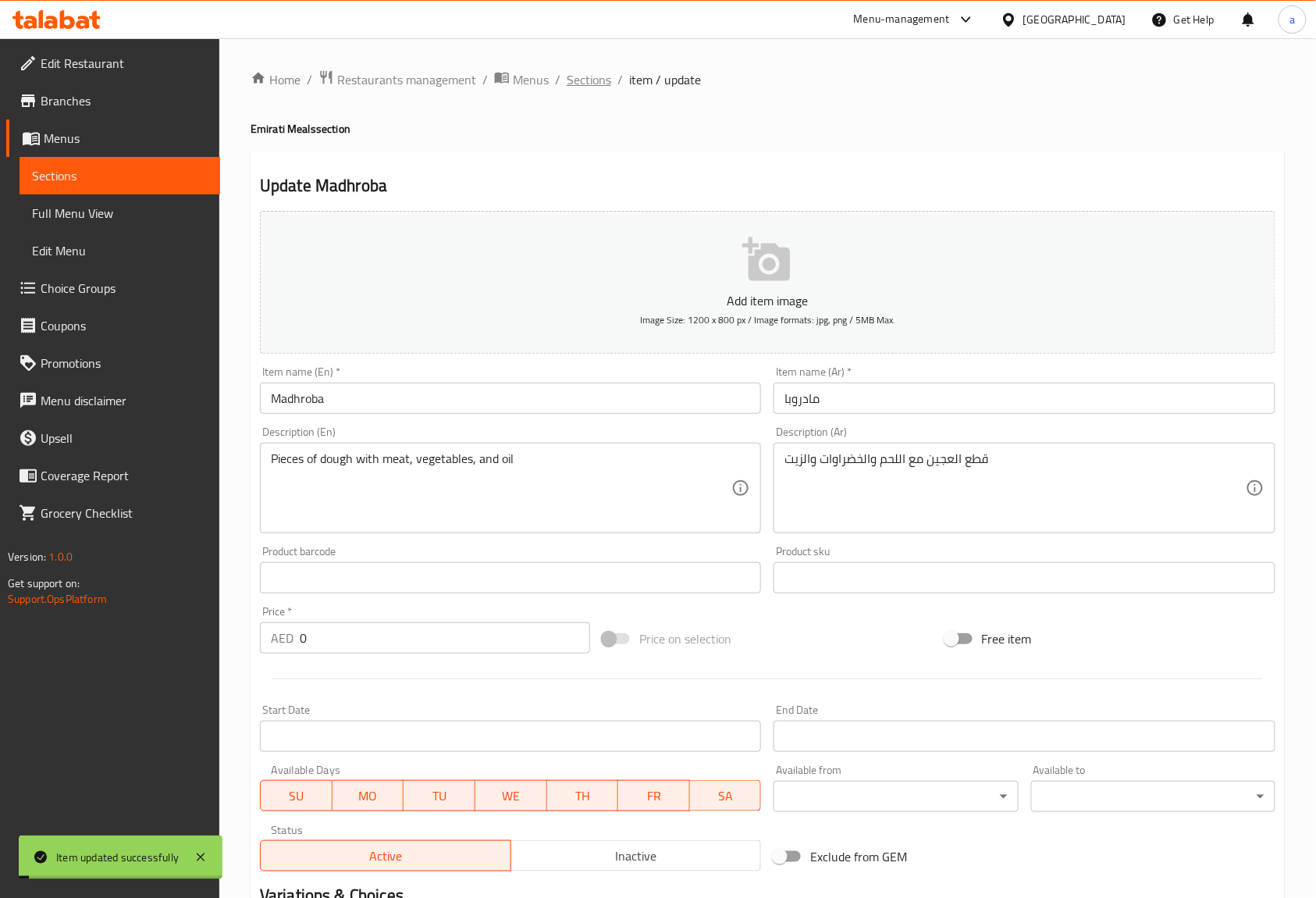
click at [588, 83] on span "Sections" at bounding box center [588, 80] width 45 height 19
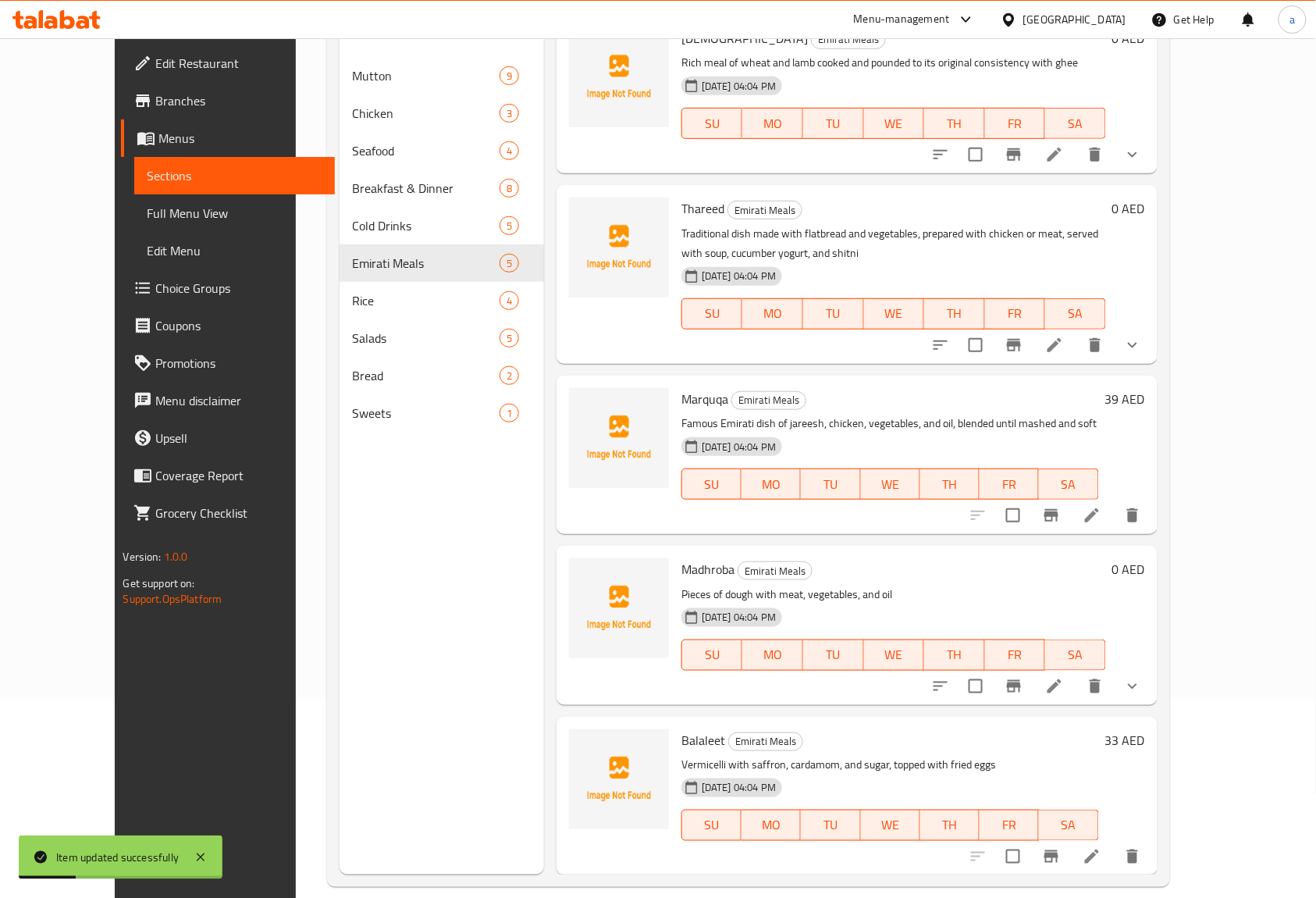
scroll to position [219, 0]
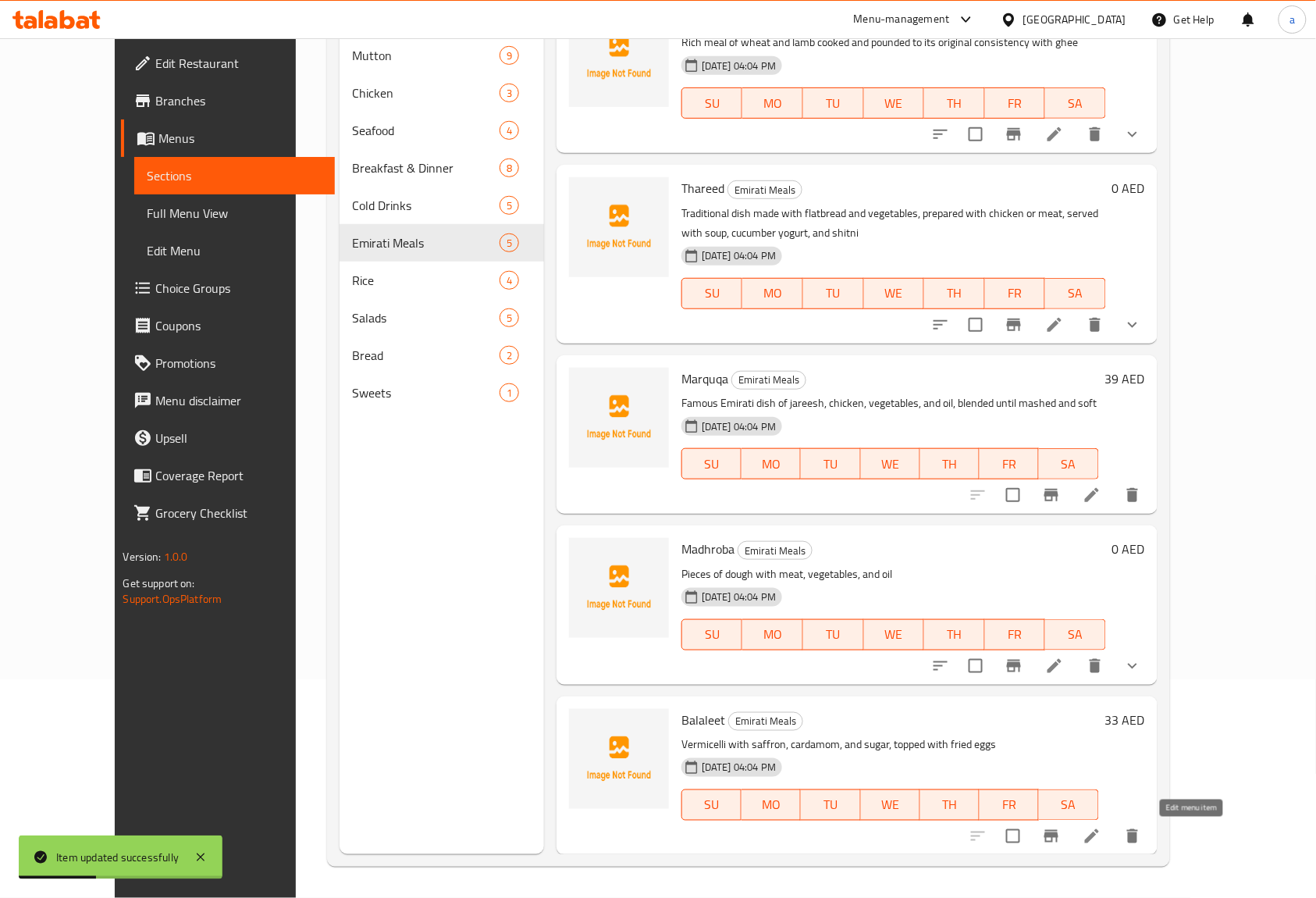
click at [1101, 834] on icon at bounding box center [1091, 835] width 19 height 19
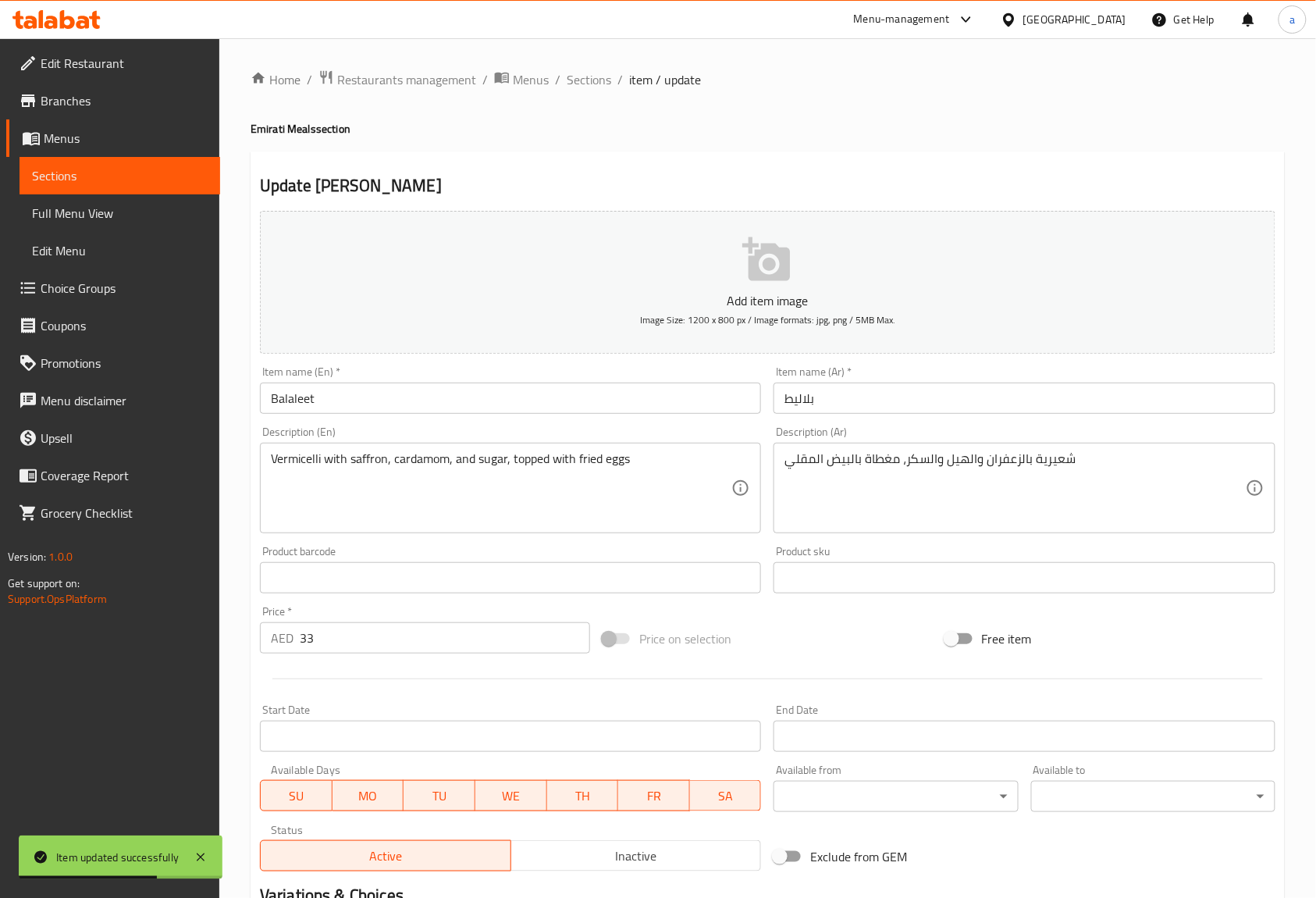
click at [484, 417] on div "Item name (En)   * Balaleet Item name (En) *" at bounding box center [511, 389] width 514 height 60
copy div "Item name (En) *"
click at [415, 401] on input "Balaleet" at bounding box center [510, 397] width 501 height 31
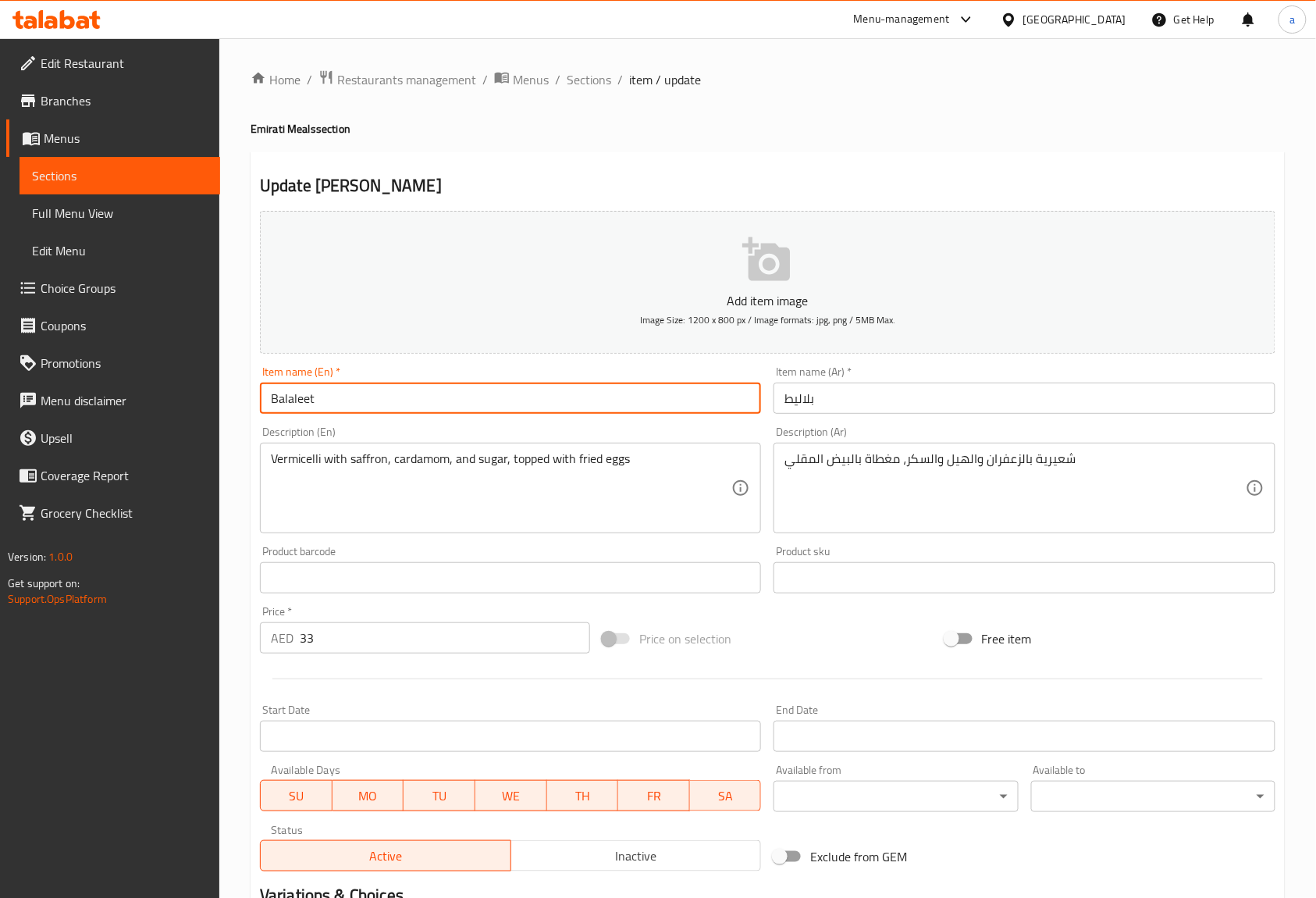
click at [415, 401] on input "Balaleet" at bounding box center [510, 397] width 501 height 31
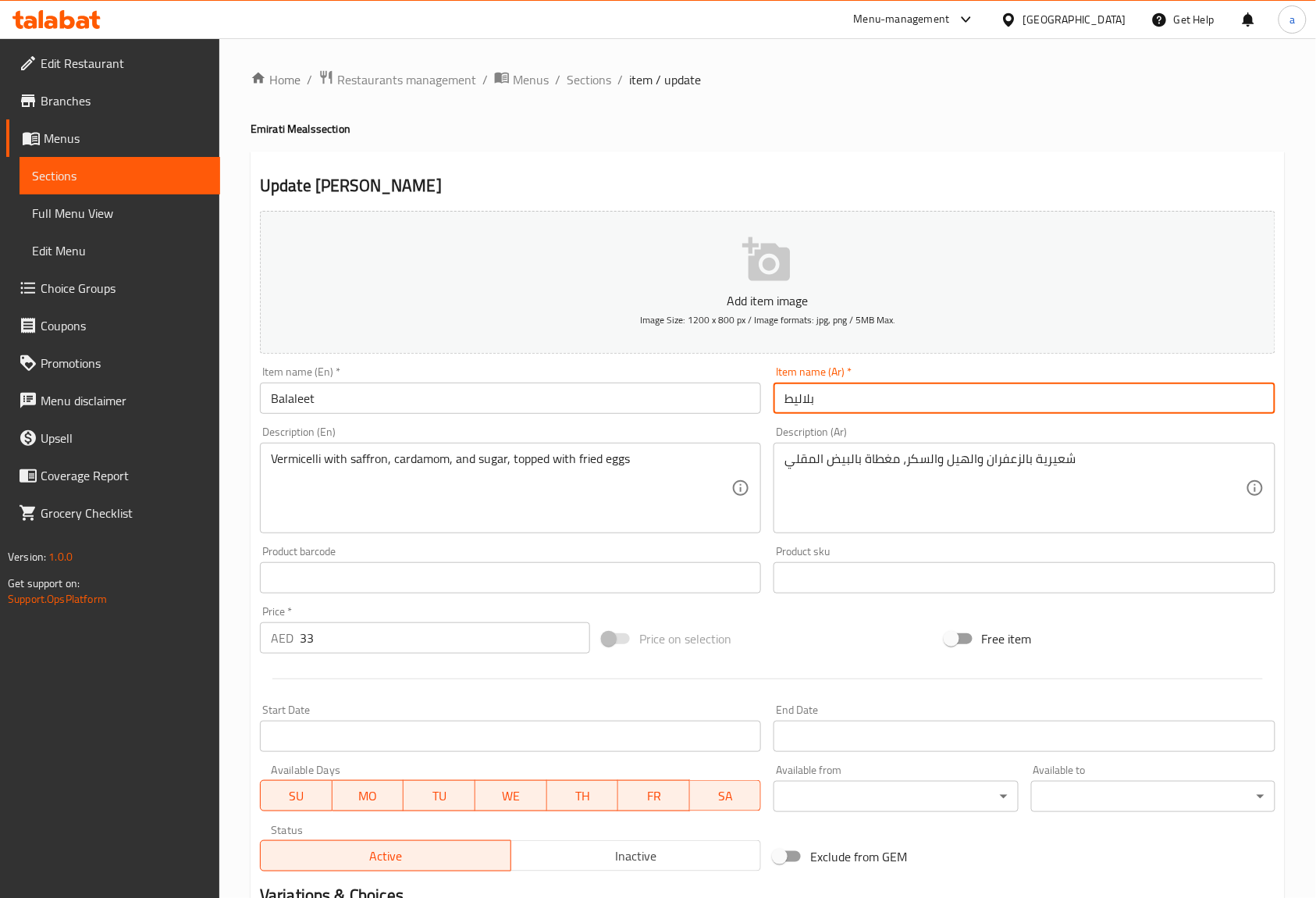
click at [1003, 385] on input "بلاليط" at bounding box center [1023, 397] width 501 height 31
paste input "الاليت"
type input "بالاليت"
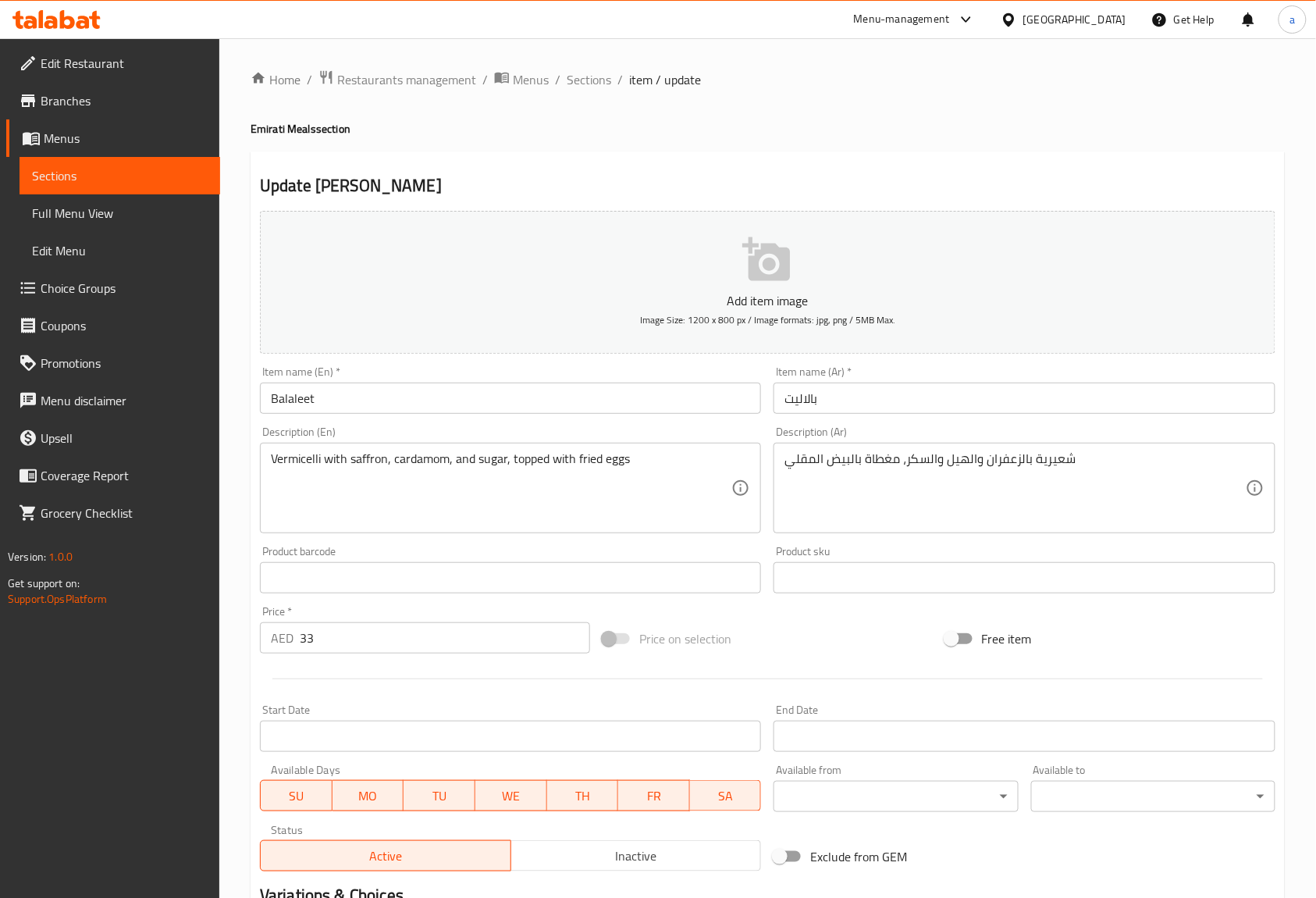
click at [1019, 429] on div "Description (Ar) شعيرية بالزعفران والهيل والسكر، مغطاة بالبيض المقلي Descriptio…" at bounding box center [1023, 479] width 501 height 107
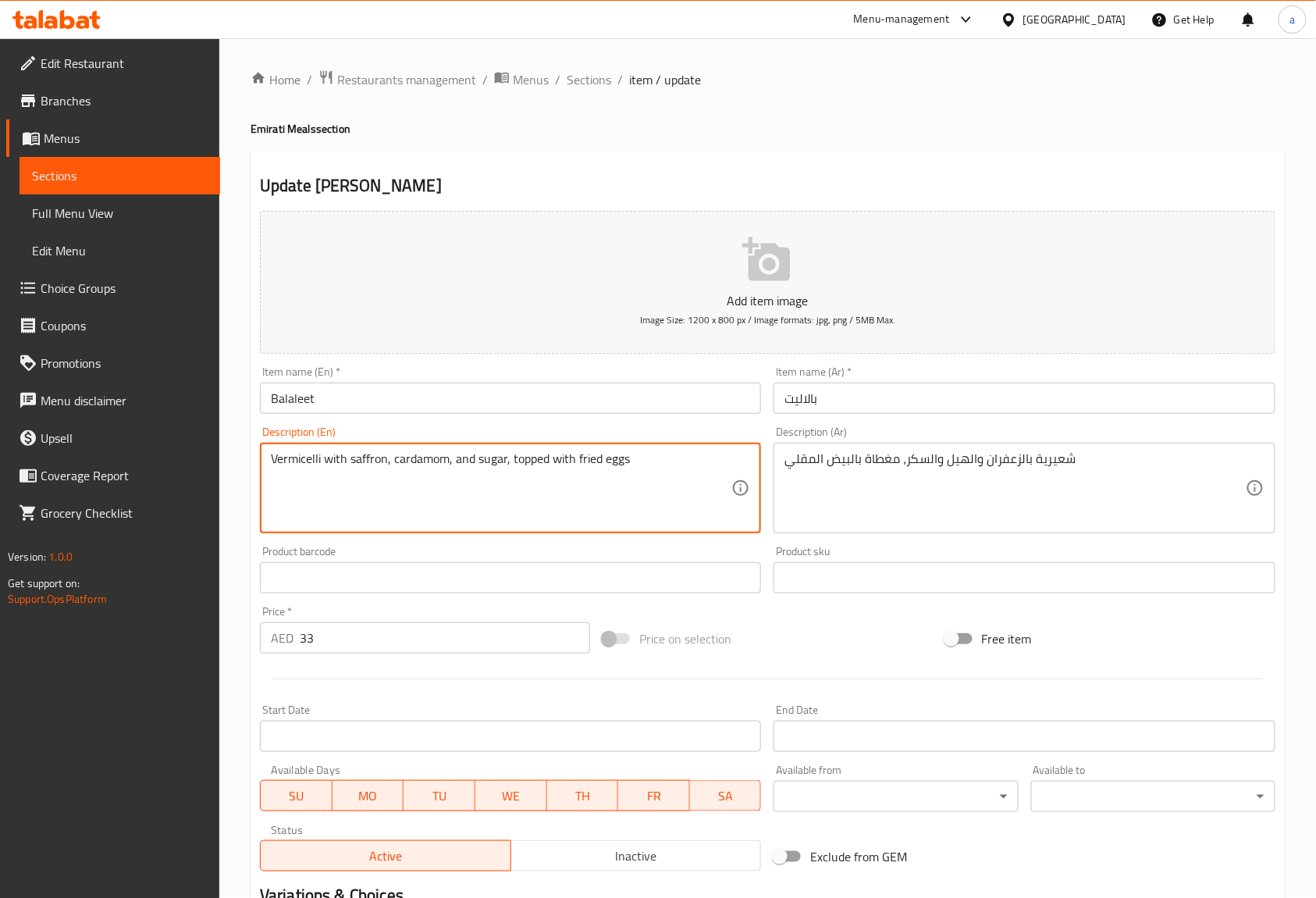
click at [291, 461] on textarea "Vermicelli with saffron, cardamom, and sugar, topped with fried eggs" at bounding box center [501, 488] width 461 height 74
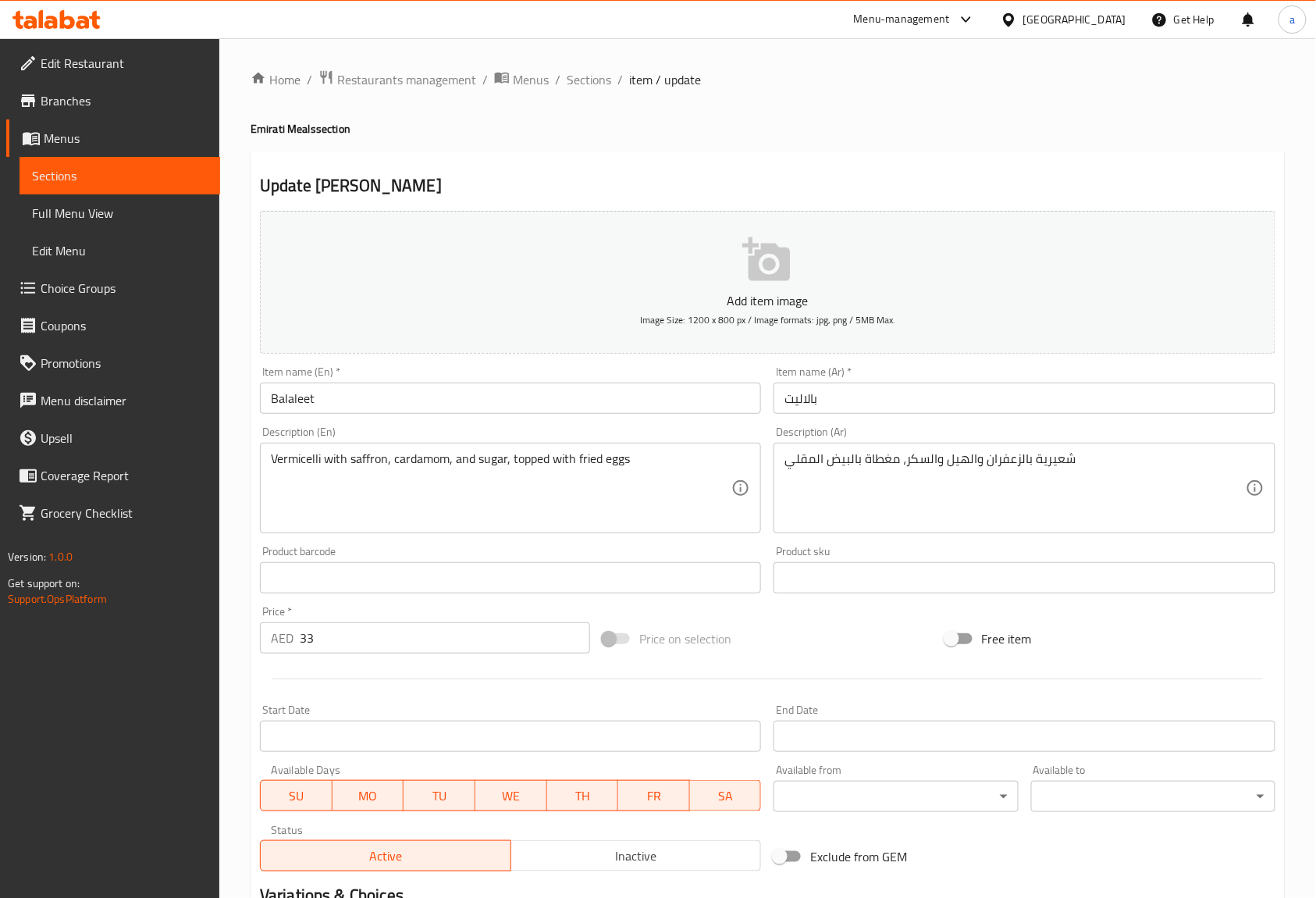
click at [366, 464] on textarea "Vermicelli with saffron, cardamom, and sugar, topped with fried eggs" at bounding box center [501, 488] width 461 height 74
click at [420, 467] on textarea "Vermicelli with saffron, cardamom, and sugar, topped with fried eggs" at bounding box center [501, 488] width 461 height 74
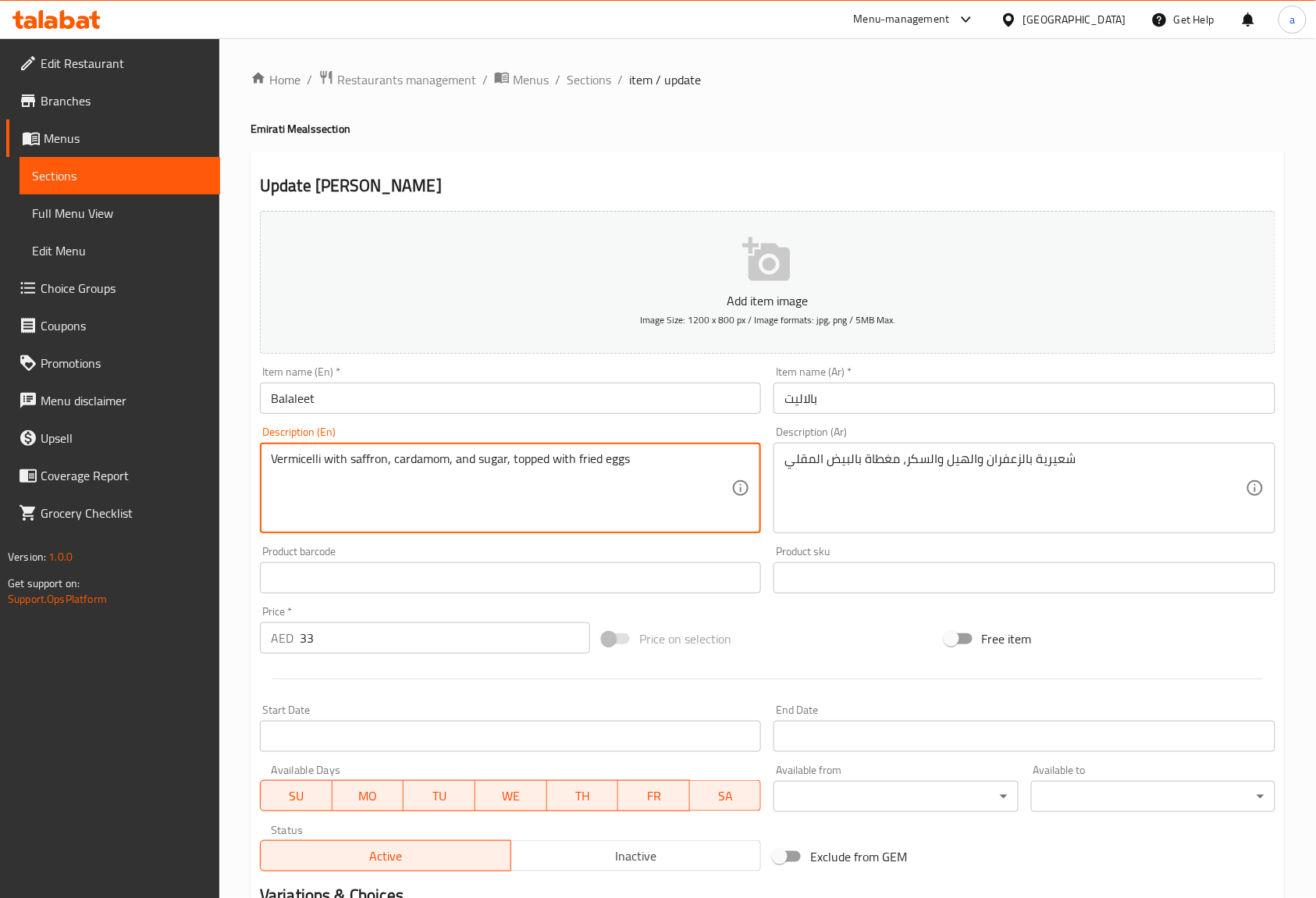
click at [420, 467] on textarea "Vermicelli with saffron, cardamom, and sugar, topped with fried eggs" at bounding box center [501, 488] width 461 height 74
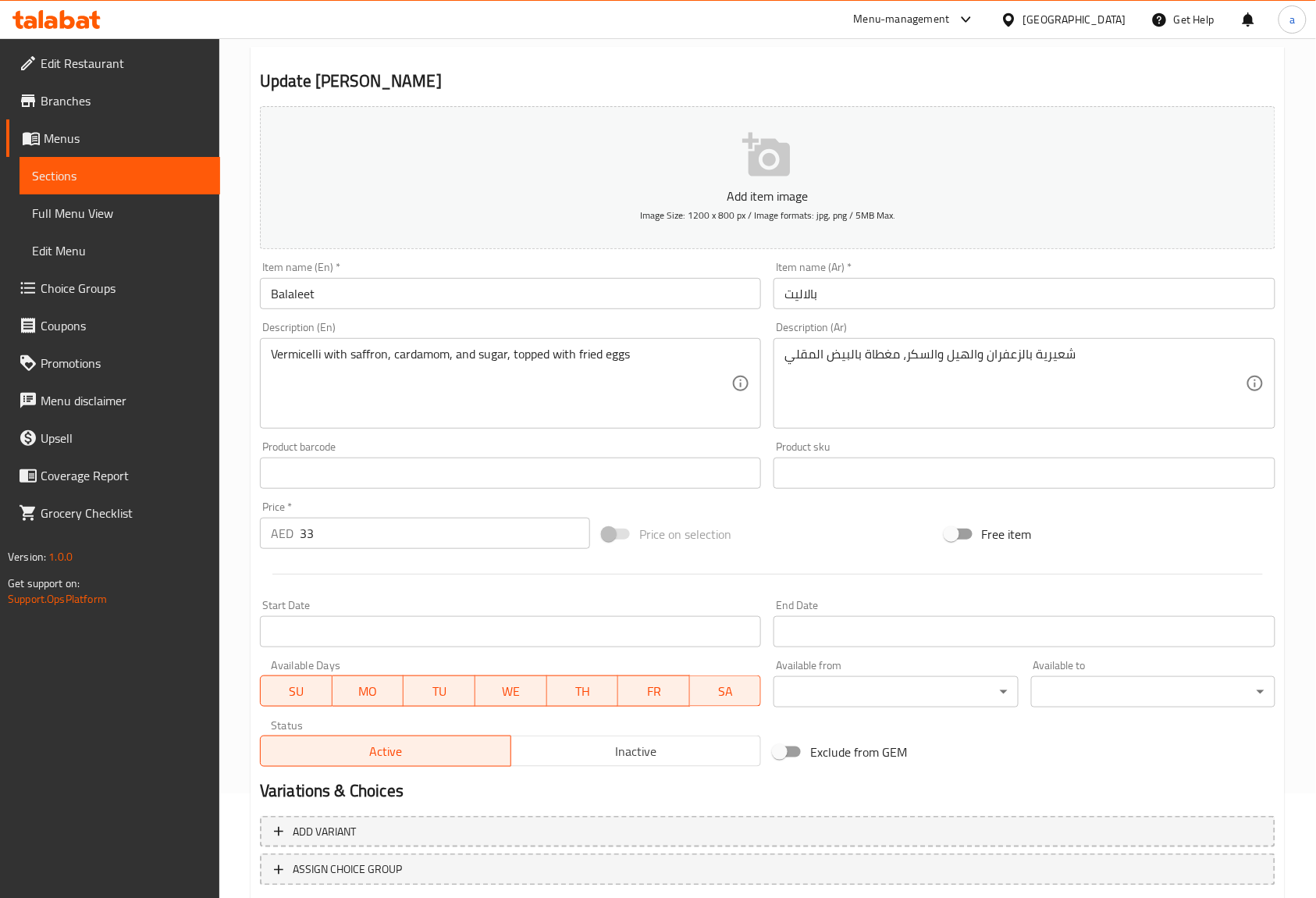
scroll to position [204, 0]
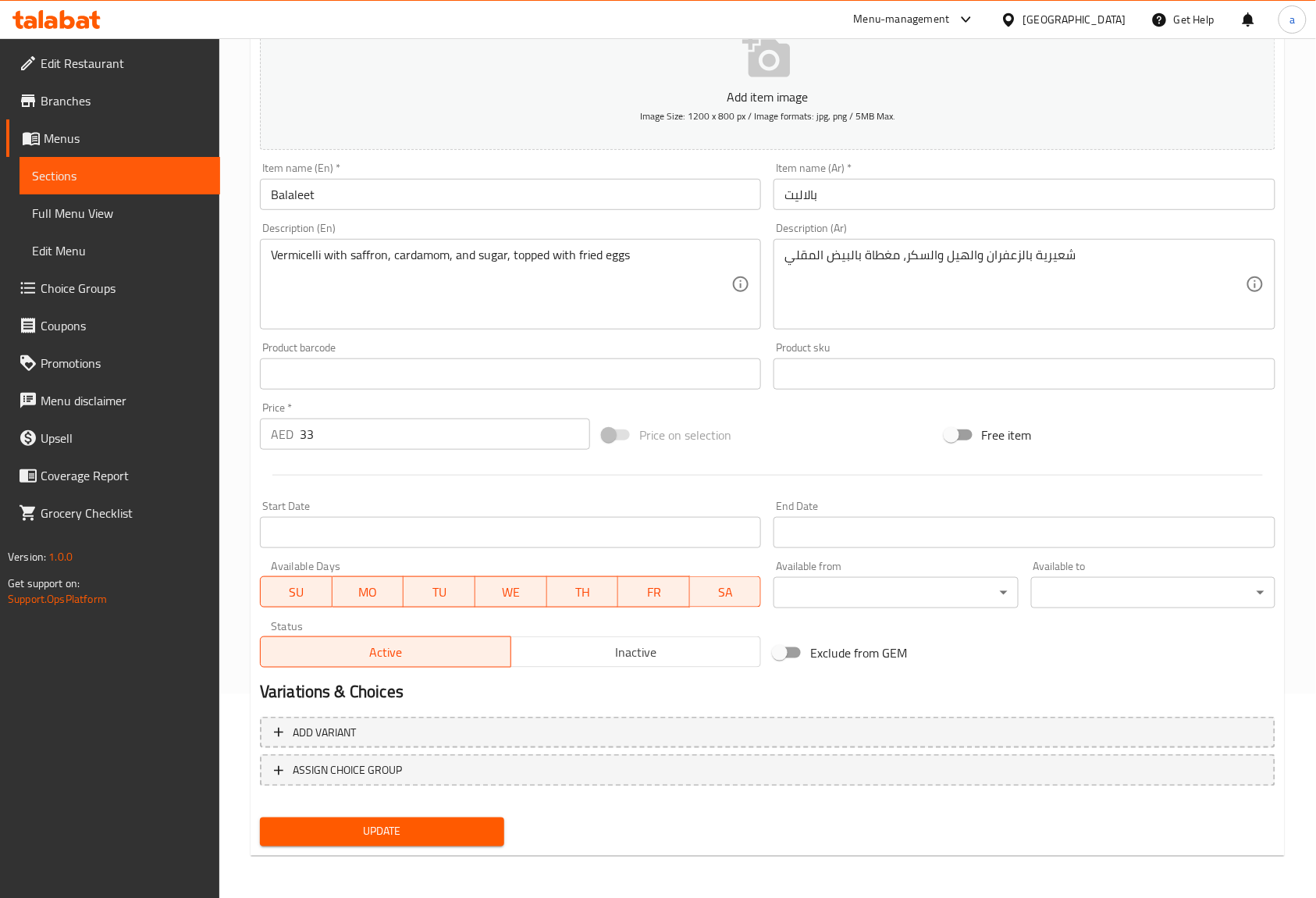
click at [428, 818] on button "Update" at bounding box center [381, 831] width 244 height 29
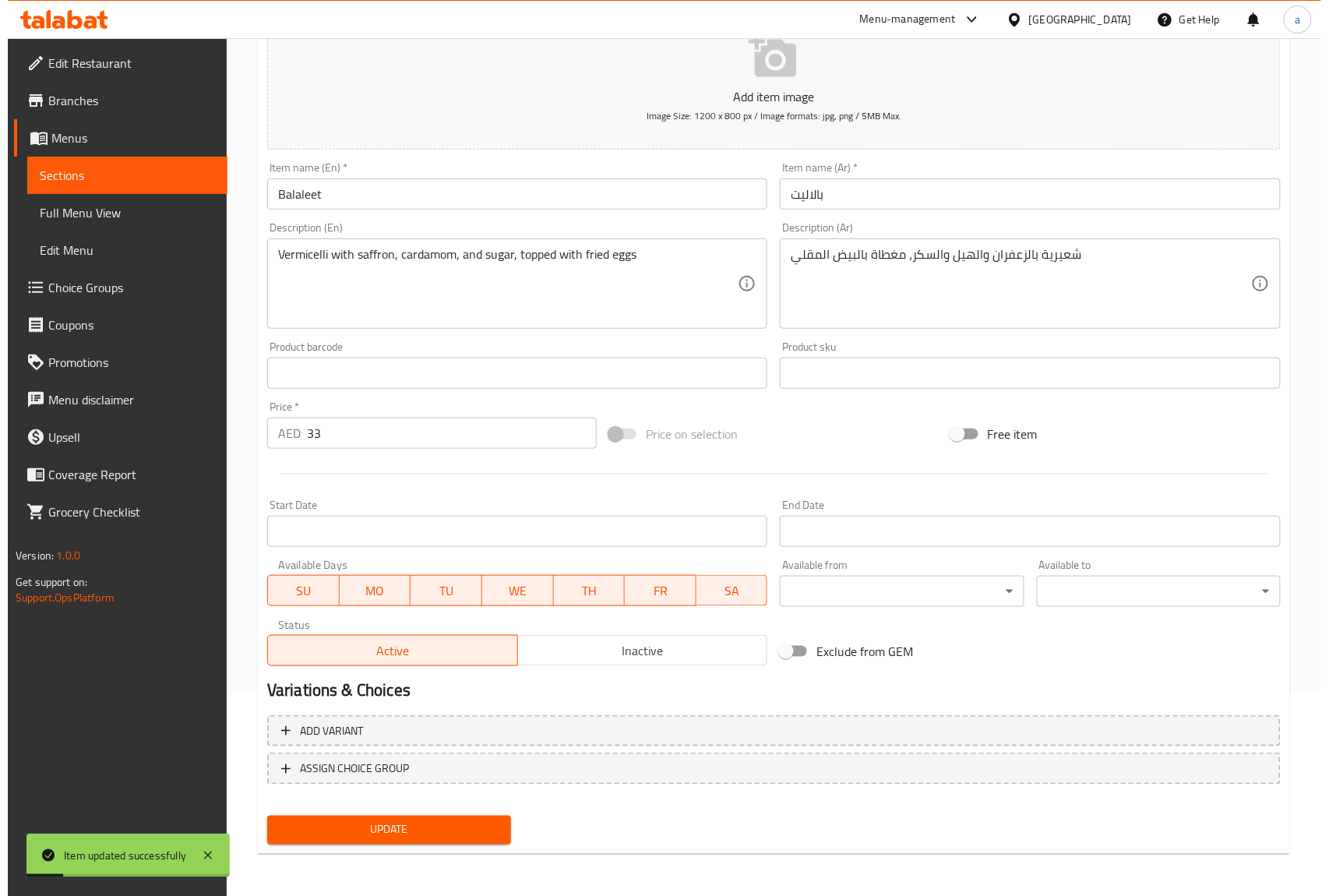
scroll to position [0, 0]
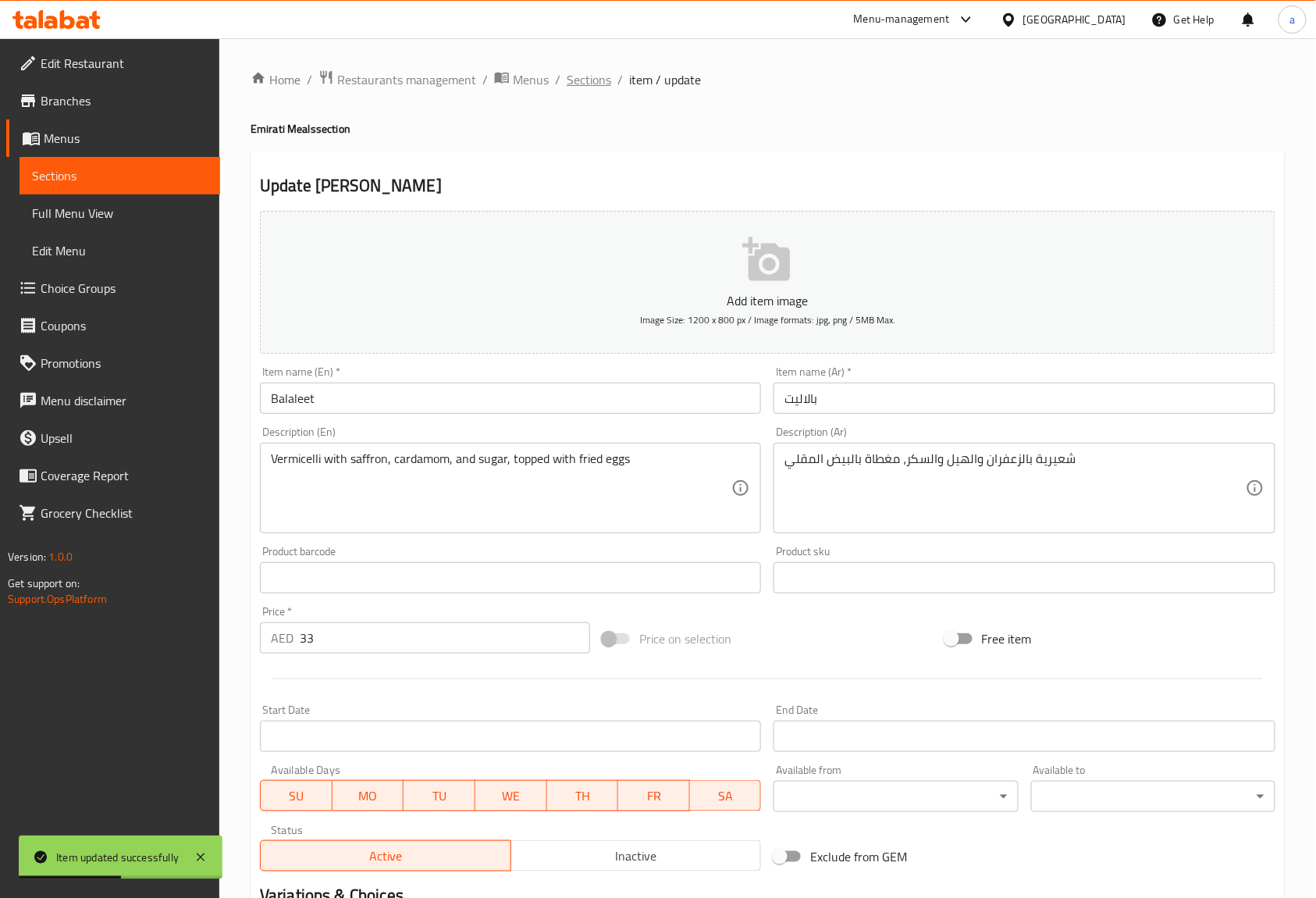
click at [588, 82] on span "Sections" at bounding box center [588, 80] width 45 height 19
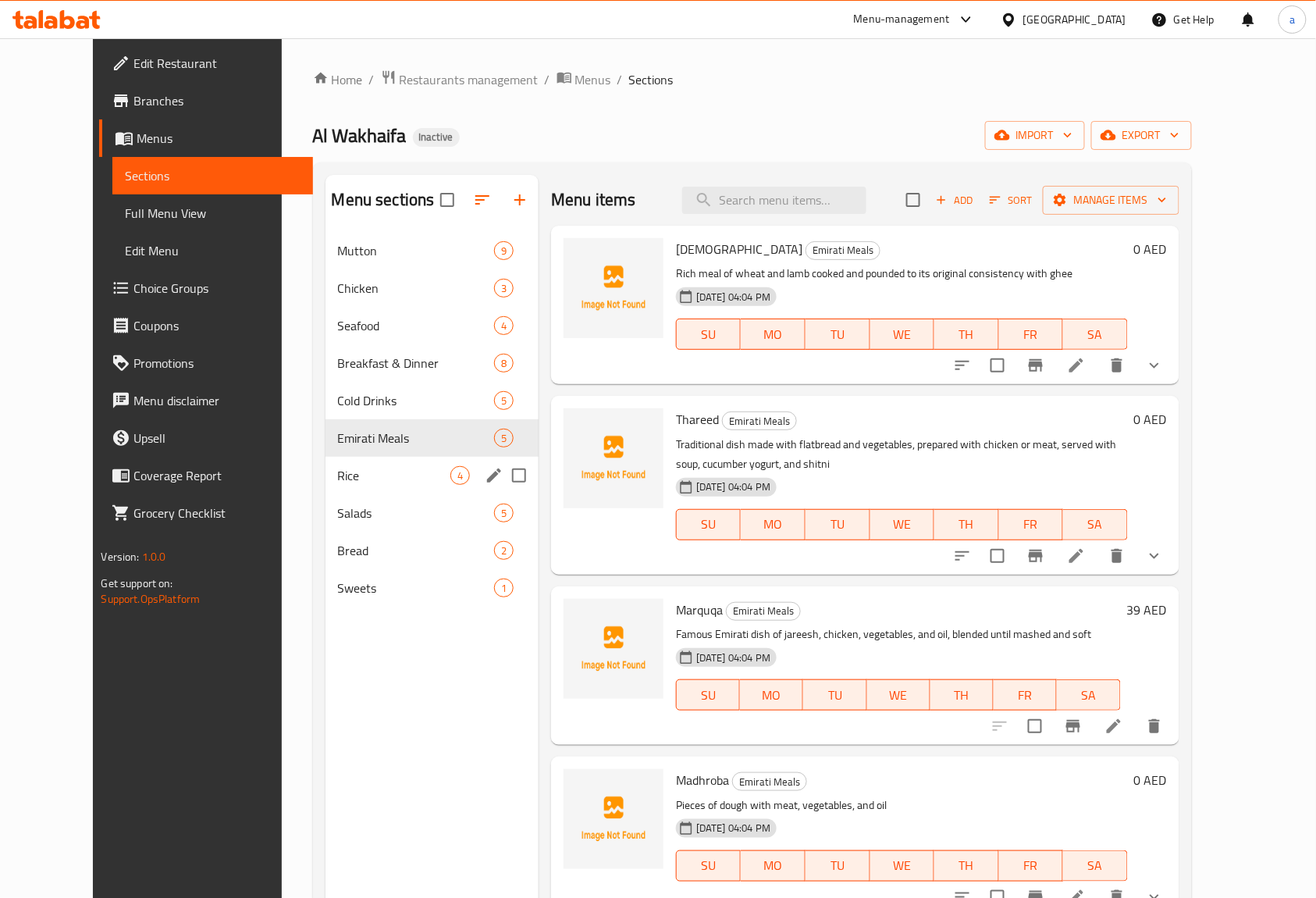
click at [398, 491] on div "Rice 4" at bounding box center [432, 476] width 213 height 38
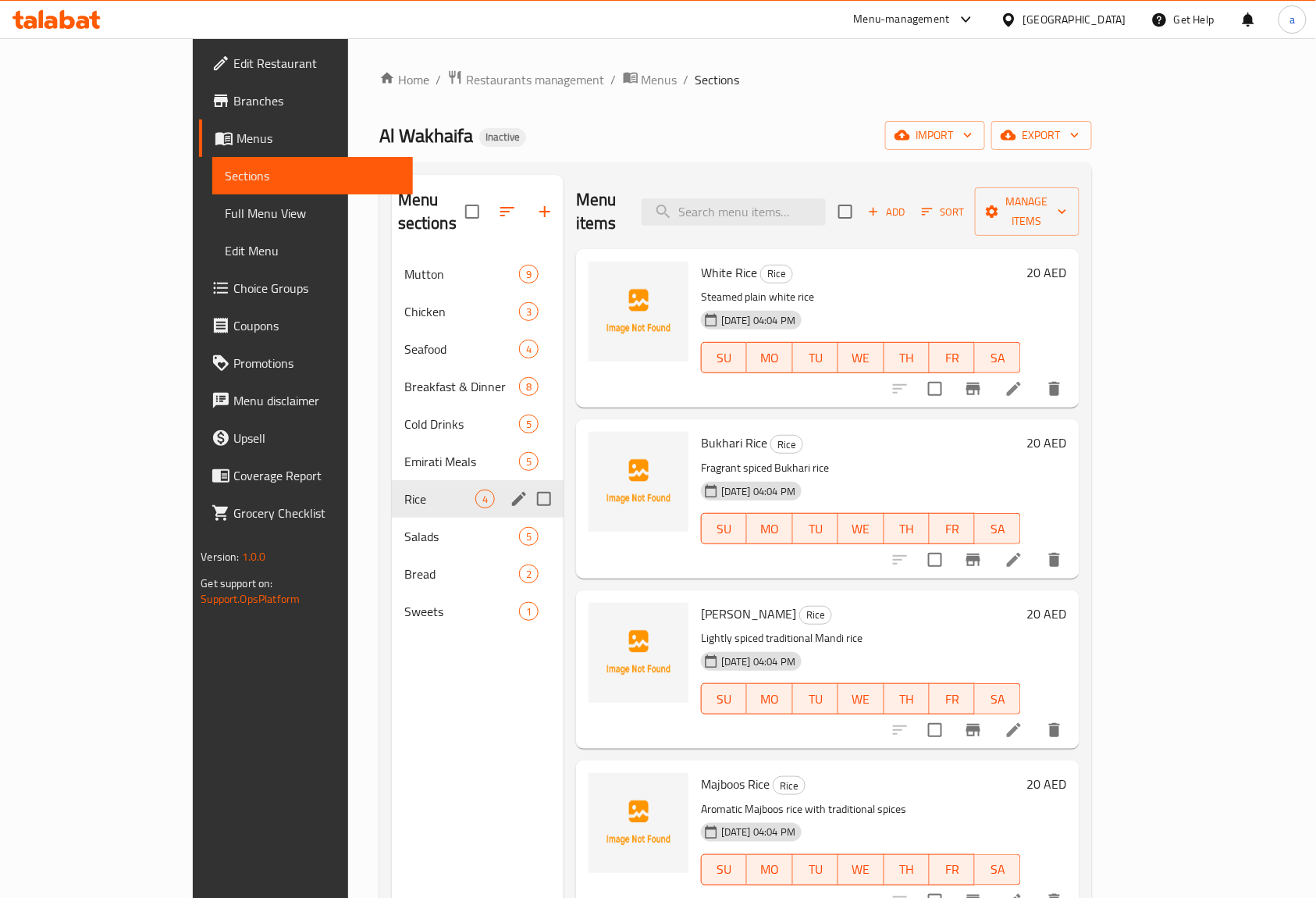
click at [398, 490] on div "Rice 4" at bounding box center [478, 499] width 171 height 38
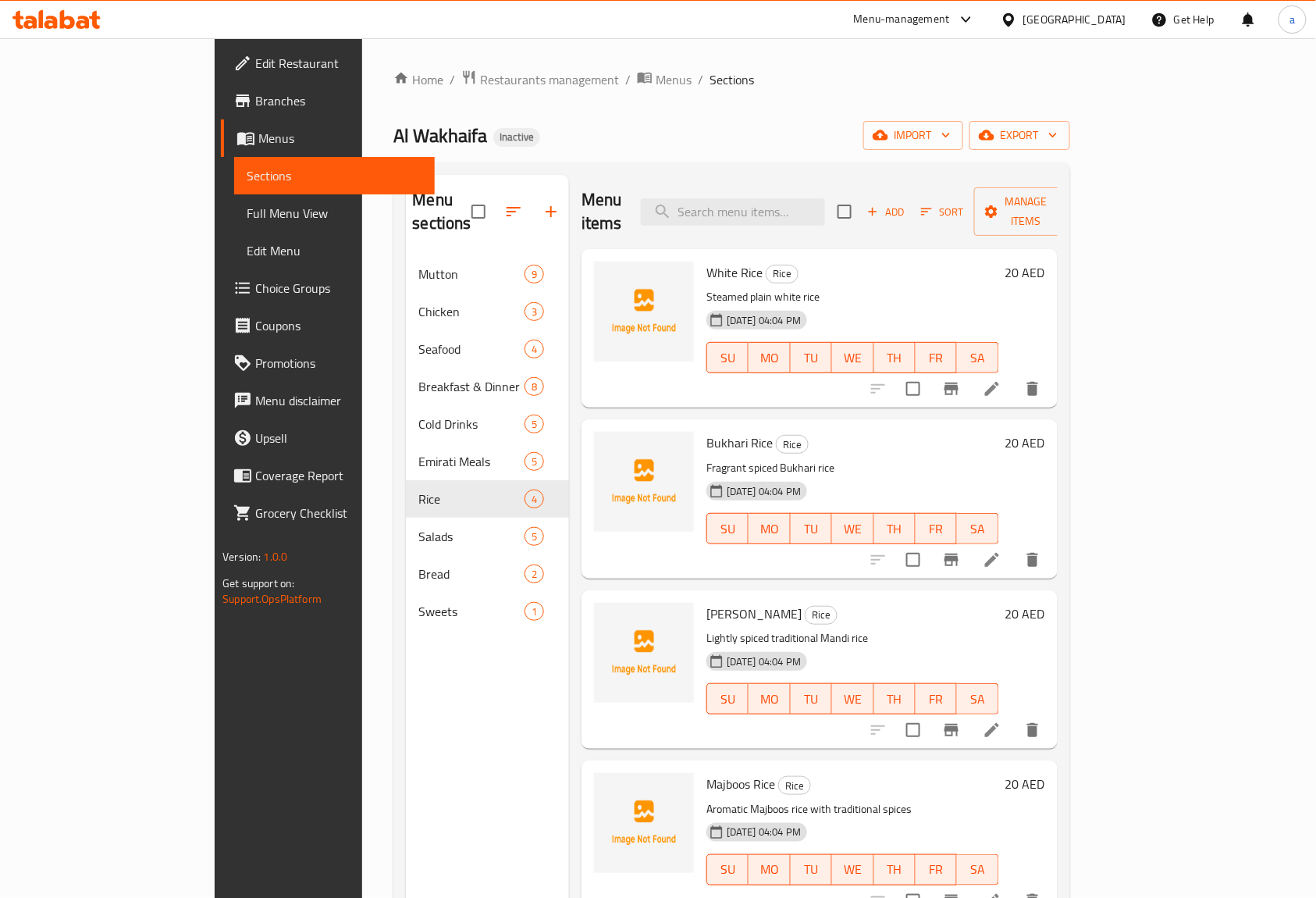
click at [259, 134] on span "Menus" at bounding box center [340, 137] width 164 height 19
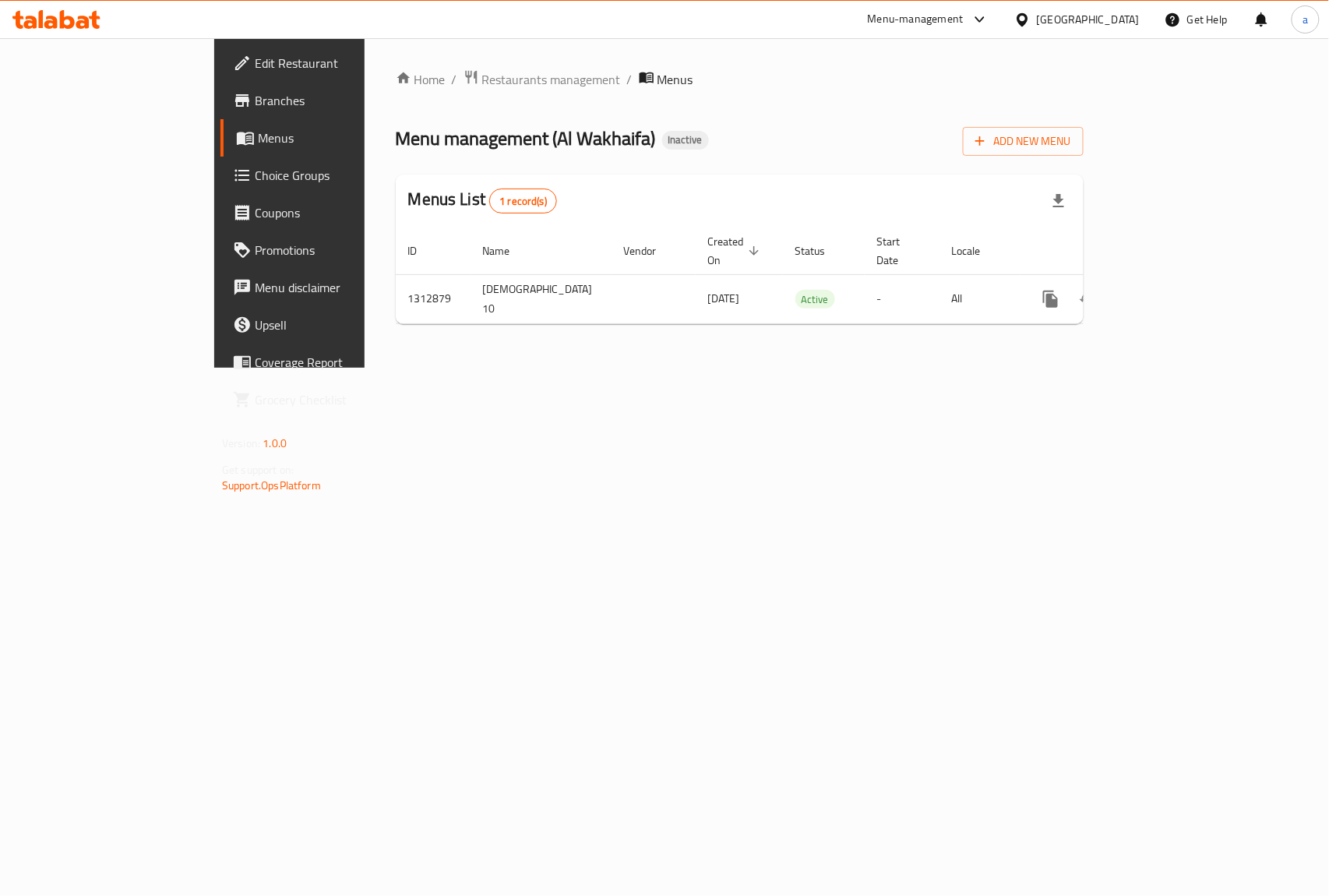
click at [254, 54] on span "Edit Restaurant" at bounding box center [339, 63] width 169 height 19
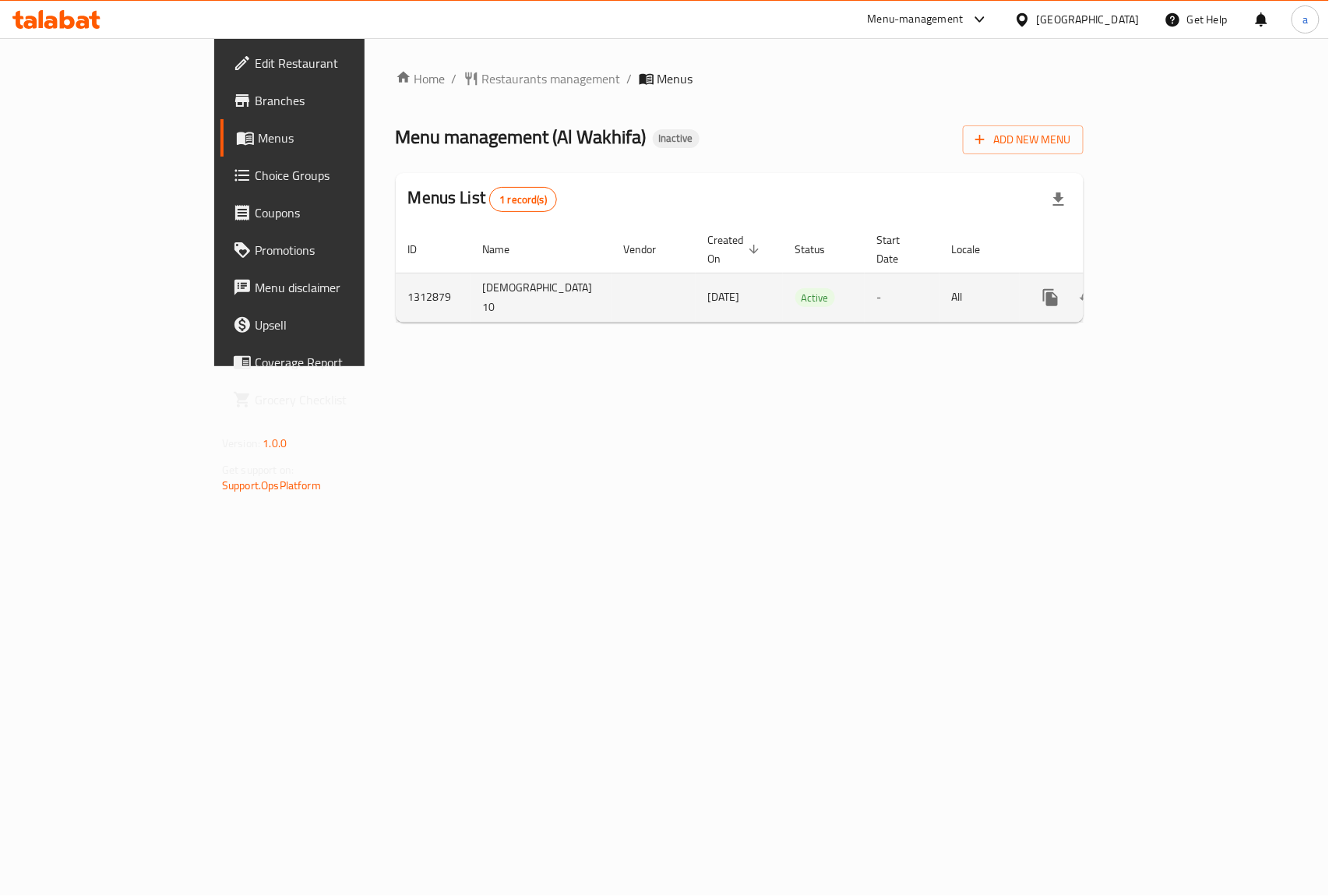
click at [1172, 288] on icon "enhanced table" at bounding box center [1162, 297] width 19 height 19
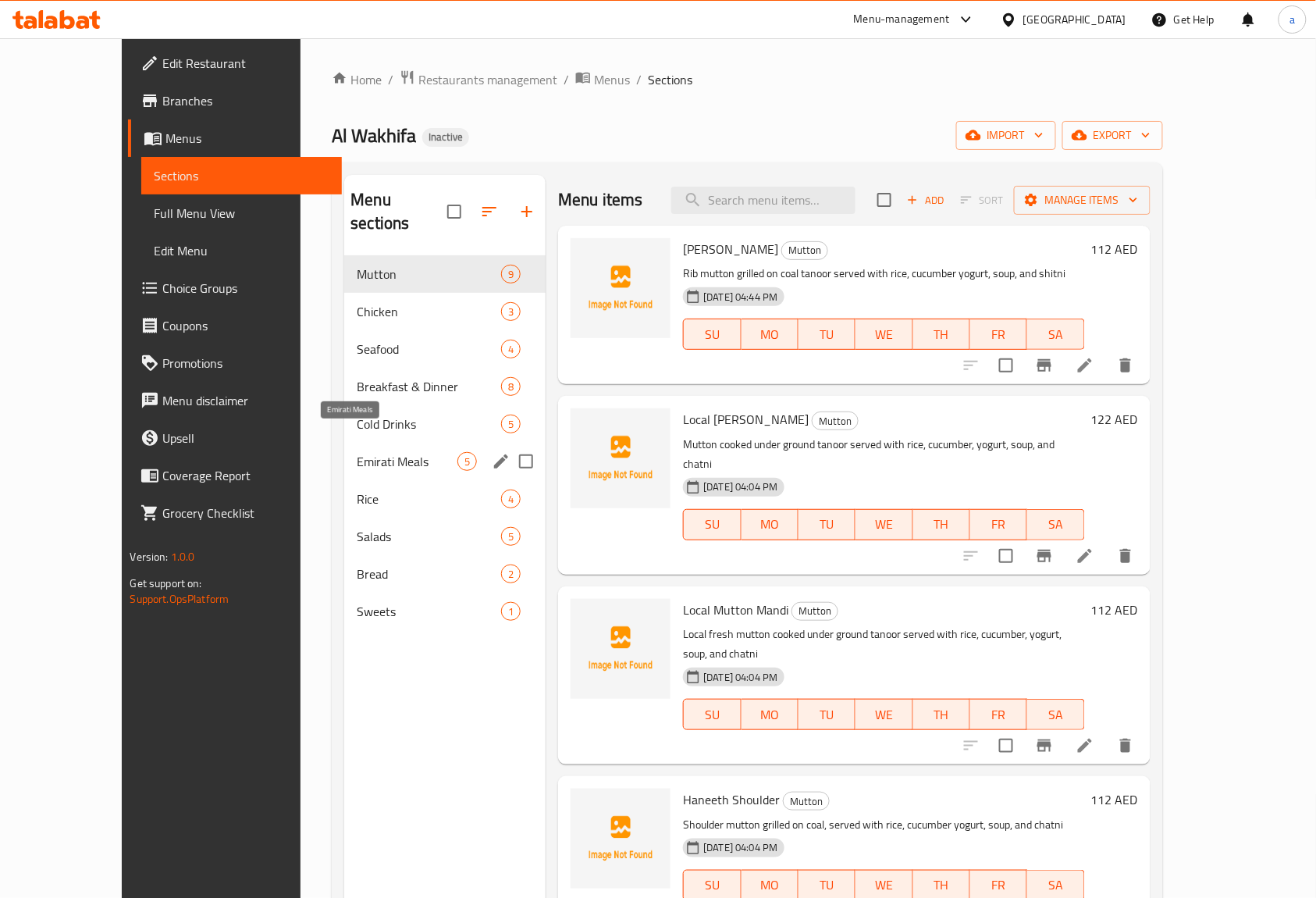
click at [356, 452] on span "Emirati Meals" at bounding box center [406, 461] width 101 height 19
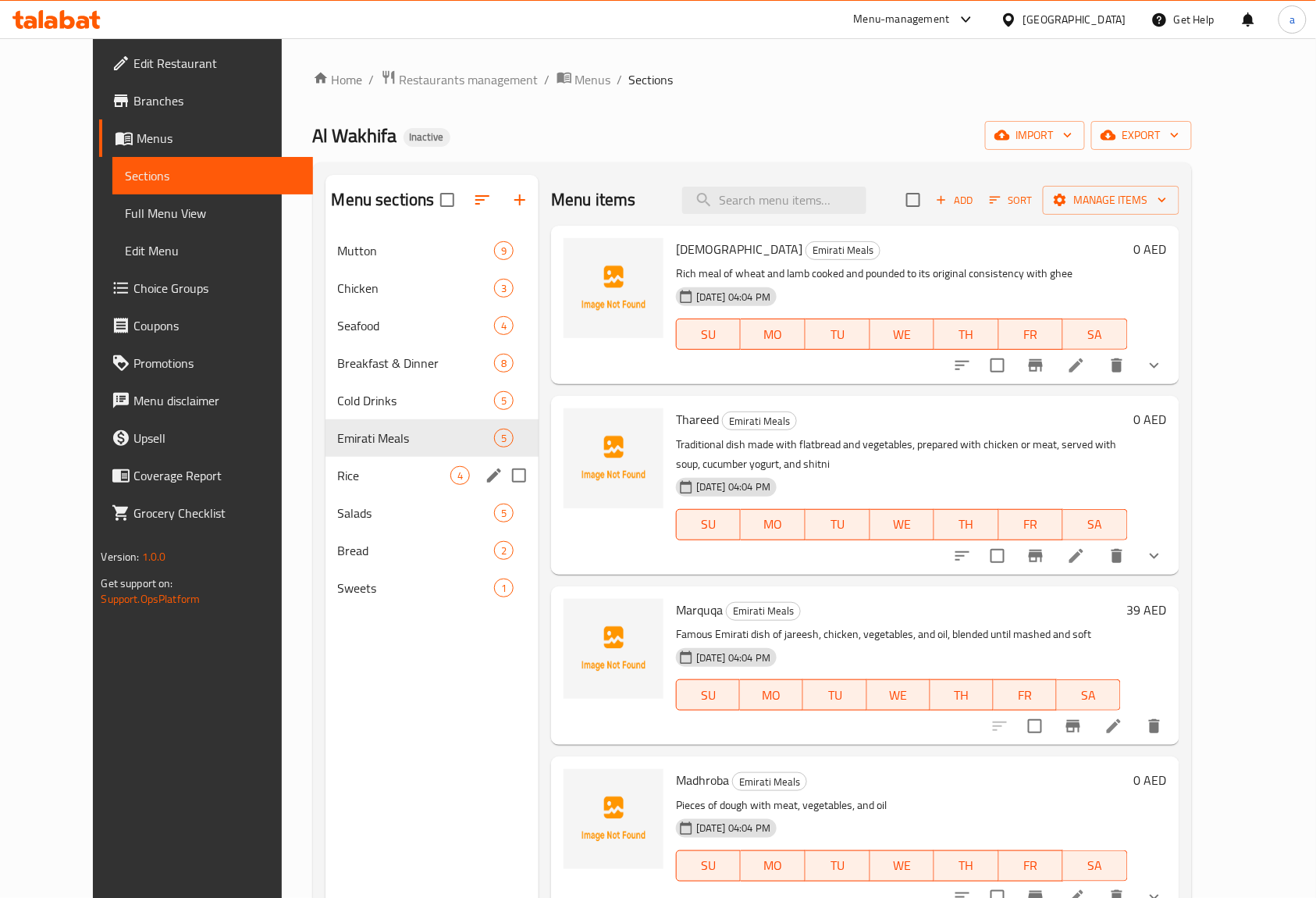
click at [503, 479] on input "Menu sections" at bounding box center [519, 475] width 33 height 33
checkbox input "true"
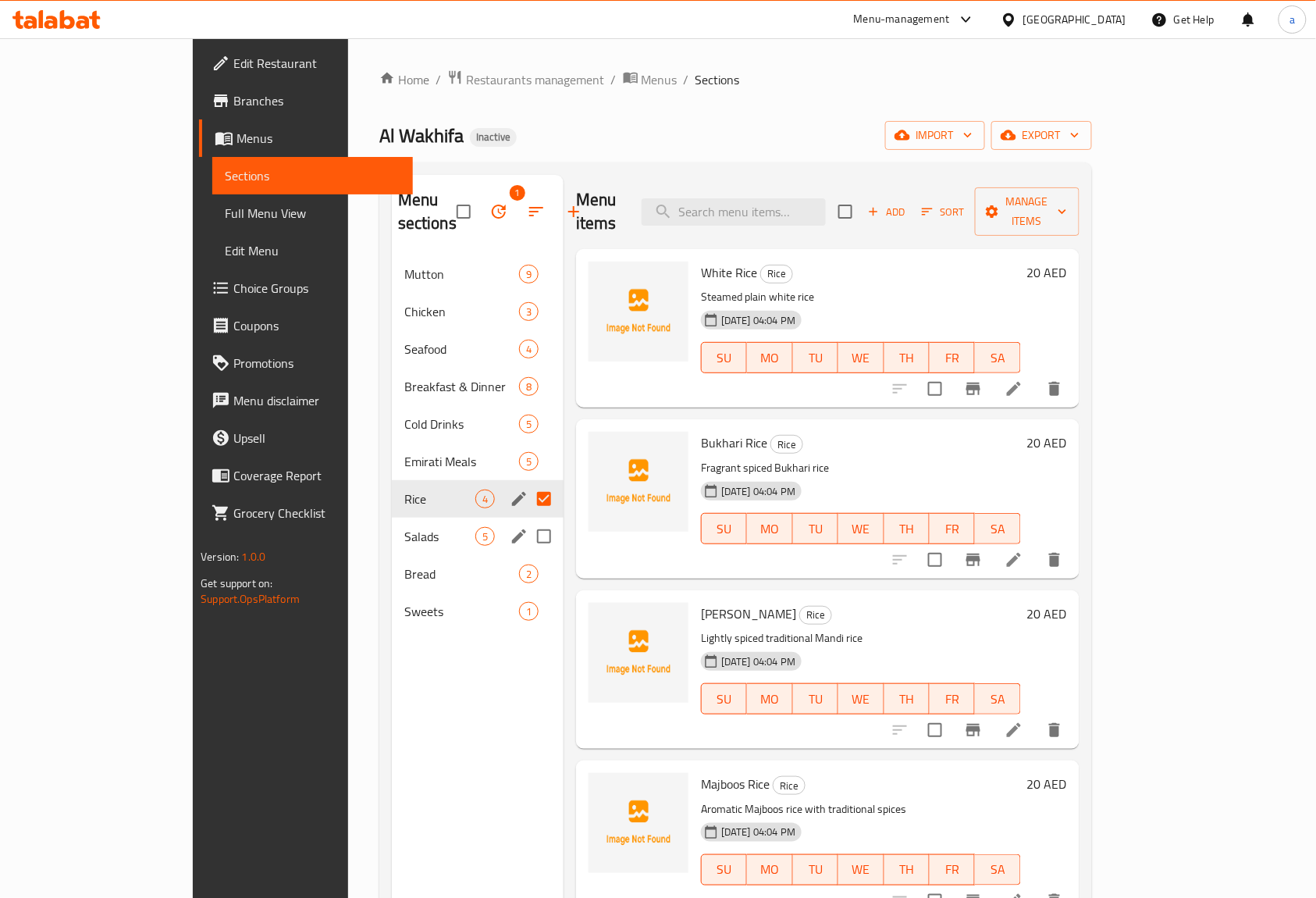
click at [528, 520] on input "Menu sections" at bounding box center [544, 536] width 33 height 33
checkbox input "true"
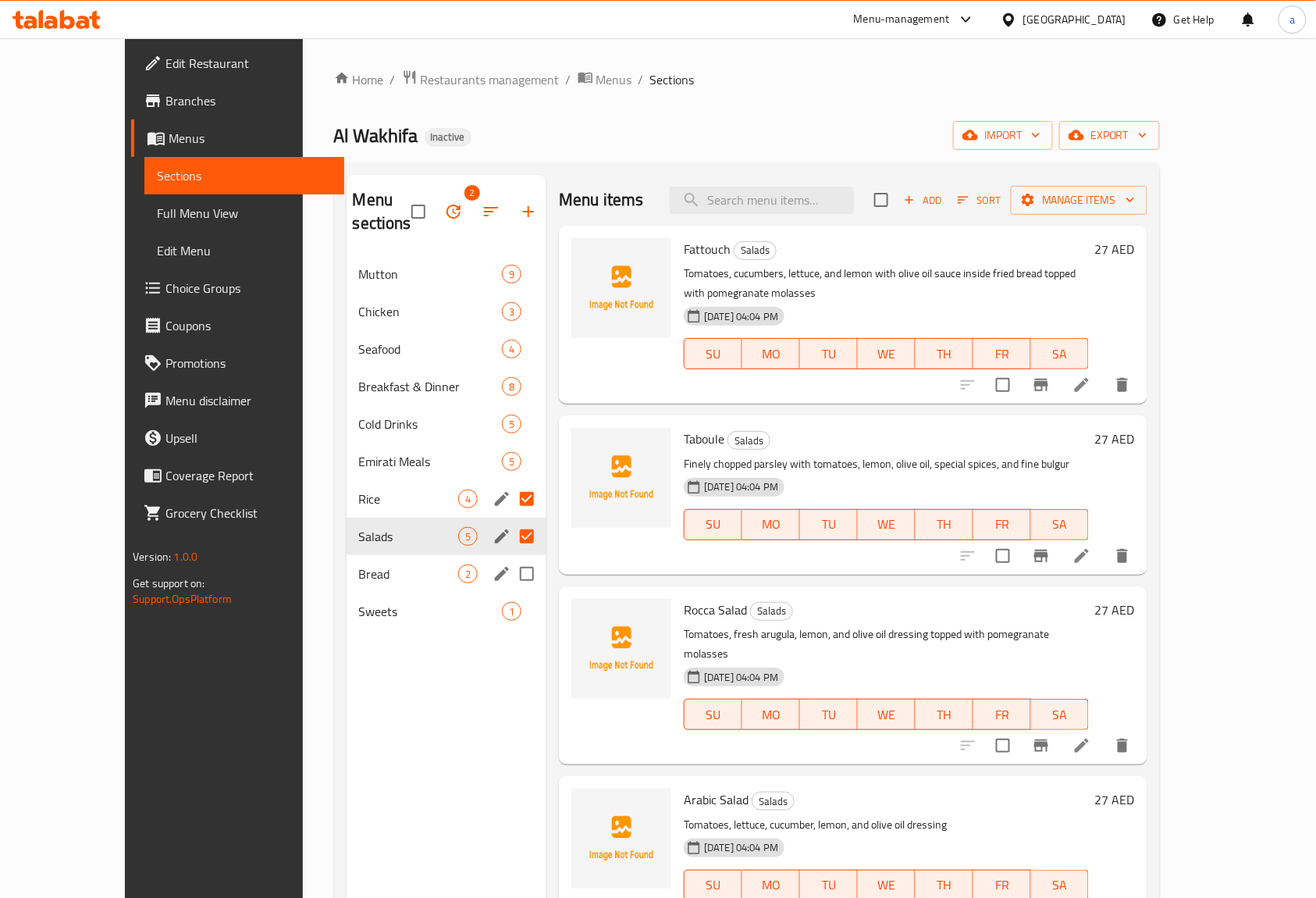
click at [511, 558] on input "Menu sections" at bounding box center [527, 573] width 33 height 33
checkbox input "true"
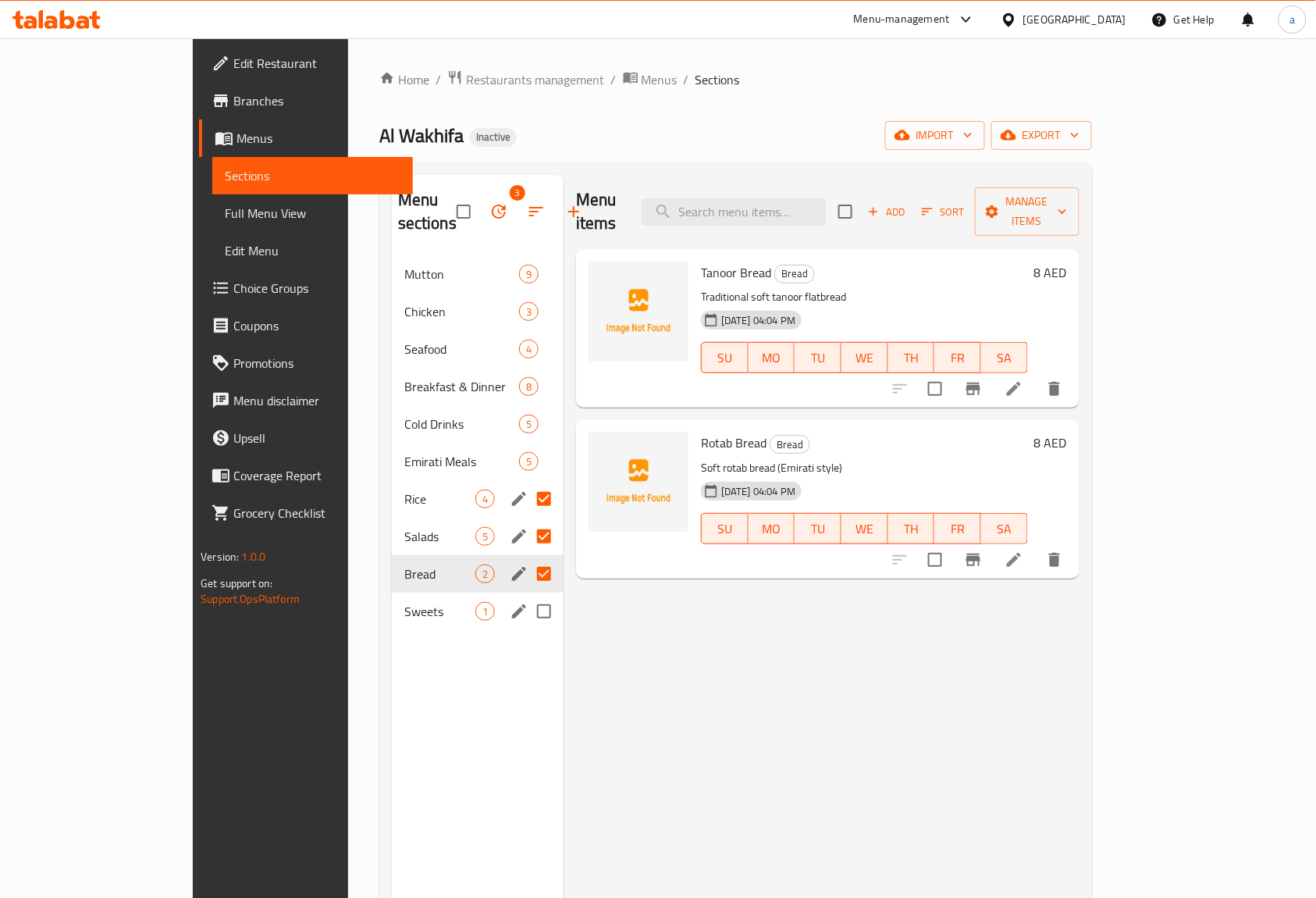
click at [528, 594] on input "Menu sections" at bounding box center [544, 610] width 33 height 33
checkbox input "true"
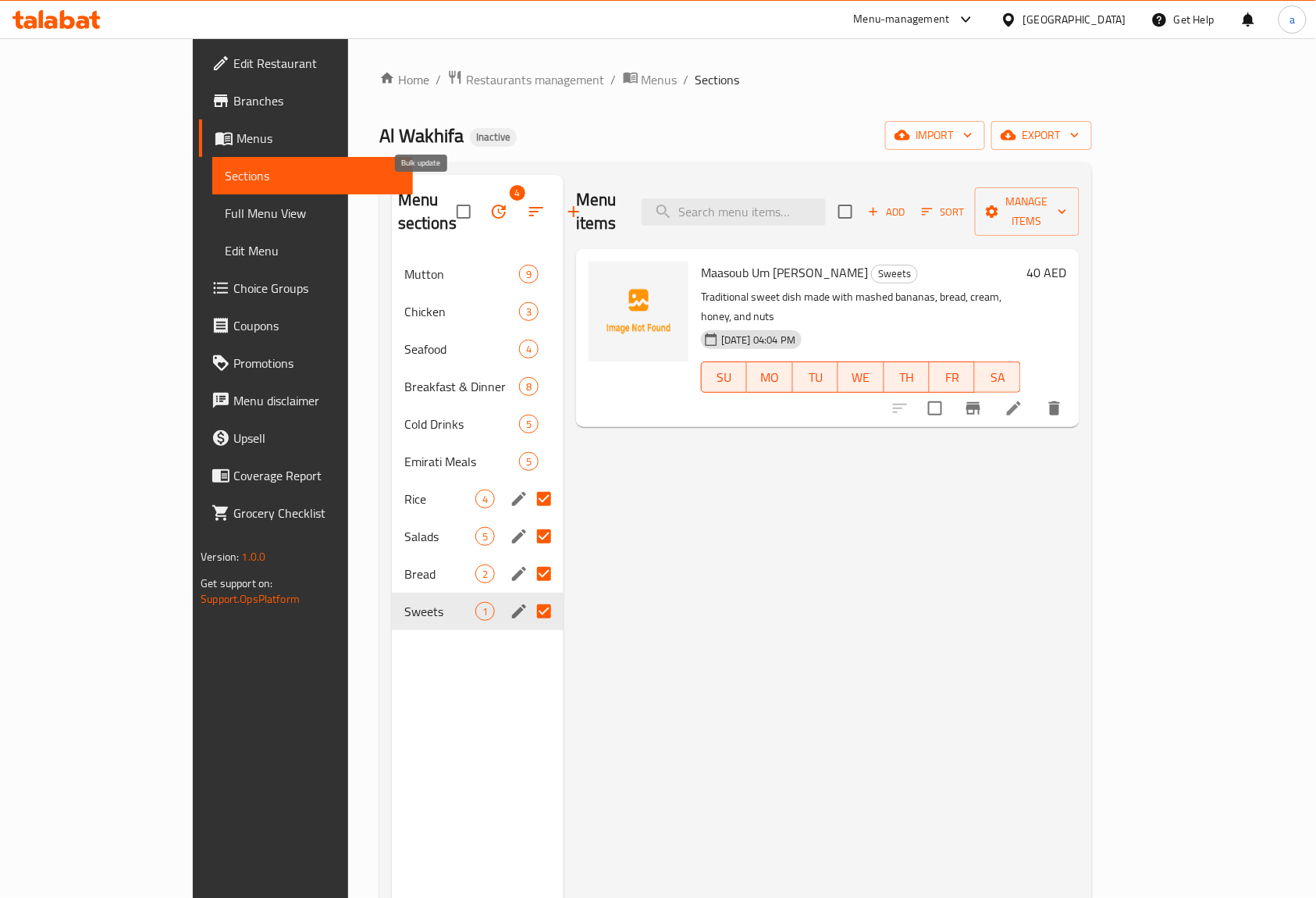
click at [490, 202] on icon "button" at bounding box center [499, 211] width 19 height 19
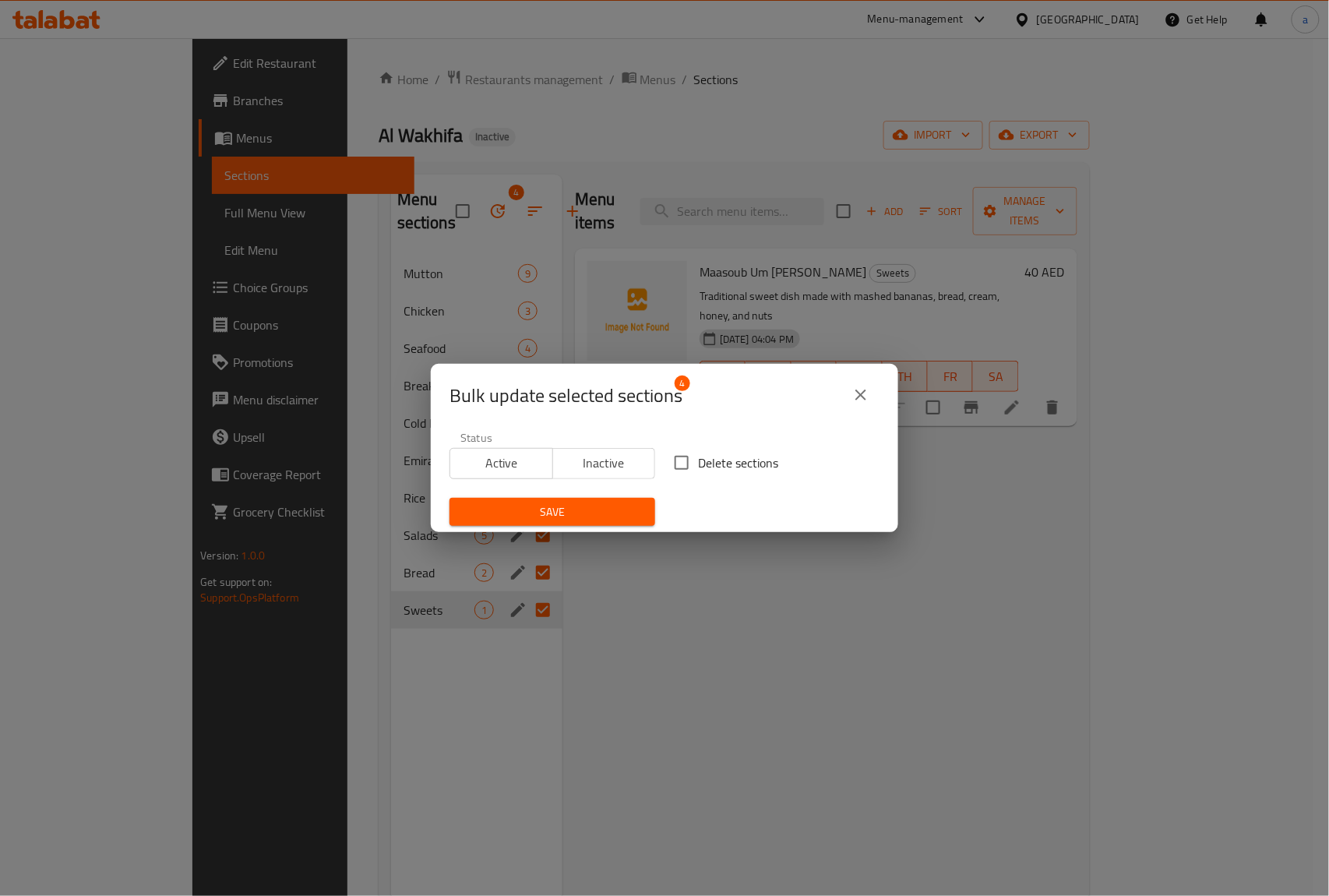
click at [679, 462] on input "Delete sections" at bounding box center [681, 462] width 33 height 33
checkbox input "true"
click at [615, 509] on span "Save" at bounding box center [552, 513] width 181 height 20
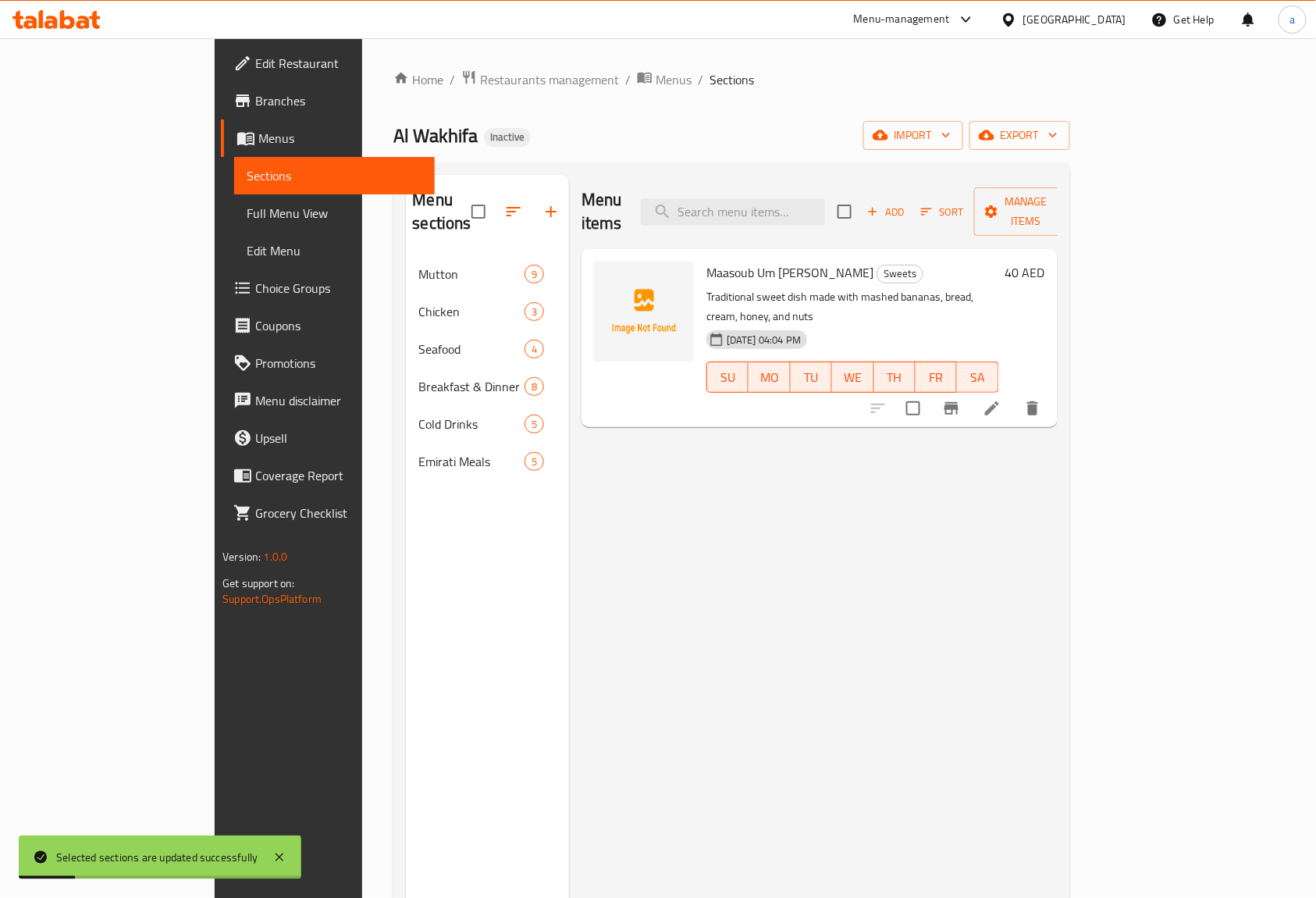
click at [612, 522] on div "Menu items Add Sort Manage items Maasoub Um Abdullah Sweets Traditional sweet d…" at bounding box center [813, 624] width 489 height 898
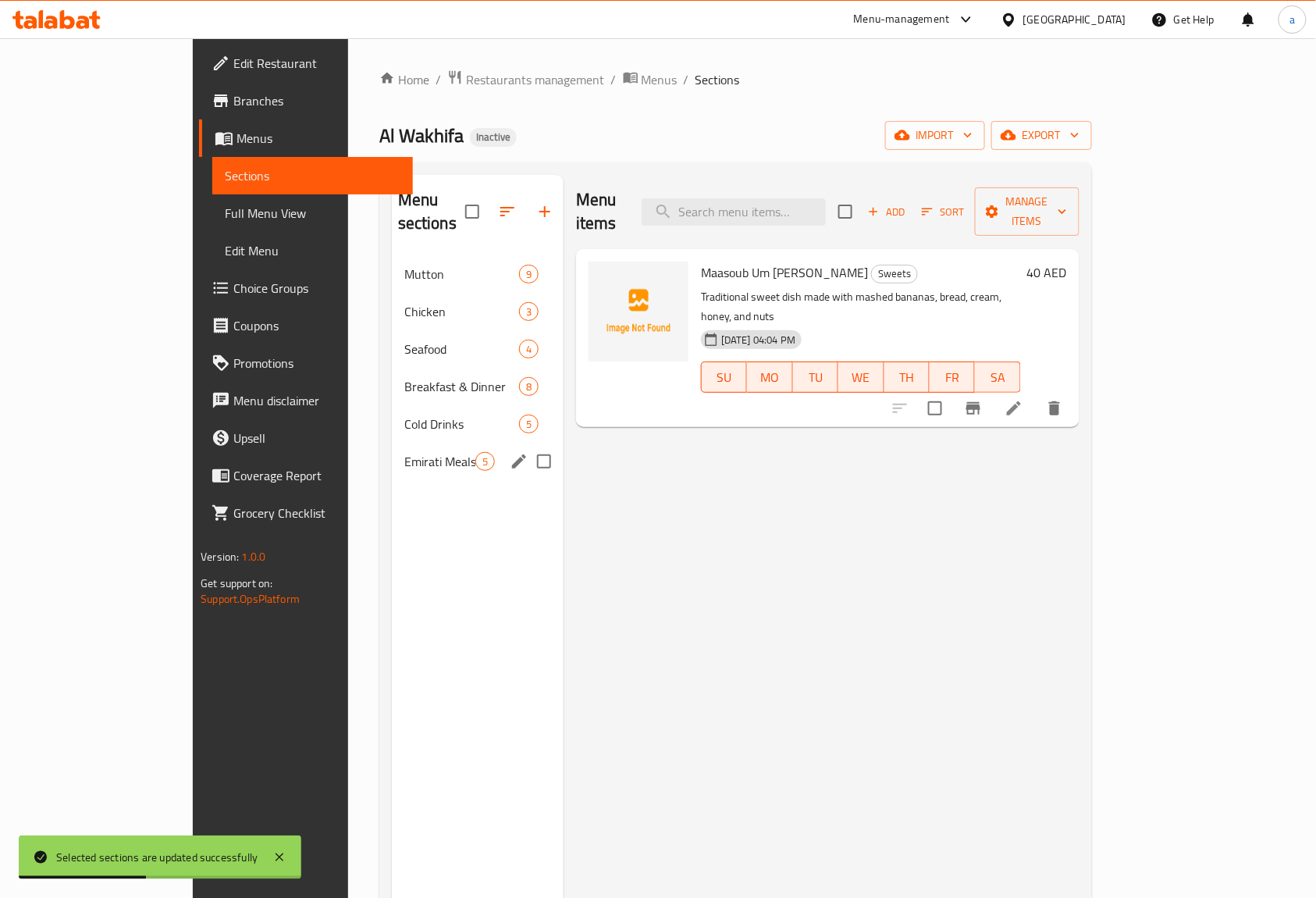
click at [392, 450] on div "Emirati Meals 5" at bounding box center [478, 462] width 171 height 38
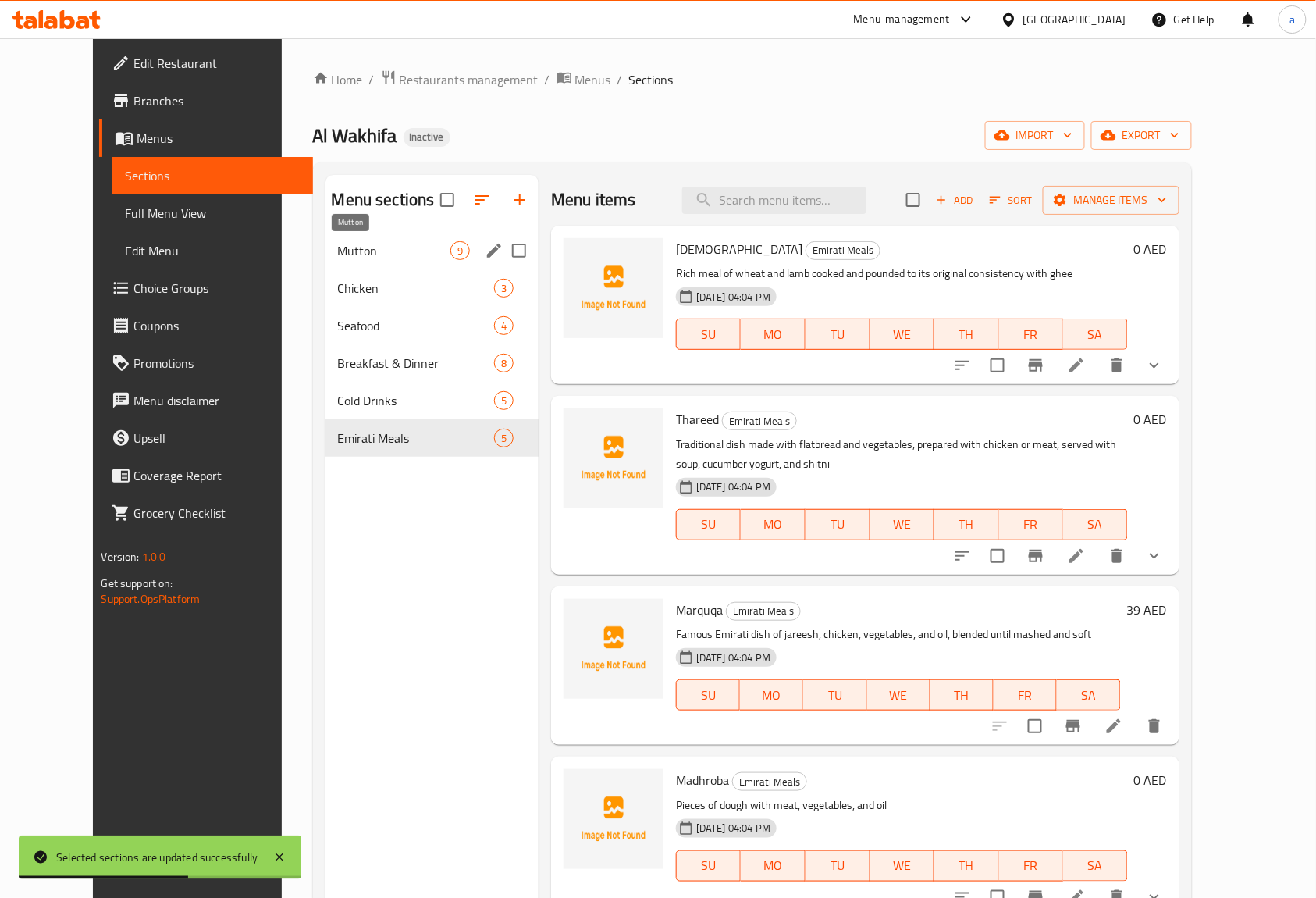
click at [343, 257] on span "Mutton" at bounding box center [393, 250] width 112 height 19
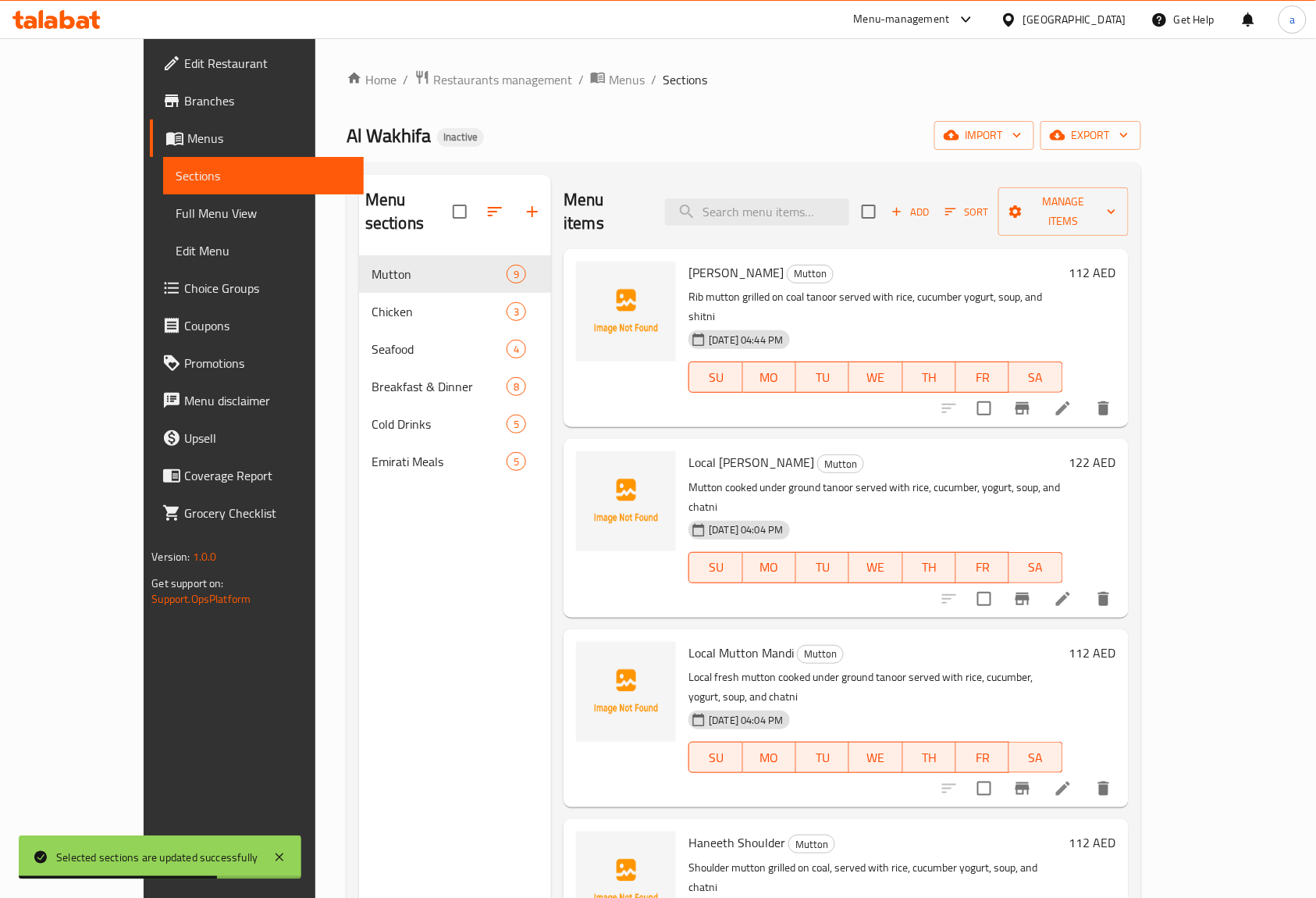
click at [393, 584] on div "Menu sections Mutton 9 Chicken 3 Seafood 4 Breakfast & Dinner 8 Cold Drinks 5 E…" at bounding box center [455, 624] width 192 height 898
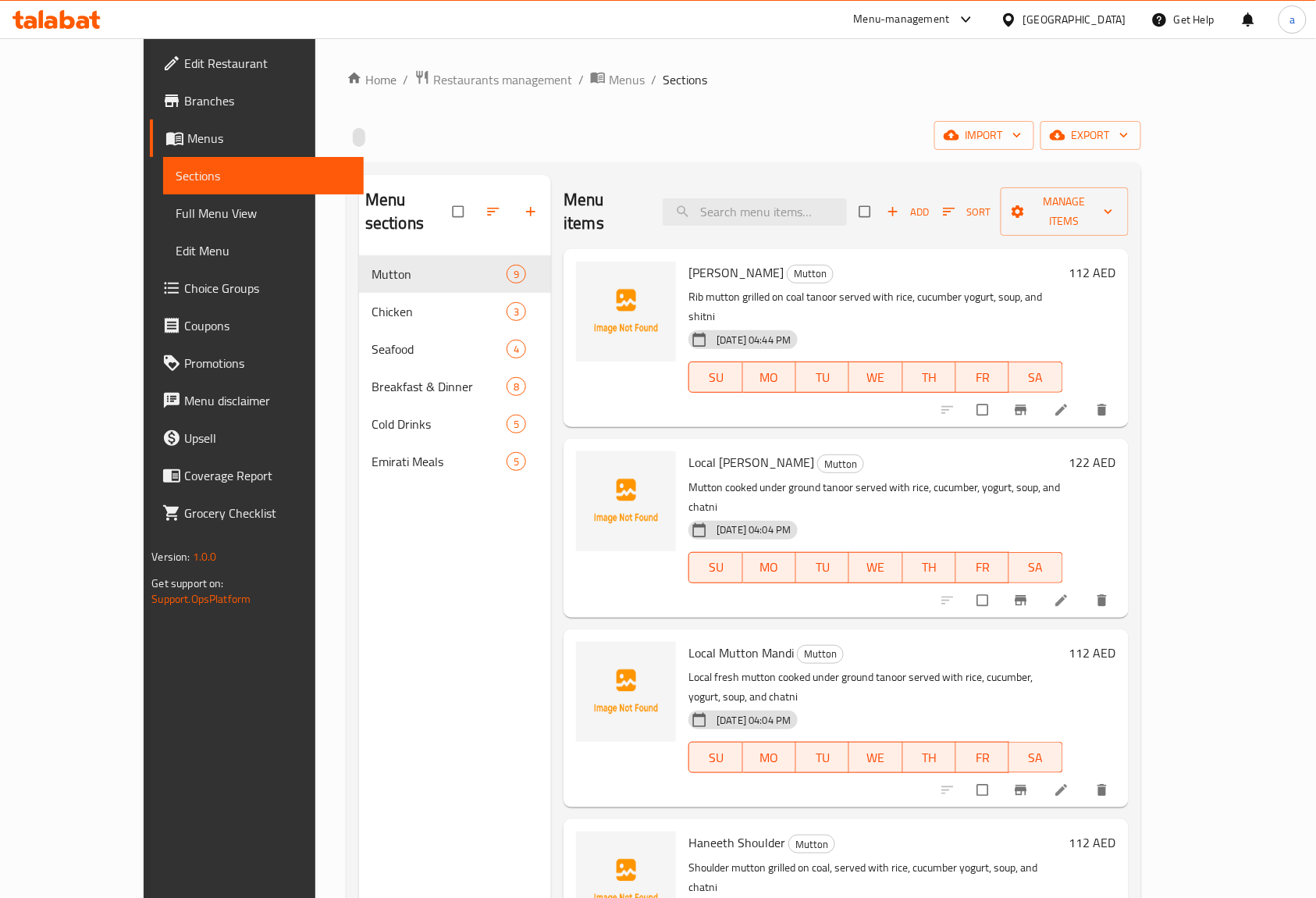
drag, startPoint x: 110, startPoint y: 208, endPoint x: 197, endPoint y: 241, distance: 93.0
click at [175, 208] on span "Full Menu View" at bounding box center [263, 213] width 175 height 19
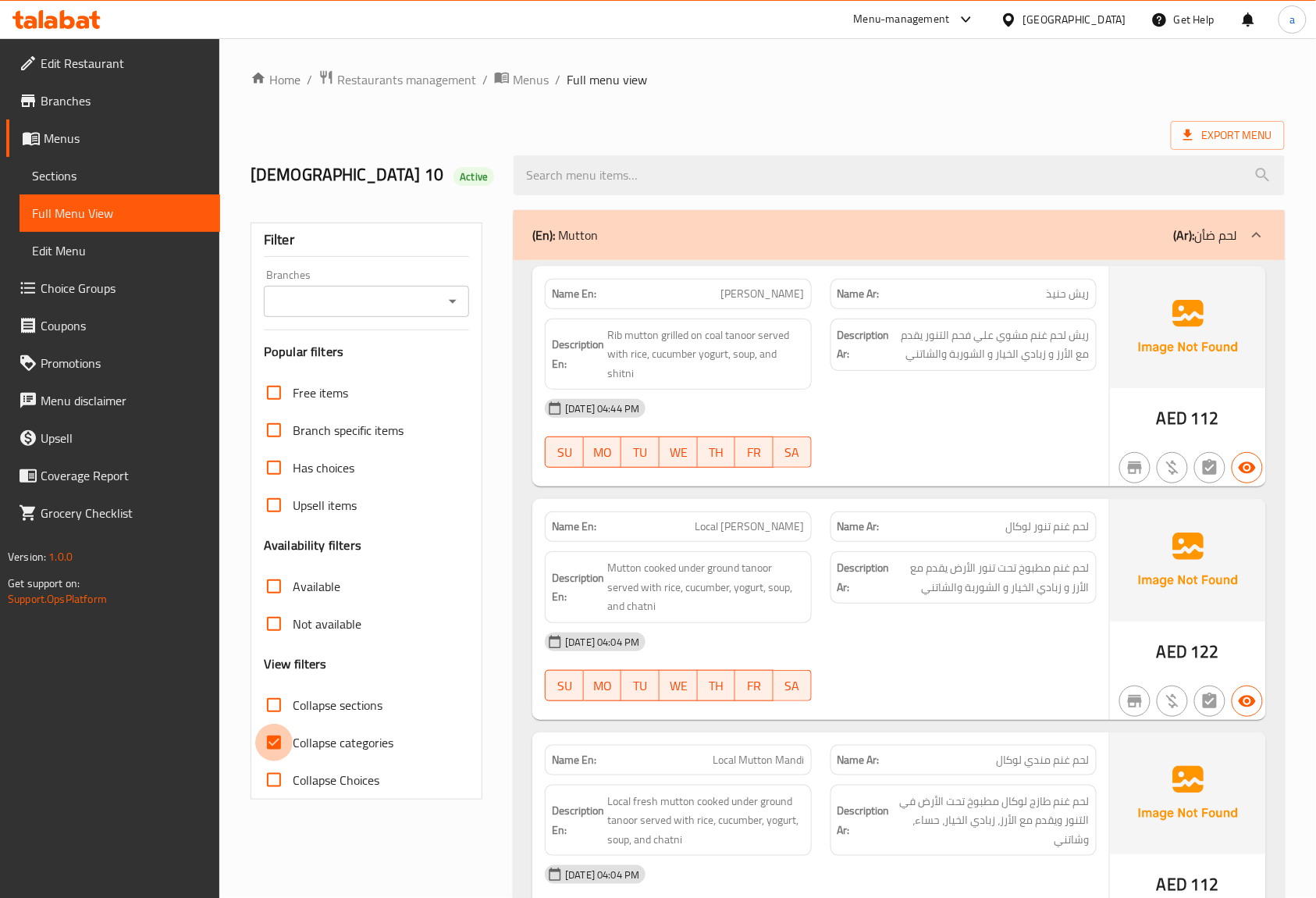
click at [288, 748] on input "Collapse categories" at bounding box center [274, 743] width 38 height 38
checkbox input "false"
click at [1266, 135] on span "Export Menu" at bounding box center [1227, 135] width 89 height 20
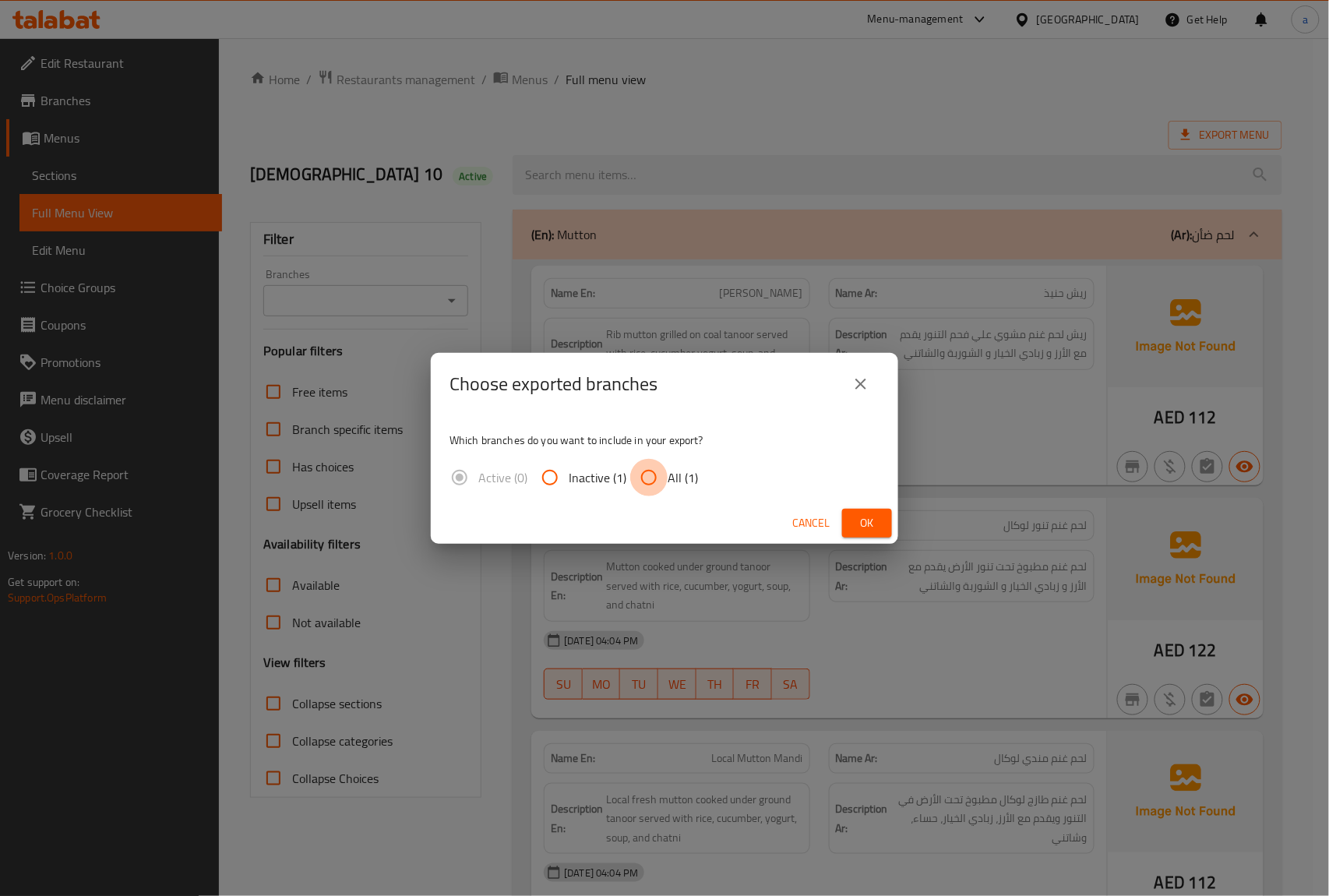
click at [653, 481] on input "All (1)" at bounding box center [649, 478] width 38 height 38
radio input "true"
click at [653, 481] on input "All (1)" at bounding box center [649, 478] width 38 height 38
click at [874, 524] on span "Ok" at bounding box center [866, 523] width 25 height 20
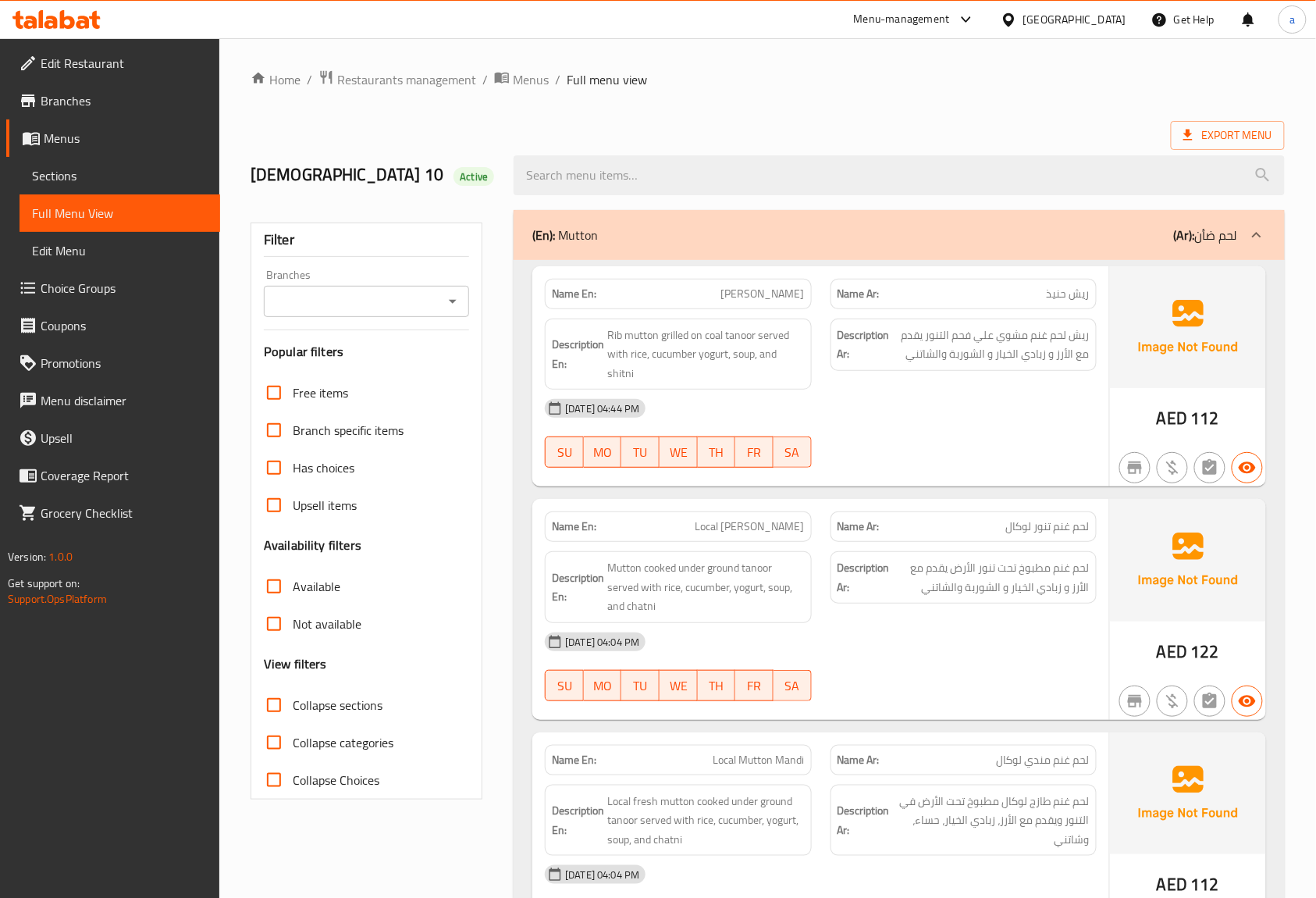
click at [89, 166] on span "Sections" at bounding box center [119, 175] width 175 height 19
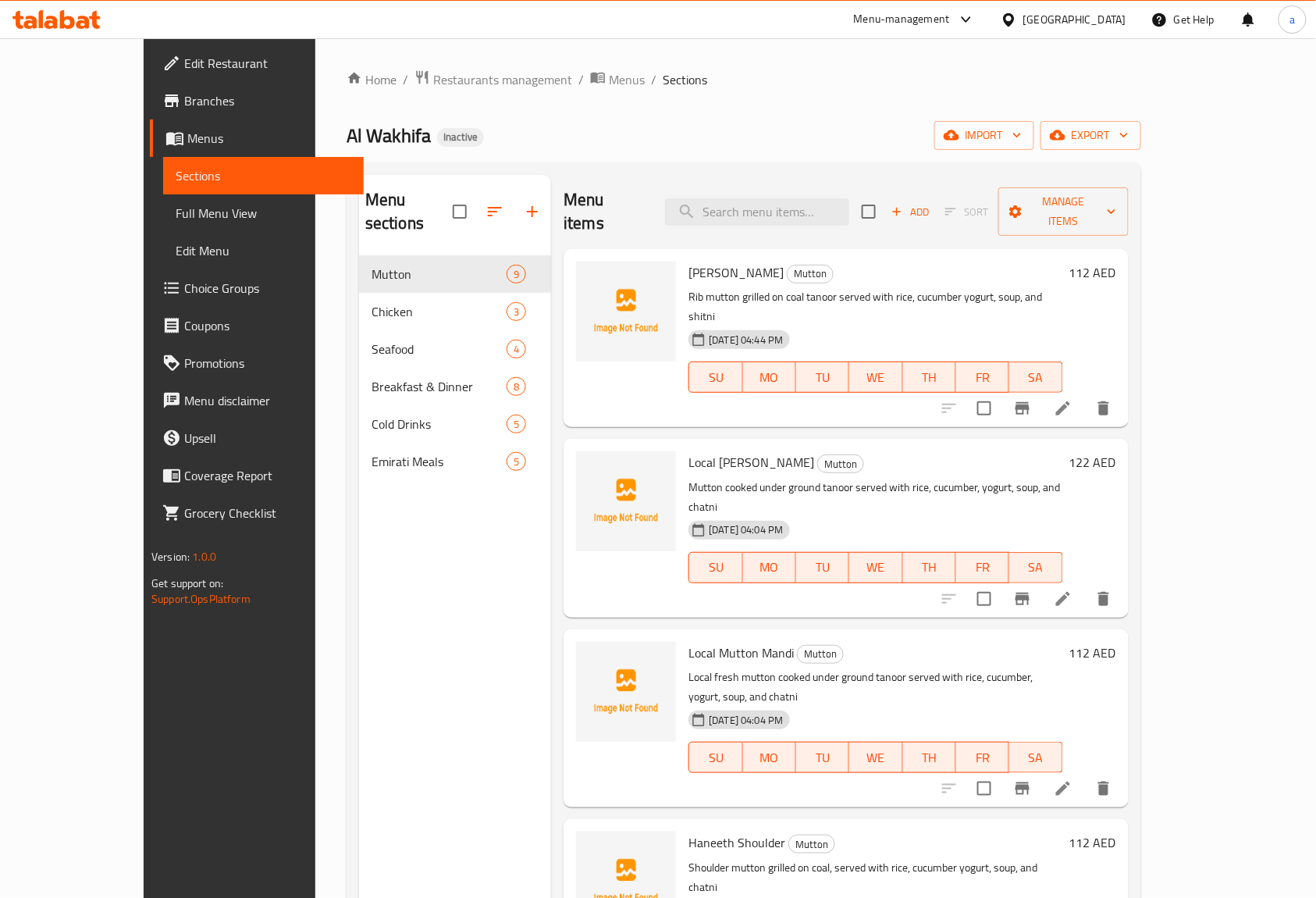
click at [417, 565] on div "Menu sections Mutton 9 Chicken 3 Seafood 4 Breakfast & Dinner 8 Cold Drinks 5 E…" at bounding box center [455, 624] width 192 height 898
click at [426, 498] on div "Menu sections Mutton 9 Chicken 3 Seafood 4 Breakfast & Dinner 8 Cold Drinks 5 E…" at bounding box center [455, 624] width 192 height 898
click at [359, 624] on div "Menu sections Mutton 9 Chicken 3 Seafood 4 Breakfast & Dinner 8 Cold Drinks 5 E…" at bounding box center [455, 624] width 192 height 898
